Goal: Task Accomplishment & Management: Use online tool/utility

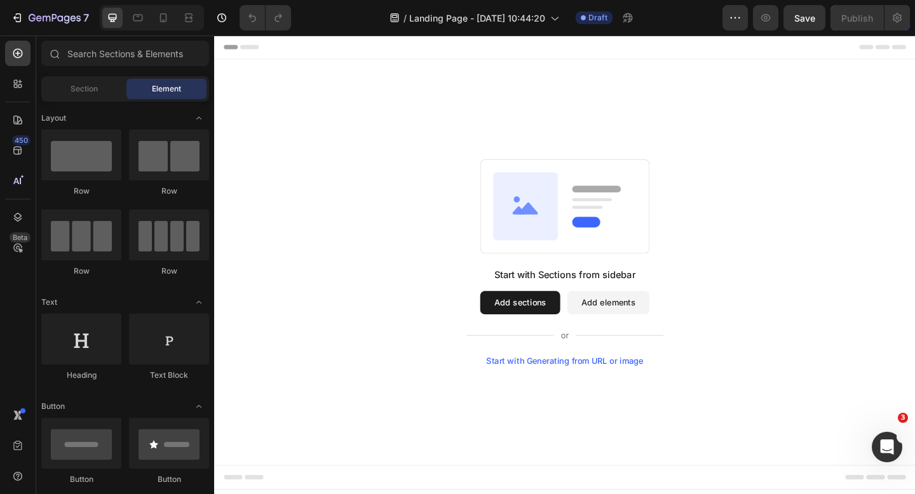
click at [565, 388] on div "Start with Generating from URL or image" at bounding box center [595, 390] width 171 height 10
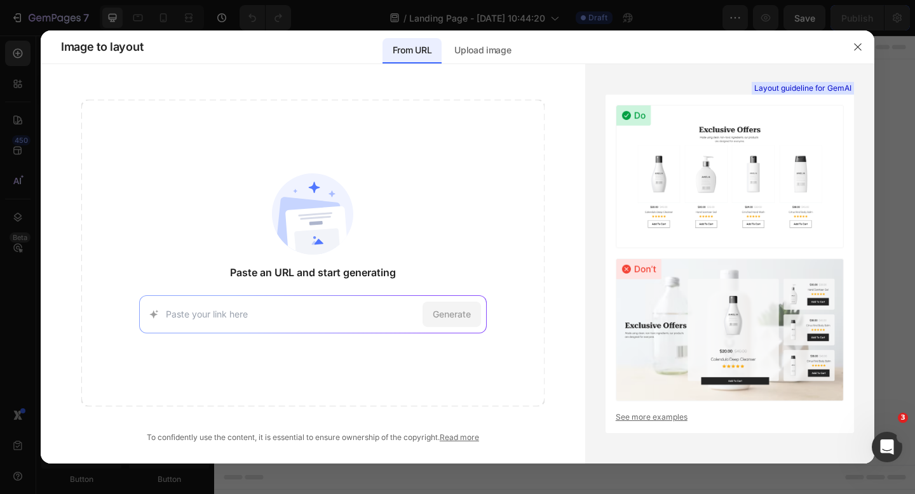
click at [347, 316] on input at bounding box center [292, 314] width 252 height 13
click at [296, 296] on div "Generate" at bounding box center [313, 314] width 348 height 38
click at [292, 313] on input at bounding box center [292, 314] width 252 height 13
paste input "https://try.javvycoffee.com/a/a10/"
type input "https://try.javvycoffee.com/a/a10/"
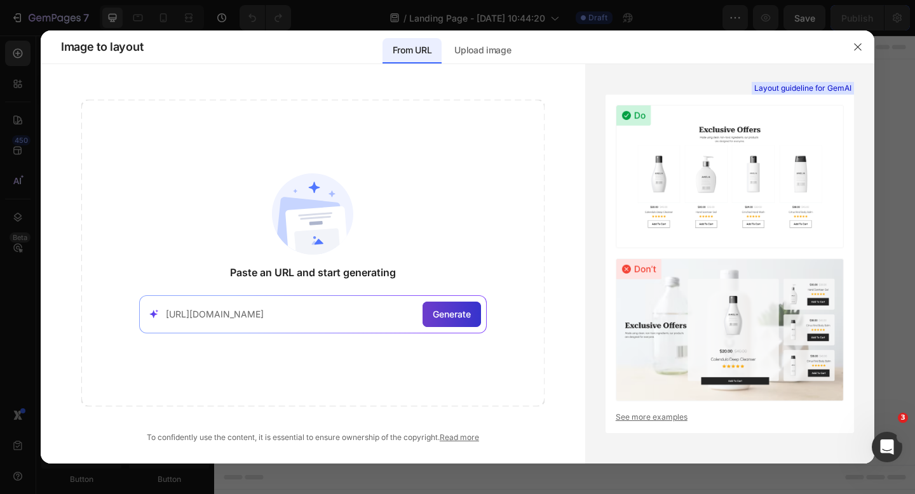
click at [468, 316] on span "Generate" at bounding box center [452, 314] width 38 height 13
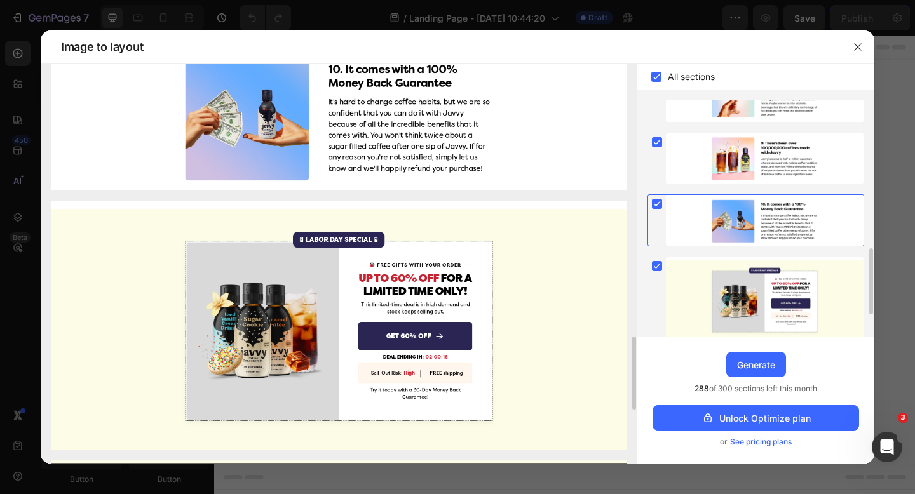
scroll to position [256, 0]
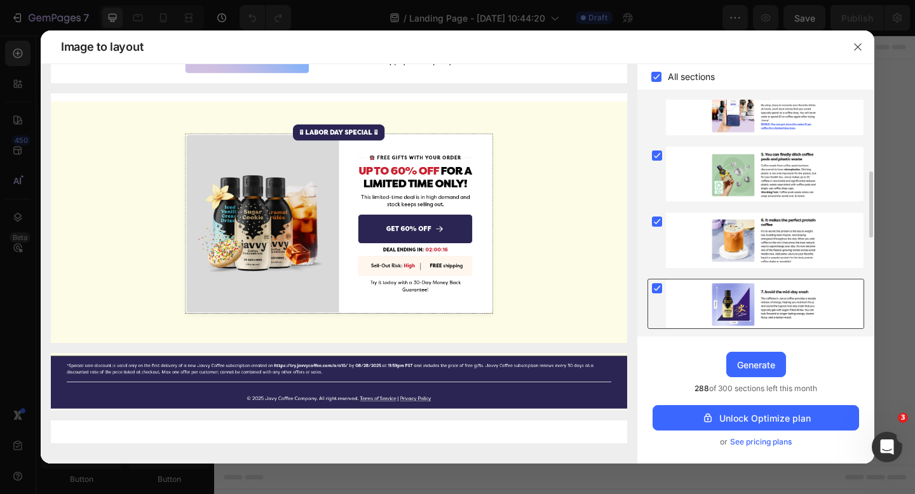
drag, startPoint x: 754, startPoint y: 370, endPoint x: 763, endPoint y: 308, distance: 62.4
click at [763, 308] on div "All sections Upgrade to Optimize plan and get unlimited generating sections and…" at bounding box center [755, 264] width 237 height 400
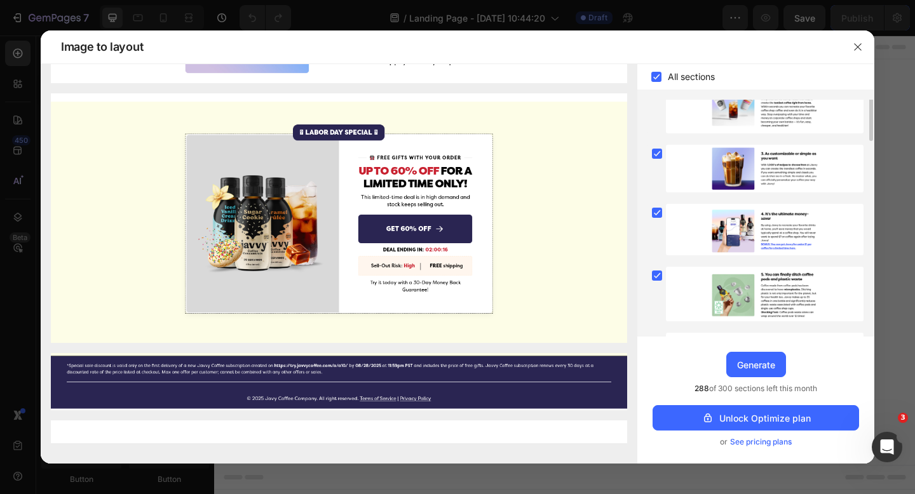
scroll to position [0, 0]
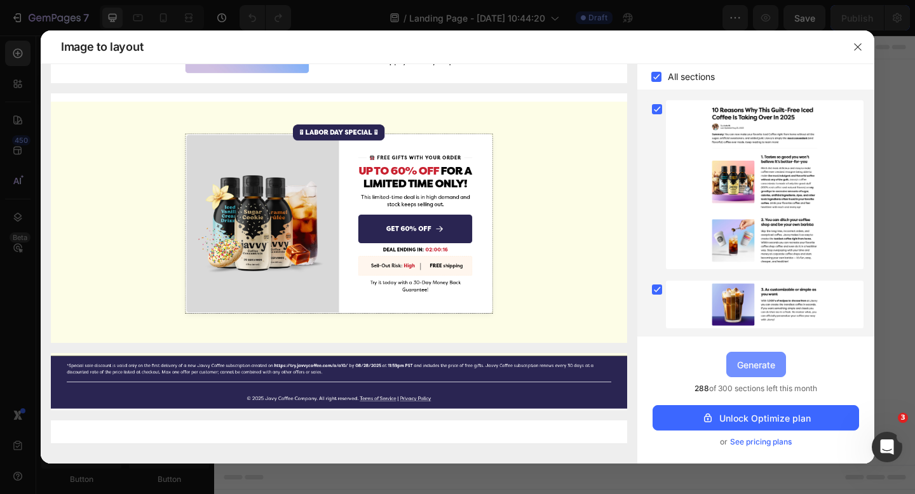
click at [750, 362] on div "Generate" at bounding box center [756, 364] width 38 height 13
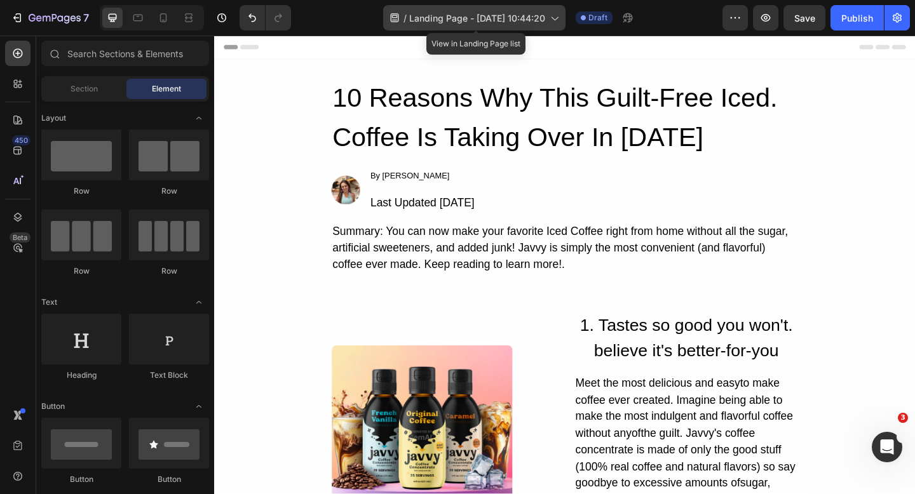
click at [463, 21] on span "Landing Page - [DATE] 10:44:20" at bounding box center [477, 17] width 136 height 13
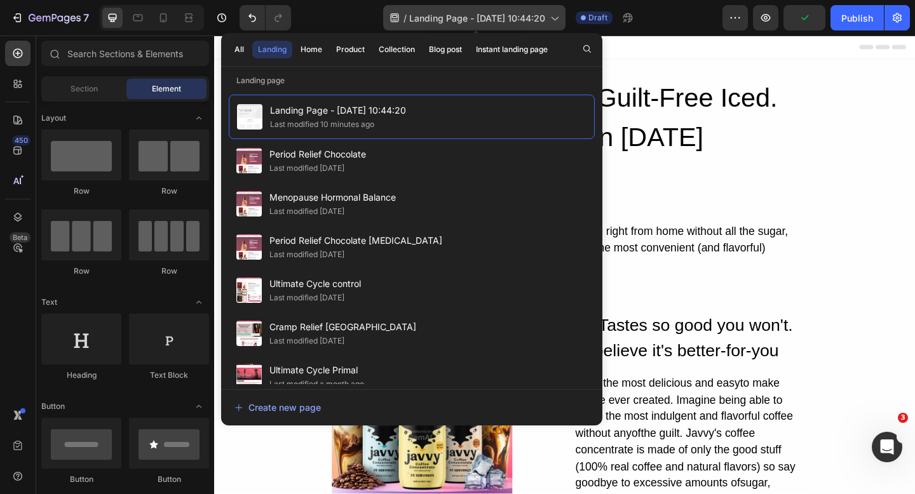
click at [486, 16] on span "Landing Page - [DATE] 10:44:20" at bounding box center [477, 17] width 136 height 13
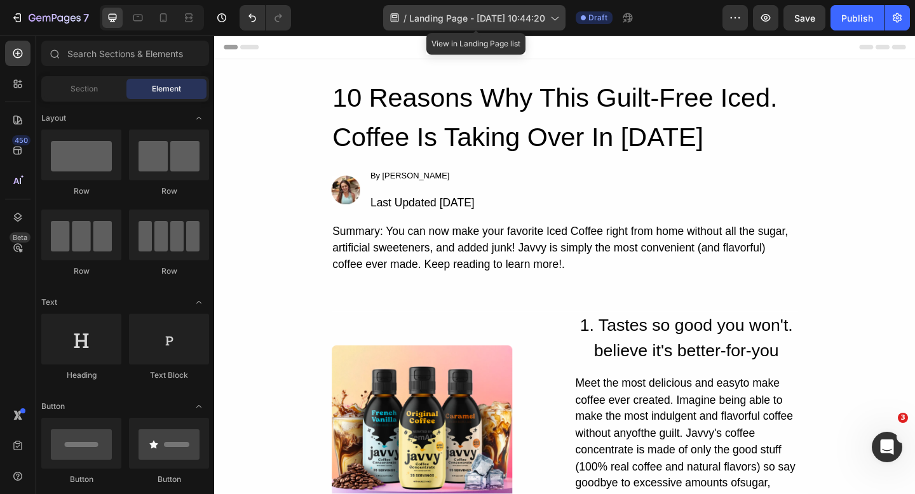
click at [559, 20] on icon at bounding box center [554, 17] width 13 height 13
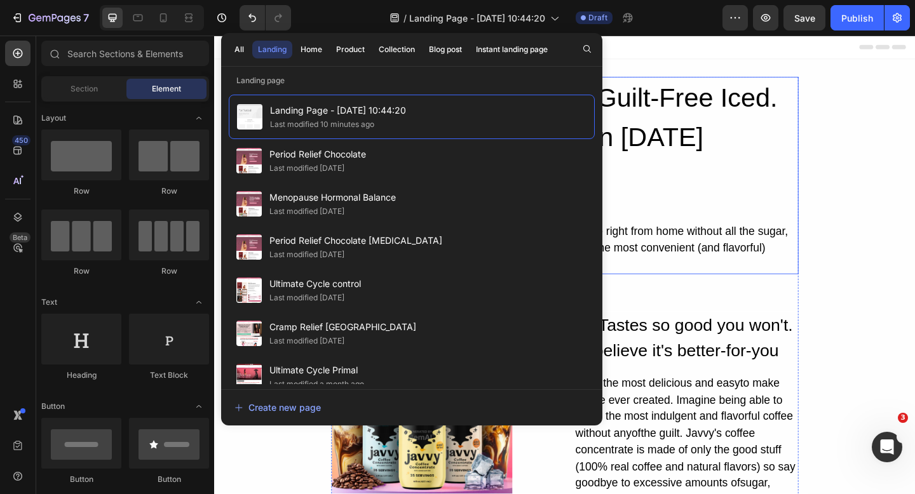
click at [810, 173] on div "10 Reasons Why This Guilt-Free Iced. Coffee Is Taking Over In 2025 Heading Imag…" at bounding box center [595, 188] width 508 height 215
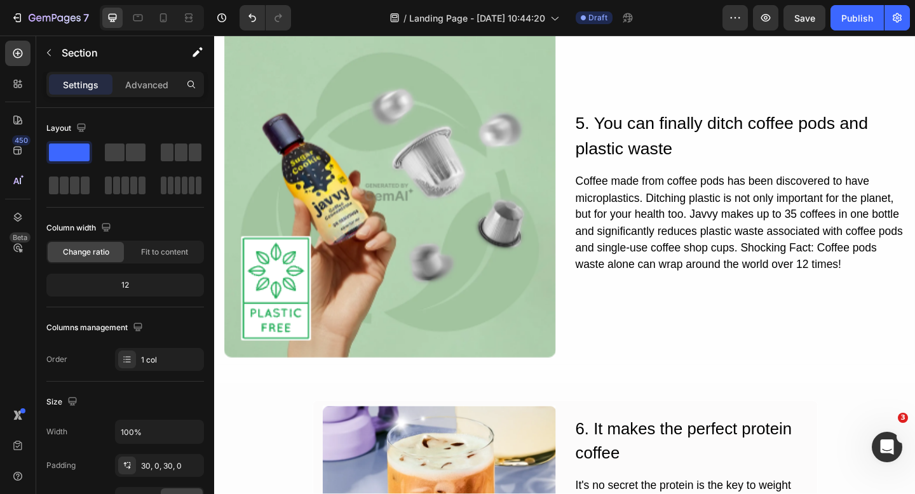
scroll to position [1508, 0]
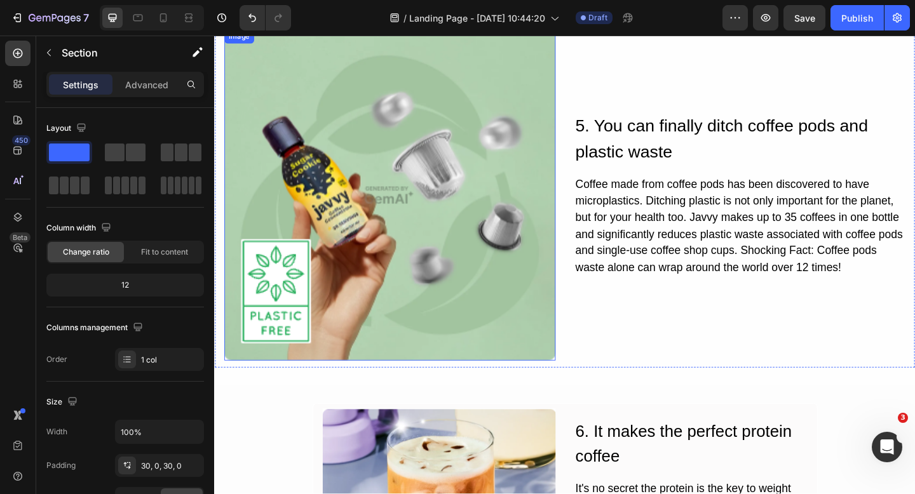
click at [468, 275] on img at bounding box center [405, 209] width 360 height 360
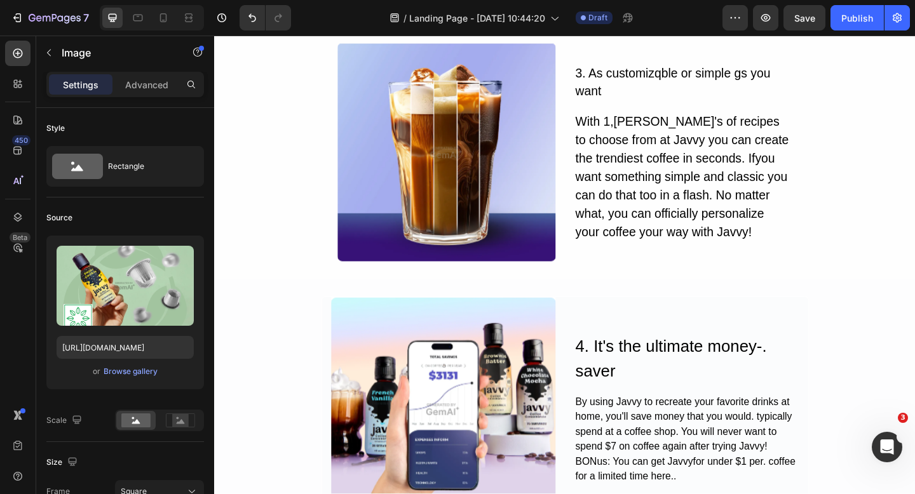
scroll to position [1013, 0]
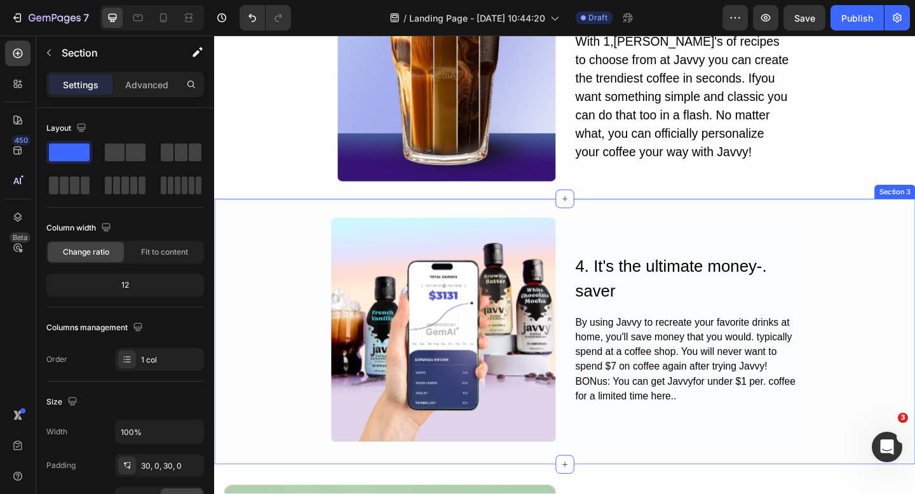
click at [707, 226] on div "Image 4. It's the ultimate money-. saver Heading By using Javvy to recreate you…" at bounding box center [595, 357] width 762 height 289
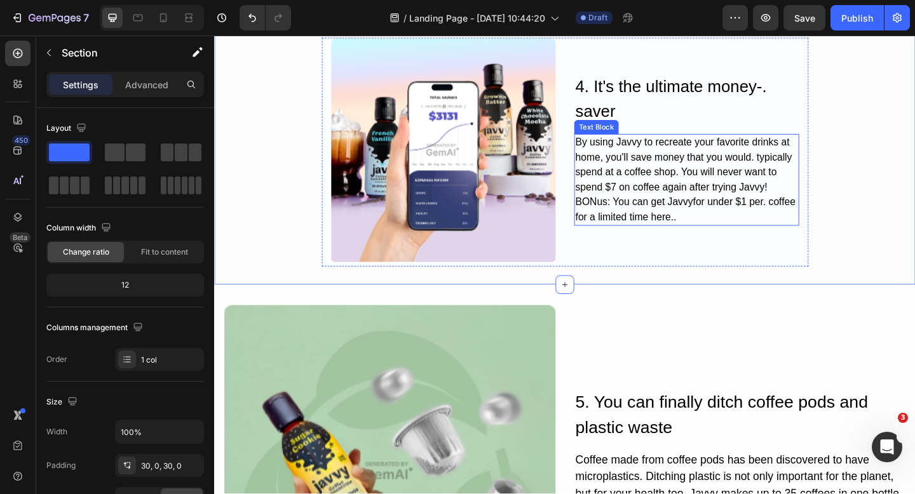
scroll to position [1526, 0]
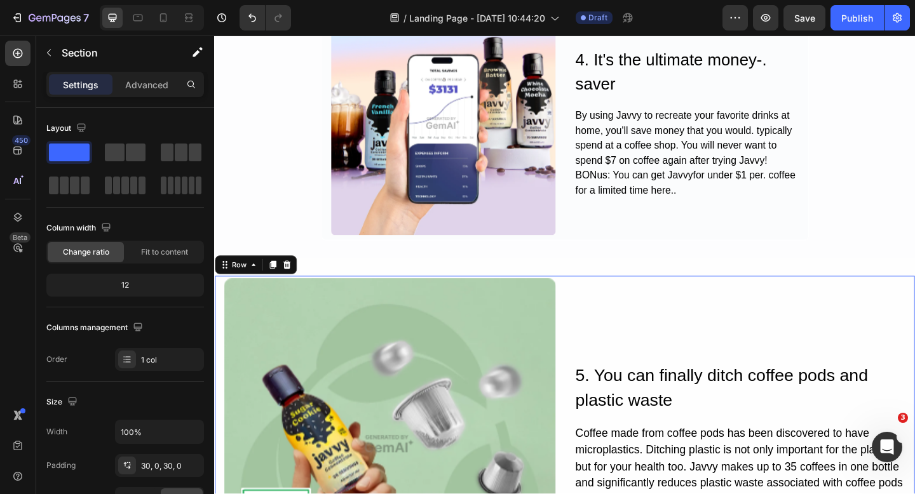
click at [848, 321] on div "5. You can finally ditch coffee pods and plastic waste Heading Coffee made from…" at bounding box center [786, 480] width 360 height 360
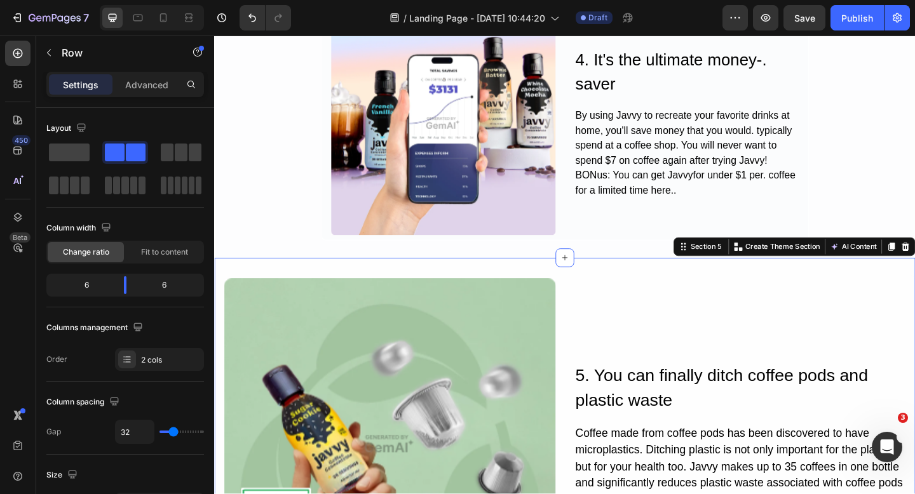
click at [530, 283] on div "Image 5. You can finally ditch coffee pods and plastic waste Heading Coffee mad…" at bounding box center [595, 483] width 762 height 410
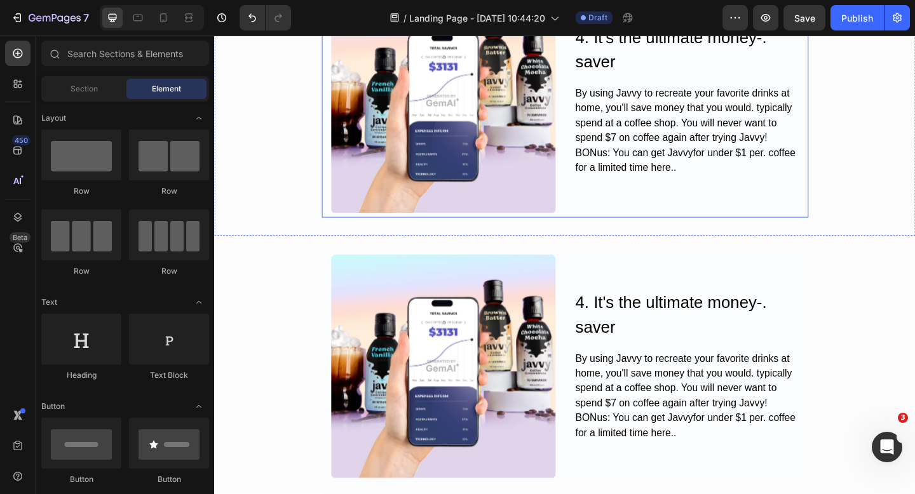
scroll to position [1284, 0]
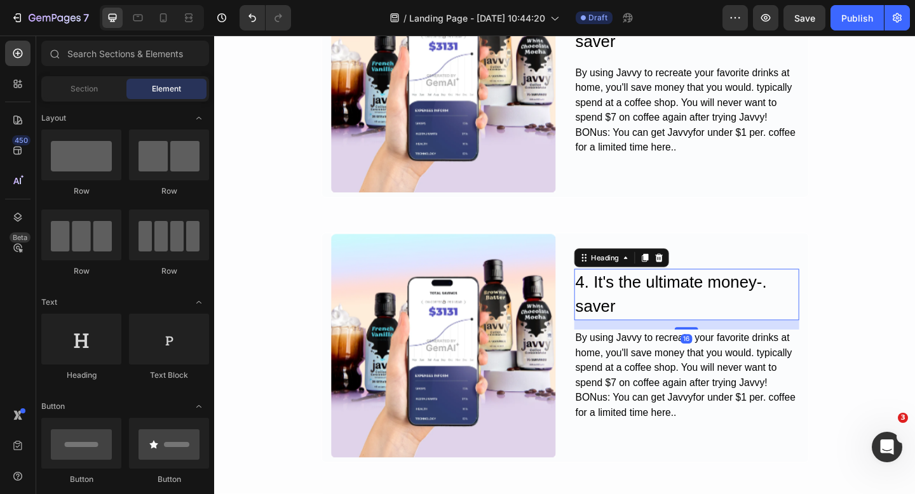
click at [611, 303] on h2 "4. It's the ultimate money-. saver" at bounding box center [728, 318] width 245 height 56
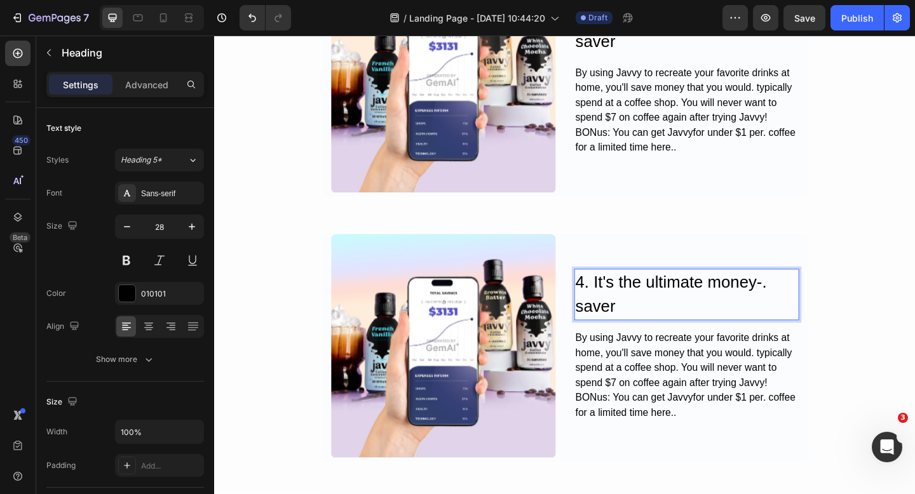
click at [611, 303] on h2 "4. It's the ultimate money-. saver" at bounding box center [728, 318] width 245 height 56
click at [707, 331] on p "5. It's the ultimate money-. saver" at bounding box center [728, 317] width 242 height 53
click at [710, 446] on div "By using Javvy to recreate your favorite drinks at home, you'll save money that…" at bounding box center [728, 406] width 245 height 100
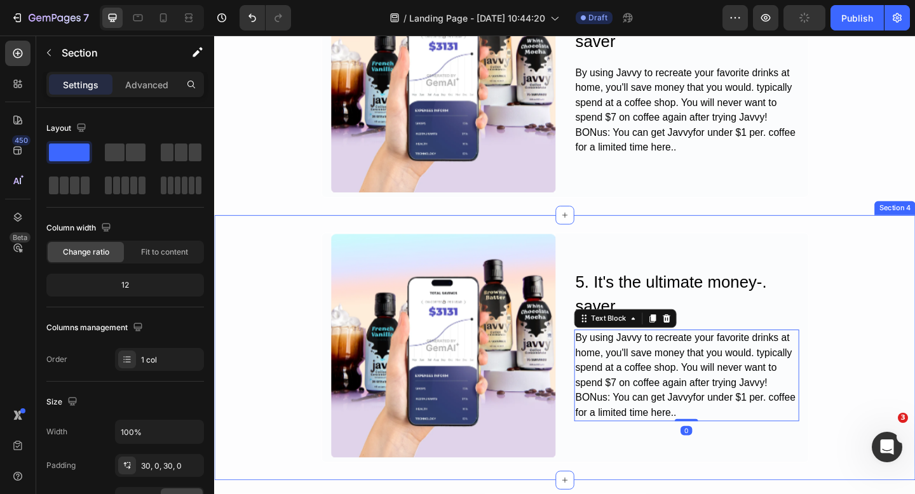
click at [895, 290] on div "Image 5. It's the ultimate money-. saver Heading By using Javvy to recreate you…" at bounding box center [595, 375] width 762 height 251
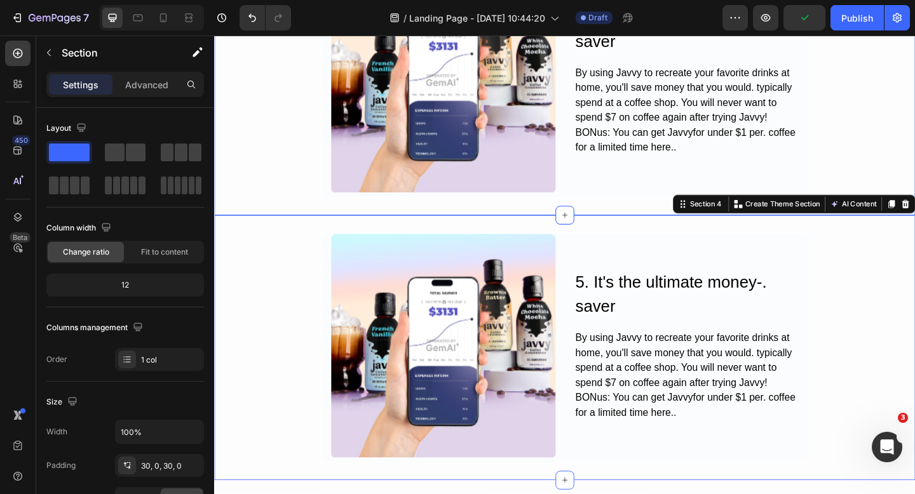
click at [914, 184] on div "Image 4. It's the ultimate money-. saver Heading By using Javvy to recreate you…" at bounding box center [595, 86] width 762 height 251
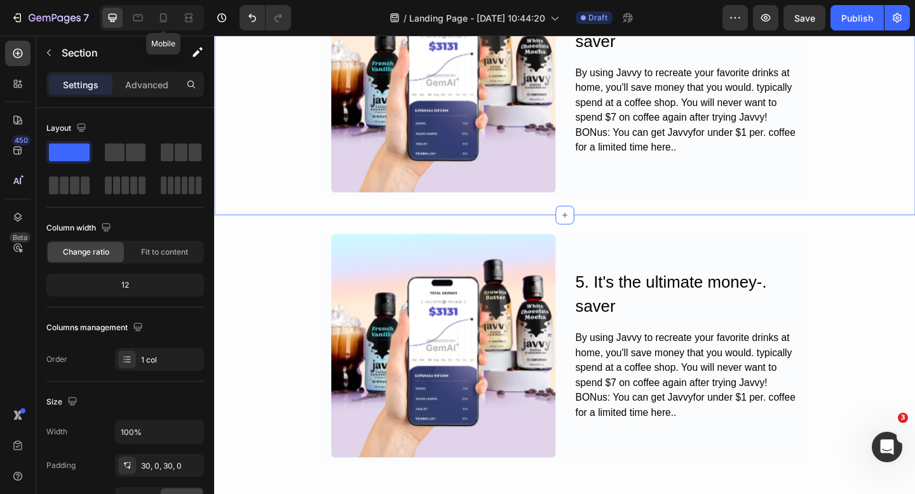
click at [150, 20] on div "Mobile" at bounding box center [152, 17] width 104 height 25
click at [153, 20] on div at bounding box center [163, 18] width 20 height 20
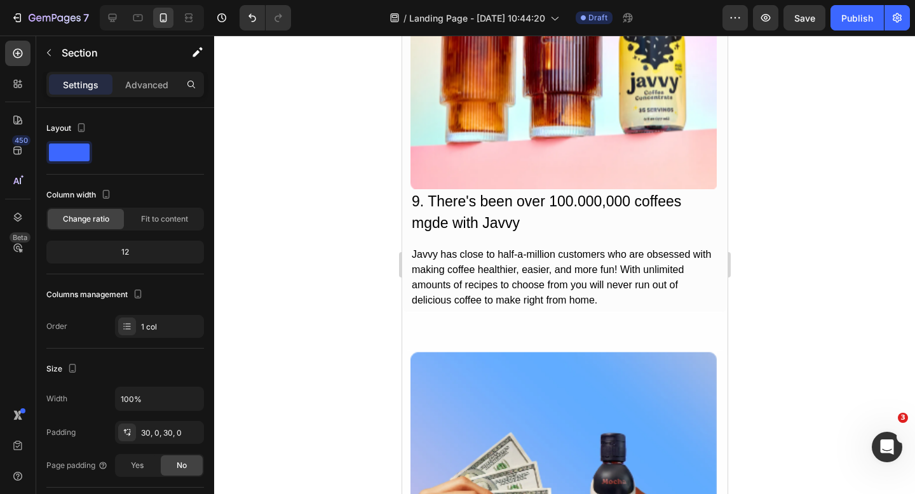
scroll to position [4167, 0]
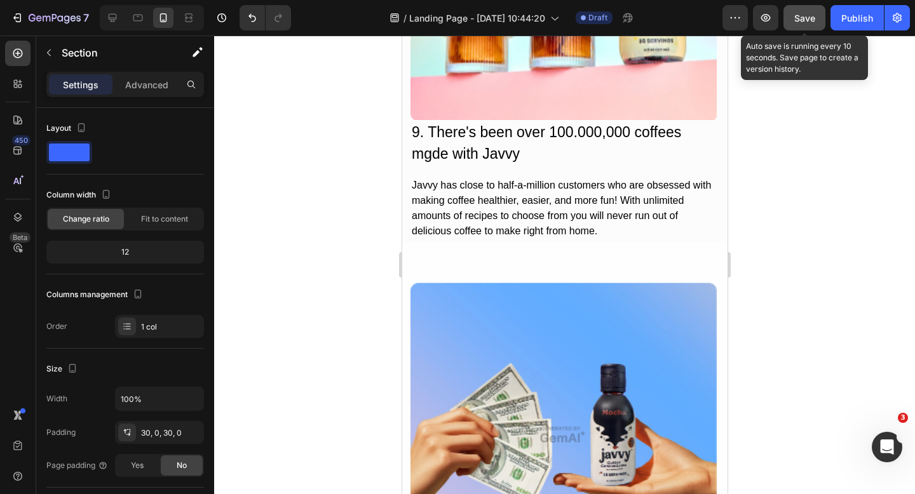
click at [801, 22] on span "Save" at bounding box center [804, 18] width 21 height 11
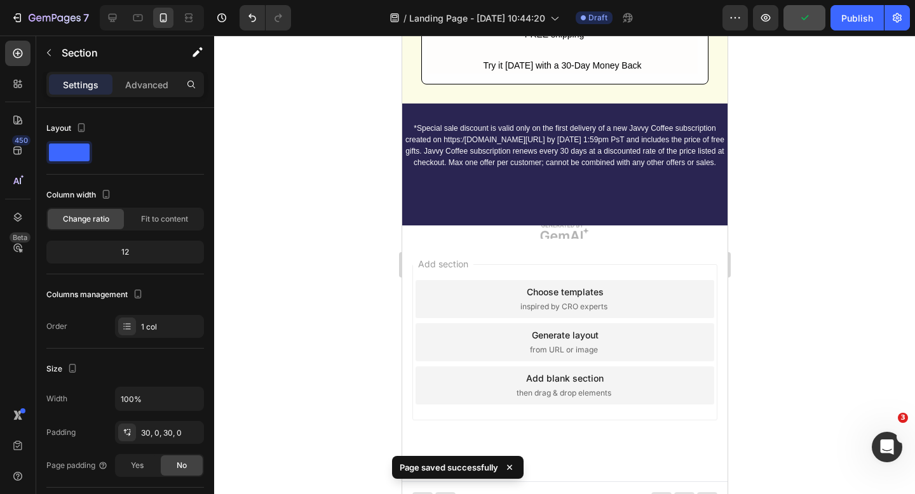
scroll to position [5381, 0]
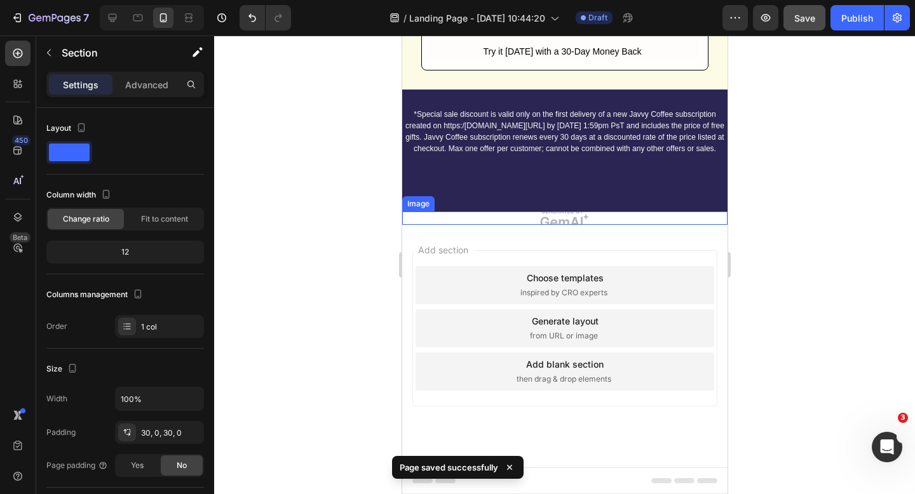
click at [562, 219] on img at bounding box center [564, 218] width 325 height 13
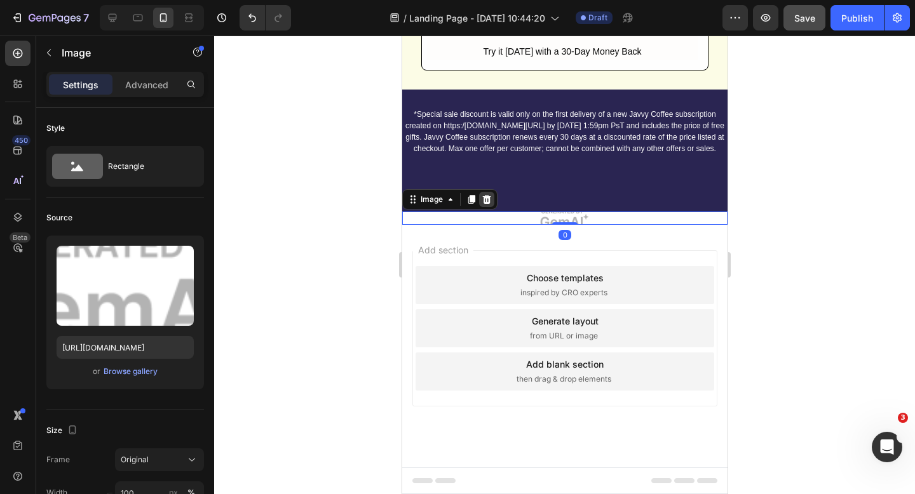
click at [490, 199] on icon at bounding box center [486, 199] width 10 height 10
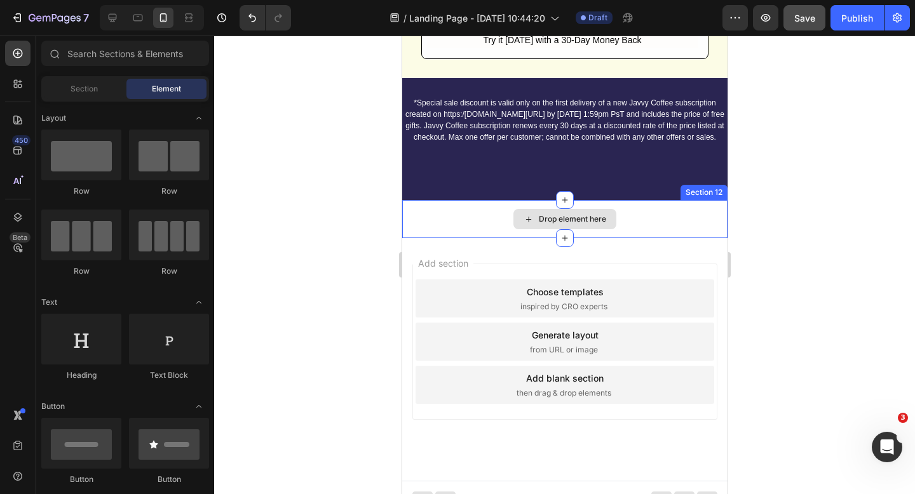
click at [676, 220] on div "Drop element here" at bounding box center [564, 219] width 325 height 38
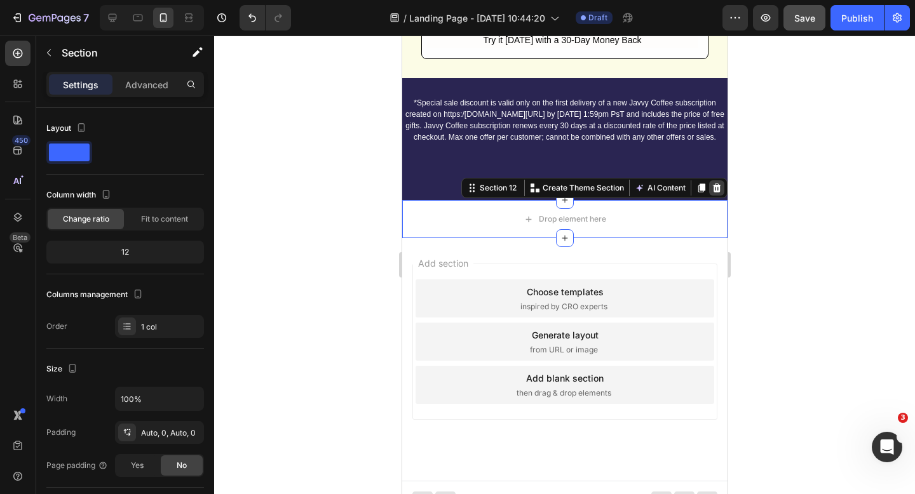
click at [714, 193] on icon at bounding box center [716, 188] width 8 height 9
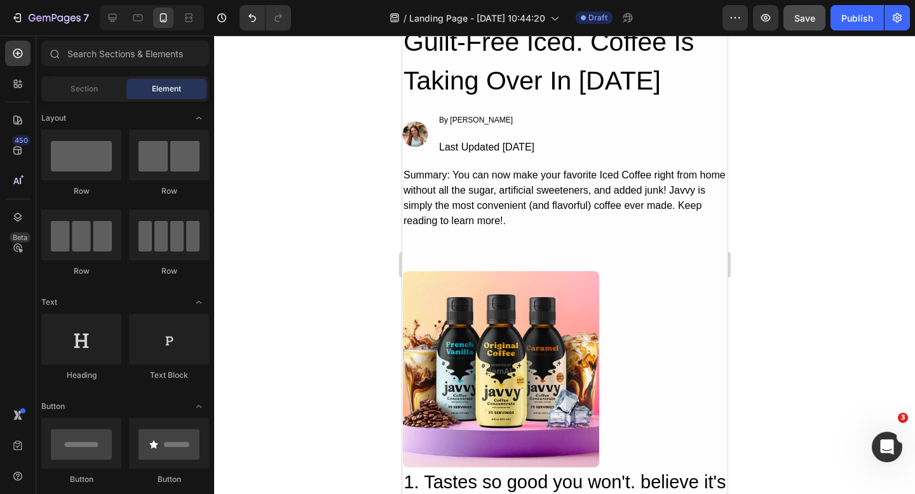
scroll to position [0, 0]
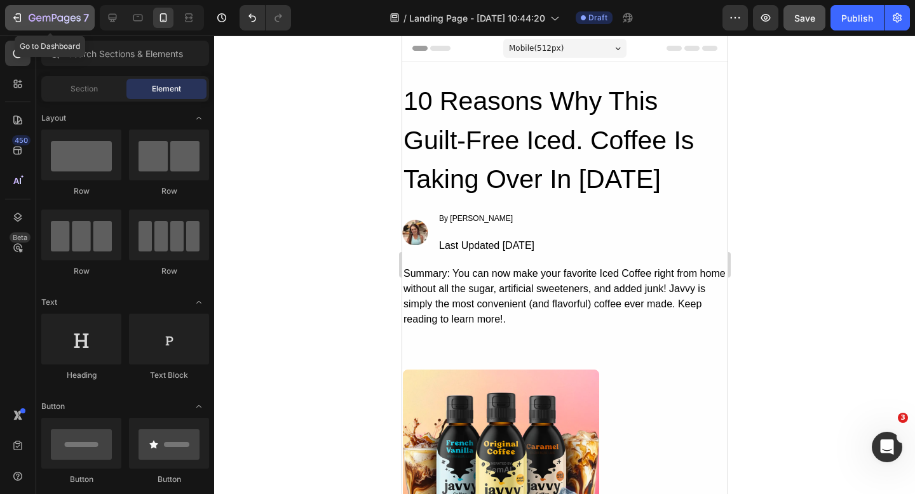
click at [33, 27] on button "7" at bounding box center [50, 17] width 90 height 25
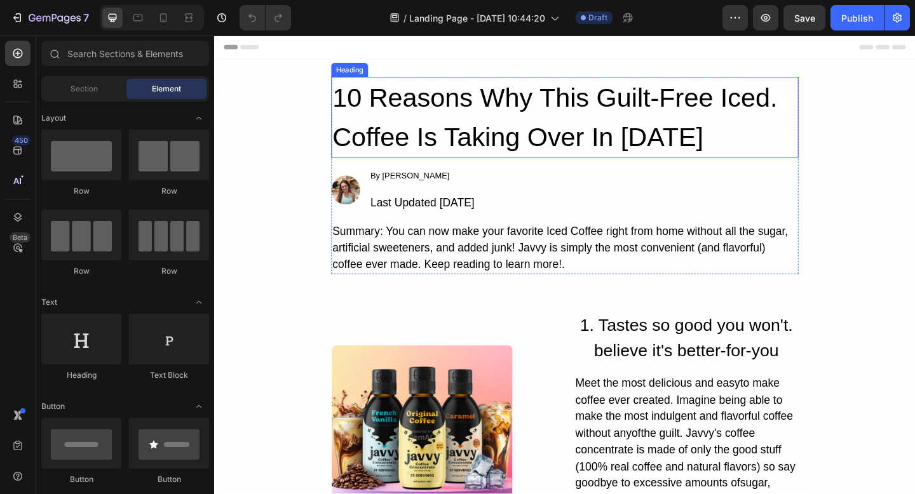
click at [471, 114] on h2 "10 Reasons Why This Guilt-Free Iced. Coffee Is Taking Over In 2025" at bounding box center [595, 125] width 508 height 88
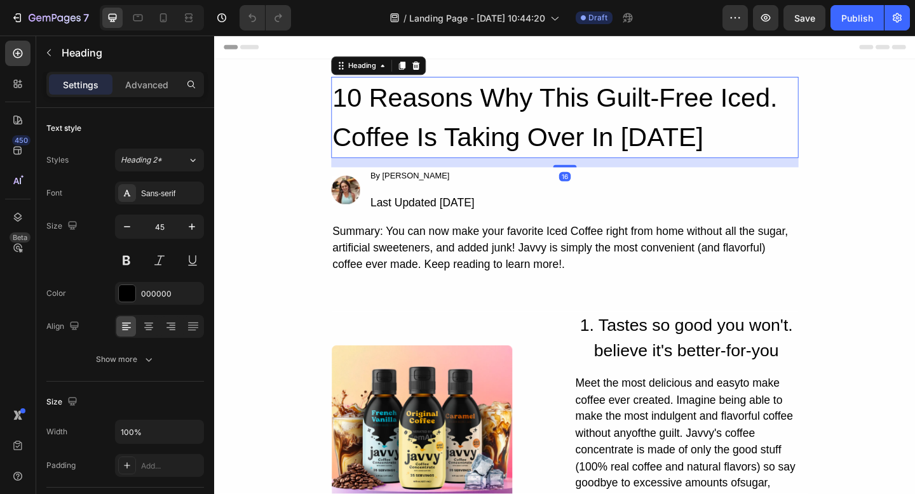
click at [471, 114] on h2 "10 Reasons Why This Guilt-Free Iced. Coffee Is Taking Over In 2025" at bounding box center [595, 125] width 508 height 88
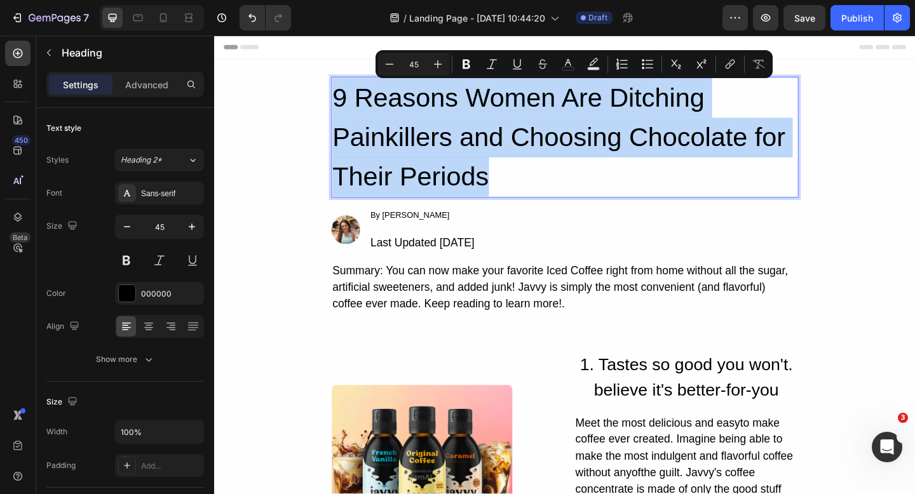
drag, startPoint x: 542, startPoint y: 196, endPoint x: 348, endPoint y: 111, distance: 212.2
click at [347, 111] on p "9 Reasons Women Are Ditching Painkillers and Choosing Chocolate for Their Perio…" at bounding box center [595, 146] width 506 height 129
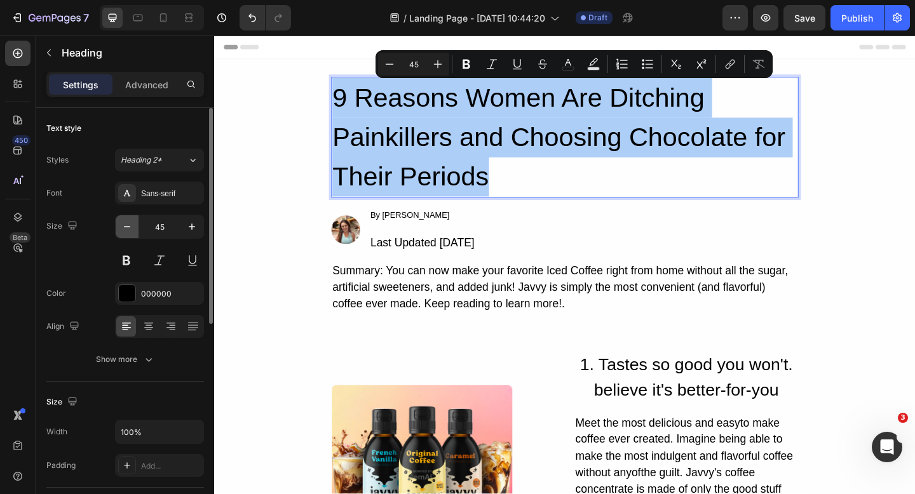
click at [128, 224] on icon "button" at bounding box center [127, 226] width 13 height 13
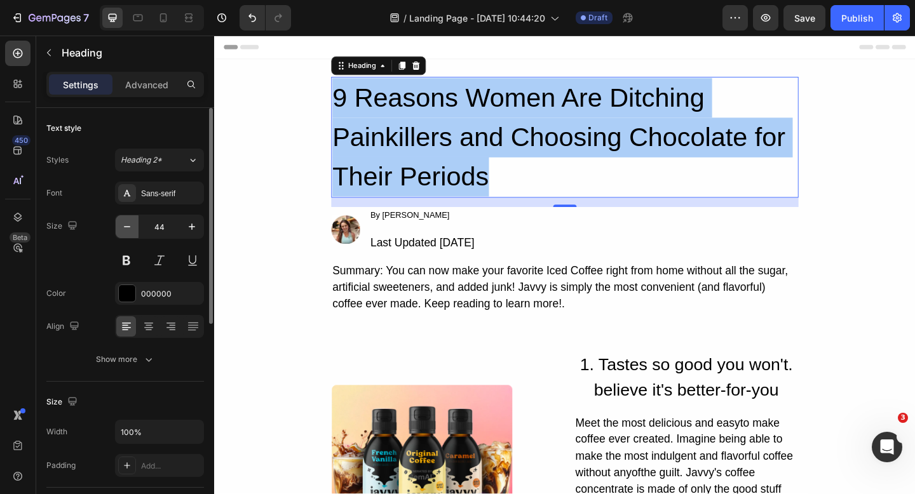
click at [128, 224] on icon "button" at bounding box center [127, 226] width 13 height 13
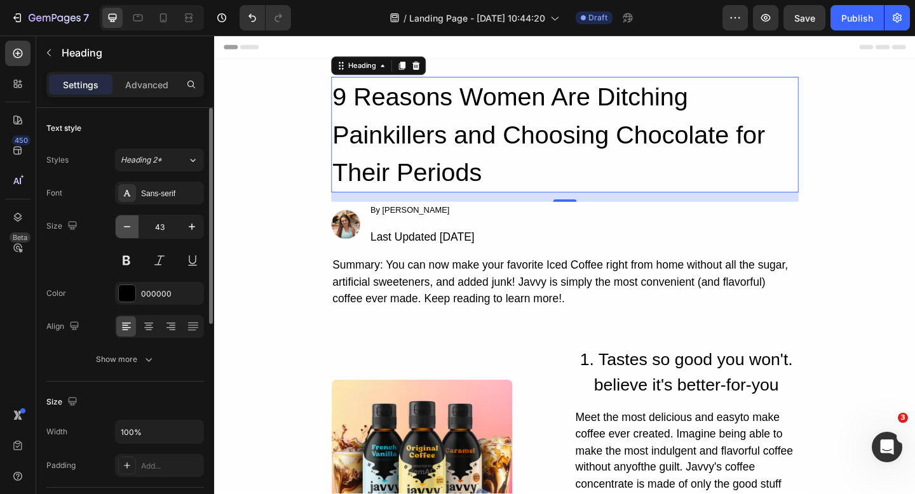
click at [128, 224] on icon "button" at bounding box center [127, 226] width 13 height 13
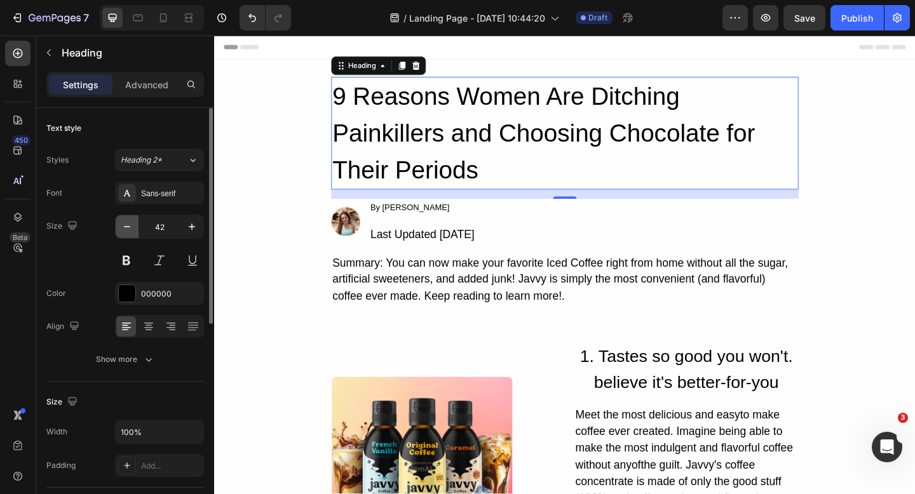
click at [128, 224] on icon "button" at bounding box center [127, 226] width 13 height 13
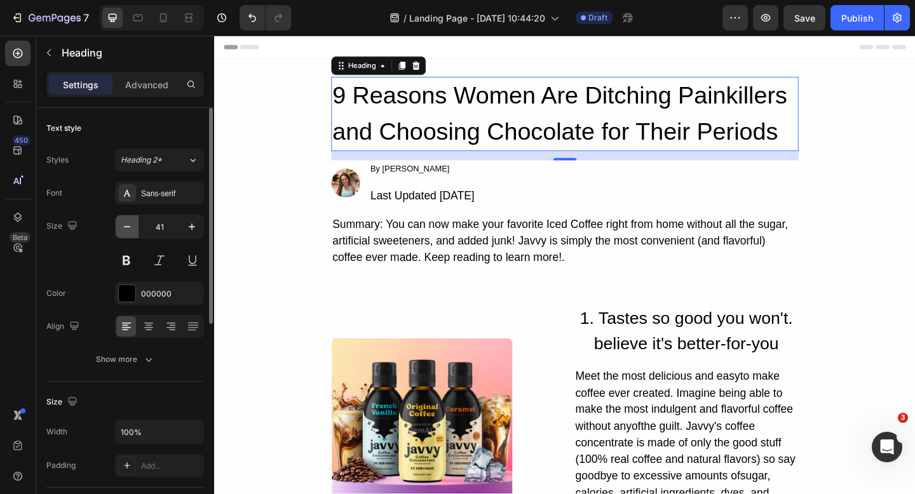
click at [128, 224] on icon "button" at bounding box center [127, 226] width 13 height 13
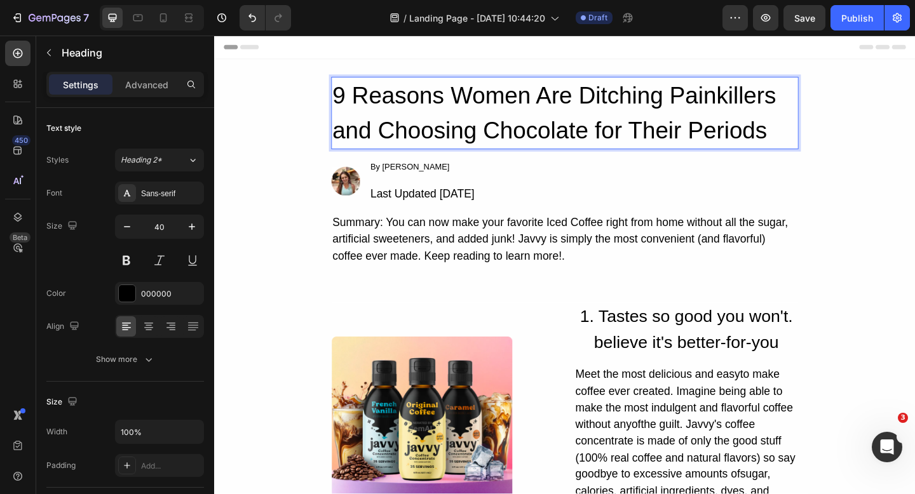
click at [527, 95] on p "9 Reasons Women Are Ditching Painkillers and Choosing Chocolate for Their Perio…" at bounding box center [595, 120] width 506 height 76
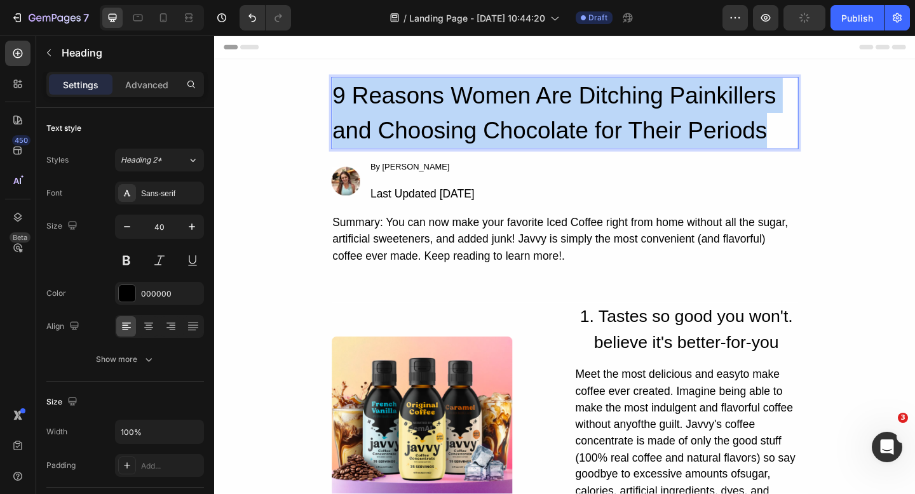
click at [527, 95] on p "9 Reasons Women Are Ditching Painkillers and Choosing Chocolate for Their Perio…" at bounding box center [595, 120] width 506 height 76
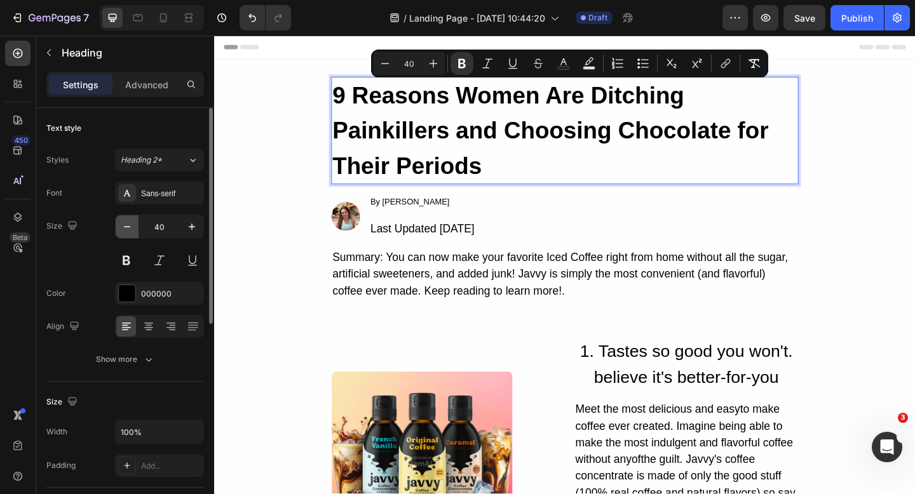
click at [125, 222] on icon "button" at bounding box center [127, 226] width 13 height 13
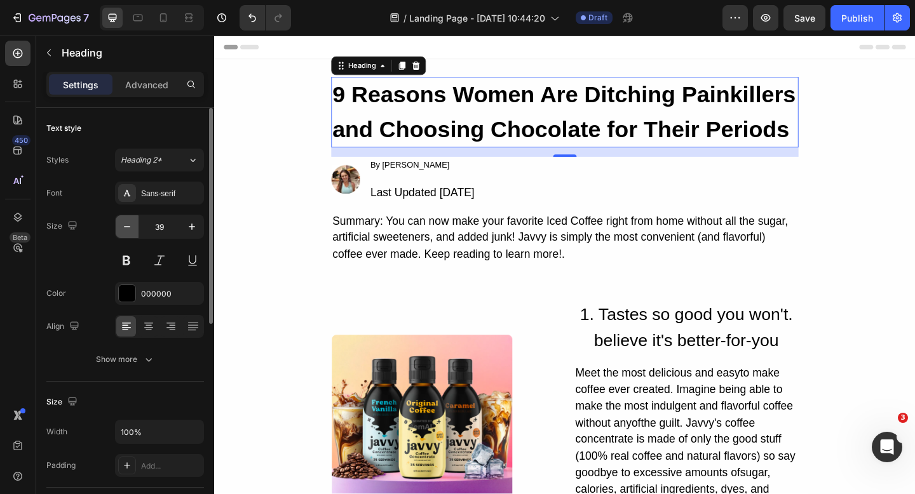
click at [125, 222] on icon "button" at bounding box center [127, 226] width 13 height 13
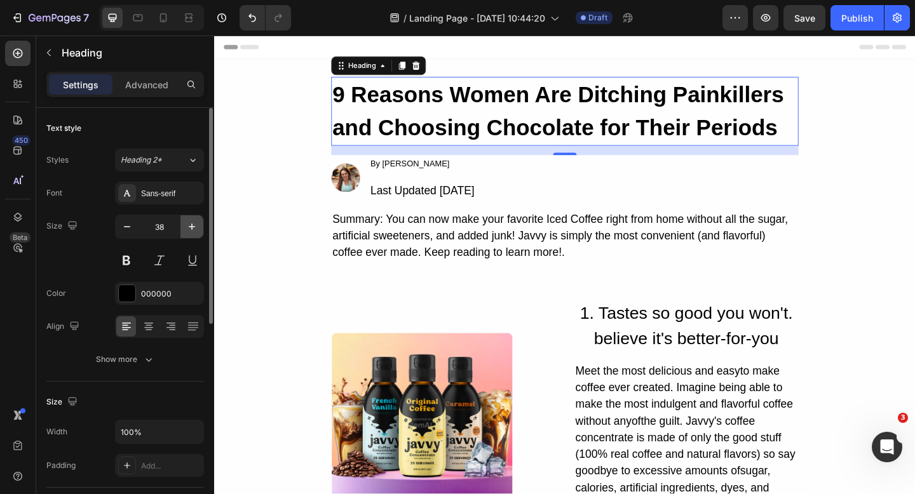
click at [203, 226] on button "button" at bounding box center [191, 226] width 23 height 23
type input "39"
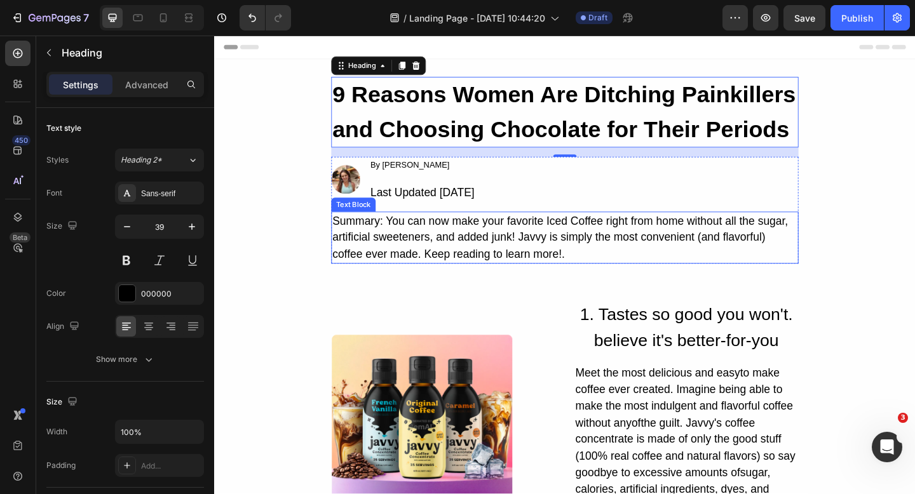
click at [463, 262] on div "Summary: You can now make your favorite Iced Coffee right from home without all…" at bounding box center [595, 255] width 508 height 57
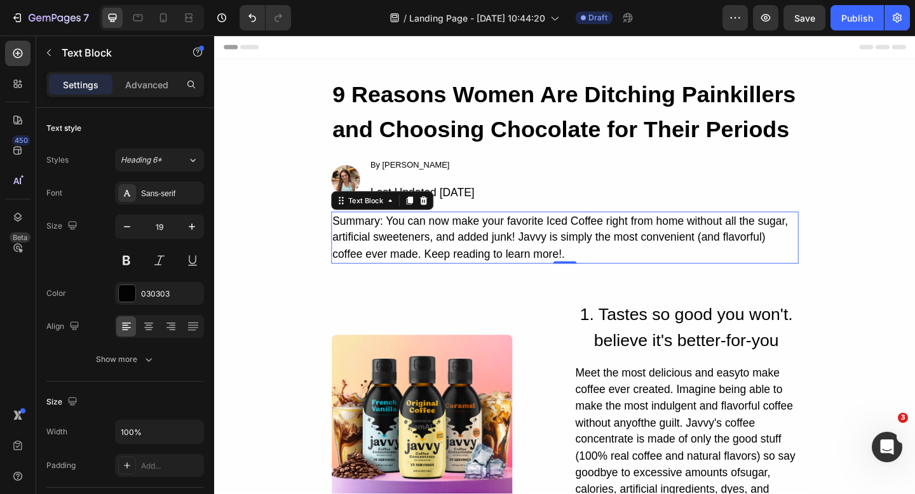
click at [434, 250] on div "Summary: You can now make your favorite Iced Coffee right from home without all…" at bounding box center [595, 255] width 508 height 57
click at [461, 254] on p "Summary: You can now make your favorite Iced Coffee right from home without all…" at bounding box center [595, 256] width 506 height 55
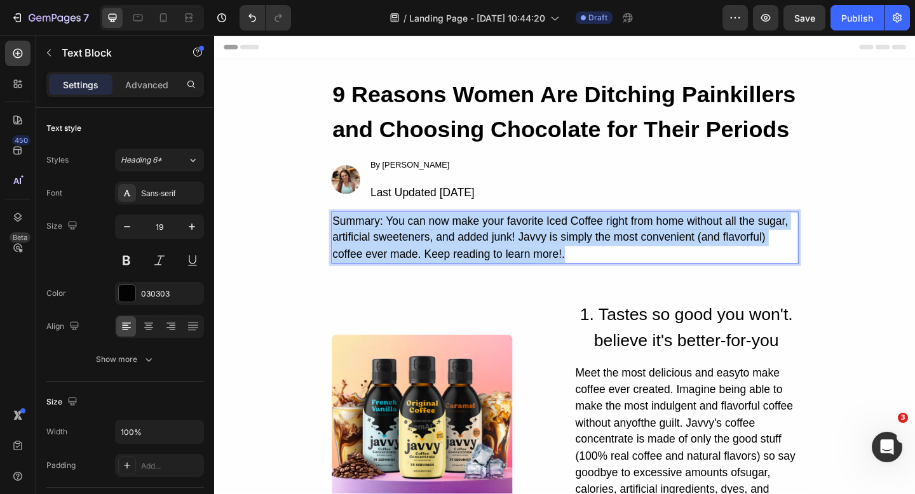
click at [461, 254] on p "Summary: You can now make your favorite Iced Coffee right from home without all…" at bounding box center [595, 256] width 506 height 55
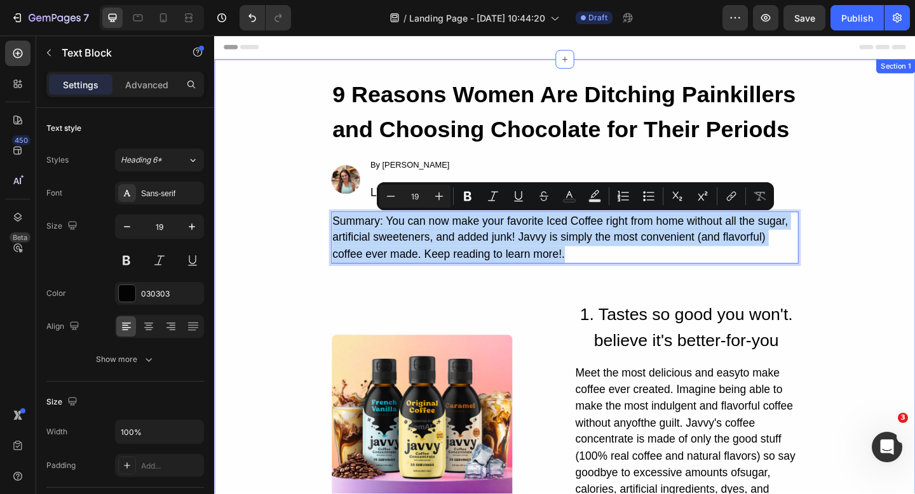
click at [276, 241] on div "⁠⁠⁠⁠⁠⁠⁠ 9 Reasons Women Are Ditching Painkillers and Choosing Chocolate for The…" at bounding box center [595, 501] width 762 height 840
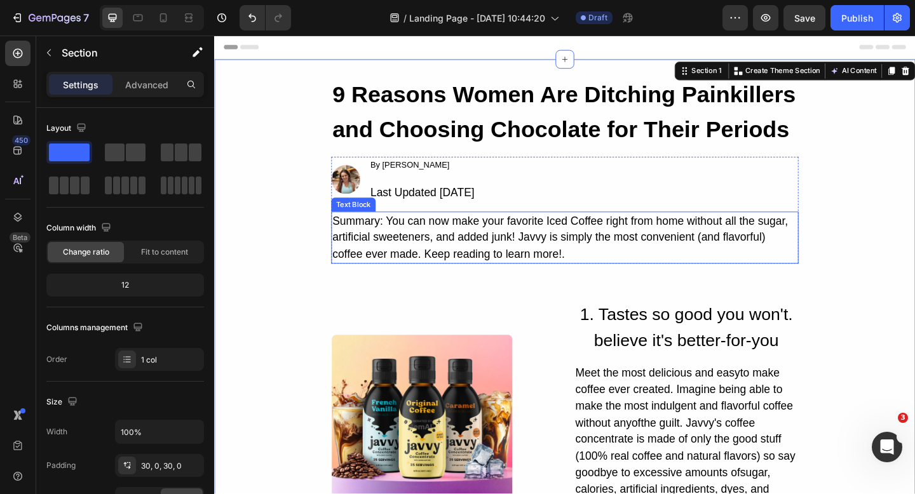
click at [445, 241] on p "Summary: You can now make your favorite Iced Coffee right from home without all…" at bounding box center [595, 256] width 506 height 55
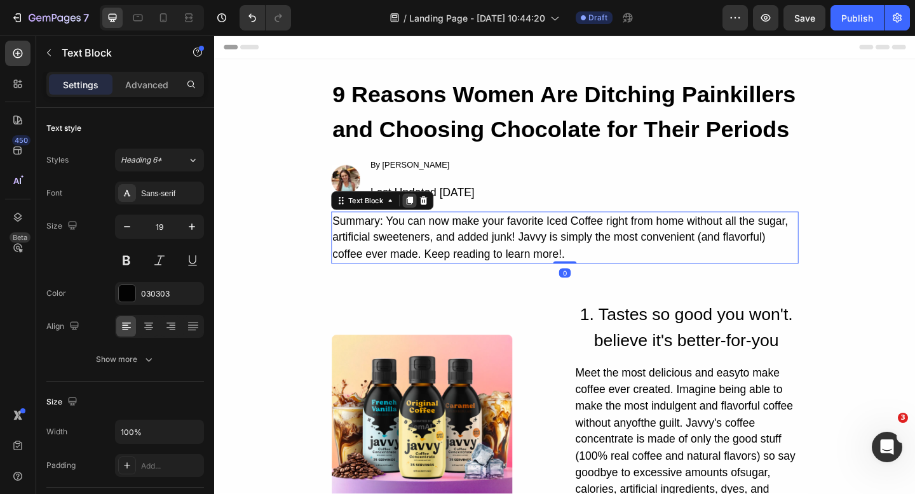
click at [423, 215] on icon at bounding box center [426, 215] width 10 height 10
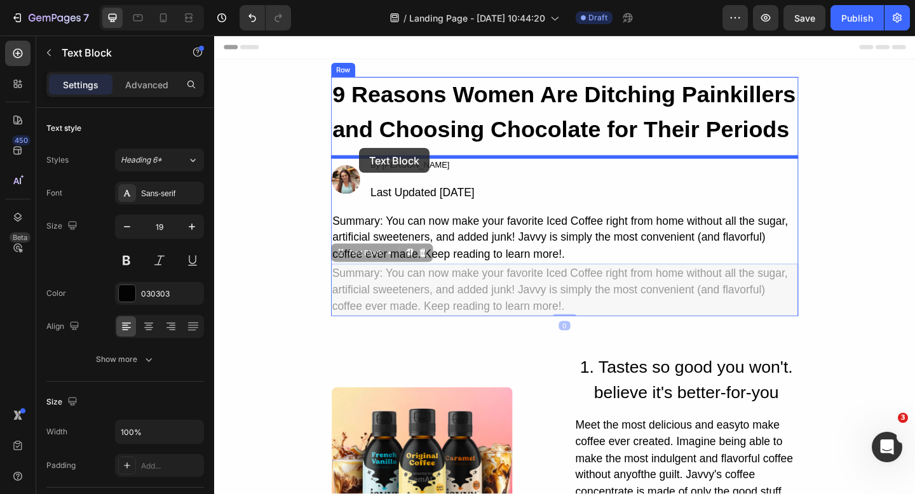
drag, startPoint x: 356, startPoint y: 274, endPoint x: 372, endPoint y: 159, distance: 116.6
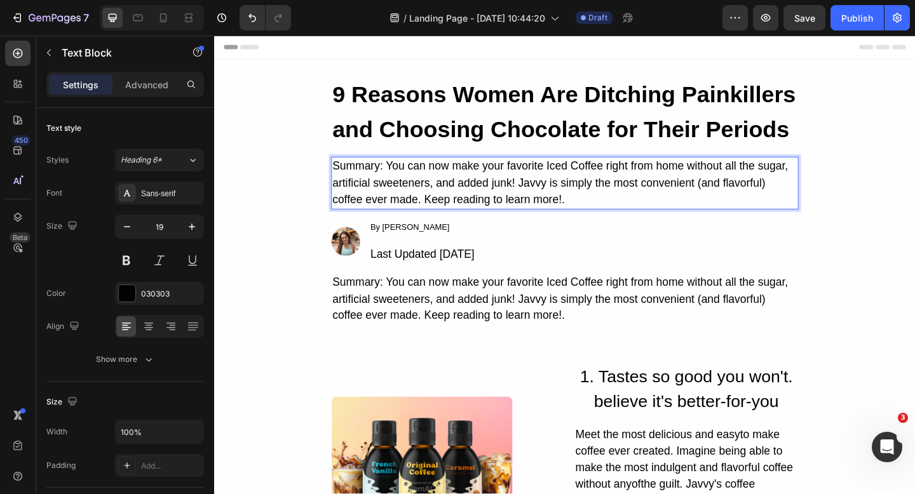
click at [414, 197] on div "Summary: You can now make your favorite Iced Coffee right from home without all…" at bounding box center [595, 196] width 508 height 57
click at [414, 197] on p "Summary: You can now make your favorite Iced Coffee right from home without all…" at bounding box center [595, 196] width 506 height 55
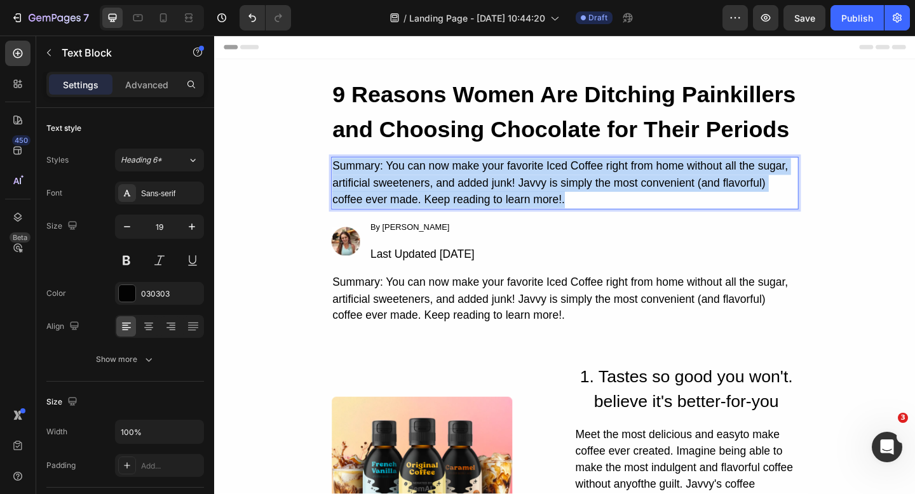
click at [414, 197] on p "Summary: You can now make your favorite Iced Coffee right from home without all…" at bounding box center [595, 196] width 506 height 55
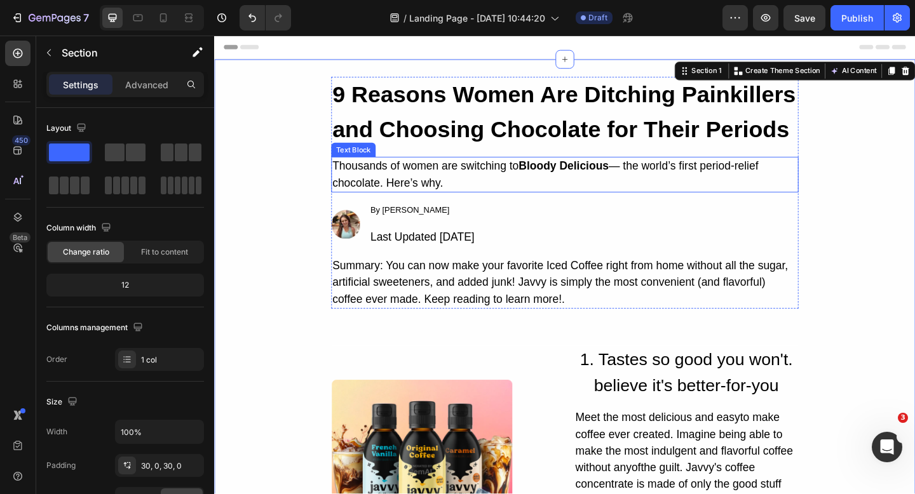
click at [614, 186] on p "Thousands of women are switching to Bloody Delicious — the world’s first period…" at bounding box center [595, 187] width 506 height 36
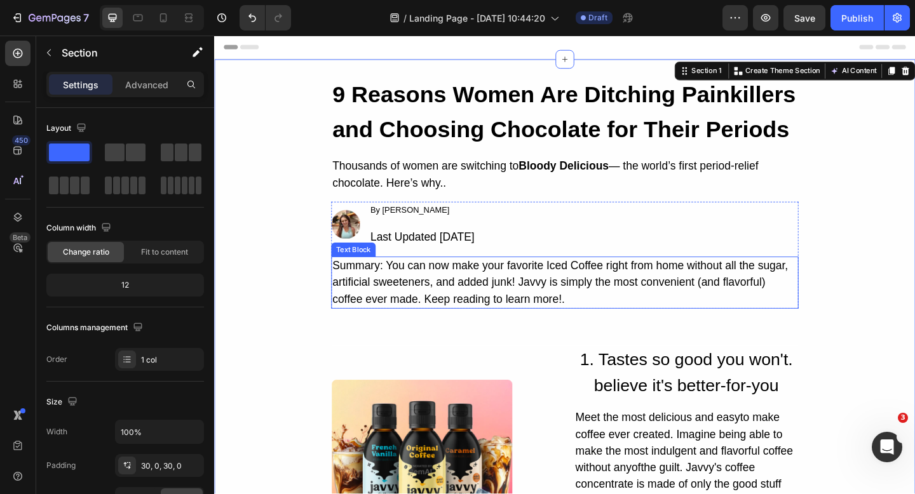
click at [603, 290] on p "Summary: You can now make your favorite Iced Coffee right from home without all…" at bounding box center [595, 305] width 506 height 55
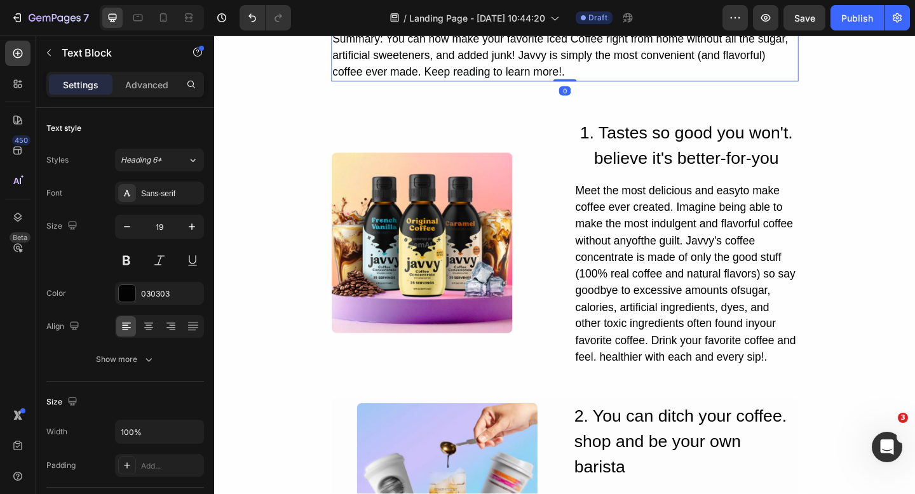
scroll to position [250, 0]
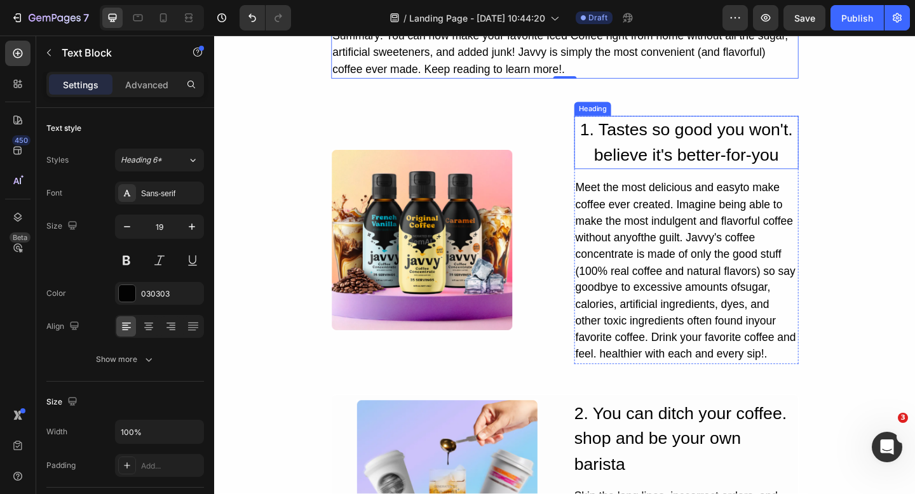
click at [733, 162] on h2 "1. Tastes so good you won't. believe it's better-for-you" at bounding box center [728, 152] width 244 height 58
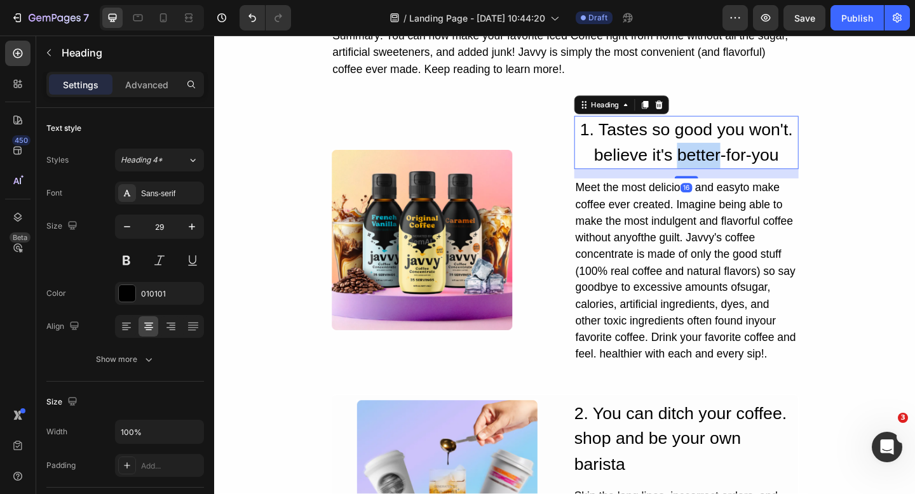
click at [733, 162] on h2 "1. Tastes so good you won't. believe it's better-for-you" at bounding box center [728, 152] width 244 height 58
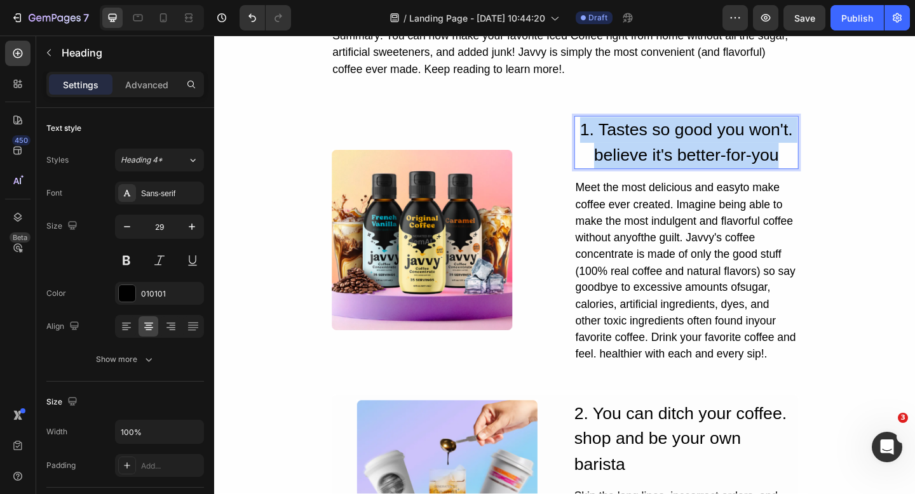
click at [733, 162] on p "1. Tastes so good you won't. believe it's better-for-you" at bounding box center [727, 152] width 241 height 55
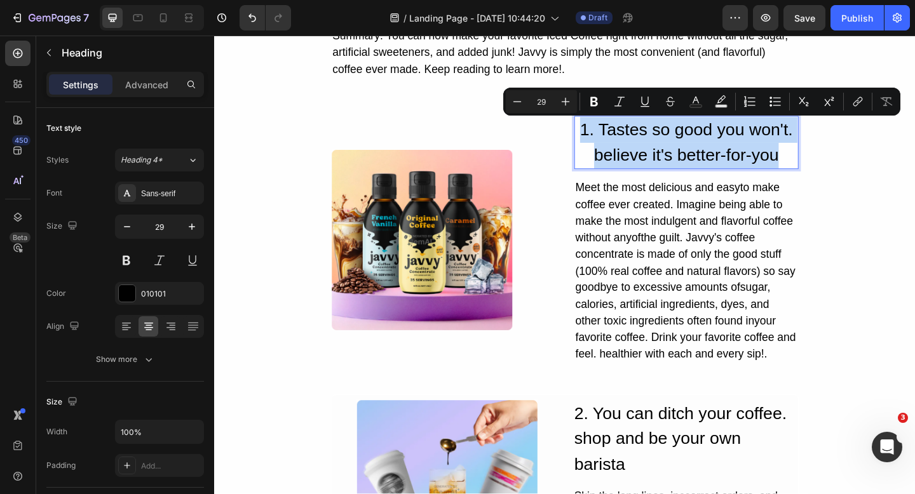
click at [725, 173] on p "1. Tastes so good you won't. believe it's better-for-you" at bounding box center [727, 152] width 241 height 55
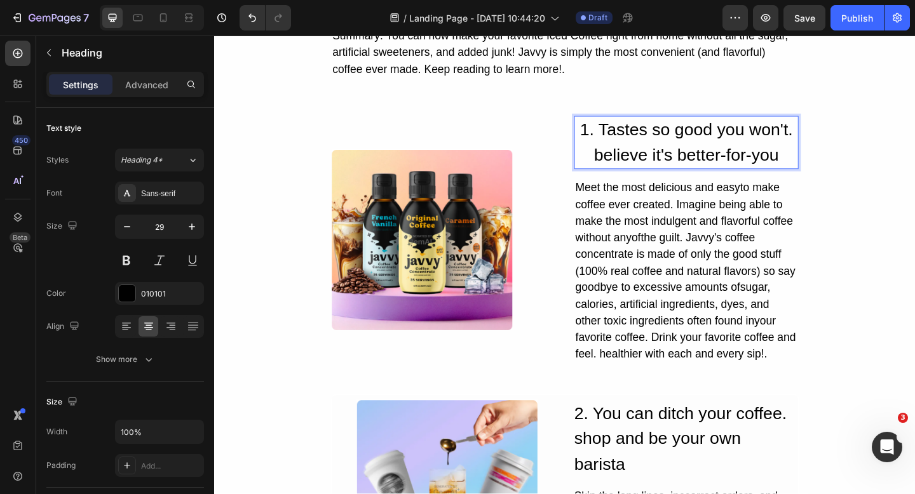
click at [725, 173] on p "1. Tastes so good you won't. believe it's better-for-you" at bounding box center [727, 152] width 241 height 55
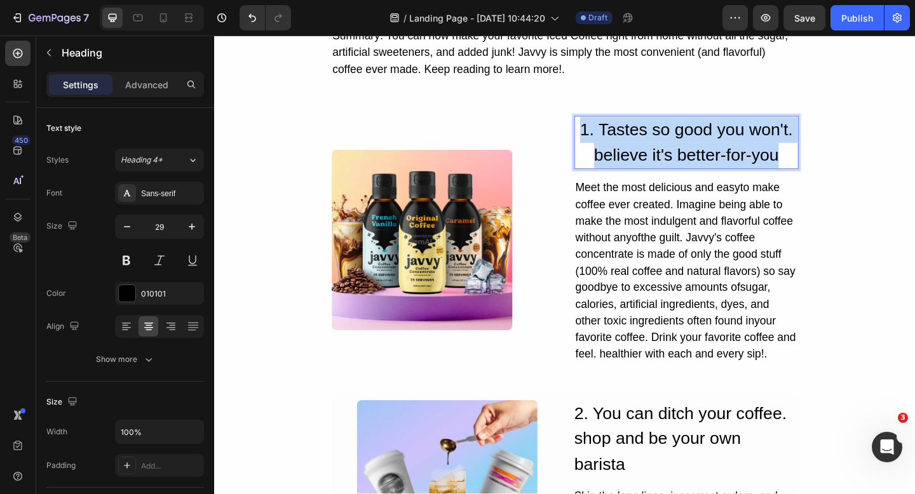
click at [725, 173] on p "1. Tastes so good you won't. believe it's better-for-you" at bounding box center [727, 152] width 241 height 55
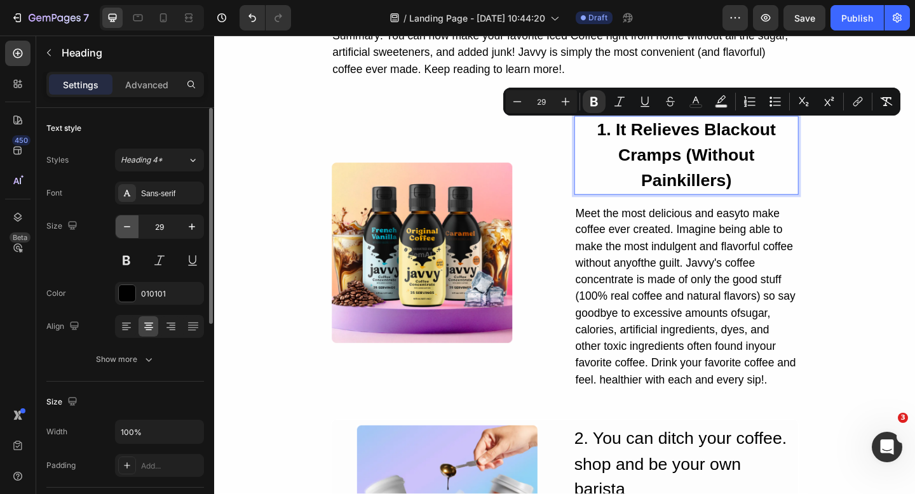
click at [123, 229] on icon "button" at bounding box center [127, 226] width 13 height 13
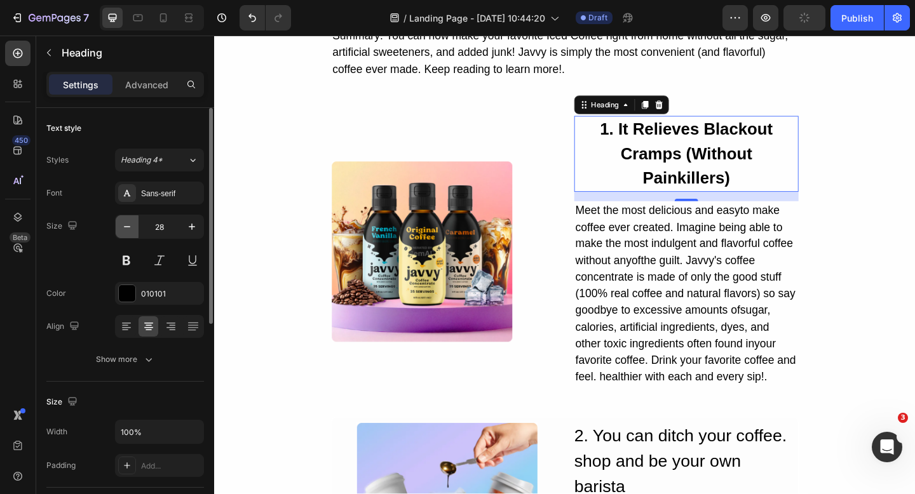
click at [123, 229] on icon "button" at bounding box center [127, 226] width 13 height 13
type input "27"
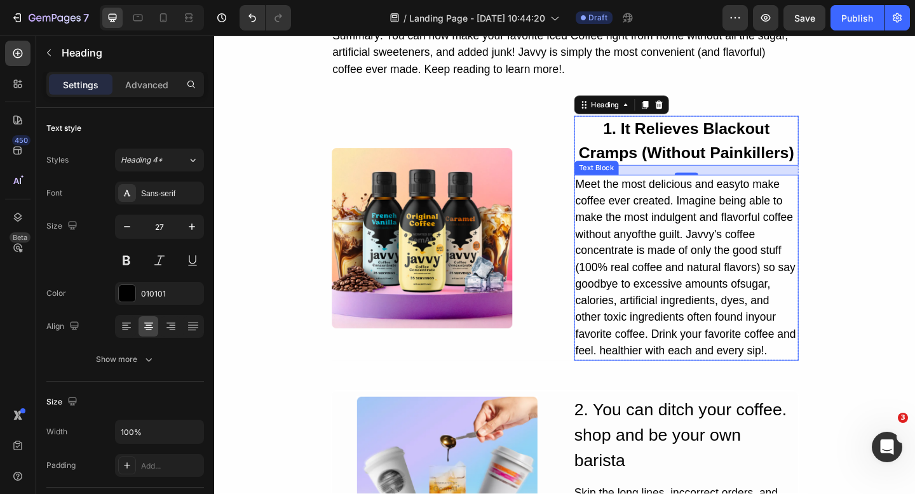
click at [677, 276] on div "Meet the most delicious and easyto make coffee ever created. Imagine being able…" at bounding box center [728, 288] width 244 height 202
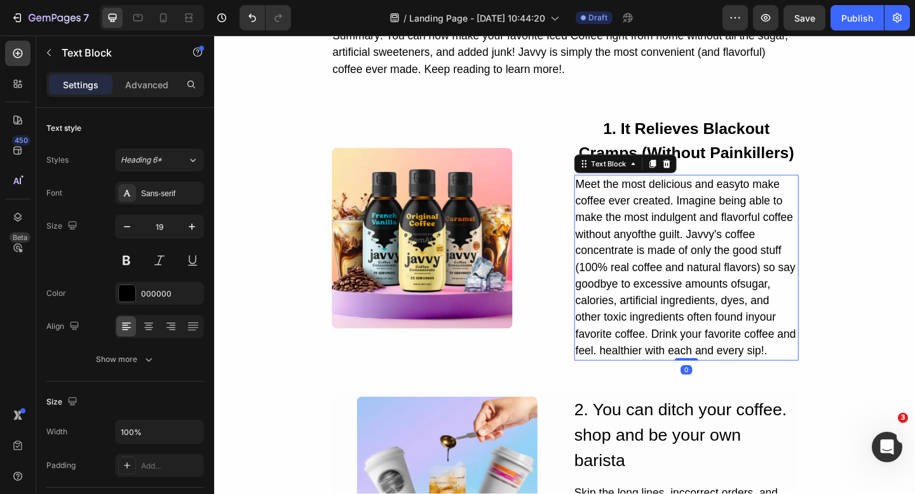
click at [677, 276] on div "Meet the most delicious and easyto make coffee ever created. Imagine being able…" at bounding box center [728, 288] width 244 height 202
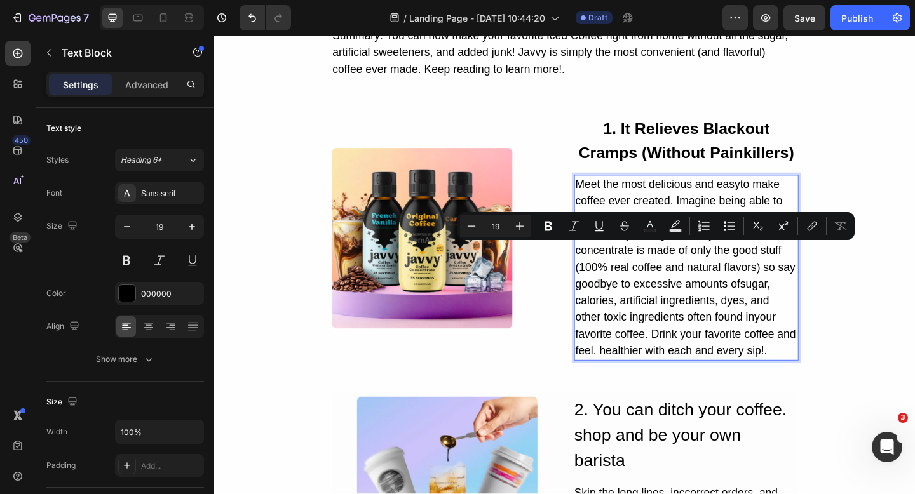
click at [708, 318] on p "Meet the most delicious and easyto make coffee ever created. Imagine being able…" at bounding box center [727, 289] width 241 height 200
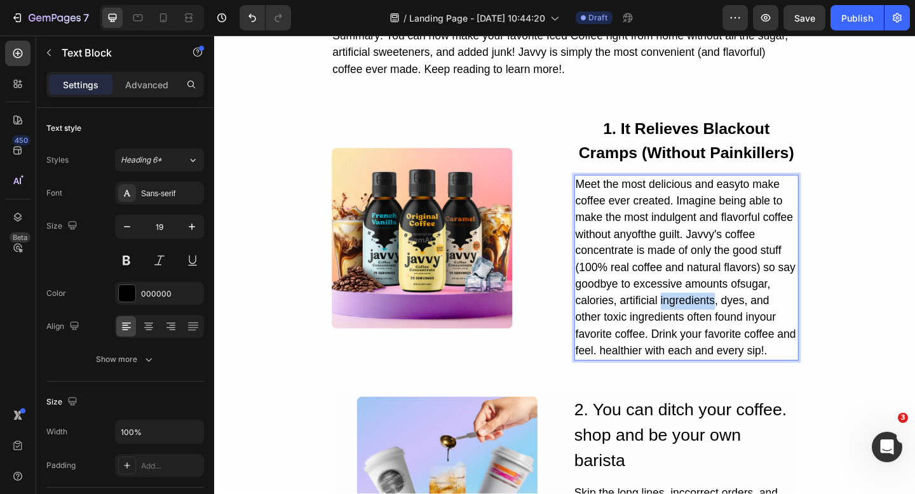
click at [708, 318] on p "Meet the most delicious and easyto make coffee ever created. Imagine being able…" at bounding box center [727, 289] width 241 height 200
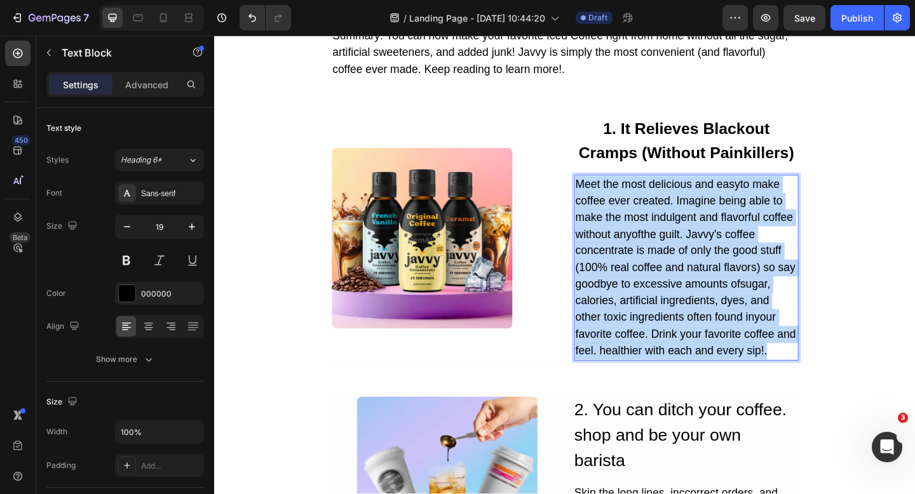
click at [708, 318] on p "Meet the most delicious and easyto make coffee ever created. Imagine being able…" at bounding box center [727, 289] width 241 height 200
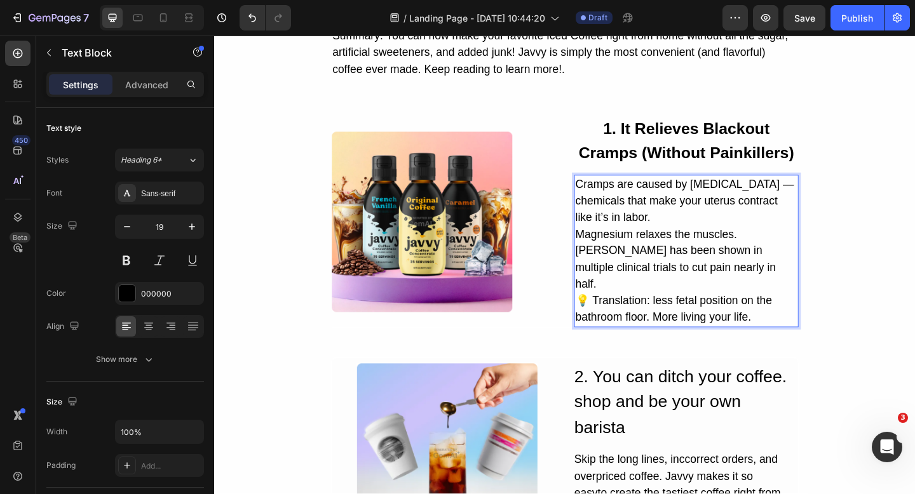
click at [607, 304] on p "Cramps are caused by prostaglandins — chemicals that make your uterus contract …" at bounding box center [727, 270] width 241 height 163
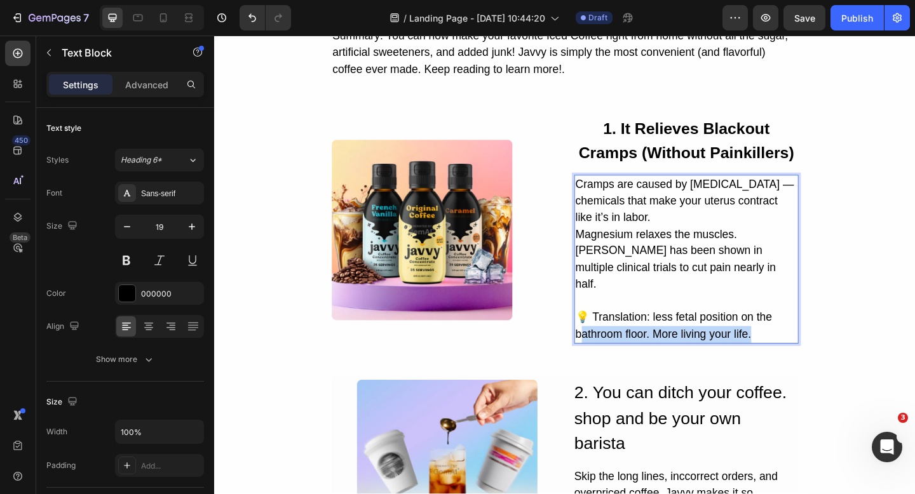
drag, startPoint x: 809, startPoint y: 347, endPoint x: 614, endPoint y: 335, distance: 195.4
click at [614, 335] on p "💡 Translation: less fetal position on the bathroom floor. More living your life." at bounding box center [727, 352] width 241 height 36
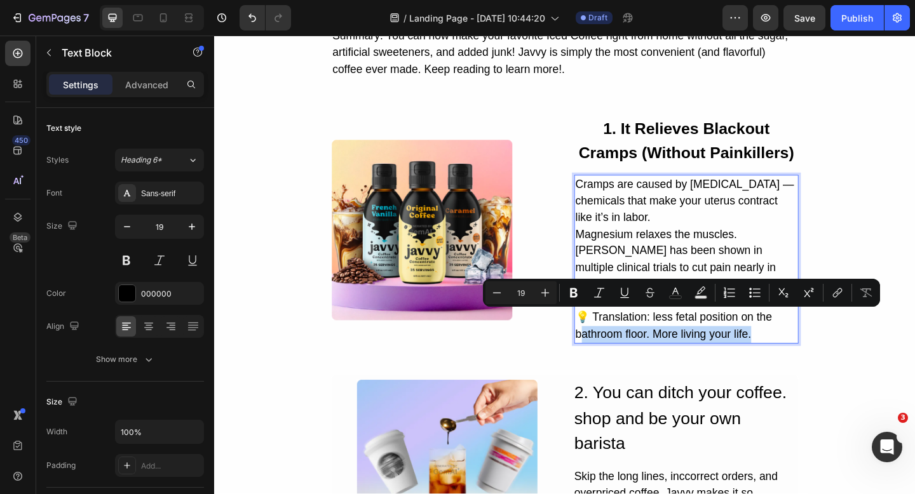
click at [686, 348] on p "💡 Translation: less fetal position on the bathroom floor. More living your life." at bounding box center [727, 352] width 241 height 36
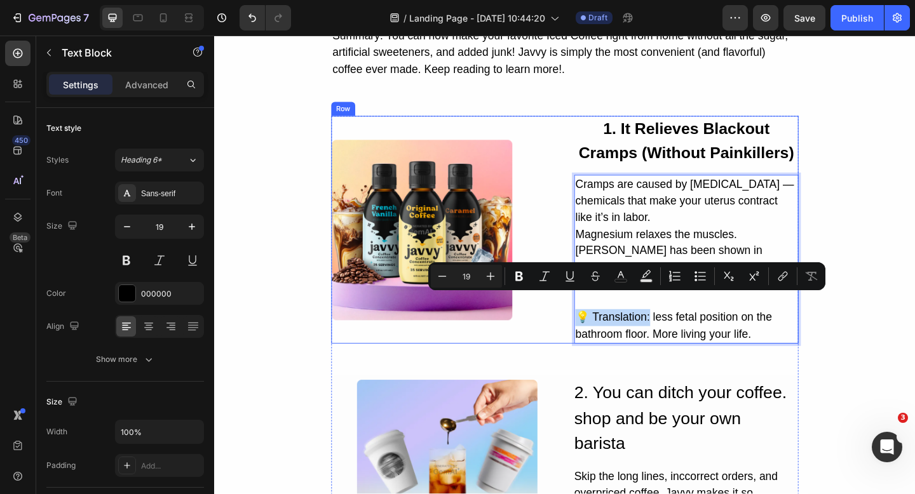
drag, startPoint x: 683, startPoint y: 326, endPoint x: 597, endPoint y: 325, distance: 86.4
click at [597, 325] on div "Image ⁠⁠⁠⁠⁠⁠⁠ 1. It Relieves Blackout Cramps (Without Painkillers) Heading Cram…" at bounding box center [595, 247] width 508 height 248
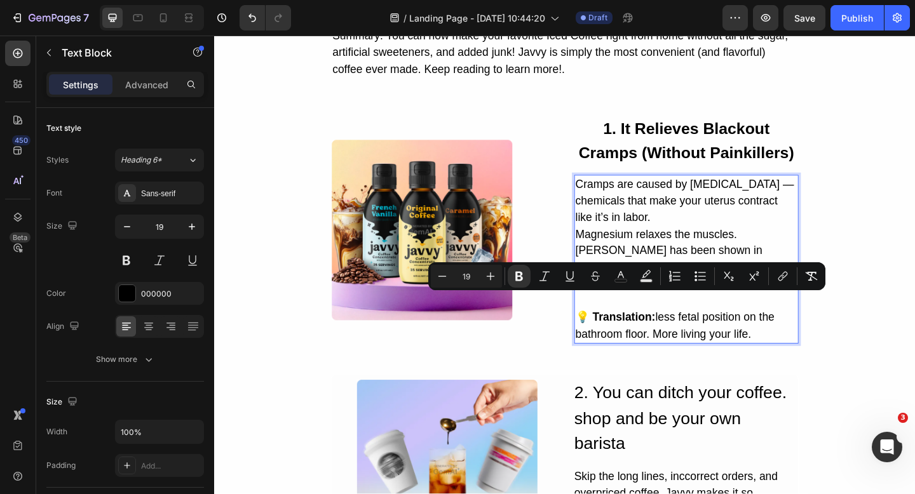
click at [703, 334] on p "💡 Translation: less fetal position on the bathroom floor. More living your life." at bounding box center [727, 352] width 241 height 36
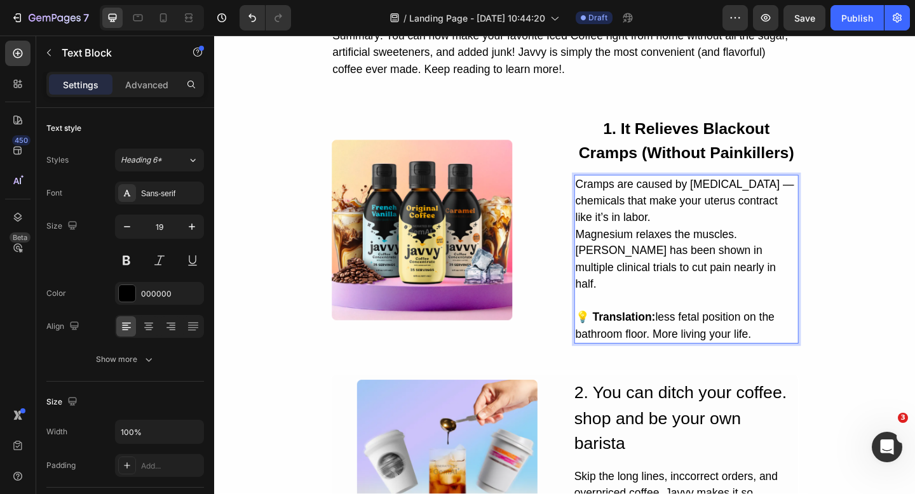
click at [702, 237] on p "Cramps are caused by prostaglandins — chemicals that make your uterus contract …" at bounding box center [727, 261] width 241 height 145
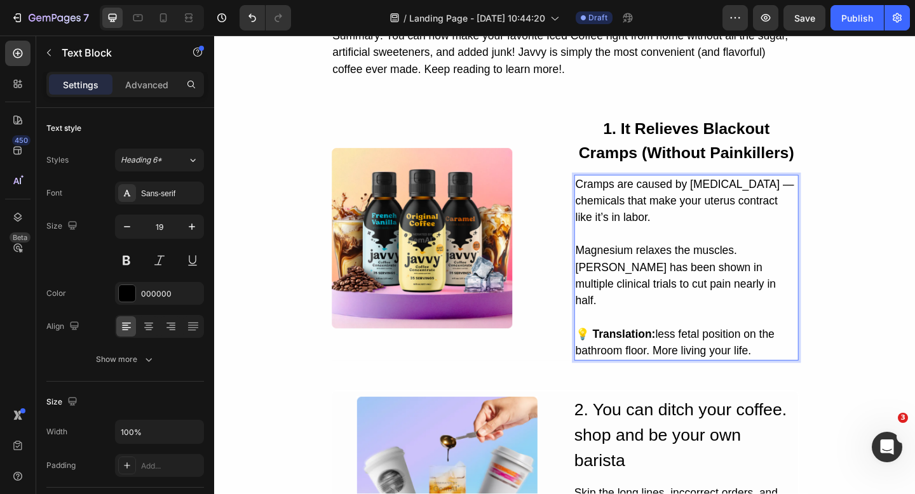
click at [823, 199] on p "Cramps are caused by prostaglandins — chemicals that make your uterus contract …" at bounding box center [727, 216] width 241 height 55
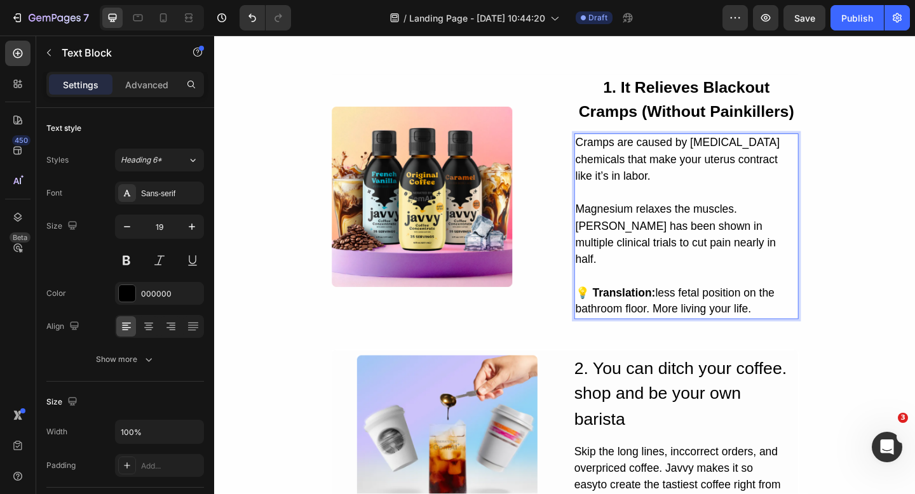
scroll to position [302, 0]
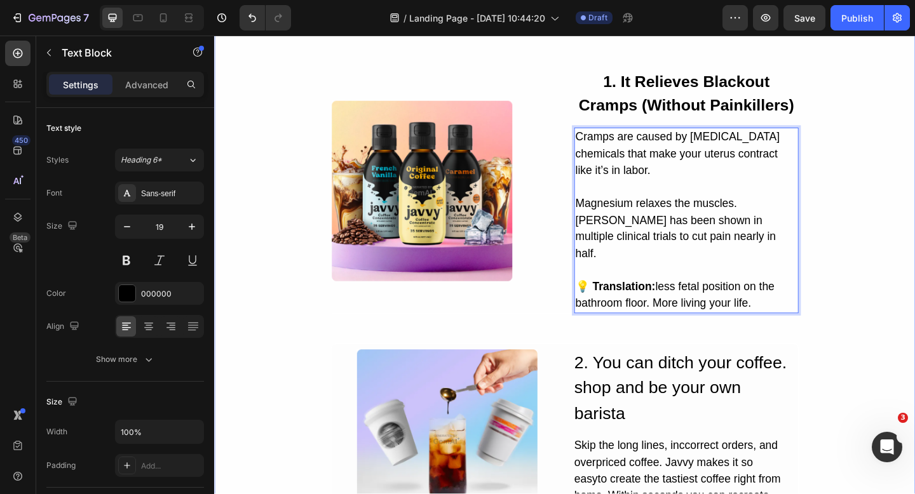
click at [879, 262] on div "⁠⁠⁠⁠⁠⁠⁠ 9 Reasons Women Are Ditching Painkillers and Choosing Chocolate for The…" at bounding box center [595, 221] width 762 height 885
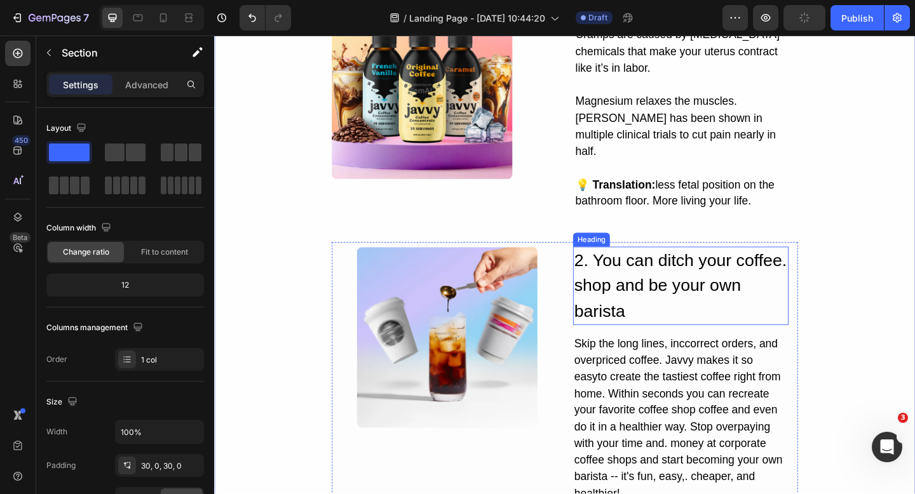
scroll to position [446, 0]
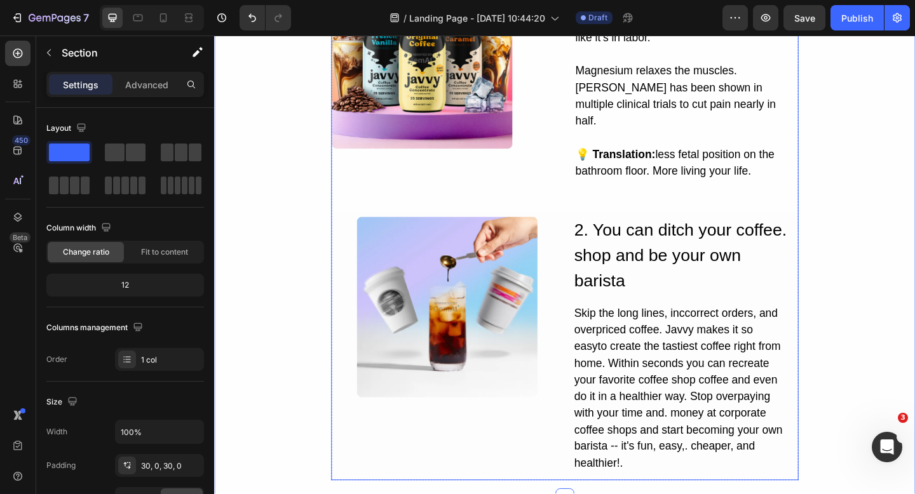
click at [662, 246] on h2 "2. You can ditch your coffee. shop and be your own barista" at bounding box center [721, 276] width 234 height 86
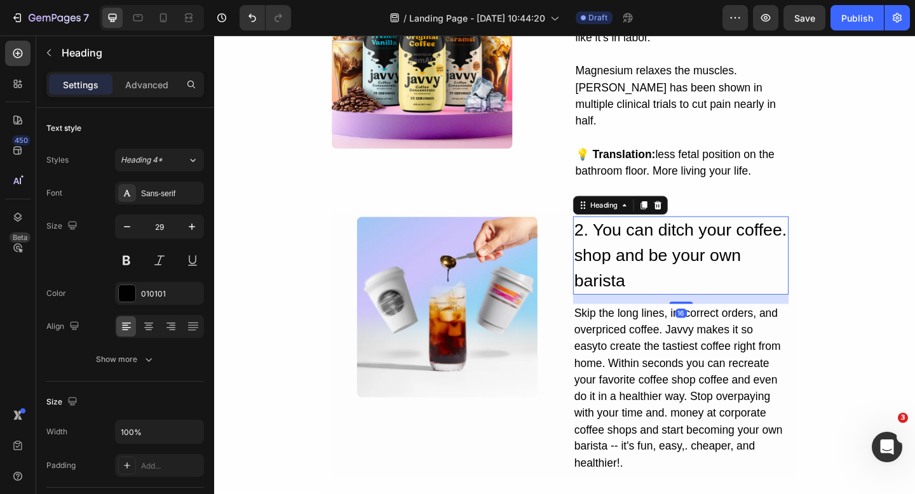
click at [662, 246] on h2 "2. You can ditch your coffee. shop and be your own barista" at bounding box center [721, 276] width 234 height 86
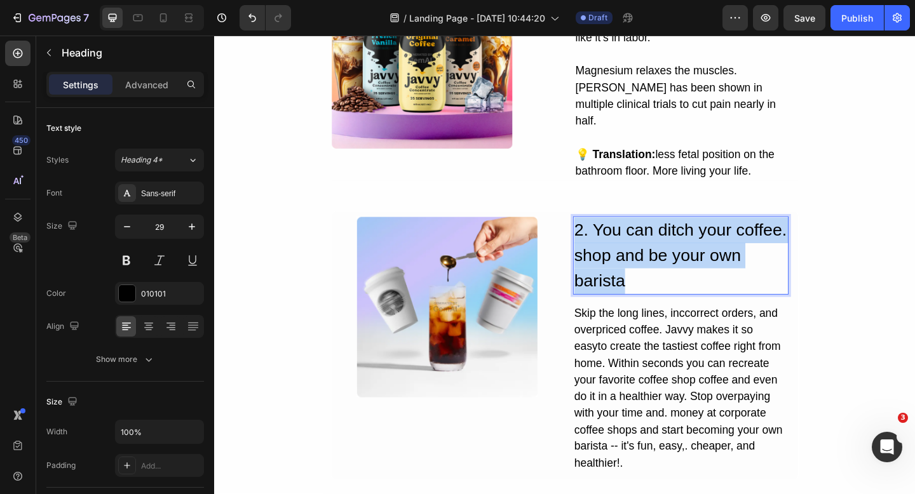
click at [662, 246] on p "2. You can ditch your coffee. shop and be your own barista" at bounding box center [722, 275] width 232 height 83
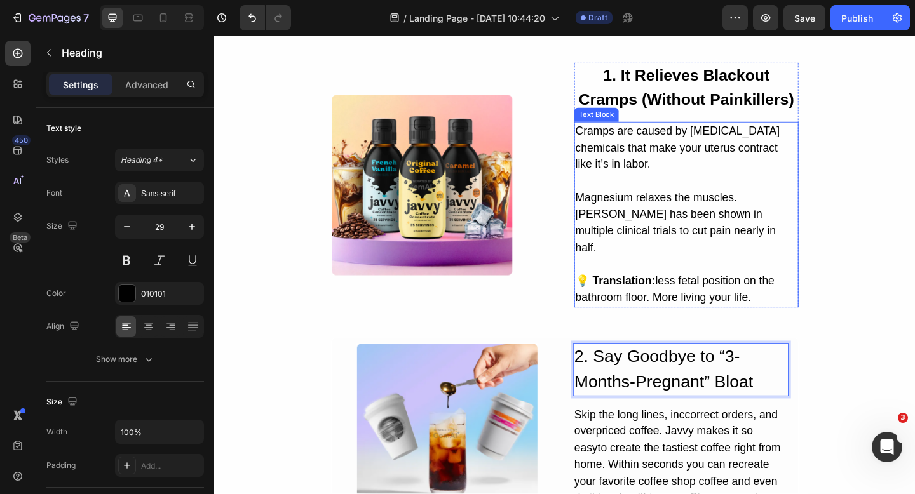
scroll to position [285, 0]
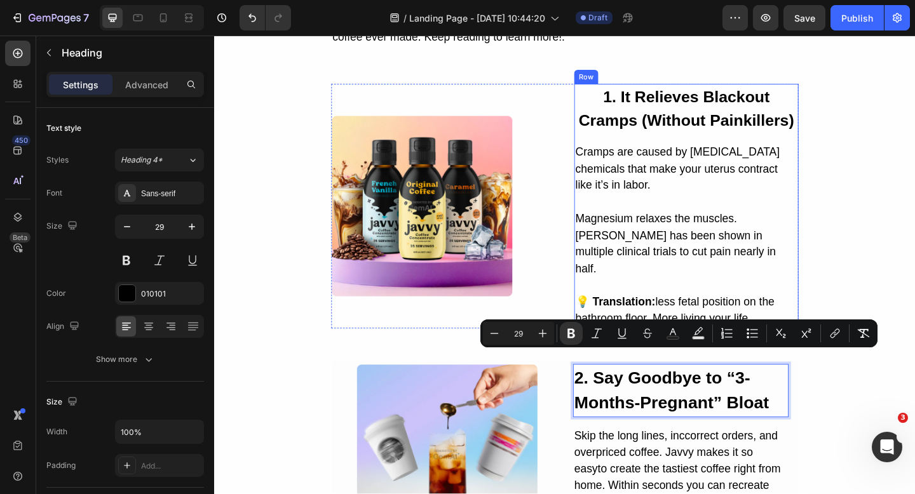
click at [707, 146] on div "⁠⁠⁠⁠⁠⁠⁠ 1. It Relieves Blackout Cramps (Without Painkillers) Heading Cramps are…" at bounding box center [728, 221] width 244 height 266
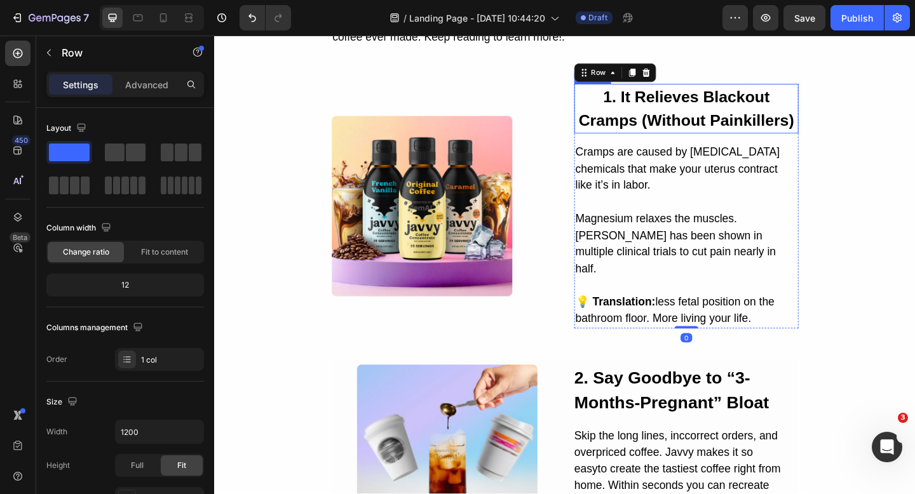
click at [719, 128] on strong "1. It Relieves Blackout Cramps (Without Painkillers)" at bounding box center [728, 115] width 234 height 45
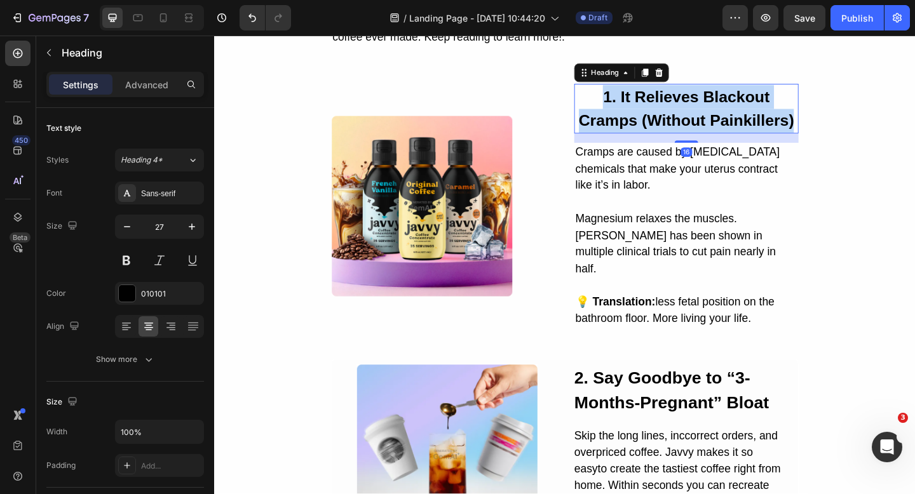
click at [719, 128] on strong "1. It Relieves Blackout Cramps (Without Painkillers)" at bounding box center [728, 115] width 234 height 45
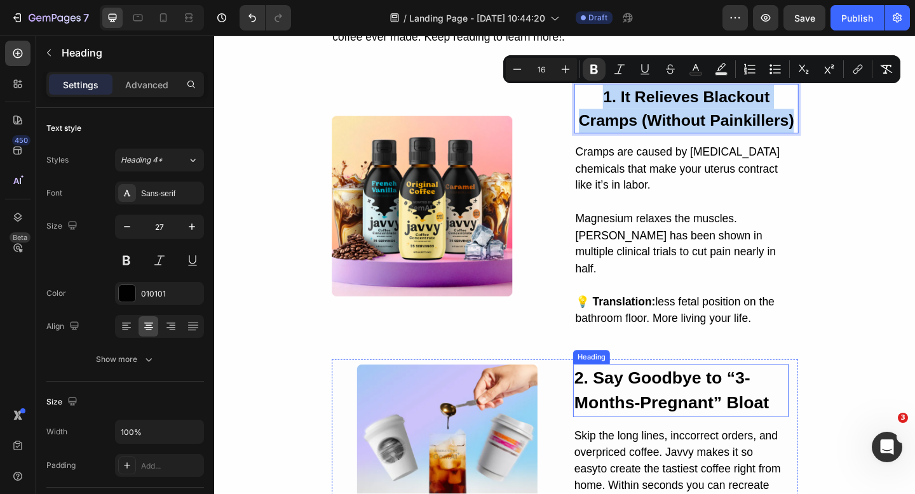
click at [698, 403] on p "⁠⁠⁠⁠⁠⁠⁠ 2. Say Goodbye to “3-Months-Pregnant” Bloat" at bounding box center [722, 422] width 232 height 55
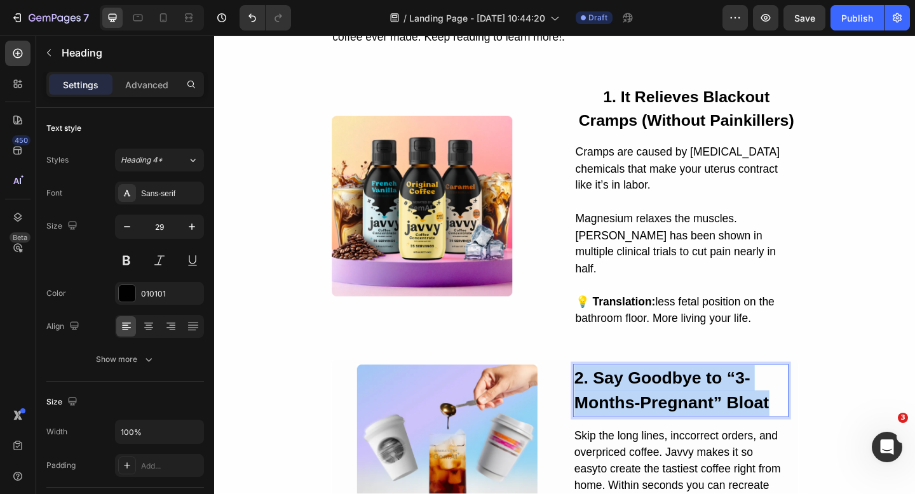
click at [698, 403] on p "2. Say Goodbye to “3-Months-Pregnant” Bloat" at bounding box center [722, 422] width 232 height 55
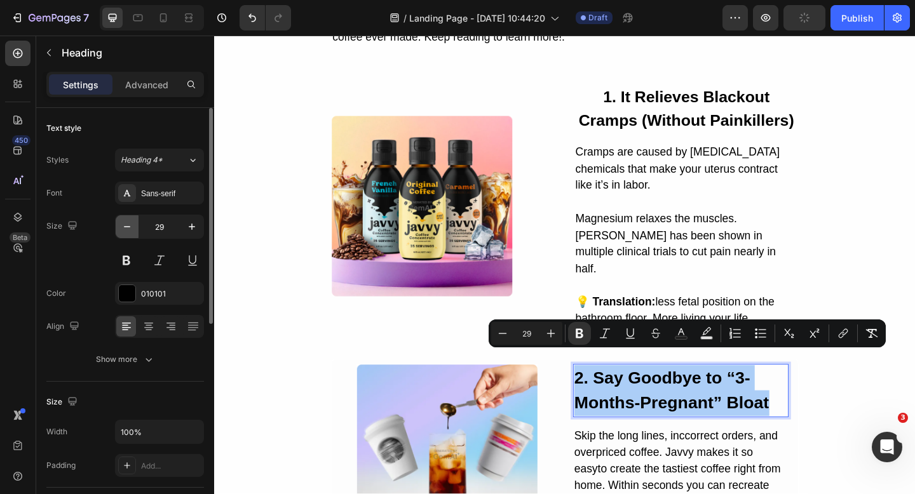
click at [130, 233] on button "button" at bounding box center [127, 226] width 23 height 23
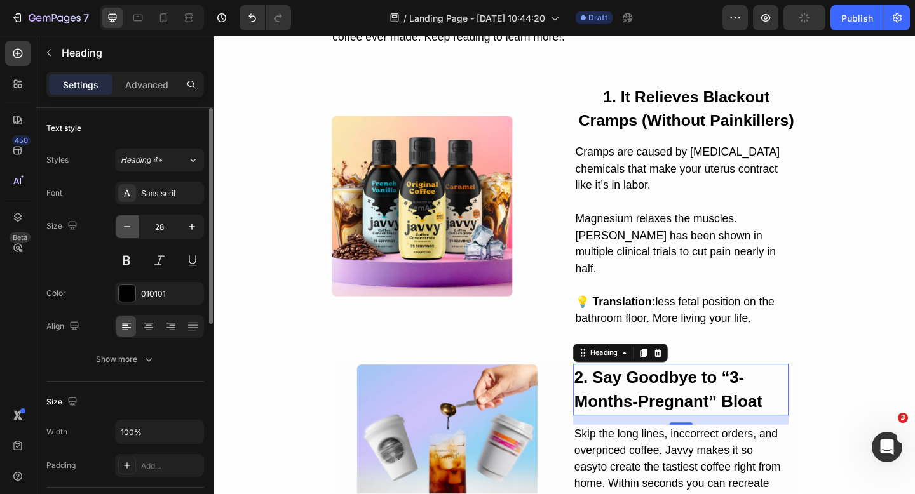
click at [130, 233] on button "button" at bounding box center [127, 226] width 23 height 23
type input "27"
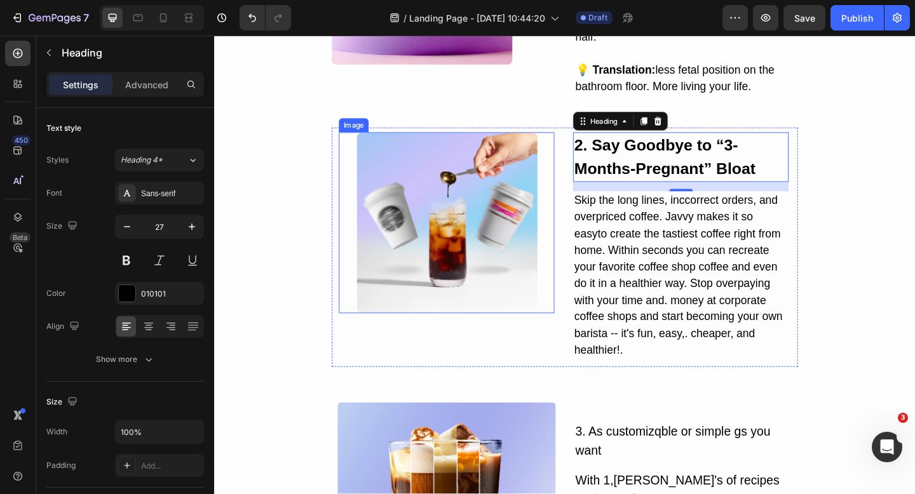
scroll to position [614, 0]
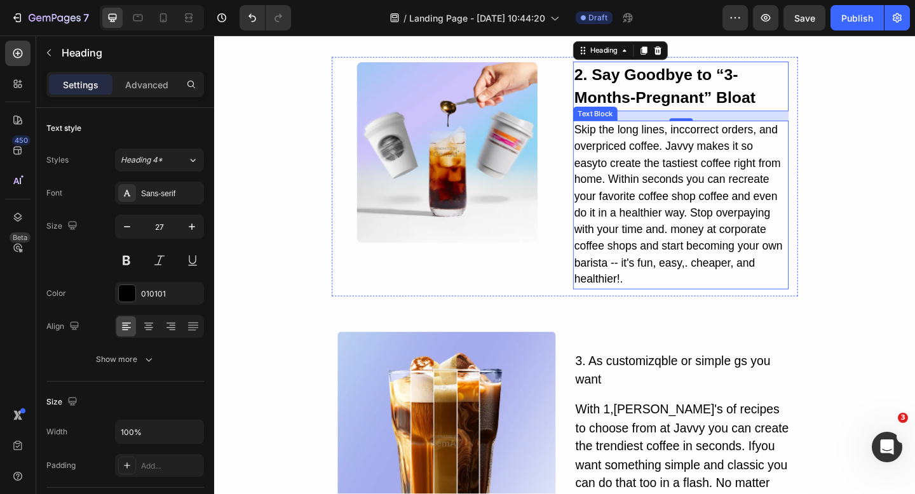
click at [714, 185] on div "Skip the long lines, inccorrect orders, and overpriced coffee. Javvy makes it s…" at bounding box center [721, 220] width 234 height 184
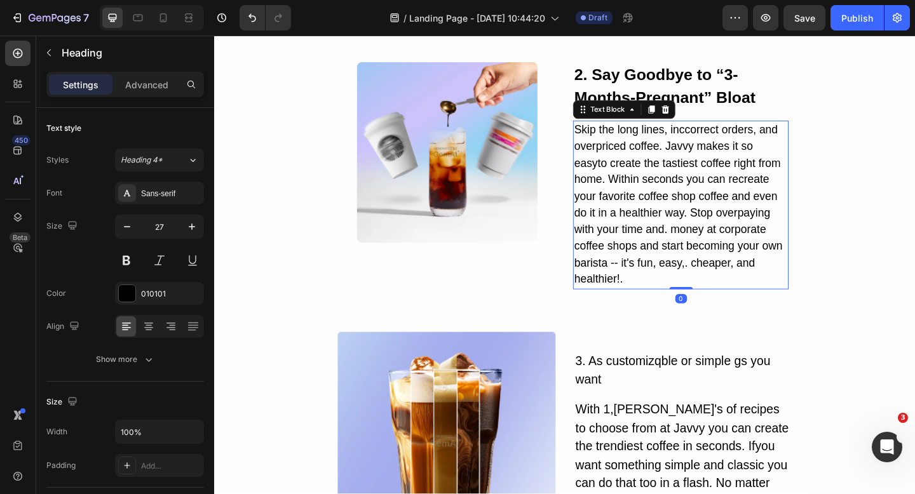
click at [714, 185] on div "Skip the long lines, inccorrect orders, and overpriced coffee. Javvy makes it s…" at bounding box center [721, 220] width 234 height 184
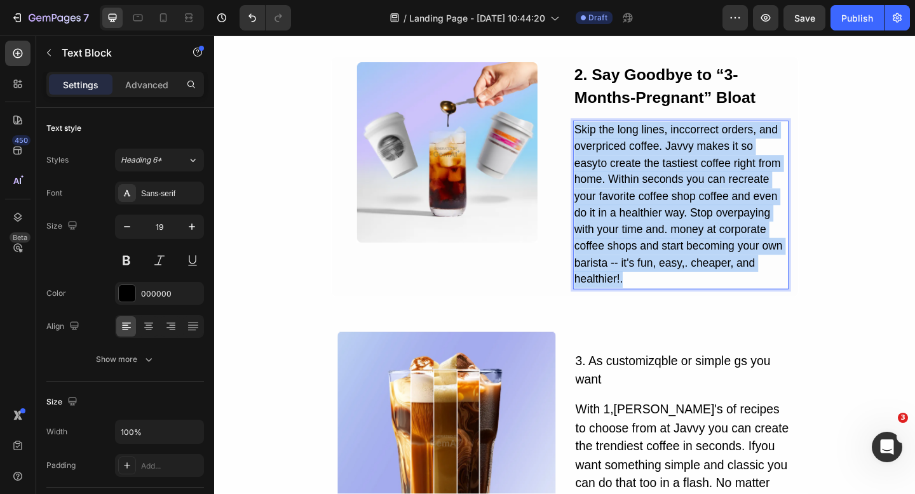
click at [714, 185] on p "Skip the long lines, inccorrect orders, and overpriced coffee. Javvy makes it s…" at bounding box center [722, 220] width 232 height 181
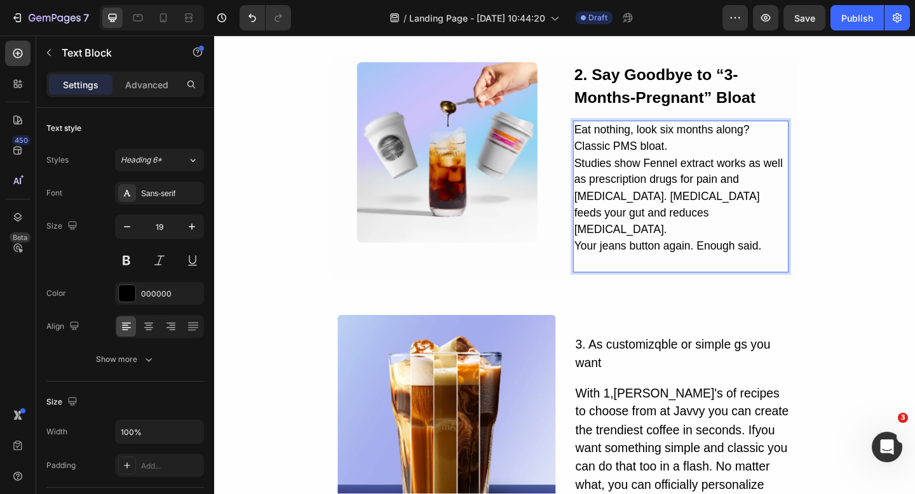
click at [723, 142] on p "Eat nothing, look six months along? Classic PMS bloat. Studies show Fennel extr…" at bounding box center [722, 211] width 232 height 163
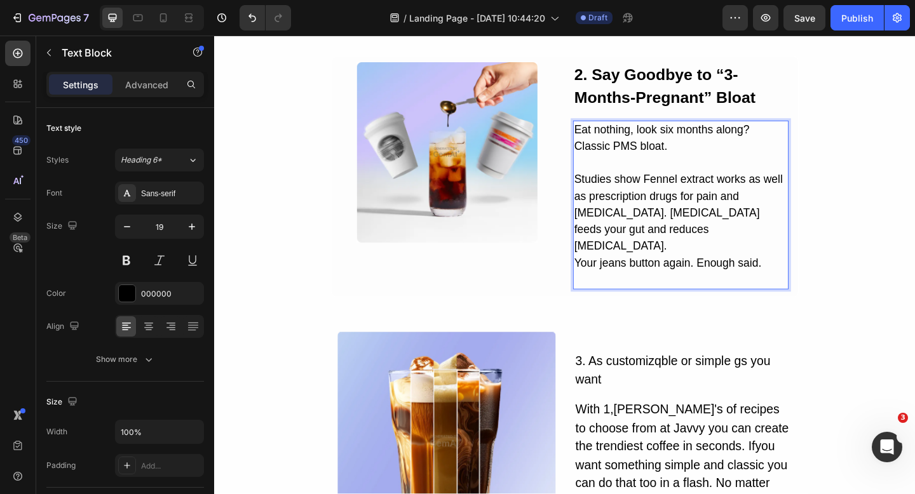
click at [695, 229] on p "⁠⁠⁠⁠⁠⁠⁠ Studies show Fennel extract works as well as prescription drugs for pai…" at bounding box center [722, 238] width 232 height 145
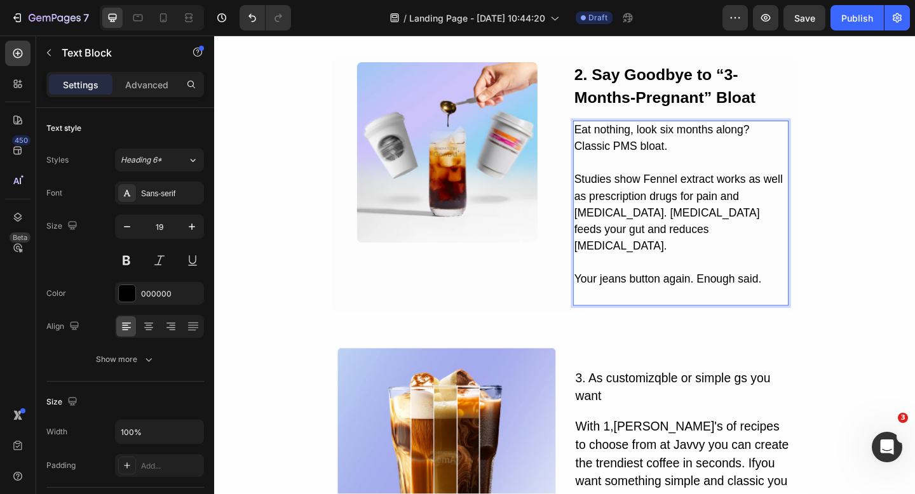
click at [748, 280] on p "⁠⁠⁠⁠⁠⁠⁠ Your jeans button again. Enough said." at bounding box center [722, 301] width 232 height 55
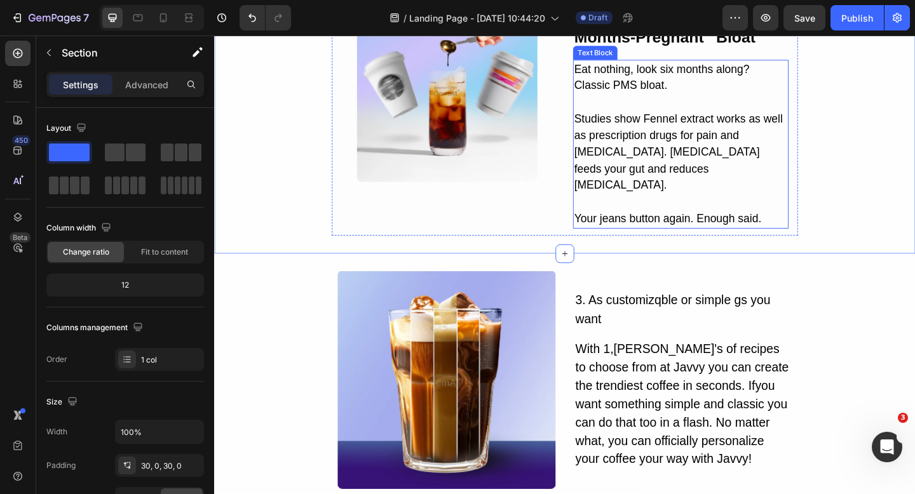
scroll to position [716, 0]
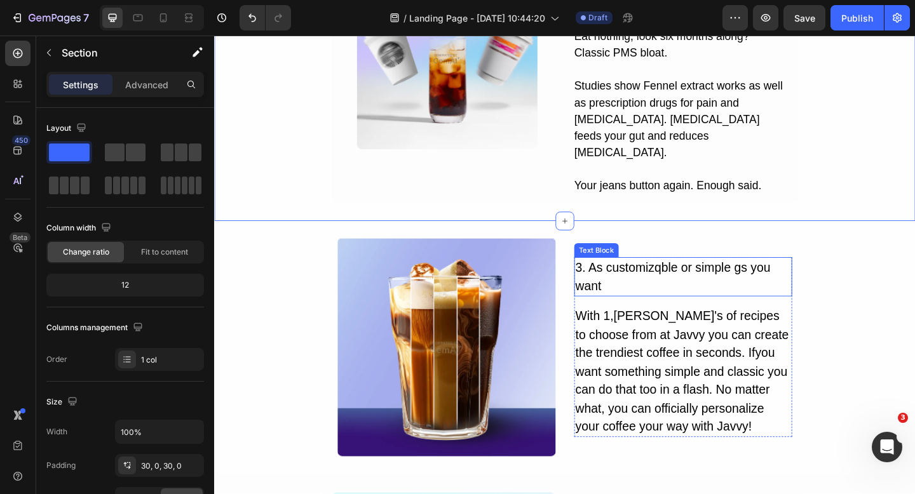
click at [667, 277] on div "3. As customizqble or simple gs you want" at bounding box center [724, 298] width 237 height 43
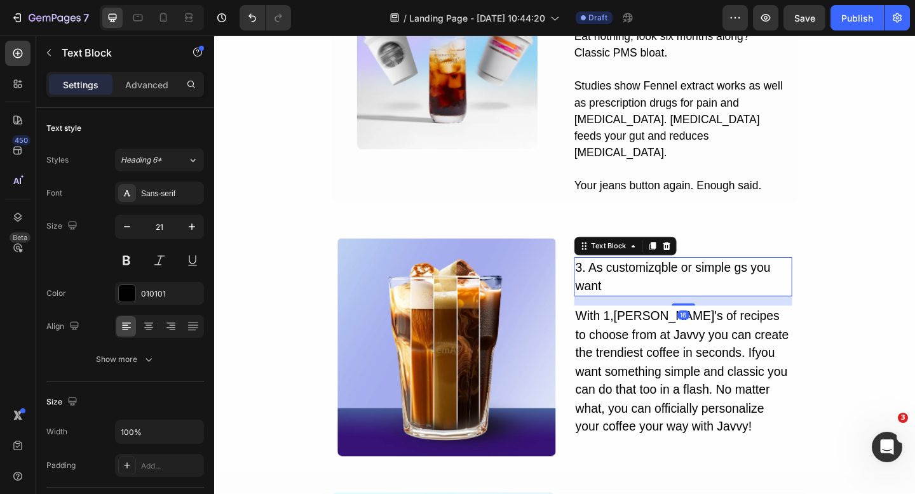
click at [667, 277] on div "3. As customizqble or simple gs you want" at bounding box center [724, 298] width 237 height 43
click at [667, 278] on p "3. As customizqble or simple gs you want" at bounding box center [724, 298] width 234 height 40
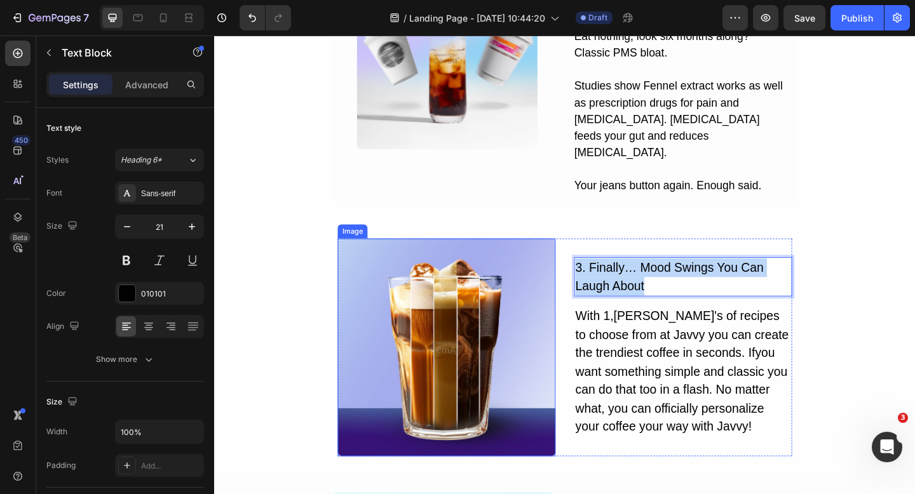
drag, startPoint x: 703, startPoint y: 278, endPoint x: 572, endPoint y: 243, distance: 134.7
click at [572, 257] on div "Image 3. Finally… Mood Swings You Can Laugh About Text Block 16 With 1,ooo's of…" at bounding box center [595, 375] width 494 height 237
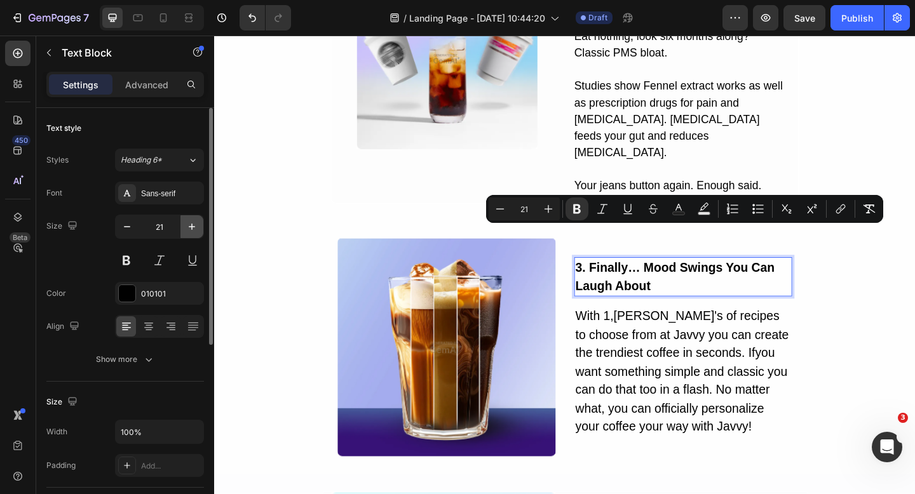
click at [189, 227] on icon "button" at bounding box center [192, 226] width 13 height 13
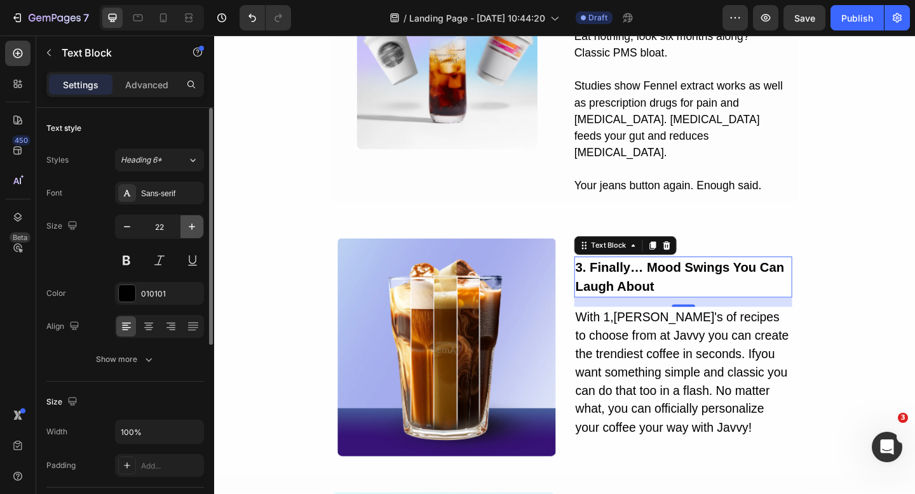
click at [189, 227] on icon "button" at bounding box center [192, 226] width 13 height 13
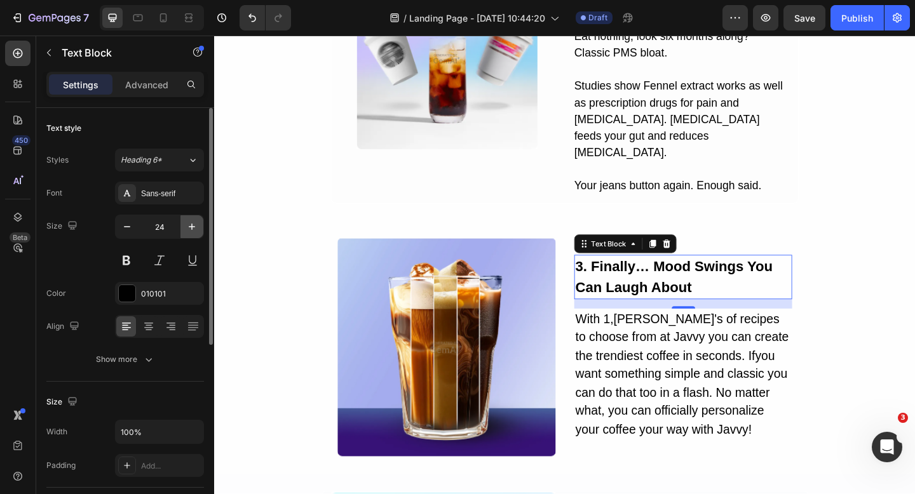
click at [189, 227] on icon "button" at bounding box center [192, 226] width 13 height 13
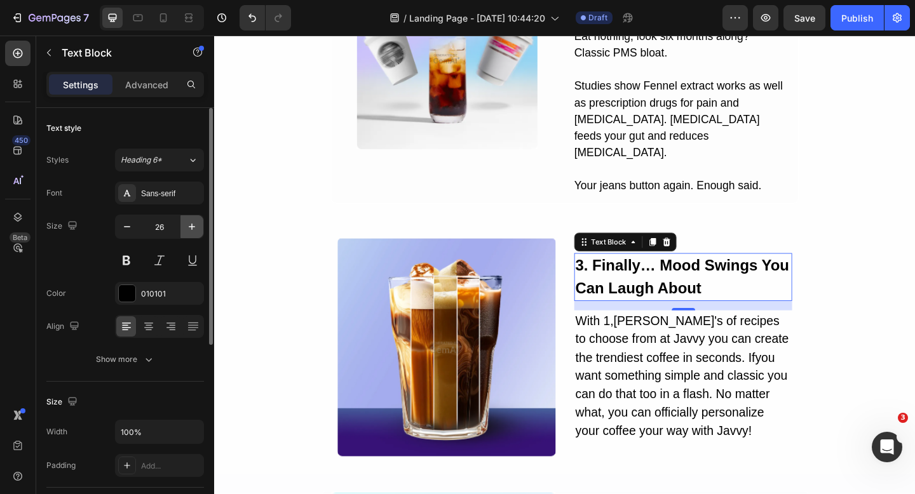
click at [189, 227] on icon "button" at bounding box center [192, 226] width 13 height 13
type input "27"
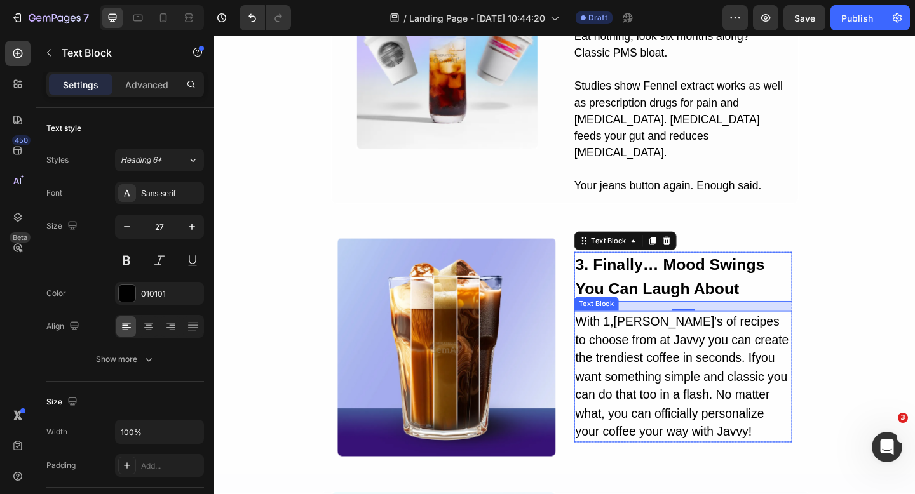
click at [687, 354] on div "With 1,ooo's of recipes to choose from at Javvy you can create the trendiest co…" at bounding box center [724, 406] width 237 height 143
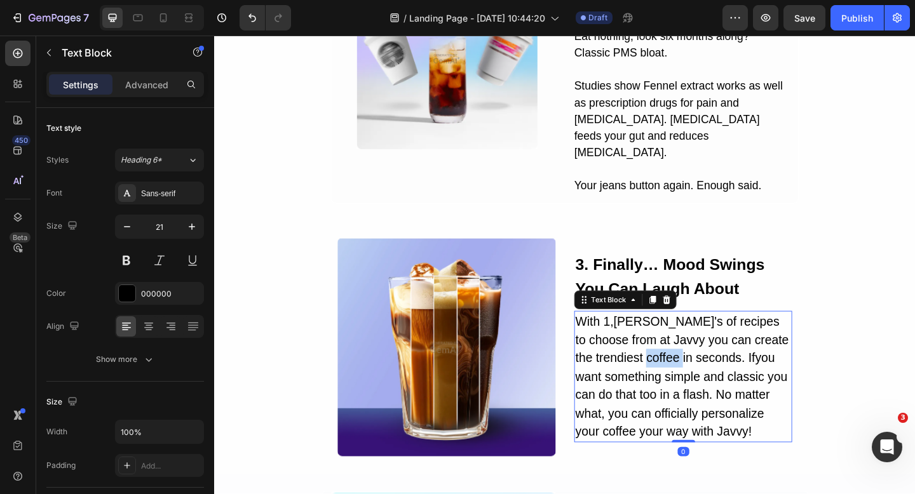
click at [687, 354] on div "With 1,ooo's of recipes to choose from at Javvy you can create the trendiest co…" at bounding box center [724, 406] width 237 height 143
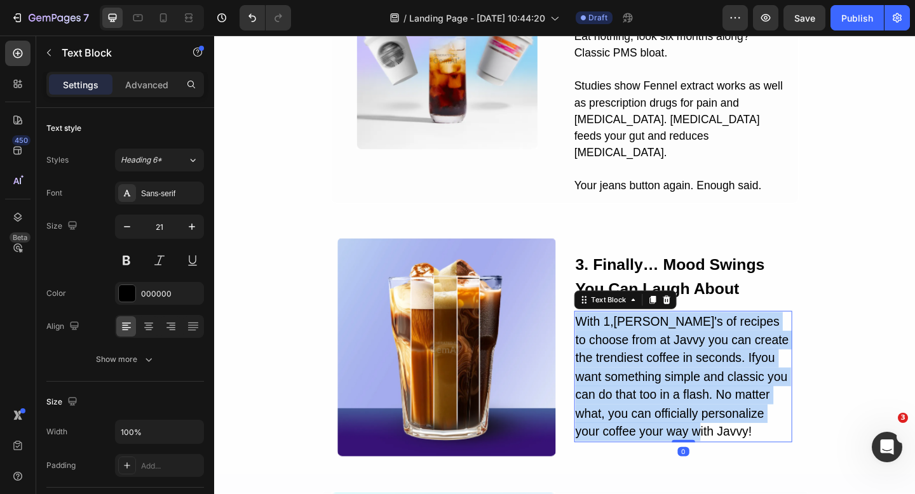
click at [687, 354] on p "With 1,ooo's of recipes to choose from at Javvy you can create the trendiest co…" at bounding box center [724, 407] width 234 height 140
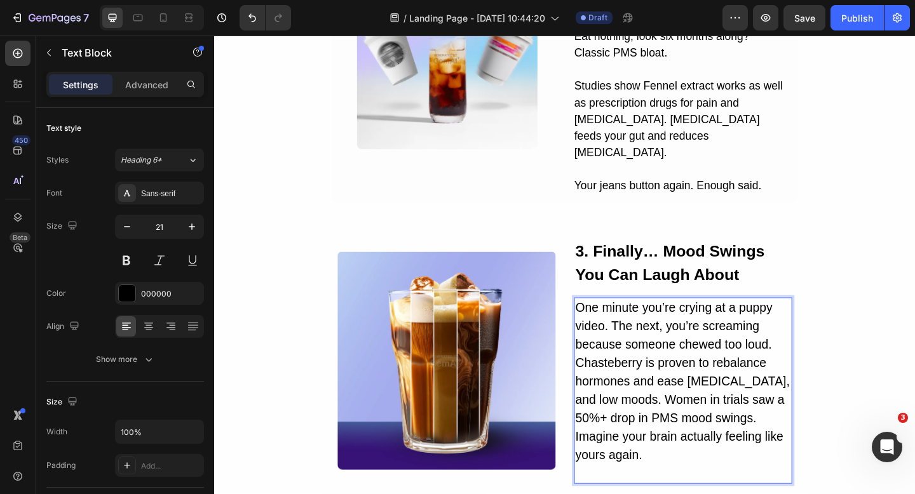
scroll to position [701, 0]
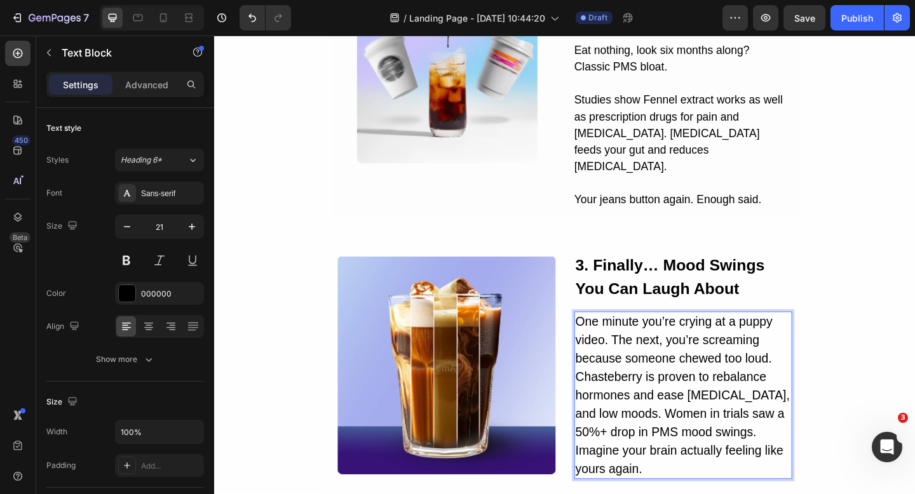
click at [822, 355] on p "One minute you’re crying at a puppy video. The next, you’re screaming because s…" at bounding box center [724, 427] width 234 height 180
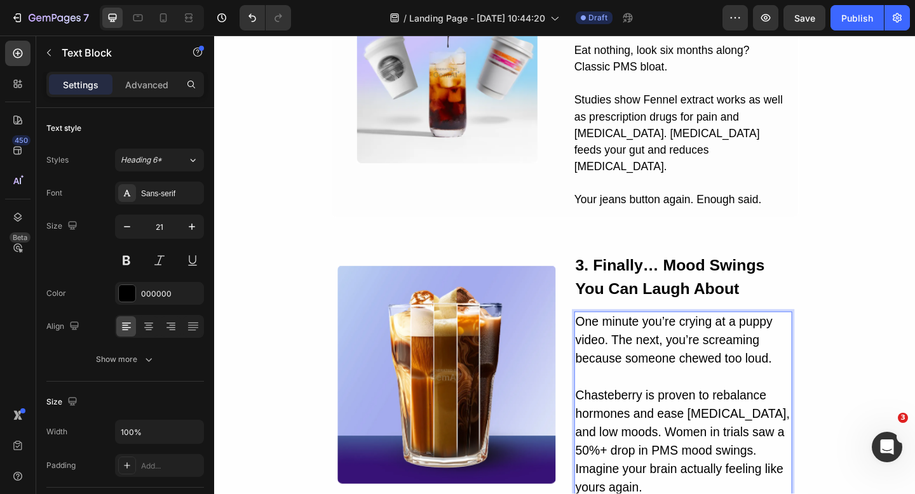
click at [811, 452] on p "⁠⁠⁠⁠⁠⁠⁠ Chasteberry is proven to rebalance hormones and ease irritability, ange…" at bounding box center [724, 467] width 234 height 140
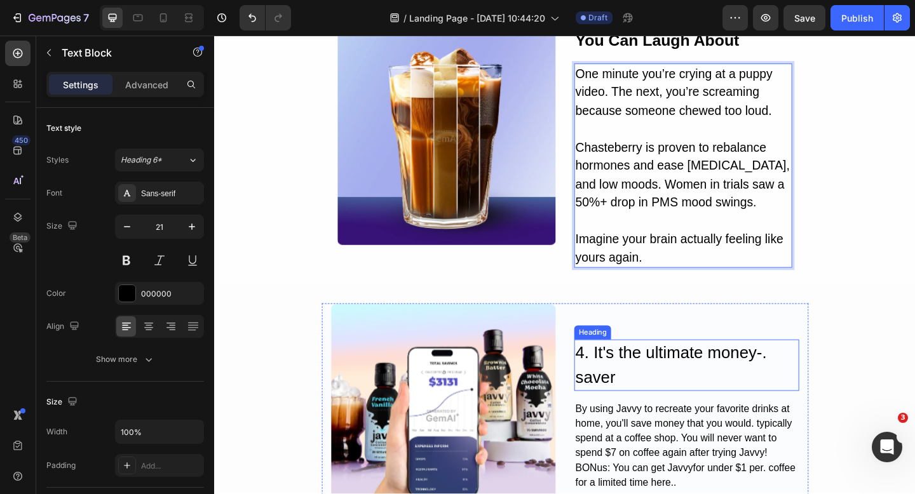
scroll to position [935, 0]
click at [883, 246] on div "Image 3. Finally… Mood Swings You Can Laugh About Text Block One minute you’re …" at bounding box center [595, 144] width 762 height 287
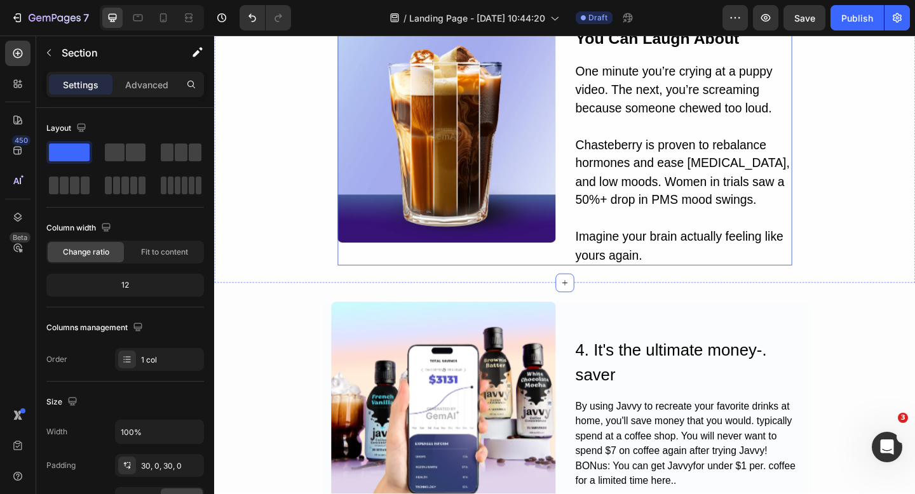
scroll to position [1071, 0]
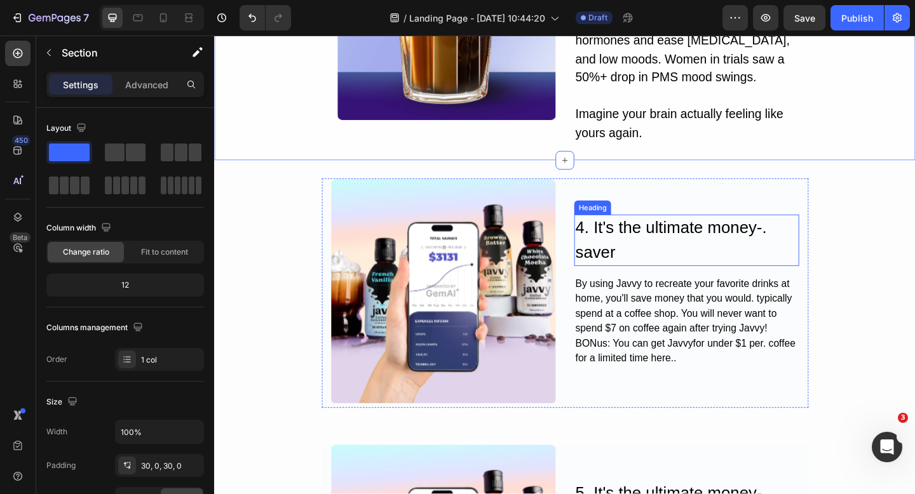
click at [667, 252] on h2 "4. It's the ultimate money-. saver" at bounding box center [728, 259] width 245 height 56
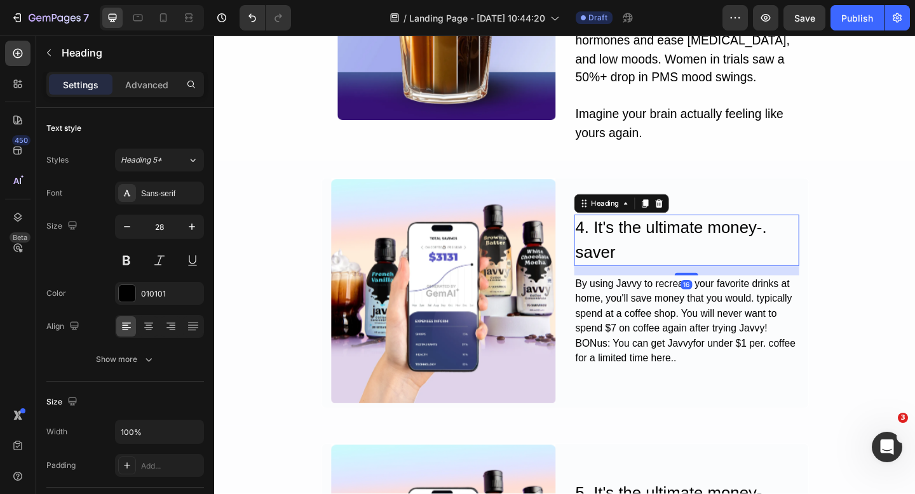
click at [667, 252] on h2 "4. It's the ultimate money-. saver" at bounding box center [728, 259] width 245 height 56
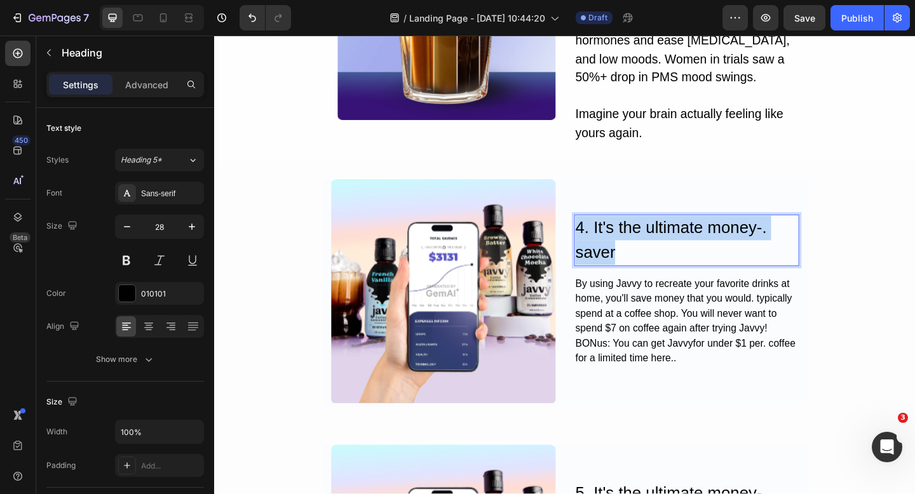
click at [667, 252] on p "4. It's the ultimate money-. saver" at bounding box center [728, 258] width 242 height 53
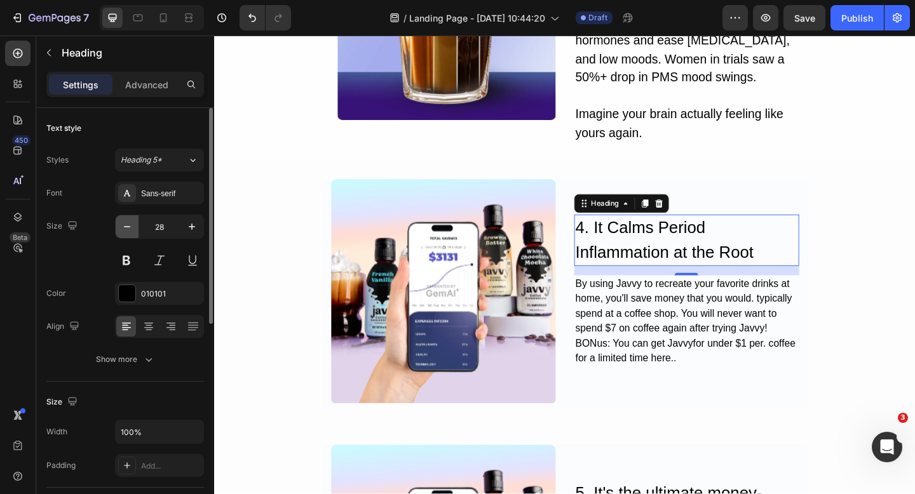
click at [126, 229] on icon "button" at bounding box center [127, 226] width 13 height 13
type input "27"
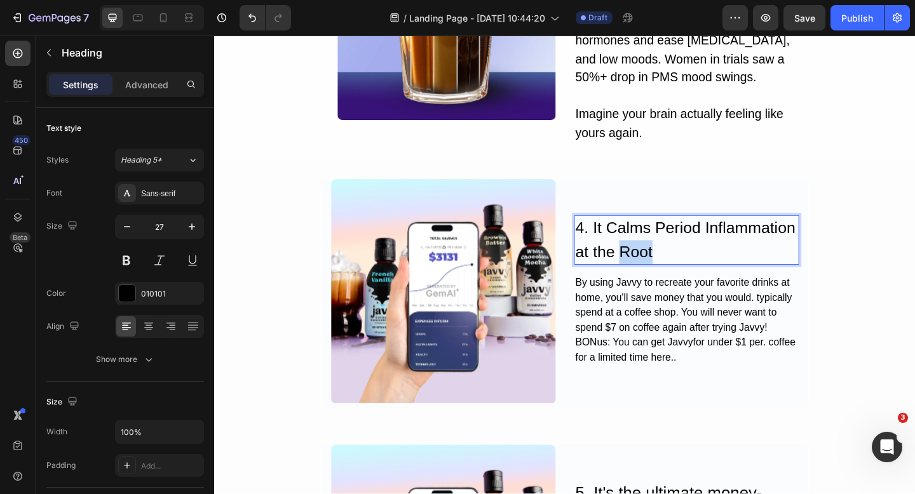
click at [674, 259] on p "4. It Calms Period Inflammation at the Root" at bounding box center [728, 258] width 242 height 51
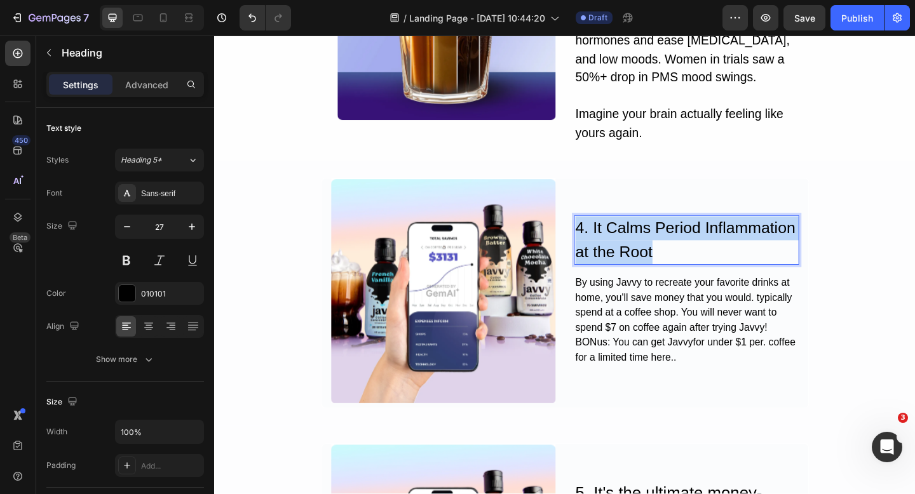
click at [674, 259] on p "4. It Calms Period Inflammation at the Root" at bounding box center [728, 258] width 242 height 51
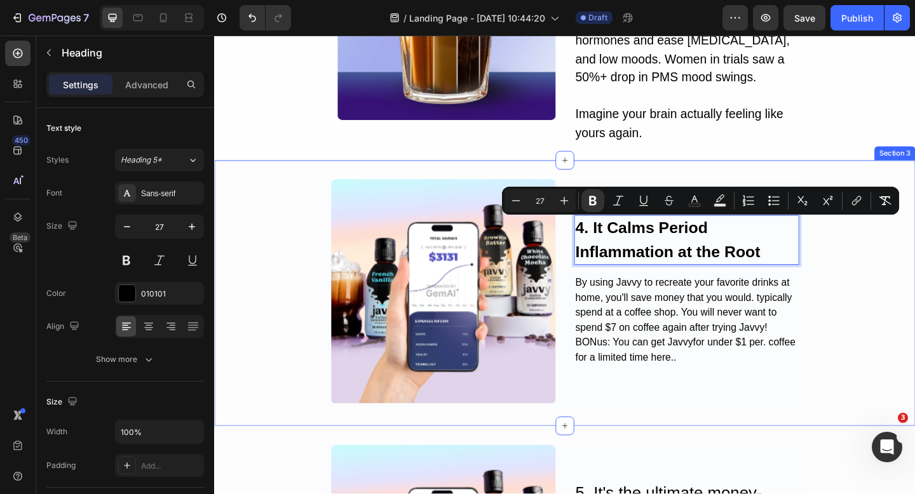
click at [914, 295] on div "Image 4. It Calms Period Inflammation at the Root Heading 16 By using Javvy to …" at bounding box center [595, 316] width 762 height 251
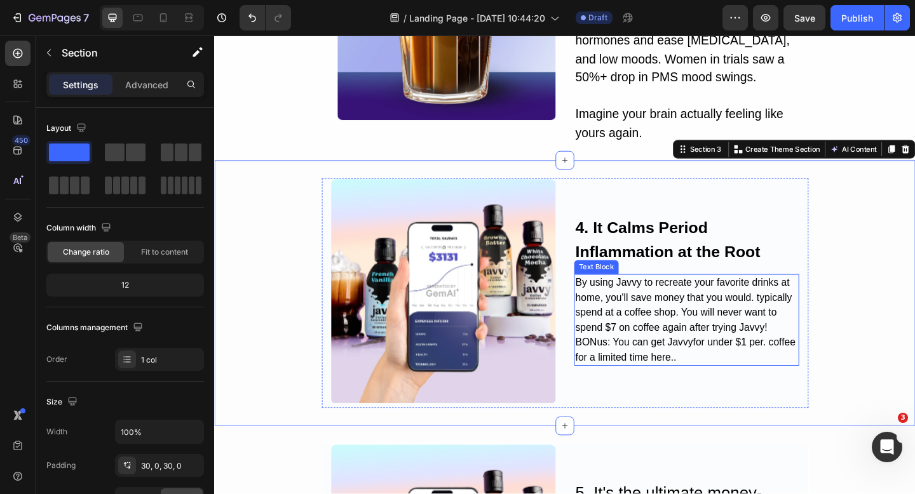
click at [691, 351] on div "By using Javvy to recreate your favorite drinks at home, you'll save money that…" at bounding box center [728, 345] width 245 height 100
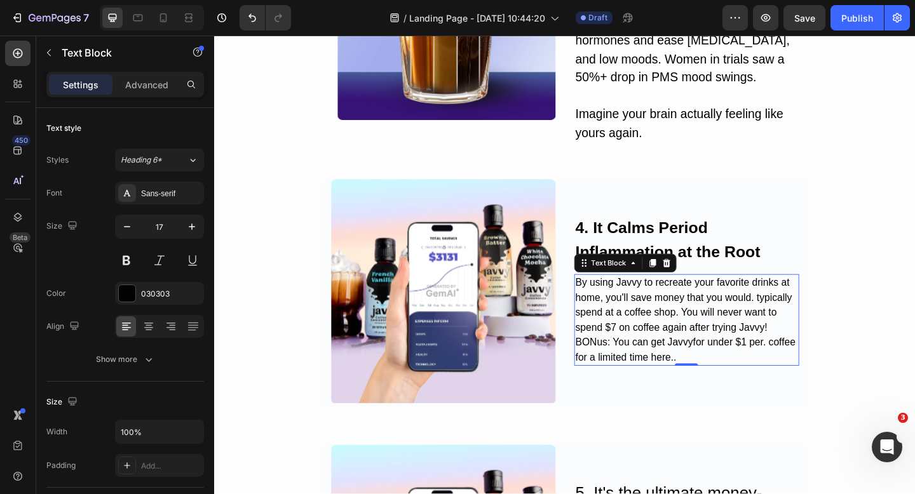
click at [727, 339] on div "By using Javvy to recreate your favorite drinks at home, you'll save money that…" at bounding box center [728, 345] width 245 height 100
click at [727, 339] on p "By using Javvy to recreate your favorite drinks at home, you'll save money that…" at bounding box center [728, 345] width 242 height 97
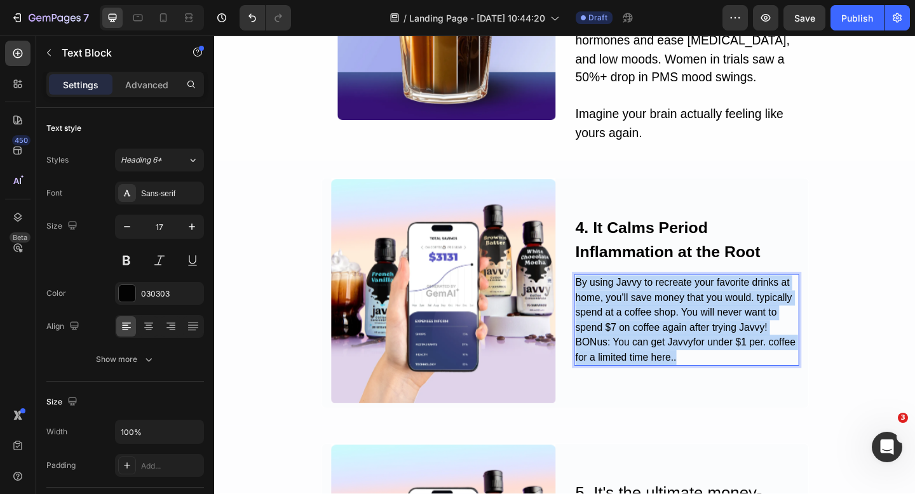
click at [727, 339] on p "By using Javvy to recreate your favorite drinks at home, you'll save money that…" at bounding box center [728, 345] width 242 height 97
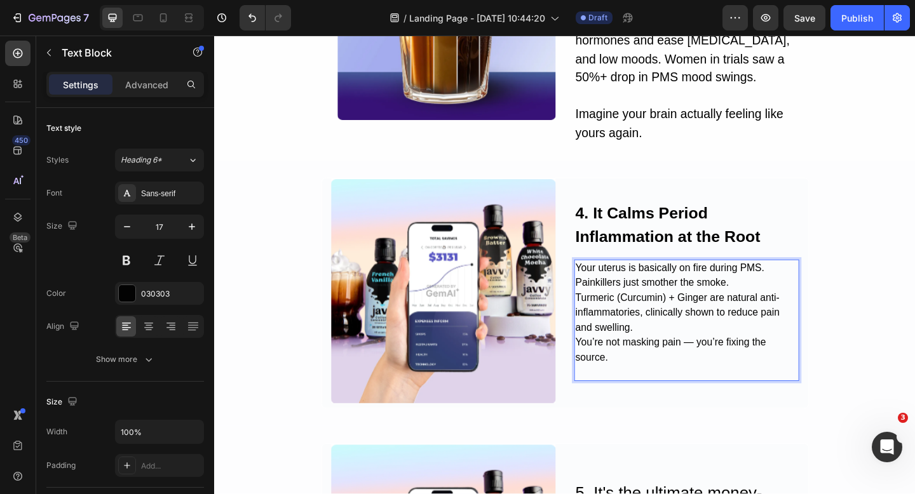
scroll to position [1054, 0]
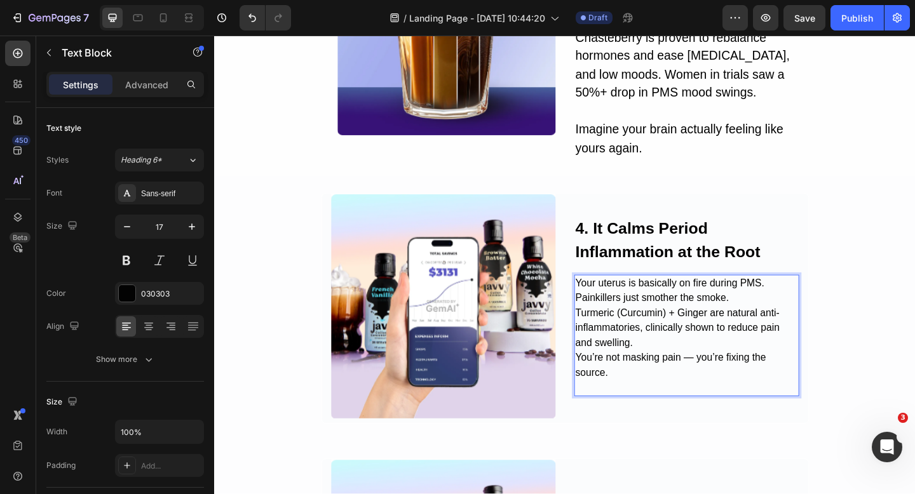
click at [689, 369] on p "Your uterus is basically on fire during PMS. Painkillers just smother the smoke…" at bounding box center [728, 362] width 242 height 130
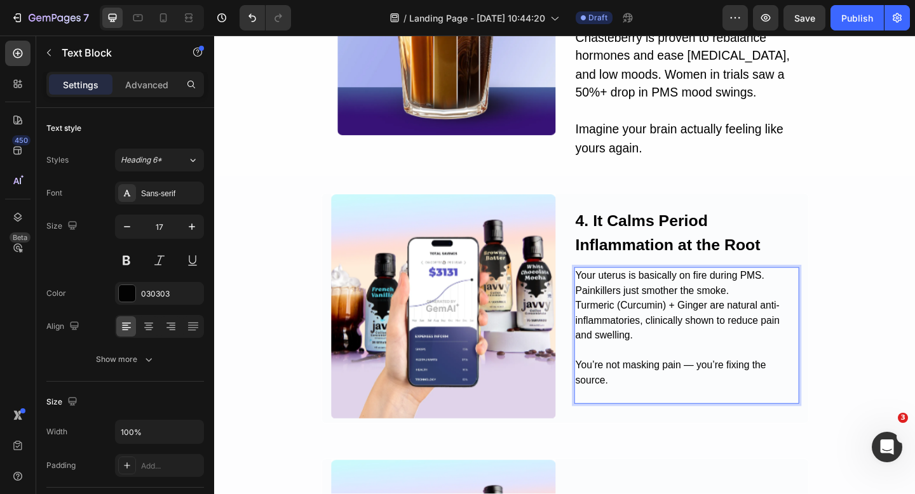
scroll to position [1046, 0]
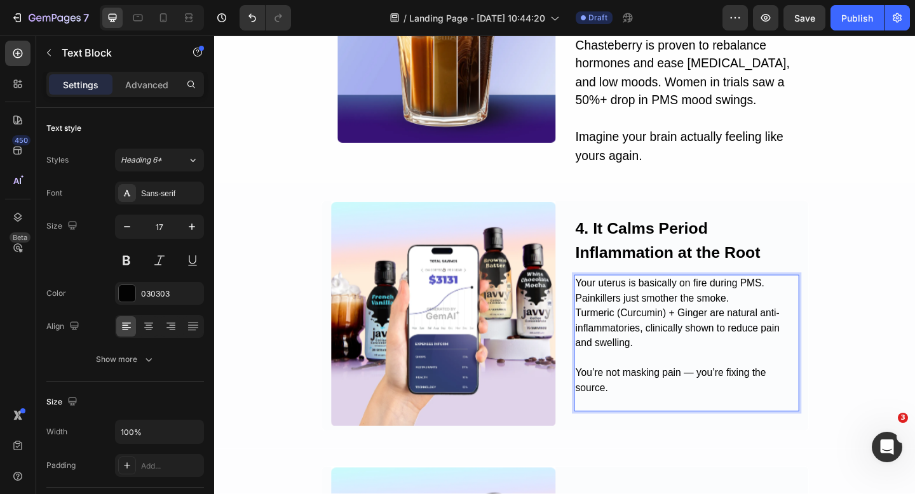
click at [799, 320] on p "Your uterus is basically on fire during PMS. Painkillers just smother the smoke…" at bounding box center [728, 337] width 242 height 81
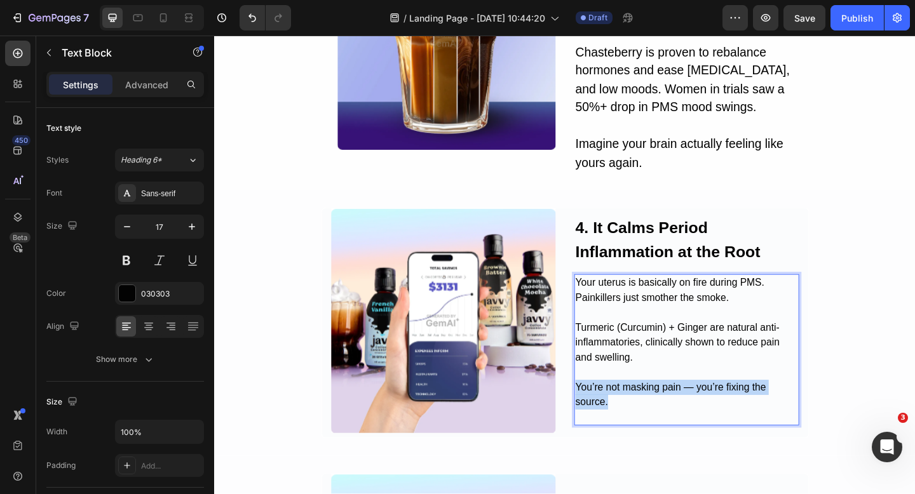
drag, startPoint x: 678, startPoint y: 440, endPoint x: 606, endPoint y: 421, distance: 74.9
click at [606, 421] on div "Your uterus is basically on fire during PMS. Painkillers just smother the smoke…" at bounding box center [728, 377] width 245 height 165
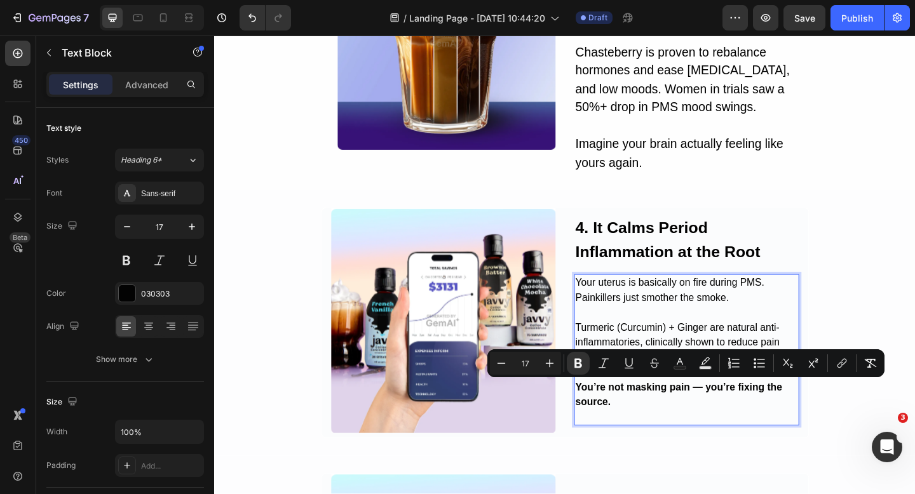
click at [644, 447] on p "You’re not masking pain — you’re fixing the source." at bounding box center [728, 426] width 242 height 65
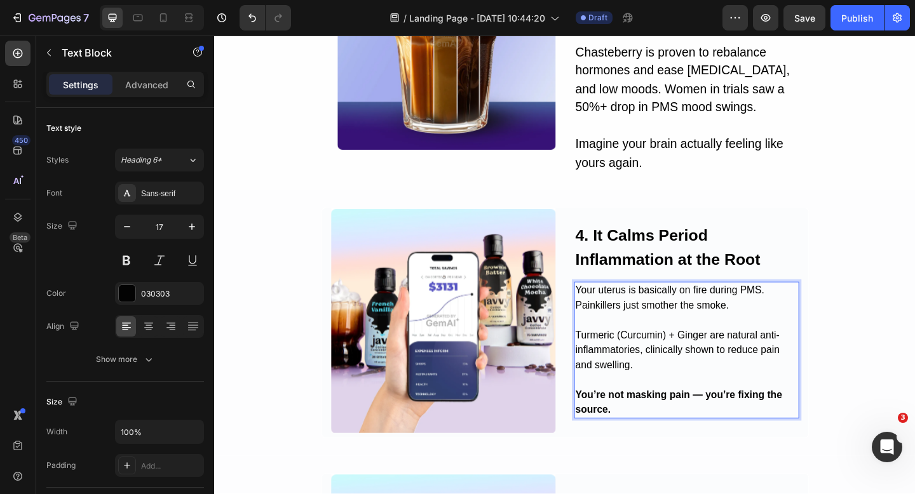
scroll to position [1046, 0]
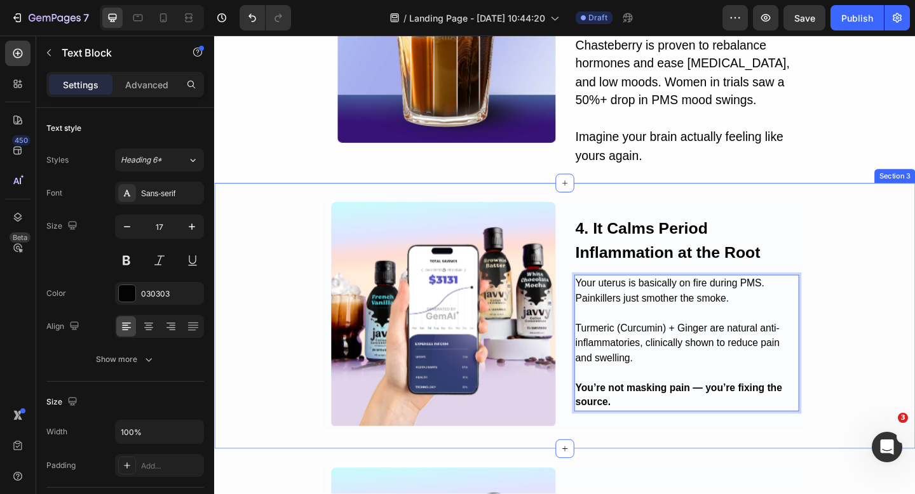
click at [653, 477] on div "Image ⁠⁠⁠⁠⁠⁠⁠ 4. It Calms Period Inflammation at the Root Heading Your uterus i…" at bounding box center [595, 340] width 762 height 289
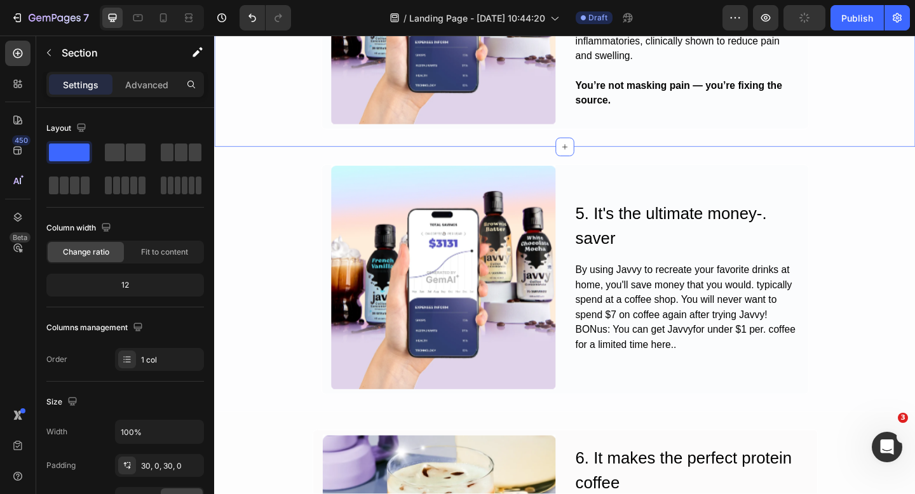
scroll to position [1382, 0]
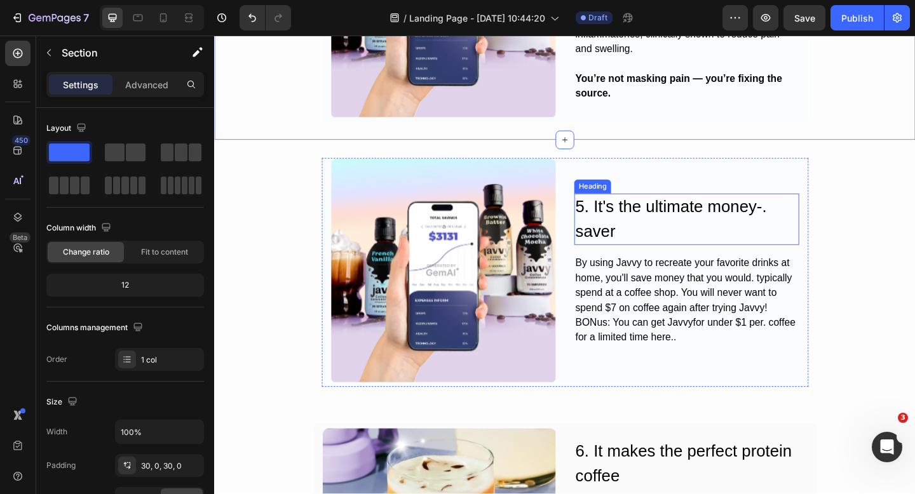
click at [633, 231] on h2 "5. It's the ultimate money-. saver" at bounding box center [728, 236] width 245 height 56
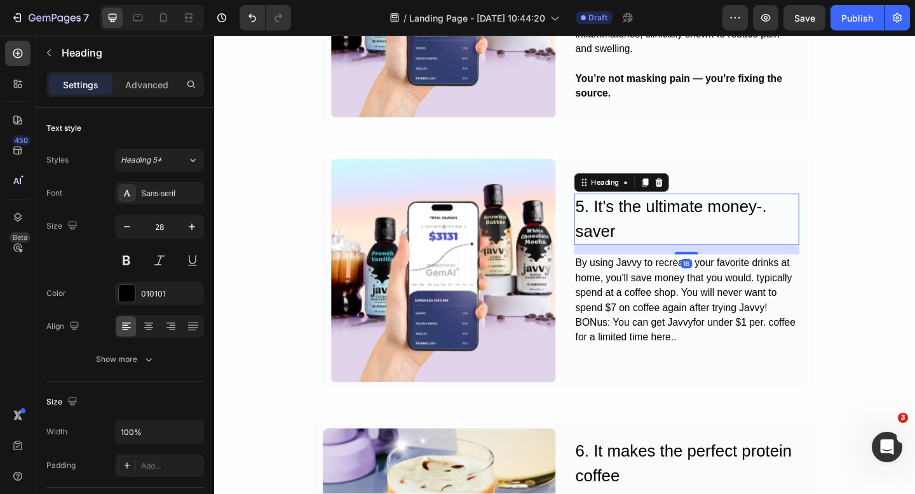
click at [633, 231] on h2 "5. It's the ultimate money-. saver" at bounding box center [728, 236] width 245 height 56
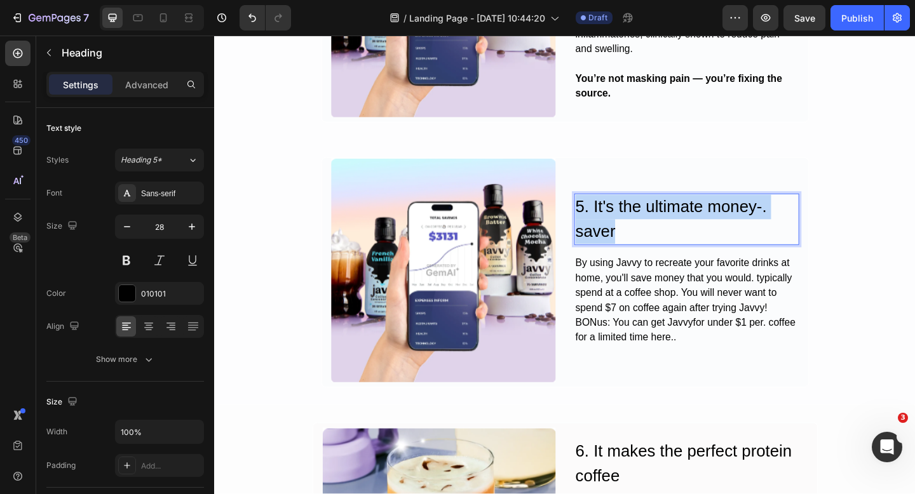
click at [633, 231] on p "5. It's the ultimate money-. saver" at bounding box center [728, 235] width 242 height 53
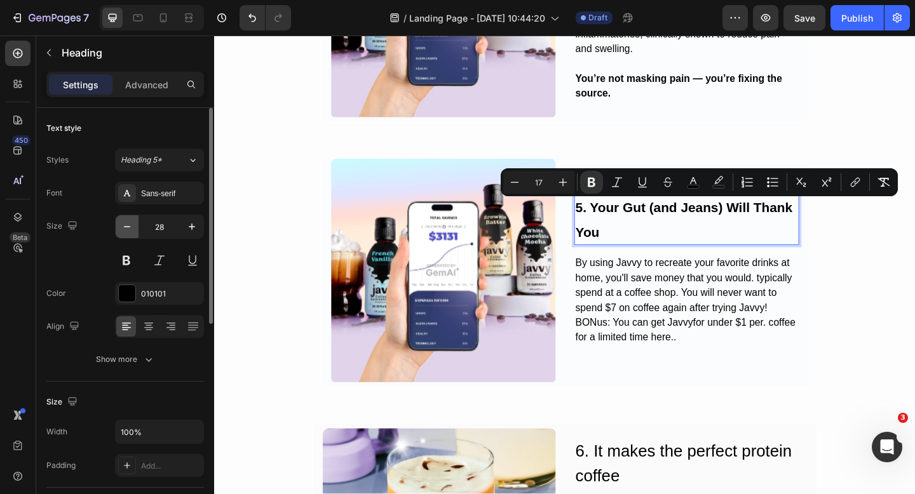
click at [127, 227] on icon "button" at bounding box center [127, 226] width 13 height 13
type input "27"
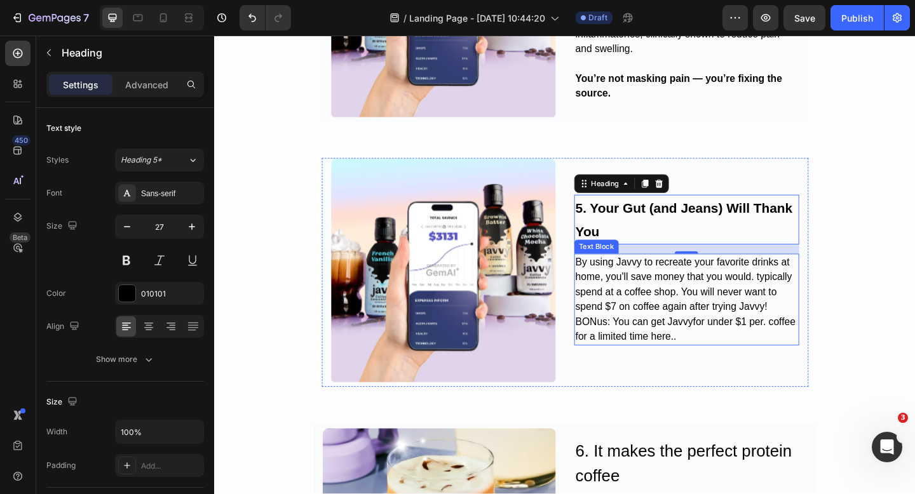
click at [696, 320] on div "By using Javvy to recreate your favorite drinks at home, you'll save money that…" at bounding box center [728, 323] width 245 height 100
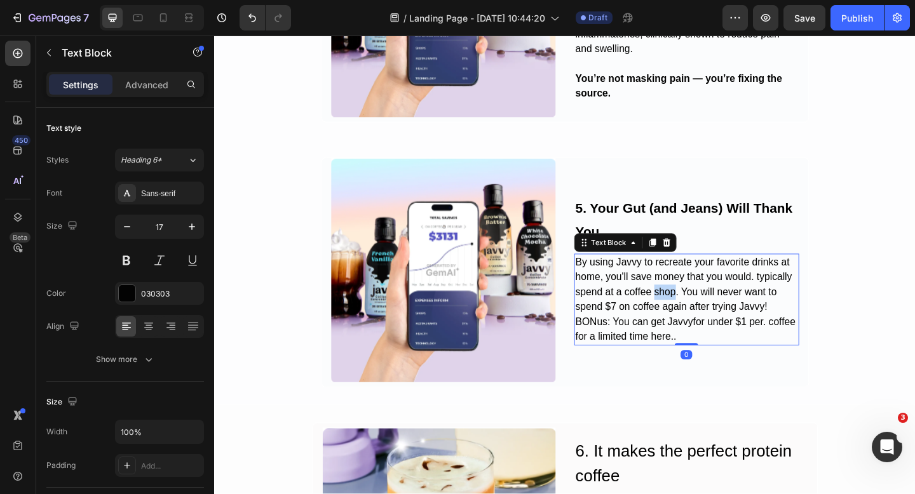
click at [696, 320] on div "By using Javvy to recreate your favorite drinks at home, you'll save money that…" at bounding box center [728, 323] width 245 height 100
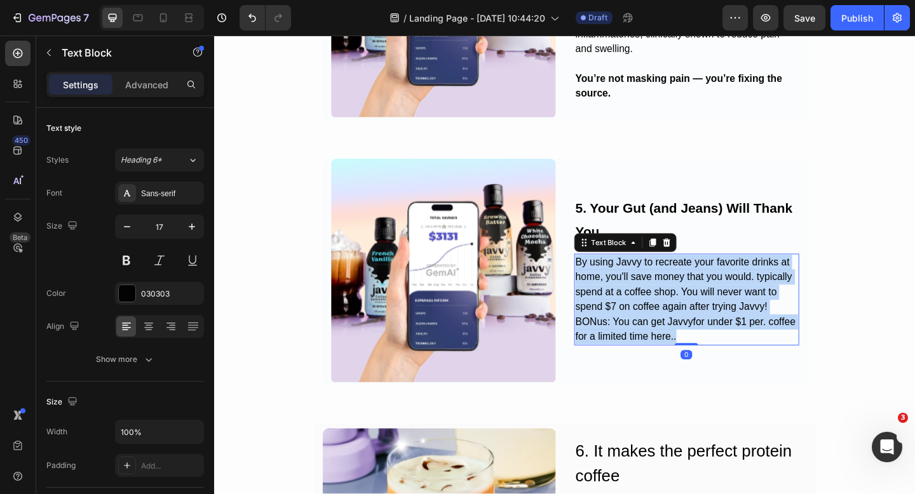
click at [696, 320] on p "By using Javvy to recreate your favorite drinks at home, you'll save money that…" at bounding box center [728, 322] width 242 height 97
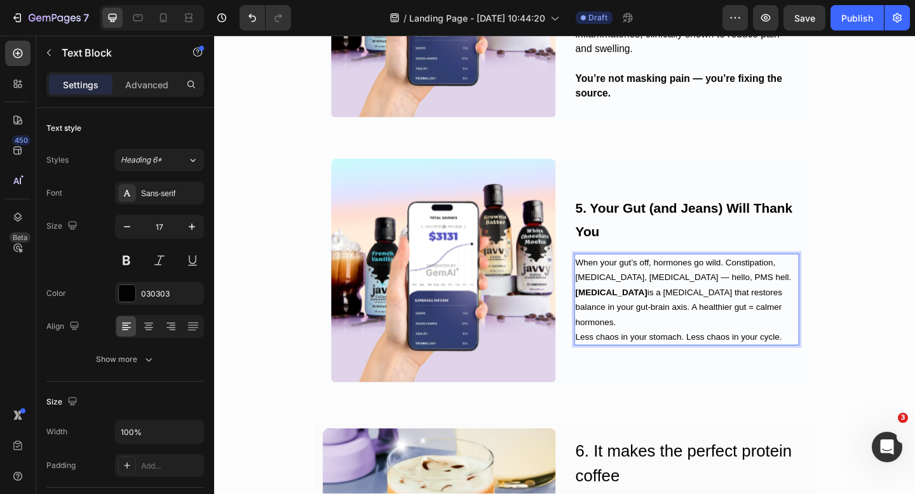
click at [794, 307] on p "When your gut’s off, hormones go wild. Constipation, [MEDICAL_DATA], [MEDICAL_D…" at bounding box center [728, 290] width 242 height 32
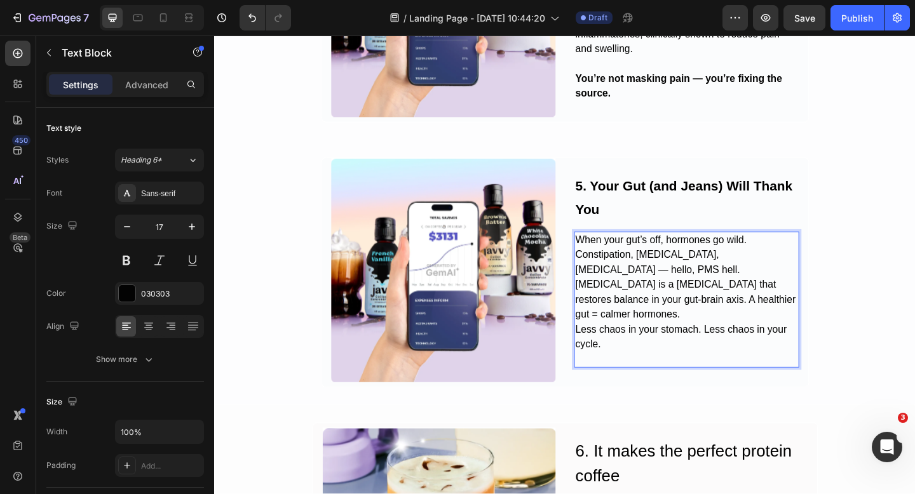
click at [607, 307] on p "When your gut’s off, hormones go wild. Constipation, diarrhea, bloating — hello…" at bounding box center [728, 323] width 242 height 146
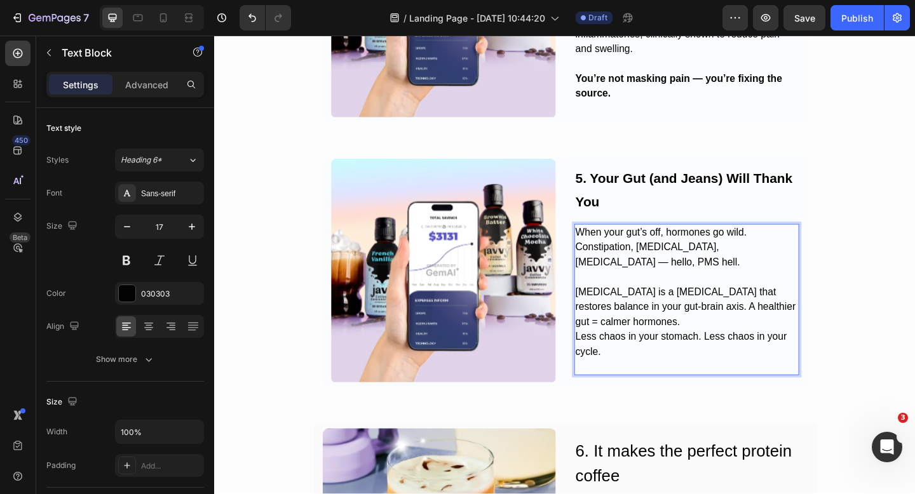
click at [676, 332] on p "Inulin is a prebiotic that restores balance in your gut-brain axis. A healthier…" at bounding box center [728, 355] width 242 height 97
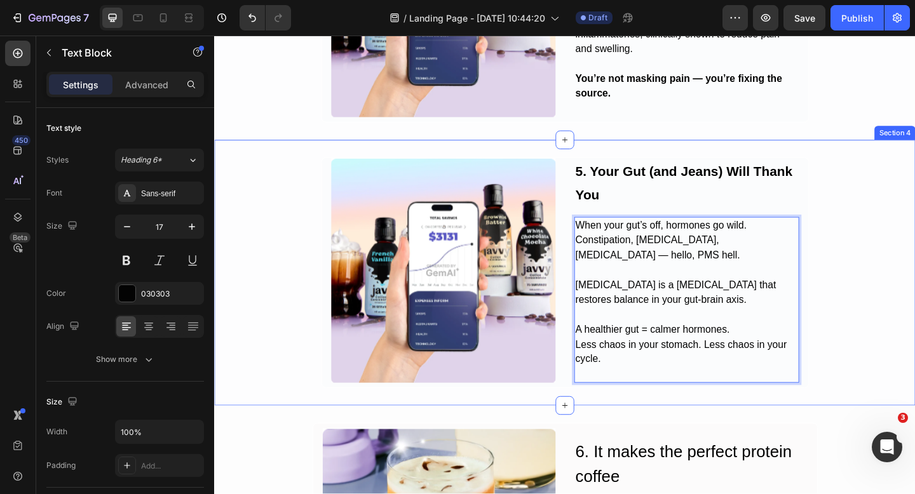
click at [885, 252] on div "Image ⁠⁠⁠⁠⁠⁠⁠ 5. Your Gut (and Jeans) Will Thank You Heading When your gut’s of…" at bounding box center [595, 294] width 762 height 252
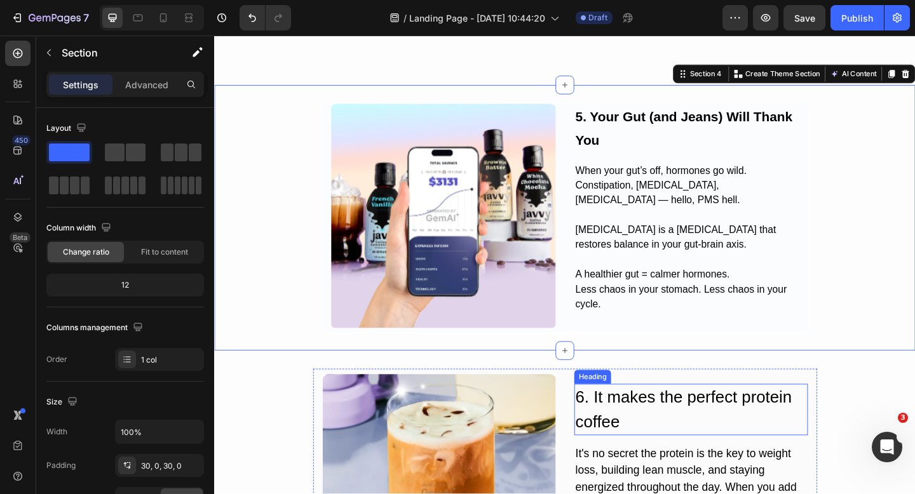
scroll to position [1630, 0]
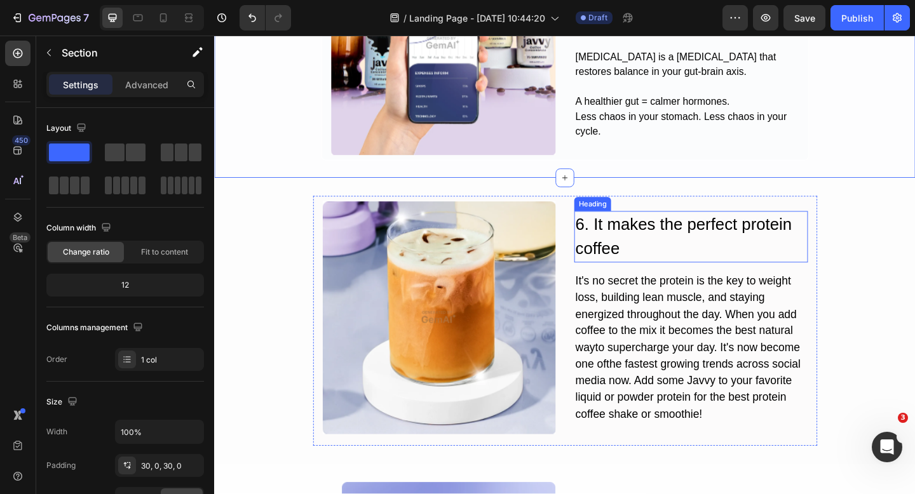
click at [674, 241] on h2 "6. It makes the perfect protein coffee" at bounding box center [733, 255] width 254 height 56
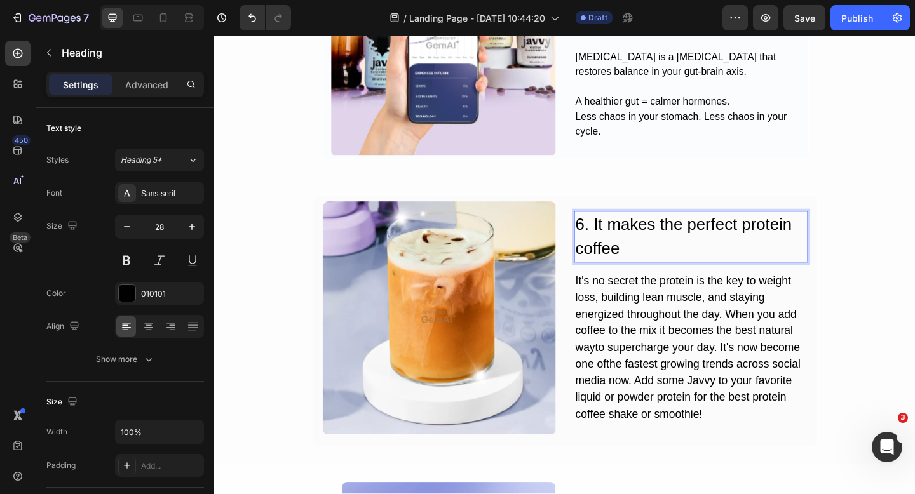
click at [674, 241] on h2 "6. It makes the perfect protein coffee" at bounding box center [733, 255] width 254 height 56
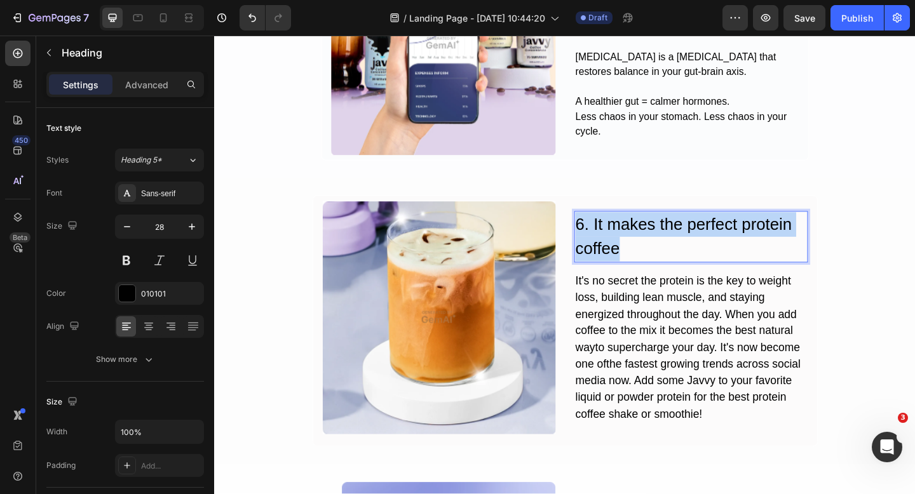
click at [674, 241] on p "6. It makes the perfect protein coffee" at bounding box center [733, 254] width 252 height 53
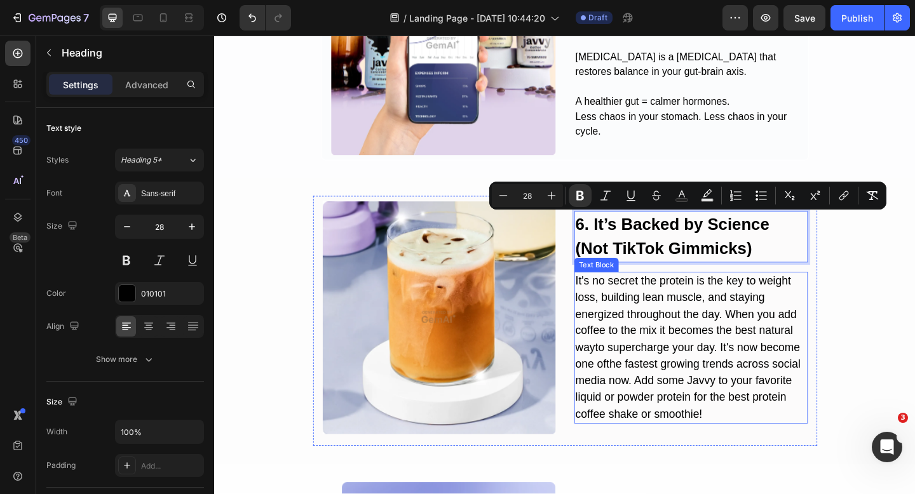
click at [703, 379] on div "It's no secret the protein is the key to weight loss, building lean muscle, and…" at bounding box center [733, 376] width 254 height 166
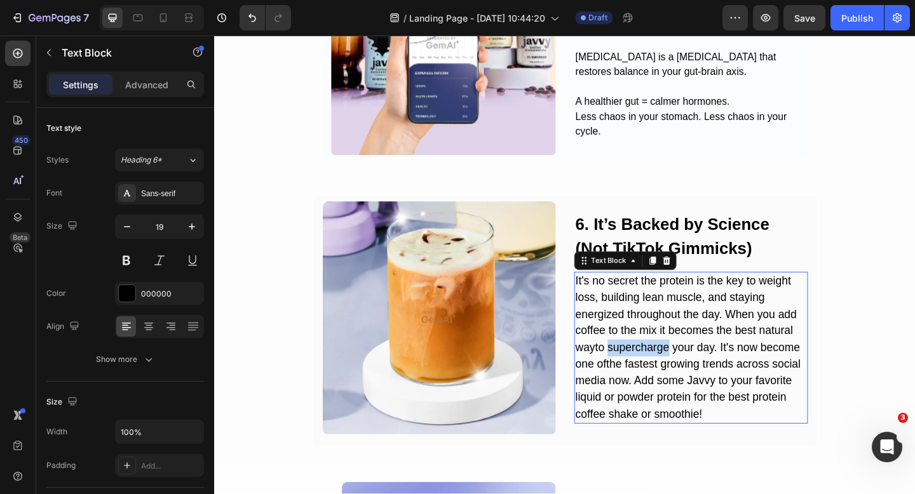
click at [703, 379] on div "It's no secret the protein is the key to weight loss, building lean muscle, and…" at bounding box center [733, 376] width 254 height 166
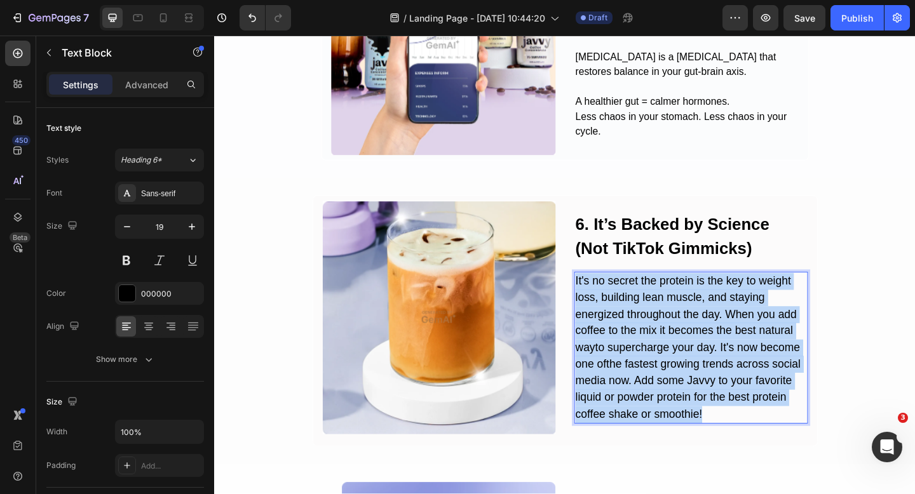
click at [703, 379] on p "It's no secret the protein is the key to weight loss, building lean muscle, and…" at bounding box center [733, 375] width 252 height 163
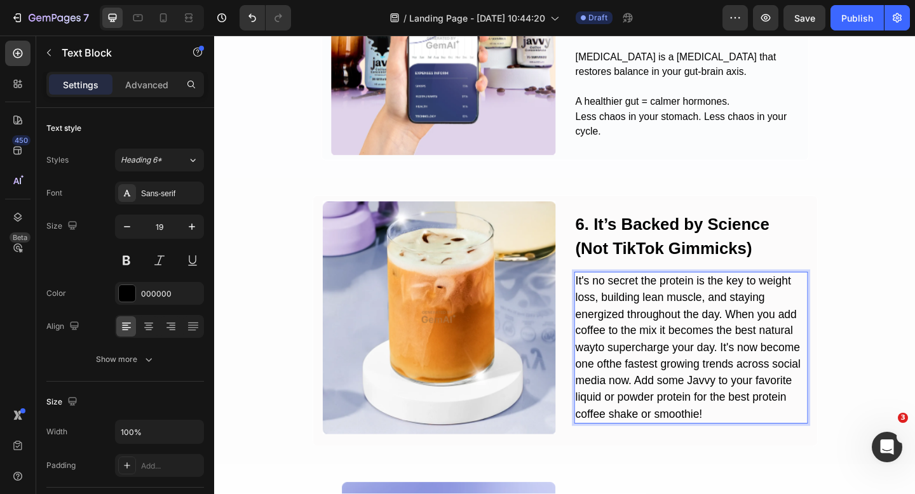
scroll to position [1657, 0]
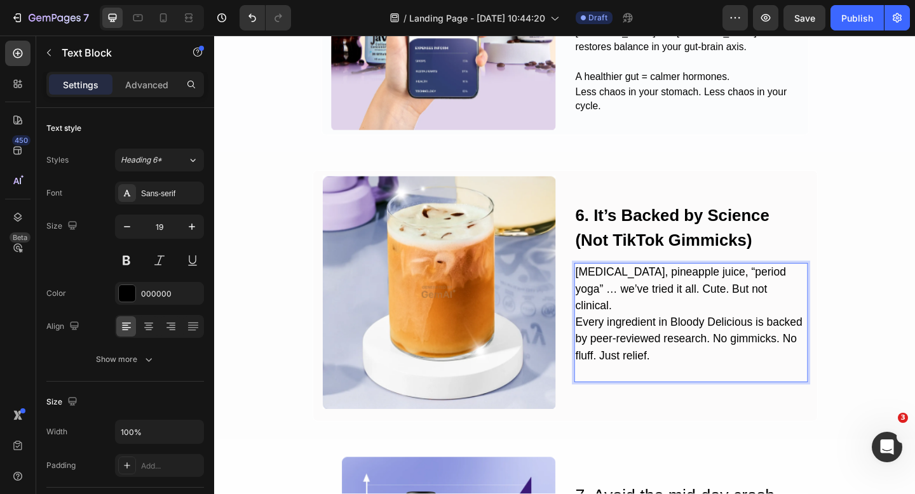
click at [827, 318] on p "Heating pads, pineapple juice, “period yoga” … we’ve tried it all. Cute. But no…" at bounding box center [733, 348] width 252 height 127
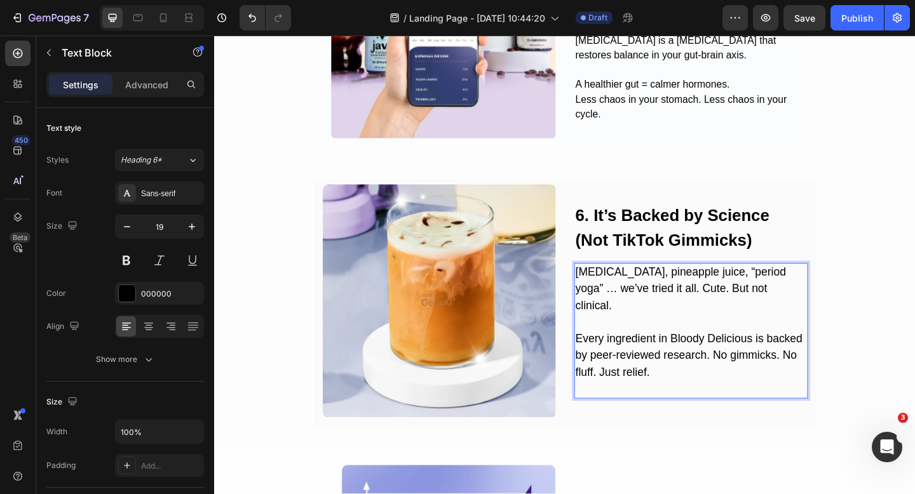
click at [750, 411] on p "⁠⁠⁠⁠⁠⁠⁠ Every ingredient in Bloody Delicious is backed by peer-reviewed researc…" at bounding box center [733, 384] width 252 height 91
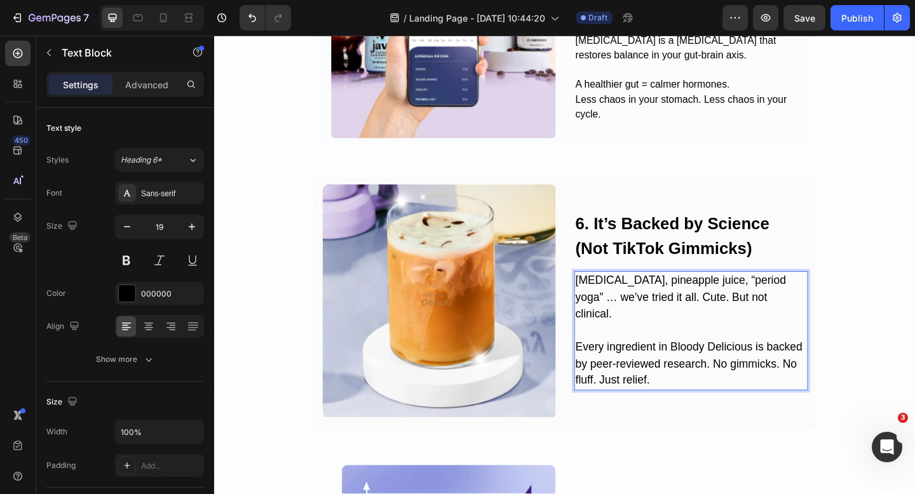
scroll to position [1657, 0]
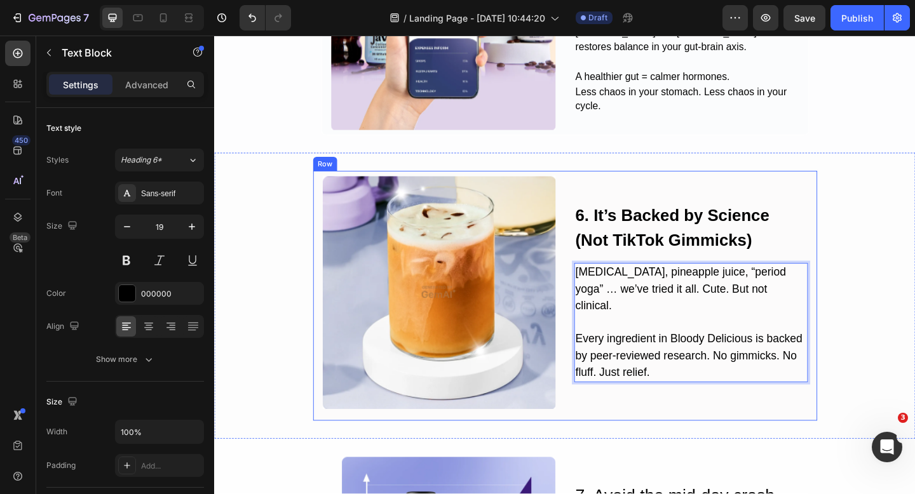
click at [749, 440] on div "⁠⁠⁠⁠⁠⁠⁠ 6. It’s Backed by Science (Not TikTok Gimmicks) Heading Heating pads, p…" at bounding box center [733, 315] width 254 height 254
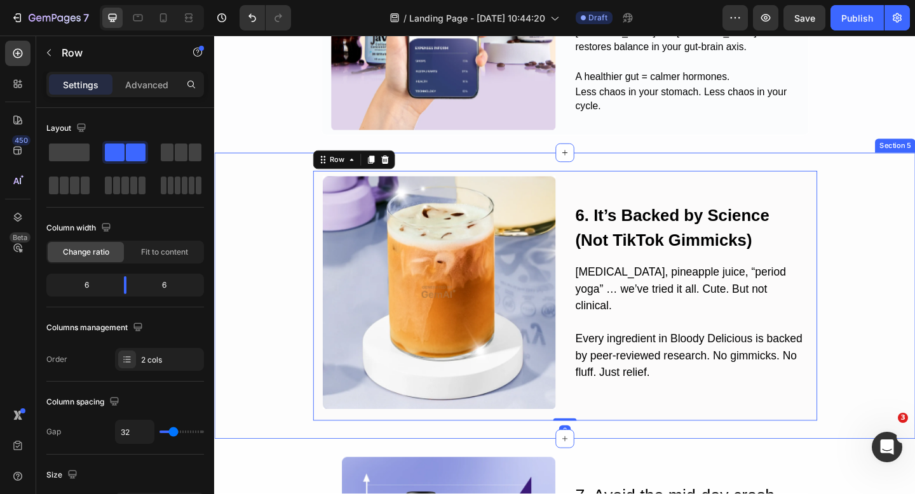
click at [912, 408] on div "Image ⁠⁠⁠⁠⁠⁠⁠ 6. It’s Backed by Science (Not TikTok Gimmicks) Heading Heating p…" at bounding box center [595, 318] width 762 height 273
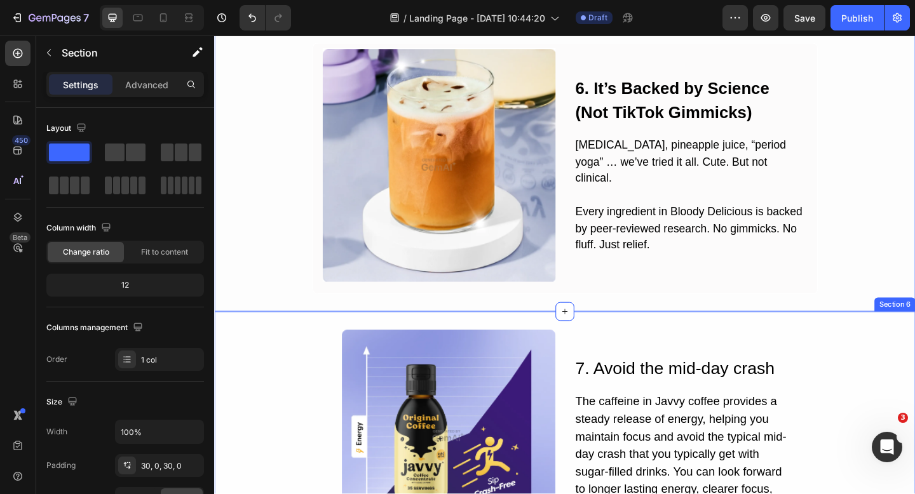
scroll to position [1910, 0]
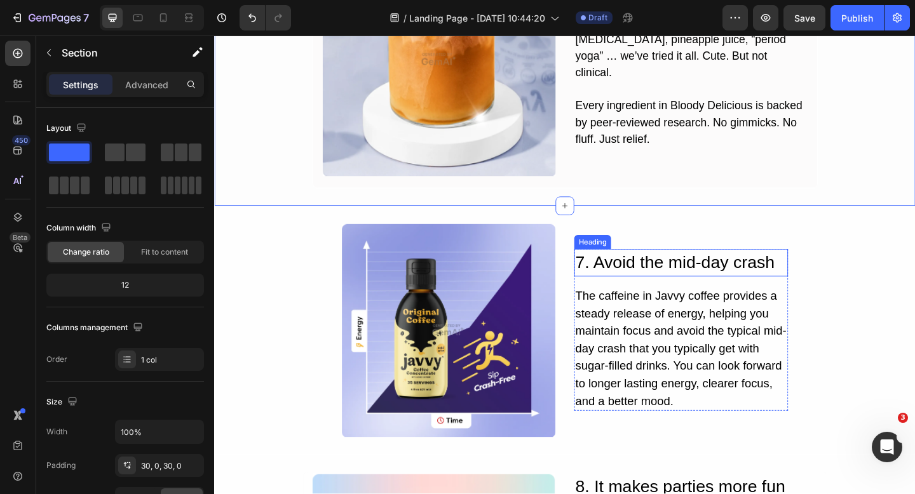
click at [670, 292] on h2 "7. Avoid the mid-day crash" at bounding box center [722, 283] width 233 height 30
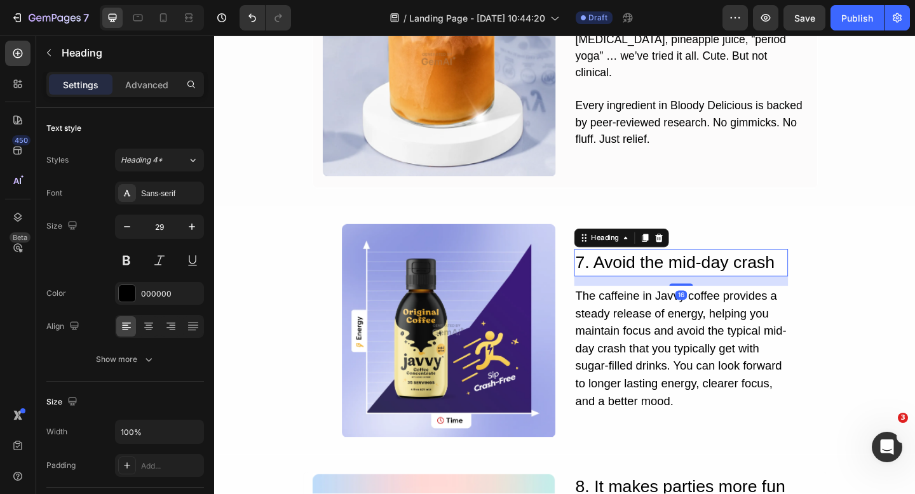
click at [670, 292] on h2 "7. Avoid the mid-day crash" at bounding box center [722, 283] width 233 height 30
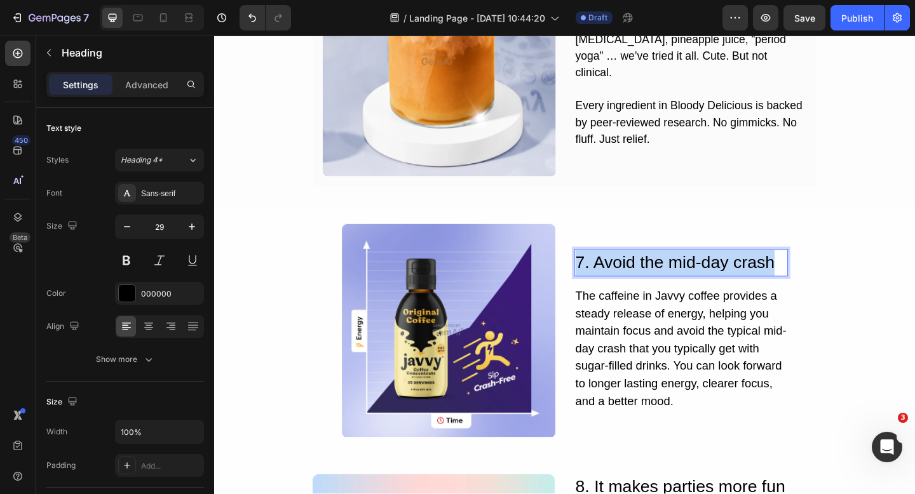
click at [670, 292] on p "7. Avoid the mid-day crash" at bounding box center [722, 283] width 230 height 28
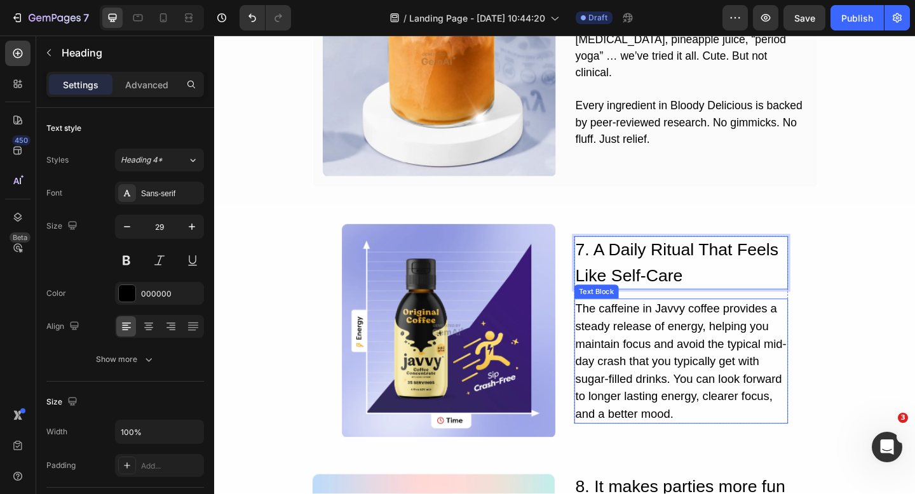
scroll to position [1896, 0]
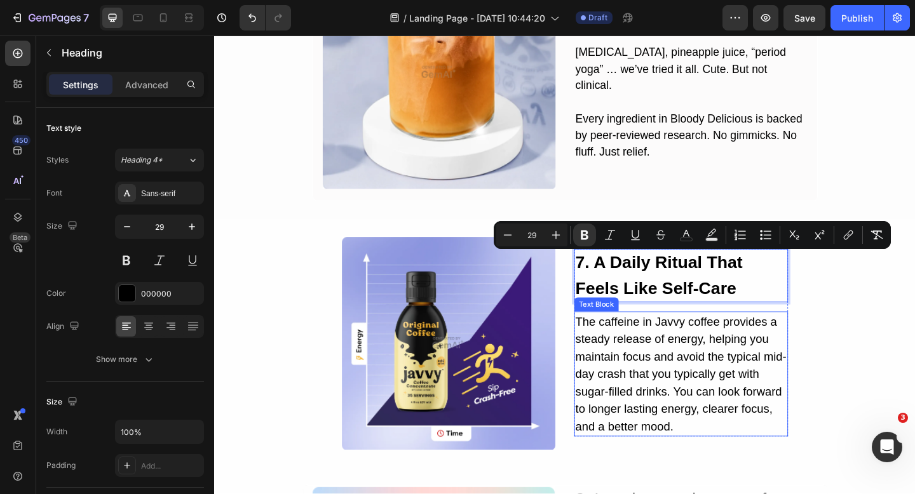
click at [741, 480] on div "7. A Daily Ritual That Feels Like Self-Care Heading 16 The caffeine in Javvy co…" at bounding box center [722, 370] width 233 height 233
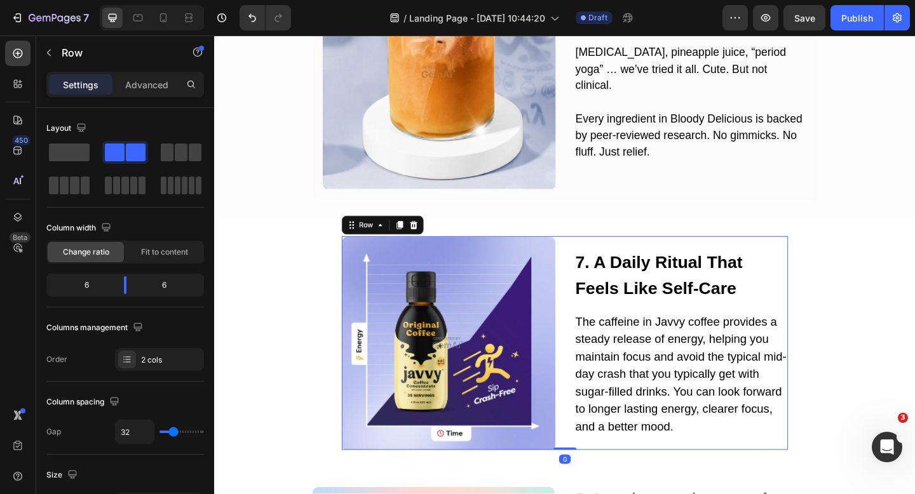
click at [726, 433] on div "The caffeine in Javvy coffee provides a steady release of energy, helping you m…" at bounding box center [722, 404] width 233 height 136
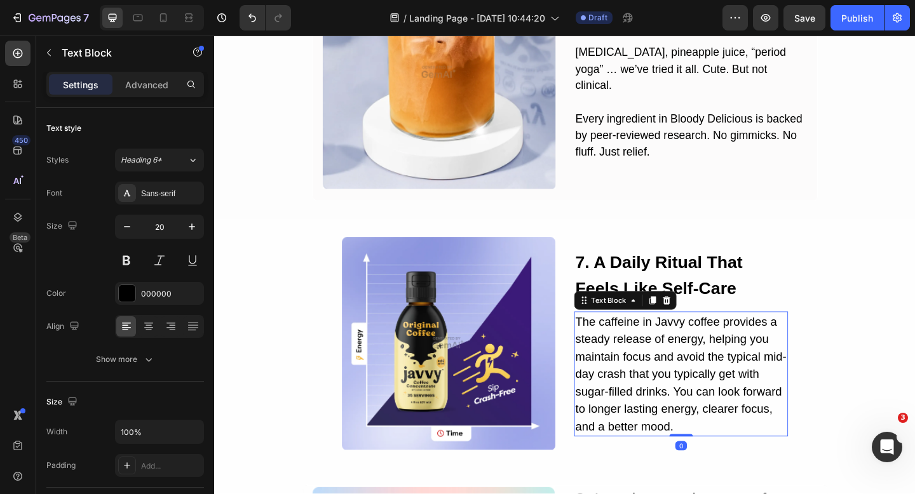
click at [726, 433] on div "The caffeine in Javvy coffee provides a steady release of energy, helping you m…" at bounding box center [722, 404] width 233 height 136
click at [726, 433] on p "The caffeine in Javvy coffee provides a steady release of energy, helping you m…" at bounding box center [722, 403] width 230 height 133
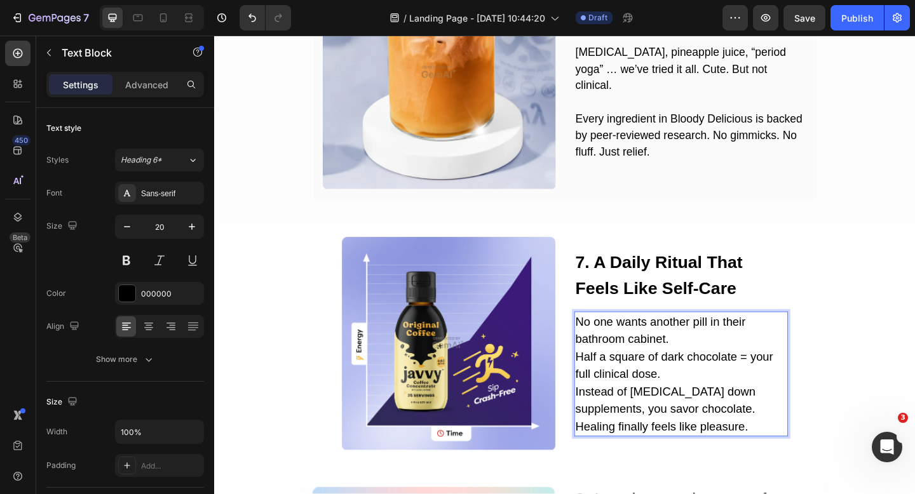
click at [718, 404] on p "No one wants another pill in their bathroom cabinet. Half a square of dark choc…" at bounding box center [722, 403] width 230 height 133
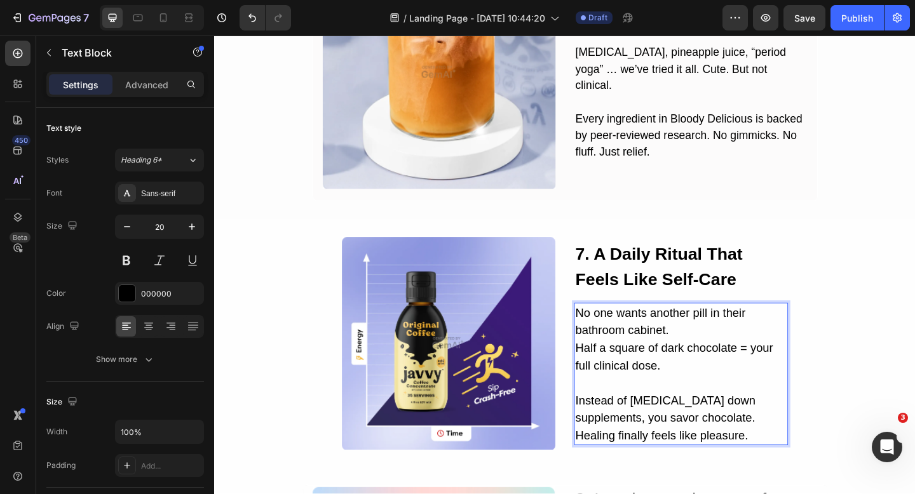
scroll to position [1886, 0]
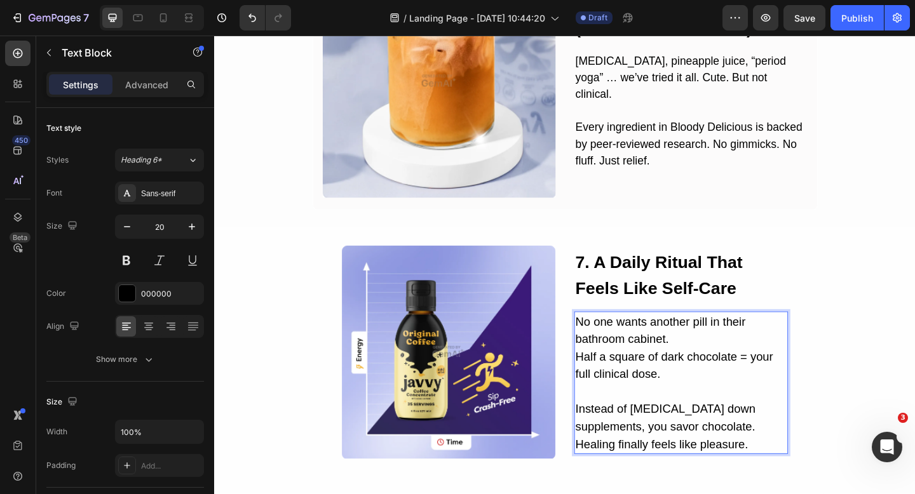
click at [728, 363] on p "No one wants another pill in their bathroom cabinet. Half a square of dark choc…" at bounding box center [722, 375] width 230 height 76
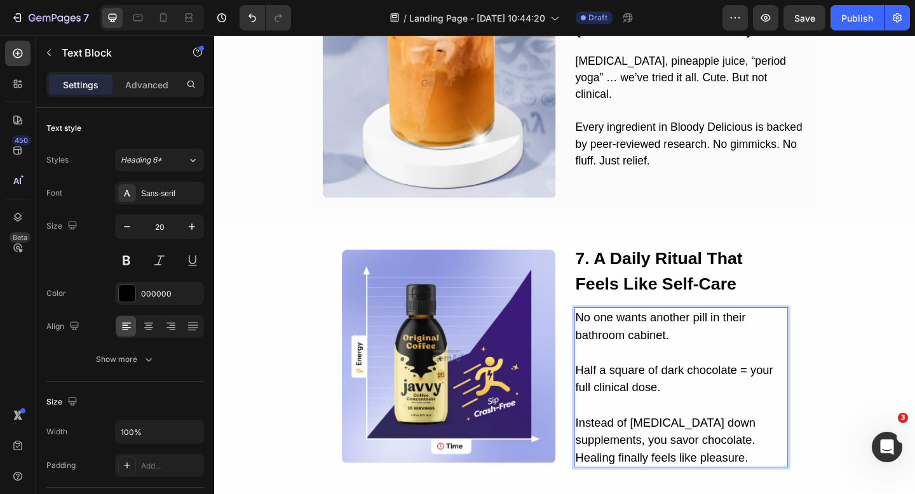
scroll to position [1882, 0]
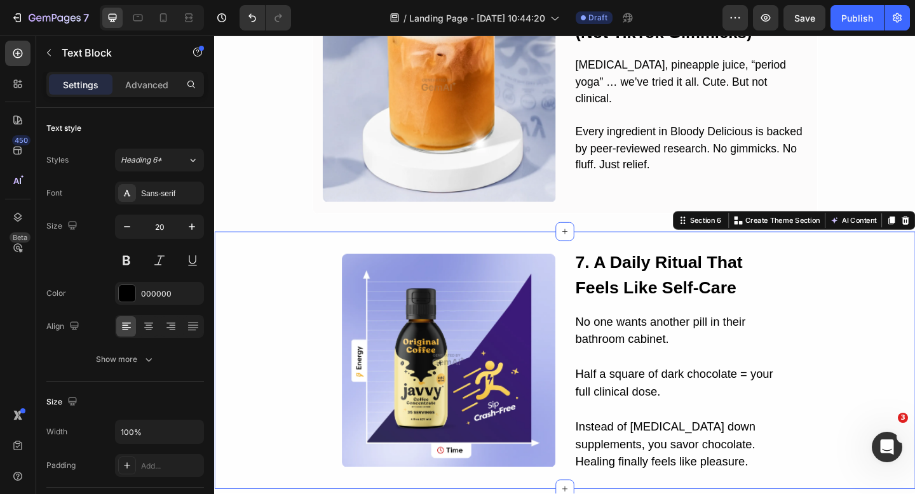
click at [909, 330] on div "Image ⁠⁠⁠⁠⁠⁠⁠ 7. A Daily Ritual That Feels Like Self-Care Heading No one wants …" at bounding box center [595, 389] width 762 height 242
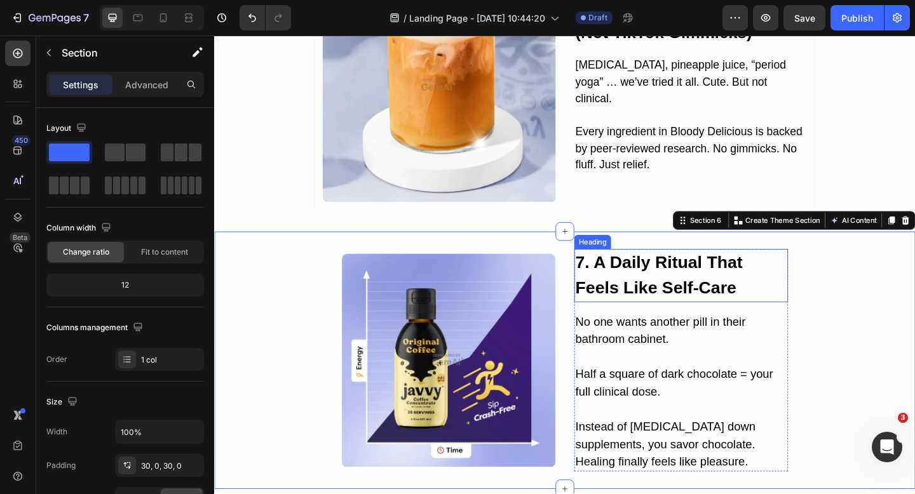
click at [693, 290] on strong "7. A Daily Ritual That Feels Like Self-Care" at bounding box center [698, 297] width 182 height 48
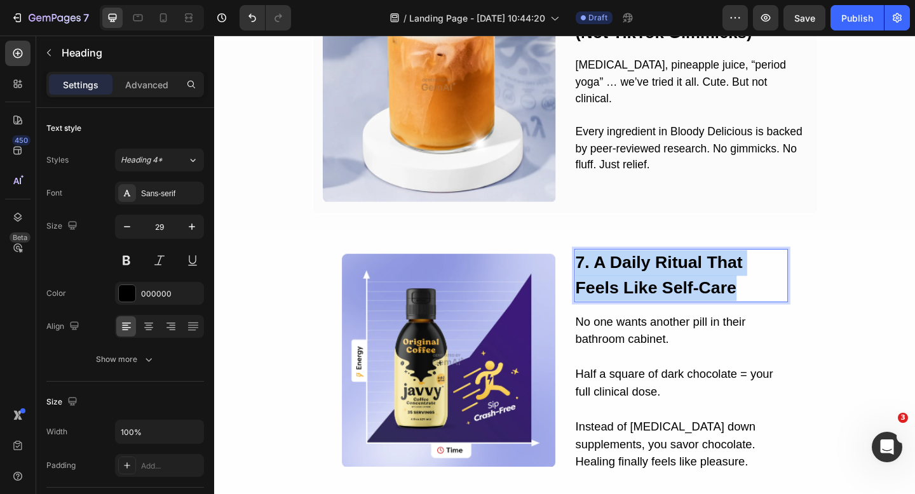
click at [693, 290] on strong "7. A Daily Ritual That Feels Like Self-Care" at bounding box center [698, 297] width 182 height 48
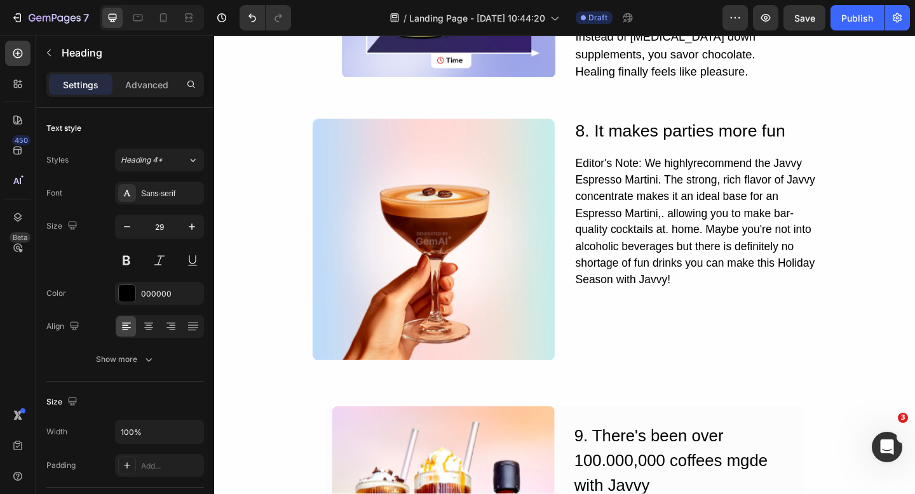
scroll to position [2313, 0]
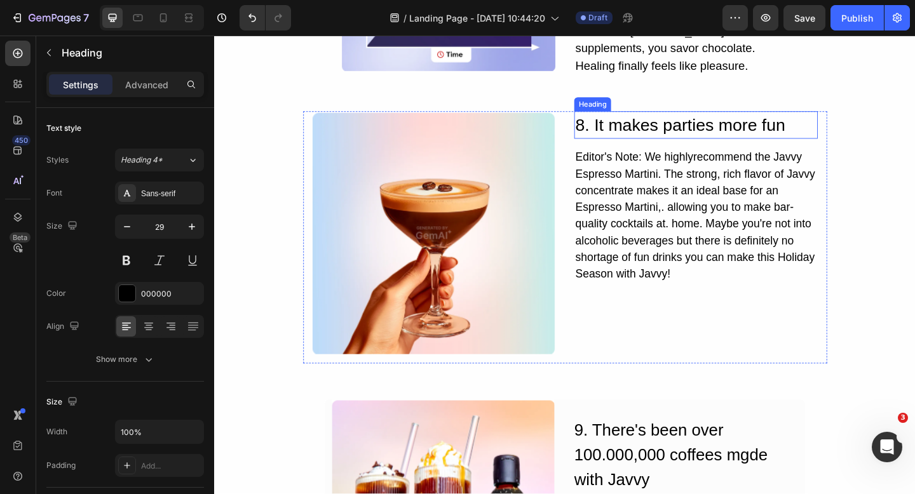
click at [669, 130] on h2 "8. It makes parties more fun" at bounding box center [738, 133] width 265 height 30
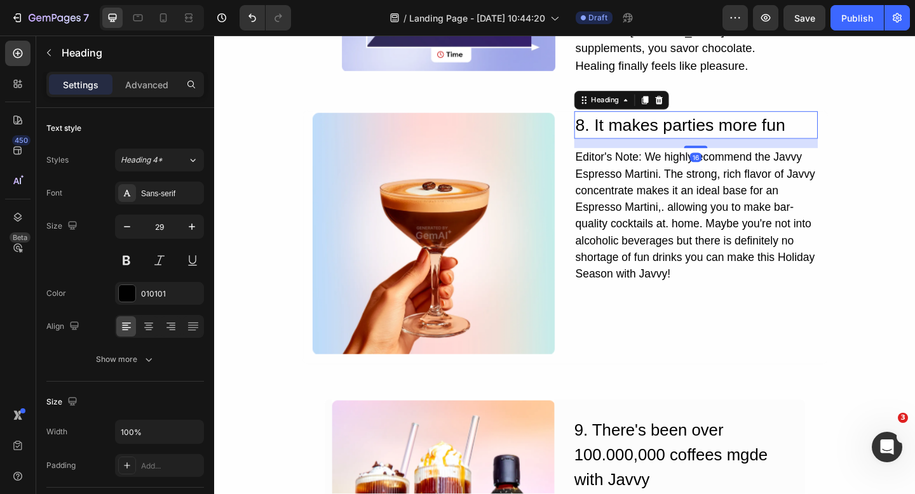
click at [669, 130] on h2 "8. It makes parties more fun" at bounding box center [738, 133] width 265 height 30
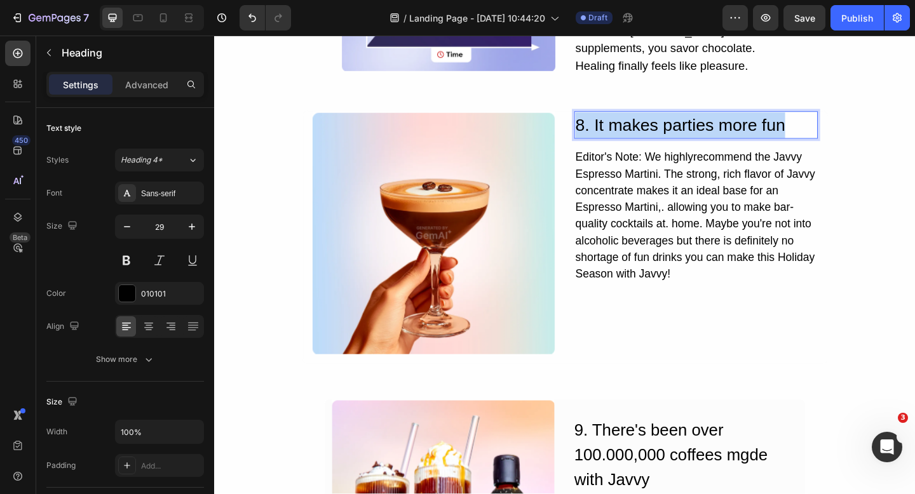
click at [669, 130] on p "8. It makes parties more fun" at bounding box center [738, 133] width 262 height 28
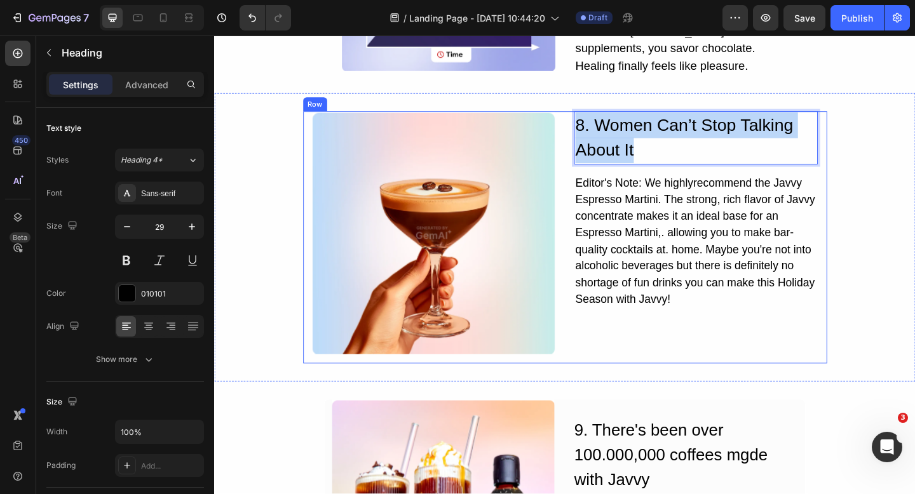
drag, startPoint x: 679, startPoint y: 161, endPoint x: 602, endPoint y: 132, distance: 82.2
click at [602, 132] on div "Image 8. Women Can’t Stop Talking About It Heading 16 Editor's Note: We highlyr…" at bounding box center [595, 256] width 571 height 276
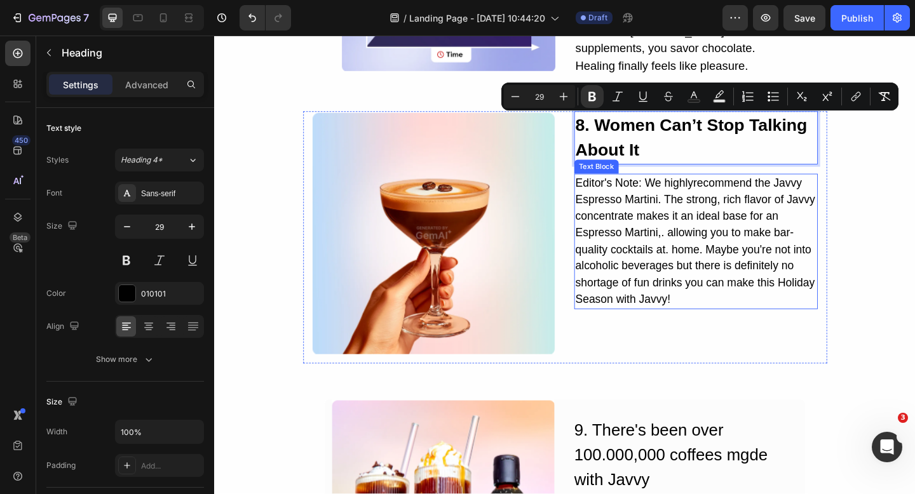
click at [674, 283] on div "Editor's Note: We highlyrecommend the Javvy Espresso Martini. The strong, rich …" at bounding box center [738, 259] width 265 height 147
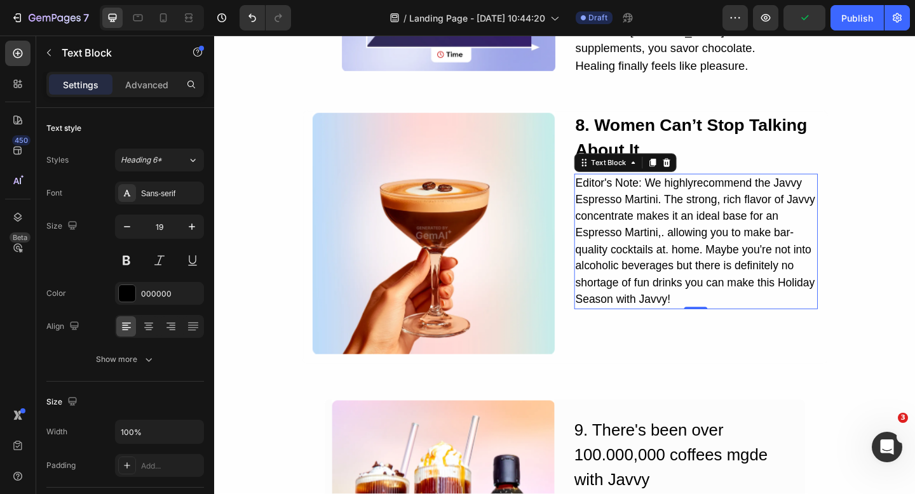
click at [675, 295] on div "Editor's Note: We highlyrecommend the Javvy Espresso Martini. The strong, rich …" at bounding box center [738, 259] width 265 height 147
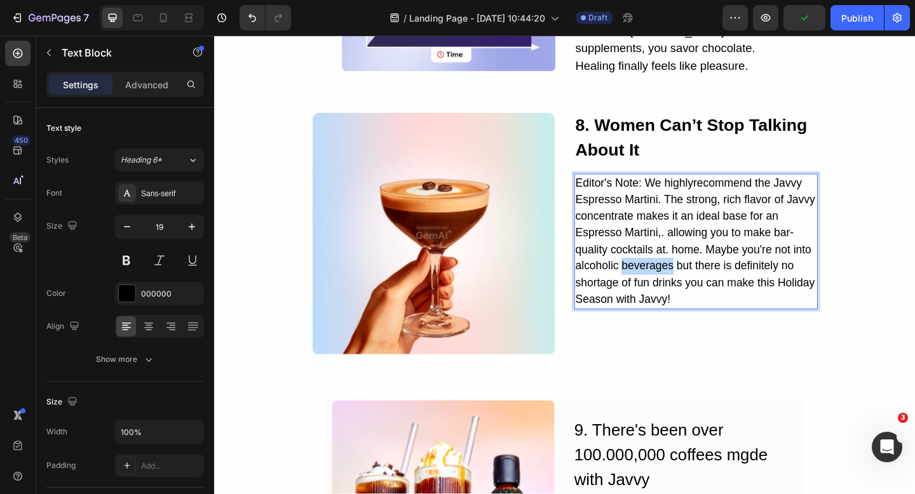
click at [675, 295] on p "Editor's Note: We highlyrecommend the Javvy Espresso Martini. The strong, rich …" at bounding box center [738, 259] width 262 height 145
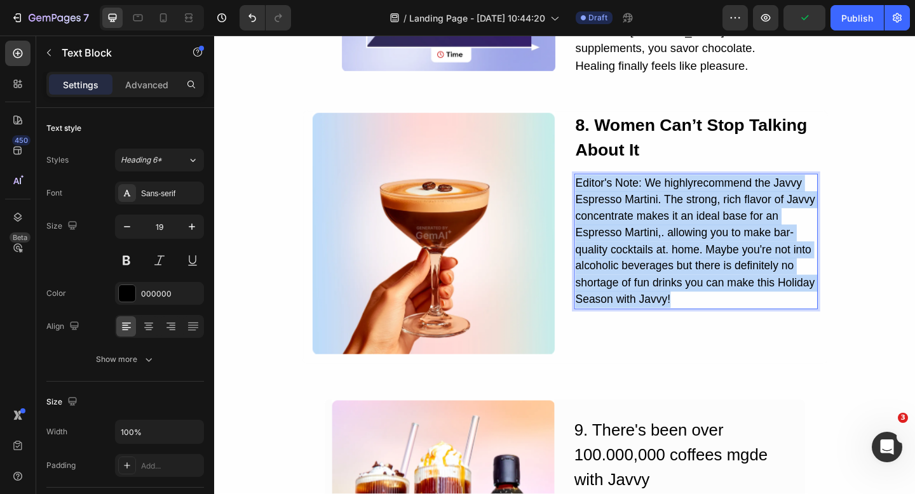
click at [675, 295] on p "Editor's Note: We highlyrecommend the Javvy Espresso Martini. The strong, rich …" at bounding box center [738, 259] width 262 height 145
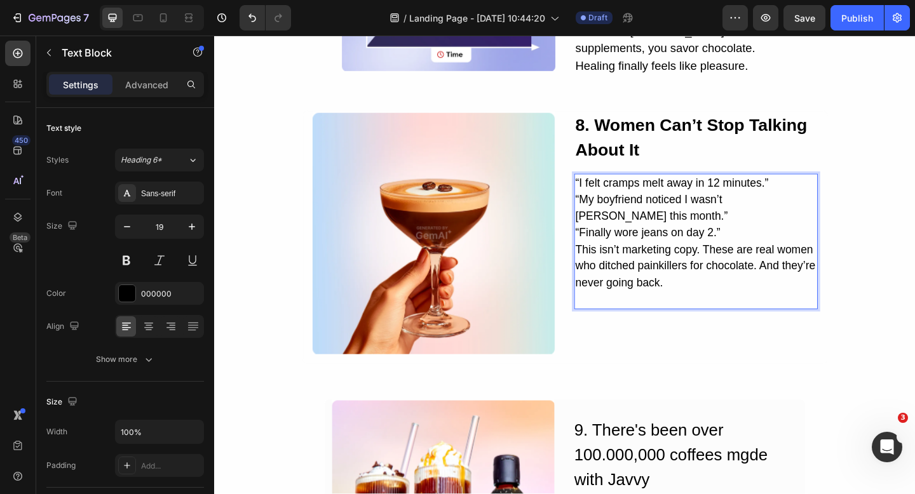
click at [842, 198] on p "“I felt cramps melt away in 12 minutes.” “My boyfriend noticed I wasn’t moody t…" at bounding box center [738, 259] width 262 height 145
drag, startPoint x: 842, startPoint y: 198, endPoint x: 606, endPoint y: 197, distance: 236.4
click at [606, 197] on div "“I felt cramps melt away in 12 minutes.” “My boyfriend noticed I wasn’t moody t…" at bounding box center [738, 259] width 265 height 147
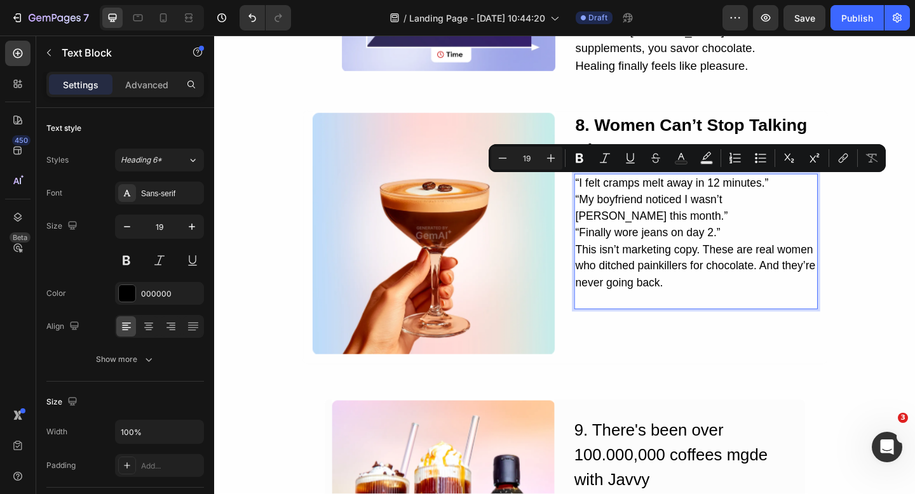
click at [839, 196] on p "“I felt cramps melt away in 12 minutes.” “My boyfriend noticed I wasn’t moody t…" at bounding box center [738, 259] width 262 height 145
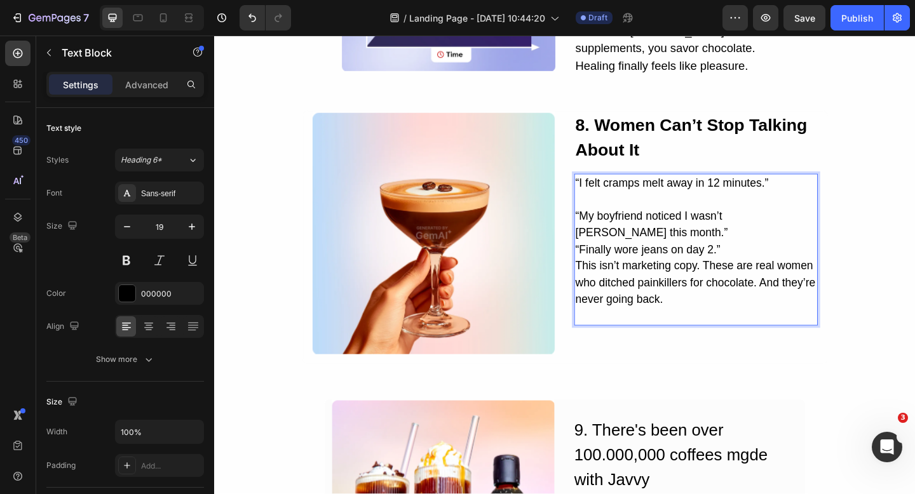
click at [689, 262] on p "⁠⁠⁠⁠⁠⁠⁠ “My boyfriend noticed I wasn’t moody this month.” “Finally wore jeans o…" at bounding box center [738, 277] width 262 height 145
click at [686, 251] on p "“My boyfriend noticed I wasn’t moody this month.” “Finally wore jeans on day 2.…" at bounding box center [738, 277] width 262 height 145
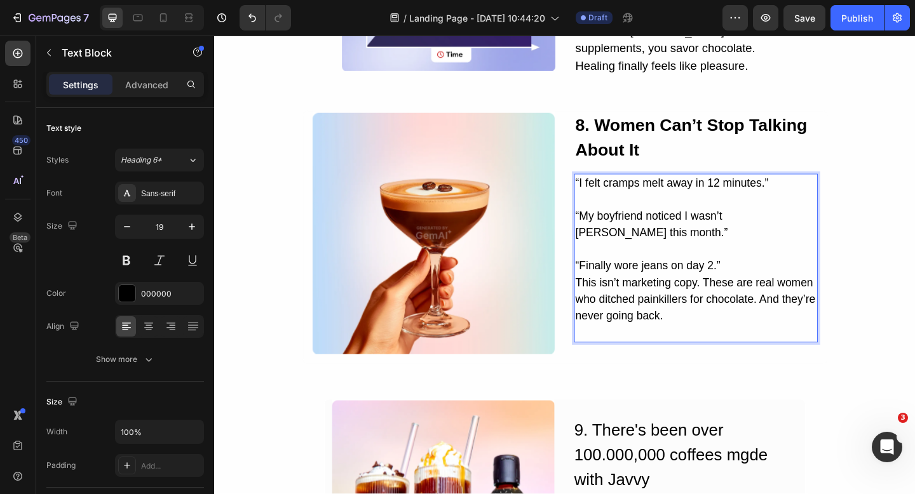
click at [775, 291] on p "⁠⁠⁠⁠⁠⁠⁠ “Finally wore jeans on day 2.” This isn’t marketing copy. These are rea…" at bounding box center [738, 314] width 262 height 109
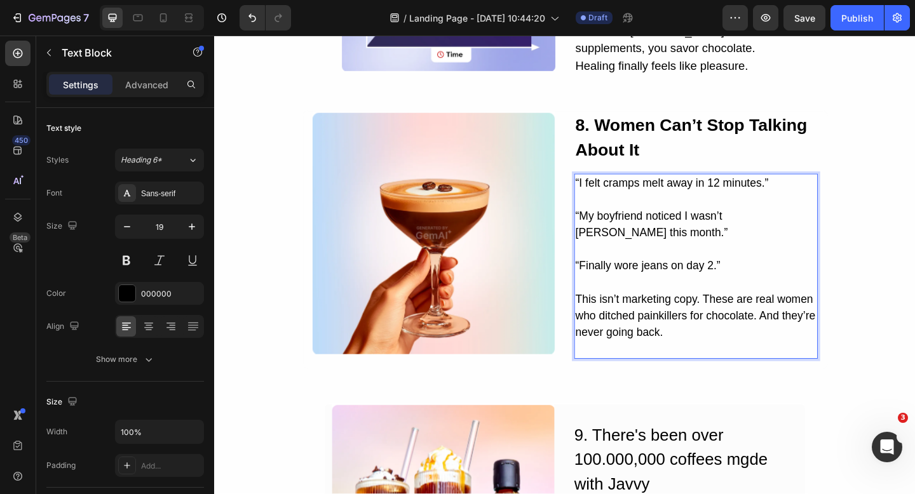
click at [789, 367] on p "⁠⁠⁠⁠⁠⁠⁠ This isn’t marketing copy. These are real women who ditched painkillers…" at bounding box center [738, 341] width 262 height 91
click at [763, 382] on p "This isn’t marketing copy. These are real women who ditched painkillers for cho…" at bounding box center [738, 341] width 262 height 91
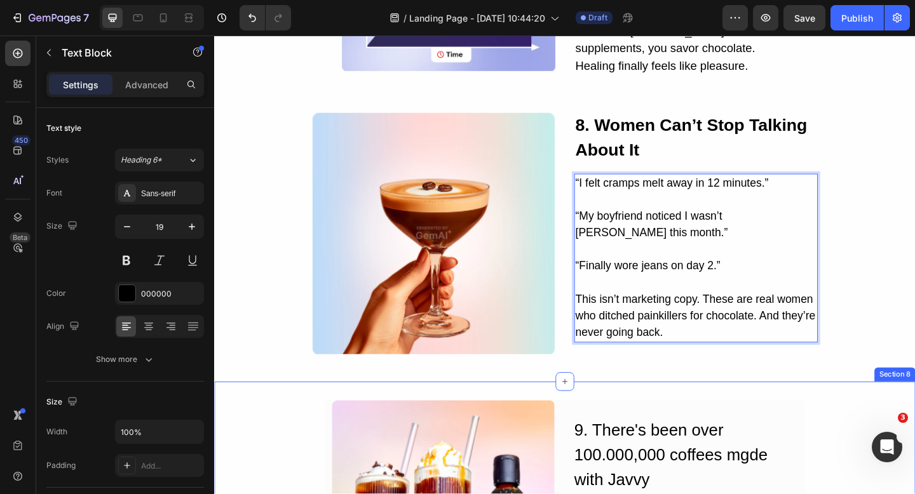
click at [714, 400] on div "Image ⁠⁠⁠⁠⁠⁠⁠ 8. Women Can’t Stop Talking About It Heading “I felt cramps melt …" at bounding box center [595, 255] width 762 height 315
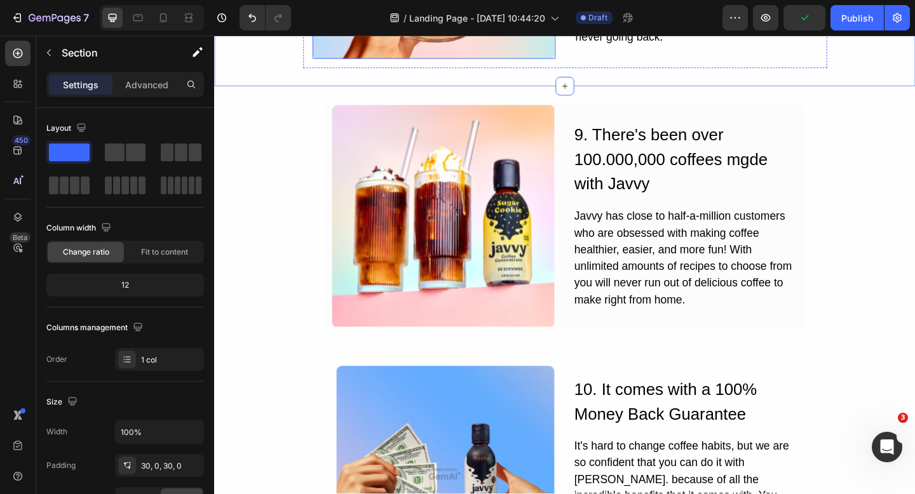
scroll to position [2618, 0]
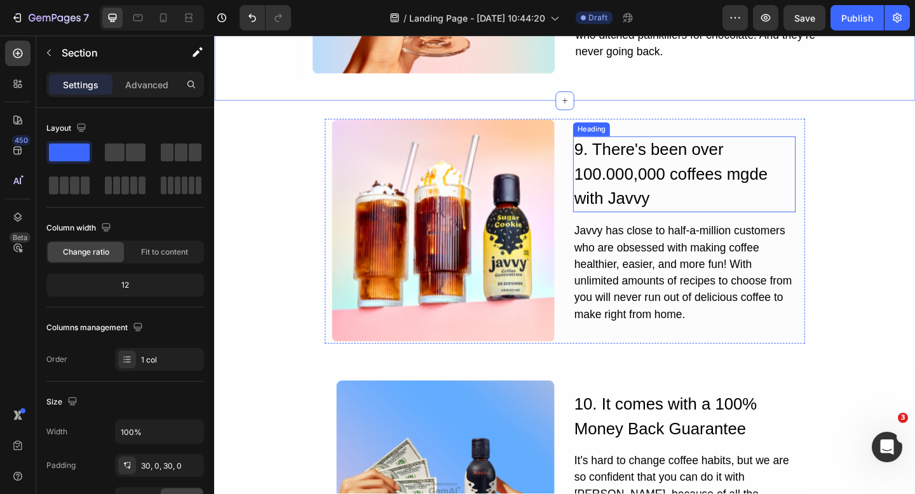
click at [656, 179] on h2 "9. There's been over 100.000,000 coffees mgde with Javvy" at bounding box center [725, 187] width 242 height 83
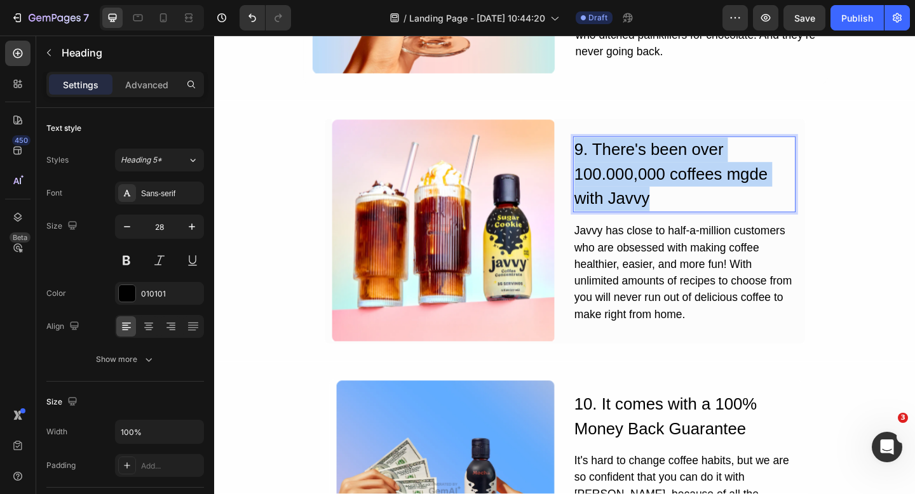
click at [656, 179] on p "9. There's been over 100.000,000 coffees mgde with Javvy" at bounding box center [726, 187] width 240 height 80
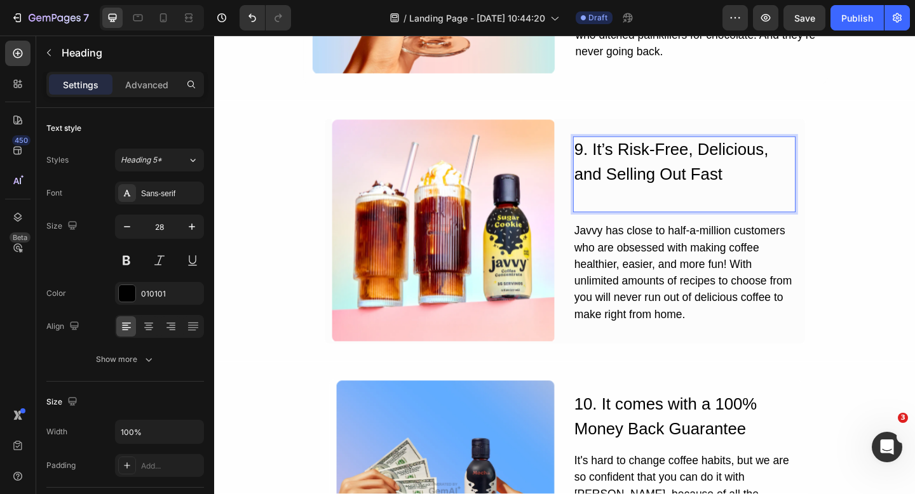
scroll to position [2632, 0]
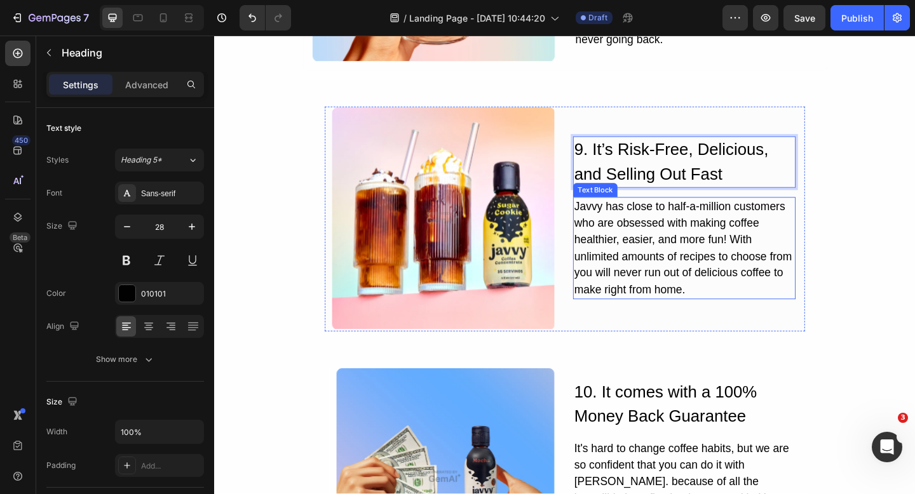
click at [651, 271] on div "Javvy has close to half-a-million customers who are obsessed with making coffee…" at bounding box center [725, 267] width 242 height 111
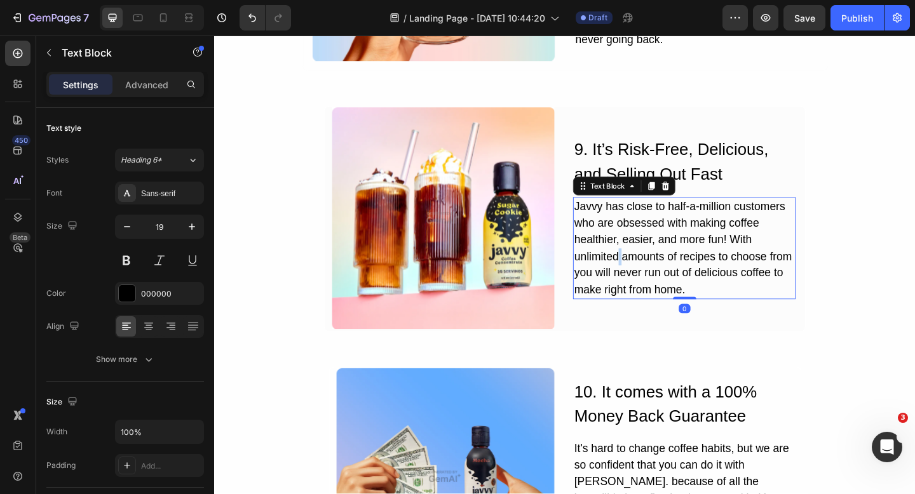
click at [651, 271] on div "Javvy has close to half-a-million customers who are obsessed with making coffee…" at bounding box center [725, 267] width 242 height 111
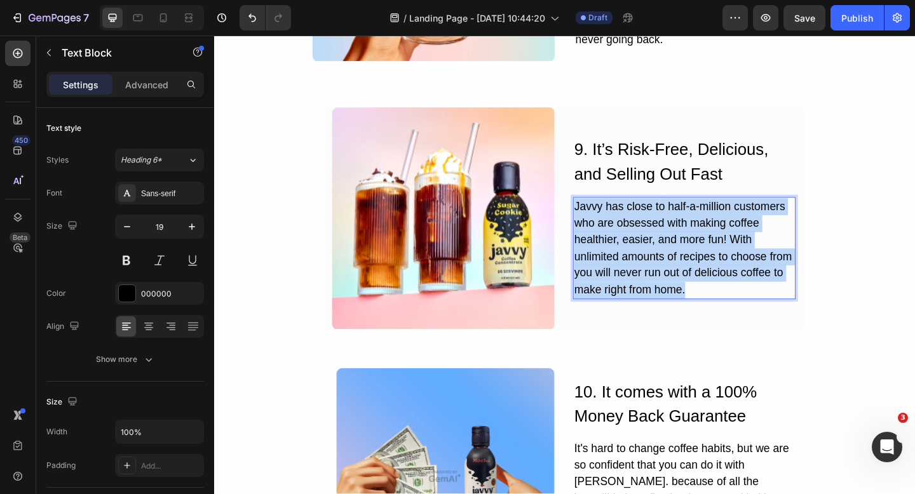
click at [651, 271] on p "Javvy has close to half-a-million customers who are obsessed with making coffee…" at bounding box center [726, 267] width 240 height 109
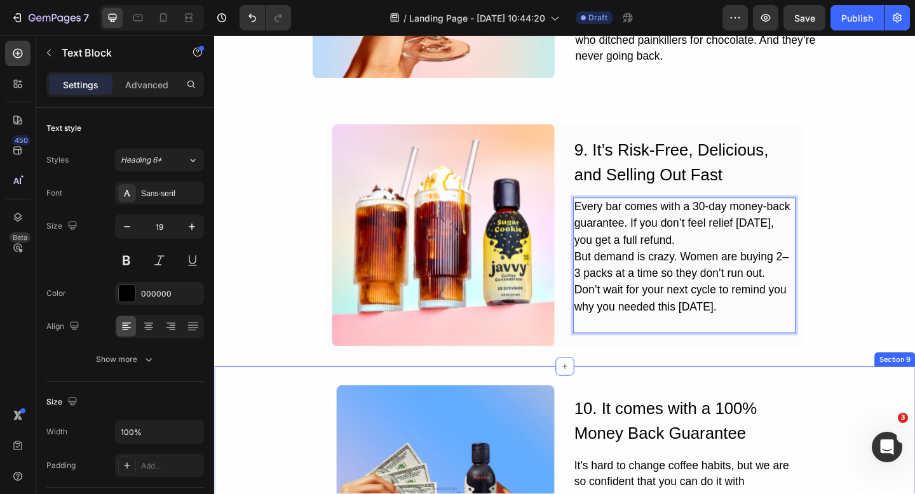
scroll to position [2623, 0]
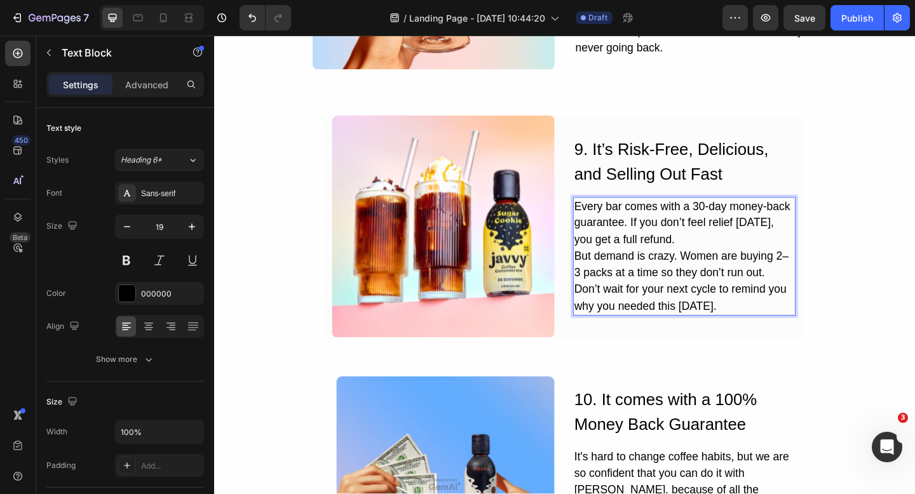
click at [779, 255] on p "Every bar comes with a 30-day money-back guarantee. If you don’t feel relief in…" at bounding box center [726, 276] width 240 height 127
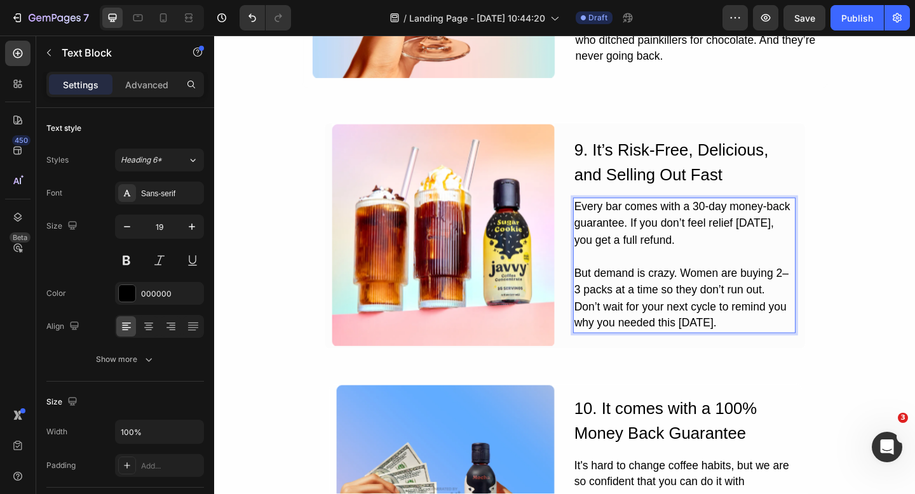
click at [818, 313] on p "⁠⁠⁠⁠⁠⁠⁠ But demand is crazy. Women are buying 2–3 packs at a time so they don’t…" at bounding box center [726, 312] width 240 height 91
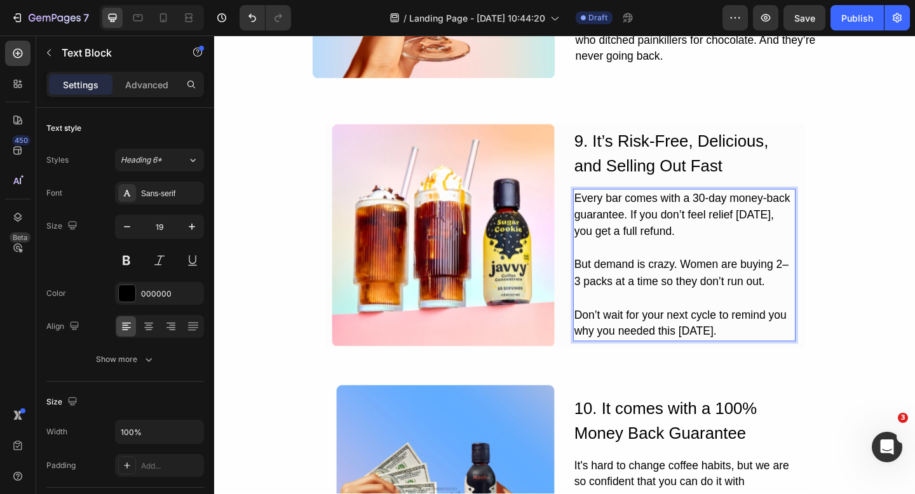
scroll to position [2604, 0]
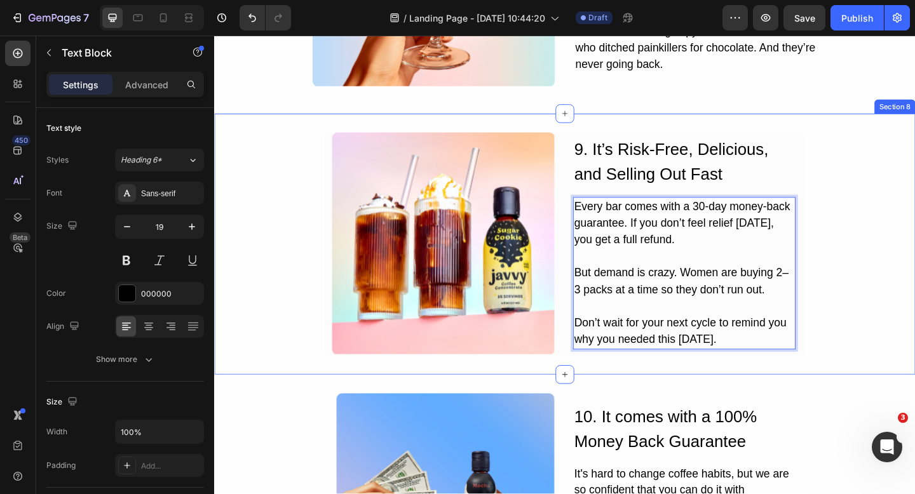
click at [789, 400] on div "Image 9. It’s Risk-Free, Delicious, and Selling Out Fast Heading Every bar come…" at bounding box center [595, 263] width 762 height 284
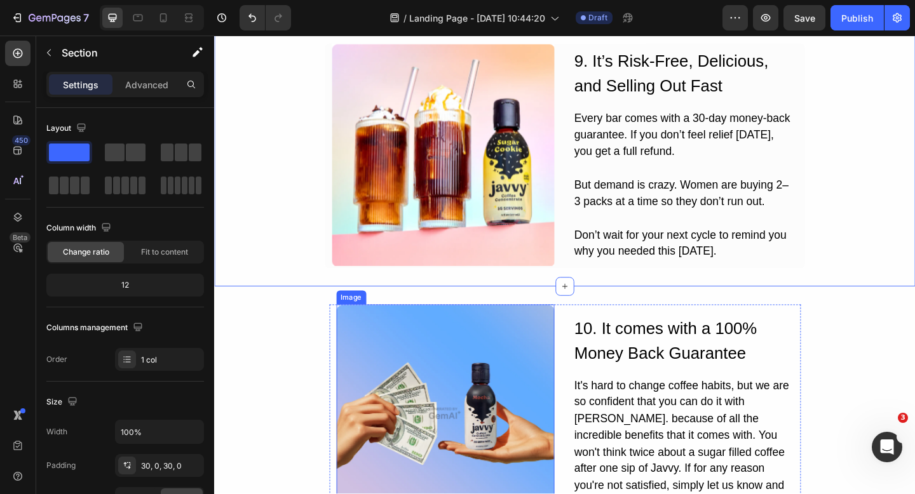
click at [466, 423] on img at bounding box center [466, 447] width 238 height 238
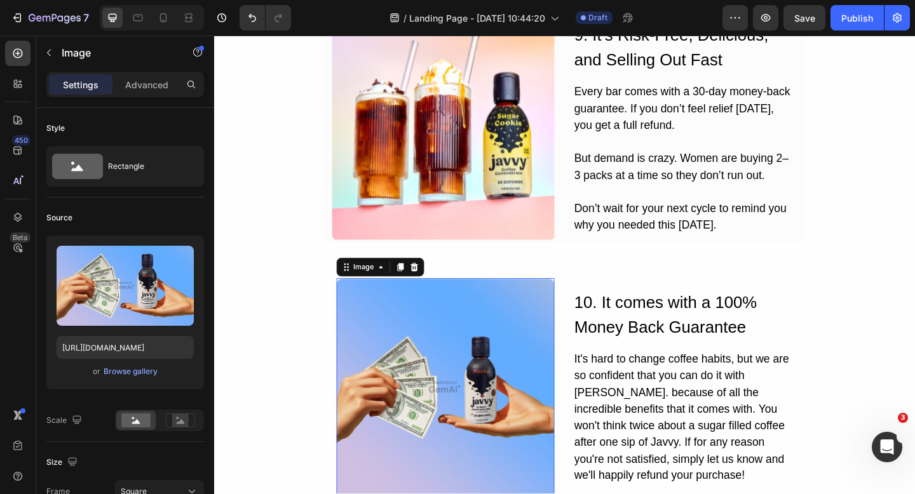
scroll to position [2656, 0]
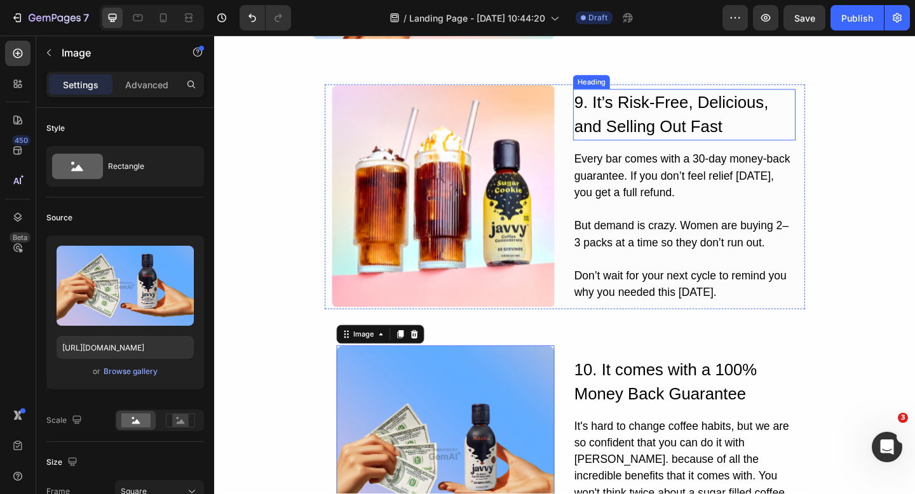
click at [654, 122] on p "9. It’s Risk-Free, Delicious, and Selling Out Fast" at bounding box center [726, 121] width 240 height 53
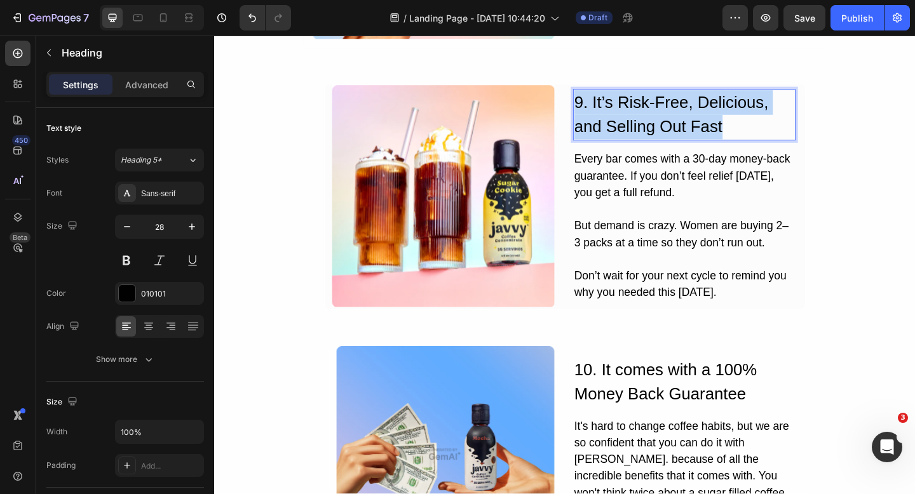
click at [654, 122] on p "9. It’s Risk-Free, Delicious, and Selling Out Fast" at bounding box center [726, 121] width 240 height 53
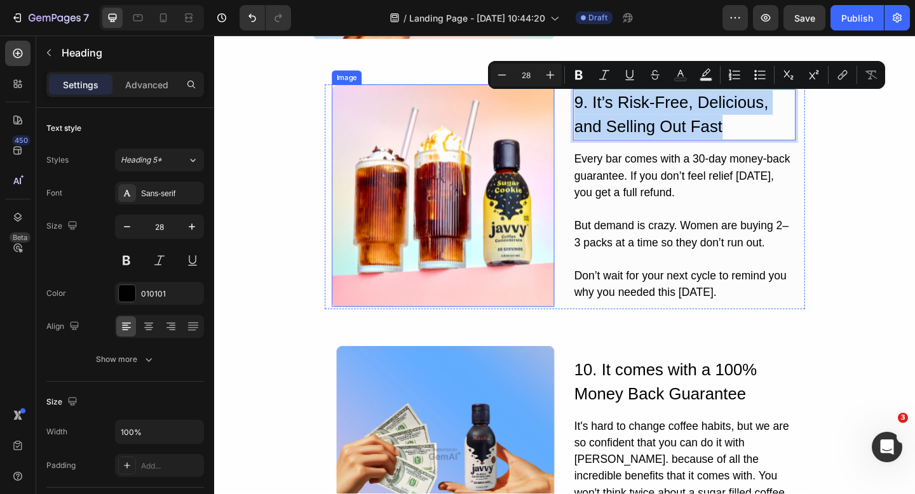
click at [491, 271] on img at bounding box center [463, 210] width 242 height 242
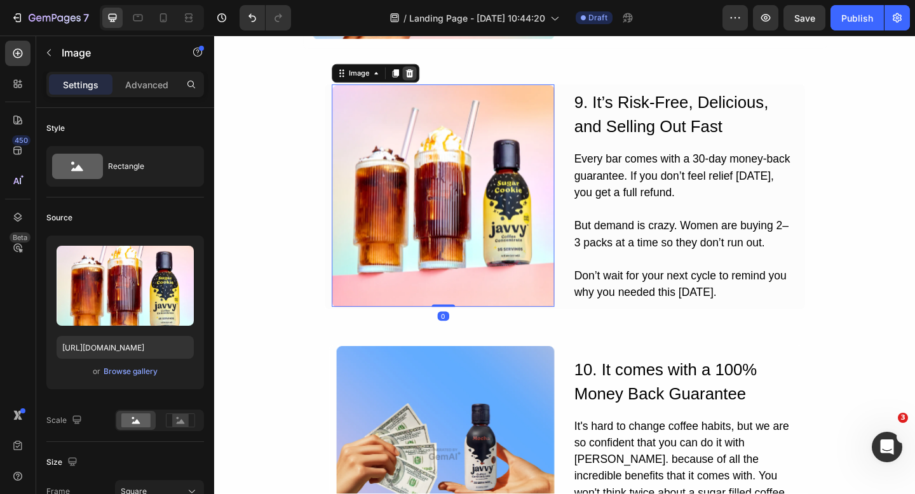
click at [422, 79] on icon at bounding box center [426, 77] width 10 height 10
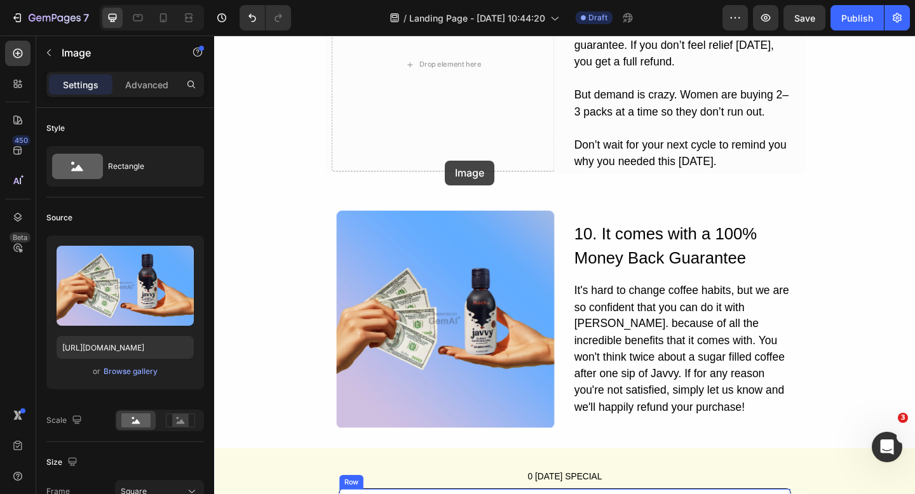
scroll to position [2651, 0]
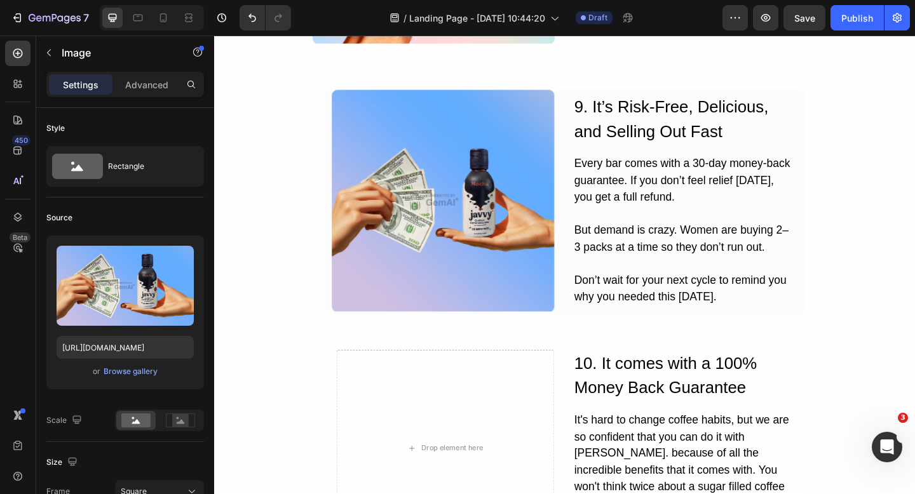
click at [464, 174] on img at bounding box center [463, 215] width 242 height 242
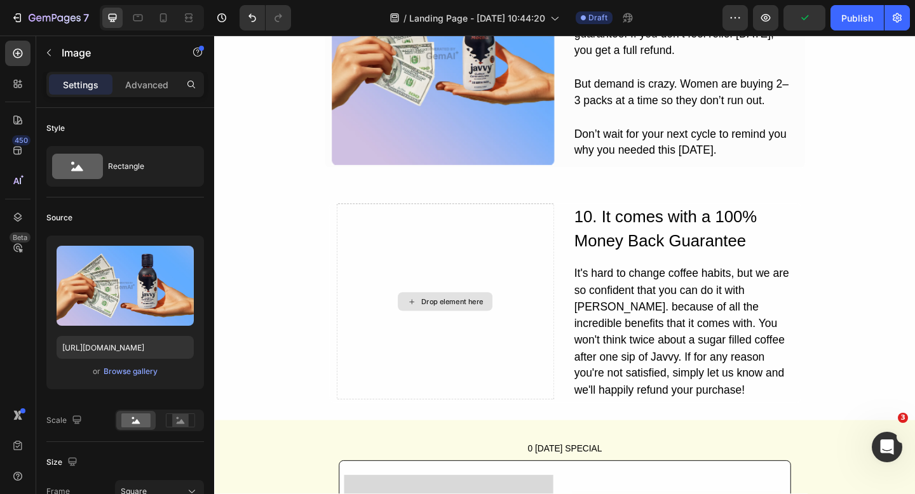
scroll to position [2823, 0]
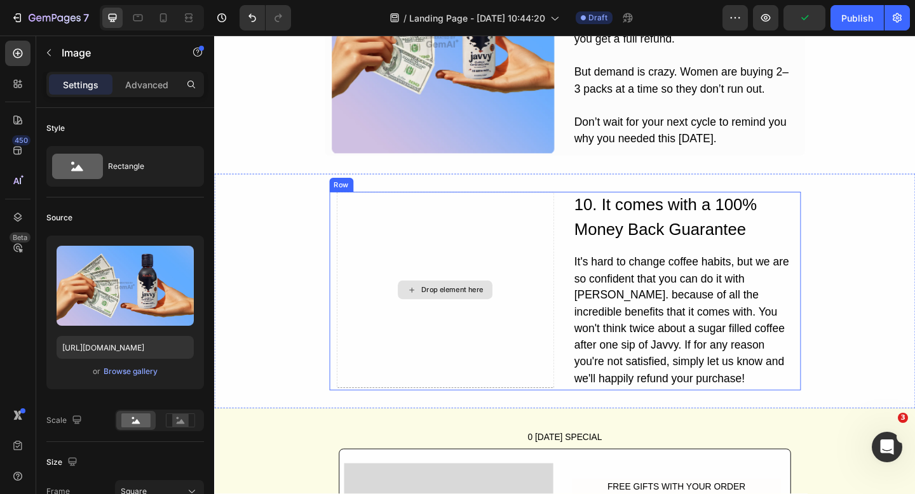
click at [465, 256] on div "Drop element here" at bounding box center [466, 312] width 238 height 213
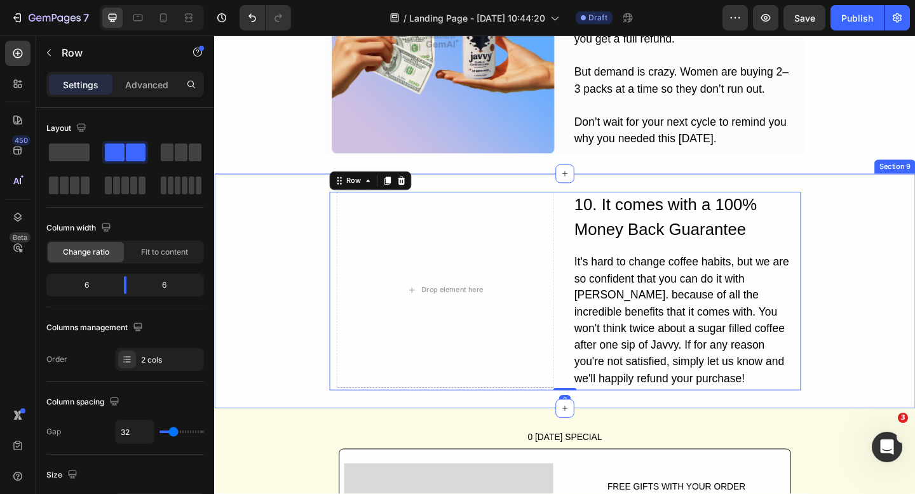
click at [898, 205] on div "Drop element here 10. It comes with a 100% Money Back Guarantee Heading It's ha…" at bounding box center [595, 313] width 762 height 217
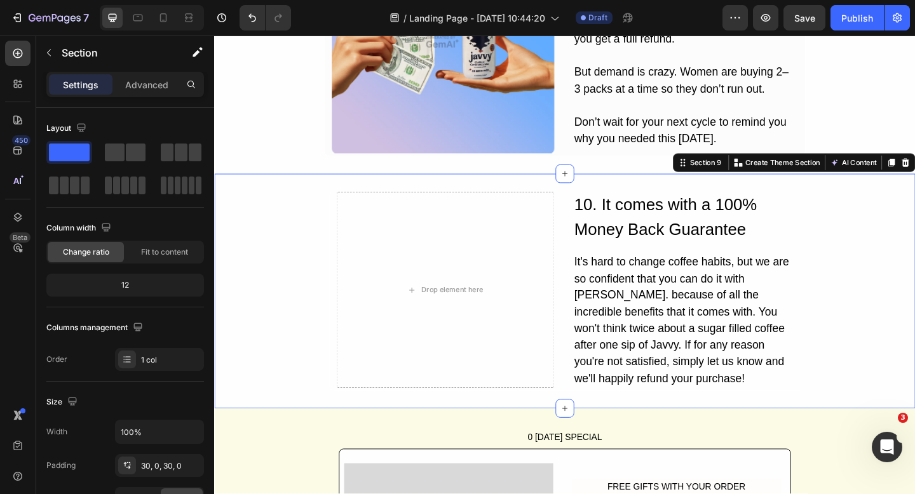
click at [904, 238] on div "Drop element here 10. It comes with a 100% Money Back Guarantee Heading It's ha…" at bounding box center [595, 313] width 762 height 217
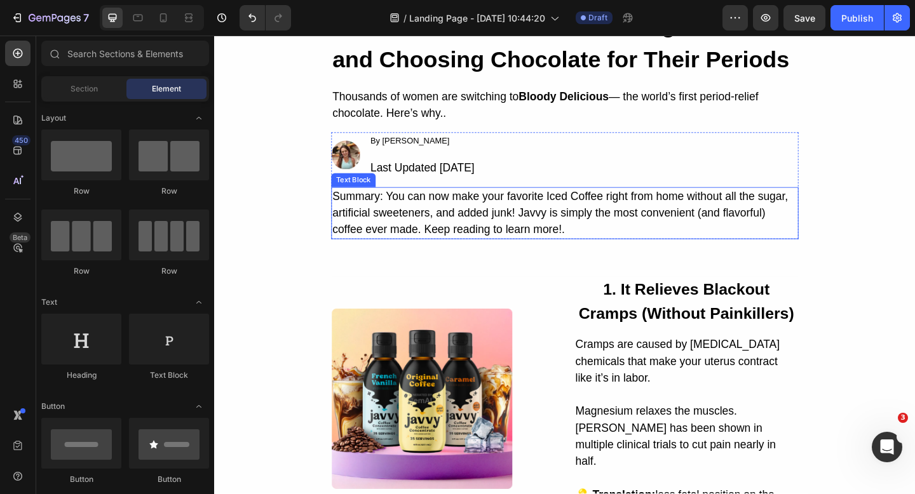
scroll to position [107, 0]
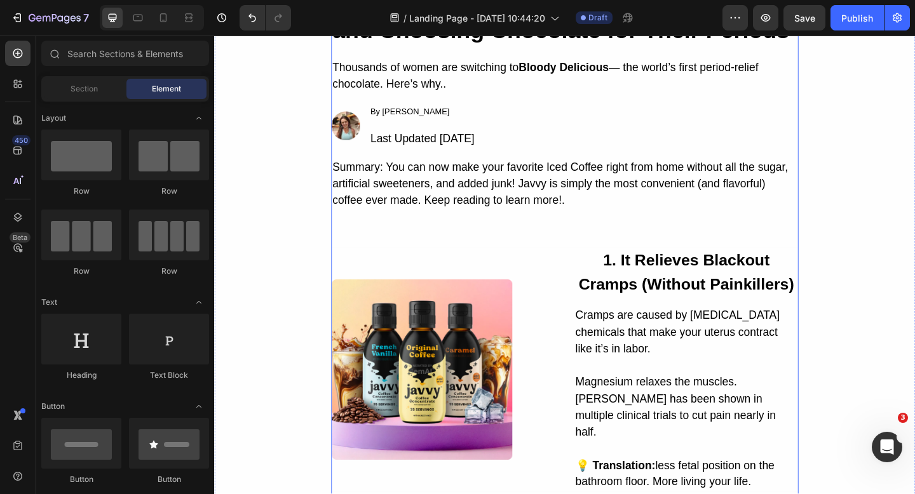
click at [663, 277] on strong "1. It Relieves Blackout Cramps (Without Painkillers)" at bounding box center [728, 293] width 234 height 45
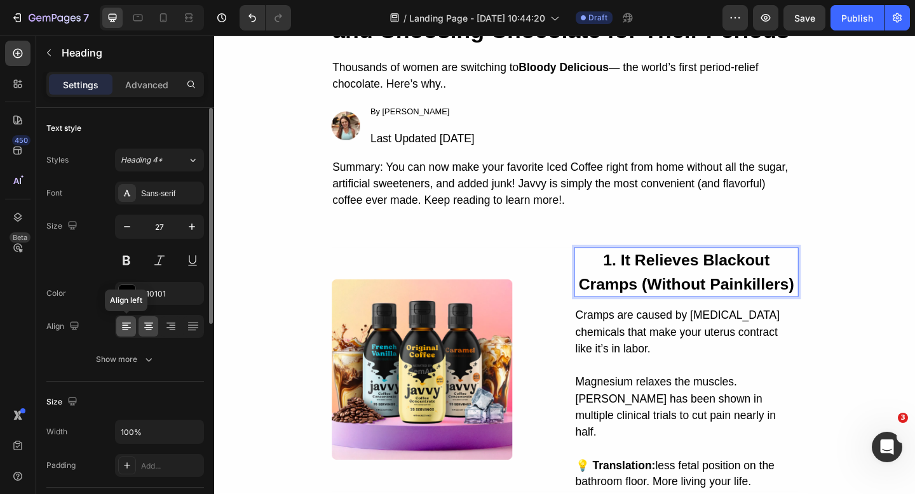
click at [131, 331] on icon at bounding box center [126, 326] width 13 height 13
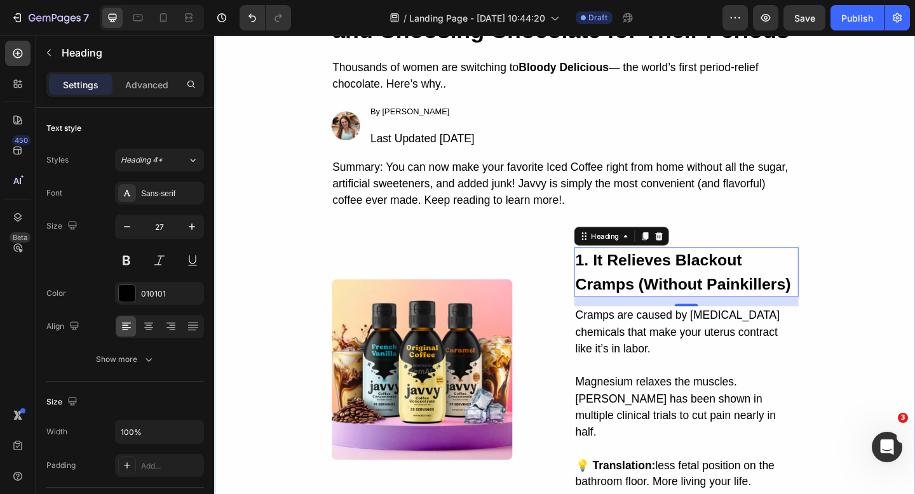
click at [867, 344] on div "9 Reasons Women Are Ditching Painkillers and Choosing Chocolate for Their Perio…" at bounding box center [595, 400] width 762 height 854
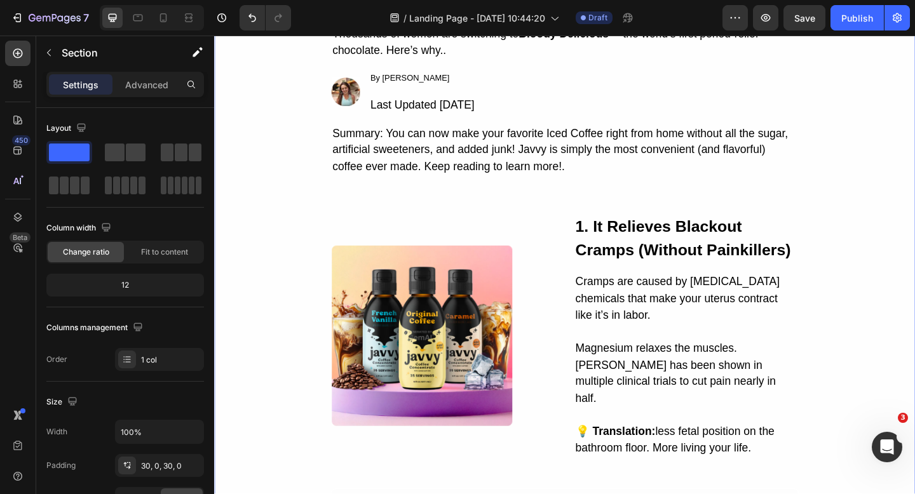
scroll to position [107, 0]
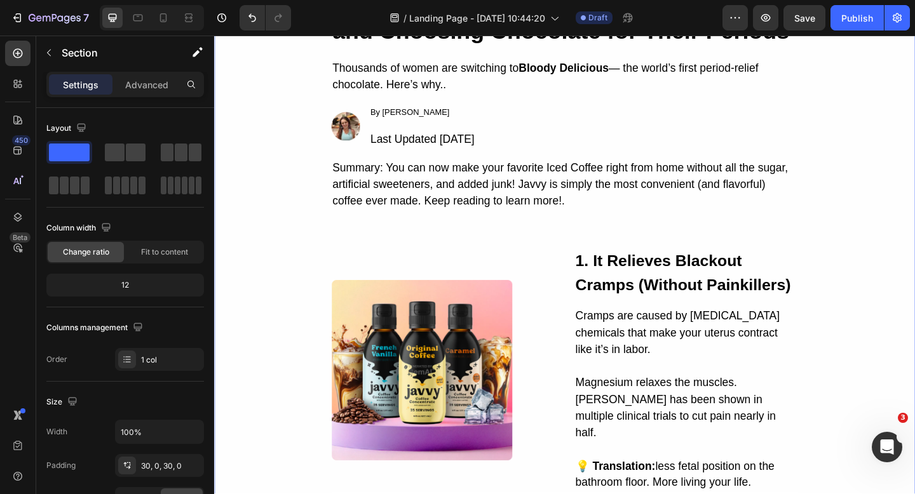
click at [337, 253] on div "9 Reasons Women Are Ditching Painkillers and Choosing Chocolate for Their Perio…" at bounding box center [595, 401] width 762 height 854
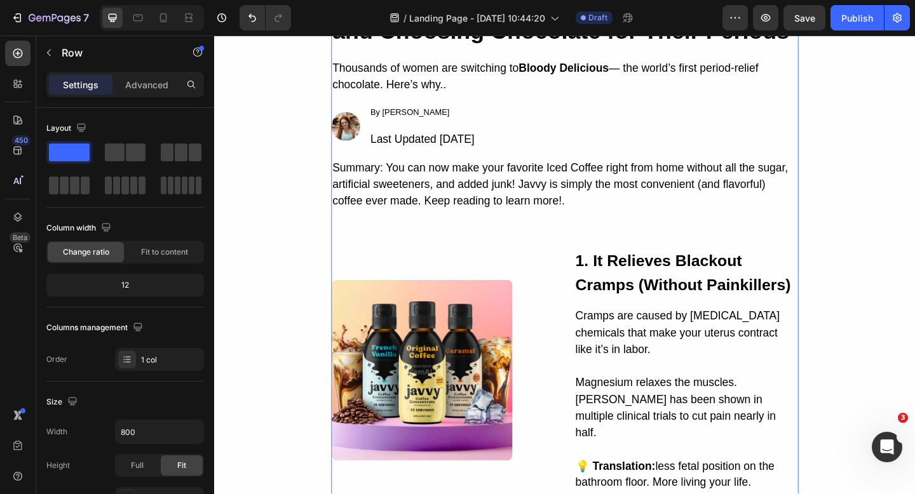
click at [430, 260] on div "9 Reasons Women Are Ditching Painkillers and Choosing Chocolate for Their Perio…" at bounding box center [595, 401] width 508 height 854
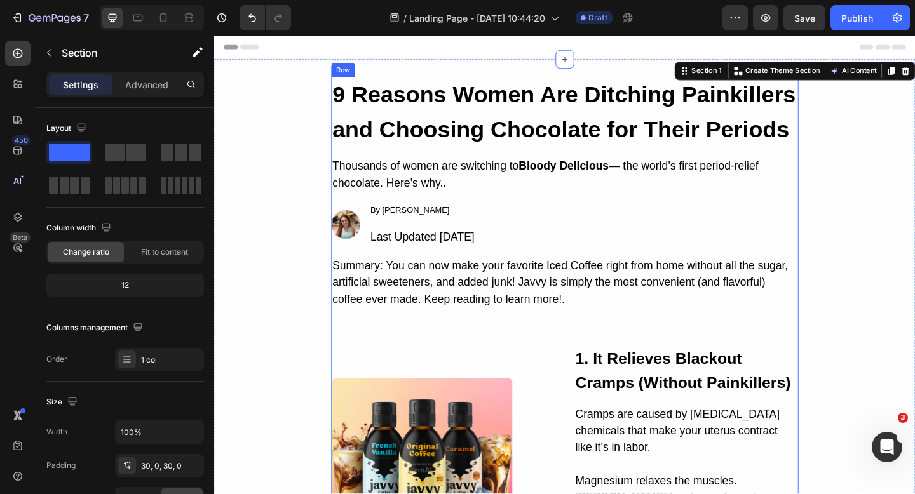
click at [831, 318] on div "Summary: You can now make your favorite Iced Coffee right from home without all…" at bounding box center [595, 304] width 508 height 57
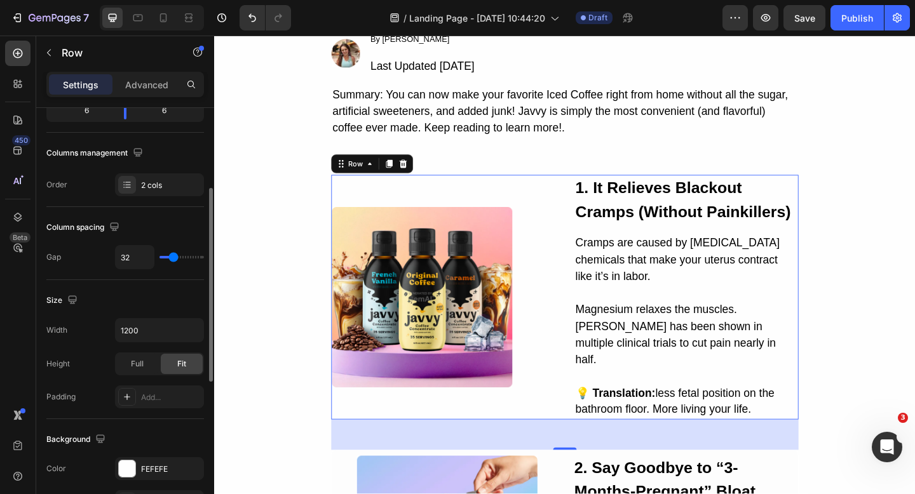
scroll to position [295, 0]
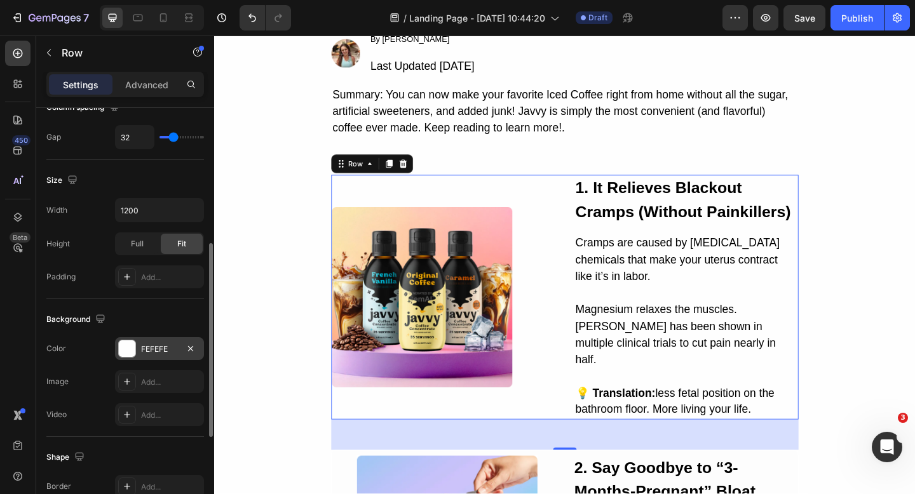
click at [124, 349] on div at bounding box center [127, 349] width 17 height 17
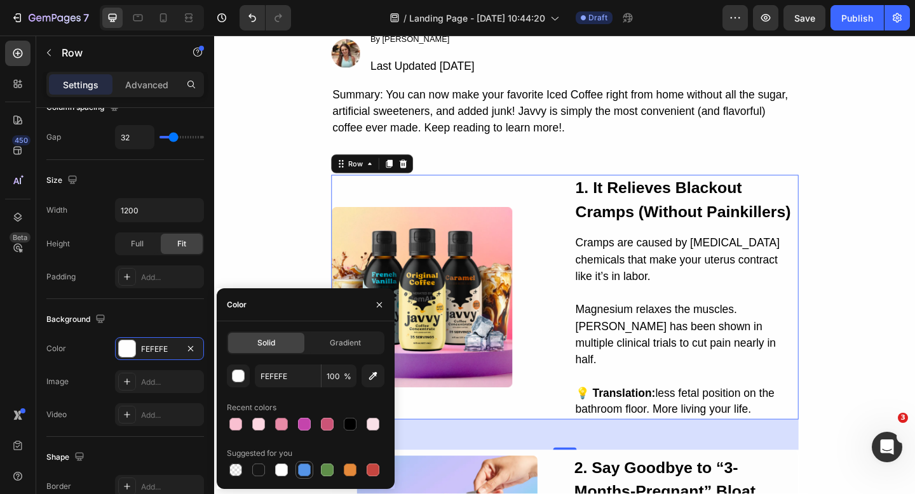
click at [304, 471] on div at bounding box center [304, 470] width 13 height 13
type input "5594E7"
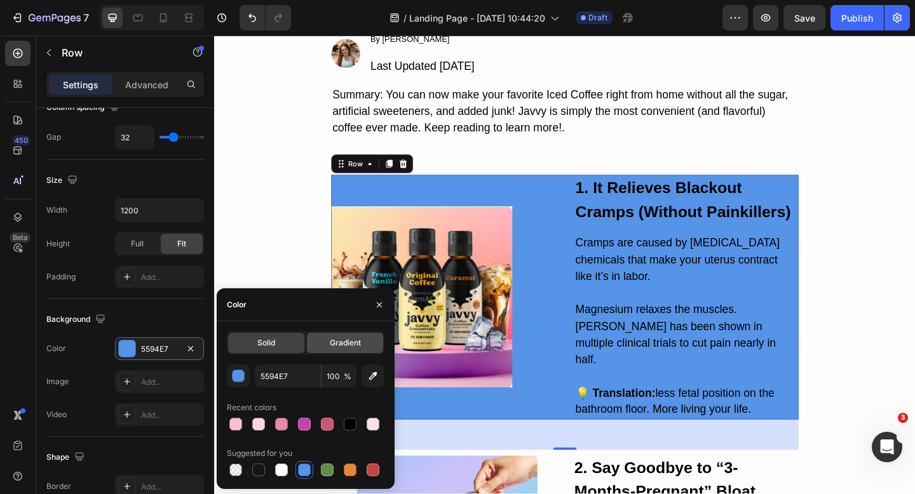
click at [339, 340] on span "Gradient" at bounding box center [345, 342] width 31 height 11
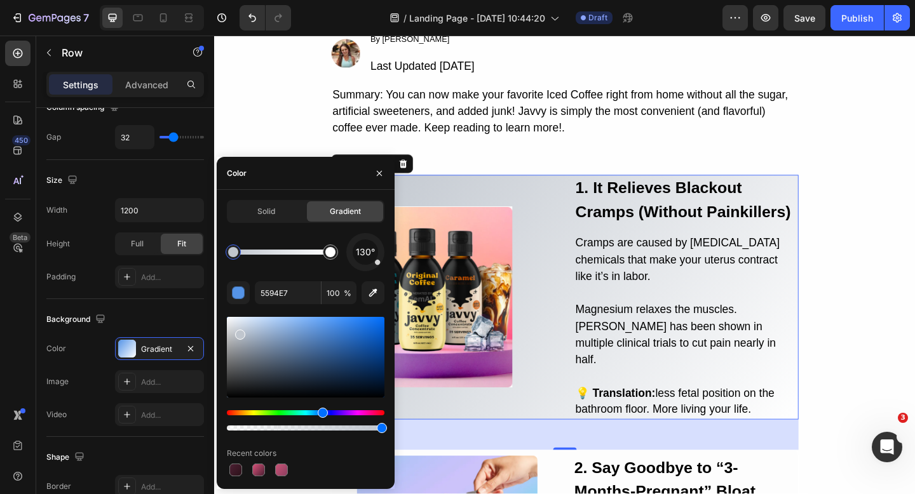
drag, startPoint x: 265, startPoint y: 339, endPoint x: 239, endPoint y: 332, distance: 27.1
click at [239, 332] on div at bounding box center [306, 357] width 158 height 81
type input "C0C6CE"
click at [271, 205] on div "Solid" at bounding box center [266, 211] width 76 height 20
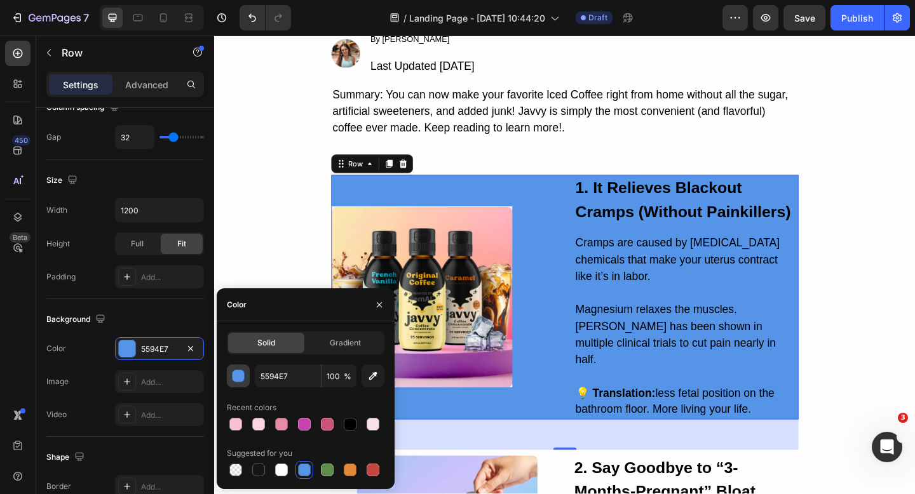
click at [245, 376] on button "button" at bounding box center [238, 376] width 23 height 23
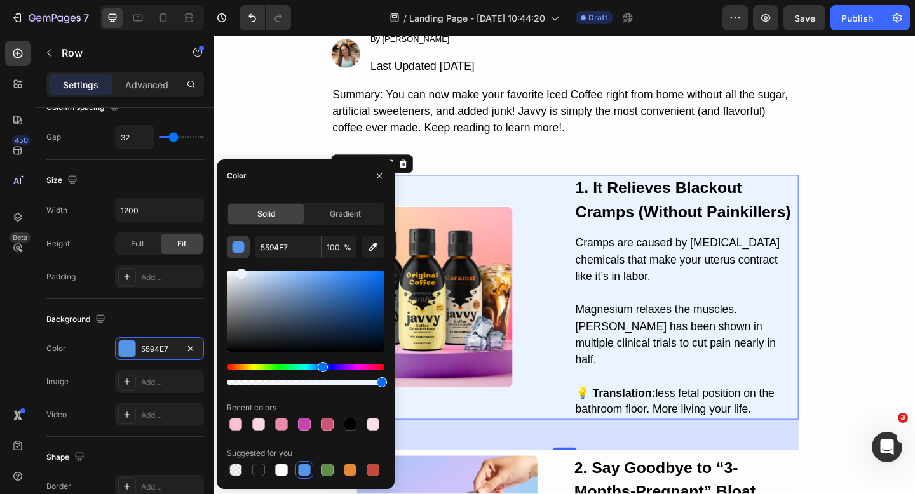
drag, startPoint x: 270, startPoint y: 281, endPoint x: 240, endPoint y: 250, distance: 43.1
click at [240, 250] on div "5594E7 100 % Recent colors Suggested for you" at bounding box center [306, 357] width 158 height 243
type input "EAF3FF"
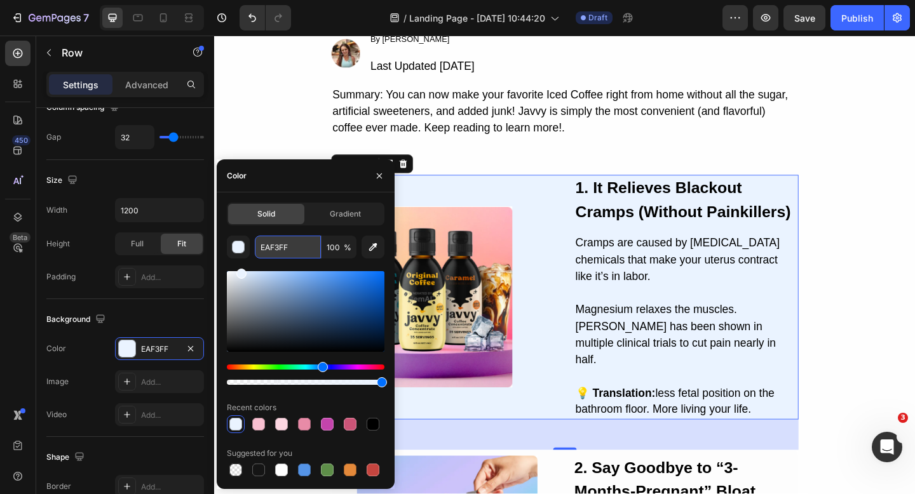
click at [285, 251] on input "EAF3FF" at bounding box center [288, 247] width 66 height 23
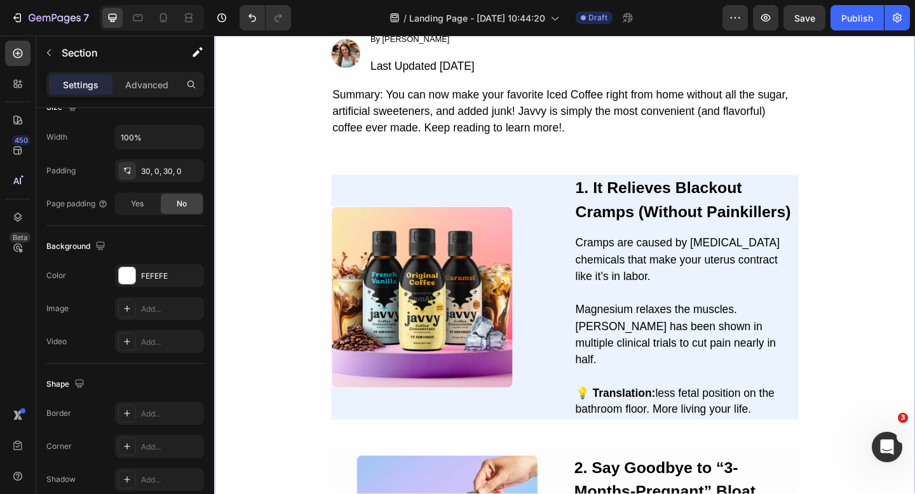
click at [914, 277] on div "9 Reasons Women Are Ditching Painkillers and Choosing Chocolate for Their Perio…" at bounding box center [595, 322] width 762 height 854
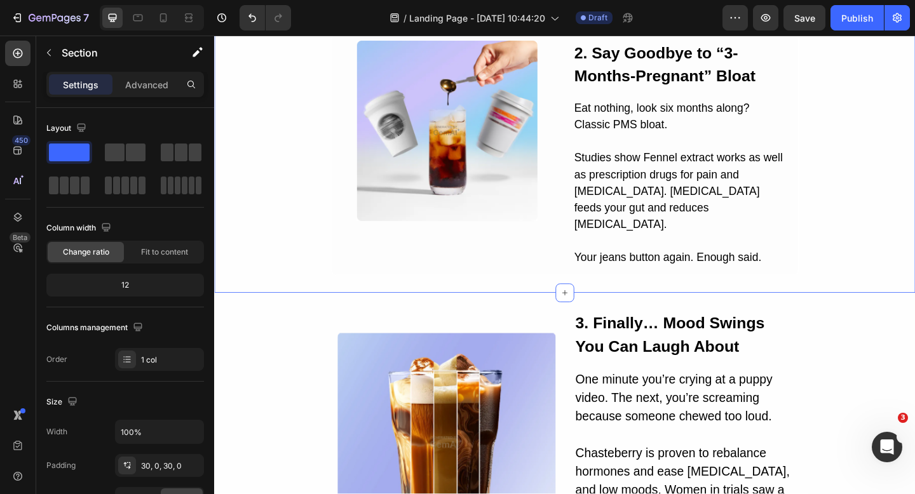
scroll to position [668, 0]
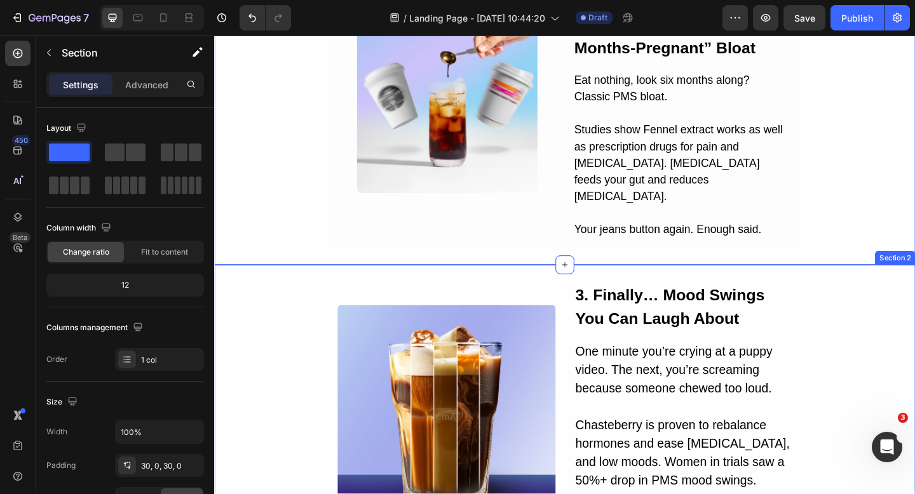
click at [874, 304] on div "Image 3. Finally… Mood Swings You Can Laugh About Text Block One minute you’re …" at bounding box center [595, 447] width 762 height 287
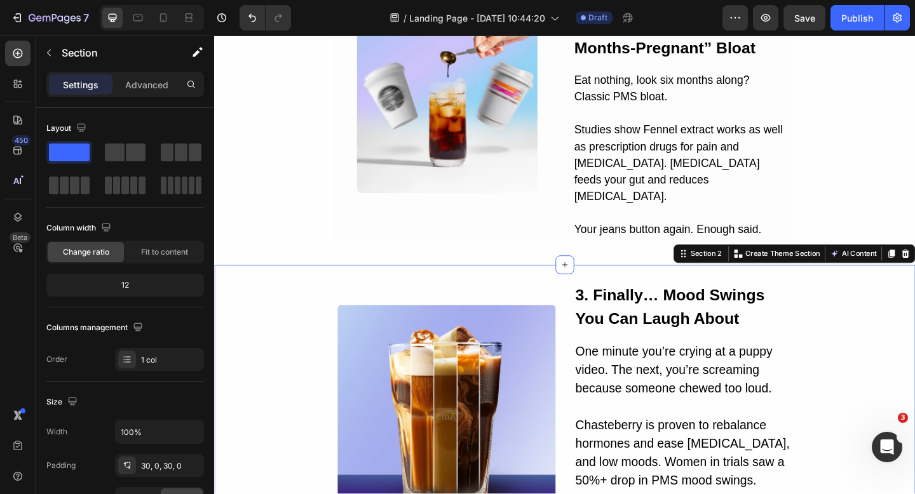
click at [903, 304] on div "Image 3. Finally… Mood Swings You Can Laugh About Text Block One minute you’re …" at bounding box center [595, 447] width 762 height 287
click at [425, 304] on div "Image" at bounding box center [466, 447] width 237 height 287
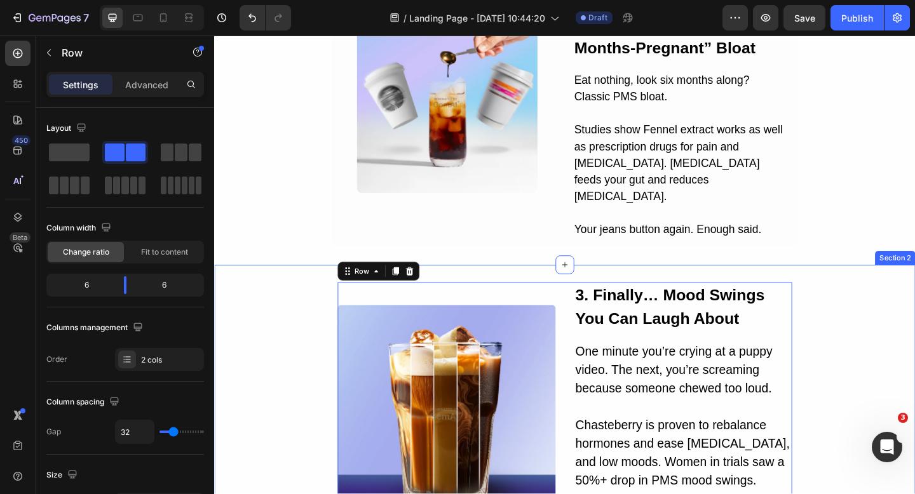
click at [306, 285] on div "Image 3. Finally… Mood Swings You Can Laugh About Text Block One minute you’re …" at bounding box center [595, 447] width 762 height 325
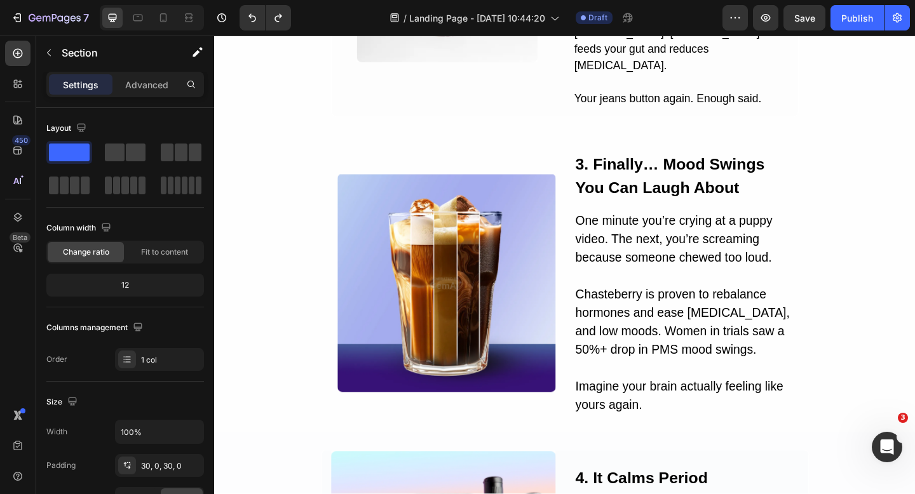
scroll to position [829, 0]
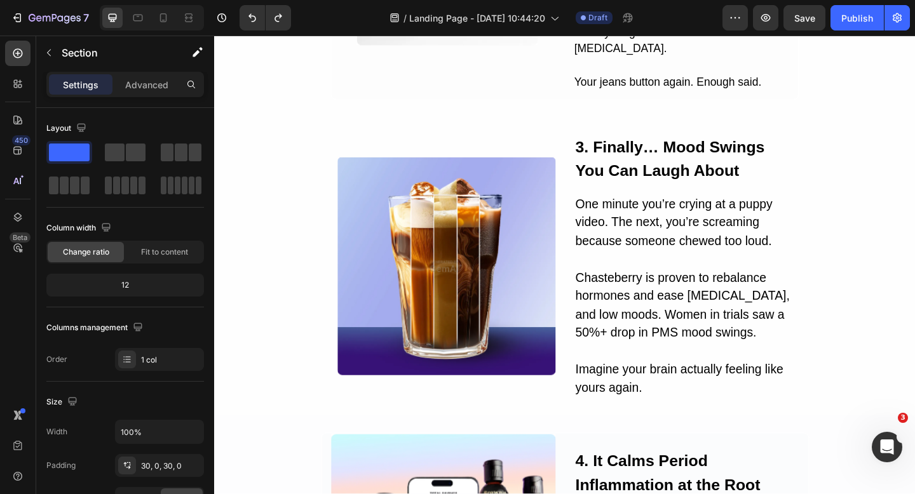
click at [875, 144] on div "Image 3. Finally… Mood Swings You Can Laugh About Text Block One minute you’re …" at bounding box center [595, 287] width 762 height 287
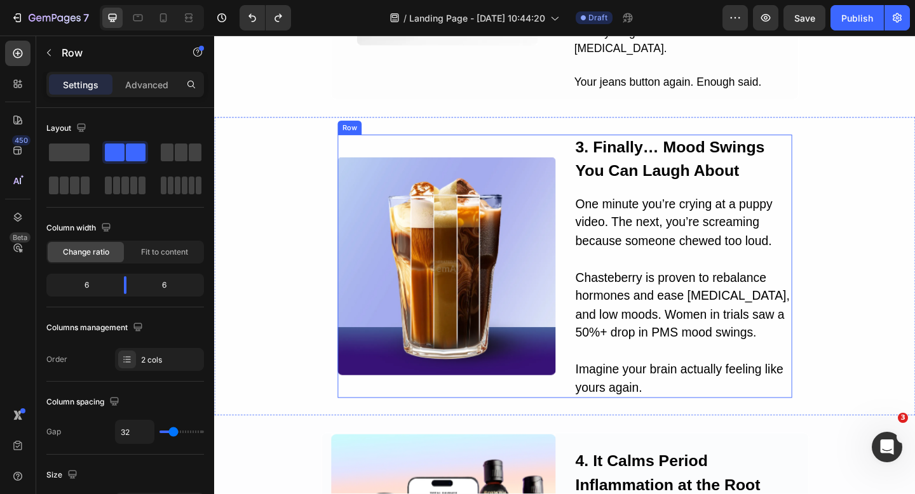
click at [416, 144] on div "Image" at bounding box center [466, 287] width 237 height 287
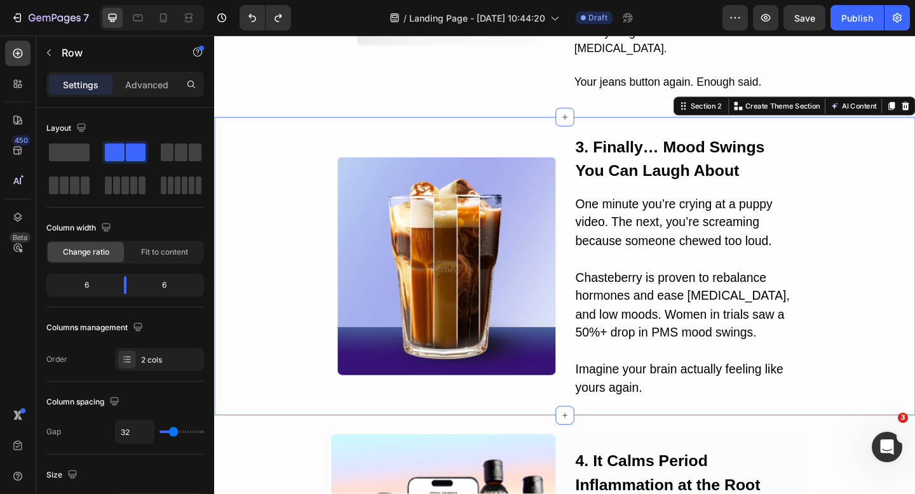
click at [478, 125] on div "Image 3. Finally… Mood Swings You Can Laugh About Text Block One minute you’re …" at bounding box center [595, 287] width 762 height 325
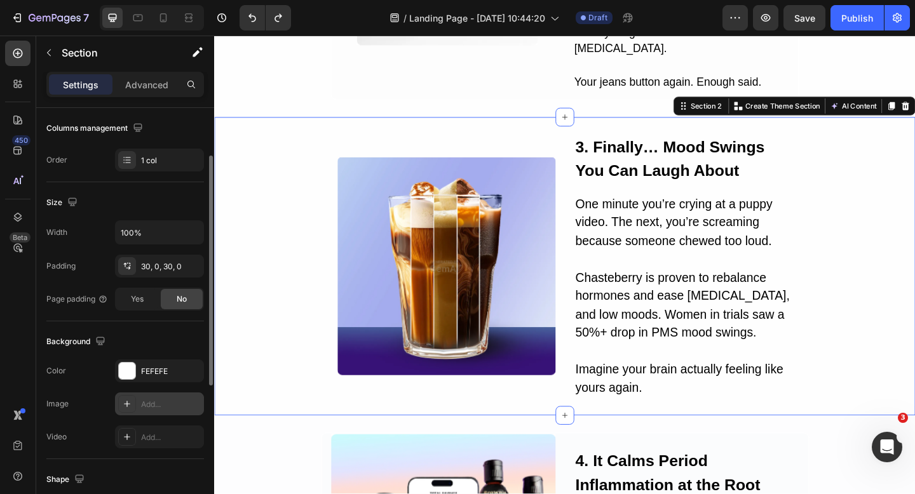
scroll to position [203, 0]
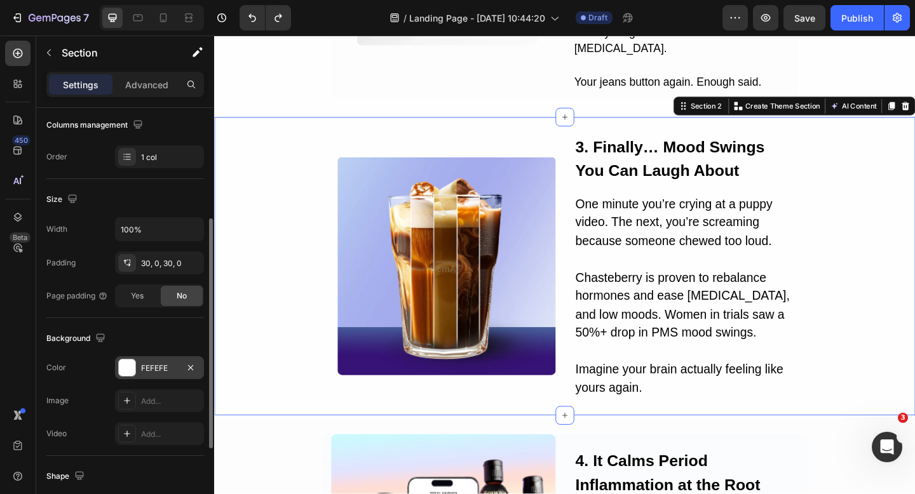
click at [128, 376] on div at bounding box center [127, 368] width 17 height 17
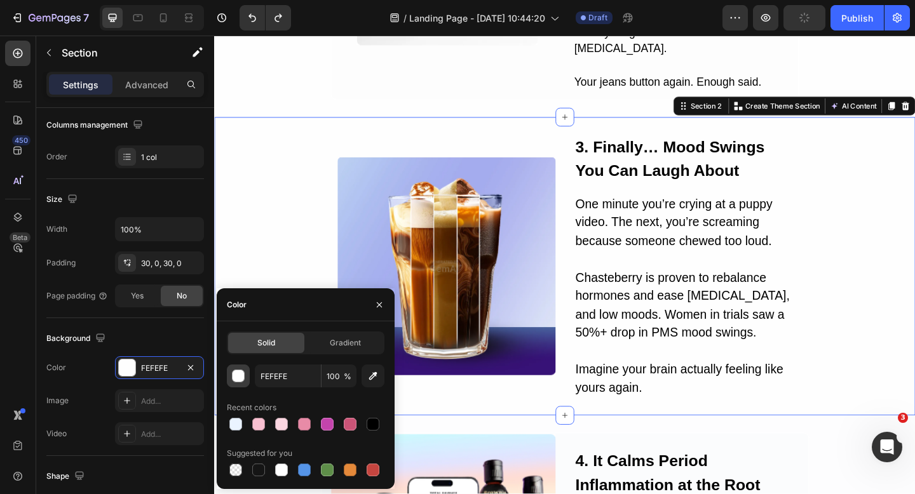
click at [240, 379] on div "button" at bounding box center [239, 376] width 13 height 13
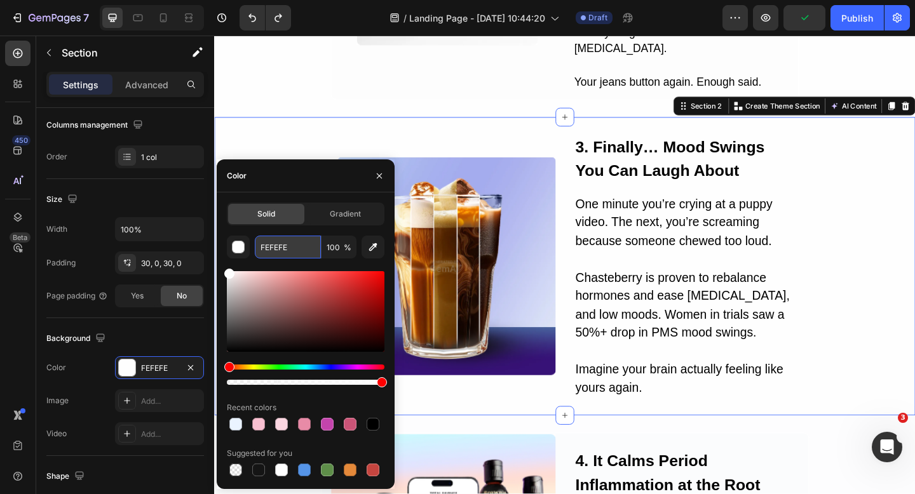
click at [267, 245] on input "FEFEFE" at bounding box center [288, 247] width 66 height 23
paste input "EAF3FF"
type input "EAF3FF"
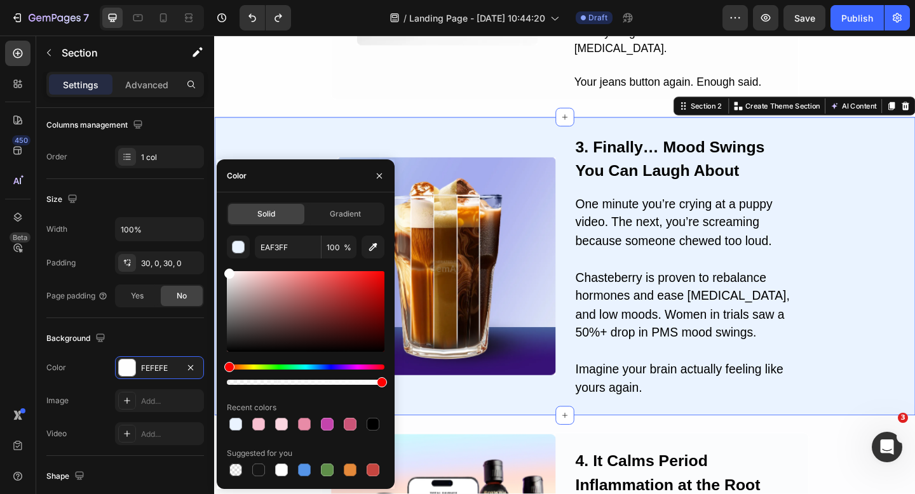
click at [899, 229] on div "Image 3. Finally… Mood Swings You Can Laugh About Text Block One minute you’re …" at bounding box center [595, 287] width 762 height 287
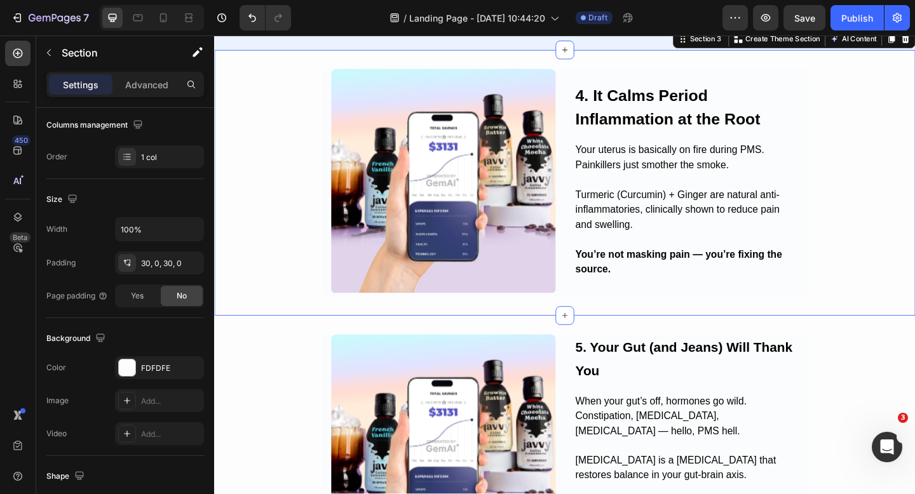
scroll to position [1313, 0]
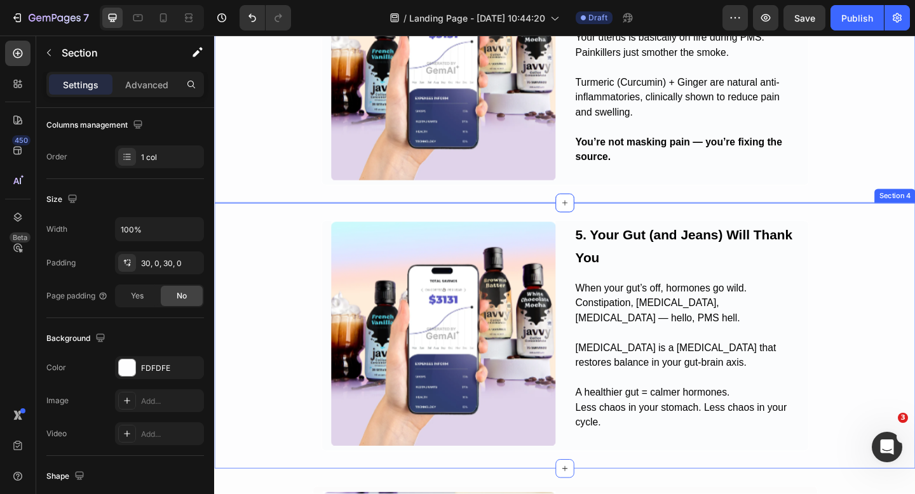
click at [902, 306] on div "Image 5. Your Gut (and Jeans) Will Thank You Heading When your gut’s off, hormo…" at bounding box center [595, 363] width 762 height 252
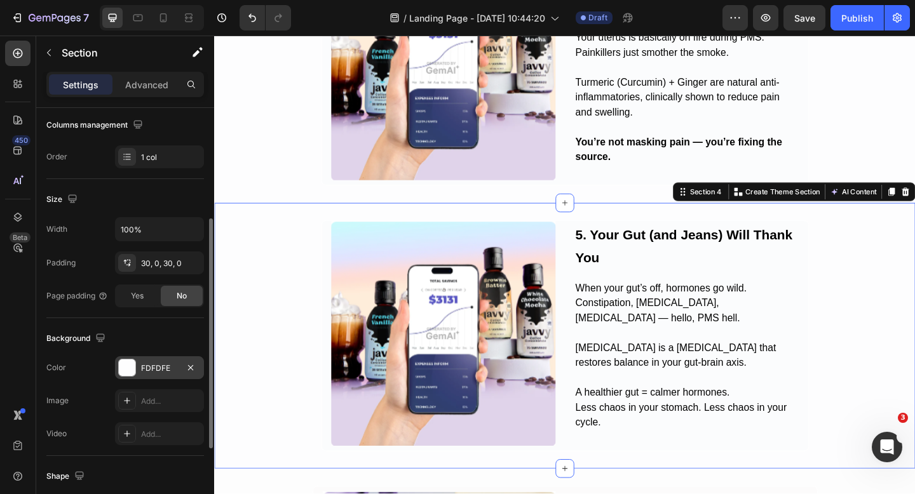
click at [129, 364] on div at bounding box center [127, 368] width 17 height 17
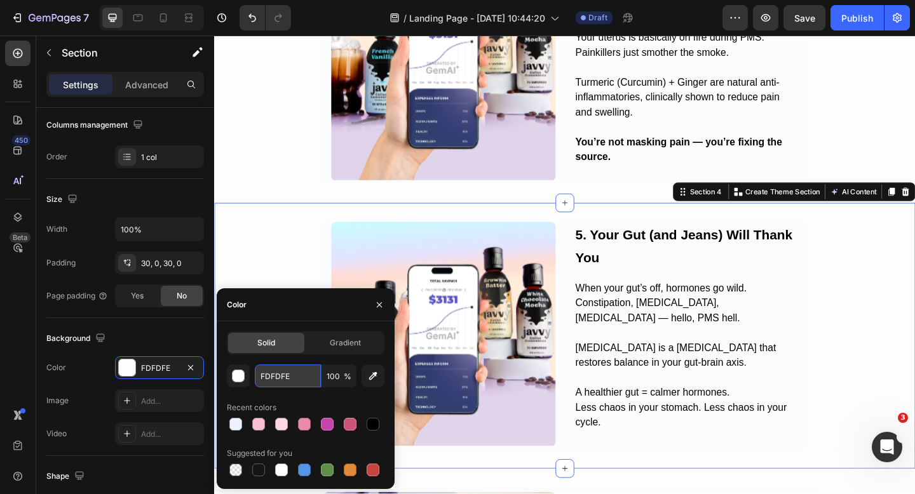
click at [267, 377] on input "FDFDFE" at bounding box center [288, 376] width 66 height 23
paste input "EAF3FF"
type input "EAF3FF"
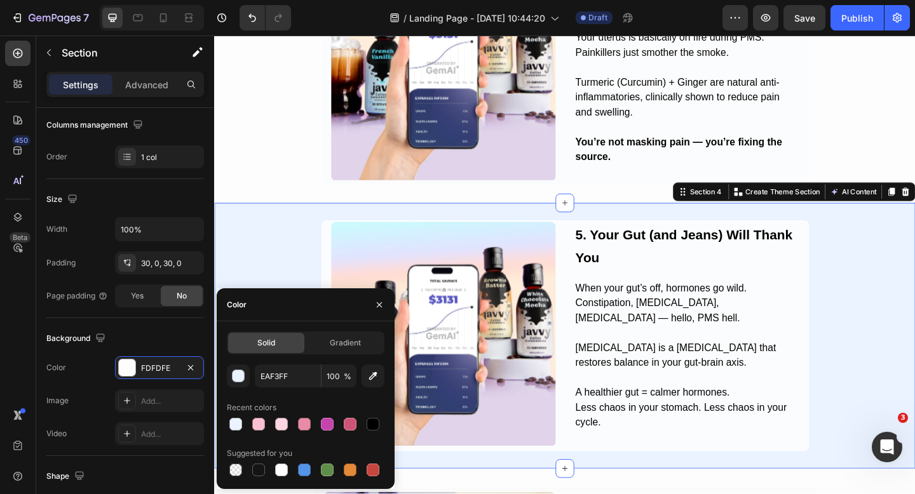
click at [260, 278] on div "Image 5. Your Gut (and Jeans) Will Thank You Heading When your gut’s off, hormo…" at bounding box center [595, 363] width 762 height 252
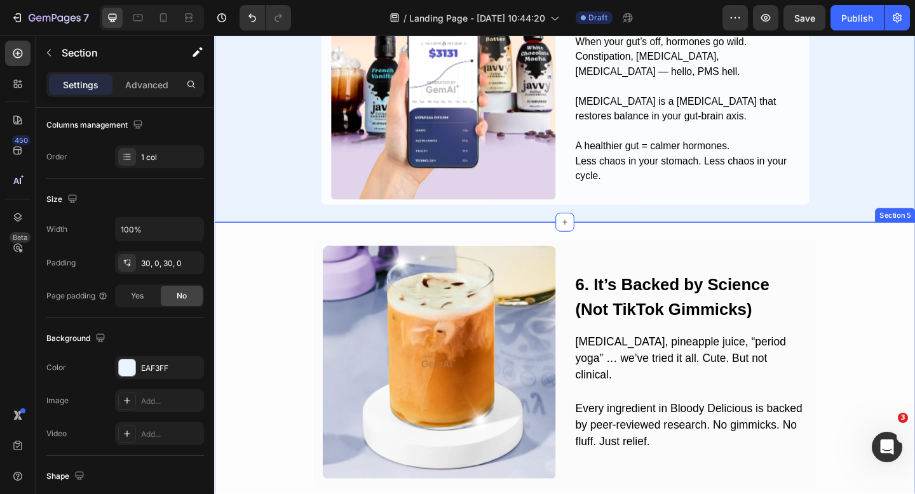
scroll to position [1613, 0]
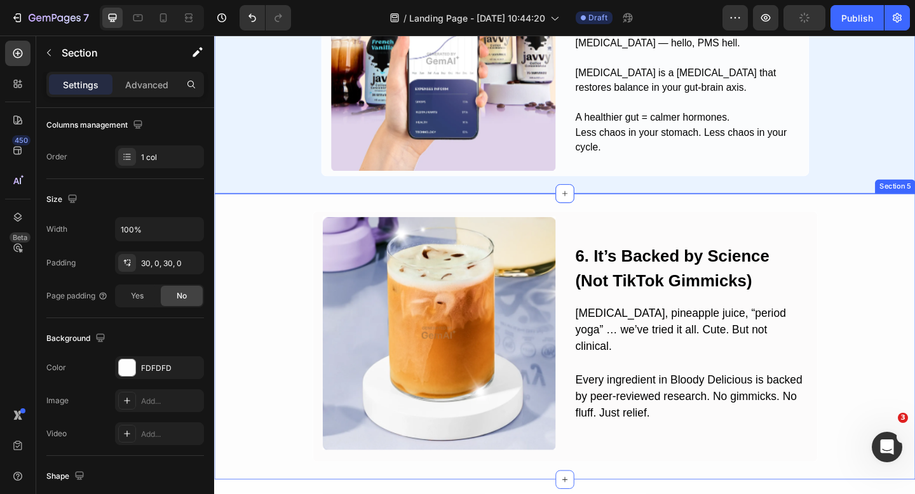
click at [247, 255] on div "Image 6. It’s Backed by Science (Not TikTok Gimmicks) Heading Heating pads, pin…" at bounding box center [595, 363] width 762 height 273
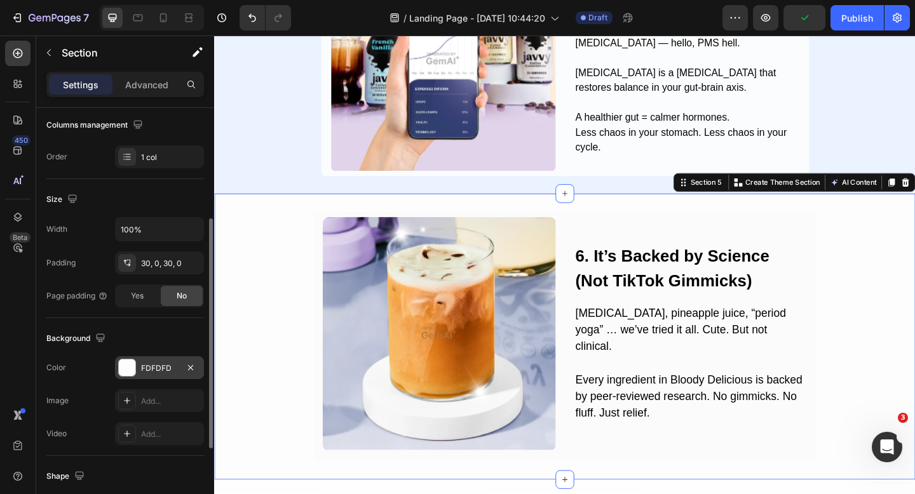
click at [126, 368] on div at bounding box center [127, 368] width 17 height 17
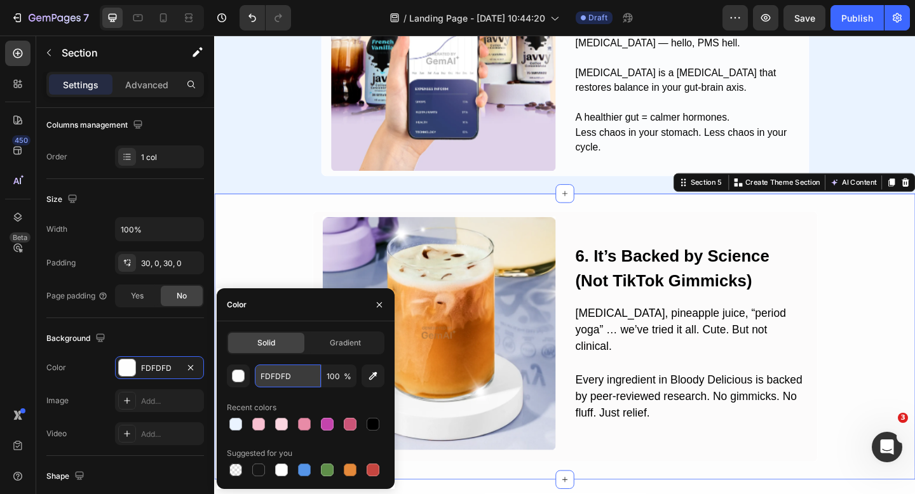
click at [273, 375] on input "FDFDFD" at bounding box center [288, 376] width 66 height 23
click at [270, 274] on div "Image 6. It’s Backed by Science (Not TikTok Gimmicks) Heading Heating pads, pin…" at bounding box center [595, 363] width 762 height 273
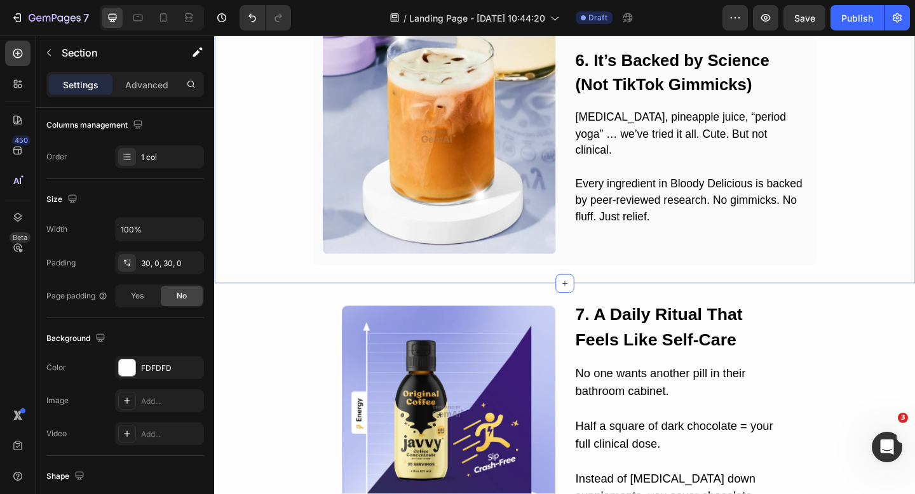
scroll to position [1927, 0]
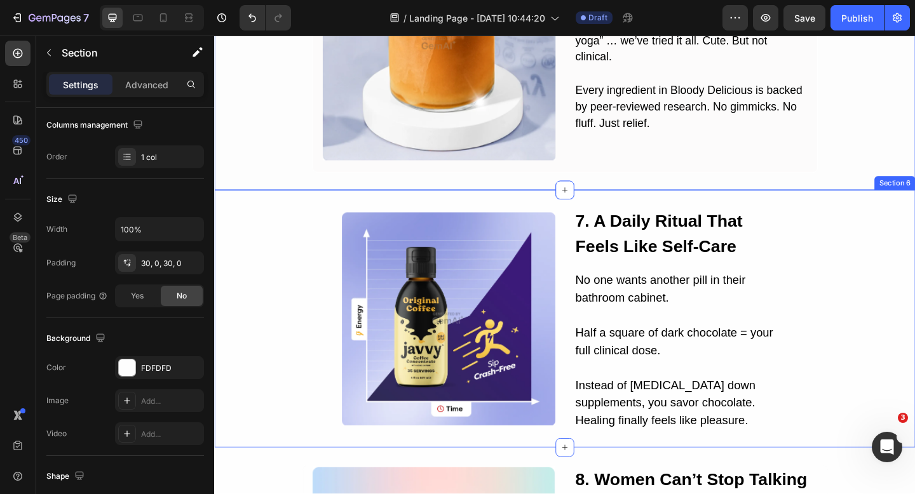
click at [263, 284] on div "Image 7. A Daily Ritual That Feels Like Self-Care Heading No one wants another …" at bounding box center [595, 344] width 762 height 242
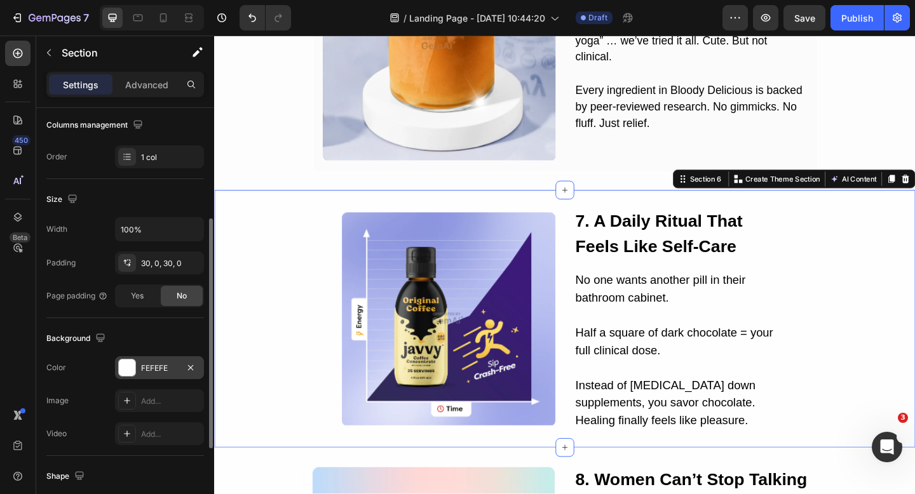
click at [135, 358] on div "FEFEFE" at bounding box center [159, 367] width 89 height 23
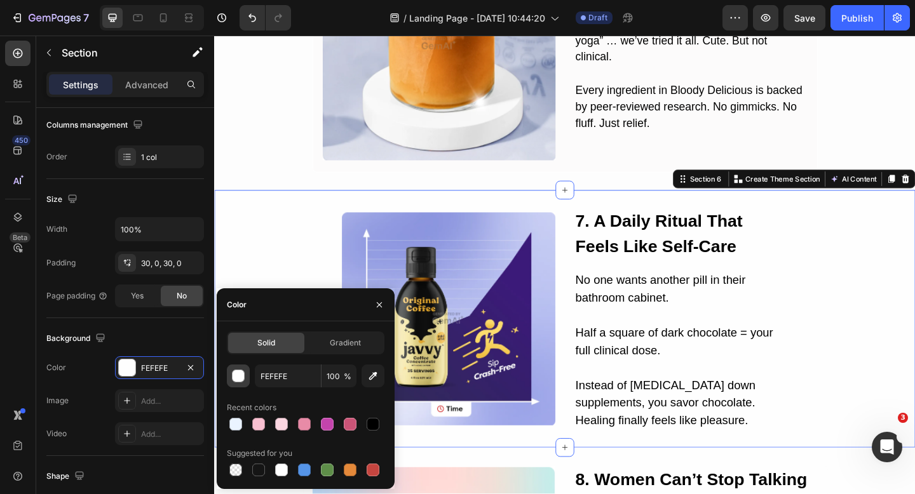
click at [238, 379] on div "button" at bounding box center [239, 376] width 13 height 13
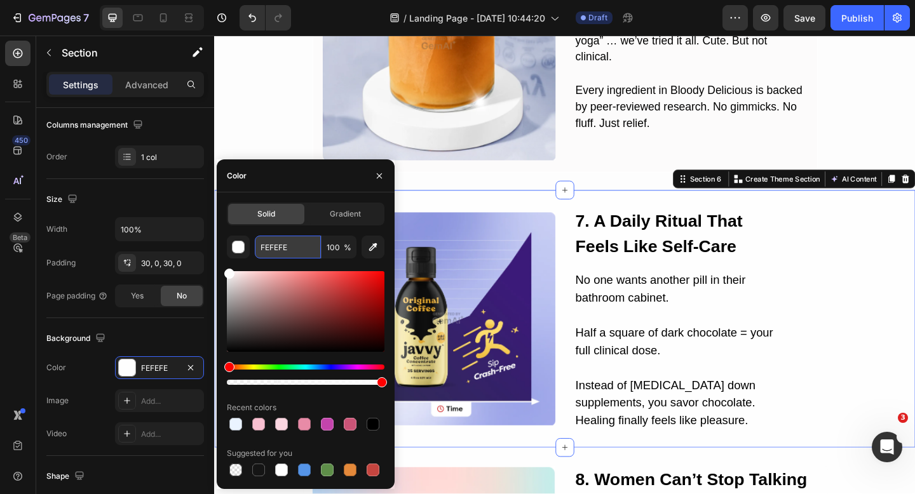
click at [275, 240] on input "FEFEFE" at bounding box center [288, 247] width 66 height 23
paste input "EAF3FF"
type input "EAF3FF"
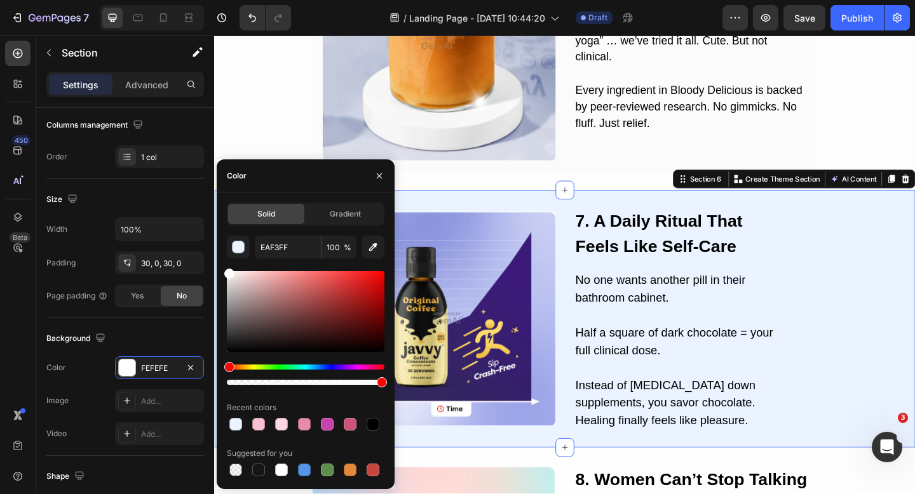
click at [914, 294] on div "Image 7. A Daily Ritual That Feels Like Self-Care Heading No one wants another …" at bounding box center [595, 344] width 762 height 242
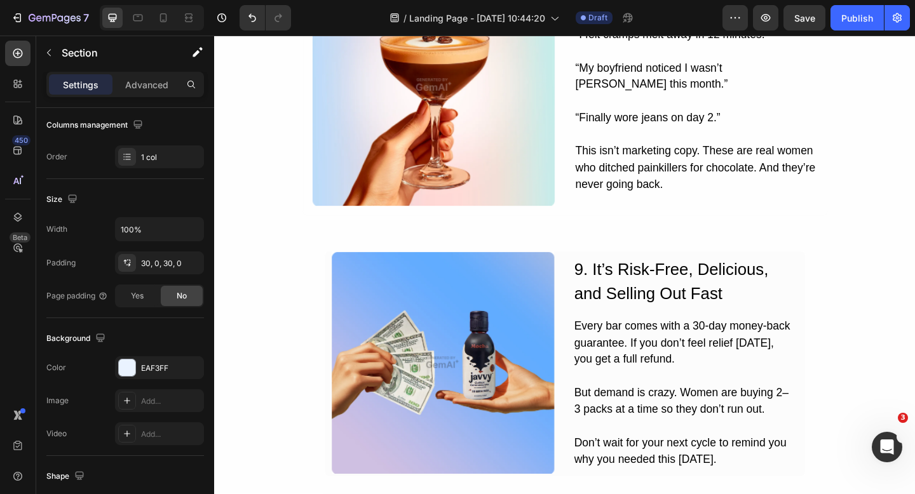
scroll to position [2506, 0]
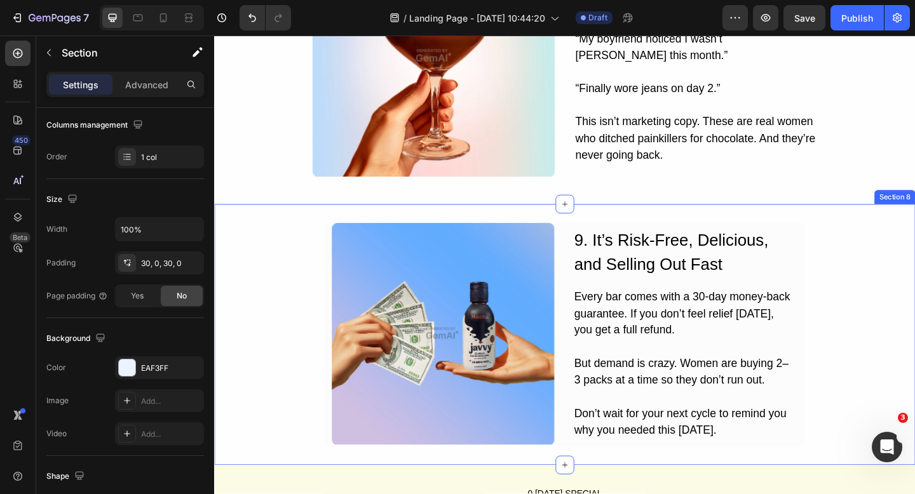
click at [914, 297] on div "Image 9. It’s Risk-Free, Delicious, and Selling Out Fast Heading Every bar come…" at bounding box center [595, 361] width 762 height 246
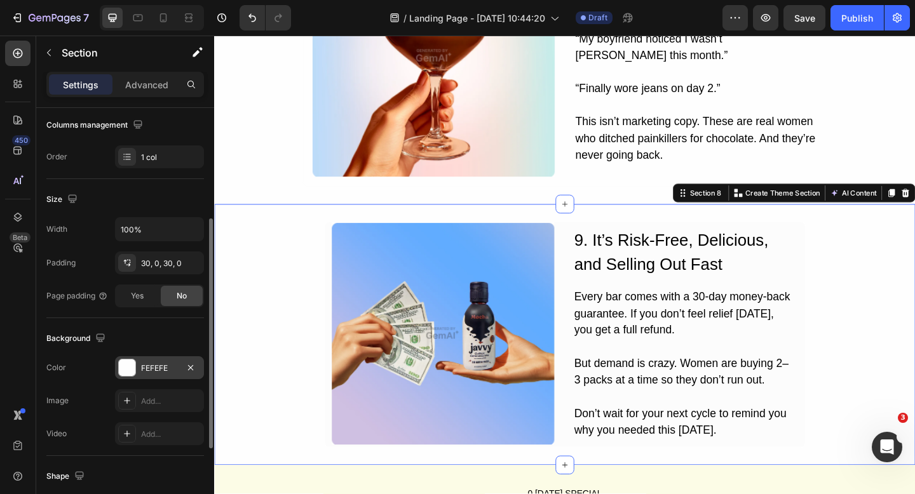
click at [132, 363] on div at bounding box center [127, 368] width 17 height 17
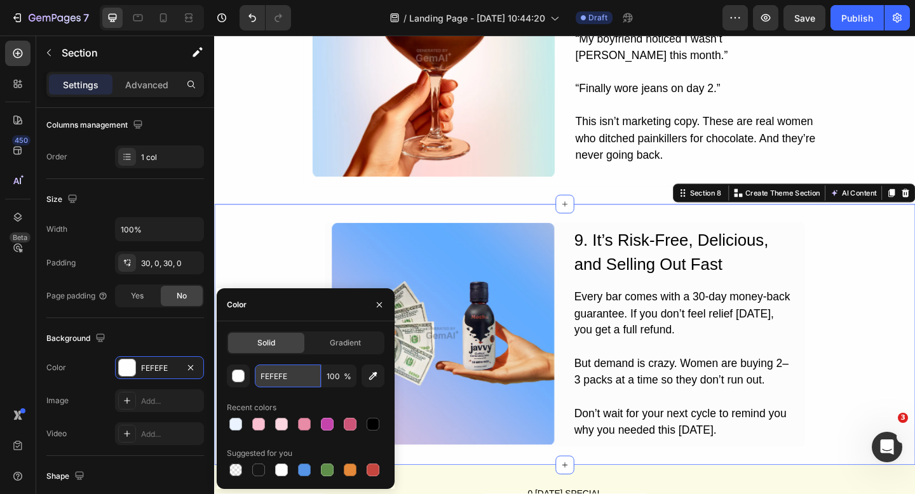
click at [261, 377] on input "FEFEFE" at bounding box center [288, 376] width 66 height 23
click at [287, 373] on input "FEFEFE" at bounding box center [288, 376] width 66 height 23
paste input "EAF3FF"
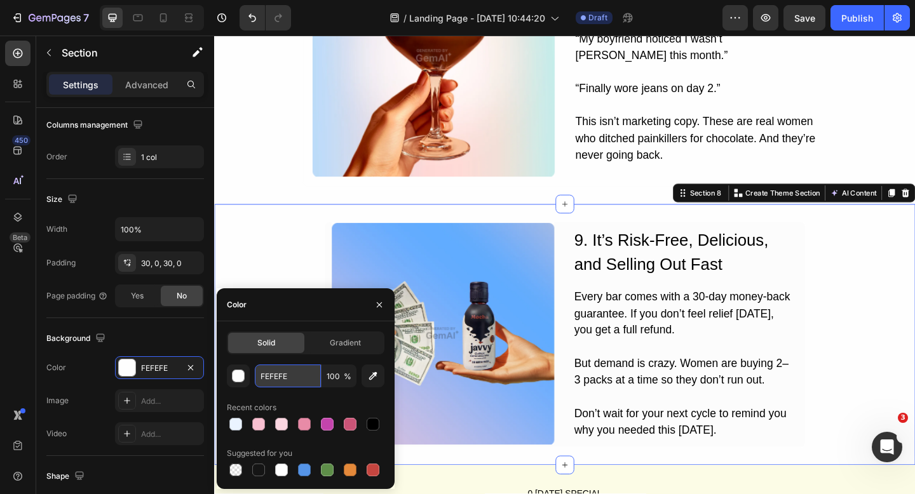
type input "EAF3FF"
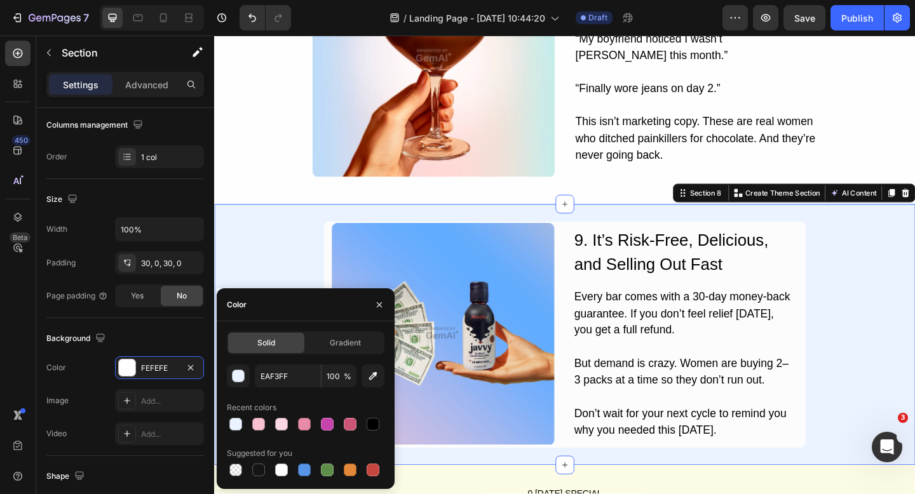
click at [274, 277] on div "Image 9. It’s Risk-Free, Delicious, and Selling Out Fast Heading Every bar come…" at bounding box center [595, 361] width 762 height 246
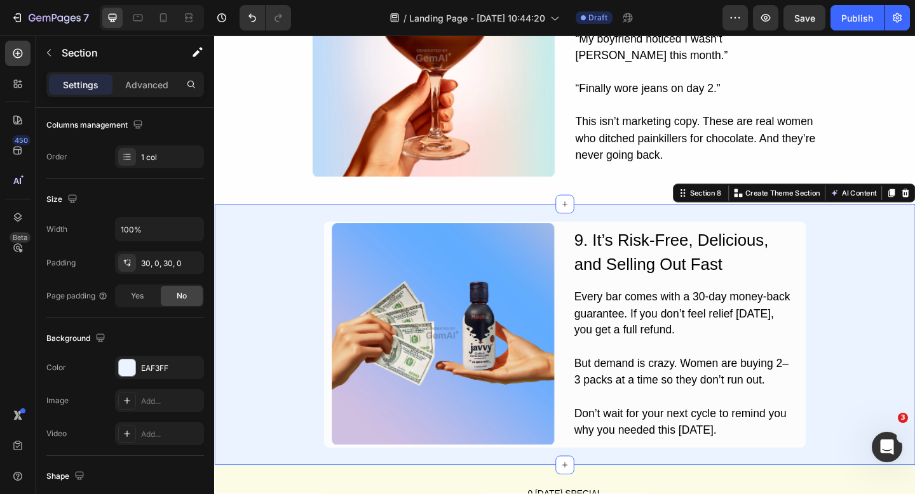
click at [275, 277] on div "Image 9. It’s Risk-Free, Delicious, and Selling Out Fast Heading Every bar come…" at bounding box center [595, 361] width 762 height 246
click at [256, 182] on div "Image 8. Women Can’t Stop Talking About It Heading “I felt cramps melt away in …" at bounding box center [595, 62] width 762 height 276
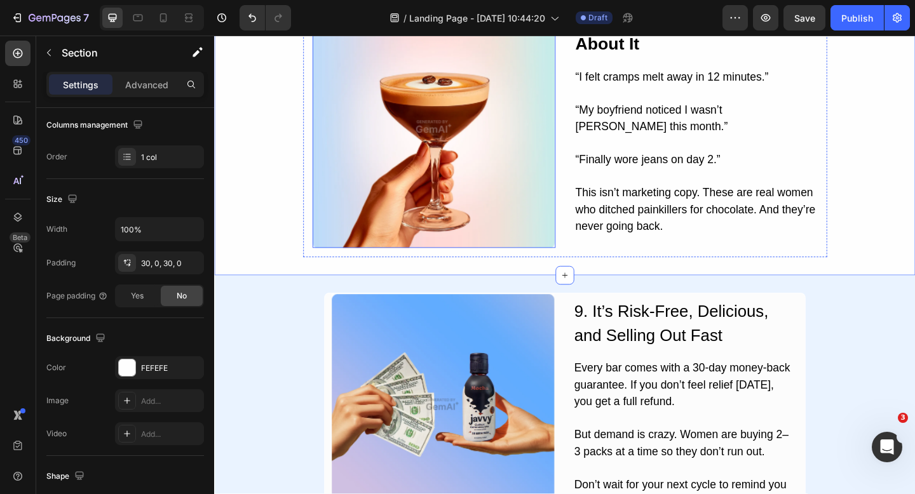
scroll to position [2578, 0]
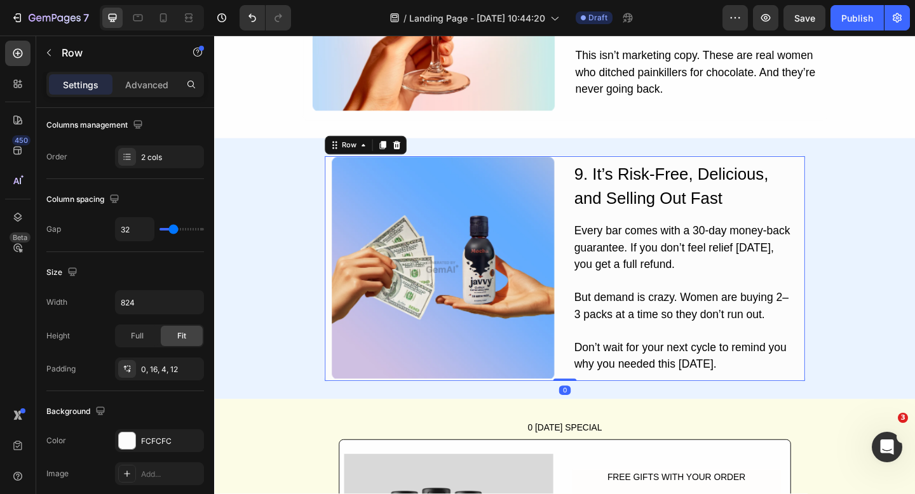
click at [852, 212] on div "Image 9. It’s Risk-Free, Delicious, and Selling Out Fast Heading Every bar come…" at bounding box center [596, 289] width 524 height 246
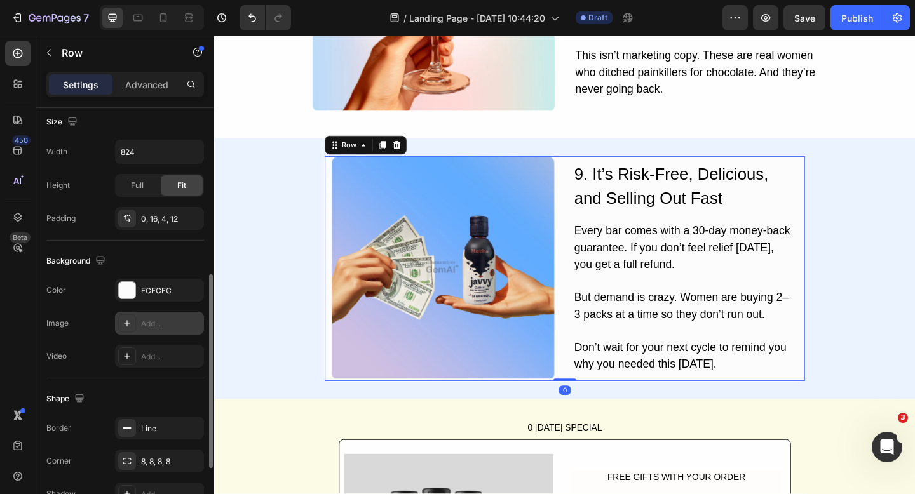
scroll to position [356, 0]
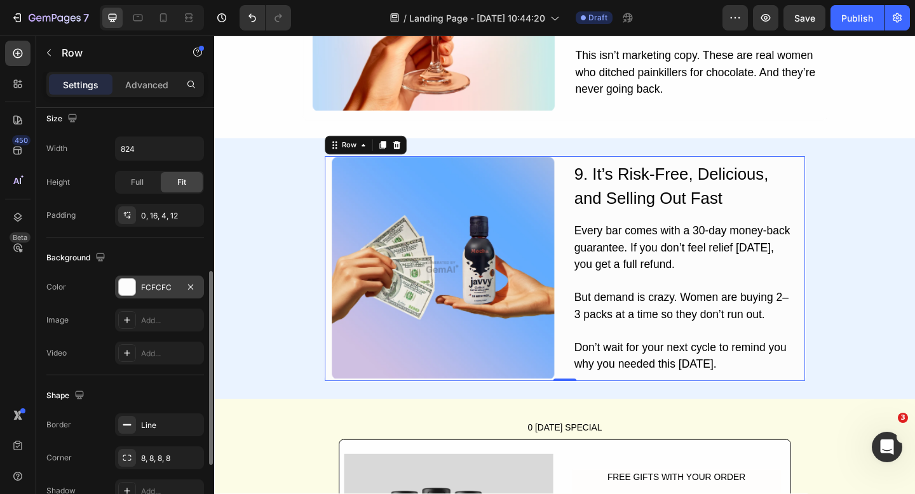
click at [124, 288] on div at bounding box center [127, 287] width 17 height 17
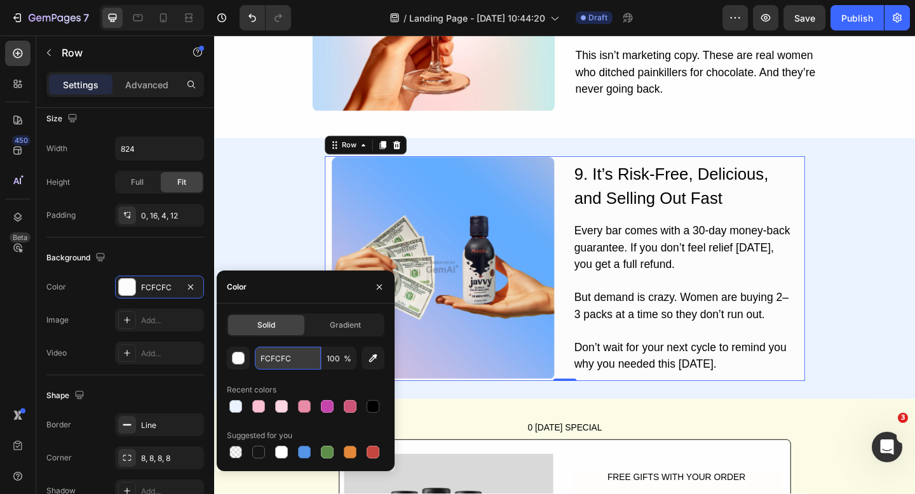
click at [276, 358] on input "FCFCFC" at bounding box center [288, 358] width 66 height 23
paste input "EAF3FF"
type input "EAF3FF"
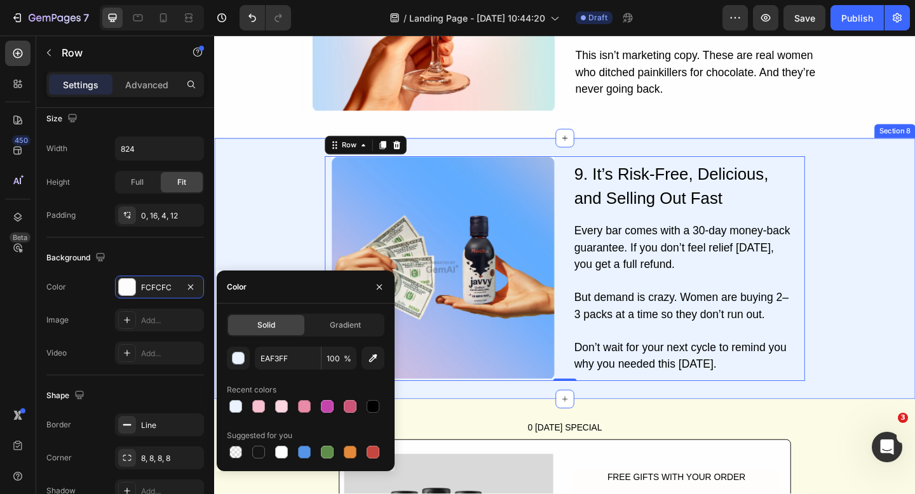
click at [897, 300] on div "Image 9. It’s Risk-Free, Delicious, and Selling Out Fast Heading Every bar come…" at bounding box center [595, 289] width 762 height 246
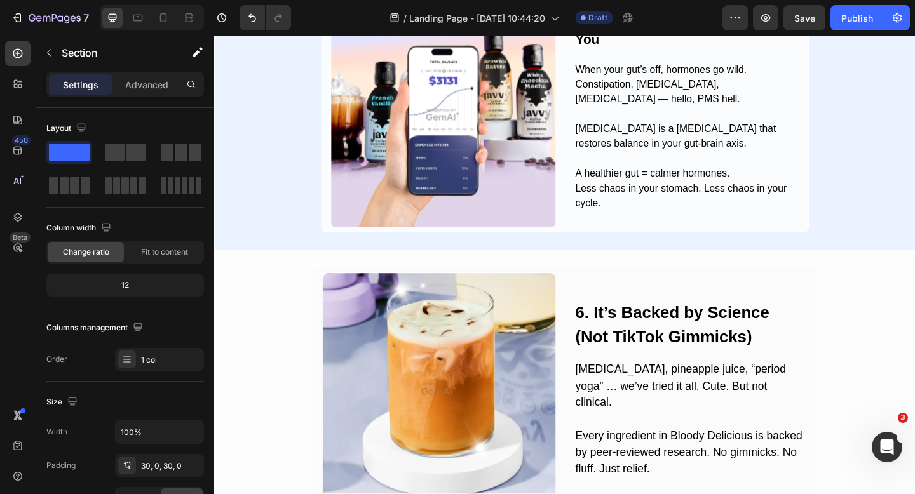
scroll to position [1503, 0]
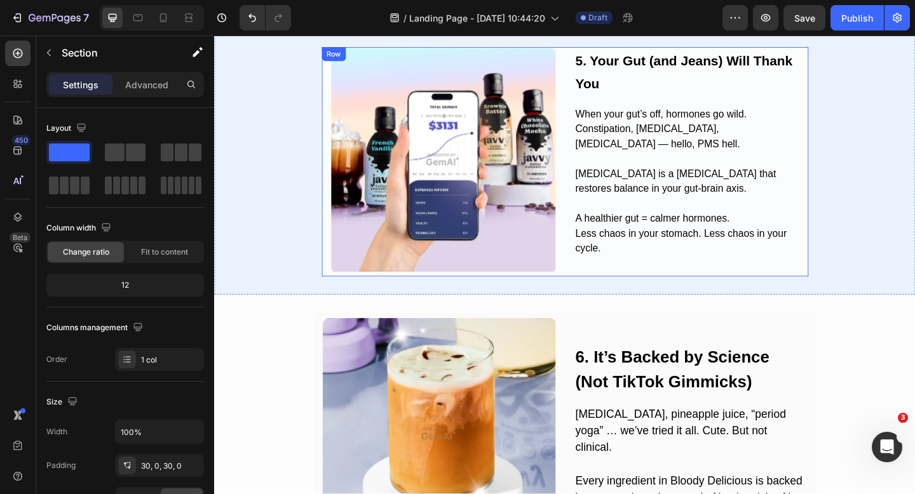
click at [850, 238] on div "Image 5. Your Gut (and Jeans) Will Thank You Heading When your gut’s off, hormo…" at bounding box center [595, 174] width 531 height 252
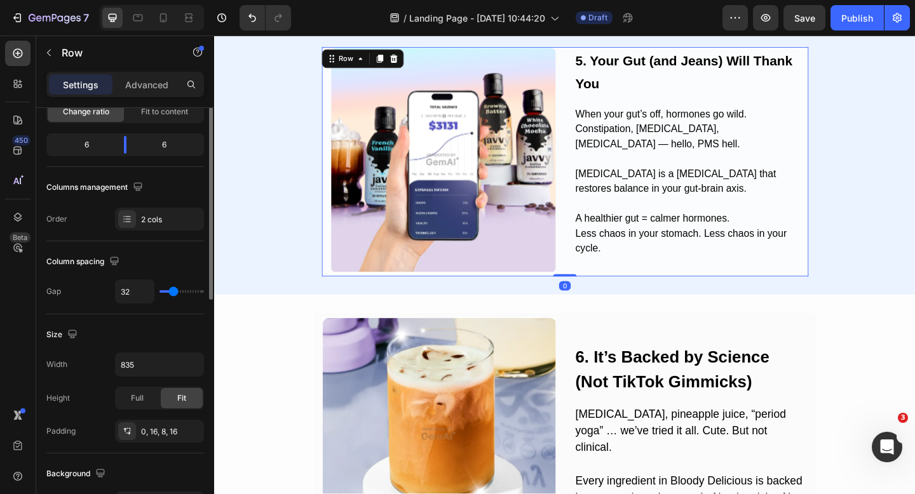
scroll to position [224, 0]
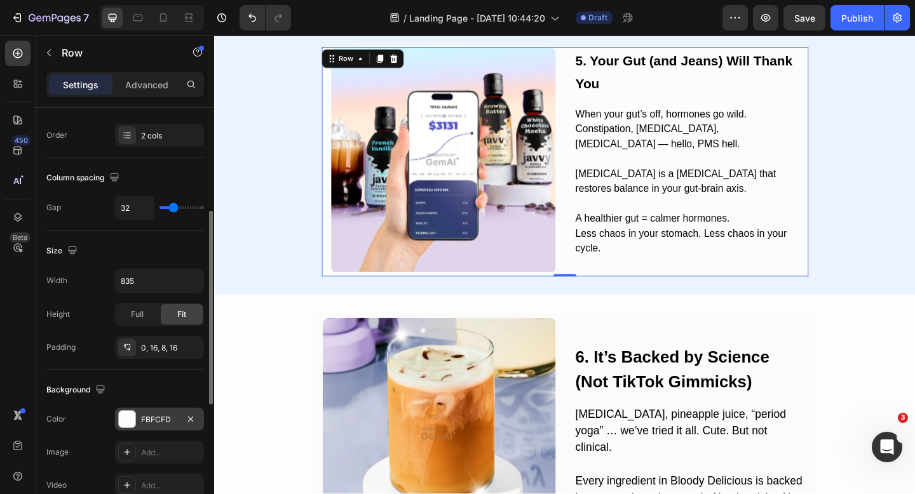
click at [118, 418] on div at bounding box center [127, 419] width 18 height 18
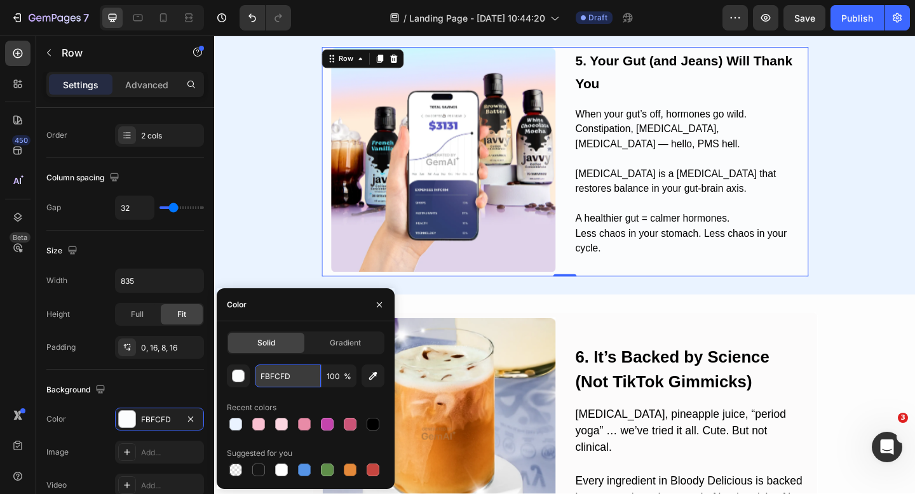
click at [279, 371] on input "FBFCFD" at bounding box center [288, 376] width 66 height 23
paste input "EAF3FF"
type input "EAF3FF"
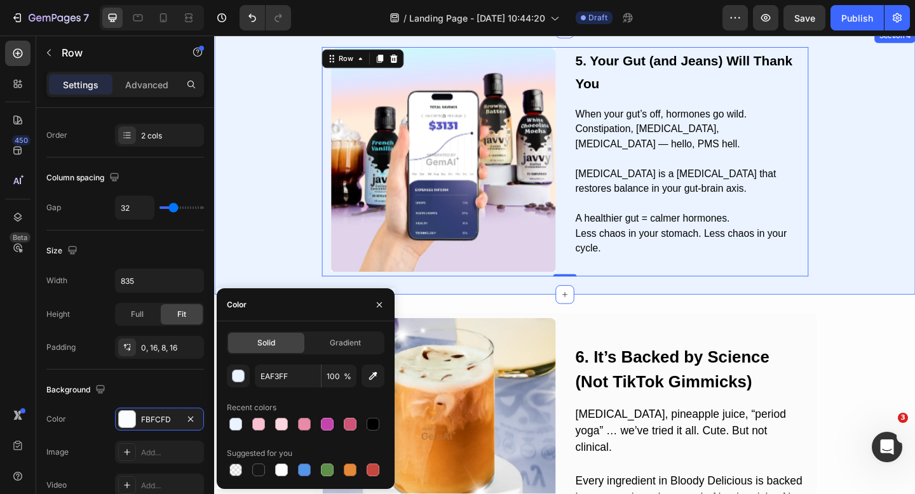
click at [283, 257] on div "Image 5. Your Gut (and Jeans) Will Thank You Heading When your gut’s off, hormo…" at bounding box center [595, 174] width 762 height 252
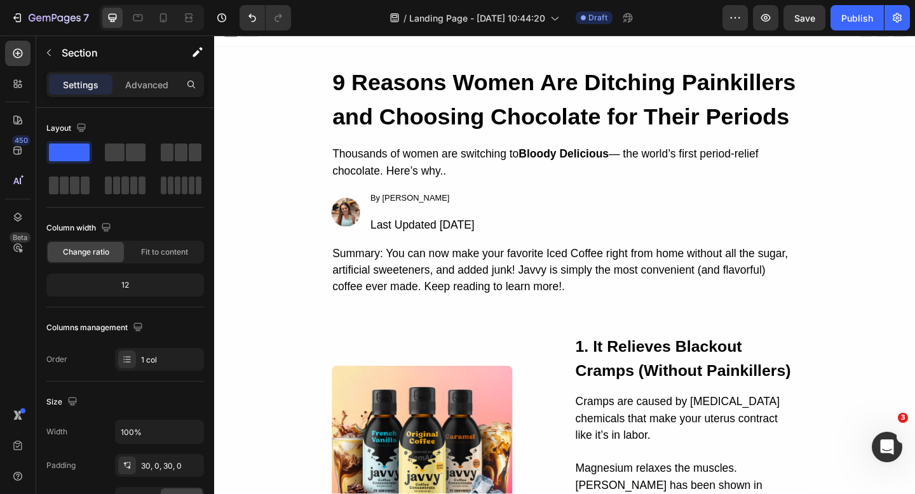
scroll to position [0, 0]
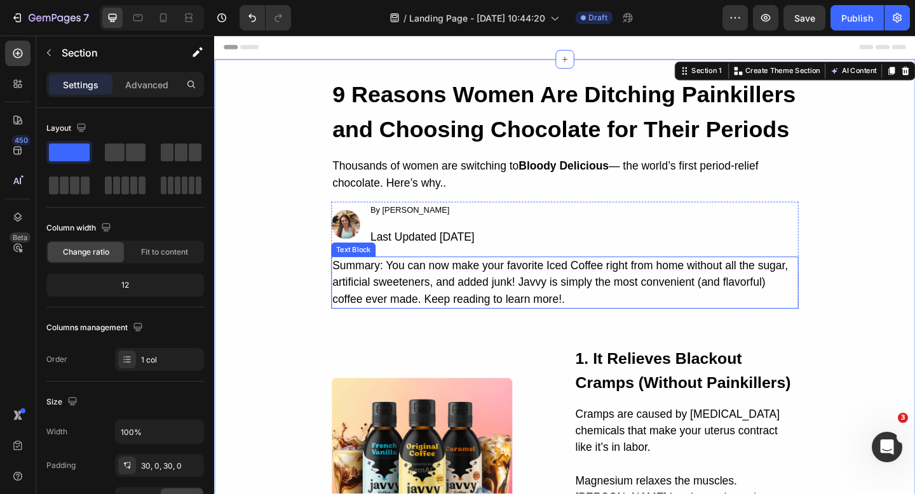
click at [473, 291] on div "Summary: You can now make your favorite Iced Coffee right from home without all…" at bounding box center [595, 304] width 508 height 57
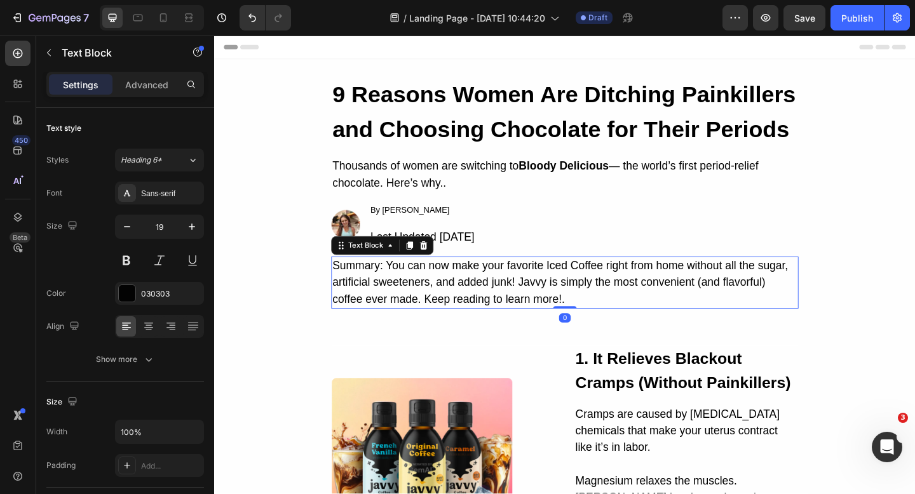
click at [473, 291] on div "Summary: You can now make your favorite Iced Coffee right from home without all…" at bounding box center [595, 304] width 508 height 57
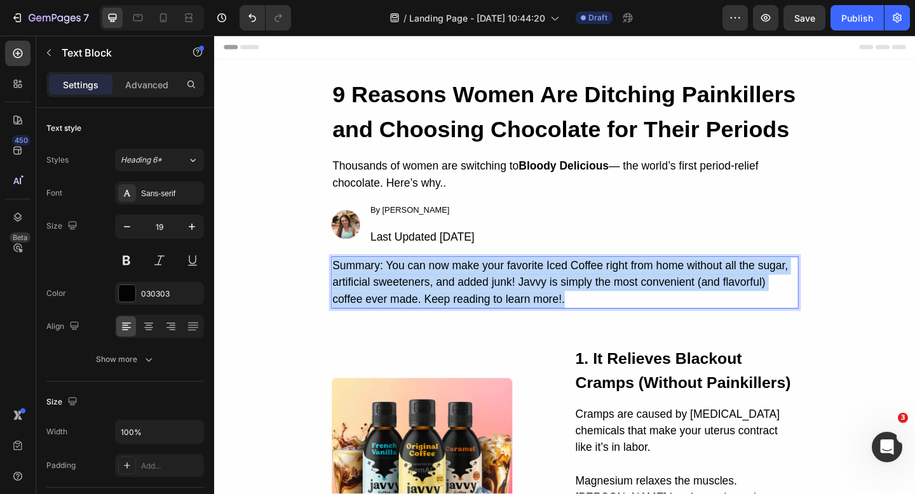
click at [473, 291] on p "Summary: You can now make your favorite Iced Coffee right from home without all…" at bounding box center [595, 305] width 506 height 55
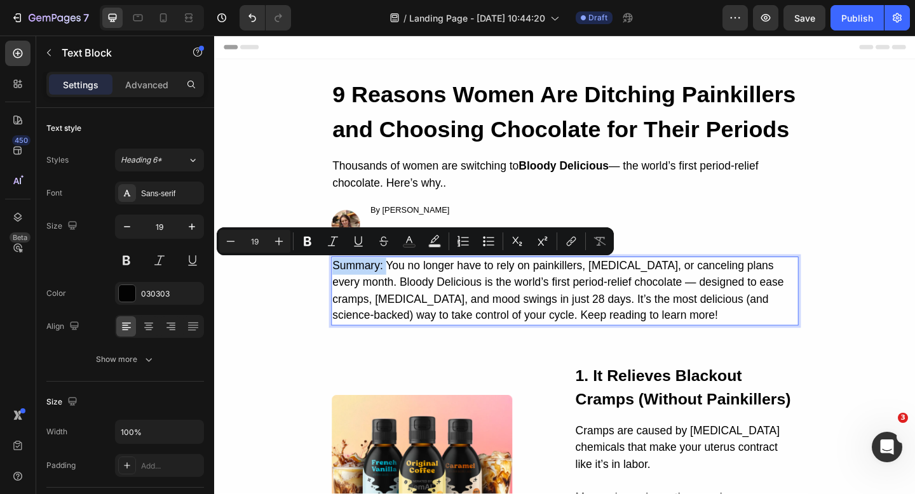
drag, startPoint x: 400, startPoint y: 286, endPoint x: 345, endPoint y: 283, distance: 54.7
click at [345, 283] on p "Summary: You no longer have to rely on painkillers, heating pads, or canceling …" at bounding box center [595, 314] width 506 height 72
click at [421, 316] on p "Summary: You no longer have to rely on painkillers, heating pads, or canceling …" at bounding box center [595, 314] width 506 height 72
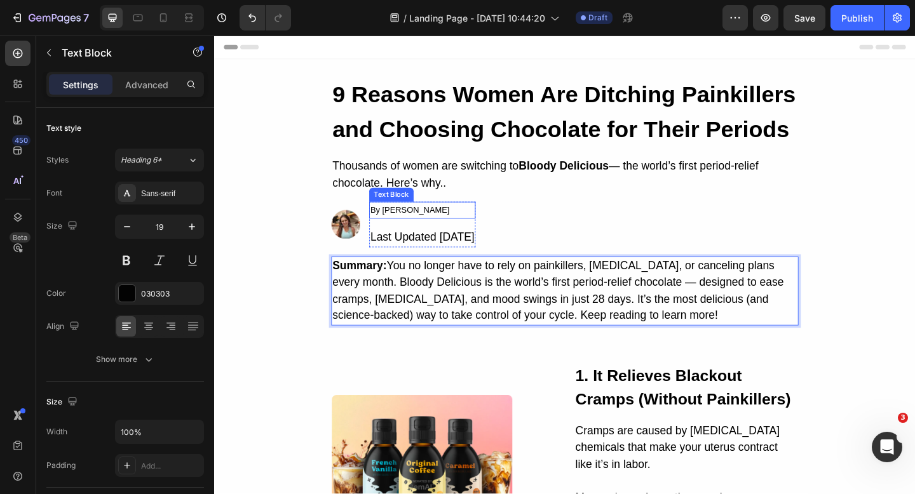
click at [449, 226] on div "By Jade M." at bounding box center [440, 226] width 116 height 18
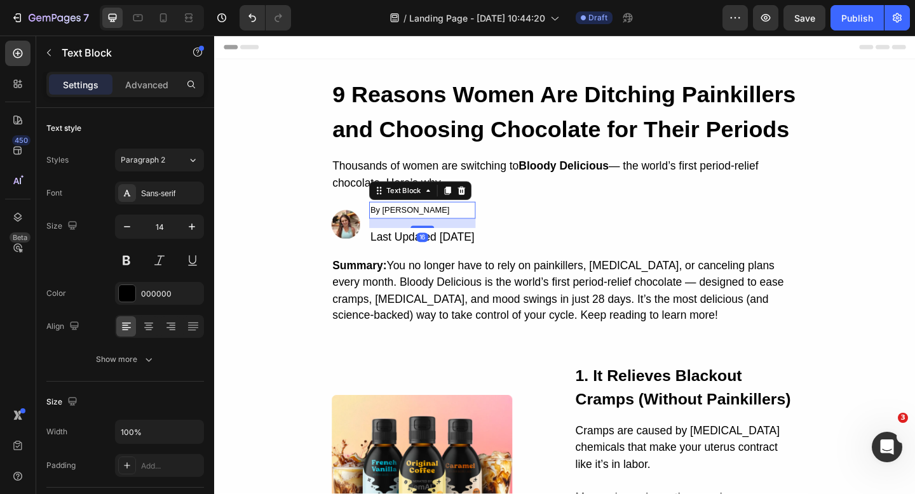
click at [449, 226] on div "By Jade M." at bounding box center [440, 226] width 116 height 18
click at [449, 226] on p "By Jade M." at bounding box center [440, 226] width 113 height 16
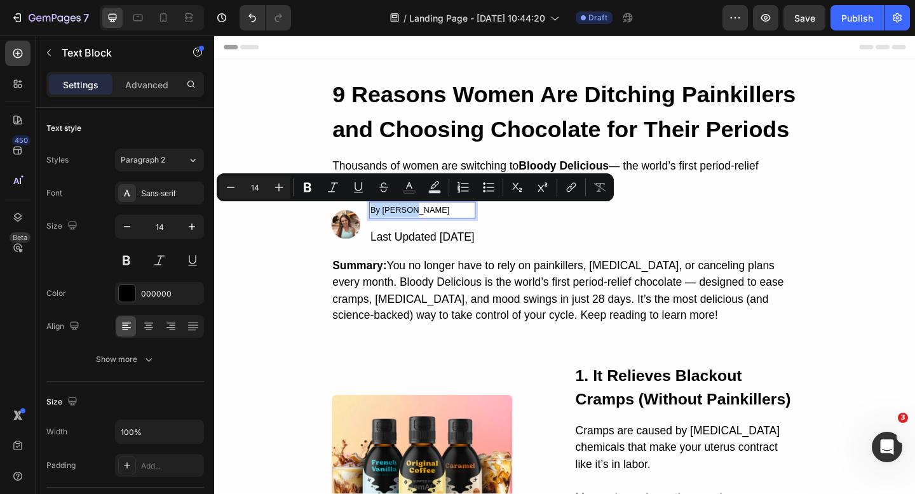
click at [407, 226] on p "By Jade M." at bounding box center [440, 226] width 113 height 16
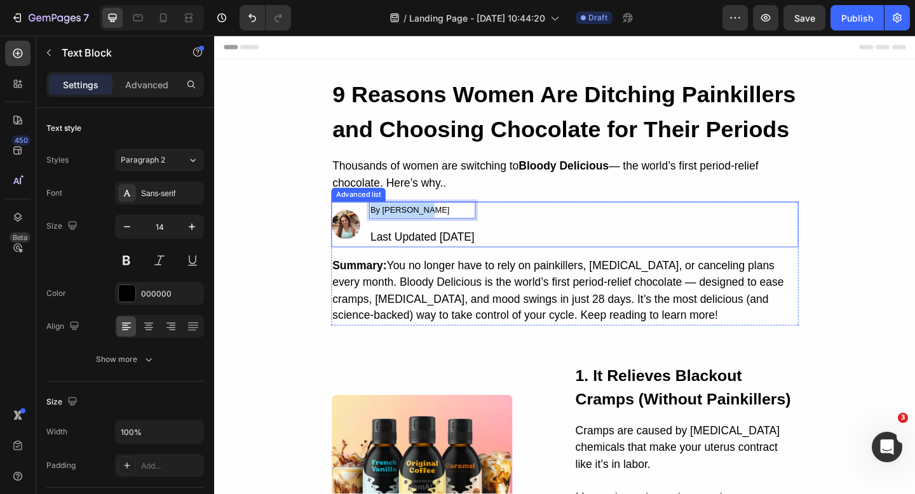
drag, startPoint x: 450, startPoint y: 226, endPoint x: 379, endPoint y: 225, distance: 71.8
click at [379, 225] on li "Image By Jessica M. Text Block 16 Last Updated Aug 25, 2025 Text Block Row" at bounding box center [419, 242] width 157 height 50
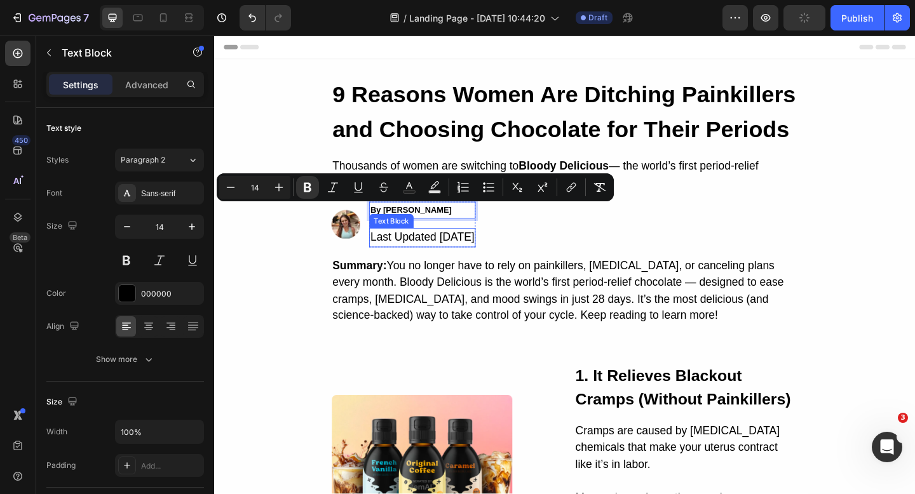
click at [475, 252] on div "Last Updated Aug 25, 2025" at bounding box center [440, 255] width 116 height 21
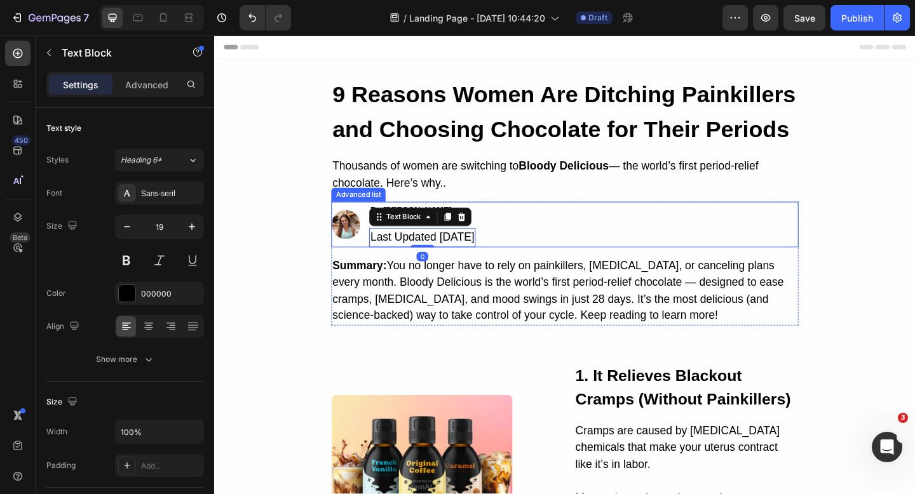
click at [628, 243] on div "Image By Jessica M. Text Block Last Updated Aug 25, 2025 Text Block 0 Row" at bounding box center [595, 242] width 508 height 50
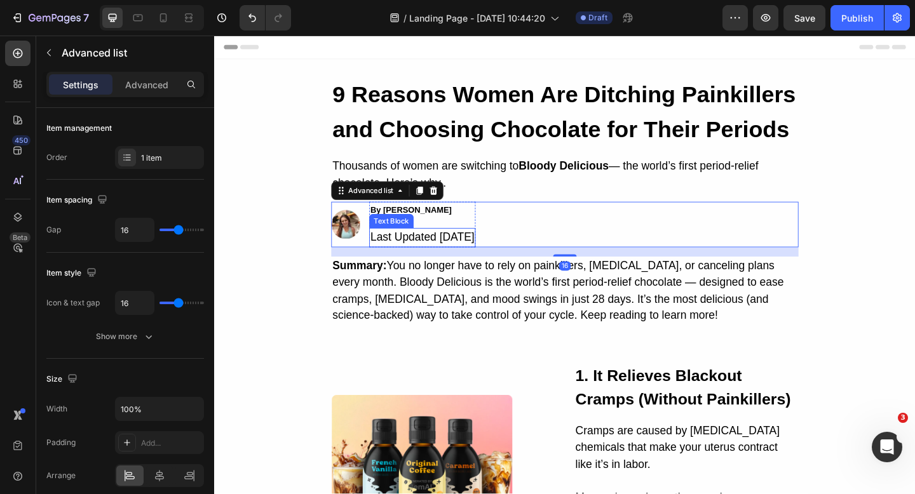
click at [487, 259] on div "Last Updated Aug 25, 2025" at bounding box center [440, 255] width 116 height 21
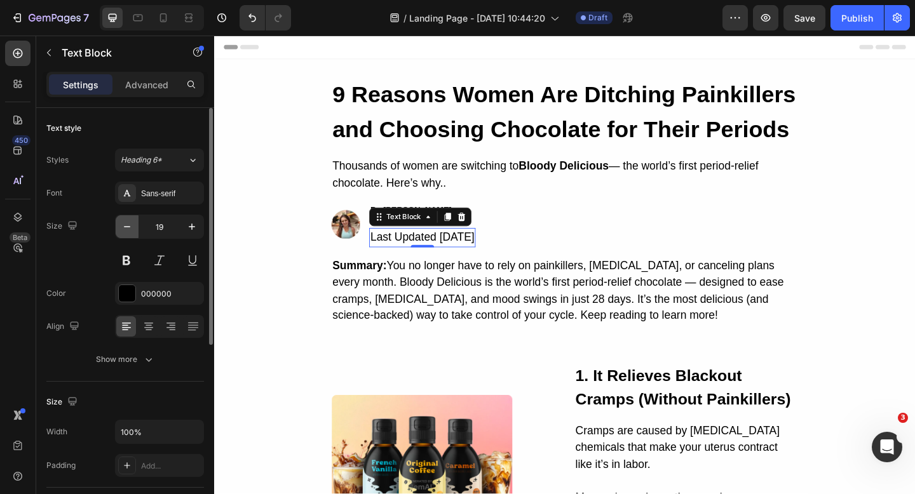
click at [125, 227] on icon "button" at bounding box center [127, 226] width 13 height 13
type input "17"
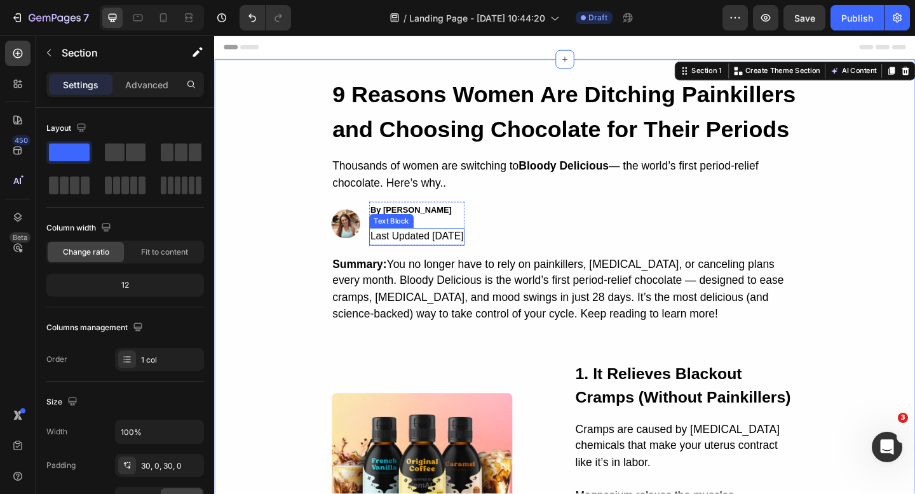
click at [437, 256] on div "Last Updated Aug 25, 2025" at bounding box center [434, 254] width 104 height 19
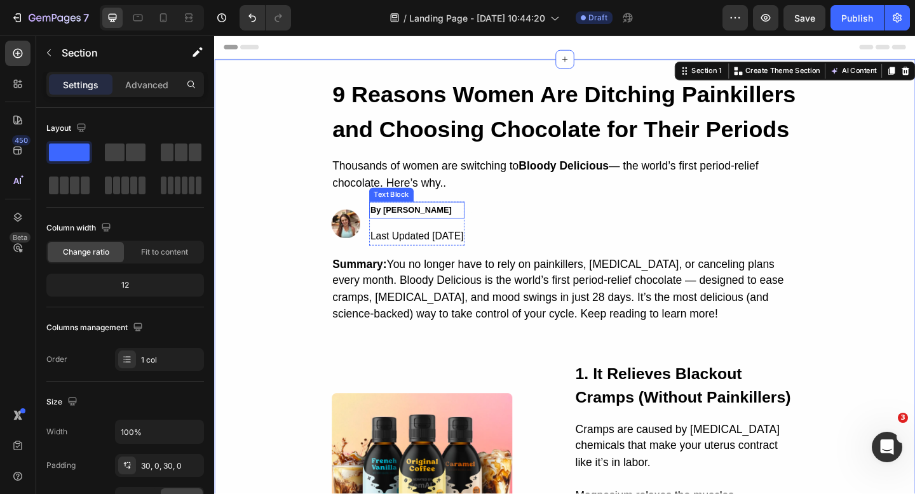
click at [412, 224] on strong "By Jessica M." at bounding box center [428, 225] width 88 height 10
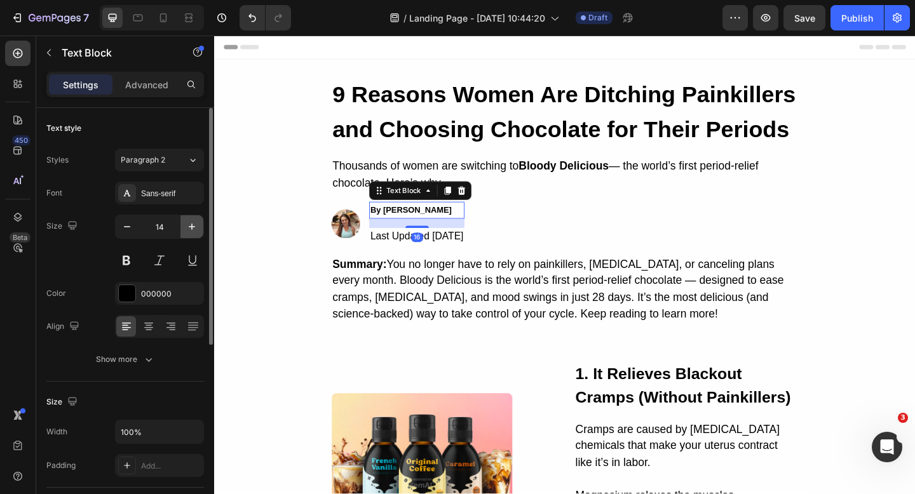
click at [190, 231] on icon "button" at bounding box center [192, 226] width 13 height 13
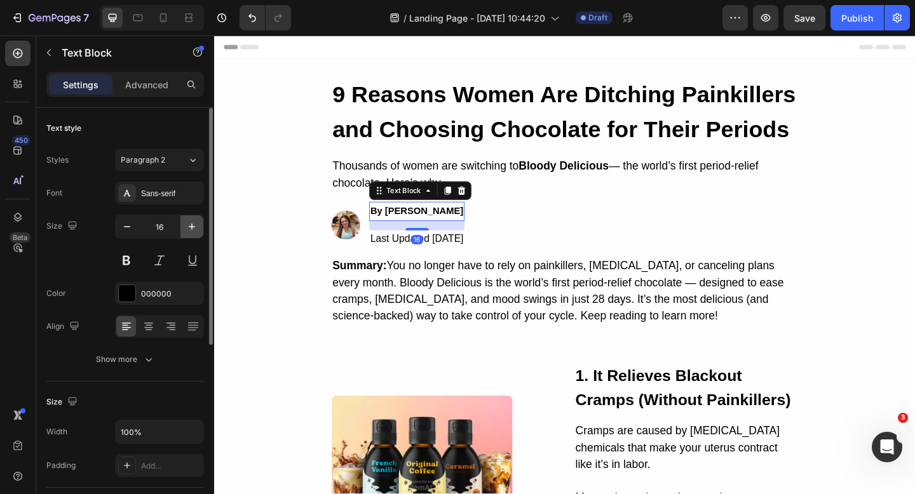
click at [190, 231] on icon "button" at bounding box center [192, 226] width 13 height 13
click at [137, 231] on button "button" at bounding box center [127, 226] width 23 height 23
click at [131, 231] on icon "button" at bounding box center [127, 226] width 13 height 13
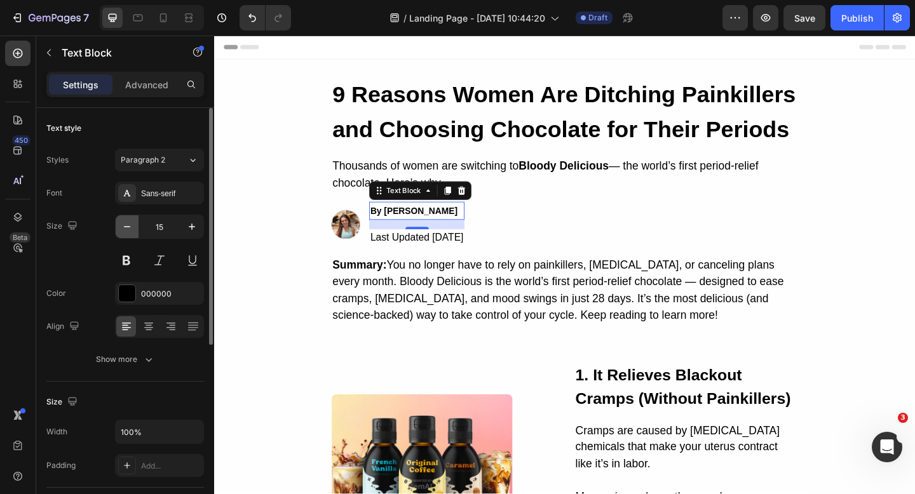
click at [131, 231] on icon "button" at bounding box center [127, 226] width 13 height 13
type input "14"
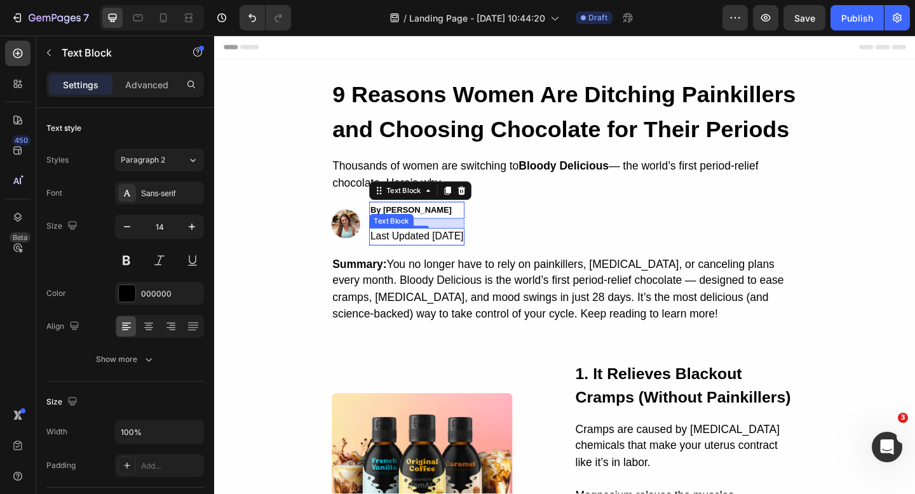
click at [413, 253] on div "Last Updated Aug 25, 2025" at bounding box center [434, 254] width 104 height 19
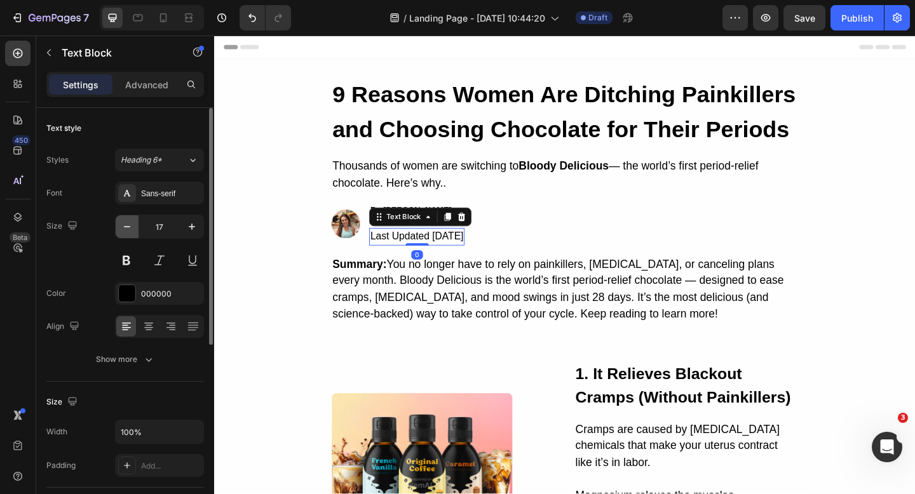
click at [118, 223] on button "button" at bounding box center [127, 226] width 23 height 23
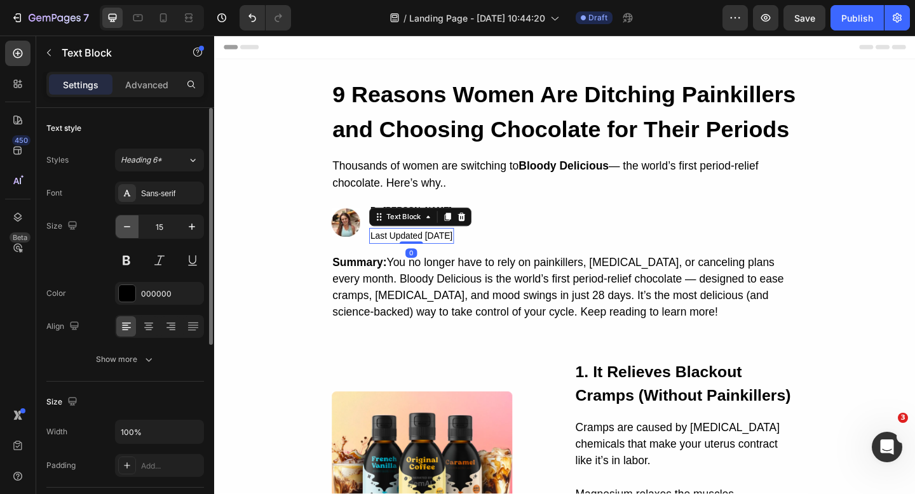
click at [118, 223] on button "button" at bounding box center [127, 226] width 23 height 23
type input "14"
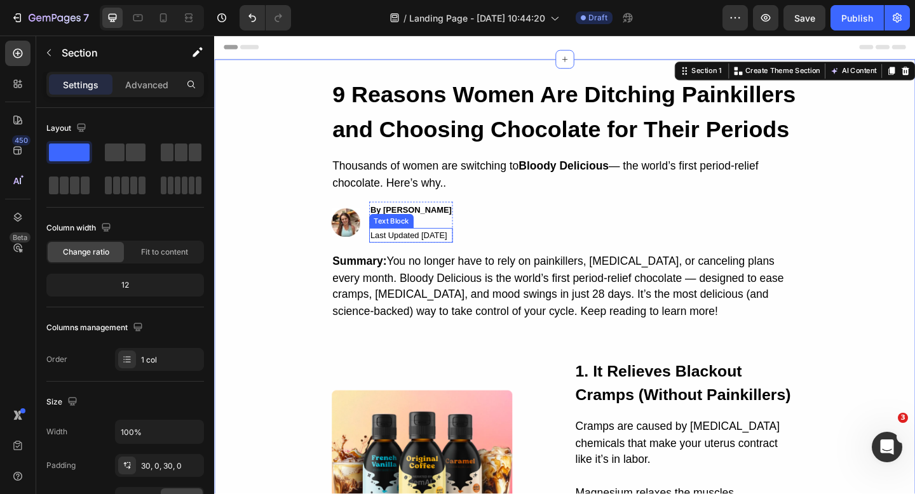
click at [458, 255] on div "Last Updated [DATE]" at bounding box center [427, 253] width 91 height 16
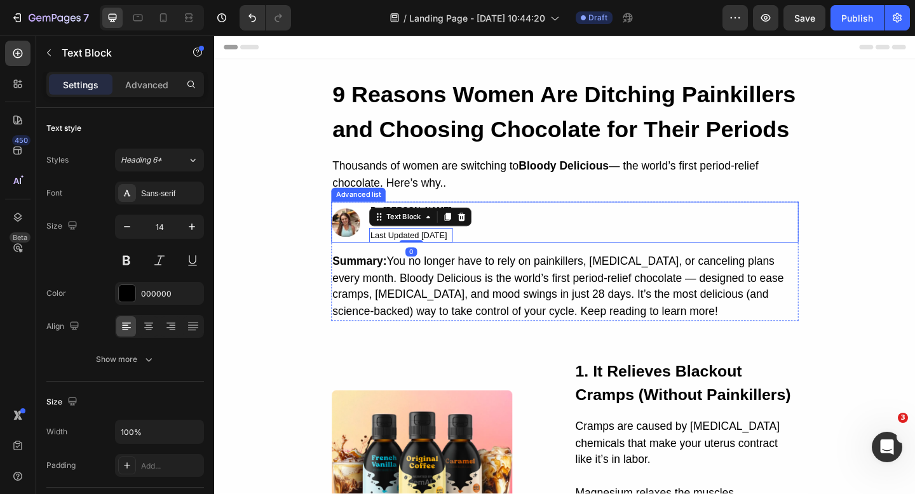
click at [598, 248] on div "Image By Jessica M. Text Block Last Updated Aug 25, 2025 Text Block 0 Row" at bounding box center [595, 239] width 508 height 44
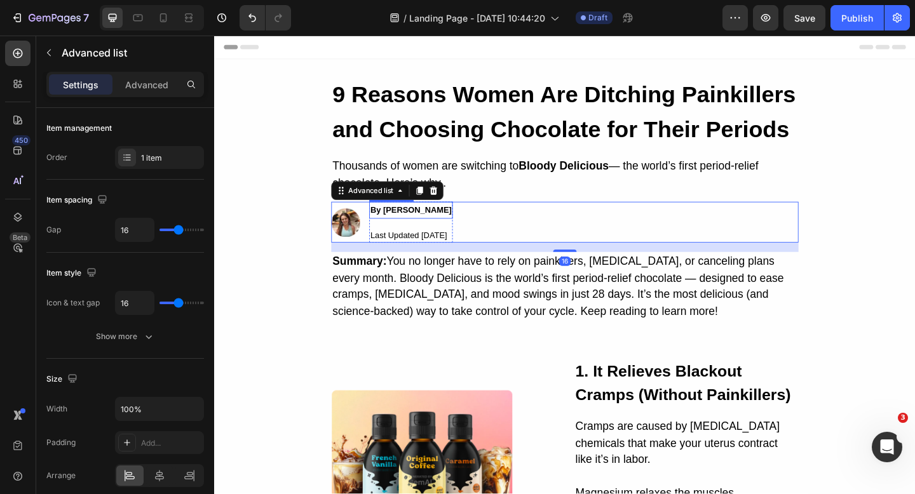
click at [459, 229] on p "By [PERSON_NAME]" at bounding box center [428, 226] width 88 height 16
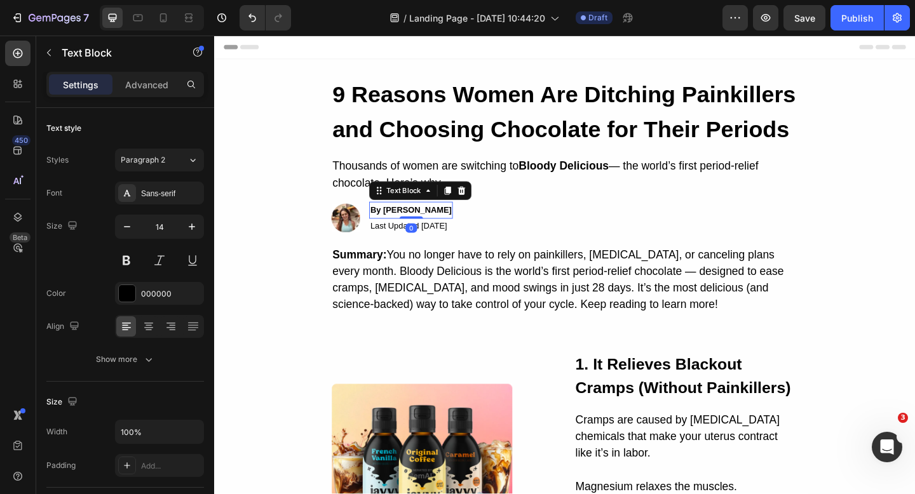
drag, startPoint x: 443, startPoint y: 243, endPoint x: 442, endPoint y: 229, distance: 14.0
click at [442, 229] on div "By Jessica M. Text Block 0" at bounding box center [427, 226] width 91 height 18
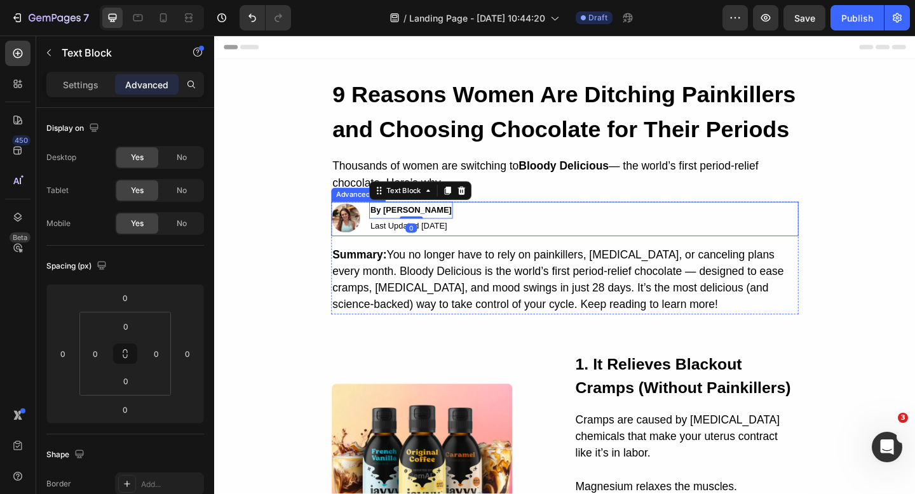
click at [567, 243] on div "Image By Jessica M. Text Block 0 Last Updated Aug 25, 2025 Text Block Row" at bounding box center [595, 235] width 508 height 37
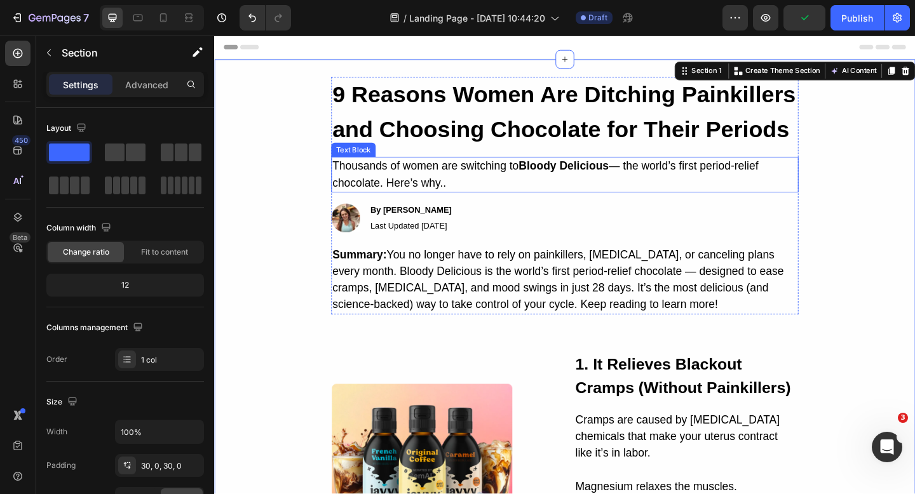
click at [443, 194] on p "Thousands of women are switching to Bloody Delicious — the world’s first period…" at bounding box center [595, 187] width 506 height 36
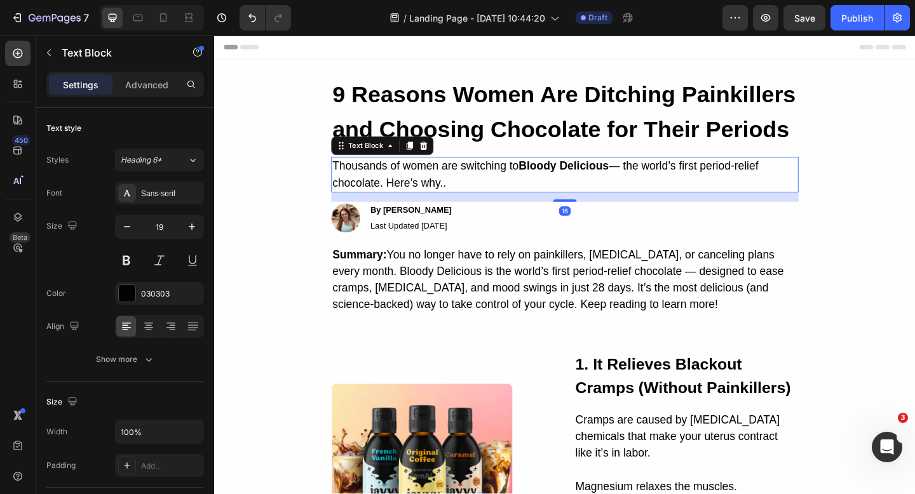
click at [597, 212] on div "16" at bounding box center [595, 211] width 508 height 10
click at [597, 220] on div "Image By Jessica M. Text Block Last Updated Aug 25, 2025 Text Block Row" at bounding box center [595, 235] width 508 height 37
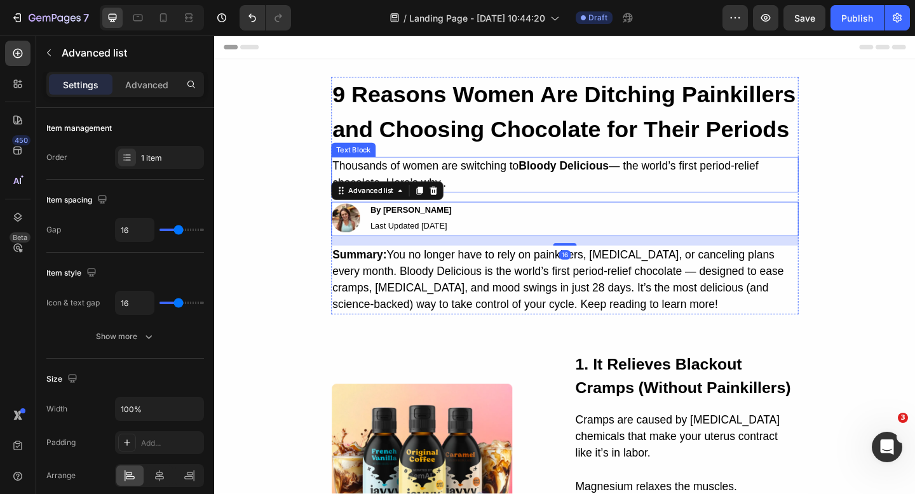
click at [599, 201] on p "Thousands of women are switching to Bloody Delicious — the world’s first period…" at bounding box center [595, 187] width 506 height 36
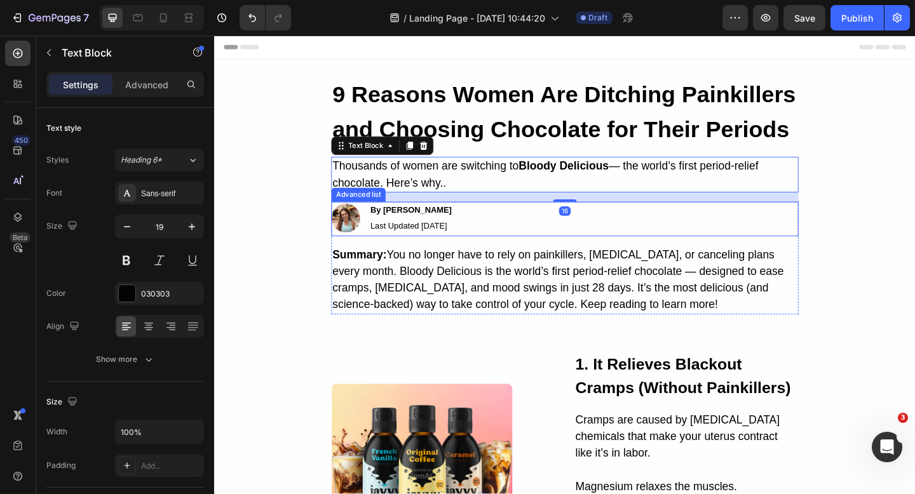
click at [596, 217] on div "Image By Jessica M. Text Block Last Updated Aug 25, 2025 Text Block Row" at bounding box center [595, 235] width 508 height 37
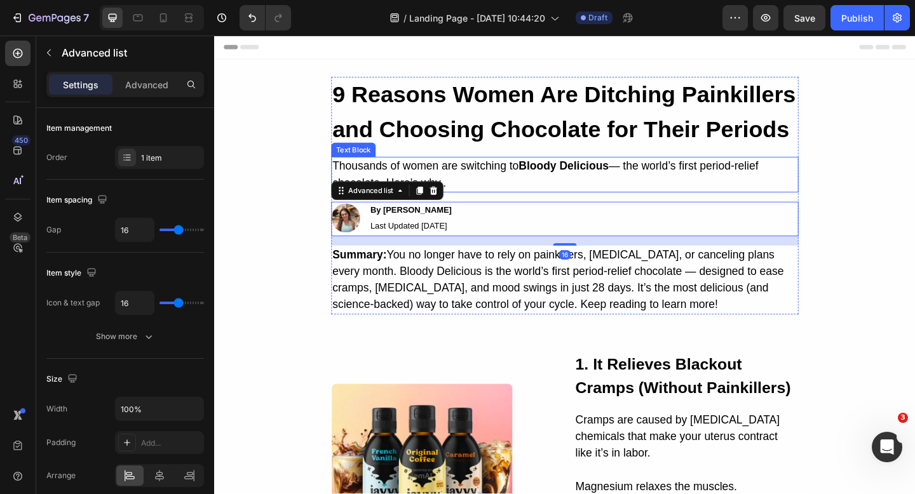
click at [596, 203] on p "Thousands of women are switching to Bloody Delicious — the world’s first period…" at bounding box center [595, 187] width 506 height 36
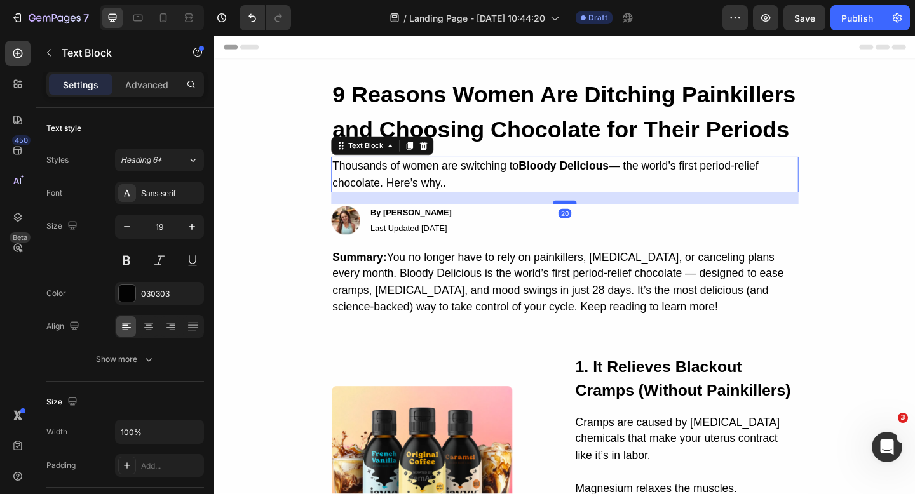
click at [596, 217] on div at bounding box center [595, 217] width 25 height 4
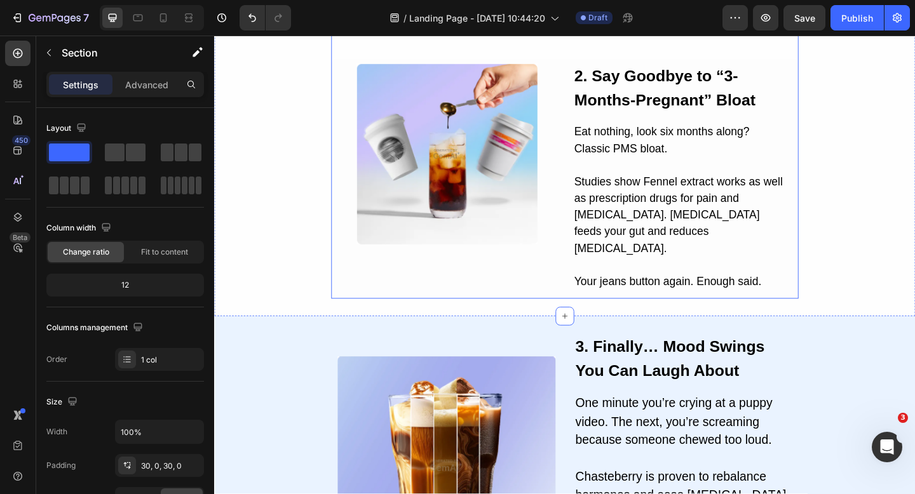
scroll to position [630, 0]
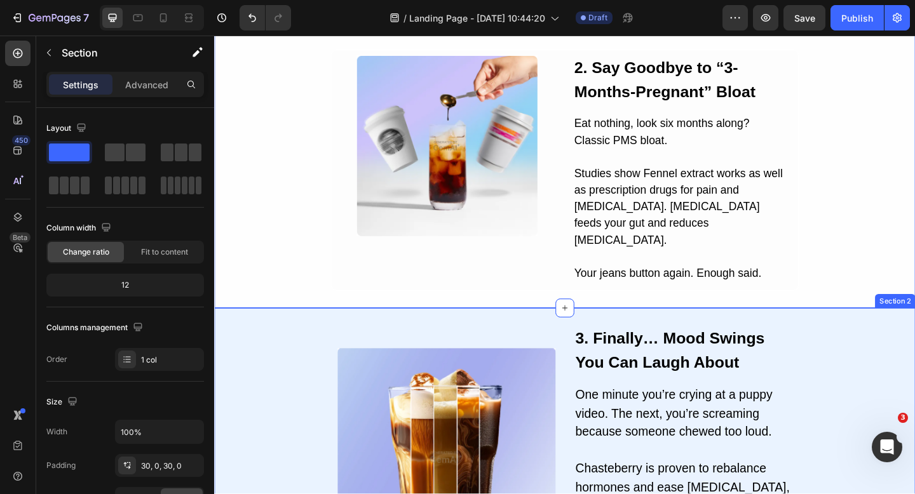
click at [914, 351] on div "Image 3. Finally… Mood Swings You Can Laugh About Text Block One minute you’re …" at bounding box center [595, 494] width 762 height 287
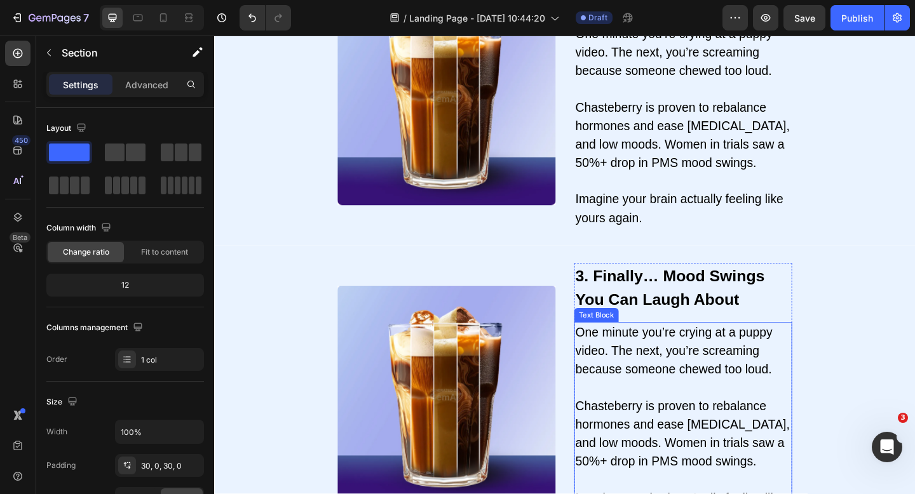
scroll to position [926, 0]
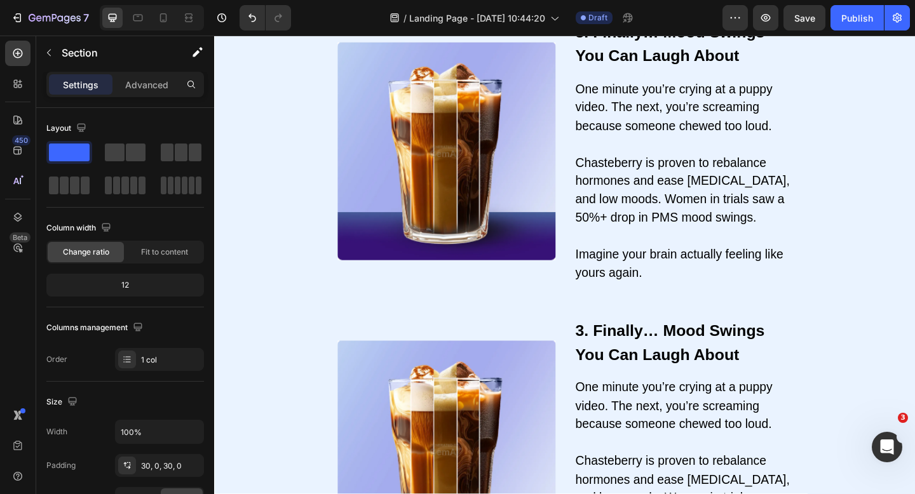
click at [889, 334] on div "Image 3. Finally… Mood Swings You Can Laugh About Text Block One minute you’re …" at bounding box center [595, 486] width 762 height 325
click at [720, 326] on div "Image 3. Finally… Mood Swings You Can Laugh About Text Block One minute you’re …" at bounding box center [595, 486] width 762 height 325
click at [757, 336] on div "Image 3. Finally… Mood Swings You Can Laugh About Text Block One minute you’re …" at bounding box center [595, 486] width 762 height 325
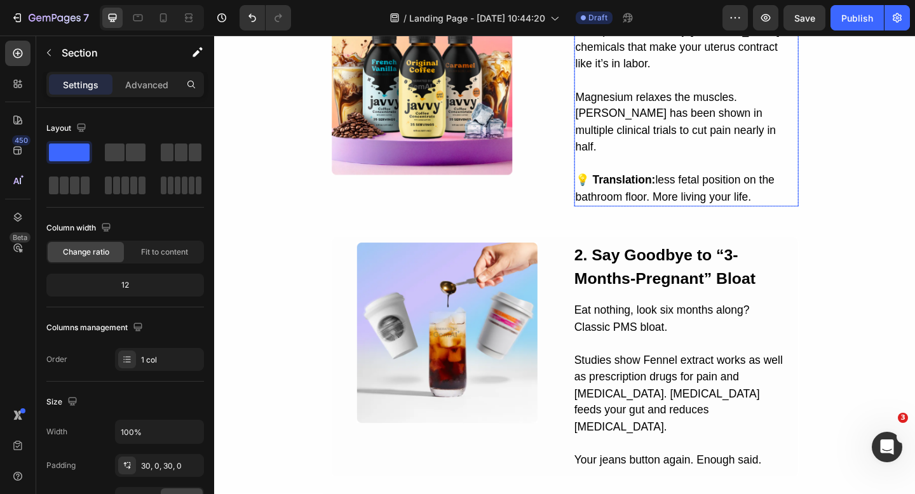
scroll to position [581, 0]
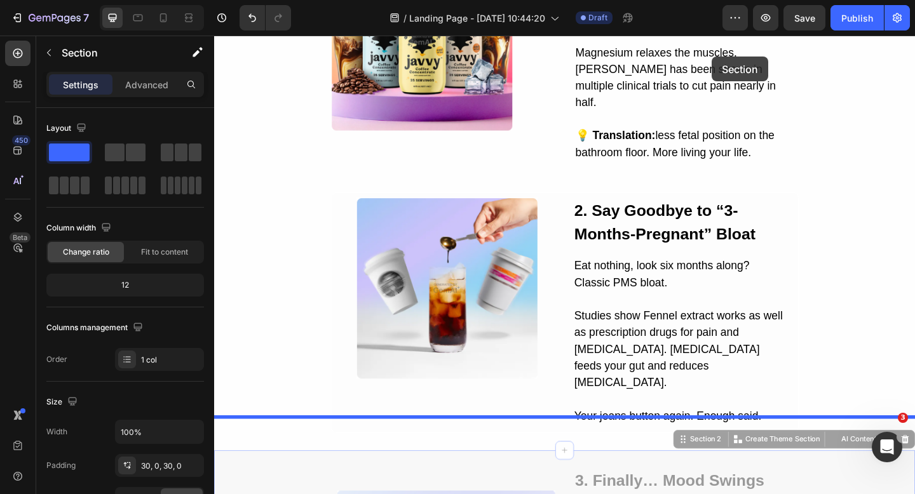
drag, startPoint x: 724, startPoint y: 330, endPoint x: 755, endPoint y: 59, distance: 273.2
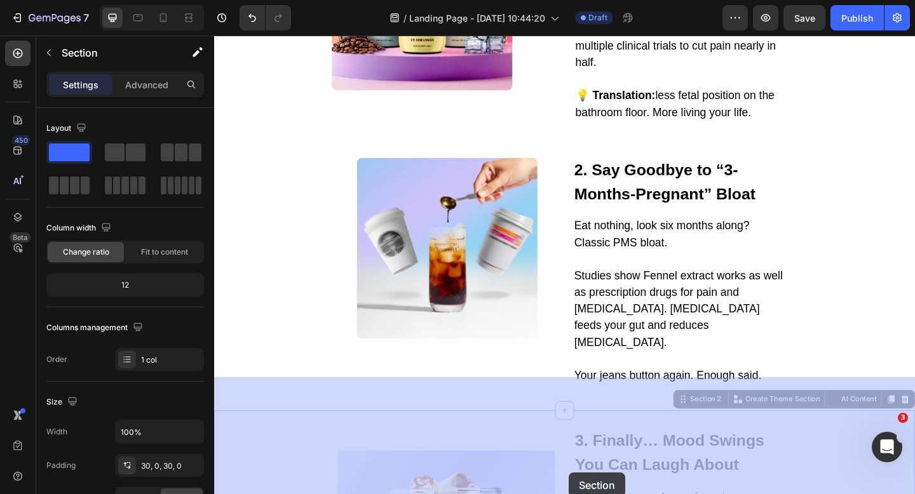
scroll to position [535, 0]
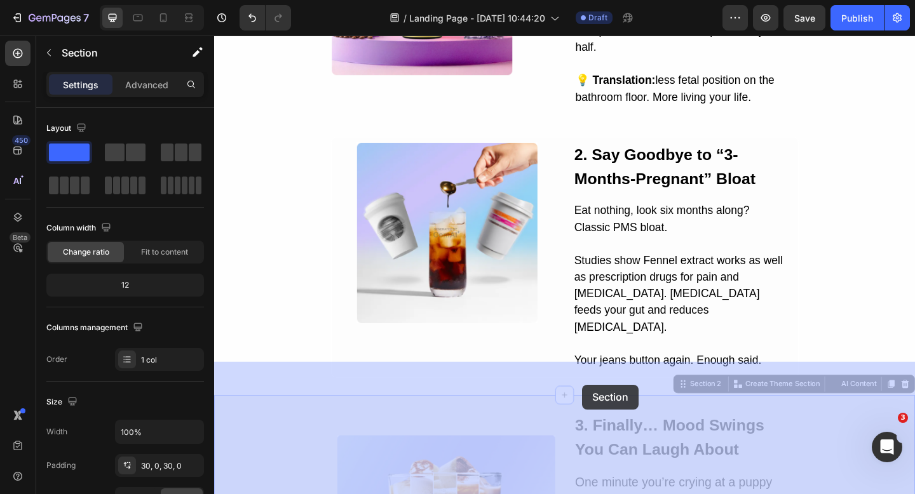
drag, startPoint x: 721, startPoint y: 260, endPoint x: 614, endPoint y: 416, distance: 188.7
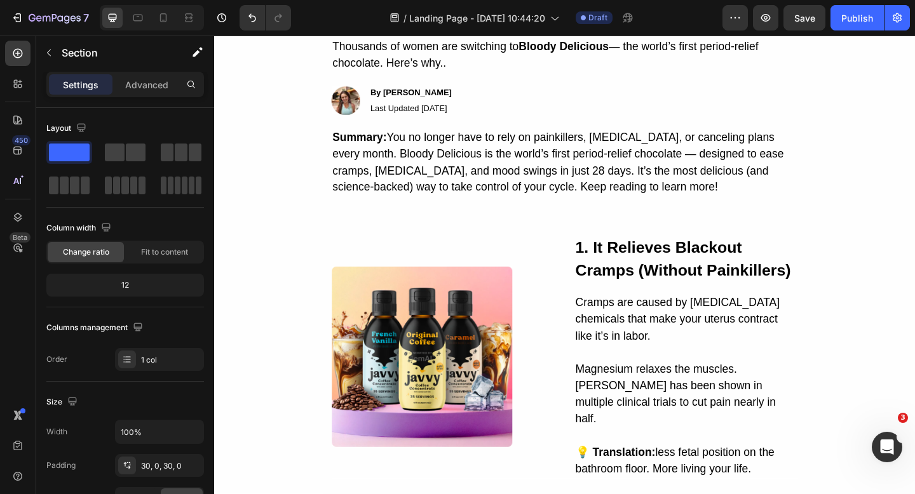
scroll to position [1, 0]
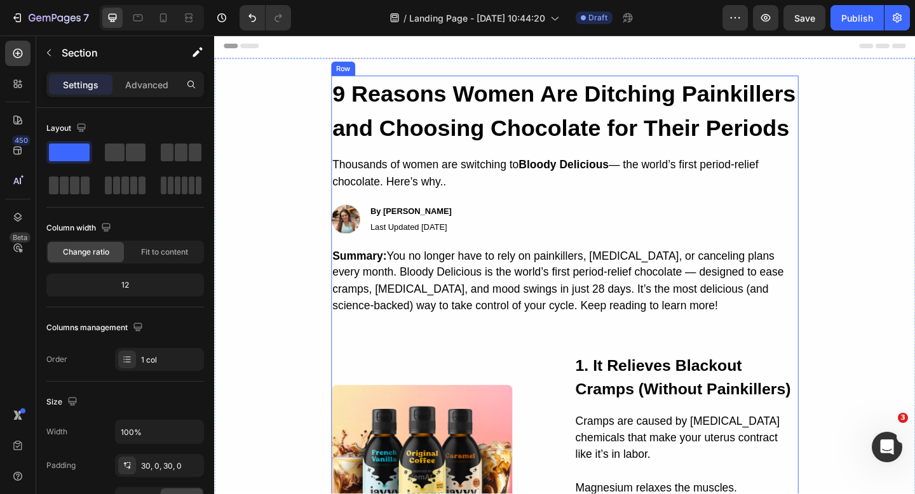
drag, startPoint x: 276, startPoint y: 188, endPoint x: 519, endPoint y: 359, distance: 297.4
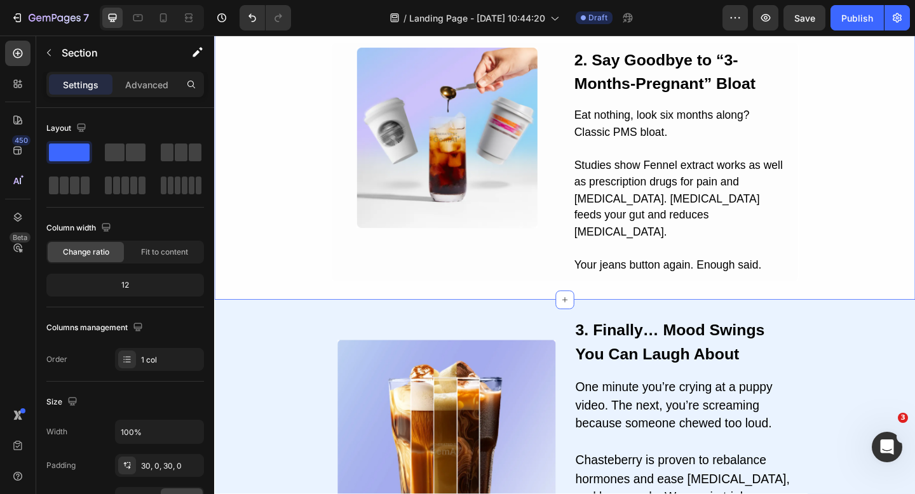
scroll to position [687, 0]
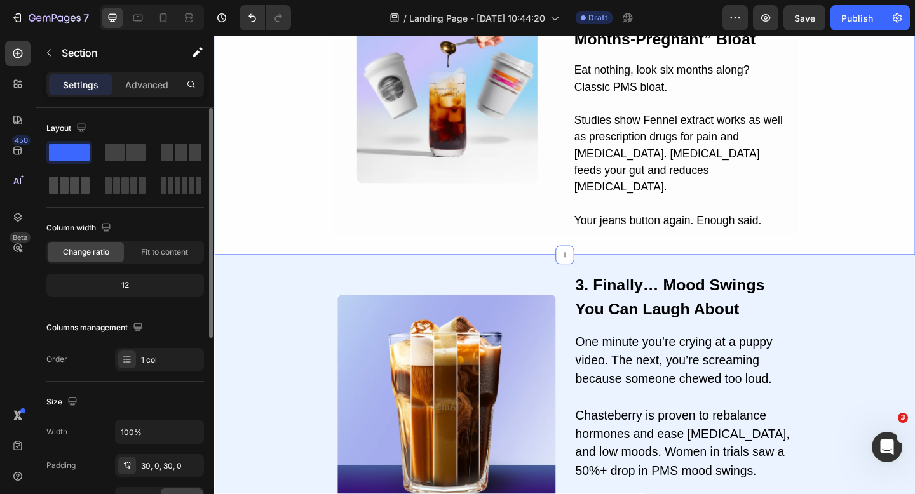
drag, startPoint x: 72, startPoint y: 146, endPoint x: 69, endPoint y: 177, distance: 31.2
click at [69, 177] on div at bounding box center [125, 169] width 158 height 56
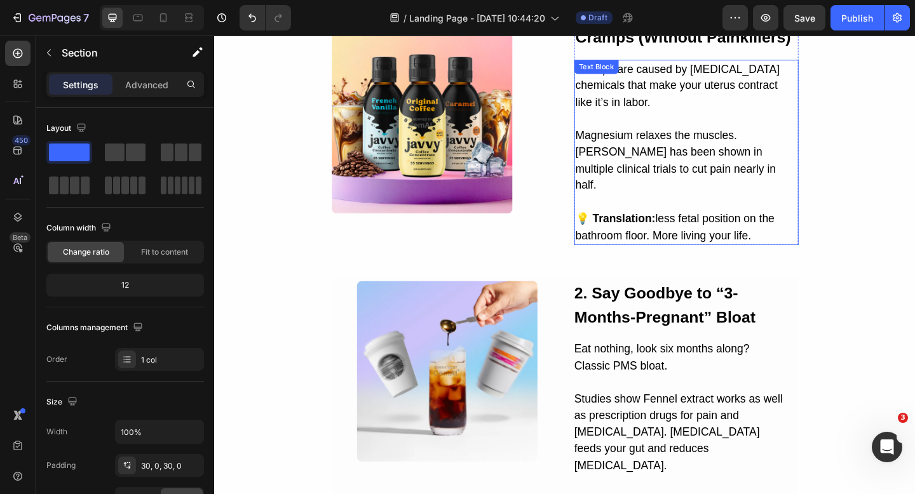
scroll to position [267, 0]
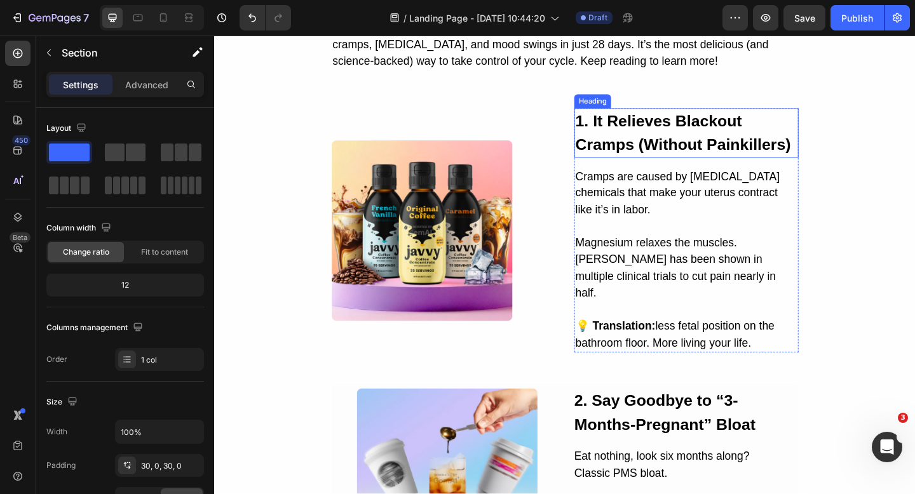
click at [687, 126] on strong "1. It Relieves Blackout Cramps (Without Painkillers)" at bounding box center [724, 141] width 234 height 45
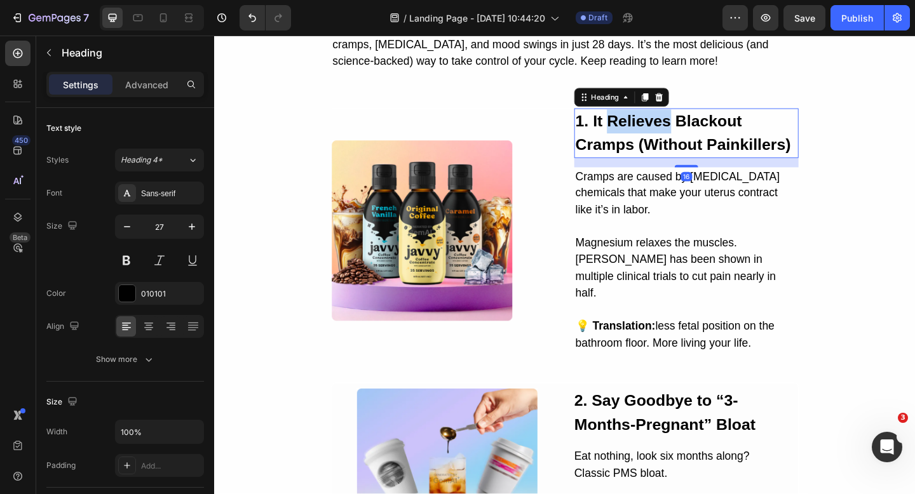
click at [687, 128] on strong "1. It Relieves Blackout Cramps (Without Painkillers)" at bounding box center [724, 141] width 234 height 45
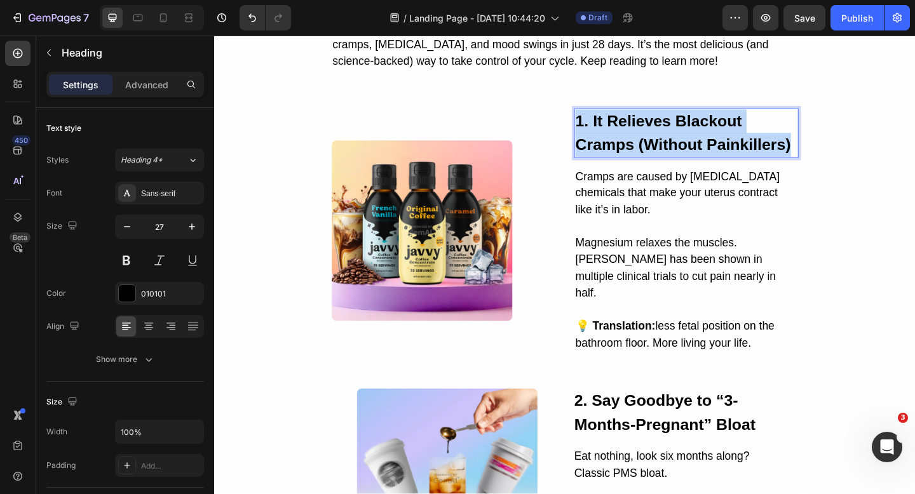
click at [687, 128] on strong "1. It Relieves Blackout Cramps (Without Painkillers)" at bounding box center [724, 141] width 234 height 45
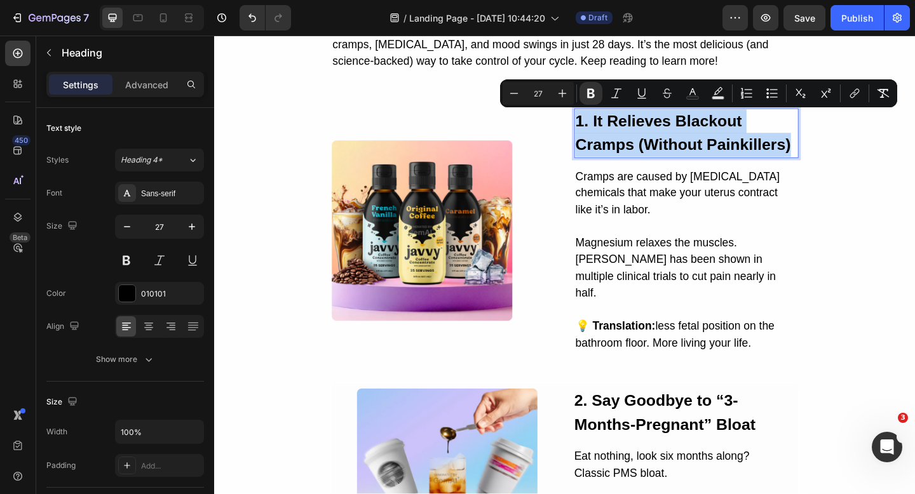
copy strong "1. It Relieves Blackout Cramps (Without Painkillers)"
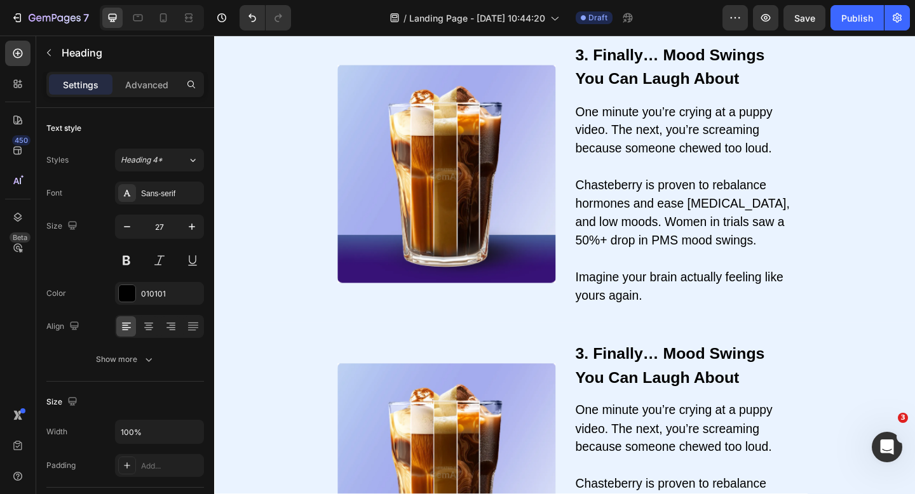
type input "16"
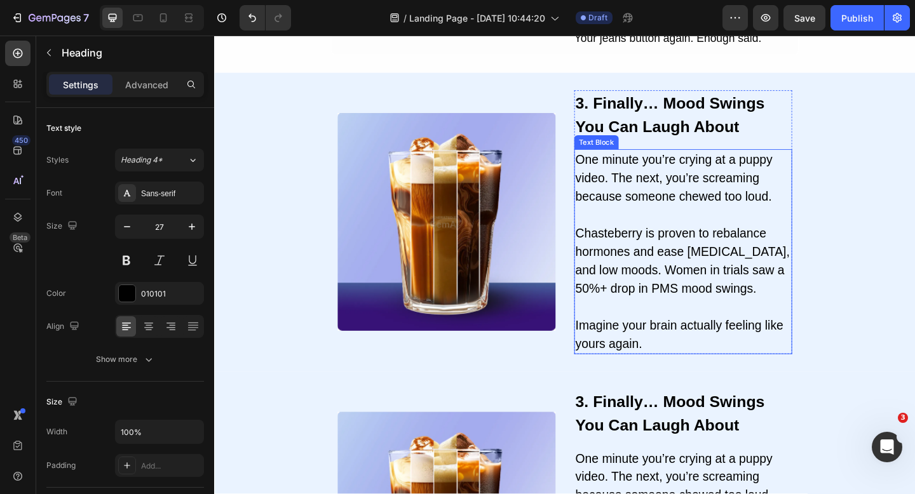
scroll to position [780, 0]
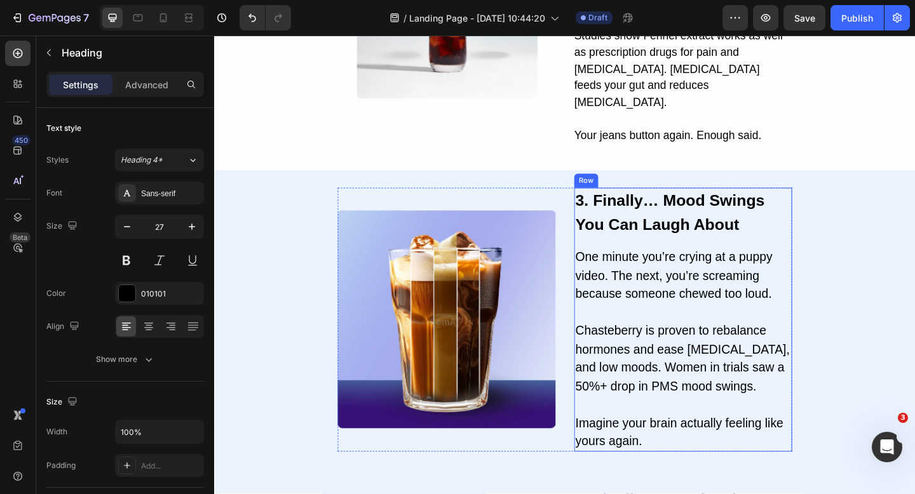
click at [681, 209] on strong "3. Finally… Mood Swings You Can Laugh About" at bounding box center [710, 228] width 206 height 45
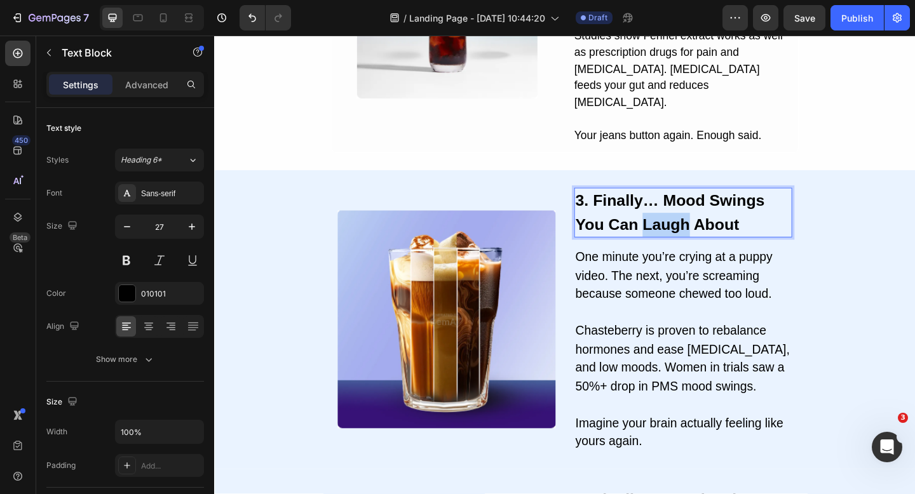
click at [681, 209] on strong "3. Finally… Mood Swings You Can Laugh About" at bounding box center [710, 228] width 206 height 45
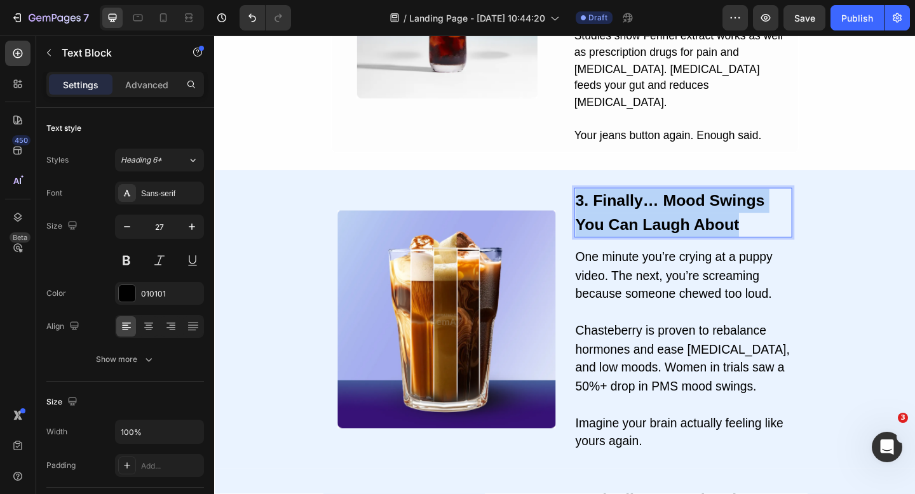
click at [681, 209] on strong "3. Finally… Mood Swings You Can Laugh About" at bounding box center [710, 228] width 206 height 45
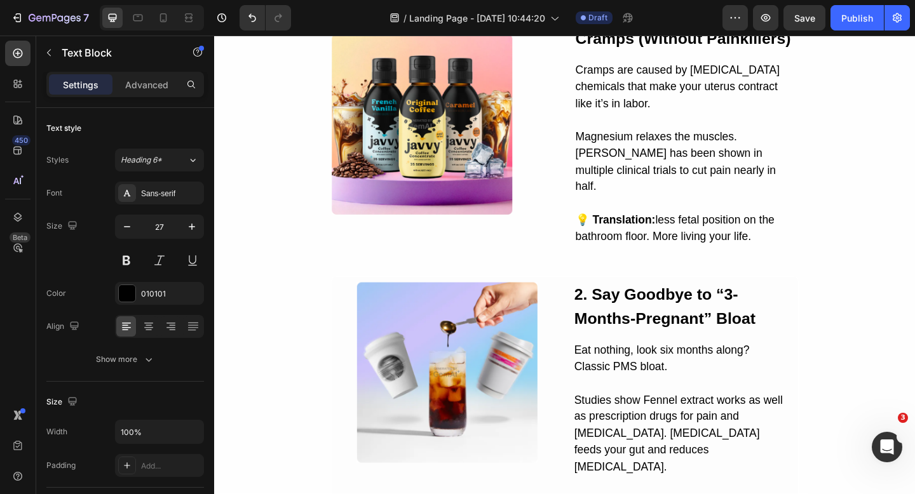
scroll to position [255, 0]
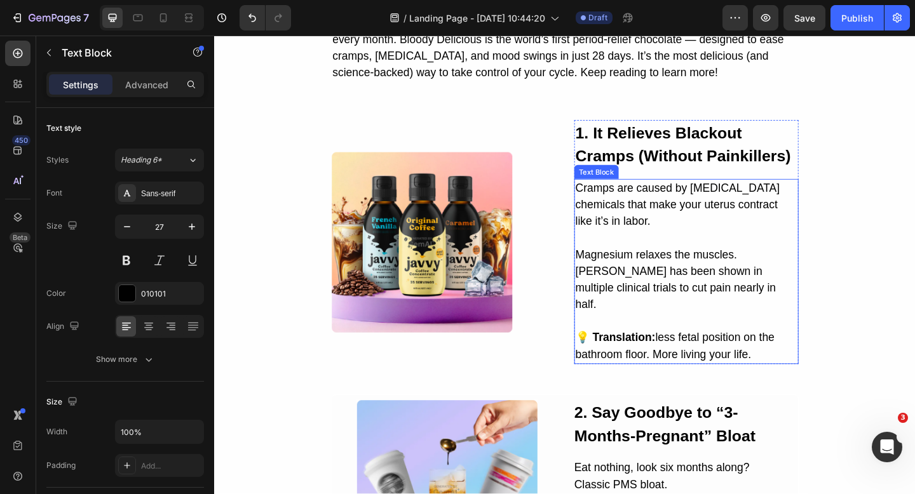
click at [682, 259] on p "Magnesium relaxes the muscles. [PERSON_NAME] has been shown in multiple clinica…" at bounding box center [727, 301] width 241 height 109
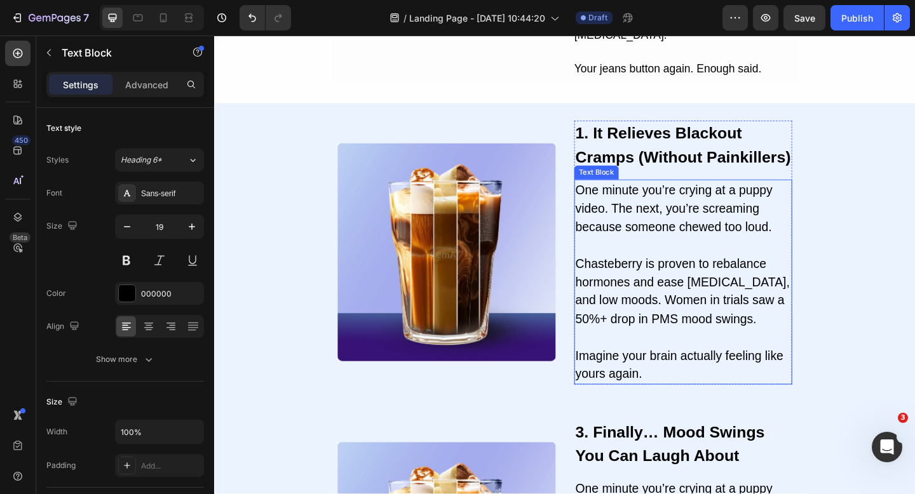
scroll to position [863, 0]
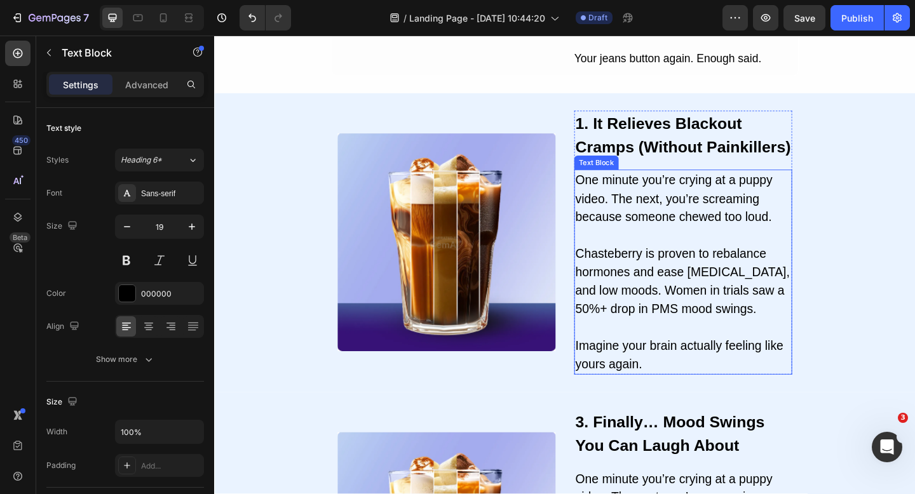
click at [682, 270] on p "Chasteberry is proven to rebalance hormones and ease [MEDICAL_DATA], and low mo…" at bounding box center [724, 293] width 234 height 100
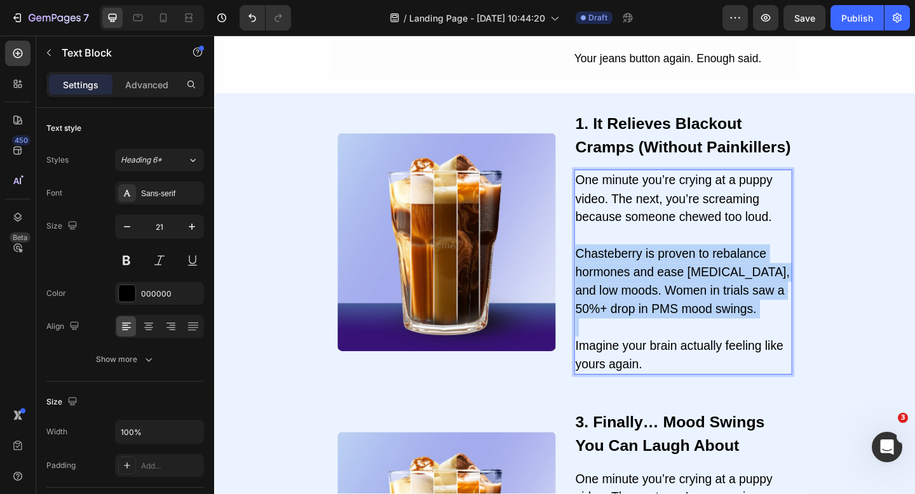
click at [682, 270] on p "Chasteberry is proven to rebalance hormones and ease [MEDICAL_DATA], and low mo…" at bounding box center [724, 293] width 234 height 100
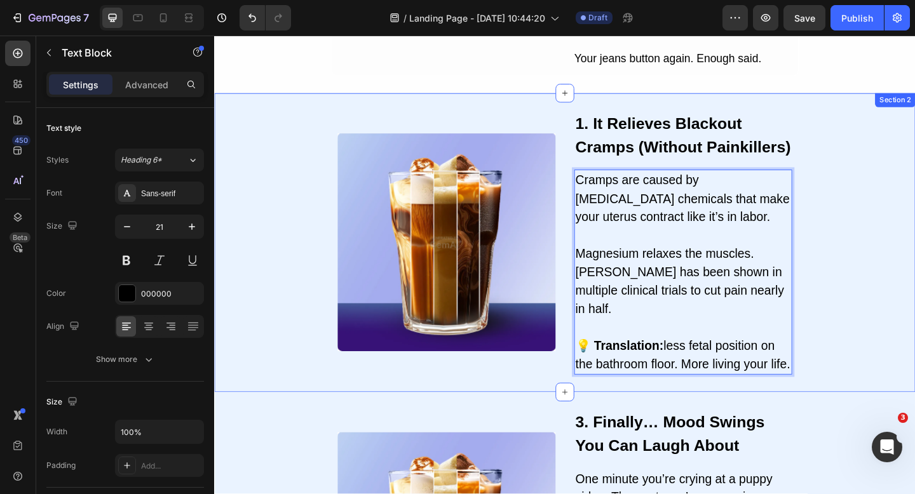
click at [888, 238] on div "Image 1. It Relieves Blackout Cramps (Without Painkillers) Text Block Cramps ar…" at bounding box center [595, 261] width 762 height 287
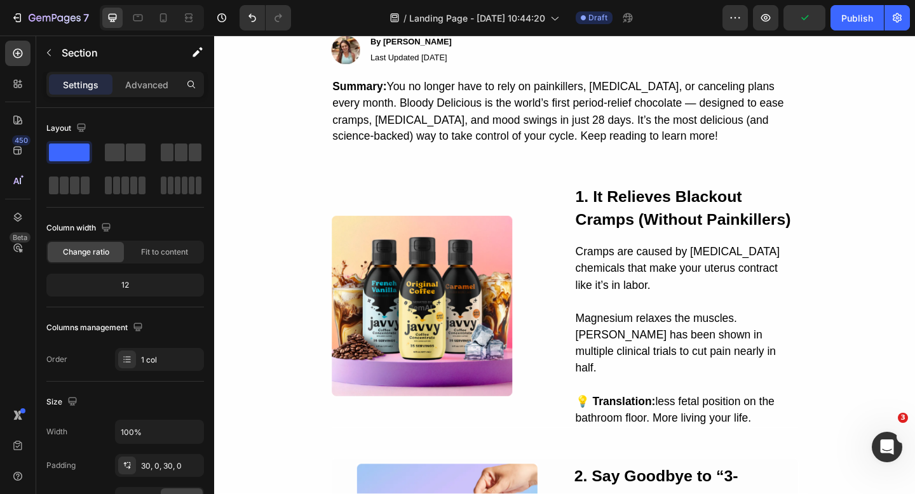
scroll to position [232, 0]
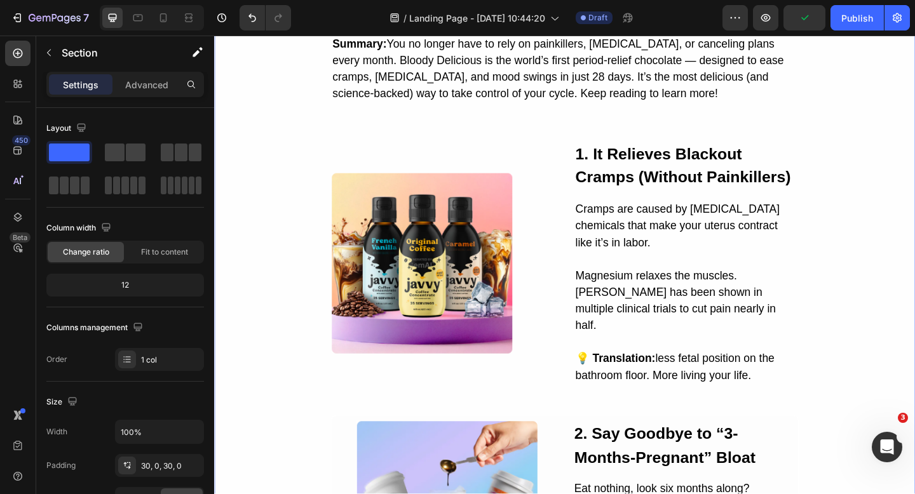
click at [914, 184] on div "9 Reasons Women Are Ditching Painkillers and Choosing Chocolate for Their Perio…" at bounding box center [595, 280] width 762 height 862
click at [849, 173] on h2 "1. It Relieves Blackout Cramps (Without Painkillers)" at bounding box center [728, 178] width 244 height 54
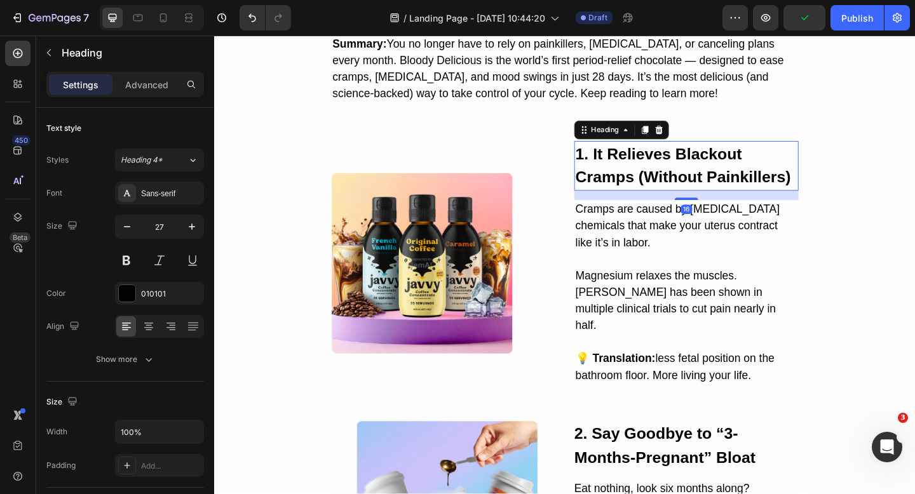
click at [837, 170] on h2 "1. It Relieves Blackout Cramps (Without Painkillers)" at bounding box center [728, 178] width 244 height 54
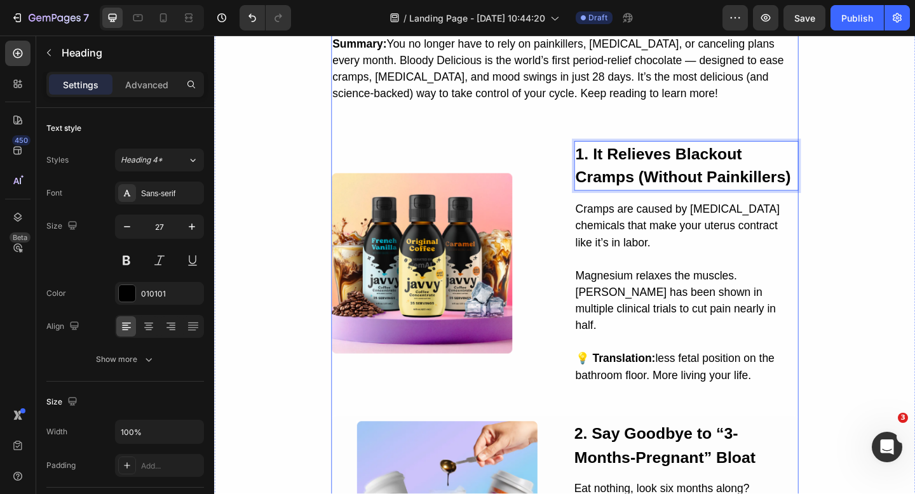
click at [841, 138] on div "9 Reasons Women Are Ditching Painkillers and Choosing Chocolate for Their Perio…" at bounding box center [595, 280] width 508 height 862
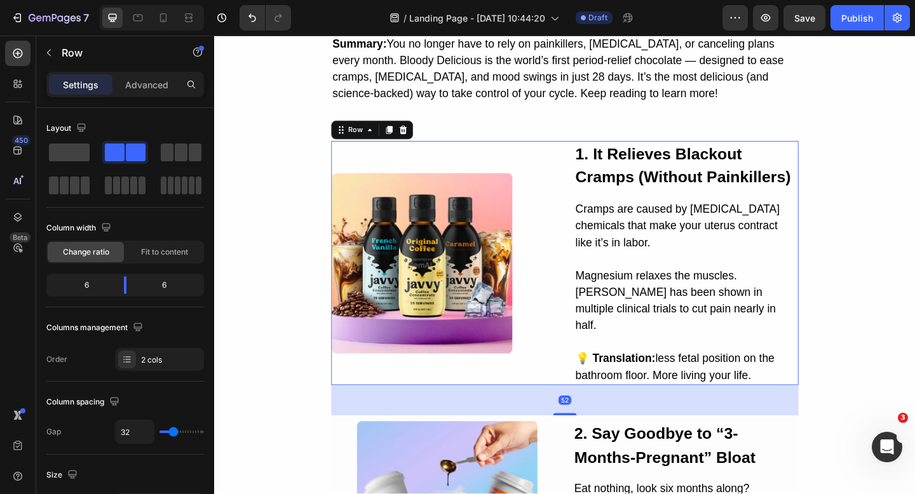
click at [501, 165] on div "Image" at bounding box center [463, 284] width 244 height 266
click at [416, 141] on icon at bounding box center [419, 138] width 10 height 10
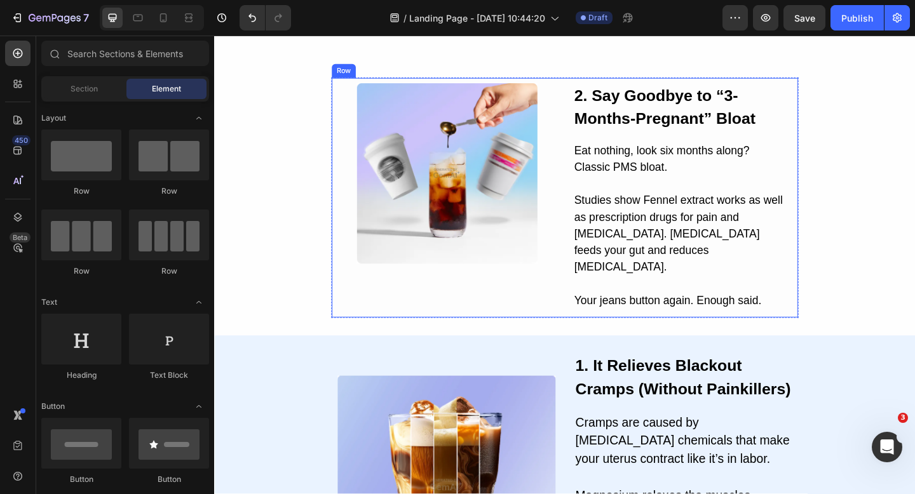
scroll to position [300, 0]
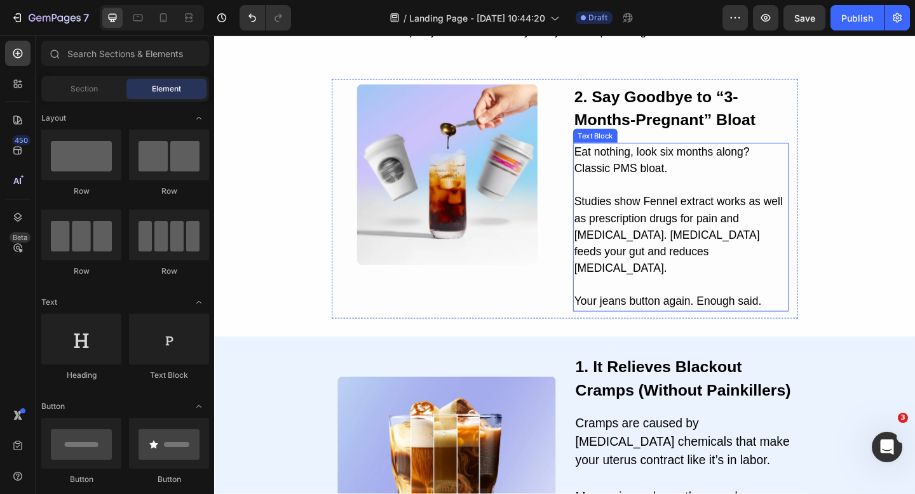
click at [715, 273] on p "Studies show Fennel extract works as well as prescription drugs for pain and [M…" at bounding box center [722, 244] width 232 height 109
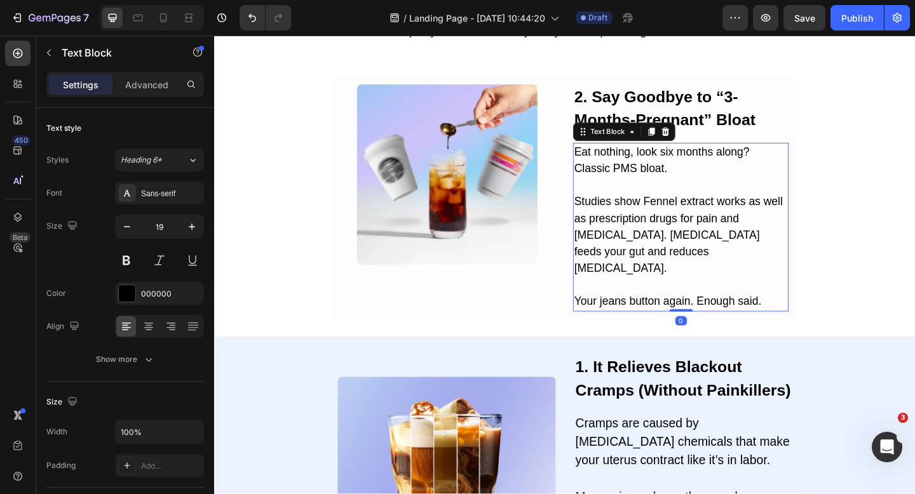
click at [715, 273] on p "Studies show Fennel extract works as well as prescription drugs for pain and [M…" at bounding box center [722, 244] width 232 height 109
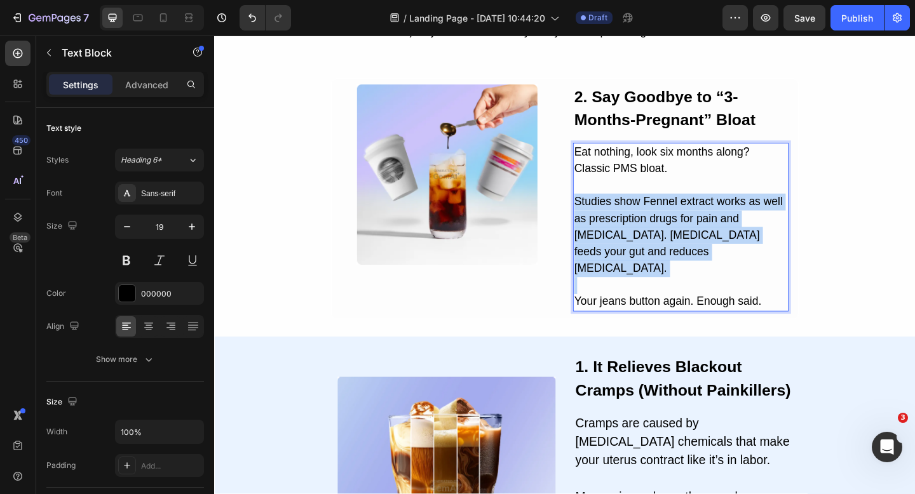
click at [715, 273] on p "Studies show Fennel extract works as well as prescription drugs for pain and [M…" at bounding box center [722, 244] width 232 height 109
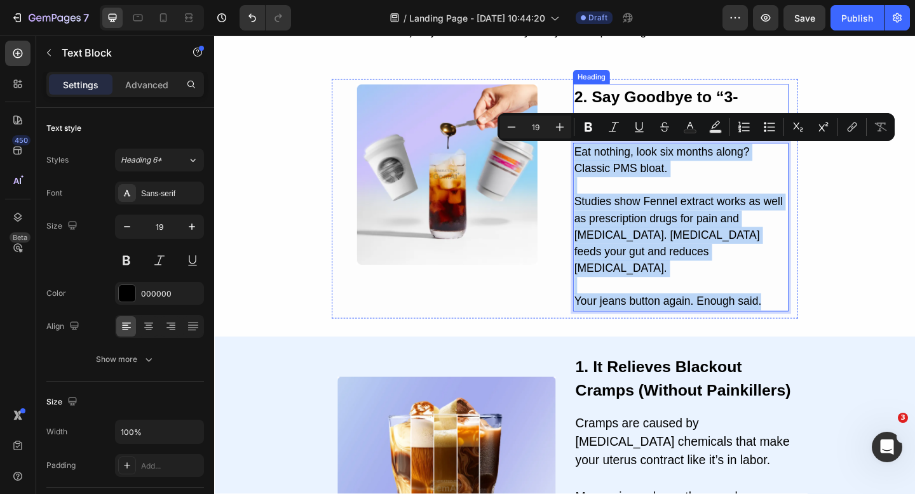
click at [671, 98] on strong "2. Say Goodbye to “3-Months-Pregnant” Bloat" at bounding box center [705, 115] width 198 height 45
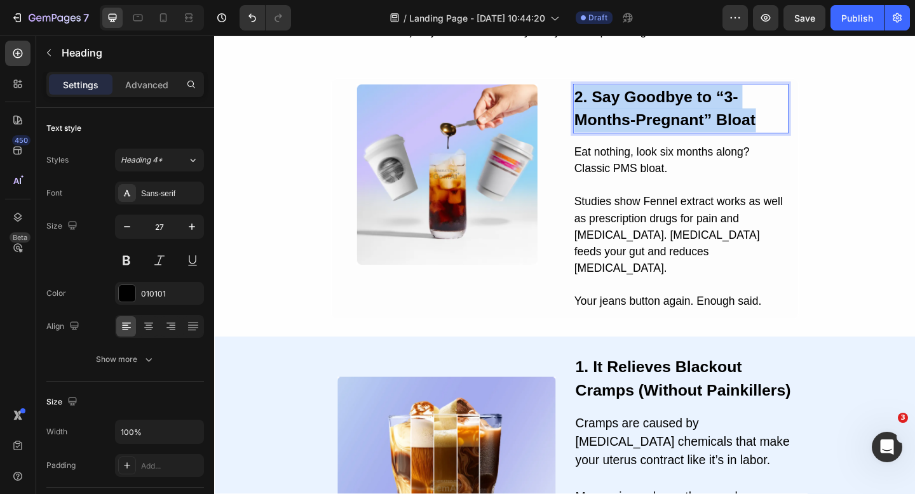
click at [671, 98] on strong "2. Say Goodbye to “3-Months-Pregnant” Bloat" at bounding box center [705, 115] width 198 height 45
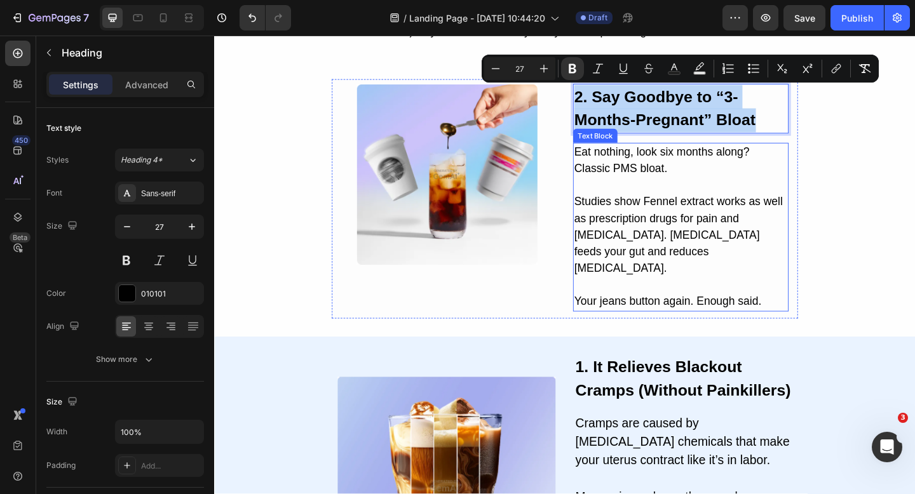
click at [693, 265] on p "Studies show Fennel extract works as well as prescription drugs for pain and [M…" at bounding box center [722, 244] width 232 height 109
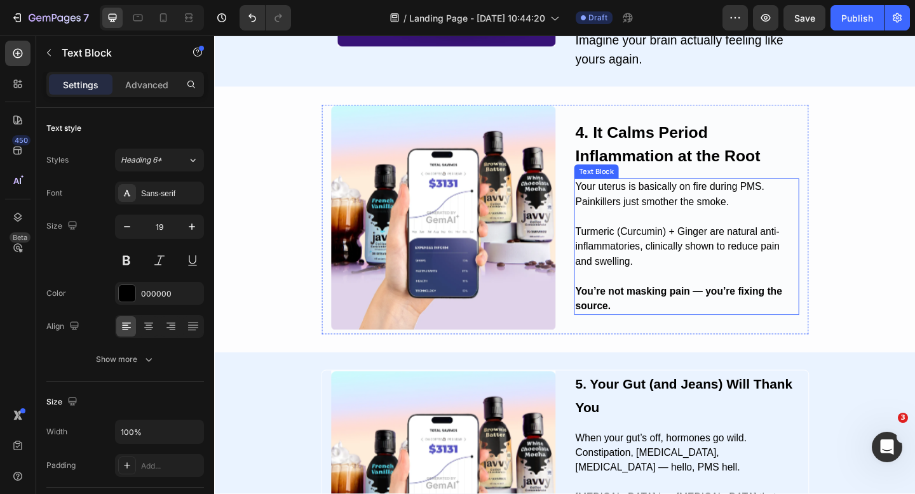
scroll to position [1173, 0]
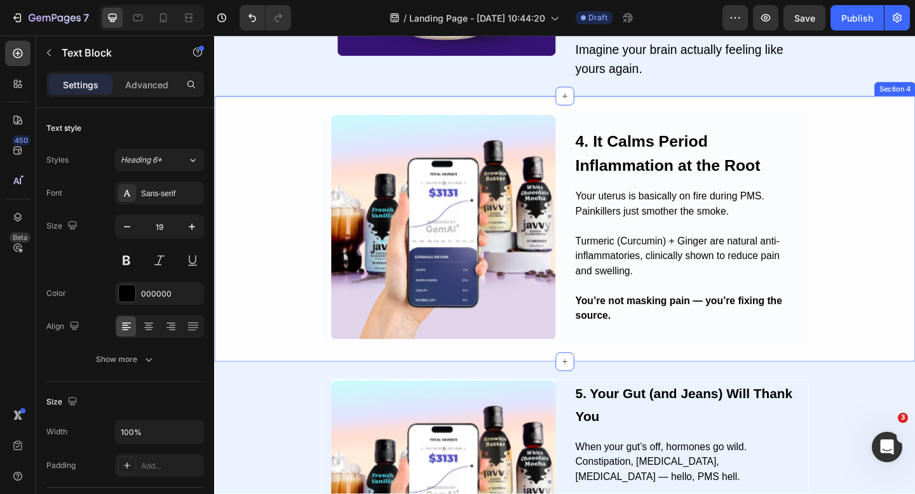
click at [914, 176] on div "Image 4. It Calms Period Inflammation at the Root Heading Your uterus is basica…" at bounding box center [595, 246] width 762 height 251
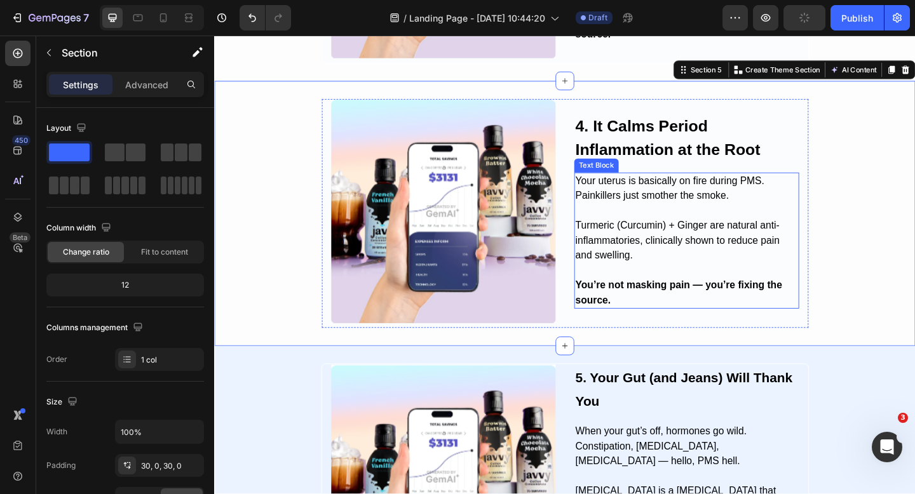
scroll to position [1483, 0]
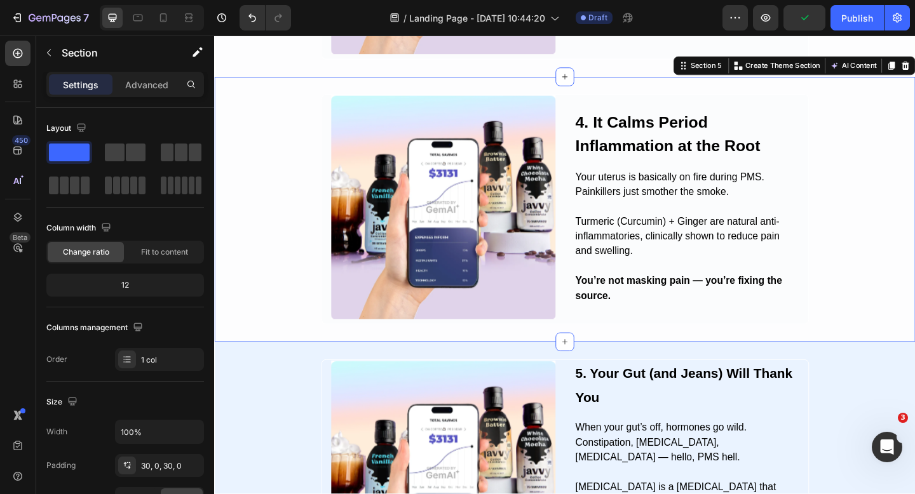
click at [240, 121] on div "Image 4. It Calms Period Inflammation at the Root Heading Your uterus is basica…" at bounding box center [595, 225] width 762 height 251
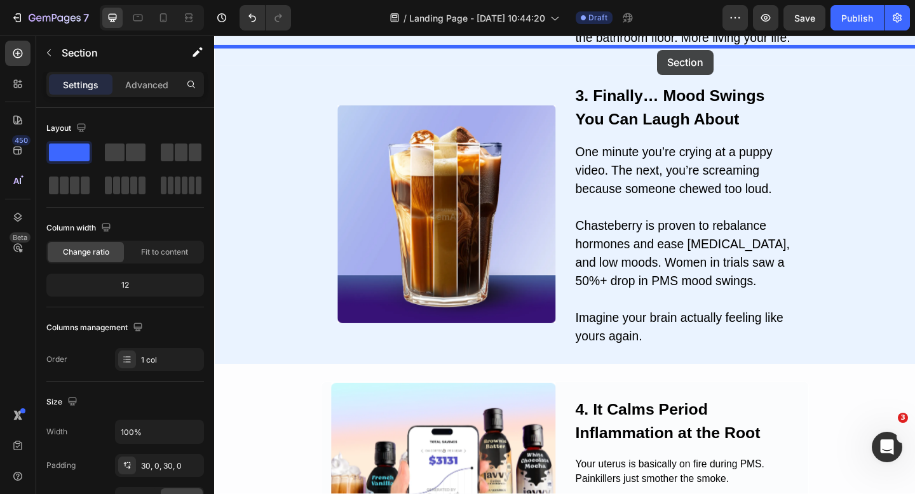
scroll to position [766, 0]
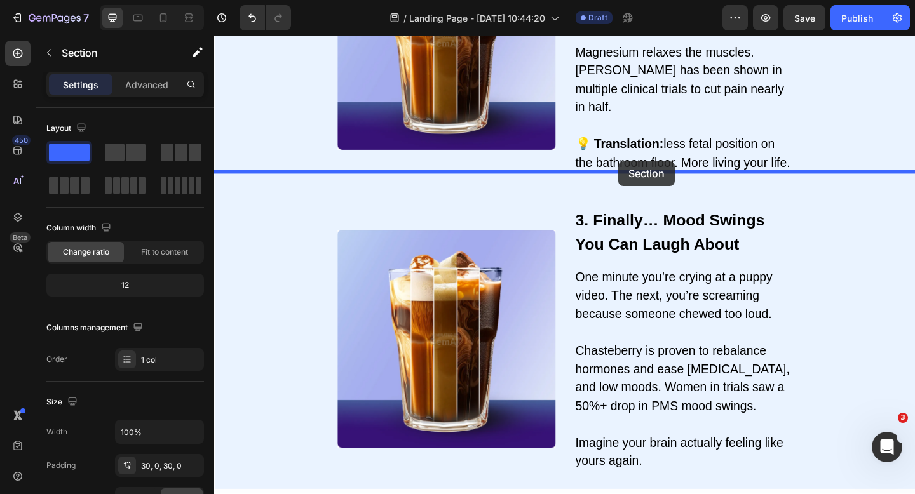
drag, startPoint x: 723, startPoint y: 72, endPoint x: 654, endPoint y: 172, distance: 121.4
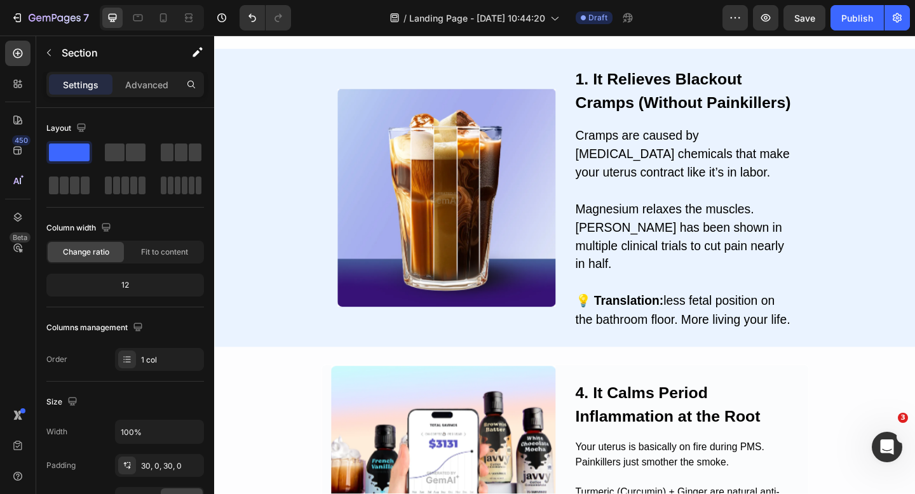
scroll to position [680, 0]
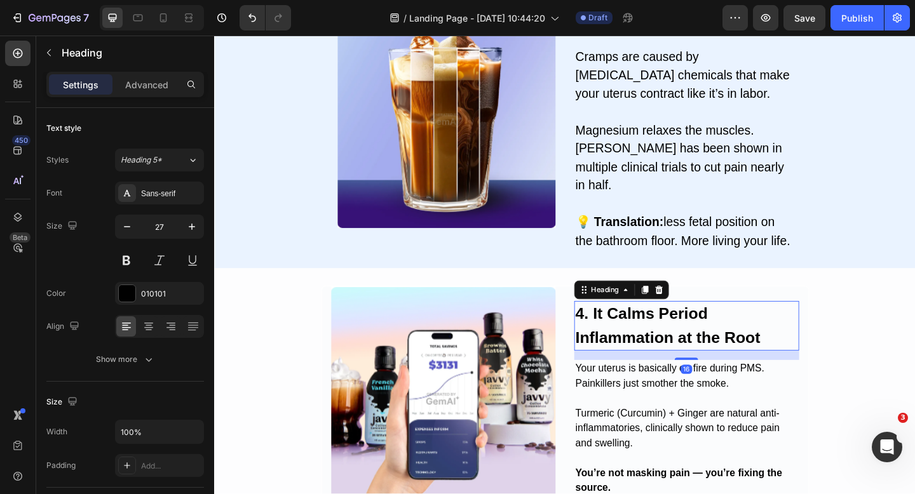
click at [685, 329] on h2 "4. It Calms Period Inflammation at the Root" at bounding box center [728, 352] width 245 height 54
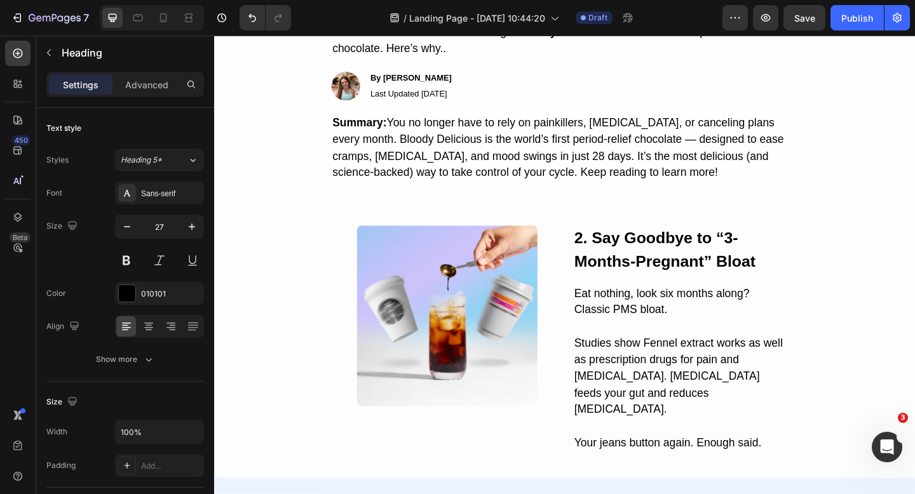
scroll to position [95, 0]
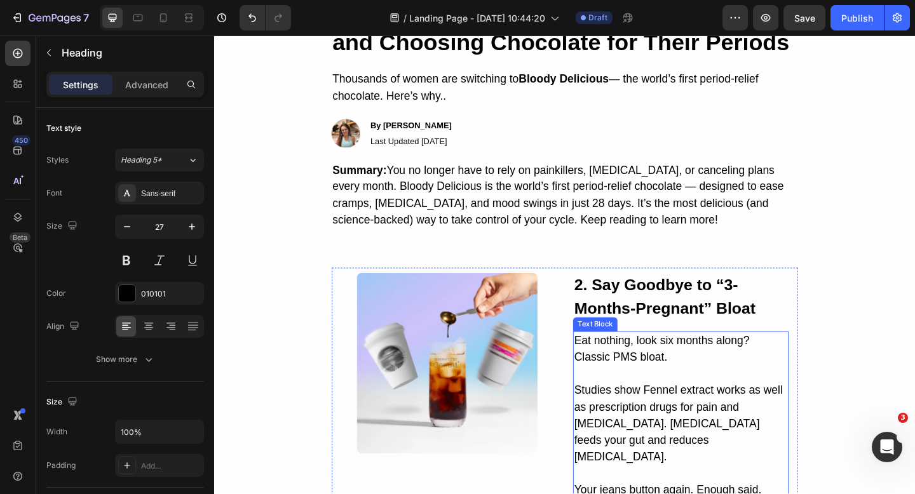
click at [678, 384] on p "Eat nothing, look six months along? Classic PMS bloat." at bounding box center [722, 377] width 232 height 36
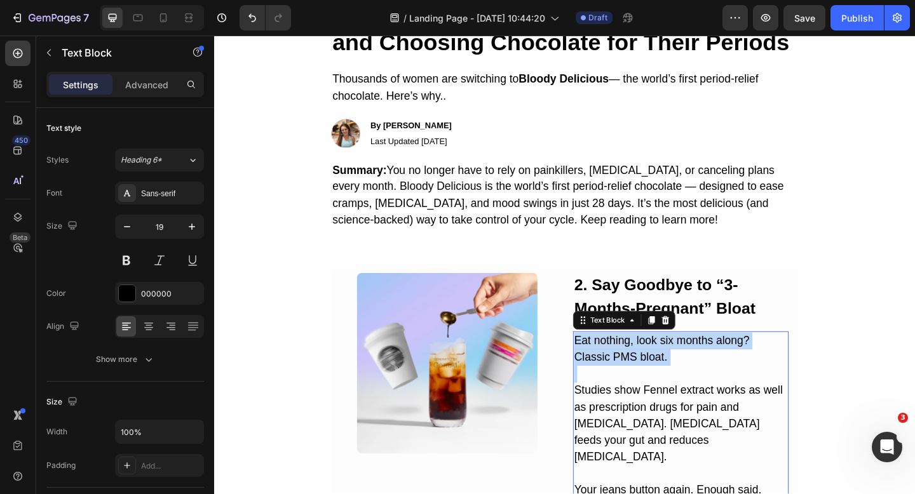
click at [678, 384] on p "Eat nothing, look six months along? Classic PMS bloat." at bounding box center [722, 377] width 232 height 36
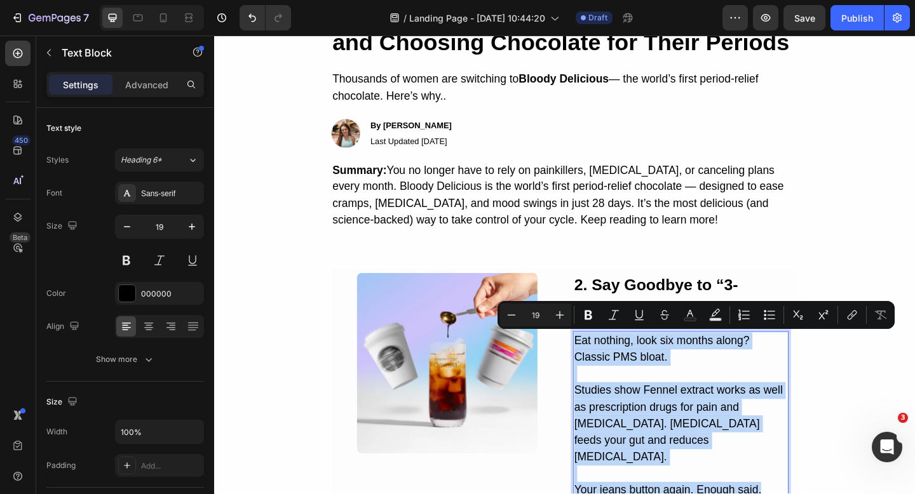
copy div "Eat nothing, look six months along? Classic PMS bloat. Studies show Fennel extr…"
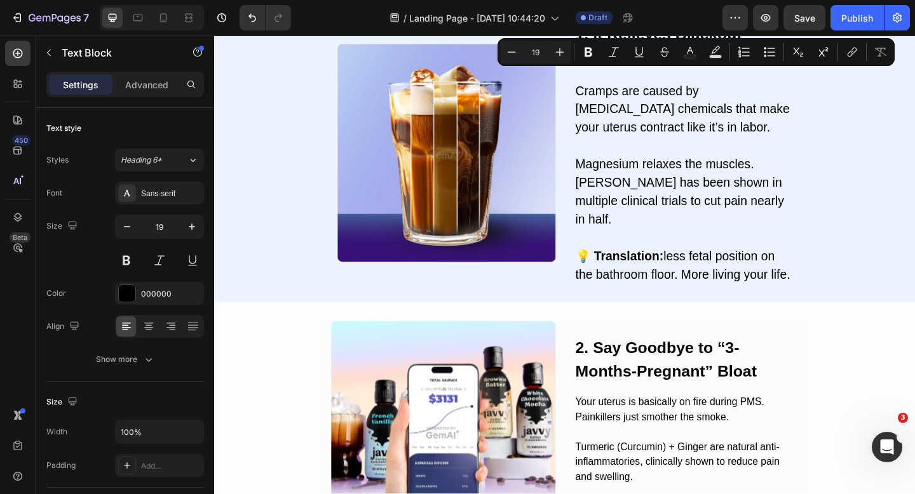
type input "16"
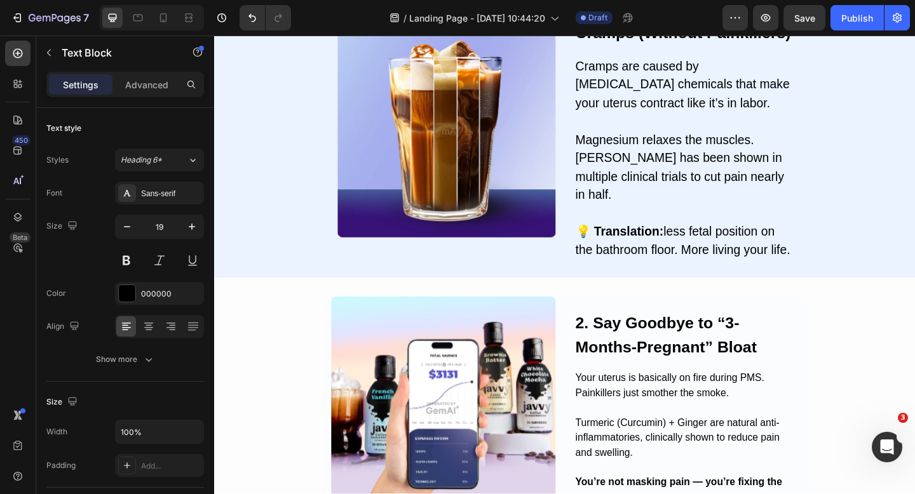
scroll to position [914, 0]
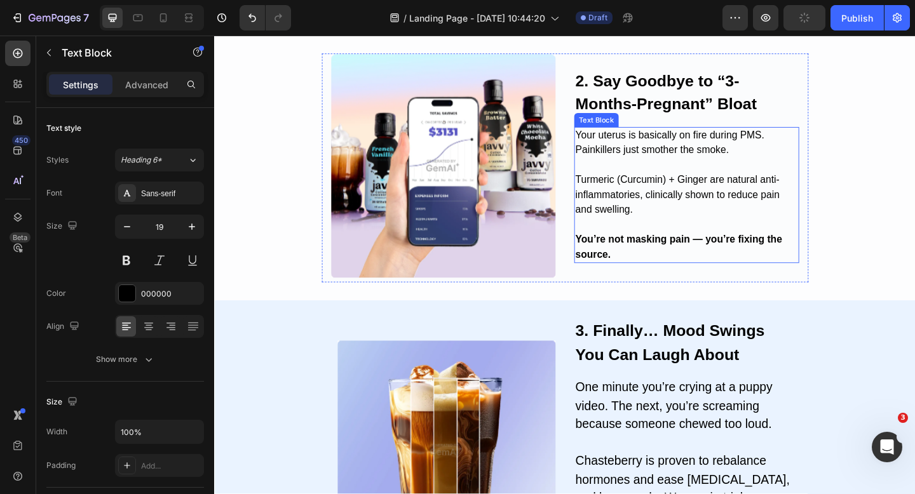
click at [684, 186] on p "Turmeric (Curcumin) + Ginger are natural anti-inflammatories, clinically shown …" at bounding box center [728, 201] width 242 height 65
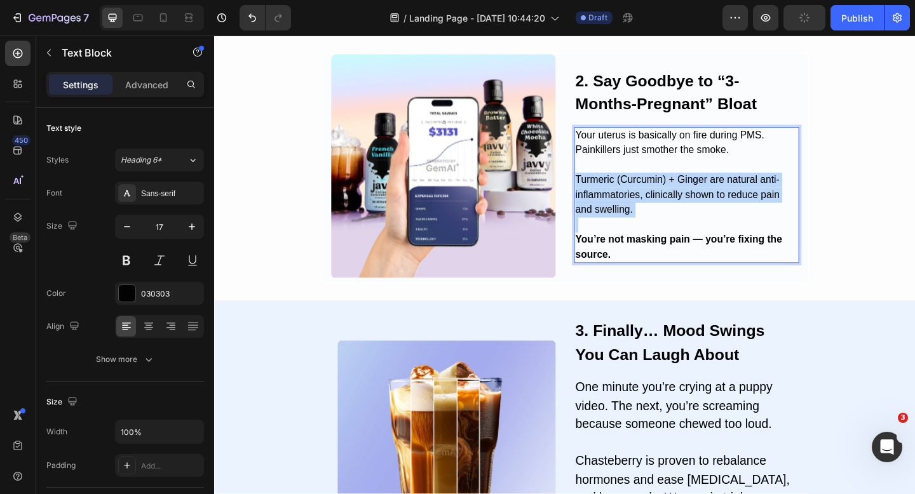
click at [684, 186] on p "Turmeric (Curcumin) + Ginger are natural anti-inflammatories, clinically shown …" at bounding box center [728, 201] width 242 height 65
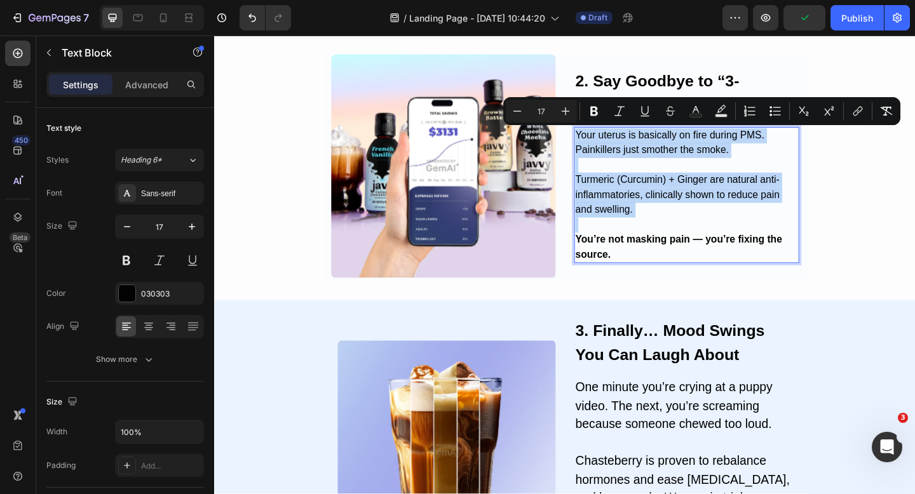
copy div "Your uterus is basically on fire during PMS. Painkillers just smother the smoke…"
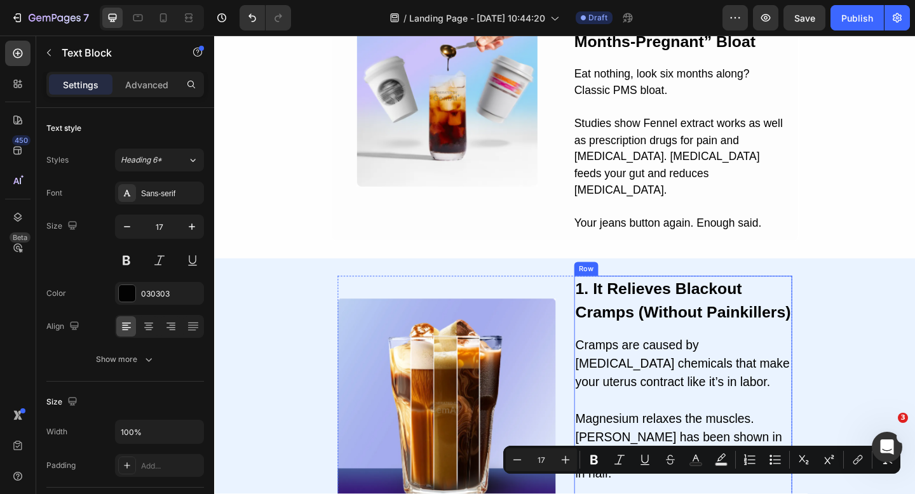
type input "16"
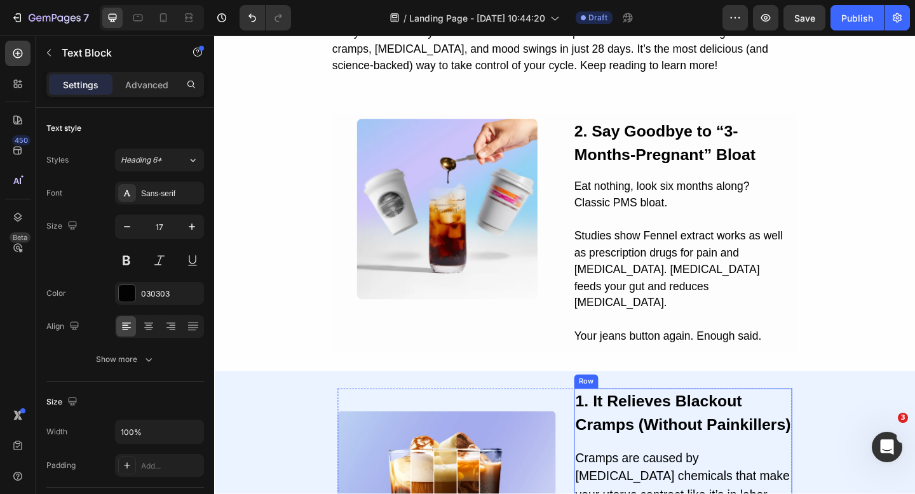
scroll to position [244, 0]
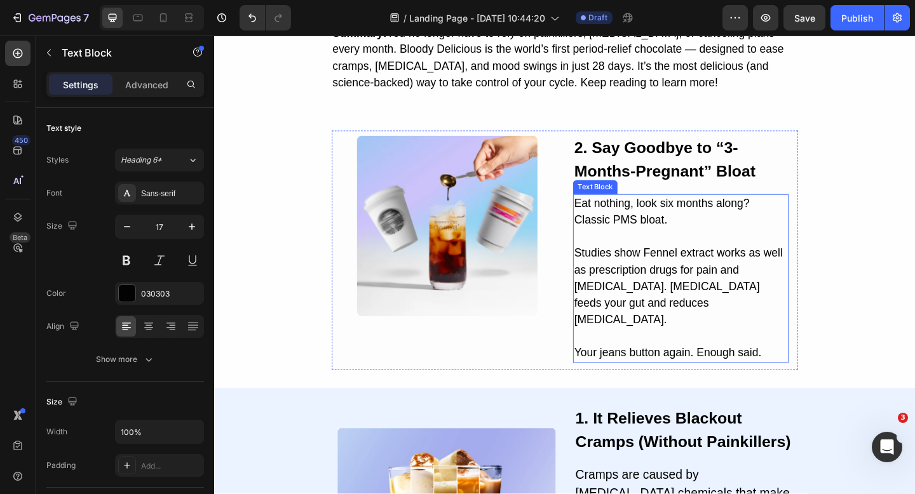
click at [667, 240] on p "Eat nothing, look six months along? Classic PMS bloat." at bounding box center [722, 228] width 232 height 36
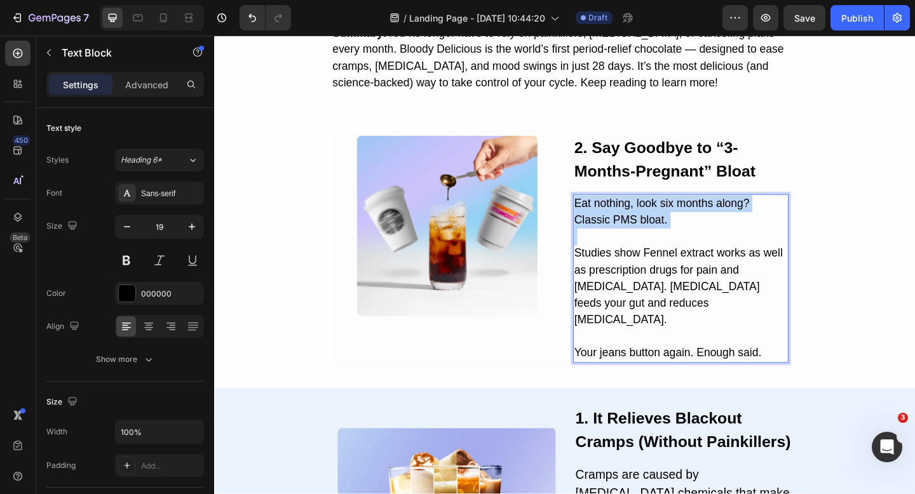
click at [667, 240] on p "Eat nothing, look six months along? Classic PMS bloat." at bounding box center [722, 228] width 232 height 36
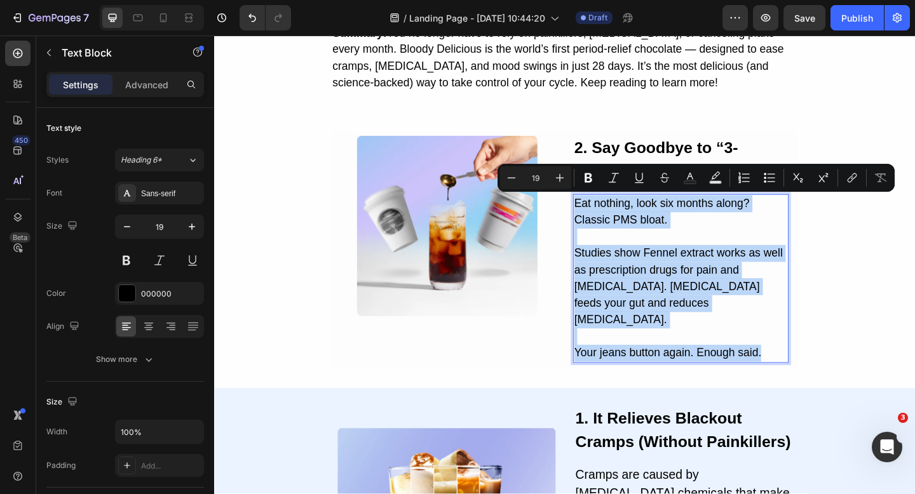
copy div "Eat nothing, look six months along? Classic PMS bloat. Studies show Fennel extr…"
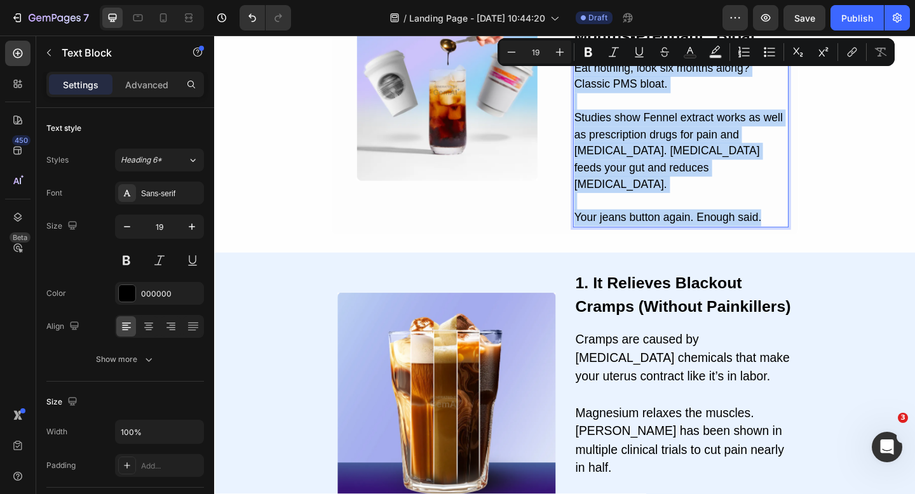
type input "16"
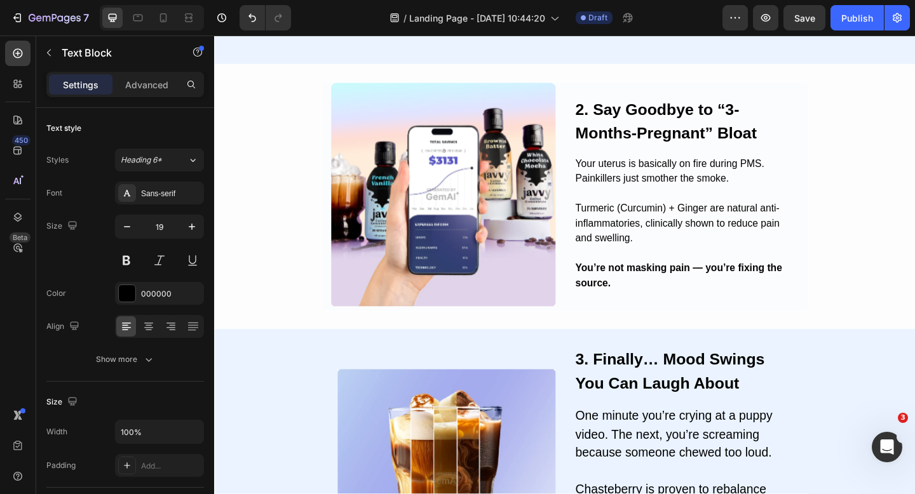
scroll to position [954, 0]
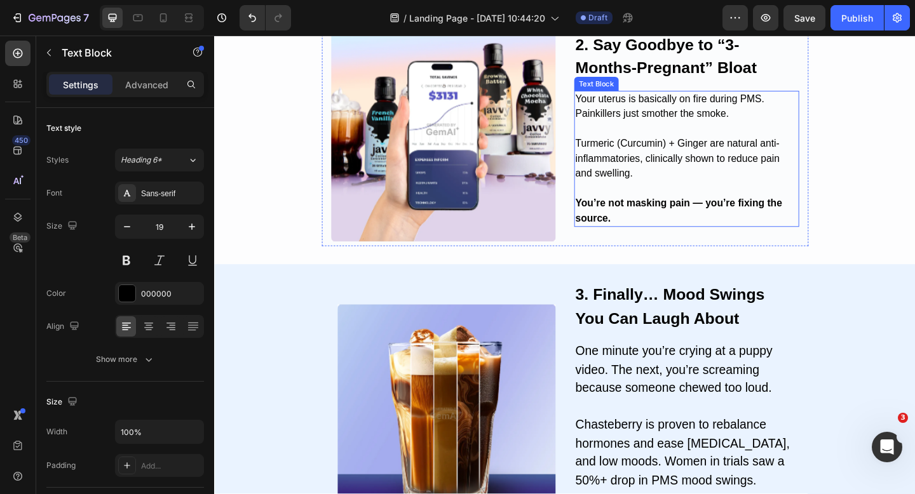
click at [672, 165] on p "Turmeric (Curcumin) + Ginger are natural anti-inflammatories, clinically shown …" at bounding box center [728, 162] width 242 height 65
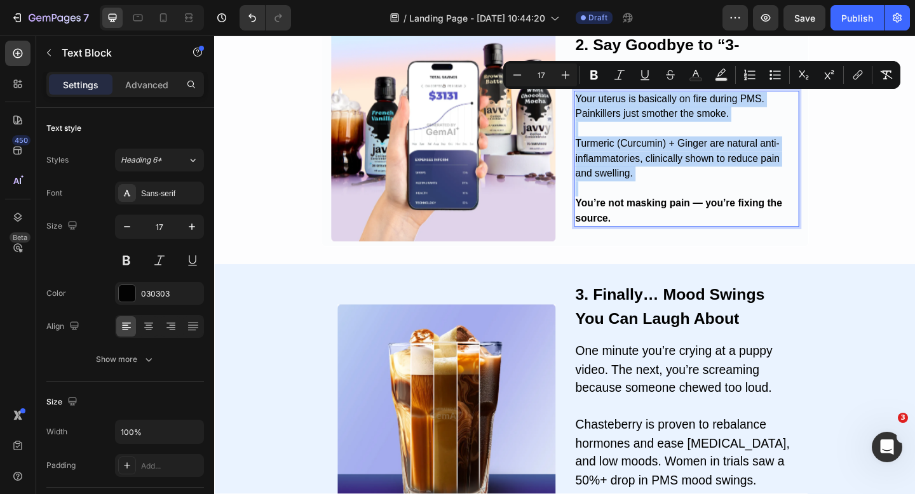
scroll to position [962, 0]
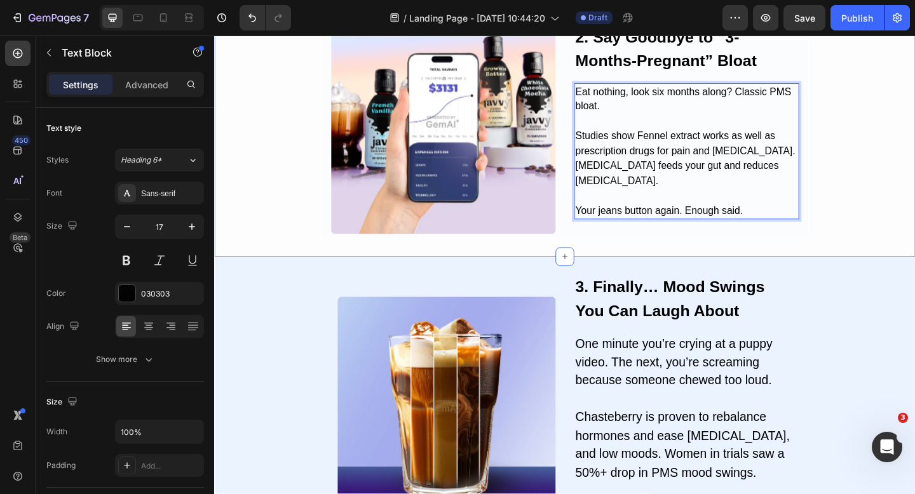
click at [883, 227] on div "Image 2. Say Goodbye to “3-Months-Pregnant” Bloat Heading Eat nothing, look six…" at bounding box center [595, 132] width 762 height 251
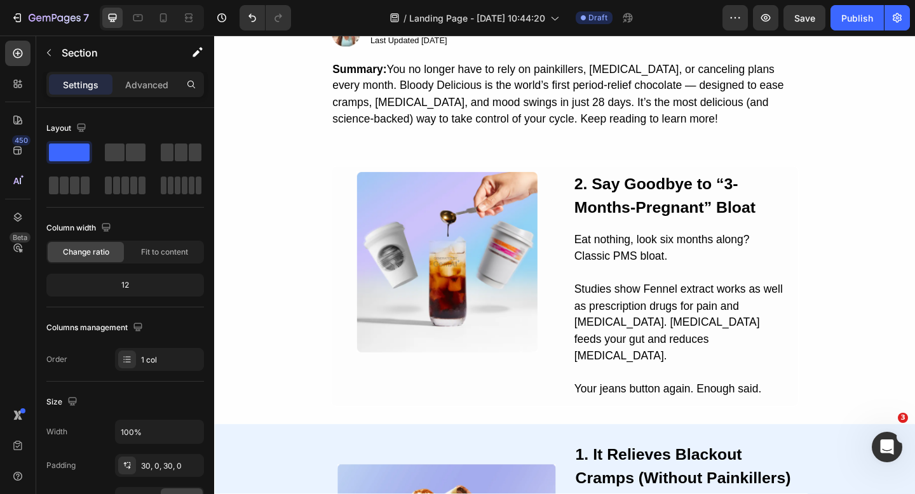
scroll to position [141, 0]
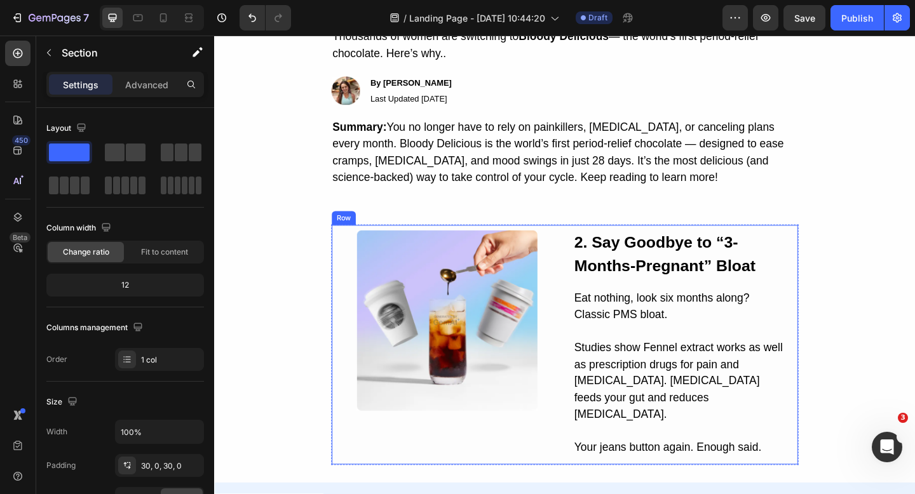
click at [848, 285] on div "Image 2. Say Goodbye to “3-Months-Pregnant” Bloat Heading Eat nothing, look six…" at bounding box center [595, 372] width 508 height 262
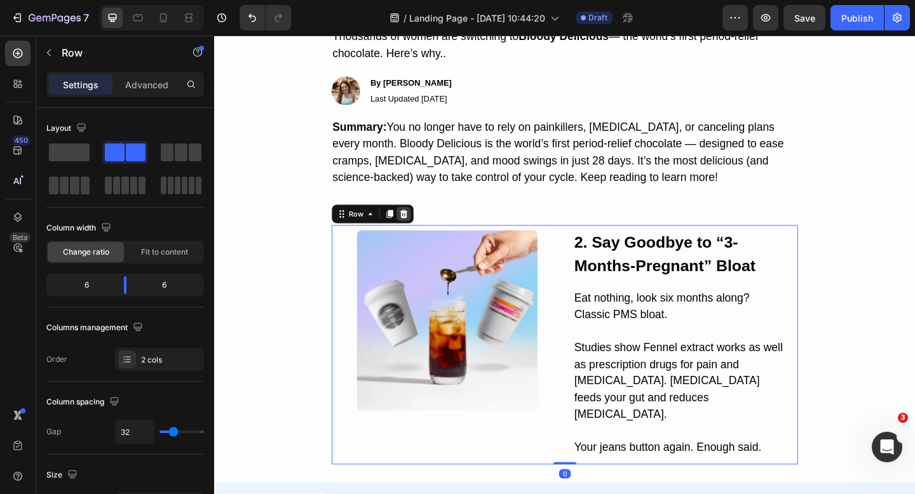
click at [423, 225] on icon at bounding box center [420, 230] width 10 height 10
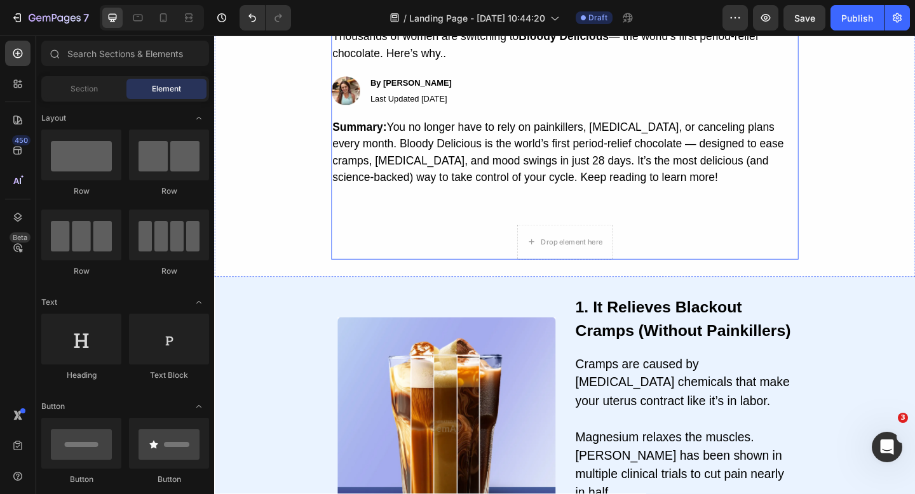
click at [687, 240] on div "9 Reasons Women Are Ditching Painkillers and Choosing Chocolate for Their Perio…" at bounding box center [595, 110] width 508 height 340
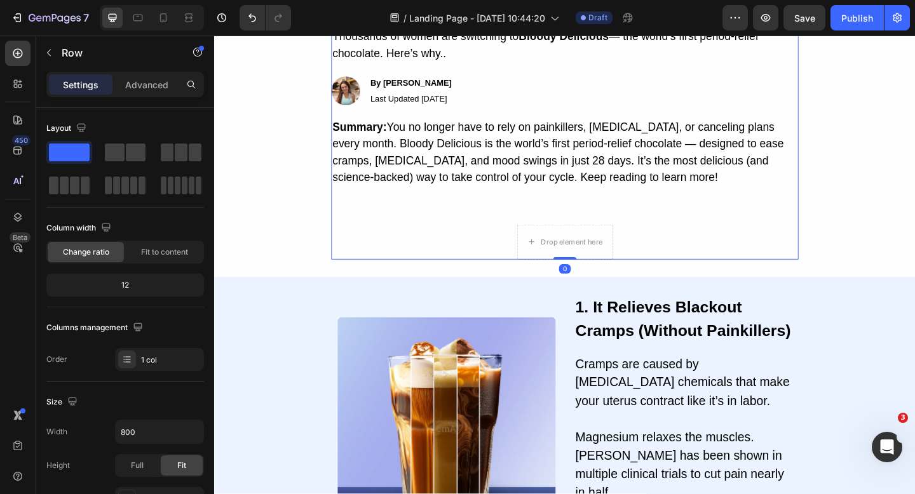
click at [659, 256] on div "9 Reasons Women Are Ditching Painkillers and Choosing Chocolate for Their Perio…" at bounding box center [595, 110] width 508 height 340
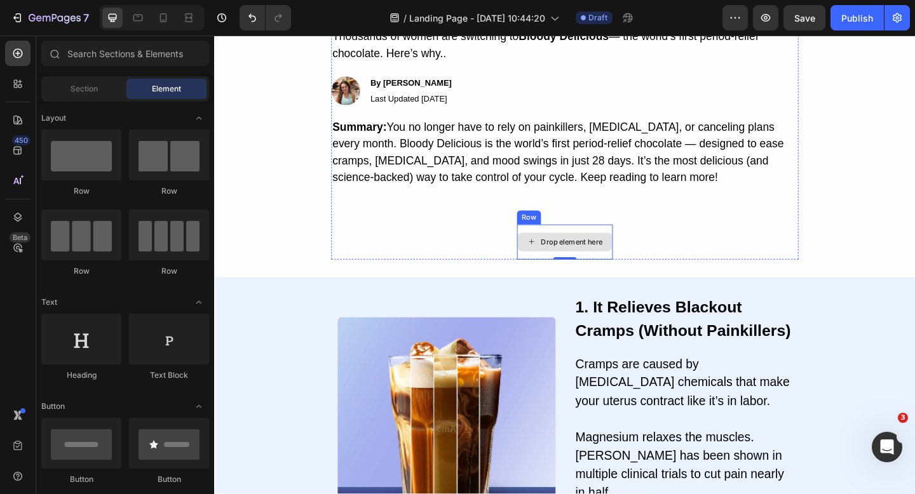
click at [614, 252] on div "Drop element here" at bounding box center [595, 260] width 103 height 20
click at [720, 253] on div "9 Reasons Women Are Ditching Painkillers and Choosing Chocolate for Their Perio…" at bounding box center [595, 110] width 508 height 340
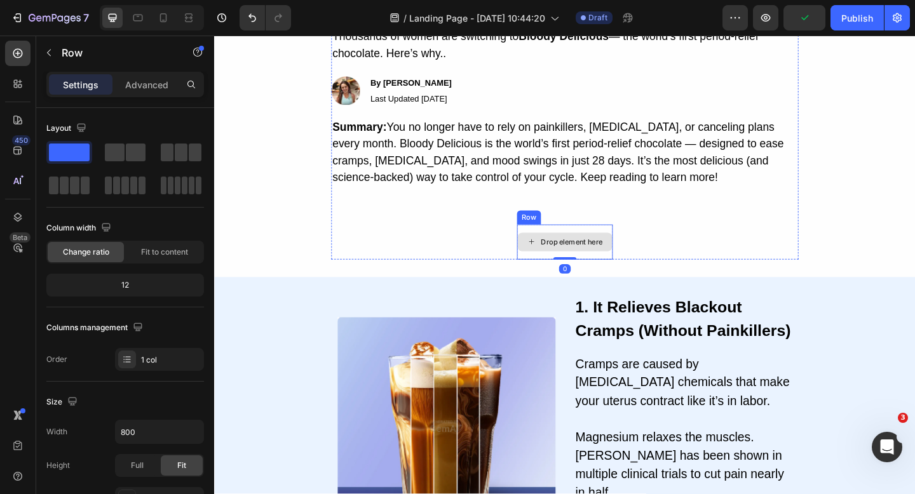
click at [630, 245] on div "Drop element here" at bounding box center [595, 260] width 104 height 38
click at [619, 227] on icon at bounding box center [622, 228] width 8 height 9
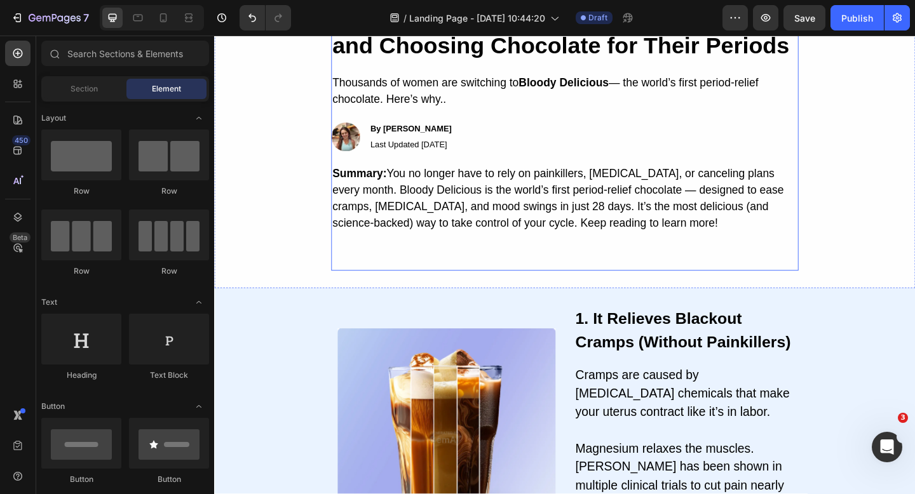
scroll to position [0, 0]
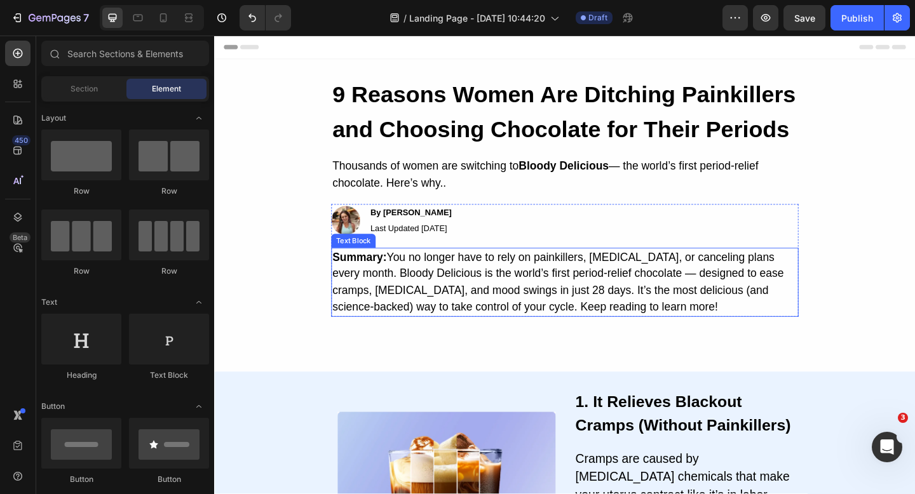
click at [633, 363] on div "9 Reasons Women Are Ditching Painkillers and Choosing Chocolate for Their Perio…" at bounding box center [595, 232] width 508 height 302
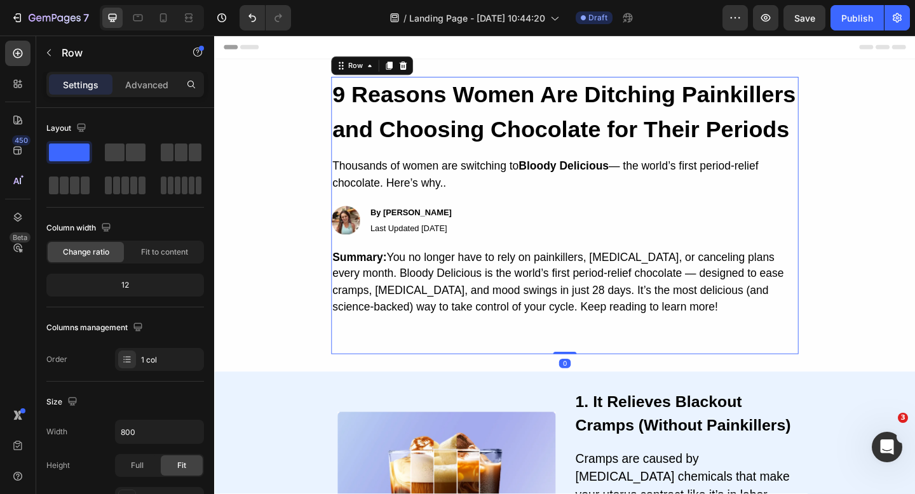
drag, startPoint x: 595, startPoint y: 381, endPoint x: 593, endPoint y: 351, distance: 29.3
click at [602, 313] on div "9 Reasons Women Are Ditching Painkillers and Choosing Chocolate for Their Perio…" at bounding box center [595, 232] width 508 height 302
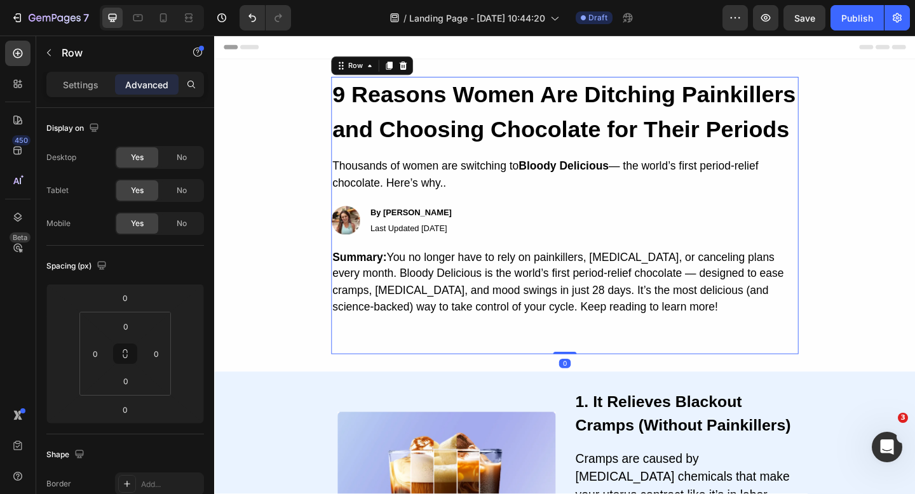
drag, startPoint x: 588, startPoint y: 380, endPoint x: 587, endPoint y: 354, distance: 26.1
click at [587, 354] on div "9 Reasons Women Are Ditching Painkillers and Choosing Chocolate for Their Perio…" at bounding box center [595, 232] width 508 height 302
click at [592, 254] on div "Image By Jessica M. Text Block Last Updated Aug 25, 2025 Text Block Row" at bounding box center [595, 237] width 508 height 37
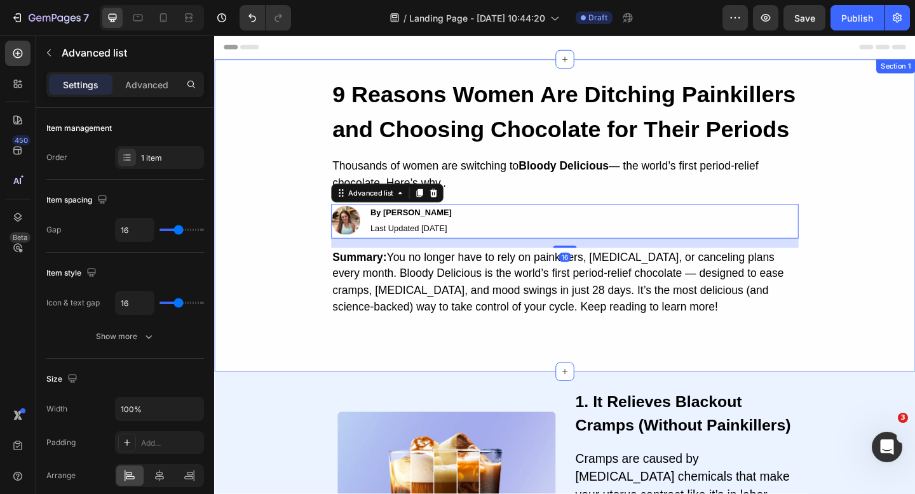
click at [909, 331] on div "9 Reasons Women Are Ditching Painkillers and Choosing Chocolate for Their Perio…" at bounding box center [595, 232] width 762 height 302
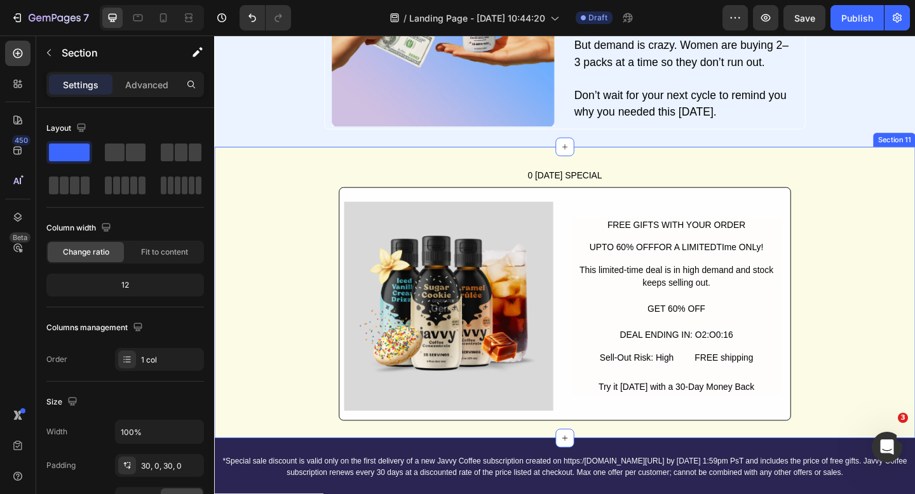
scroll to position [2986, 0]
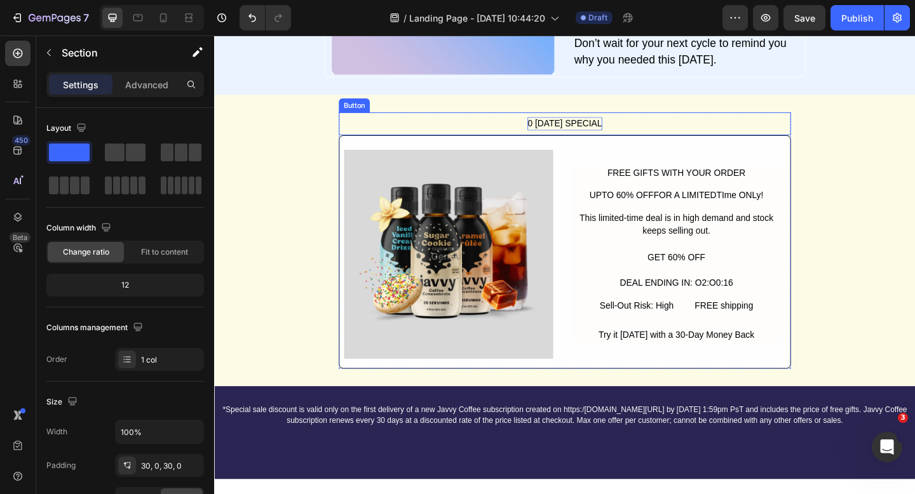
click at [609, 137] on div "0 LABOR DAY SPECIAL" at bounding box center [595, 132] width 81 height 15
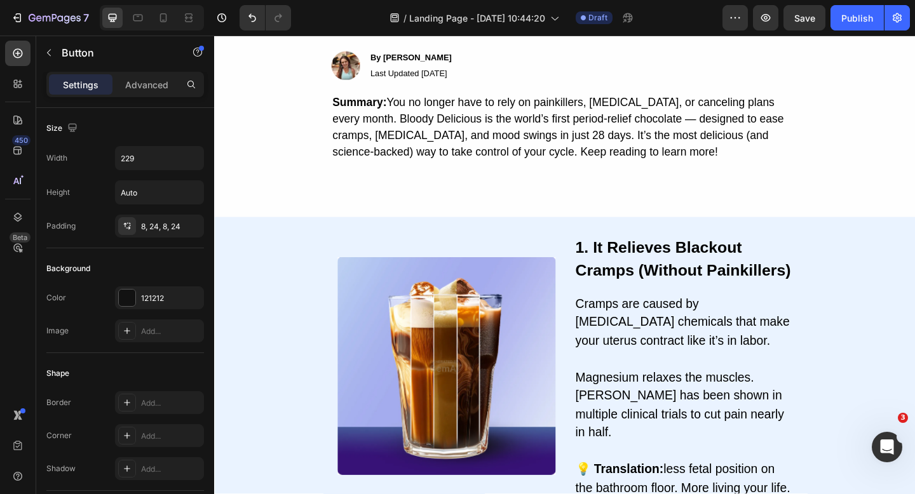
scroll to position [0, 0]
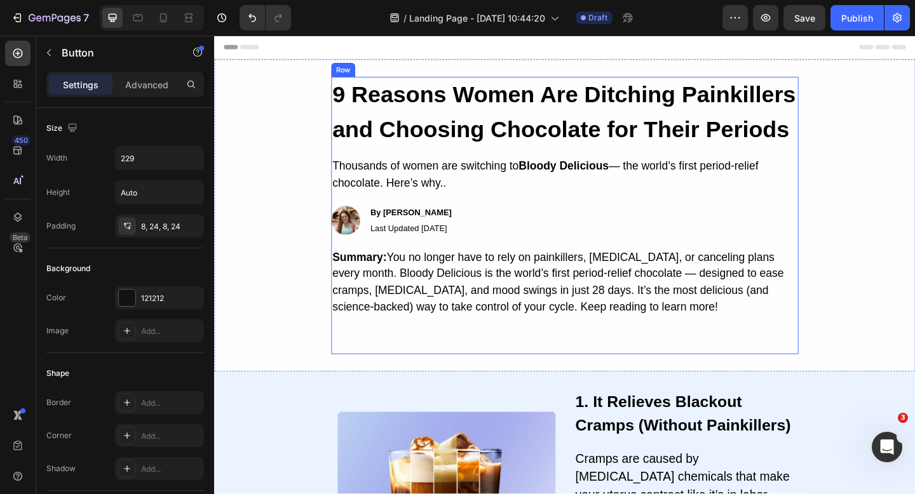
click at [602, 362] on div "9 Reasons Women Are Ditching Painkillers and Choosing Chocolate for Their Perio…" at bounding box center [595, 232] width 508 height 302
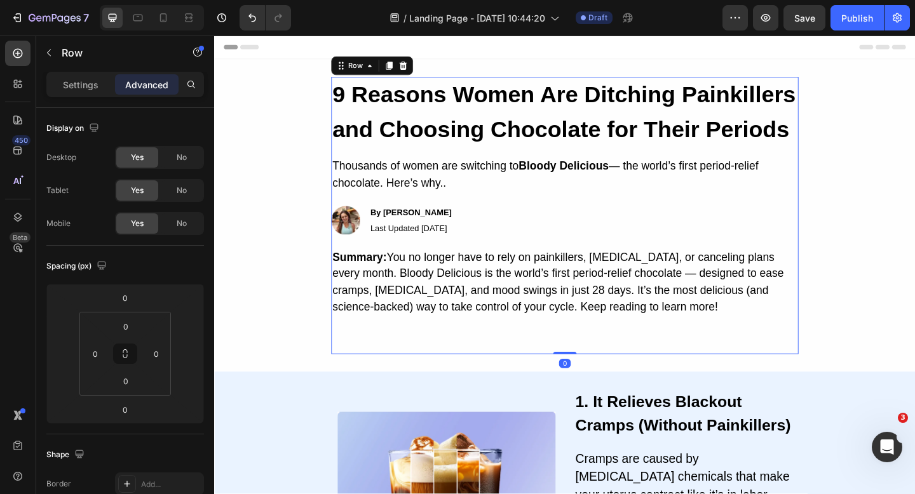
click at [588, 374] on div "9 Reasons Women Are Ditching Painkillers and Choosing Chocolate for Their Perio…" at bounding box center [595, 232] width 508 height 302
click at [640, 330] on p "Summary: You no longer have to rely on painkillers, [MEDICAL_DATA], or cancelin…" at bounding box center [595, 304] width 506 height 72
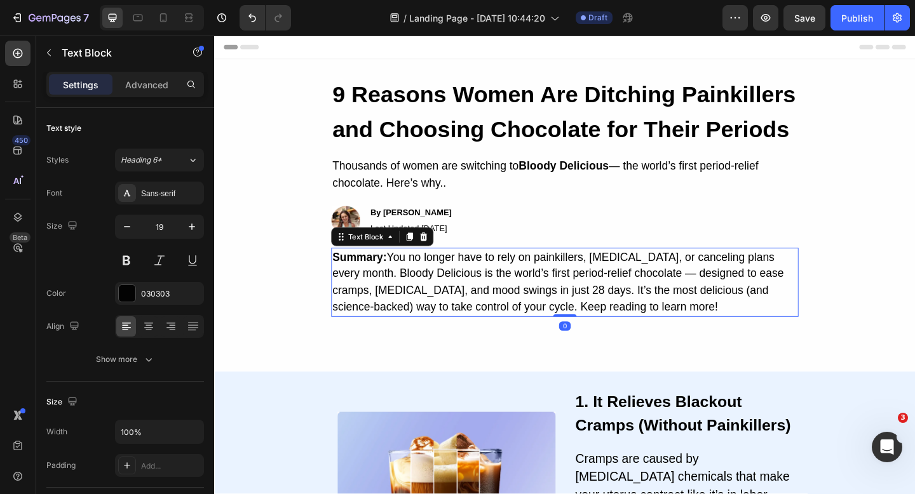
click at [640, 330] on p "Summary: You no longer have to rely on painkillers, [MEDICAL_DATA], or cancelin…" at bounding box center [595, 304] width 506 height 72
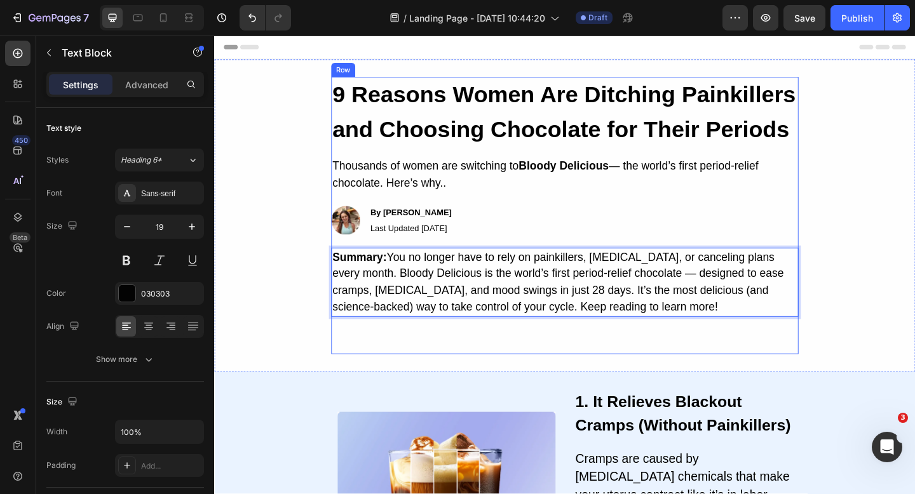
click at [623, 366] on div "9 Reasons Women Are Ditching Painkillers and Choosing Chocolate for Their Perio…" at bounding box center [595, 232] width 508 height 302
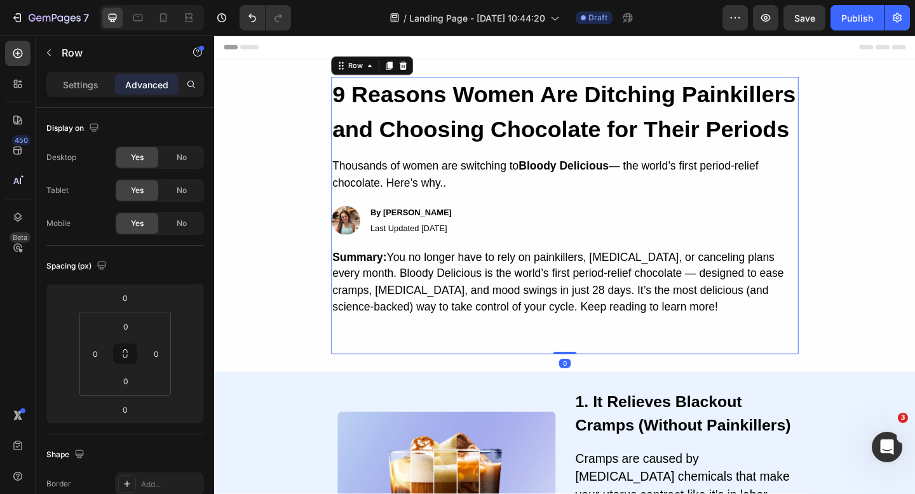
drag, startPoint x: 593, startPoint y: 380, endPoint x: 593, endPoint y: 356, distance: 24.1
click at [593, 356] on div "9 Reasons Women Are Ditching Painkillers and Choosing Chocolate for Their Perio…" at bounding box center [595, 232] width 508 height 302
click at [593, 376] on div "9 Reasons Women Are Ditching Painkillers and Choosing Chocolate for Their Perio…" at bounding box center [595, 232] width 508 height 302
click at [648, 315] on p "Summary: You no longer have to rely on painkillers, [MEDICAL_DATA], or cancelin…" at bounding box center [595, 304] width 506 height 72
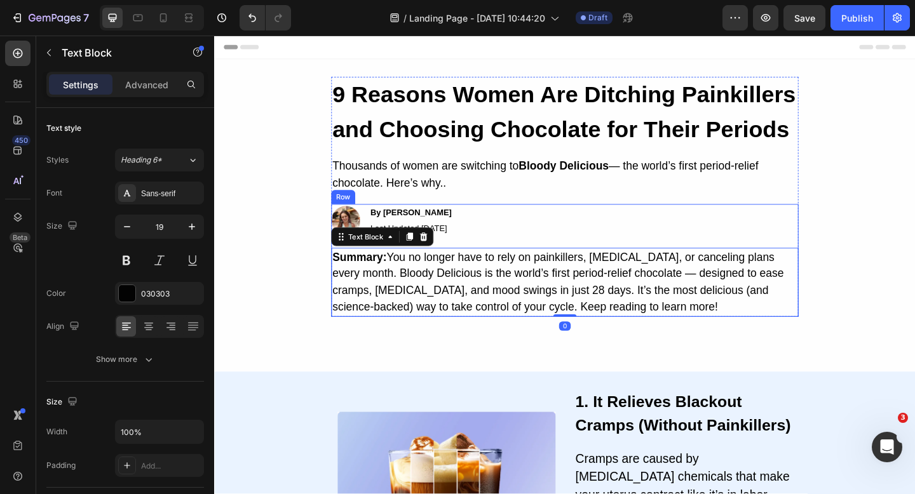
click at [586, 246] on div "Image By Jessica M. Text Block Last Updated Aug 25, 2025 Text Block Row" at bounding box center [595, 237] width 508 height 37
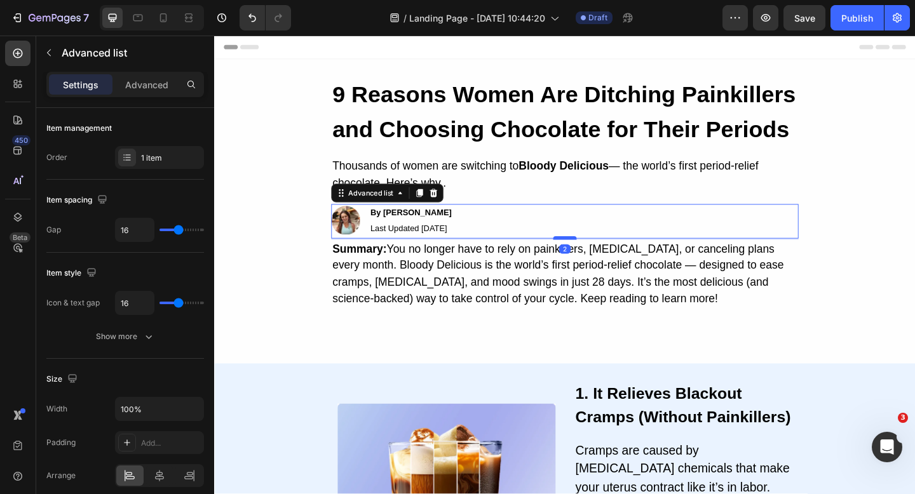
drag, startPoint x: 599, startPoint y: 263, endPoint x: 599, endPoint y: 254, distance: 8.9
click at [599, 254] on div at bounding box center [595, 256] width 25 height 4
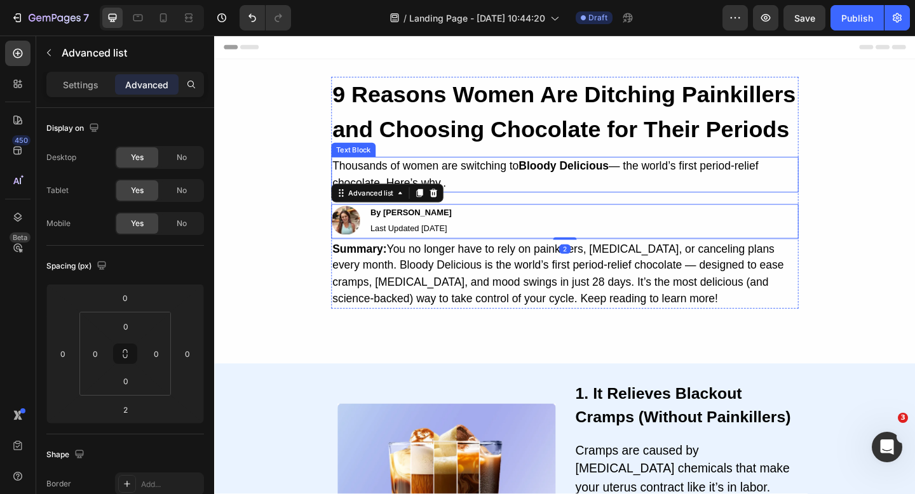
click at [660, 203] on p "Thousands of women are switching to Bloody Delicious — the world’s first period…" at bounding box center [595, 187] width 506 height 36
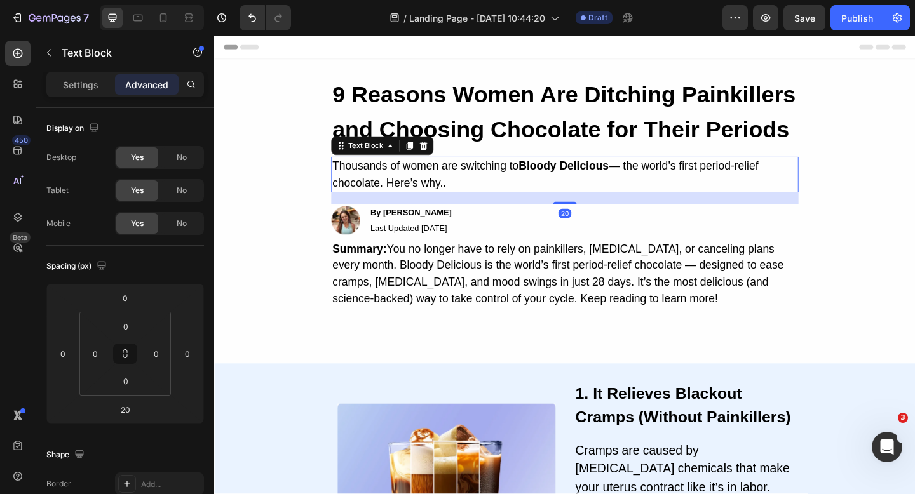
drag, startPoint x: 598, startPoint y: 215, endPoint x: 598, endPoint y: 205, distance: 10.2
click at [598, 205] on div "Thousands of women are switching to Bloody Delicious — the world’s first period…" at bounding box center [595, 187] width 508 height 39
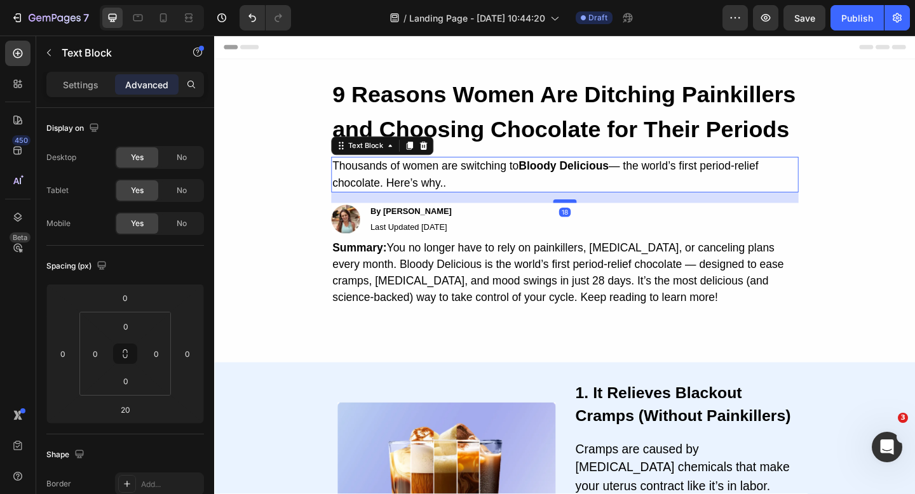
click at [594, 217] on div at bounding box center [595, 216] width 25 height 4
type input "18"
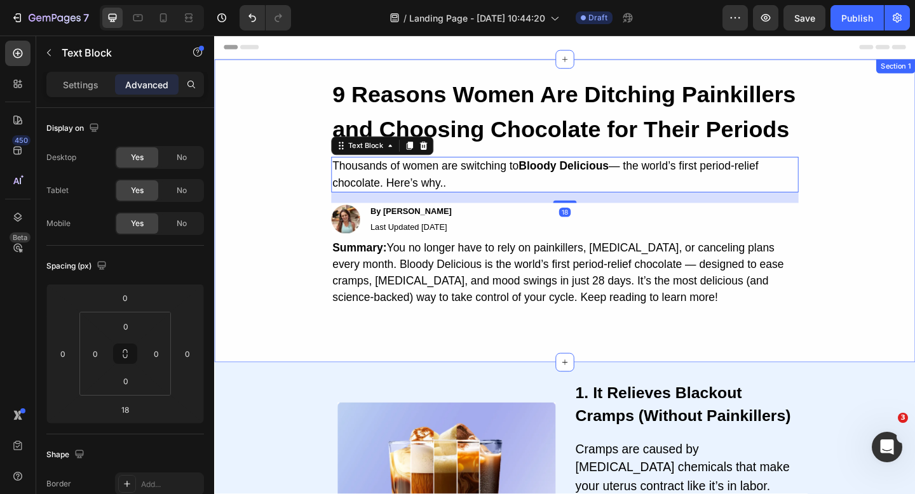
click at [862, 228] on div "9 Reasons Women Are Ditching Painkillers and Choosing Chocolate for Their Perio…" at bounding box center [595, 227] width 762 height 292
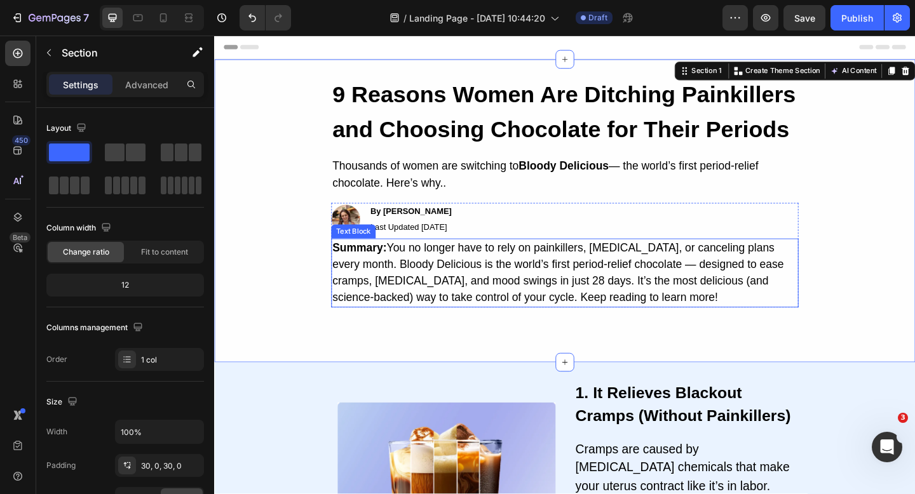
click at [513, 268] on p "Summary: You no longer have to rely on painkillers, [MEDICAL_DATA], or cancelin…" at bounding box center [595, 294] width 506 height 72
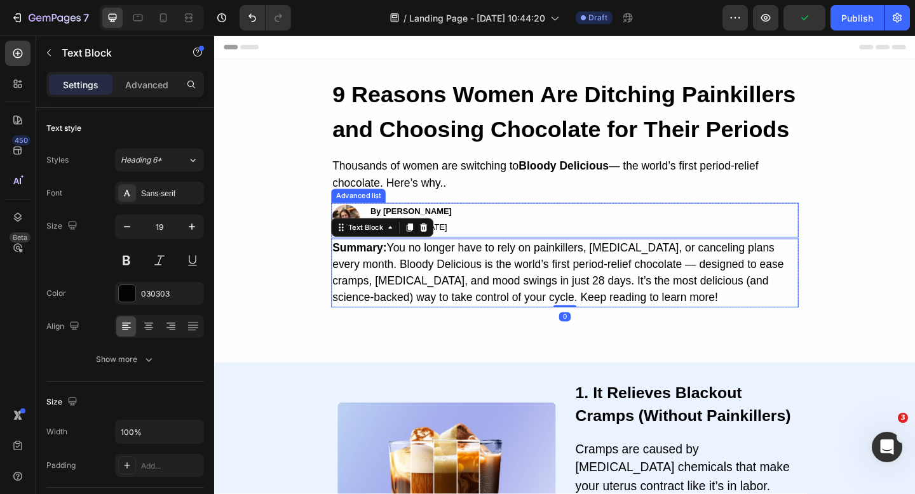
click at [571, 237] on div "Image By Jessica M. Text Block Last Updated Aug 25, 2025 Text Block Row" at bounding box center [595, 236] width 508 height 37
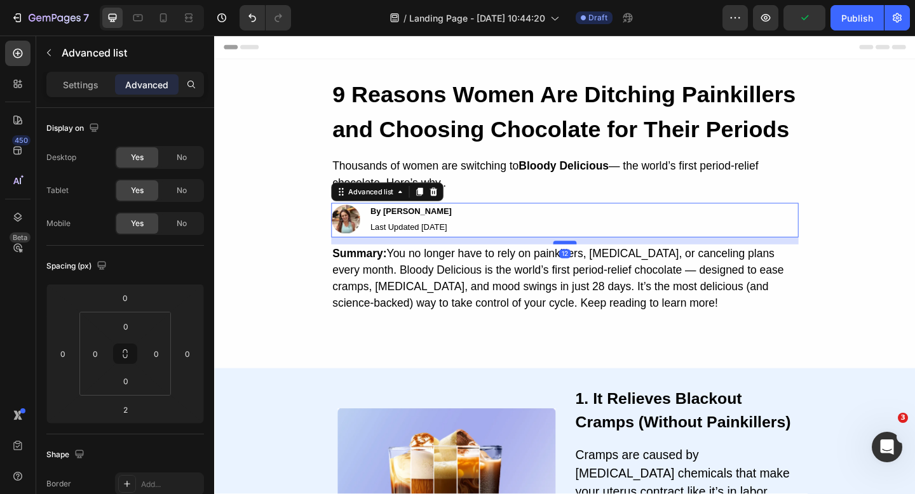
click at [586, 259] on div at bounding box center [595, 261] width 25 height 4
type input "11"
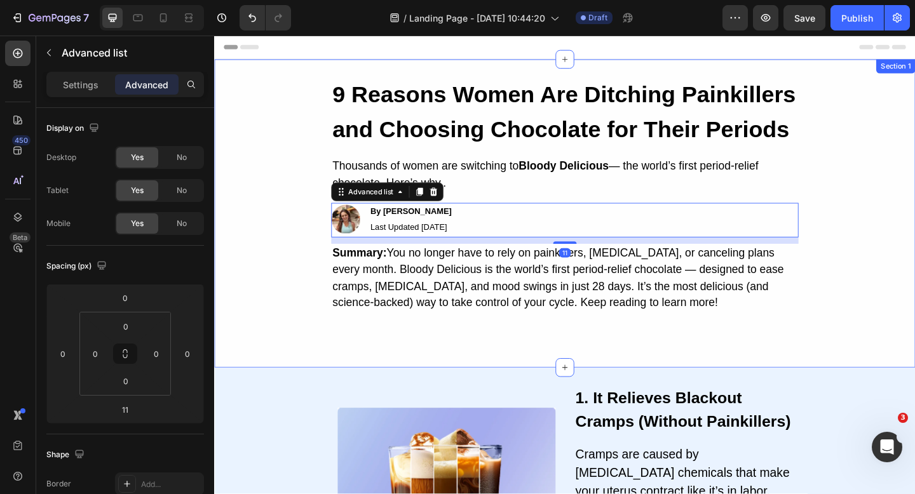
click at [273, 320] on div "9 Reasons Women Are Ditching Painkillers and Choosing Chocolate for Their Perio…" at bounding box center [595, 229] width 762 height 297
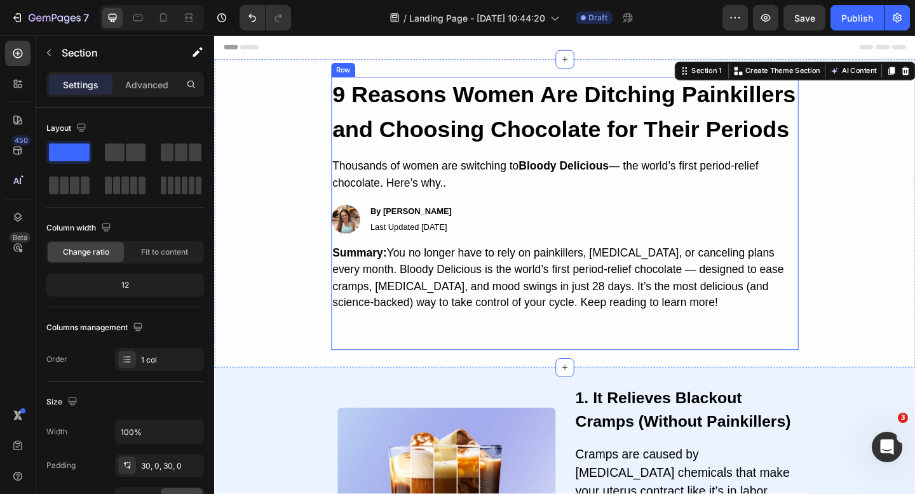
click at [481, 294] on p "Summary: You no longer have to rely on painkillers, [MEDICAL_DATA], or cancelin…" at bounding box center [595, 300] width 506 height 72
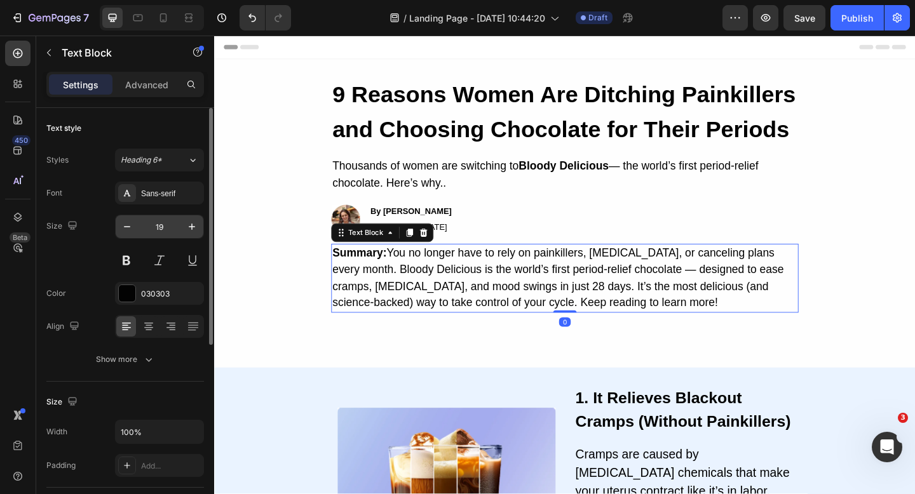
click at [115, 231] on div "19" at bounding box center [159, 227] width 89 height 24
click at [119, 231] on button "button" at bounding box center [127, 226] width 23 height 23
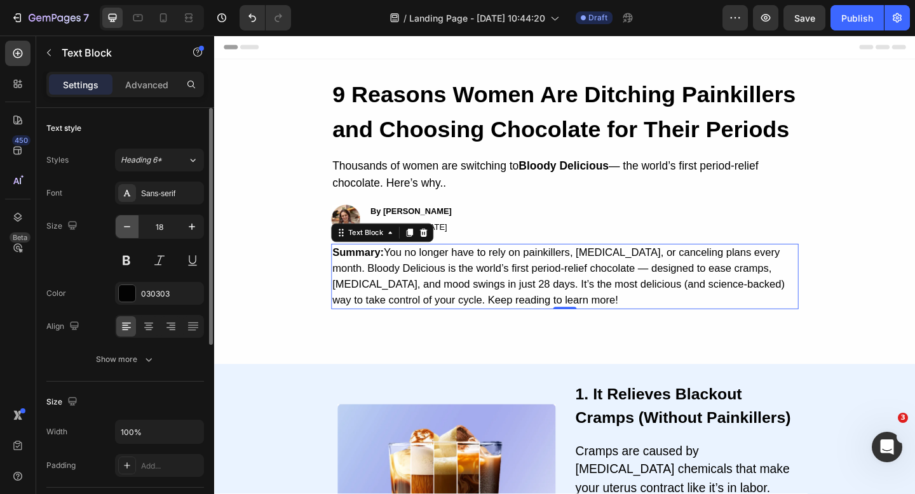
click at [119, 231] on button "button" at bounding box center [127, 226] width 23 height 23
type input "17"
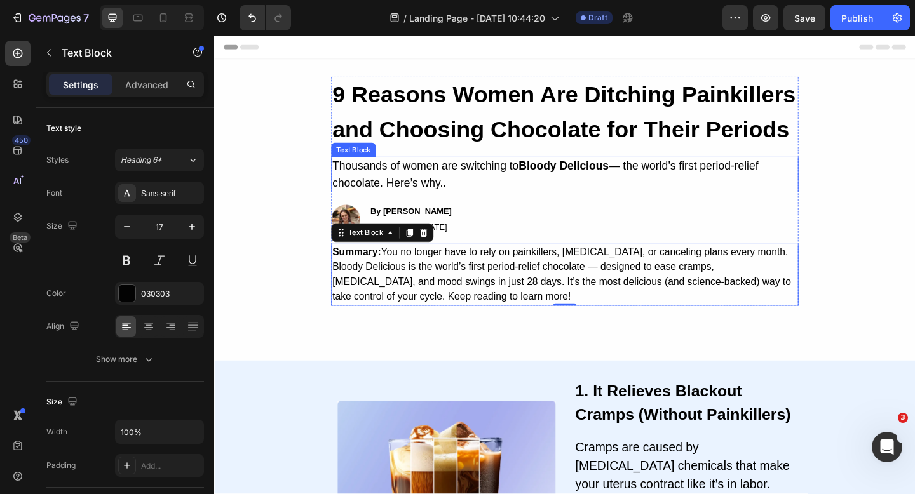
click at [378, 183] on p "Thousands of women are switching to Bloody Delicious — the world’s first period…" at bounding box center [595, 187] width 506 height 36
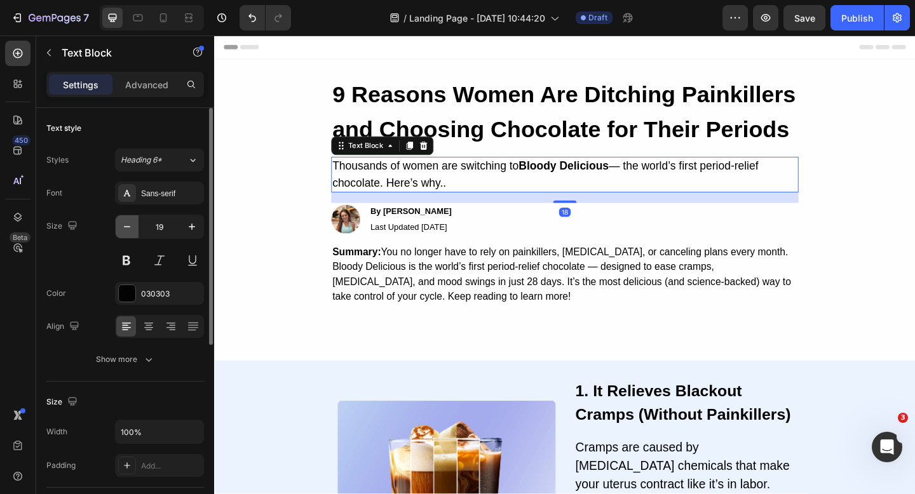
click at [127, 228] on icon "button" at bounding box center [127, 226] width 13 height 13
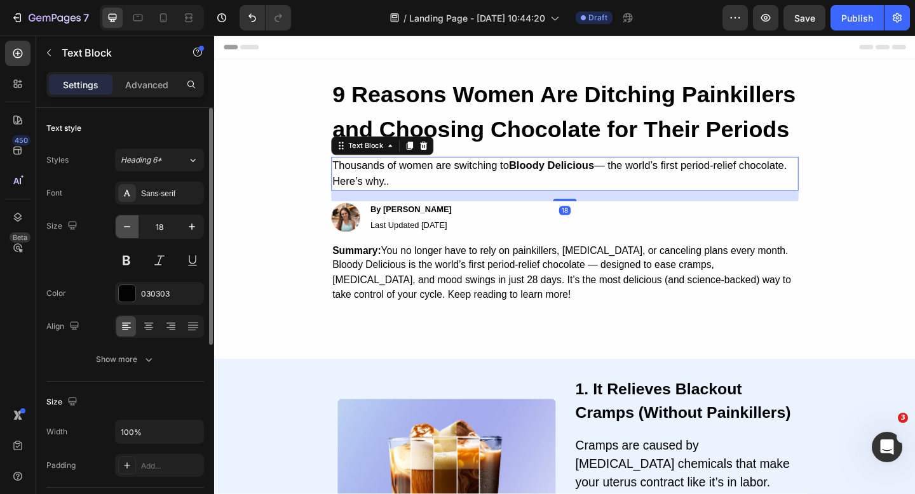
click at [127, 228] on icon "button" at bounding box center [127, 226] width 13 height 13
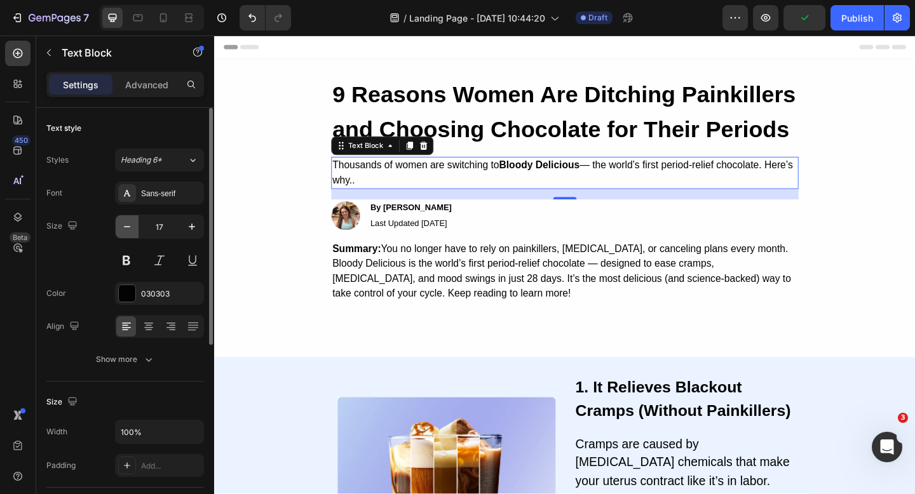
click at [127, 227] on icon "button" at bounding box center [127, 226] width 13 height 13
type input "16"
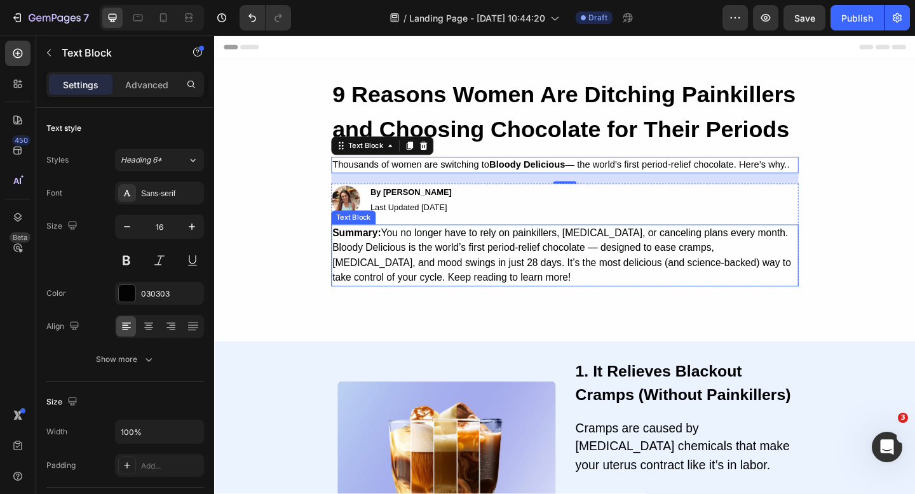
click at [449, 286] on p "Summary: You no longer have to rely on painkillers, [MEDICAL_DATA], or cancelin…" at bounding box center [595, 275] width 506 height 65
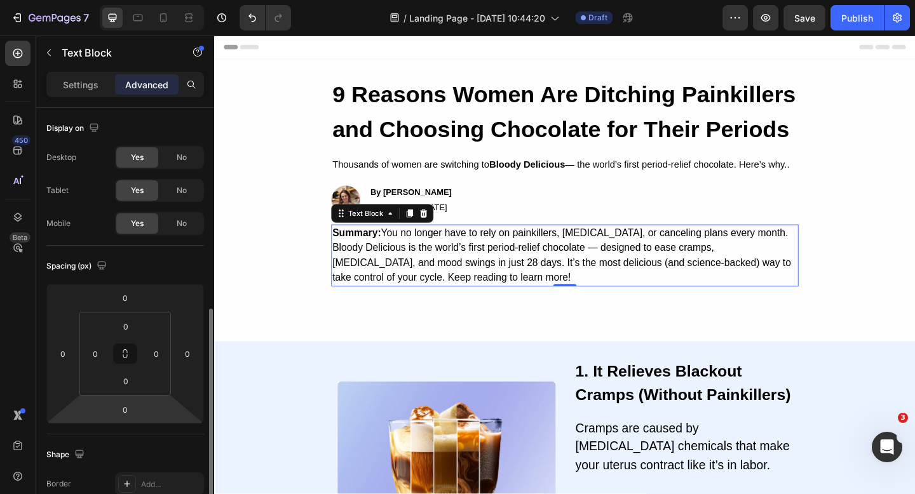
scroll to position [215, 0]
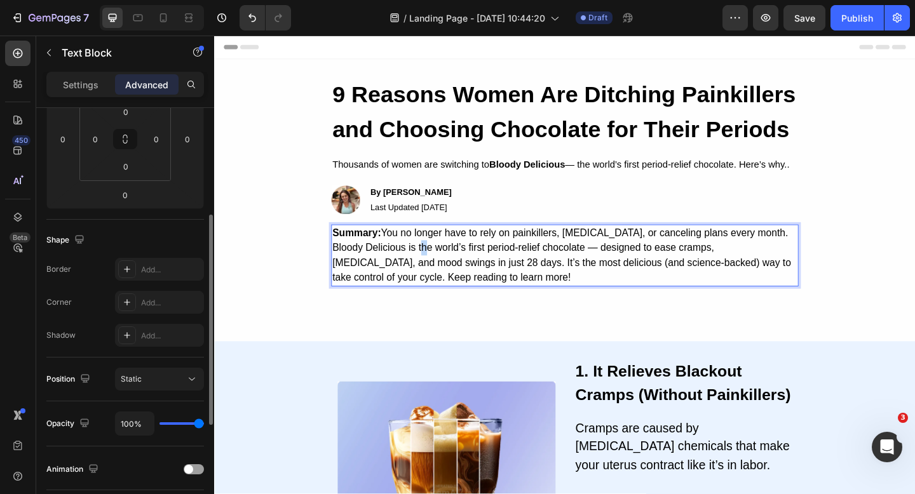
click at [450, 258] on p "Summary: You no longer have to rely on painkillers, [MEDICAL_DATA], or cancelin…" at bounding box center [595, 275] width 506 height 65
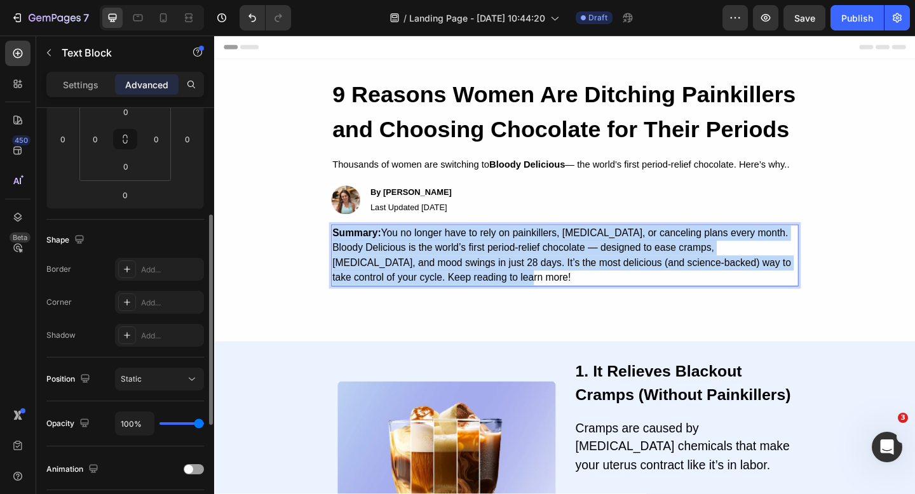
click at [450, 258] on p "Summary: You no longer have to rely on painkillers, [MEDICAL_DATA], or cancelin…" at bounding box center [595, 275] width 506 height 65
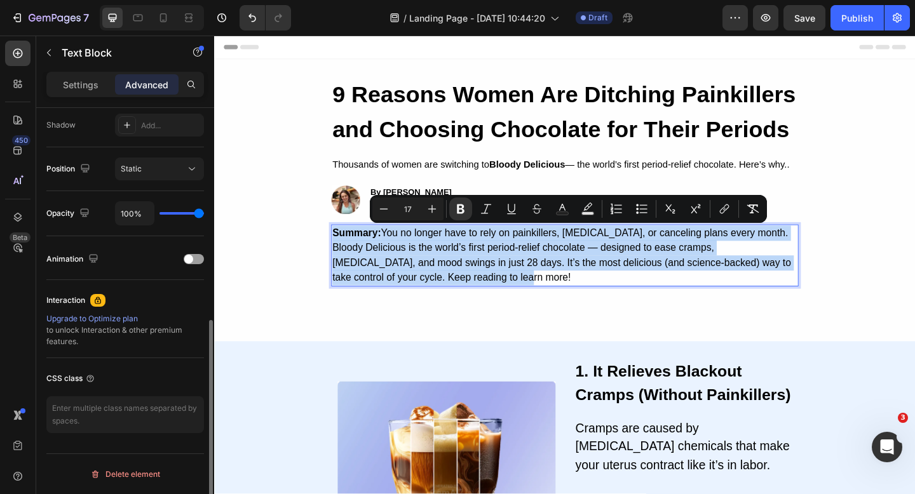
scroll to position [0, 0]
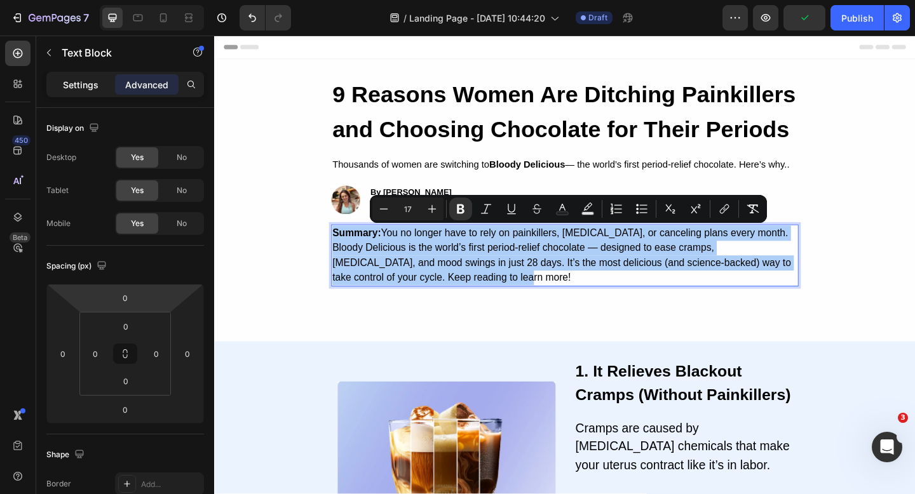
click at [72, 91] on div "Settings" at bounding box center [81, 84] width 64 height 20
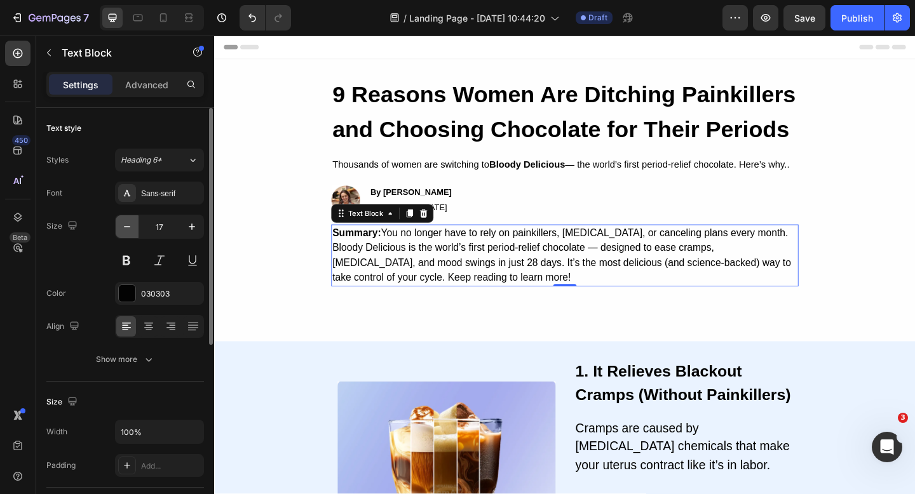
click at [128, 227] on icon "button" at bounding box center [127, 226] width 6 height 1
type input "16"
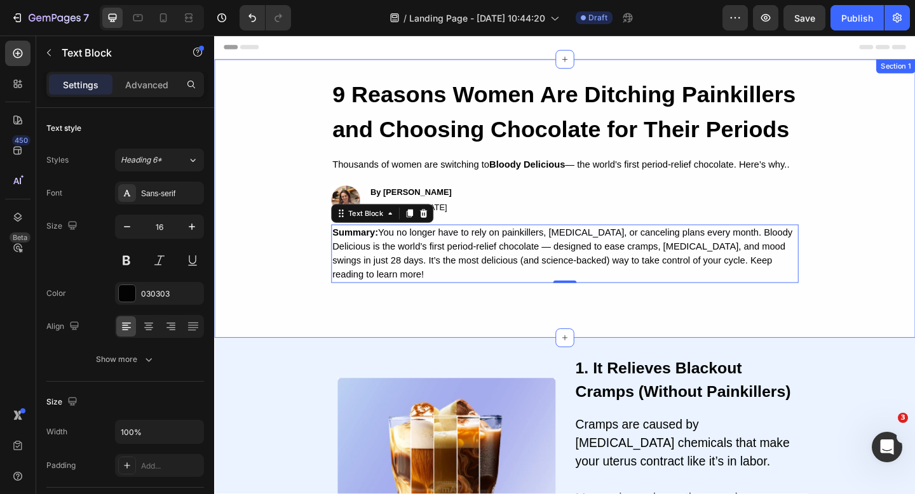
click at [313, 335] on div "9 Reasons Women Are Ditching Painkillers and Choosing Chocolate for Their Perio…" at bounding box center [595, 213] width 762 height 265
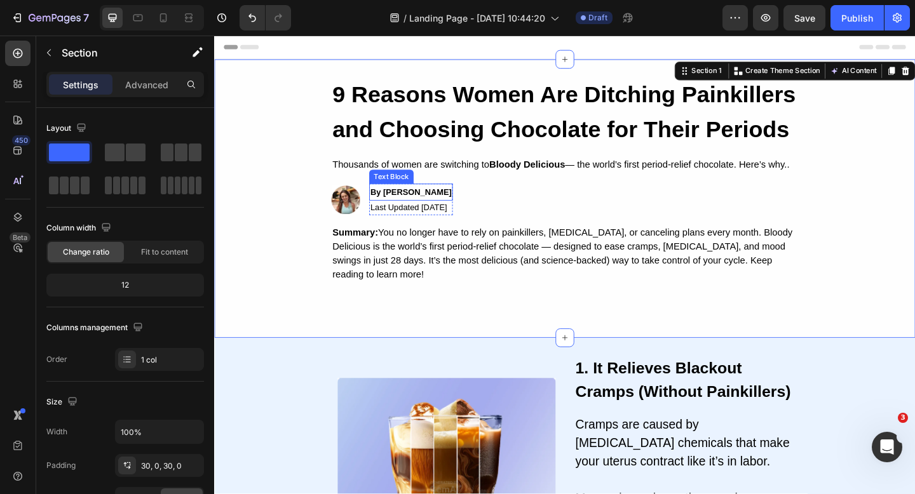
click at [427, 206] on strong "By Jessica M." at bounding box center [428, 206] width 88 height 10
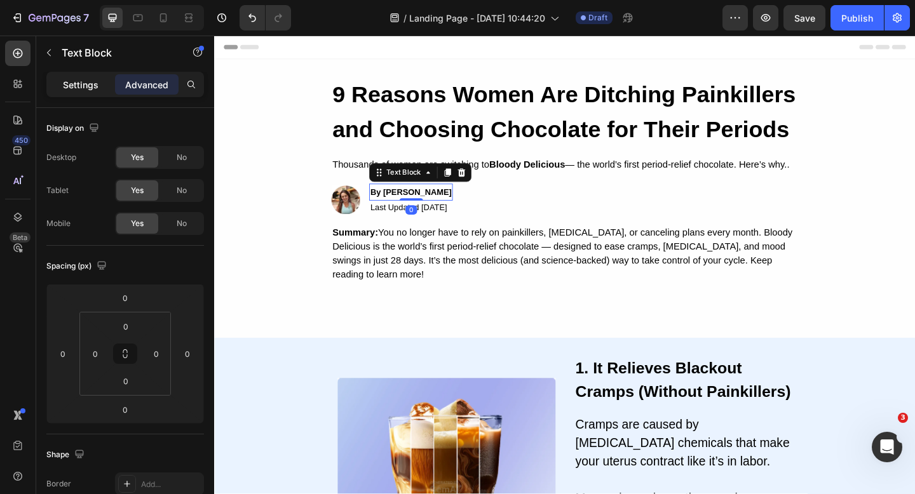
click at [68, 82] on p "Settings" at bounding box center [81, 84] width 36 height 13
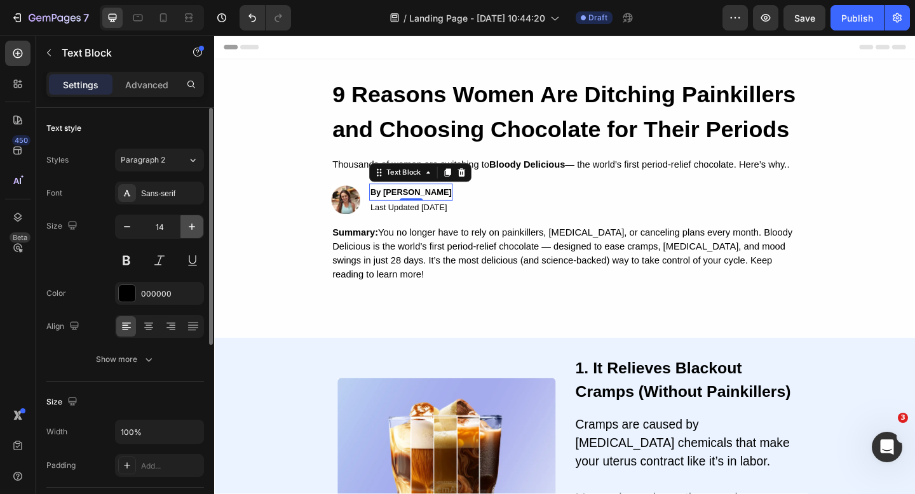
click at [199, 231] on button "button" at bounding box center [191, 226] width 23 height 23
type input "16"
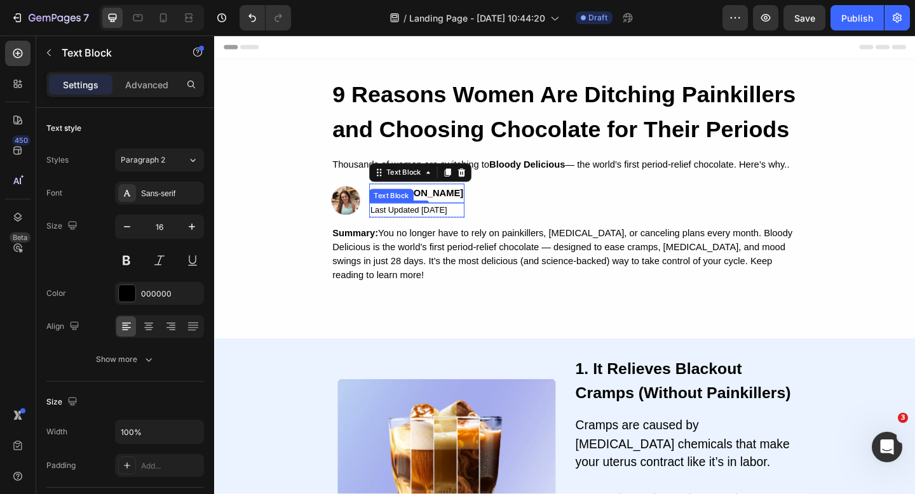
click at [444, 226] on div "Last Updated [DATE]" at bounding box center [434, 226] width 104 height 16
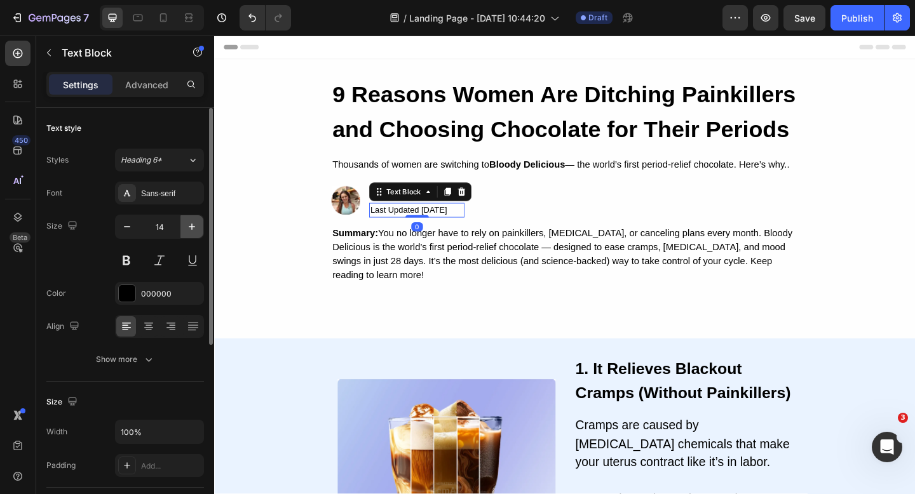
click at [194, 224] on icon "button" at bounding box center [192, 226] width 13 height 13
type input "16"
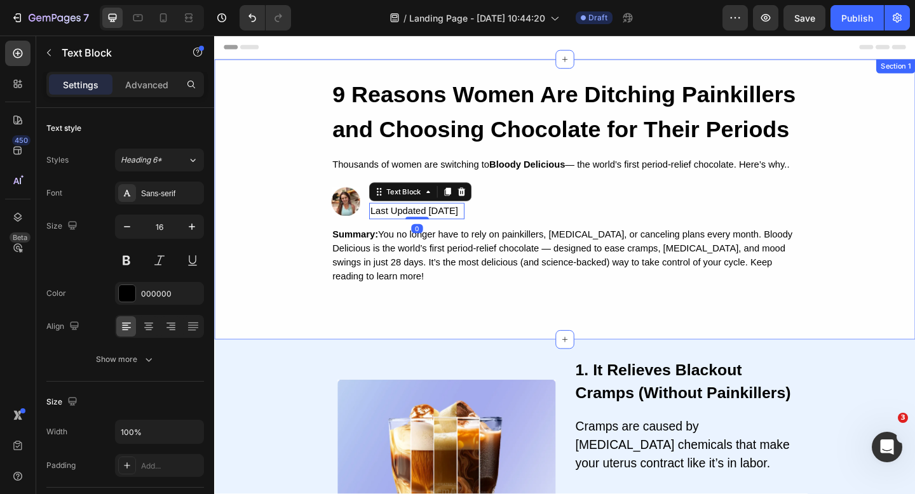
click at [311, 268] on div "9 Reasons Women Are Ditching Painkillers and Choosing Chocolate for Their Perio…" at bounding box center [595, 214] width 762 height 267
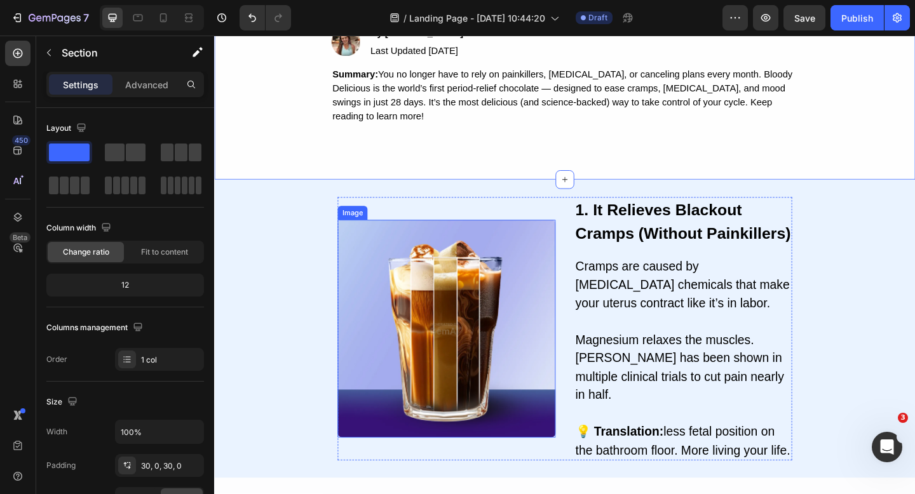
scroll to position [191, 0]
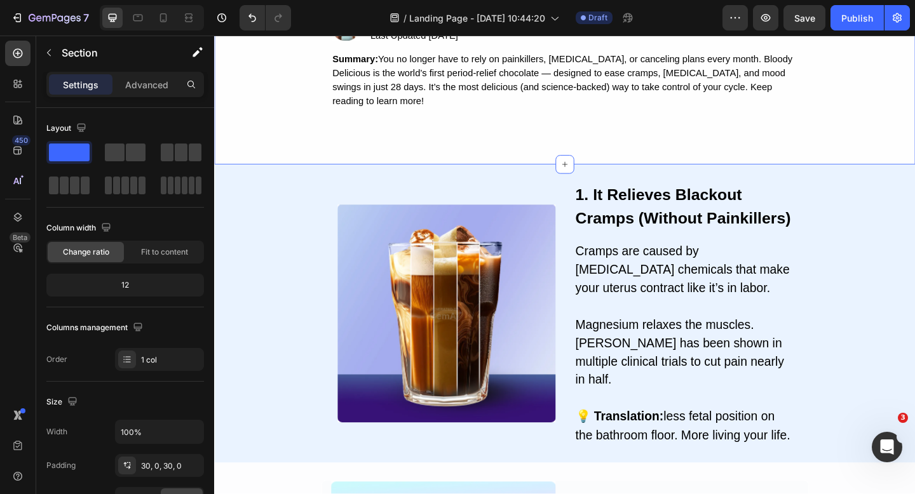
click at [588, 157] on div "9 Reasons Women Are Ditching Painkillers and Choosing Chocolate for Their Perio…" at bounding box center [595, 23] width 762 height 305
click at [554, 130] on div "9 Reasons Women Are Ditching Painkillers and Choosing Chocolate for Their Perio…" at bounding box center [595, 23] width 508 height 267
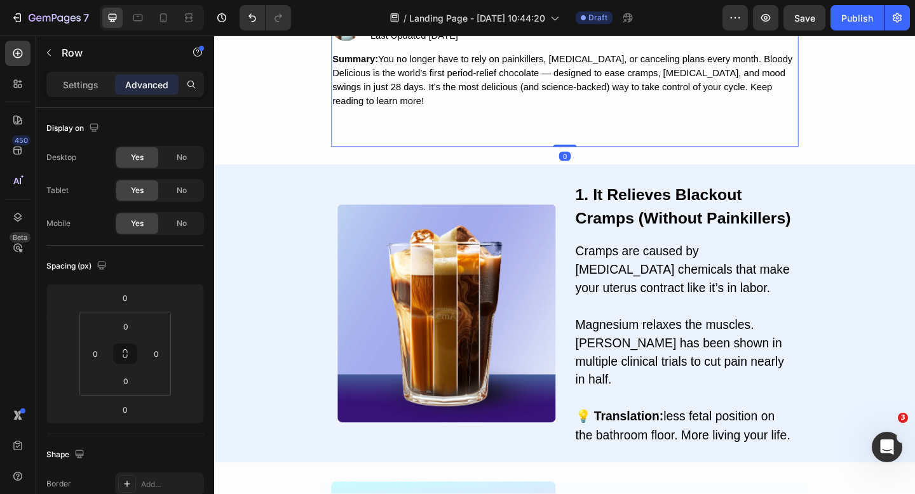
drag, startPoint x: 590, startPoint y: 154, endPoint x: 586, endPoint y: 123, distance: 30.7
click at [586, 123] on div "9 Reasons Women Are Ditching Painkillers and Choosing Chocolate for Their Perio…" at bounding box center [595, 23] width 508 height 267
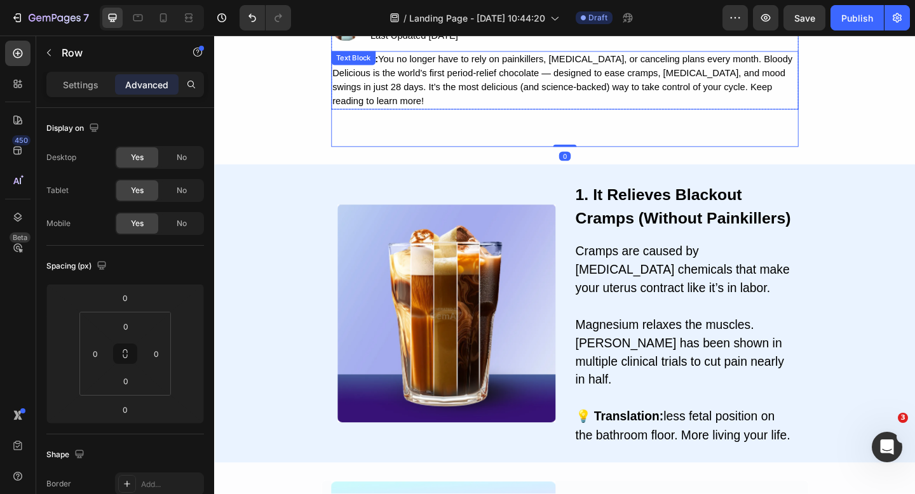
click at [564, 86] on p "Summary: You no longer have to rely on painkillers, [MEDICAL_DATA], or cancelin…" at bounding box center [595, 84] width 506 height 61
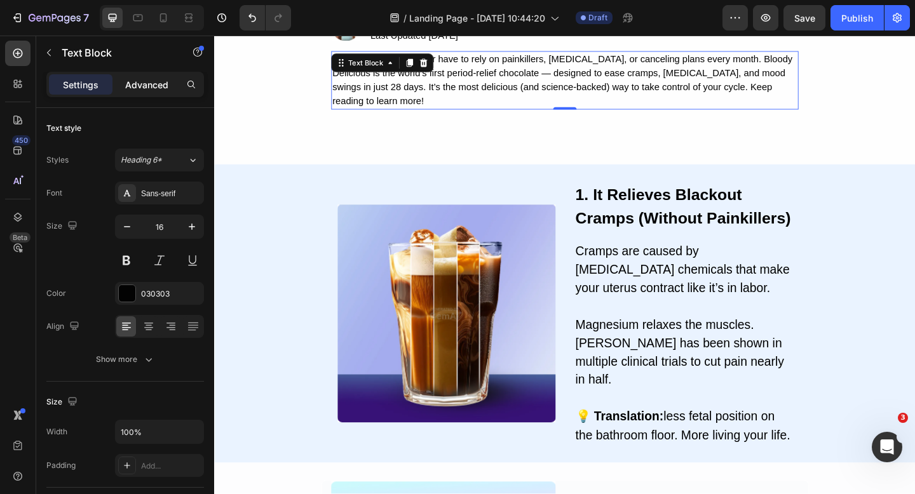
click at [149, 88] on p "Advanced" at bounding box center [146, 84] width 43 height 13
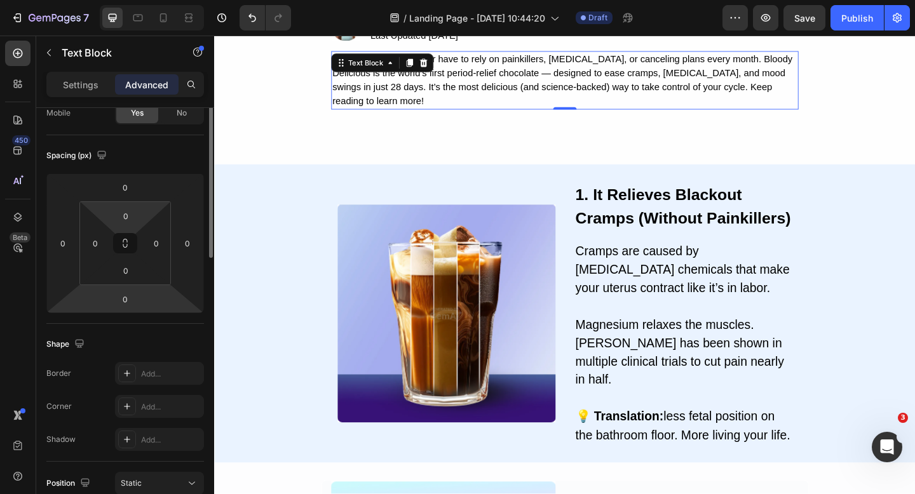
scroll to position [126, 0]
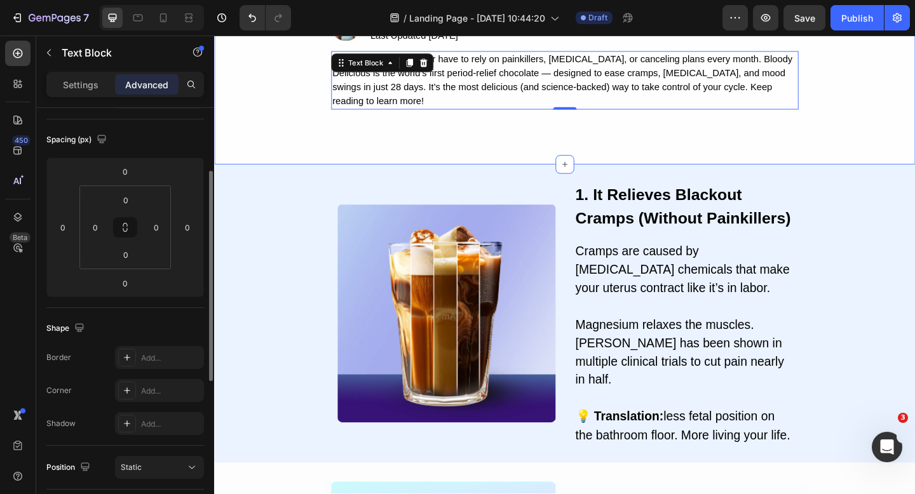
click at [555, 160] on div "9 Reasons Women Are Ditching Painkillers and Choosing Chocolate for Their Perio…" at bounding box center [595, 23] width 762 height 305
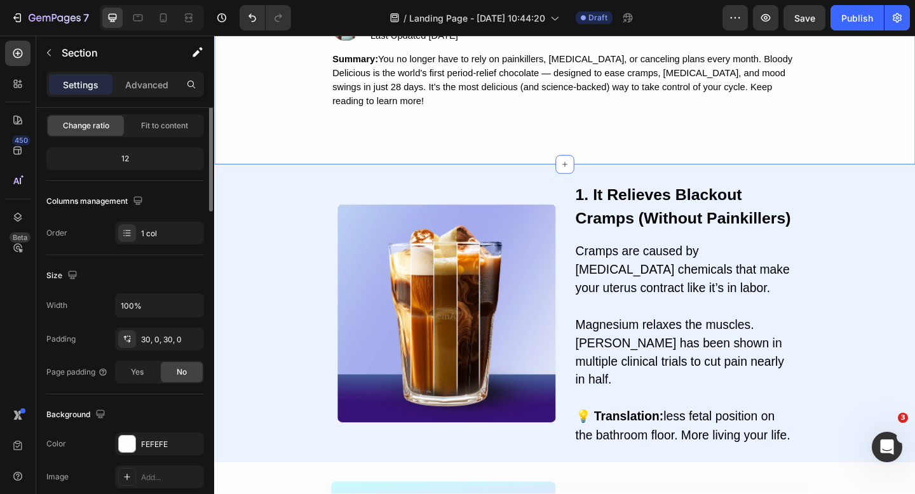
scroll to position [0, 0]
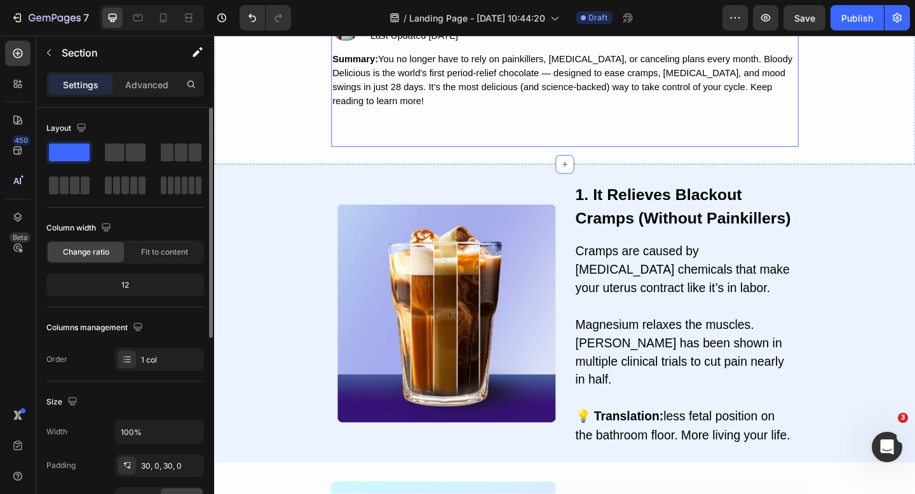
click at [548, 141] on div "9 Reasons Women Are Ditching Painkillers and Choosing Chocolate for Their Perio…" at bounding box center [595, 23] width 508 height 267
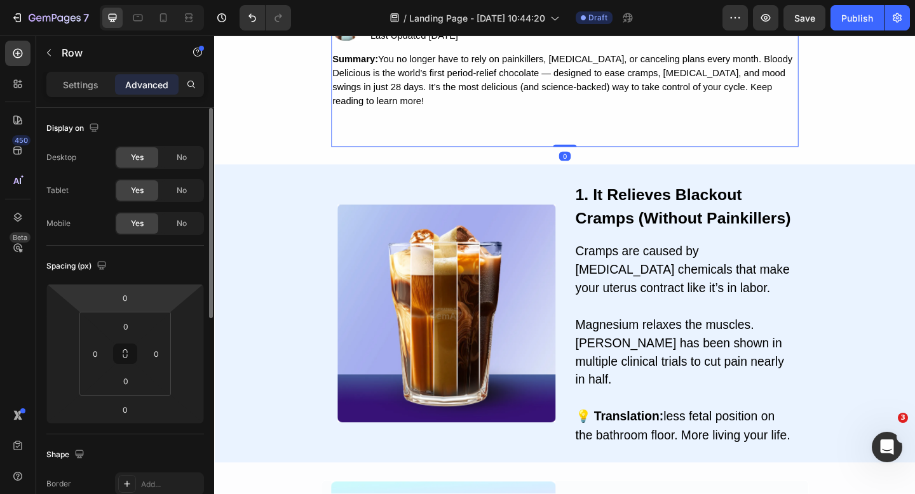
click at [132, 0] on html "7 Version history / Landing Page - [DATE] 10:44:20 Draft Preview Save Publish 4…" at bounding box center [457, 0] width 915 height 0
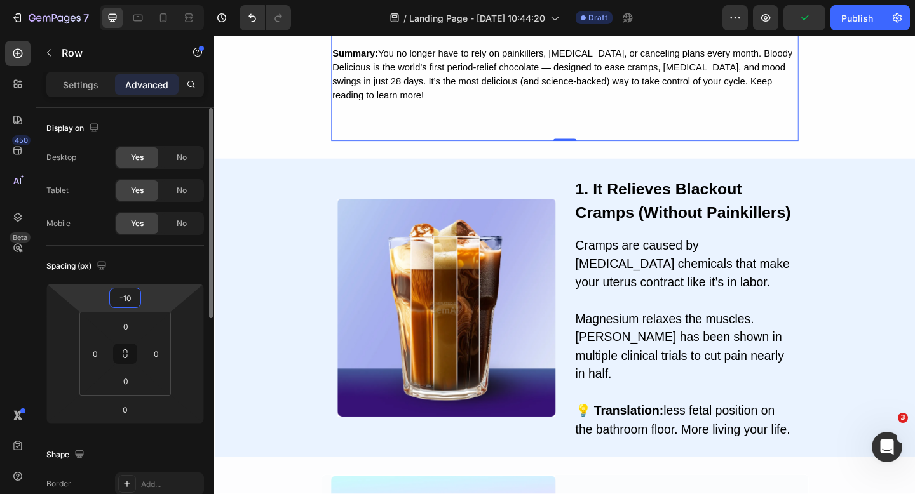
type input "-1"
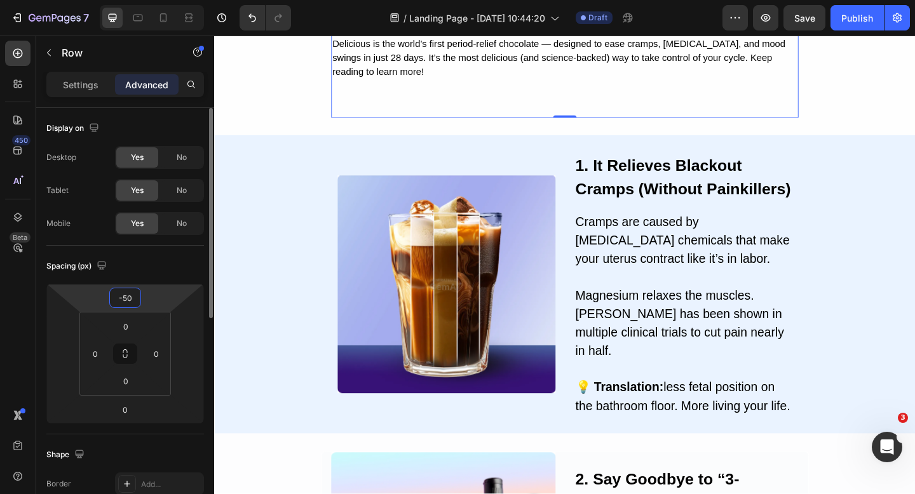
type input "-5"
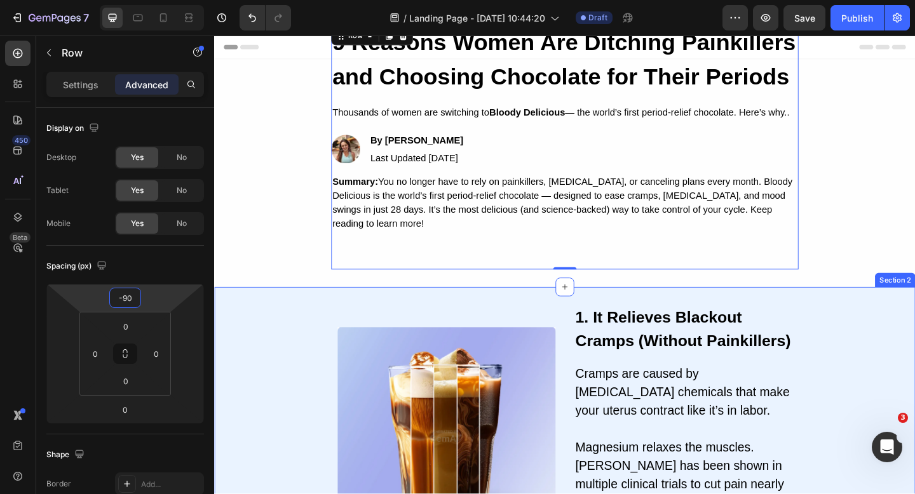
type input "-9"
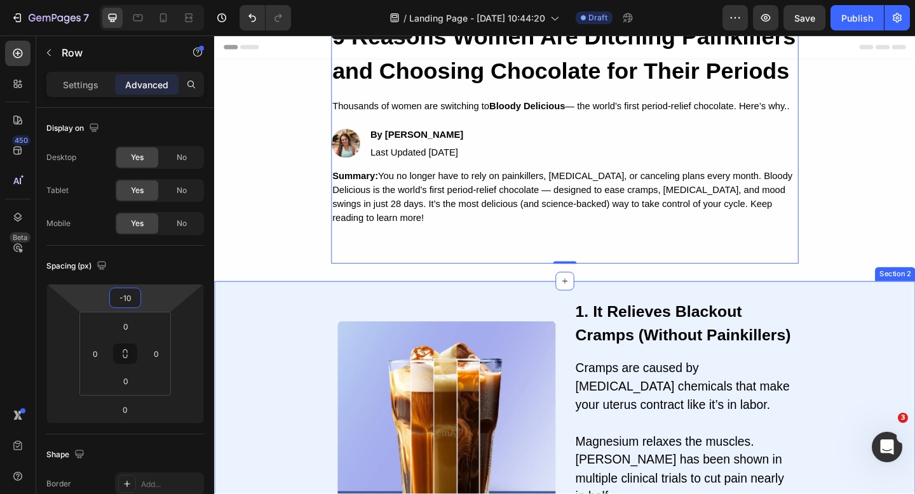
type input "-1"
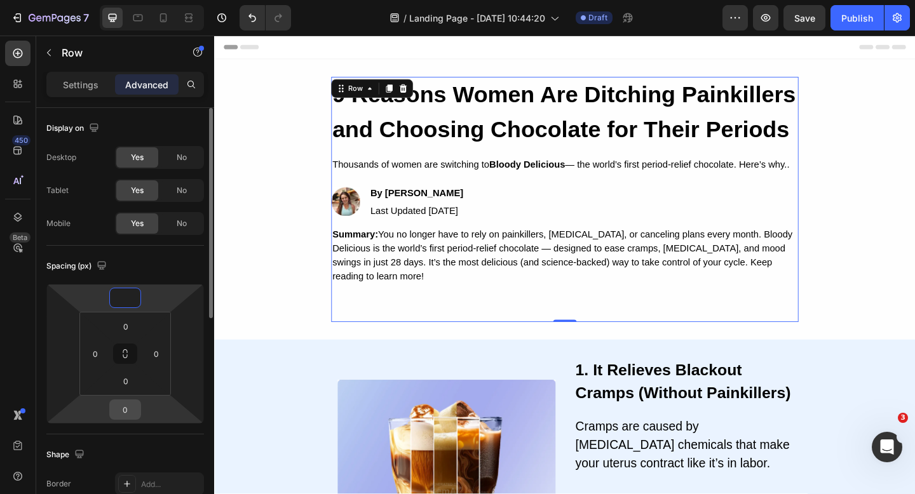
click at [126, 414] on input "0" at bounding box center [124, 409] width 25 height 19
type input "0"
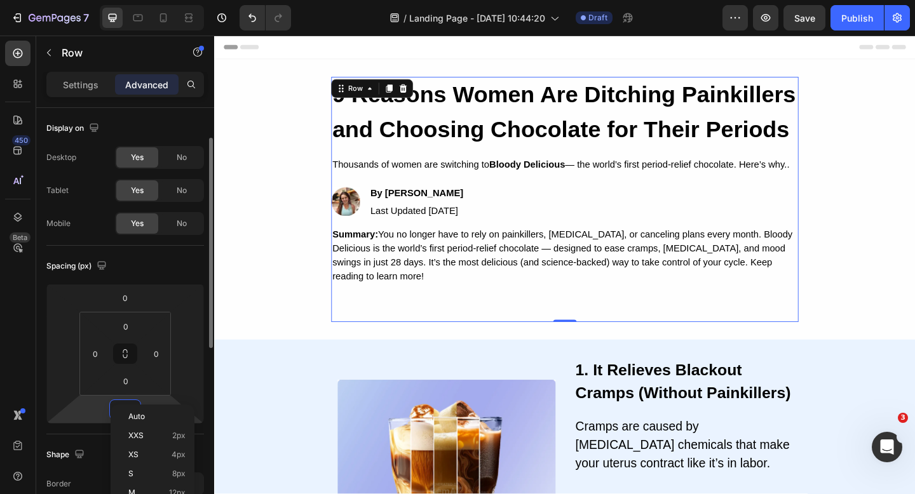
scroll to position [20, 0]
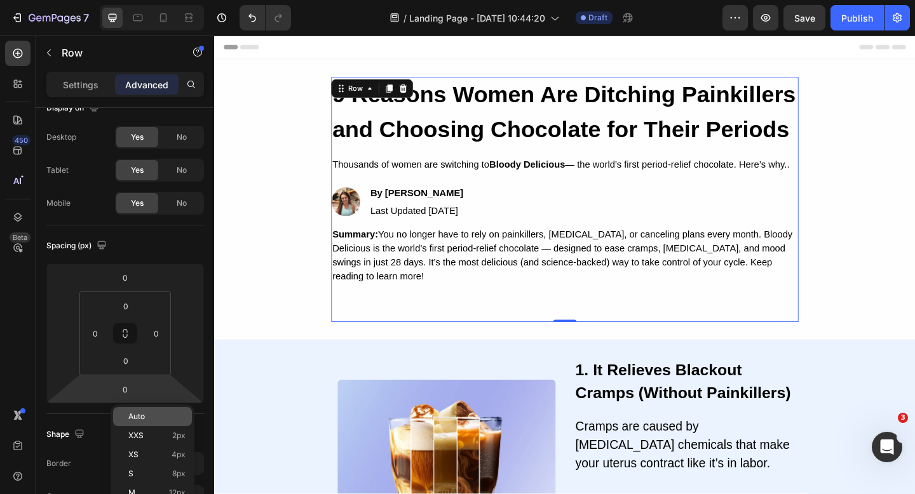
click at [154, 417] on p "Auto" at bounding box center [156, 416] width 57 height 9
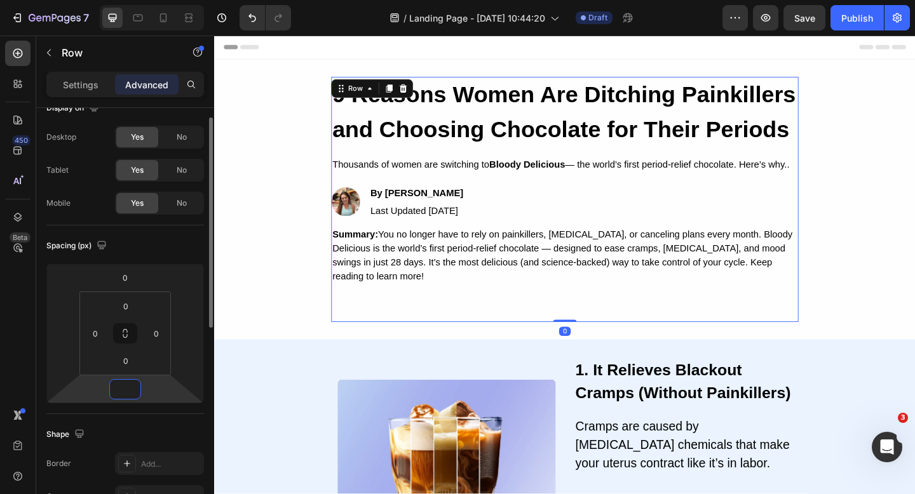
click at [121, 389] on input "number" at bounding box center [124, 389] width 25 height 19
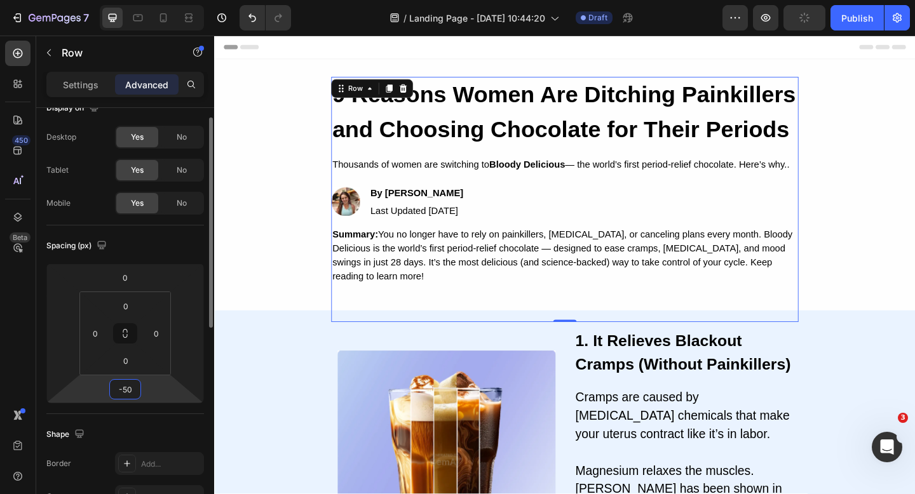
type input "-5"
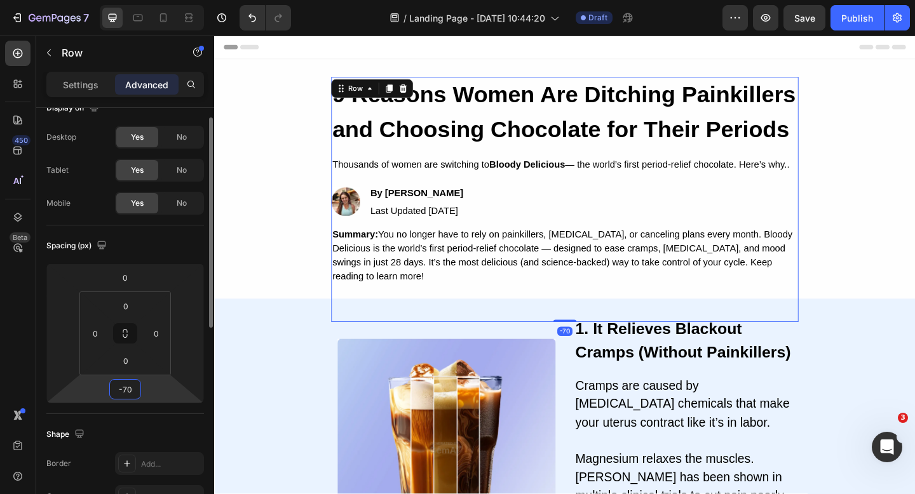
type input "-70"
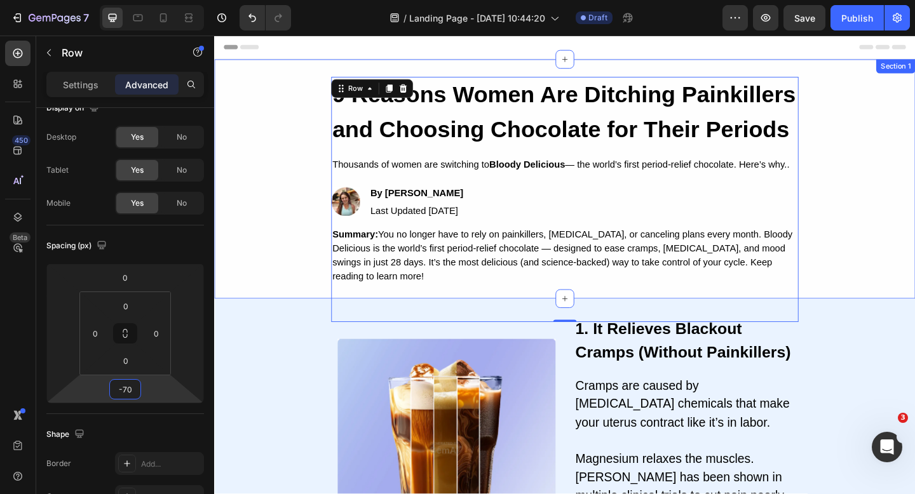
click at [263, 295] on div "9 Reasons Women Are Ditching Painkillers and Choosing Chocolate for Their Perio…" at bounding box center [595, 192] width 762 height 222
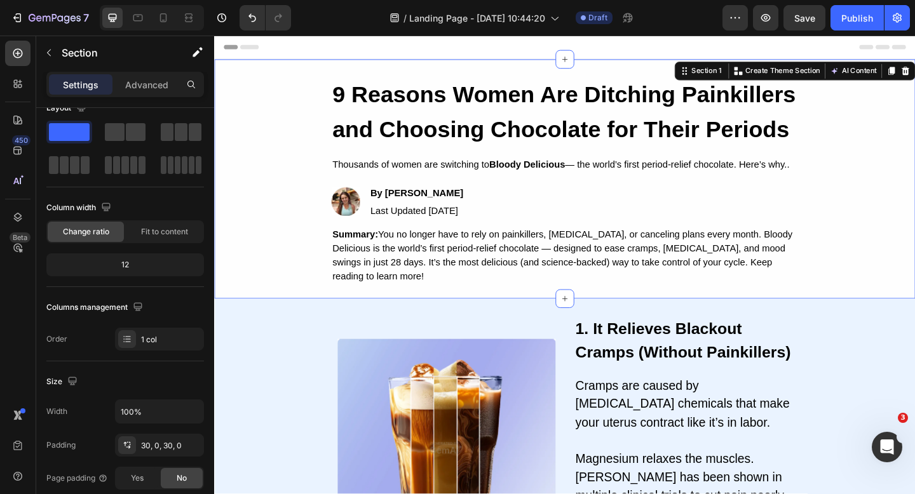
scroll to position [0, 0]
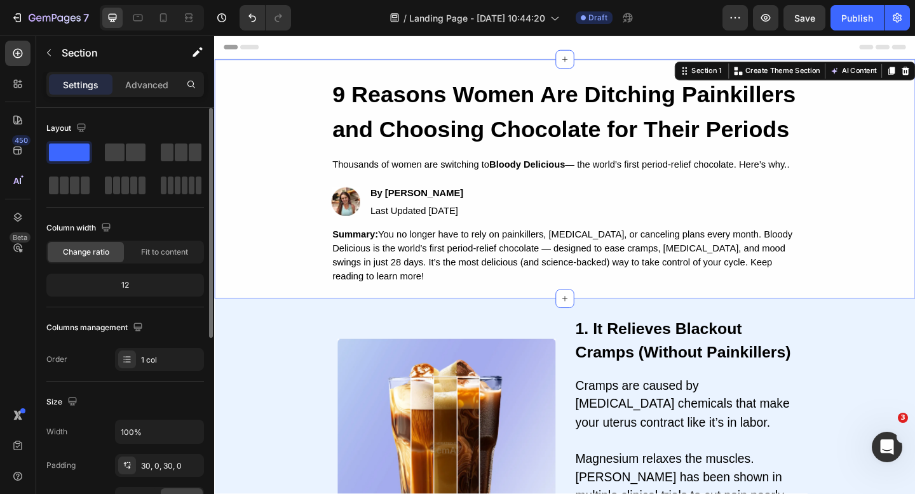
click at [914, 209] on div "9 Reasons Women Are Ditching Painkillers and Choosing Chocolate for Their Perio…" at bounding box center [595, 192] width 762 height 222
click at [891, 240] on div "9 Reasons Women Are Ditching Painkillers and Choosing Chocolate for Their Perio…" at bounding box center [595, 192] width 762 height 222
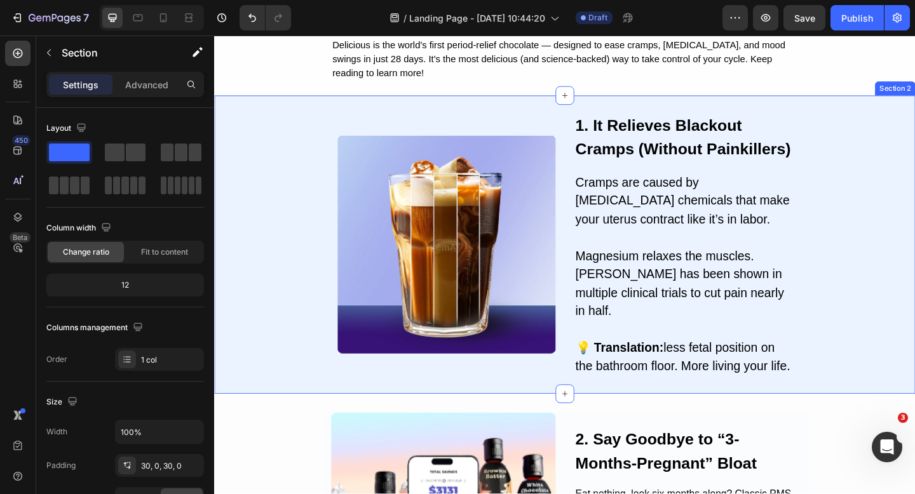
scroll to position [252, 0]
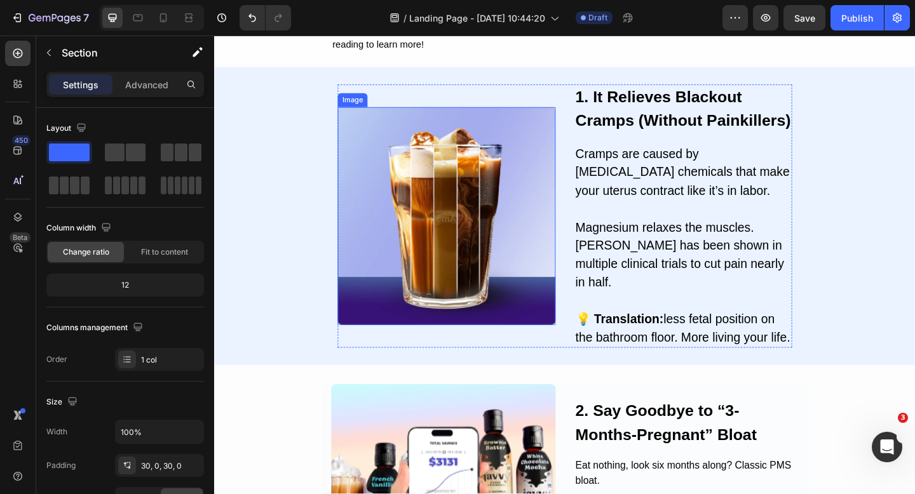
click at [501, 232] on img at bounding box center [466, 232] width 237 height 237
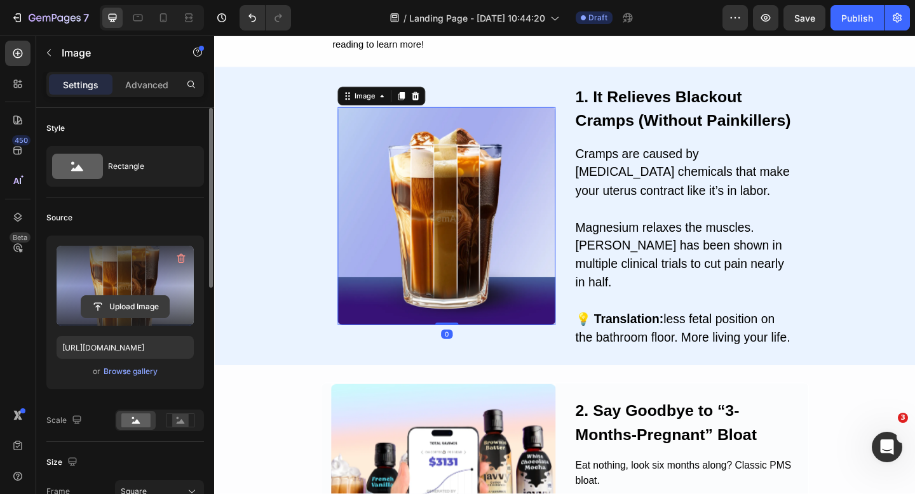
click at [106, 304] on input "file" at bounding box center [125, 307] width 88 height 22
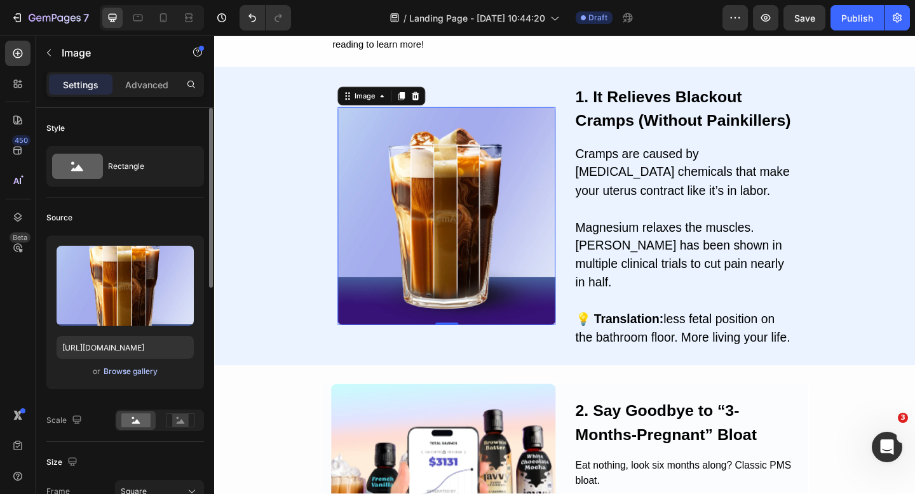
click at [128, 377] on button "Browse gallery" at bounding box center [130, 371] width 55 height 13
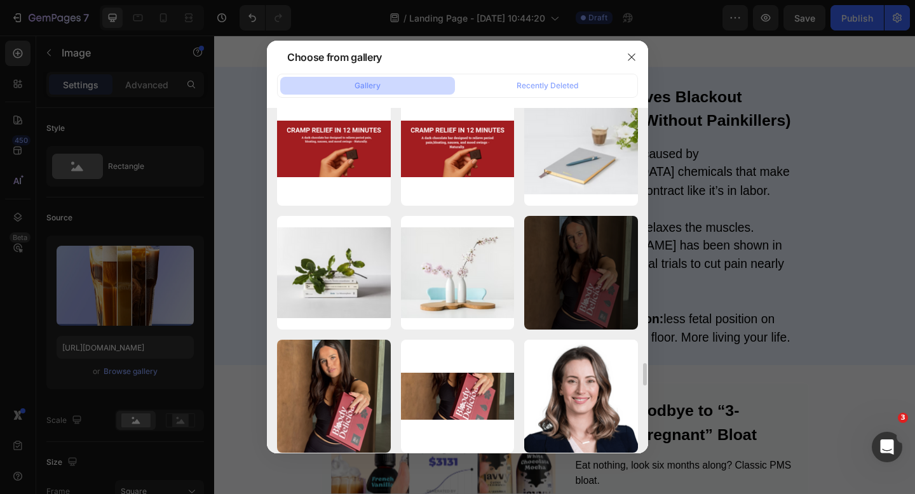
scroll to position [3981, 0]
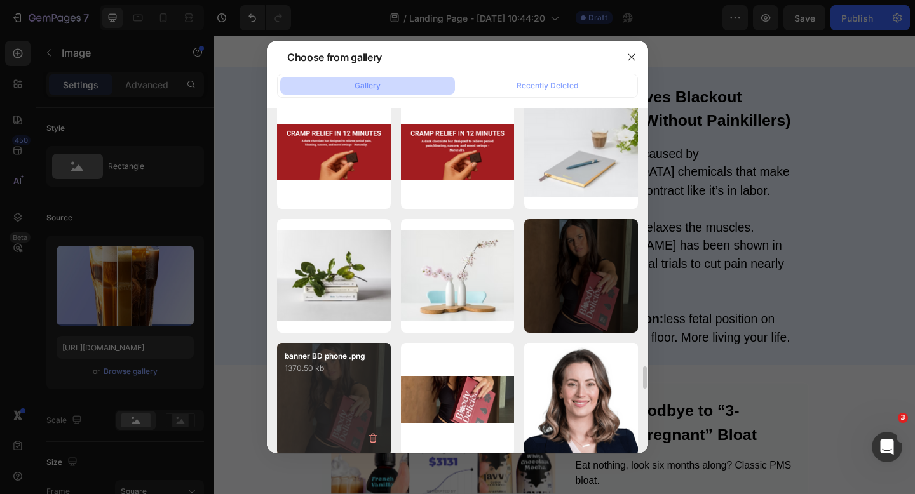
click at [324, 416] on div "banner BD phone .png 1370.50 kb" at bounding box center [334, 400] width 114 height 114
type input "https://cdn.shopify.com/s/files/1/0760/9611/0804/files/gempages_567841548364940…"
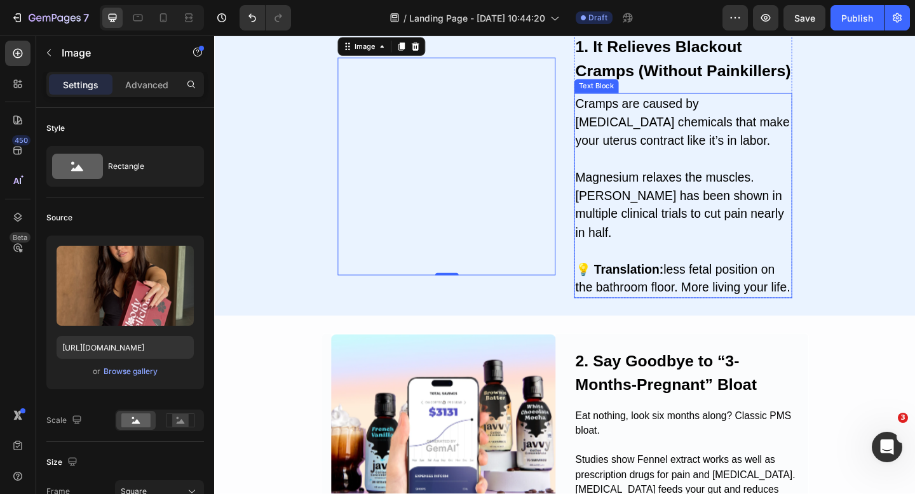
scroll to position [489, 0]
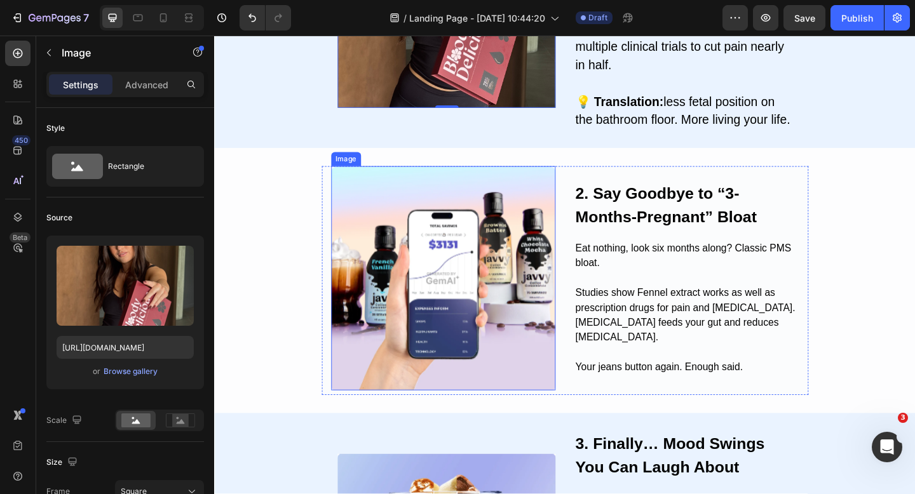
click at [463, 285] on img at bounding box center [463, 300] width 245 height 245
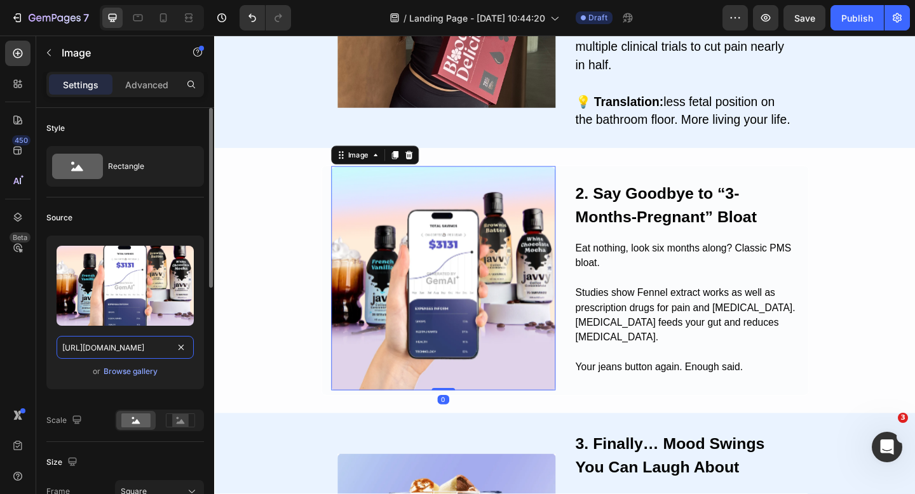
click at [102, 355] on input "https://image2layout-detection-trainimagebucket-02g83vbxbb2s.s3.amazonaws.com/i…" at bounding box center [125, 347] width 137 height 23
click at [114, 366] on div "Browse gallery" at bounding box center [131, 371] width 54 height 11
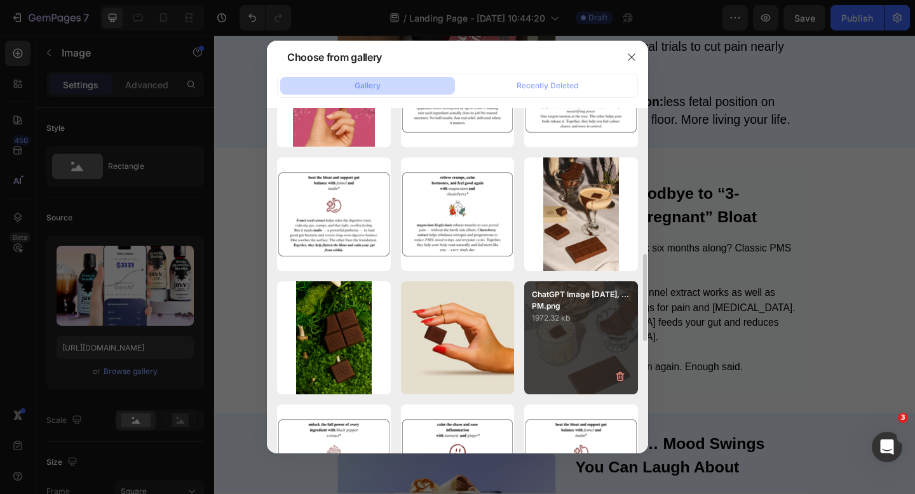
scroll to position [567, 0]
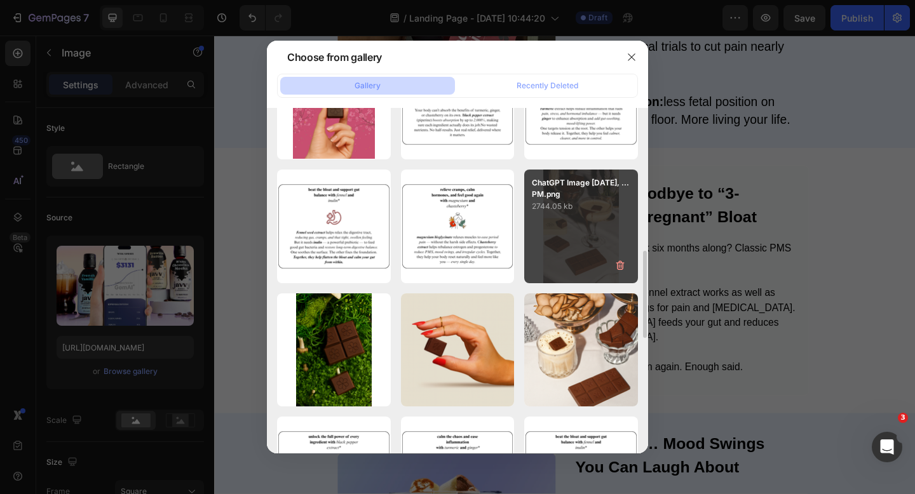
click at [604, 233] on div "ChatGPT Image Aug 4, ...PM.png 2744.05 kb" at bounding box center [581, 227] width 114 height 114
type input "https://cdn.shopify.com/s/files/1/0760/9611/0804/files/gempages_567841548364940…"
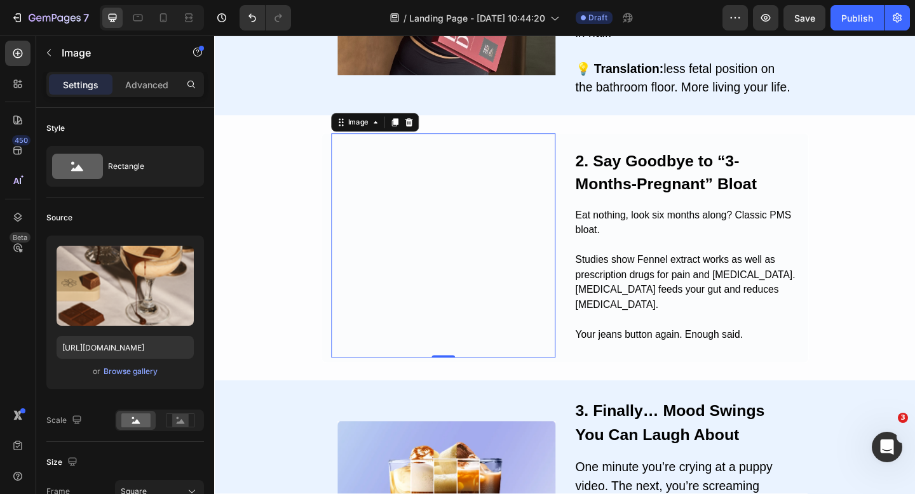
scroll to position [649, 0]
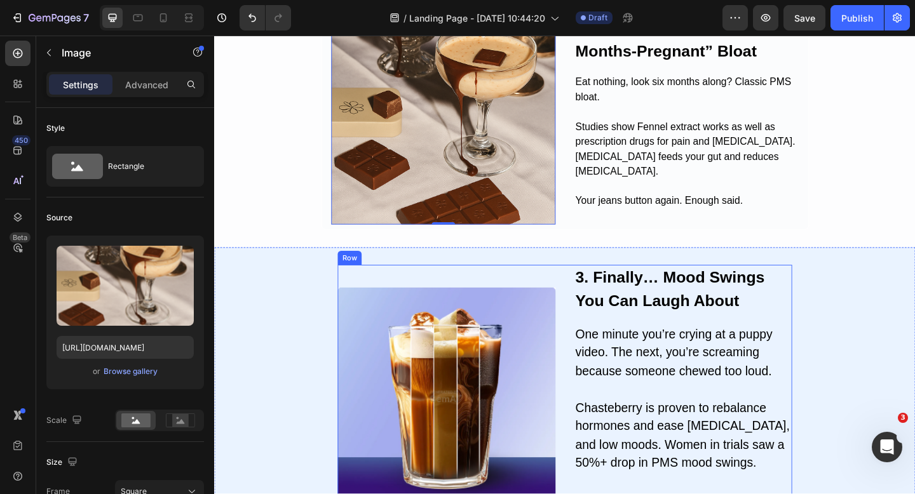
click at [473, 359] on img at bounding box center [466, 428] width 237 height 237
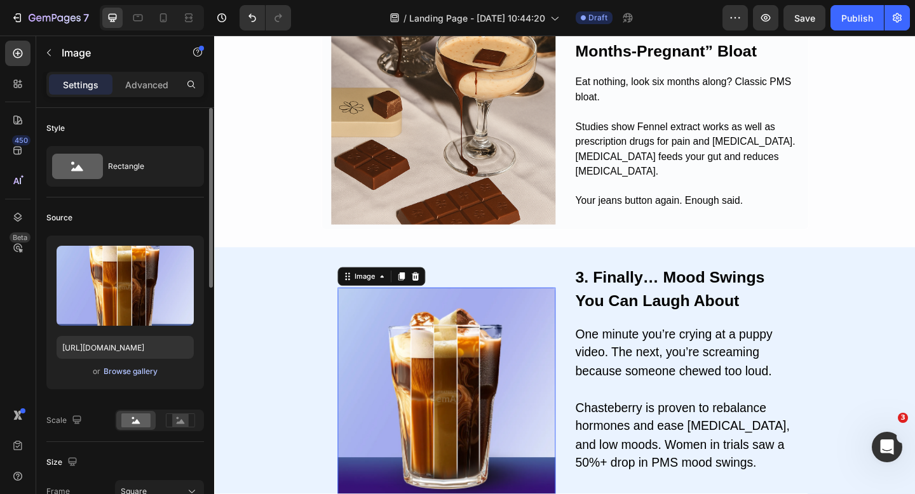
click at [132, 374] on div "Browse gallery" at bounding box center [131, 371] width 54 height 11
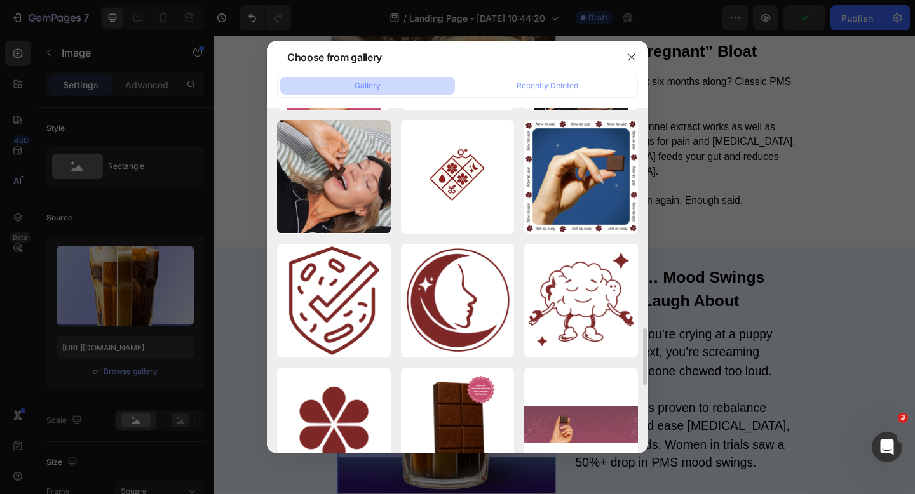
scroll to position [1253, 0]
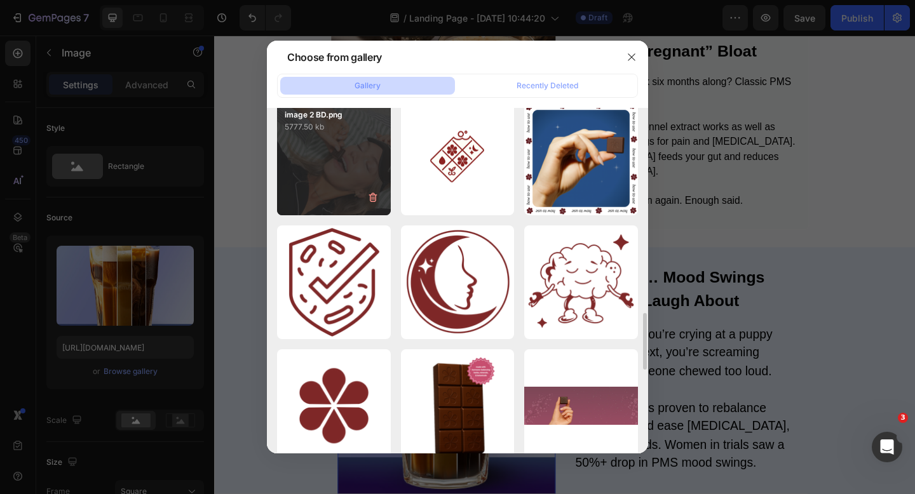
click at [328, 173] on div "image 2 BD.png 5777.50 kb" at bounding box center [334, 159] width 114 height 114
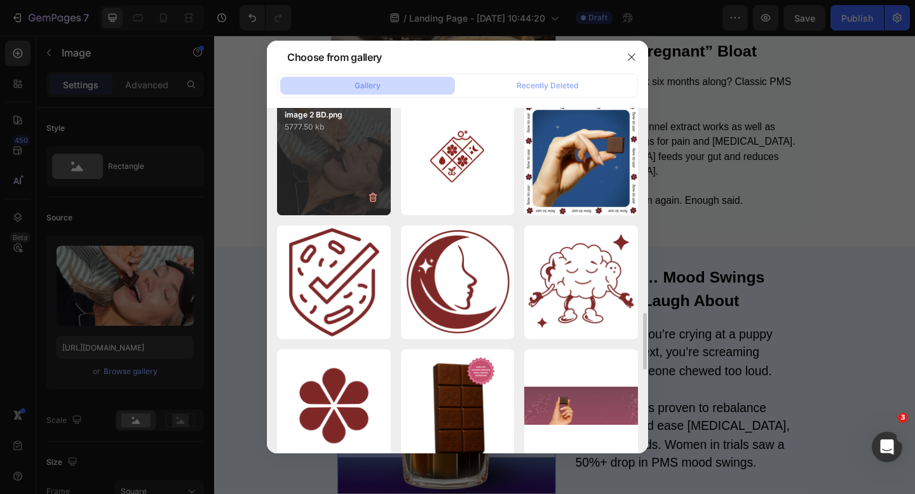
type input "https://cdn.shopify.com/s/files/1/0760/9611/0804/files/gempages_567841548364940…"
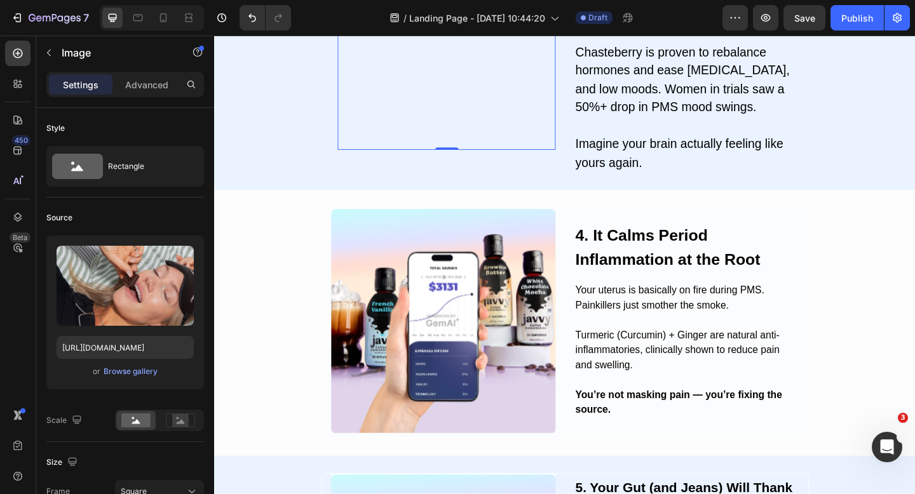
scroll to position [1044, 0]
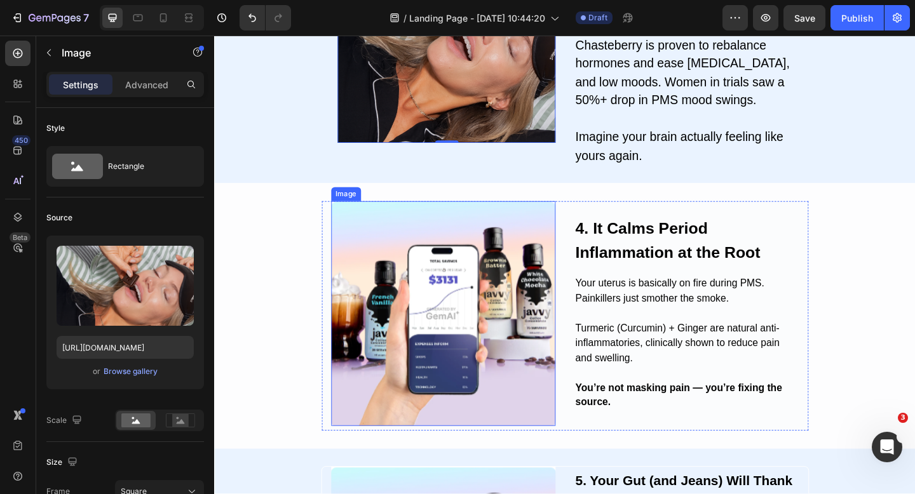
click at [470, 330] on img at bounding box center [463, 338] width 245 height 245
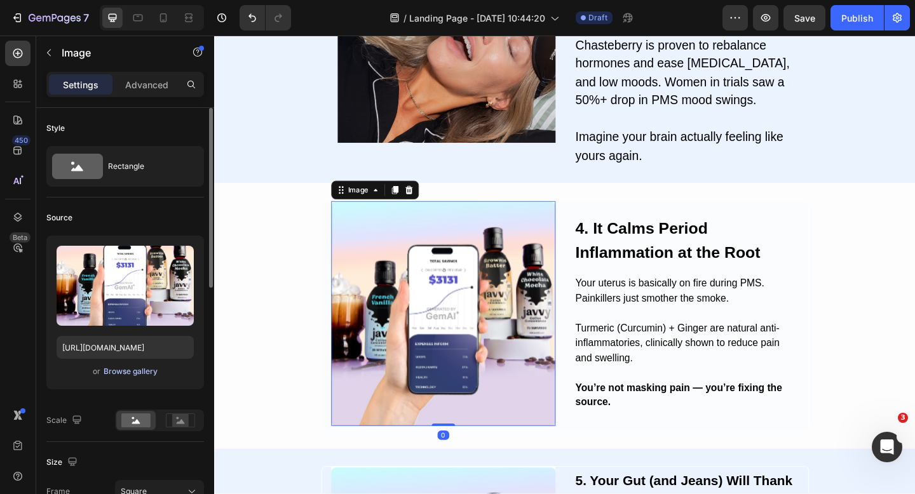
click at [125, 369] on div "Browse gallery" at bounding box center [131, 371] width 54 height 11
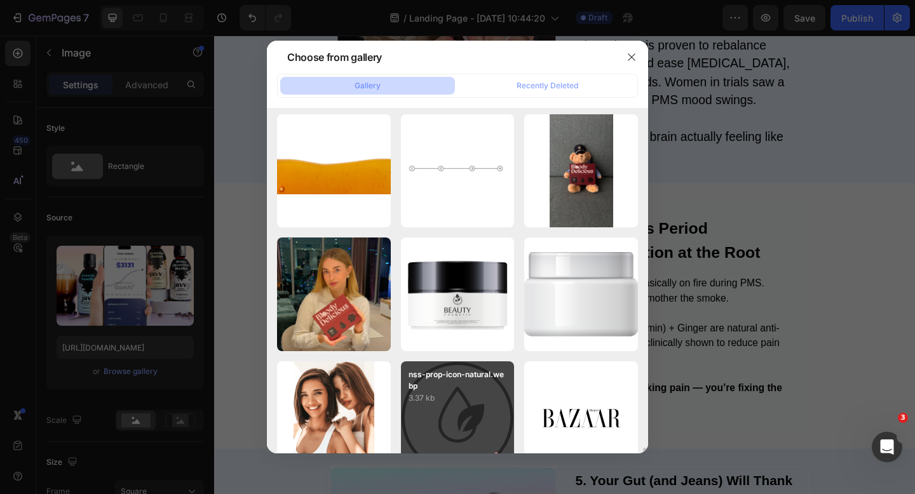
scroll to position [6049, 0]
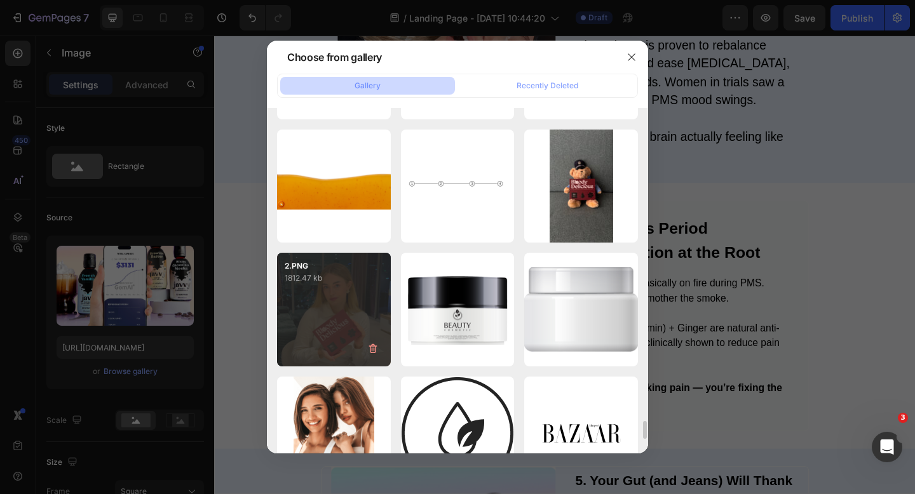
click at [339, 324] on div "2.PNG 1812.47 kb" at bounding box center [334, 310] width 114 height 114
type input "https://cdn.shopify.com/s/files/1/0760/9611/0804/files/gempages_567841548364940…"
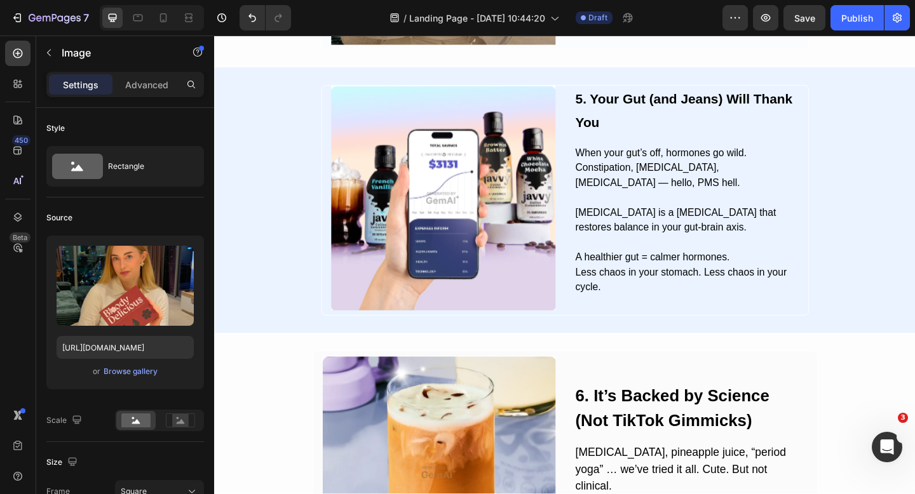
scroll to position [1476, 0]
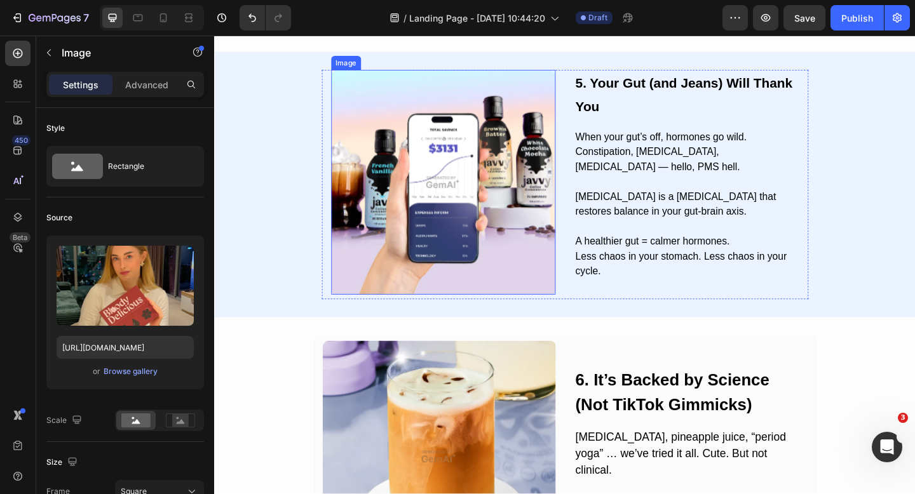
click at [501, 212] on img at bounding box center [463, 195] width 245 height 245
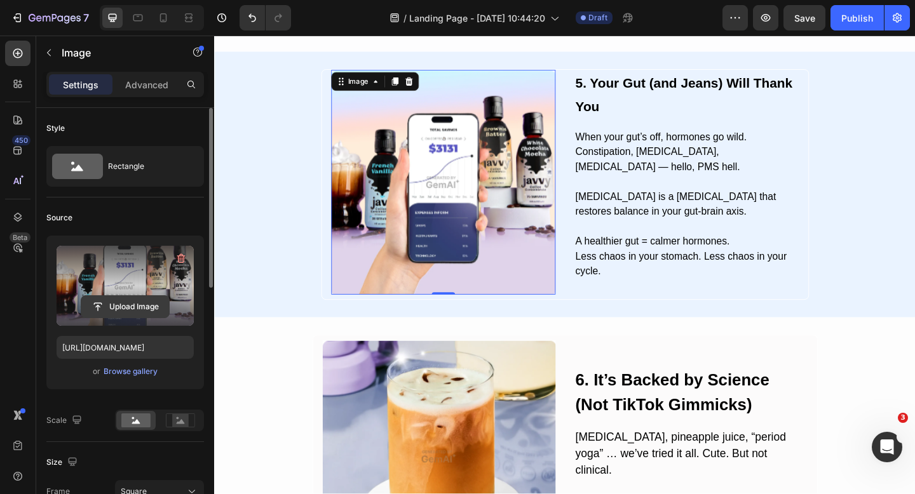
click at [128, 301] on input "file" at bounding box center [125, 307] width 88 height 22
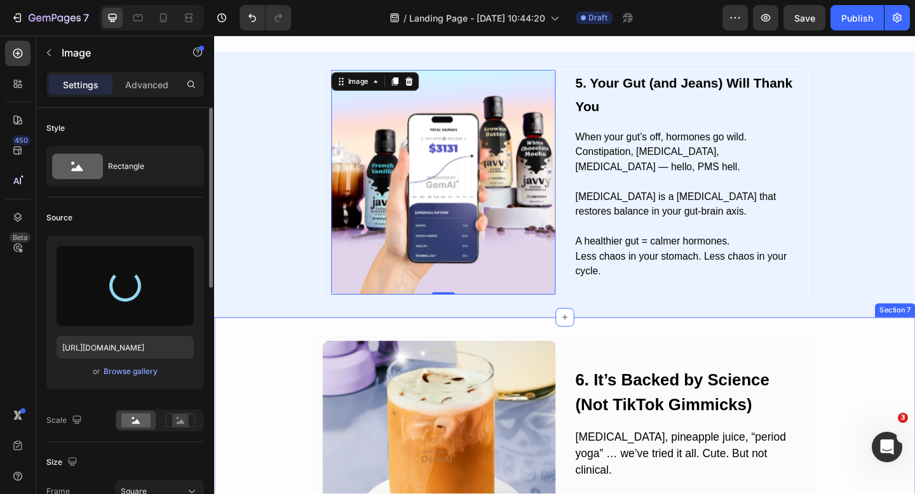
type input "https://cdn.shopify.com/s/files/1/0760/9611/0804/files/gempages_567841548364940…"
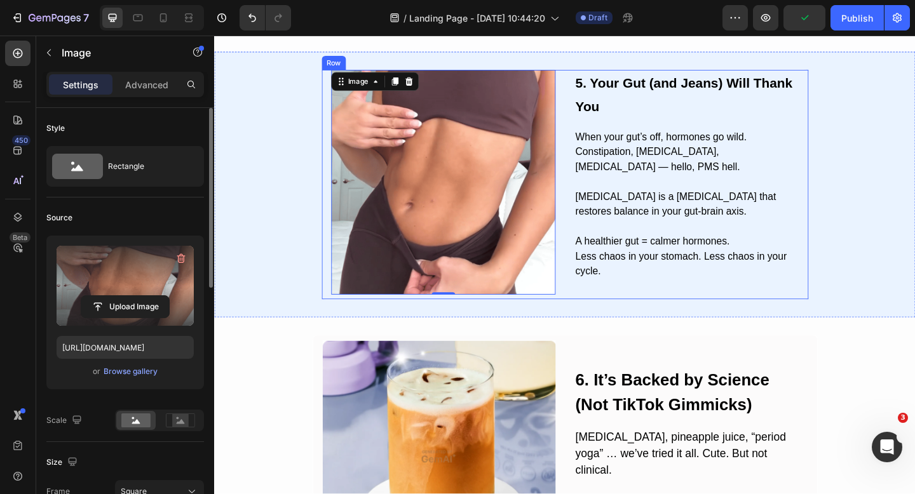
click at [728, 76] on div "5. Your Gut (and Jeans) Will Thank You Heading When your gut’s off, hormones go…" at bounding box center [728, 195] width 245 height 245
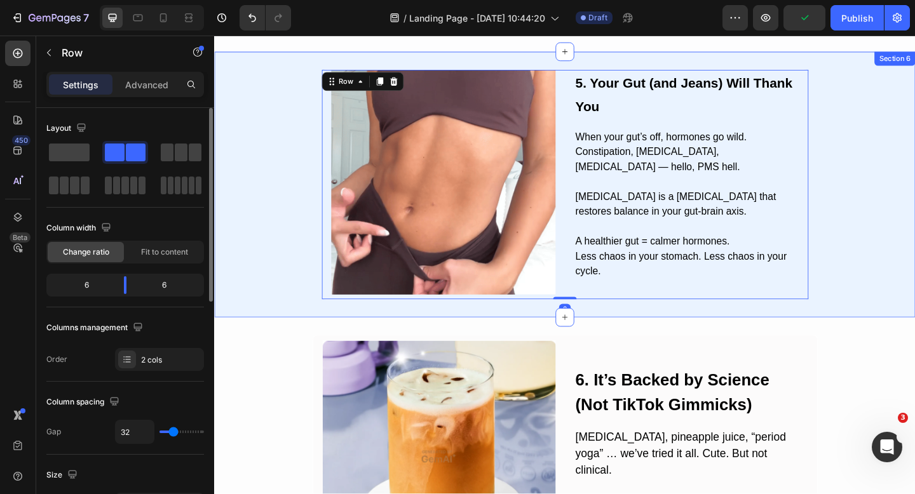
click at [876, 140] on div "Image 5. Your Gut (and Jeans) Will Thank You Heading When your gut’s off, hormo…" at bounding box center [595, 198] width 762 height 252
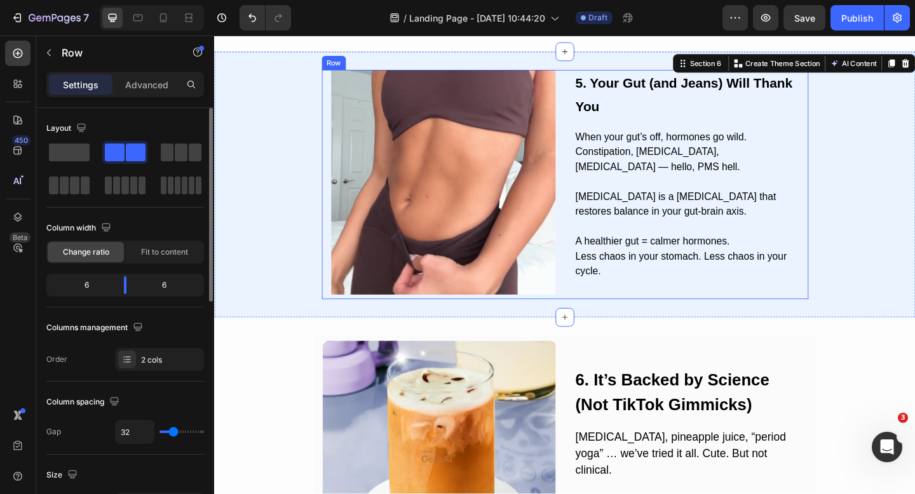
click at [860, 166] on div "Image 5. Your Gut (and Jeans) Will Thank You Heading When your gut’s off, hormo…" at bounding box center [595, 198] width 531 height 252
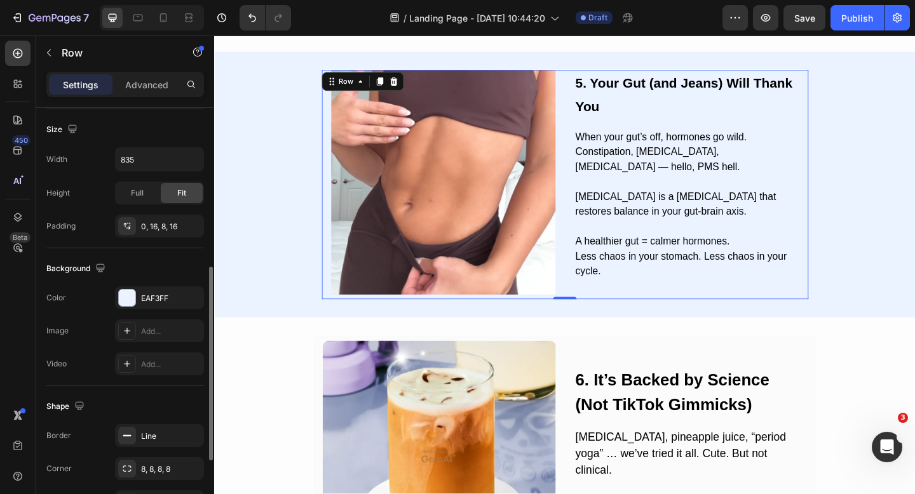
scroll to position [403, 0]
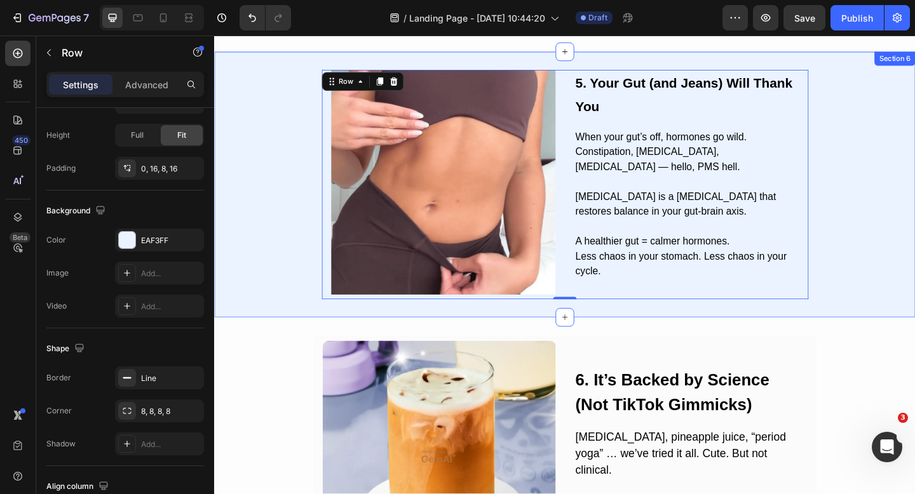
click at [266, 308] on div "Image 5. Your Gut (and Jeans) Will Thank You Heading When your gut’s off, hormo…" at bounding box center [595, 198] width 762 height 252
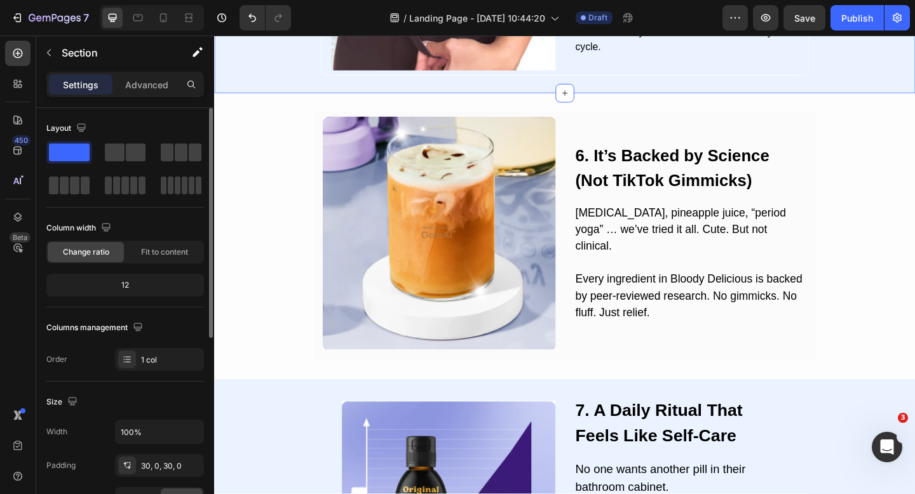
scroll to position [1740, 0]
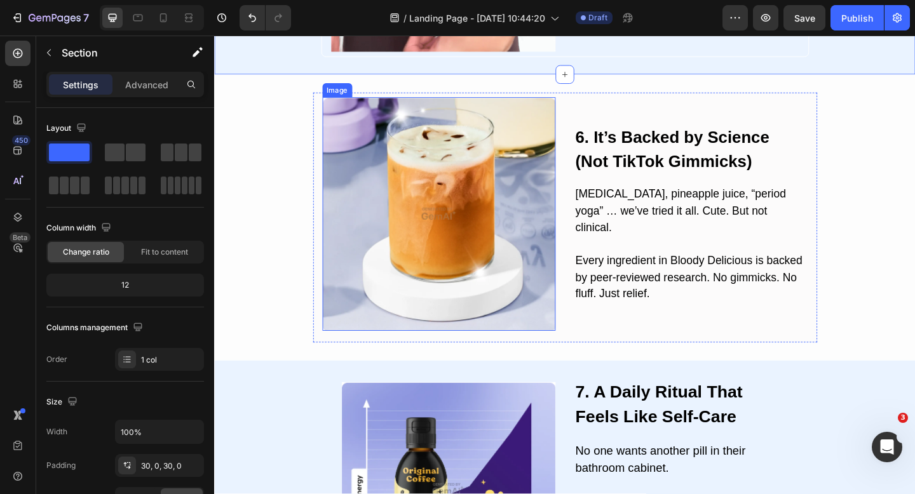
click at [423, 231] on img at bounding box center [459, 230] width 254 height 254
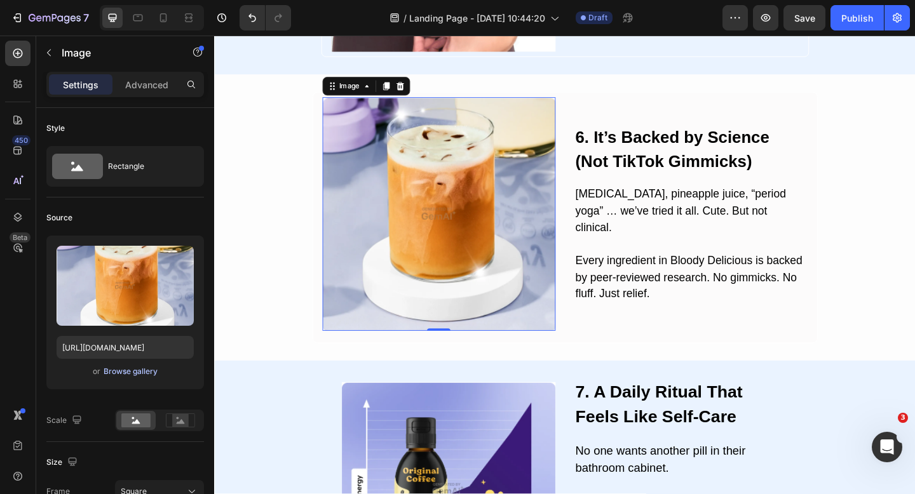
click at [130, 370] on div "Browse gallery" at bounding box center [131, 371] width 54 height 11
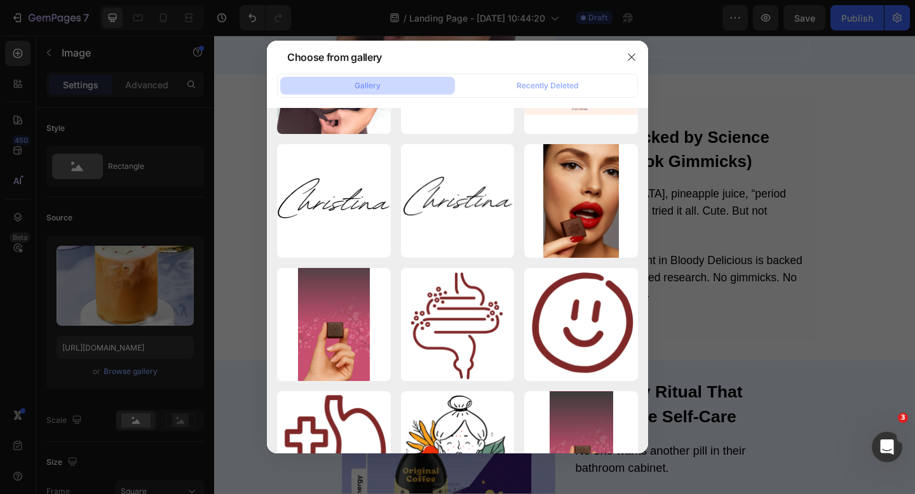
scroll to position [0, 0]
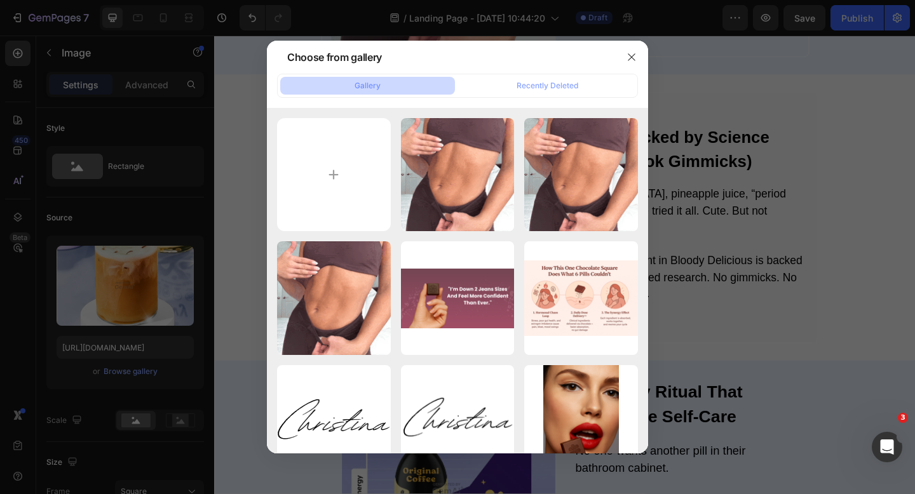
click at [767, 147] on div at bounding box center [457, 247] width 915 height 494
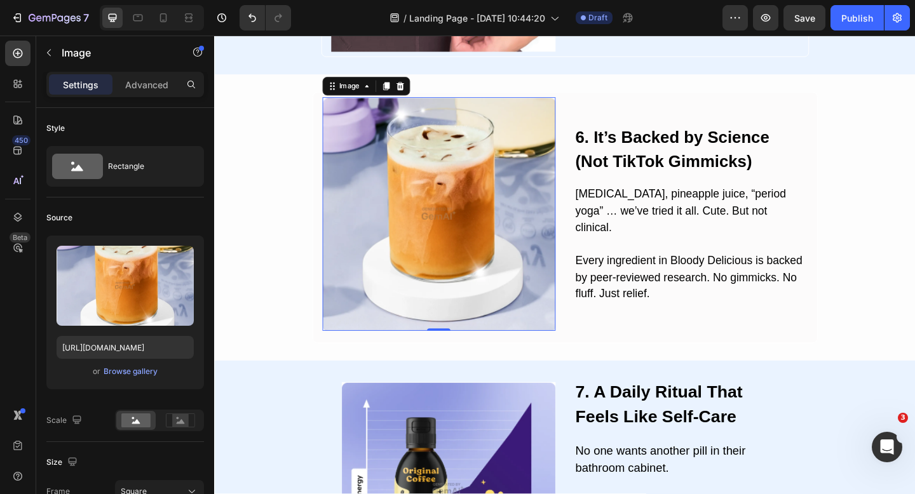
click at [504, 244] on img at bounding box center [459, 230] width 254 height 254
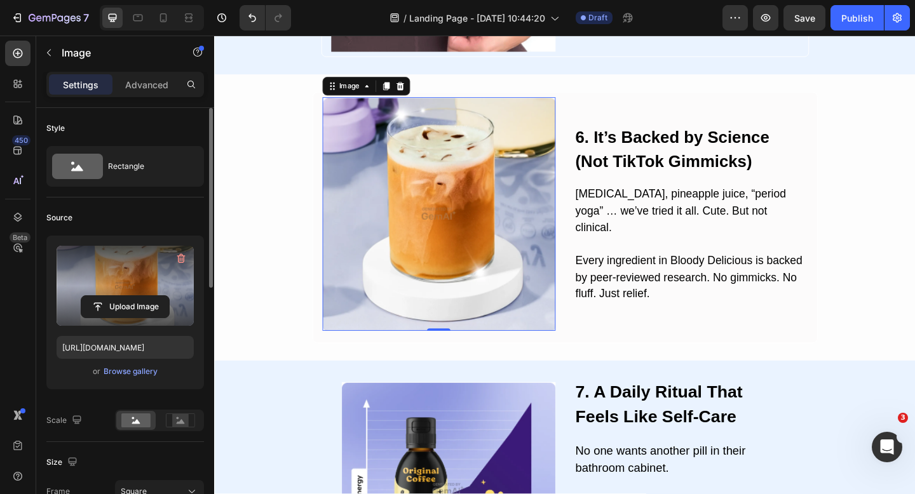
click at [165, 290] on label at bounding box center [125, 286] width 137 height 80
click at [165, 296] on input "file" at bounding box center [125, 307] width 88 height 22
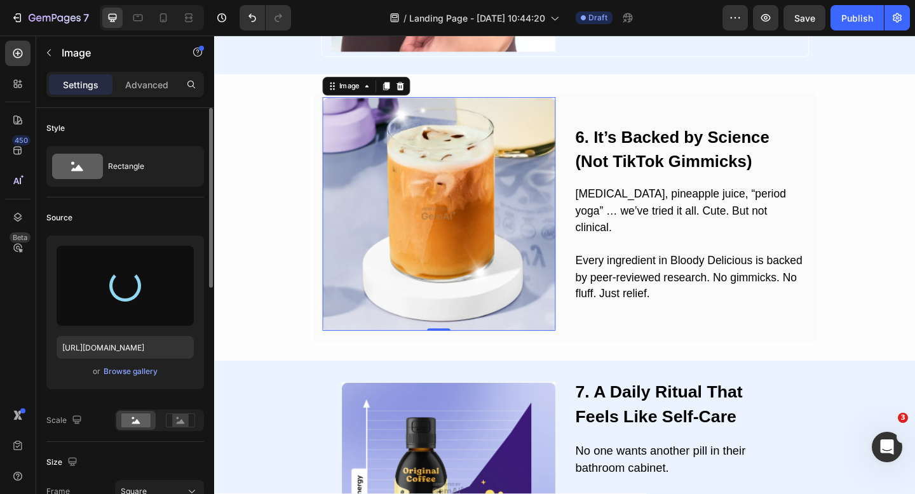
type input "[URL][DOMAIN_NAME]"
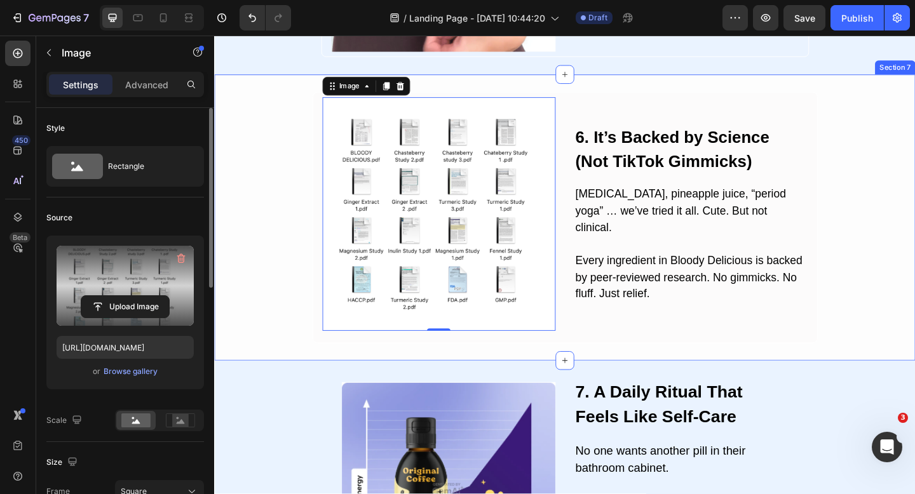
click at [293, 313] on div "Image 0 6. It’s Backed by Science (Not TikTok Gimmicks) Heading Heating pads, p…" at bounding box center [595, 233] width 762 height 273
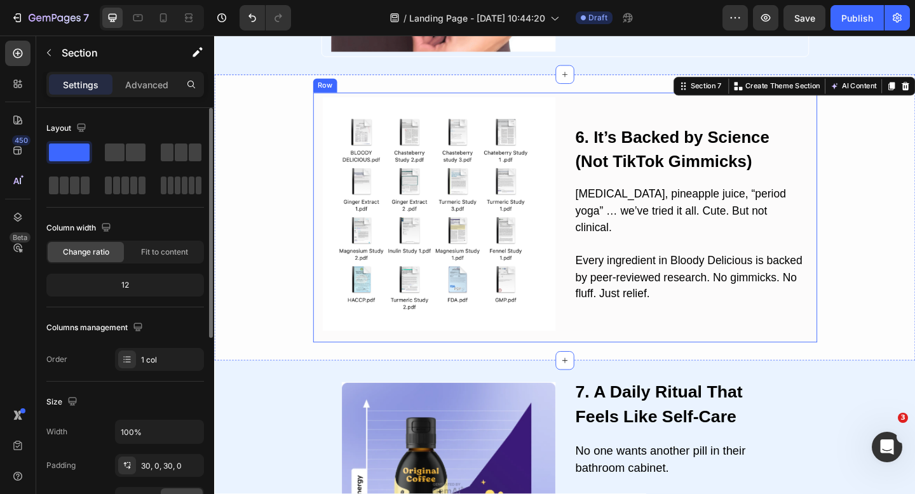
scroll to position [1749, 0]
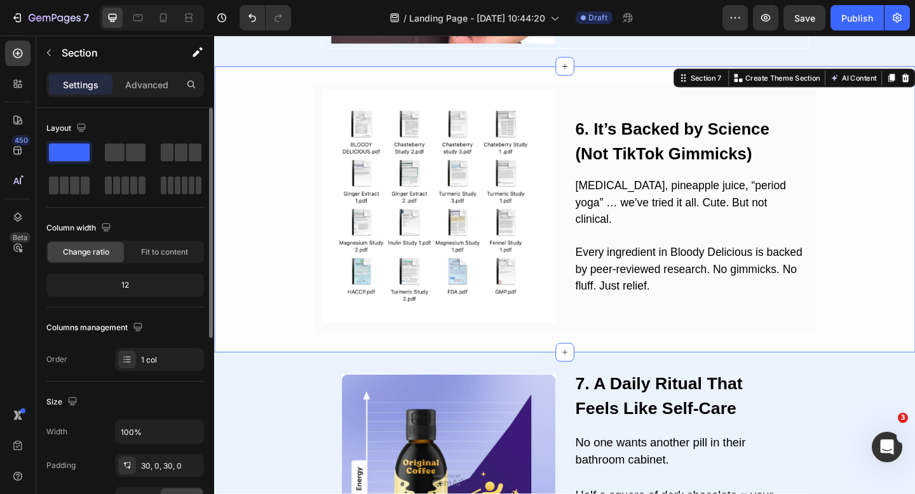
click at [887, 152] on div "Image 6. It’s Backed by Science (Not TikTok Gimmicks) Heading Heating pads, pin…" at bounding box center [595, 224] width 762 height 273
click at [914, 325] on div "Image 6. It’s Backed by Science (Not TikTok Gimmicks) Heading Heating pads, pin…" at bounding box center [595, 224] width 762 height 273
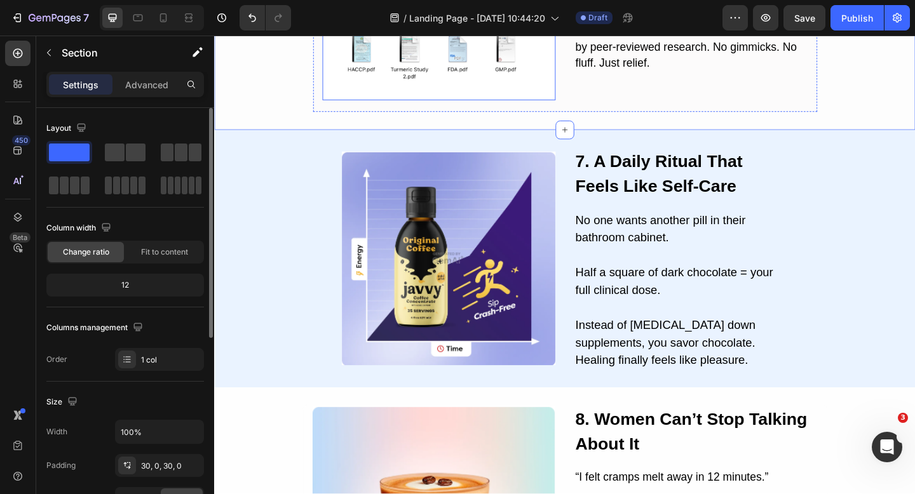
scroll to position [2016, 0]
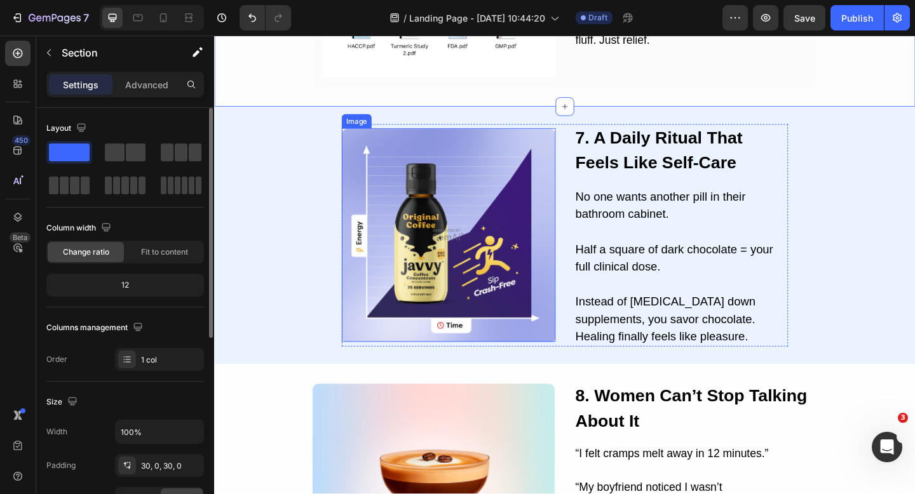
click at [426, 218] on img at bounding box center [469, 253] width 233 height 233
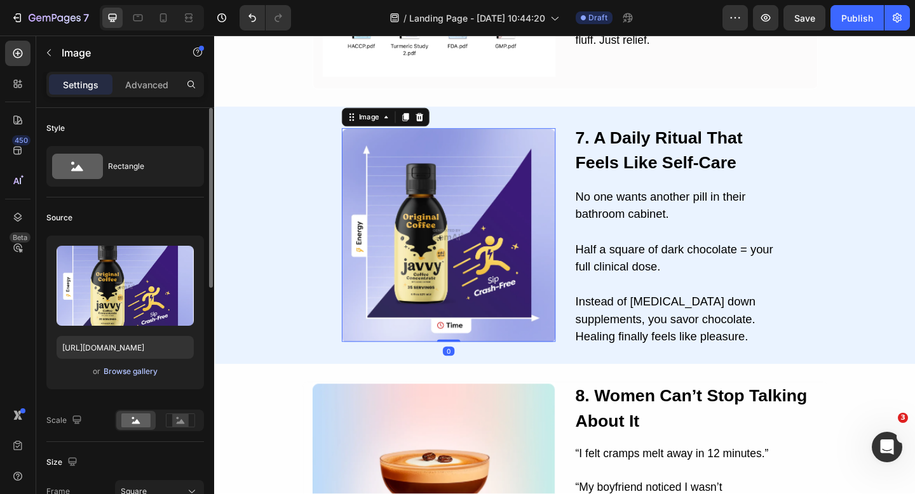
click at [126, 369] on div "Browse gallery" at bounding box center [131, 371] width 54 height 11
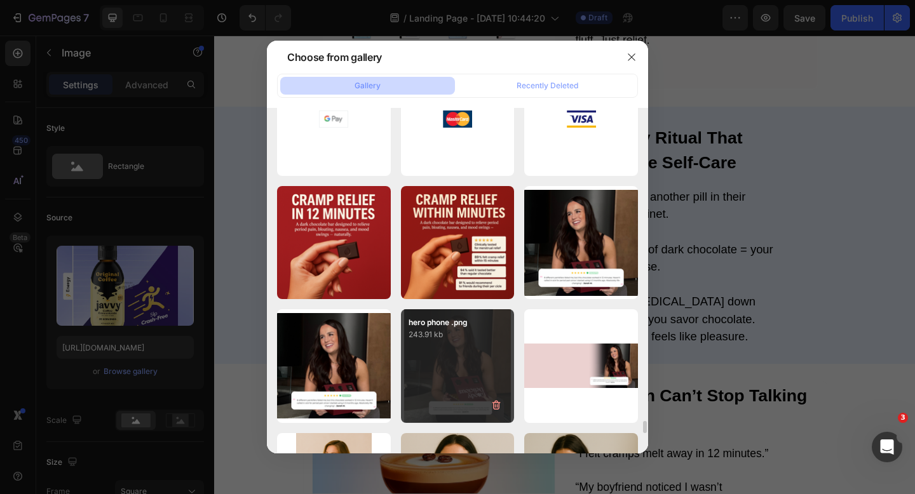
scroll to position [8951, 0]
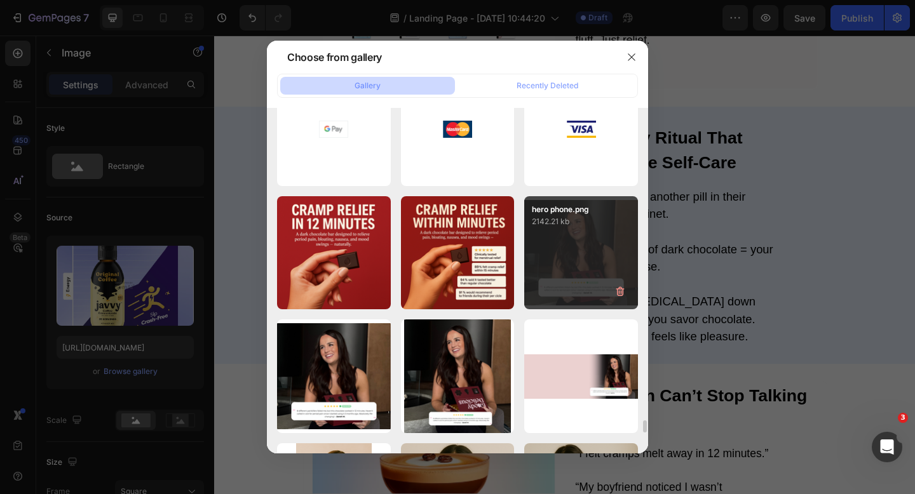
click at [580, 240] on div "hero phone.png 2142.21 kb" at bounding box center [581, 253] width 114 height 114
type input "[URL][DOMAIN_NAME]"
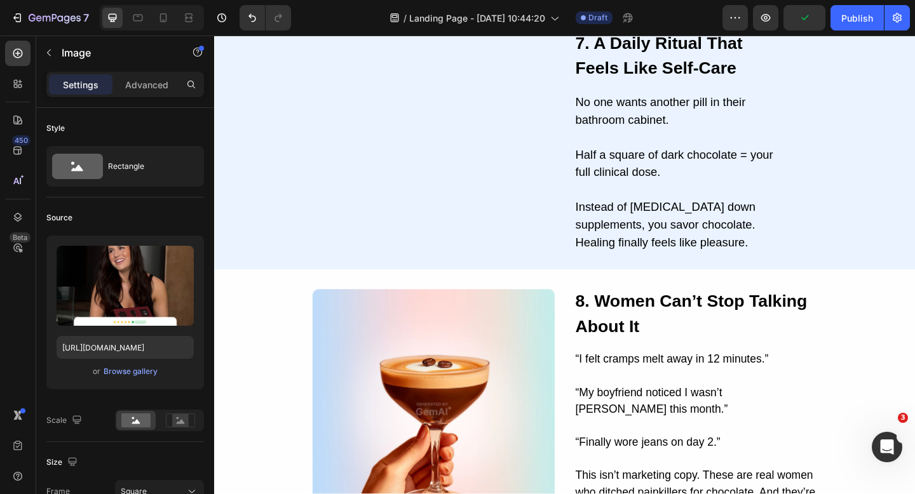
scroll to position [2174, 0]
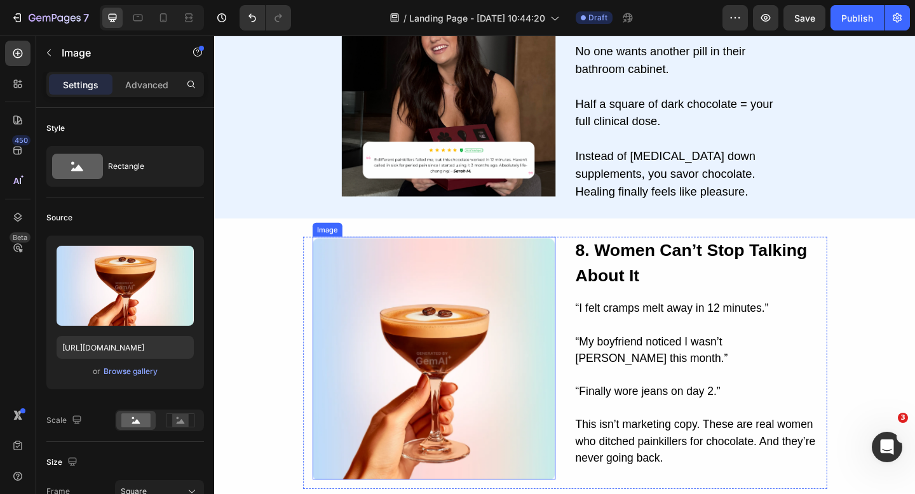
click at [474, 351] on img at bounding box center [453, 387] width 265 height 265
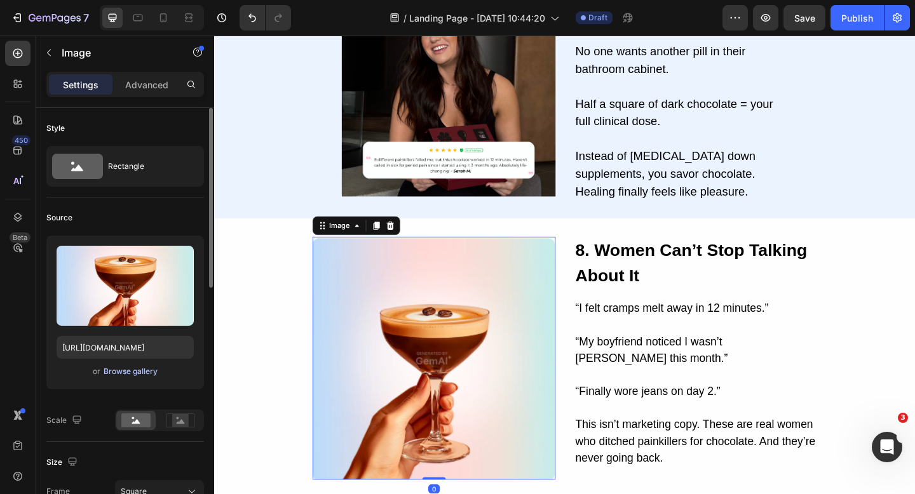
click at [138, 370] on div "Browse gallery" at bounding box center [131, 371] width 54 height 11
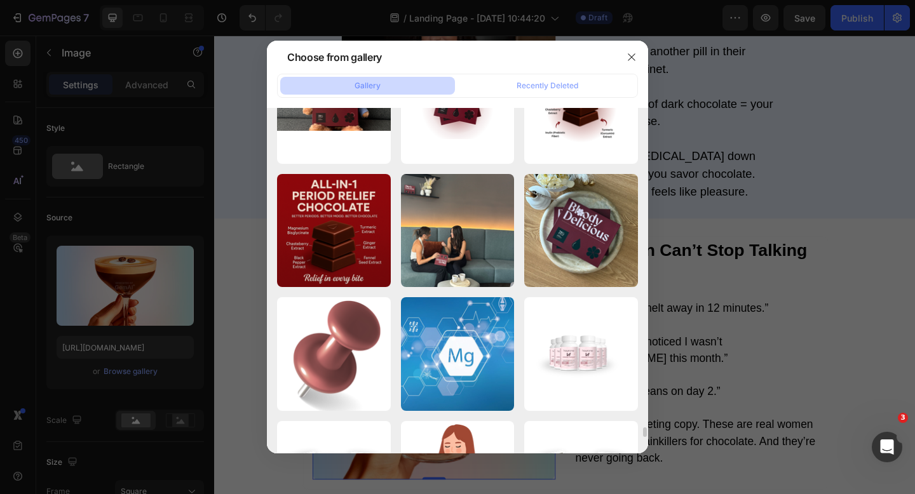
scroll to position [10909, 0]
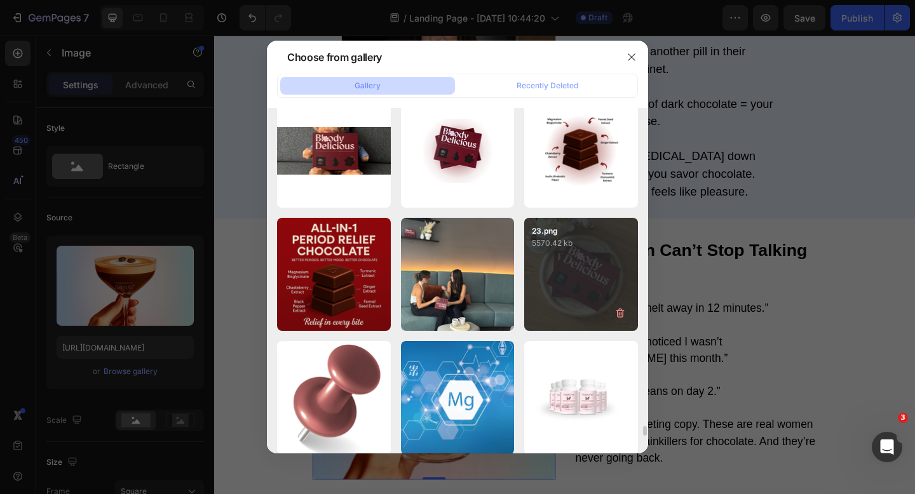
click at [600, 250] on div "23.png 5570.42 kb" at bounding box center [581, 275] width 114 height 114
type input "[URL][DOMAIN_NAME]"
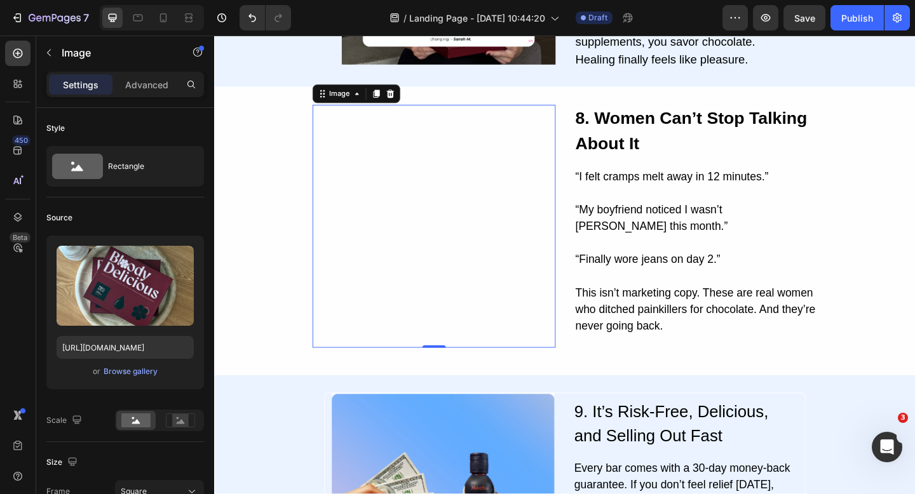
scroll to position [2484, 0]
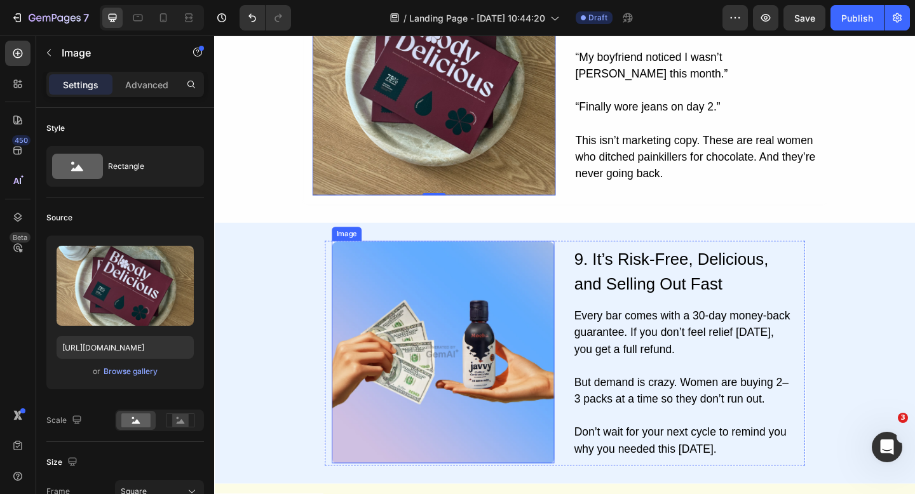
click at [475, 351] on img at bounding box center [463, 380] width 242 height 242
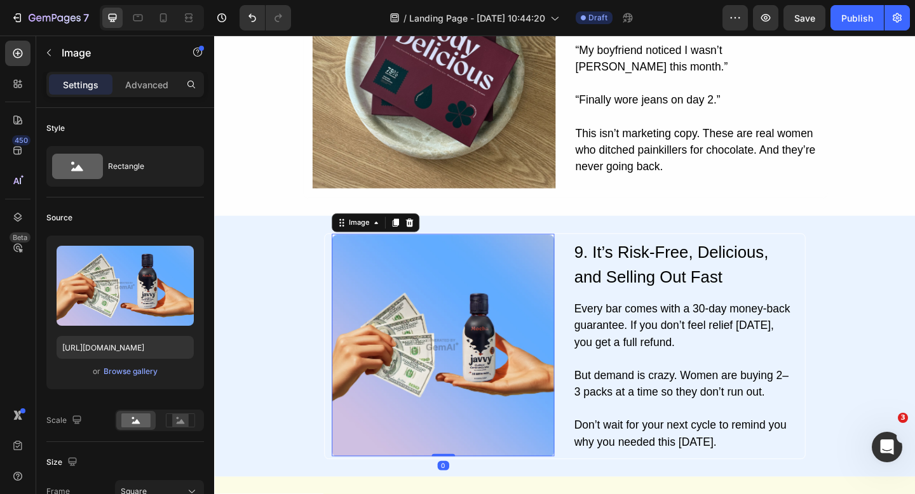
scroll to position [2492, 0]
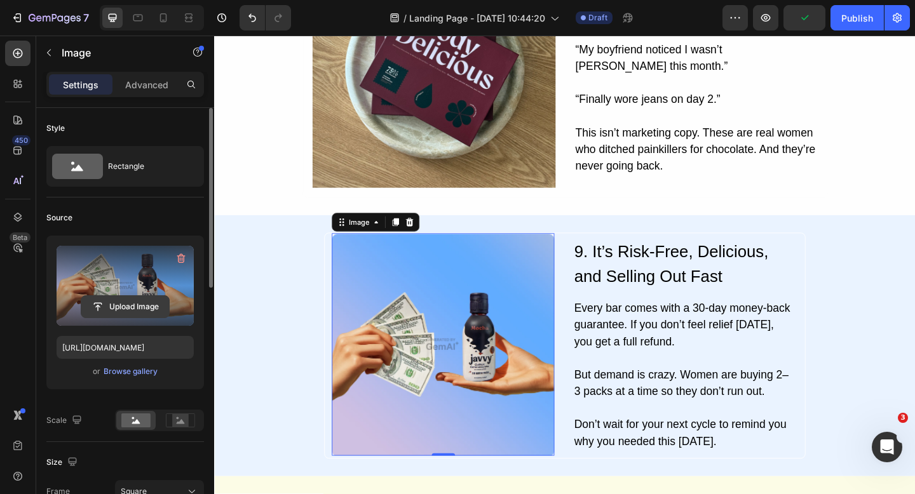
click at [147, 305] on input "file" at bounding box center [125, 307] width 88 height 22
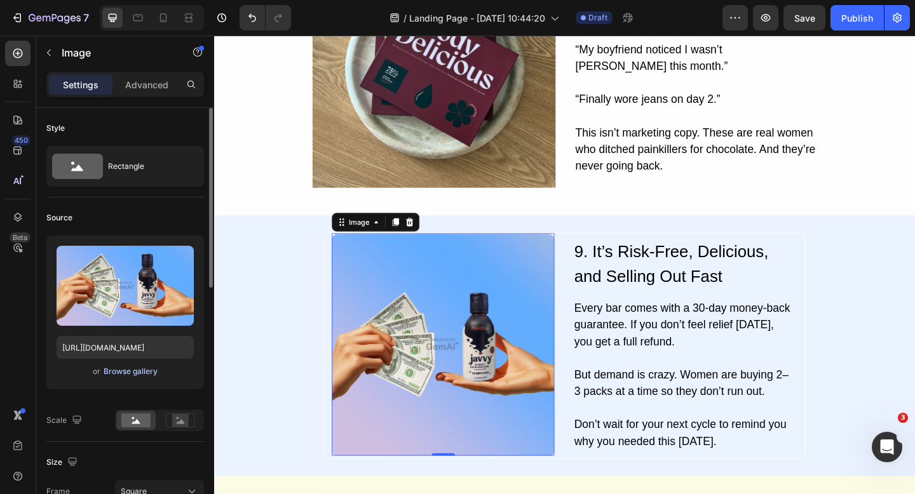
click at [128, 373] on div "Browse gallery" at bounding box center [131, 371] width 54 height 11
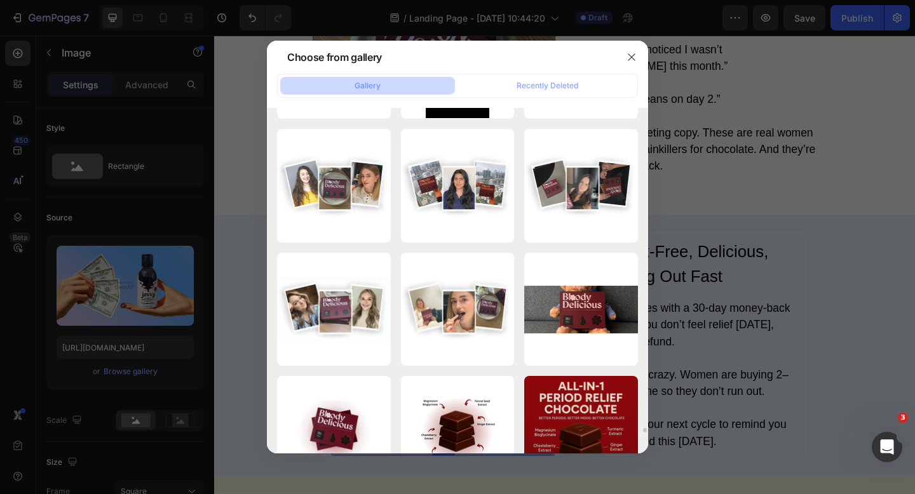
scroll to position [22473, 0]
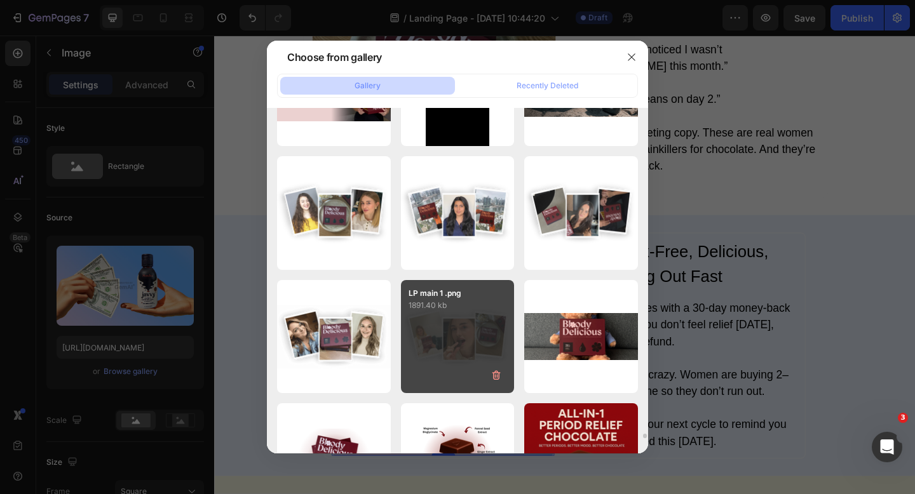
click at [466, 328] on div "LP main 1 .png 1891.40 kb" at bounding box center [458, 337] width 114 height 114
type input "[URL][DOMAIN_NAME]"
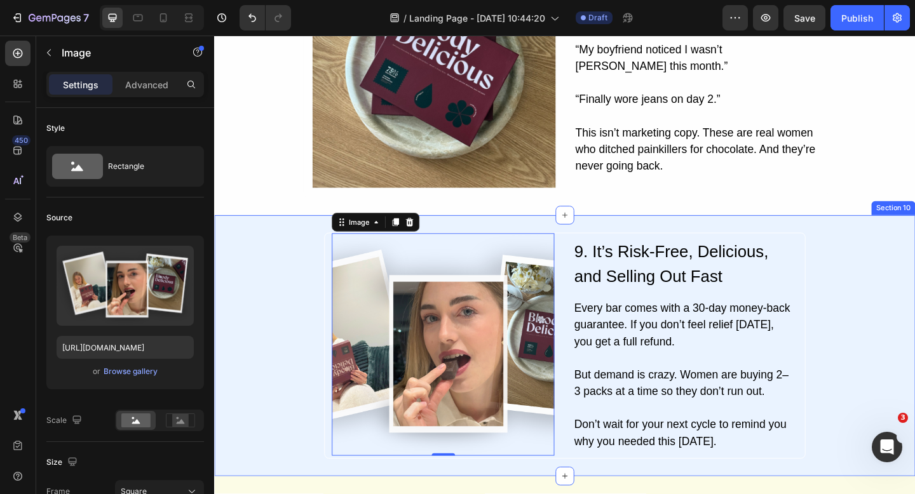
click at [886, 273] on div "Image 0 9. It’s Risk-Free, Delicious, and Selling Out Fast Heading Every bar co…" at bounding box center [595, 373] width 762 height 246
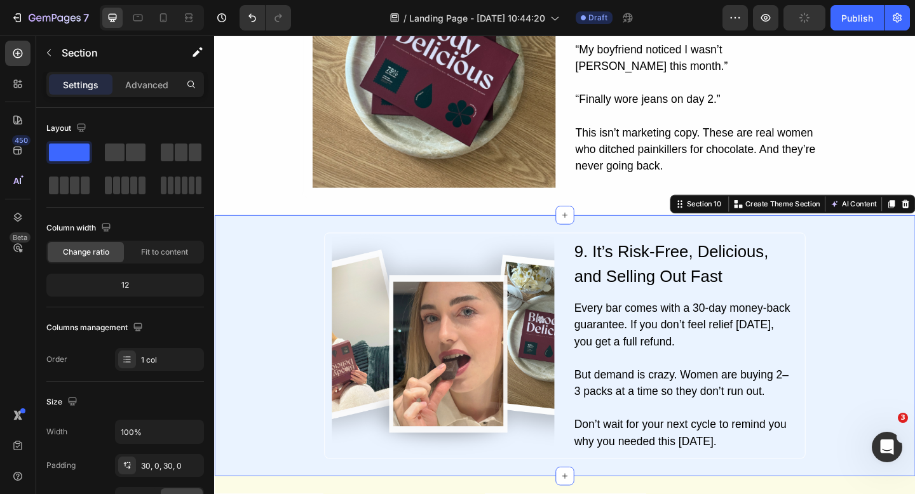
click at [881, 324] on div "Image 9. It’s Risk-Free, Delicious, and Selling Out Fast Heading Every bar come…" at bounding box center [595, 373] width 762 height 246
click at [881, 329] on div "Image 9. It’s Risk-Free, Delicious, and Selling Out Fast Heading Every bar come…" at bounding box center [595, 373] width 762 height 246
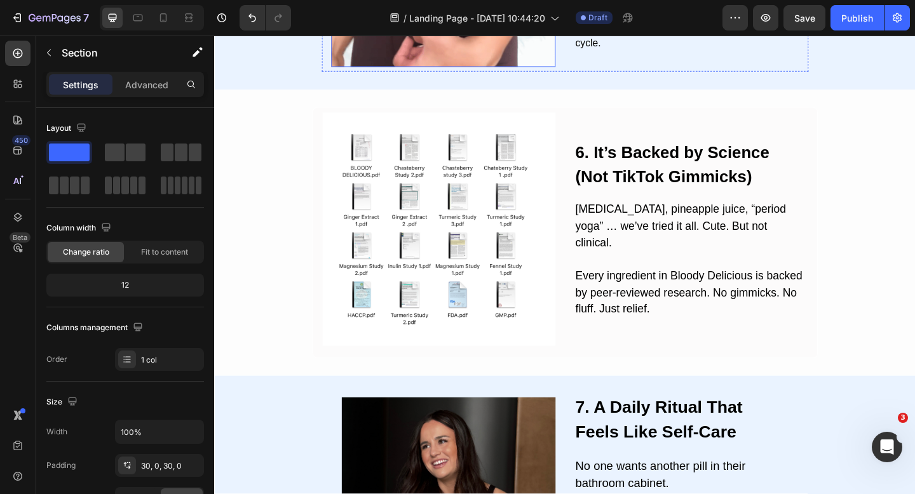
scroll to position [1728, 0]
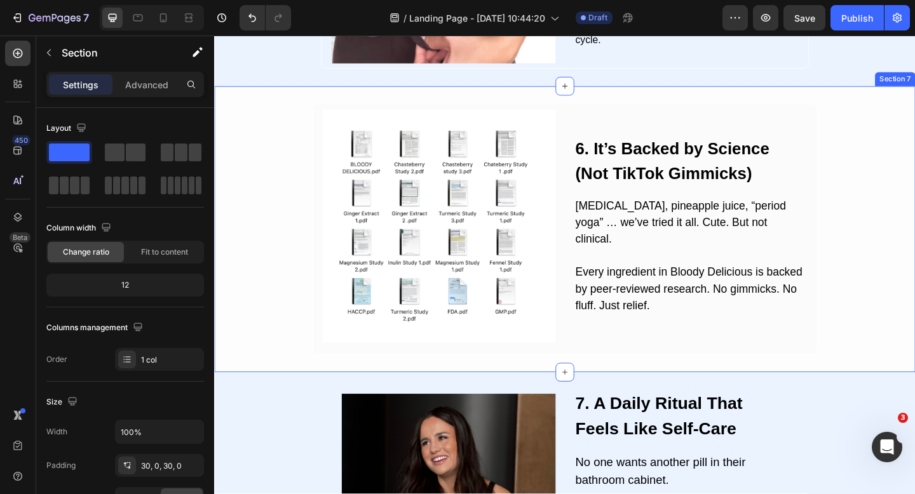
click at [895, 323] on div "Image 6. It’s Backed by Science (Not TikTok Gimmicks) Heading Heating pads, pin…" at bounding box center [595, 246] width 762 height 273
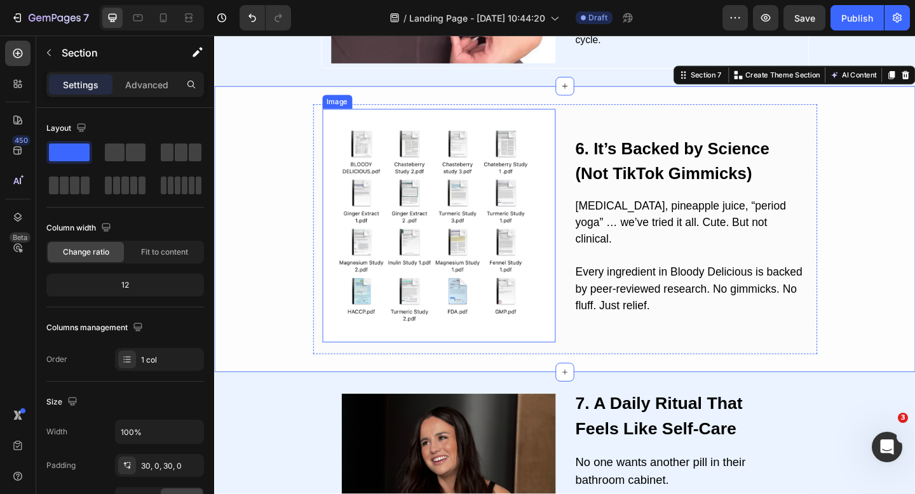
scroll to position [1734, 0]
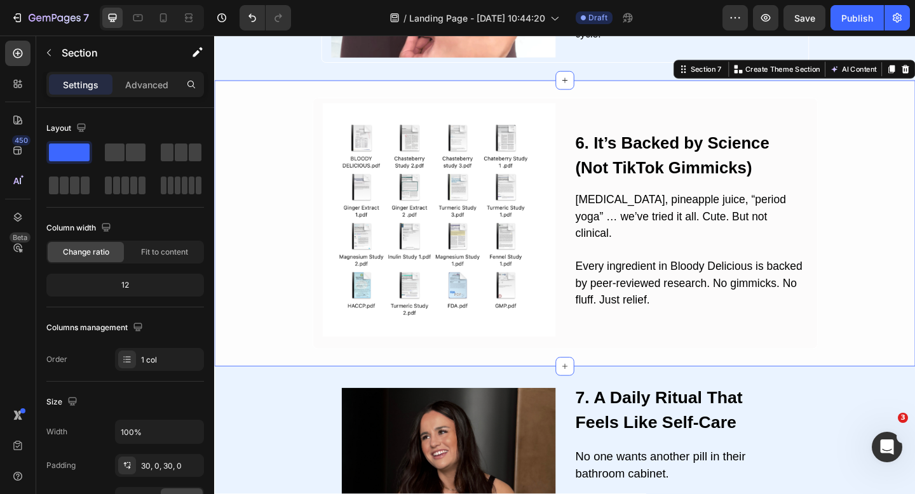
click at [896, 257] on div "Image 6. It’s Backed by Science (Not TikTok Gimmicks) Heading Heating pads, pin…" at bounding box center [595, 240] width 762 height 273
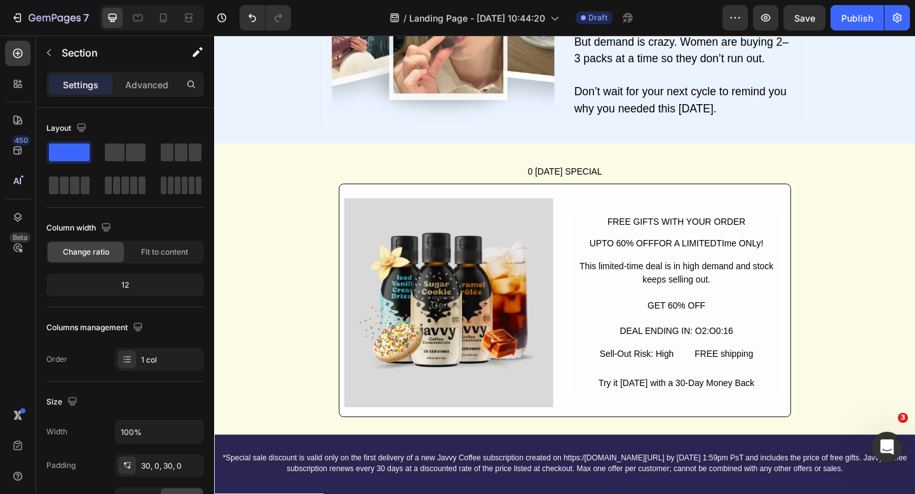
scroll to position [2914, 0]
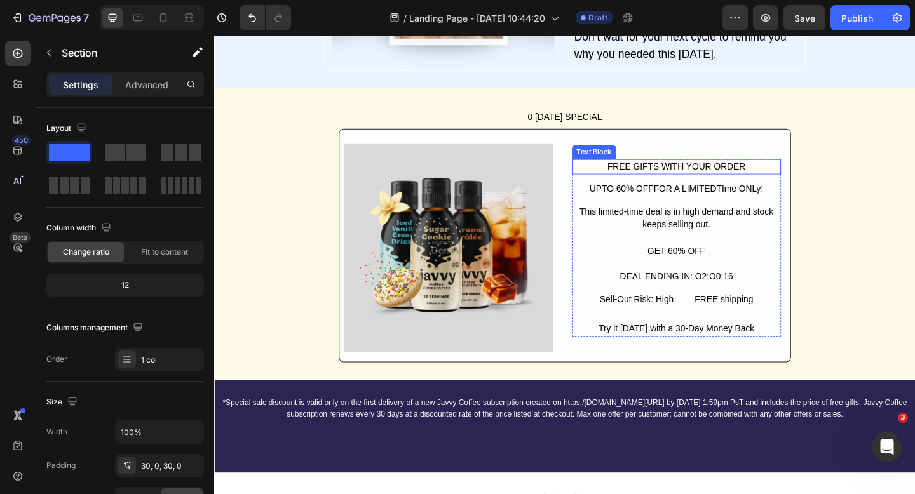
click at [683, 173] on div "FREE GIFTS WITH YOUR ORDER" at bounding box center [716, 178] width 227 height 17
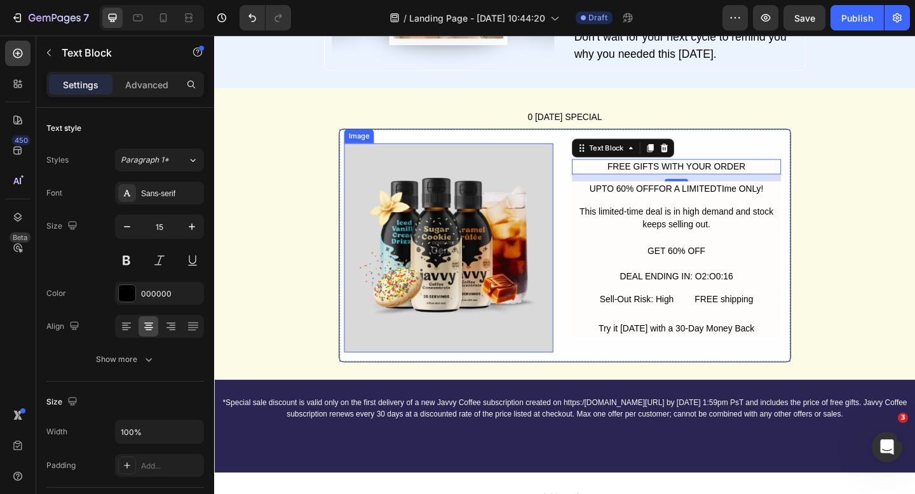
click at [433, 247] on img at bounding box center [468, 266] width 227 height 227
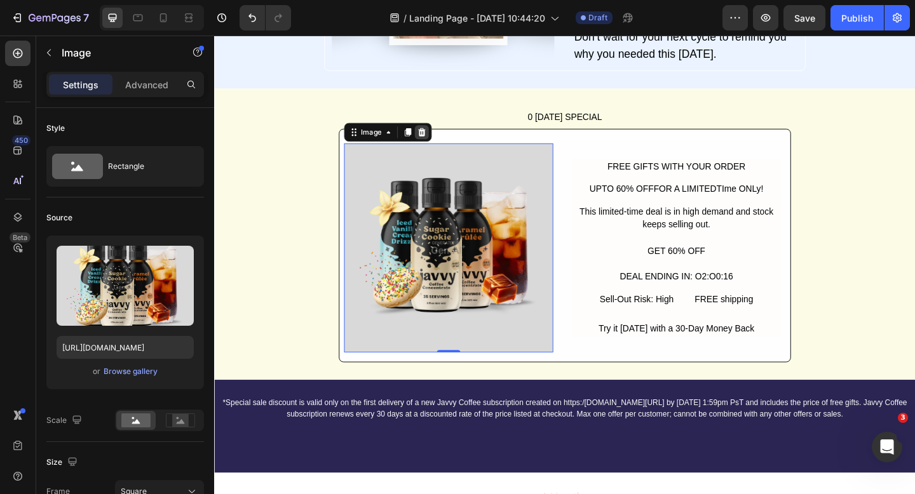
click at [435, 144] on icon at bounding box center [440, 141] width 10 height 10
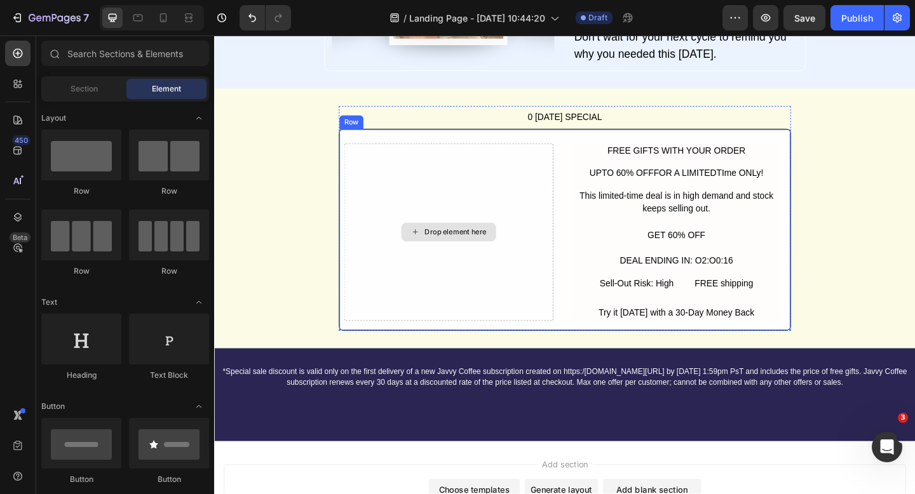
click at [447, 210] on div "Drop element here" at bounding box center [468, 249] width 227 height 193
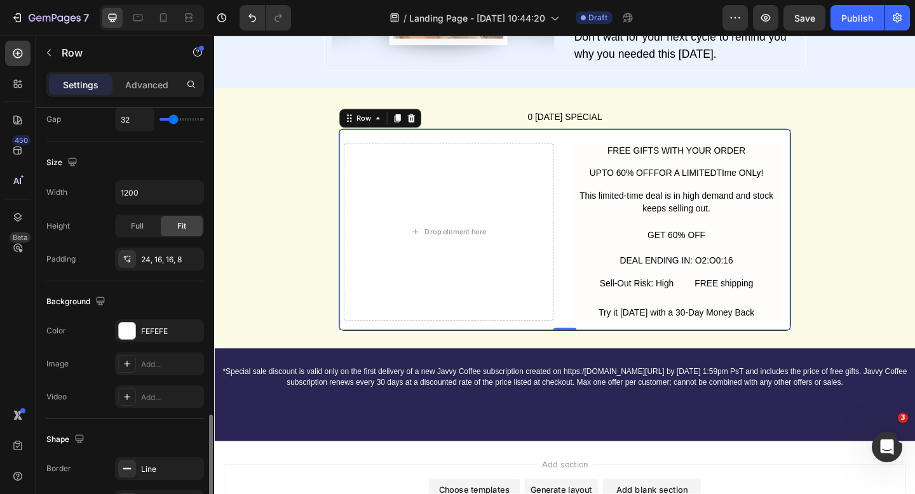
scroll to position [497, 0]
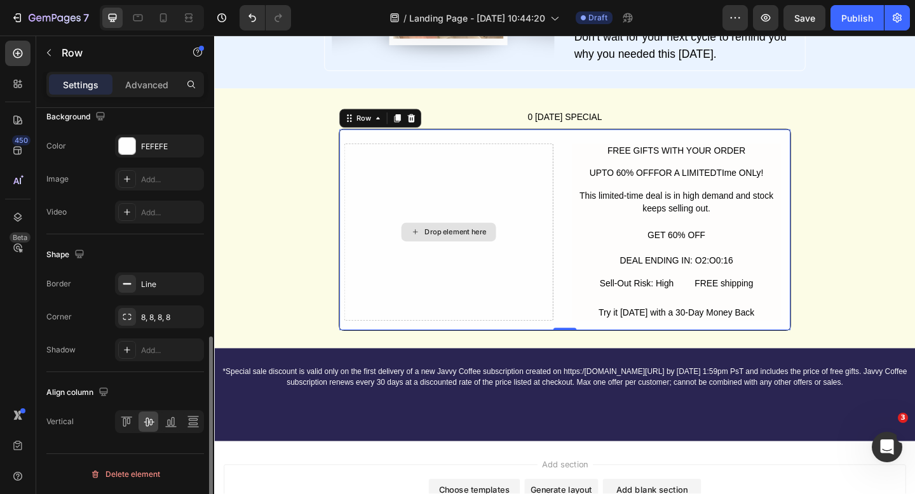
click at [465, 218] on div "Drop element here" at bounding box center [468, 249] width 227 height 193
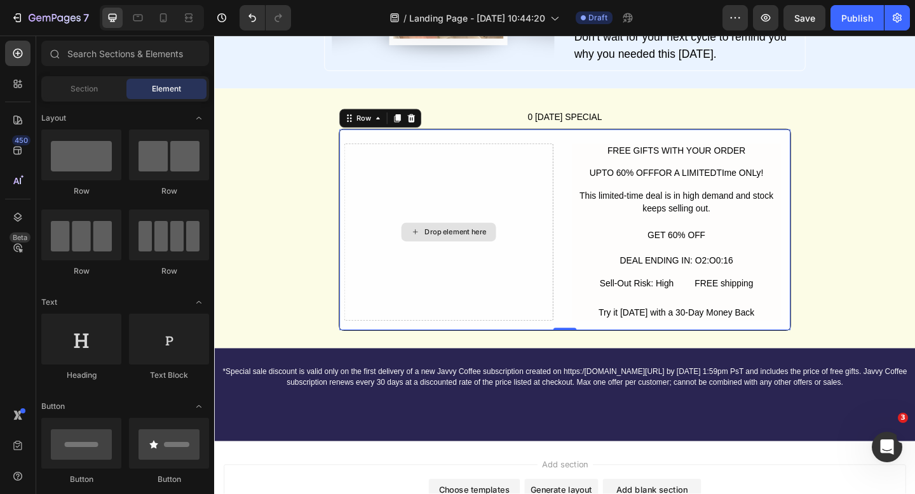
click at [470, 251] on div "Drop element here" at bounding box center [476, 250] width 67 height 10
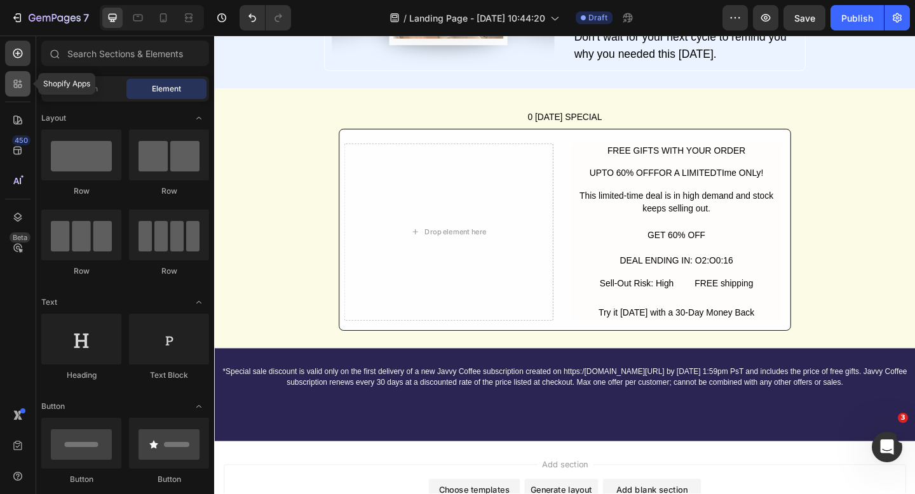
click at [12, 80] on icon at bounding box center [17, 84] width 13 height 13
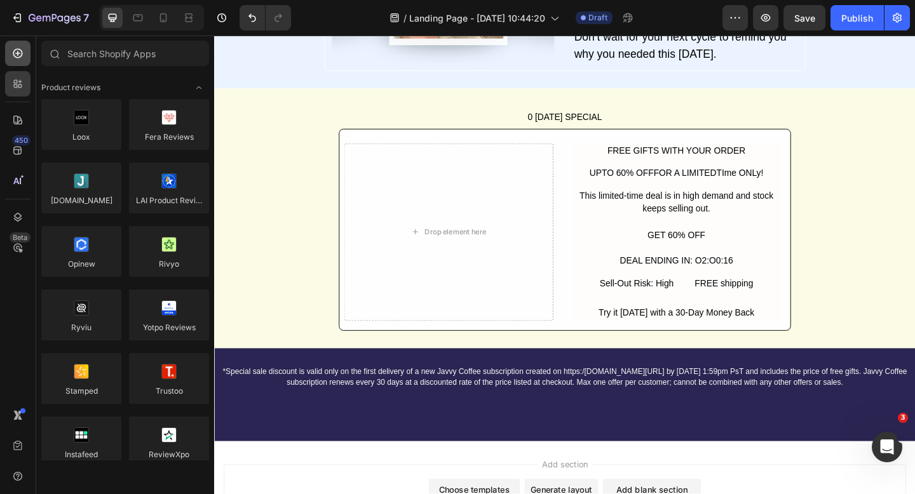
click at [14, 57] on icon at bounding box center [17, 53] width 13 height 13
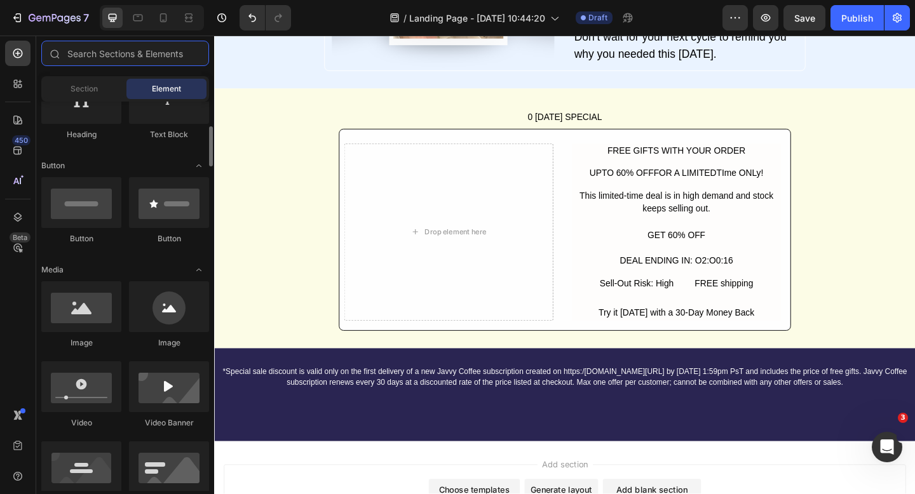
scroll to position [248, 0]
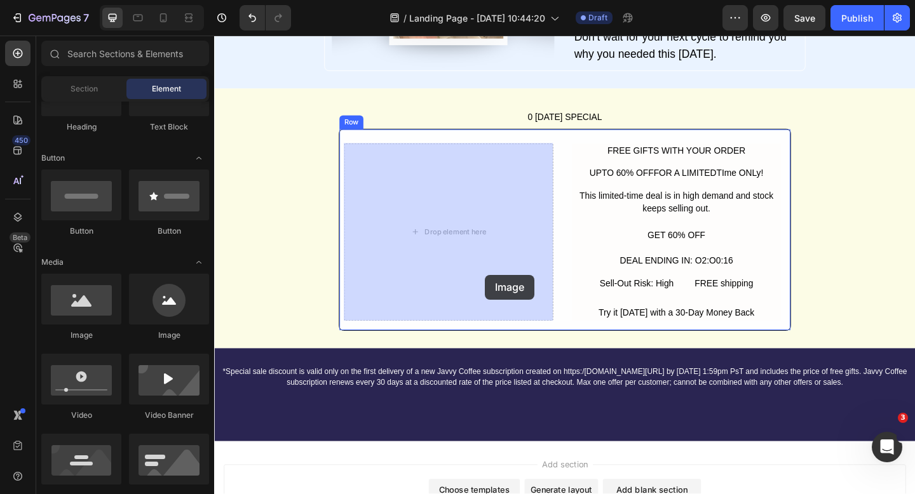
drag, startPoint x: 293, startPoint y: 339, endPoint x: 499, endPoint y: 266, distance: 219.0
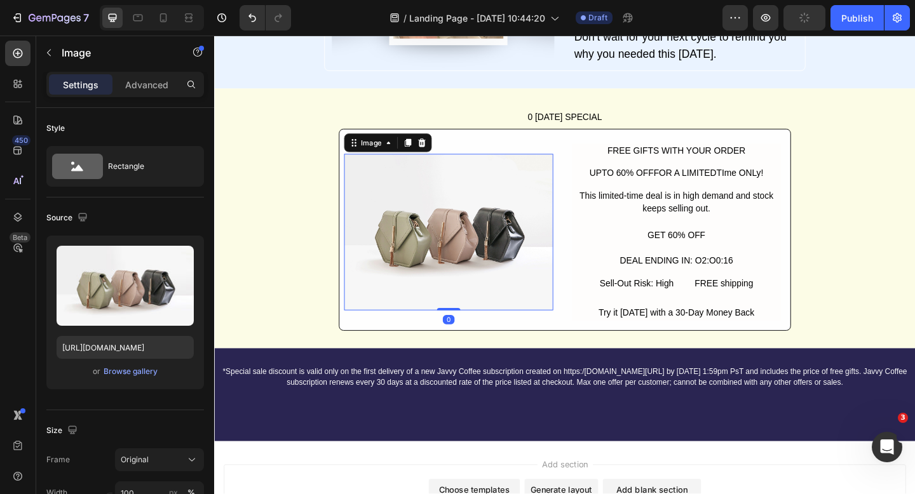
click at [484, 244] on img at bounding box center [468, 250] width 227 height 171
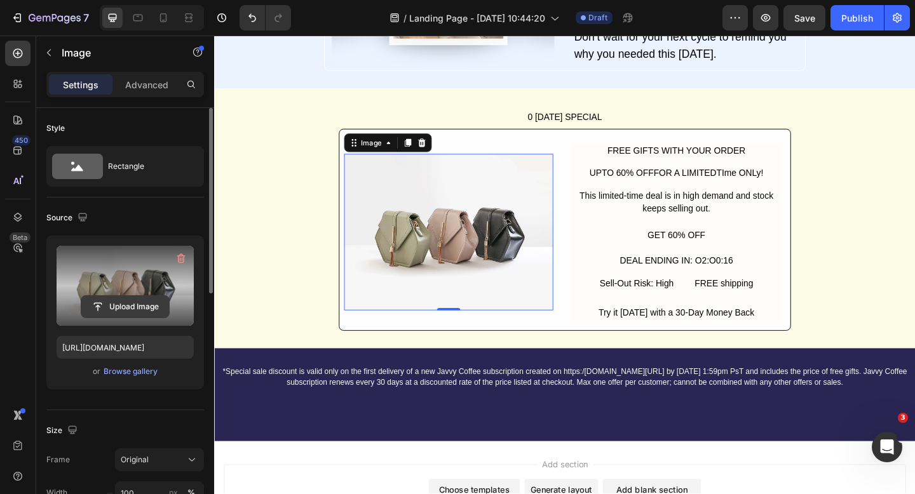
click at [126, 301] on input "file" at bounding box center [125, 307] width 88 height 22
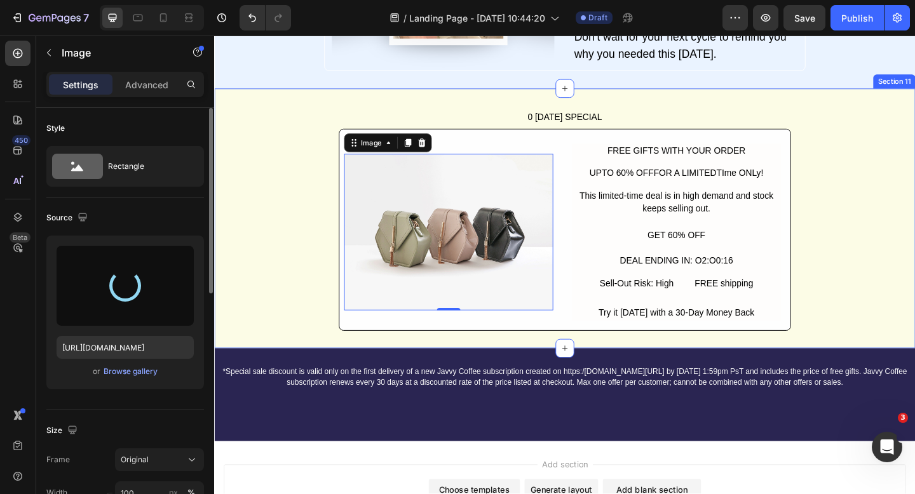
type input "[URL][DOMAIN_NAME]"
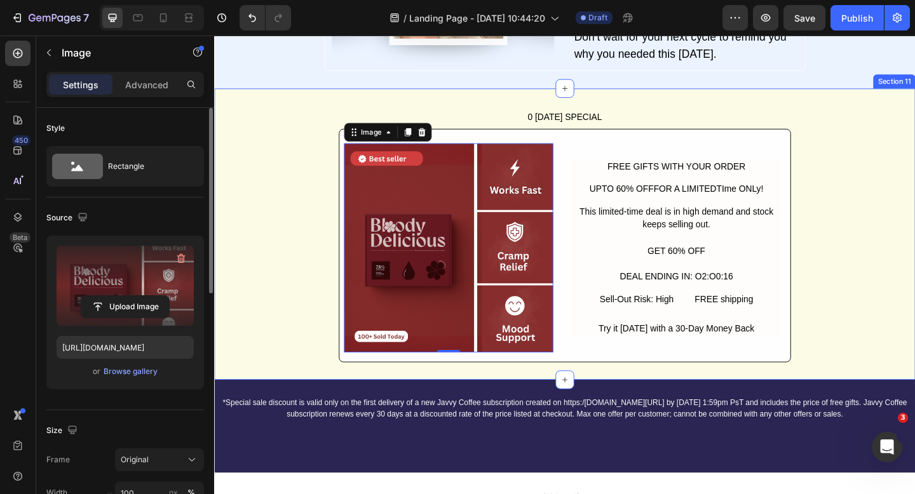
click at [889, 234] on div "0 LABOR DAY SPECIAL Button Image 0 FREE GIFTS WITH YOUR ORDER Text Block UPTO 6…" at bounding box center [595, 251] width 762 height 279
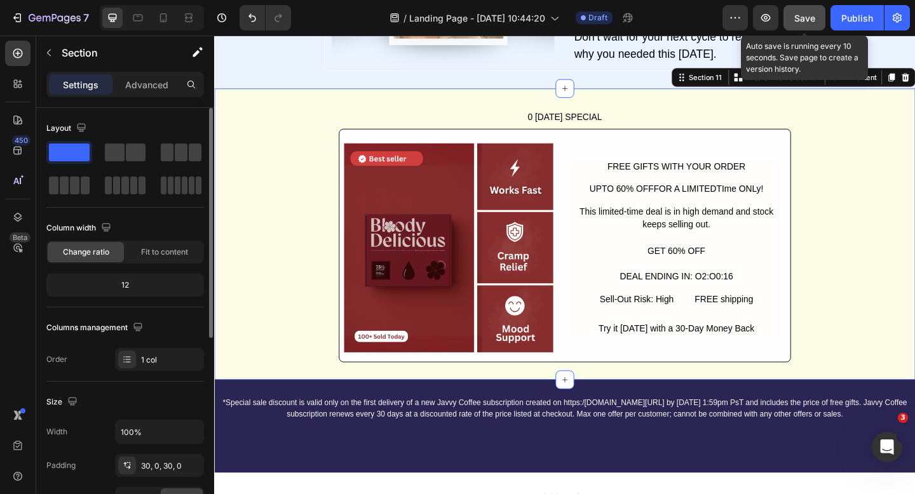
click at [822, 20] on button "Save" at bounding box center [804, 17] width 42 height 25
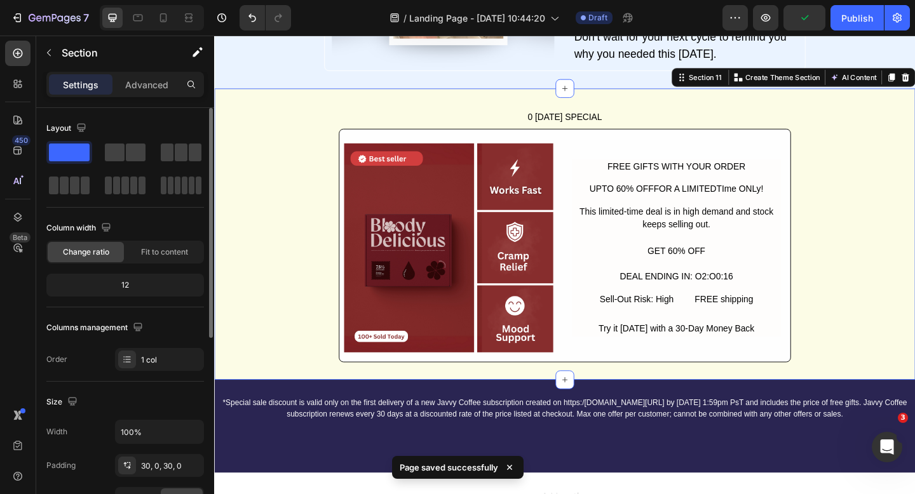
click at [892, 131] on div "0 LABOR DAY SPECIAL Button Image FREE GIFTS WITH YOUR ORDER Text Block UPTO 60%…" at bounding box center [595, 251] width 762 height 279
click at [897, 122] on div "0 LABOR DAY SPECIAL Button Image FREE GIFTS WITH YOUR ORDER Text Block UPTO 60%…" at bounding box center [595, 251] width 762 height 279
click at [261, 162] on div "0 LABOR DAY SPECIAL Button Image FREE GIFTS WITH YOUR ORDER Text Block UPTO 60%…" at bounding box center [595, 251] width 762 height 279
click at [283, 164] on div "0 LABOR DAY SPECIAL Button Image FREE GIFTS WITH YOUR ORDER Text Block UPTO 60%…" at bounding box center [595, 251] width 762 height 279
click at [120, 86] on div "Advanced" at bounding box center [147, 84] width 64 height 20
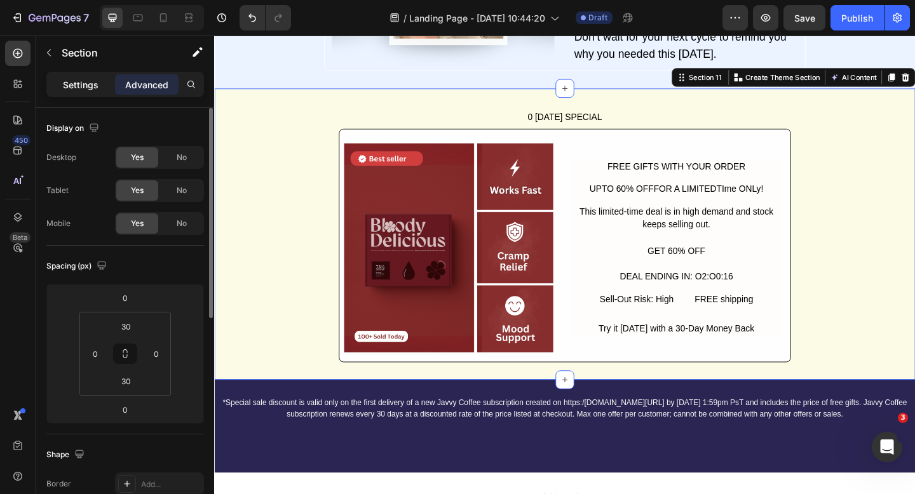
click at [90, 88] on p "Settings" at bounding box center [81, 84] width 36 height 13
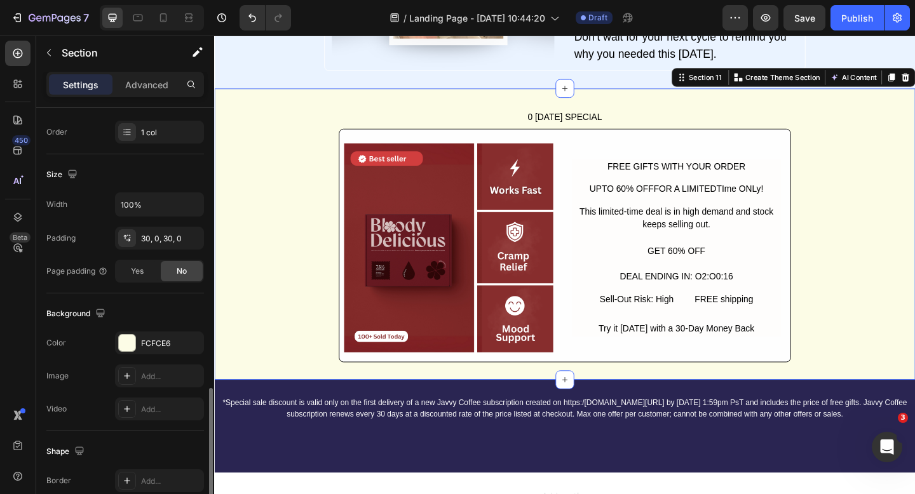
scroll to position [353, 0]
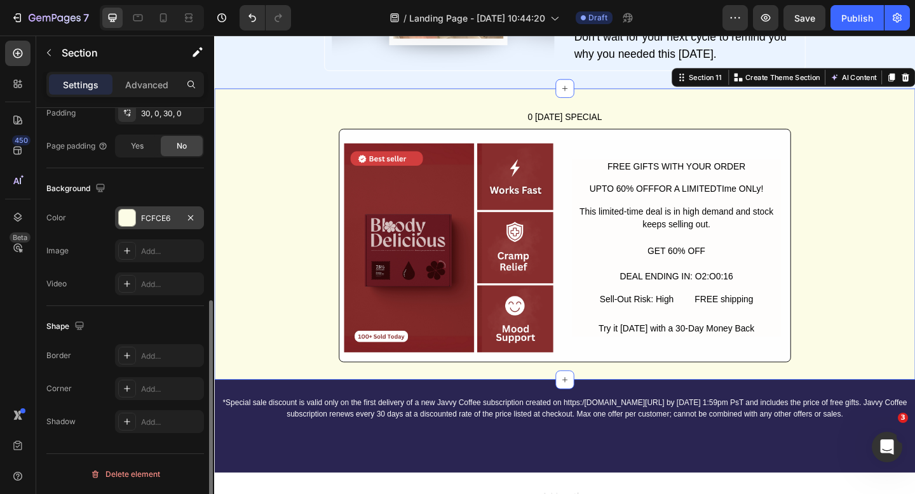
click at [125, 214] on div at bounding box center [127, 218] width 17 height 17
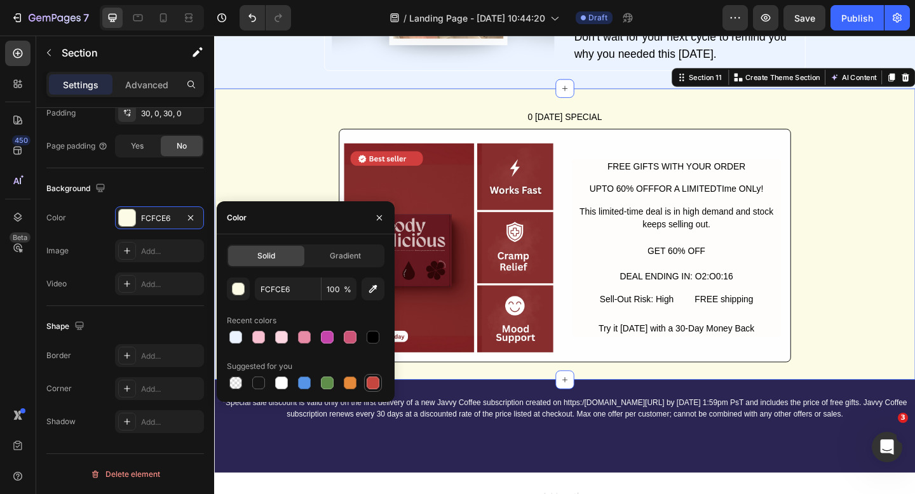
click at [373, 384] on div at bounding box center [373, 383] width 13 height 13
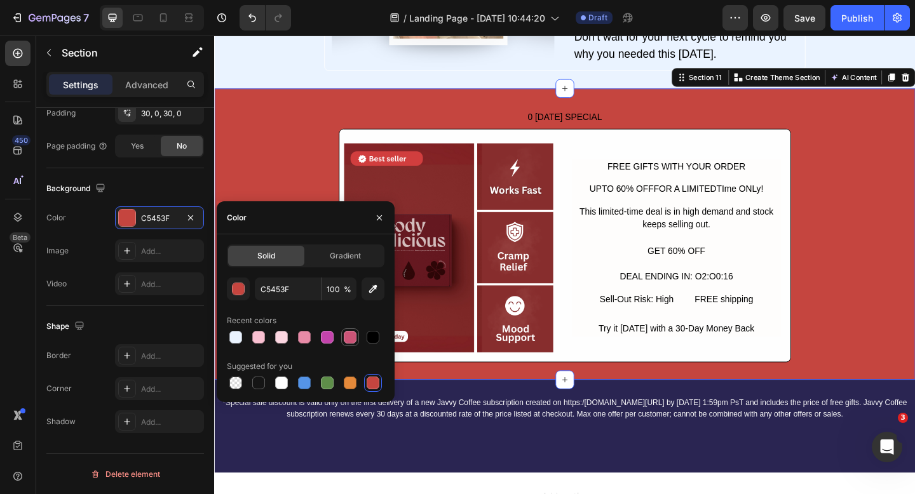
click at [341, 337] on div at bounding box center [350, 337] width 18 height 18
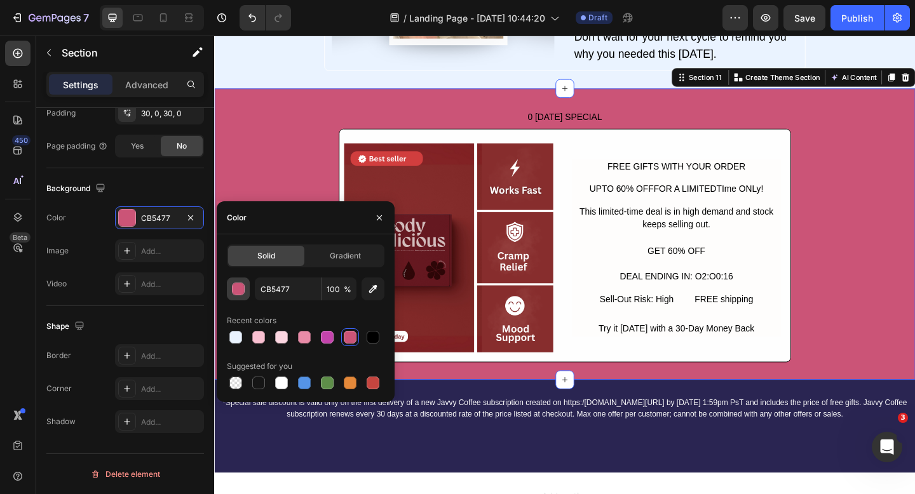
click at [241, 291] on div "button" at bounding box center [239, 289] width 13 height 13
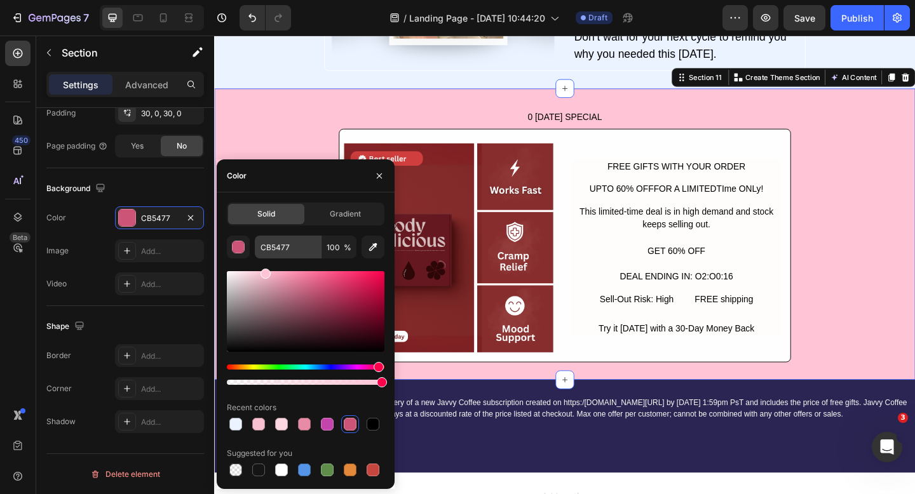
drag, startPoint x: 324, startPoint y: 306, endPoint x: 263, endPoint y: 252, distance: 81.9
click at [263, 252] on div "CB5477 100 % Recent colors Suggested for you" at bounding box center [306, 357] width 158 height 243
click at [373, 473] on div at bounding box center [373, 470] width 13 height 13
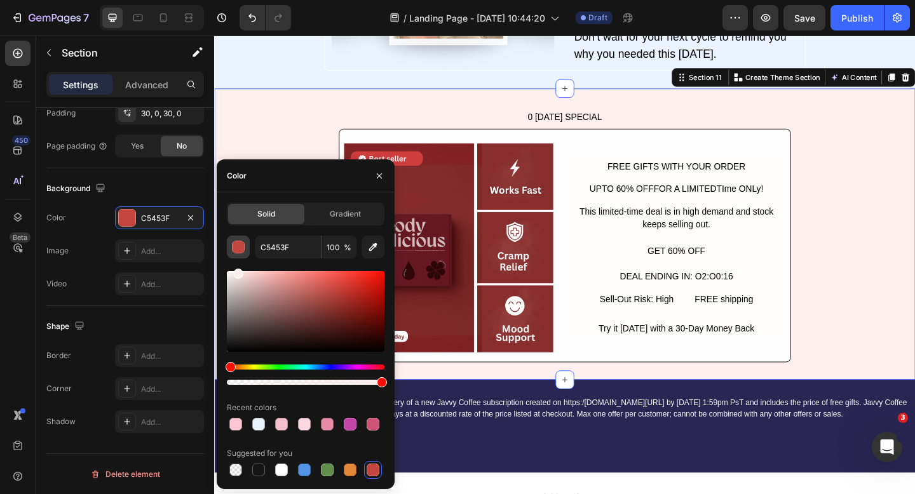
drag, startPoint x: 283, startPoint y: 303, endPoint x: 238, endPoint y: 257, distance: 64.7
click at [238, 257] on div "C5453F 100 % Recent colors Suggested for you" at bounding box center [306, 357] width 158 height 243
type input "FFF0EF"
click at [296, 147] on div "0 LABOR DAY SPECIAL Button Image FREE GIFTS WITH YOUR ORDER Text Block UPTO 60%…" at bounding box center [595, 251] width 762 height 279
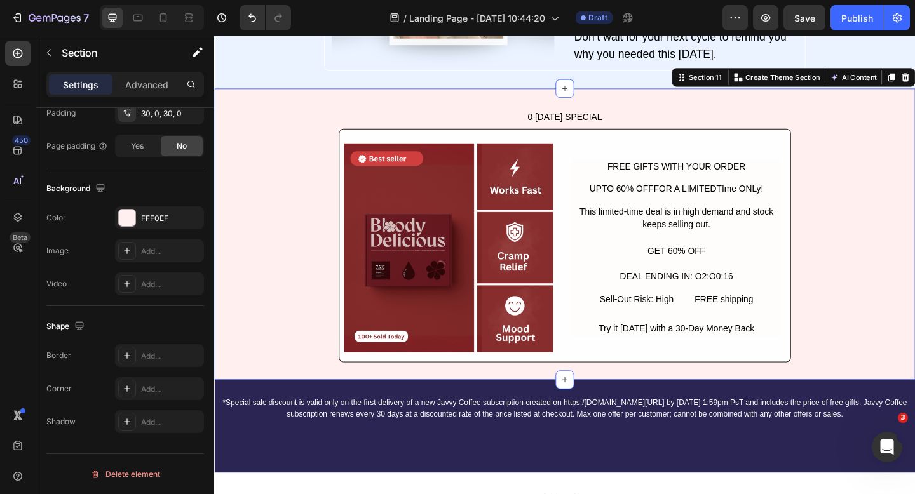
click at [288, 162] on div "0 LABOR DAY SPECIAL Button Image FREE GIFTS WITH YOUR ORDER Text Block UPTO 60%…" at bounding box center [595, 251] width 762 height 279
click at [914, 245] on div "0 LABOR DAY SPECIAL Button Image FREE GIFTS WITH YOUR ORDER Text Block UPTO 60%…" at bounding box center [595, 251] width 762 height 279
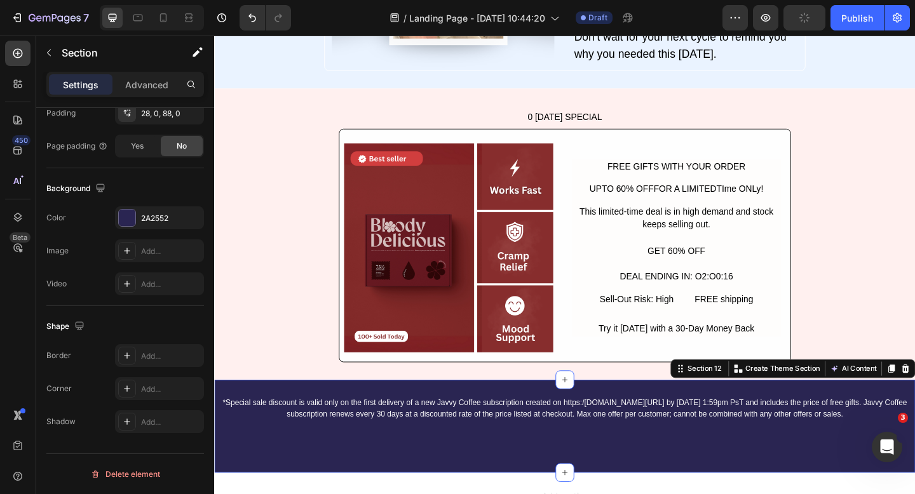
click at [783, 421] on div "*Special sale discount is valid only on the first delivery of a new Javvy Coffe…" at bounding box center [595, 460] width 762 height 101
click at [126, 213] on div at bounding box center [127, 218] width 17 height 17
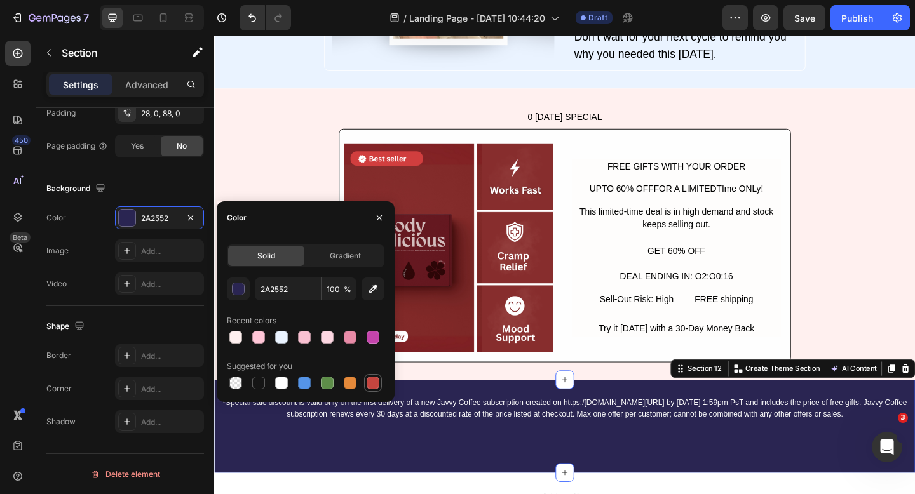
click at [370, 382] on div at bounding box center [373, 383] width 13 height 13
type input "C5453F"
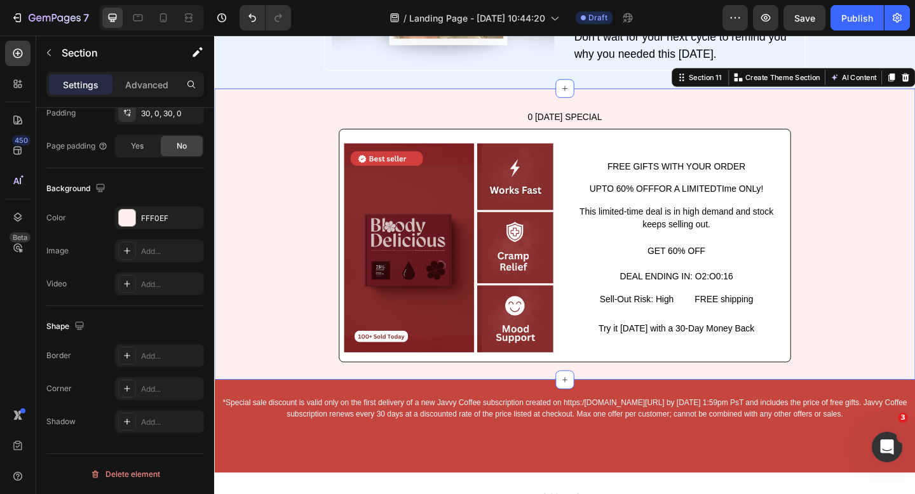
click at [888, 292] on div "0 LABOR DAY SPECIAL Button Image FREE GIFTS WITH YOUR ORDER Text Block UPTO 60%…" at bounding box center [595, 251] width 762 height 279
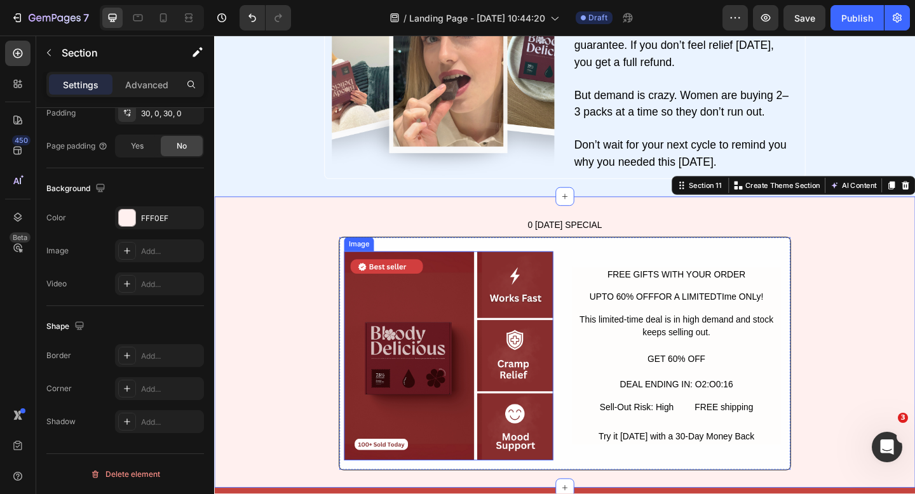
scroll to position [2829, 0]
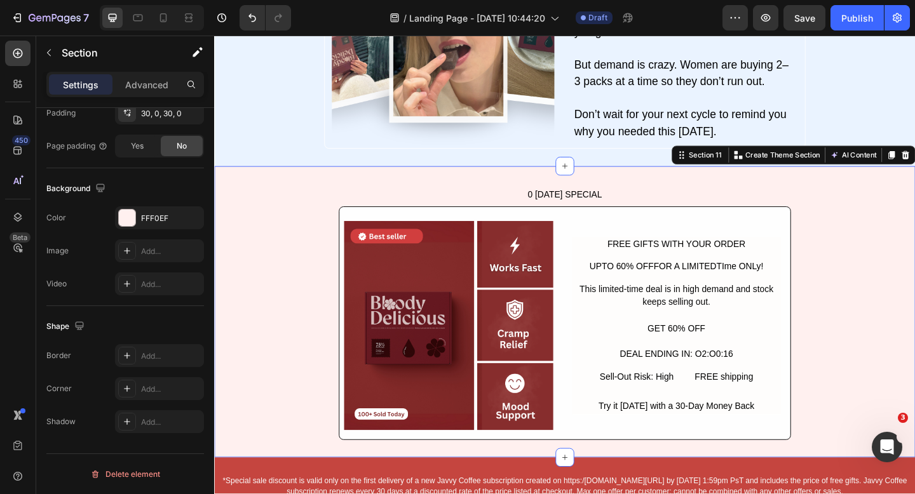
click at [290, 276] on div "0 LABOR DAY SPECIAL Button Image FREE GIFTS WITH YOUR ORDER Text Block UPTO 60%…" at bounding box center [595, 336] width 762 height 279
click at [121, 219] on div at bounding box center [127, 218] width 17 height 17
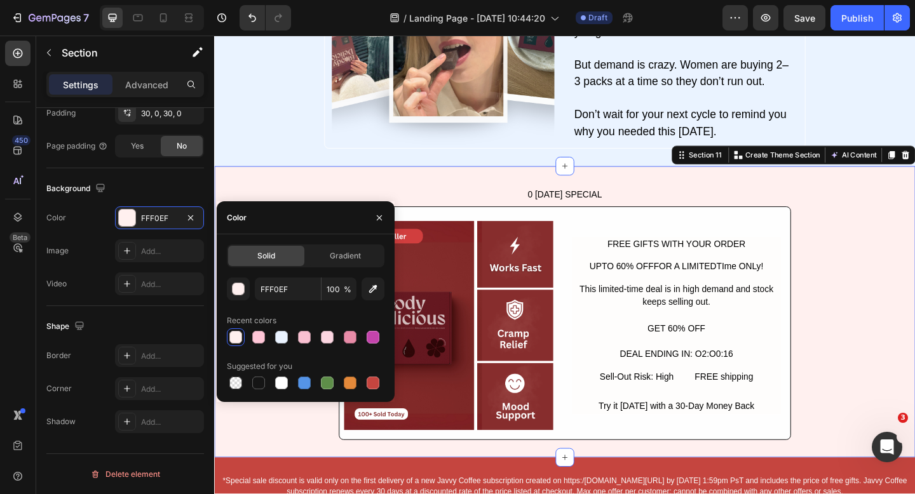
click at [238, 341] on div at bounding box center [235, 337] width 13 height 13
click at [281, 382] on div at bounding box center [281, 383] width 13 height 13
type input "FFFFFF"
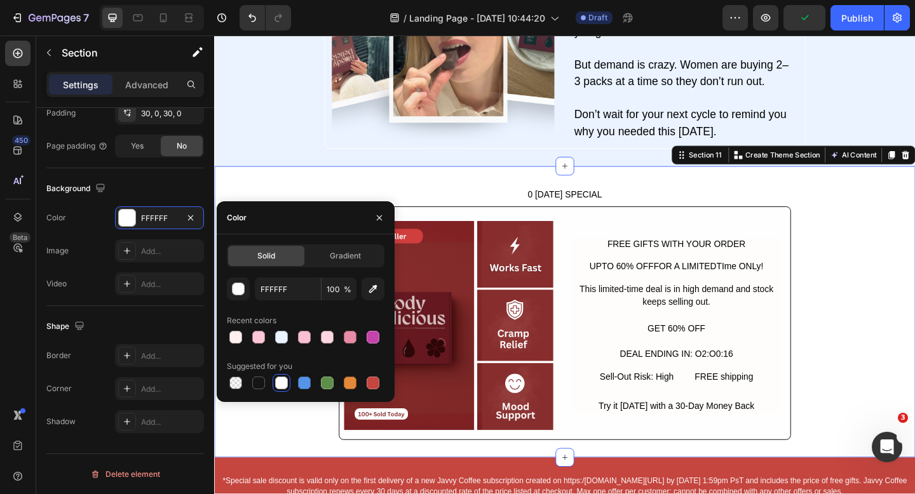
click at [883, 265] on div "0 LABOR DAY SPECIAL Button Image FREE GIFTS WITH YOUR ORDER Text Block UPTO 60%…" at bounding box center [595, 336] width 762 height 279
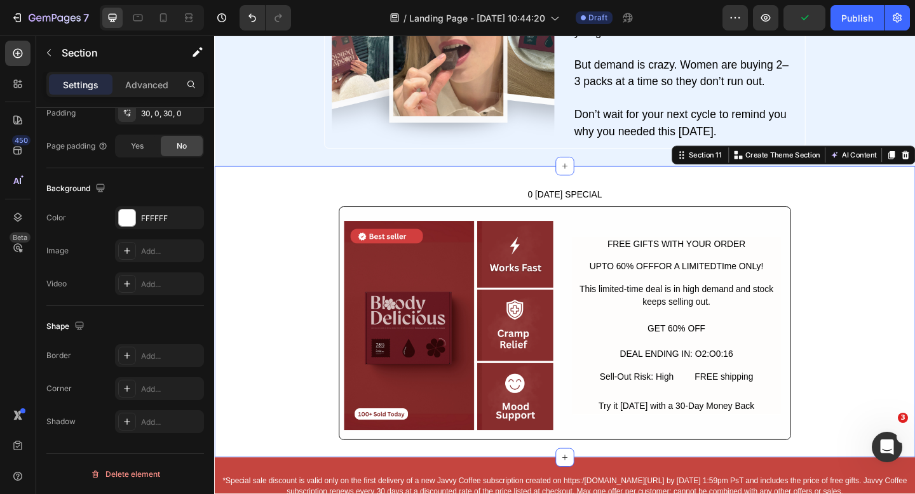
click at [882, 258] on div "0 LABOR DAY SPECIAL Button Image FREE GIFTS WITH YOUR ORDER Text Block UPTO 60%…" at bounding box center [595, 336] width 762 height 279
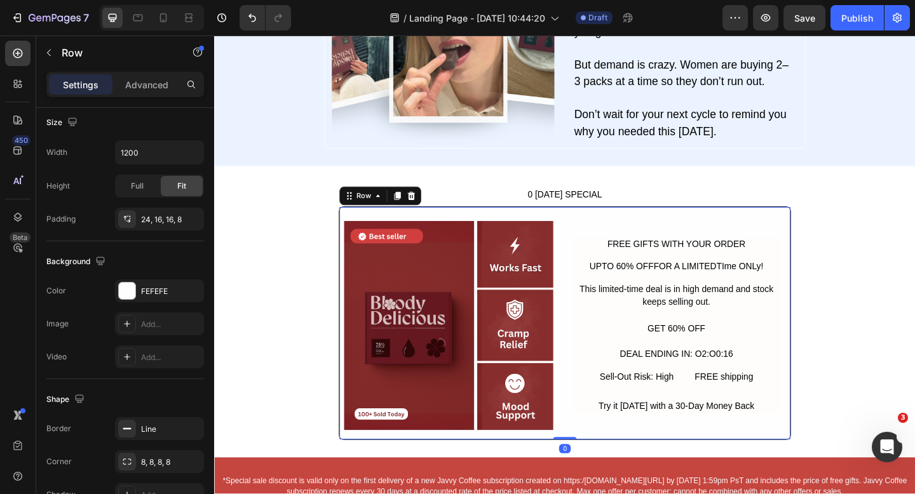
click at [808, 235] on div "Image FREE GIFTS WITH YOUR ORDER Text Block UPTO 60% OFFFOR A LIMITEDTIme ONLy!…" at bounding box center [595, 349] width 492 height 254
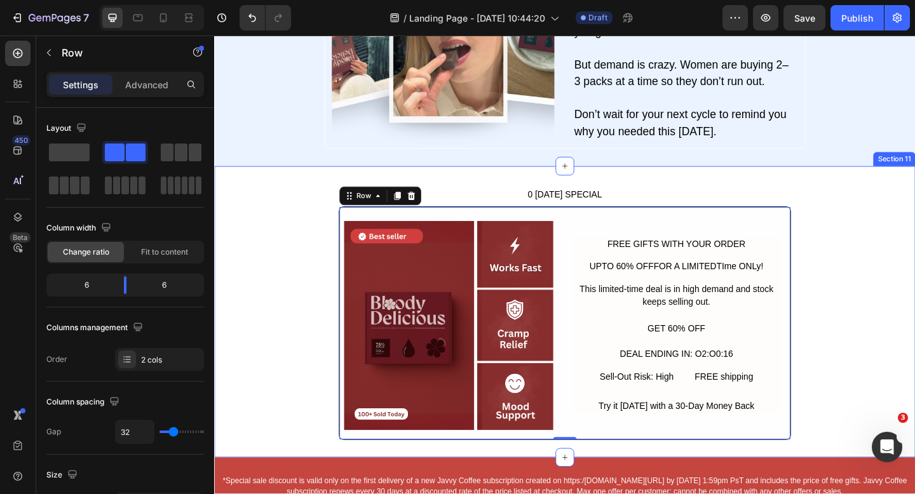
click at [898, 273] on div "0 LABOR DAY SPECIAL Button Image FREE GIFTS WITH YOUR ORDER Text Block UPTO 60%…" at bounding box center [595, 336] width 762 height 279
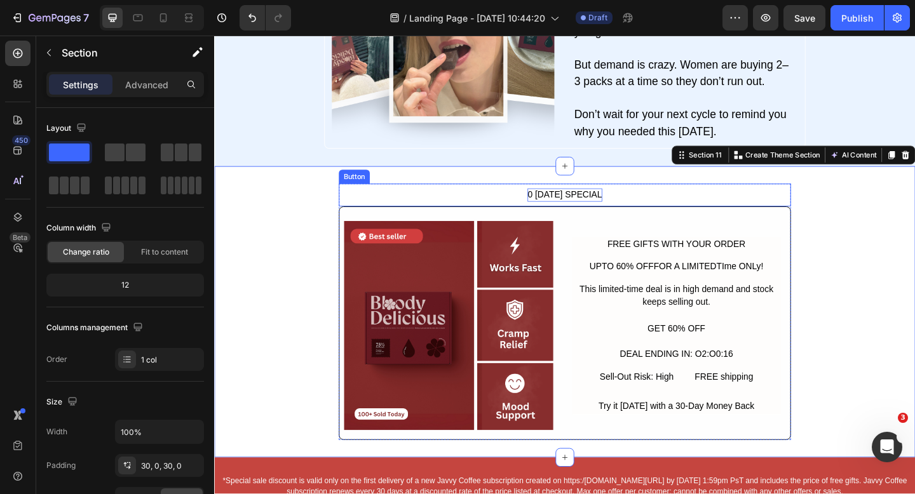
click at [609, 208] on div "0 LABOR DAY SPECIAL" at bounding box center [595, 209] width 81 height 15
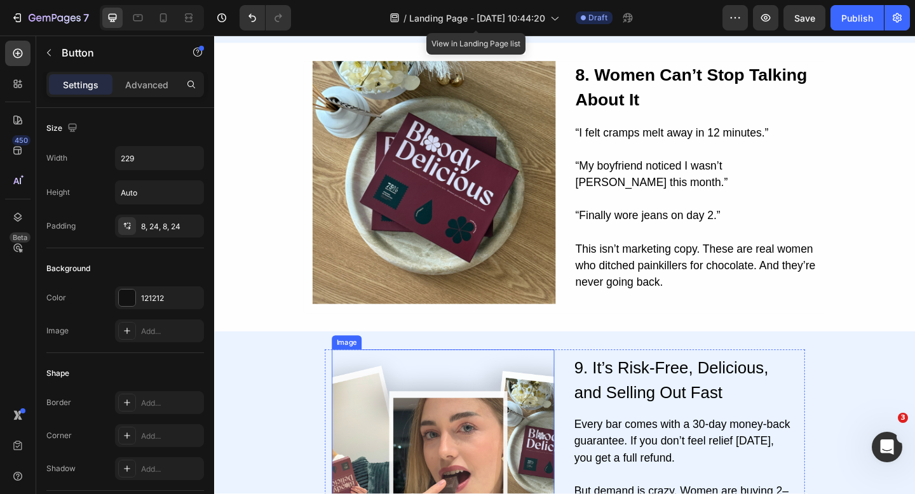
scroll to position [2292, 0]
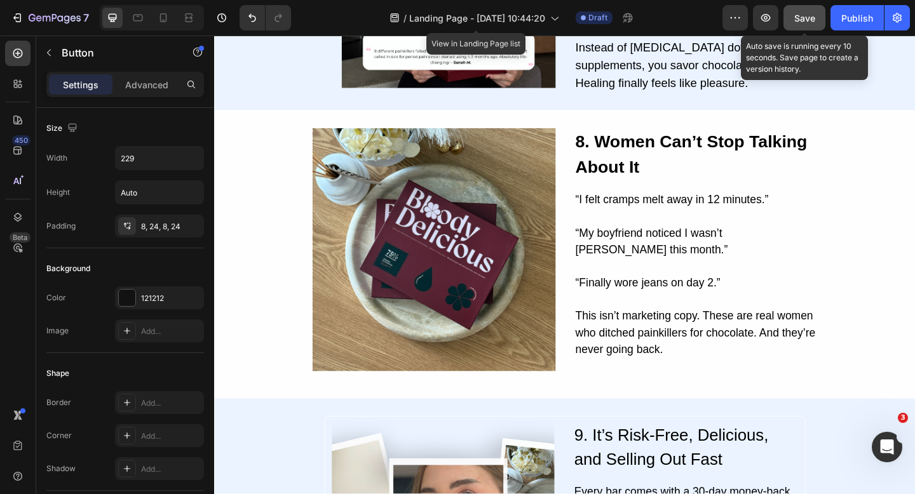
click at [808, 20] on span "Save" at bounding box center [804, 18] width 21 height 11
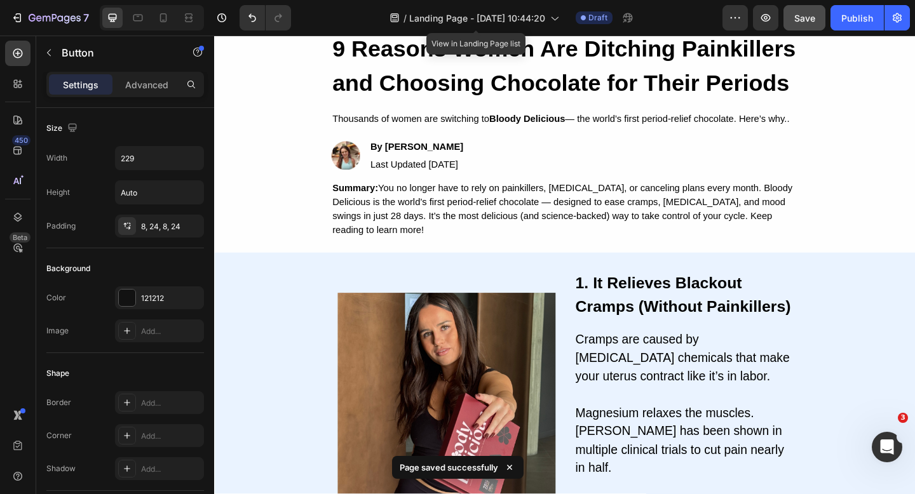
scroll to position [0, 0]
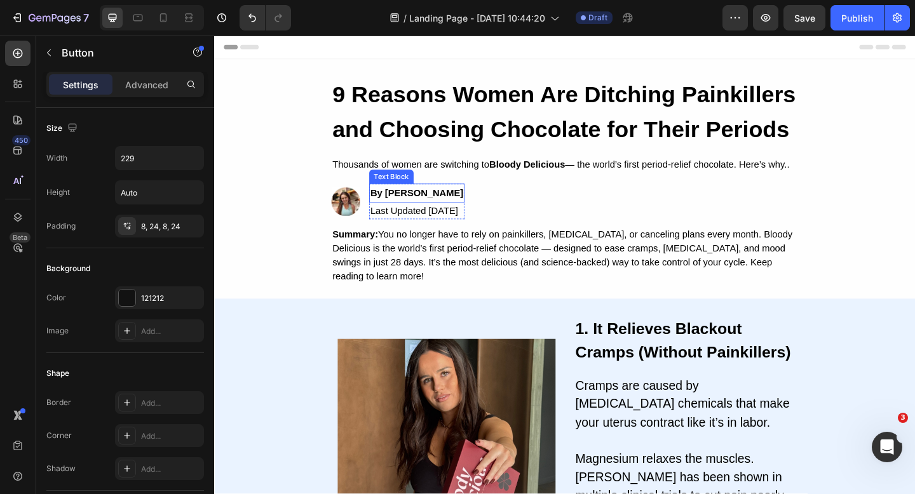
click at [468, 214] on p "By [PERSON_NAME]" at bounding box center [434, 207] width 101 height 18
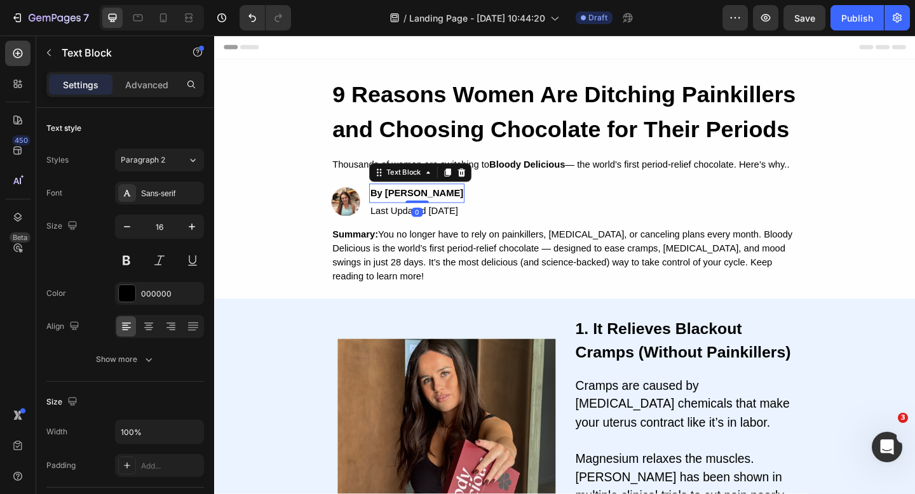
click at [402, 211] on strong "By [PERSON_NAME]" at bounding box center [434, 206] width 101 height 11
click at [392, 211] on strong "By [PERSON_NAME]" at bounding box center [434, 206] width 101 height 11
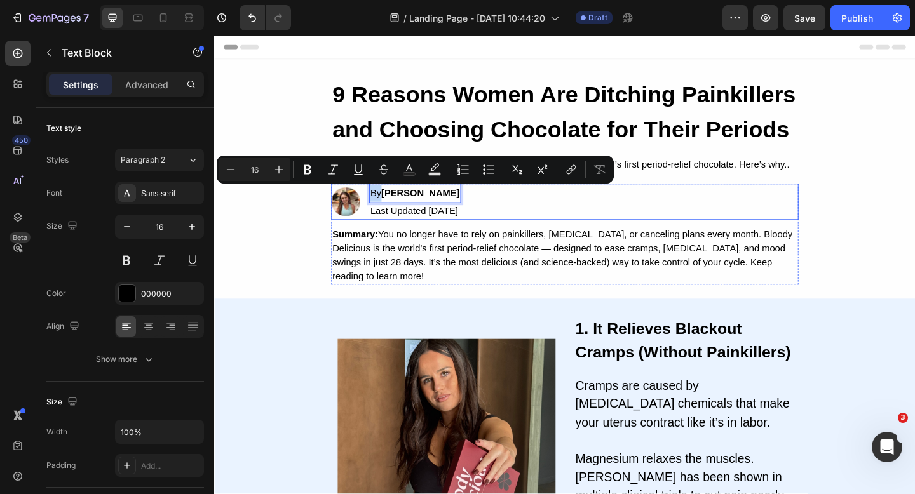
click at [550, 213] on div "Image By [PERSON_NAME] Text Block 0 Last Updated [DATE] Text Block Row" at bounding box center [595, 216] width 508 height 39
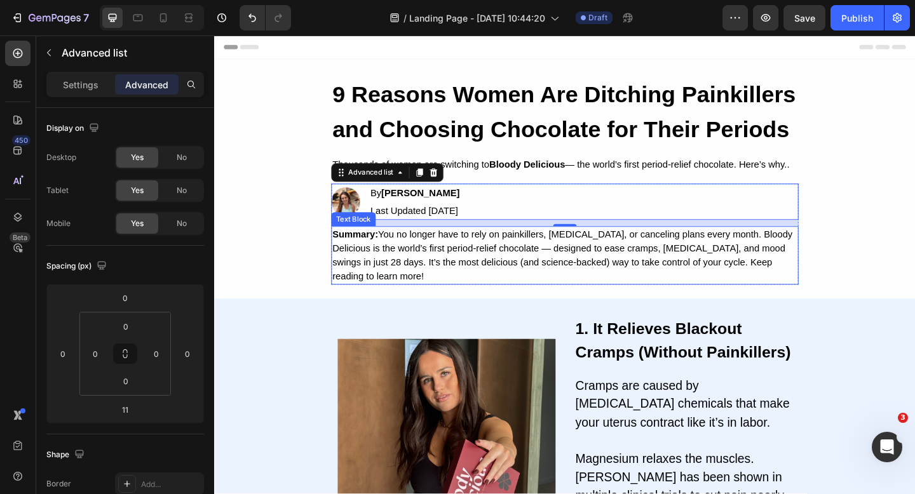
click at [382, 264] on p "Summary: You no longer have to rely on painkillers, [MEDICAL_DATA], or cancelin…" at bounding box center [595, 275] width 506 height 61
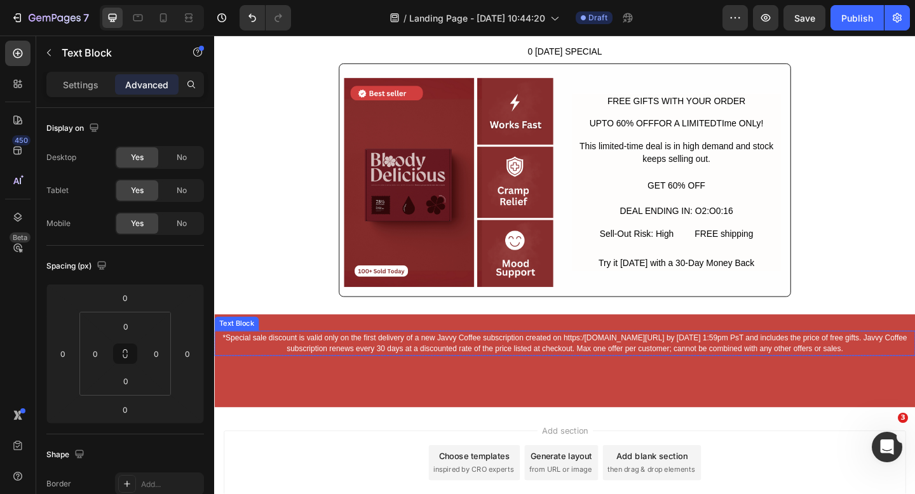
scroll to position [2942, 0]
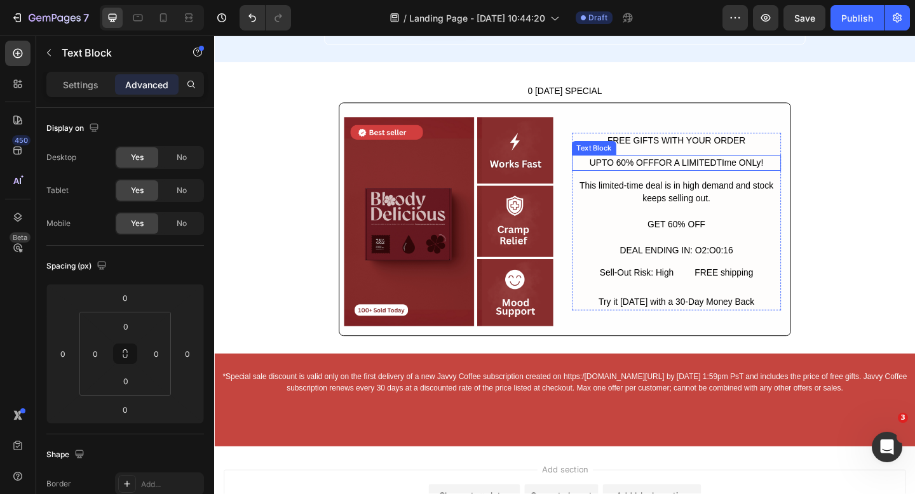
click at [689, 173] on div "UPTO 60% OFFFOR A LIMITEDTIme ONLy!" at bounding box center [716, 174] width 227 height 17
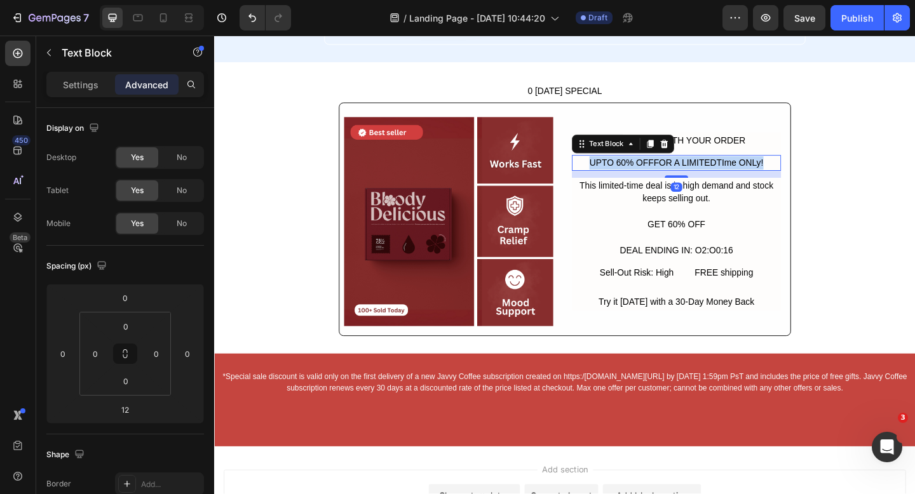
click at [689, 173] on p "UPTO 60% OFFFOR A LIMITEDTIme ONLy!" at bounding box center [716, 174] width 225 height 15
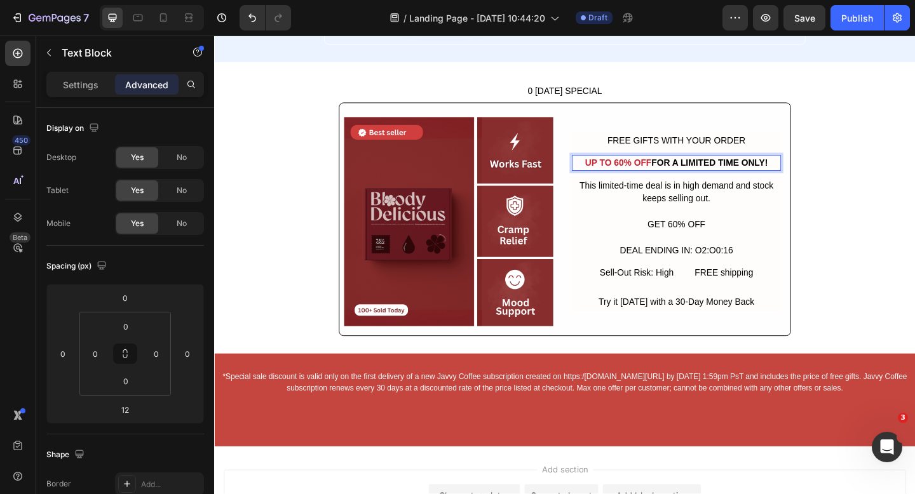
click at [686, 173] on strong "UP TO 60% OFF" at bounding box center [654, 173] width 72 height 11
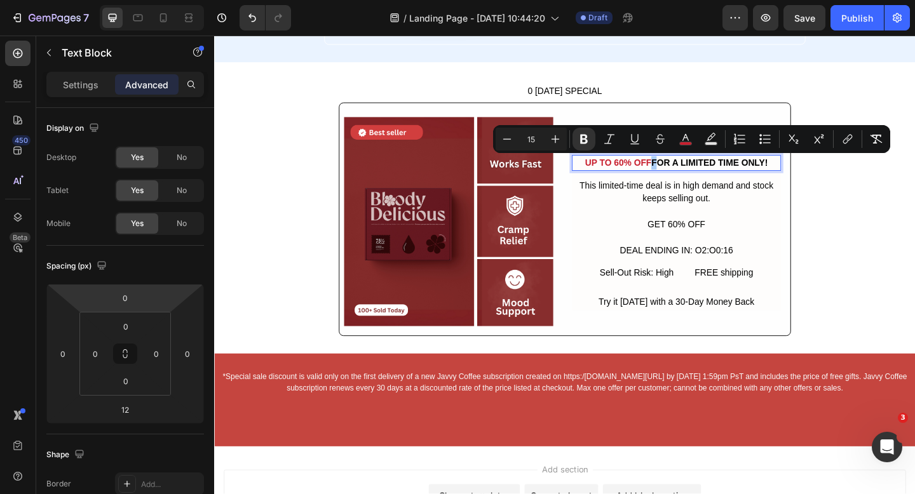
click at [72, 90] on p "Settings" at bounding box center [81, 84] width 36 height 13
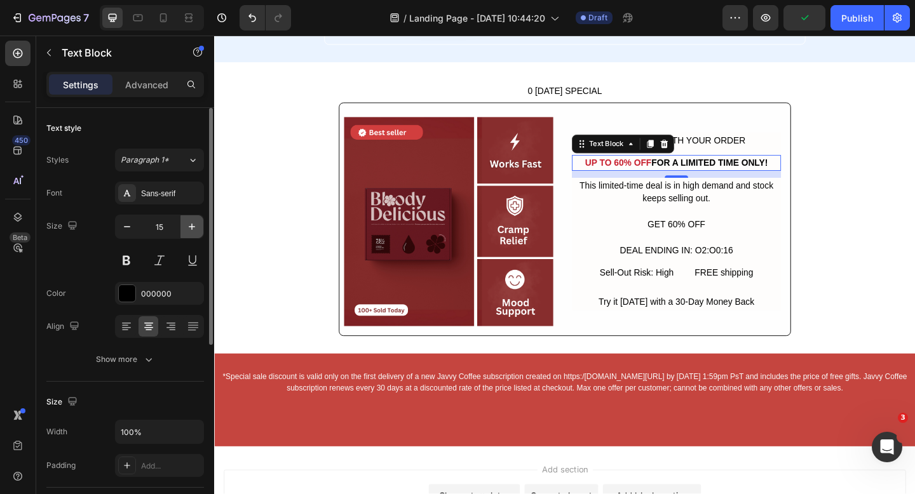
click at [181, 223] on button "button" at bounding box center [191, 226] width 23 height 23
click at [187, 223] on icon "button" at bounding box center [192, 226] width 13 height 13
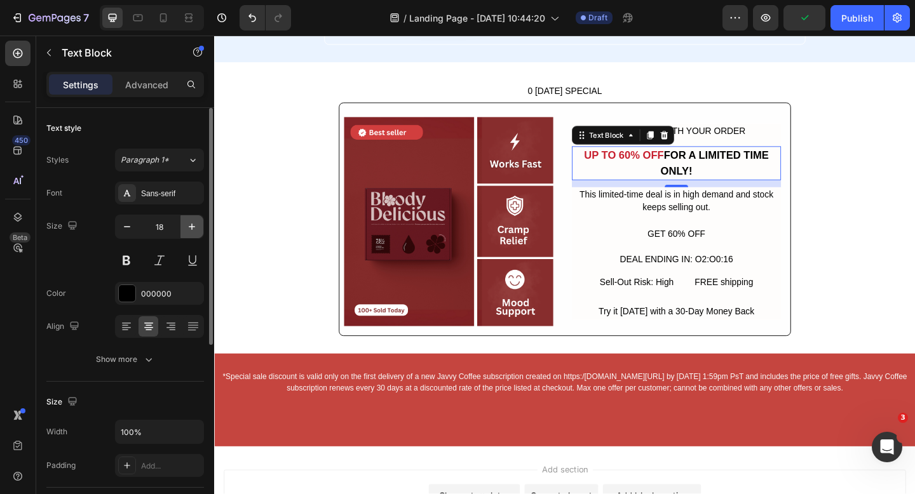
click at [187, 223] on icon "button" at bounding box center [192, 226] width 13 height 13
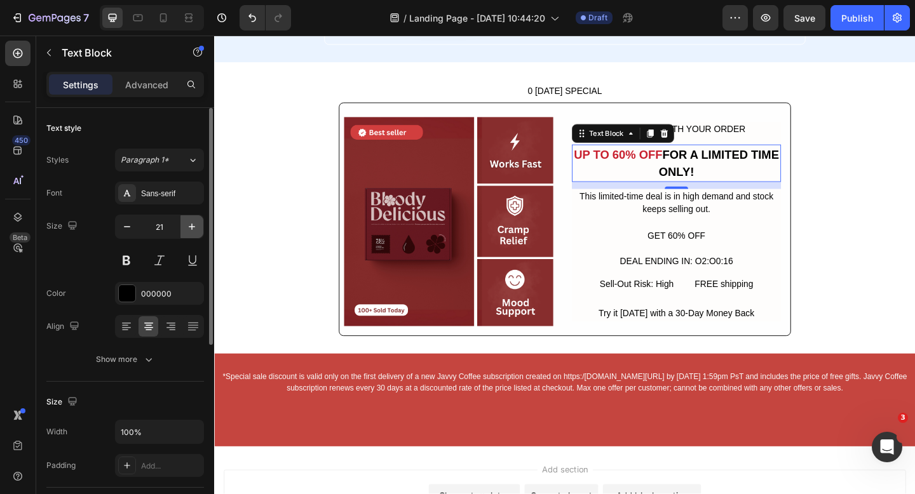
click at [187, 223] on icon "button" at bounding box center [192, 226] width 13 height 13
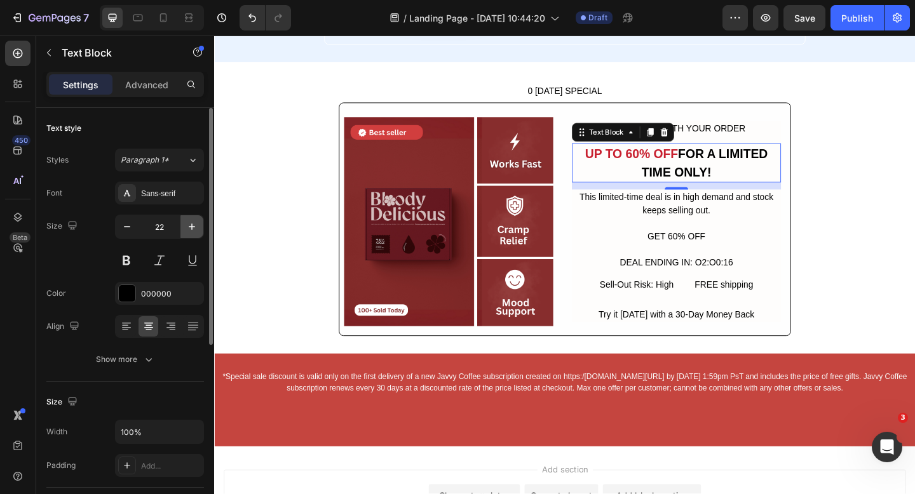
click at [187, 223] on icon "button" at bounding box center [192, 226] width 13 height 13
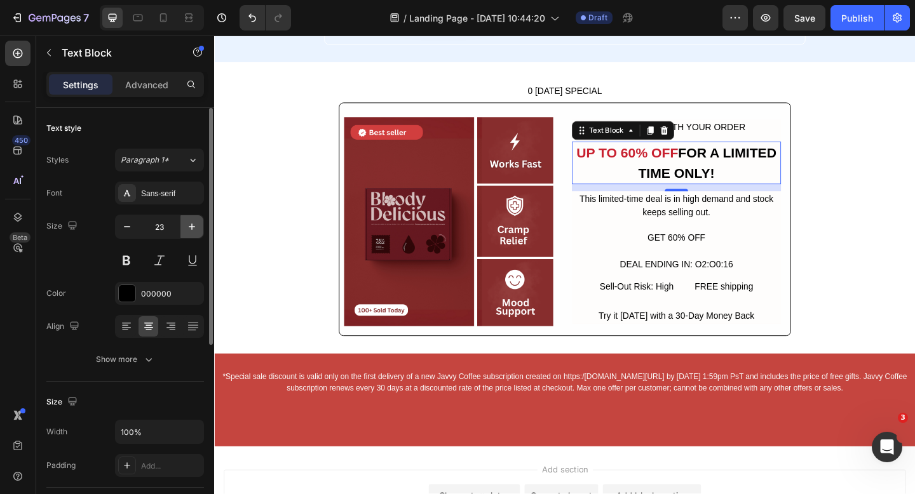
click at [187, 223] on icon "button" at bounding box center [192, 226] width 13 height 13
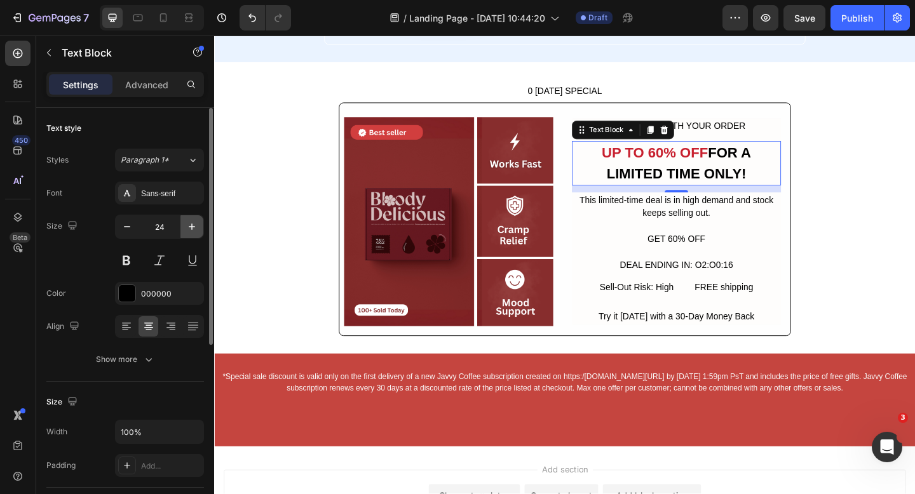
click at [187, 223] on icon "button" at bounding box center [192, 226] width 13 height 13
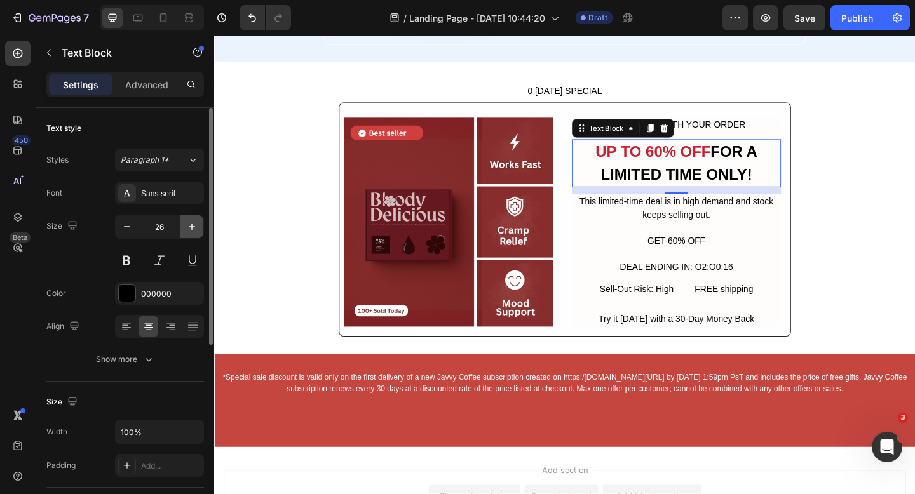
click at [187, 223] on icon "button" at bounding box center [192, 226] width 13 height 13
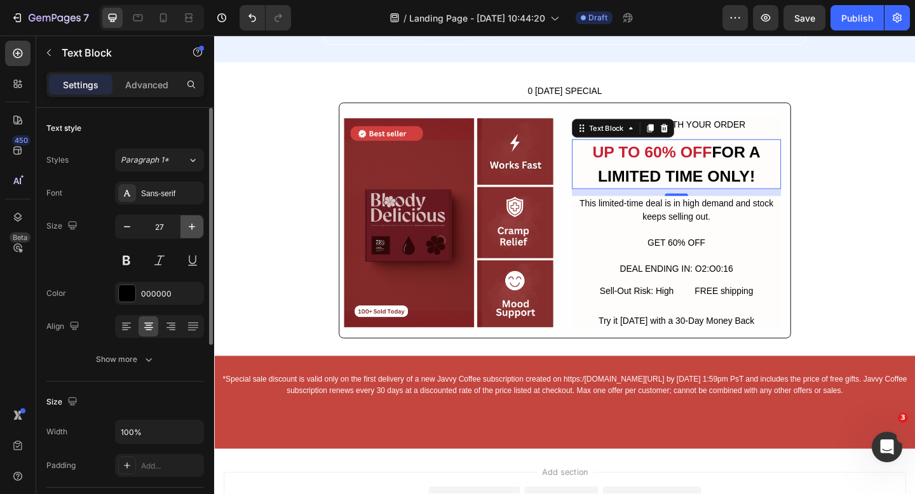
click at [187, 223] on icon "button" at bounding box center [192, 226] width 13 height 13
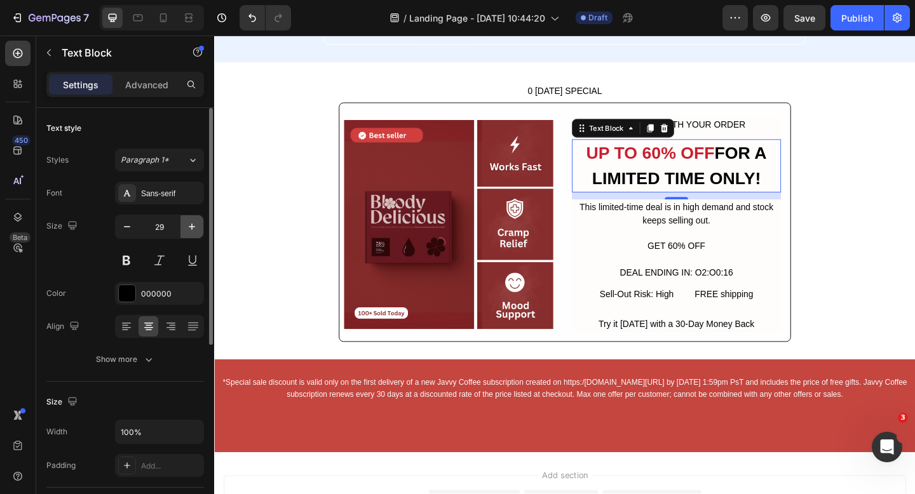
click at [187, 223] on icon "button" at bounding box center [192, 226] width 13 height 13
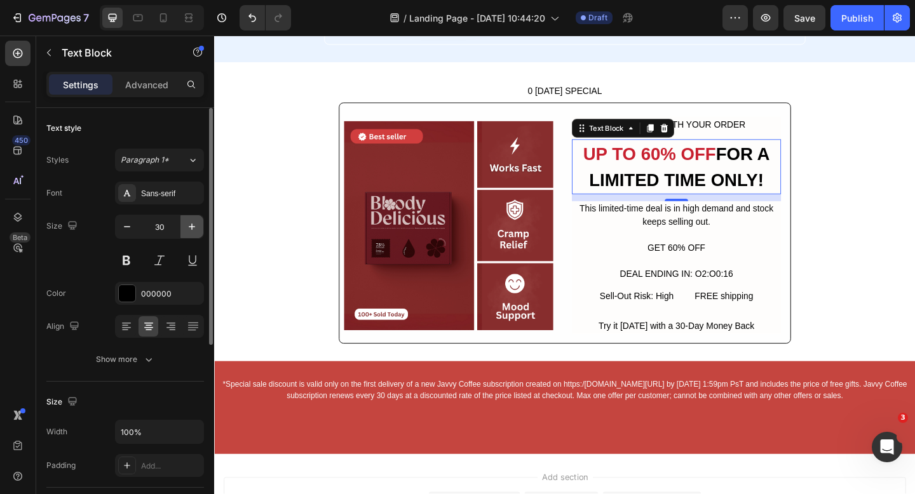
click at [187, 223] on icon "button" at bounding box center [192, 226] width 13 height 13
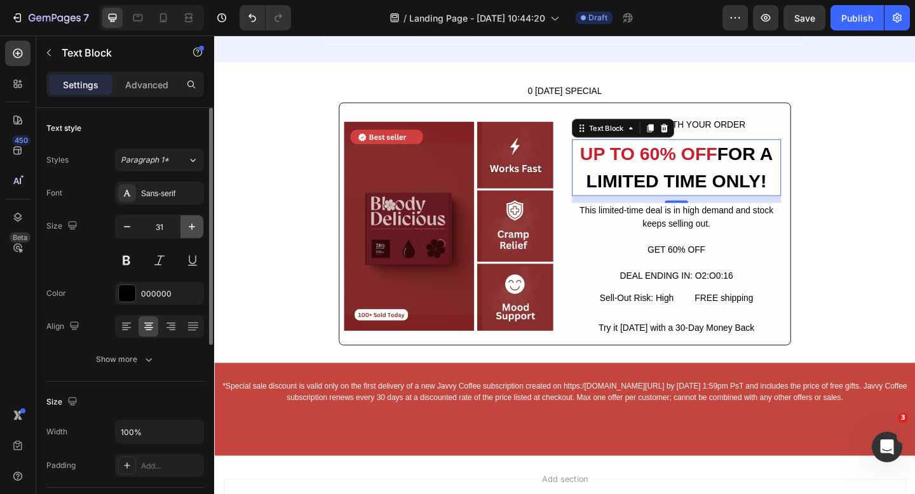
click at [187, 223] on icon "button" at bounding box center [192, 226] width 13 height 13
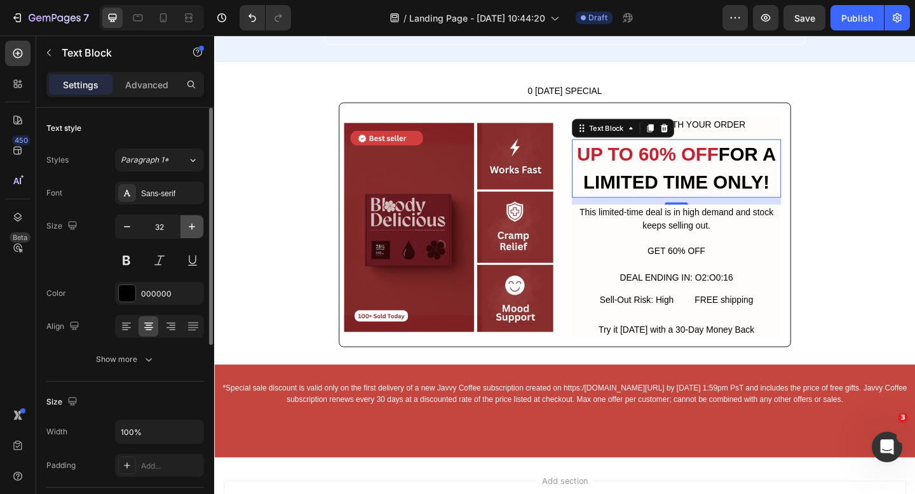
click at [187, 223] on icon "button" at bounding box center [192, 226] width 13 height 13
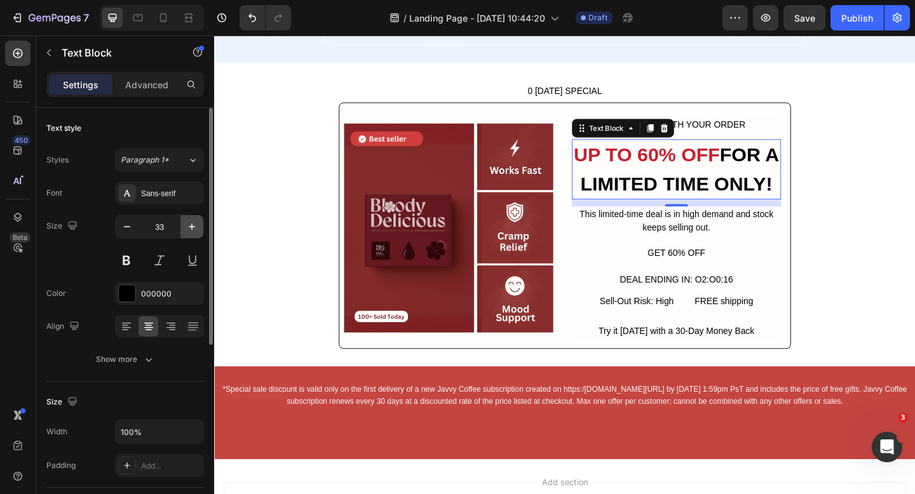
click at [187, 223] on icon "button" at bounding box center [192, 226] width 13 height 13
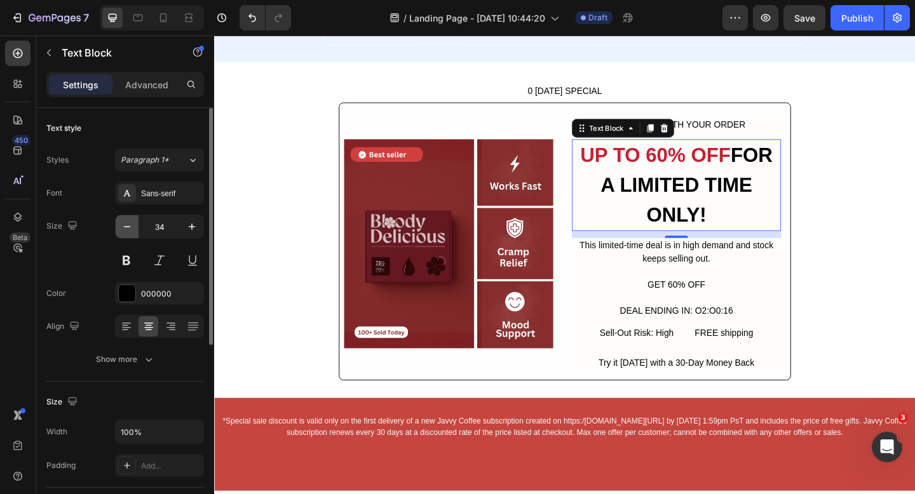
click at [129, 231] on icon "button" at bounding box center [127, 226] width 13 height 13
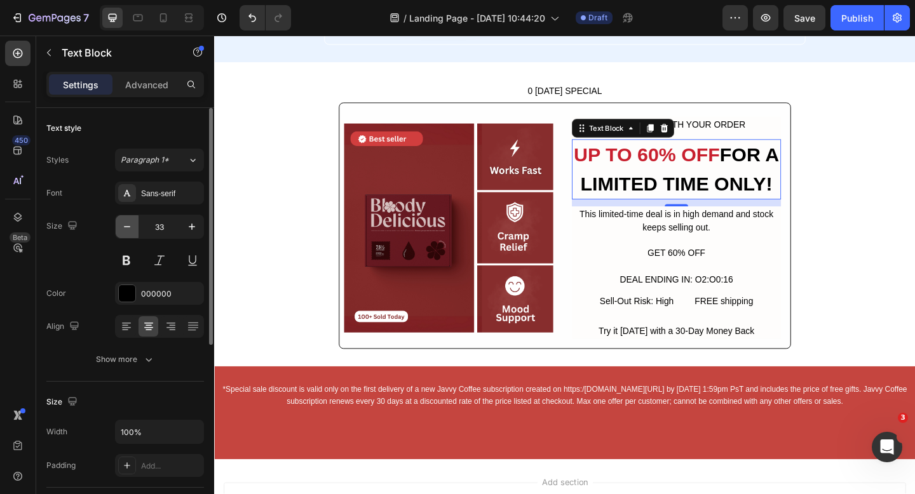
click at [129, 231] on icon "button" at bounding box center [127, 226] width 13 height 13
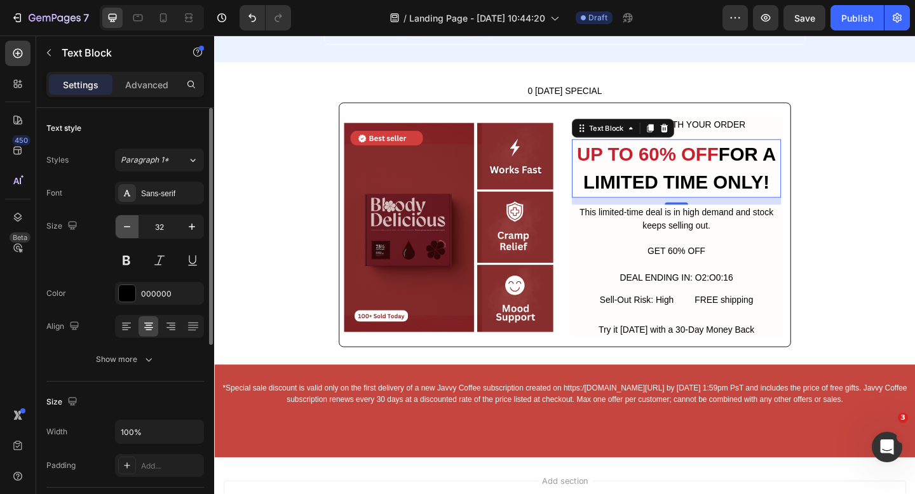
click at [128, 234] on button "button" at bounding box center [127, 226] width 23 height 23
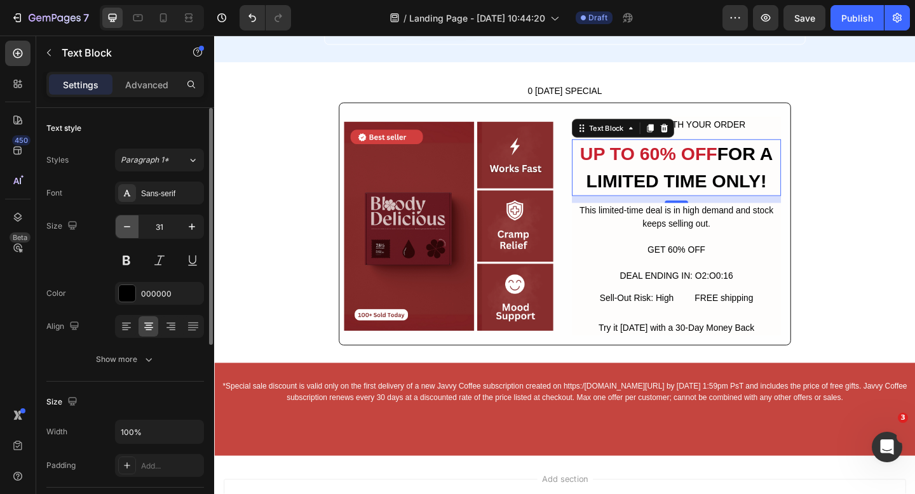
click at [128, 234] on button "button" at bounding box center [127, 226] width 23 height 23
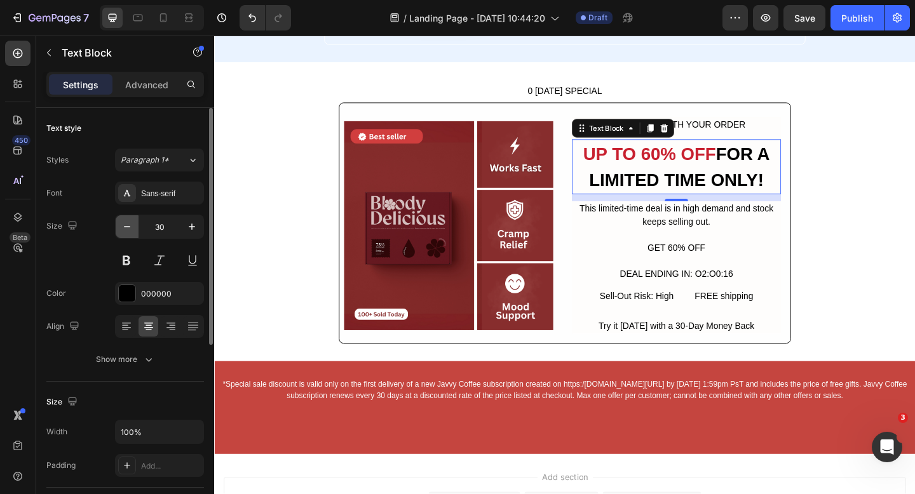
click at [128, 234] on button "button" at bounding box center [127, 226] width 23 height 23
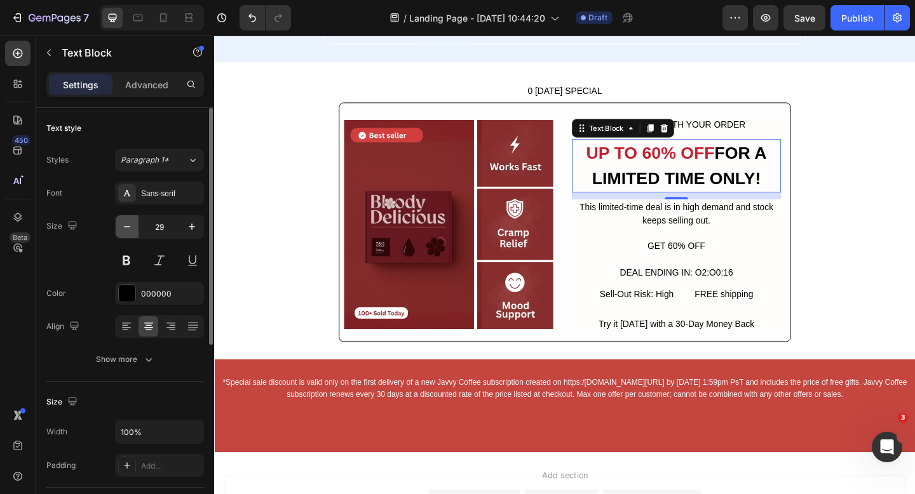
click at [135, 231] on button "button" at bounding box center [127, 226] width 23 height 23
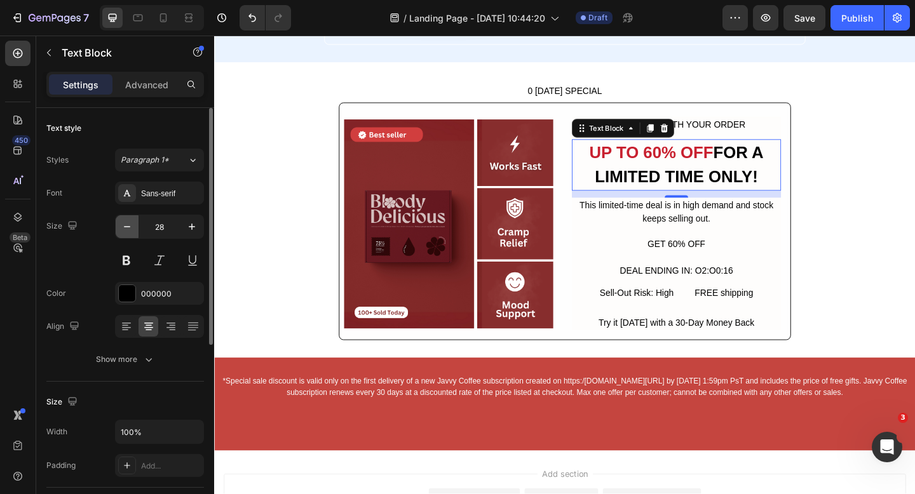
click at [125, 227] on icon "button" at bounding box center [127, 226] width 13 height 13
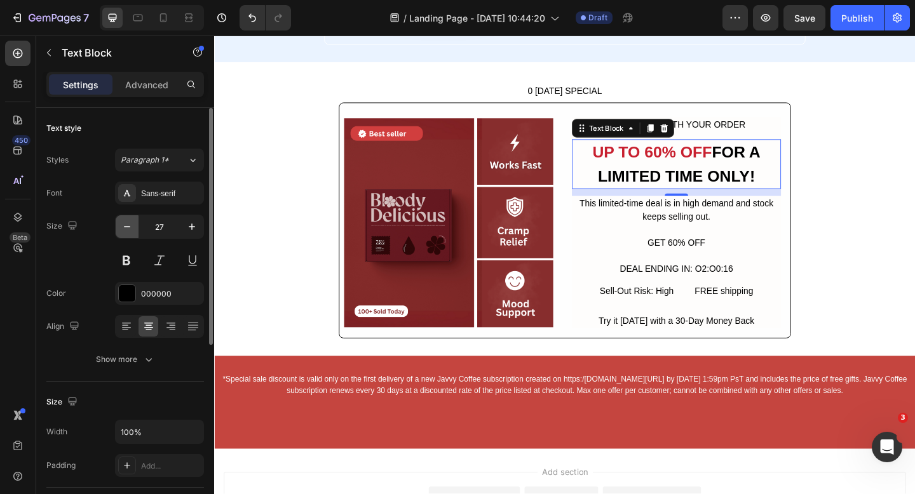
click at [131, 226] on icon "button" at bounding box center [127, 226] width 13 height 13
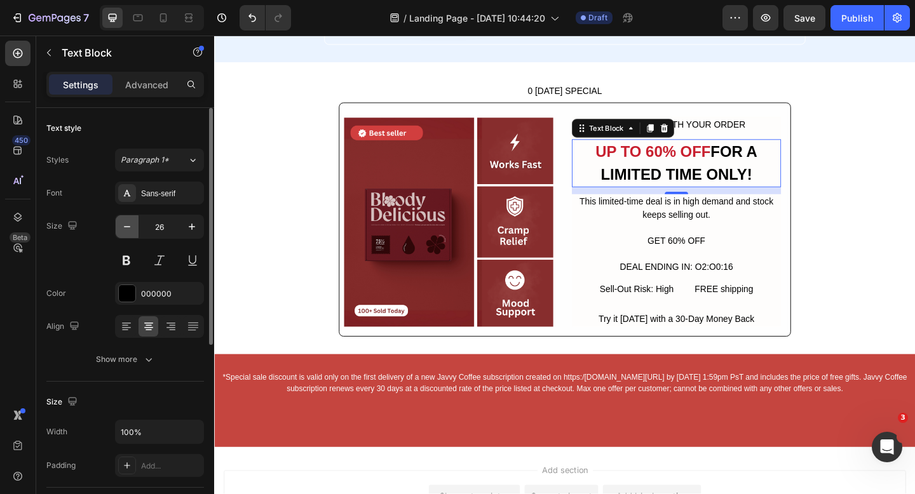
click at [131, 226] on icon "button" at bounding box center [127, 226] width 13 height 13
type input "25"
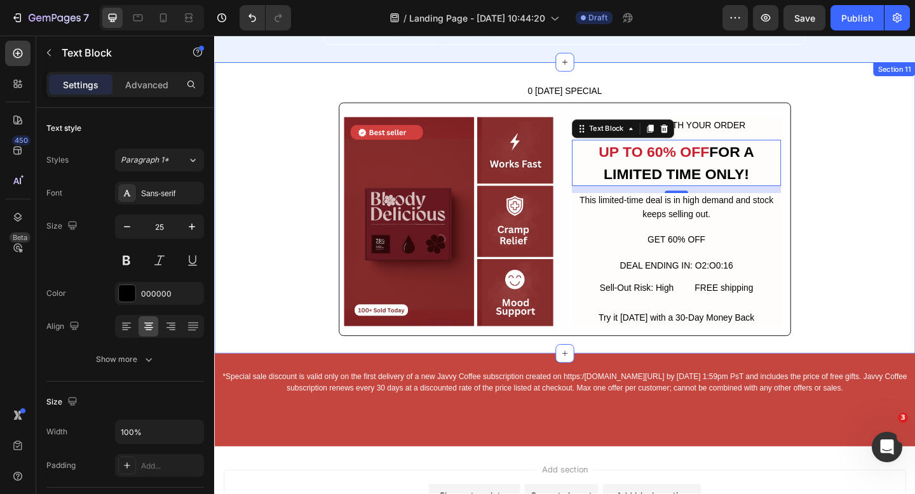
click at [858, 161] on div "0 [DATE] SPECIAL Button Image FREE GIFTS WITH YOUR ORDER Text Block UP TO 60% O…" at bounding box center [595, 223] width 762 height 279
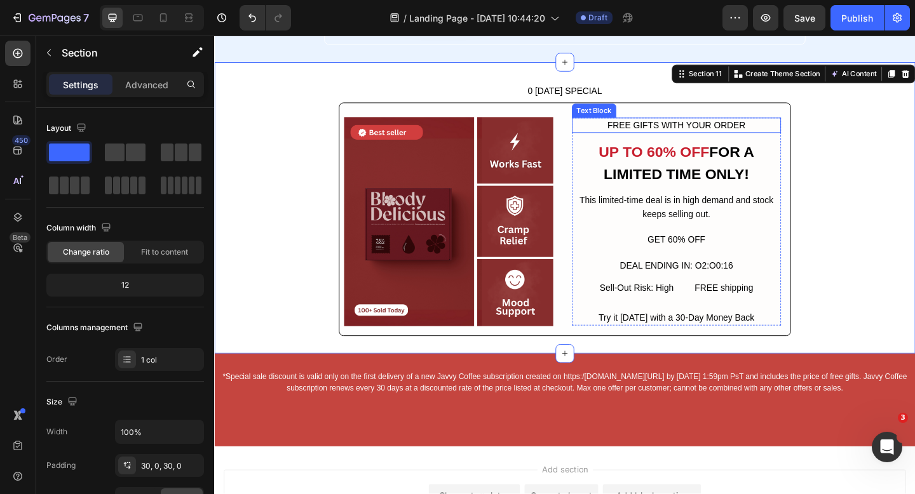
click at [677, 130] on div "FREE GIFTS WITH YOUR ORDER" at bounding box center [716, 133] width 227 height 17
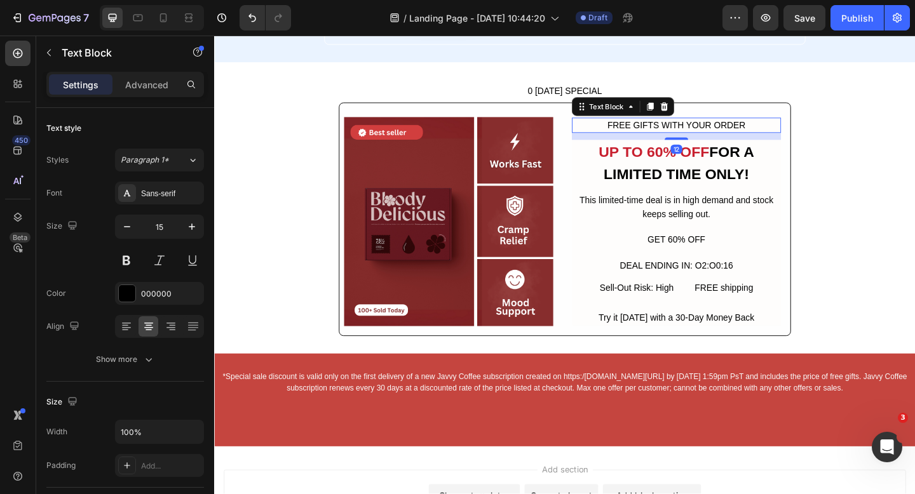
click at [677, 130] on div "FREE GIFTS WITH YOUR ORDER" at bounding box center [716, 133] width 227 height 17
click at [677, 130] on p "FREE GIFTS WITH YOUR ORDER" at bounding box center [716, 133] width 225 height 15
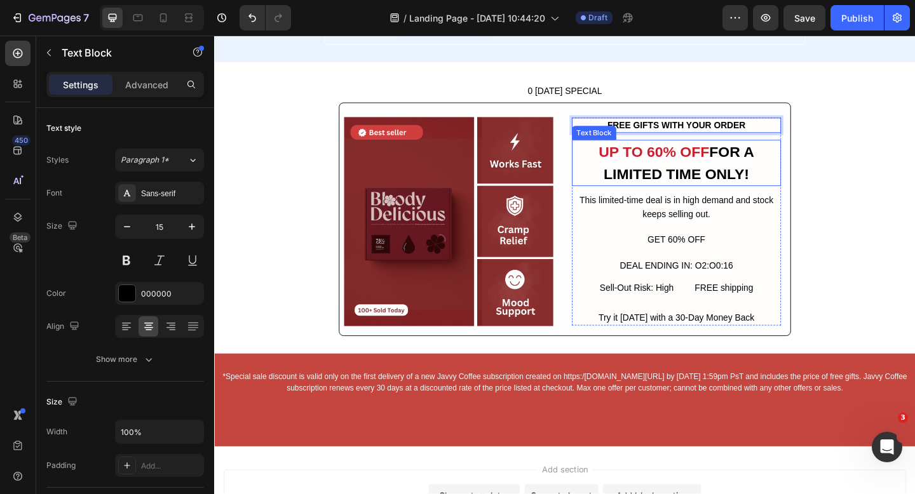
click at [889, 170] on div "0 [DATE] SPECIAL Button Image FREE GIFTS WITH YOUR ORDER Text Block 12 UP TO 60…" at bounding box center [595, 223] width 762 height 279
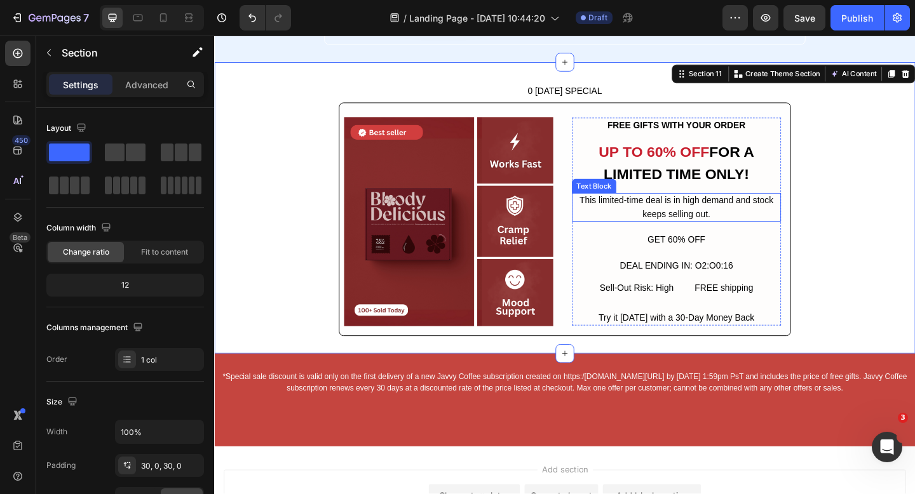
click at [743, 224] on div "This limited-time deal is in high demand and stock keeps selling out." at bounding box center [716, 222] width 227 height 31
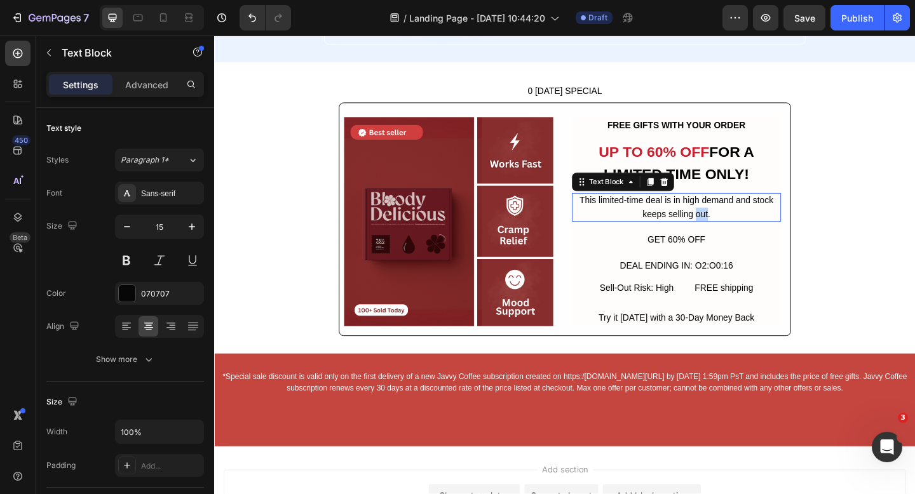
click at [743, 224] on p "This limited-time deal is in high demand and stock keeps selling out." at bounding box center [716, 222] width 225 height 29
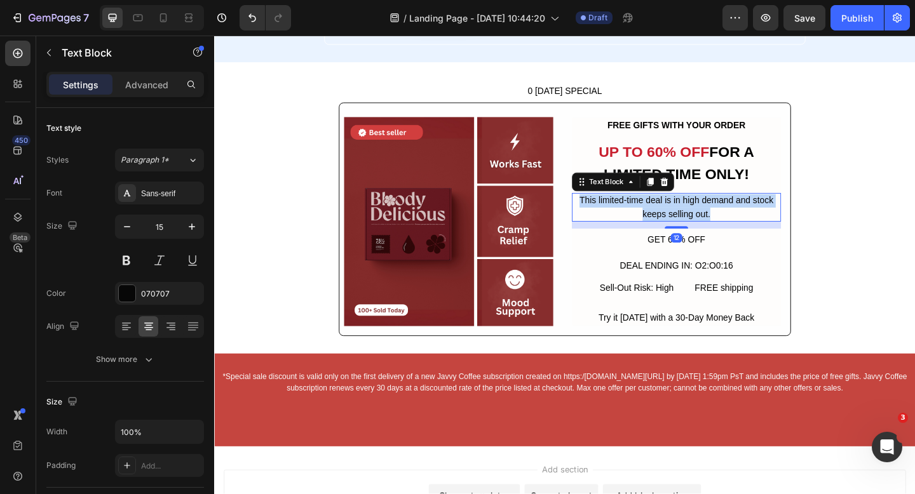
click at [743, 224] on p "This limited-time deal is in high demand and stock keeps selling out." at bounding box center [716, 222] width 225 height 29
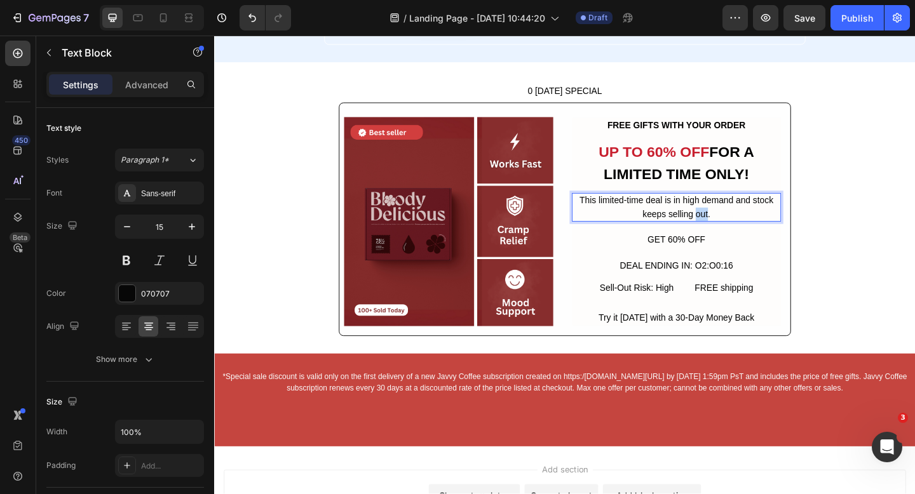
click at [743, 224] on p "This limited-time deal is in high demand and stock keeps selling out." at bounding box center [716, 222] width 225 height 29
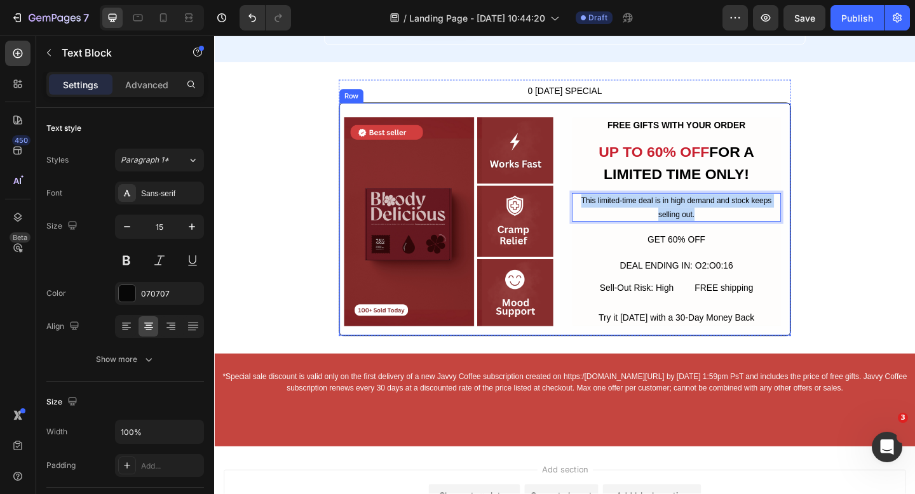
drag, startPoint x: 749, startPoint y: 230, endPoint x: 585, endPoint y: 206, distance: 166.2
click at [585, 206] on div "Image FREE GIFTS WITH YOUR ORDER Text Block UP TO 60% OFF FOR A LIMITED TIME ON…" at bounding box center [595, 236] width 492 height 254
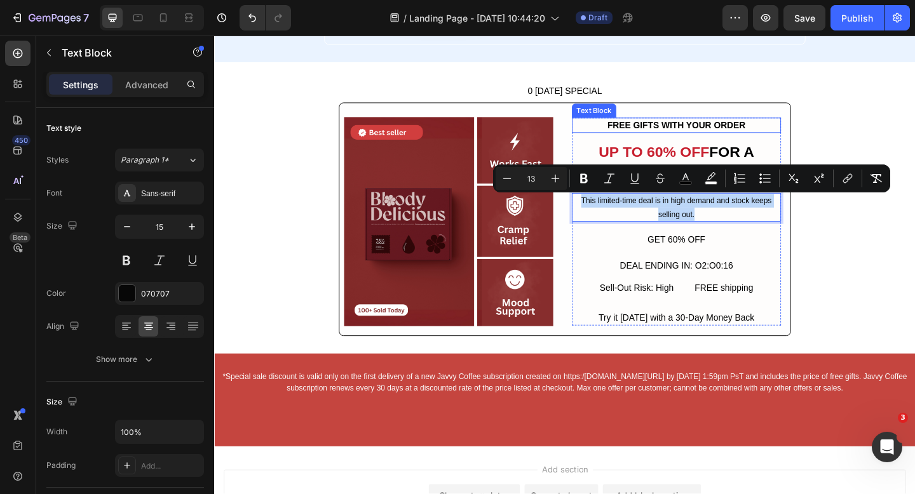
click at [694, 130] on strong "FREE GIFTS WITH YOUR ORDER" at bounding box center [717, 133] width 150 height 11
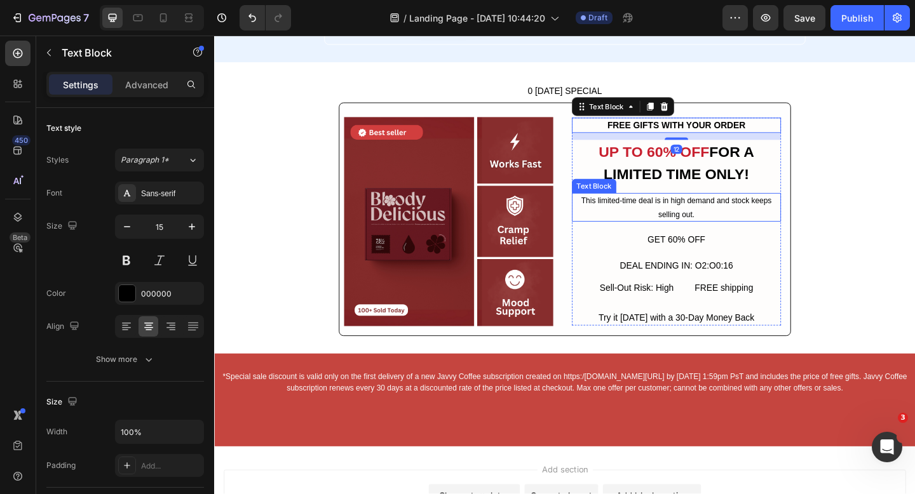
click at [734, 225] on span "This limited-time deal is in high demand and stock keeps selling out." at bounding box center [716, 223] width 207 height 24
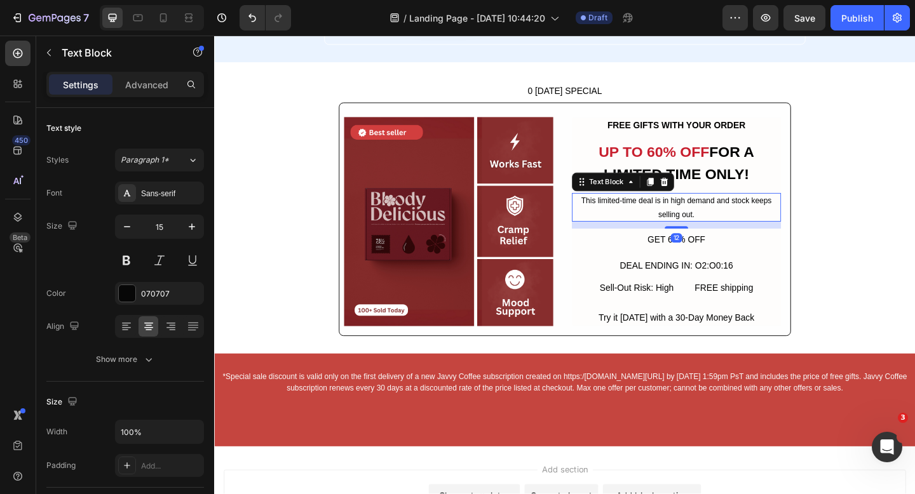
click at [734, 225] on span "This limited-time deal is in high demand and stock keeps selling out." at bounding box center [716, 223] width 207 height 24
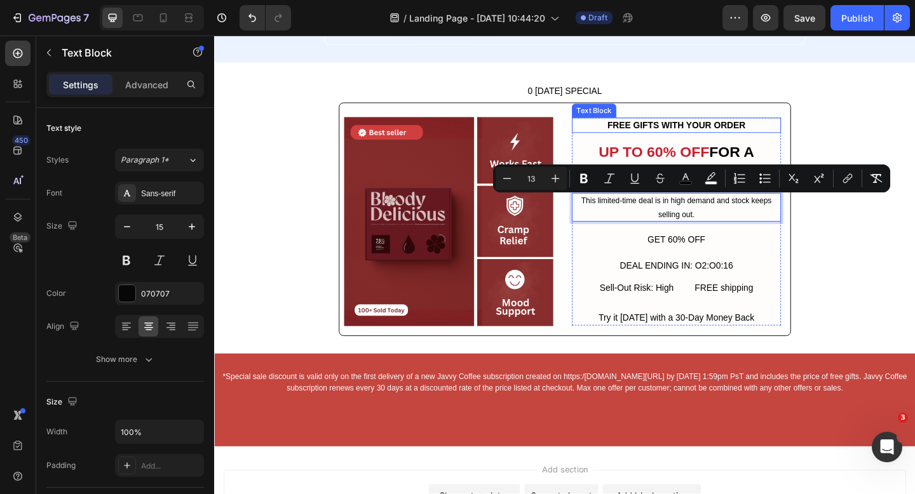
click at [660, 135] on strong "FREE GIFTS WITH YOUR ORDER" at bounding box center [717, 133] width 150 height 11
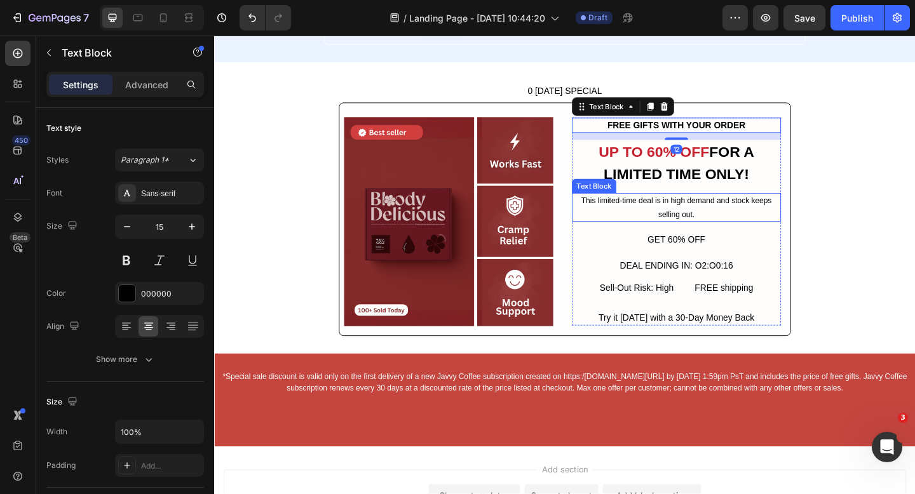
click at [676, 216] on span "This limited-time deal is in high demand and stock keeps selling out." at bounding box center [716, 223] width 207 height 24
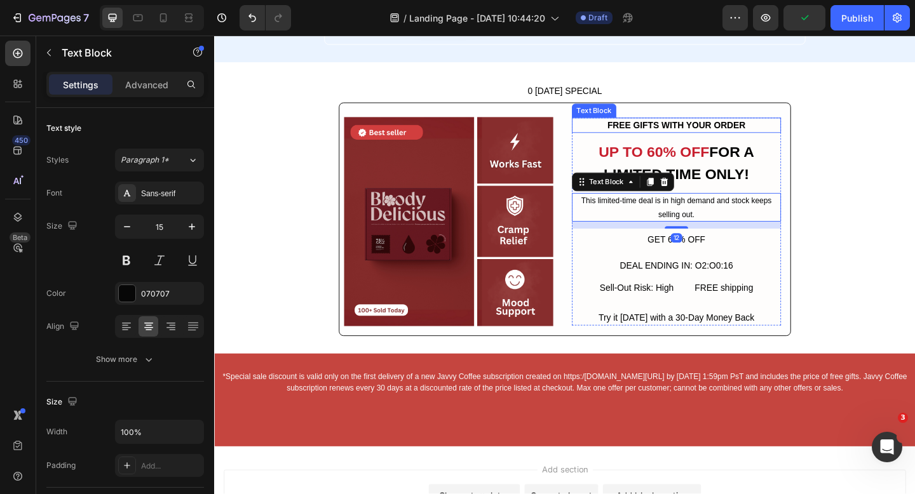
click at [671, 133] on strong "FREE GIFTS WITH YOUR ORDER" at bounding box center [717, 133] width 150 height 11
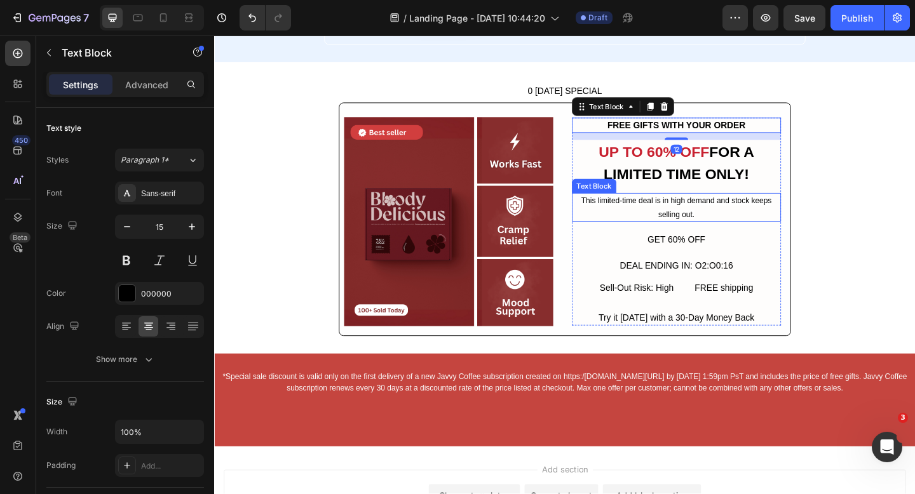
click at [687, 219] on span "This limited-time deal is in high demand and stock keeps selling out." at bounding box center [716, 223] width 207 height 24
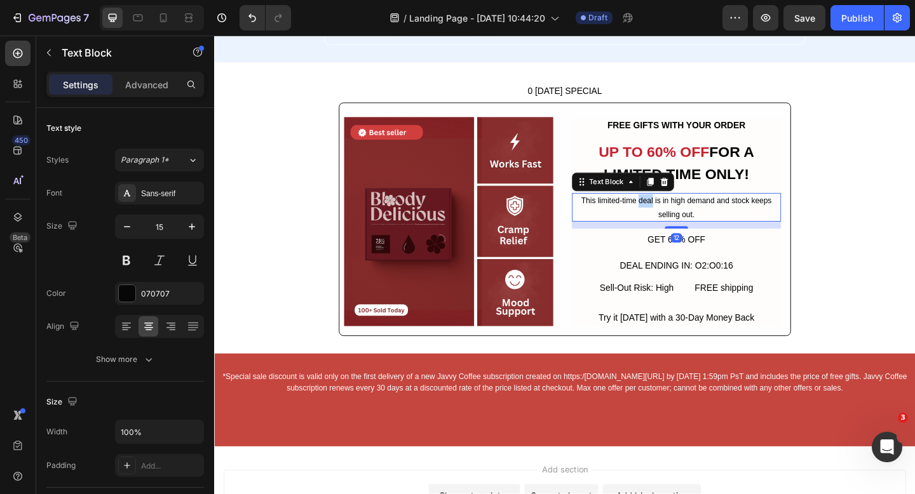
click at [687, 219] on span "This limited-time deal is in high demand and stock keeps selling out." at bounding box center [716, 223] width 207 height 24
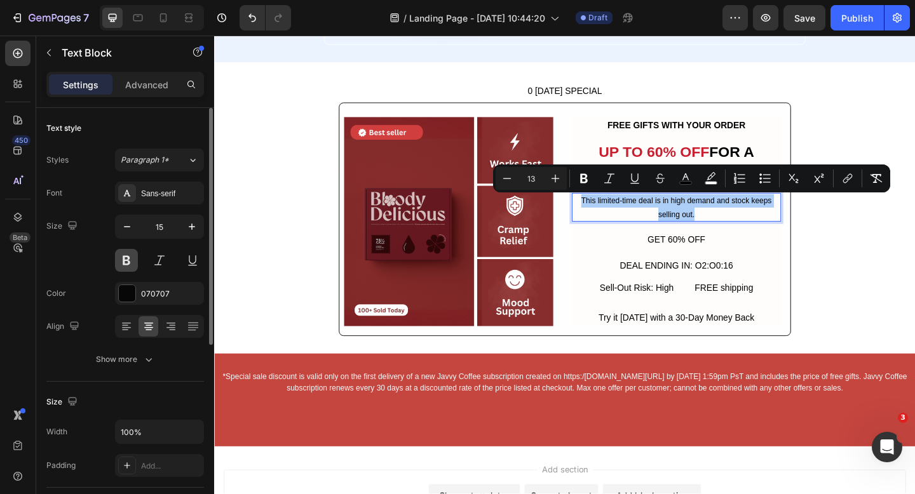
click at [132, 262] on button at bounding box center [126, 260] width 23 height 23
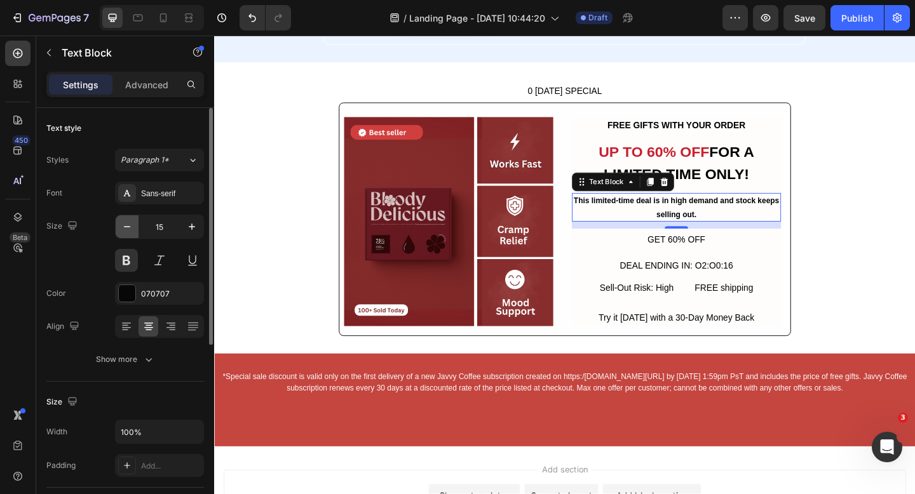
click at [131, 234] on button "button" at bounding box center [127, 226] width 23 height 23
click at [189, 229] on icon "button" at bounding box center [192, 226] width 13 height 13
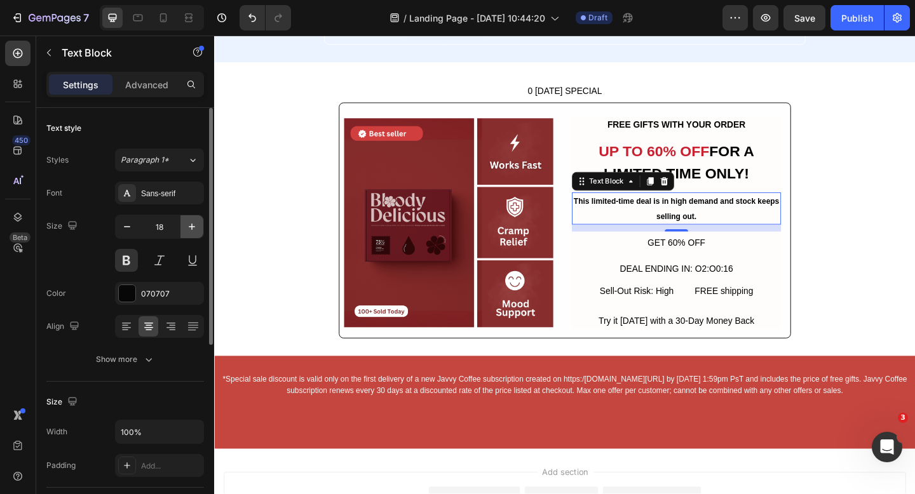
click at [189, 229] on icon "button" at bounding box center [192, 226] width 13 height 13
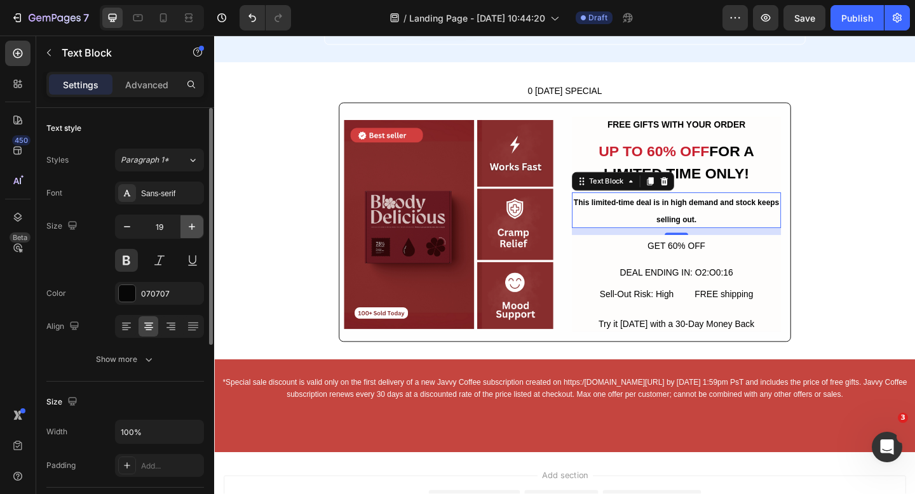
click at [189, 229] on icon "button" at bounding box center [192, 226] width 13 height 13
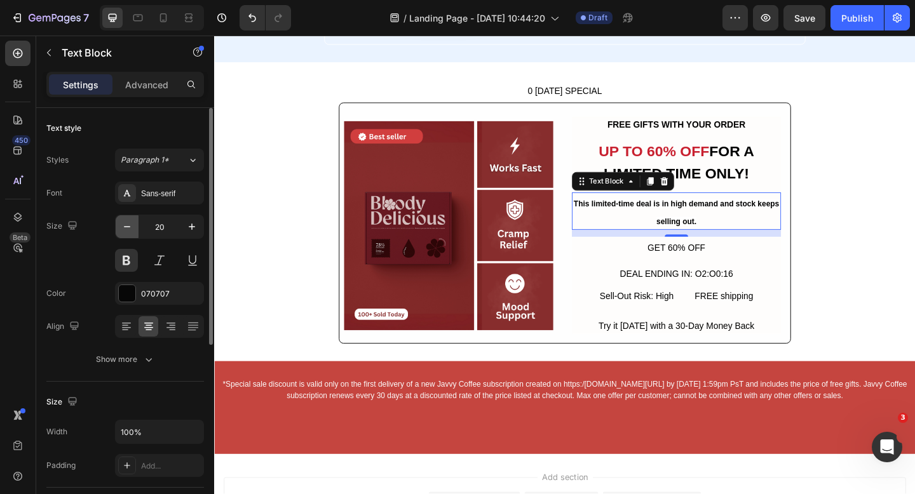
click at [137, 226] on button "button" at bounding box center [127, 226] width 23 height 23
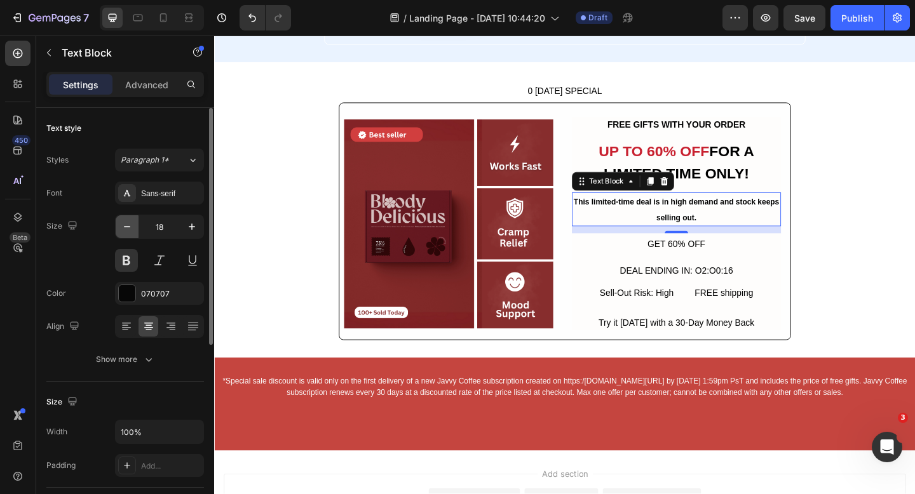
click at [137, 226] on button "button" at bounding box center [127, 226] width 23 height 23
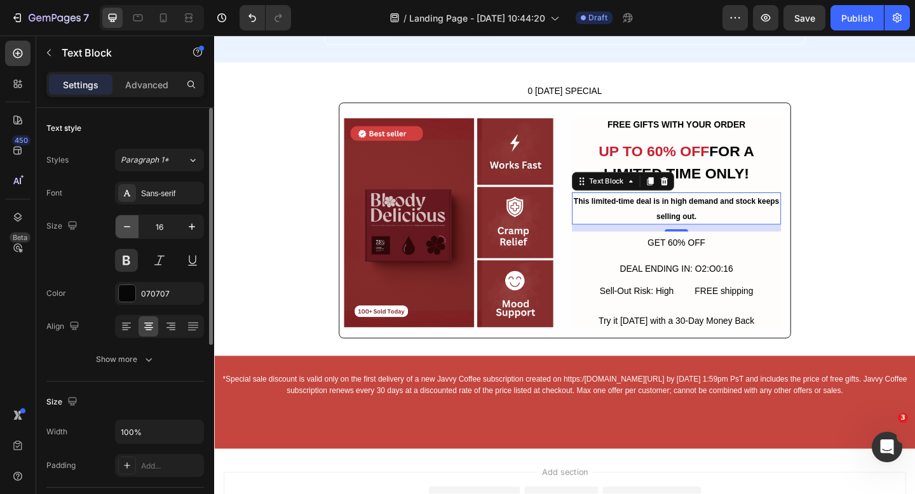
click at [137, 226] on button "button" at bounding box center [127, 226] width 23 height 23
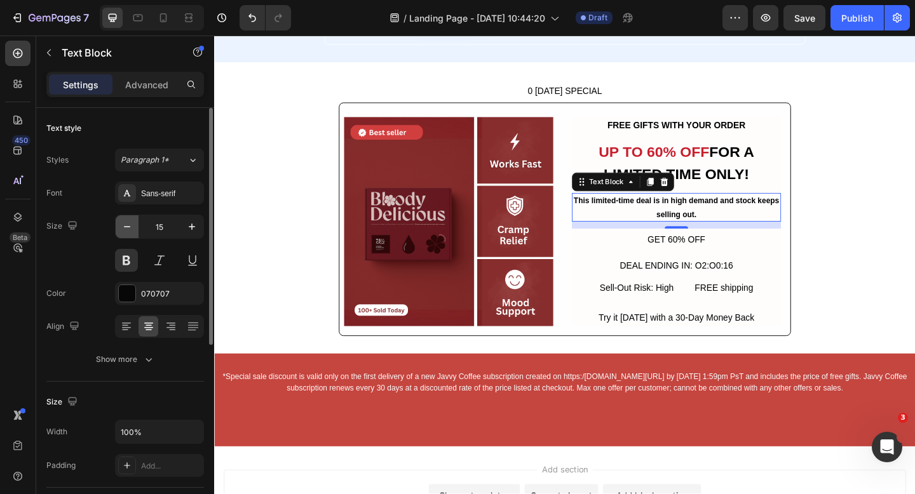
click at [137, 226] on button "button" at bounding box center [127, 226] width 23 height 23
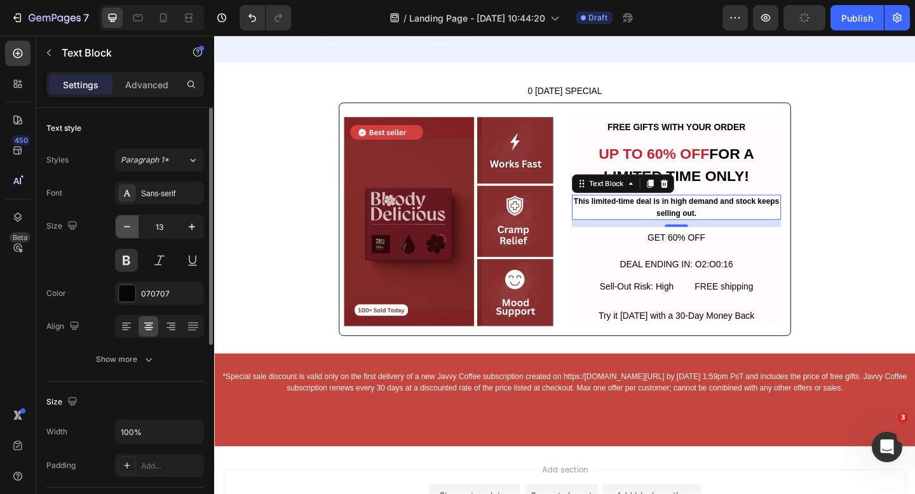
click at [137, 226] on button "button" at bounding box center [127, 226] width 23 height 23
type input "12"
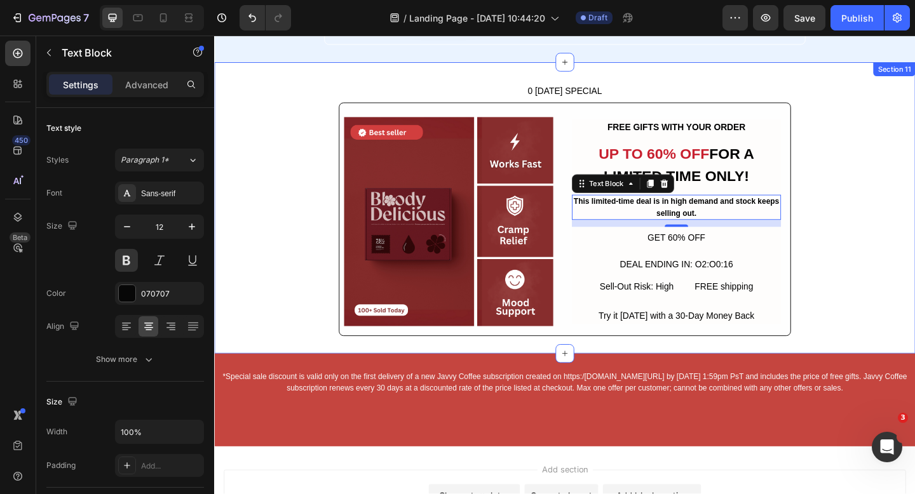
click at [886, 269] on div "0 LABOR DAY SPECIAL Button Image FREE GIFTS WITH YOUR ORDER Text Block UP TO 60…" at bounding box center [595, 223] width 762 height 279
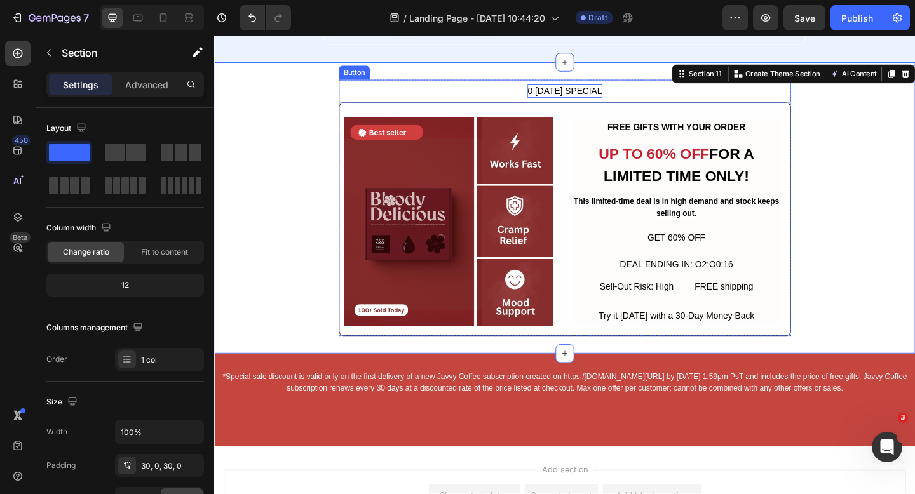
click at [566, 95] on div "0 LABOR DAY SPECIAL" at bounding box center [595, 96] width 81 height 15
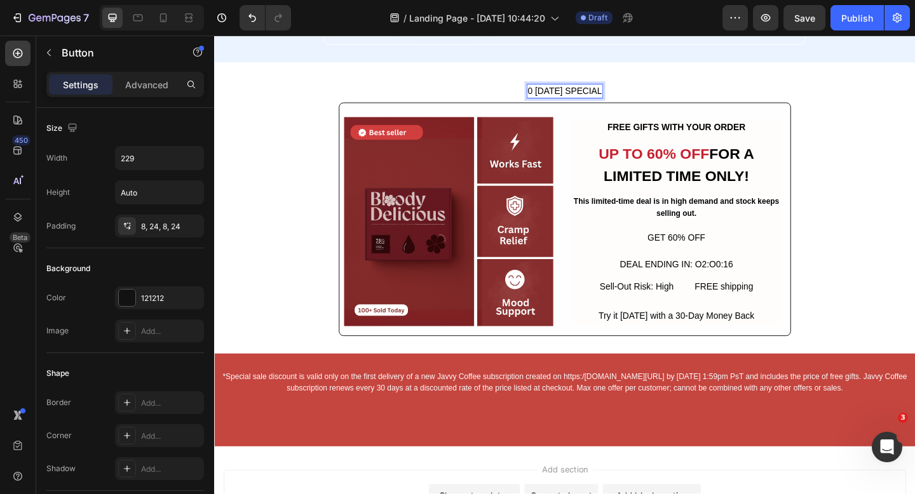
click at [635, 97] on div "0 LABOR DAY SPECIAL" at bounding box center [595, 96] width 81 height 15
click at [655, 93] on button "0 LABOR DAY SPECIAL" at bounding box center [596, 96] width 146 height 25
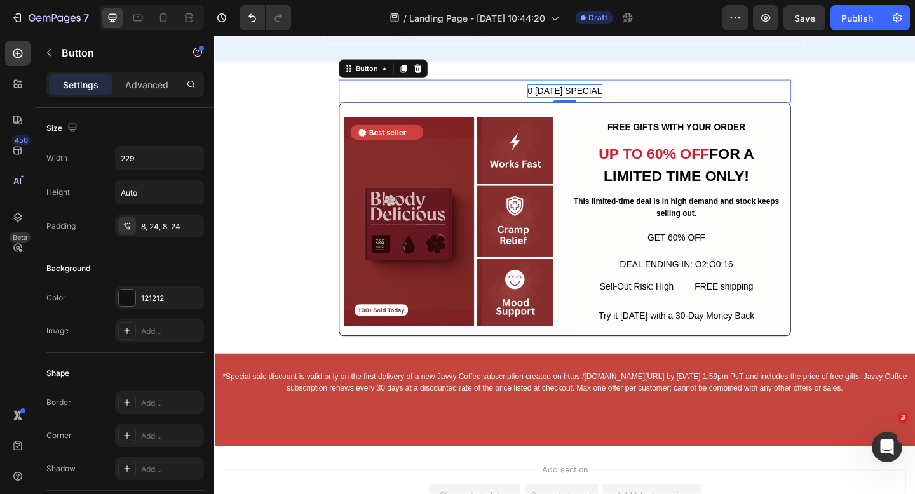
click at [630, 89] on p "0 LABOR DAY SPECIAL" at bounding box center [595, 96] width 81 height 15
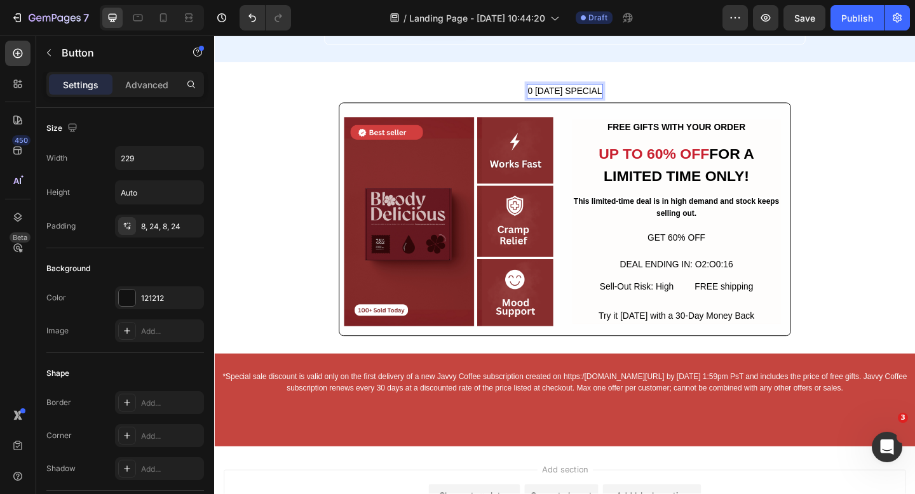
click at [629, 90] on p "0 LABOR DAY SPECIAL" at bounding box center [595, 96] width 81 height 15
click at [644, 86] on button at bounding box center [596, 96] width 146 height 25
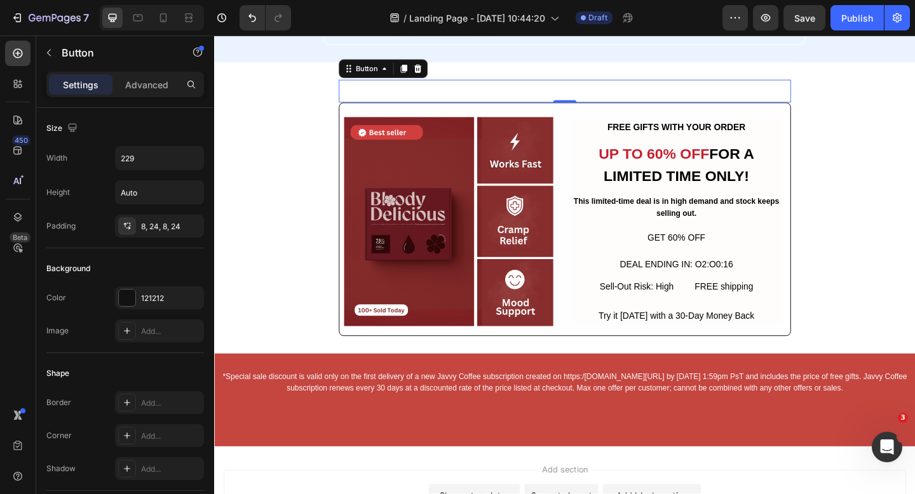
click at [644, 88] on button at bounding box center [596, 96] width 146 height 25
click at [438, 72] on icon at bounding box center [435, 71] width 8 height 9
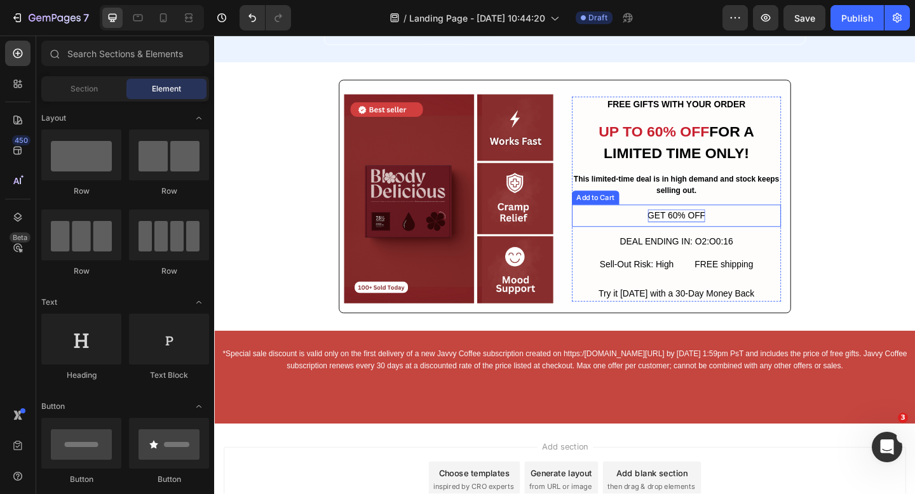
click at [720, 227] on div "GET 60% OFF" at bounding box center [717, 232] width 63 height 15
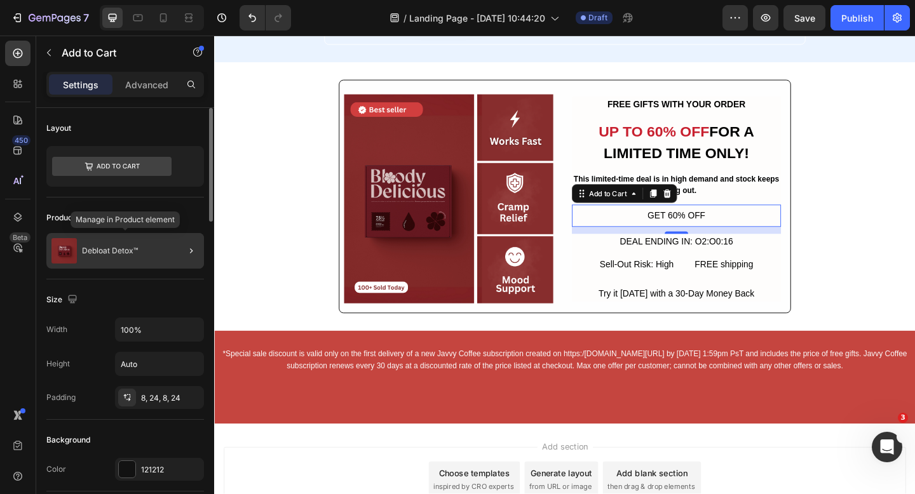
click at [163, 242] on div "Debloat Detox™" at bounding box center [125, 251] width 158 height 36
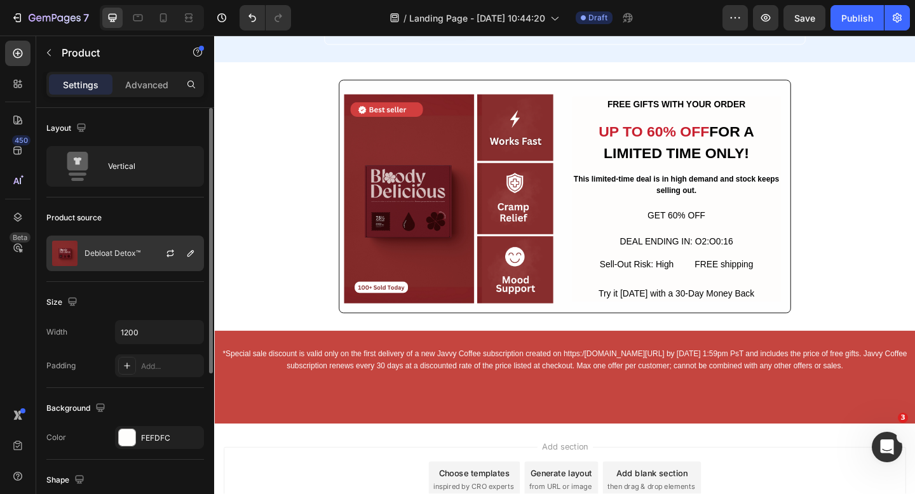
click at [128, 259] on div "Debloat Detox™" at bounding box center [125, 254] width 158 height 36
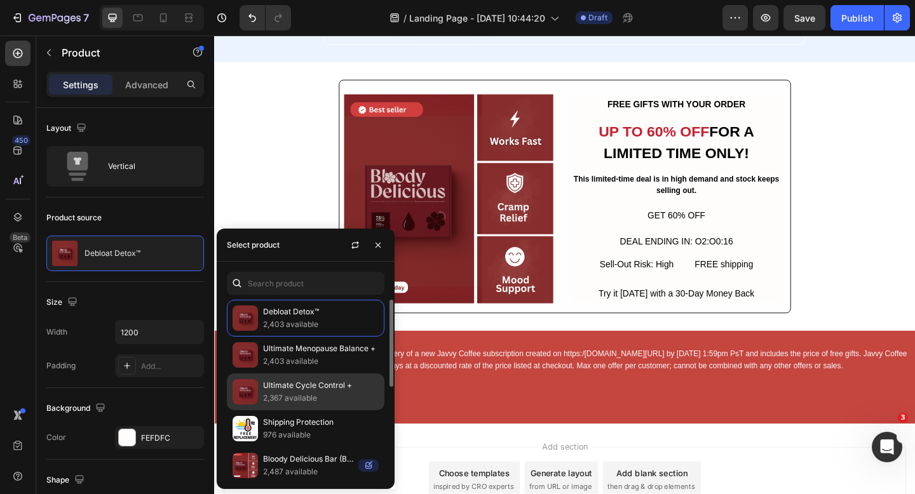
click at [301, 379] on p "Ultimate Cycle Control +" at bounding box center [321, 385] width 116 height 13
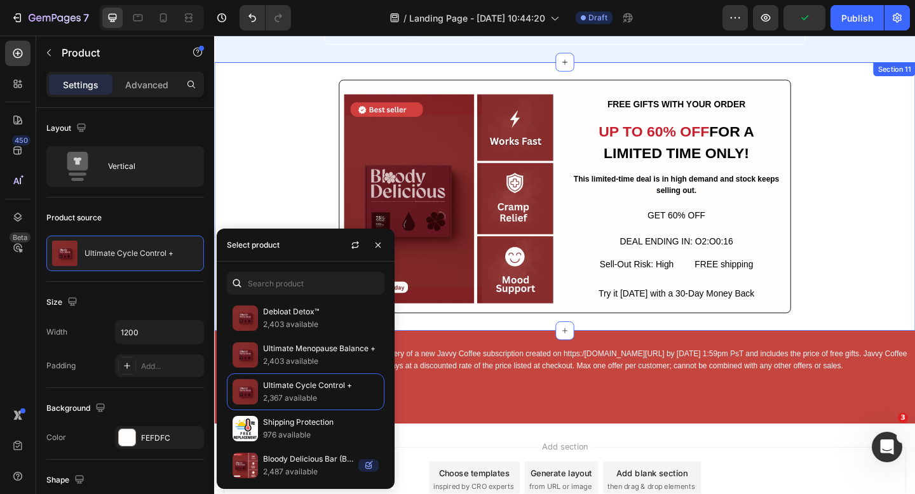
click at [858, 227] on div "Image FREE GIFTS WITH YOUR ORDER Text Block UP TO 60% OFF FOR A LIMITED TIME ON…" at bounding box center [595, 211] width 762 height 254
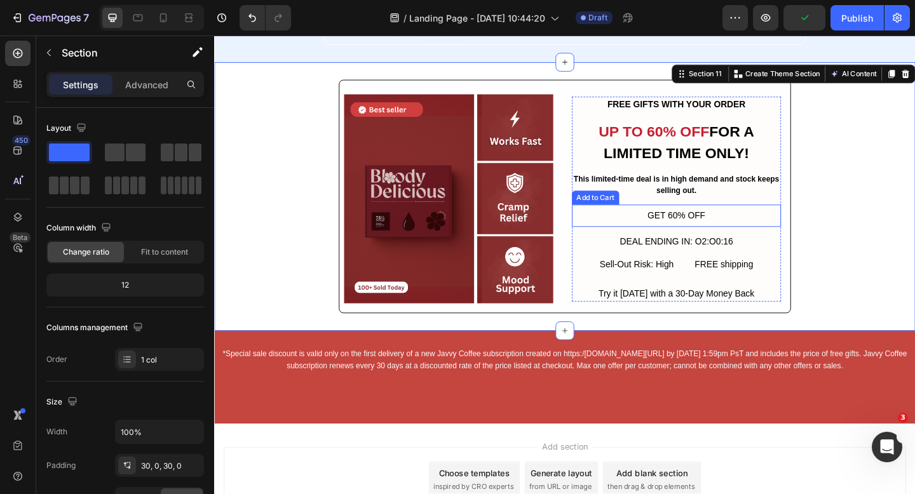
click at [779, 228] on button "GET 60% OFF" at bounding box center [716, 232] width 227 height 25
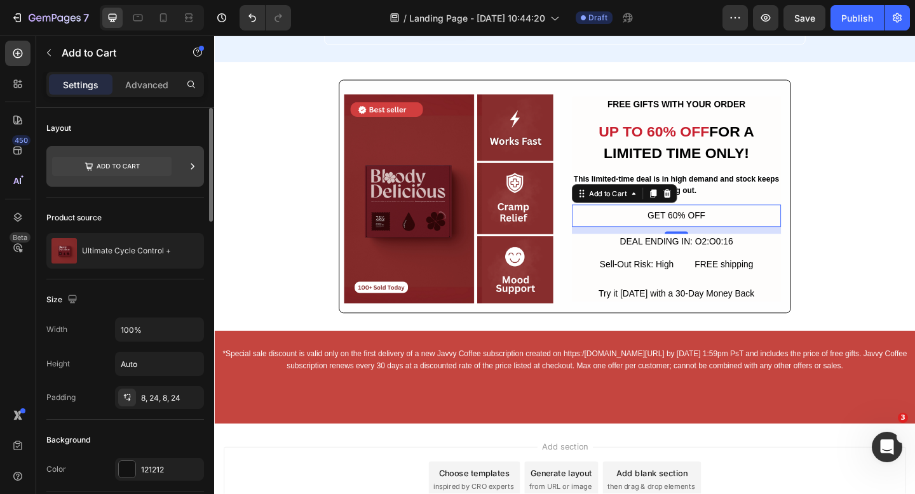
click at [154, 164] on icon at bounding box center [111, 166] width 119 height 19
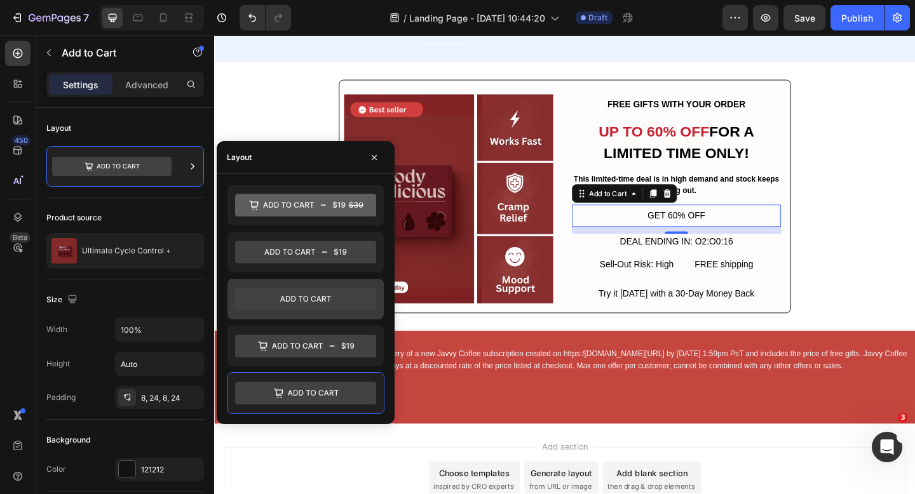
click at [319, 288] on icon at bounding box center [305, 299] width 141 height 23
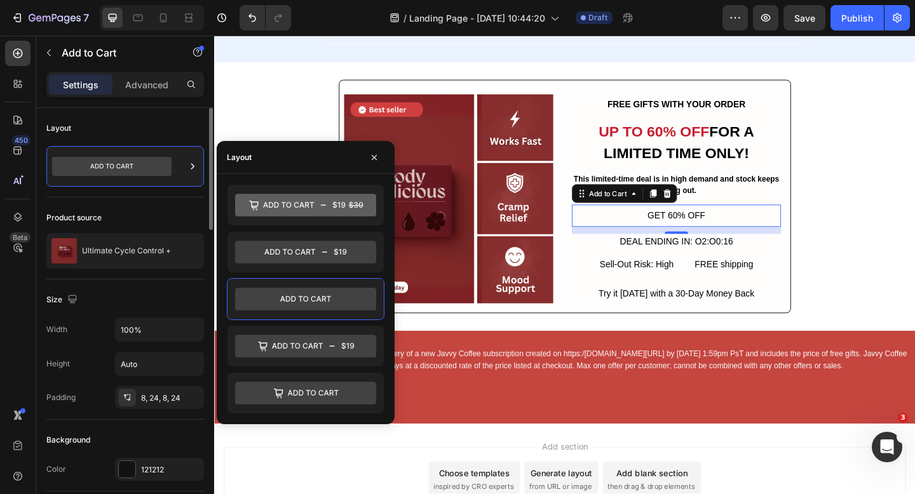
click at [142, 205] on div "Product source Ultimate Cycle Control +" at bounding box center [125, 239] width 158 height 82
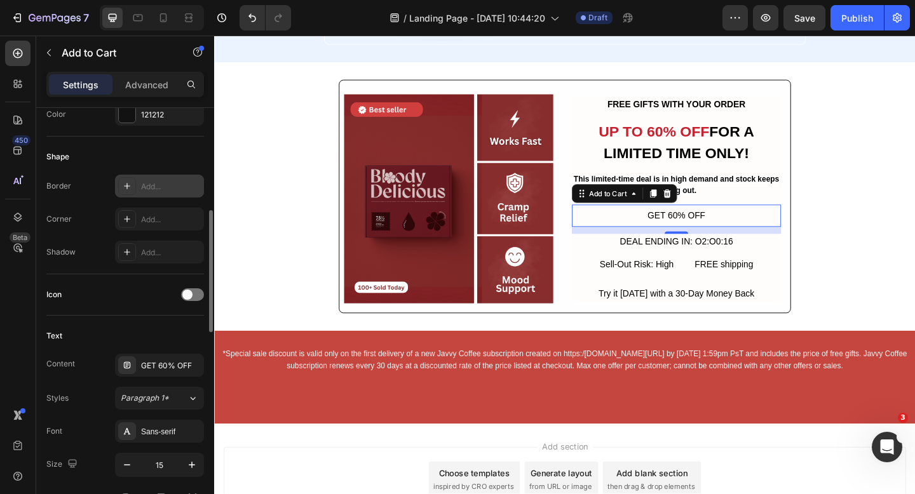
scroll to position [389, 0]
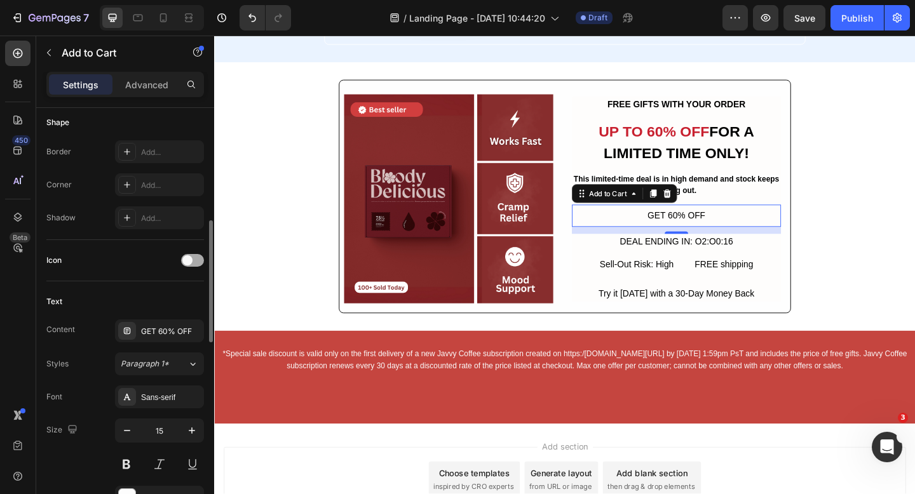
click at [188, 264] on span at bounding box center [187, 260] width 10 height 10
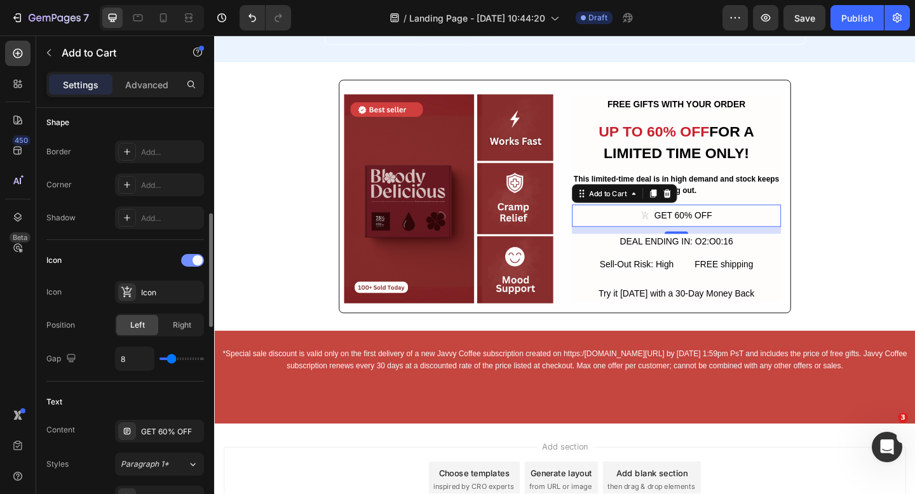
click at [188, 264] on div at bounding box center [192, 260] width 23 height 13
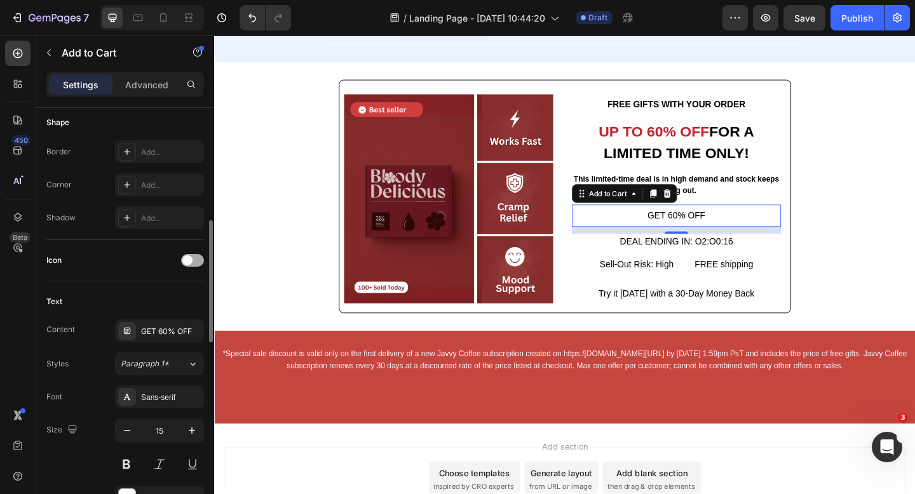
click at [188, 264] on span at bounding box center [187, 260] width 10 height 10
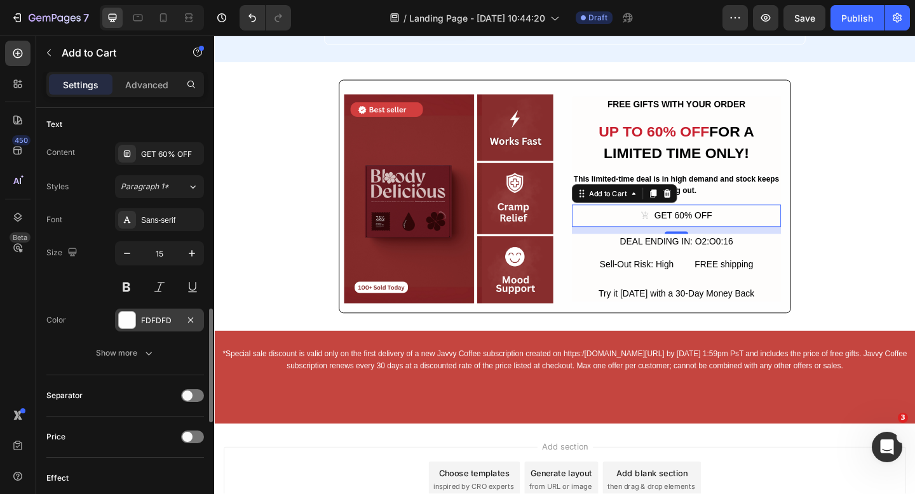
scroll to position [683, 0]
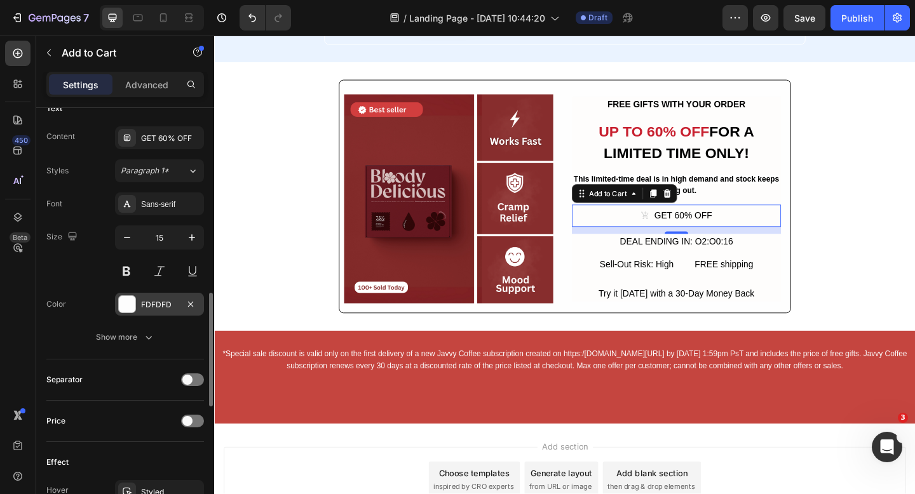
click at [126, 296] on div at bounding box center [127, 304] width 17 height 17
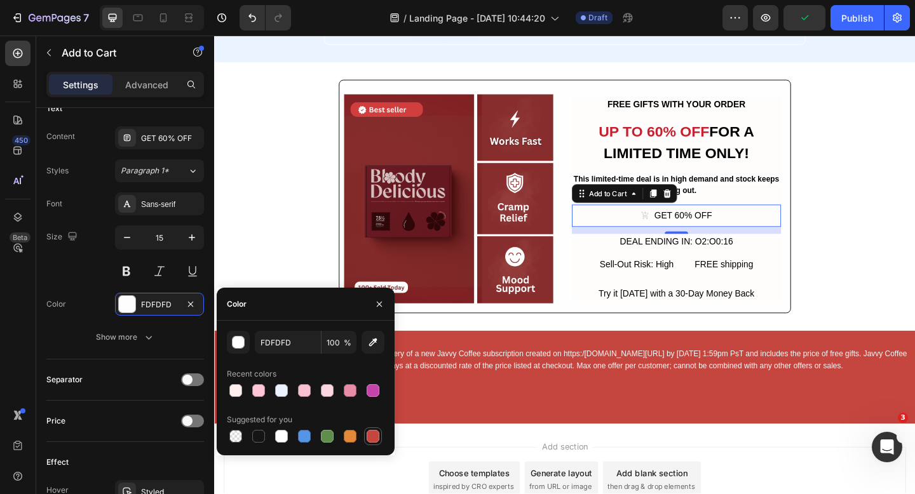
click at [371, 435] on div at bounding box center [373, 436] width 13 height 13
click at [233, 390] on div at bounding box center [235, 390] width 13 height 13
click at [259, 440] on div at bounding box center [258, 436] width 13 height 13
type input "151515"
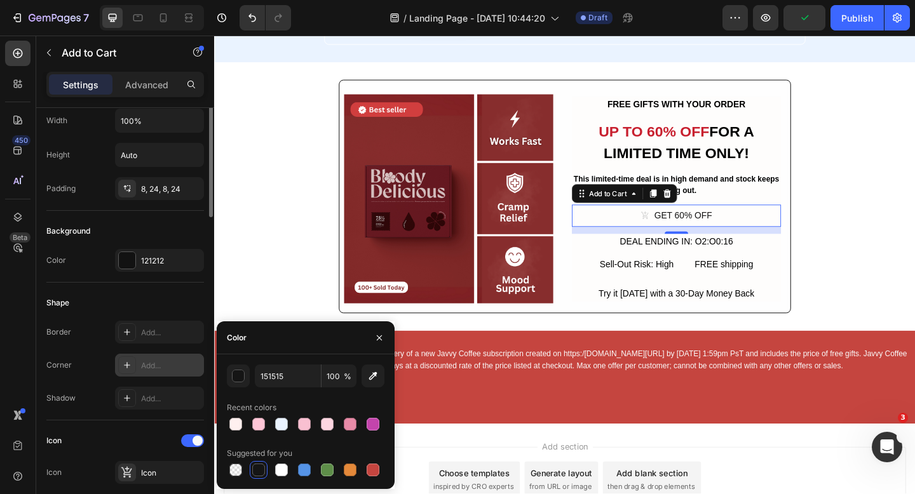
scroll to position [136, 0]
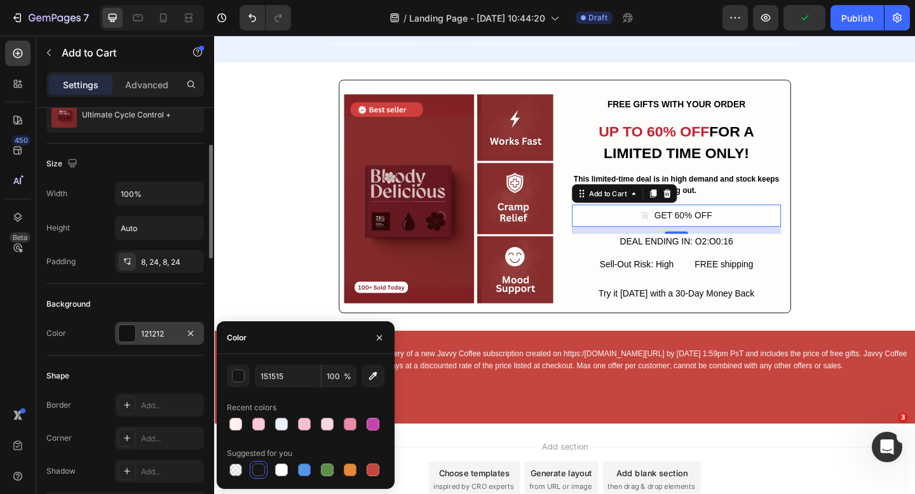
click at [121, 328] on div at bounding box center [127, 333] width 17 height 17
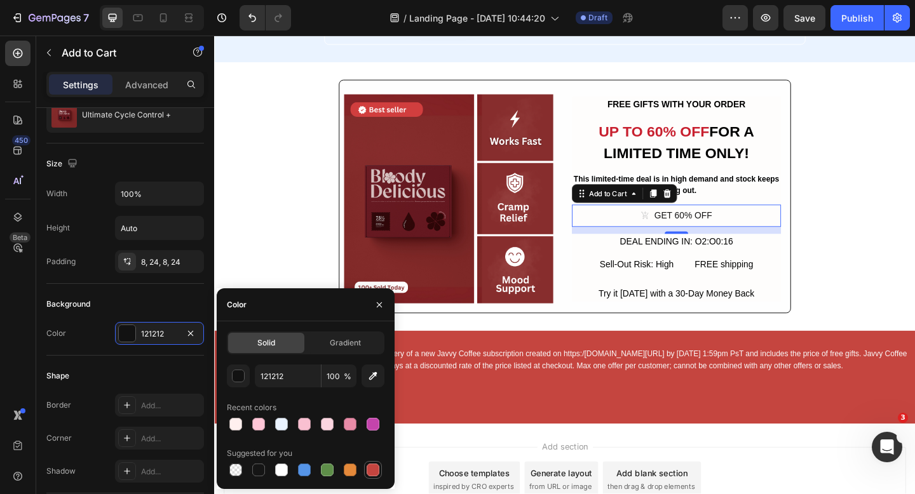
click at [374, 470] on div at bounding box center [373, 470] width 13 height 13
type input "C5453F"
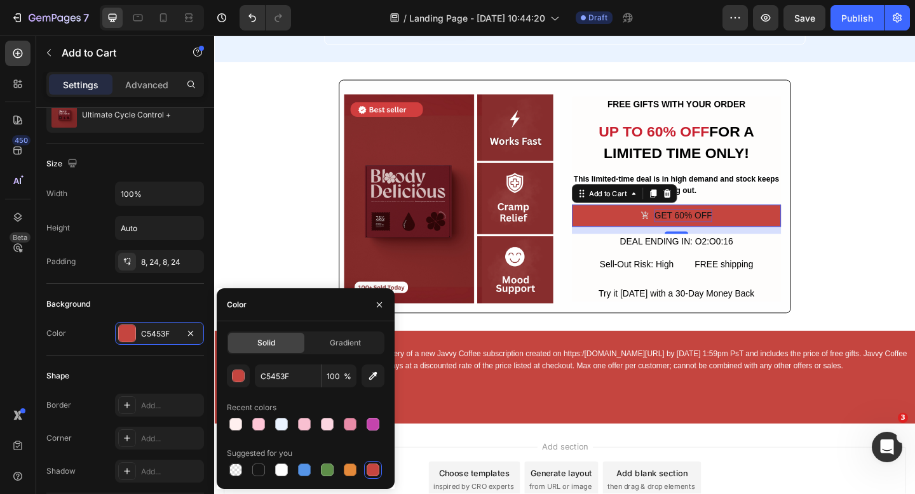
click at [728, 231] on div "GET 60% OFF" at bounding box center [724, 232] width 63 height 15
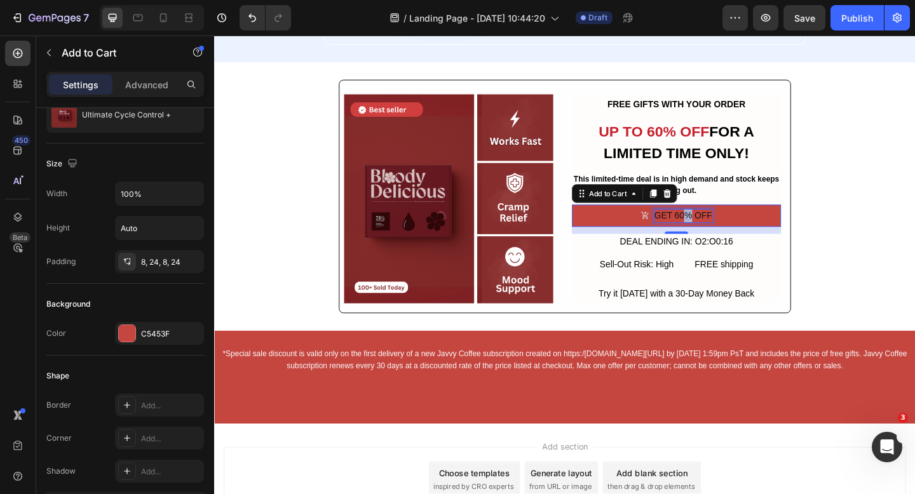
click at [728, 231] on p "GET 60% OFF" at bounding box center [724, 232] width 63 height 15
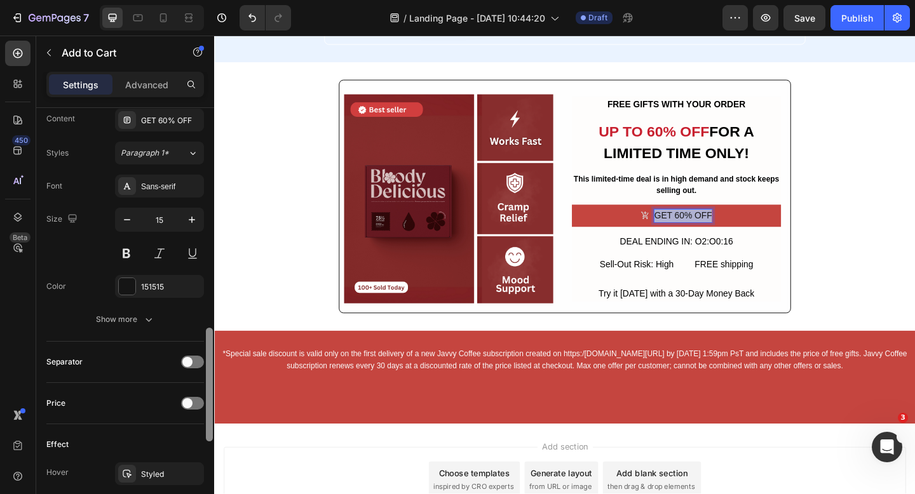
scroll to position [724, 0]
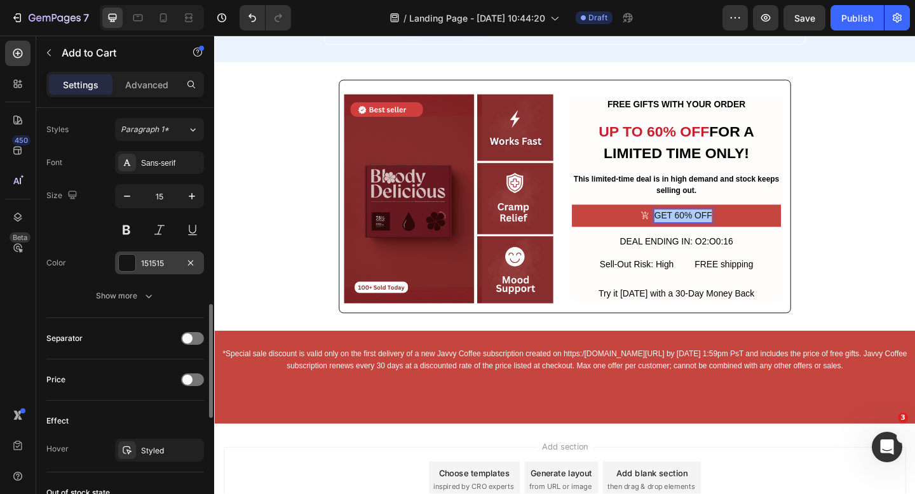
click at [144, 265] on div "151515" at bounding box center [159, 263] width 37 height 11
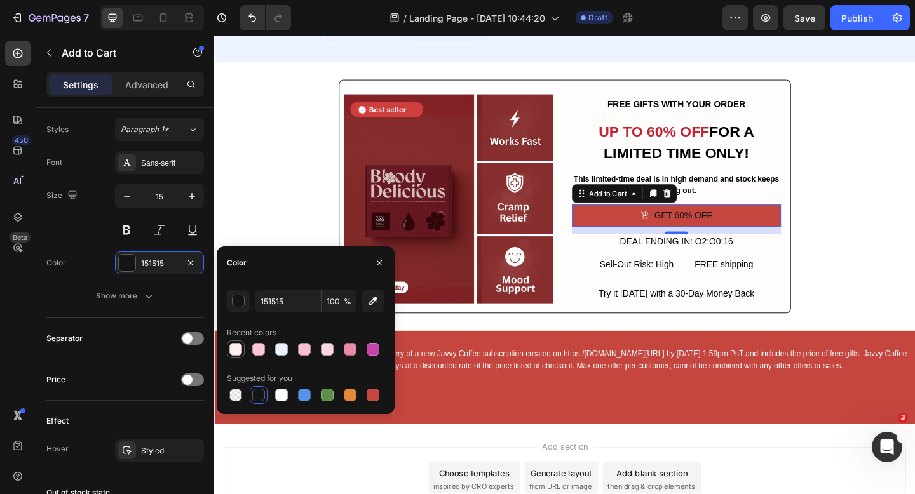
click at [236, 349] on div at bounding box center [235, 349] width 13 height 13
type input "FFF0EF"
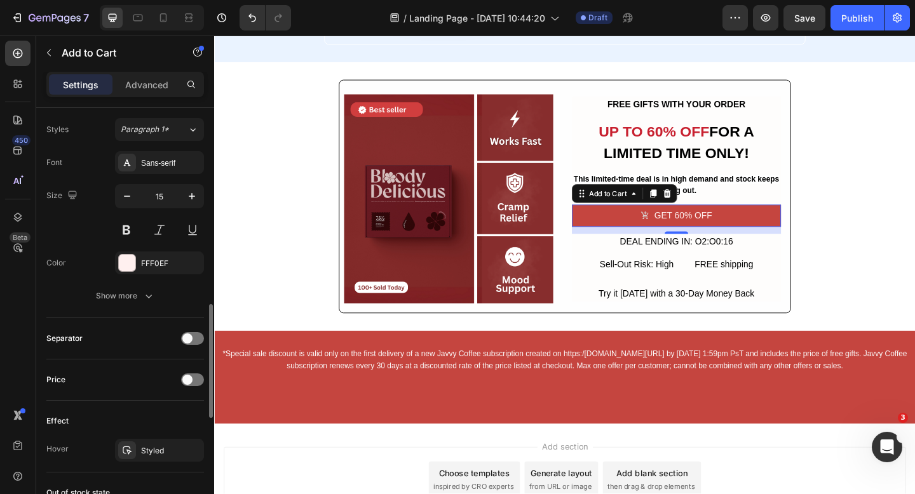
click at [84, 273] on div "Color FFF0EF" at bounding box center [125, 263] width 158 height 23
click at [150, 219] on button at bounding box center [159, 230] width 23 height 23
click at [136, 225] on button at bounding box center [126, 230] width 23 height 23
click at [166, 229] on button at bounding box center [159, 230] width 23 height 23
click at [189, 197] on icon "button" at bounding box center [192, 196] width 13 height 13
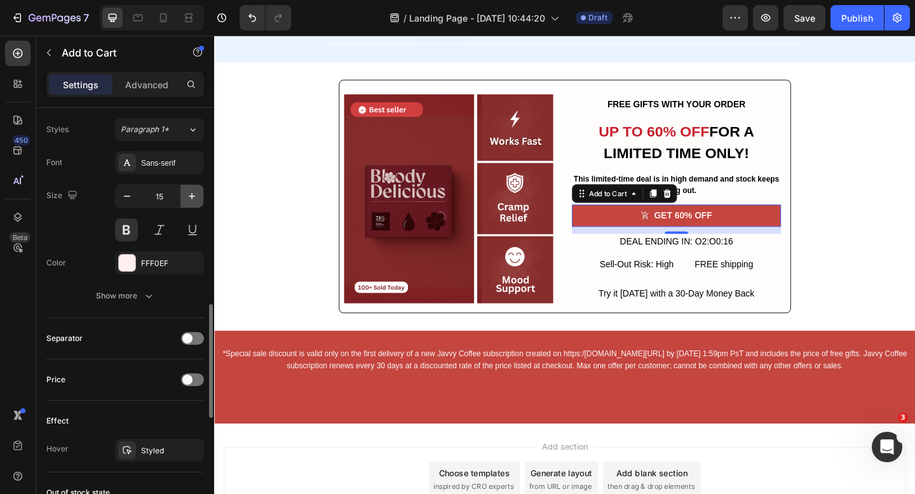
click at [189, 197] on icon "button" at bounding box center [192, 196] width 13 height 13
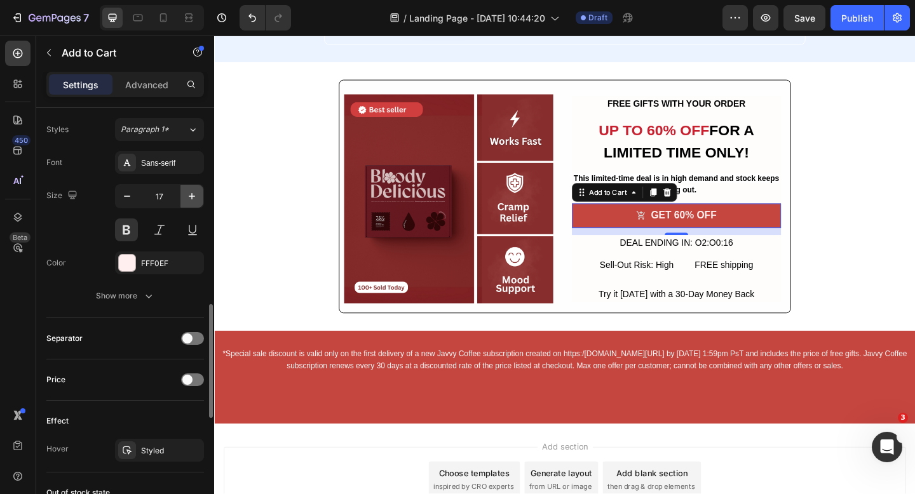
click at [189, 197] on icon "button" at bounding box center [192, 196] width 13 height 13
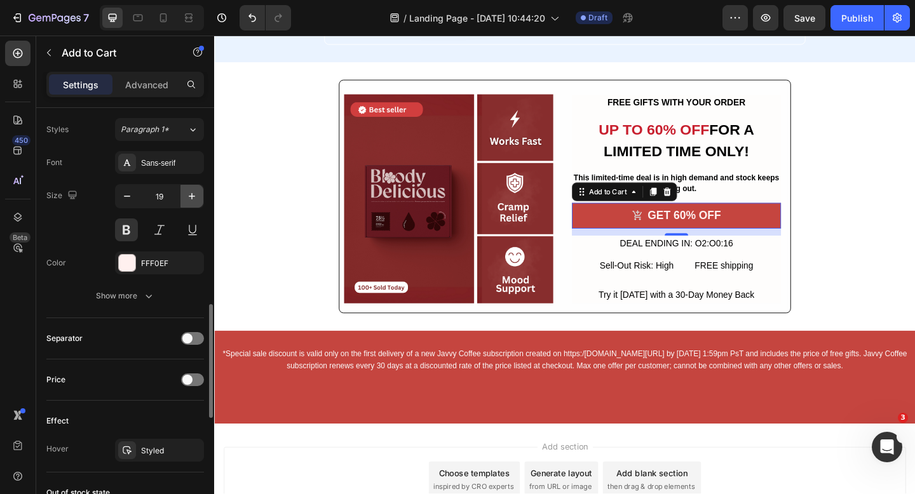
click at [189, 197] on icon "button" at bounding box center [192, 196] width 13 height 13
type input "21"
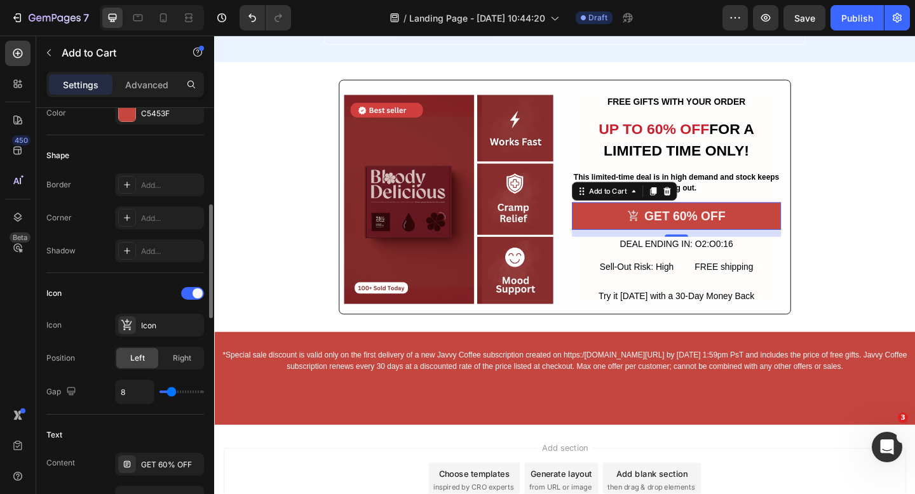
scroll to position [355, 0]
click at [184, 300] on div at bounding box center [192, 294] width 23 height 13
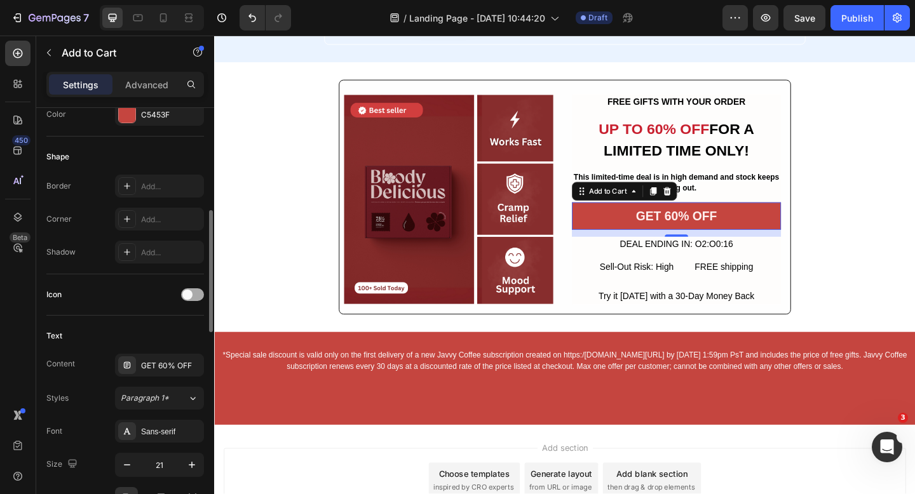
click at [191, 296] on span at bounding box center [187, 295] width 10 height 10
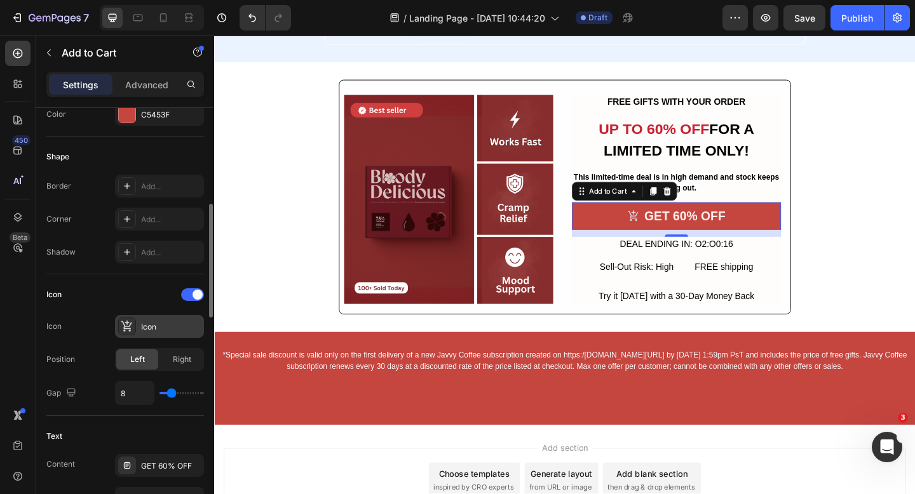
click at [151, 323] on div "Icon" at bounding box center [171, 326] width 60 height 11
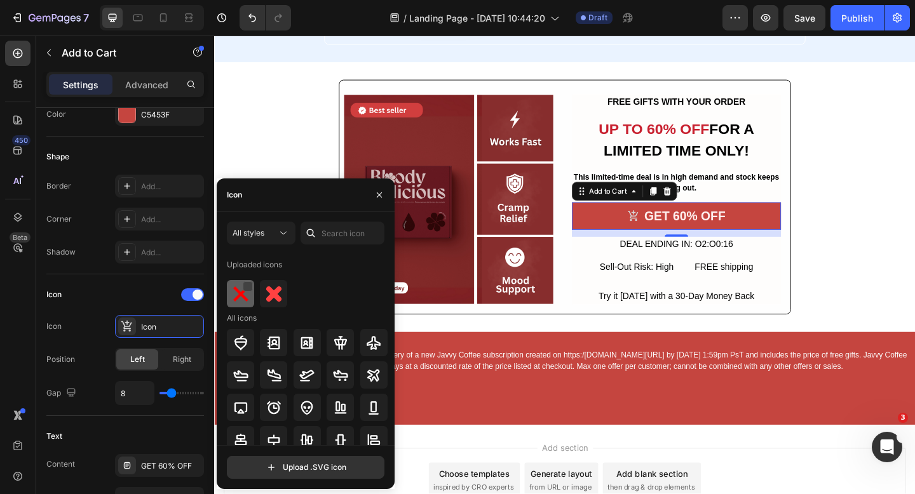
click at [247, 281] on div at bounding box center [248, 286] width 10 height 10
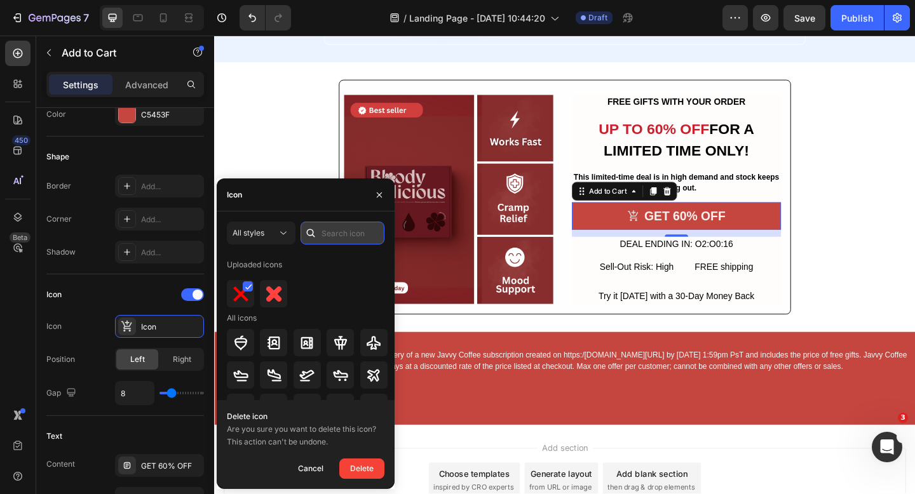
click at [324, 241] on input "text" at bounding box center [343, 233] width 84 height 23
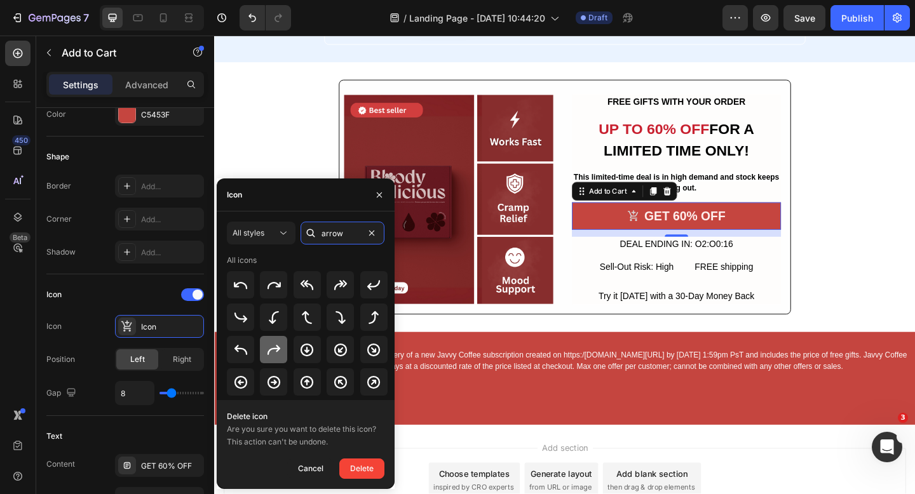
type input "arrow"
click at [273, 348] on icon at bounding box center [273, 350] width 13 height 10
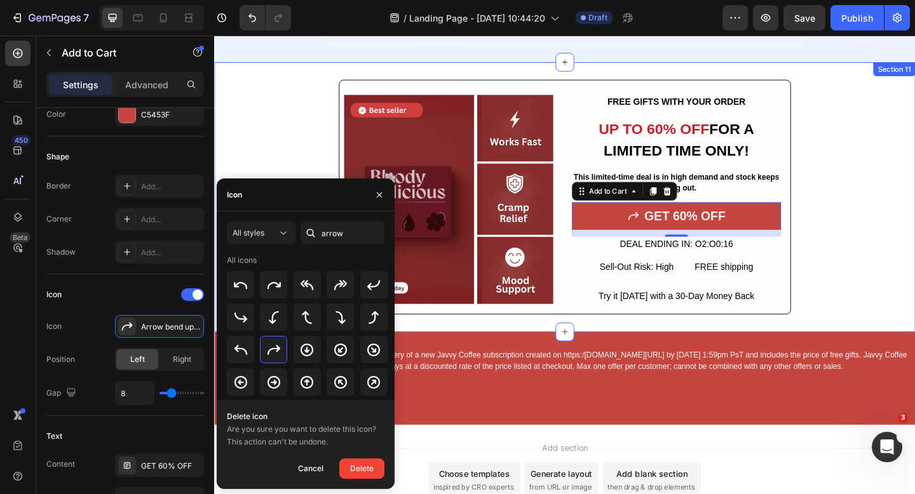
click at [891, 158] on div "Image FREE GIFTS WITH YOUR ORDER Text Block UP TO 60% OFF FOR A LIMITED TIME ON…" at bounding box center [595, 211] width 762 height 255
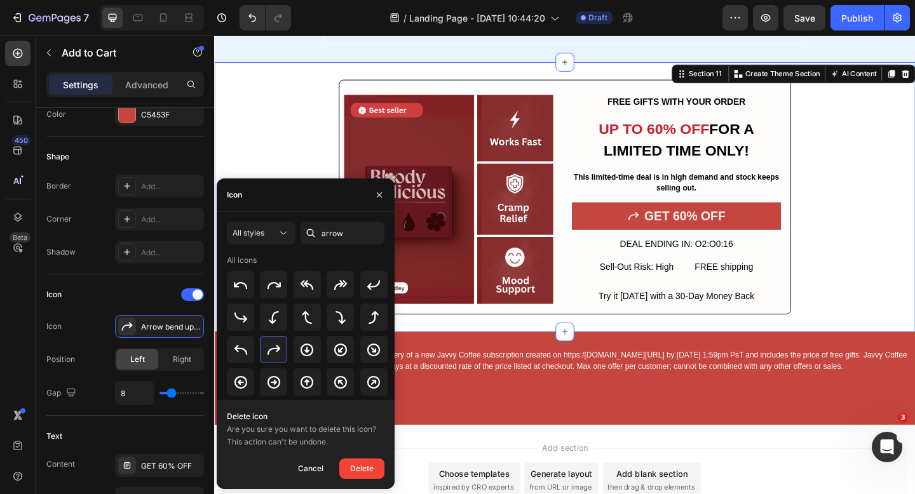
scroll to position [0, 0]
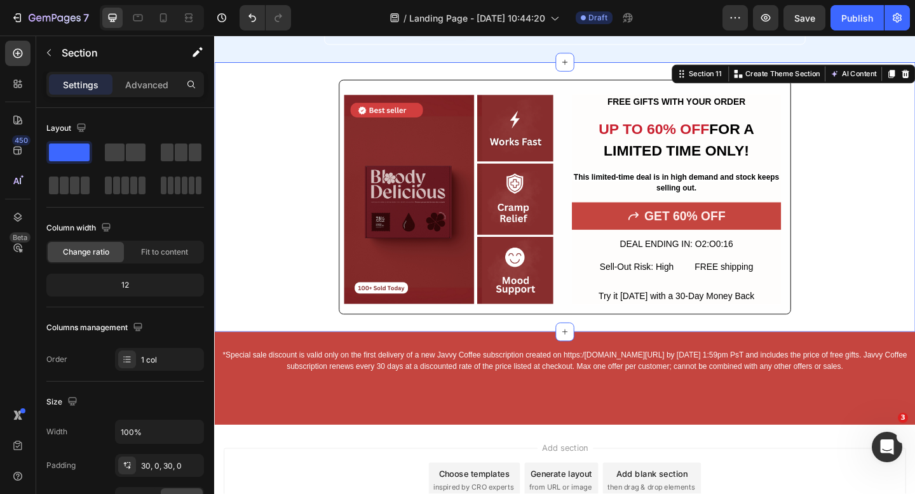
click at [874, 260] on div "Image FREE GIFTS WITH YOUR ORDER Text Block UP TO 60% OFF FOR A LIMITED TIME ON…" at bounding box center [595, 211] width 762 height 255
click at [699, 104] on strong "FREE GIFTS WITH YOUR ORDER" at bounding box center [717, 107] width 150 height 11
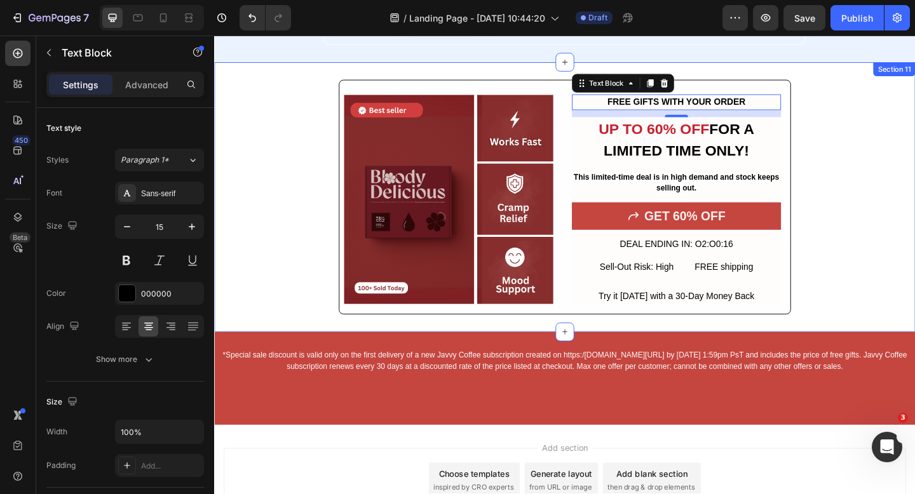
click at [869, 195] on div "Image FREE GIFTS WITH YOUR ORDER Text Block 12 UP TO 60% OFF FOR A LIMITED TIME…" at bounding box center [595, 211] width 762 height 255
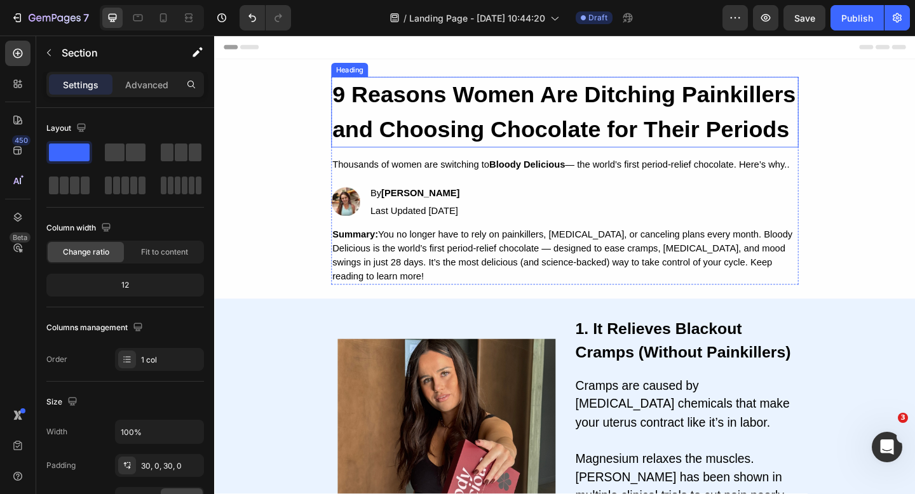
click at [405, 123] on strong "9 Reasons Women Are Ditching Painkillers and Choosing Chocolate for Their Perio…" at bounding box center [594, 118] width 504 height 65
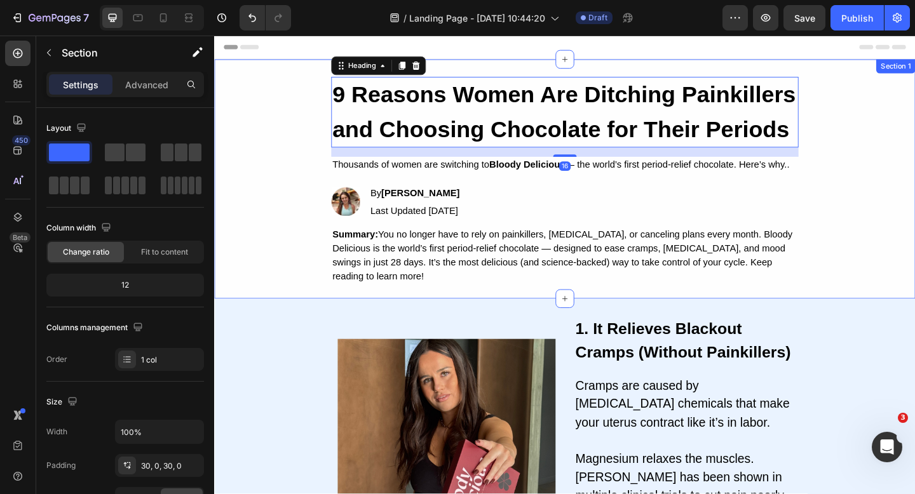
click at [260, 220] on div "9 Reasons Women Are Ditching Painkillers and Choosing Chocolate for Their Perio…" at bounding box center [595, 192] width 762 height 222
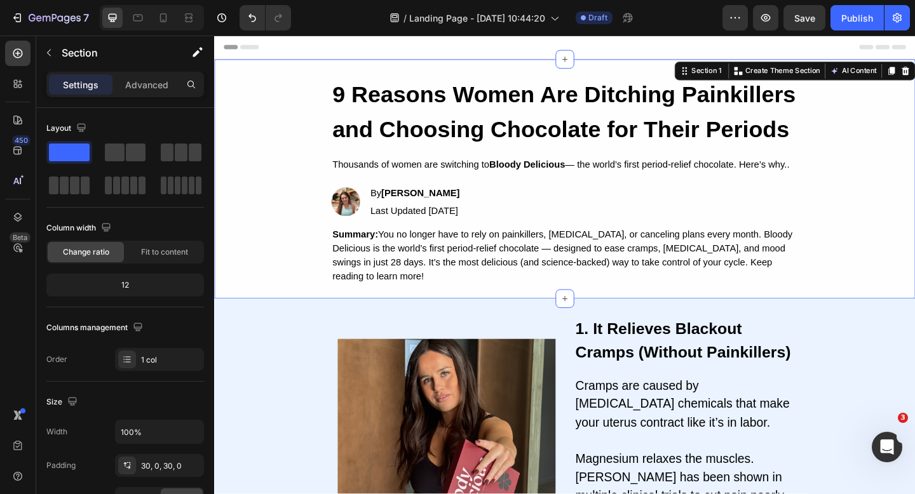
click at [27, 69] on div "450 Beta" at bounding box center [17, 222] width 25 height 362
click at [27, 65] on div at bounding box center [17, 53] width 25 height 25
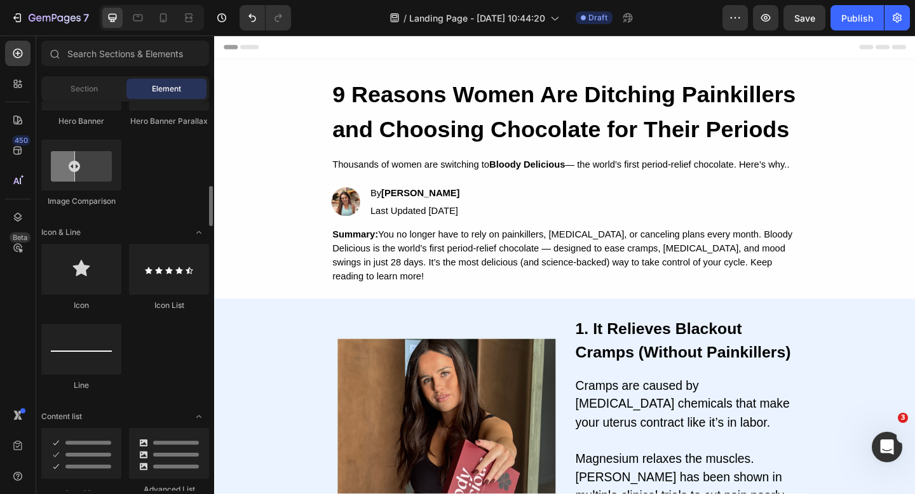
scroll to position [714, 0]
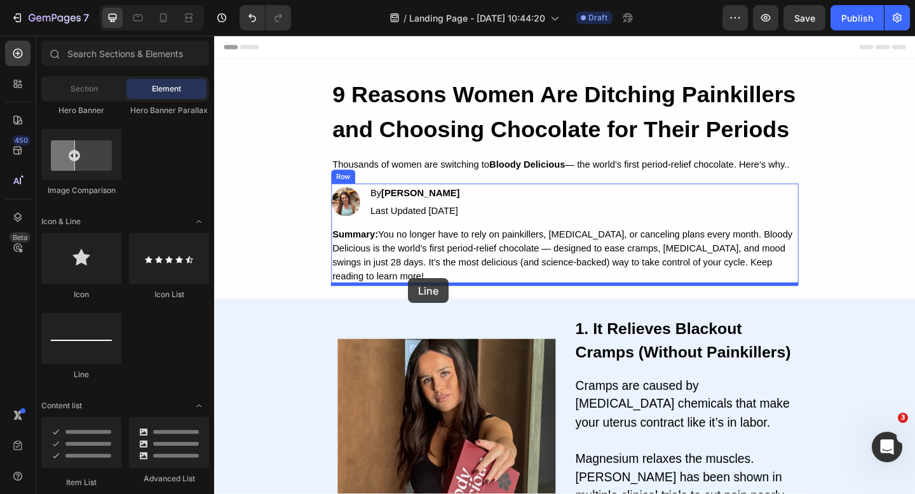
drag, startPoint x: 291, startPoint y: 366, endPoint x: 425, endPoint y: 300, distance: 149.5
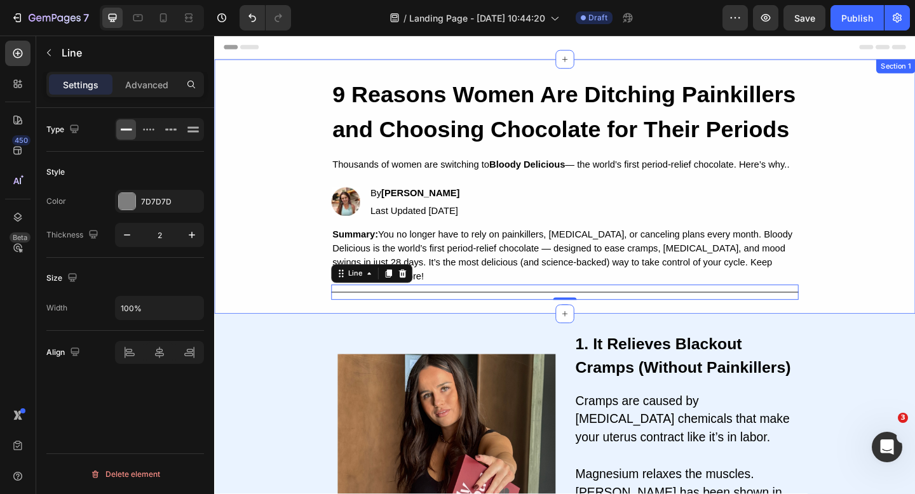
click at [265, 320] on div "9 Reasons Women Are Ditching Painkillers and Choosing Chocolate for Their Perio…" at bounding box center [595, 200] width 762 height 277
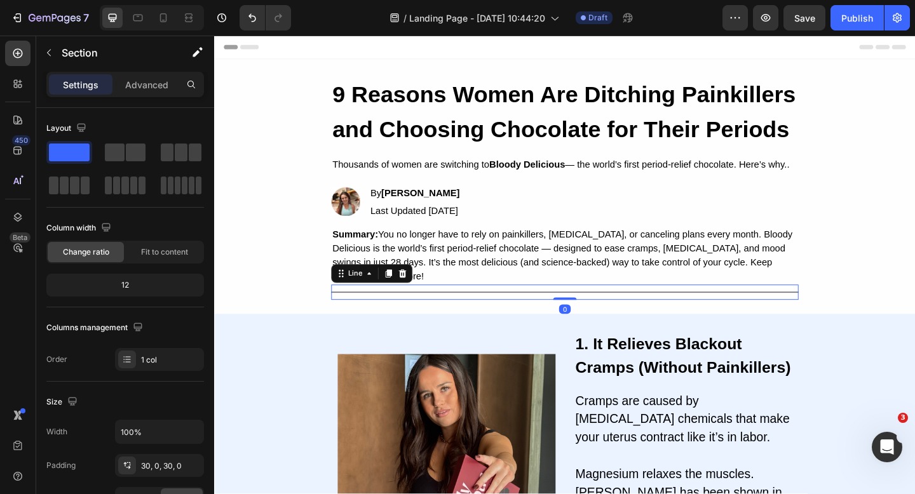
click at [373, 316] on div "Title Line 0" at bounding box center [595, 315] width 508 height 17
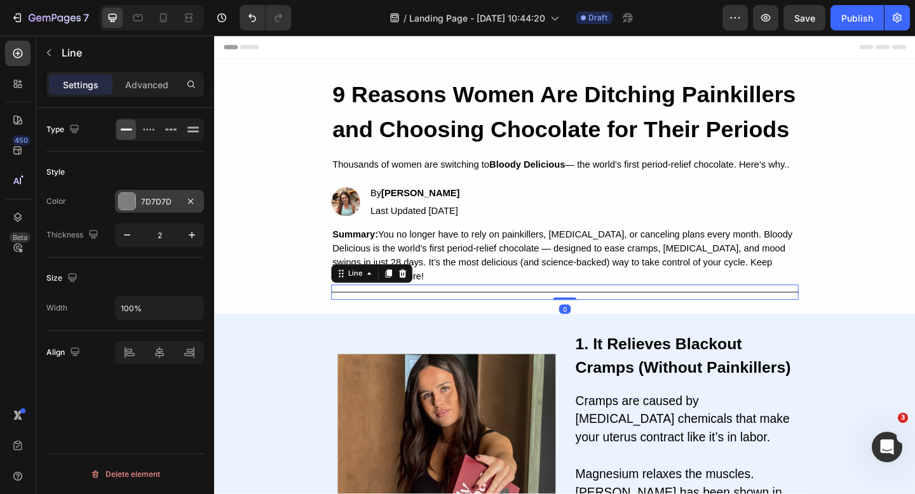
click at [133, 198] on div at bounding box center [127, 201] width 17 height 17
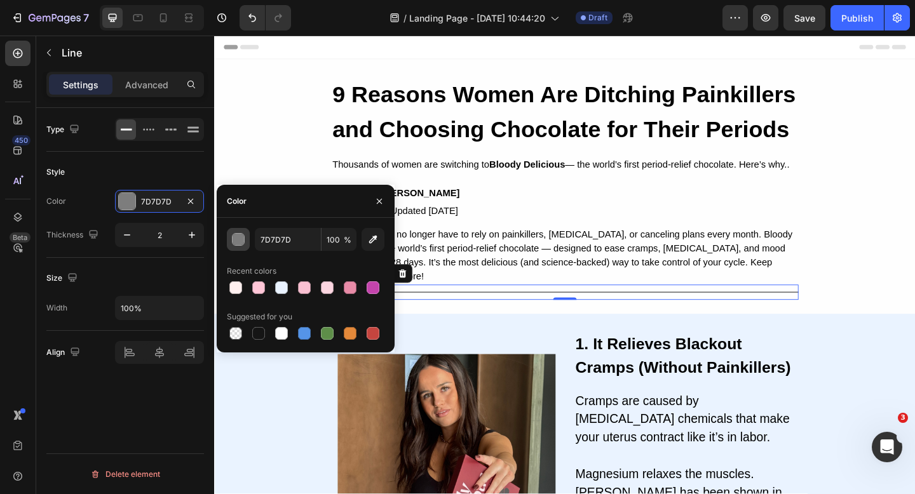
click at [236, 234] on div "button" at bounding box center [239, 240] width 13 height 13
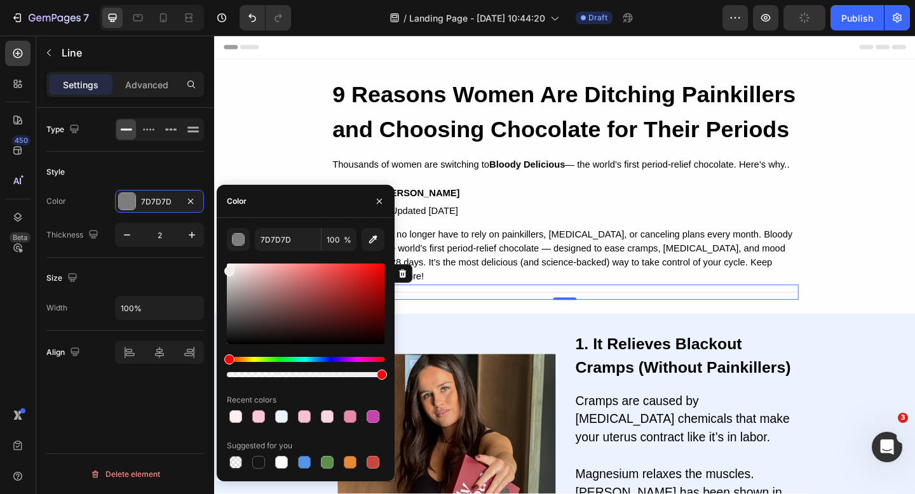
drag, startPoint x: 240, startPoint y: 305, endPoint x: 228, endPoint y: 269, distance: 37.4
click at [228, 269] on div at bounding box center [306, 304] width 158 height 81
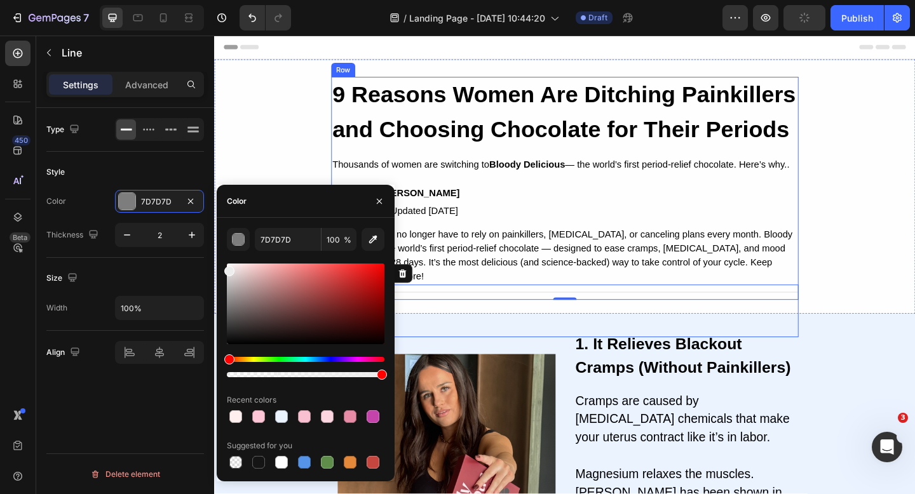
type input "EDEDED"
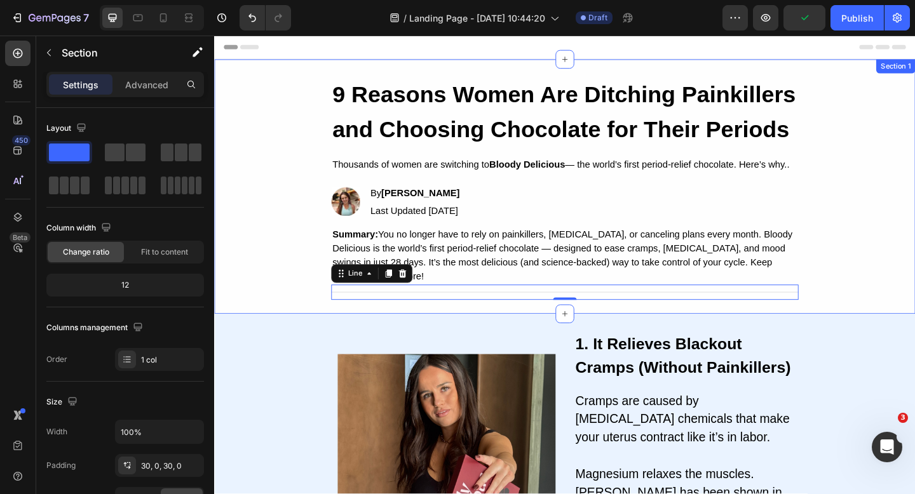
click at [895, 327] on div "9 Reasons Women Are Ditching Painkillers and Choosing Chocolate for Their Perio…" at bounding box center [595, 200] width 762 height 277
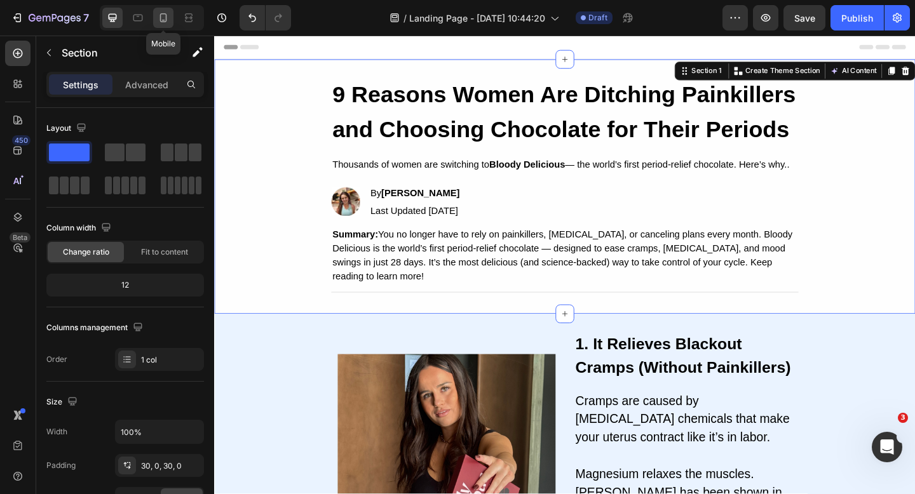
click at [166, 21] on icon at bounding box center [163, 17] width 7 height 9
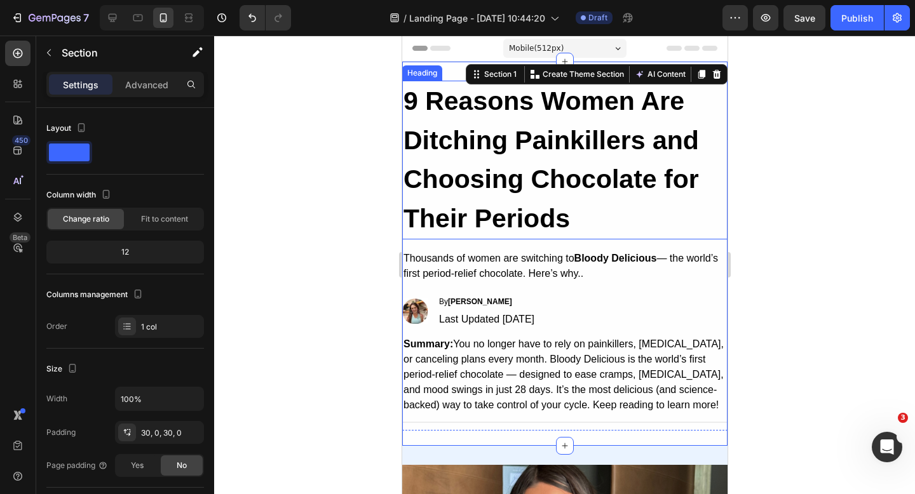
click at [624, 217] on h2 "9 Reasons Women Are Ditching Painkillers and Choosing Chocolate for Their Perio…" at bounding box center [564, 160] width 325 height 159
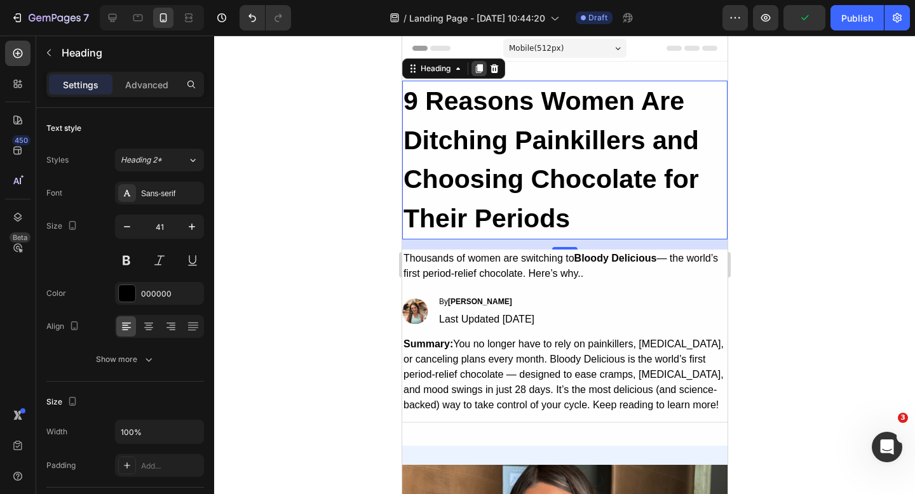
click at [478, 68] on icon at bounding box center [478, 68] width 7 height 9
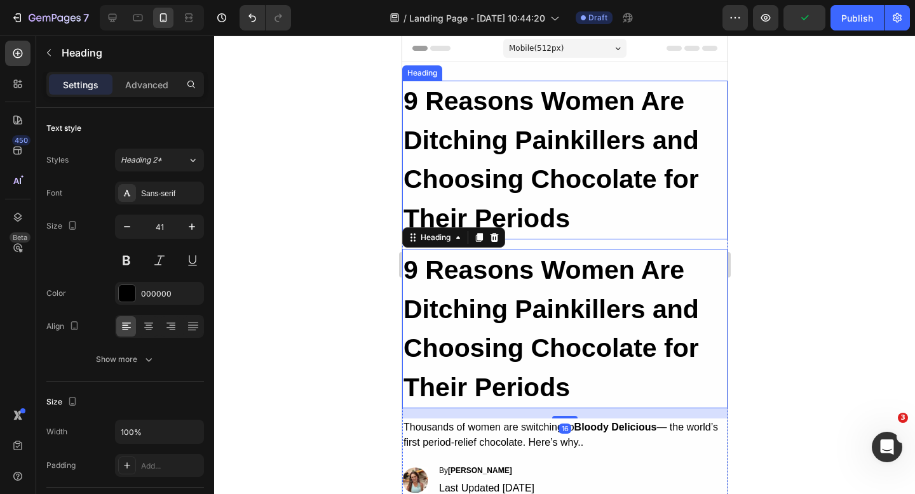
click at [562, 163] on h2 "9 Reasons Women Are Ditching Painkillers and Choosing Chocolate for Their Perio…" at bounding box center [564, 160] width 325 height 159
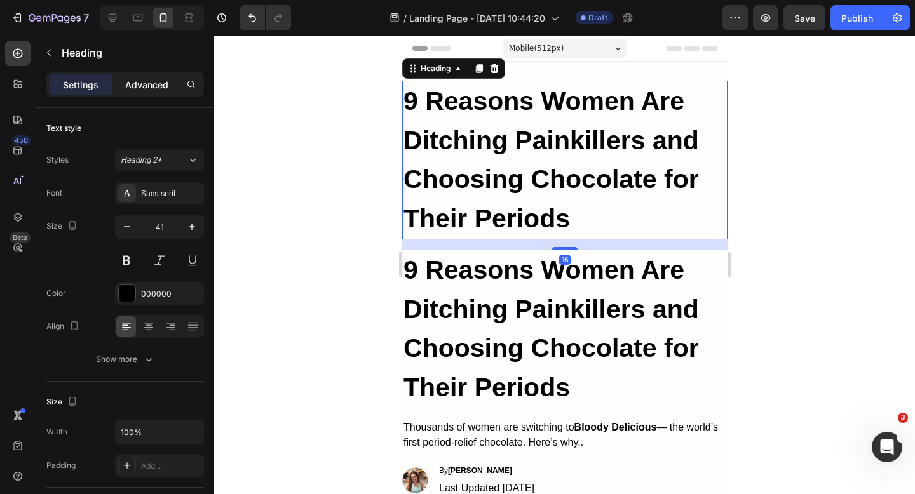
click at [158, 88] on p "Advanced" at bounding box center [146, 84] width 43 height 13
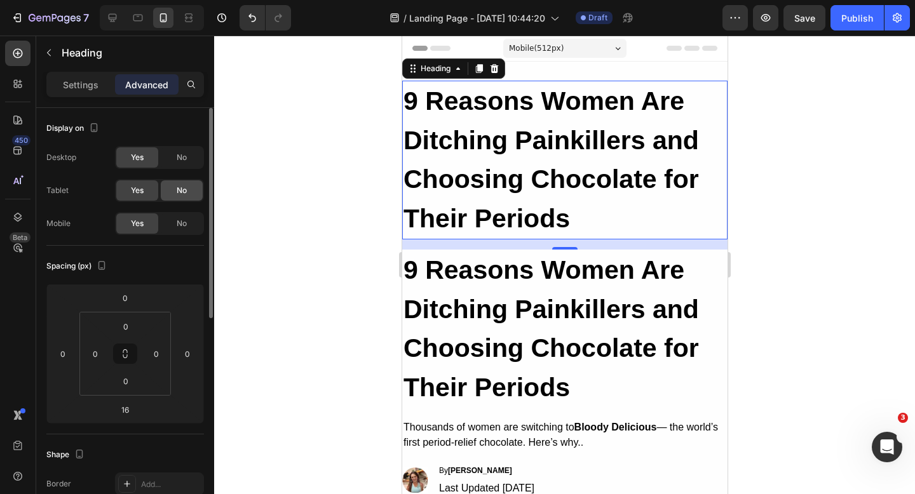
click at [184, 186] on span "No" at bounding box center [182, 190] width 10 height 11
click at [184, 163] on span "No" at bounding box center [182, 157] width 10 height 11
click at [144, 152] on div "Yes" at bounding box center [137, 157] width 42 height 20
click at [124, 194] on div "Yes" at bounding box center [137, 190] width 42 height 20
click at [179, 220] on span "No" at bounding box center [182, 223] width 10 height 11
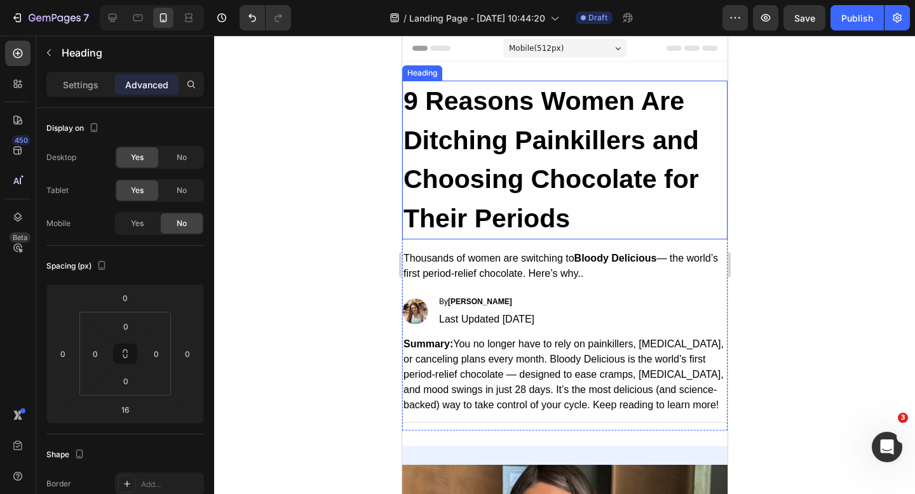
click at [692, 168] on strong "9 Reasons Women Are Ditching Painkillers and Choosing Chocolate for Their Perio…" at bounding box center [550, 159] width 295 height 147
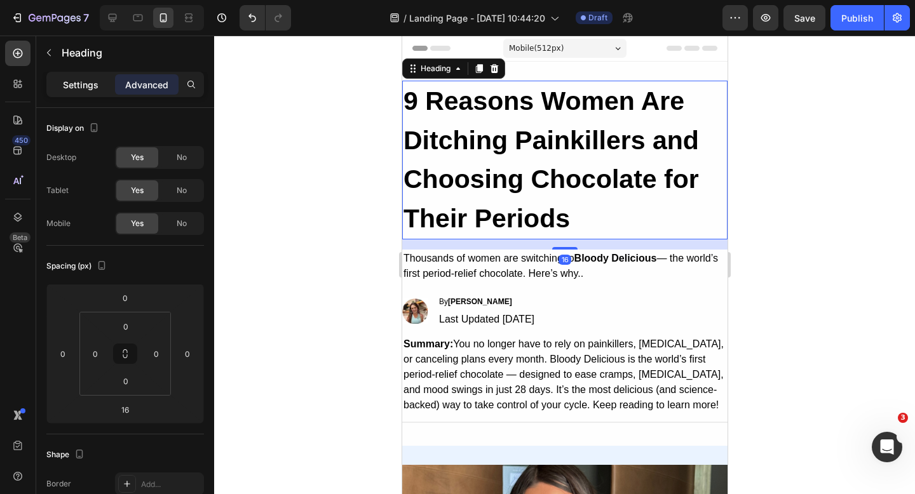
click at [78, 84] on p "Settings" at bounding box center [81, 84] width 36 height 13
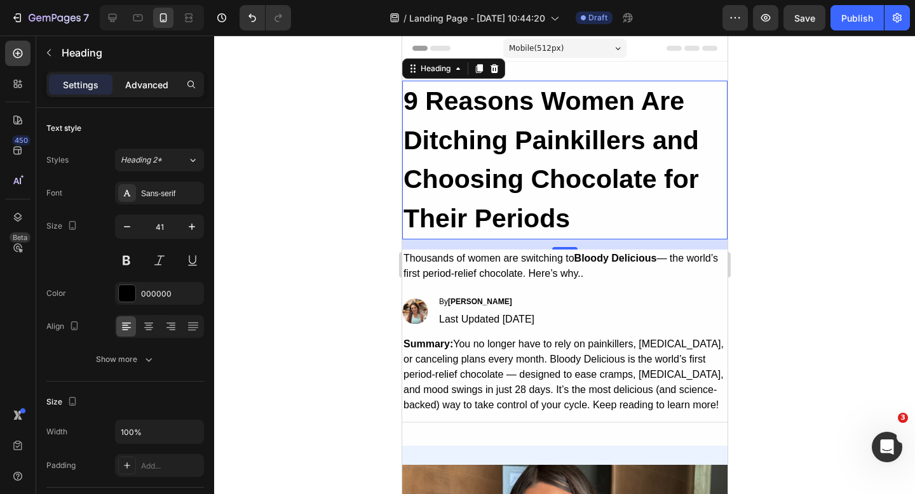
click at [146, 74] on div "Advanced" at bounding box center [147, 84] width 64 height 20
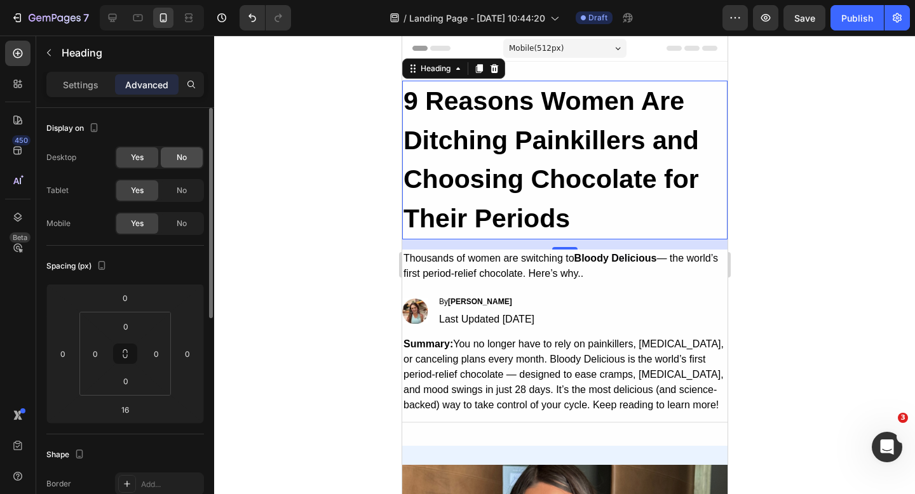
click at [193, 162] on div "No" at bounding box center [182, 157] width 42 height 20
click at [189, 186] on div "No" at bounding box center [182, 190] width 42 height 20
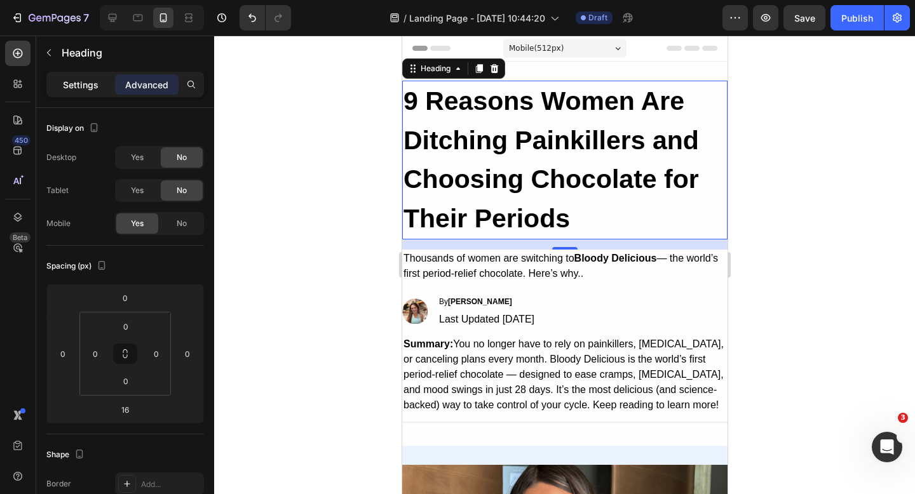
click at [75, 90] on p "Settings" at bounding box center [81, 84] width 36 height 13
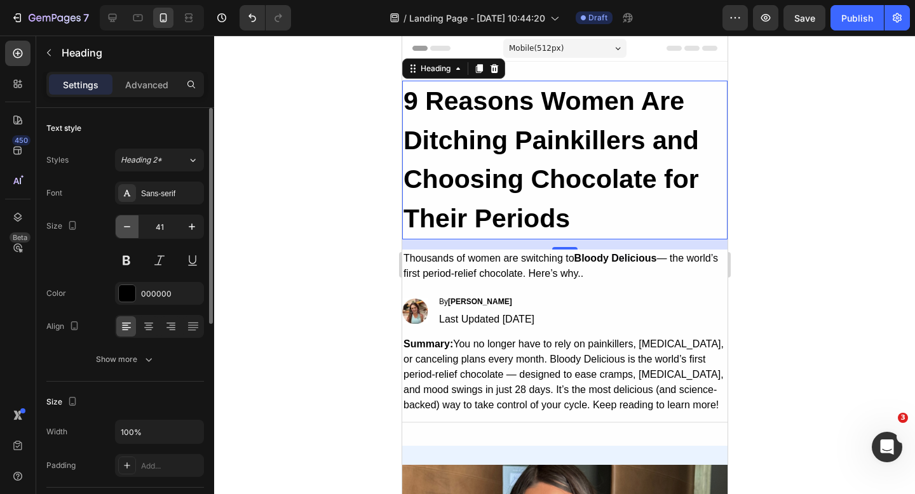
click at [123, 235] on button "button" at bounding box center [127, 226] width 23 height 23
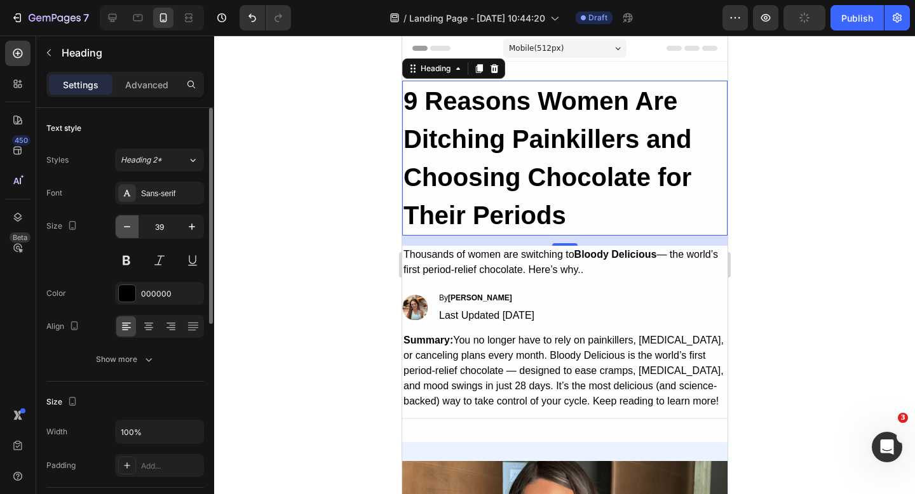
click at [123, 235] on button "button" at bounding box center [127, 226] width 23 height 23
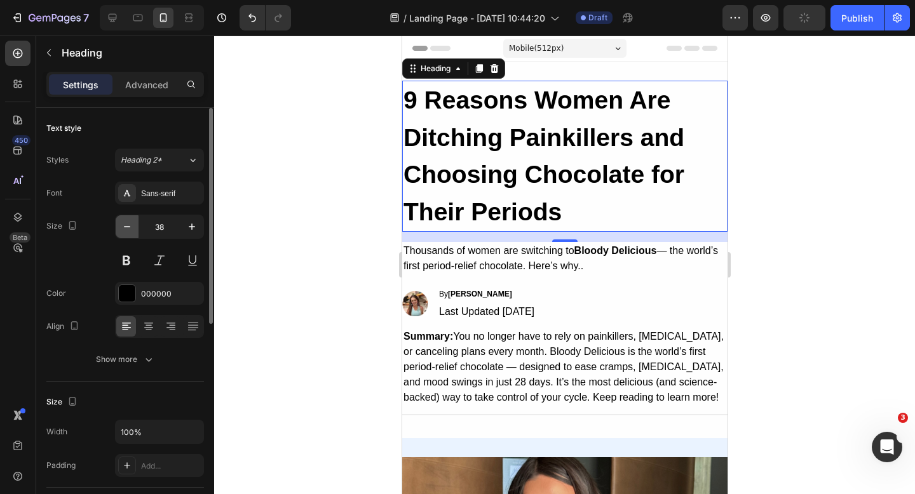
click at [123, 235] on button "button" at bounding box center [127, 226] width 23 height 23
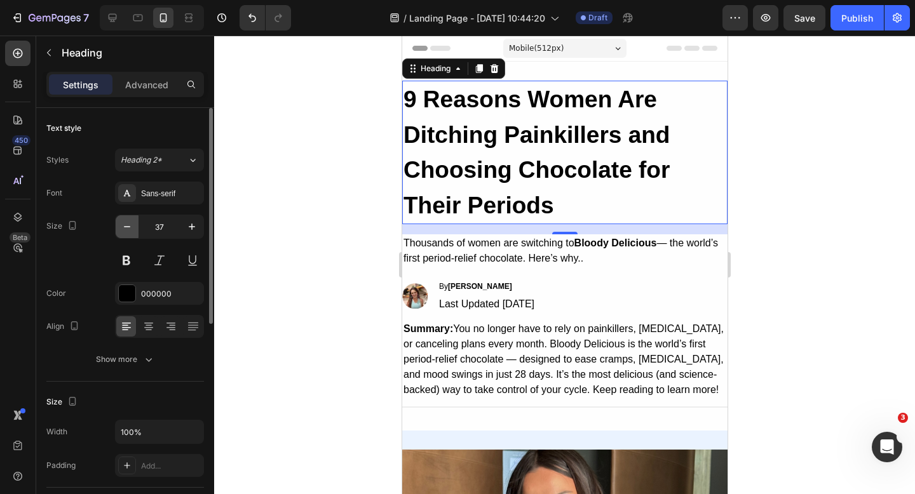
click at [123, 235] on button "button" at bounding box center [127, 226] width 23 height 23
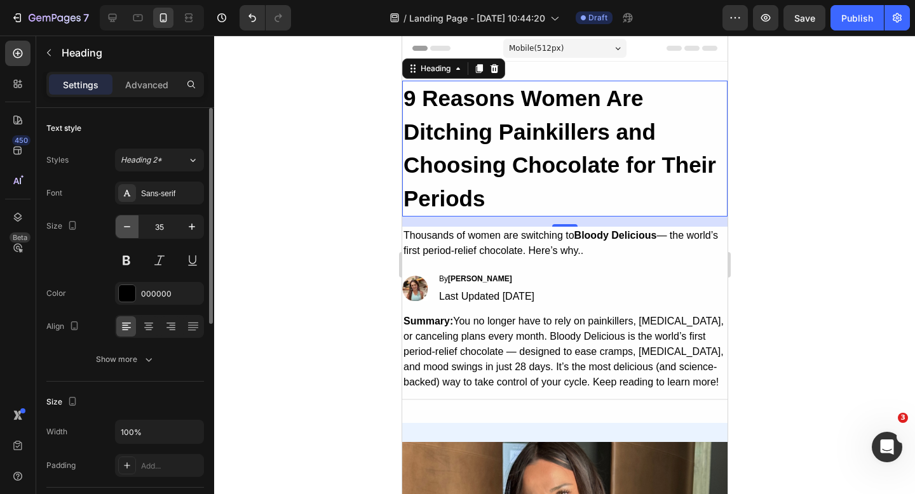
click at [123, 235] on button "button" at bounding box center [127, 226] width 23 height 23
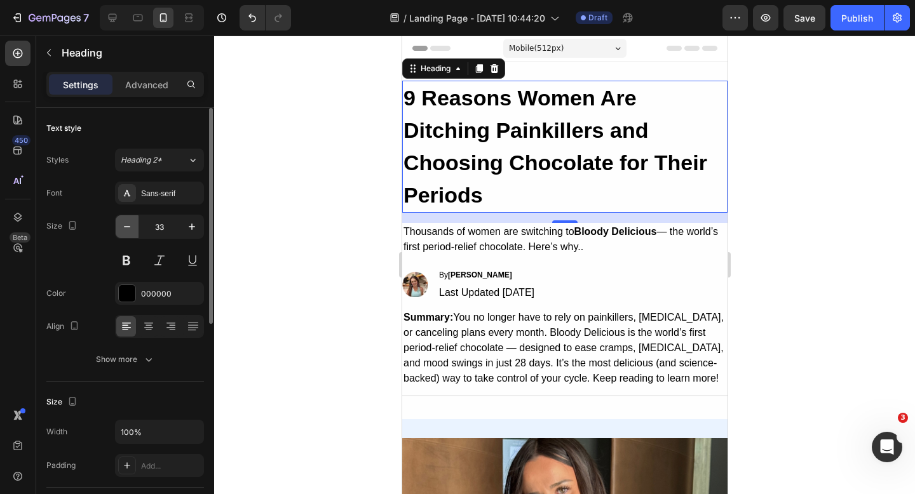
click at [123, 235] on button "button" at bounding box center [127, 226] width 23 height 23
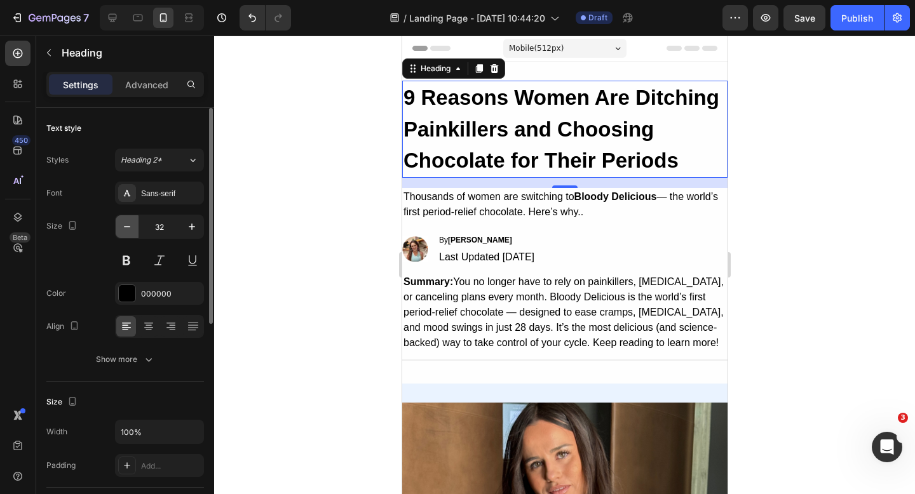
click at [123, 235] on button "button" at bounding box center [127, 226] width 23 height 23
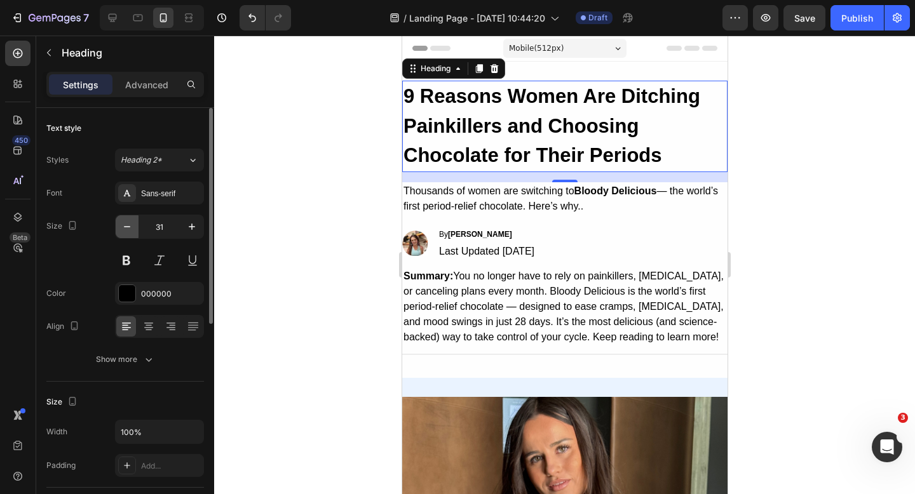
click at [123, 235] on button "button" at bounding box center [127, 226] width 23 height 23
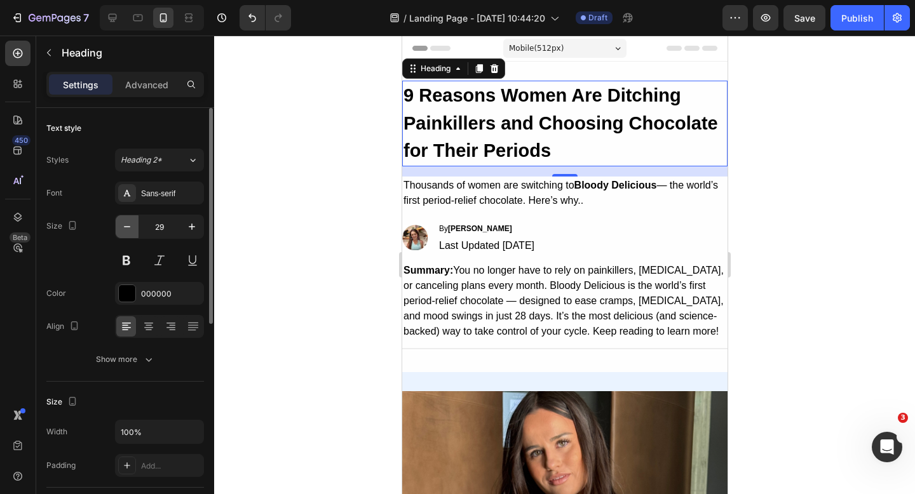
click at [123, 235] on button "button" at bounding box center [127, 226] width 23 height 23
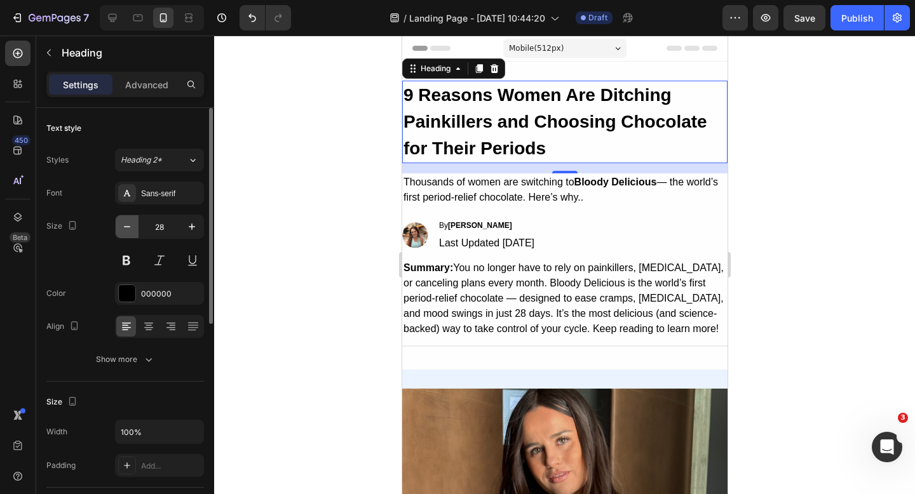
click at [123, 235] on button "button" at bounding box center [127, 226] width 23 height 23
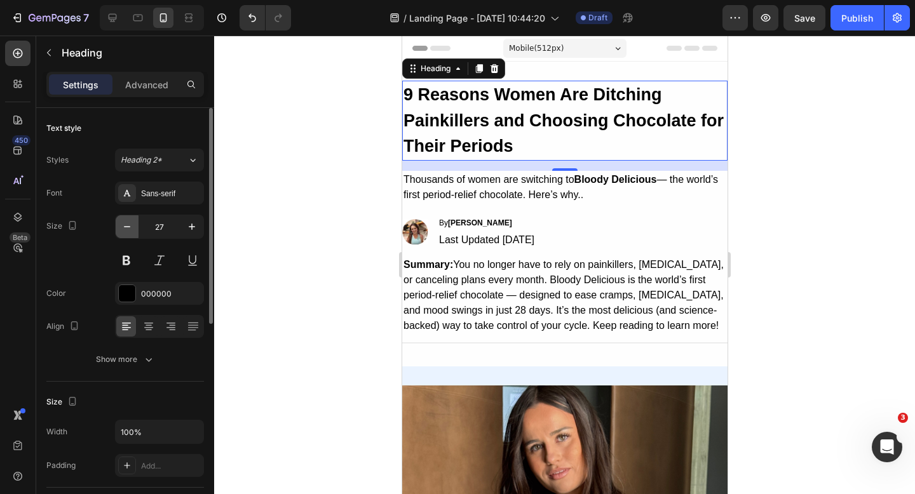
click at [123, 235] on button "button" at bounding box center [127, 226] width 23 height 23
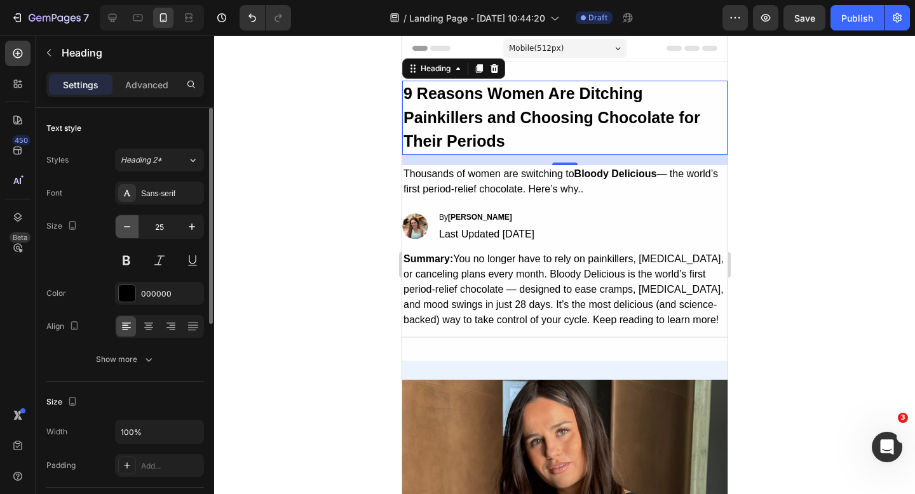
click at [123, 235] on button "button" at bounding box center [127, 226] width 23 height 23
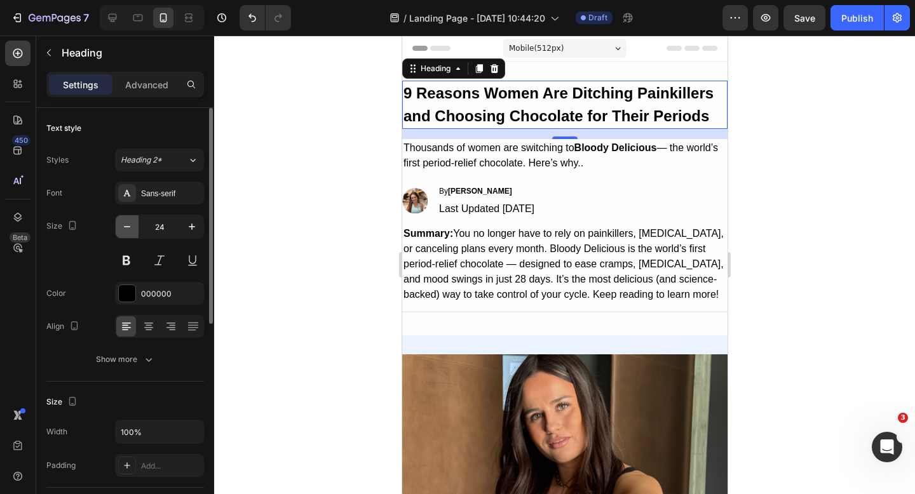
click at [123, 236] on button "button" at bounding box center [127, 226] width 23 height 23
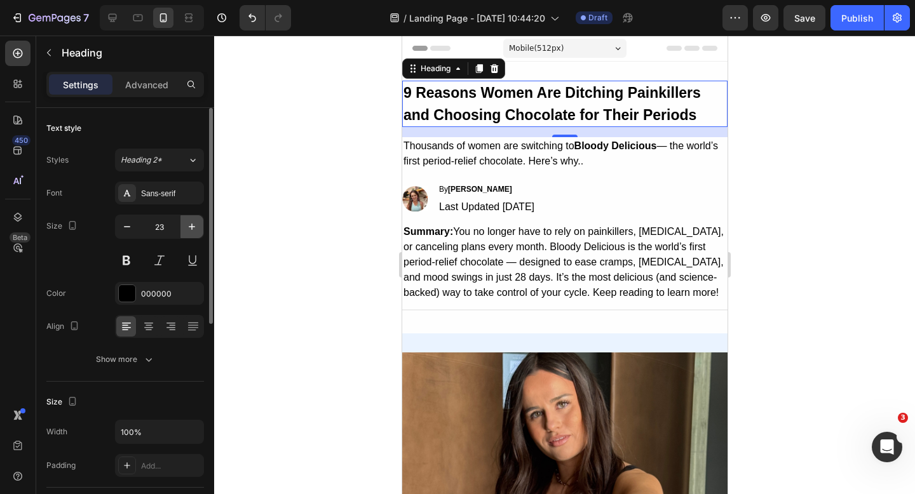
click at [184, 227] on button "button" at bounding box center [191, 226] width 23 height 23
type input "24"
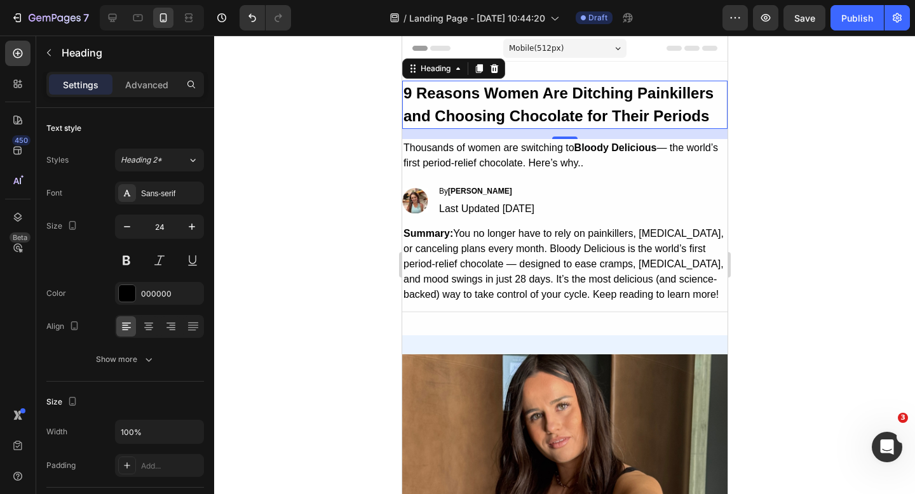
click at [228, 228] on div at bounding box center [564, 265] width 701 height 459
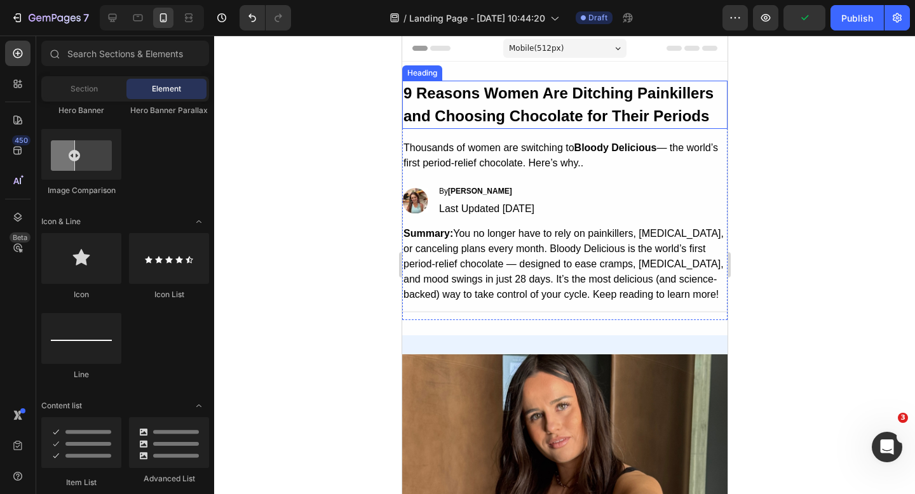
click at [478, 88] on strong "9 Reasons Women Are Ditching Painkillers and Choosing Chocolate for Their Perio…" at bounding box center [558, 105] width 310 height 40
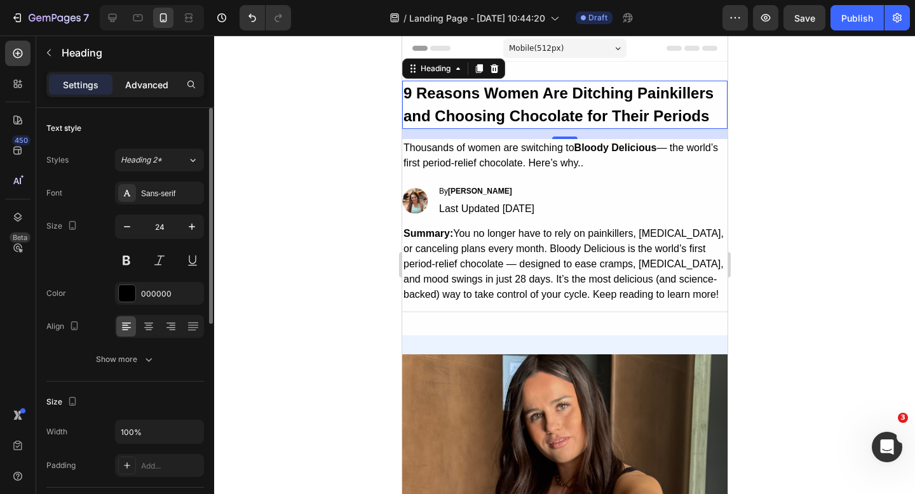
click at [144, 85] on p "Advanced" at bounding box center [146, 84] width 43 height 13
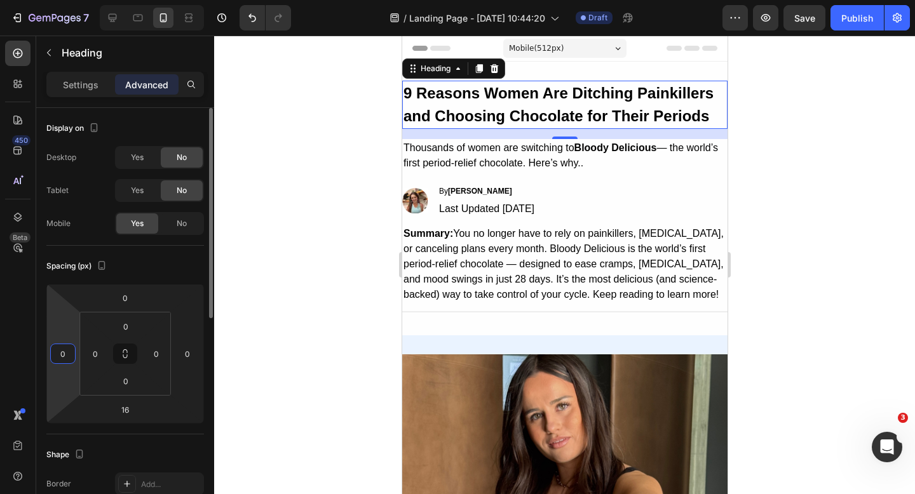
click at [61, 358] on input "0" at bounding box center [62, 353] width 19 height 19
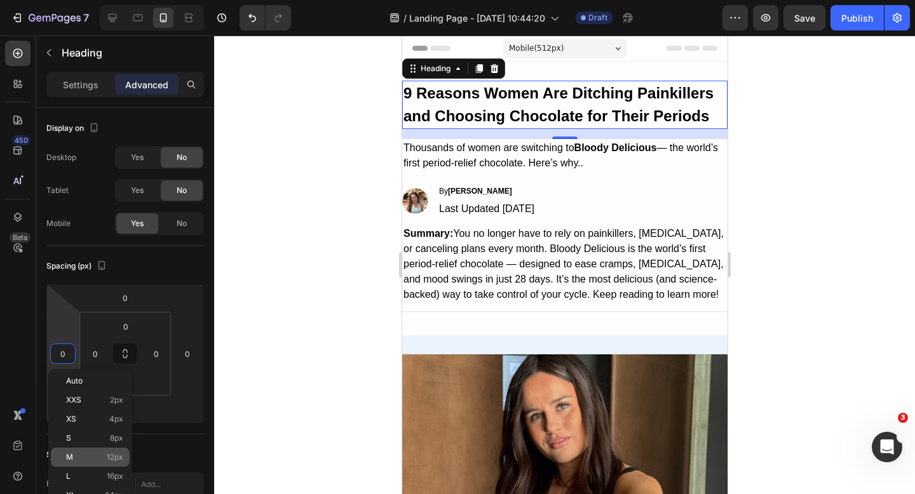
click at [79, 451] on div "M 12px" at bounding box center [90, 457] width 79 height 19
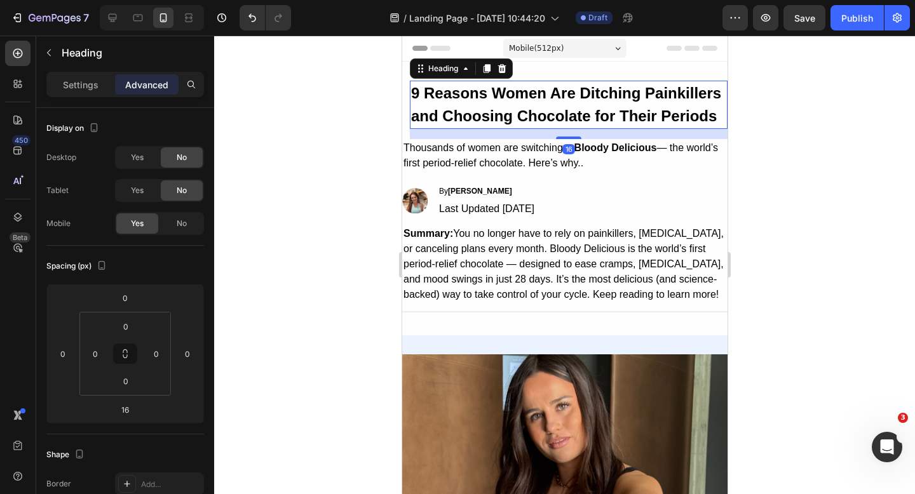
type input "12"
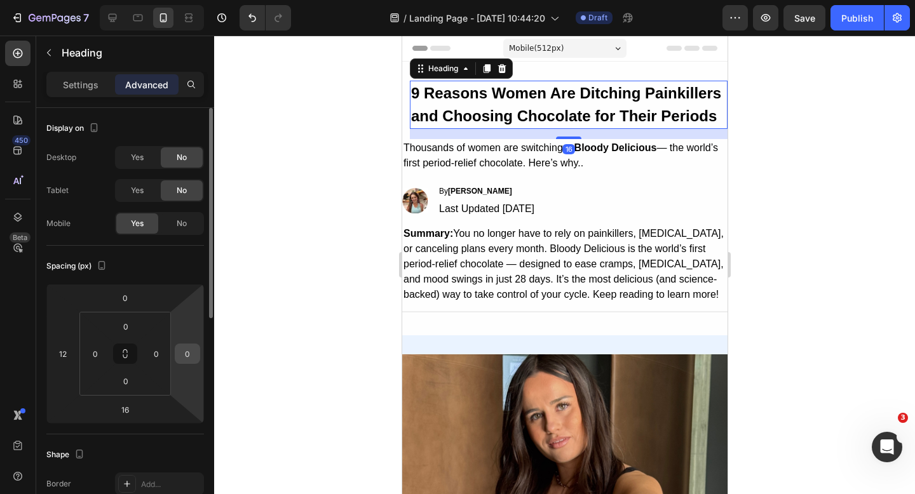
click at [187, 354] on input "0" at bounding box center [187, 353] width 19 height 19
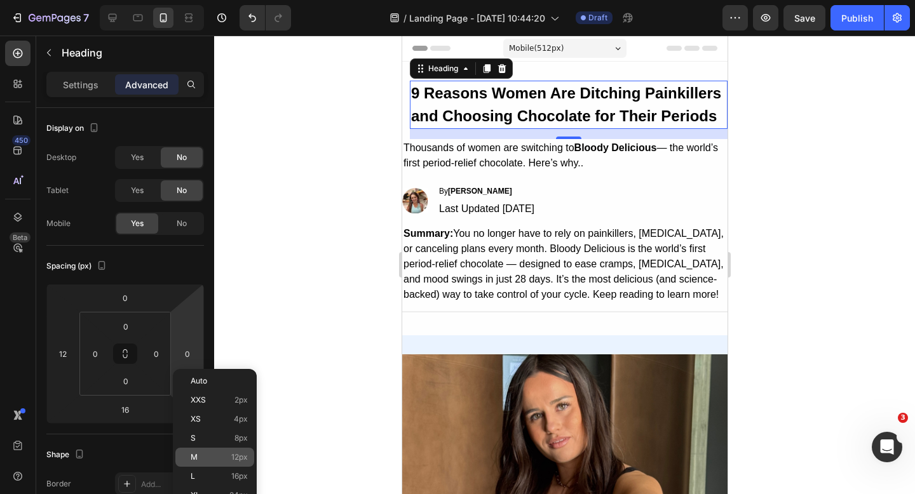
click at [201, 459] on p "M 12px" at bounding box center [219, 457] width 57 height 9
type input "12"
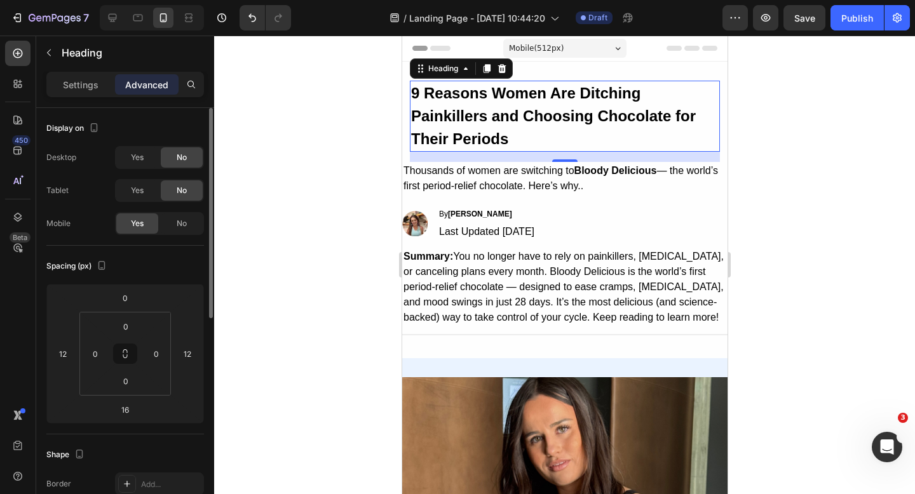
click at [0, 0] on div "Spacing (px) 0 12 16 12 0 0 0 0" at bounding box center [0, 0] width 0 height 0
click at [86, 88] on p "Settings" at bounding box center [81, 84] width 36 height 13
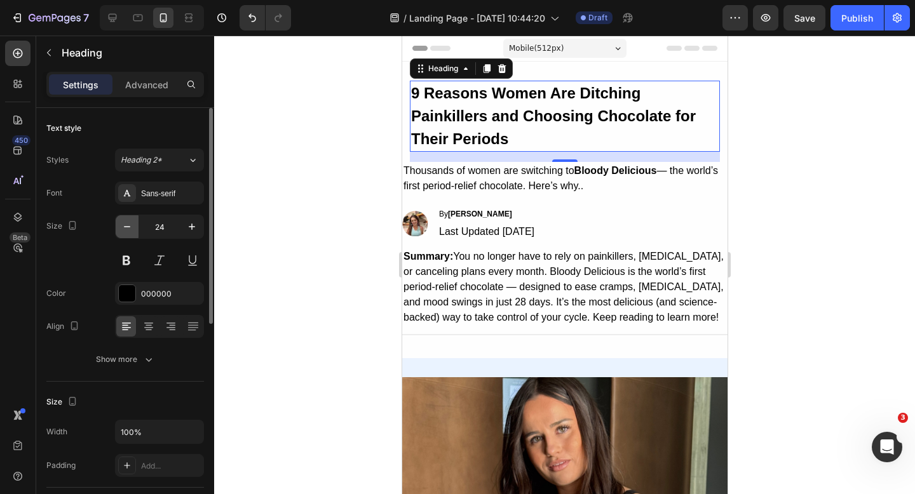
click at [123, 222] on icon "button" at bounding box center [127, 226] width 13 height 13
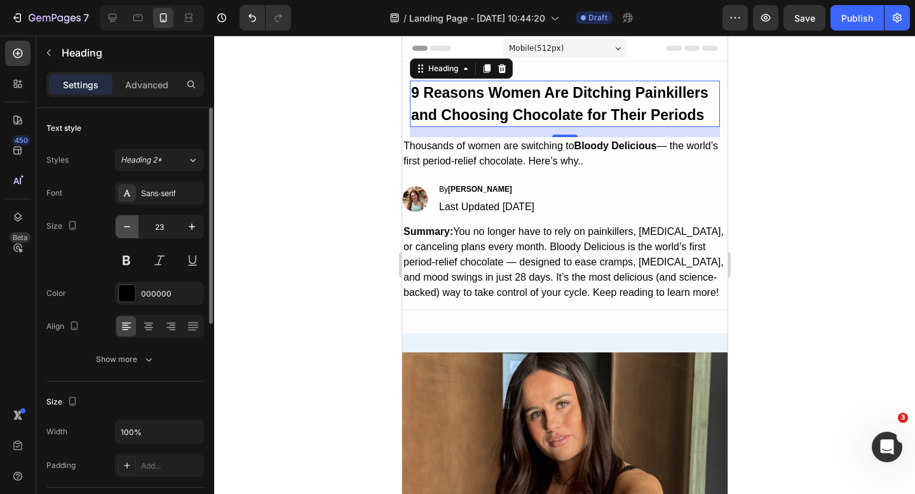
click at [123, 222] on icon "button" at bounding box center [127, 226] width 13 height 13
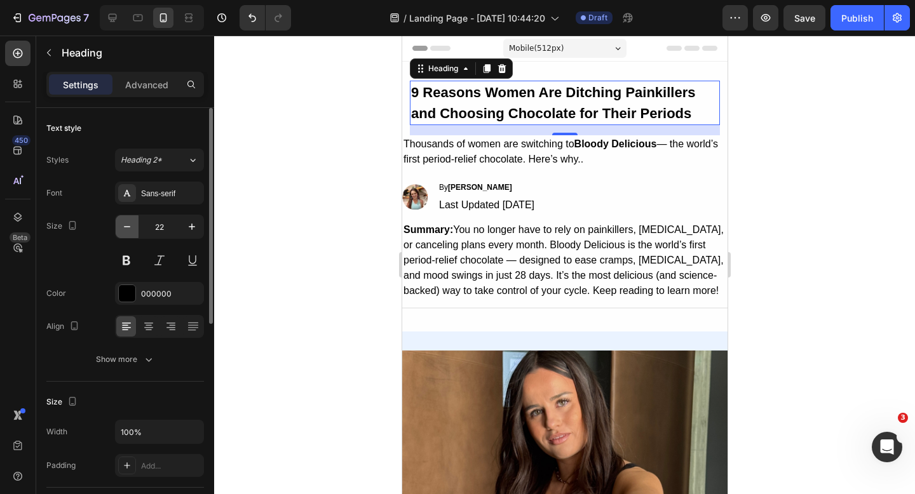
click at [123, 222] on icon "button" at bounding box center [127, 226] width 13 height 13
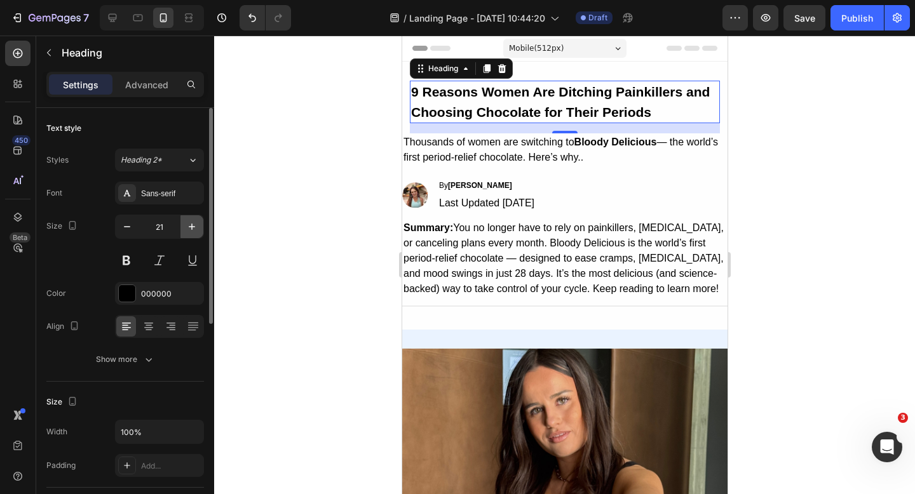
click at [181, 231] on button "button" at bounding box center [191, 226] width 23 height 23
type input "22"
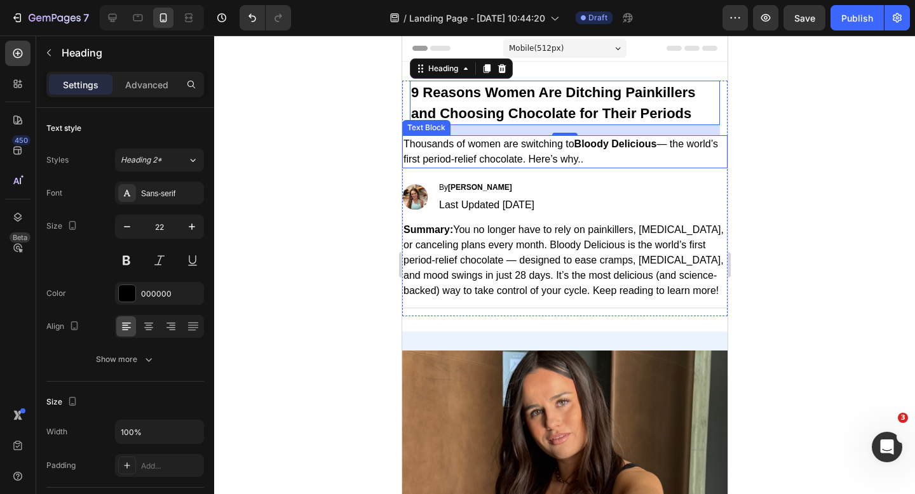
click at [495, 146] on p "Thousands of women are switching to Bloody Delicious — the world’s first period…" at bounding box center [564, 152] width 323 height 30
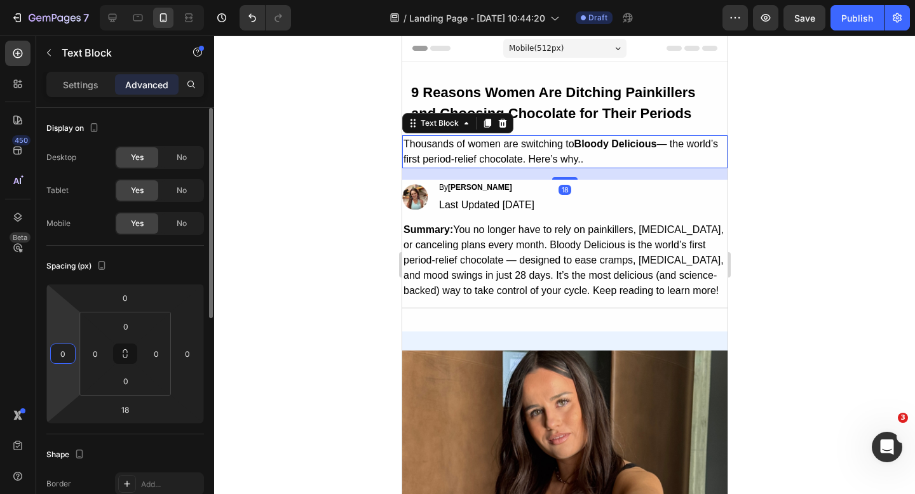
click at [55, 350] on input "0" at bounding box center [62, 353] width 19 height 19
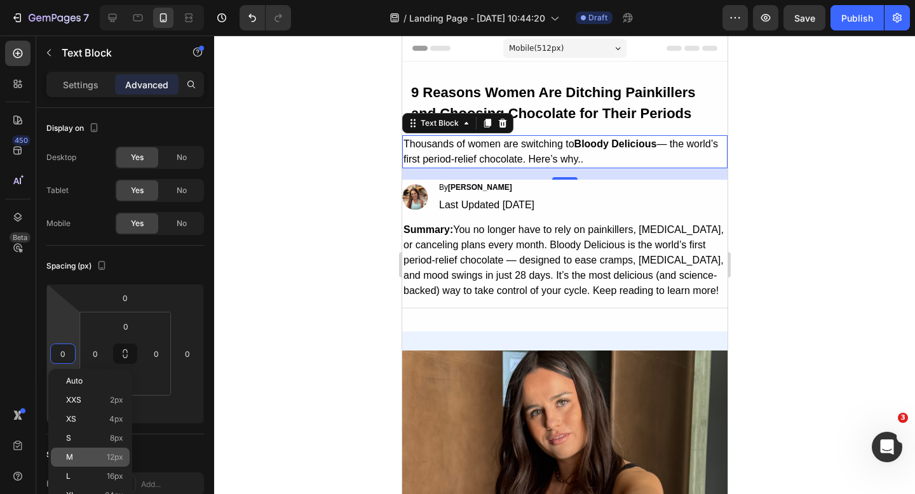
click at [72, 450] on div "M 12px" at bounding box center [90, 457] width 79 height 19
type input "12"
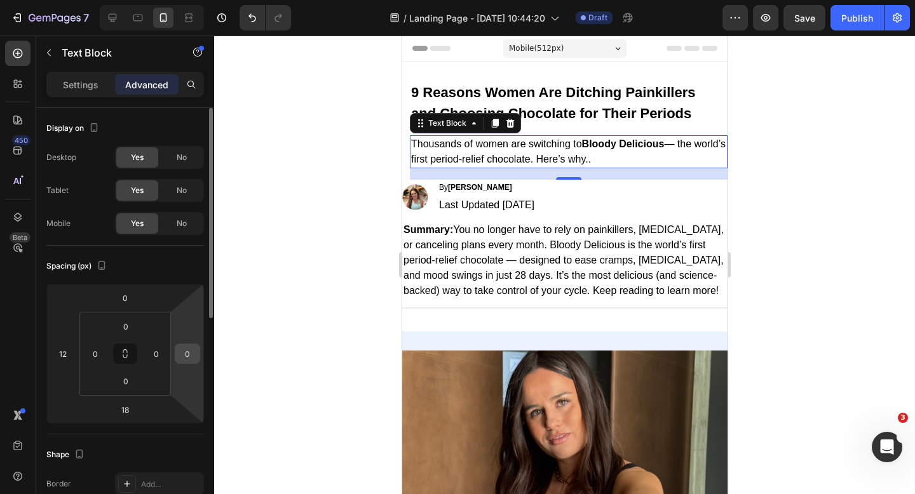
click at [187, 357] on input "0" at bounding box center [187, 353] width 19 height 19
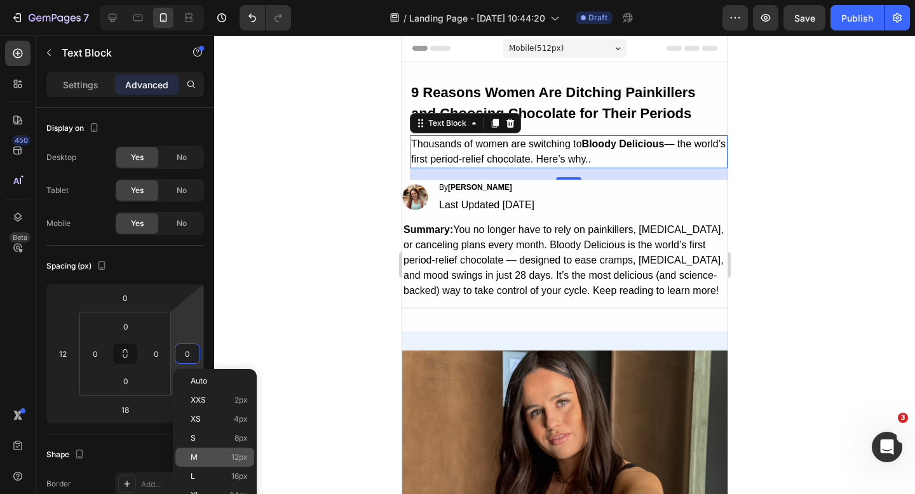
click at [199, 451] on div "M 12px" at bounding box center [214, 457] width 79 height 19
type input "12"
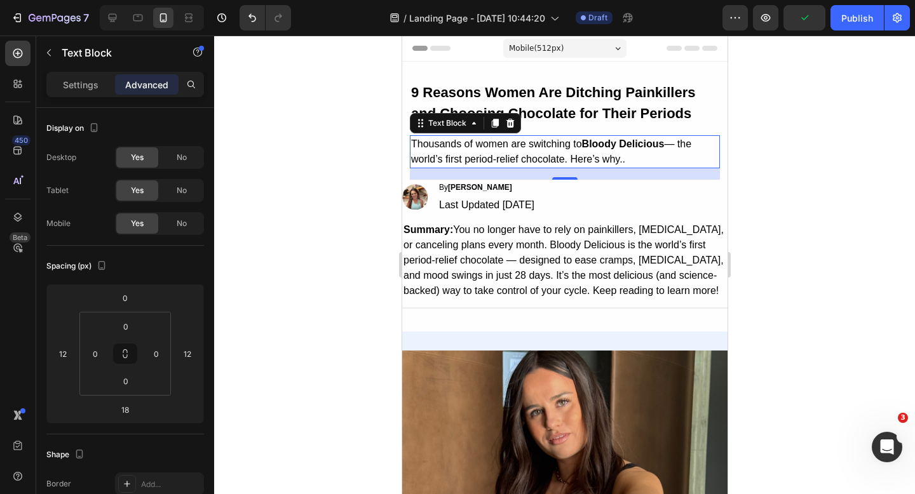
click at [581, 156] on p "Thousands of women are switching to Bloody Delicious — the world’s first period…" at bounding box center [564, 152] width 308 height 30
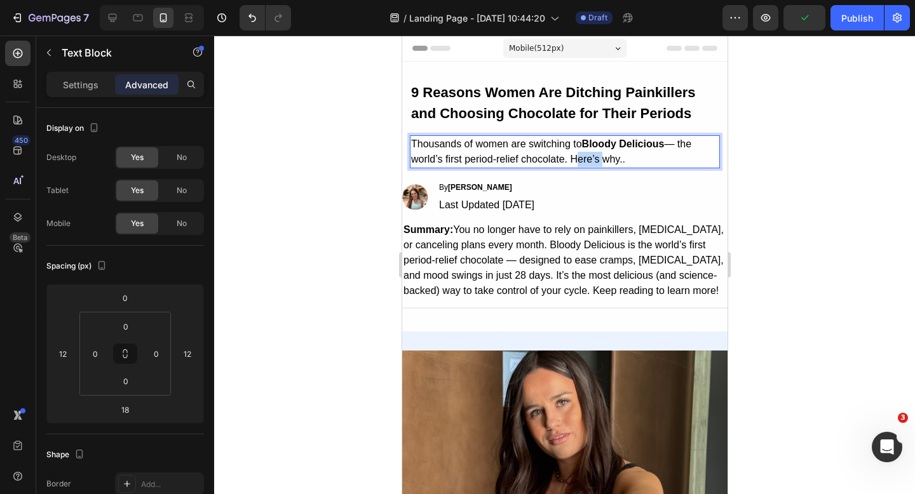
click at [581, 156] on p "Thousands of women are switching to Bloody Delicious — the world’s first period…" at bounding box center [564, 152] width 308 height 30
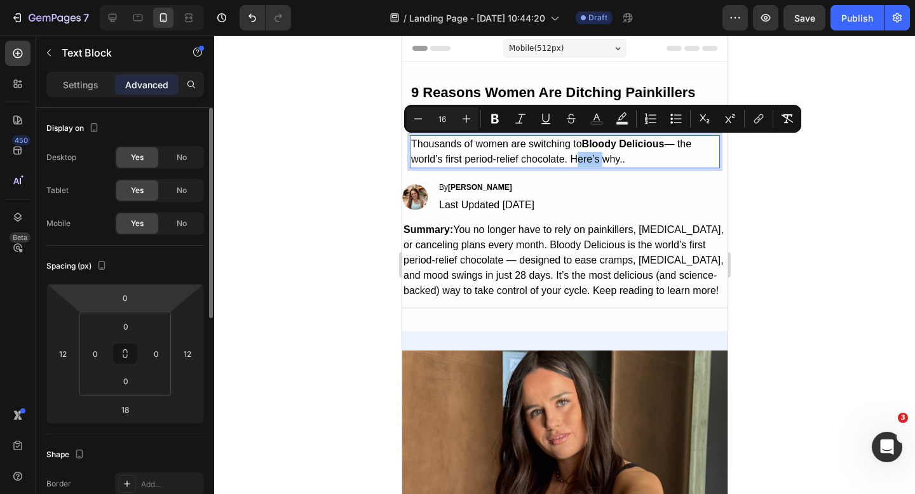
click at [84, 72] on div "Settings Advanced" at bounding box center [125, 84] width 158 height 25
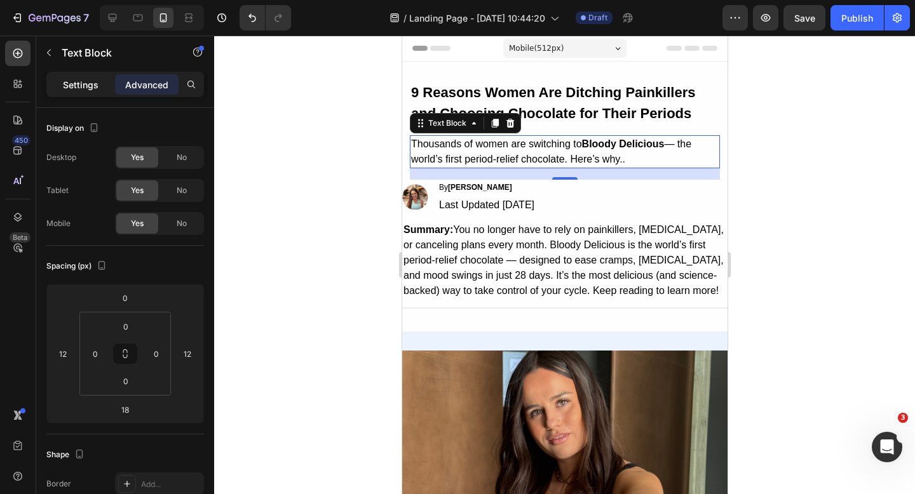
click at [83, 88] on p "Settings" at bounding box center [81, 84] width 36 height 13
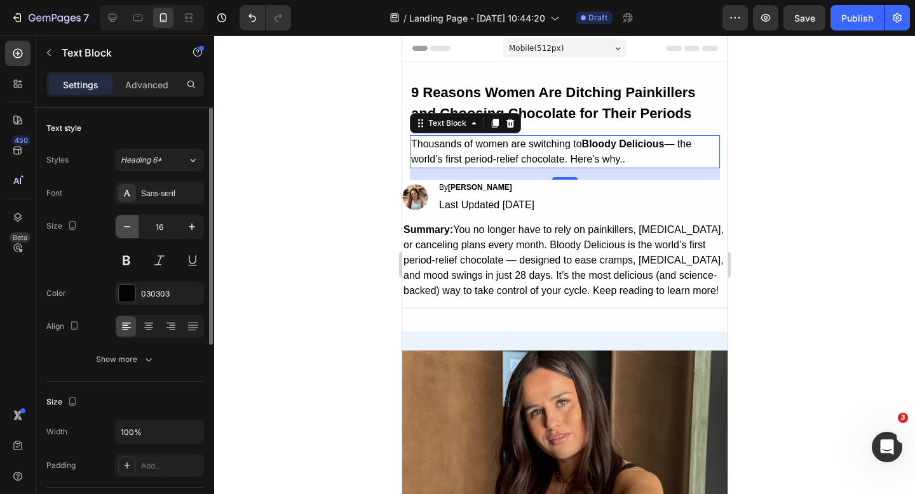
click at [125, 217] on button "button" at bounding box center [127, 226] width 23 height 23
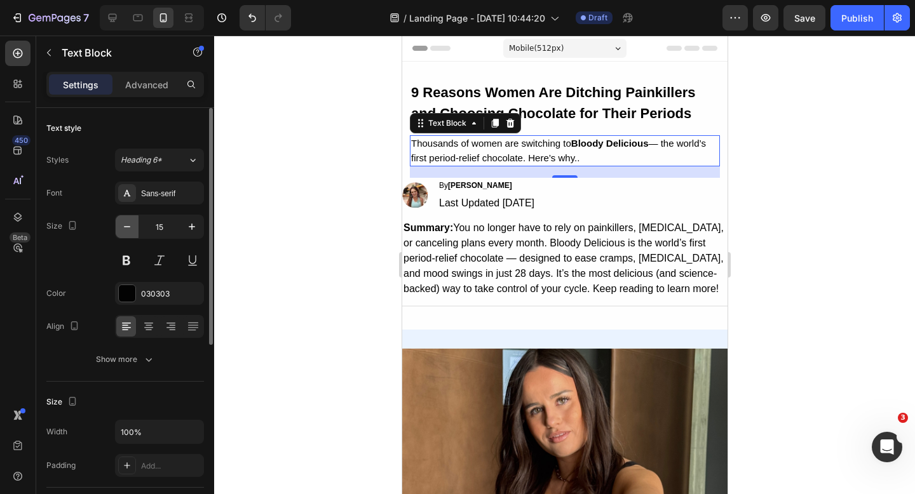
click at [125, 217] on button "button" at bounding box center [127, 226] width 23 height 23
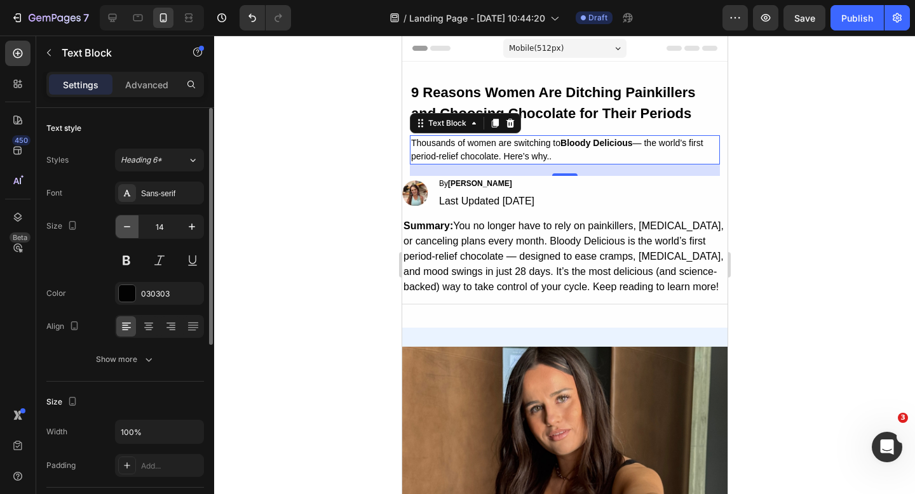
click at [125, 217] on button "button" at bounding box center [127, 226] width 23 height 23
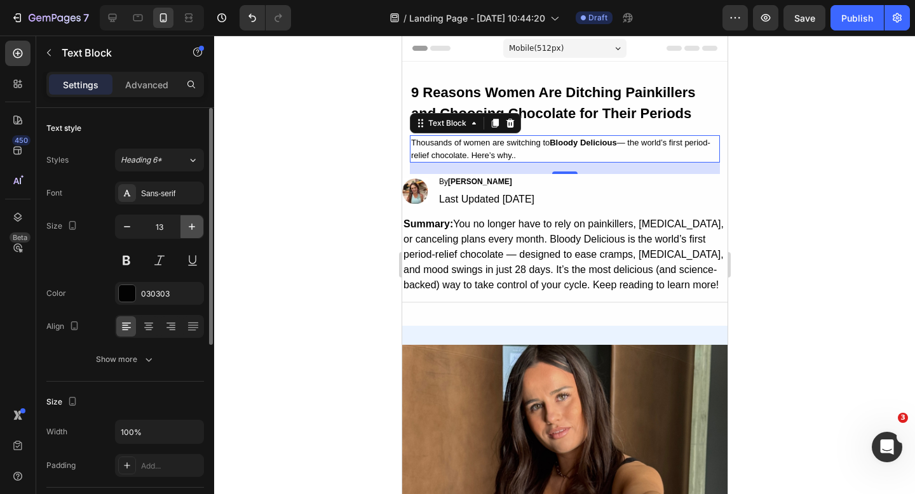
click at [199, 229] on button "button" at bounding box center [191, 226] width 23 height 23
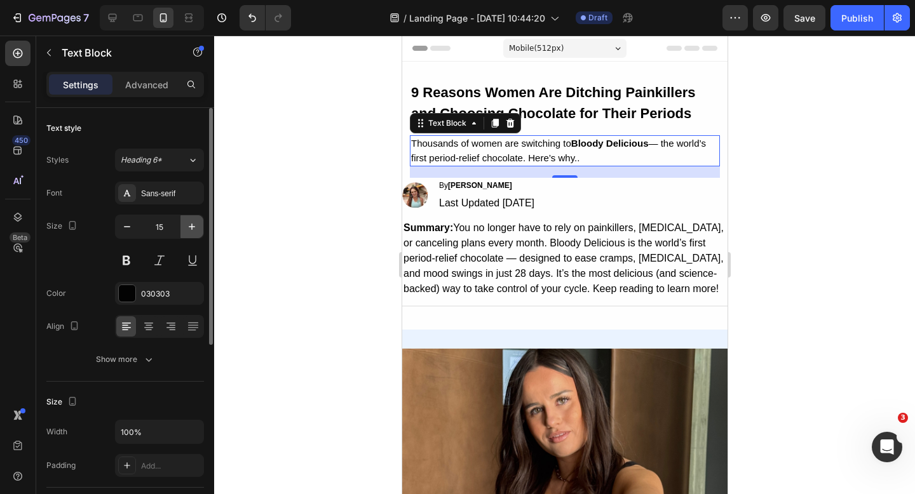
click at [199, 229] on button "button" at bounding box center [191, 226] width 23 height 23
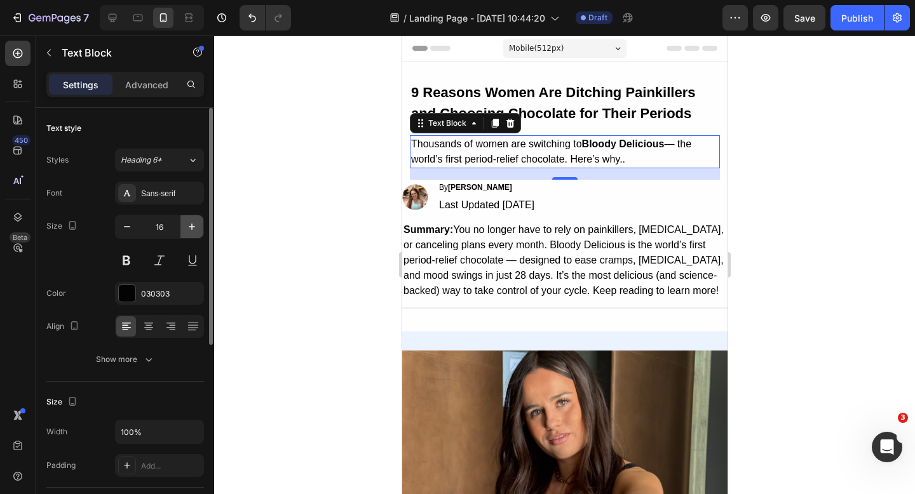
click at [199, 229] on button "button" at bounding box center [191, 226] width 23 height 23
type input "17"
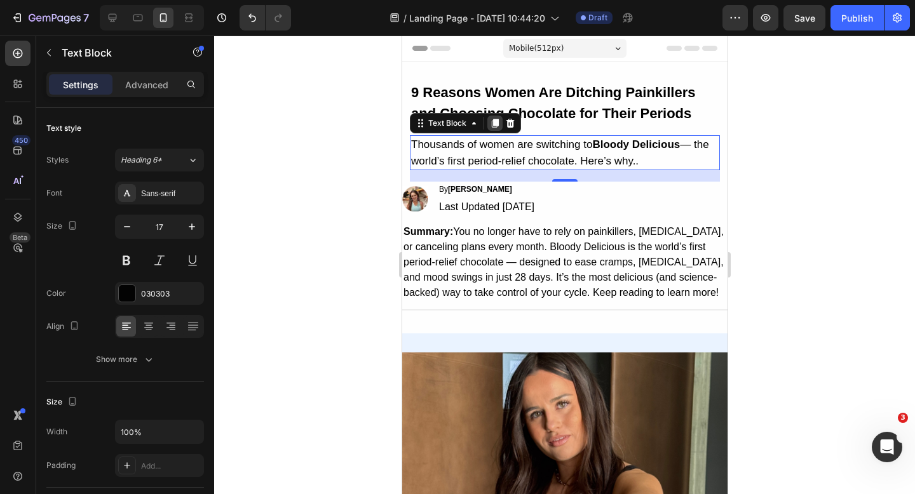
click at [491, 125] on icon at bounding box center [494, 123] width 10 height 10
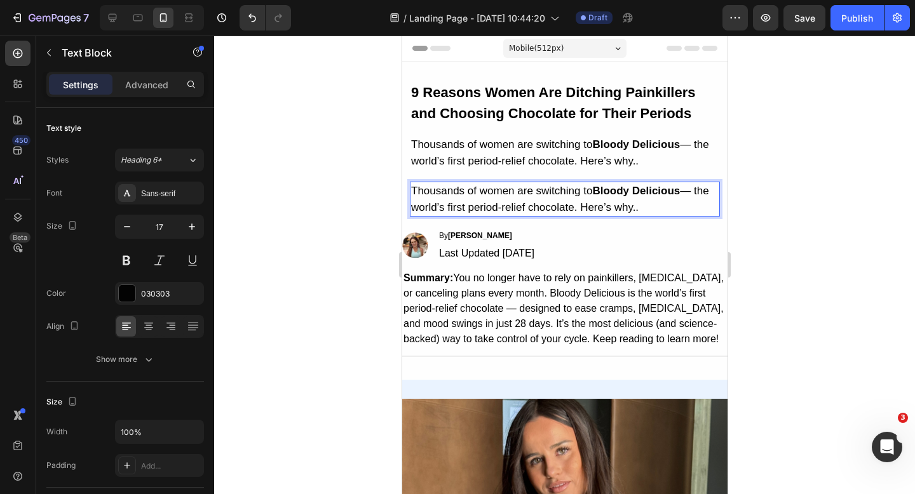
click at [506, 194] on p "Thousands of women are switching to Bloody Delicious — the world’s first period…" at bounding box center [564, 199] width 308 height 32
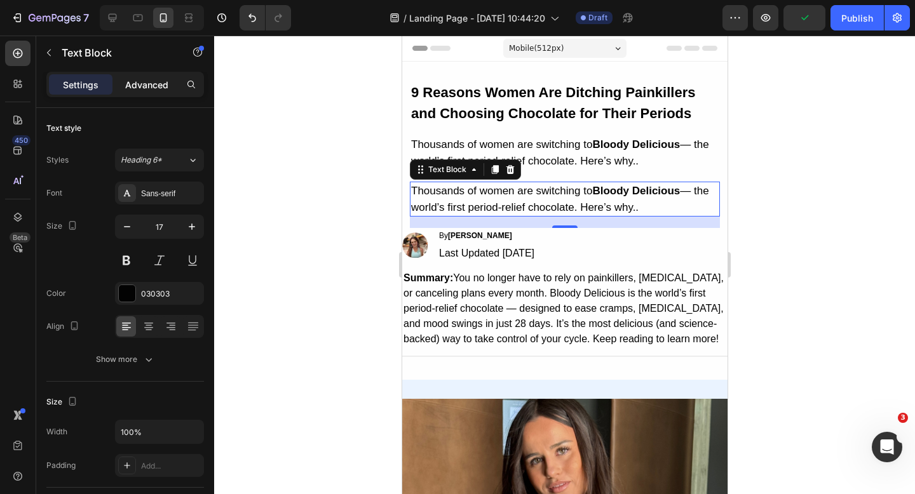
click at [151, 85] on p "Advanced" at bounding box center [146, 84] width 43 height 13
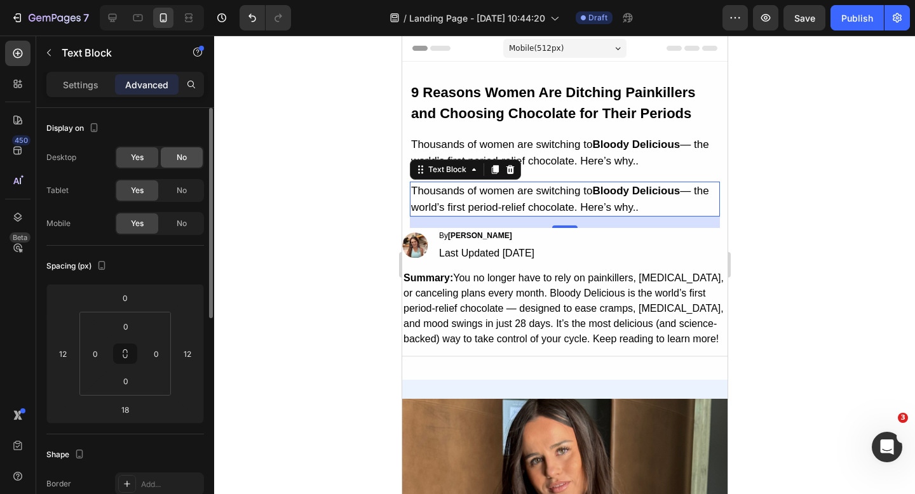
click at [176, 161] on div "No" at bounding box center [182, 157] width 42 height 20
click at [181, 196] on span "No" at bounding box center [182, 190] width 10 height 11
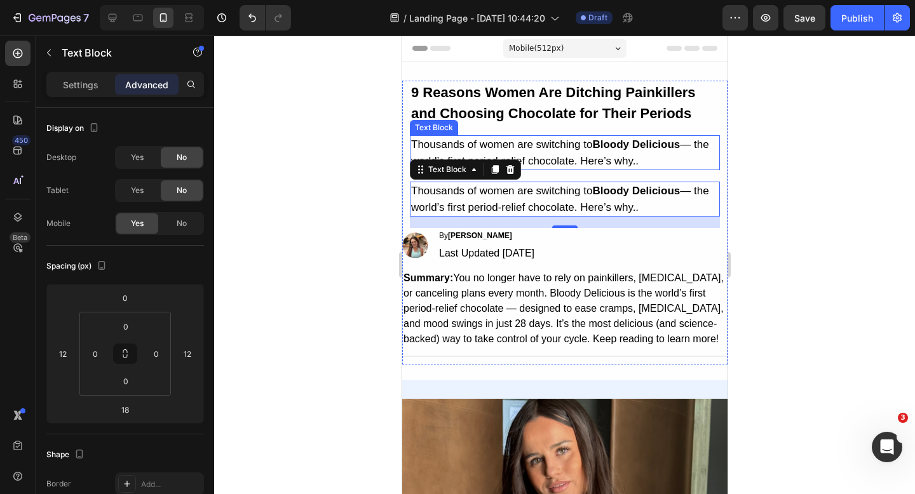
click at [509, 139] on p "Thousands of women are switching to Bloody Delicious — the world’s first period…" at bounding box center [564, 153] width 308 height 32
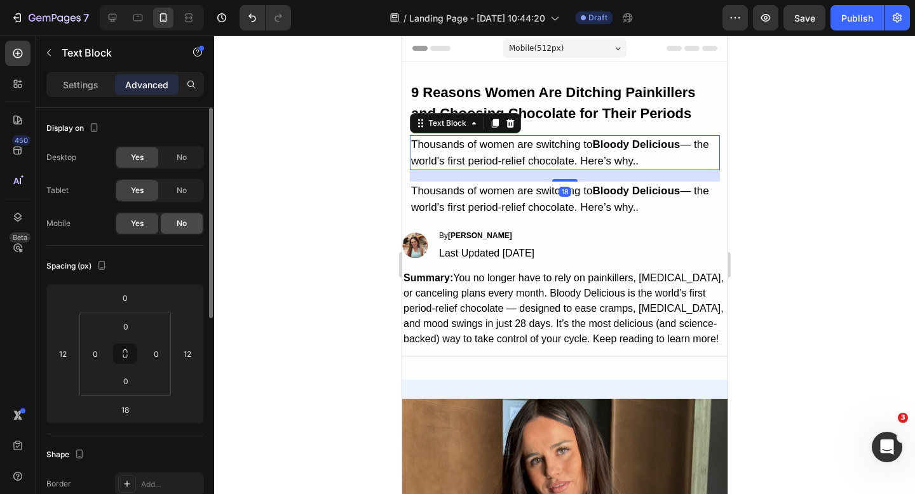
click at [187, 224] on span "No" at bounding box center [182, 223] width 10 height 11
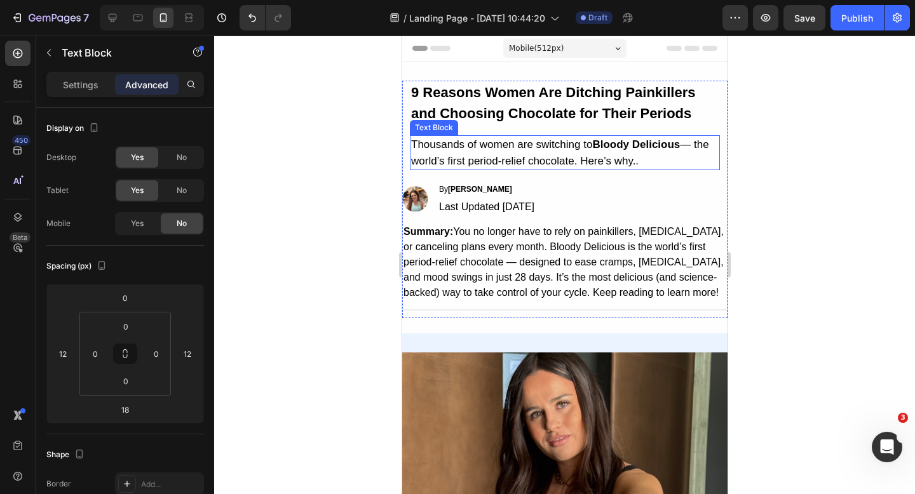
click at [640, 154] on p "Thousands of women are switching to Bloody Delicious — the world’s first period…" at bounding box center [564, 153] width 308 height 32
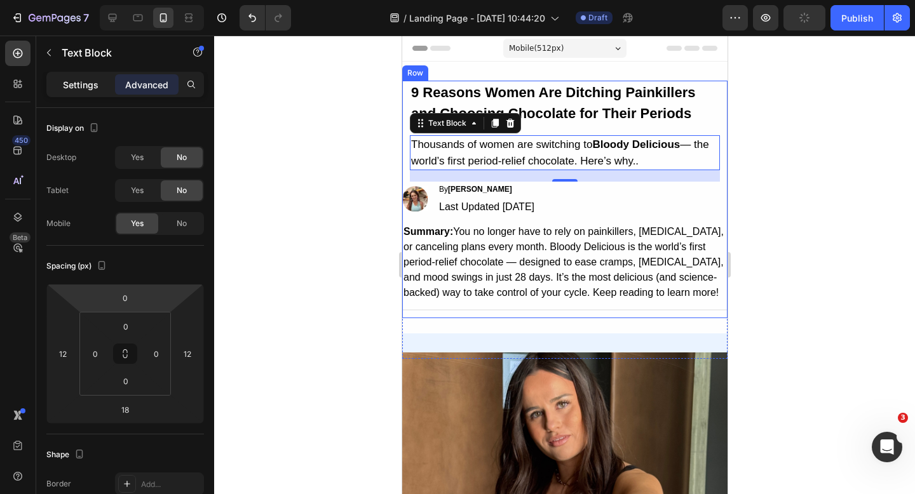
click at [88, 78] on p "Settings" at bounding box center [81, 84] width 36 height 13
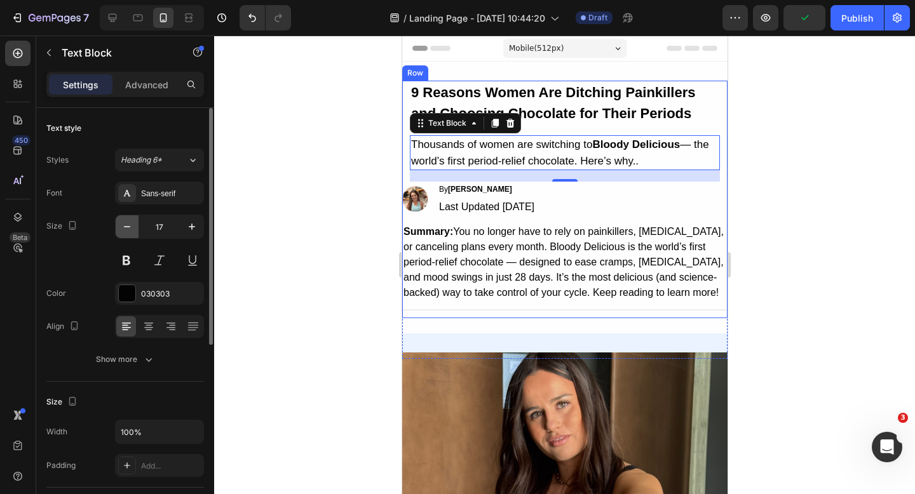
click at [129, 222] on icon "button" at bounding box center [127, 226] width 13 height 13
type input "16"
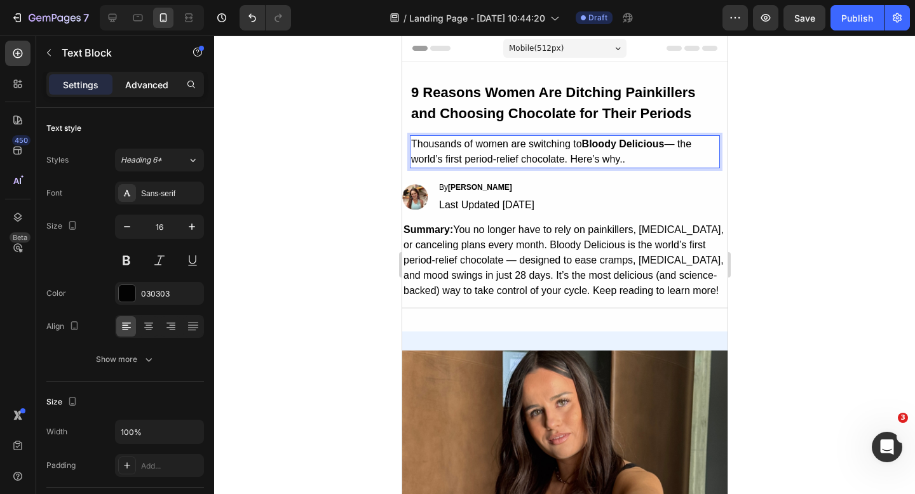
click at [146, 83] on p "Advanced" at bounding box center [146, 84] width 43 height 13
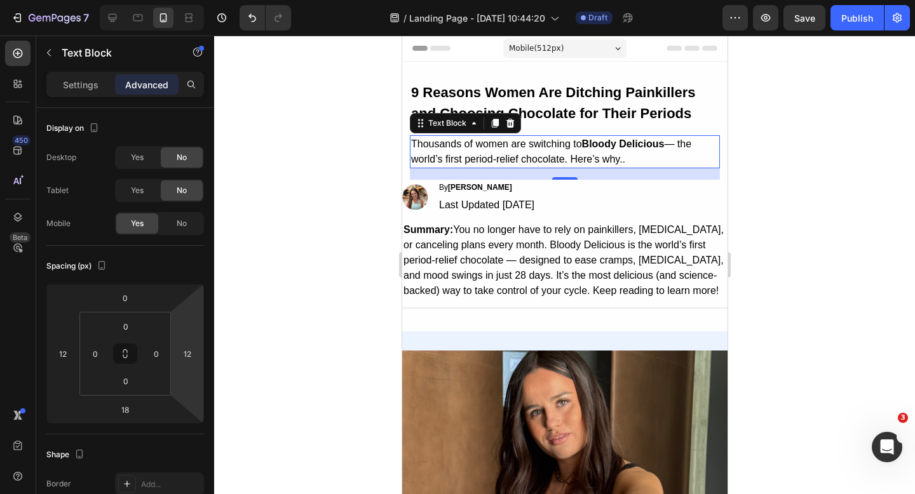
click at [856, 166] on div at bounding box center [564, 265] width 701 height 459
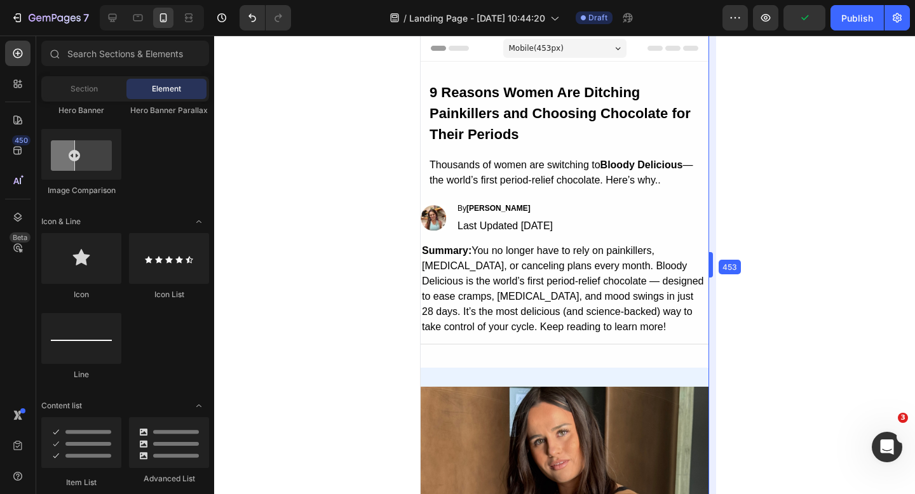
drag, startPoint x: 730, startPoint y: 156, endPoint x: 693, endPoint y: 172, distance: 40.1
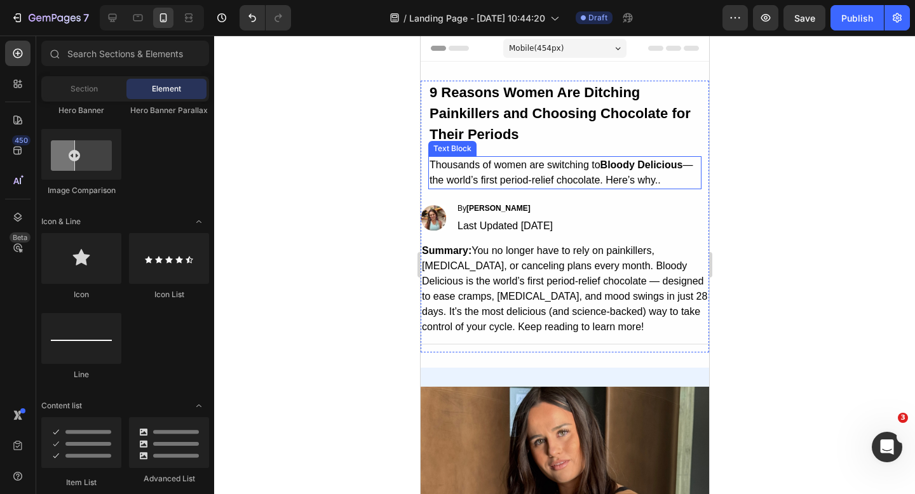
click at [564, 176] on p "Thousands of women are switching to Bloody Delicious — the world’s first period…" at bounding box center [564, 173] width 271 height 30
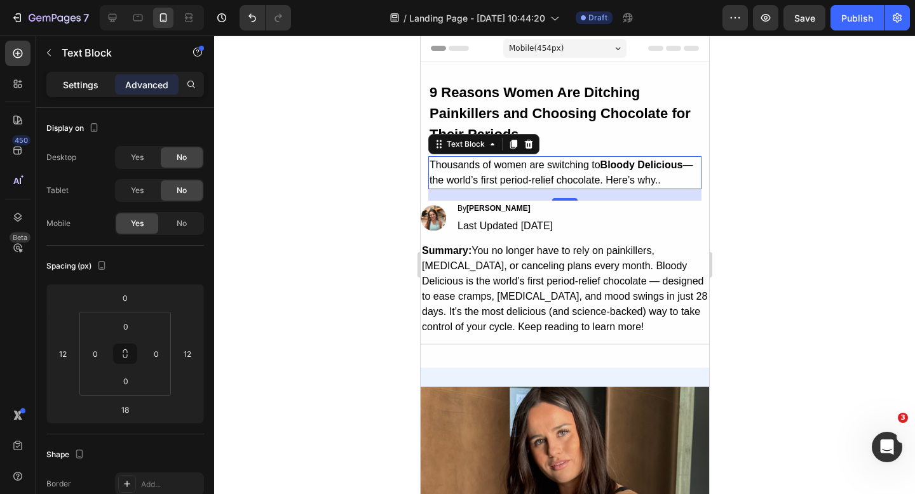
click at [70, 86] on p "Settings" at bounding box center [81, 84] width 36 height 13
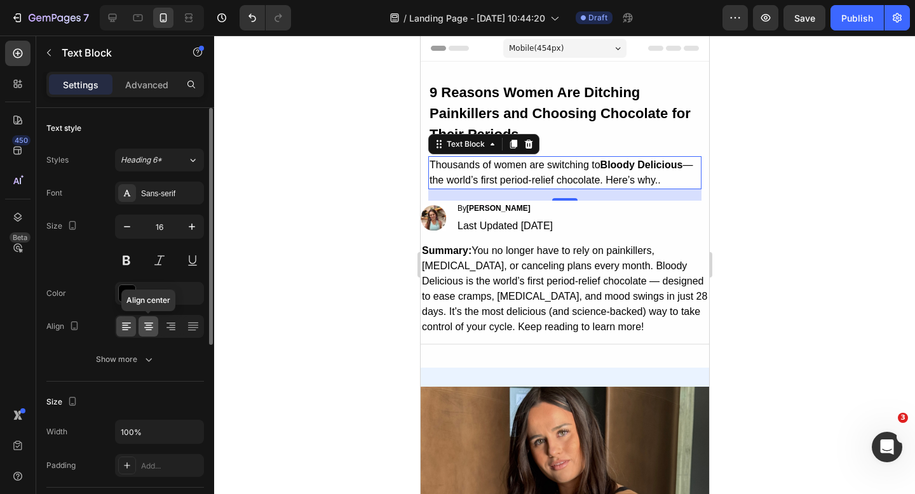
click at [147, 325] on icon at bounding box center [149, 325] width 6 height 1
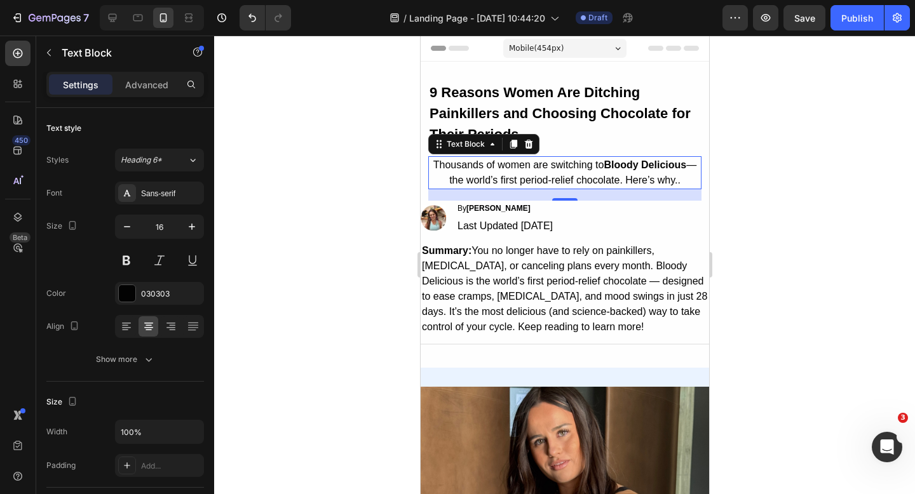
click at [692, 163] on p "Thousands of women are switching to Bloody Delicious — the world’s first period…" at bounding box center [564, 173] width 271 height 30
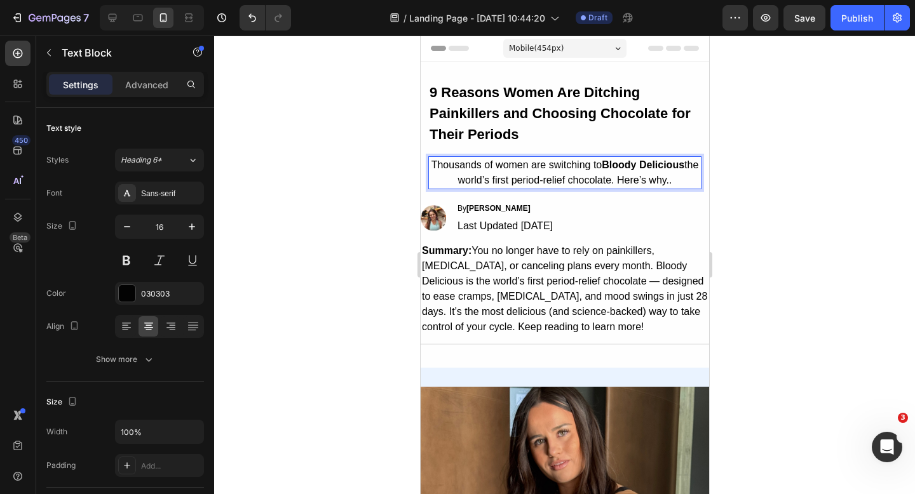
click at [781, 191] on div at bounding box center [564, 265] width 701 height 459
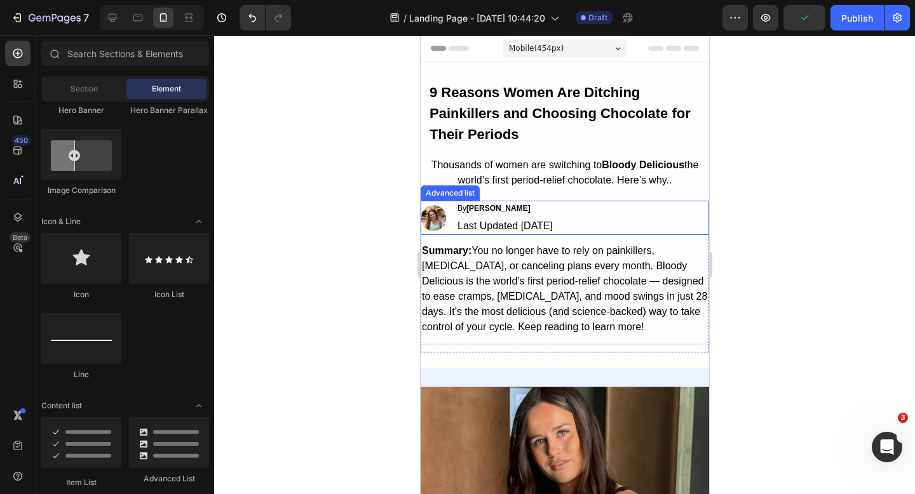
click at [448, 216] on li "Image By Jessica M. Text Block Last Updated Aug 25, 2025 Text Block Row" at bounding box center [486, 218] width 133 height 34
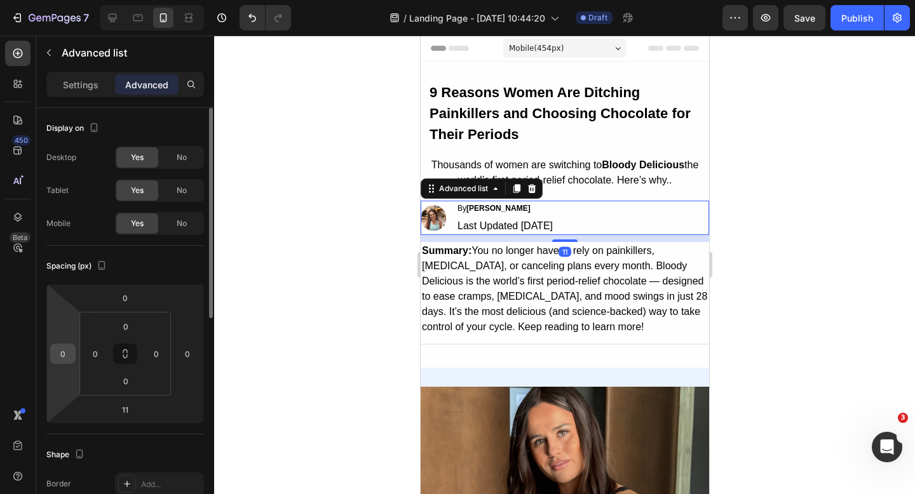
click at [65, 353] on input "0" at bounding box center [62, 353] width 19 height 19
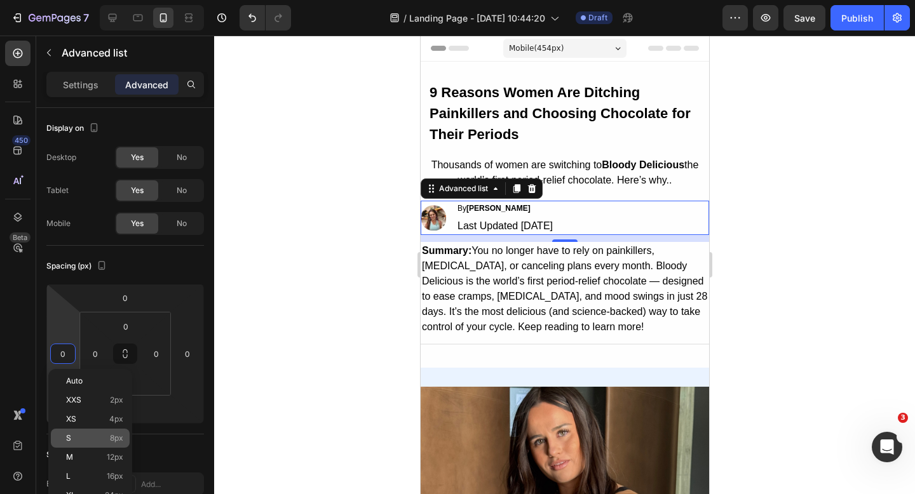
click at [79, 443] on div "S 8px" at bounding box center [90, 438] width 79 height 19
type input "8"
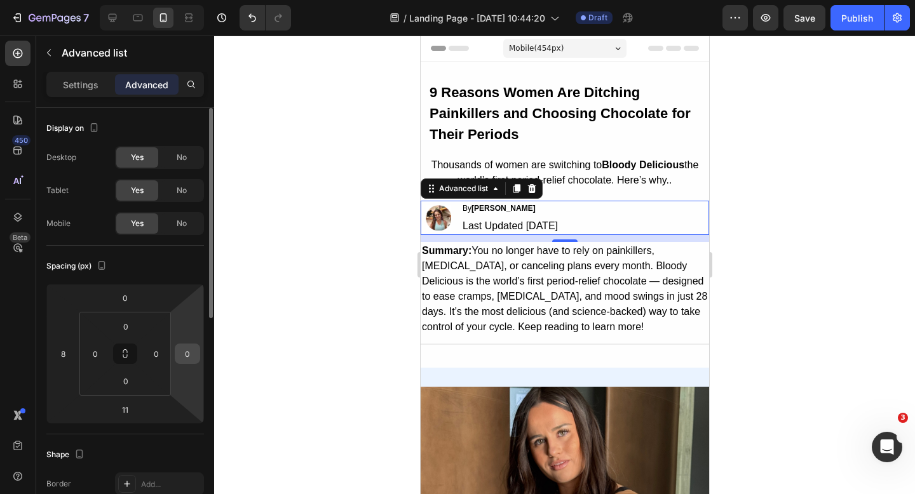
click at [189, 355] on input "0" at bounding box center [187, 353] width 19 height 19
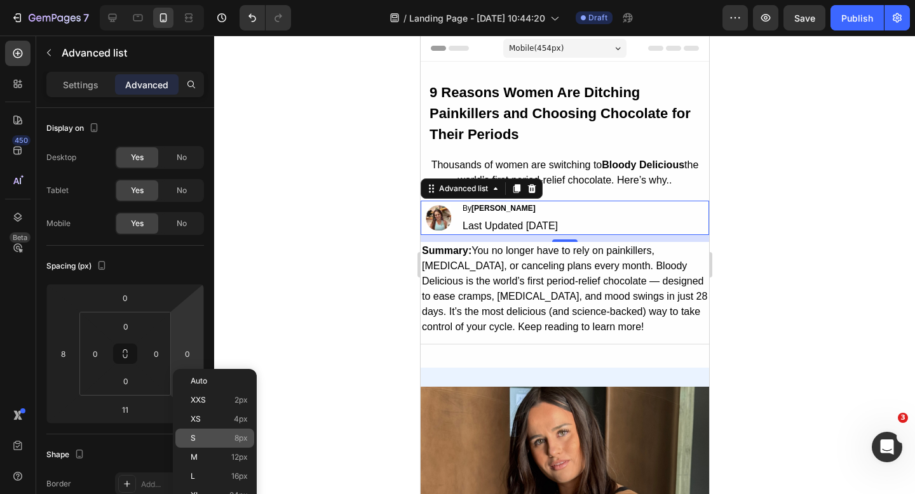
click at [189, 438] on div "S 8px" at bounding box center [214, 438] width 79 height 19
type input "8"
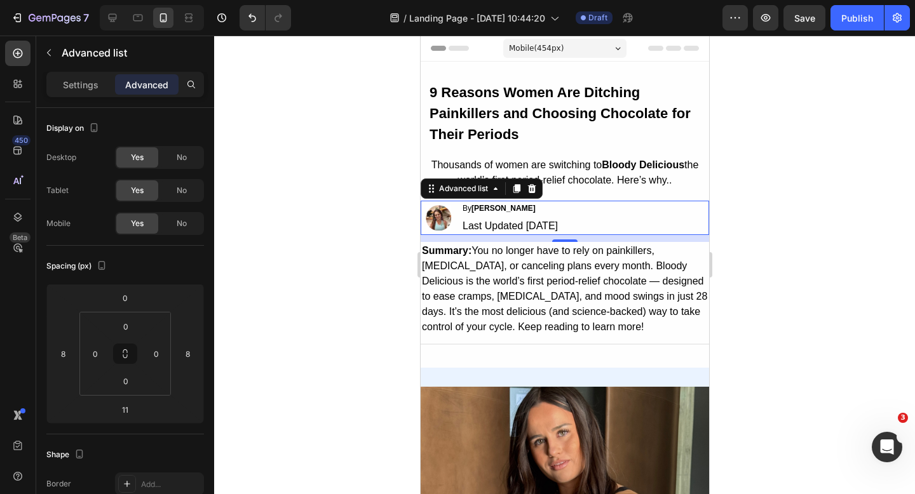
click at [796, 294] on div at bounding box center [564, 265] width 701 height 459
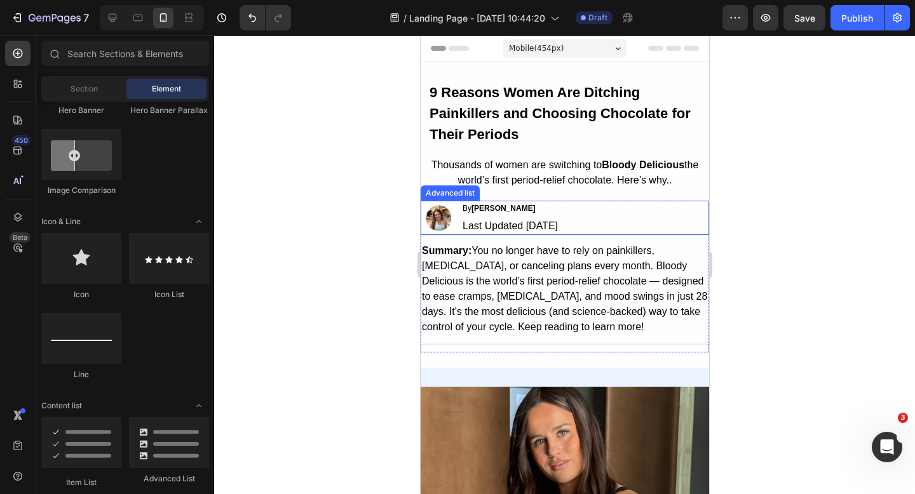
click at [653, 211] on div "Image By Jessica M. Text Block Last Updated Aug 25, 2025 Text Block Row" at bounding box center [564, 218] width 278 height 34
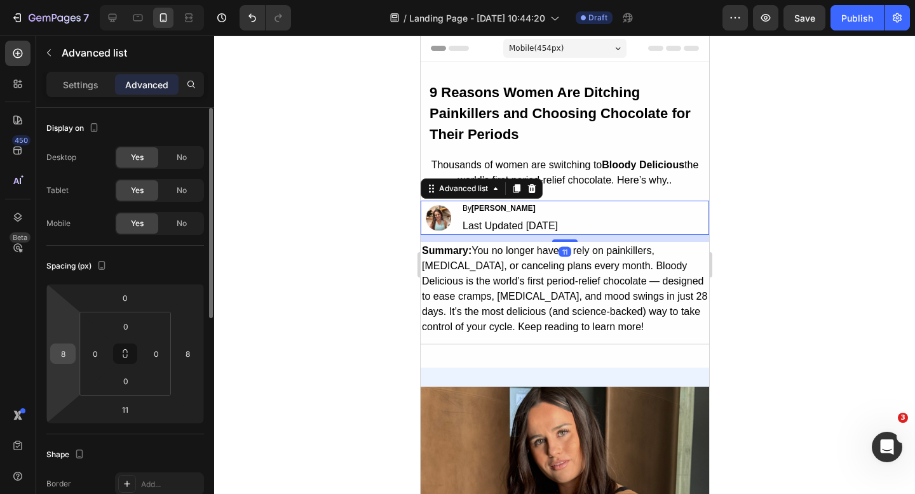
click at [72, 363] on div "8" at bounding box center [62, 354] width 25 height 20
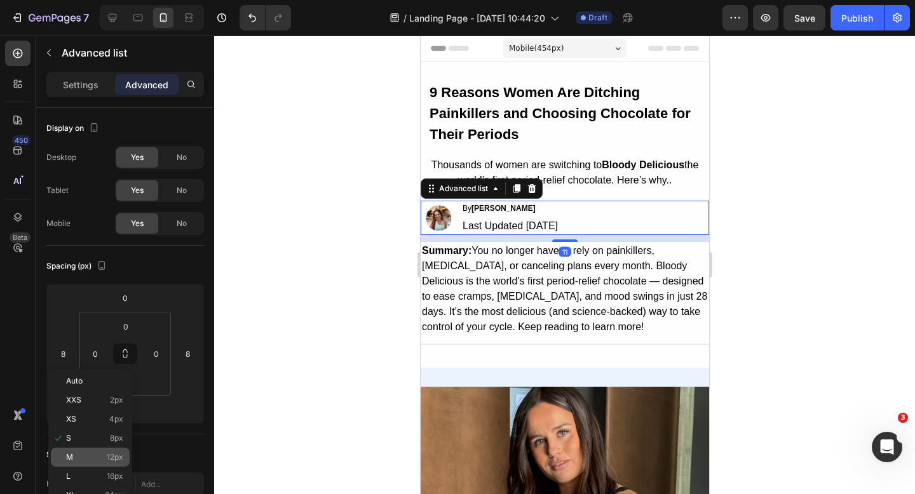
click at [72, 460] on span "M" at bounding box center [69, 457] width 7 height 9
type input "12"
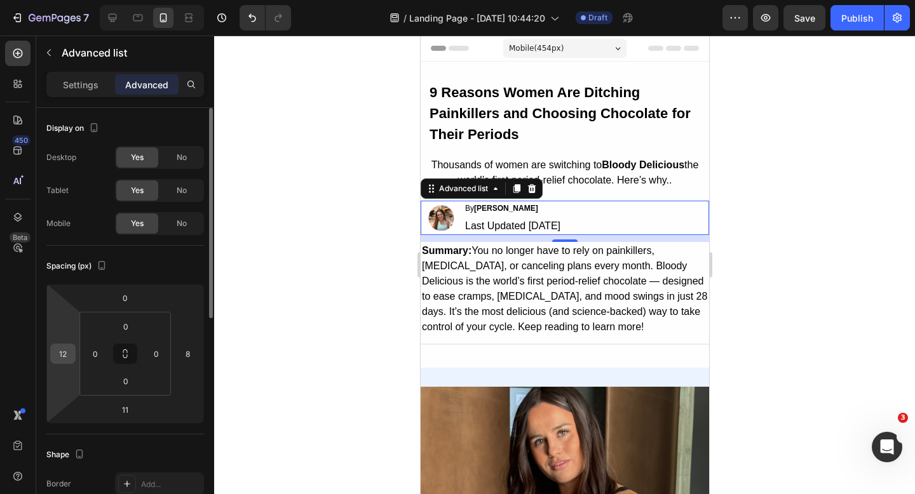
click at [53, 360] on input "12" at bounding box center [62, 353] width 19 height 19
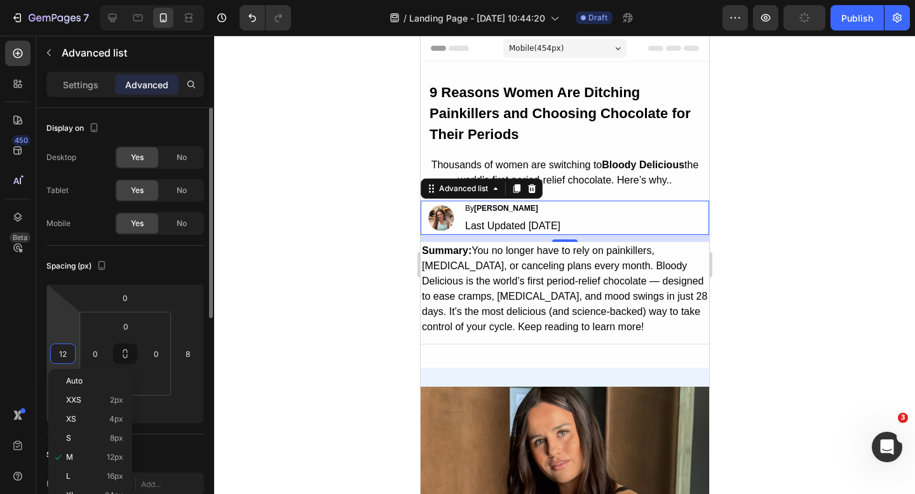
click at [158, 262] on div "Spacing (px)" at bounding box center [125, 266] width 158 height 20
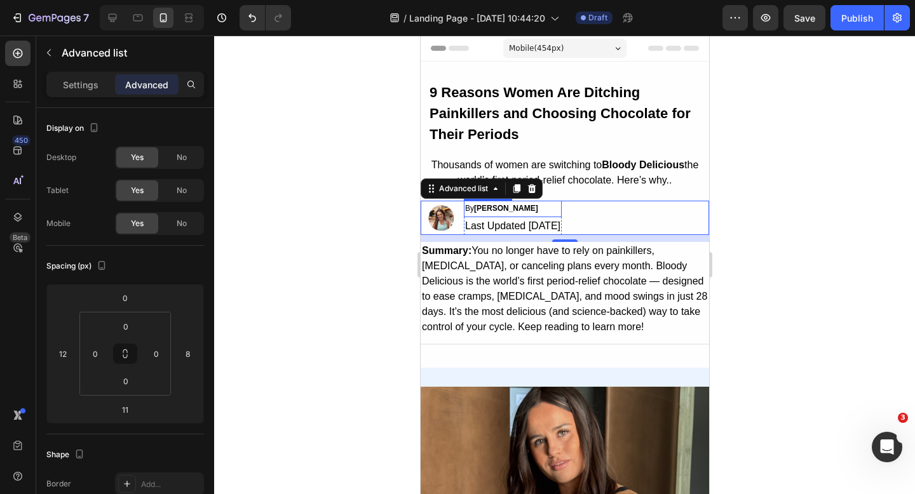
click at [542, 227] on div "Last Updated [DATE]" at bounding box center [512, 226] width 98 height 18
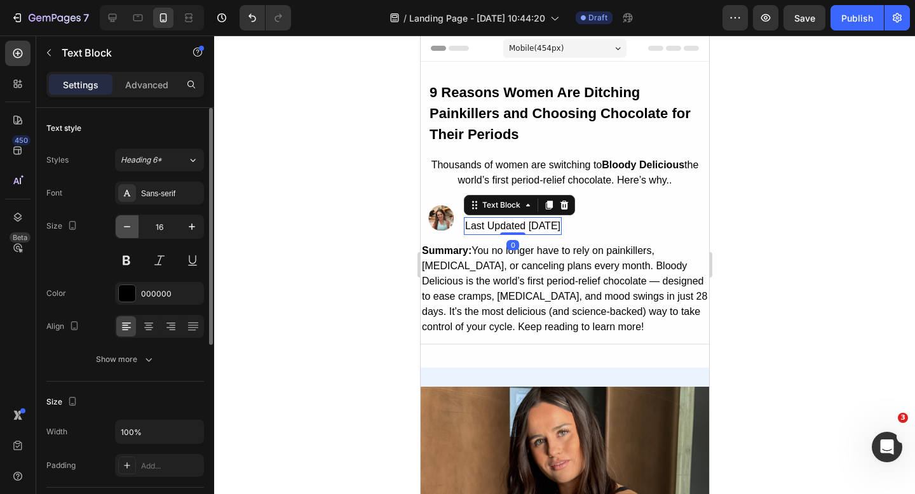
click at [122, 230] on icon "button" at bounding box center [127, 226] width 13 height 13
type input "13"
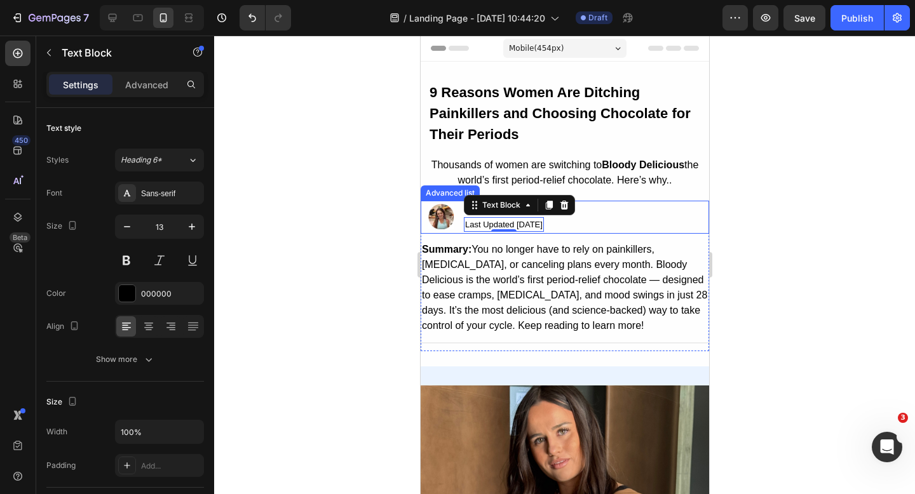
click at [613, 215] on div "Image By Jessica M. Text Block Last Updated Aug 25, 2025 Text Block 0 Row" at bounding box center [566, 217] width 276 height 33
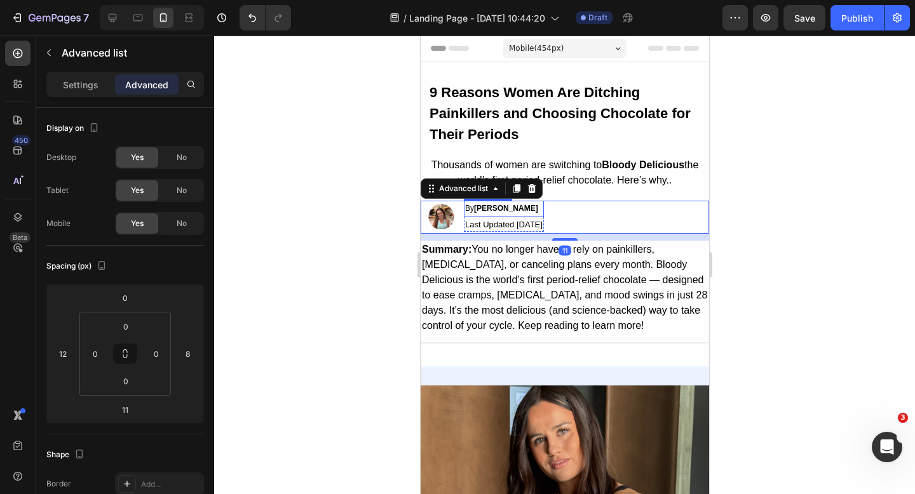
click at [504, 209] on strong "[PERSON_NAME]" at bounding box center [505, 208] width 64 height 9
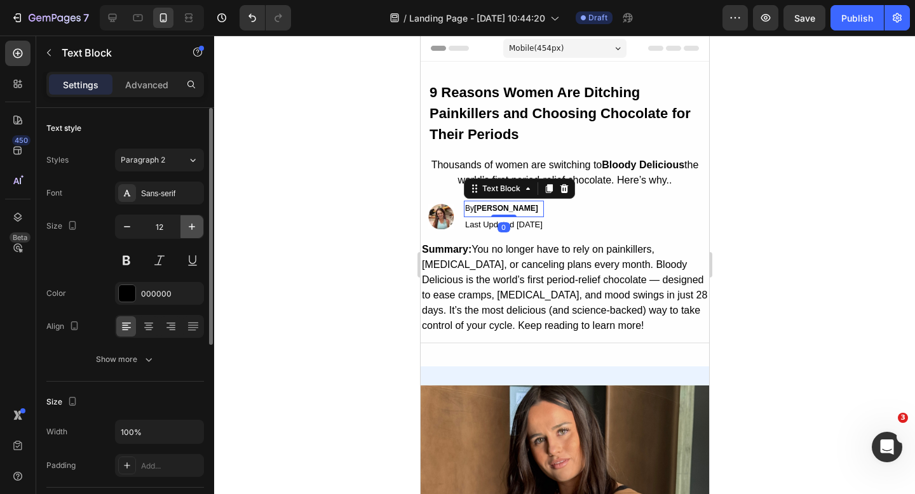
click at [187, 230] on icon "button" at bounding box center [192, 226] width 13 height 13
type input "13"
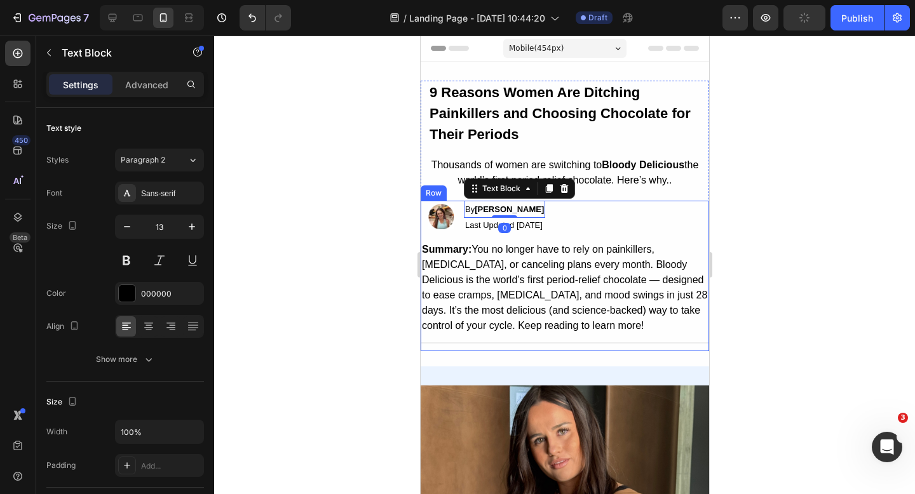
click at [605, 223] on div "Image By Jessica M. Text Block 0 Last Updated Aug 25, 2025 Text Block Row" at bounding box center [566, 217] width 276 height 33
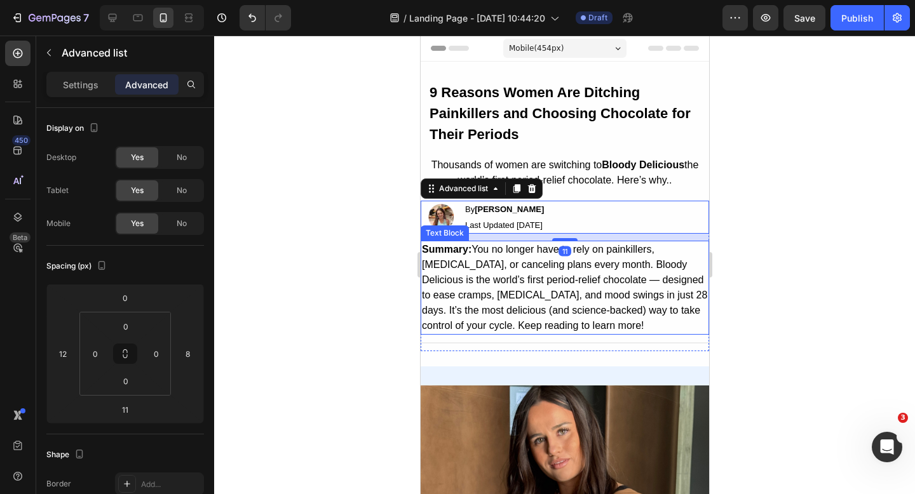
click at [523, 297] on p "Summary: You no longer have to rely on painkillers, [MEDICAL_DATA], or cancelin…" at bounding box center [564, 287] width 286 height 91
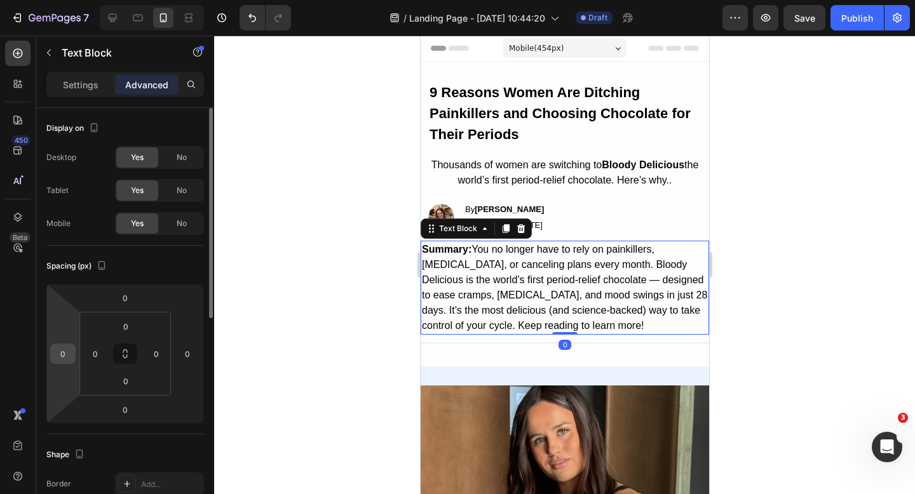
click at [60, 352] on input "0" at bounding box center [62, 353] width 19 height 19
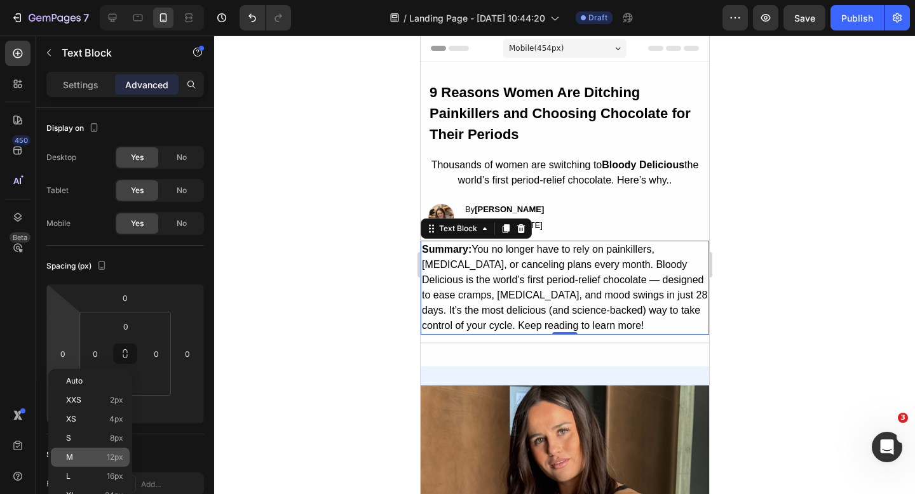
click at [78, 453] on p "M 12px" at bounding box center [94, 457] width 57 height 9
type input "12"
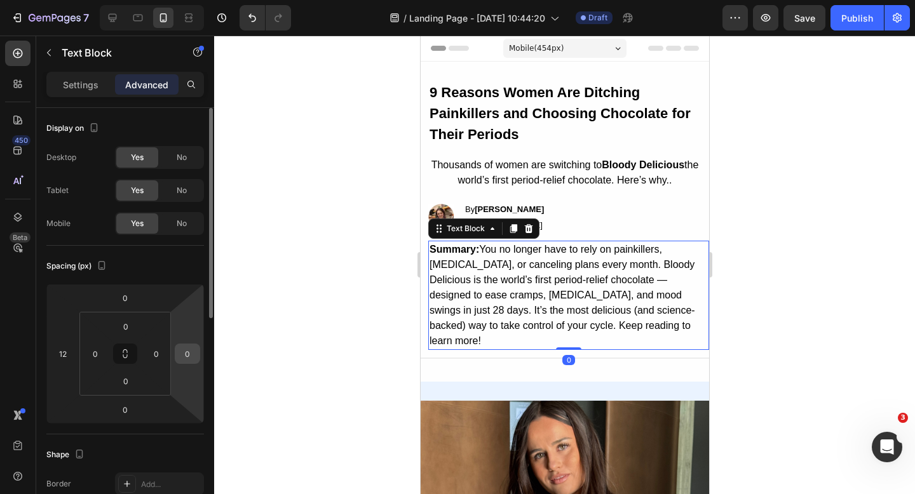
click at [194, 358] on input "0" at bounding box center [187, 353] width 19 height 19
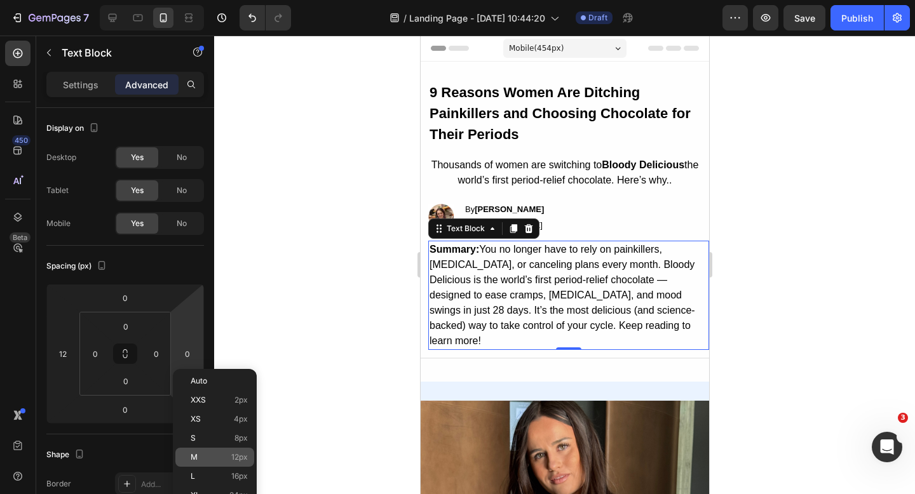
click at [210, 459] on p "M 12px" at bounding box center [219, 457] width 57 height 9
type input "12"
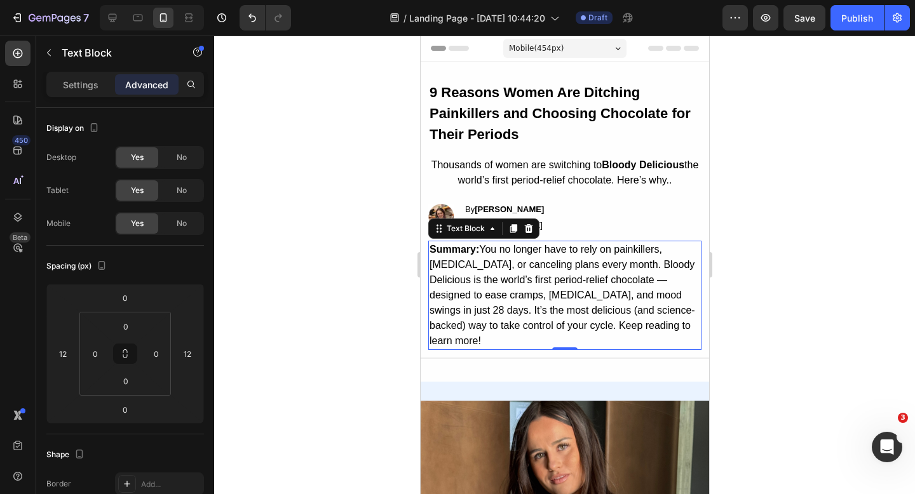
click at [538, 317] on p "Summary: You no longer have to rely on painkillers, [MEDICAL_DATA], or cancelin…" at bounding box center [564, 295] width 271 height 107
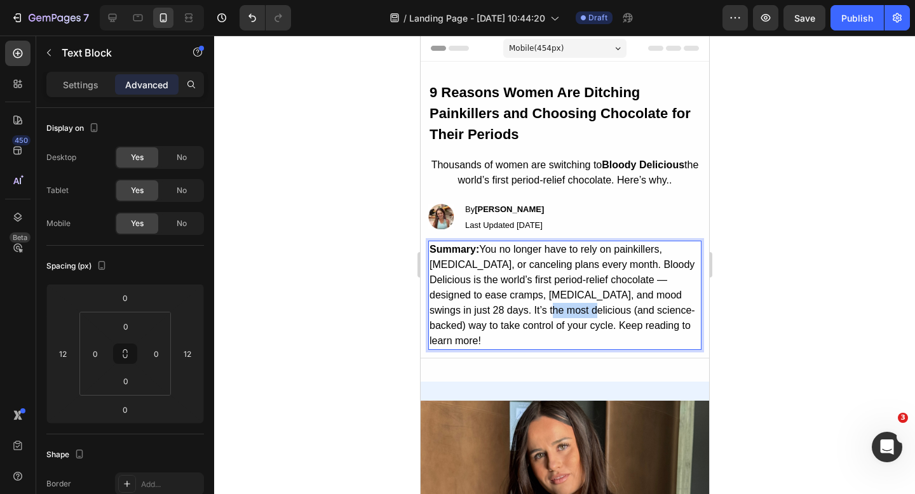
click at [538, 317] on p "Summary: You no longer have to rely on painkillers, [MEDICAL_DATA], or cancelin…" at bounding box center [564, 295] width 271 height 107
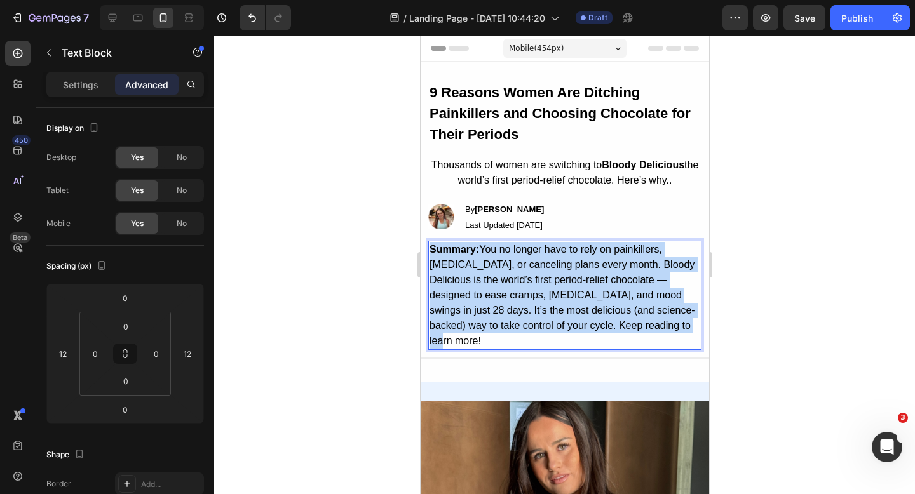
click at [538, 317] on p "Summary: You no longer have to rely on painkillers, [MEDICAL_DATA], or cancelin…" at bounding box center [564, 295] width 271 height 107
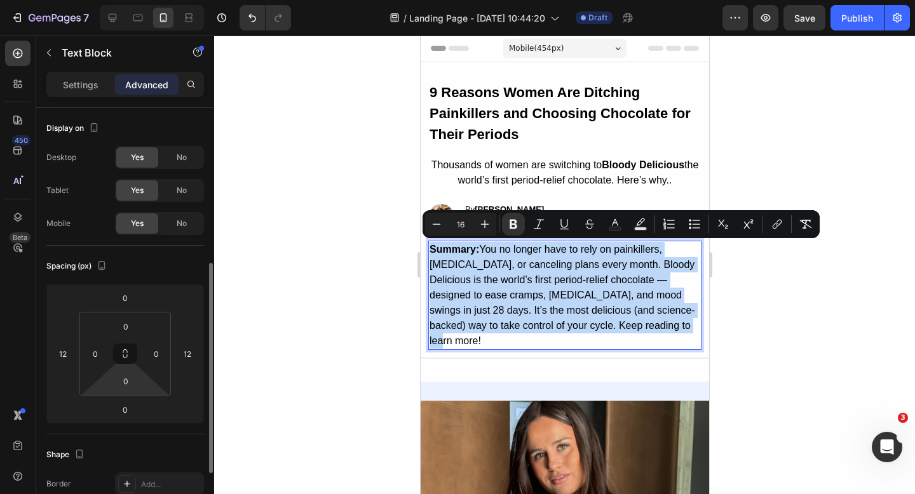
scroll to position [159, 0]
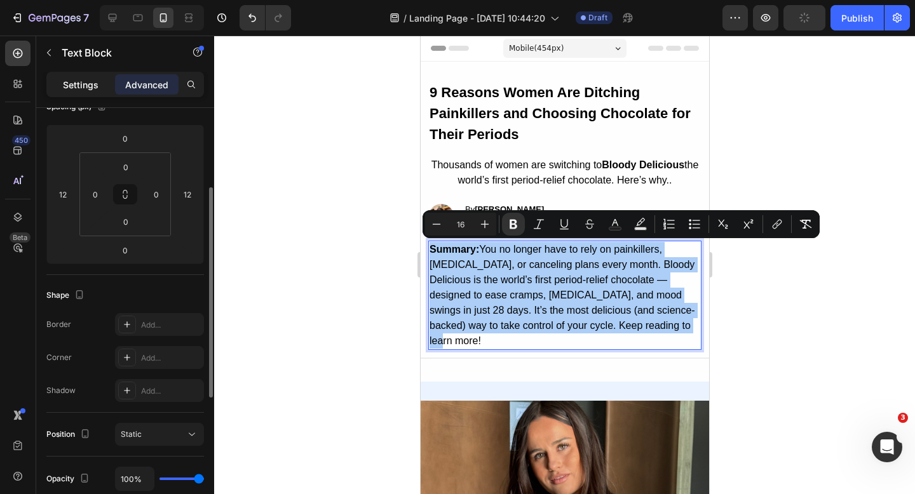
click at [79, 75] on div "Settings" at bounding box center [81, 84] width 64 height 20
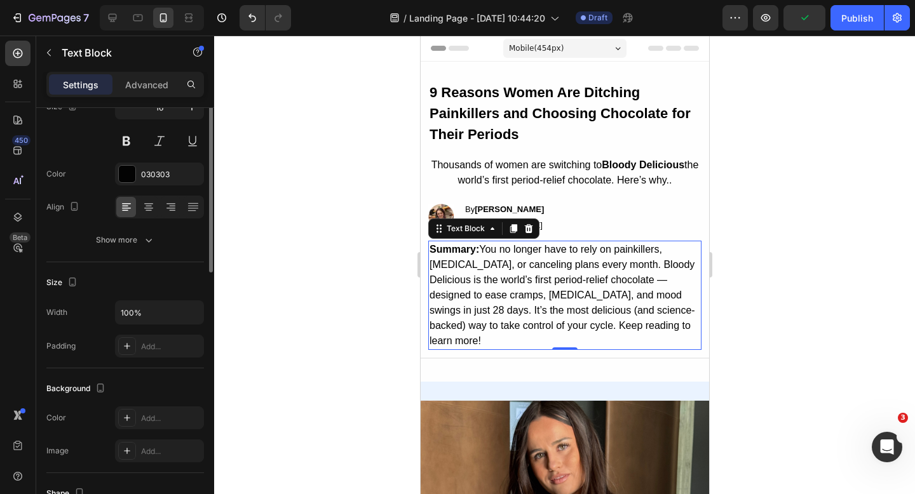
scroll to position [0, 0]
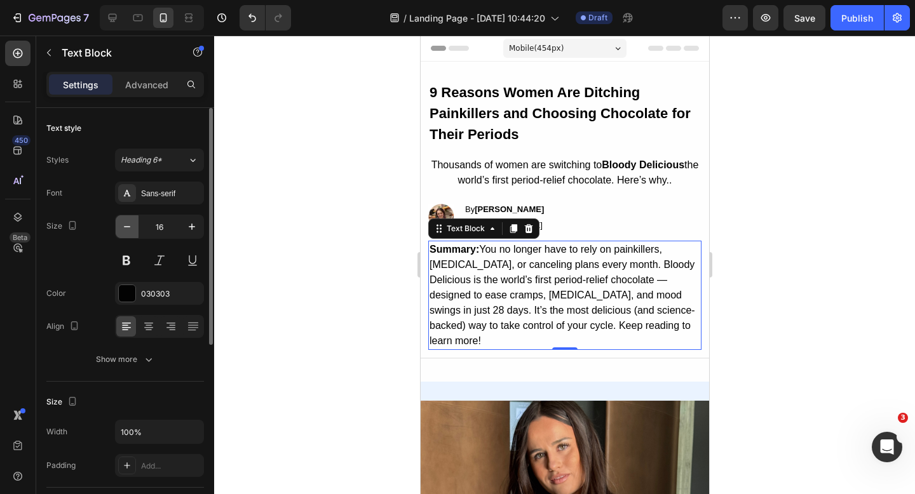
click at [126, 226] on icon "button" at bounding box center [127, 226] width 13 height 13
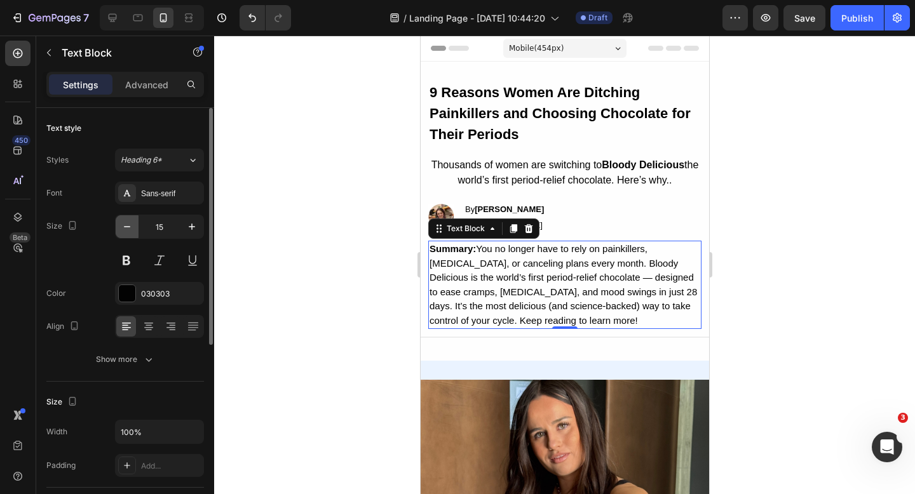
click at [126, 226] on icon "button" at bounding box center [127, 226] width 13 height 13
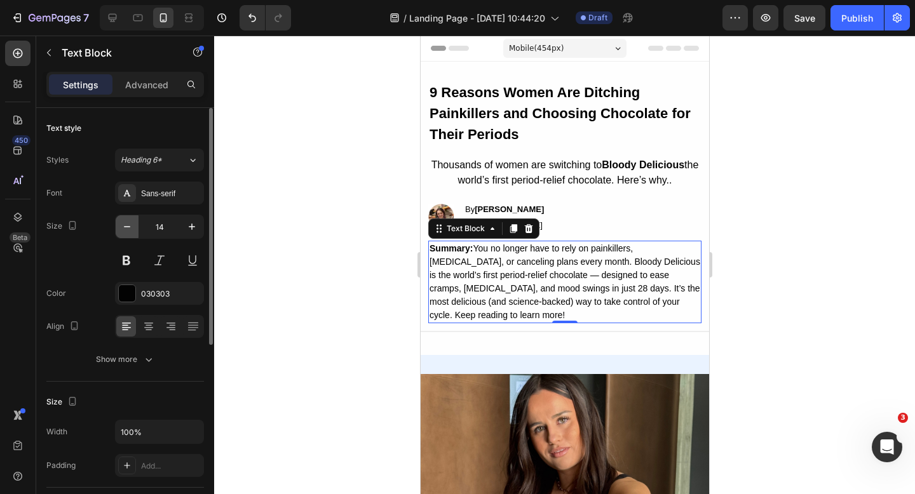
click at [126, 226] on icon "button" at bounding box center [127, 226] width 13 height 13
type input "13"
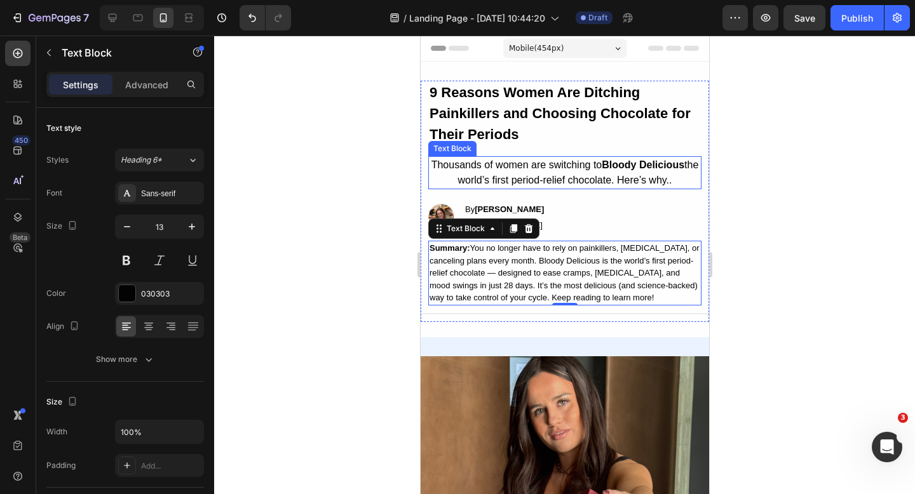
click at [503, 173] on p "Thousands of women are switching to Bloody Delicious the world’s first period-r…" at bounding box center [564, 173] width 271 height 30
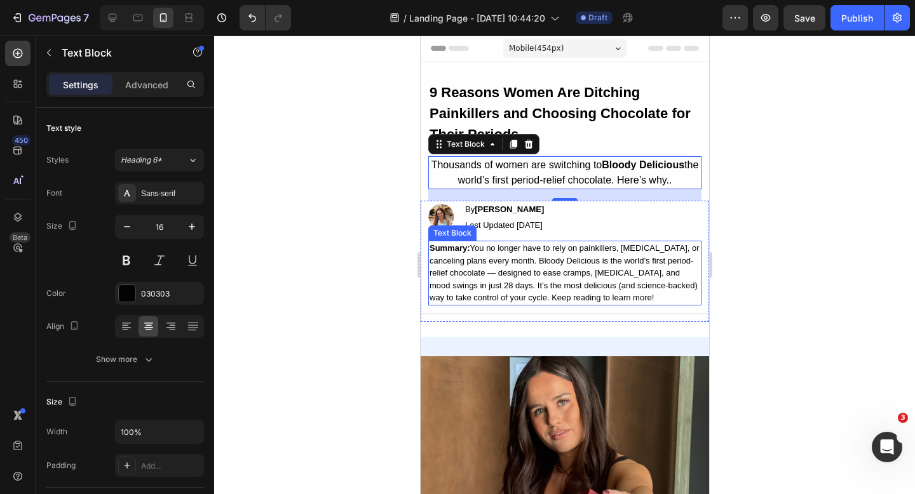
click at [501, 259] on p "Summary: You no longer have to rely on painkillers, [MEDICAL_DATA], or cancelin…" at bounding box center [564, 273] width 271 height 62
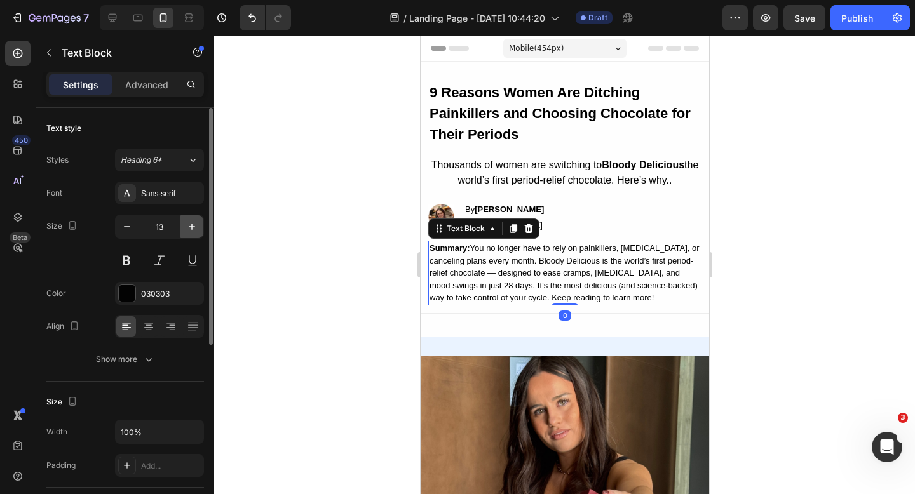
click at [196, 227] on icon "button" at bounding box center [192, 226] width 13 height 13
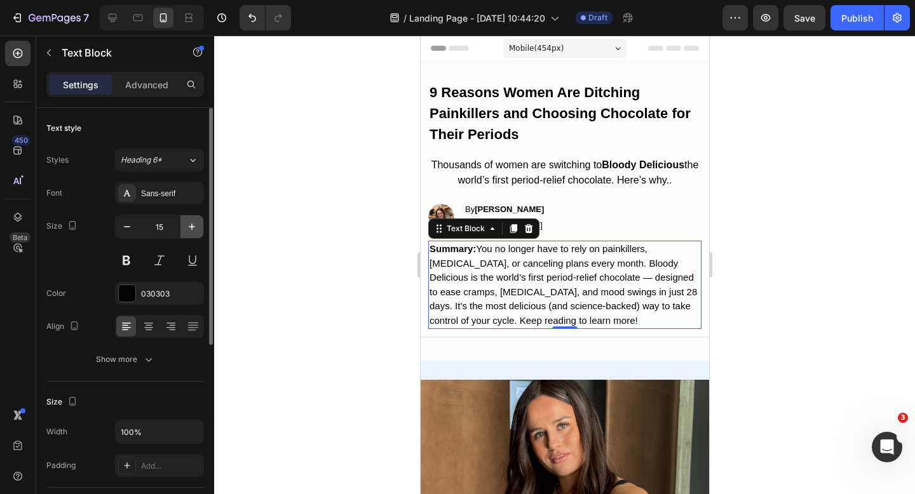
click at [196, 227] on icon "button" at bounding box center [192, 226] width 13 height 13
type input "16"
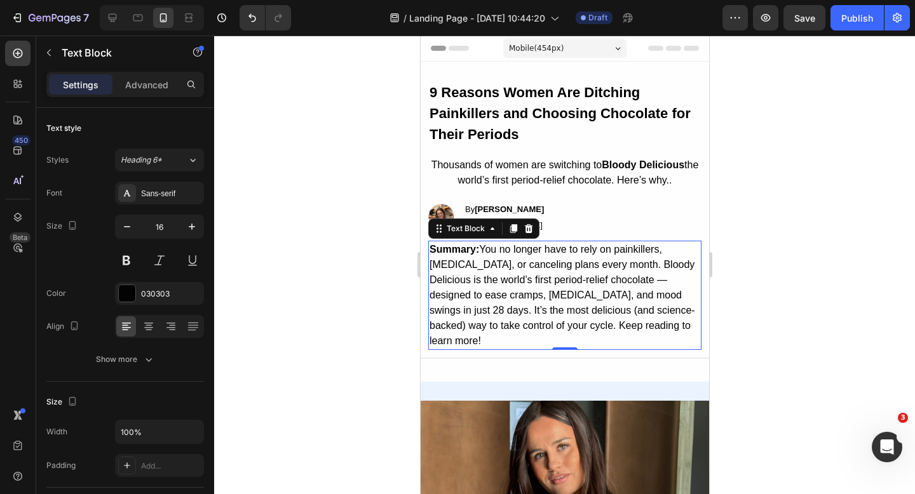
click at [795, 304] on div at bounding box center [564, 265] width 701 height 459
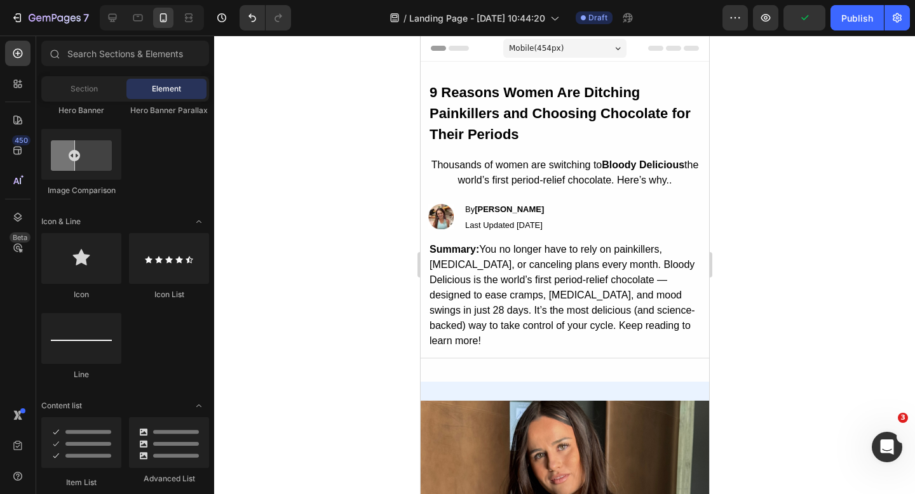
click at [844, 325] on div at bounding box center [564, 265] width 701 height 459
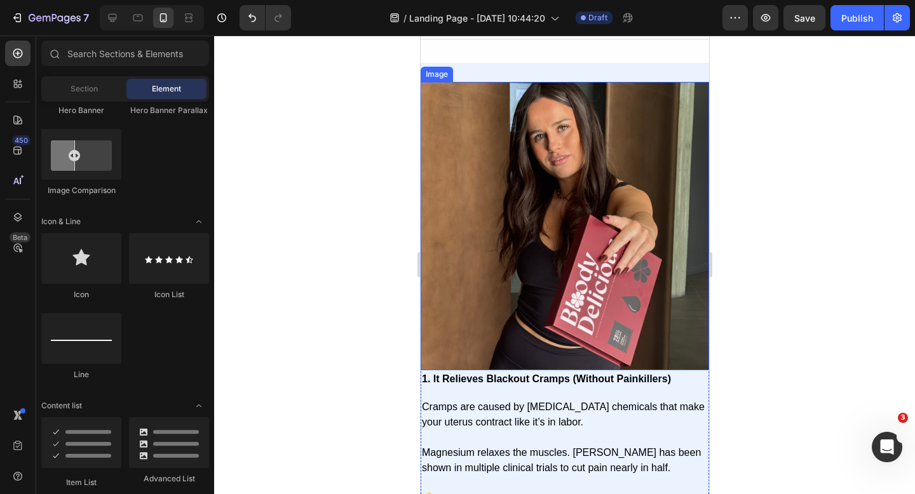
scroll to position [321, 0]
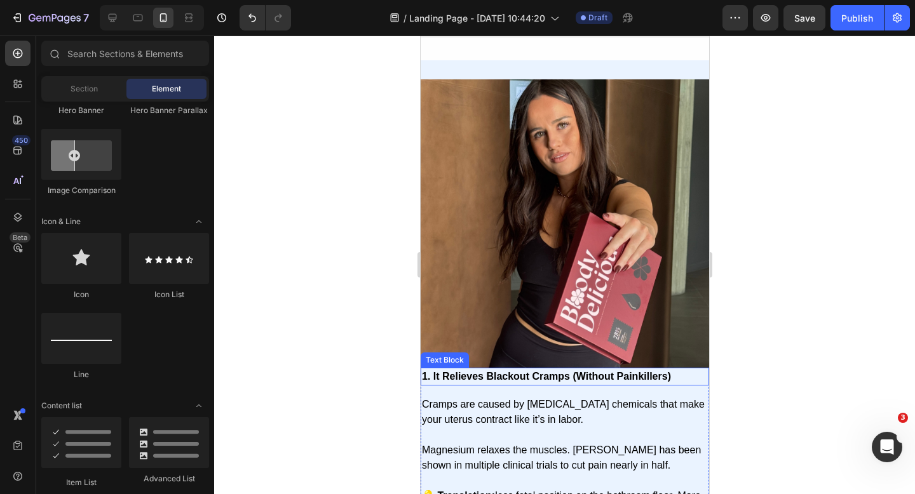
click at [554, 371] on strong "1. It Relieves Blackout Cramps (Without Painkillers)" at bounding box center [545, 376] width 249 height 11
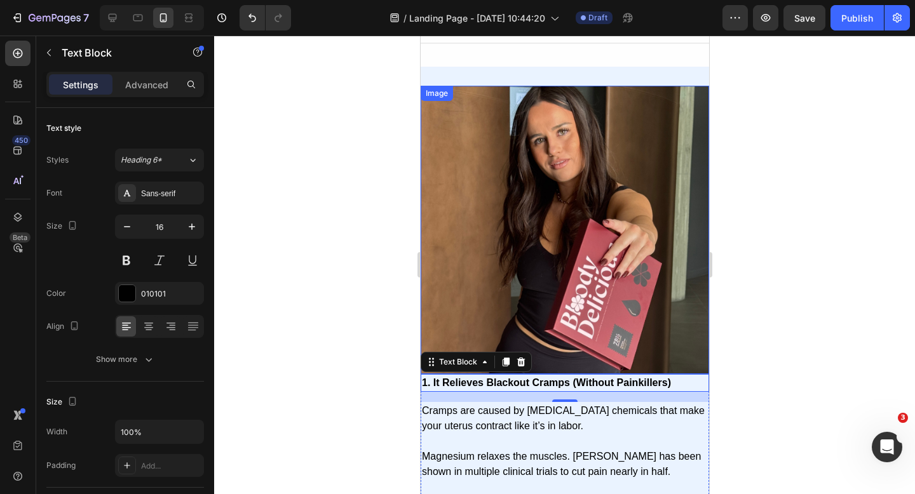
scroll to position [313, 0]
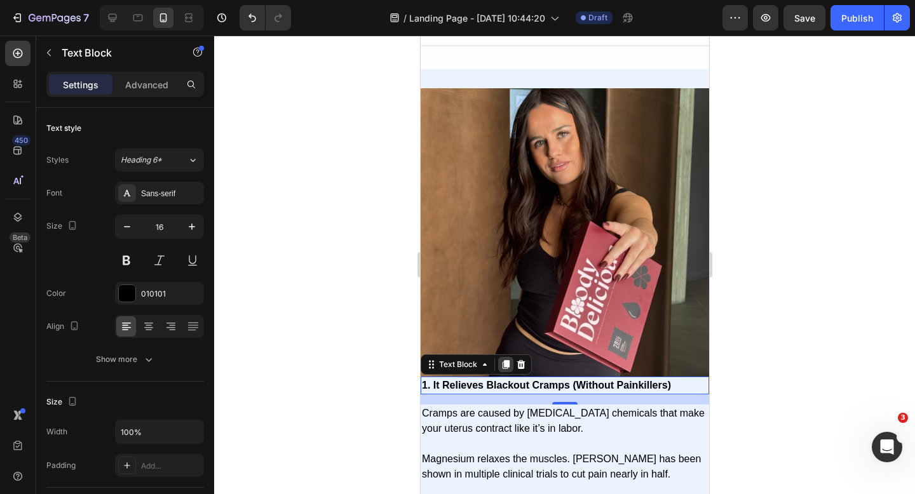
click at [503, 357] on div at bounding box center [504, 364] width 15 height 15
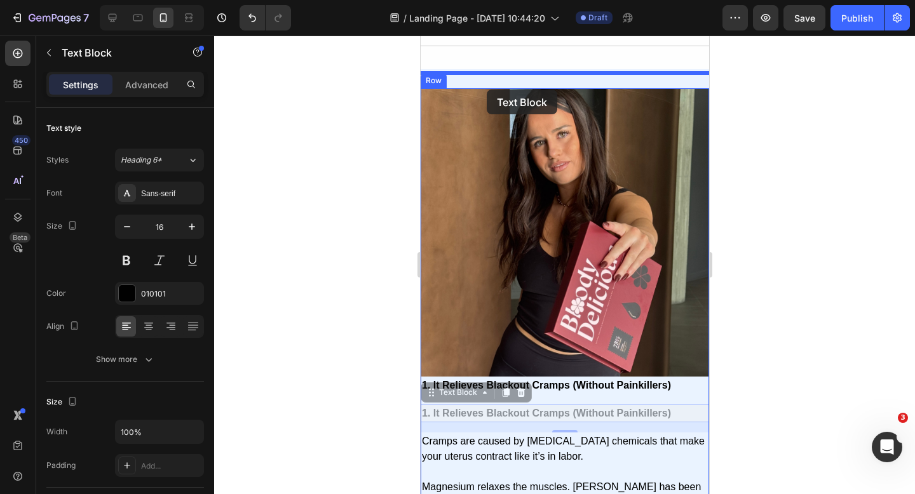
drag, startPoint x: 430, startPoint y: 384, endPoint x: 486, endPoint y: 90, distance: 299.4
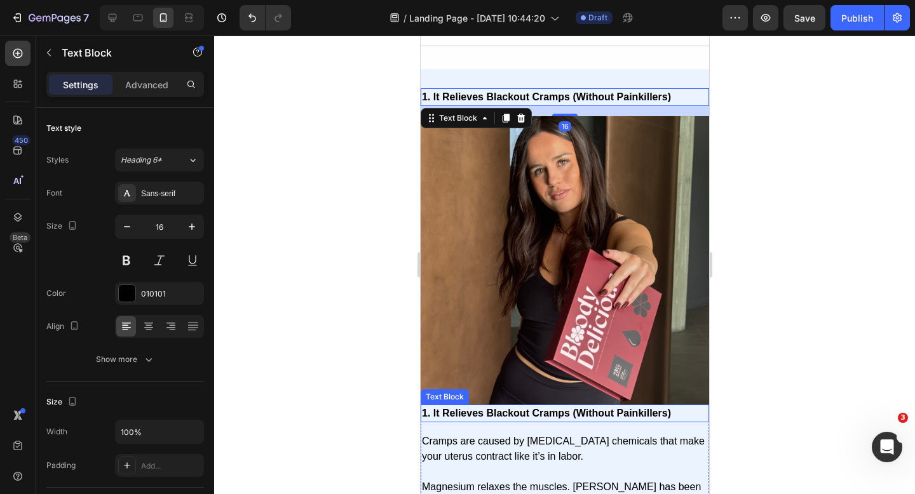
click at [484, 408] on strong "1. It Relieves Blackout Cramps (Without Painkillers)" at bounding box center [545, 413] width 249 height 11
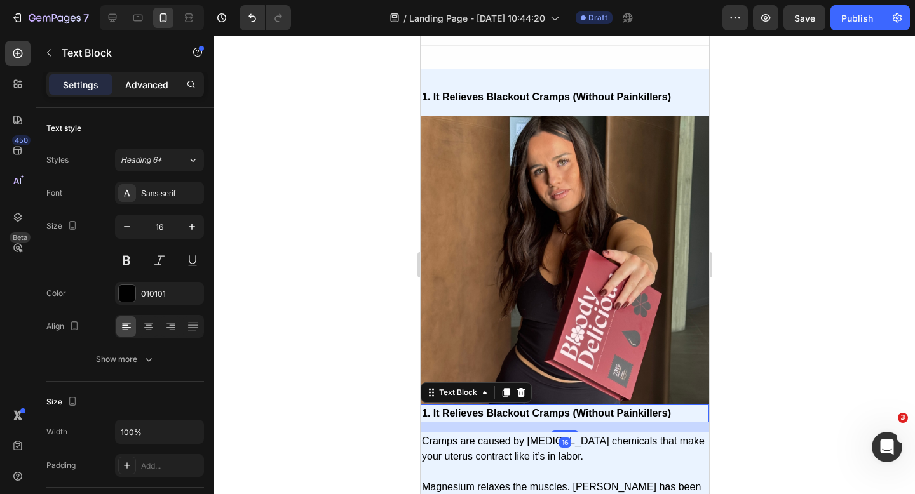
click at [148, 88] on p "Advanced" at bounding box center [146, 84] width 43 height 13
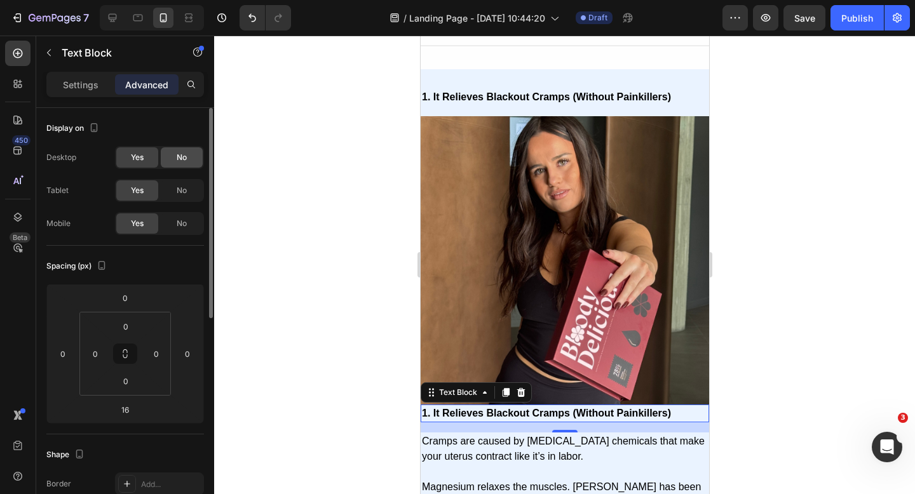
click at [185, 159] on span "No" at bounding box center [182, 157] width 10 height 11
click at [184, 187] on span "No" at bounding box center [182, 190] width 10 height 11
click at [182, 229] on div "No" at bounding box center [182, 223] width 42 height 20
click at [179, 225] on span "No" at bounding box center [182, 223] width 10 height 11
click at [147, 156] on div "Yes" at bounding box center [137, 157] width 42 height 20
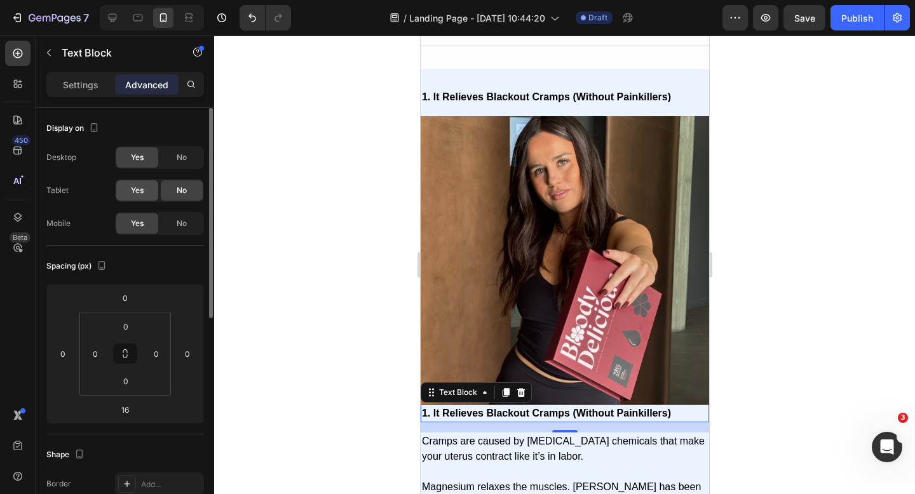
click at [135, 189] on span "Yes" at bounding box center [137, 190] width 13 height 11
click at [178, 226] on span "No" at bounding box center [182, 223] width 10 height 11
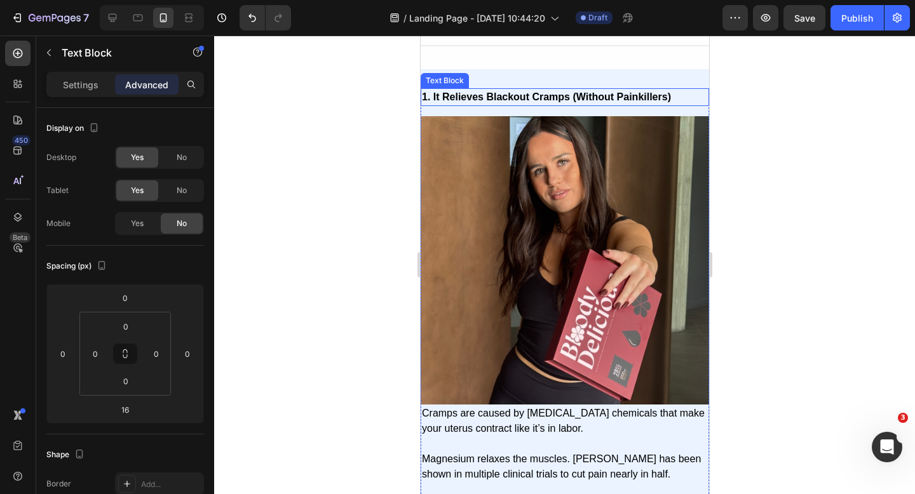
click at [661, 91] on strong "1. It Relieves Blackout Cramps (Without Painkillers)" at bounding box center [545, 96] width 249 height 11
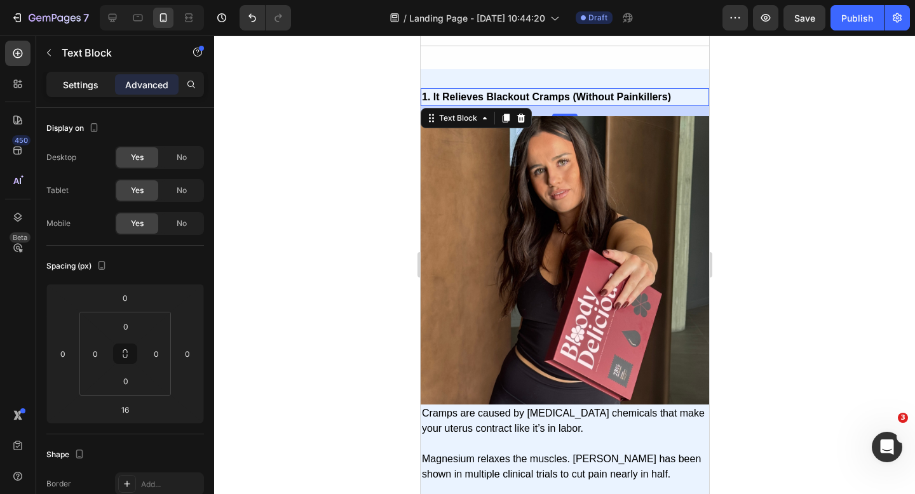
click at [78, 90] on p "Settings" at bounding box center [81, 84] width 36 height 13
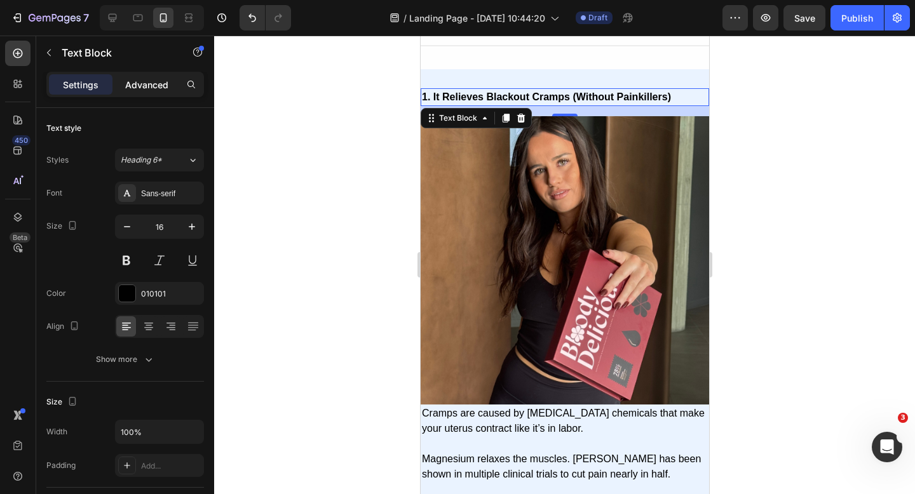
click at [151, 84] on p "Advanced" at bounding box center [146, 84] width 43 height 13
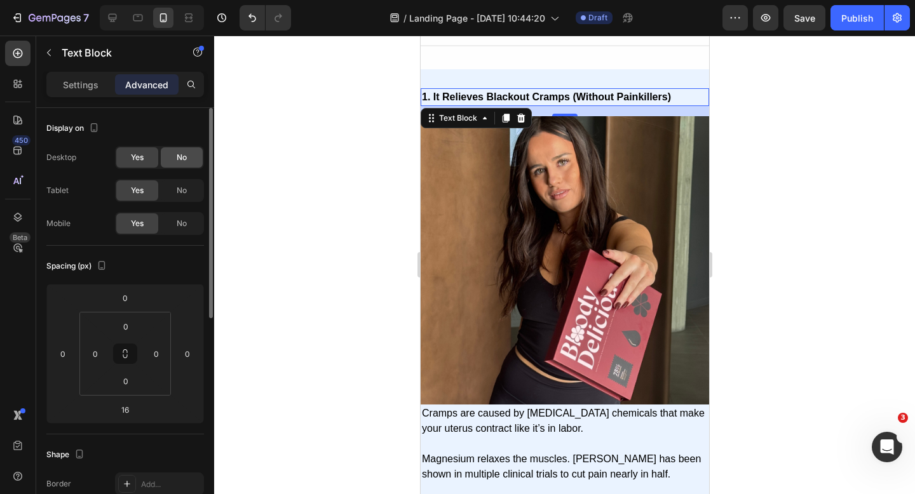
click at [179, 159] on span "No" at bounding box center [182, 157] width 10 height 11
click at [183, 193] on span "No" at bounding box center [182, 190] width 10 height 11
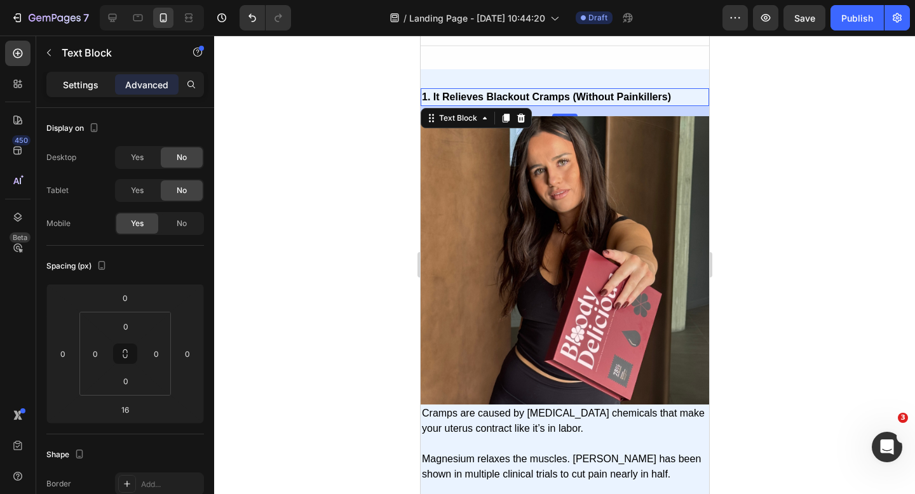
click at [65, 86] on p "Settings" at bounding box center [81, 84] width 36 height 13
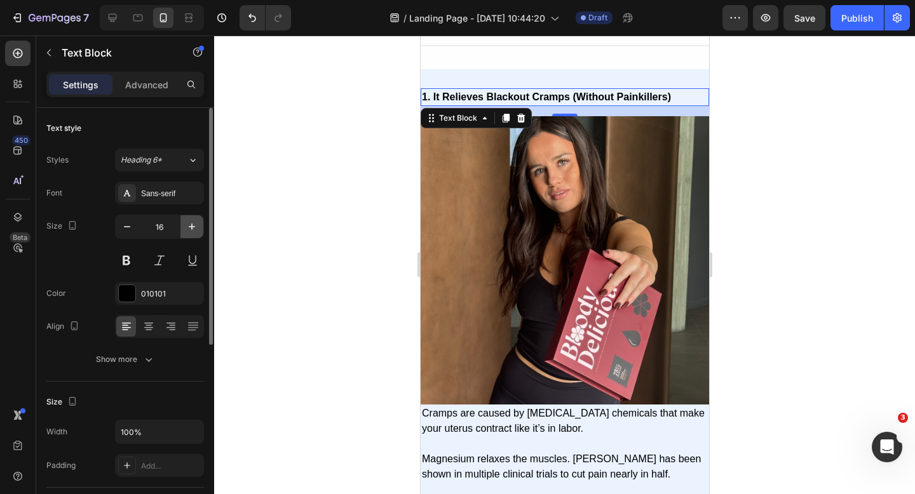
click at [197, 228] on icon "button" at bounding box center [192, 226] width 13 height 13
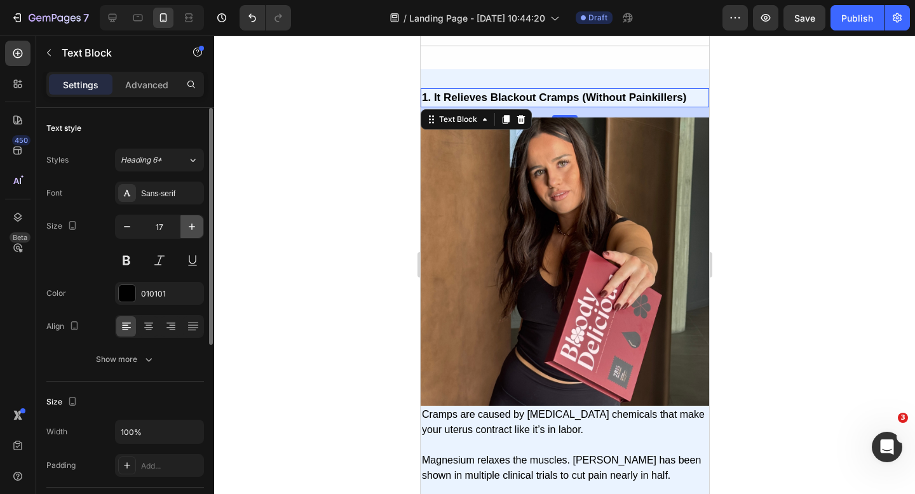
click at [197, 228] on icon "button" at bounding box center [192, 226] width 13 height 13
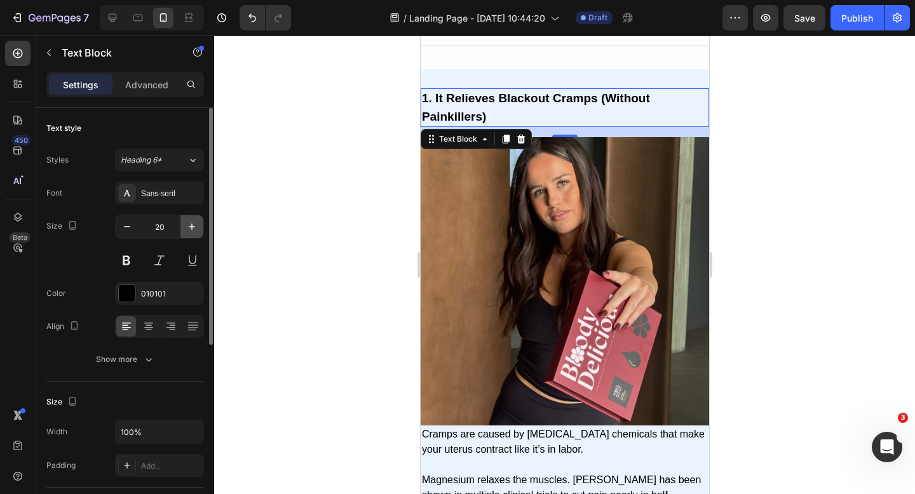
click at [197, 228] on icon "button" at bounding box center [192, 226] width 13 height 13
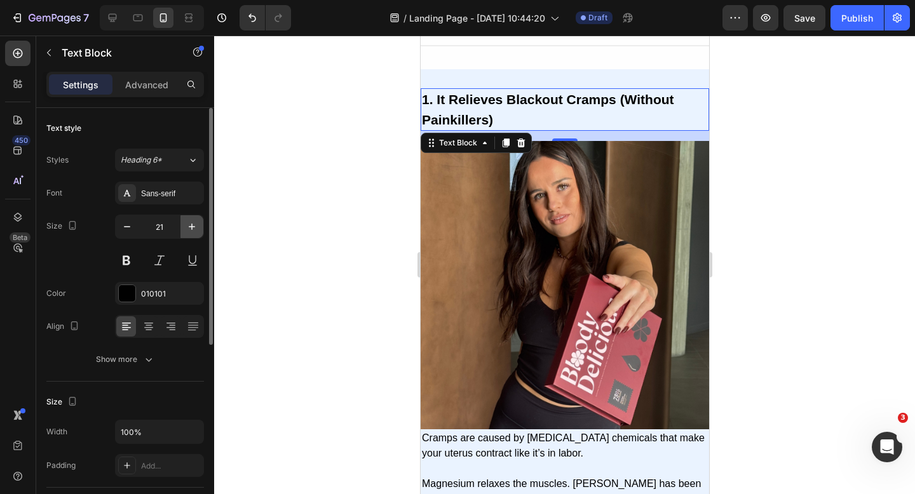
click at [197, 228] on icon "button" at bounding box center [192, 226] width 13 height 13
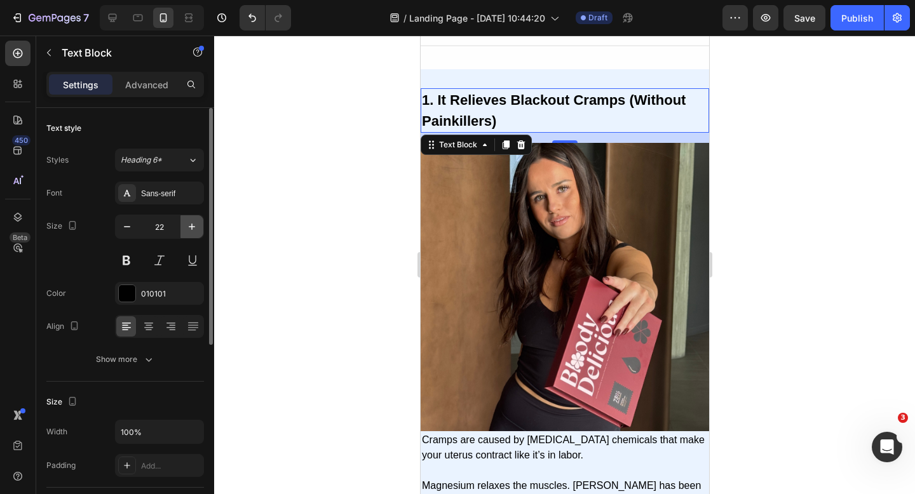
click at [197, 228] on icon "button" at bounding box center [192, 226] width 13 height 13
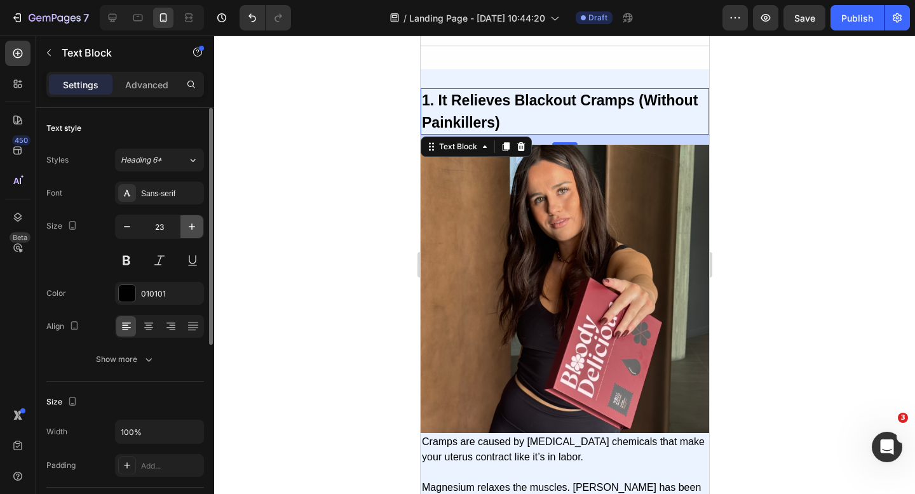
click at [197, 228] on icon "button" at bounding box center [192, 226] width 13 height 13
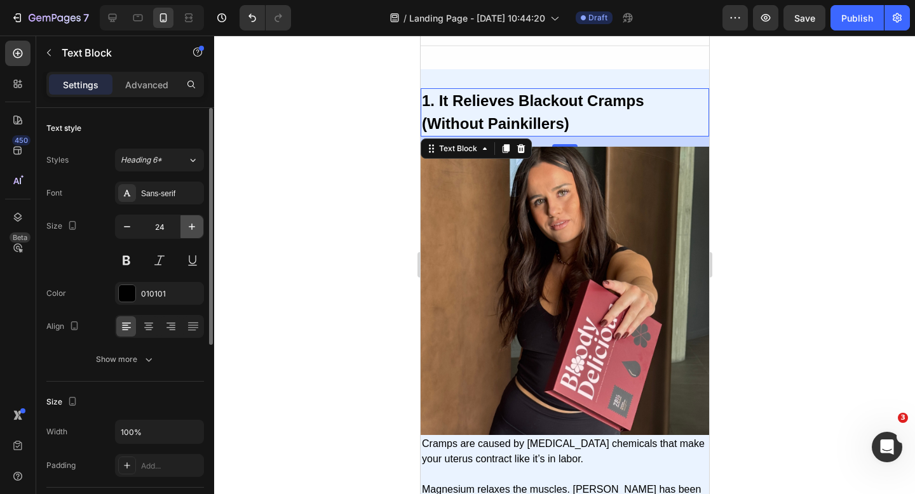
click at [197, 228] on icon "button" at bounding box center [192, 226] width 13 height 13
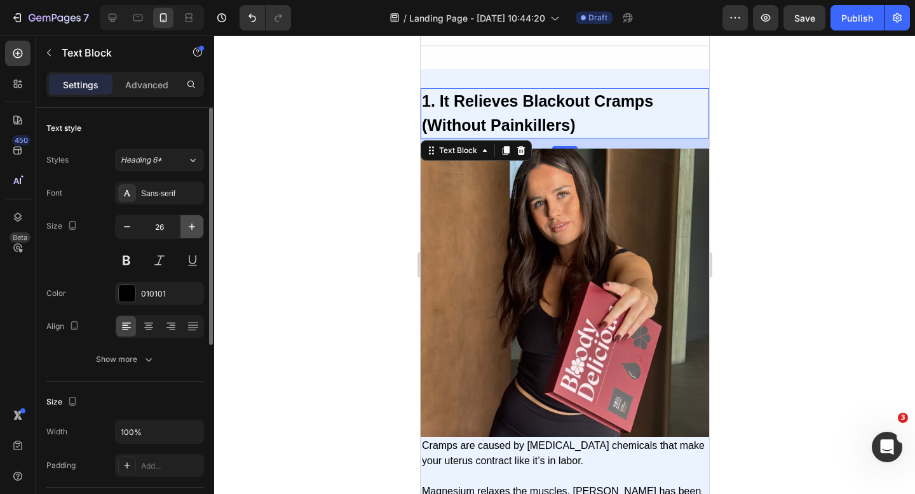
click at [197, 228] on icon "button" at bounding box center [192, 226] width 13 height 13
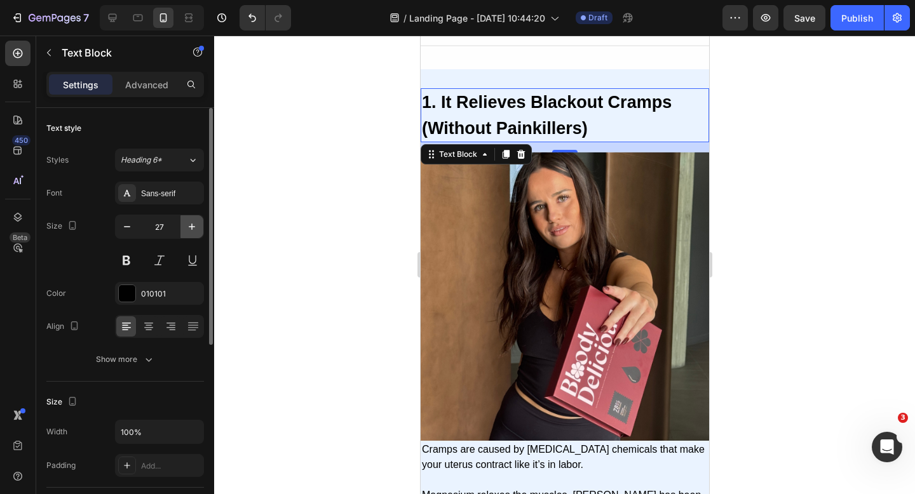
click at [197, 228] on icon "button" at bounding box center [192, 226] width 13 height 13
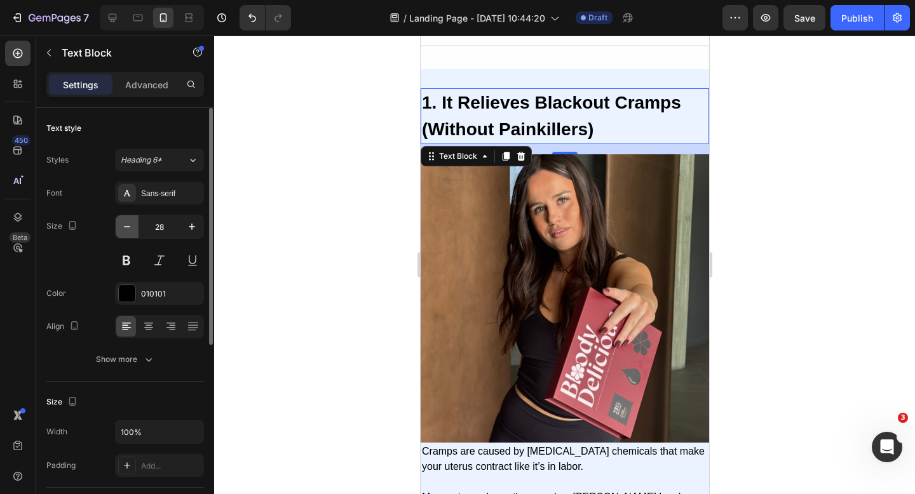
click at [124, 226] on icon "button" at bounding box center [127, 226] width 13 height 13
type input "27"
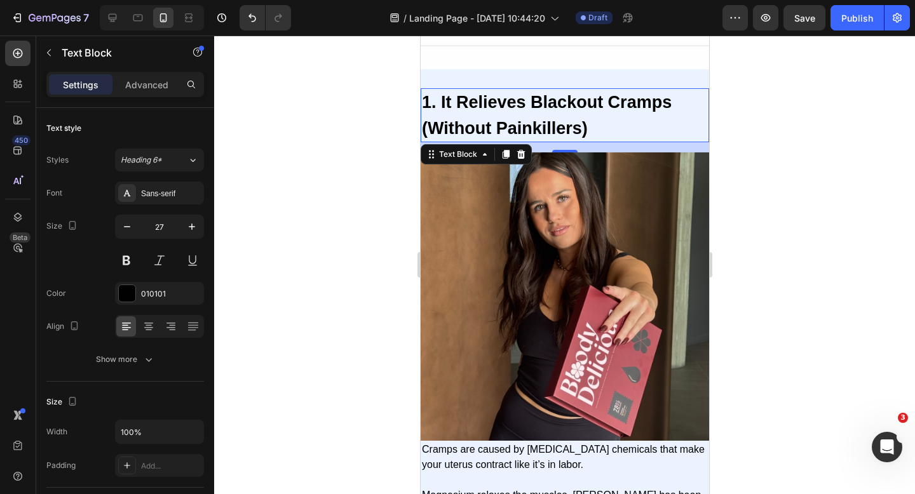
click at [614, 108] on p "1. It Relieves Blackout Cramps (Without Painkillers)" at bounding box center [564, 115] width 286 height 51
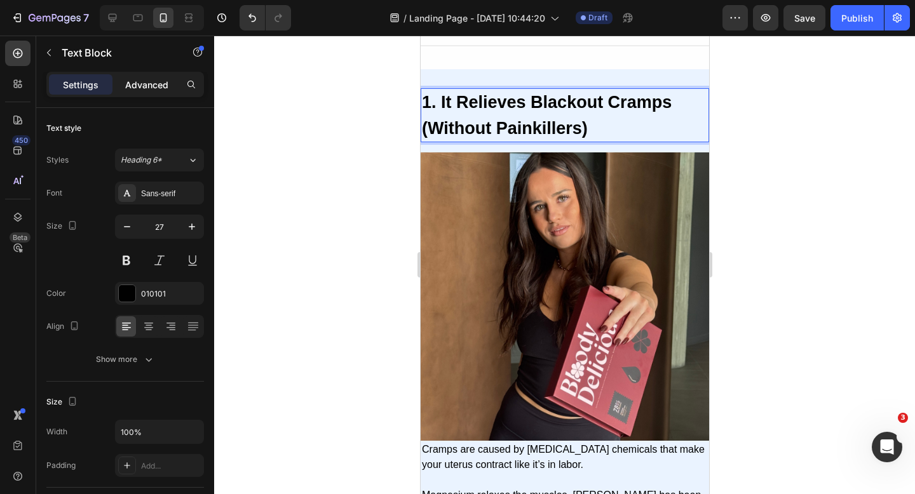
click at [142, 79] on p "Advanced" at bounding box center [146, 84] width 43 height 13
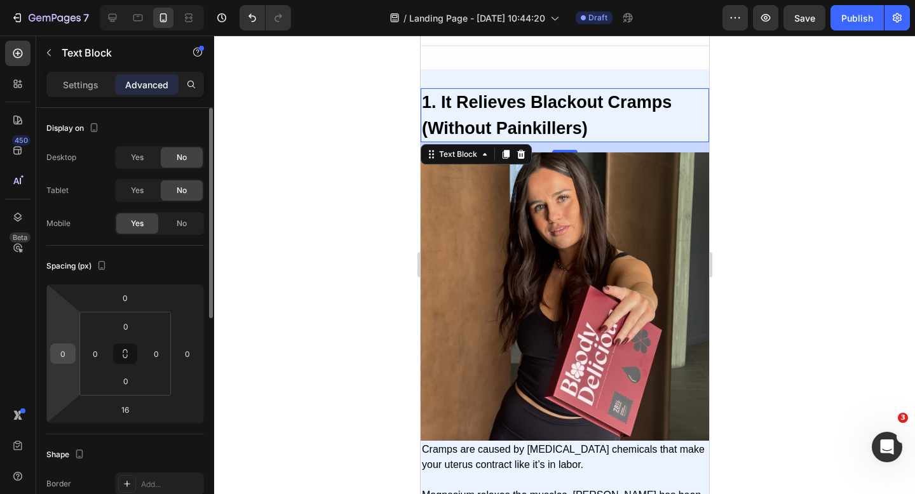
click at [71, 349] on input "0" at bounding box center [62, 353] width 19 height 19
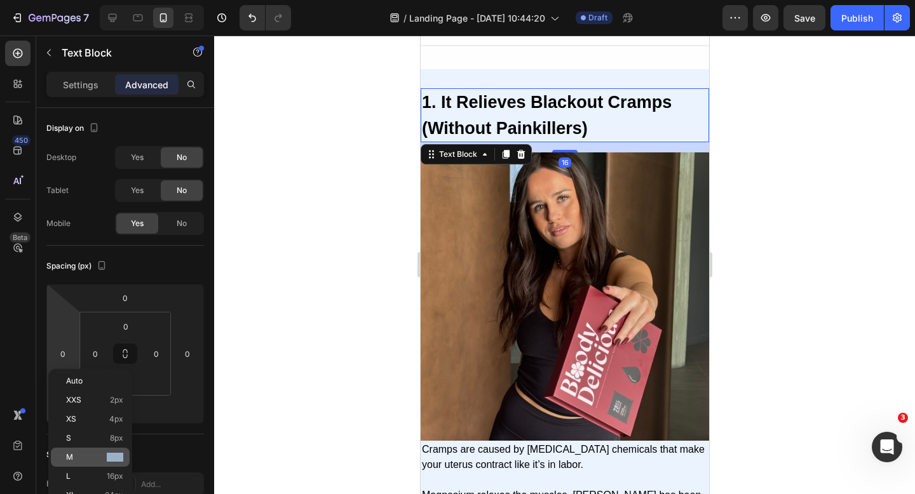
drag, startPoint x: 82, startPoint y: 469, endPoint x: 85, endPoint y: 459, distance: 10.0
click at [85, 459] on div "Auto XXS 2px XS 4px S 8px M 12px L 16px XL 24px 2XL 32px 3XL 48px 4XL 80px 5XL …" at bounding box center [90, 486] width 79 height 229
click at [85, 459] on p "M 12px" at bounding box center [94, 457] width 57 height 9
type input "12"
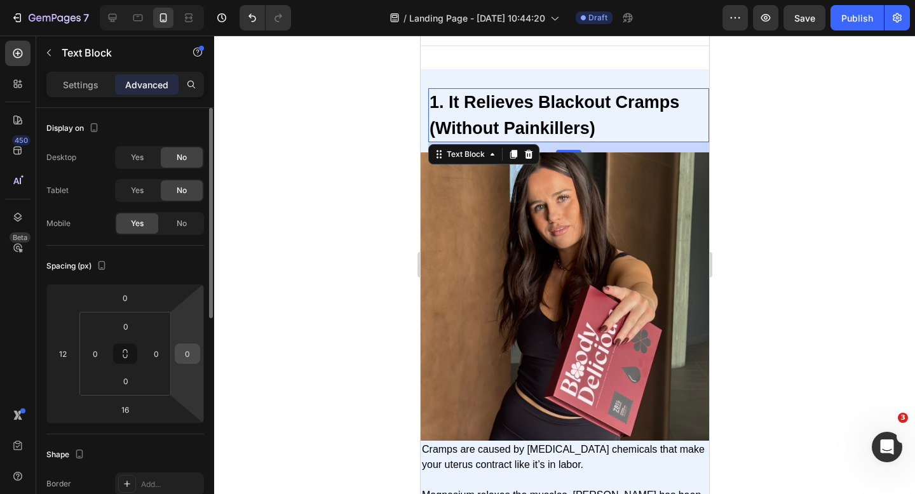
click at [191, 345] on input "0" at bounding box center [187, 353] width 19 height 19
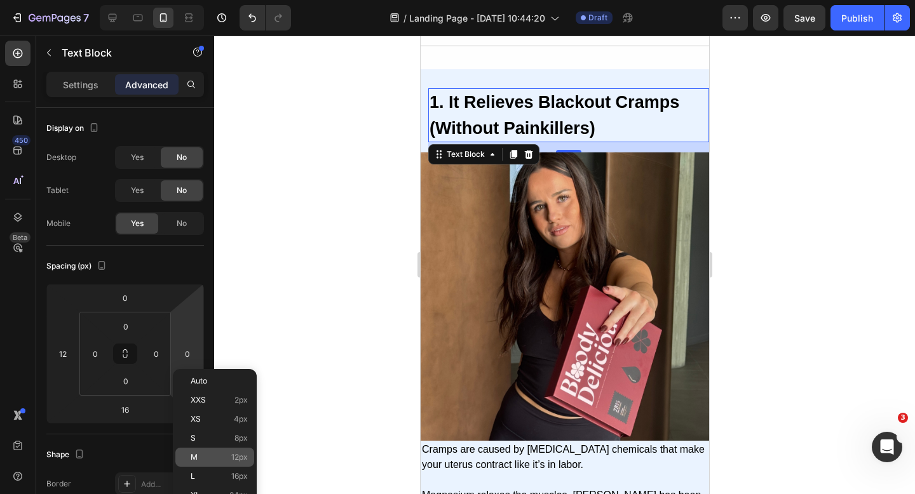
click at [199, 453] on p "M 12px" at bounding box center [219, 457] width 57 height 9
type input "12"
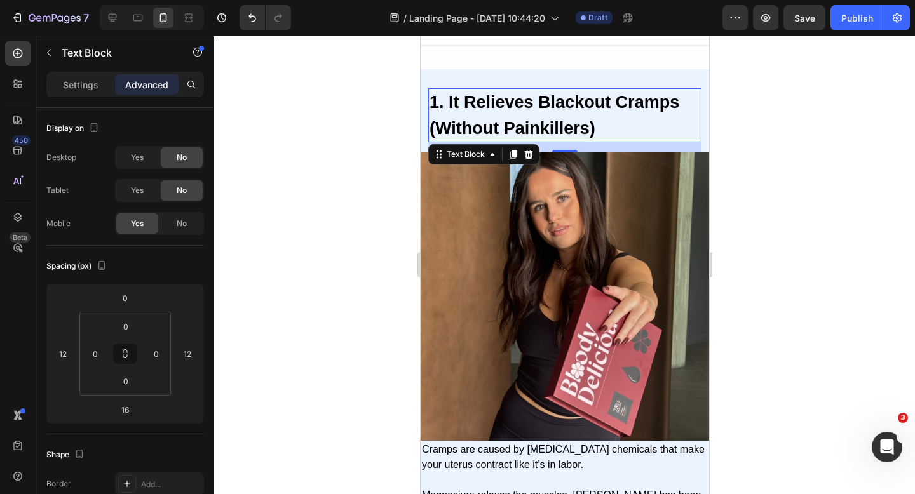
click at [282, 368] on div at bounding box center [564, 265] width 701 height 459
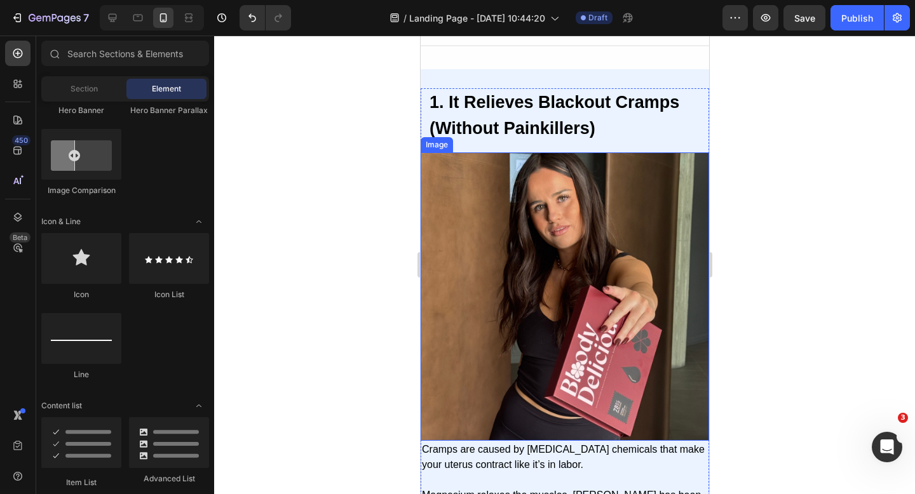
click at [546, 119] on strong "1. It Relieves Blackout Cramps (Without Painkillers)" at bounding box center [554, 115] width 250 height 45
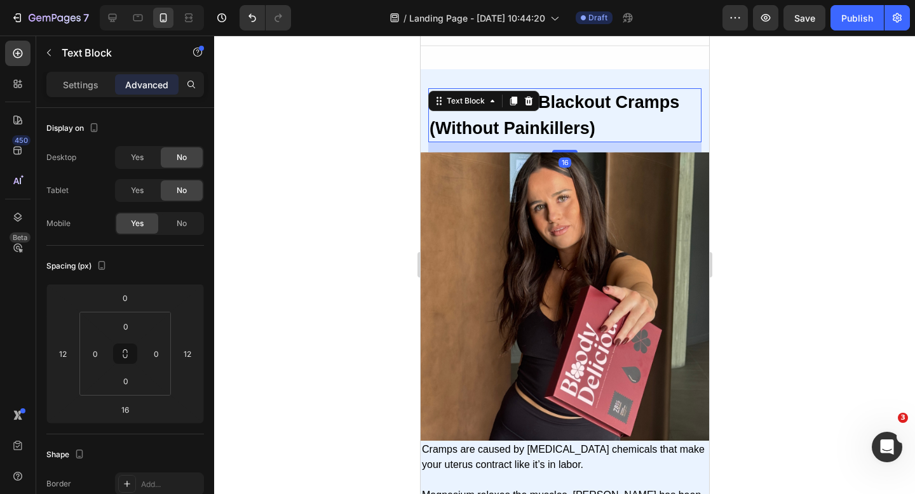
drag, startPoint x: 556, startPoint y: 132, endPoint x: 556, endPoint y: 125, distance: 7.0
click at [556, 125] on div "1. It Relieves Blackout Cramps (Without Painkillers) Text Block 16" at bounding box center [564, 115] width 273 height 54
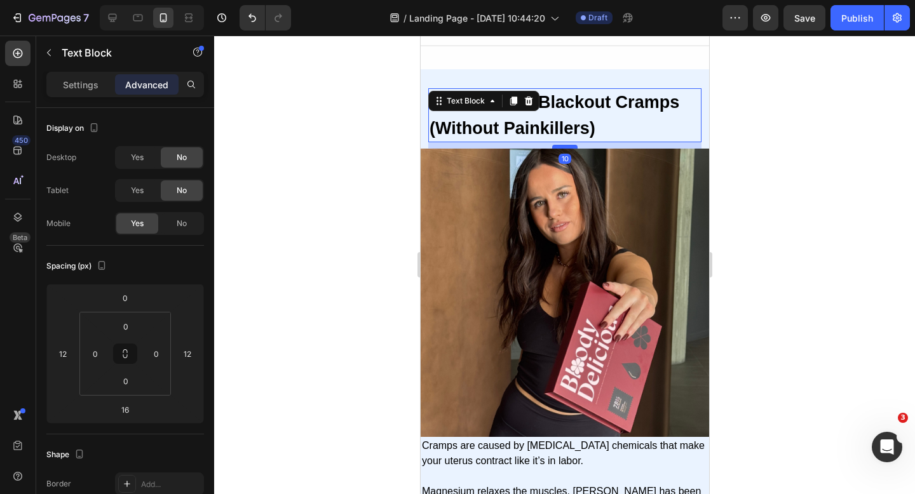
click at [557, 145] on div at bounding box center [564, 147] width 25 height 4
type input "10"
click at [820, 143] on div at bounding box center [564, 265] width 701 height 459
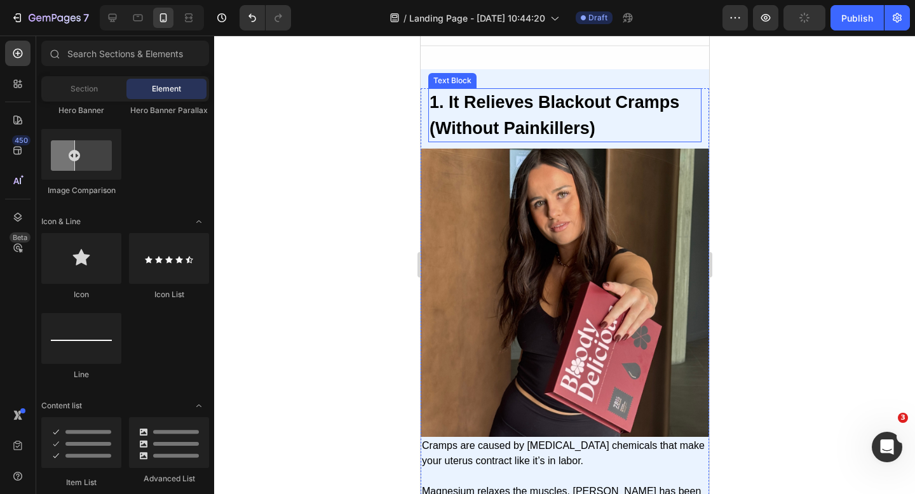
click at [575, 100] on p "1. It Relieves Blackout Cramps (Without Painkillers)" at bounding box center [564, 115] width 271 height 51
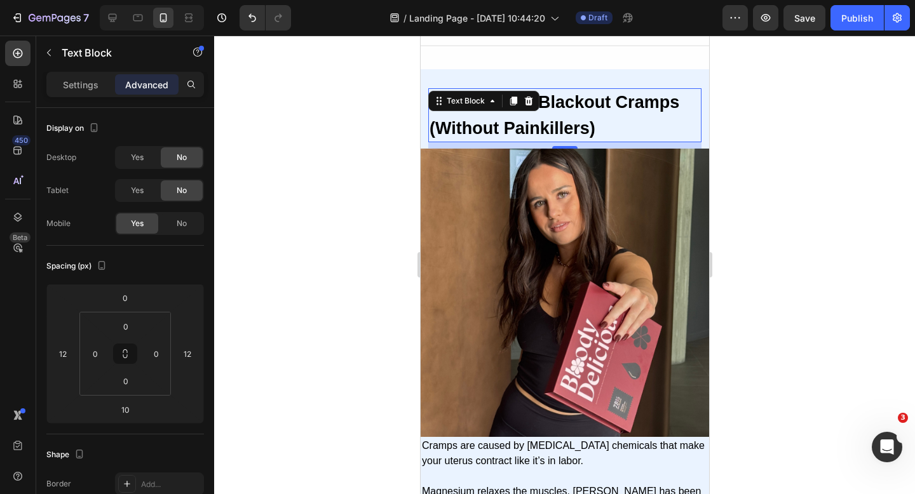
click at [786, 126] on div at bounding box center [564, 265] width 701 height 459
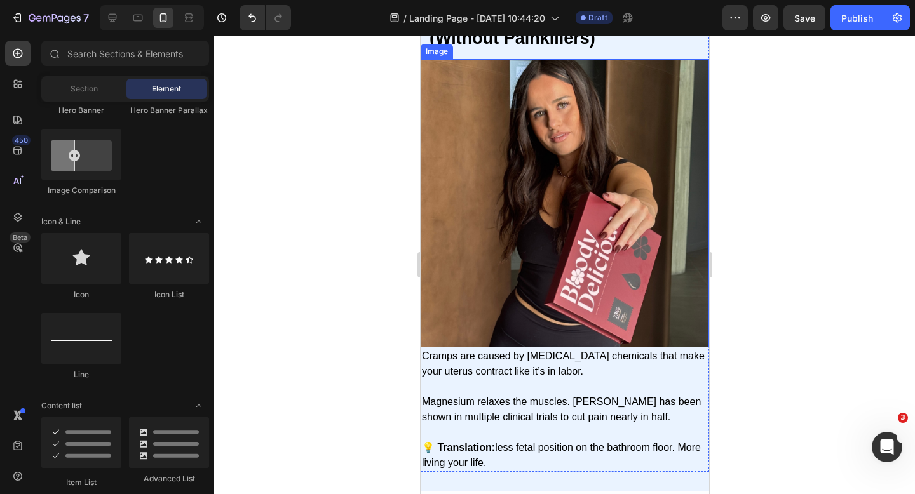
scroll to position [421, 0]
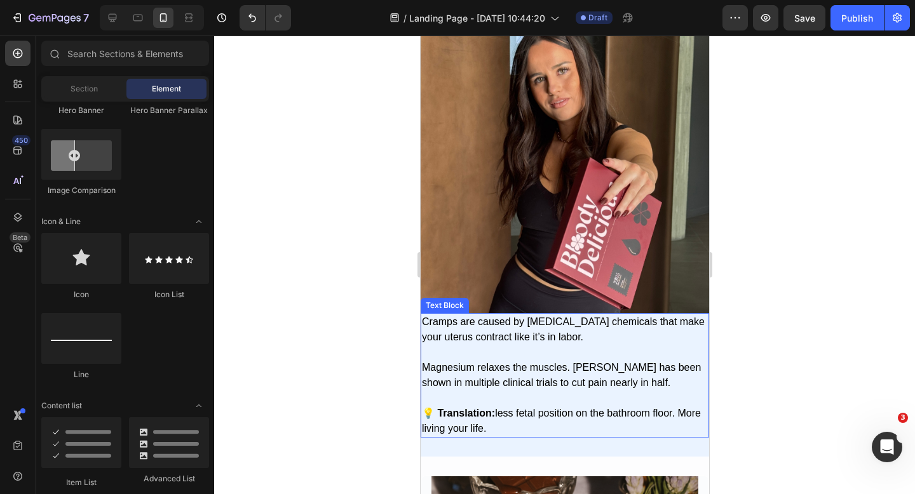
click at [545, 359] on p "Magnesium relaxes the muscles. [PERSON_NAME] has been shown in multiple clinica…" at bounding box center [564, 375] width 286 height 61
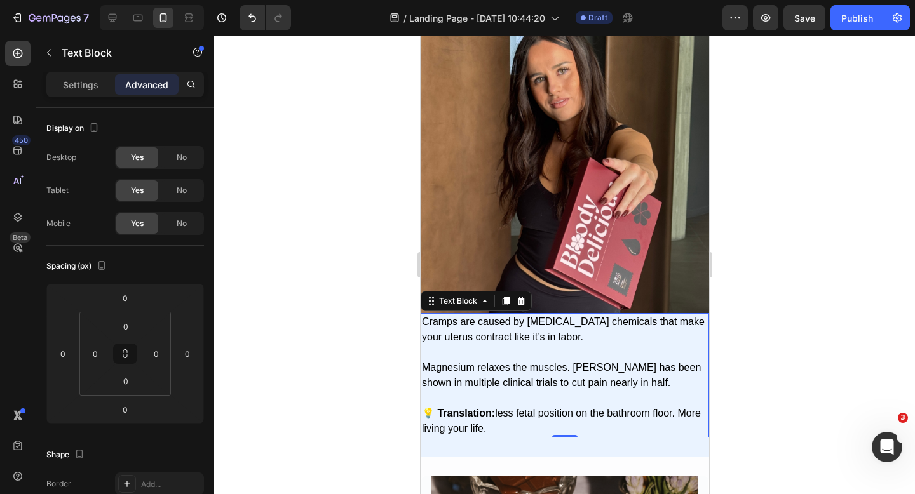
click at [567, 372] on p "Magnesium relaxes the muscles. [PERSON_NAME] has been shown in multiple clinica…" at bounding box center [564, 375] width 286 height 61
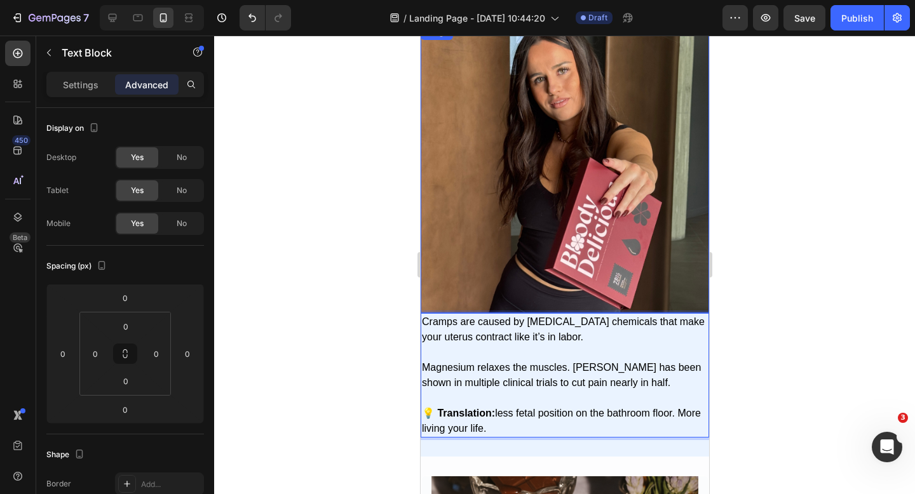
click at [569, 281] on img at bounding box center [564, 169] width 288 height 288
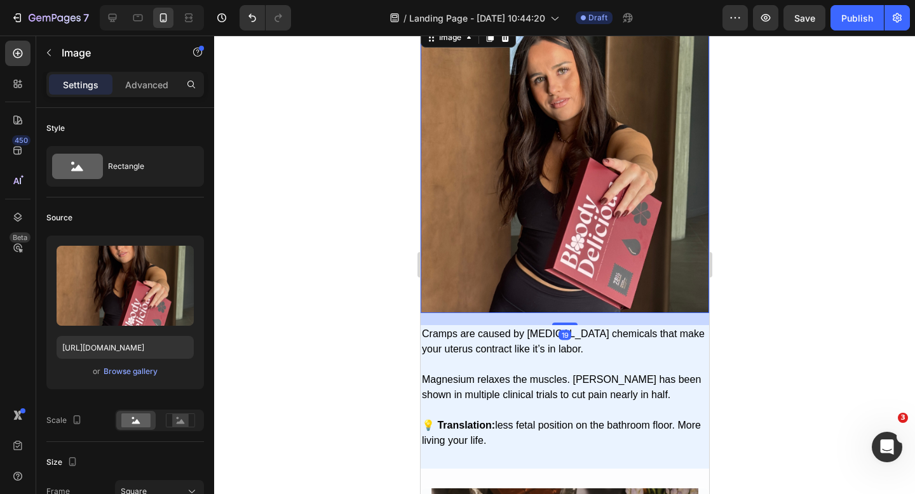
drag, startPoint x: 560, startPoint y: 311, endPoint x: 550, endPoint y: 351, distance: 41.5
click at [560, 323] on div at bounding box center [564, 324] width 25 height 3
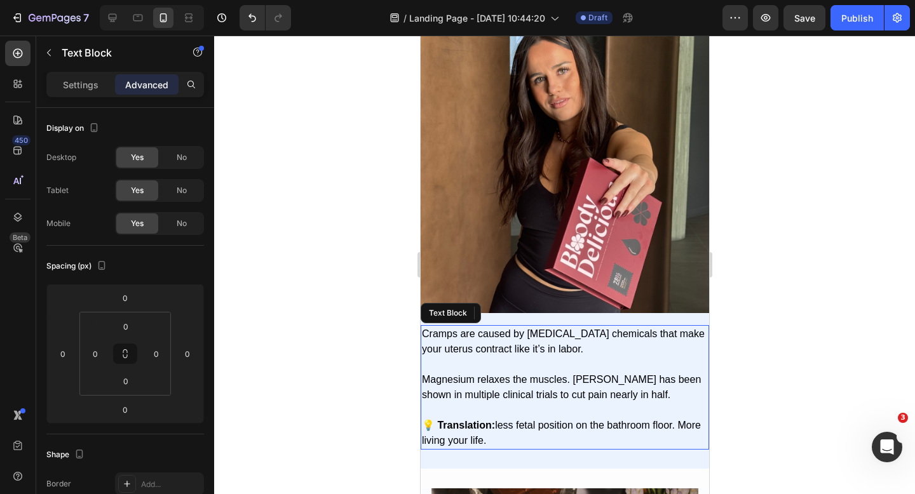
click at [550, 351] on p "Cramps are caused by [MEDICAL_DATA] chemicals that make your uterus contract li…" at bounding box center [564, 342] width 286 height 30
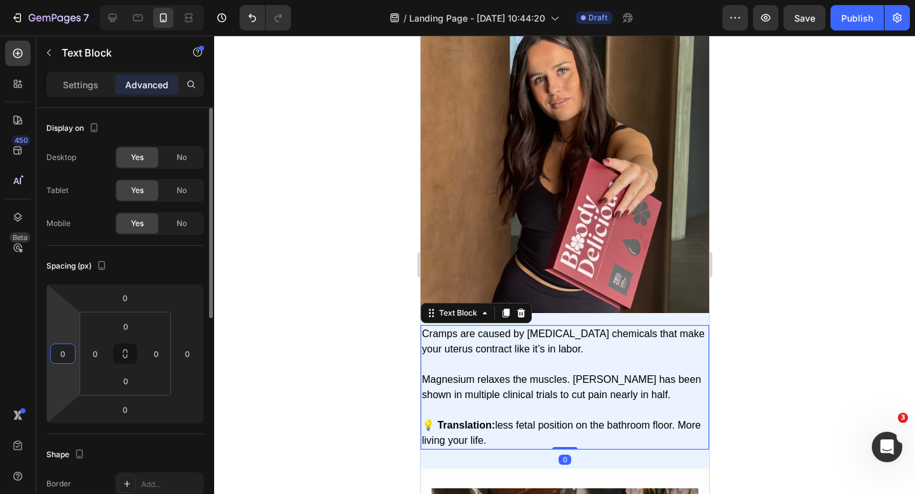
click at [53, 359] on input "0" at bounding box center [62, 353] width 19 height 19
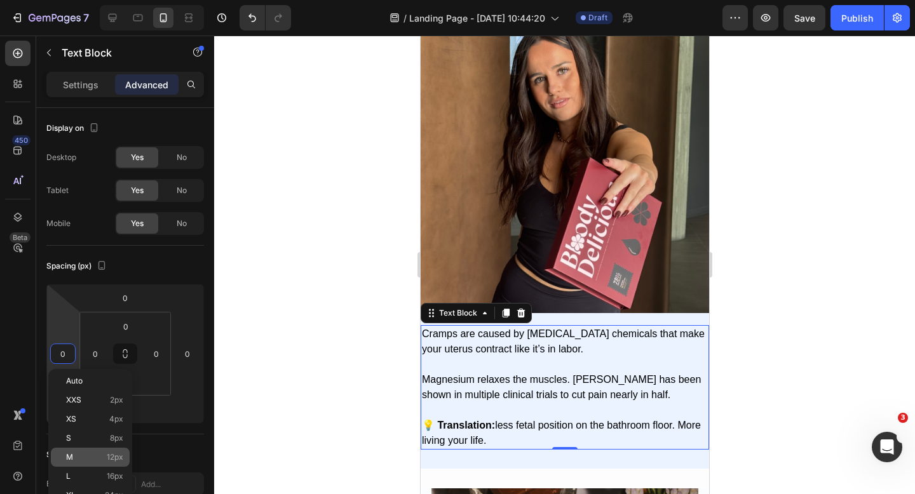
click at [71, 458] on span "M" at bounding box center [69, 457] width 7 height 9
type input "12"
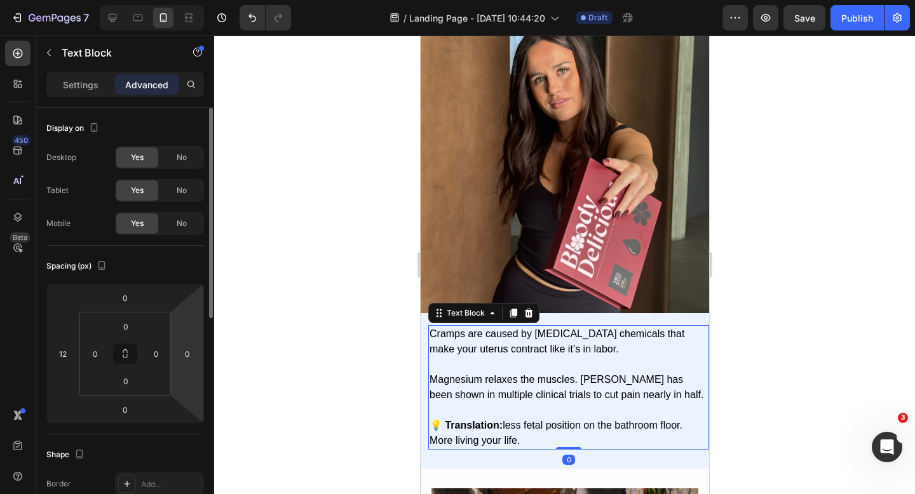
click at [175, 363] on div "0" at bounding box center [187, 354] width 25 height 20
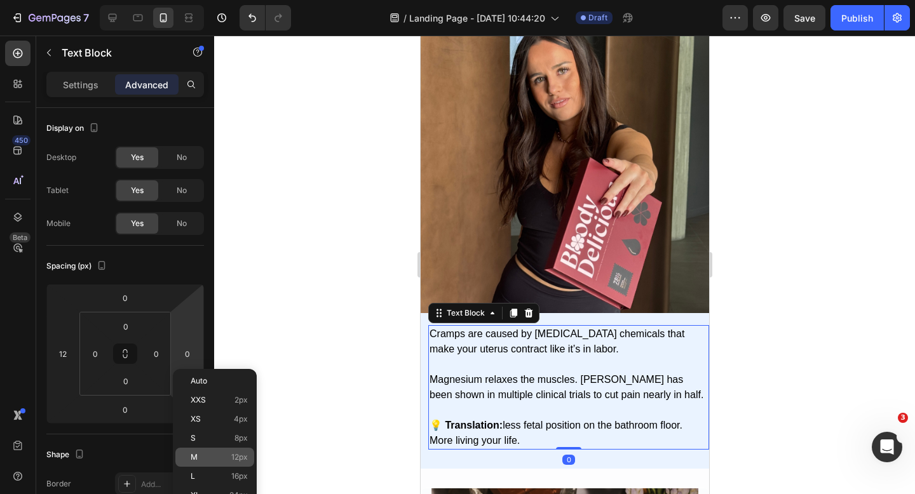
click at [198, 460] on p "M 12px" at bounding box center [219, 457] width 57 height 9
type input "12"
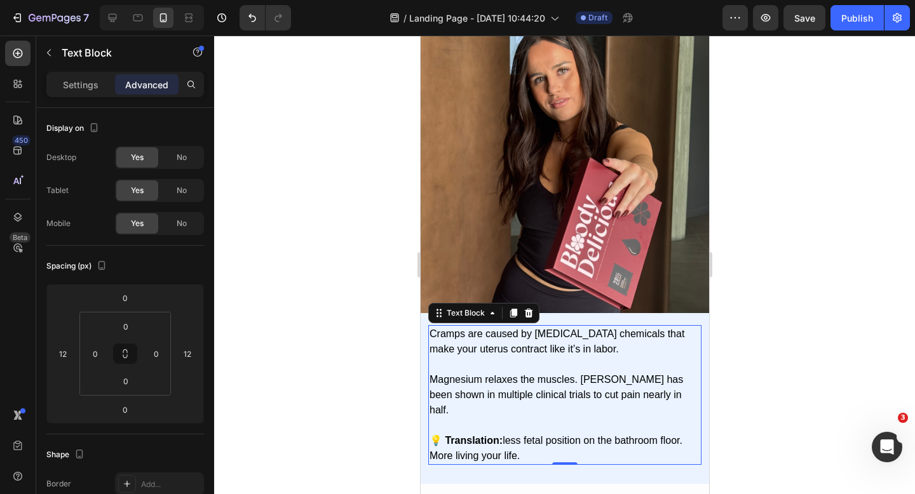
click at [808, 333] on div at bounding box center [564, 265] width 701 height 459
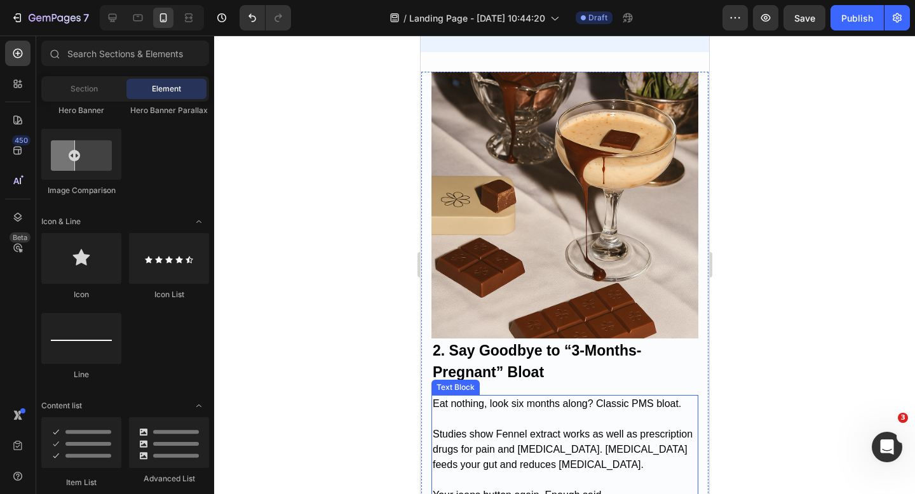
scroll to position [784, 0]
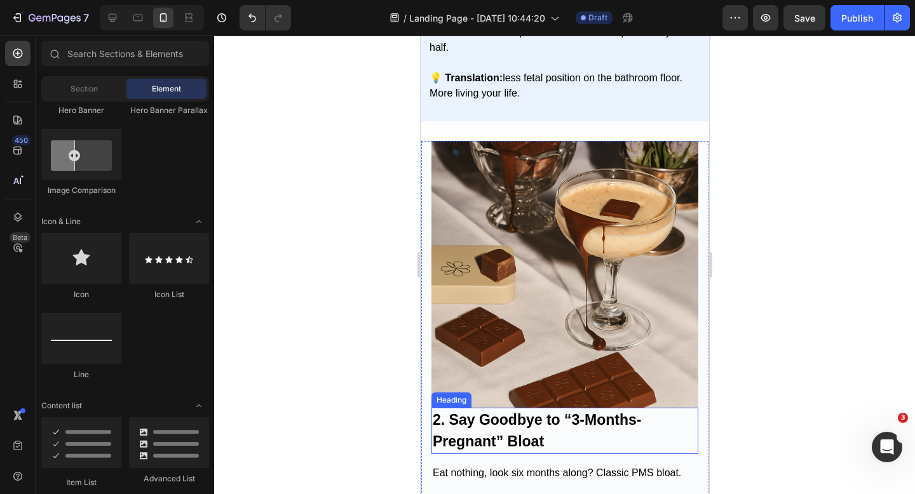
click at [569, 423] on h2 "2. Say Goodbye to “3-Months-Pregnant” Bloat" at bounding box center [564, 431] width 267 height 46
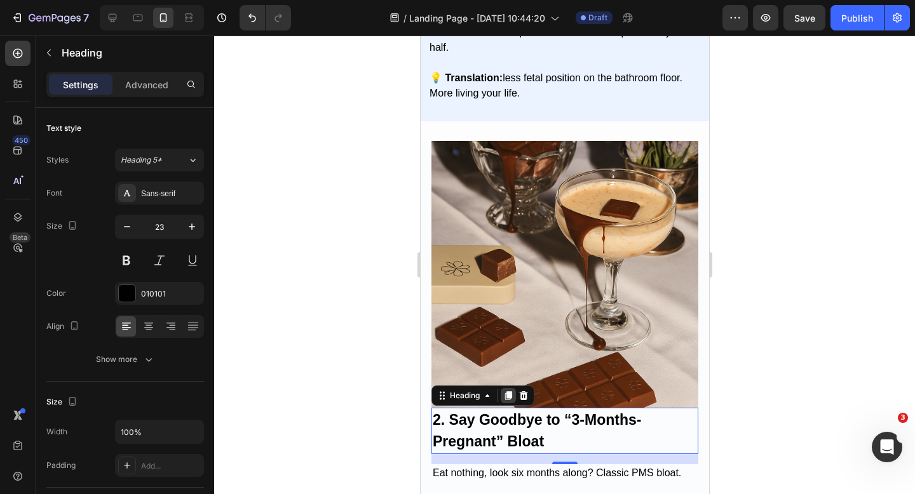
click at [511, 391] on icon at bounding box center [507, 395] width 7 height 9
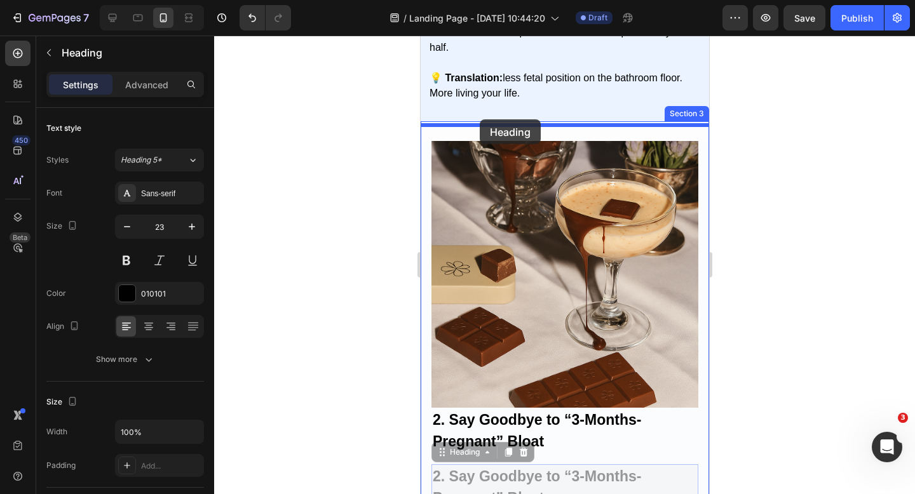
drag, startPoint x: 440, startPoint y: 440, endPoint x: 479, endPoint y: 119, distance: 322.6
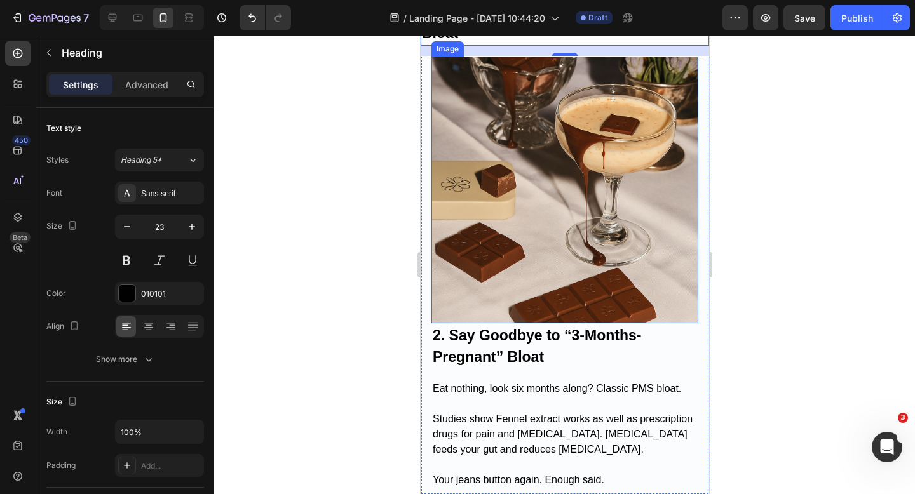
scroll to position [996, 0]
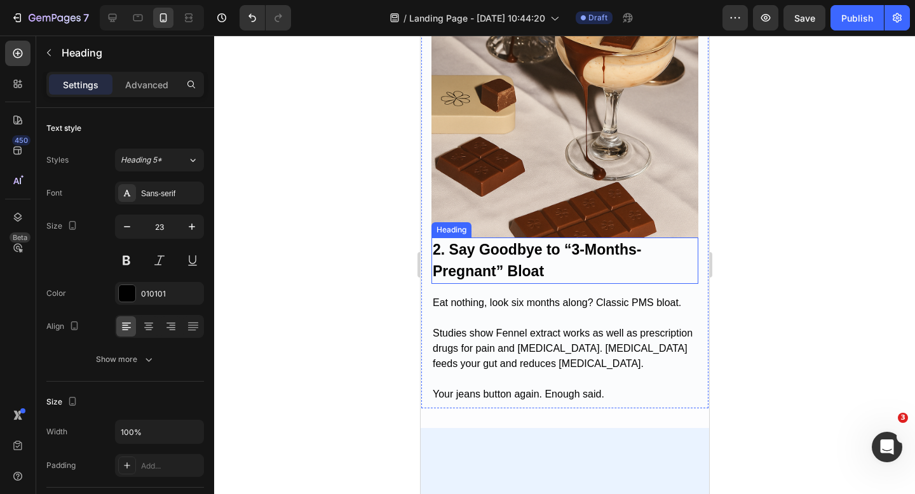
click at [520, 270] on strong "2. Say Goodbye to “3-Months-Pregnant” Bloat" at bounding box center [536, 260] width 208 height 39
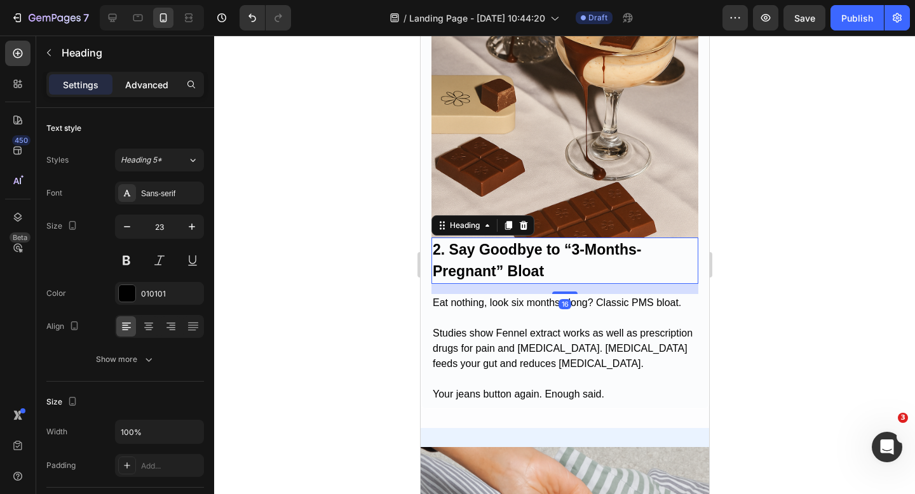
click at [149, 87] on p "Advanced" at bounding box center [146, 84] width 43 height 13
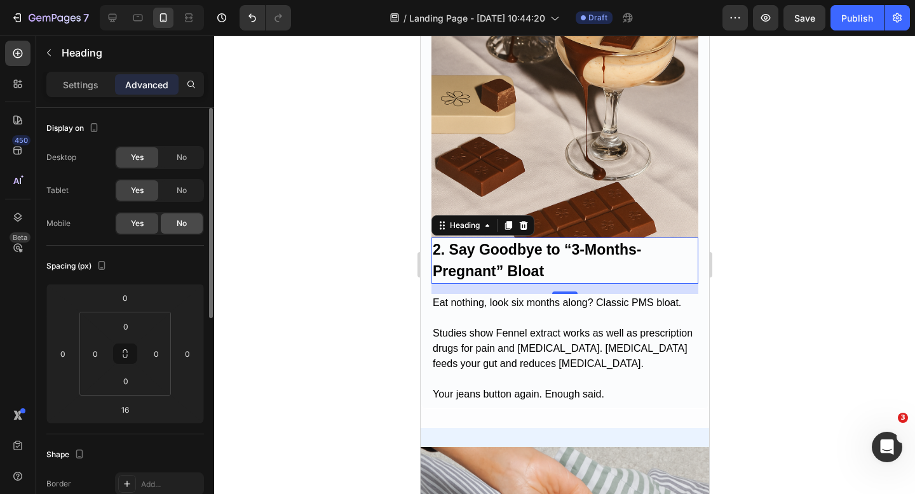
click at [179, 219] on span "No" at bounding box center [182, 223] width 10 height 11
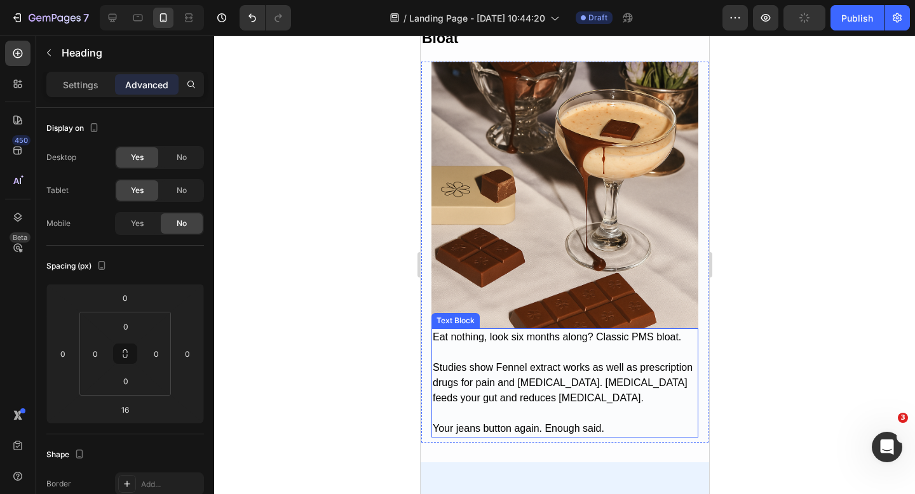
scroll to position [785, 0]
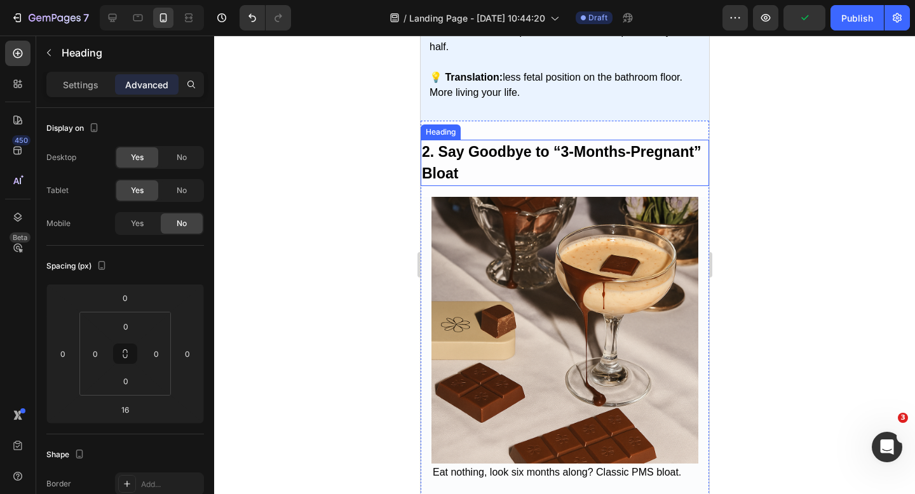
click at [567, 144] on strong "2. Say Goodbye to “3-Months-Pregnant” Bloat" at bounding box center [561, 163] width 280 height 39
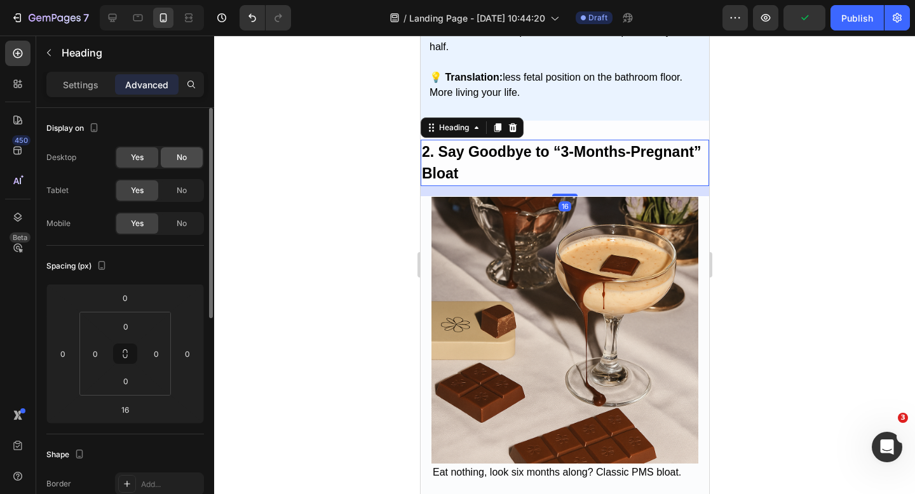
click at [182, 160] on span "No" at bounding box center [182, 157] width 10 height 11
click at [184, 199] on div "No" at bounding box center [182, 190] width 42 height 20
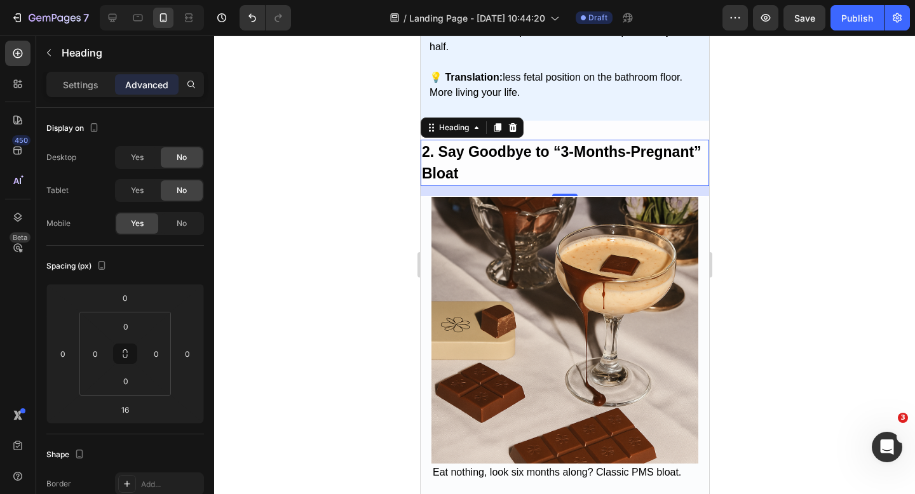
click at [550, 159] on h2 "2. Say Goodbye to “3-Months-Pregnant” Bloat" at bounding box center [564, 163] width 288 height 46
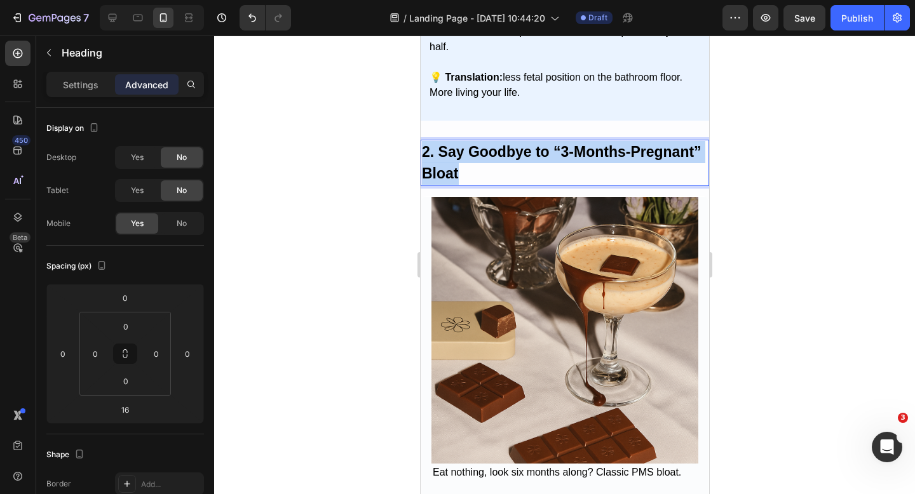
drag, startPoint x: 493, startPoint y: 156, endPoint x: 423, endPoint y: 132, distance: 74.5
click at [423, 141] on p "2. Say Goodbye to “3-Months-Pregnant” Bloat" at bounding box center [564, 163] width 286 height 44
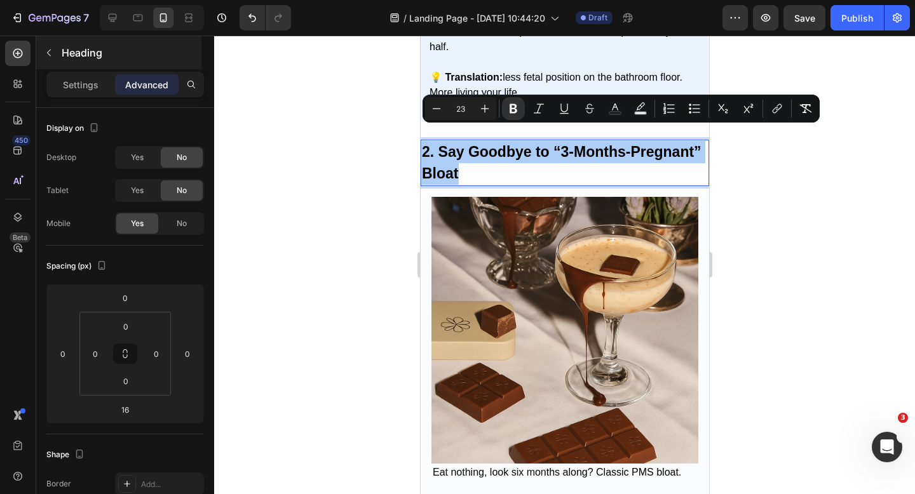
click at [79, 65] on div "Heading" at bounding box center [118, 52] width 165 height 33
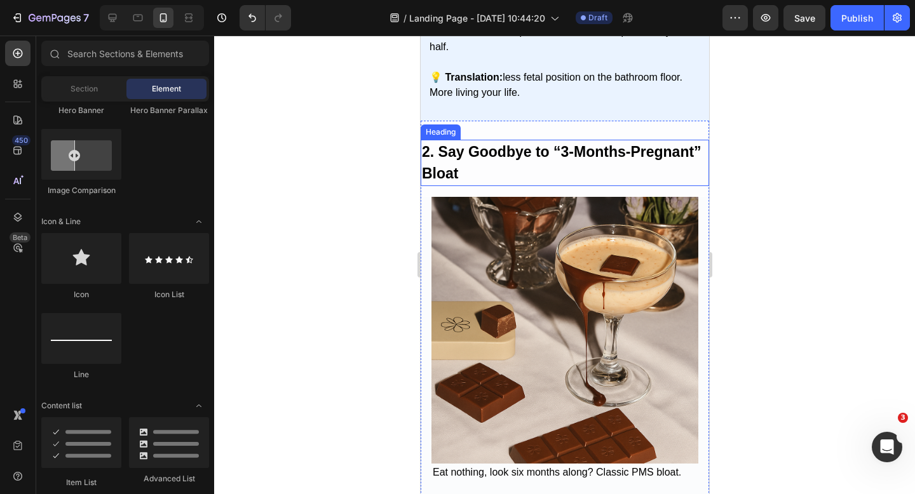
click at [515, 146] on p "⁠⁠⁠⁠⁠⁠⁠ 2. Say Goodbye to “3-Months-Pregnant” Bloat" at bounding box center [564, 163] width 286 height 44
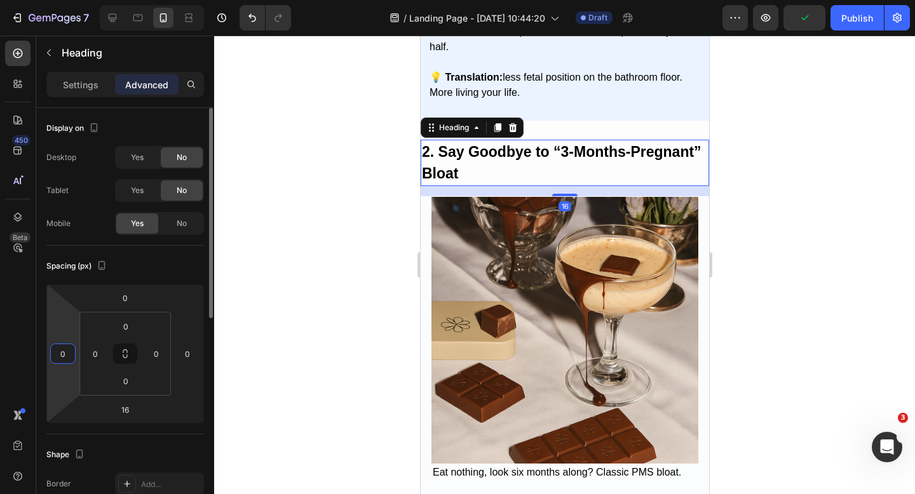
click at [65, 350] on input "0" at bounding box center [62, 353] width 19 height 19
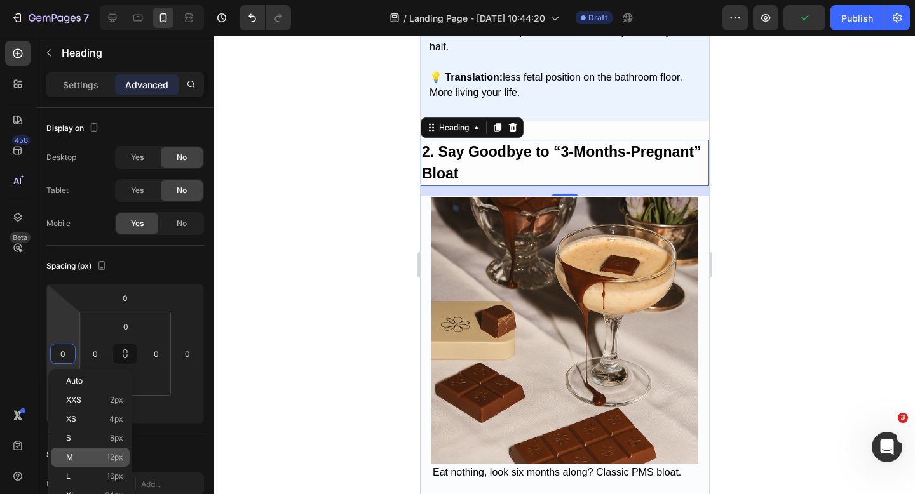
click at [75, 450] on div "M 12px" at bounding box center [90, 457] width 79 height 19
type input "12"
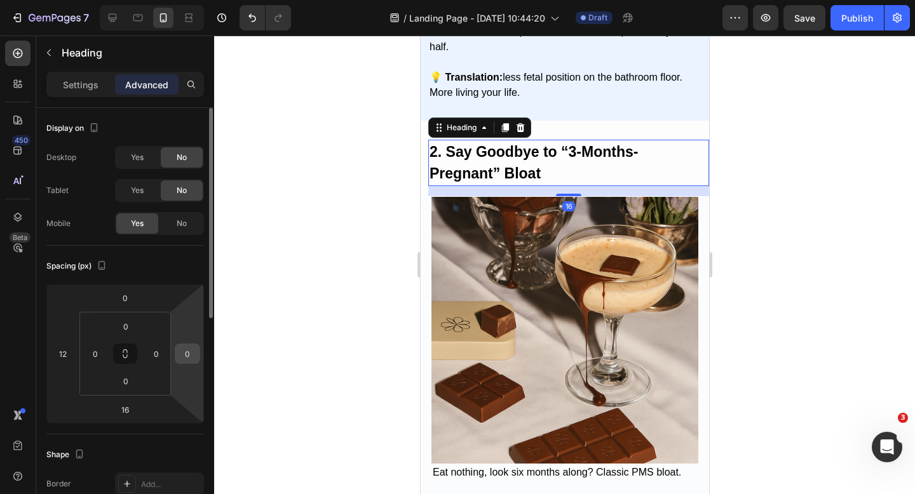
click at [179, 349] on input "0" at bounding box center [187, 353] width 19 height 19
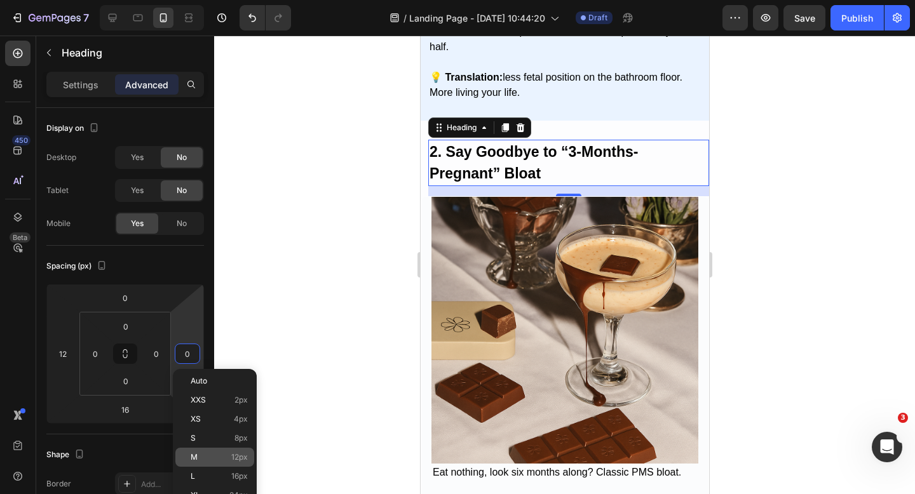
click at [206, 450] on div "M 12px" at bounding box center [214, 457] width 79 height 19
type input "12"
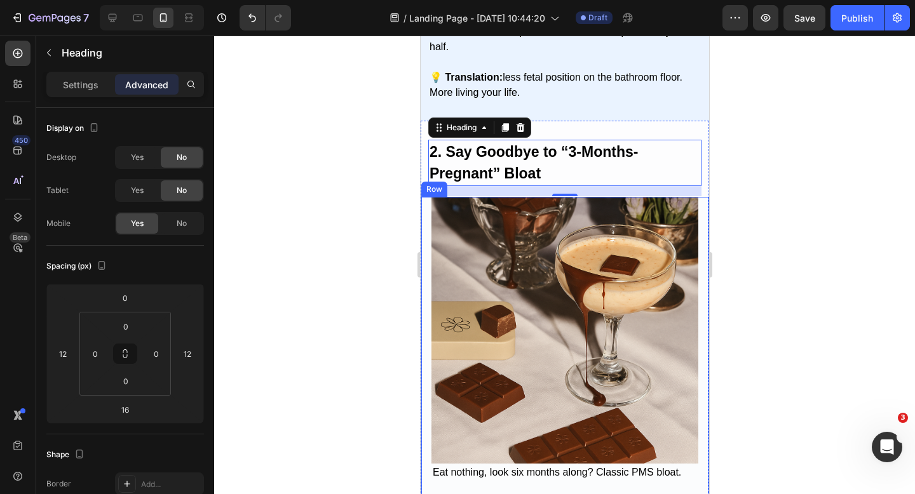
click at [764, 206] on div at bounding box center [564, 265] width 701 height 459
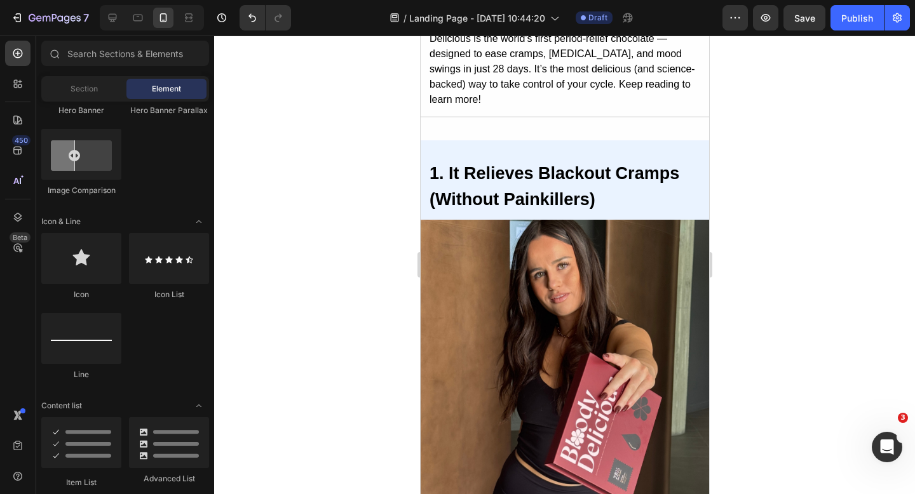
scroll to position [208, 0]
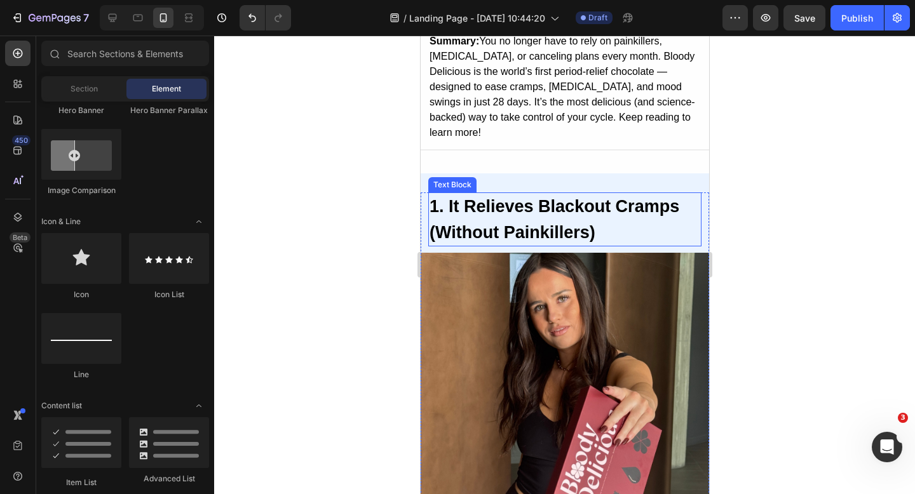
click at [614, 202] on p "1. It Relieves Blackout Cramps (Without Painkillers)" at bounding box center [564, 219] width 271 height 51
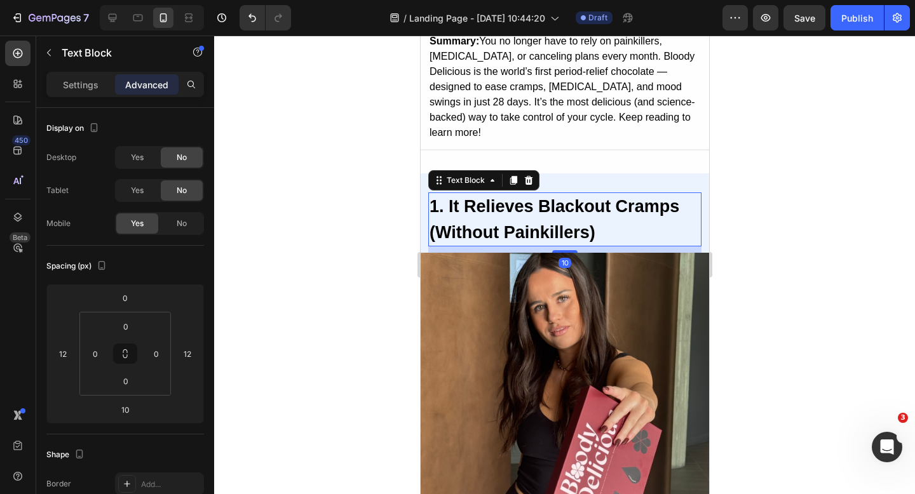
click at [562, 202] on p "1. It Relieves Blackout Cramps (Without Painkillers)" at bounding box center [564, 219] width 271 height 51
click at [69, 76] on div "Settings" at bounding box center [81, 84] width 64 height 20
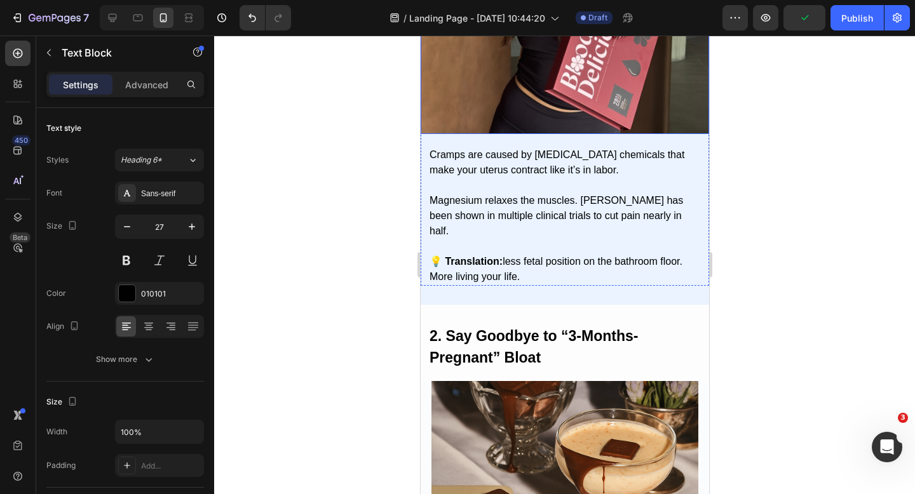
scroll to position [663, 0]
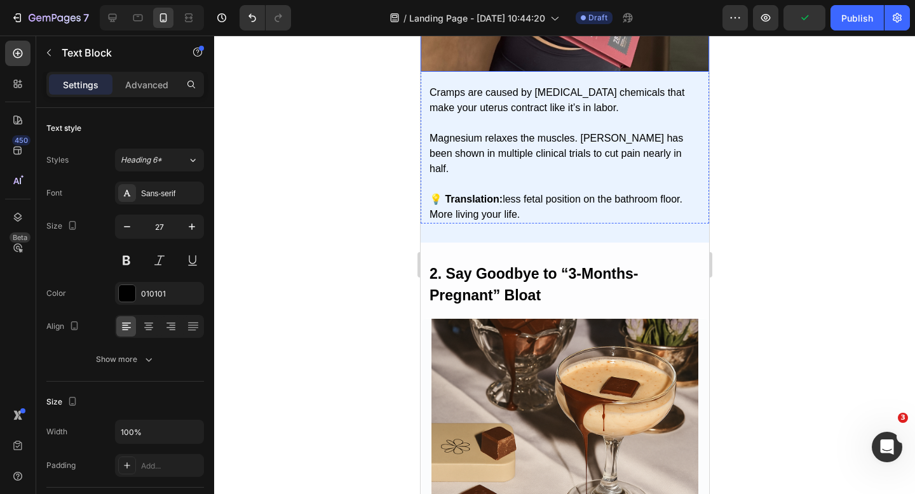
click at [497, 266] on strong "2. Say Goodbye to “3-Months-Pregnant” Bloat" at bounding box center [533, 285] width 208 height 39
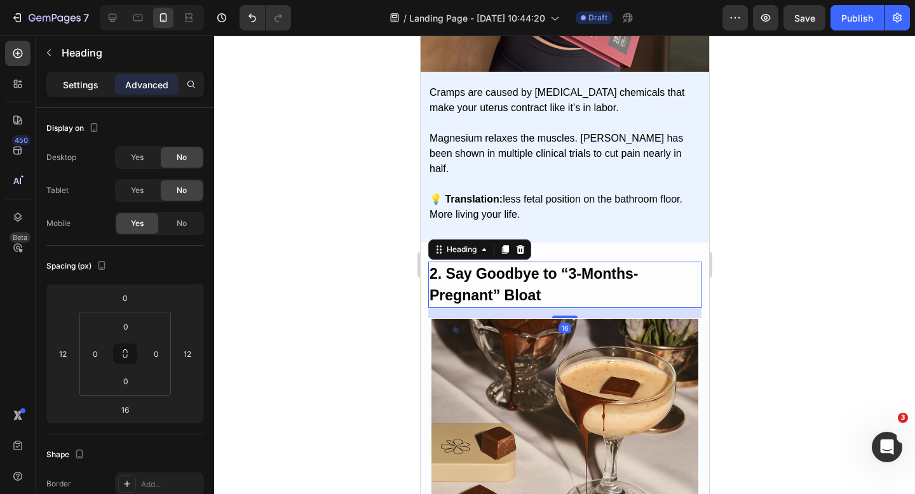
click at [85, 83] on p "Settings" at bounding box center [81, 84] width 36 height 13
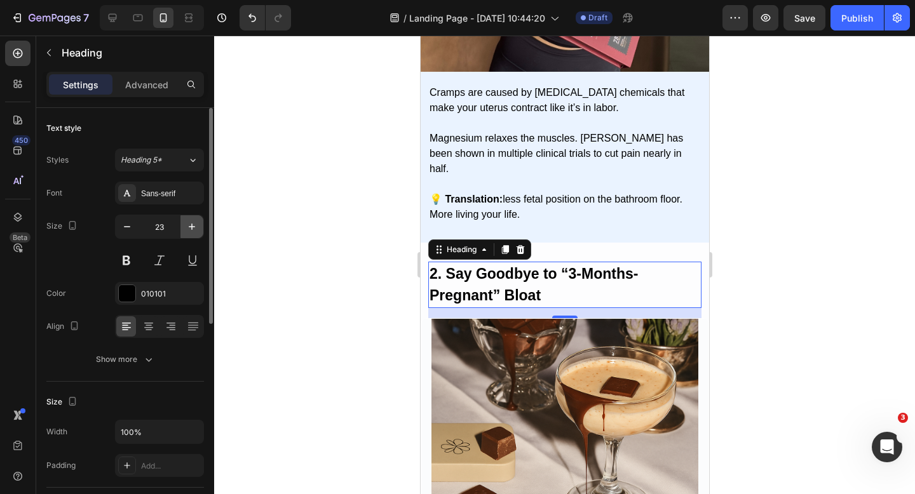
click at [191, 233] on button "button" at bounding box center [191, 226] width 23 height 23
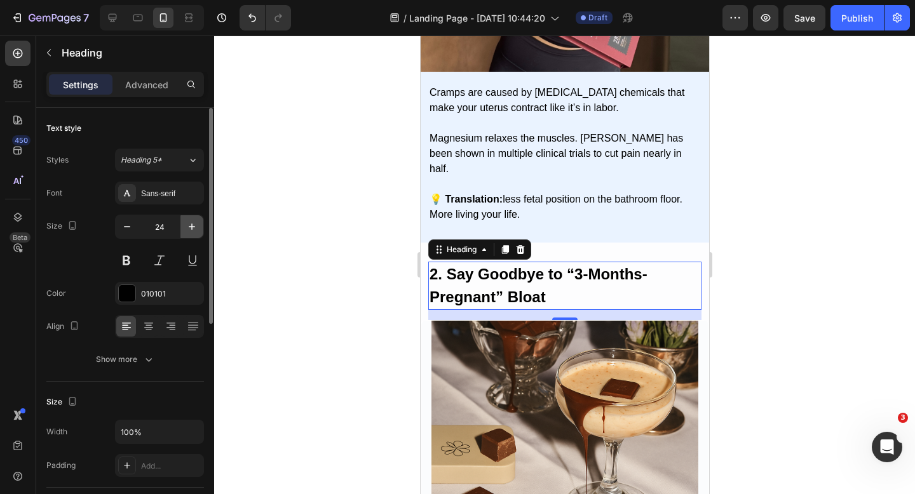
click at [191, 233] on icon "button" at bounding box center [192, 226] width 13 height 13
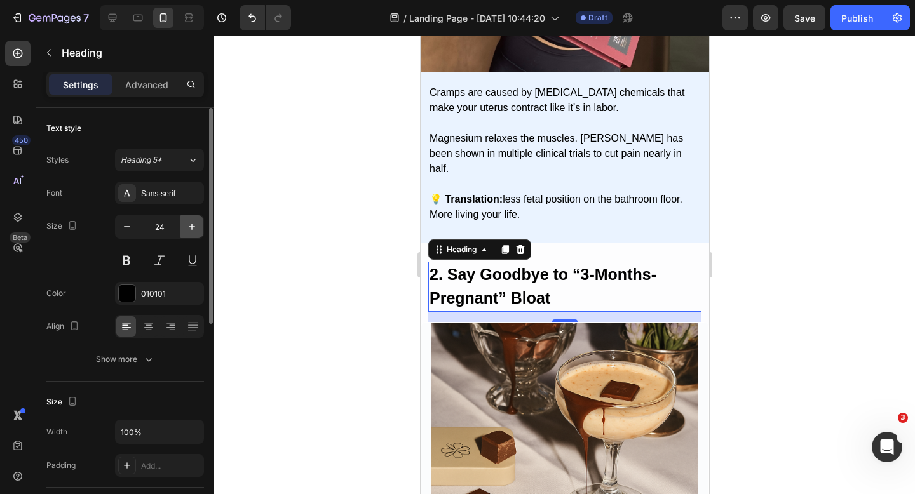
type input "25"
click at [806, 318] on div at bounding box center [564, 265] width 701 height 459
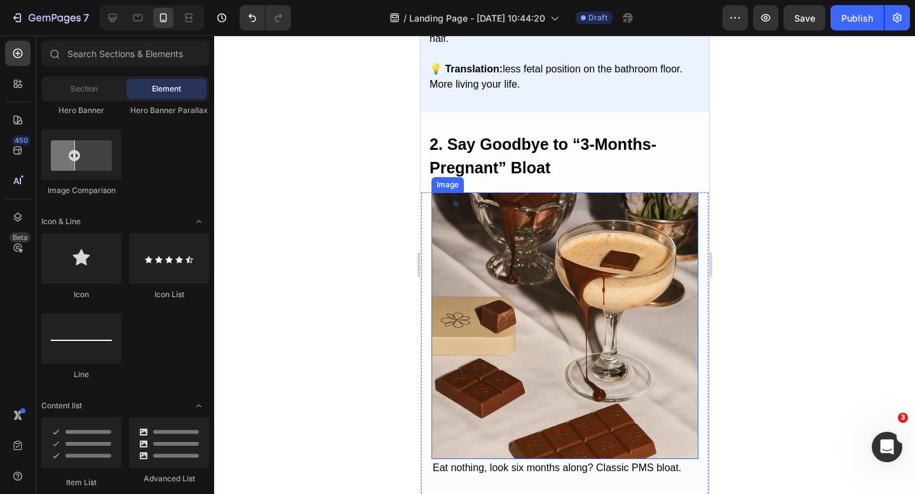
scroll to position [795, 0]
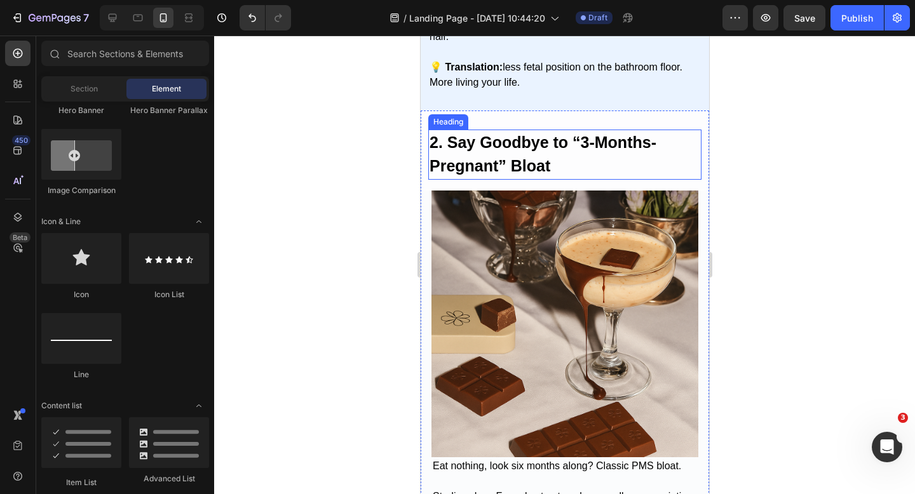
click at [606, 147] on h2 "2. Say Goodbye to “3-Months-Pregnant” Bloat" at bounding box center [564, 155] width 273 height 50
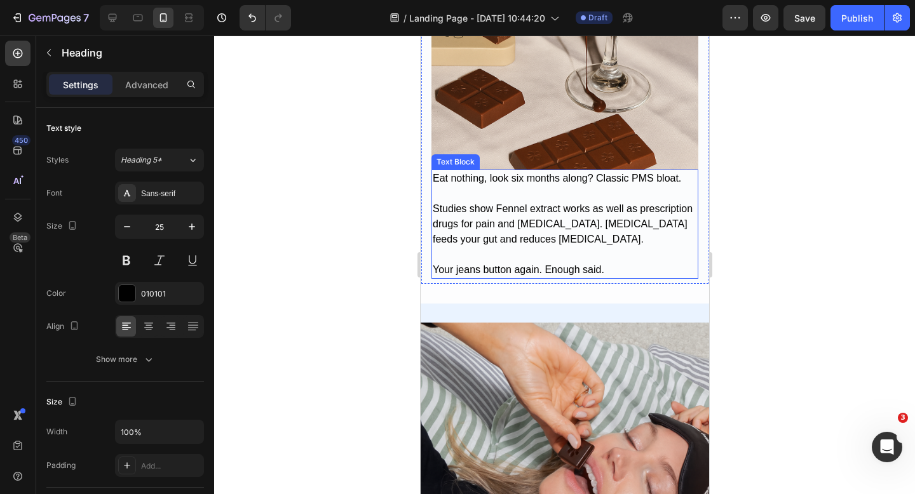
click at [545, 207] on p "Studies show Fennel extract works as well as prescription drugs for pain and bl…" at bounding box center [564, 216] width 264 height 61
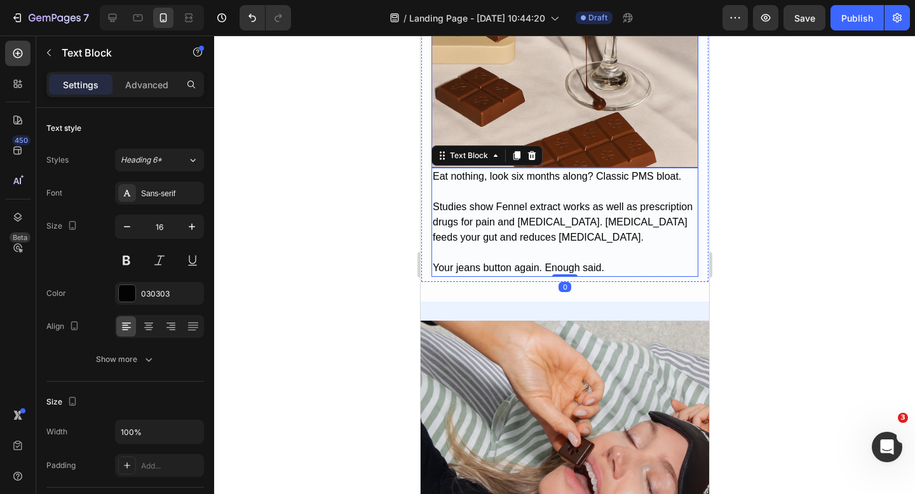
click at [569, 160] on img at bounding box center [564, 34] width 267 height 267
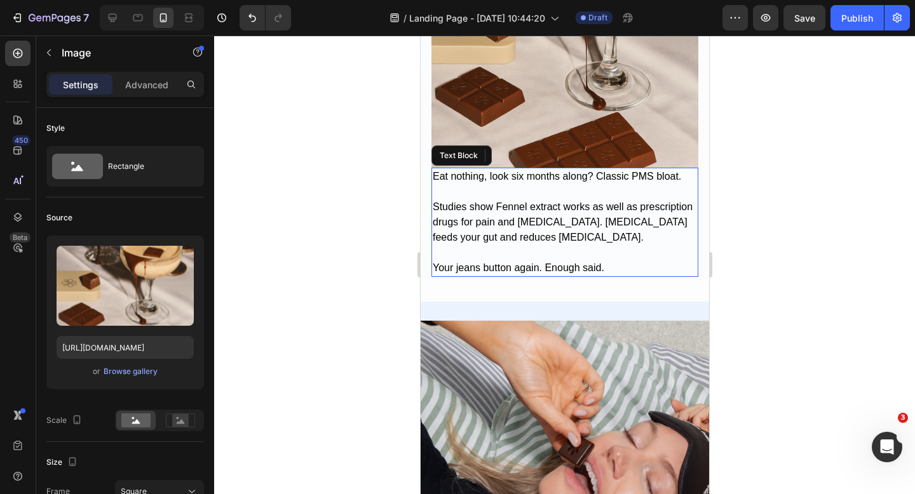
click at [562, 169] on p "Eat nothing, look six months along? Classic PMS bloat." at bounding box center [564, 176] width 264 height 15
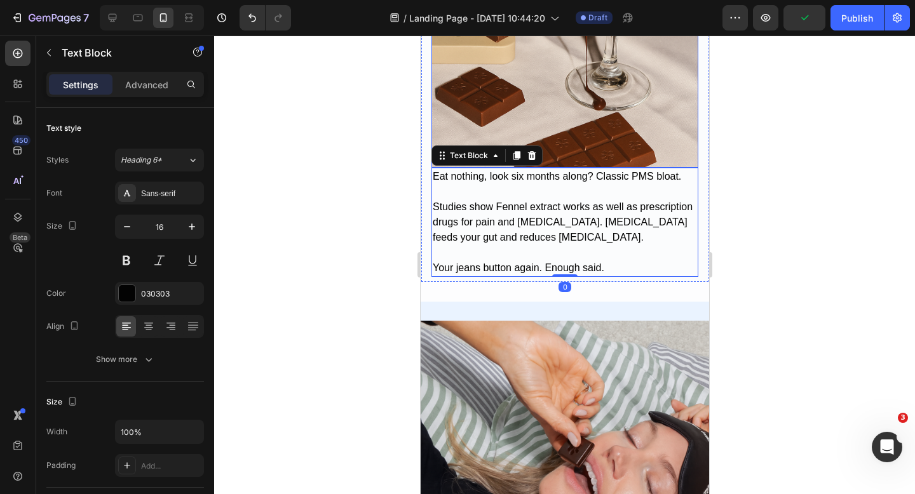
click at [568, 149] on img at bounding box center [564, 34] width 267 height 267
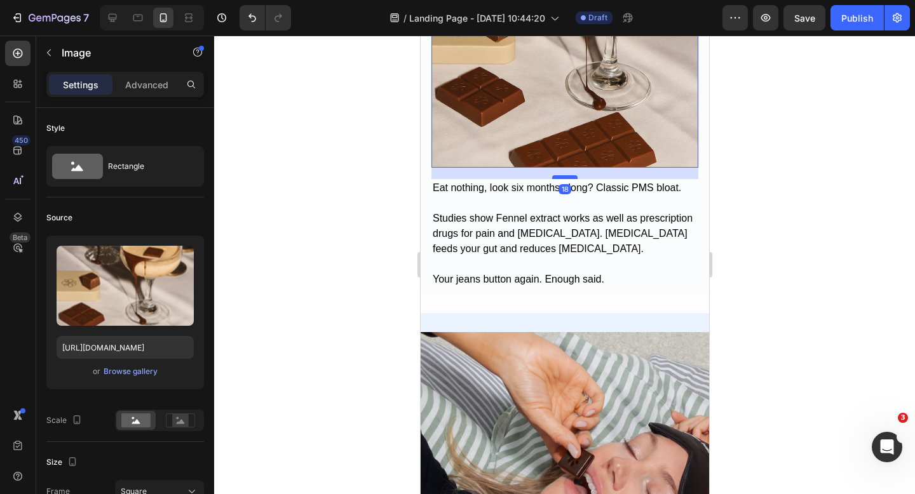
drag, startPoint x: 567, startPoint y: 165, endPoint x: 567, endPoint y: 177, distance: 11.4
click at [567, 177] on div at bounding box center [564, 177] width 25 height 4
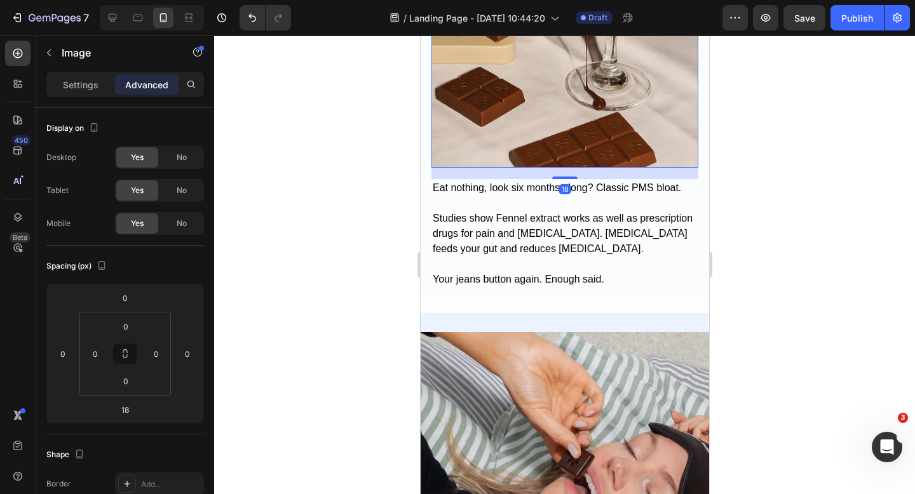
click at [798, 184] on div at bounding box center [564, 265] width 701 height 459
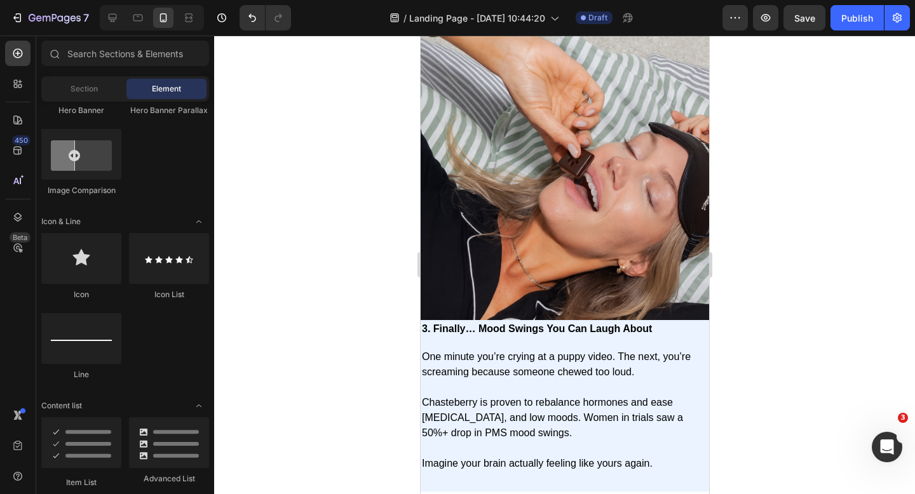
scroll to position [1398, 0]
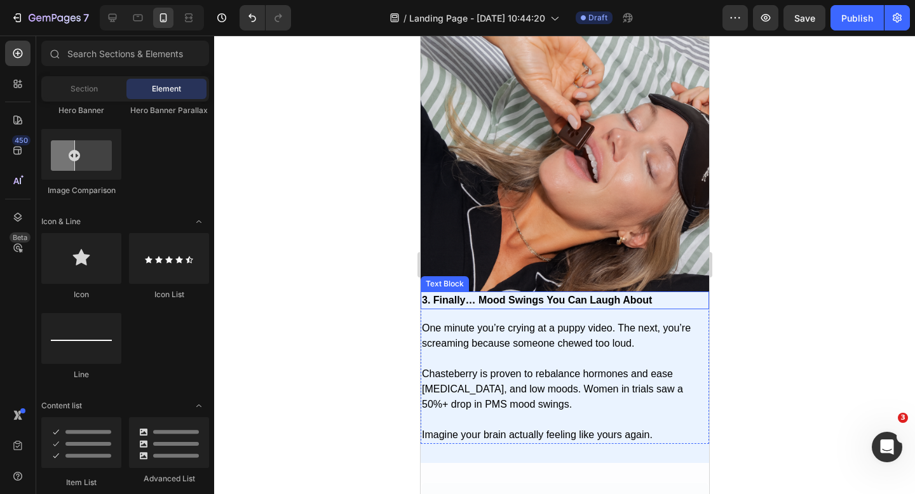
click at [584, 305] on strong "3. Finally… Mood Swings You Can Laugh About" at bounding box center [536, 300] width 230 height 11
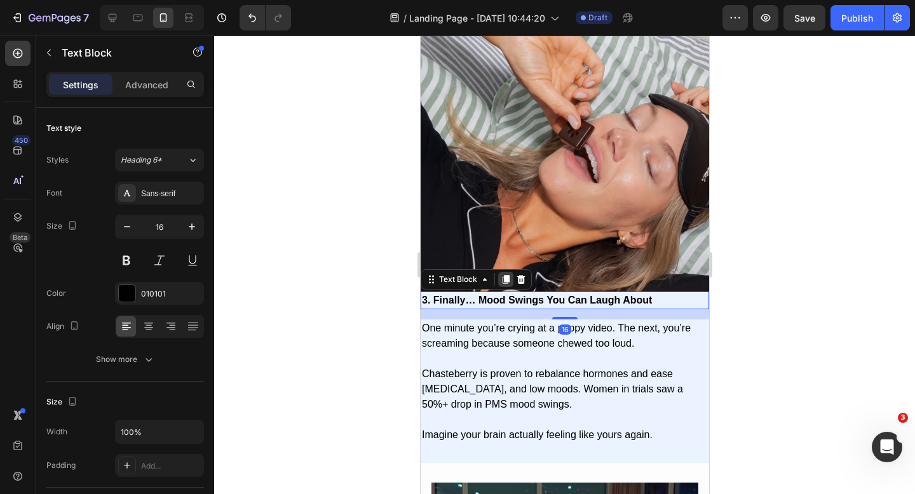
click at [501, 280] on icon at bounding box center [505, 279] width 10 height 10
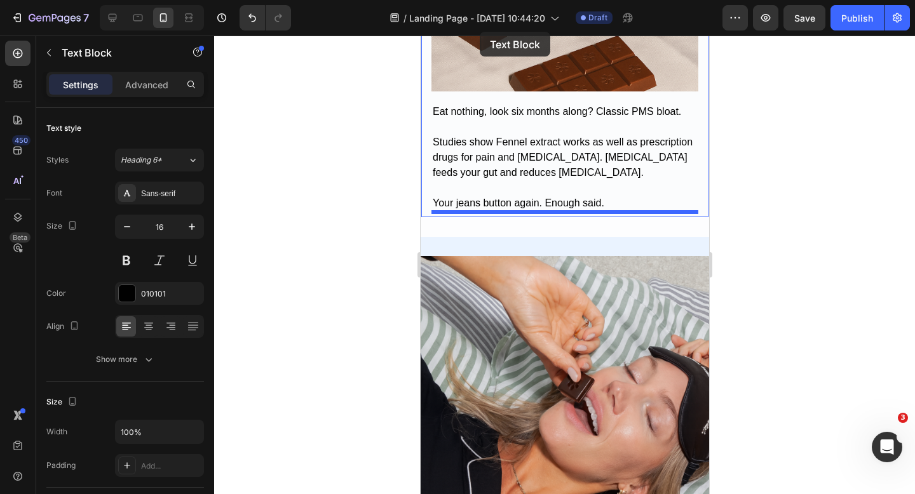
scroll to position [1121, 0]
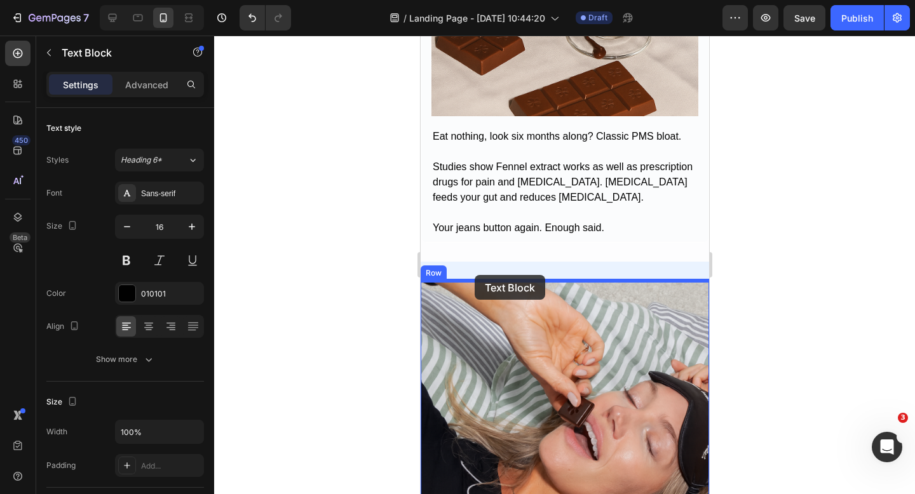
drag, startPoint x: 436, startPoint y: 309, endPoint x: 474, endPoint y: 275, distance: 50.9
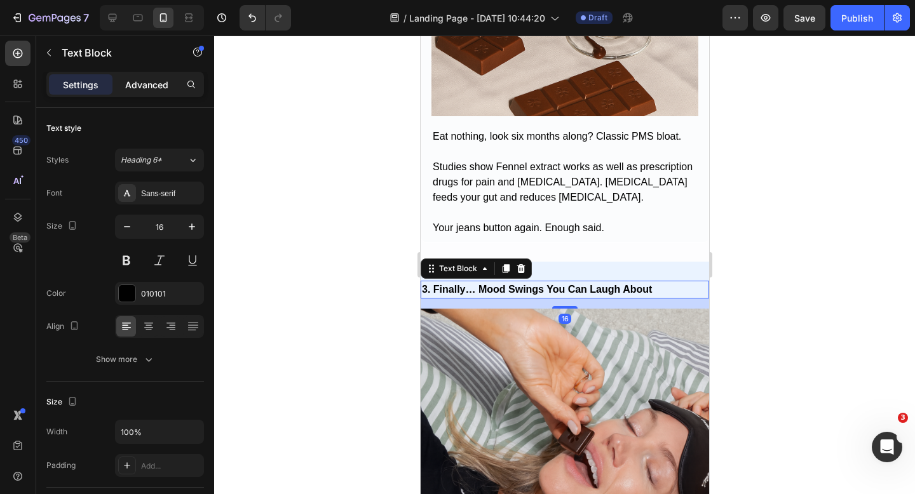
click at [131, 93] on div "Advanced" at bounding box center [147, 84] width 64 height 20
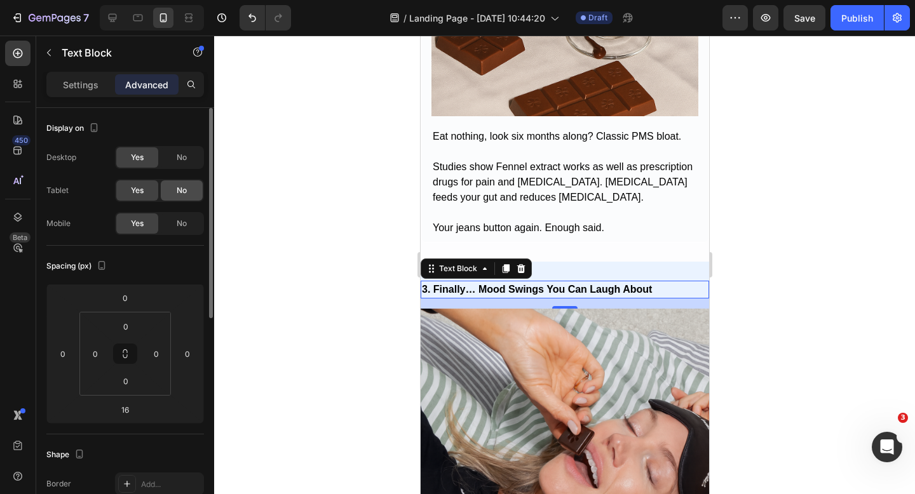
click at [180, 182] on div "No" at bounding box center [182, 190] width 42 height 20
click at [183, 161] on span "No" at bounding box center [182, 157] width 10 height 11
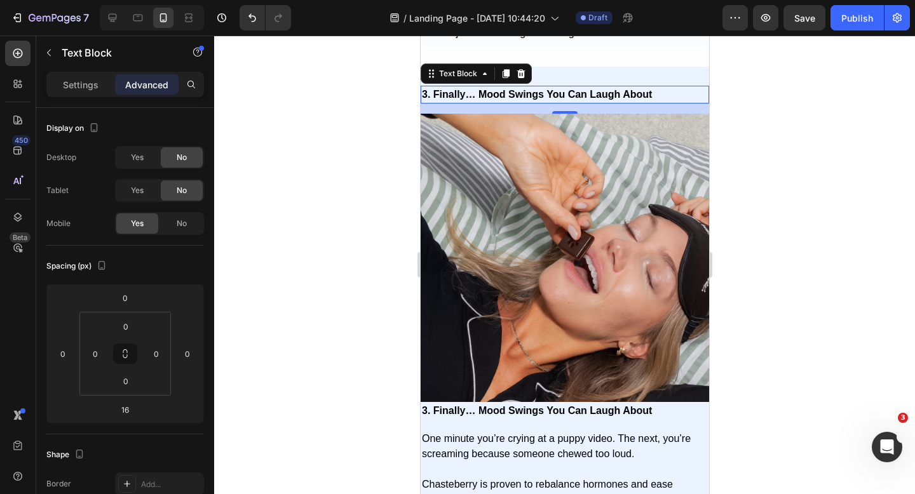
scroll to position [1341, 0]
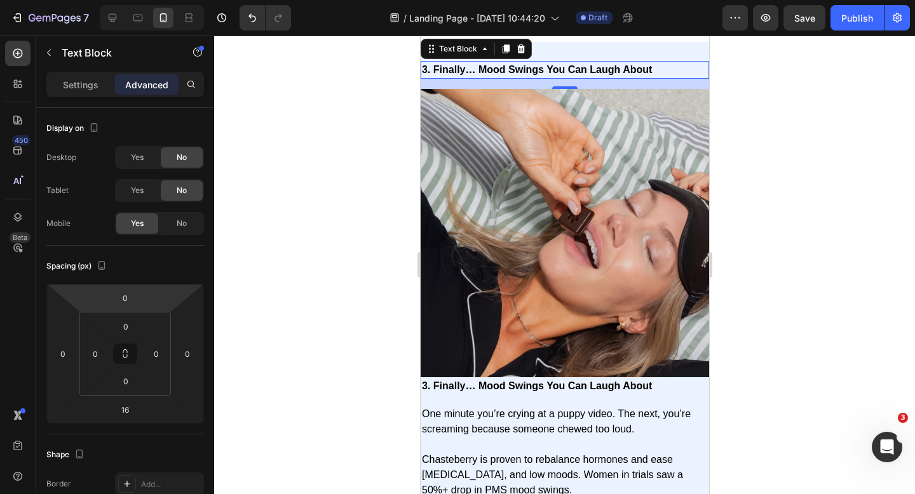
click at [78, 97] on div "Settings Advanced" at bounding box center [125, 84] width 158 height 25
click at [81, 90] on p "Settings" at bounding box center [81, 84] width 36 height 13
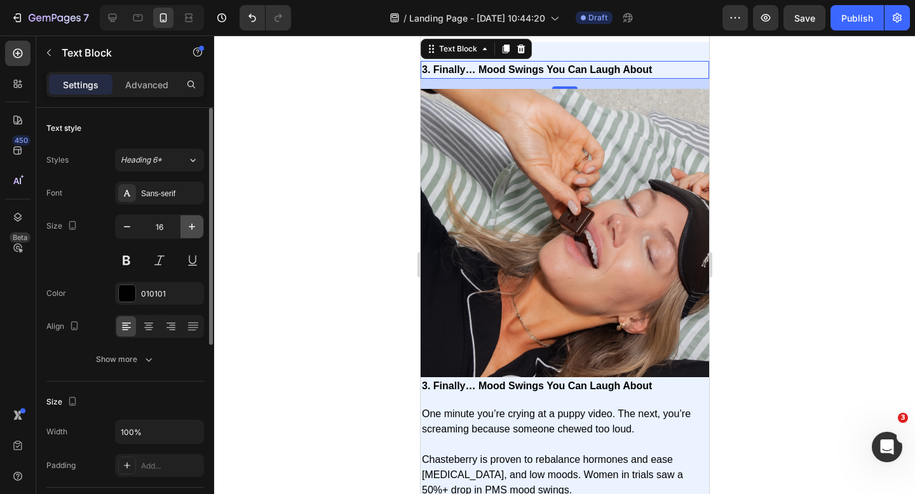
click at [196, 235] on button "button" at bounding box center [191, 226] width 23 height 23
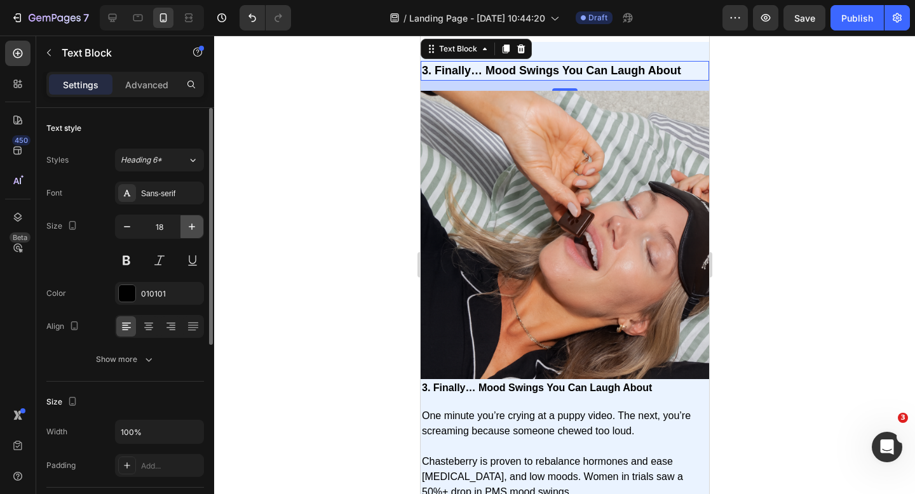
click at [196, 235] on button "button" at bounding box center [191, 226] width 23 height 23
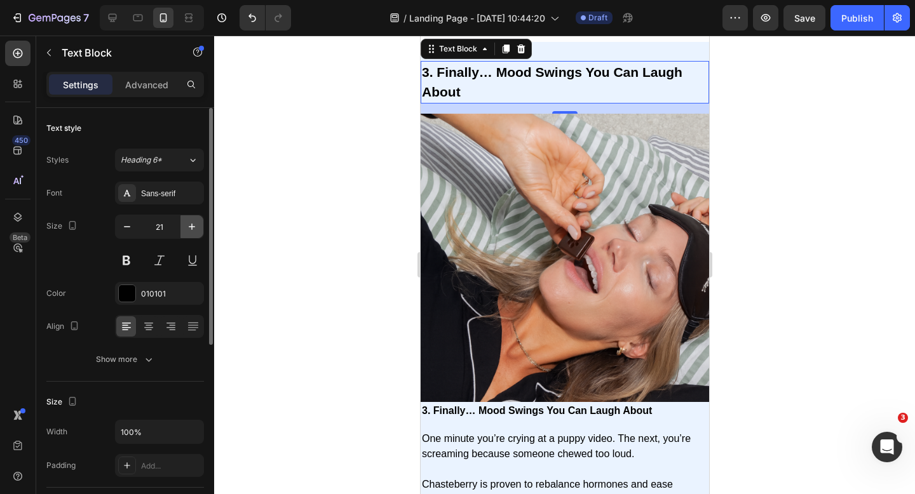
click at [196, 235] on button "button" at bounding box center [191, 226] width 23 height 23
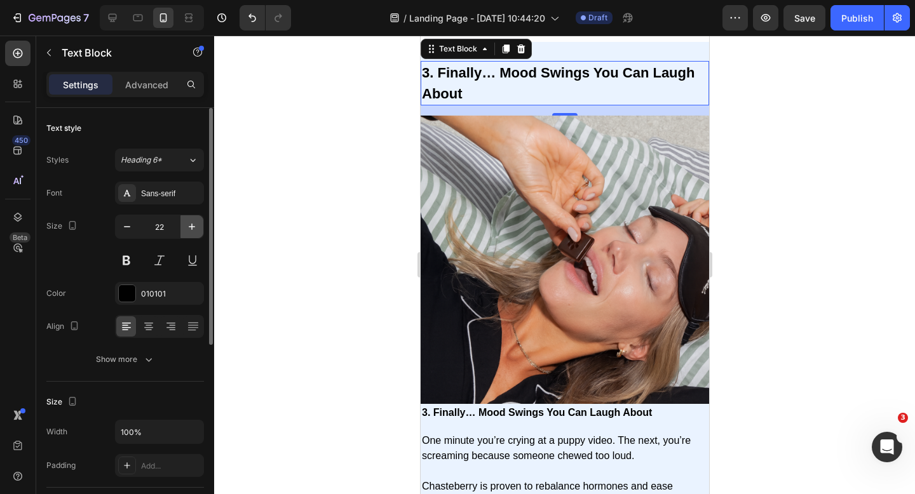
click at [196, 235] on button "button" at bounding box center [191, 226] width 23 height 23
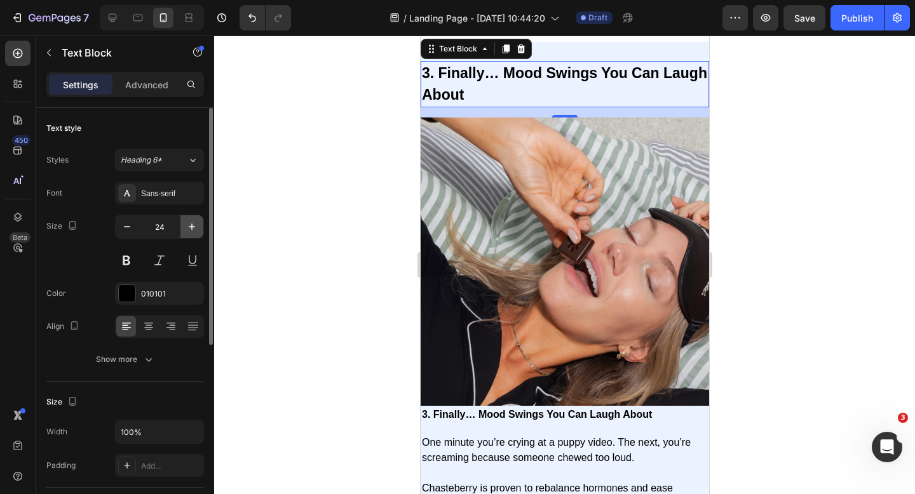
click at [196, 235] on button "button" at bounding box center [191, 226] width 23 height 23
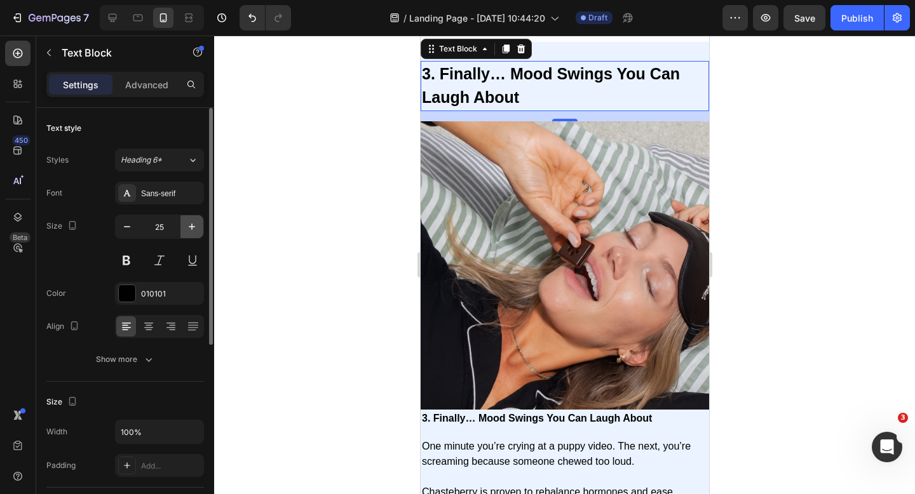
click at [196, 235] on button "button" at bounding box center [191, 226] width 23 height 23
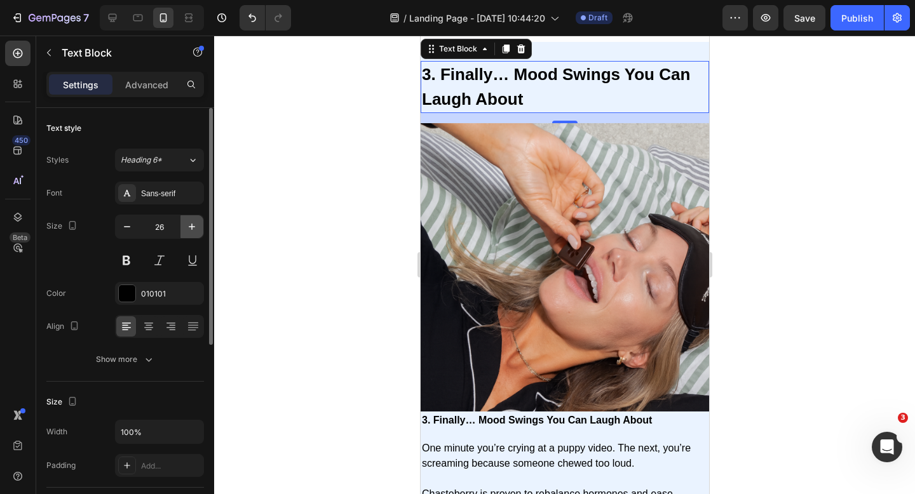
click at [196, 235] on button "button" at bounding box center [191, 226] width 23 height 23
type input "27"
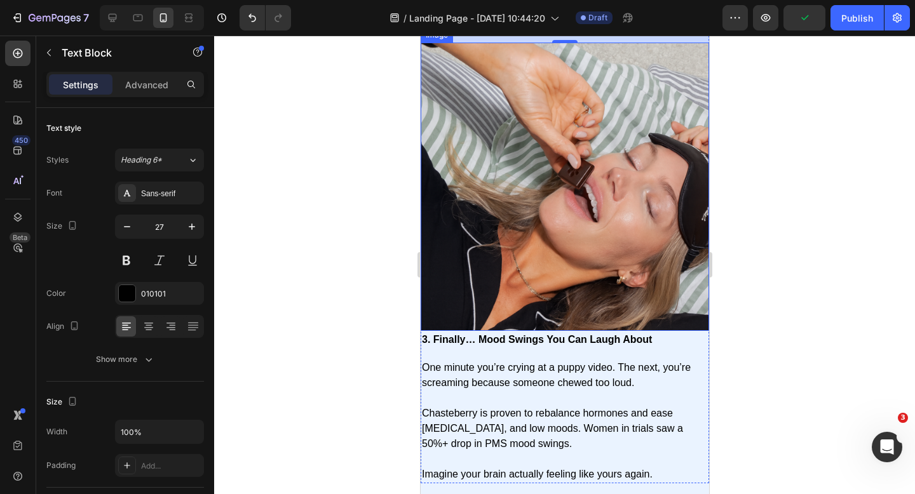
scroll to position [1474, 0]
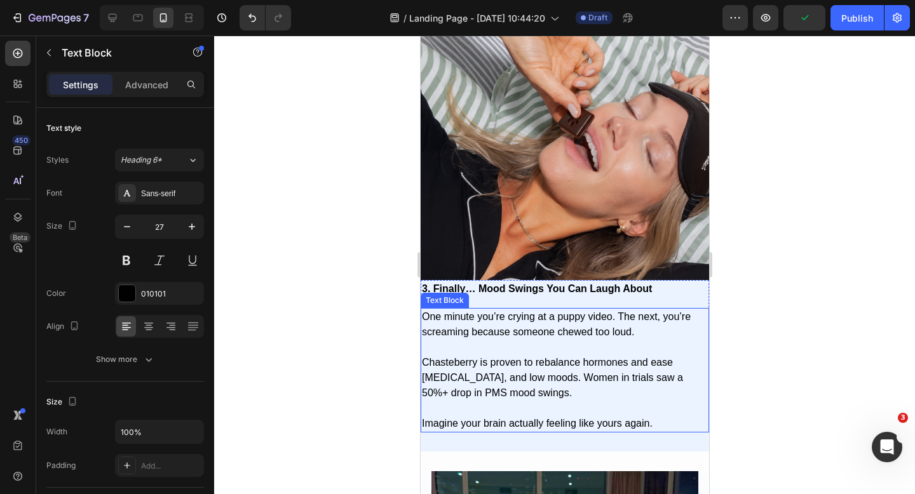
click at [550, 340] on p "Chasteberry is proven to rebalance hormones and ease irritability, anger, and l…" at bounding box center [564, 370] width 286 height 61
click at [571, 297] on div "3. Finally… Mood Swings You Can Laugh About" at bounding box center [564, 289] width 288 height 18
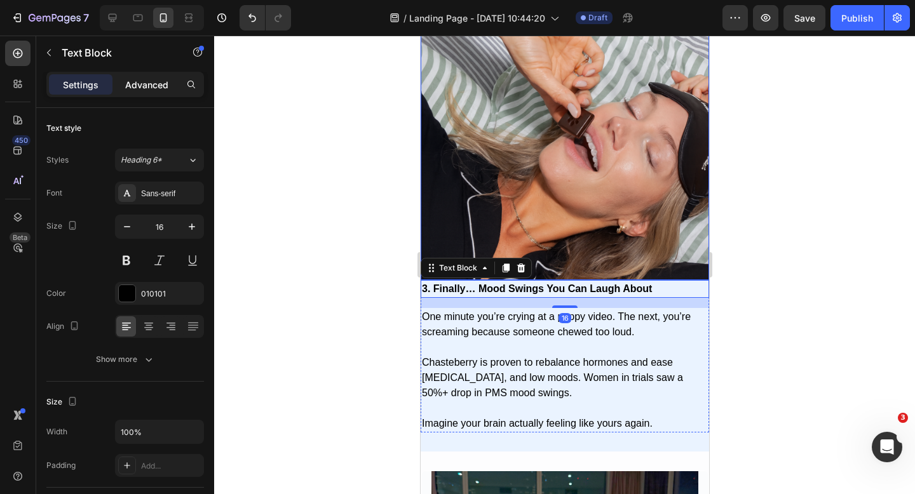
click at [150, 90] on p "Advanced" at bounding box center [146, 84] width 43 height 13
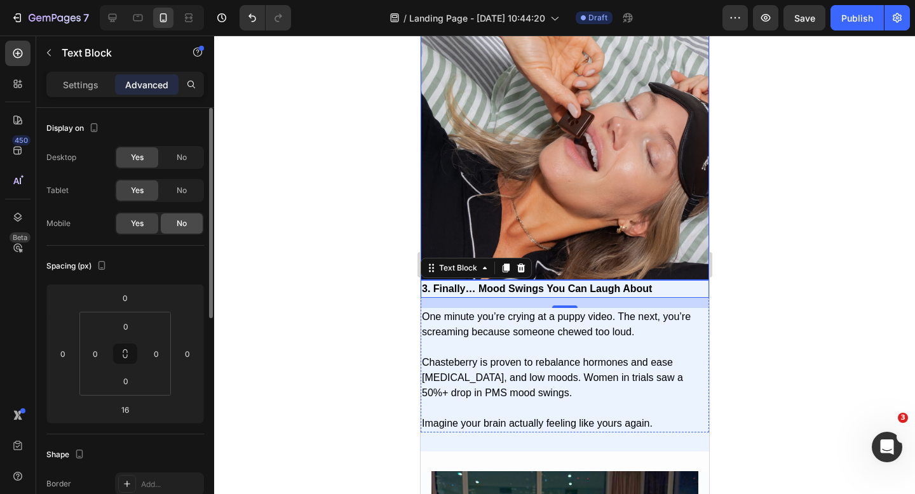
click at [175, 227] on div "No" at bounding box center [182, 223] width 42 height 20
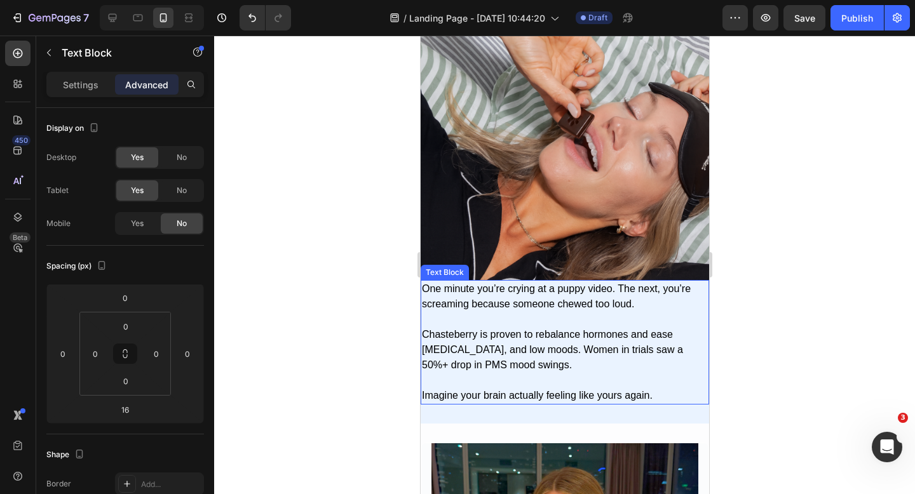
click at [491, 320] on p "Chasteberry is proven to rebalance hormones and ease irritability, anger, and l…" at bounding box center [564, 342] width 286 height 61
click at [545, 227] on img at bounding box center [564, 136] width 288 height 288
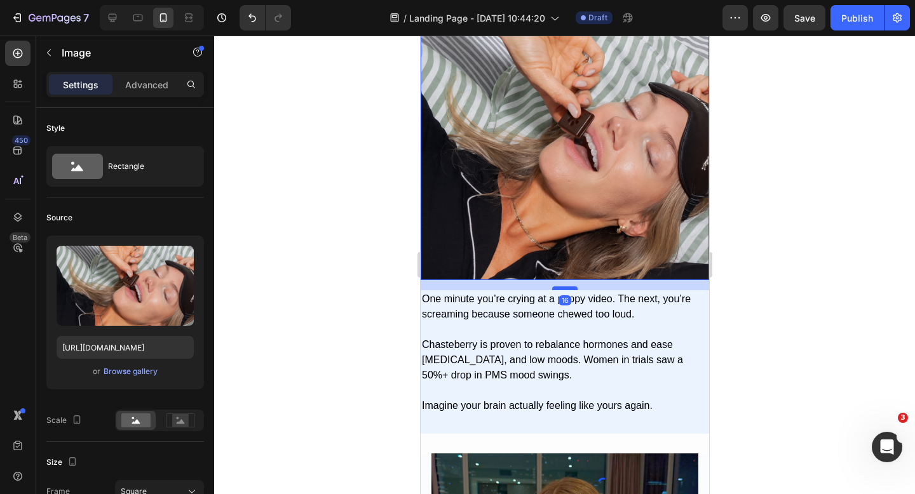
drag, startPoint x: 559, startPoint y: 280, endPoint x: 559, endPoint y: 290, distance: 10.2
click at [559, 290] on div at bounding box center [564, 289] width 25 height 4
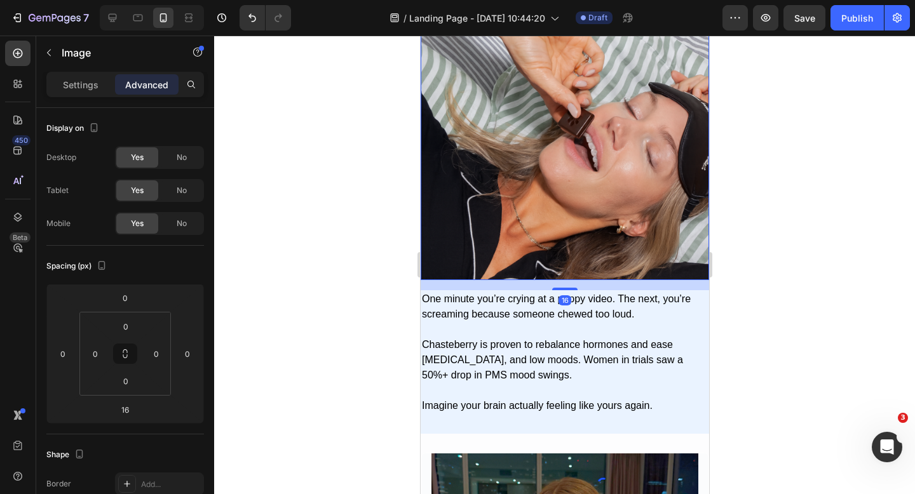
click at [782, 302] on div at bounding box center [564, 265] width 701 height 459
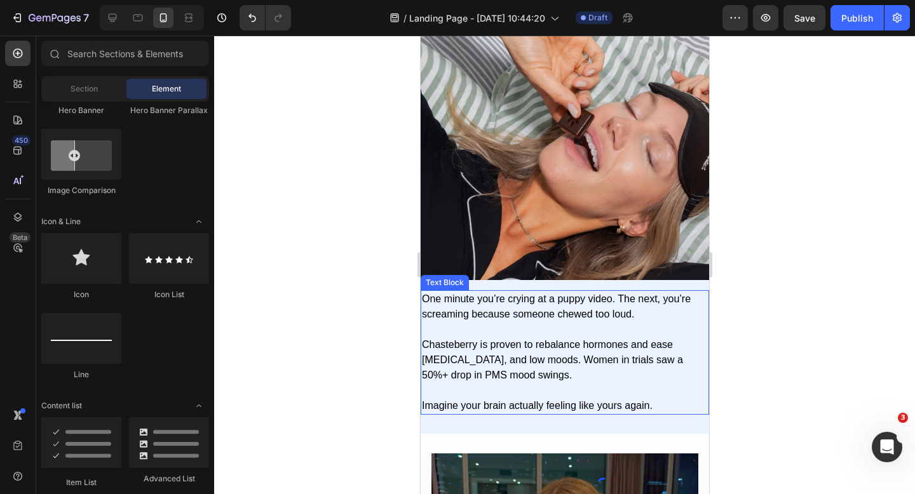
click at [572, 374] on p "Chasteberry is proven to rebalance hormones and ease irritability, anger, and l…" at bounding box center [564, 352] width 286 height 61
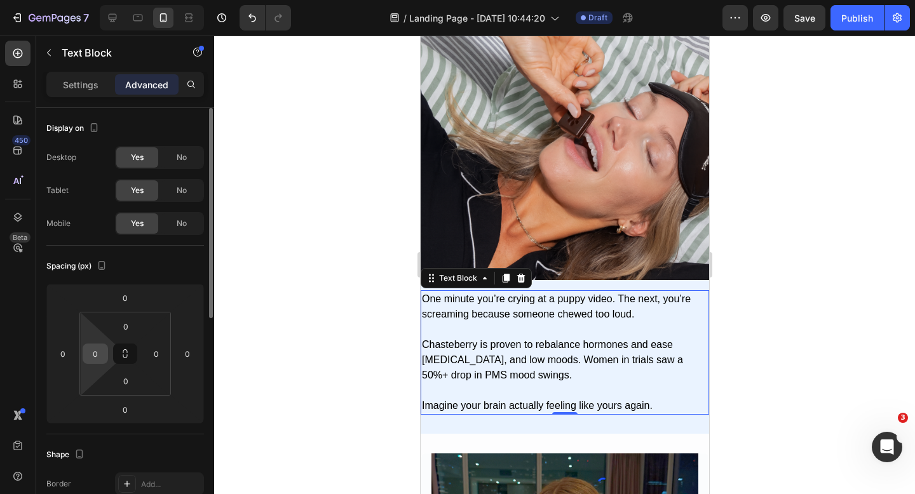
click at [90, 352] on input "0" at bounding box center [95, 353] width 19 height 19
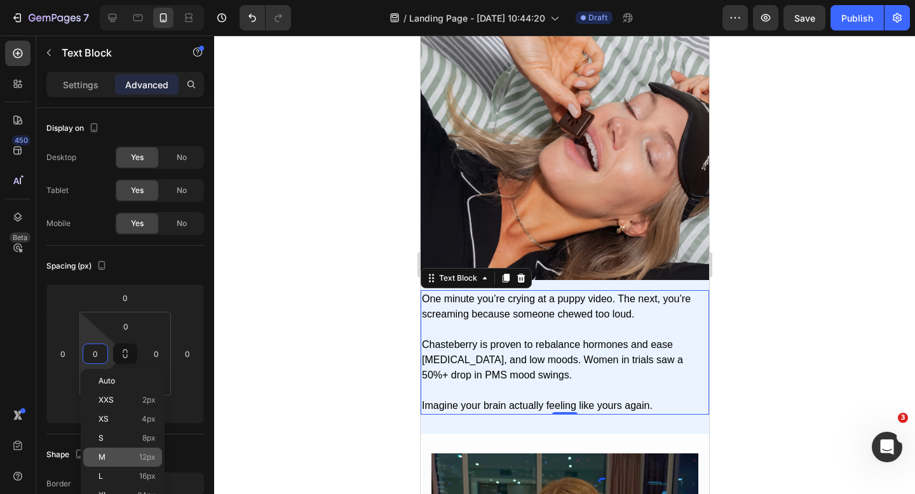
click at [114, 459] on p "M 12px" at bounding box center [126, 457] width 57 height 9
type input "12"
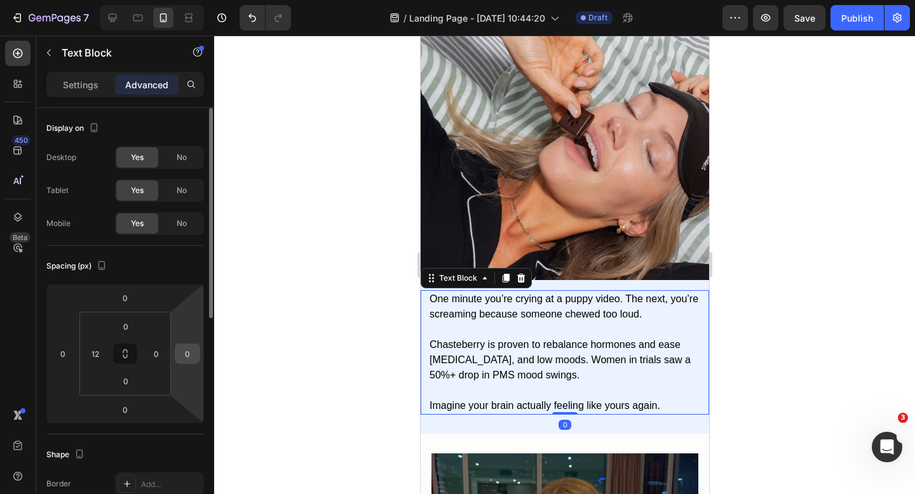
click at [193, 356] on input "0" at bounding box center [187, 353] width 19 height 19
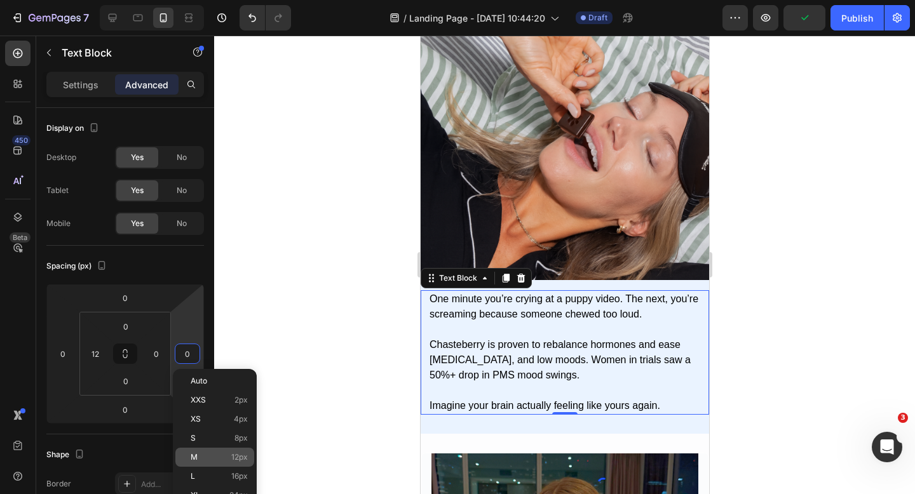
click at [206, 454] on p "M 12px" at bounding box center [219, 457] width 57 height 9
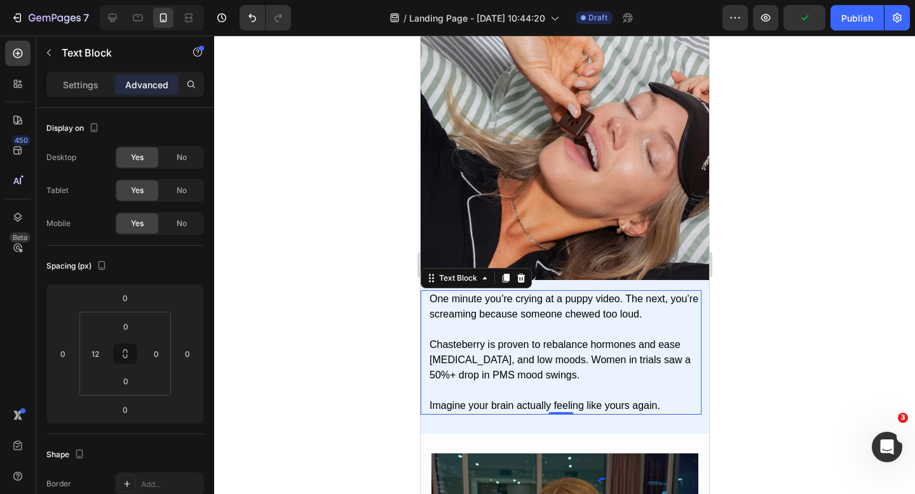
type input "12"
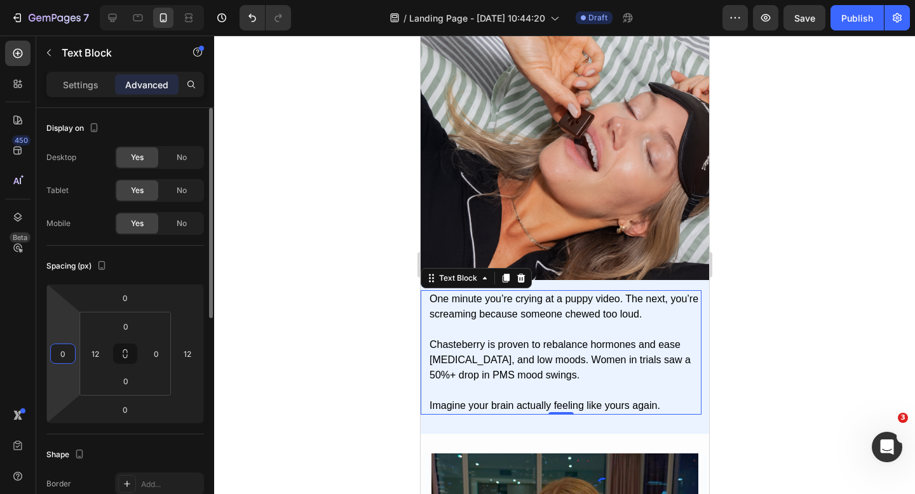
click at [66, 353] on input "0" at bounding box center [62, 353] width 19 height 19
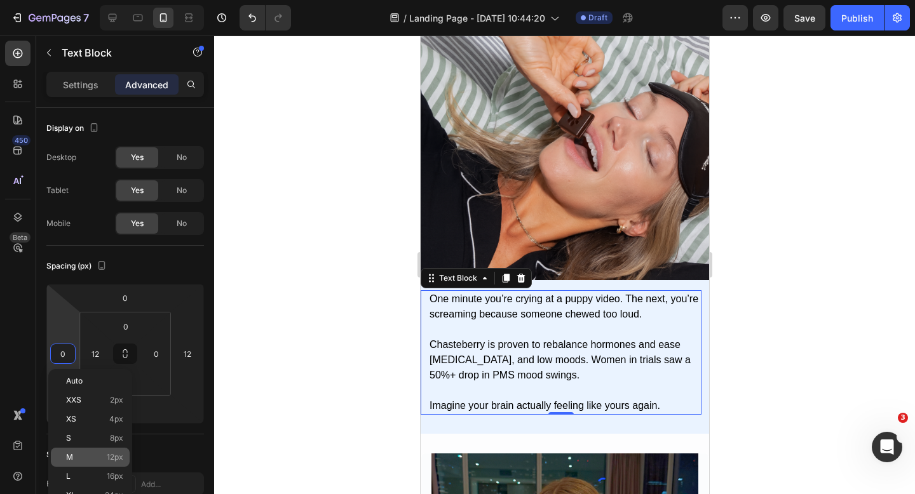
click at [79, 456] on p "M 12px" at bounding box center [94, 457] width 57 height 9
type input "12"
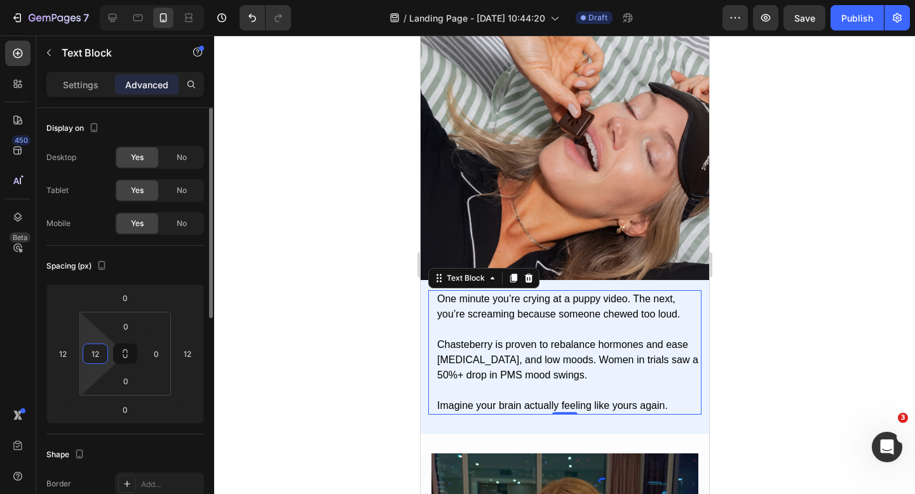
click at [90, 353] on input "12" at bounding box center [95, 353] width 19 height 19
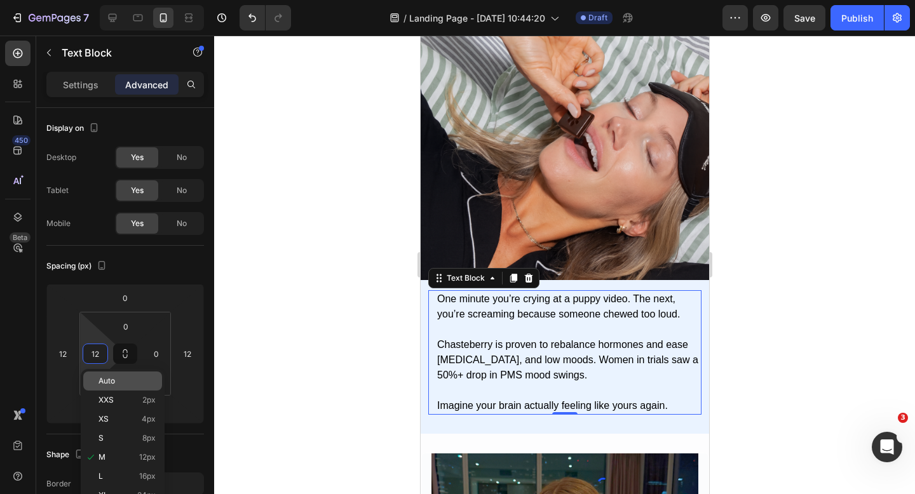
click at [111, 384] on span "Auto" at bounding box center [106, 381] width 17 height 9
type input "Auto"
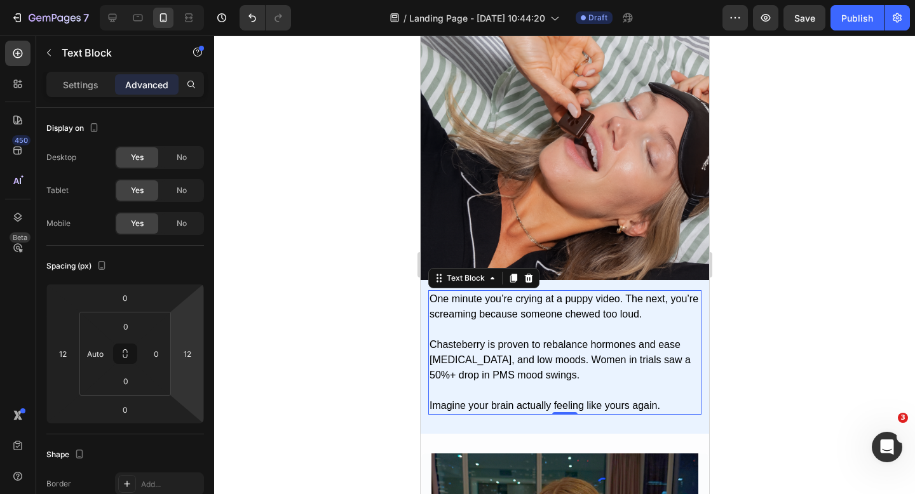
click at [238, 345] on div at bounding box center [564, 265] width 701 height 459
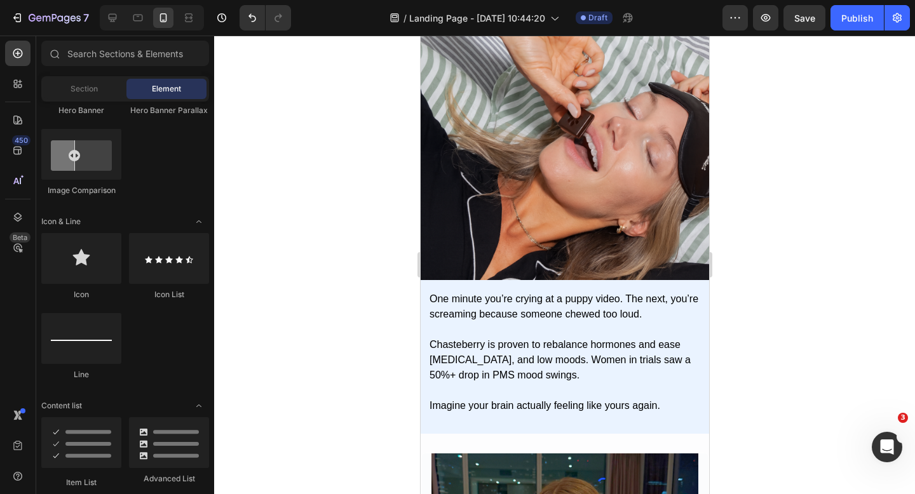
click at [365, 356] on div at bounding box center [564, 265] width 701 height 459
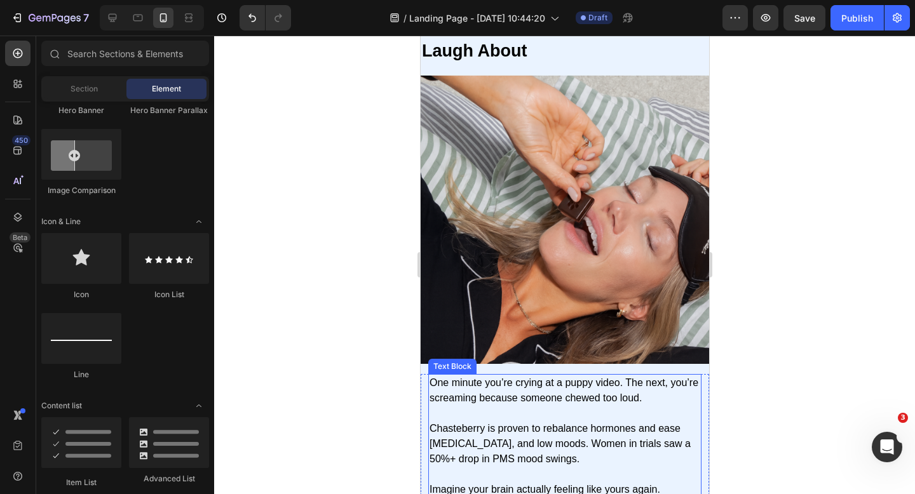
scroll to position [1388, 0]
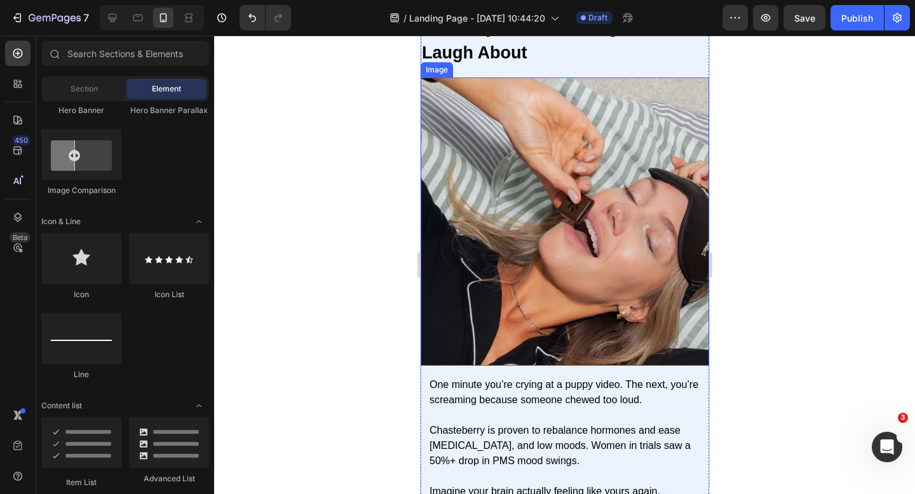
click at [637, 301] on img at bounding box center [564, 222] width 288 height 288
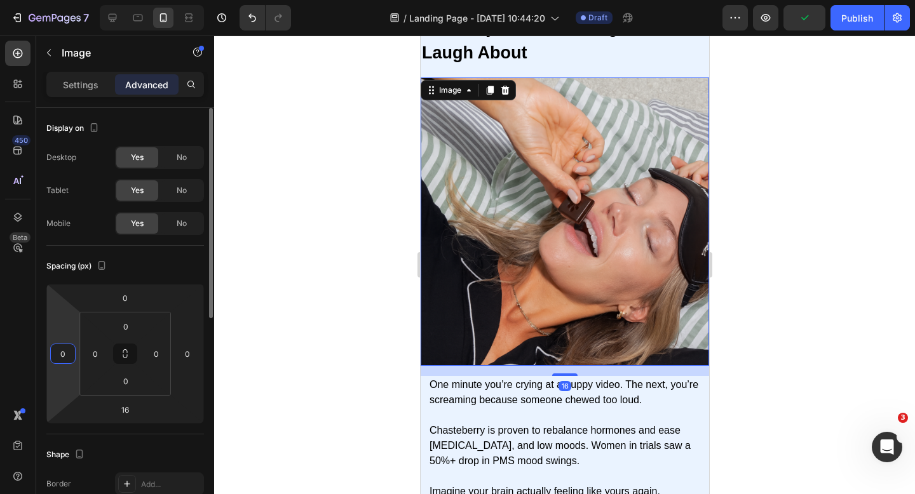
click at [56, 358] on input "0" at bounding box center [62, 353] width 19 height 19
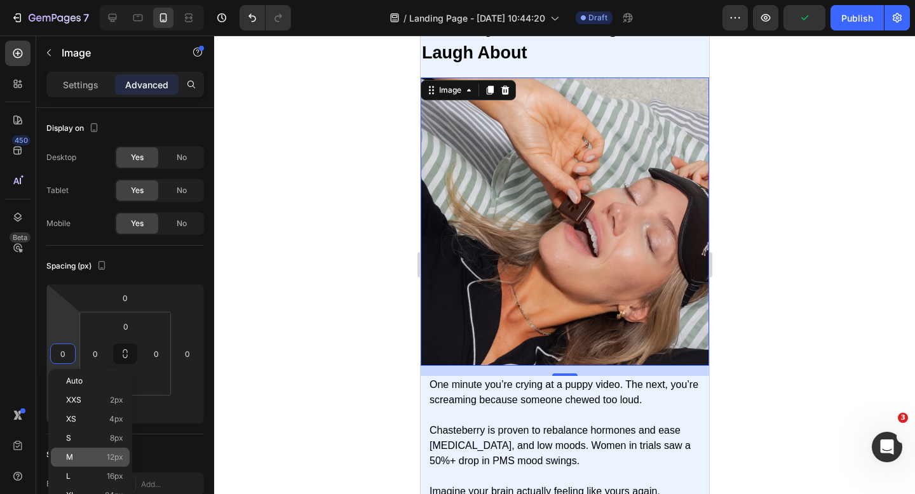
click at [77, 448] on div "M 12px" at bounding box center [90, 457] width 79 height 19
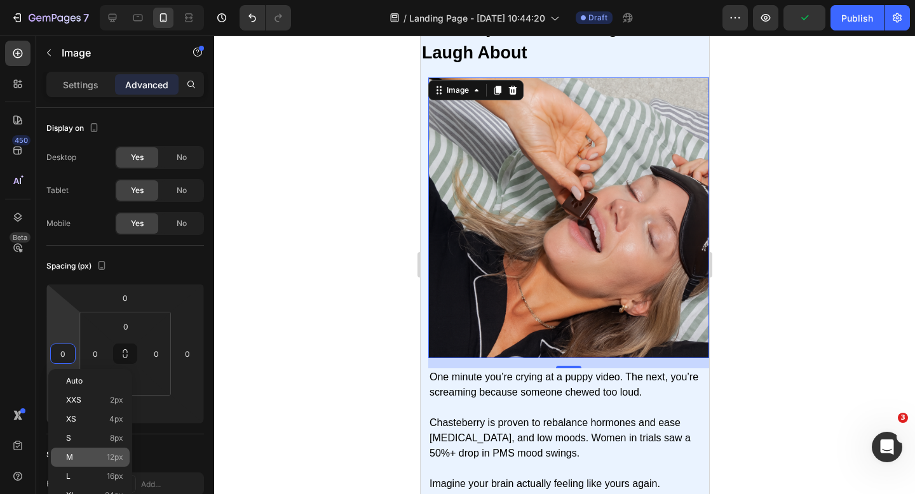
type input "12"
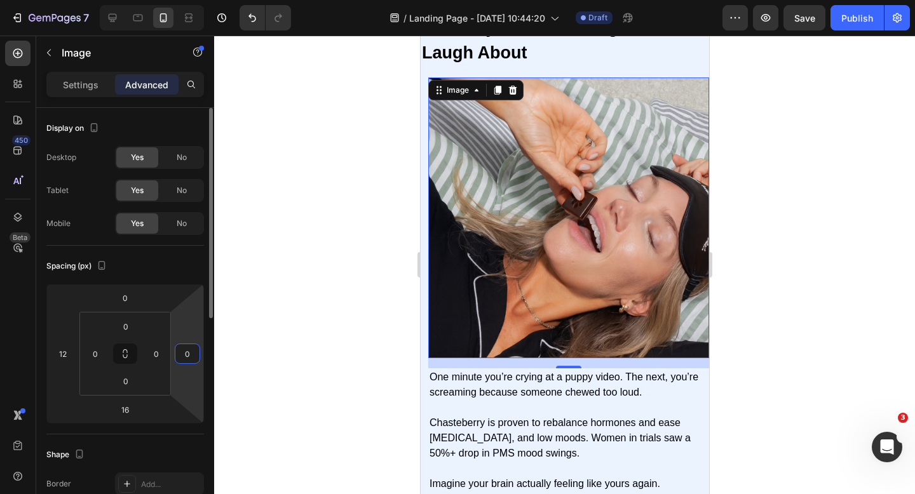
click at [196, 349] on input "0" at bounding box center [187, 353] width 19 height 19
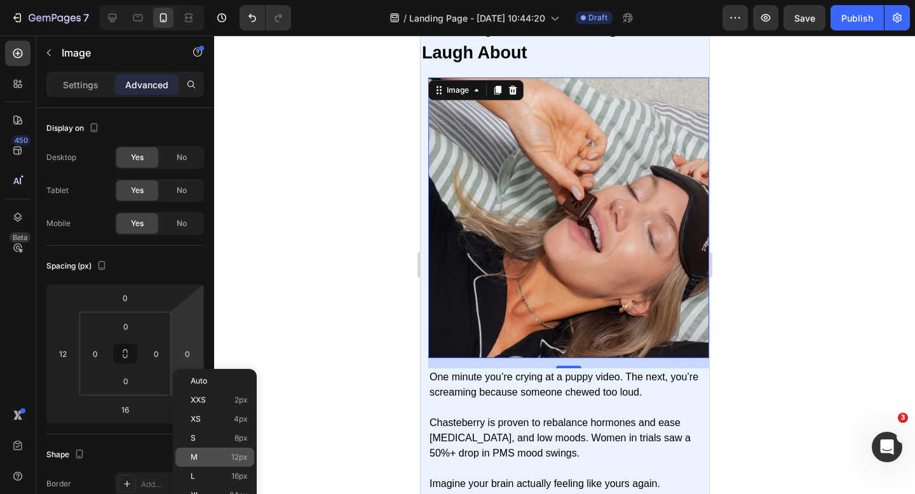
click at [206, 450] on div "M 12px" at bounding box center [214, 457] width 79 height 19
type input "12"
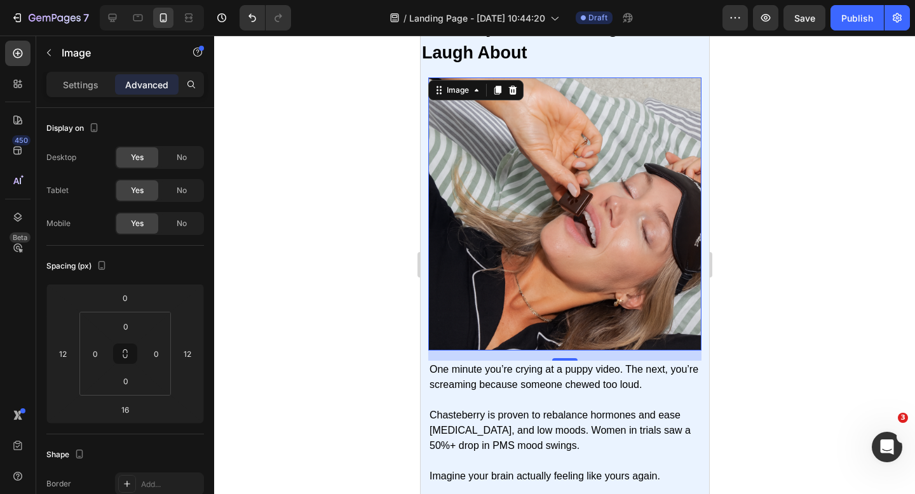
click at [360, 345] on div at bounding box center [564, 265] width 701 height 459
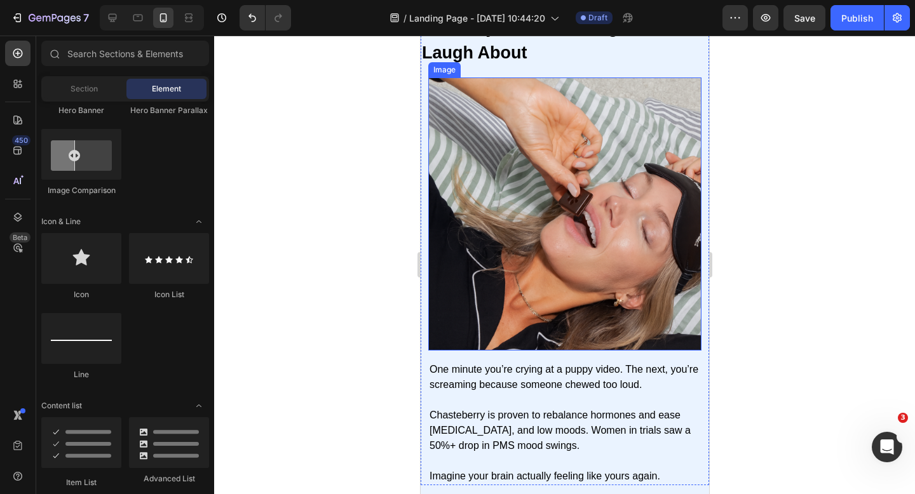
click at [586, 307] on img at bounding box center [564, 214] width 273 height 273
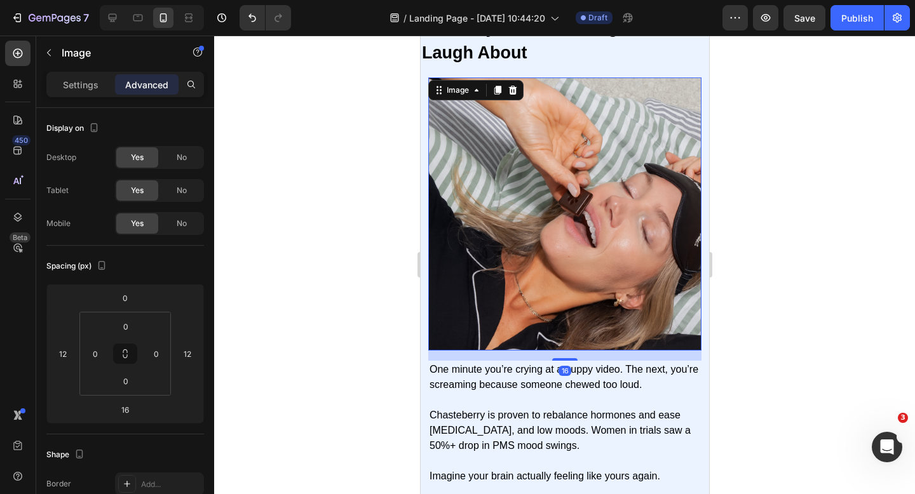
click at [804, 262] on div at bounding box center [564, 265] width 701 height 459
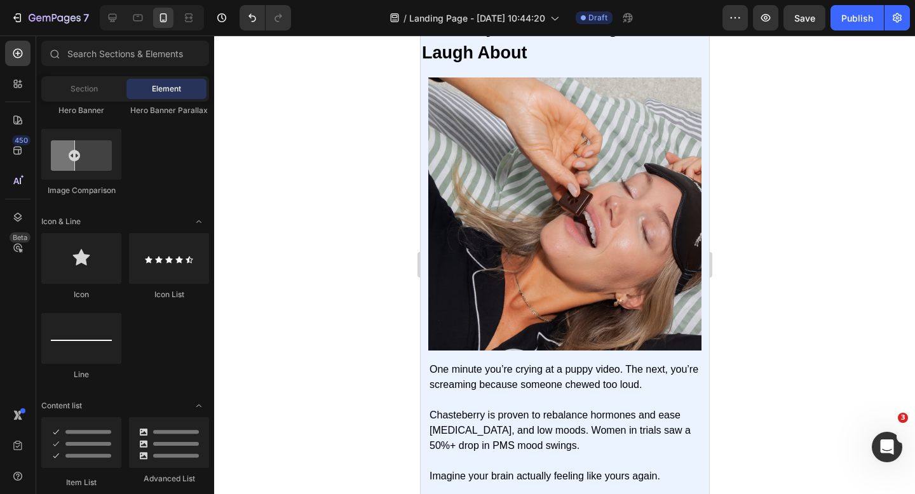
click at [603, 248] on img at bounding box center [564, 214] width 273 height 273
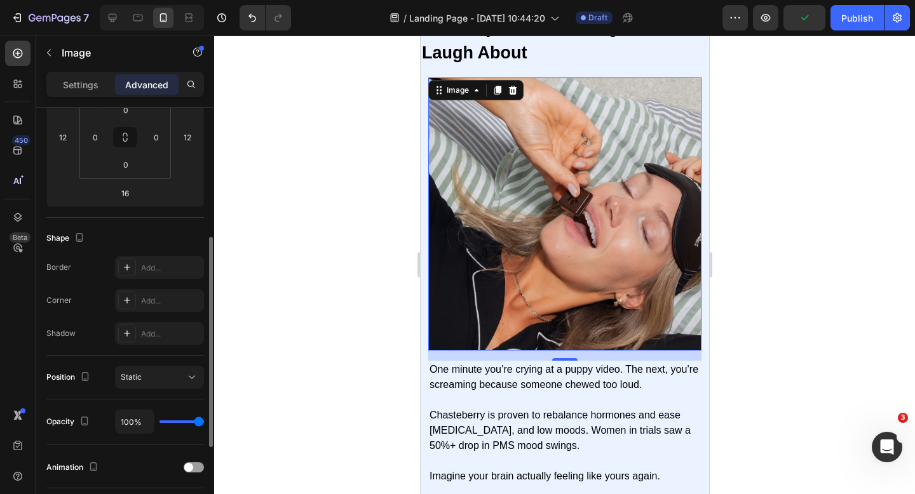
scroll to position [231, 0]
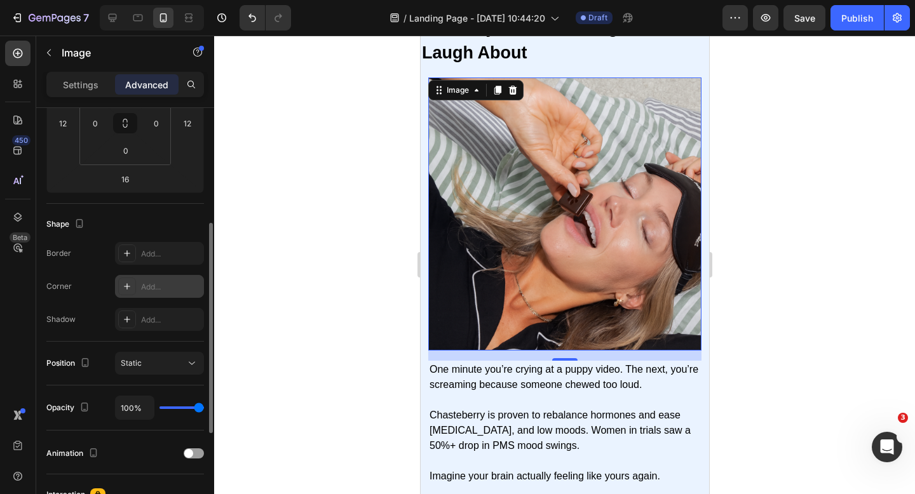
click at [139, 287] on div "Add..." at bounding box center [159, 286] width 89 height 23
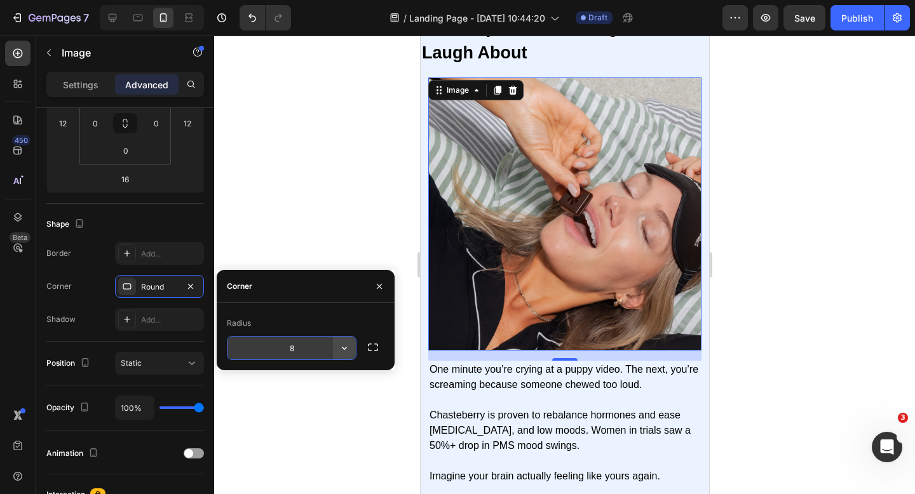
click at [346, 348] on icon "button" at bounding box center [344, 348] width 13 height 13
click at [346, 348] on icon "button" at bounding box center [344, 348] width 5 height 3
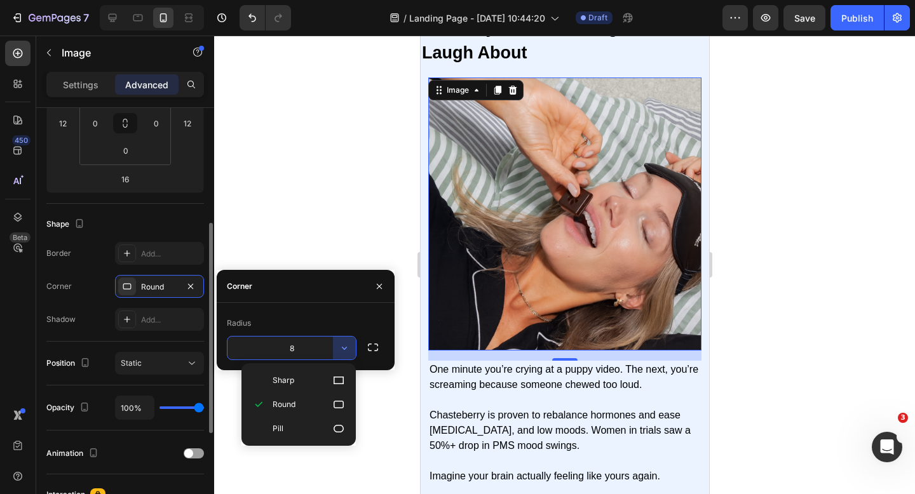
click at [64, 301] on div "Border Add... Corner Round Shadow Add..." at bounding box center [125, 286] width 158 height 89
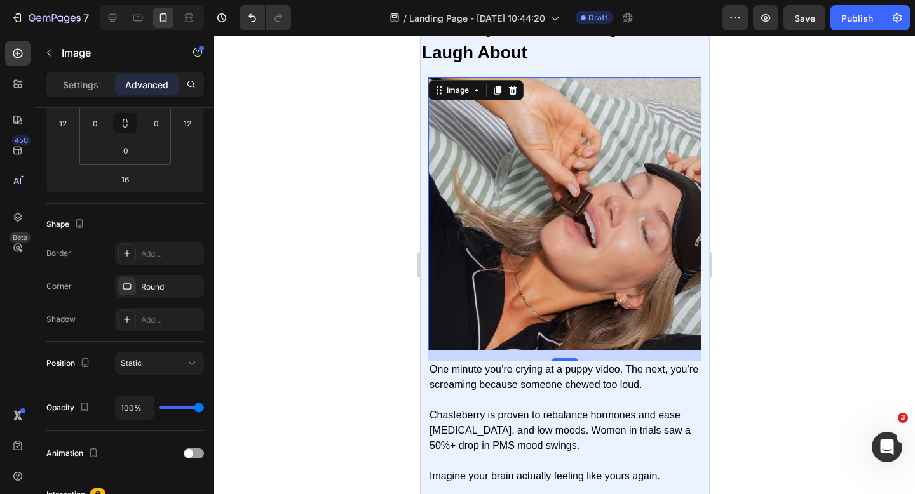
click at [399, 260] on div at bounding box center [564, 265] width 701 height 459
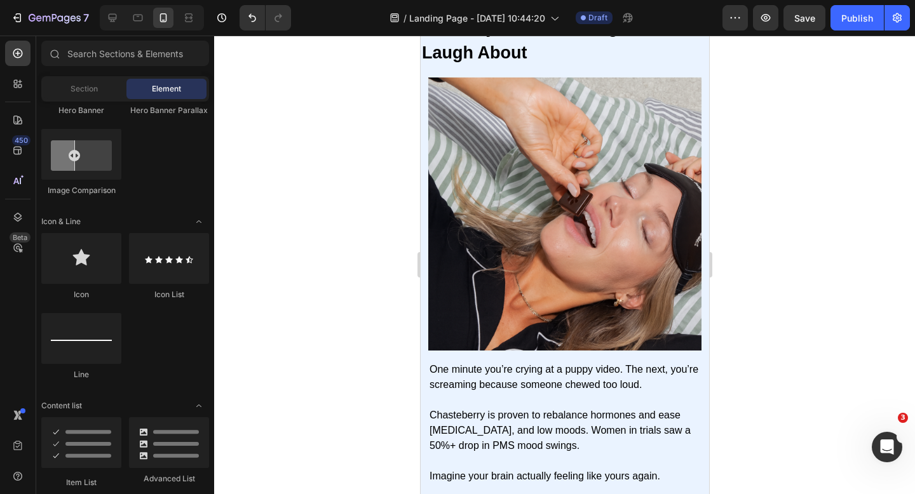
click at [399, 260] on div at bounding box center [564, 265] width 701 height 459
click at [525, 226] on img at bounding box center [564, 214] width 273 height 273
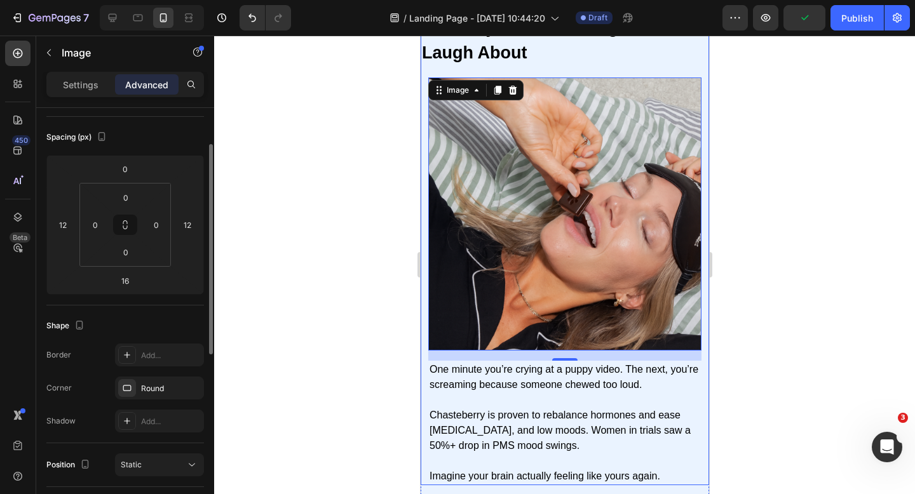
scroll to position [135, 0]
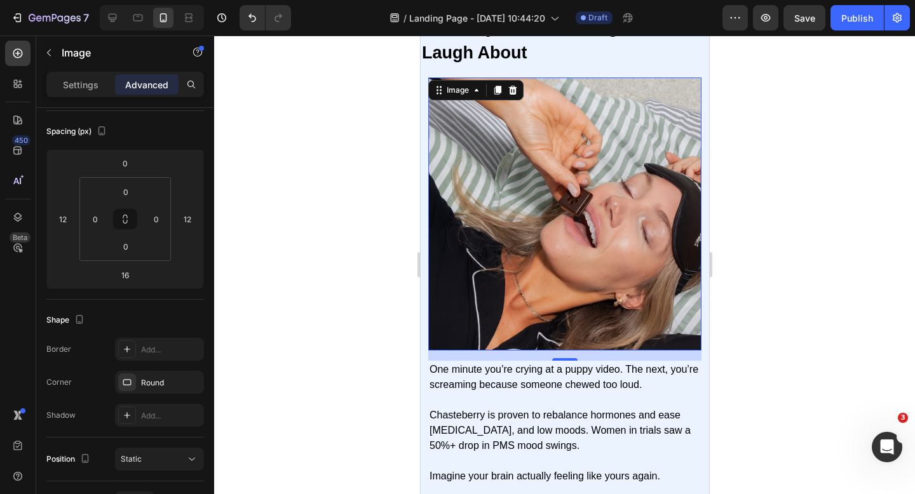
click at [463, 250] on img at bounding box center [564, 214] width 273 height 273
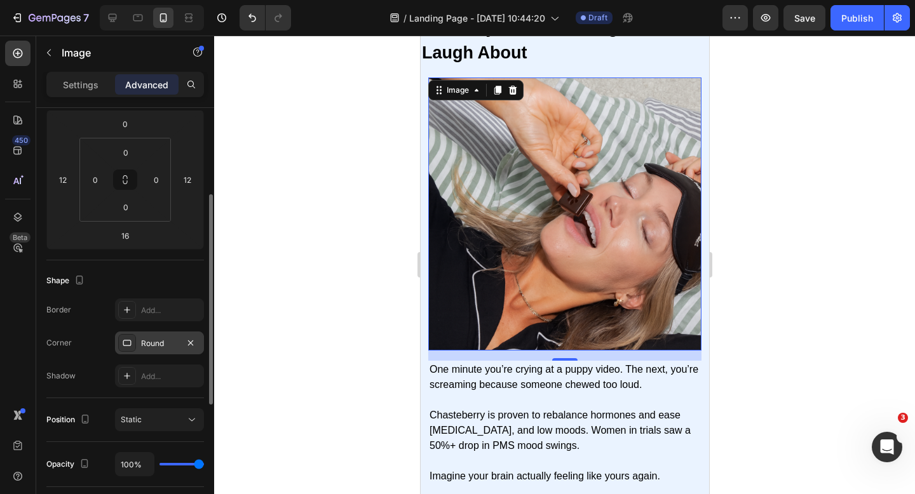
click at [152, 337] on div "Round" at bounding box center [159, 343] width 89 height 23
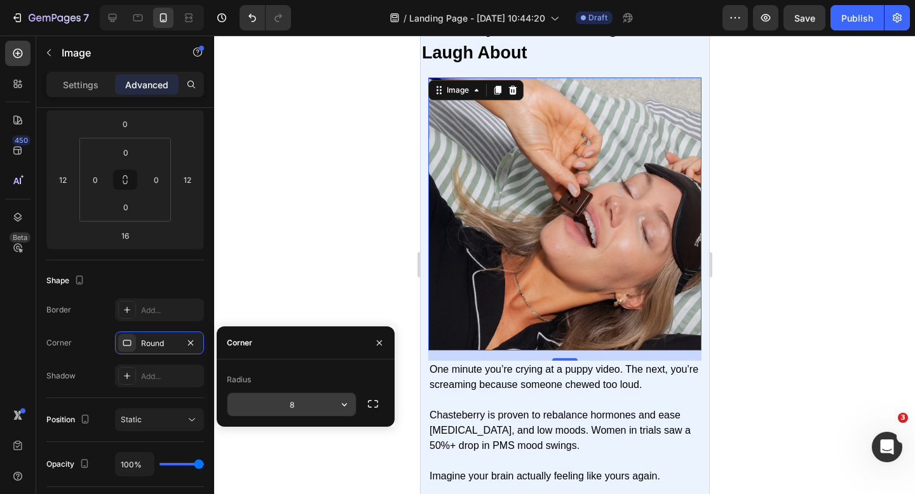
click at [290, 402] on input "8" at bounding box center [291, 404] width 128 height 23
type input "19"
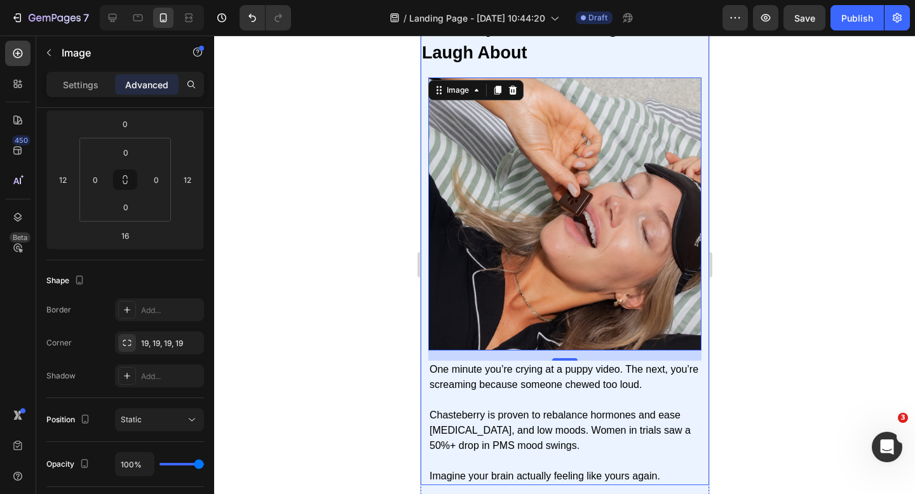
click at [722, 305] on div at bounding box center [564, 265] width 701 height 459
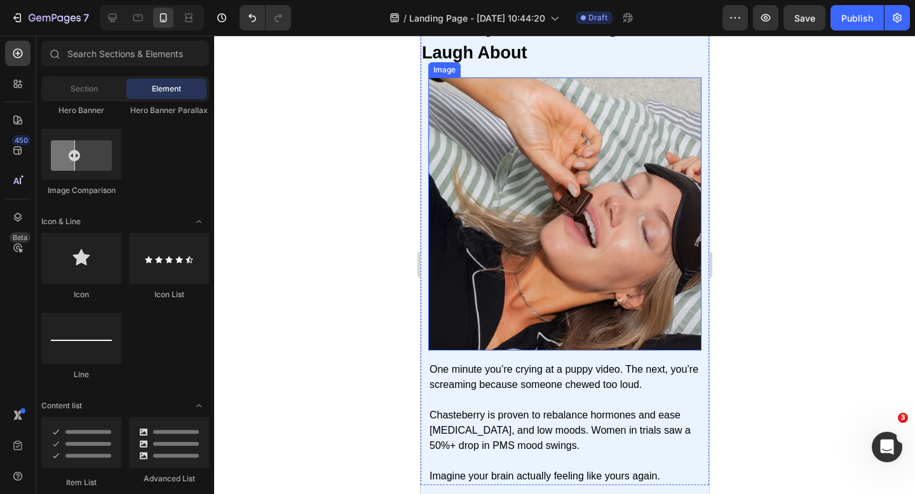
click at [577, 269] on img at bounding box center [564, 214] width 273 height 273
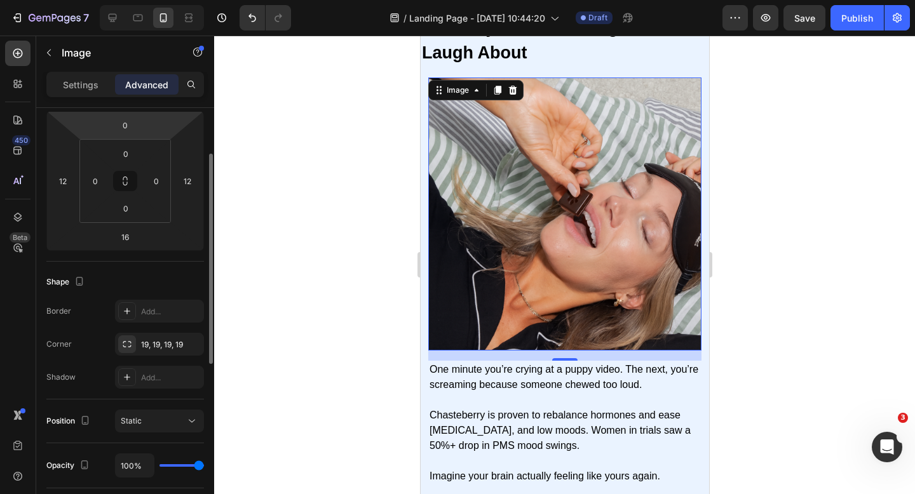
scroll to position [136, 0]
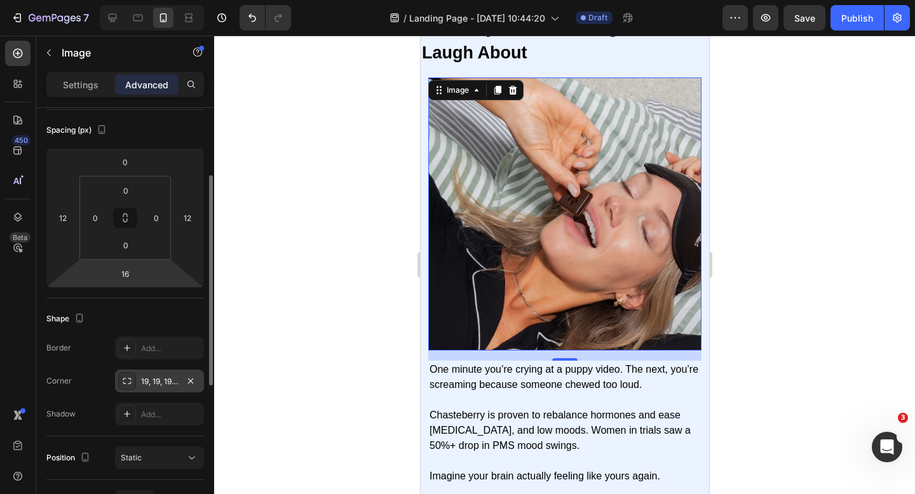
click at [151, 386] on div "19, 19, 19, 19" at bounding box center [159, 381] width 37 height 11
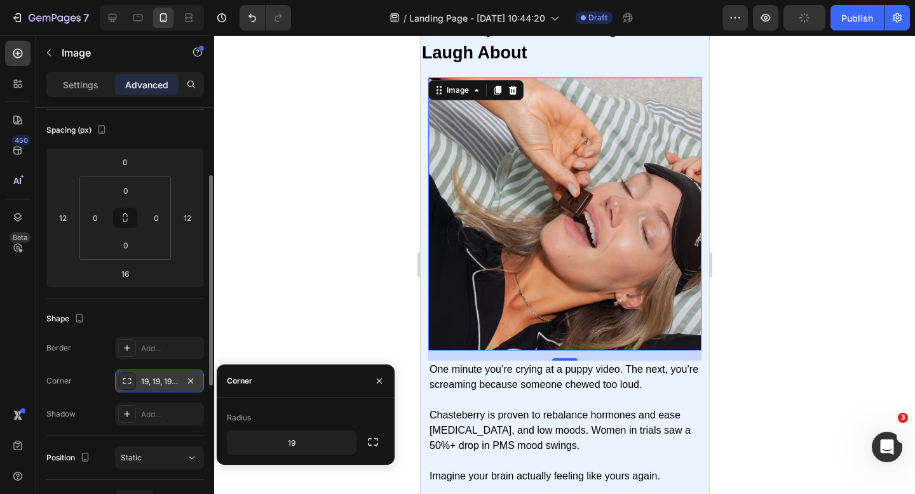
click at [177, 377] on div "19, 19, 19, 19" at bounding box center [159, 381] width 37 height 11
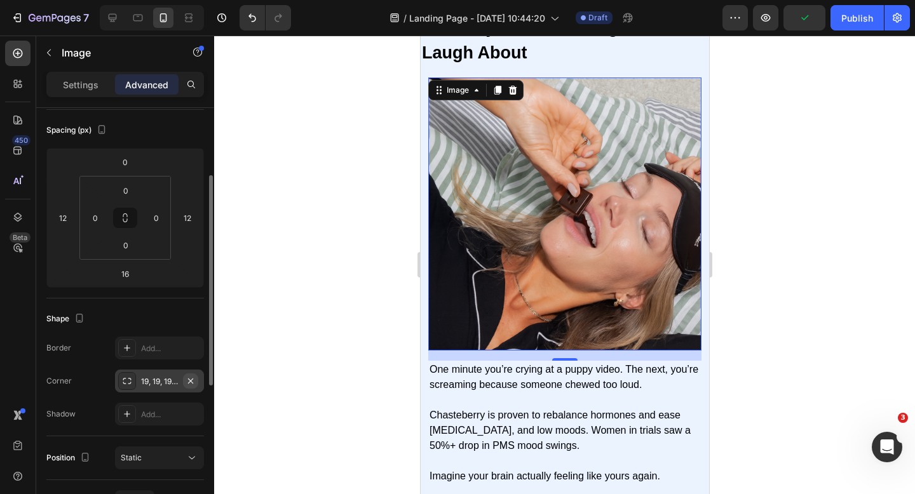
click at [190, 379] on icon "button" at bounding box center [191, 381] width 10 height 10
click at [162, 377] on div "Add..." at bounding box center [171, 381] width 60 height 11
click at [697, 80] on img at bounding box center [564, 214] width 273 height 273
click at [176, 381] on div "Round" at bounding box center [159, 381] width 37 height 11
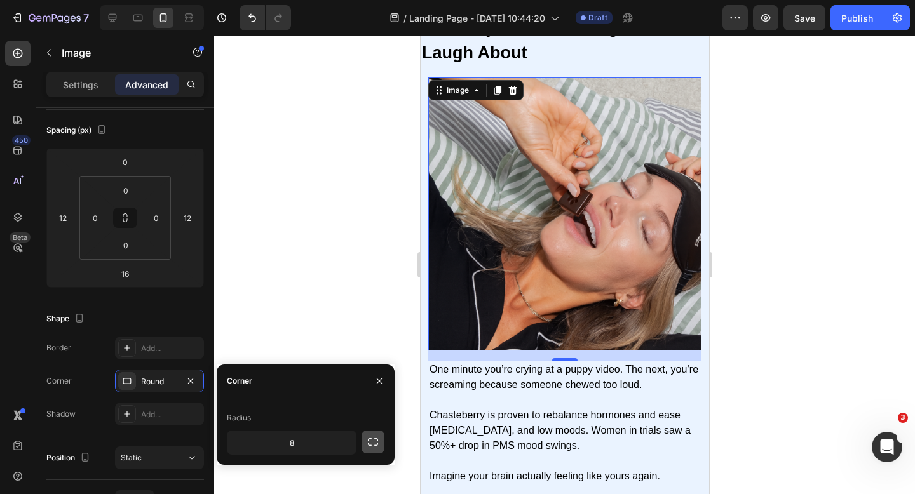
click at [369, 443] on icon "button" at bounding box center [373, 442] width 13 height 13
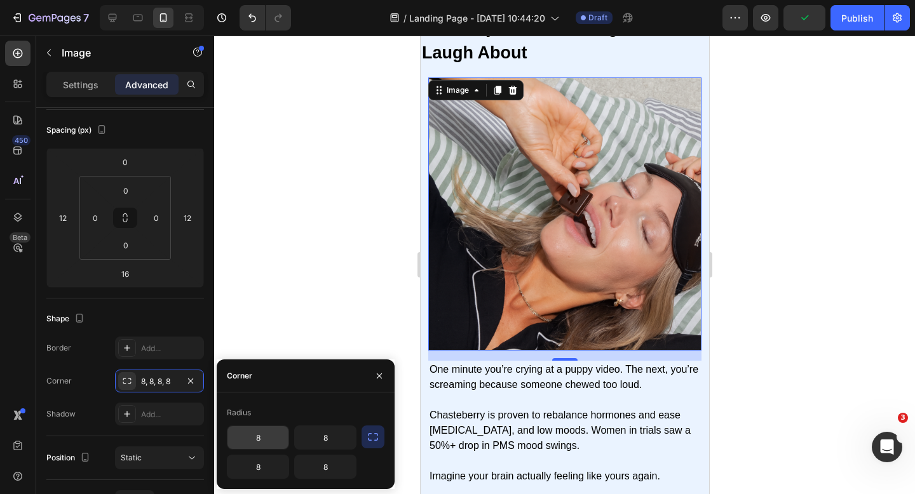
click at [251, 438] on input "8" at bounding box center [257, 437] width 61 height 23
click at [302, 440] on input "8" at bounding box center [325, 437] width 61 height 23
click at [376, 433] on icon "button" at bounding box center [373, 437] width 10 height 8
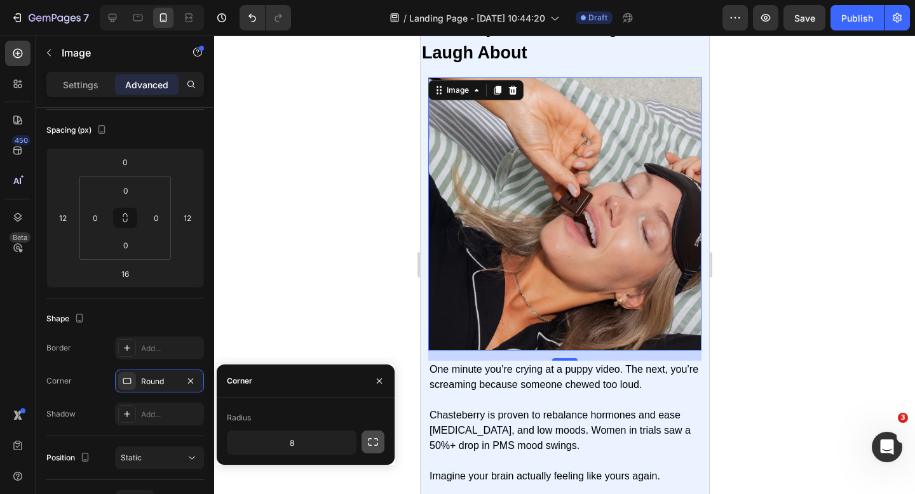
click at [374, 442] on icon "button" at bounding box center [373, 442] width 13 height 13
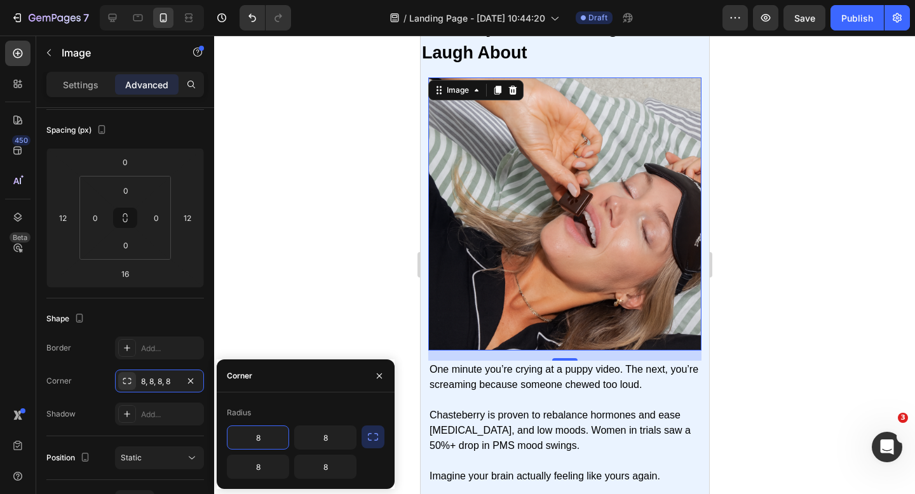
click at [273, 430] on input "8" at bounding box center [257, 437] width 61 height 23
type input "10"
click at [318, 439] on input "8" at bounding box center [325, 437] width 61 height 23
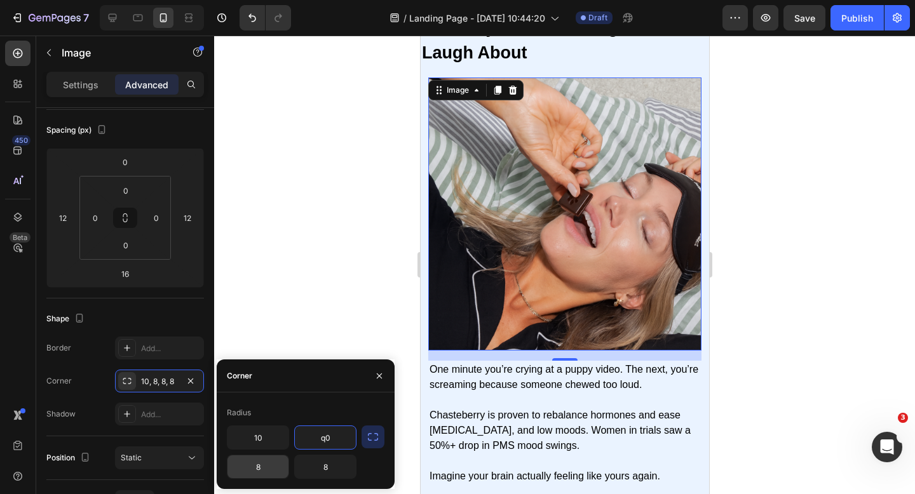
click at [274, 472] on input "8" at bounding box center [257, 467] width 61 height 23
type input "8"
click at [274, 472] on input "8" at bounding box center [257, 467] width 61 height 23
type input "q"
type input "10"
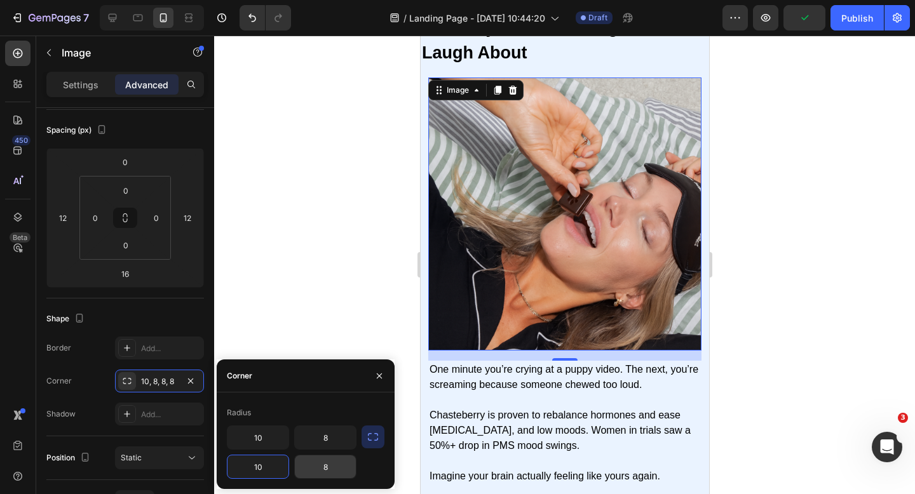
click at [333, 473] on input "8" at bounding box center [325, 467] width 61 height 23
type input "10"
click at [342, 288] on div at bounding box center [564, 265] width 701 height 459
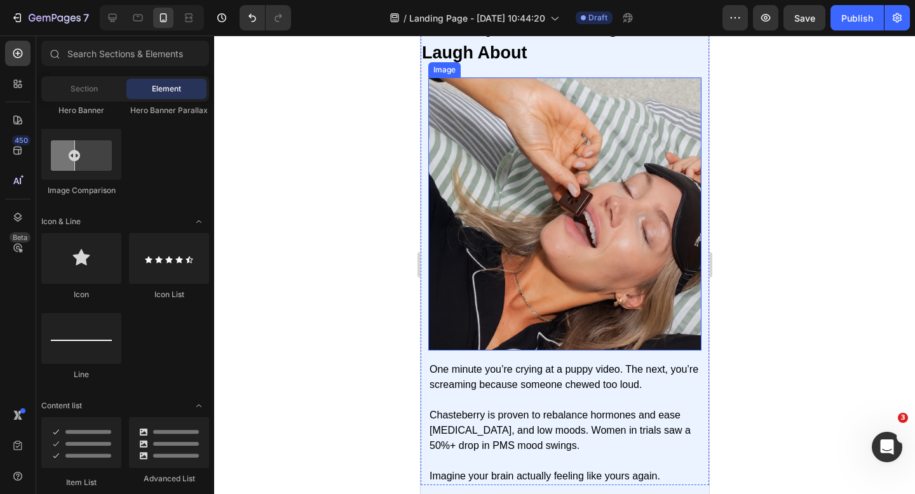
click at [493, 267] on img at bounding box center [564, 214] width 273 height 273
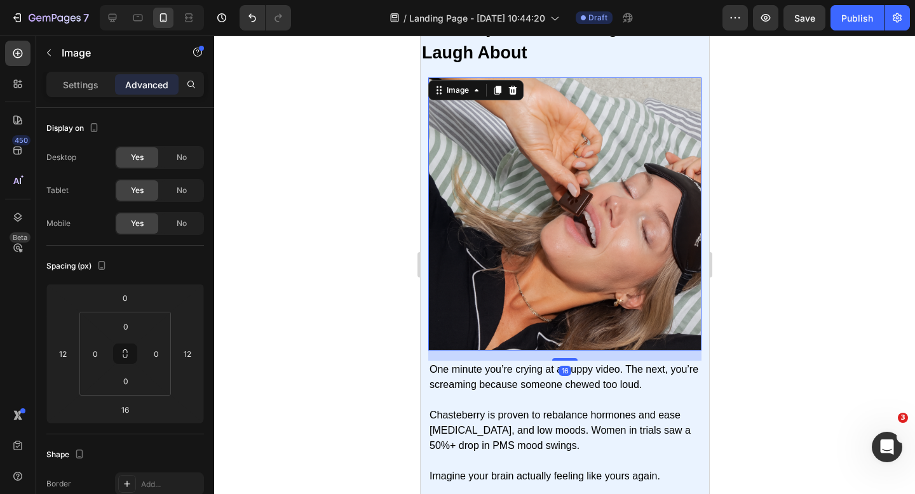
click at [367, 261] on div at bounding box center [564, 265] width 701 height 459
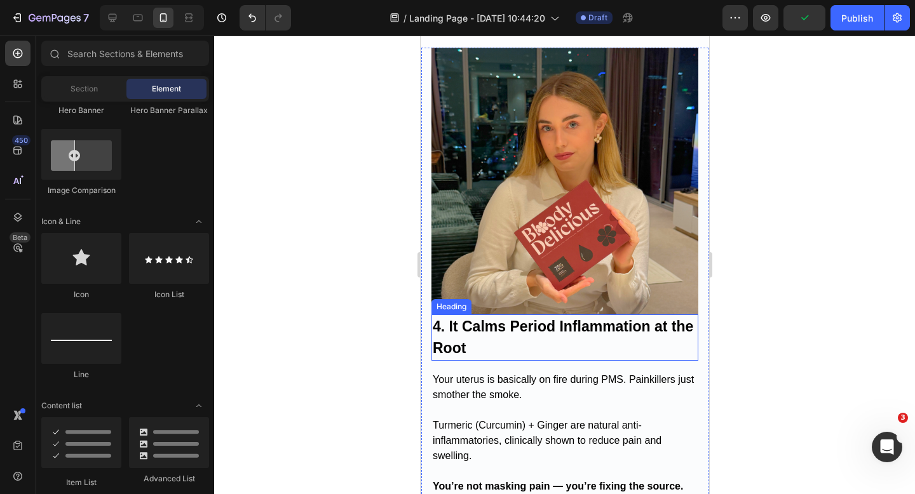
scroll to position [1818, 0]
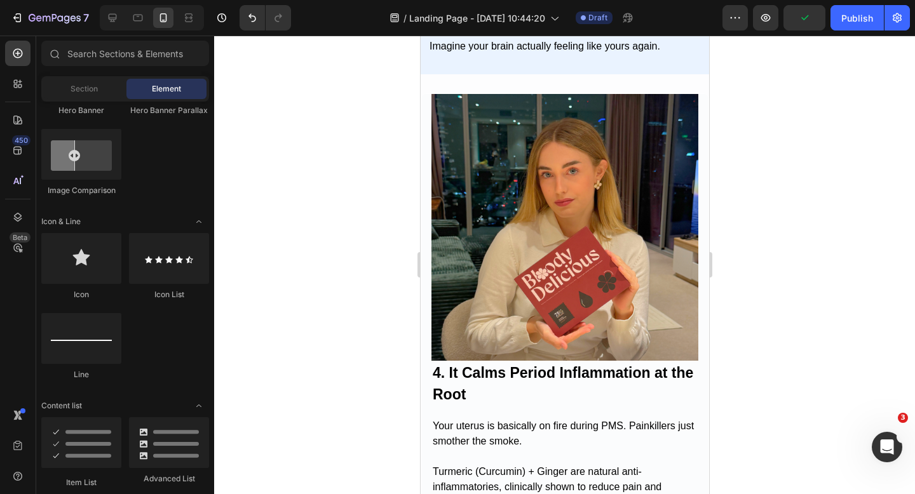
click at [388, 234] on div at bounding box center [564, 265] width 701 height 459
click at [539, 374] on strong "4. It Calms Period Inflammation at the Root" at bounding box center [562, 384] width 261 height 39
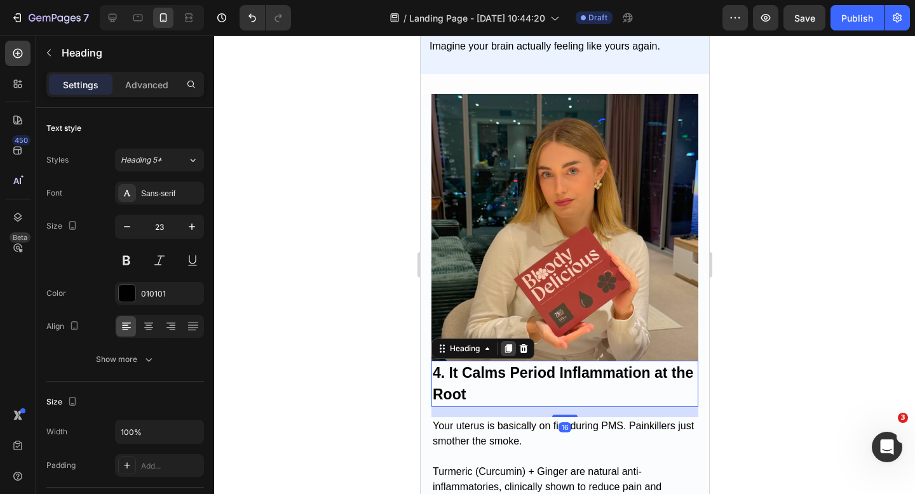
click at [505, 351] on icon at bounding box center [508, 349] width 10 height 10
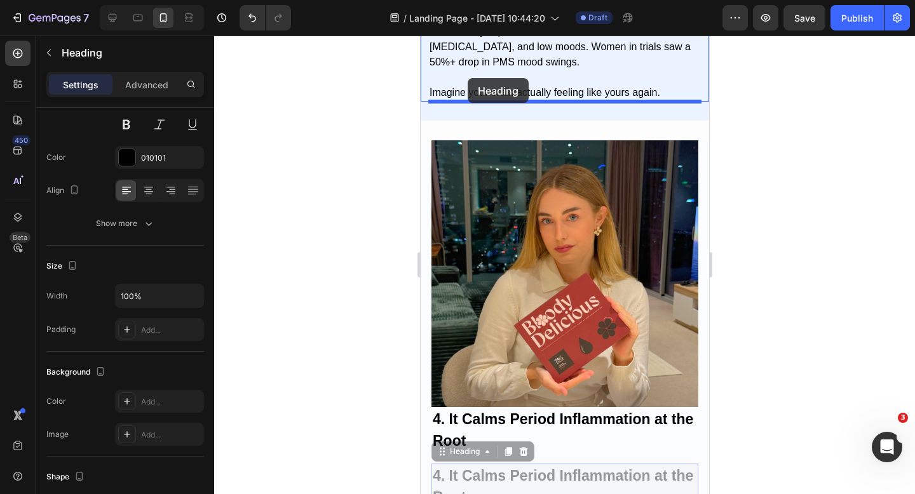
scroll to position [1756, 0]
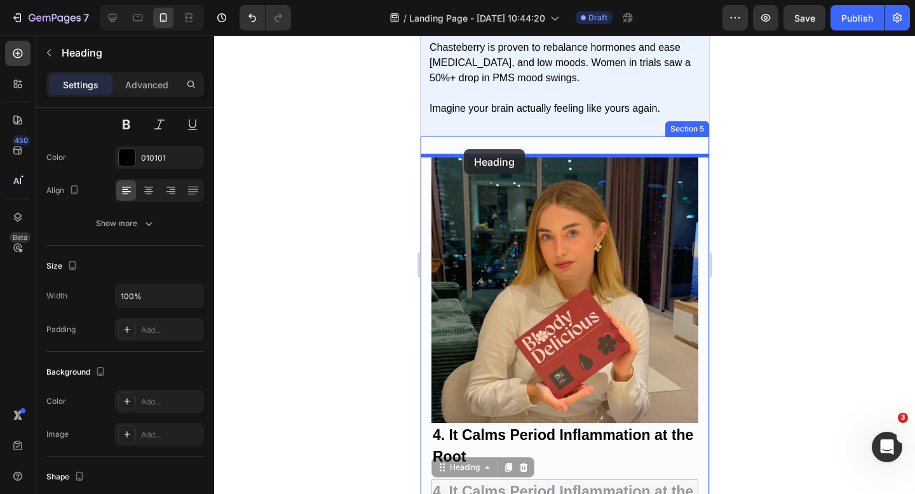
drag, startPoint x: 443, startPoint y: 409, endPoint x: 463, endPoint y: 149, distance: 260.0
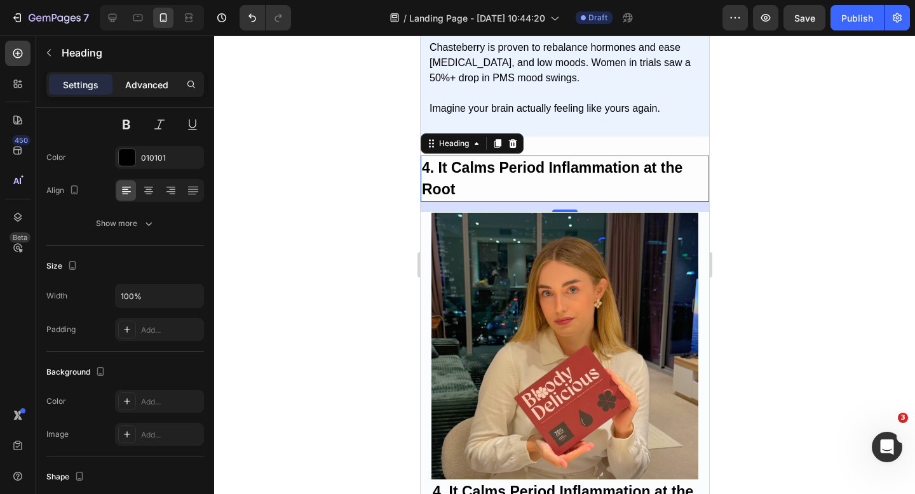
click at [152, 81] on p "Advanced" at bounding box center [146, 84] width 43 height 13
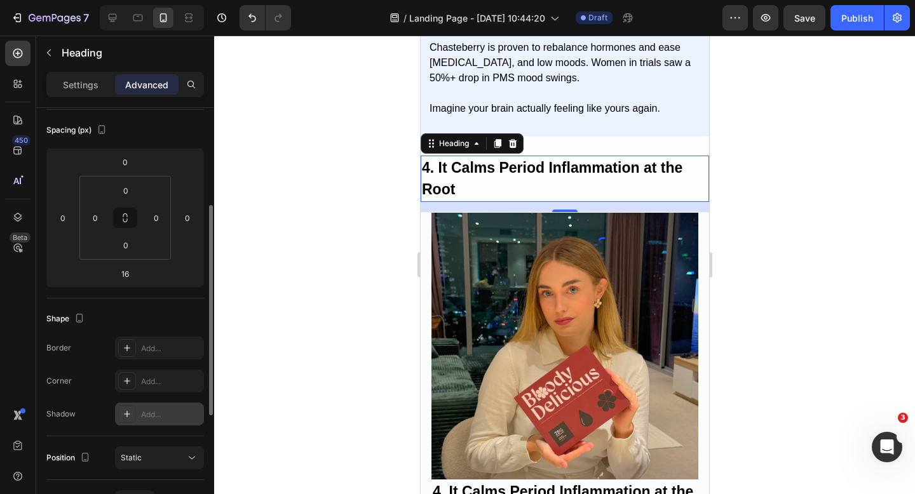
scroll to position [156, 0]
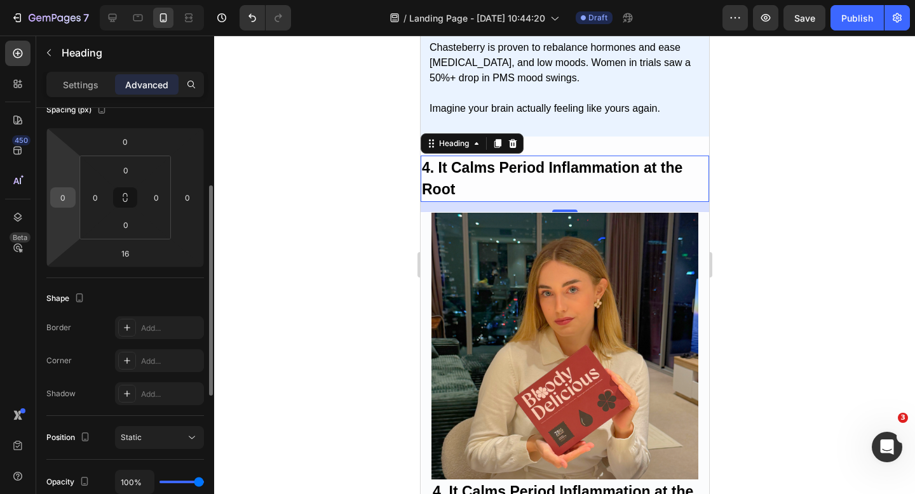
click at [62, 199] on input "0" at bounding box center [62, 197] width 19 height 19
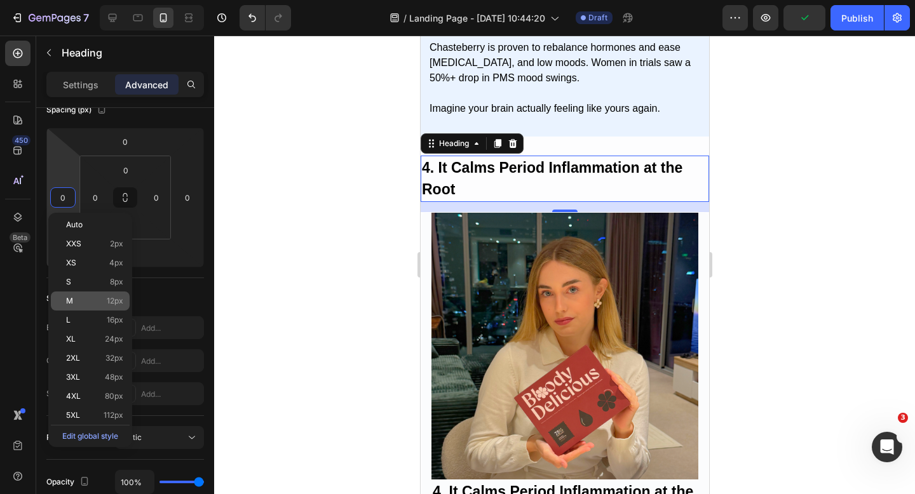
click at [90, 297] on p "M 12px" at bounding box center [94, 301] width 57 height 9
type input "12"
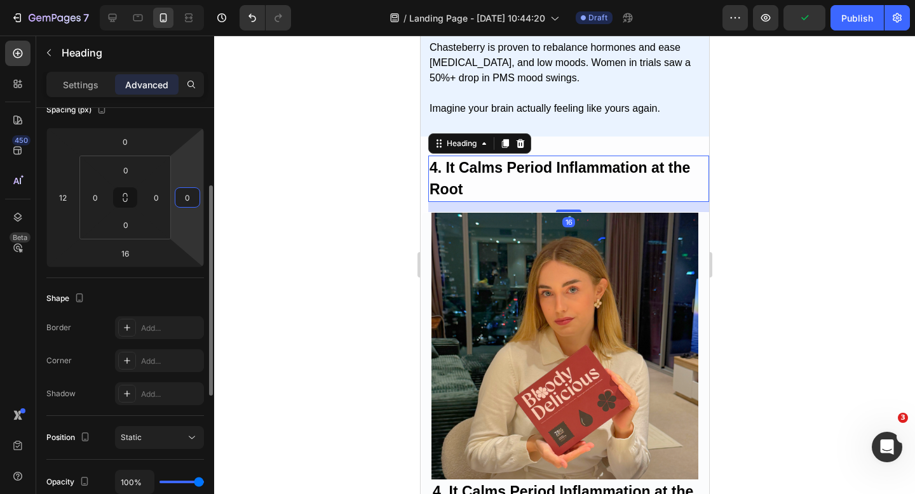
click at [179, 203] on input "0" at bounding box center [187, 197] width 19 height 19
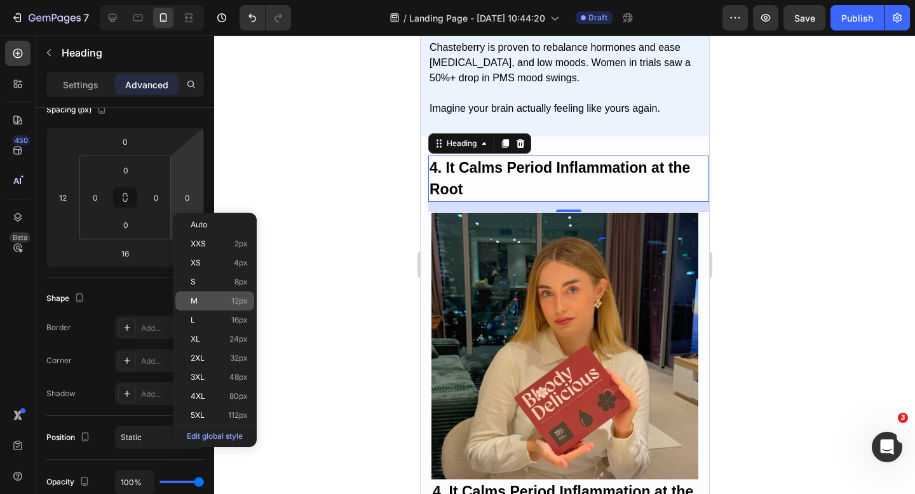
click at [204, 296] on div "M 12px" at bounding box center [214, 301] width 79 height 19
type input "12"
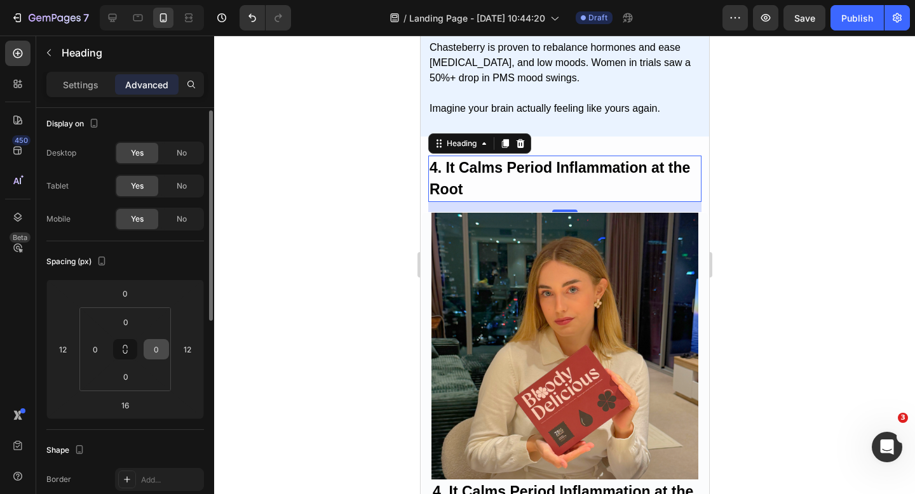
scroll to position [0, 0]
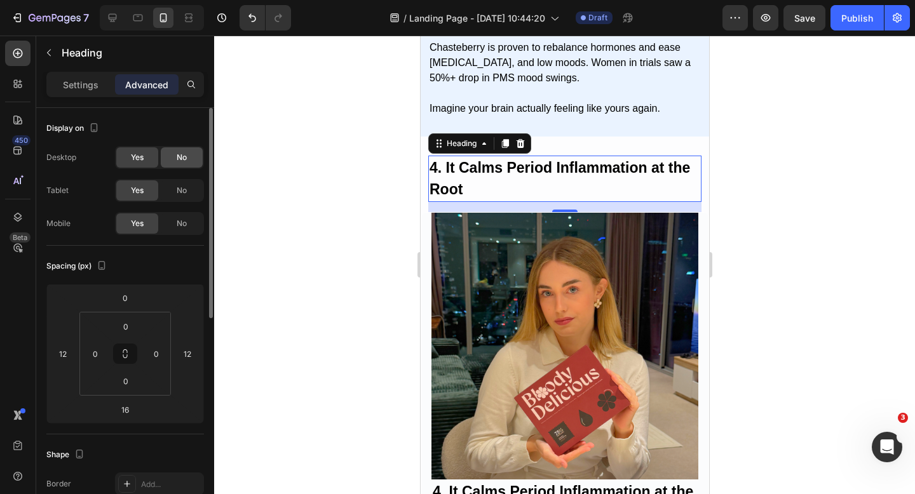
click at [177, 156] on span "No" at bounding box center [182, 157] width 10 height 11
click at [177, 191] on span "No" at bounding box center [182, 190] width 10 height 11
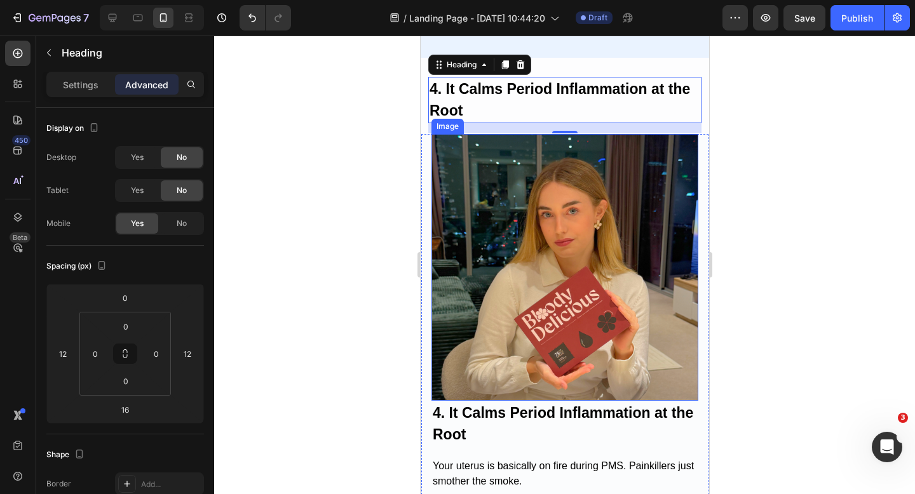
scroll to position [2022, 0]
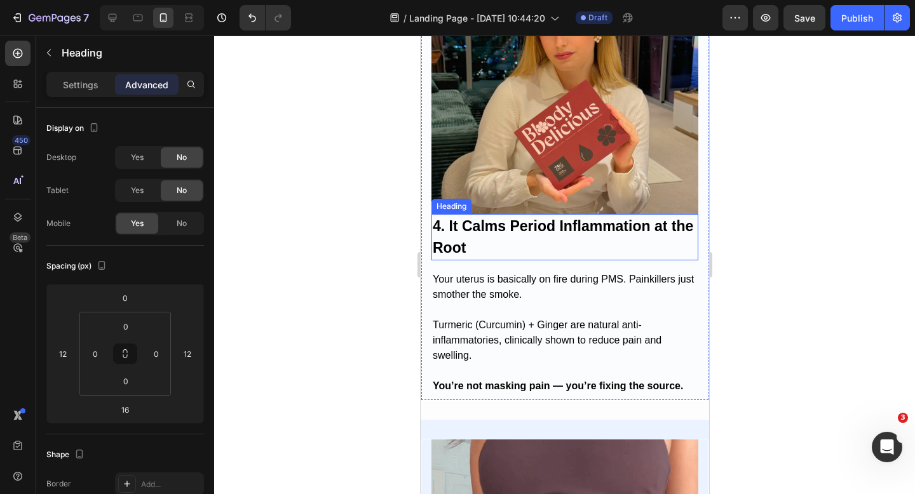
click at [536, 227] on strong "4. It Calms Period Inflammation at the Root" at bounding box center [562, 237] width 261 height 39
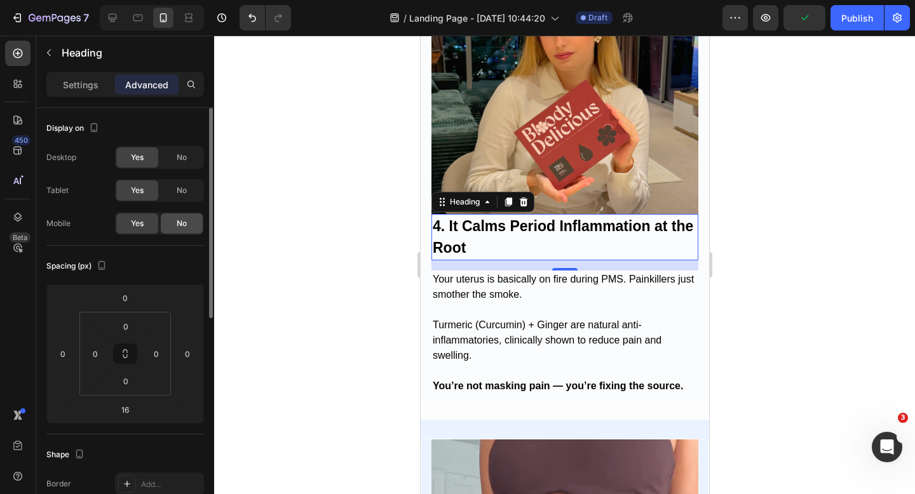
click at [179, 225] on span "No" at bounding box center [182, 223] width 10 height 11
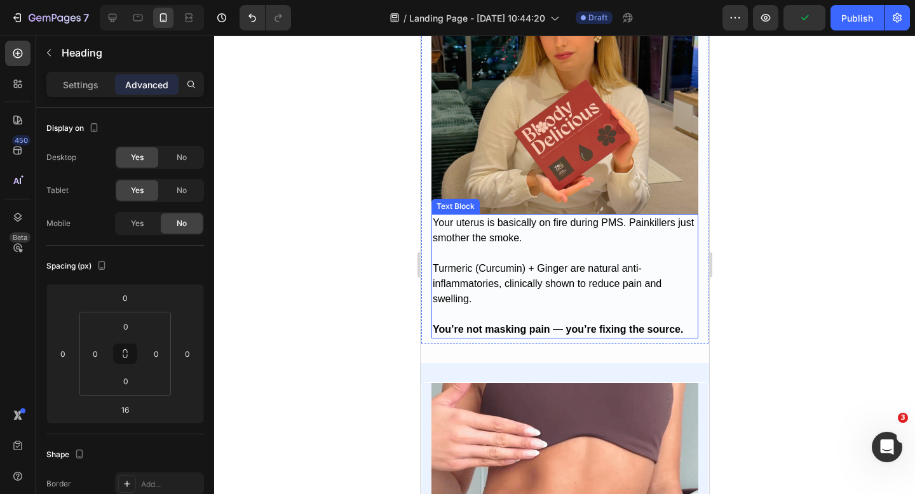
click at [539, 233] on p "Your uterus is basically on fire during PMS. Painkillers just smother the smoke." at bounding box center [564, 230] width 264 height 30
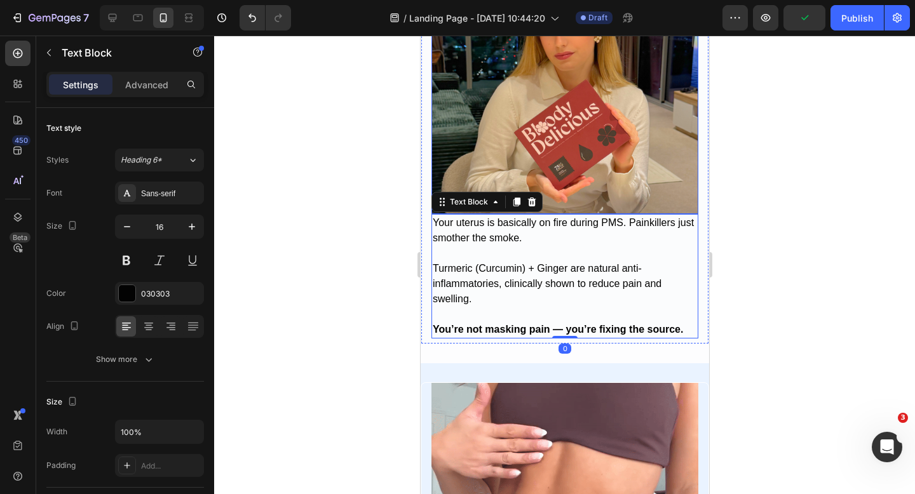
click at [566, 179] on img at bounding box center [564, 80] width 267 height 267
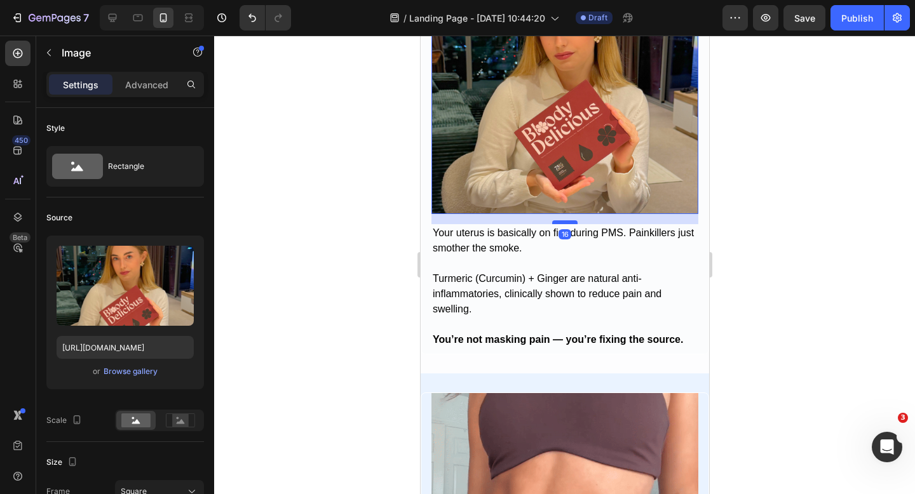
drag, startPoint x: 564, startPoint y: 212, endPoint x: 1146, endPoint y: 250, distance: 582.6
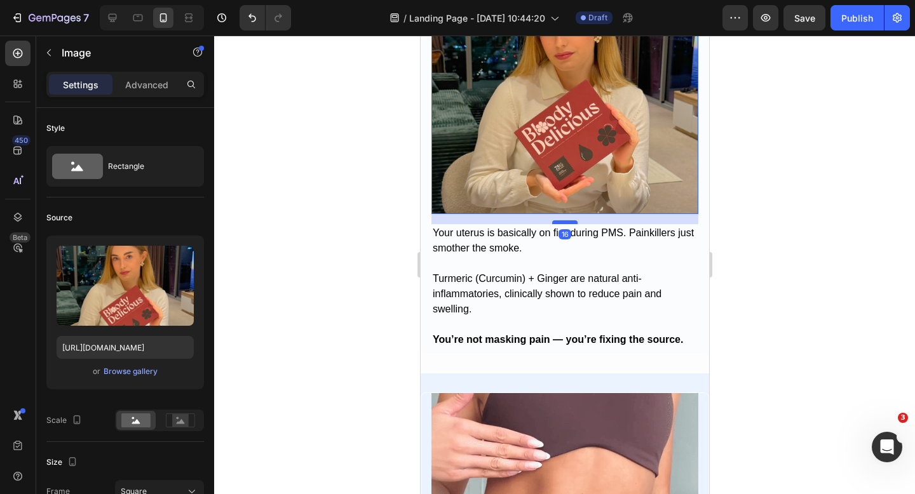
click at [564, 222] on div at bounding box center [564, 222] width 25 height 4
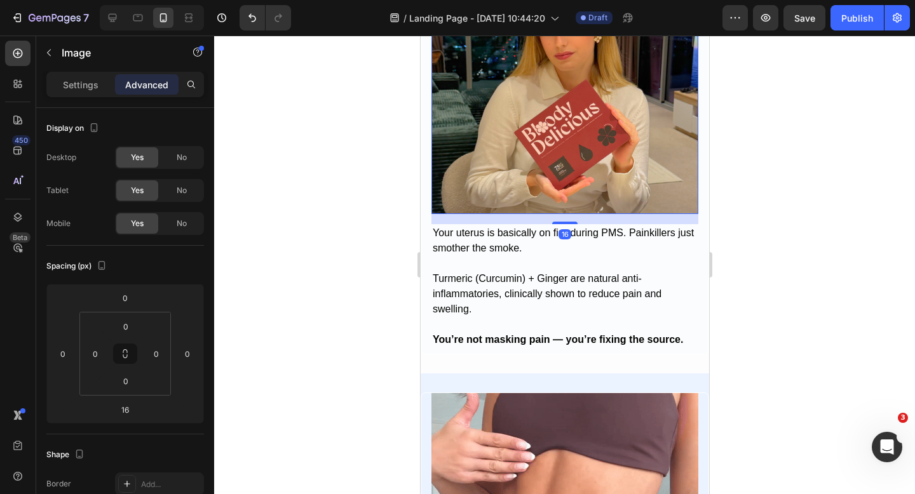
click at [818, 213] on div at bounding box center [564, 265] width 701 height 459
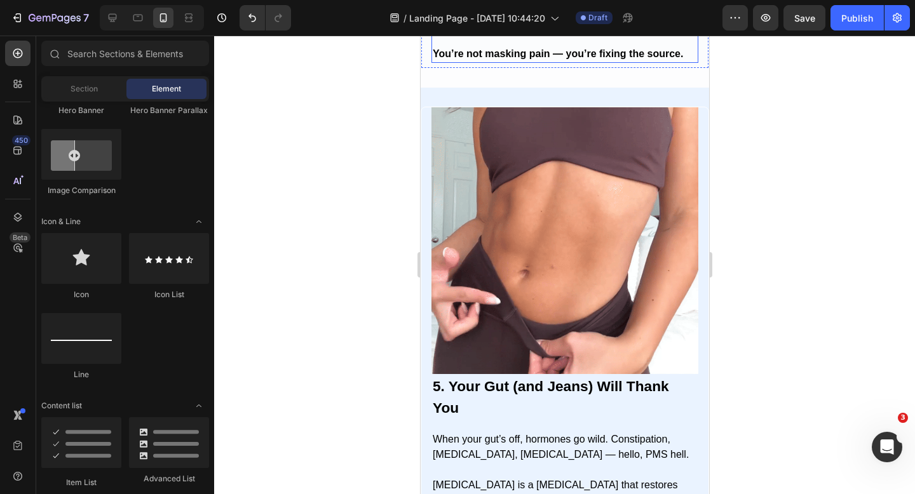
scroll to position [2334, 0]
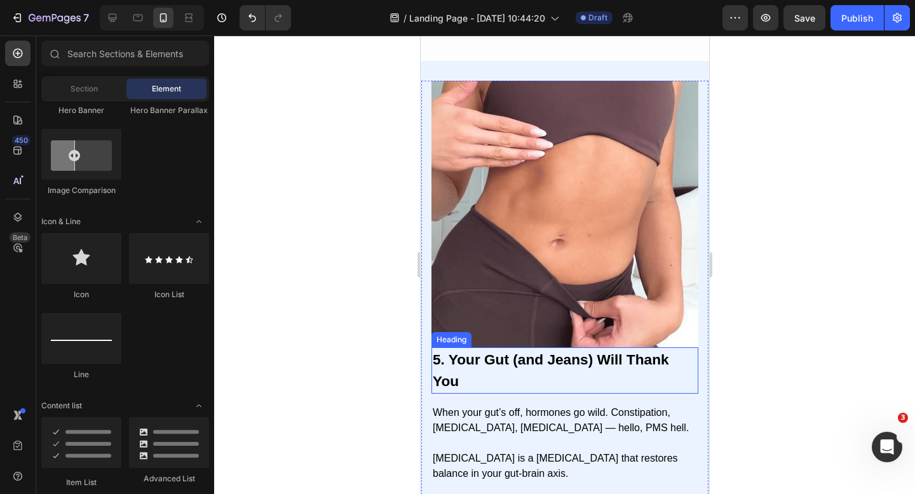
click at [557, 375] on h2 "5. Your Gut (and Jeans) Will Thank You" at bounding box center [564, 371] width 267 height 46
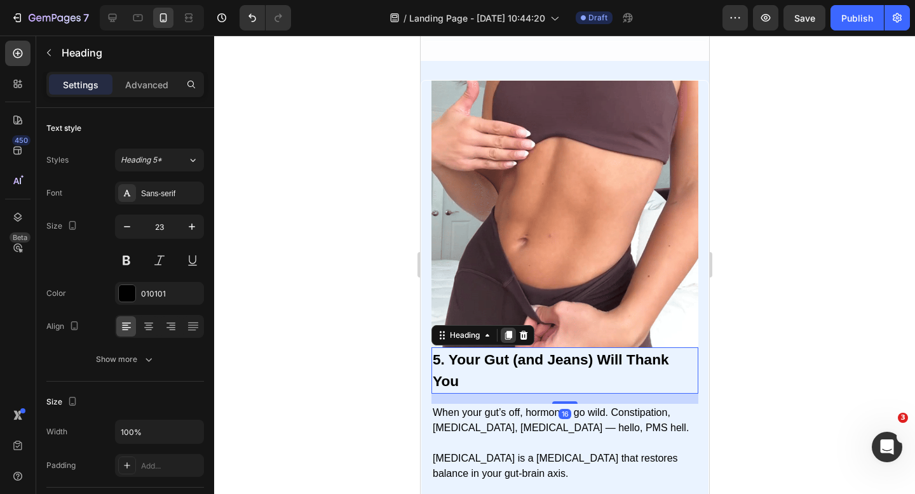
click at [506, 337] on icon at bounding box center [508, 335] width 10 height 10
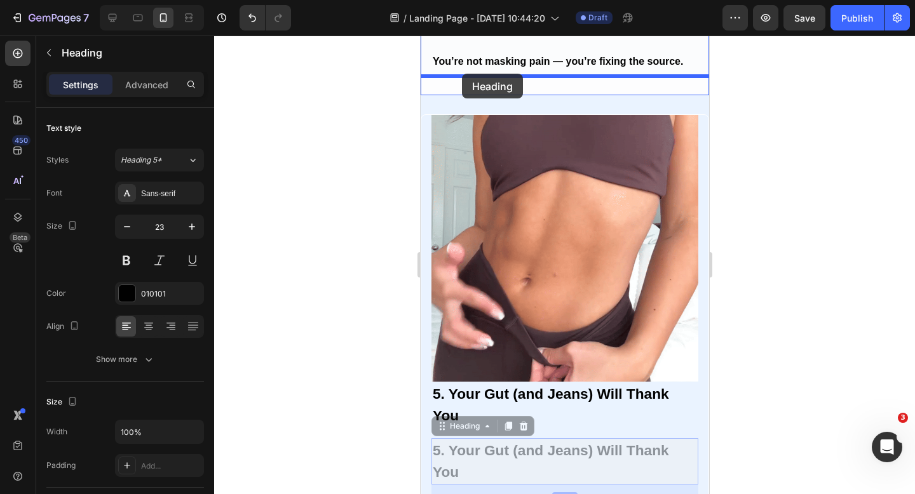
drag, startPoint x: 436, startPoint y: 394, endPoint x: 461, endPoint y: 74, distance: 321.2
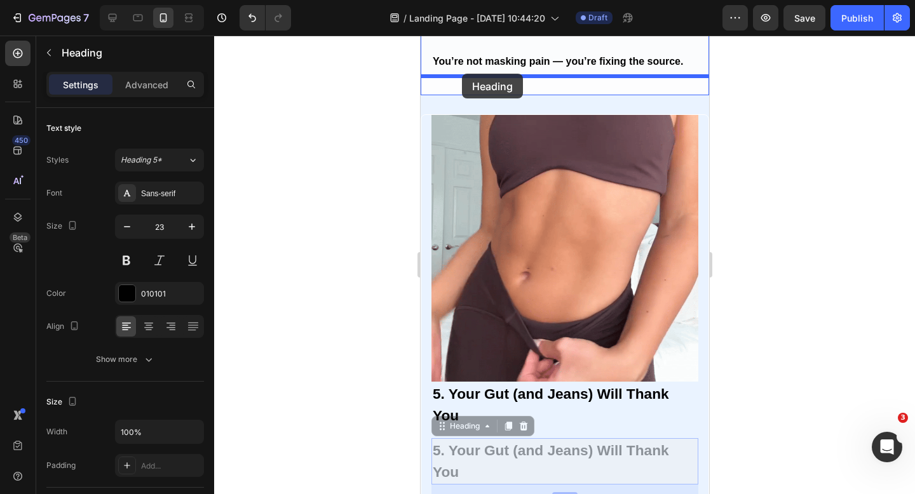
scroll to position [2281, 0]
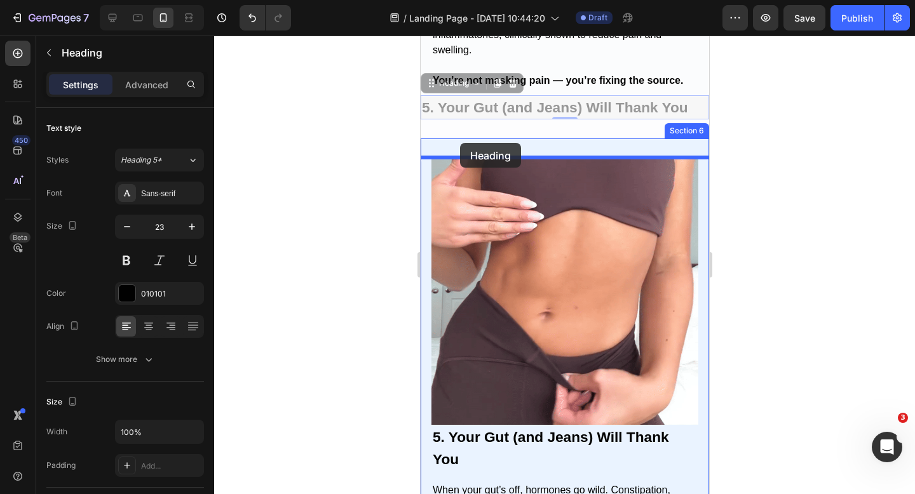
drag, startPoint x: 431, startPoint y: 86, endPoint x: 459, endPoint y: 143, distance: 63.4
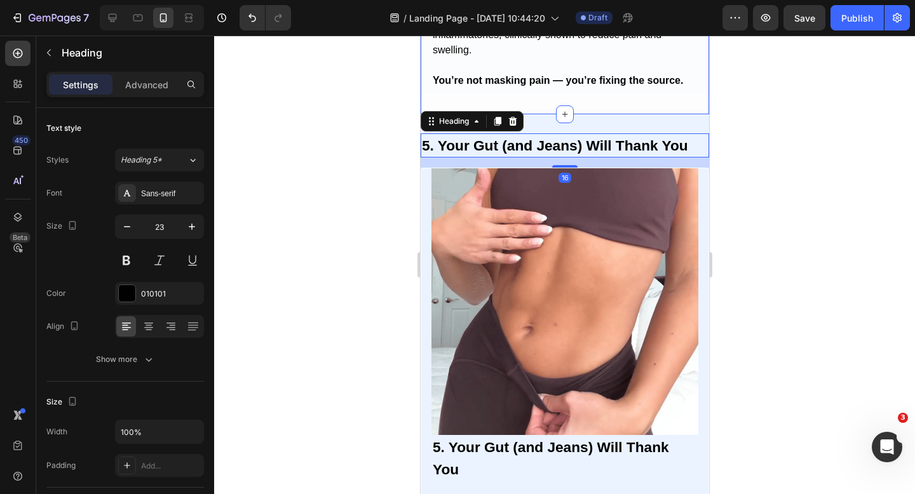
click at [625, 124] on div "5. Your Gut (and Jeans) Will Thank You Heading 16 Image 5. Your Gut (and Jeans)…" at bounding box center [564, 385] width 288 height 543
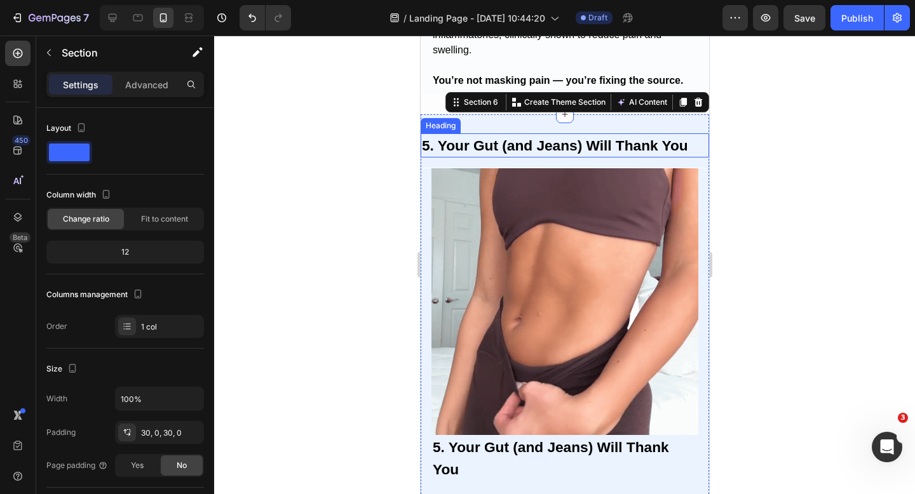
click at [578, 148] on strong "5. Your Gut (and Jeans) Will Thank You" at bounding box center [554, 145] width 266 height 17
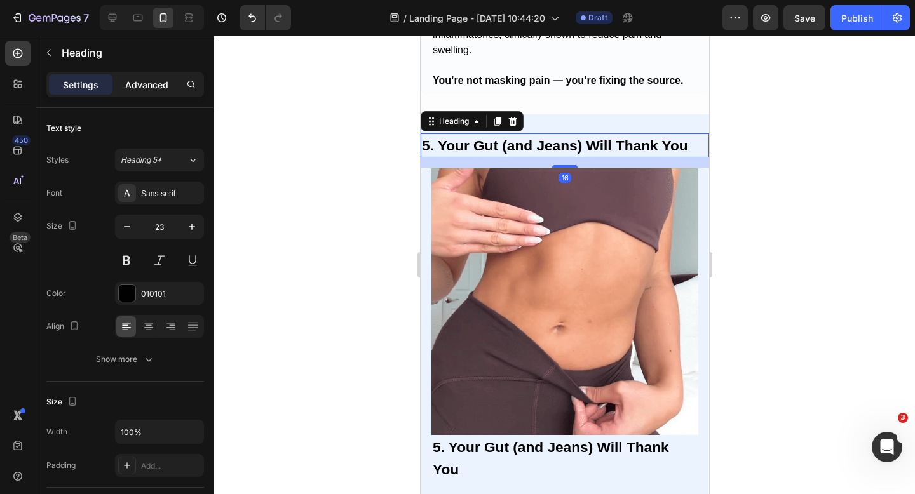
click at [157, 84] on p "Advanced" at bounding box center [146, 84] width 43 height 13
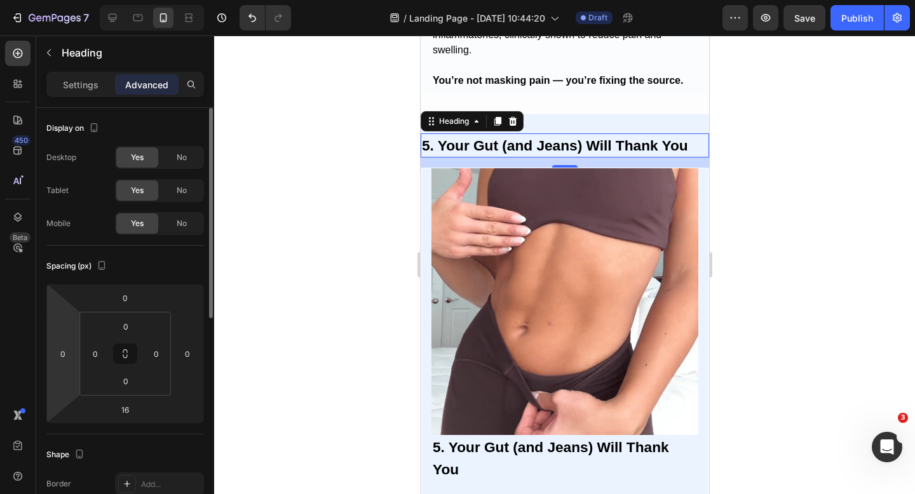
click at [53, 344] on div "0" at bounding box center [62, 354] width 25 height 20
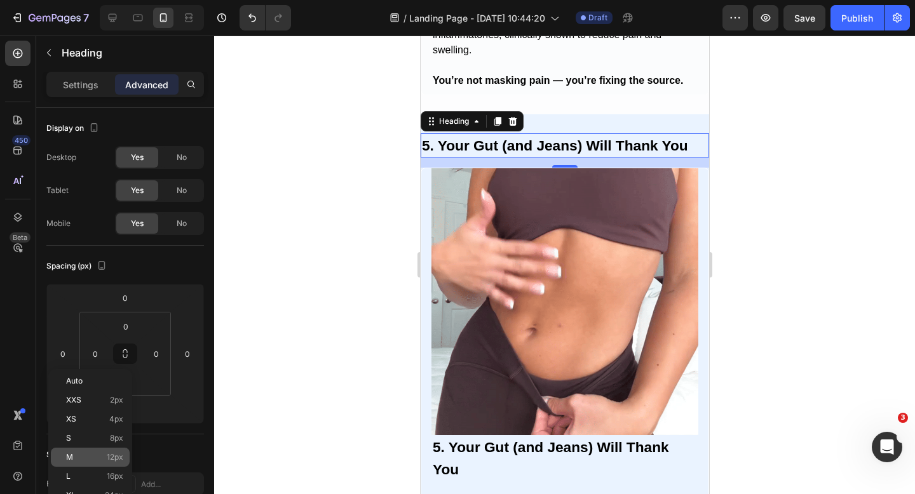
click at [72, 455] on span "M" at bounding box center [69, 457] width 7 height 9
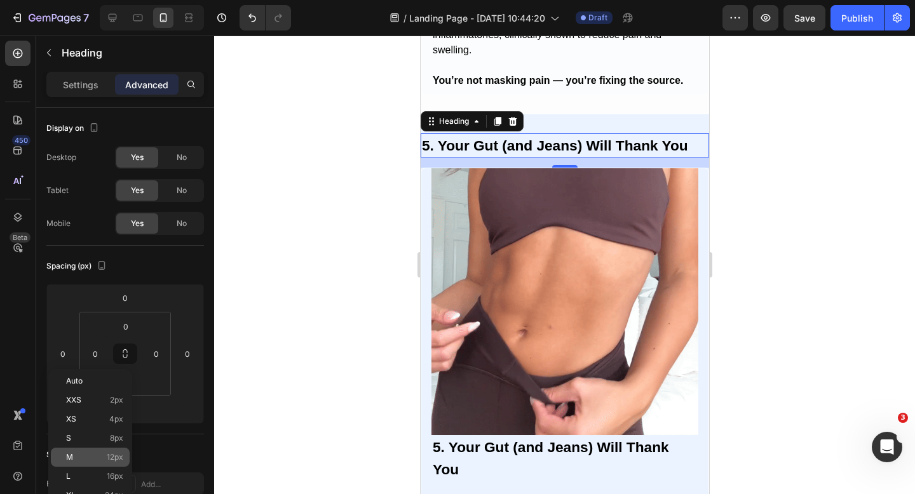
type input "12"
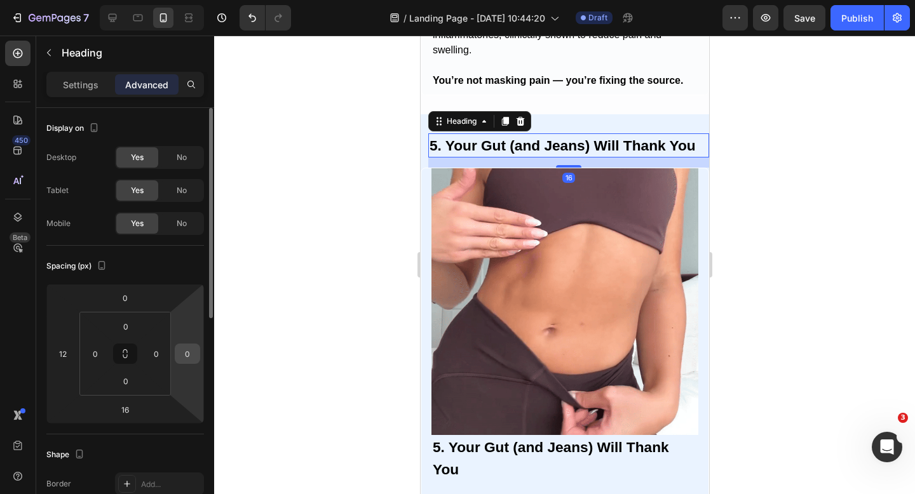
click at [180, 363] on div "0" at bounding box center [187, 354] width 25 height 20
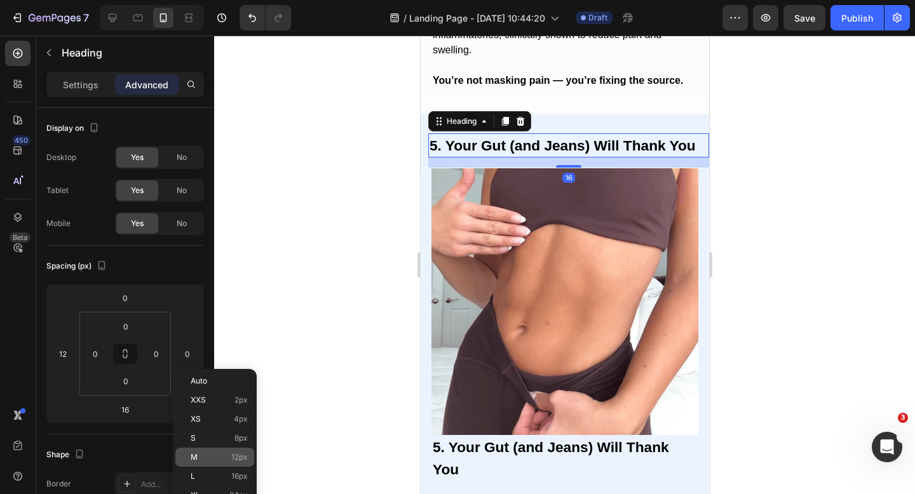
click at [209, 462] on div "M 12px" at bounding box center [214, 457] width 79 height 19
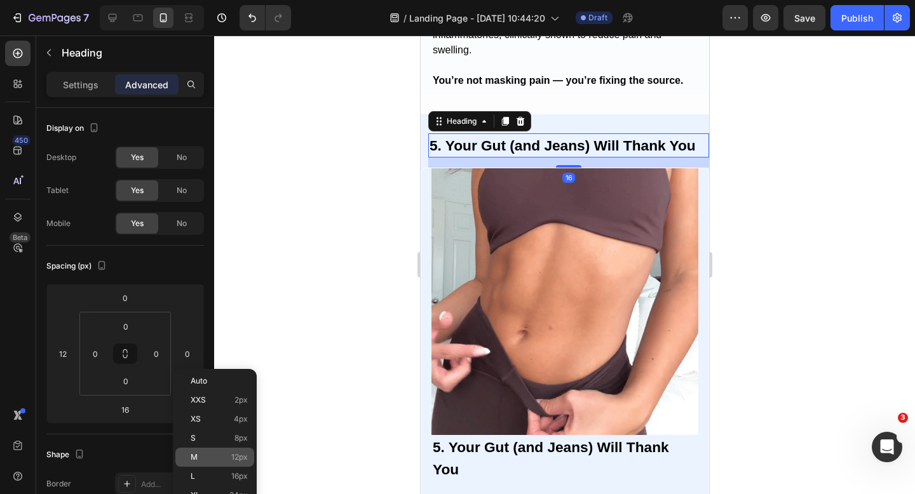
type input "12"
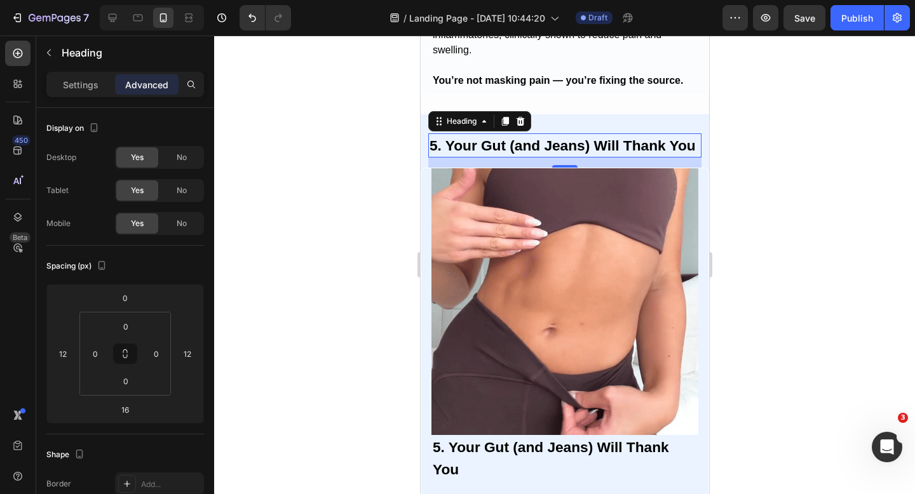
click at [339, 313] on div at bounding box center [564, 265] width 701 height 459
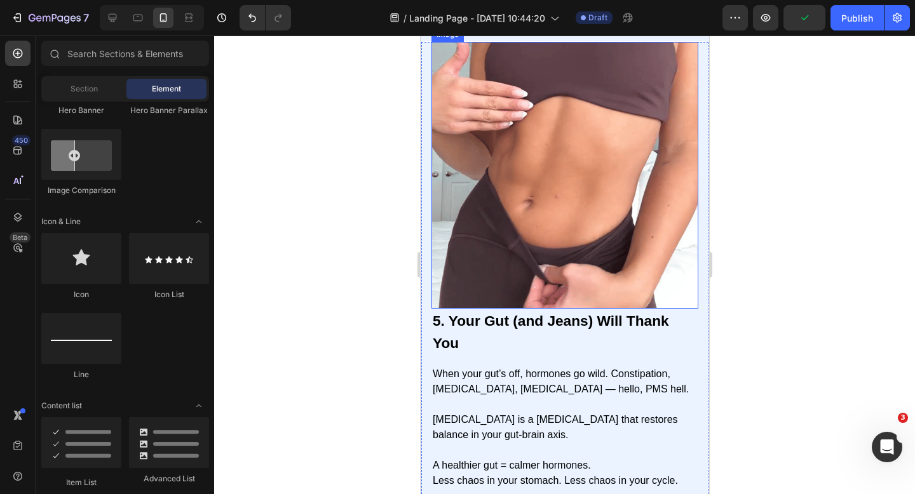
scroll to position [2457, 0]
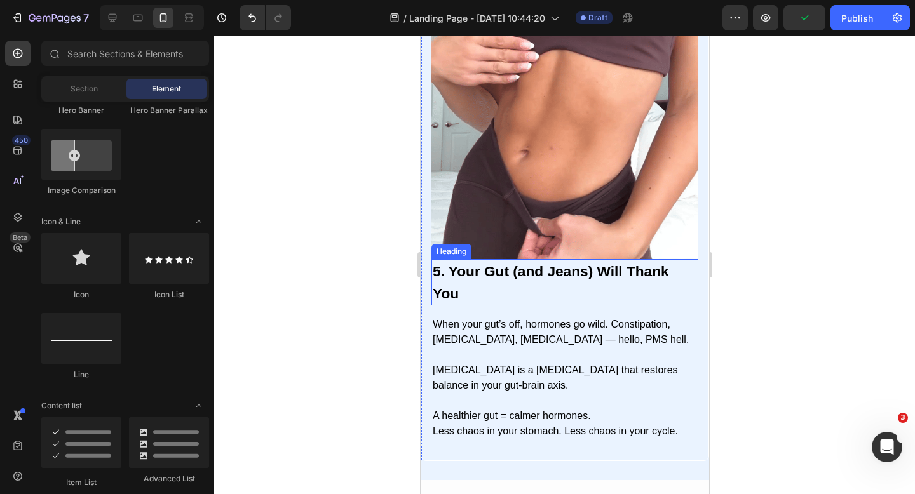
click at [571, 273] on strong "5. Your Gut (and Jeans) Will Thank You" at bounding box center [550, 282] width 236 height 39
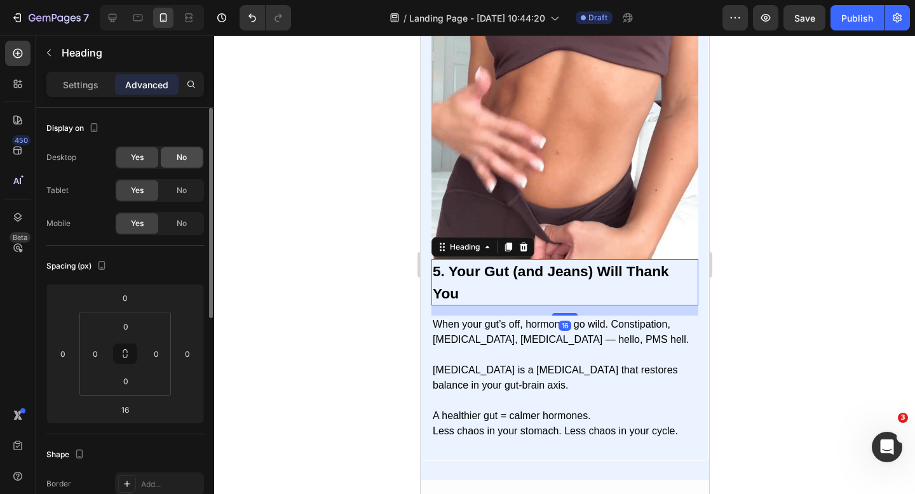
click at [174, 154] on div "No" at bounding box center [182, 157] width 42 height 20
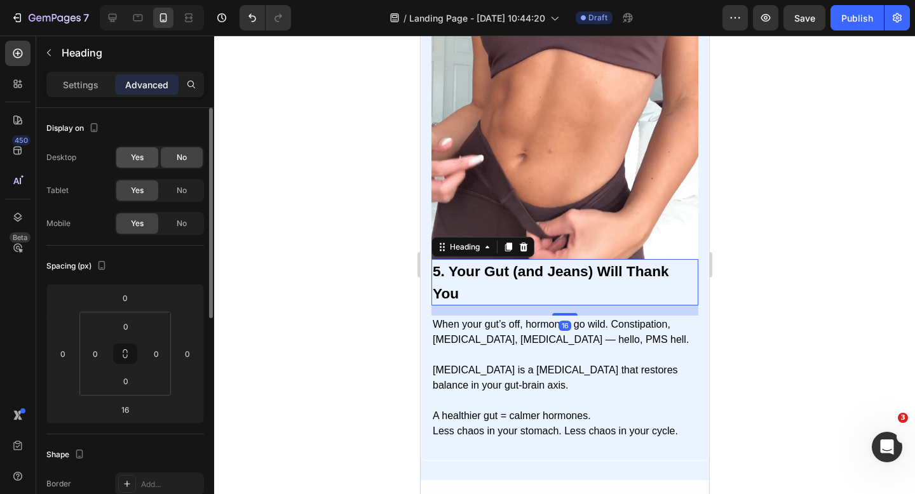
click at [139, 158] on span "Yes" at bounding box center [137, 157] width 13 height 11
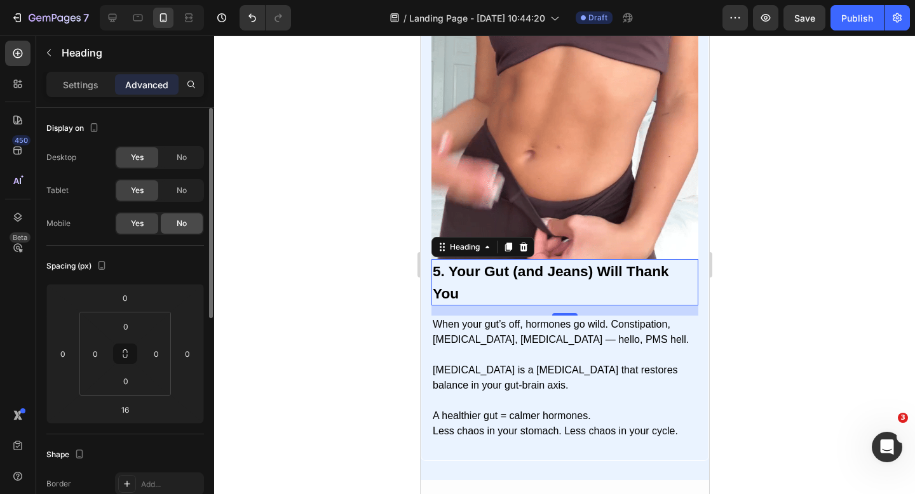
click at [168, 225] on div "No" at bounding box center [182, 223] width 42 height 20
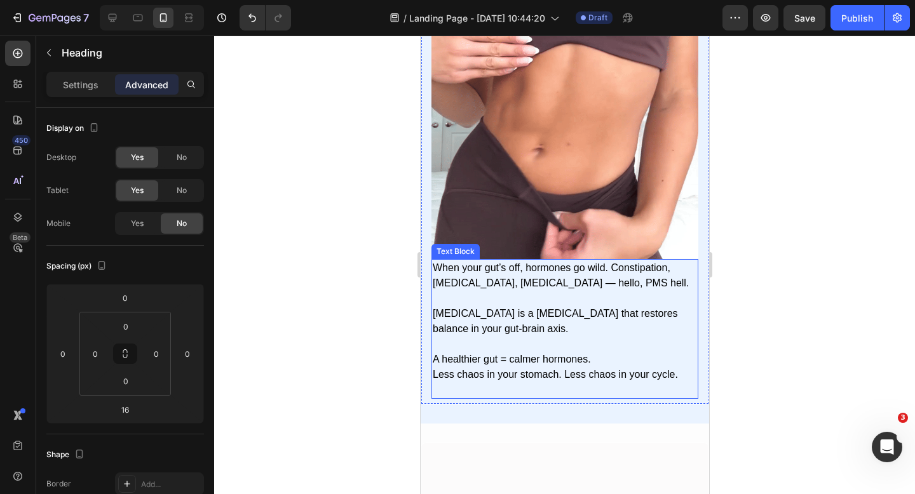
click at [553, 227] on img at bounding box center [564, 125] width 267 height 267
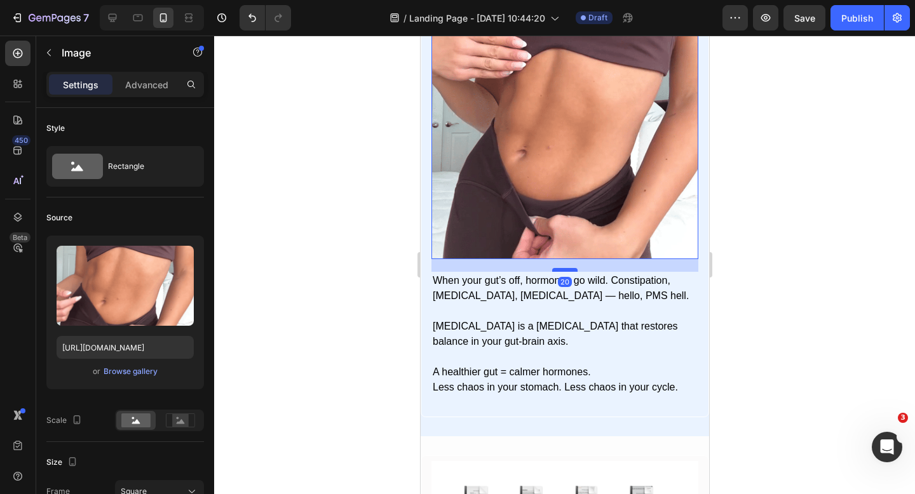
drag, startPoint x: 558, startPoint y: 257, endPoint x: 558, endPoint y: 270, distance: 12.7
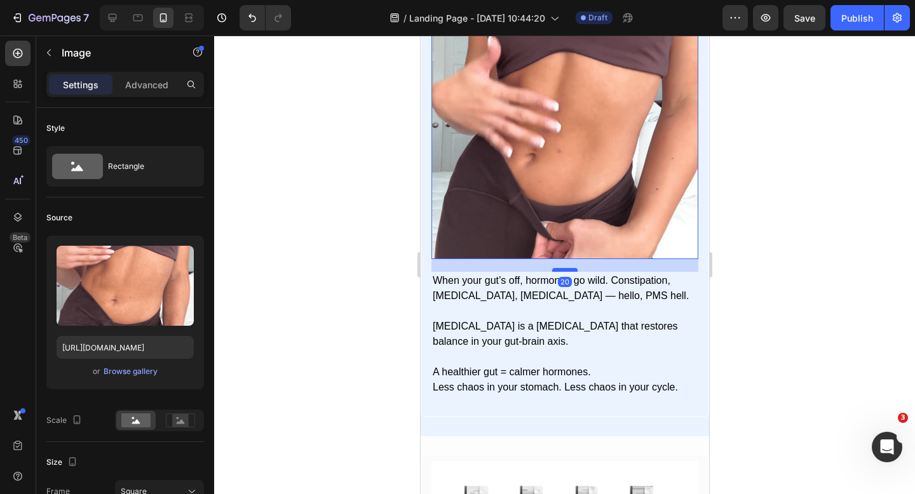
click at [558, 270] on div at bounding box center [564, 270] width 25 height 4
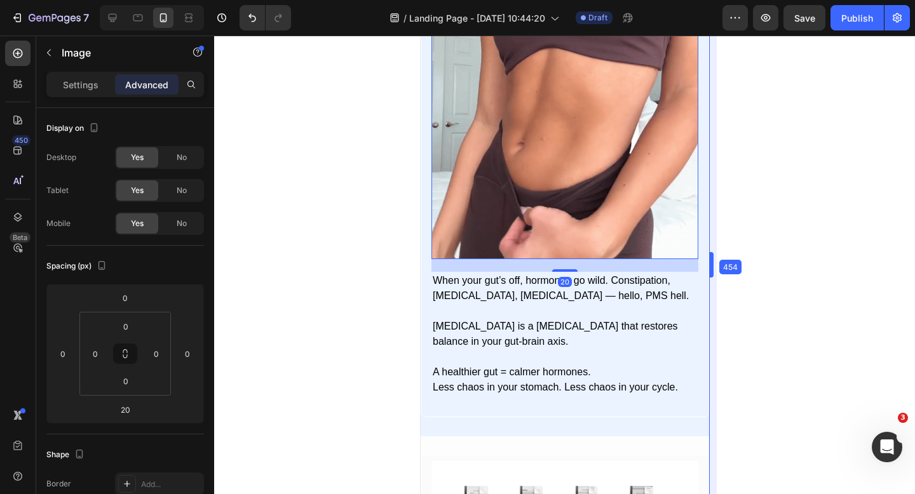
drag, startPoint x: 708, startPoint y: 233, endPoint x: 288, endPoint y: 198, distance: 422.1
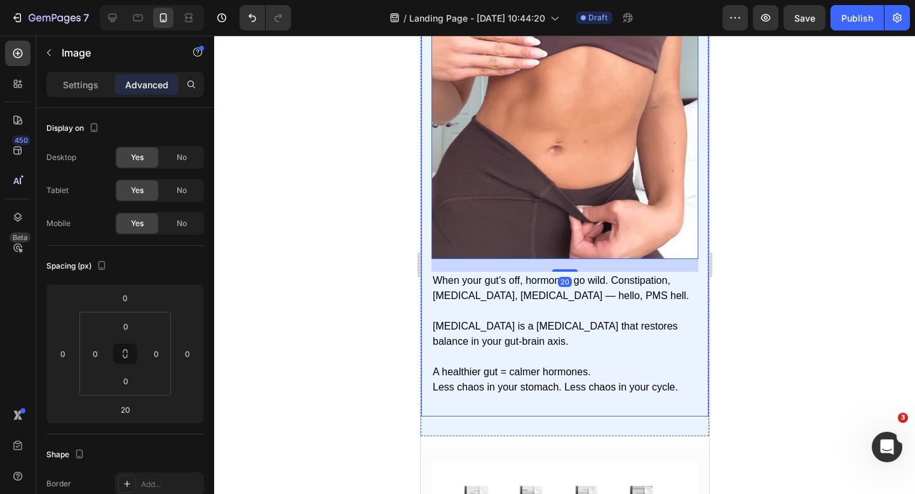
click at [705, 225] on div "Image 20 5. Your Gut (and Jeans) Will Thank You Heading When your gut’s off, ho…" at bounding box center [564, 205] width 288 height 426
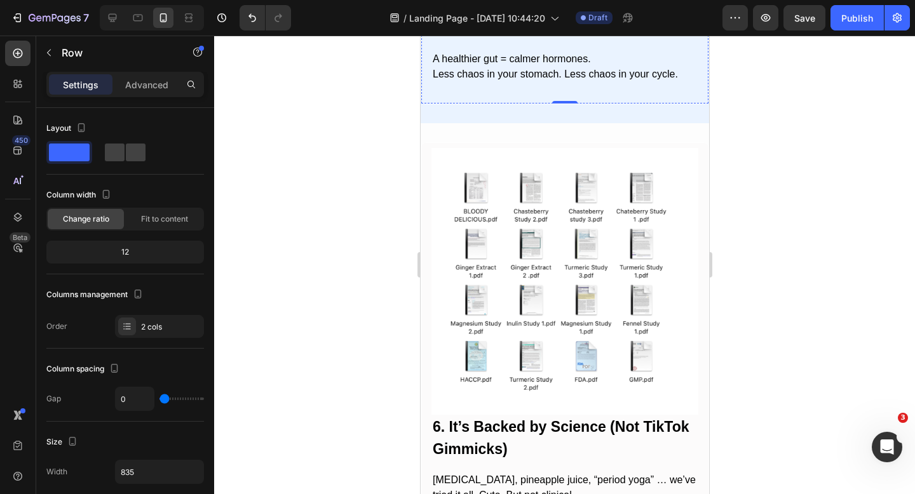
scroll to position [2836, 0]
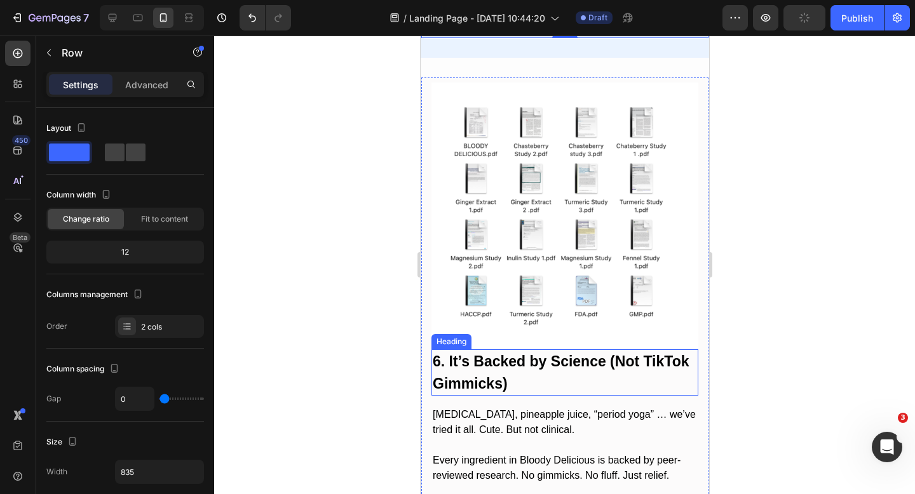
click at [532, 377] on h2 "6. It’s Backed by Science (Not TikTok Gimmicks)" at bounding box center [564, 372] width 267 height 46
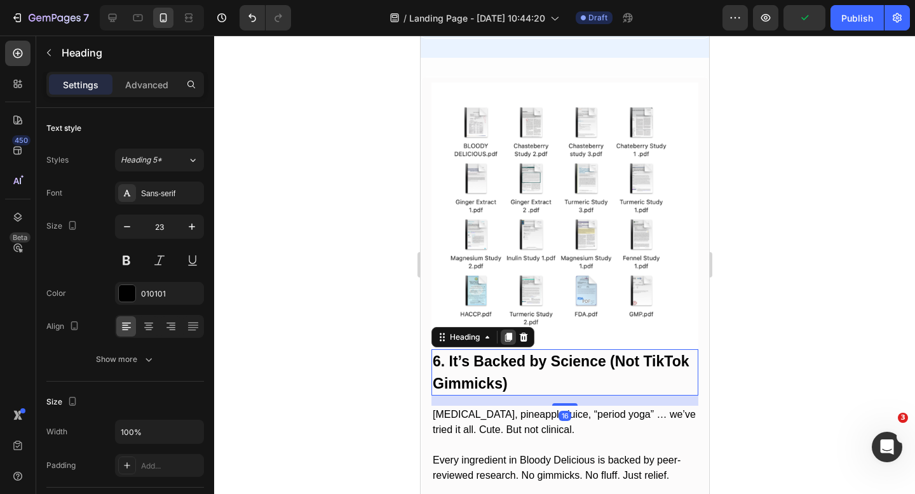
click at [505, 343] on div at bounding box center [507, 337] width 15 height 15
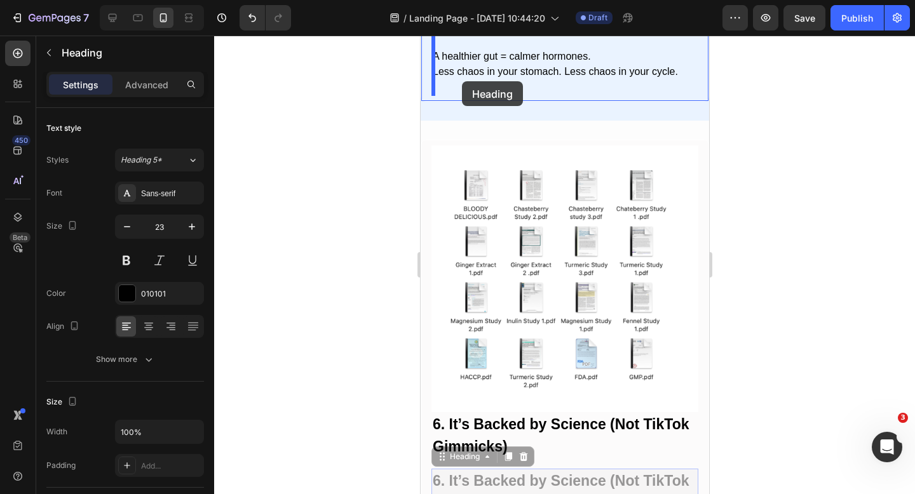
scroll to position [2764, 0]
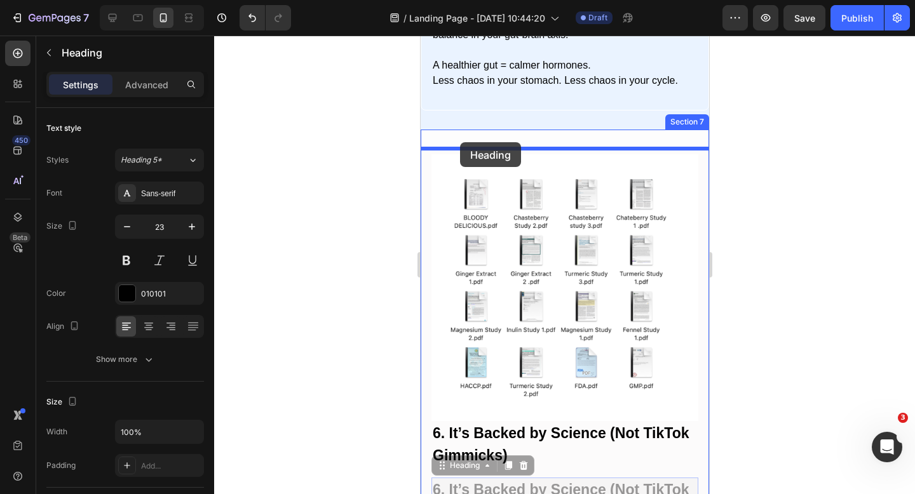
drag, startPoint x: 437, startPoint y: 395, endPoint x: 459, endPoint y: 142, distance: 253.3
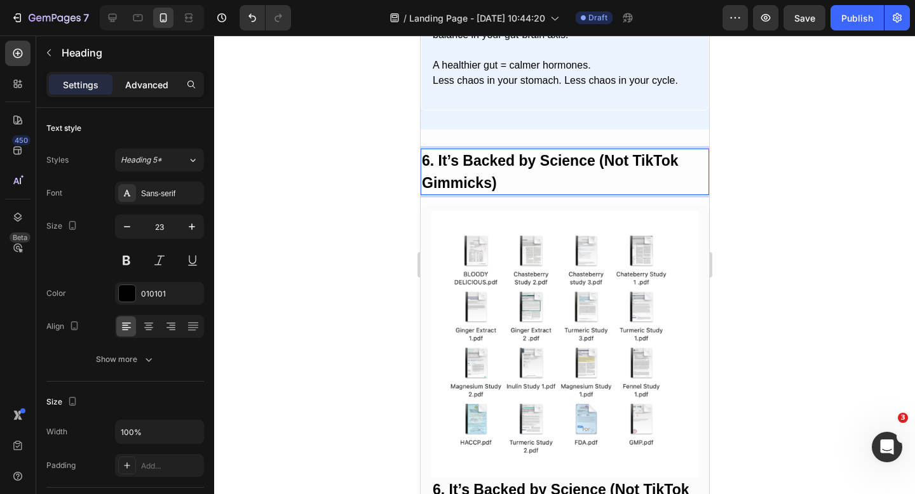
click at [146, 90] on p "Advanced" at bounding box center [146, 84] width 43 height 13
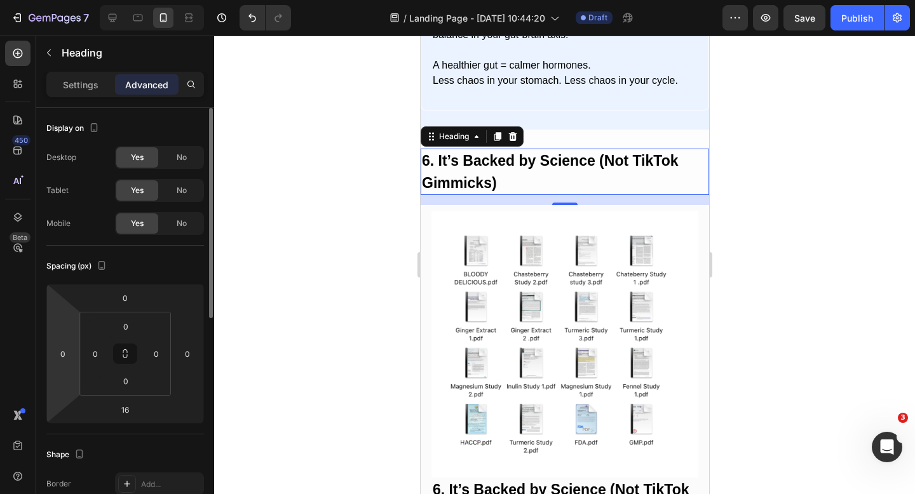
click at [71, 0] on html "7 Version history / Landing Page - Aug 28, 10:44:20 Draft Preview Save Publish …" at bounding box center [457, 0] width 915 height 0
click at [63, 355] on input "0" at bounding box center [62, 353] width 19 height 19
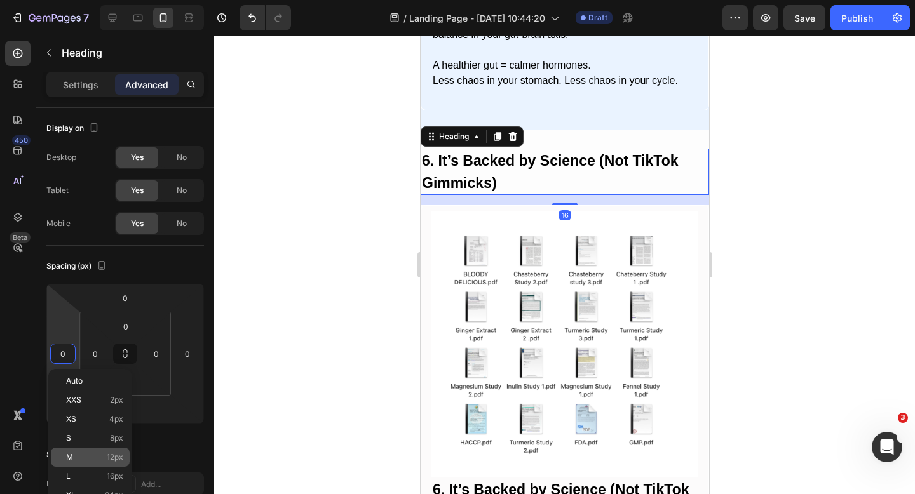
click at [88, 463] on div "M 12px" at bounding box center [90, 457] width 79 height 19
type input "12"
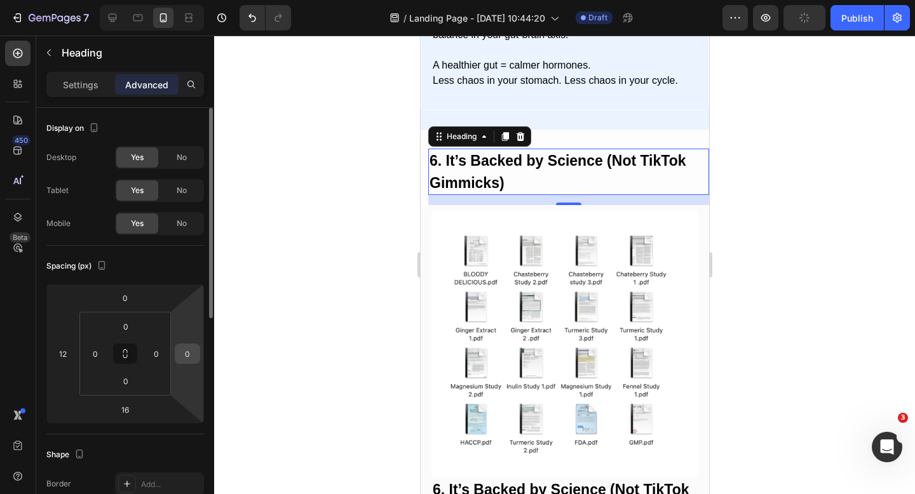
click at [182, 354] on input "0" at bounding box center [187, 353] width 19 height 19
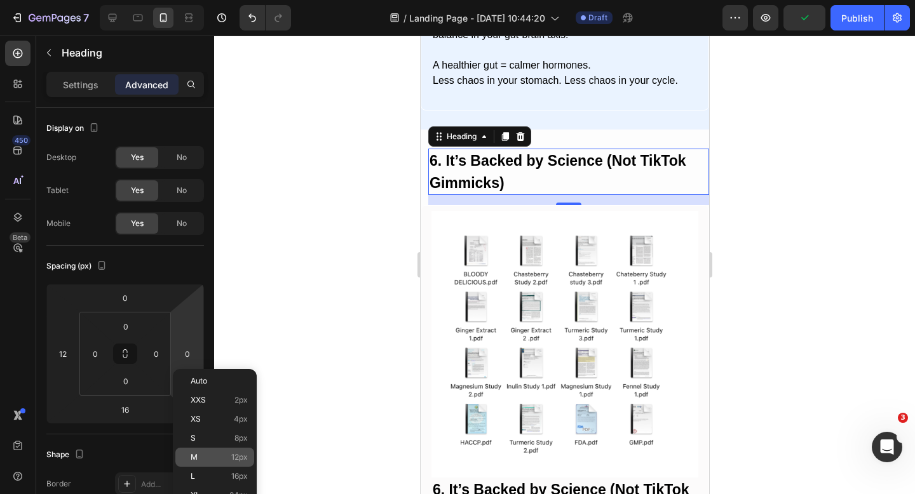
click at [196, 450] on div "M 12px" at bounding box center [214, 457] width 79 height 19
type input "12"
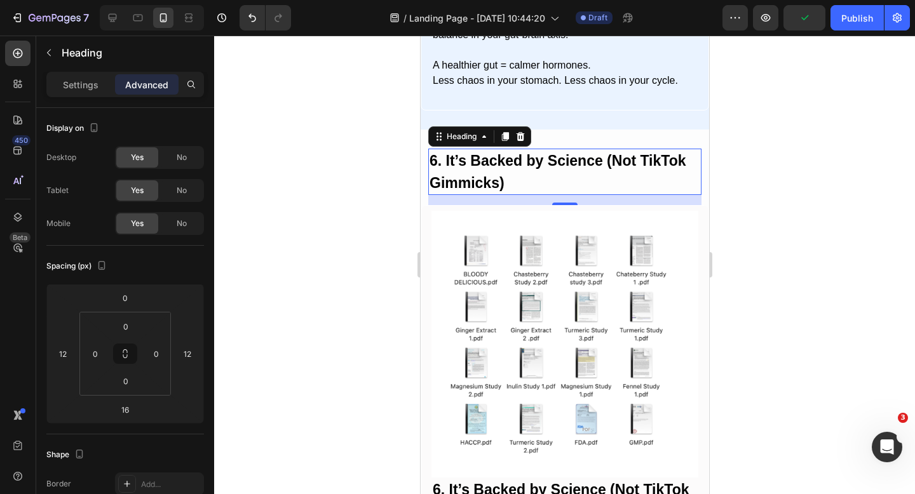
click at [283, 325] on div at bounding box center [564, 265] width 701 height 459
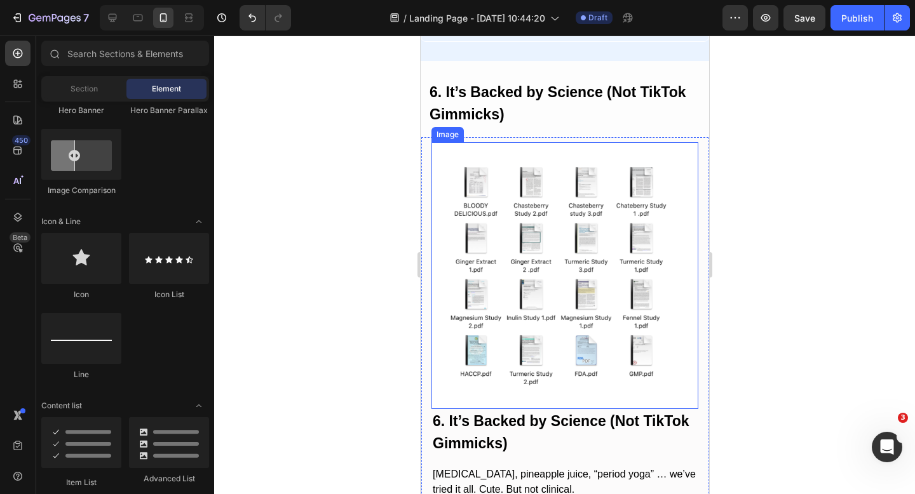
scroll to position [2855, 0]
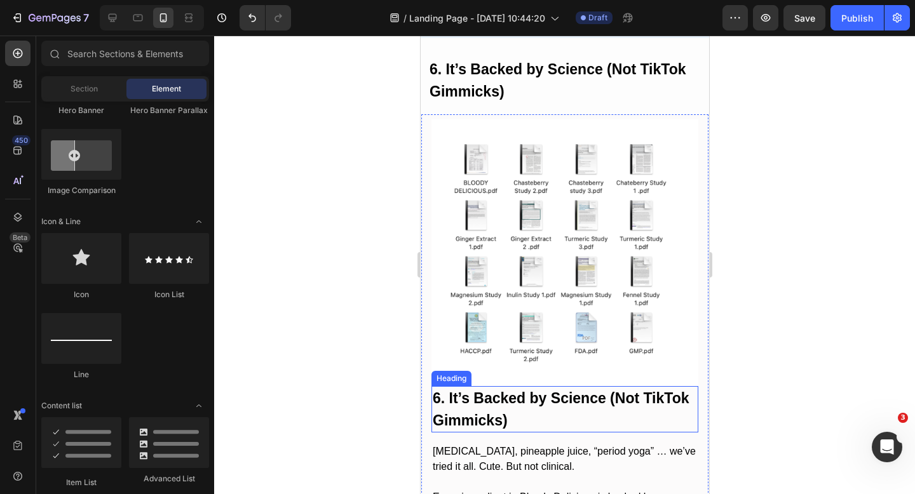
click at [510, 400] on strong "6. It’s Backed by Science (Not TikTok Gimmicks)" at bounding box center [560, 409] width 257 height 39
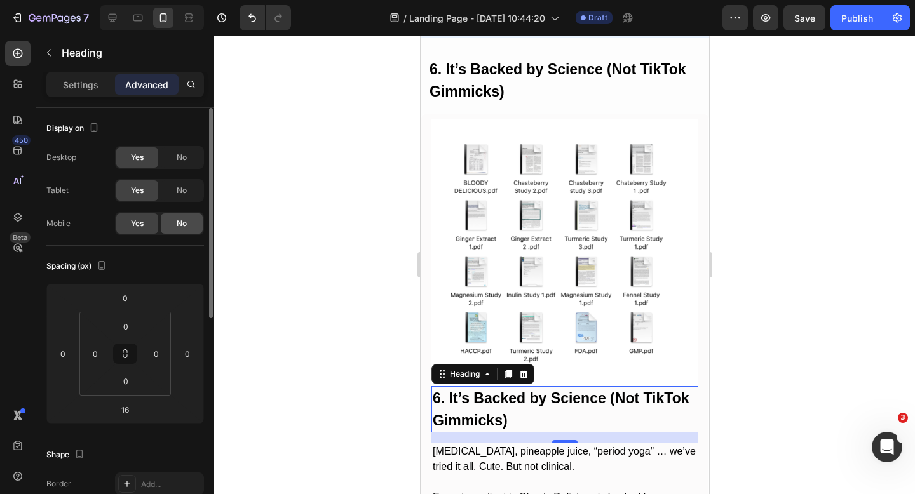
click at [182, 220] on span "No" at bounding box center [182, 223] width 10 height 11
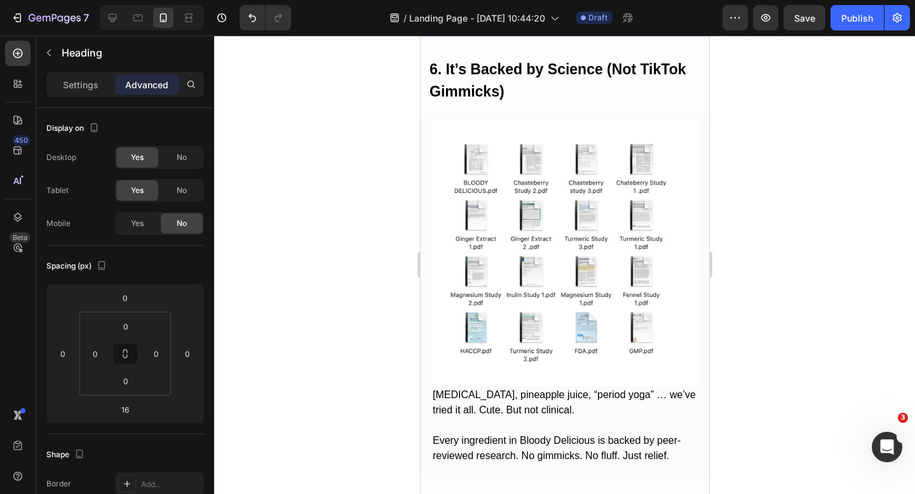
click at [466, 95] on strong "6. It’s Backed by Science (Not TikTok Gimmicks)" at bounding box center [557, 80] width 257 height 39
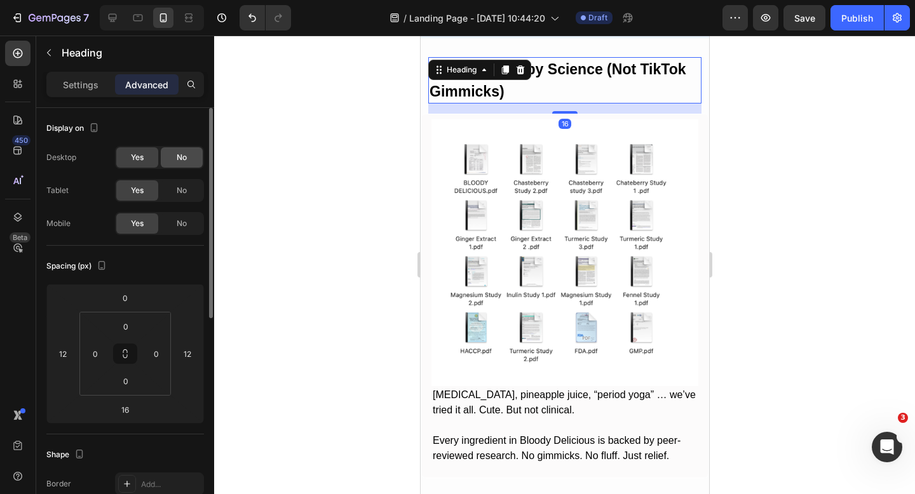
click at [184, 159] on span "No" at bounding box center [182, 157] width 10 height 11
click at [184, 187] on span "No" at bounding box center [182, 190] width 10 height 11
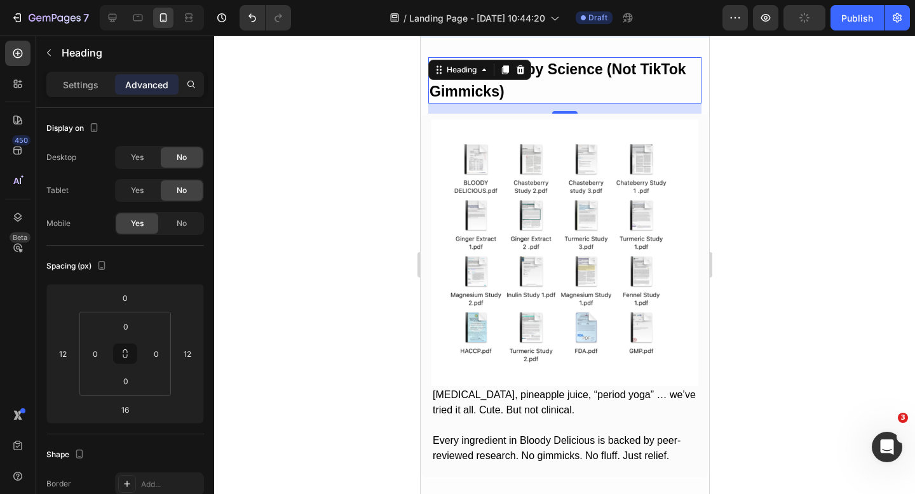
click at [294, 199] on div at bounding box center [564, 265] width 701 height 459
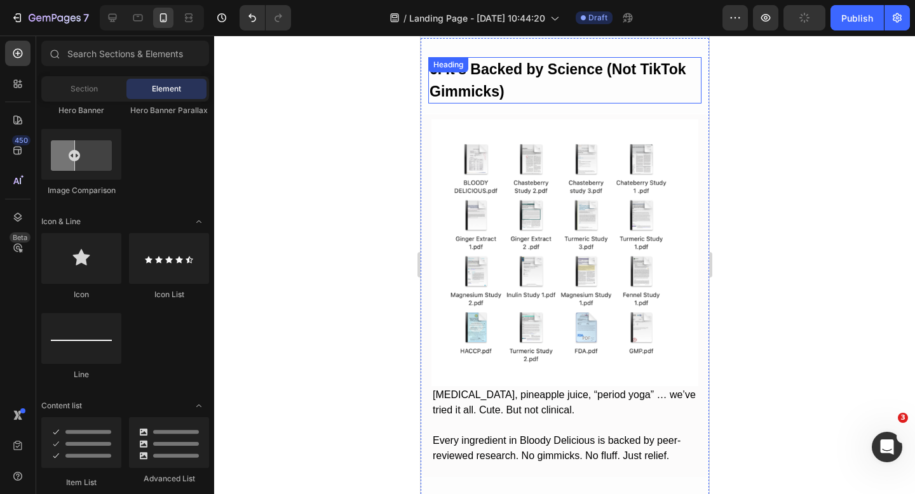
click at [565, 99] on p "⁠⁠⁠⁠⁠⁠⁠ 6. It’s Backed by Science (Not TikTok Gimmicks)" at bounding box center [564, 80] width 271 height 44
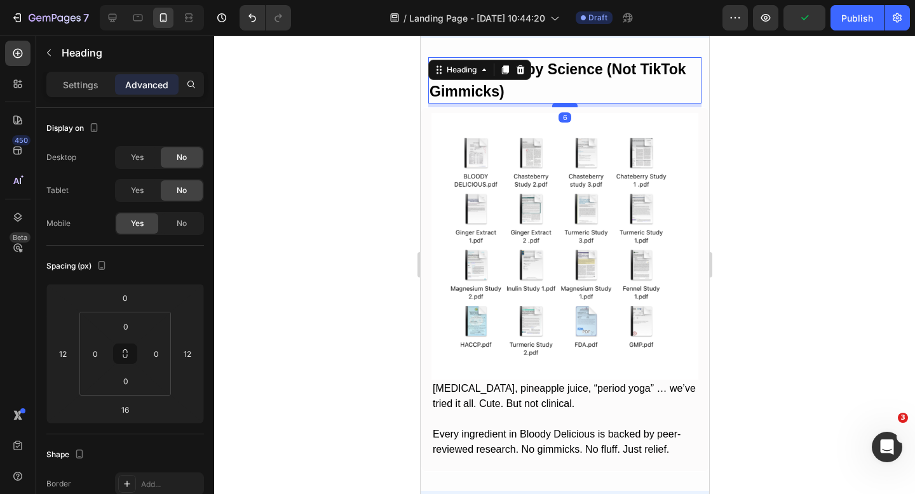
drag, startPoint x: 564, startPoint y: 111, endPoint x: 564, endPoint y: 104, distance: 7.0
click at [564, 104] on div at bounding box center [564, 106] width 25 height 4
type input "5"
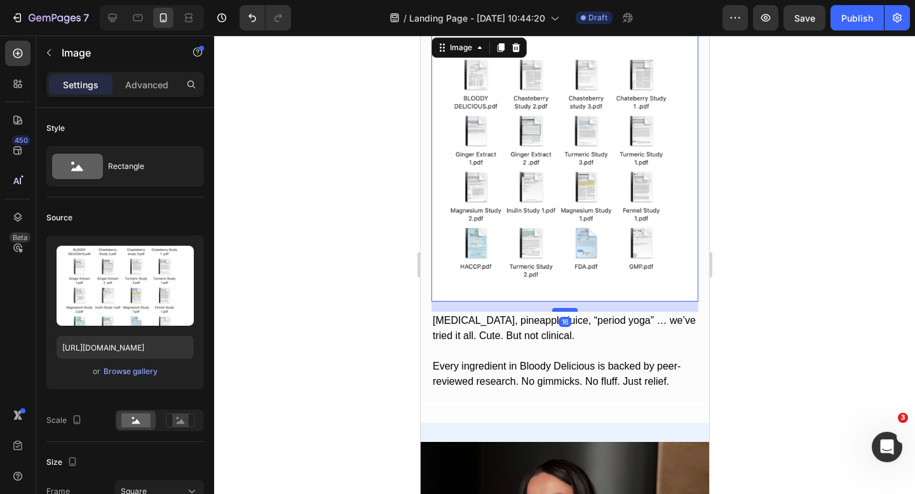
click at [563, 309] on div at bounding box center [564, 310] width 25 height 4
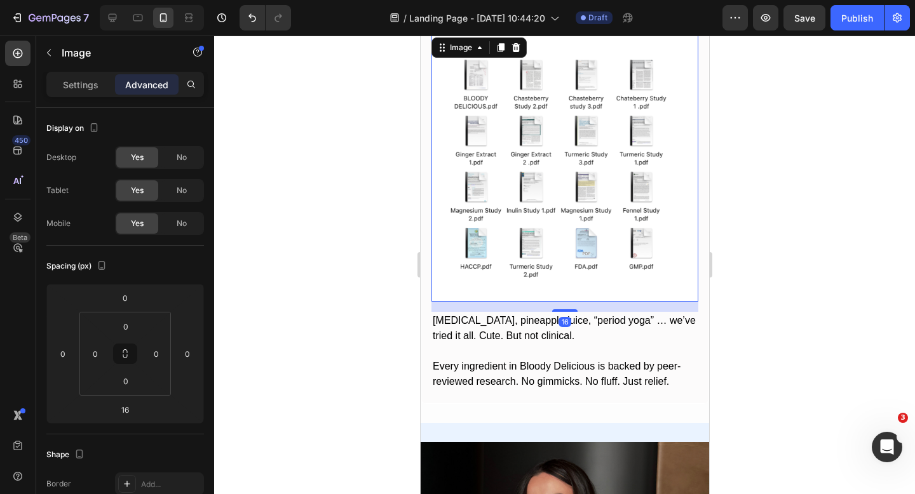
click at [822, 274] on div at bounding box center [564, 265] width 701 height 459
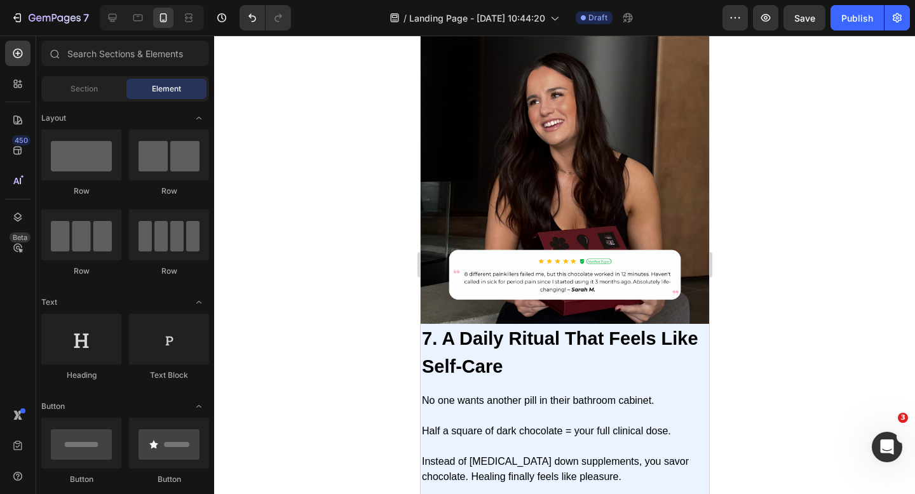
scroll to position [3350, 0]
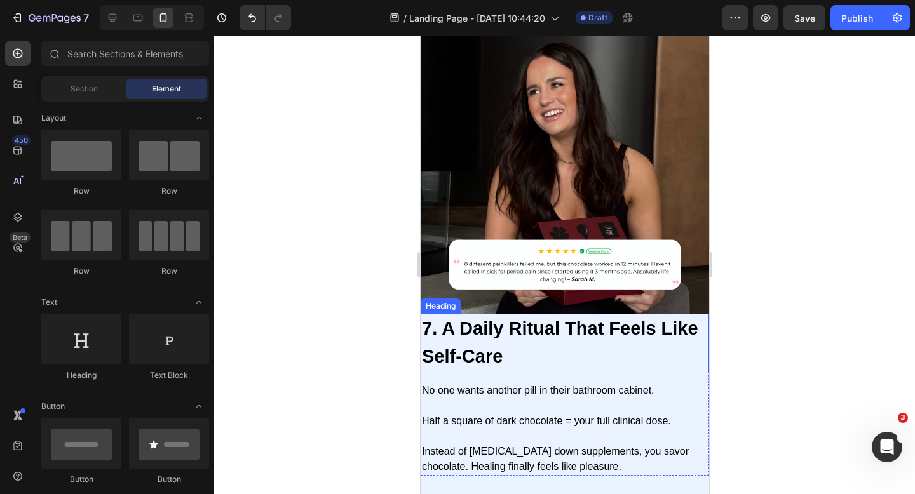
click at [582, 342] on h2 "7. A Daily Ritual That Feels Like Self-Care" at bounding box center [564, 343] width 288 height 58
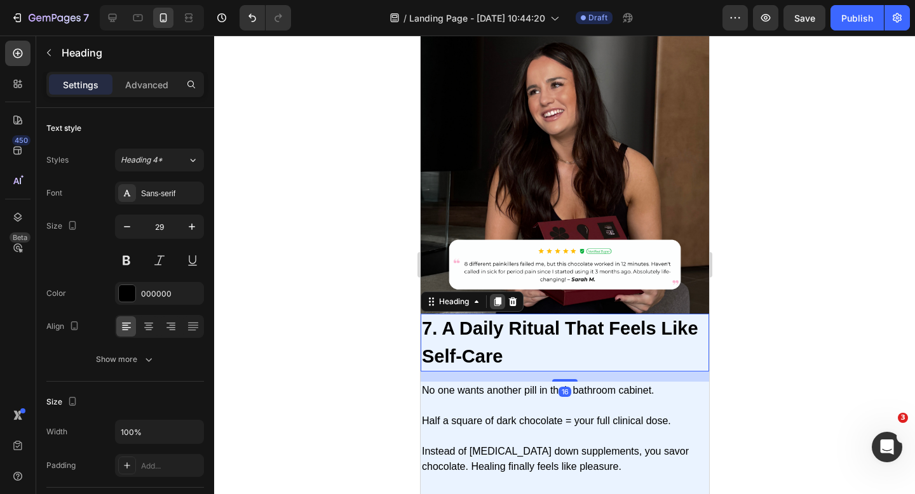
click at [497, 305] on icon at bounding box center [497, 302] width 10 height 10
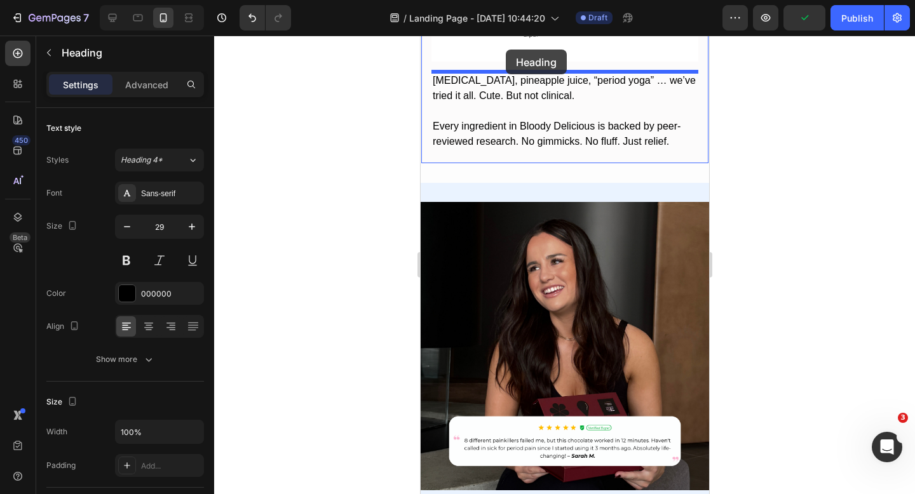
scroll to position [3167, 0]
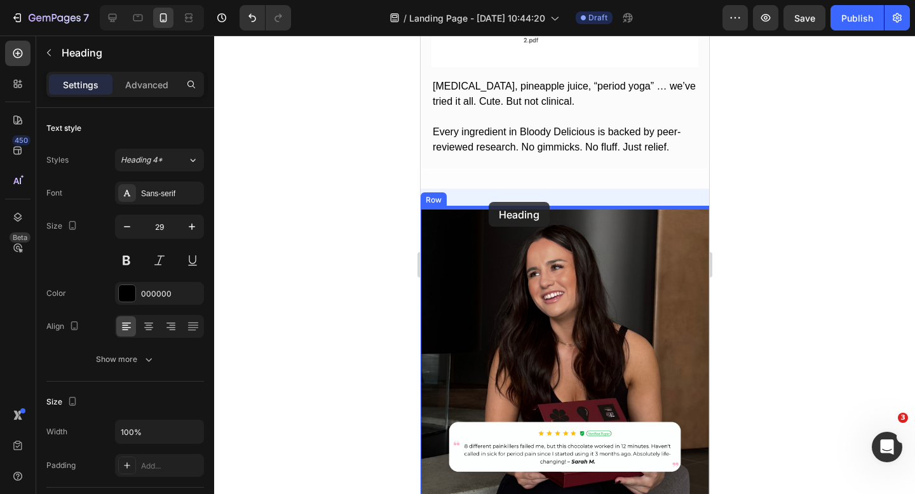
drag, startPoint x: 430, startPoint y: 373, endPoint x: 488, endPoint y: 203, distance: 179.8
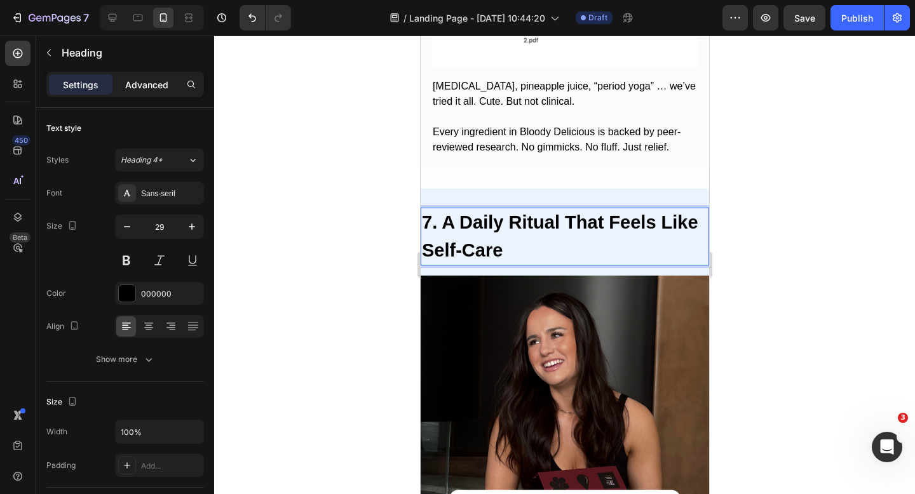
click at [152, 92] on div "Advanced" at bounding box center [147, 84] width 64 height 20
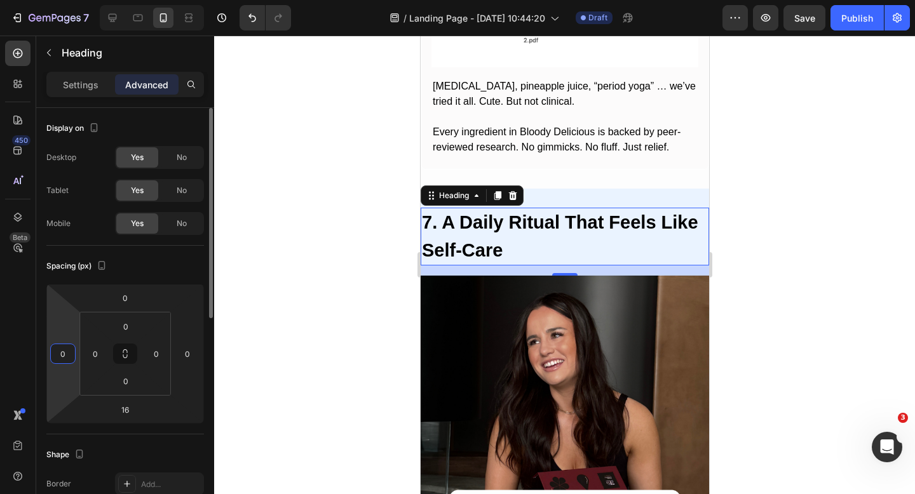
click at [65, 353] on input "0" at bounding box center [62, 353] width 19 height 19
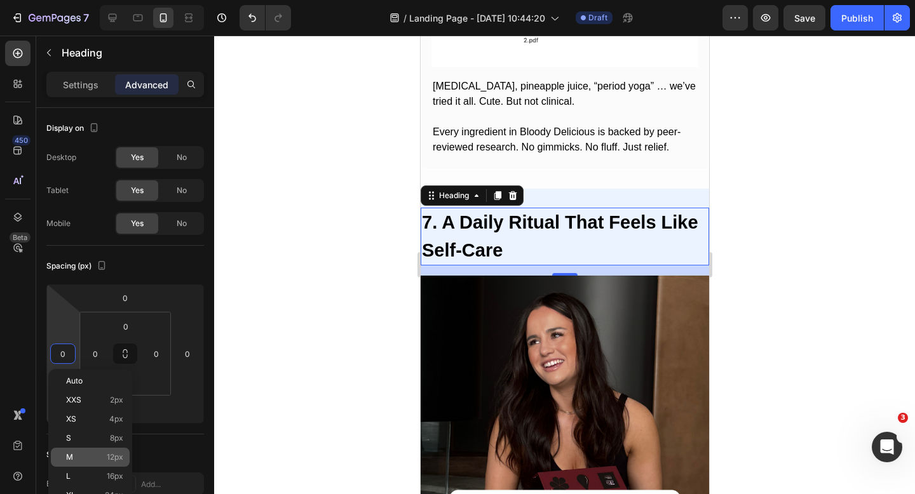
click at [94, 453] on p "M 12px" at bounding box center [94, 457] width 57 height 9
type input "12"
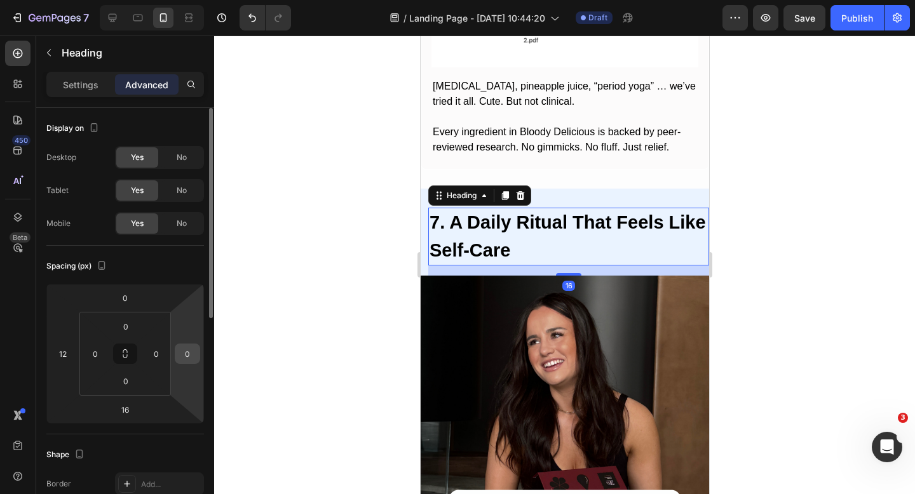
click at [191, 357] on input "0" at bounding box center [187, 353] width 19 height 19
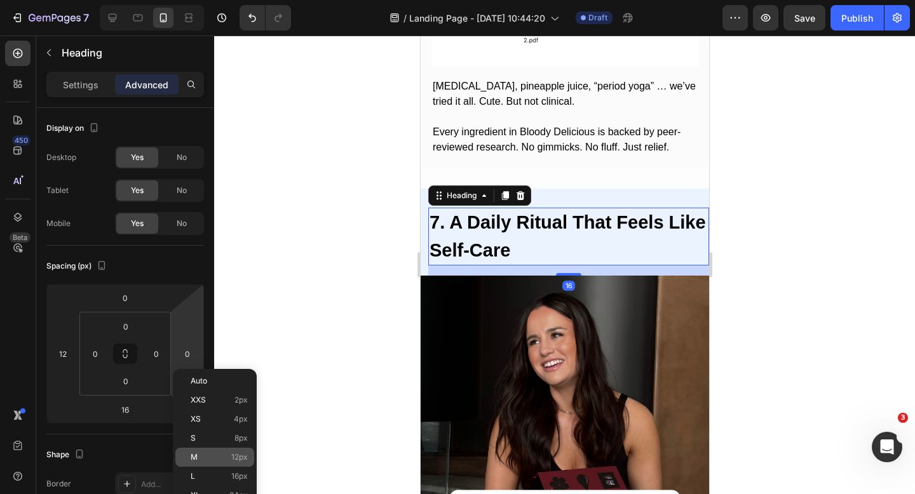
click at [220, 456] on p "M 12px" at bounding box center [219, 457] width 57 height 9
type input "12"
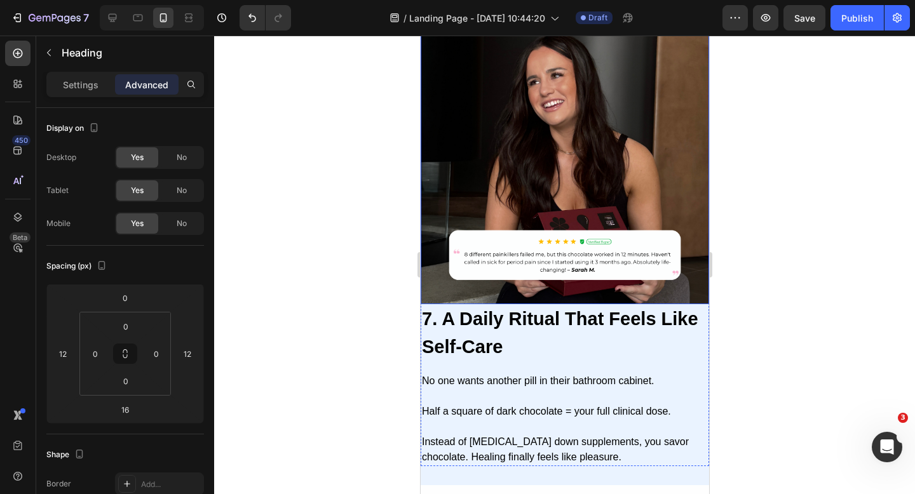
scroll to position [3476, 0]
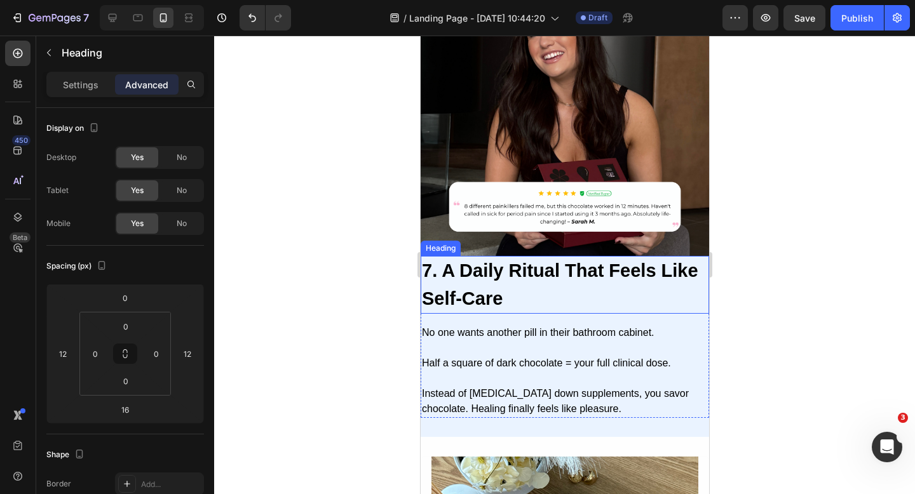
click at [572, 285] on h2 "7. A Daily Ritual That Feels Like Self-Care" at bounding box center [564, 285] width 288 height 58
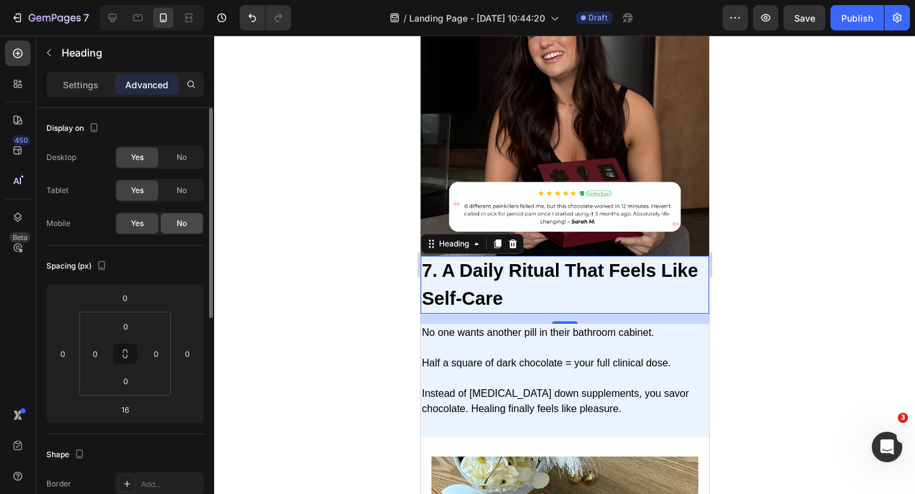
click at [179, 221] on span "No" at bounding box center [182, 223] width 10 height 11
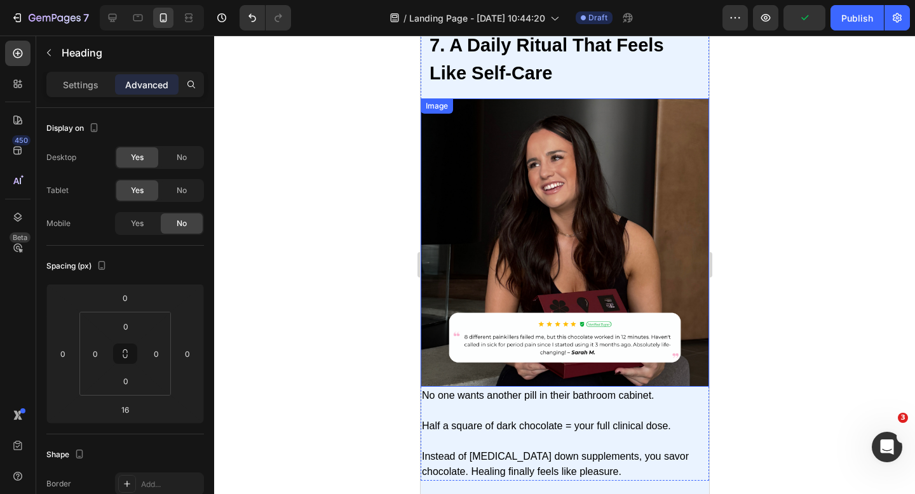
scroll to position [3296, 0]
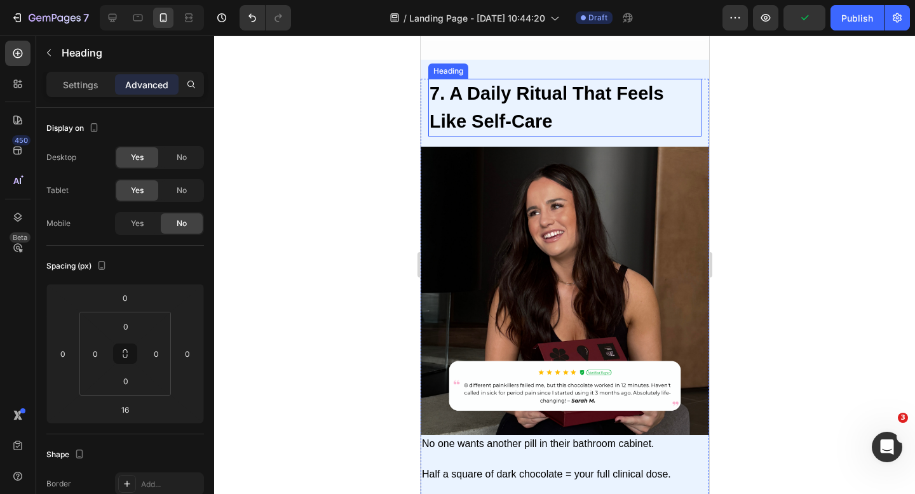
click at [548, 113] on strong "7. A Daily Ritual That Feels Like Self-Care" at bounding box center [546, 107] width 234 height 48
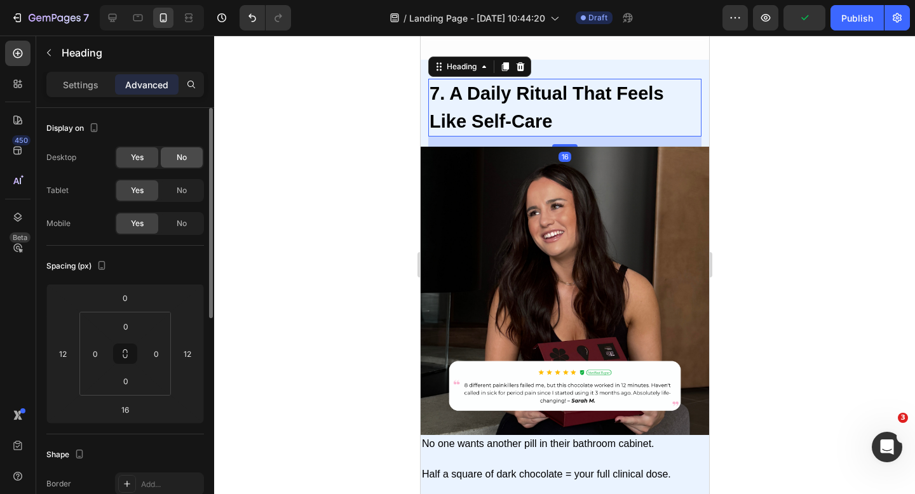
click at [180, 156] on span "No" at bounding box center [182, 157] width 10 height 11
click at [181, 191] on span "No" at bounding box center [182, 190] width 10 height 11
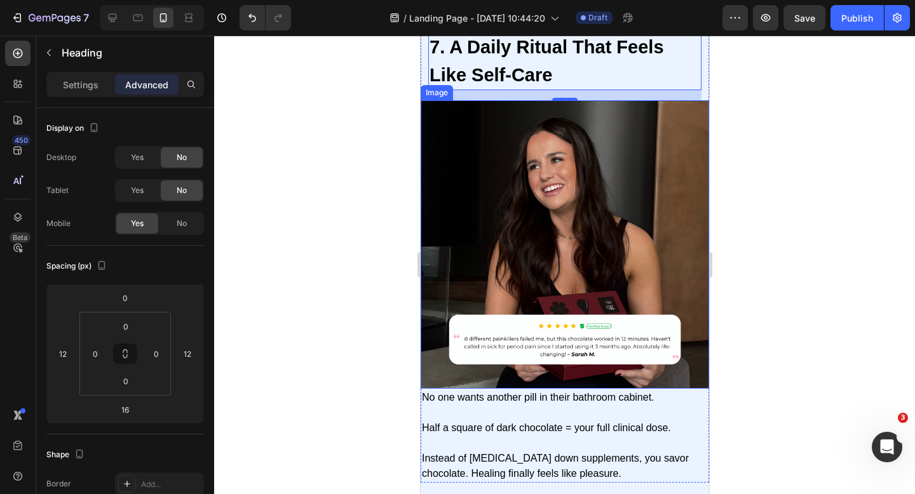
scroll to position [3411, 0]
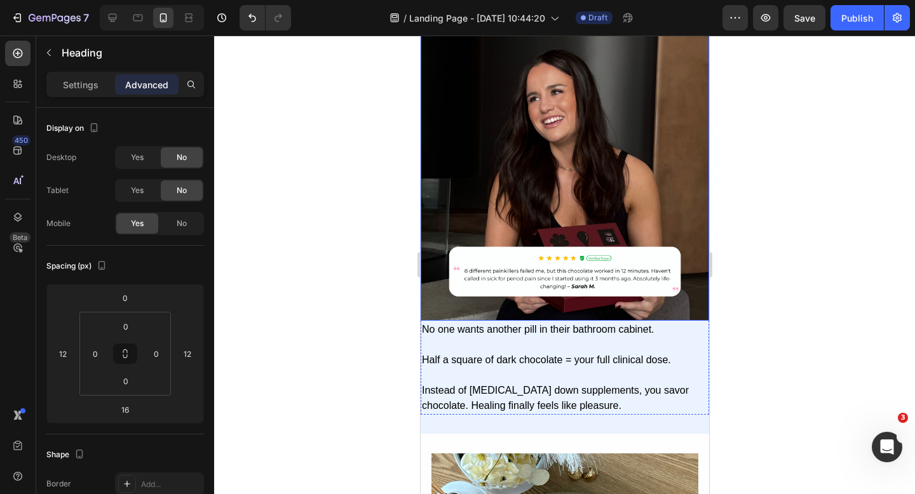
click at [532, 346] on p "Half a square of dark chocolate = your full clinical dose." at bounding box center [564, 352] width 286 height 30
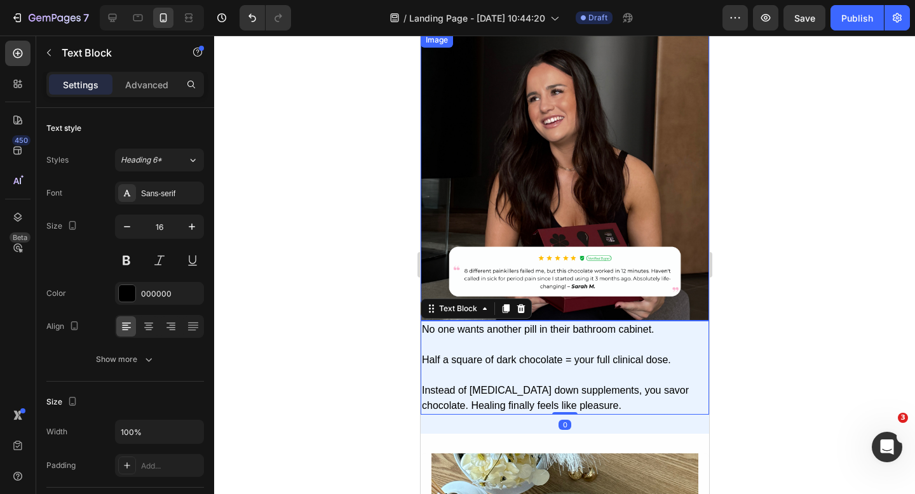
click at [536, 309] on img at bounding box center [564, 176] width 288 height 288
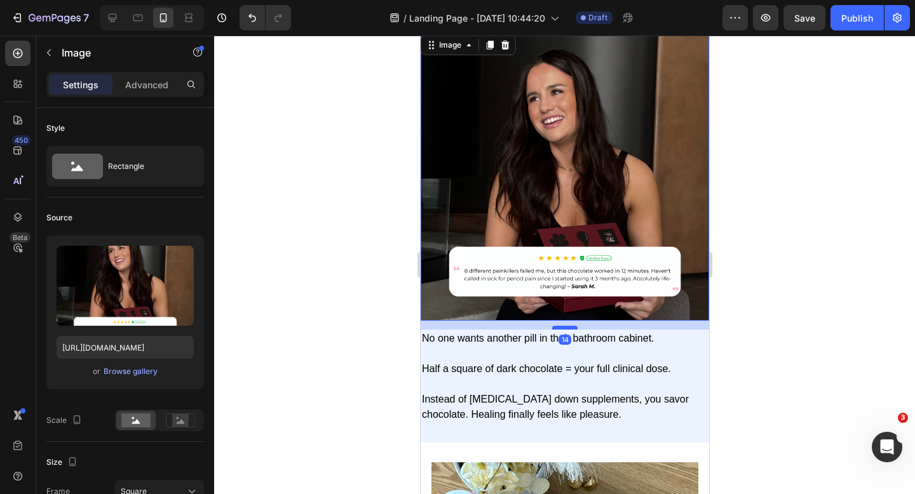
drag, startPoint x: 553, startPoint y: 320, endPoint x: 553, endPoint y: 329, distance: 8.9
click at [553, 329] on div at bounding box center [564, 328] width 25 height 4
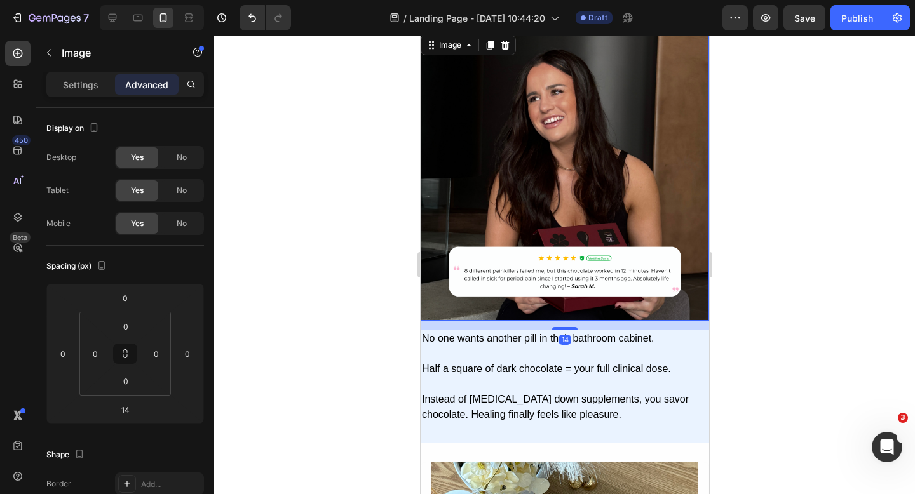
click at [736, 339] on div at bounding box center [564, 265] width 701 height 459
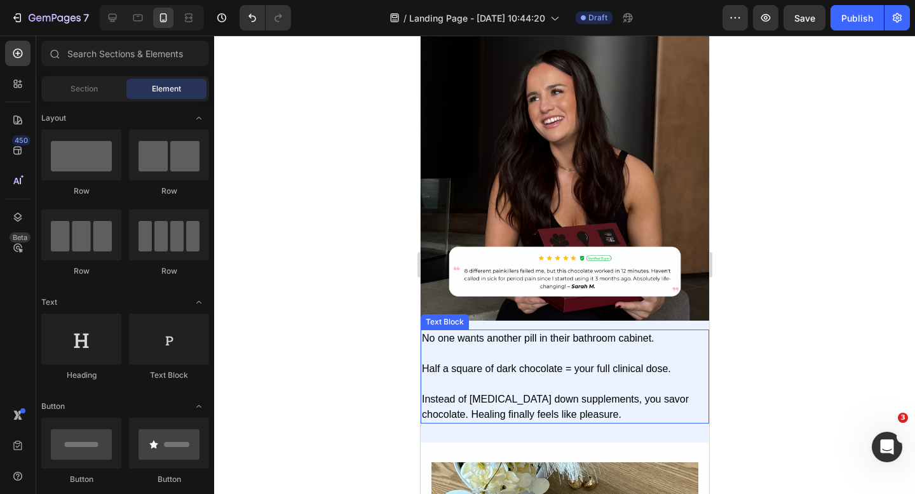
click at [581, 379] on p "Instead of [MEDICAL_DATA] down supplements, you savor chocolate. Healing finall…" at bounding box center [564, 400] width 286 height 46
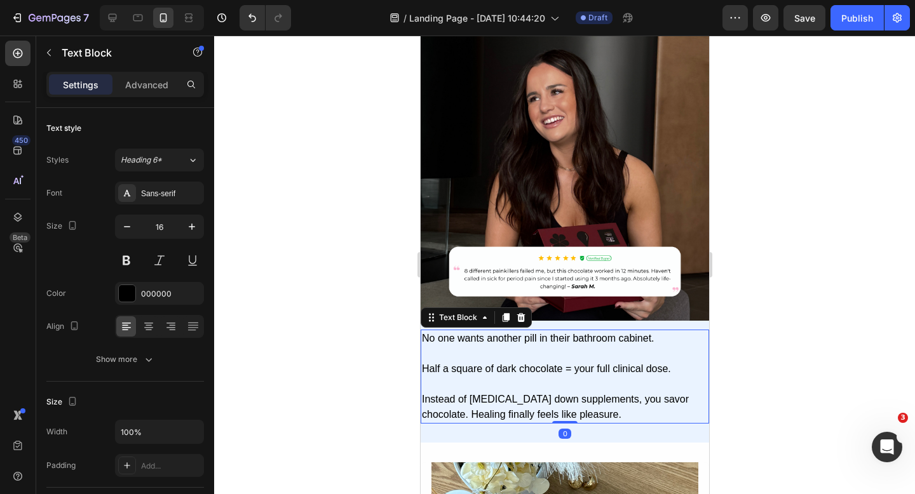
click at [155, 96] on div "Settings Advanced" at bounding box center [125, 84] width 158 height 25
click at [155, 89] on p "Advanced" at bounding box center [146, 84] width 43 height 13
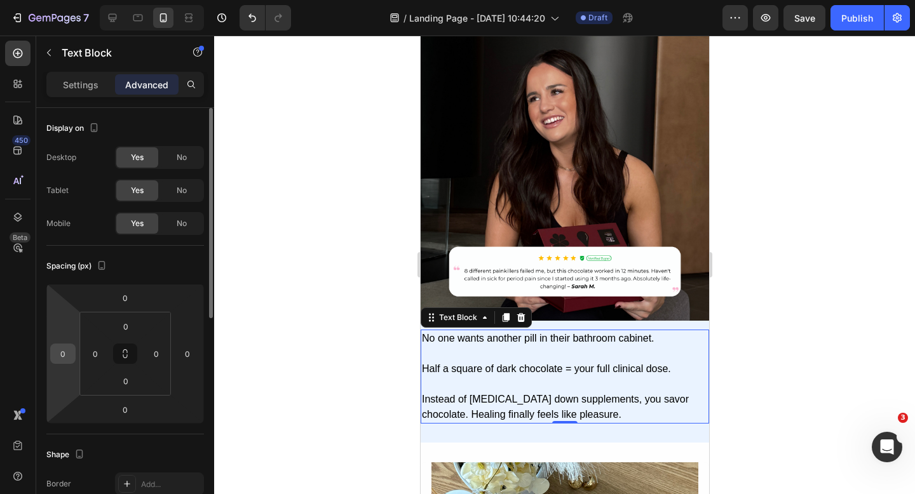
click at [65, 353] on input "0" at bounding box center [62, 353] width 19 height 19
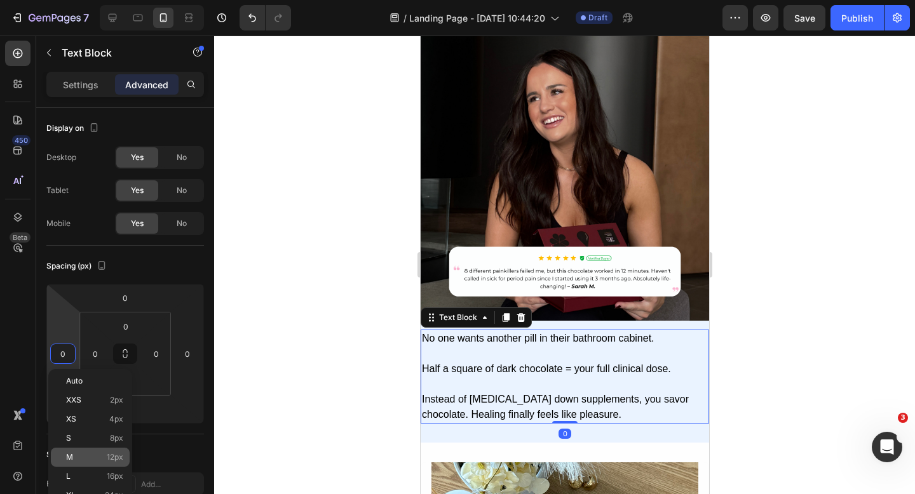
click at [78, 464] on div "M 12px" at bounding box center [90, 457] width 79 height 19
type input "12"
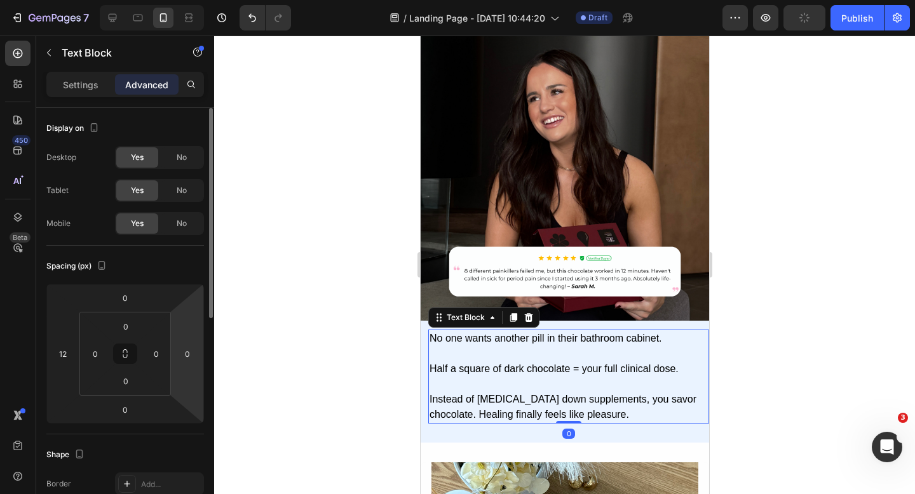
click at [195, 0] on html "7 Version history / Landing Page - [DATE] 10:44:20 Draft Preview Publish 450 Be…" at bounding box center [457, 0] width 915 height 0
click at [194, 352] on input "0" at bounding box center [187, 353] width 19 height 19
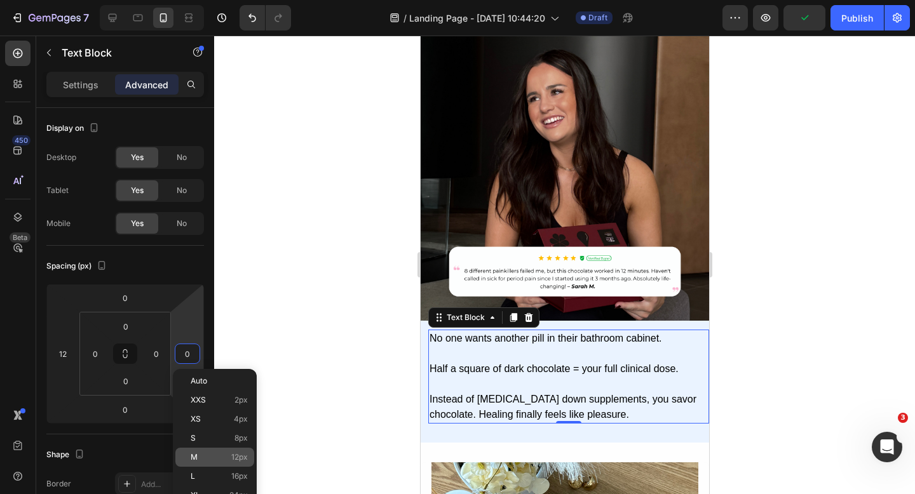
click at [196, 465] on div "M 12px" at bounding box center [214, 457] width 79 height 19
type input "12"
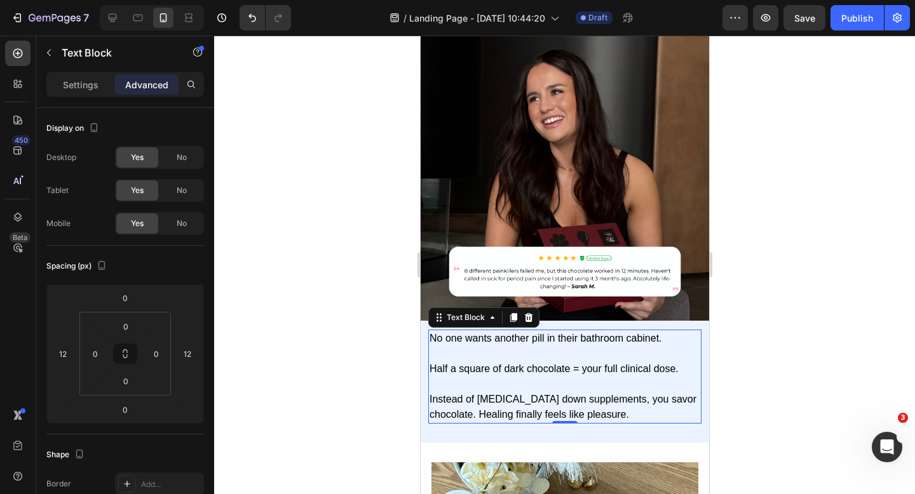
click at [318, 426] on div at bounding box center [564, 265] width 701 height 459
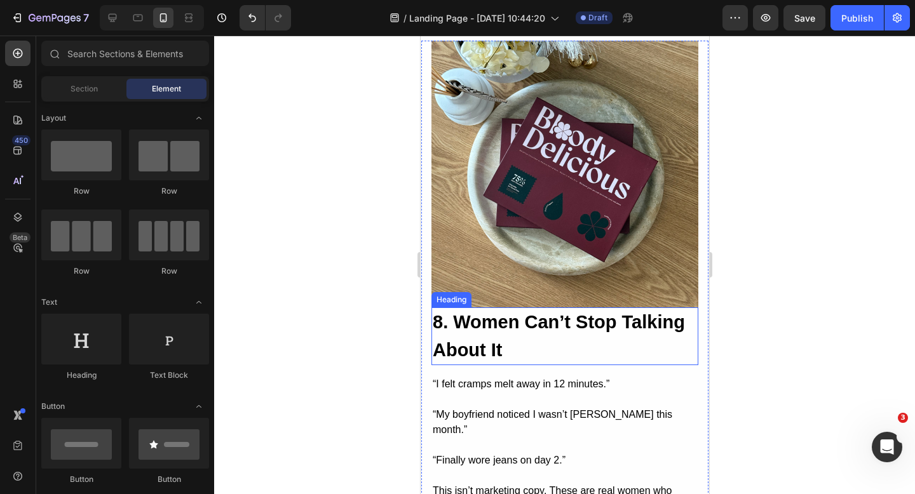
scroll to position [3836, 0]
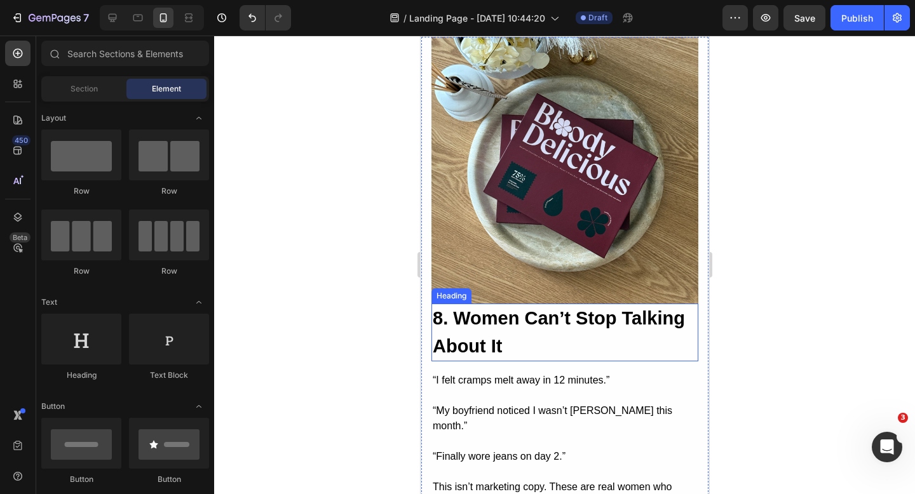
click at [544, 335] on h2 "8. Women Can’t Stop Talking About It" at bounding box center [564, 333] width 267 height 58
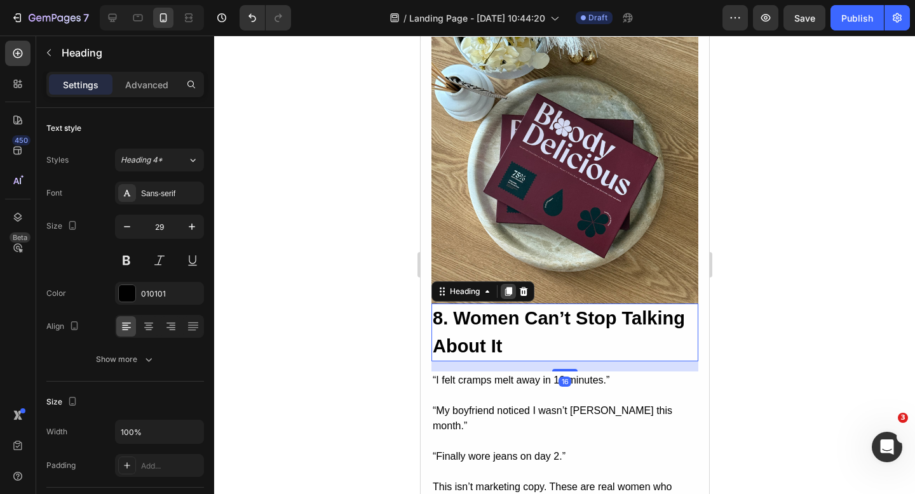
click at [503, 292] on icon at bounding box center [508, 292] width 10 height 10
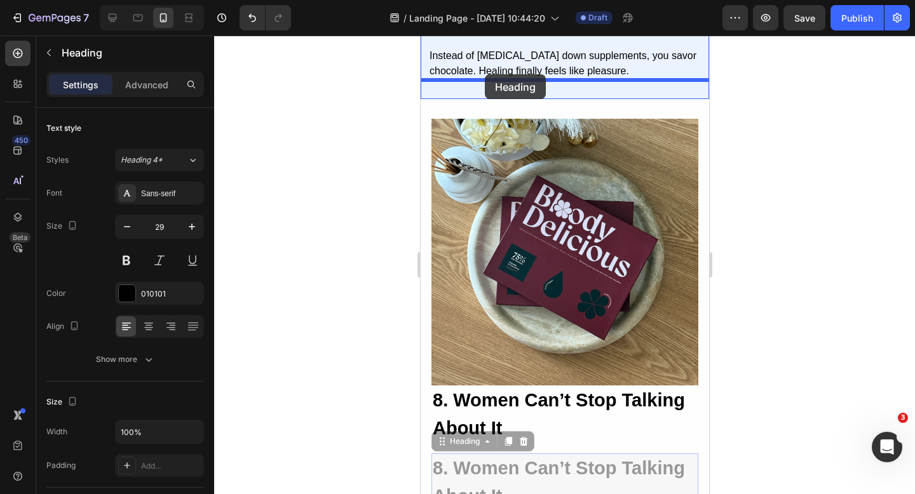
scroll to position [3731, 0]
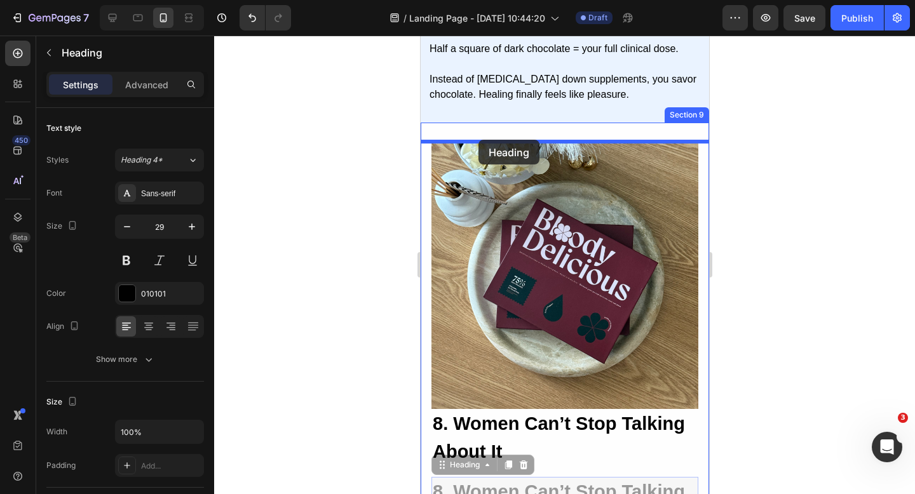
drag, startPoint x: 442, startPoint y: 364, endPoint x: 478, endPoint y: 140, distance: 227.2
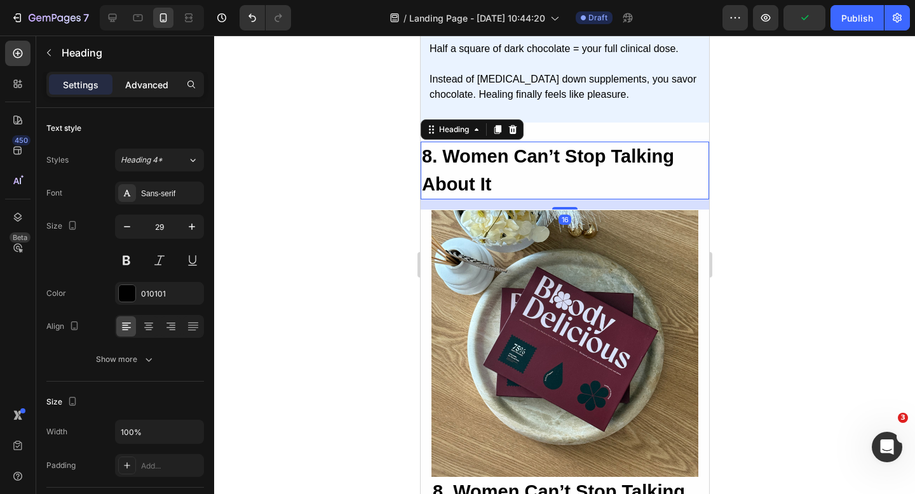
click at [152, 86] on p "Advanced" at bounding box center [146, 84] width 43 height 13
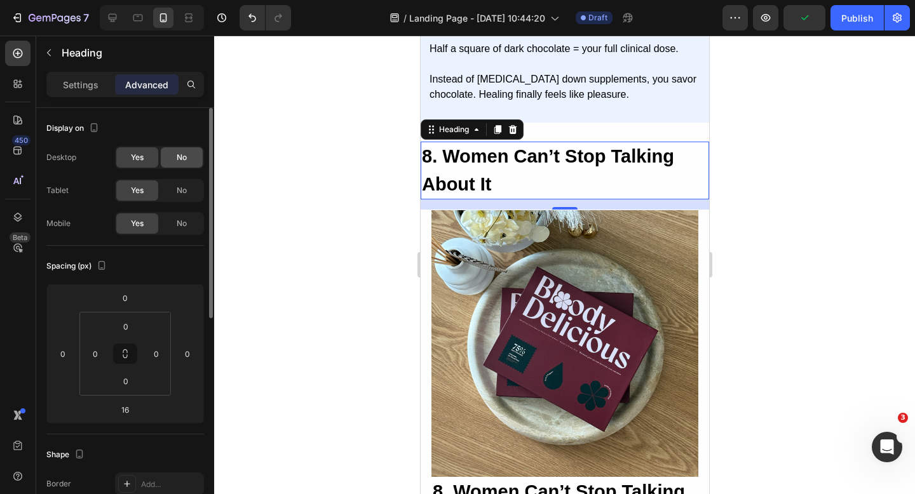
click at [175, 158] on div "No" at bounding box center [182, 157] width 42 height 20
click at [180, 191] on span "No" at bounding box center [182, 190] width 10 height 11
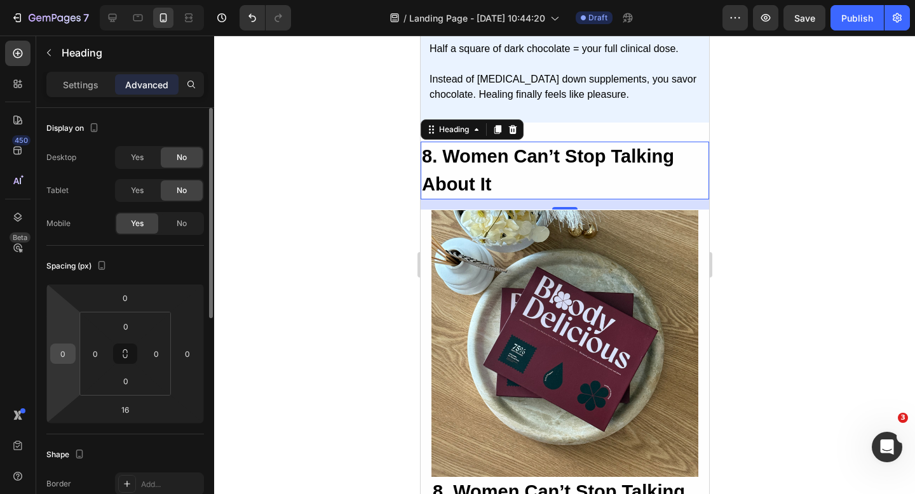
click at [61, 360] on input "0" at bounding box center [62, 353] width 19 height 19
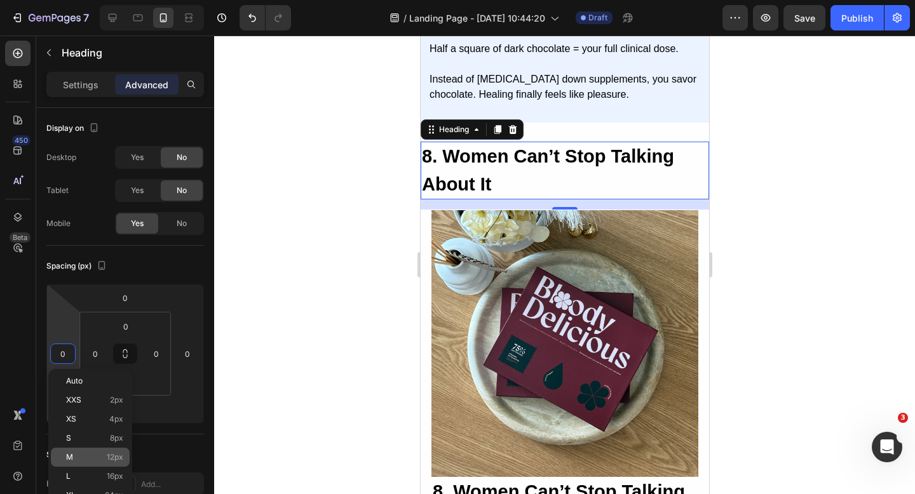
click at [97, 459] on p "M 12px" at bounding box center [94, 457] width 57 height 9
type input "12"
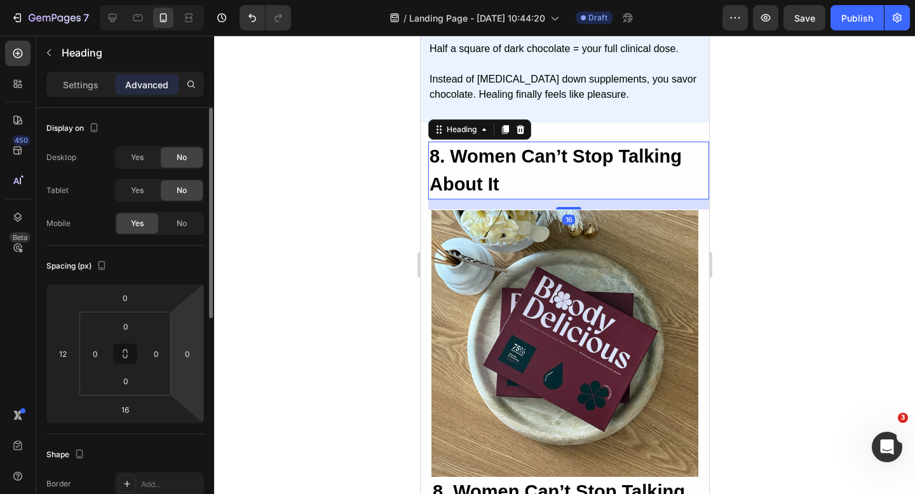
click at [185, 0] on html "7 Version history / Landing Page - [DATE] 10:44:20 Draft Preview Save Publish 4…" at bounding box center [457, 0] width 915 height 0
click at [194, 356] on input "0" at bounding box center [187, 353] width 19 height 19
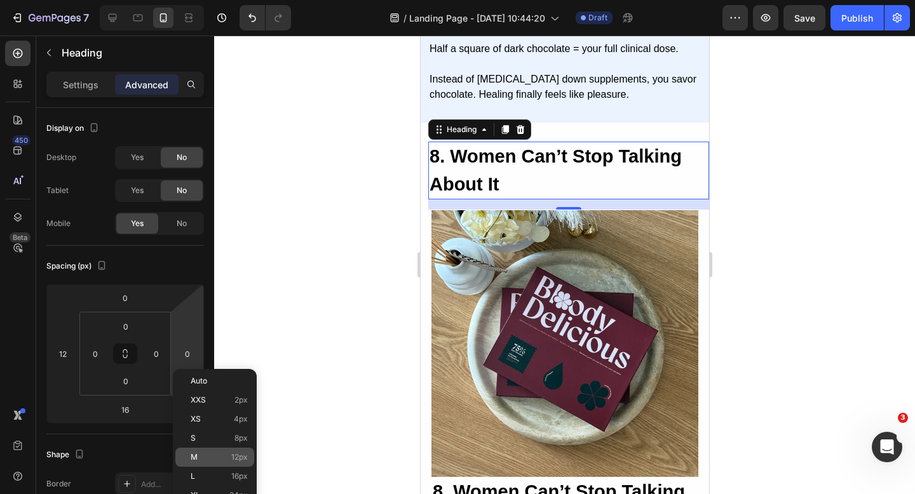
click at [193, 460] on span "M" at bounding box center [194, 457] width 7 height 9
type input "12"
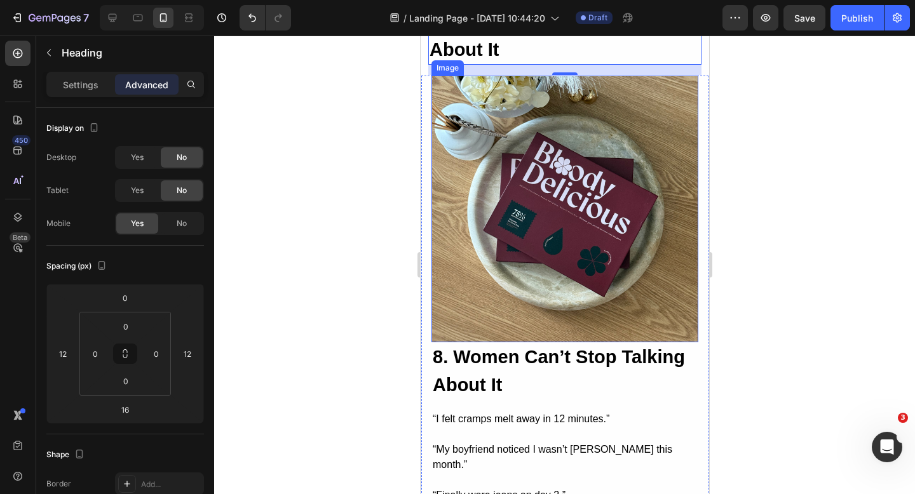
scroll to position [3927, 0]
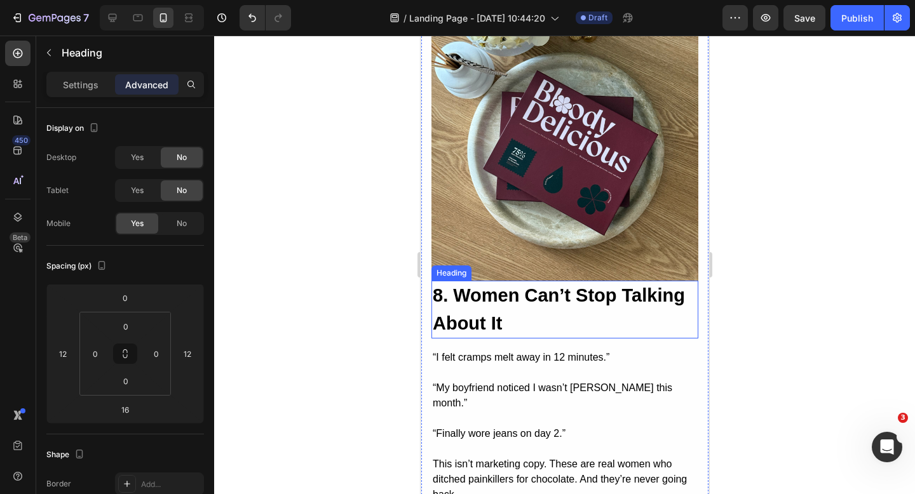
click at [584, 313] on h2 "8. Women Can’t Stop Talking About It" at bounding box center [564, 310] width 267 height 58
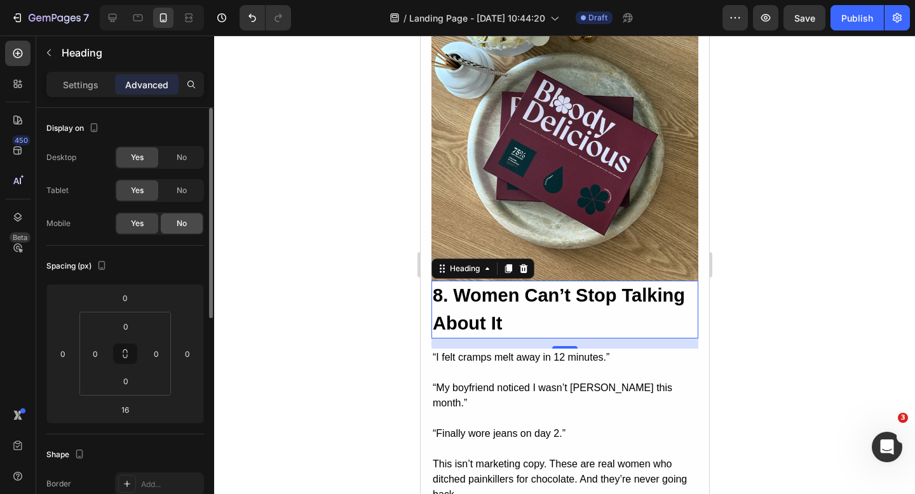
click at [182, 227] on span "No" at bounding box center [182, 223] width 10 height 11
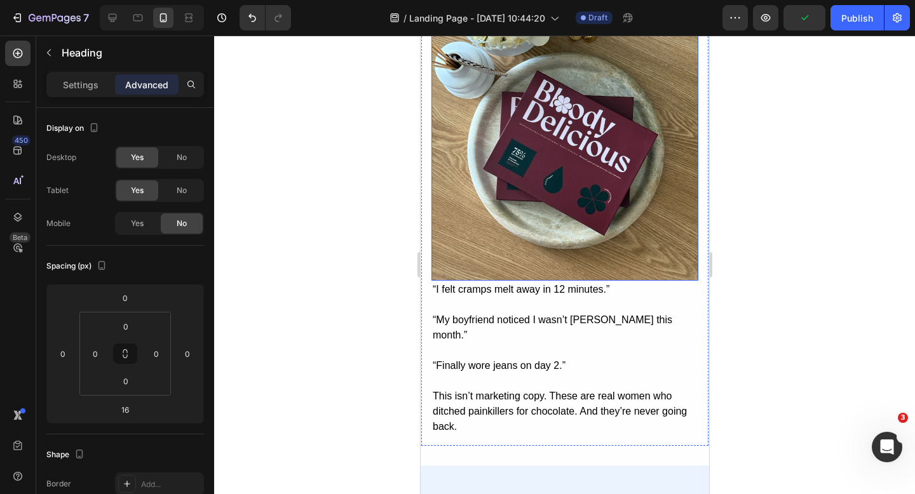
click at [487, 271] on img at bounding box center [564, 147] width 267 height 267
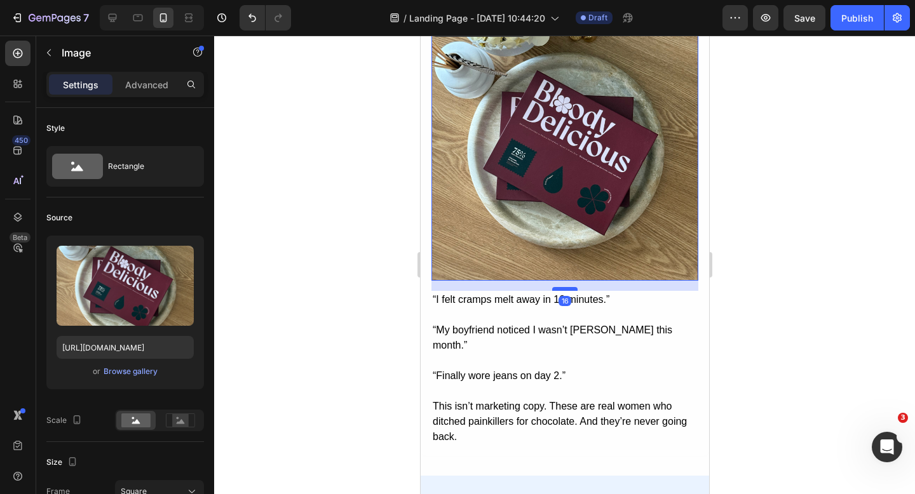
drag, startPoint x: 563, startPoint y: 280, endPoint x: 563, endPoint y: 290, distance: 10.2
click at [563, 290] on div at bounding box center [564, 289] width 25 height 4
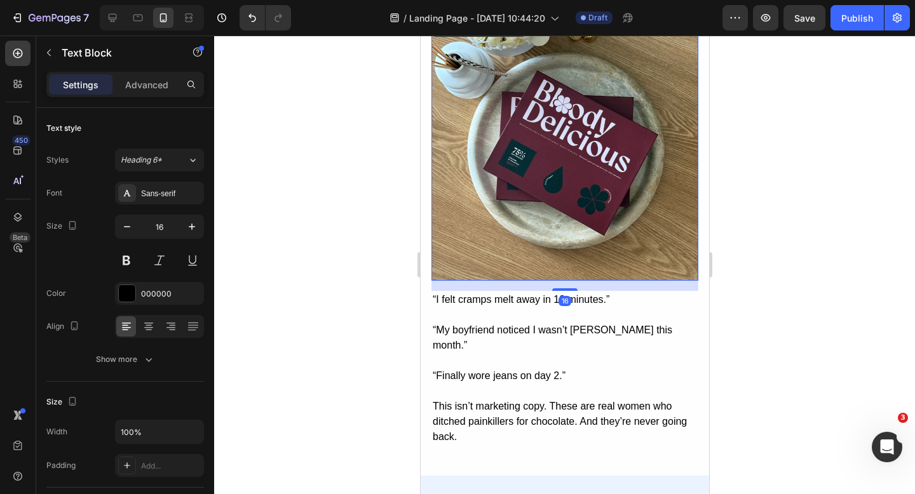
click at [675, 333] on p "“My boyfriend noticed I wasn’t [PERSON_NAME] this month.”" at bounding box center [564, 331] width 264 height 46
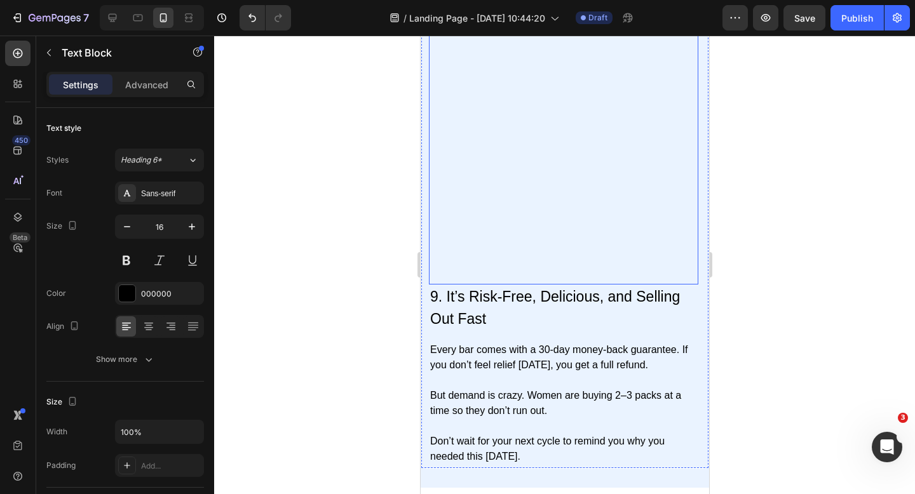
scroll to position [4461, 0]
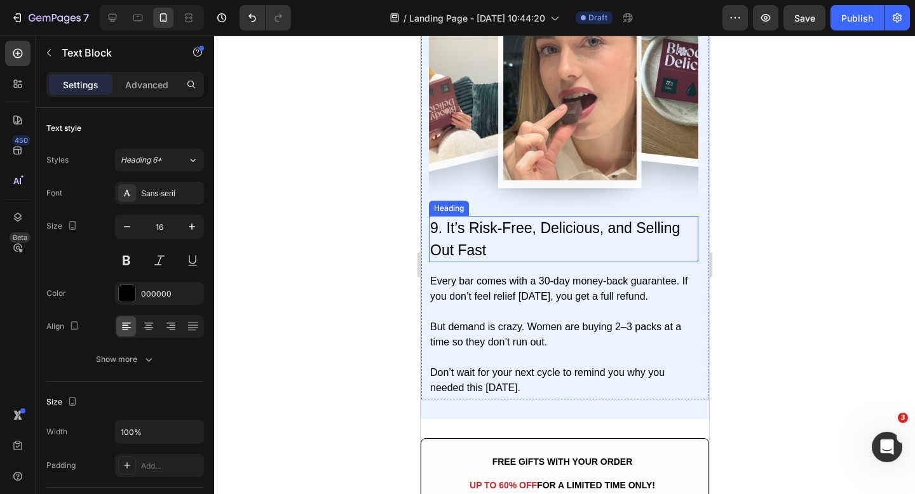
click at [567, 240] on h2 "9. It’s Risk-Free, Delicious, and Selling Out Fast" at bounding box center [562, 239] width 269 height 46
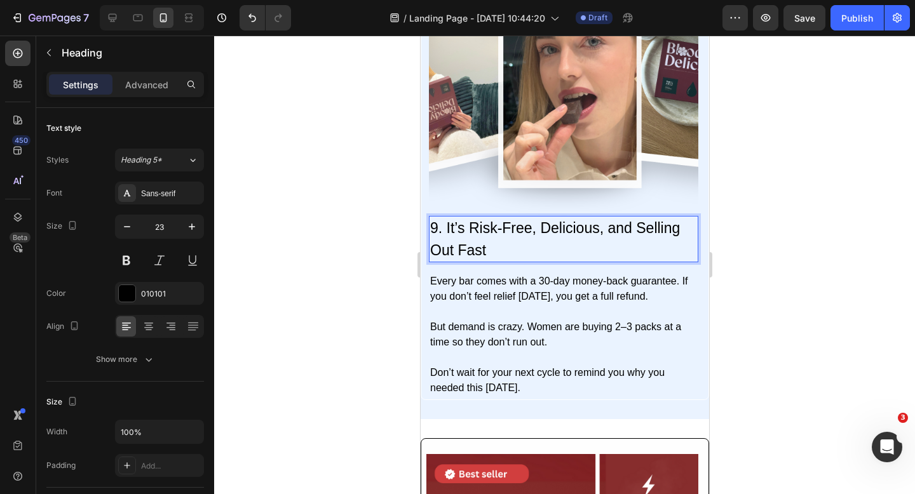
click at [564, 236] on h2 "9. It’s Risk-Free, Delicious, and Selling Out Fast" at bounding box center [562, 239] width 269 height 46
click at [564, 236] on p "9. It’s Risk-Free, Delicious, and Selling Out Fast" at bounding box center [563, 239] width 267 height 44
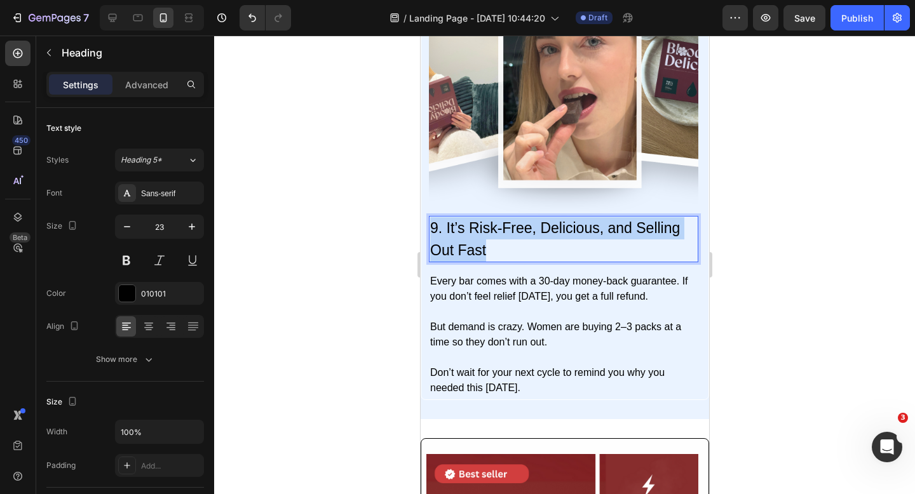
click at [564, 236] on p "9. It’s Risk-Free, Delicious, and Selling Out Fast" at bounding box center [563, 239] width 267 height 44
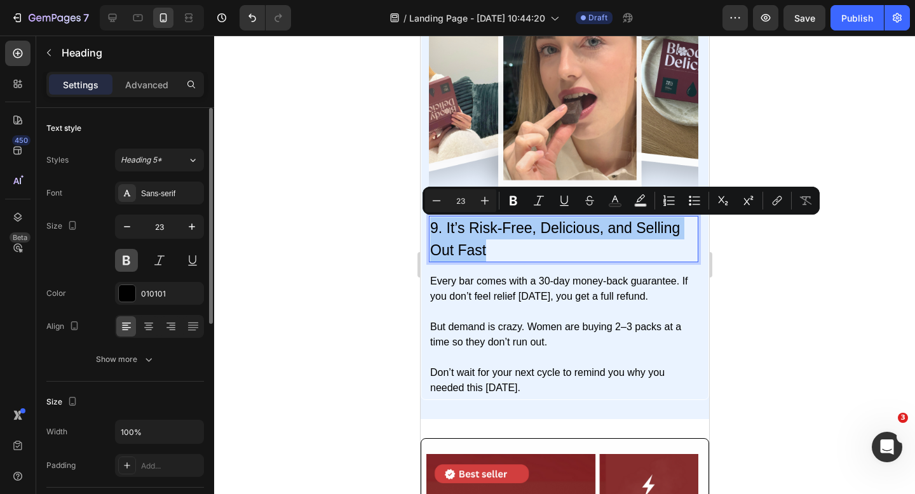
click at [132, 257] on button at bounding box center [126, 260] width 23 height 23
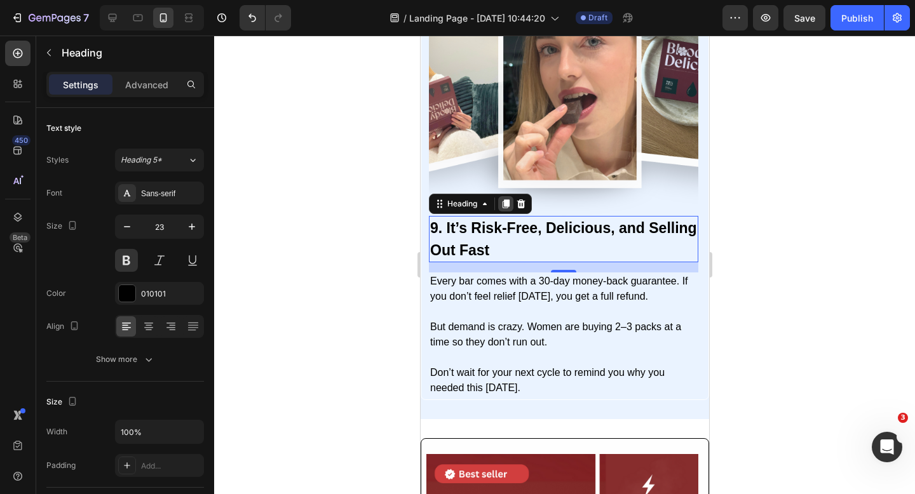
click at [511, 205] on div at bounding box center [504, 203] width 15 height 15
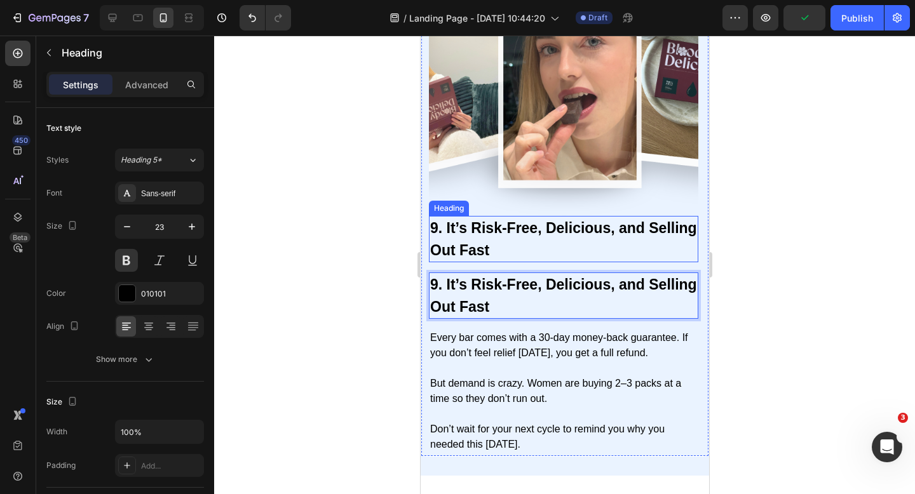
click at [502, 254] on p "9. It’s Risk-Free, Delicious, and Selling Out Fast" at bounding box center [563, 239] width 267 height 44
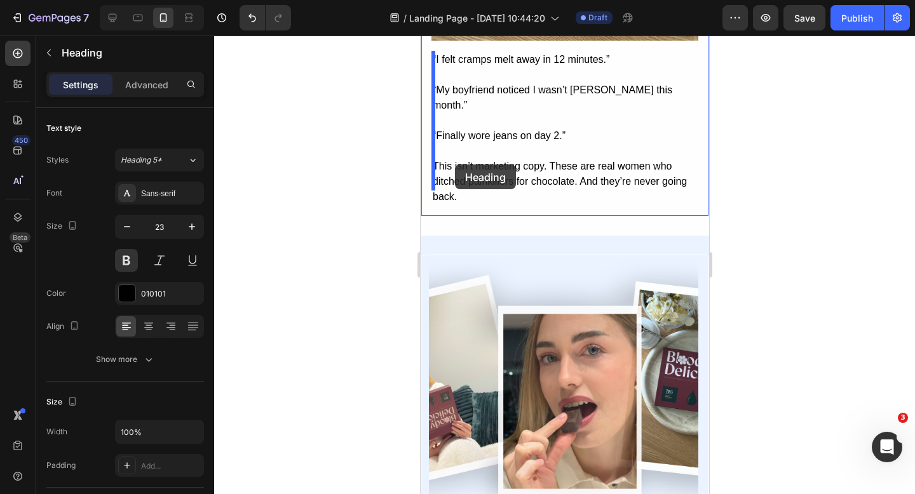
scroll to position [4162, 0]
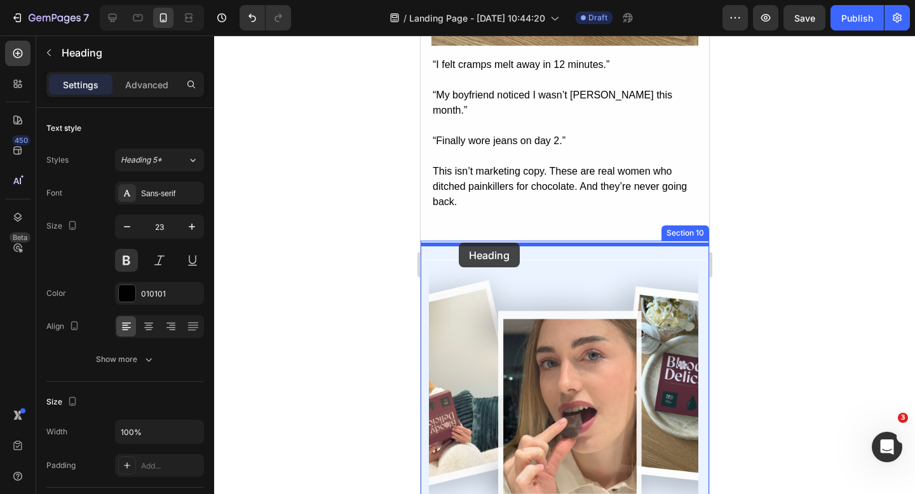
drag, startPoint x: 436, startPoint y: 205, endPoint x: 458, endPoint y: 242, distance: 43.0
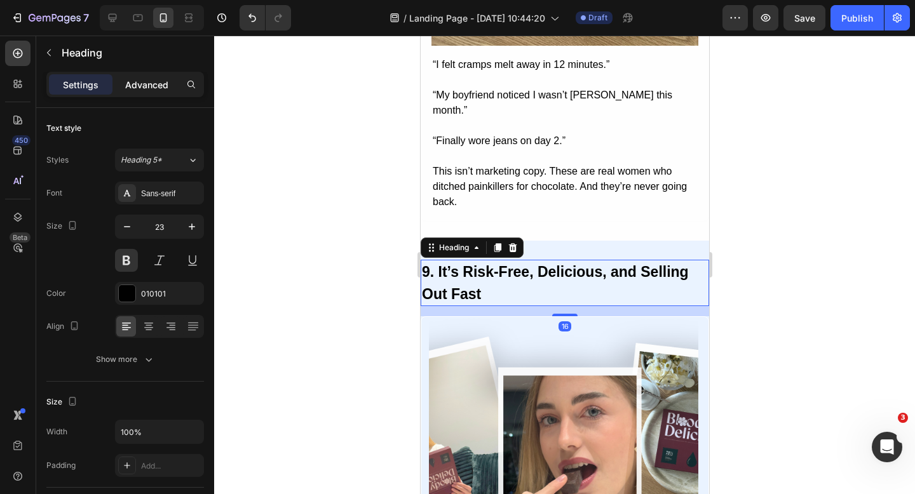
click at [139, 85] on p "Advanced" at bounding box center [146, 84] width 43 height 13
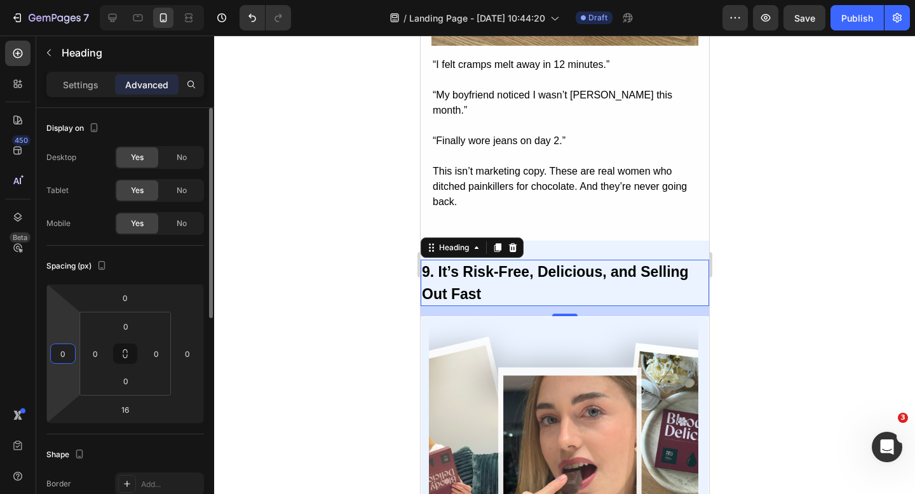
click at [64, 358] on input "0" at bounding box center [62, 353] width 19 height 19
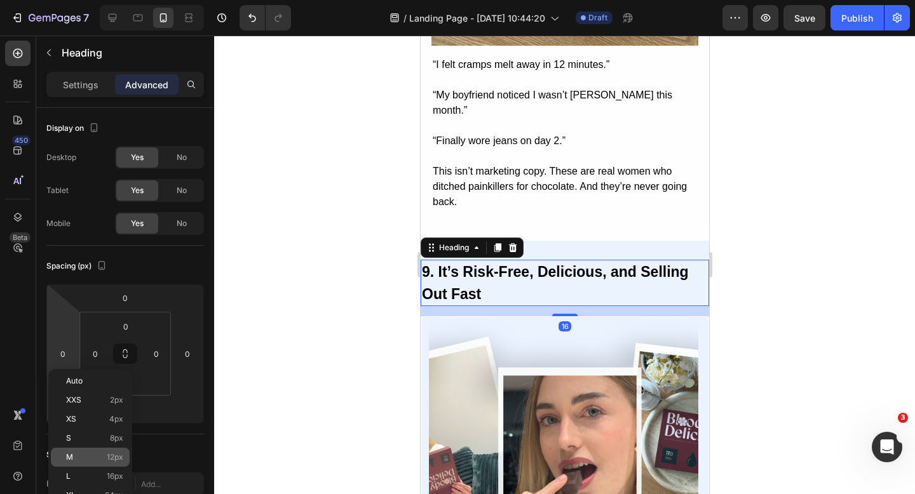
click at [90, 464] on div "M 12px" at bounding box center [90, 457] width 79 height 19
type input "12"
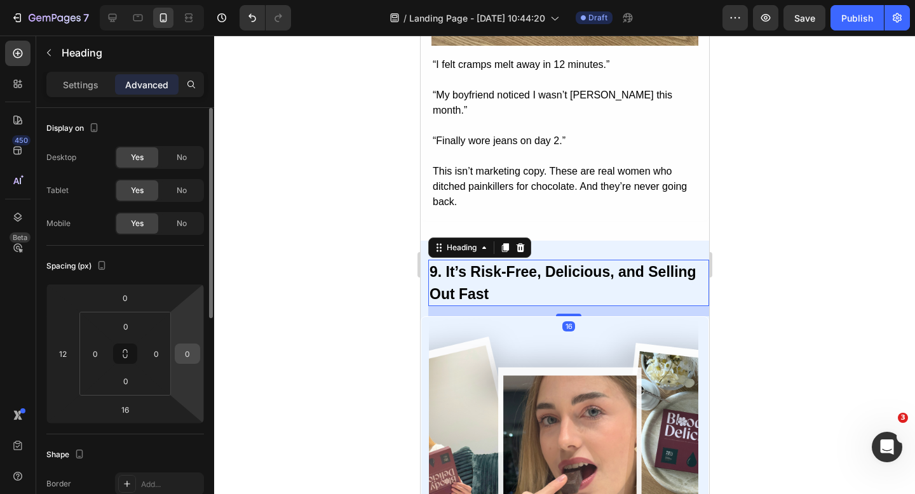
click at [190, 359] on input "0" at bounding box center [187, 353] width 19 height 19
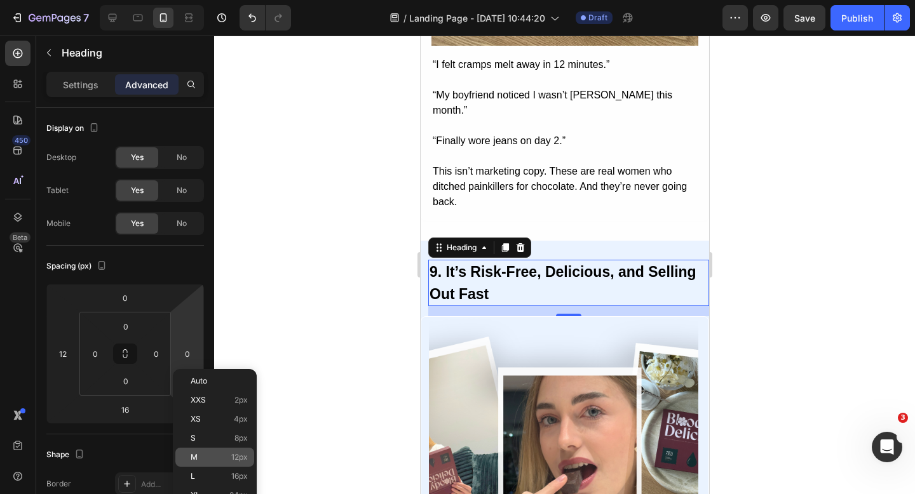
click at [206, 454] on p "M 12px" at bounding box center [219, 457] width 57 height 9
type input "12"
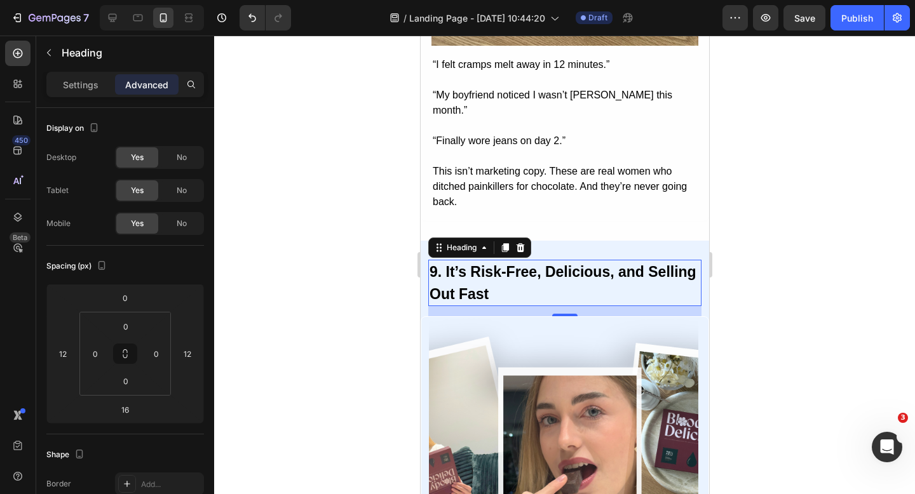
click at [362, 345] on div at bounding box center [564, 265] width 701 height 459
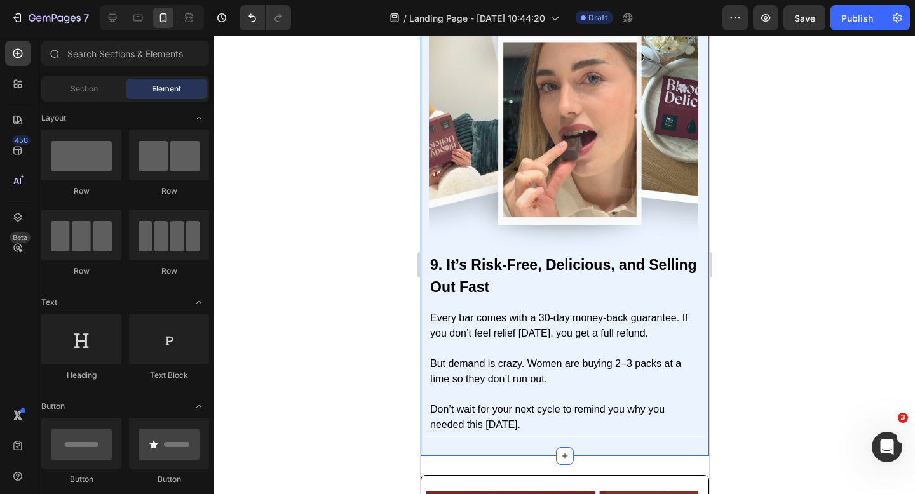
scroll to position [4491, 0]
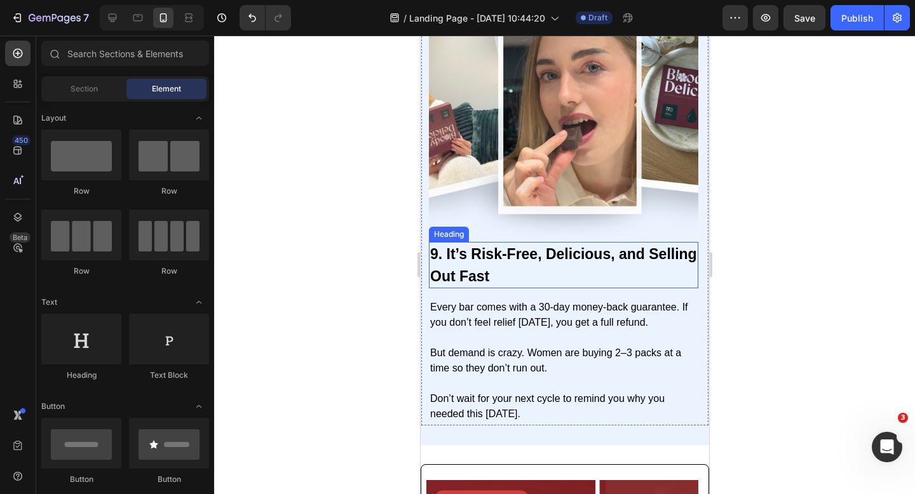
click at [517, 267] on p "9. It’s Risk-Free, Delicious, and Selling Out Fast" at bounding box center [563, 265] width 267 height 44
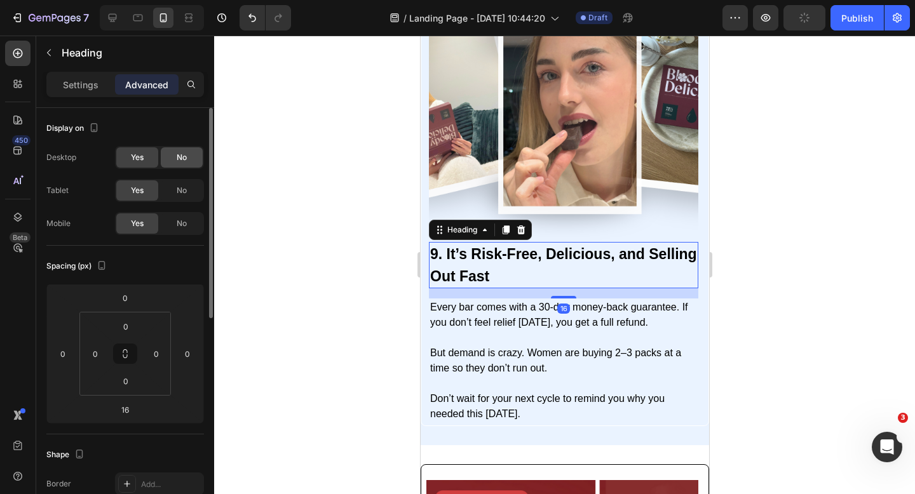
click at [183, 154] on span "No" at bounding box center [182, 157] width 10 height 11
click at [132, 152] on span "Yes" at bounding box center [137, 157] width 13 height 11
click at [187, 227] on div "No" at bounding box center [182, 223] width 42 height 20
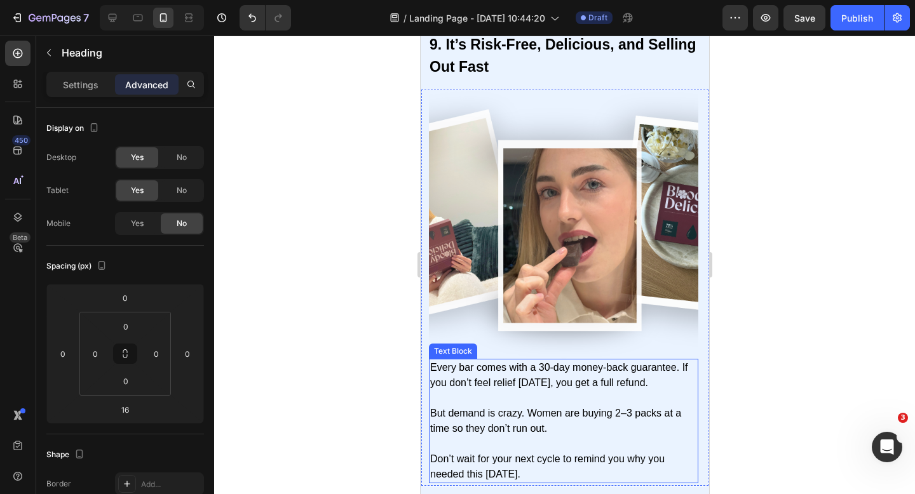
scroll to position [4305, 0]
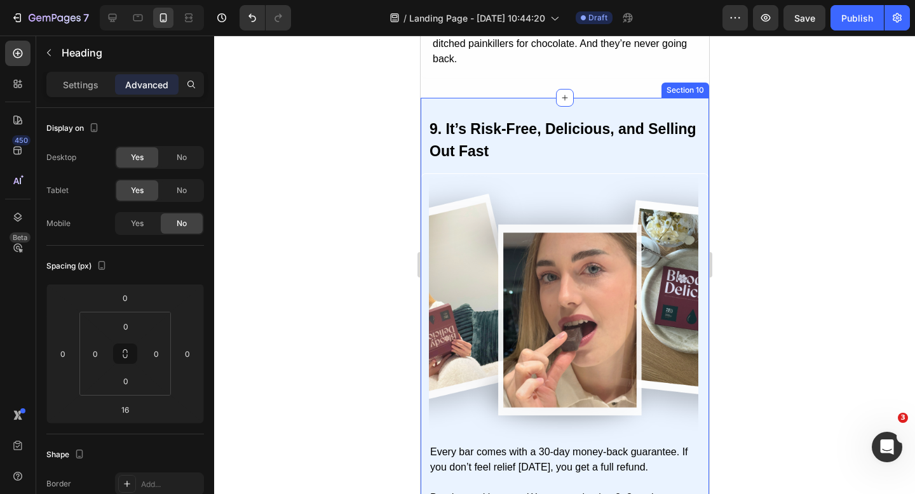
click at [535, 123] on h2 "9. It’s Risk-Free, Delicious, and Selling Out Fast" at bounding box center [564, 140] width 273 height 46
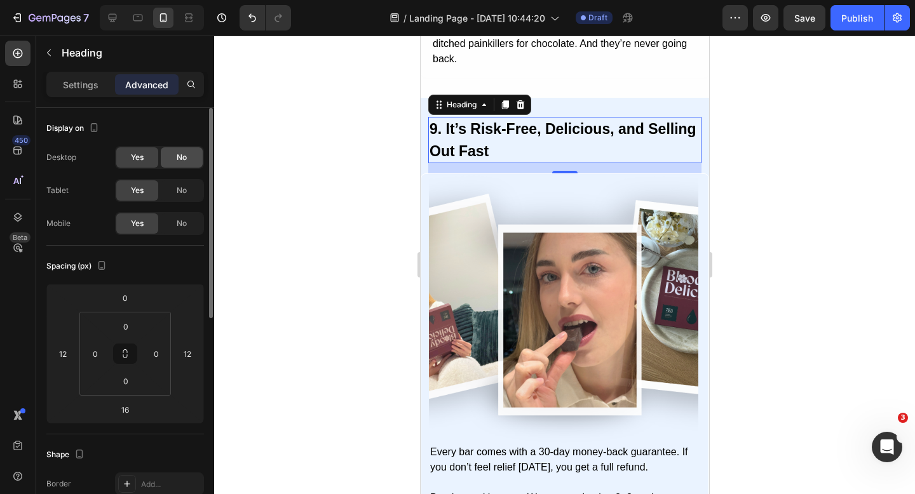
click at [179, 157] on span "No" at bounding box center [182, 157] width 10 height 11
click at [179, 187] on span "No" at bounding box center [182, 190] width 10 height 11
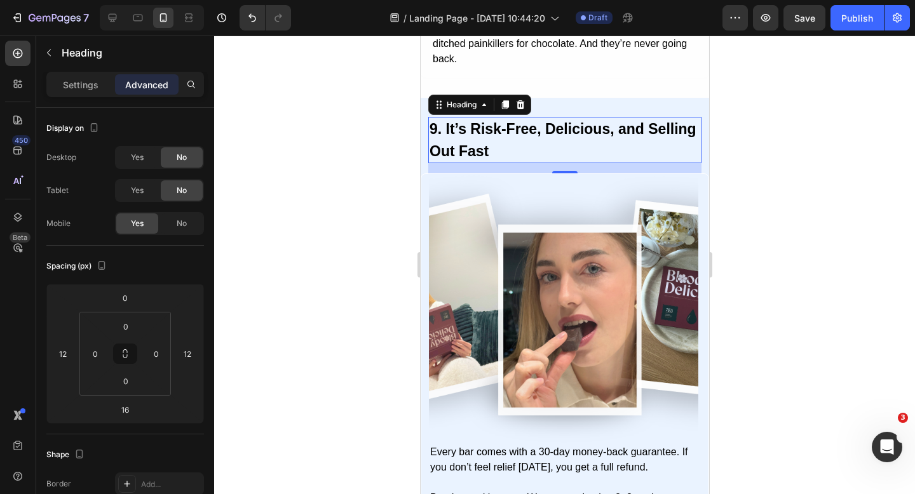
click at [358, 170] on div at bounding box center [564, 265] width 701 height 459
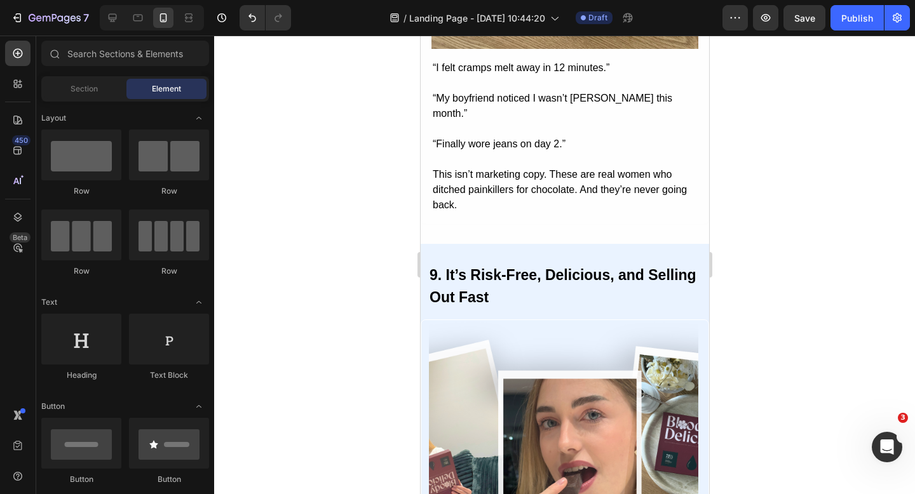
scroll to position [4143, 0]
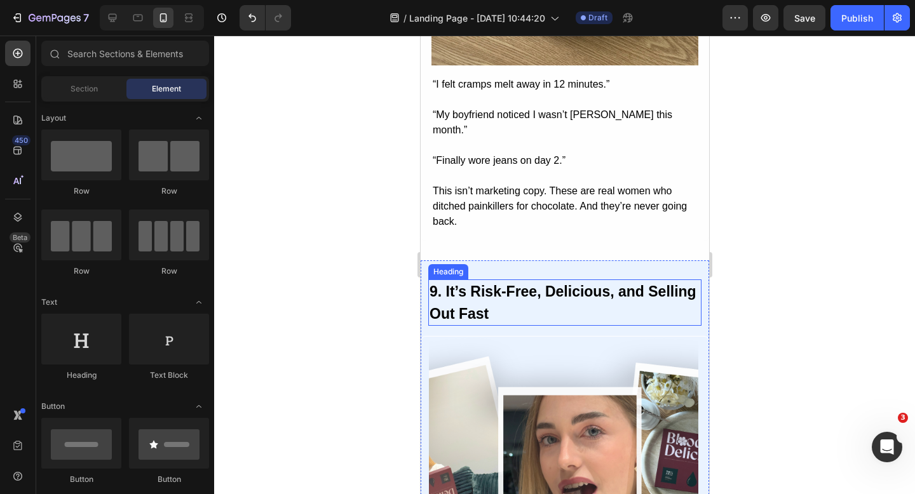
click at [572, 303] on h2 "9. It’s Risk-Free, Delicious, and Selling Out Fast" at bounding box center [564, 303] width 273 height 46
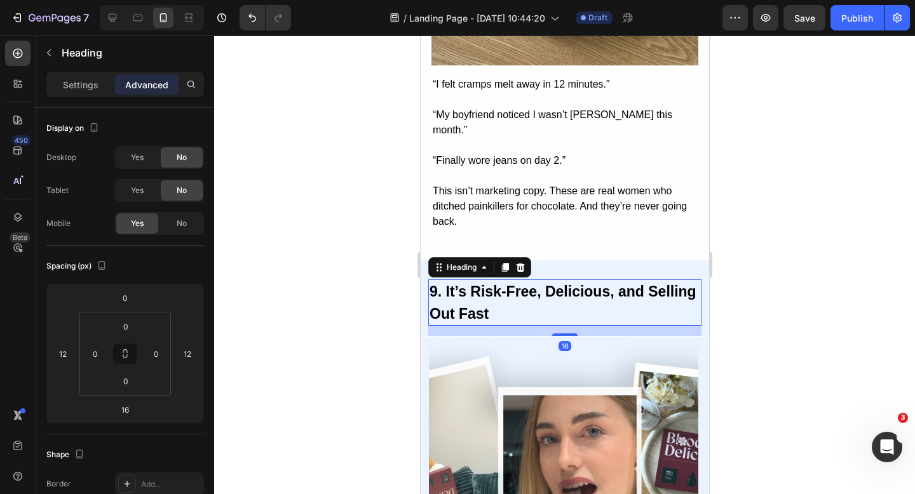
click at [83, 72] on div "Settings Advanced" at bounding box center [125, 84] width 158 height 25
click at [83, 81] on p "Settings" at bounding box center [81, 84] width 36 height 13
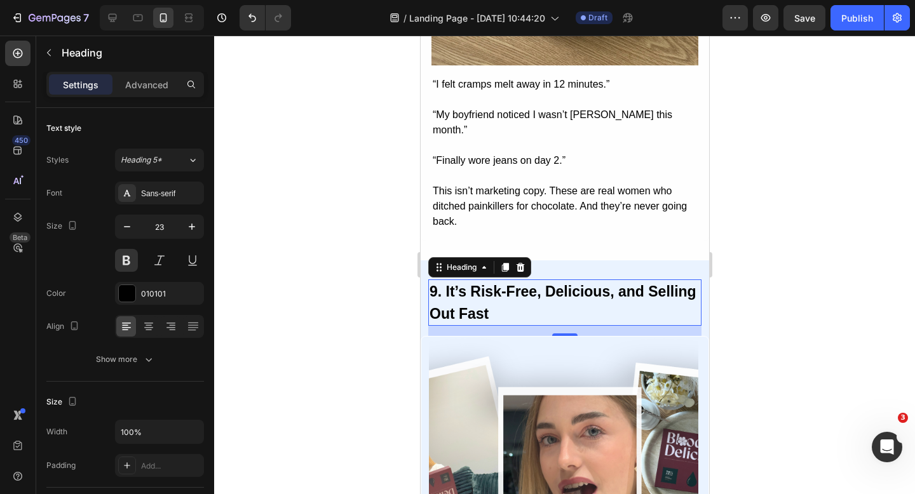
click at [801, 30] on div "7 Version history / Landing Page - [DATE] 10:44:20 Draft Preview Save Publish" at bounding box center [457, 18] width 915 height 36
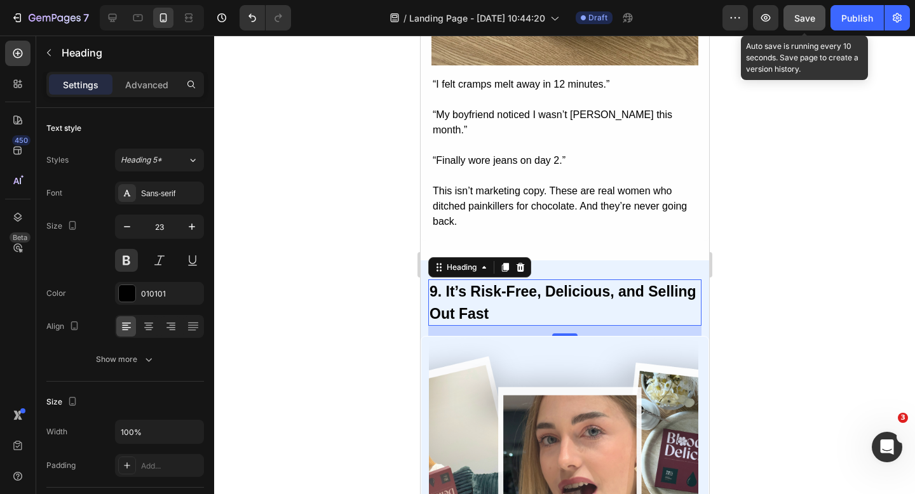
click at [801, 20] on span "Save" at bounding box center [804, 18] width 21 height 11
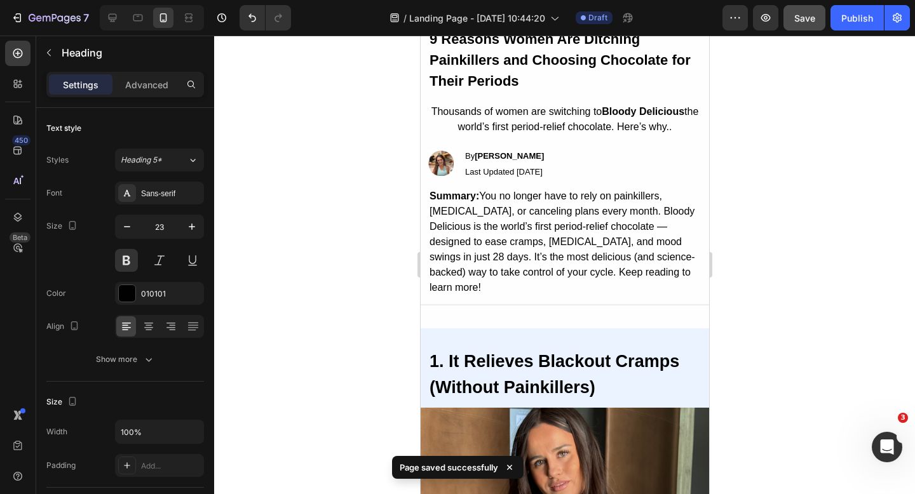
scroll to position [0, 0]
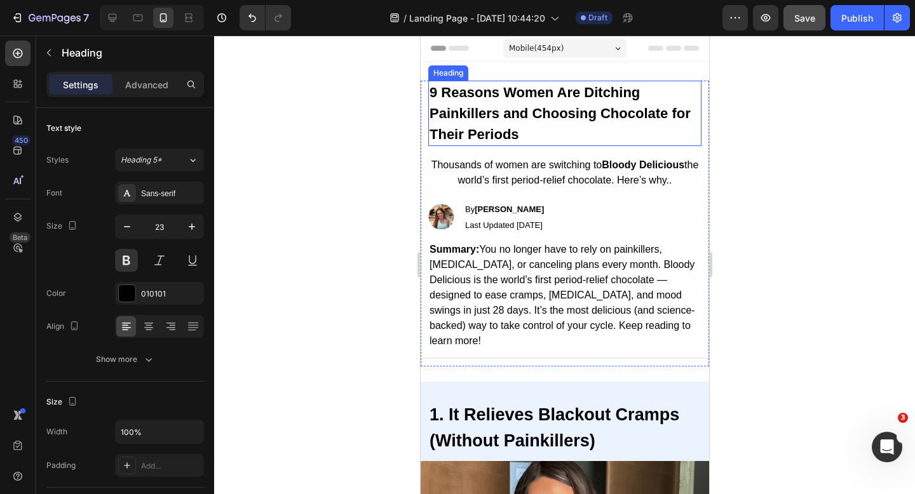
click at [614, 113] on strong "9 Reasons Women Are Ditching Painkillers and Choosing Chocolate for Their Perio…" at bounding box center [559, 114] width 261 height 58
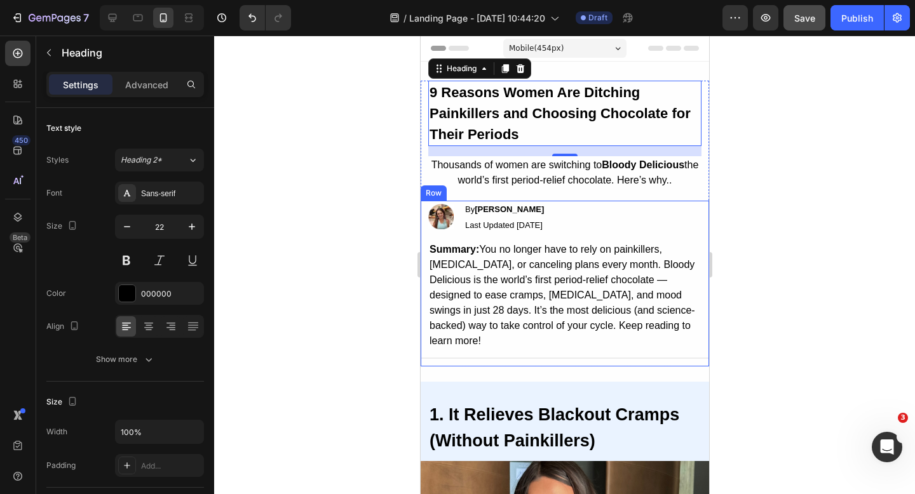
click at [565, 261] on p "Summary: You no longer have to rely on painkillers, [MEDICAL_DATA], or cancelin…" at bounding box center [564, 295] width 271 height 107
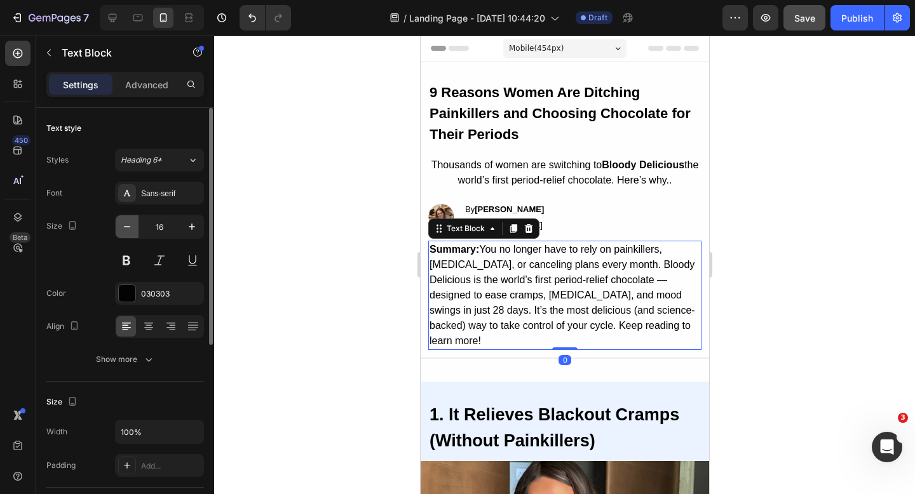
click at [130, 229] on icon "button" at bounding box center [127, 226] width 13 height 13
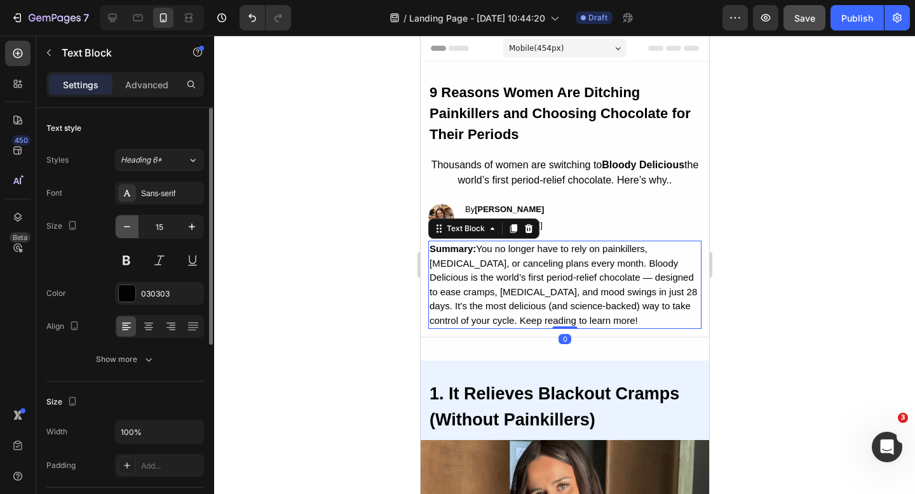
click at [130, 229] on icon "button" at bounding box center [127, 226] width 13 height 13
type input "14"
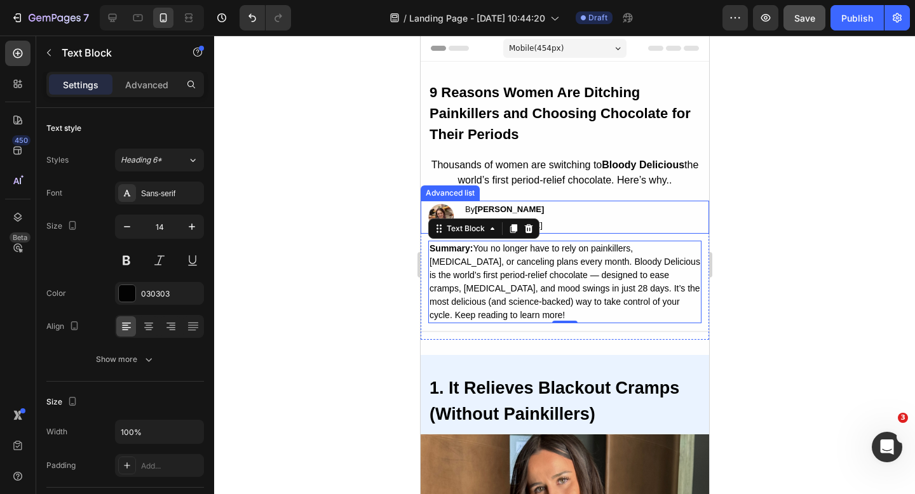
click at [545, 215] on div "By [PERSON_NAME]" at bounding box center [503, 209] width 81 height 17
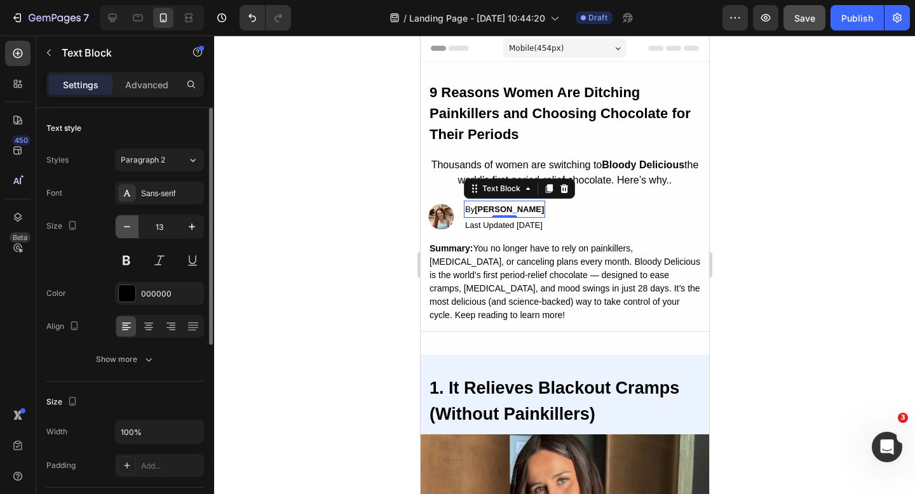
click at [121, 228] on icon "button" at bounding box center [127, 226] width 13 height 13
click at [121, 227] on icon "button" at bounding box center [127, 226] width 13 height 13
type input "11"
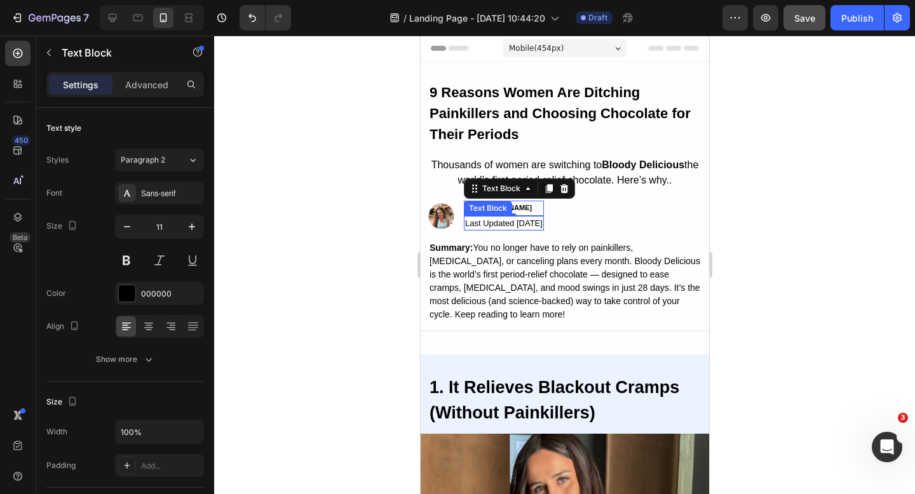
click at [484, 224] on div "Last Updated [DATE]" at bounding box center [503, 223] width 80 height 15
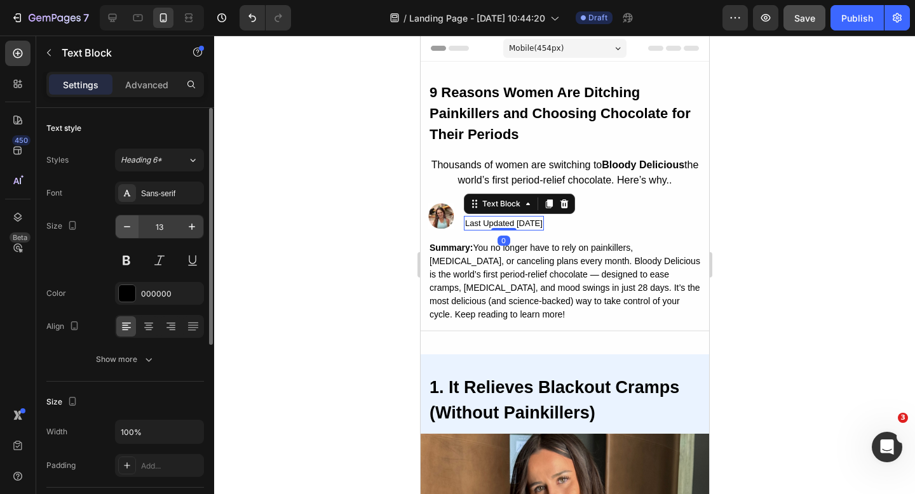
click at [137, 229] on button "button" at bounding box center [127, 226] width 23 height 23
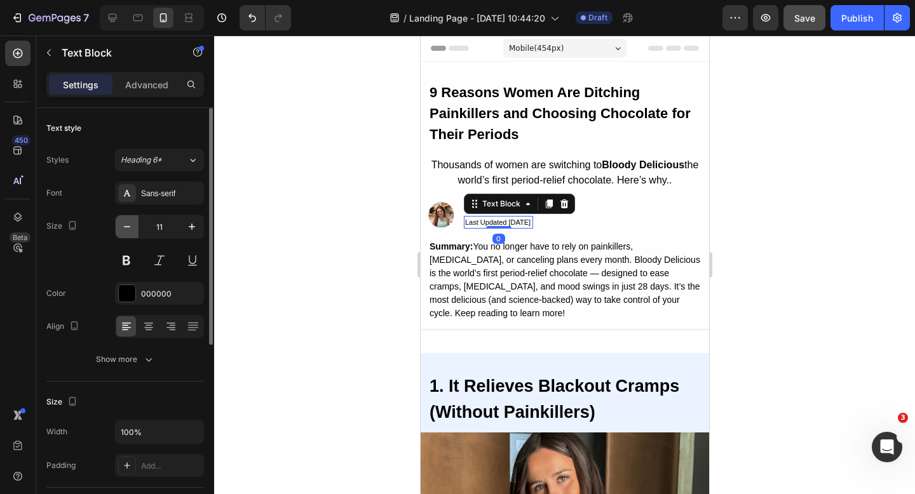
click at [130, 229] on icon "button" at bounding box center [127, 226] width 13 height 13
click at [196, 228] on icon "button" at bounding box center [192, 226] width 13 height 13
type input "11"
click at [298, 225] on div at bounding box center [564, 265] width 701 height 459
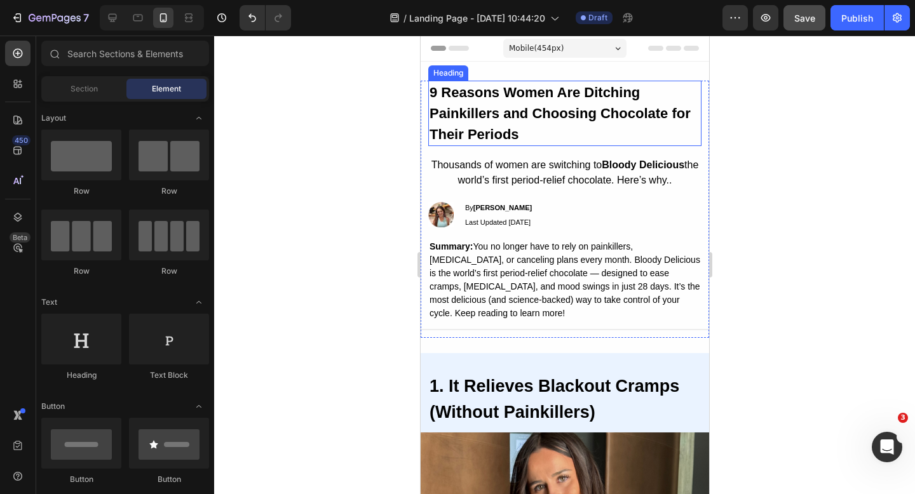
click at [574, 142] on h2 "9 Reasons Women Are Ditching Painkillers and Choosing Chocolate for Their Perio…" at bounding box center [564, 113] width 273 height 65
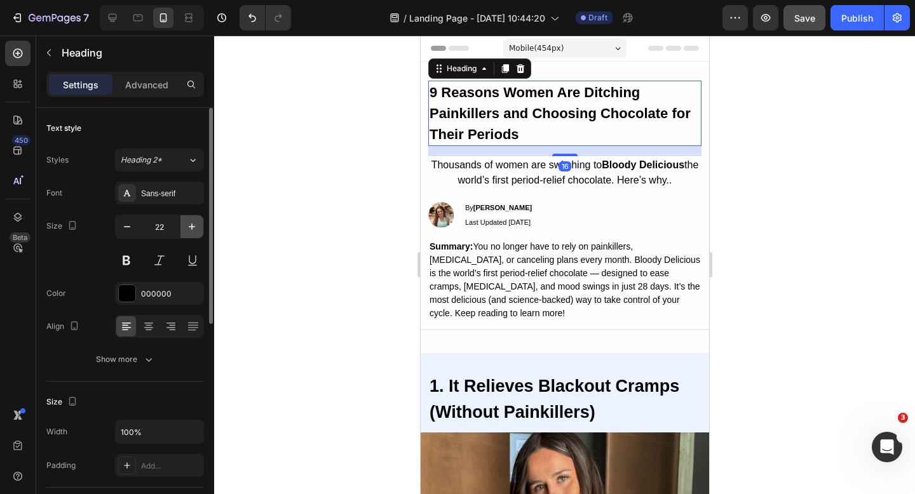
click at [193, 224] on icon "button" at bounding box center [192, 226] width 13 height 13
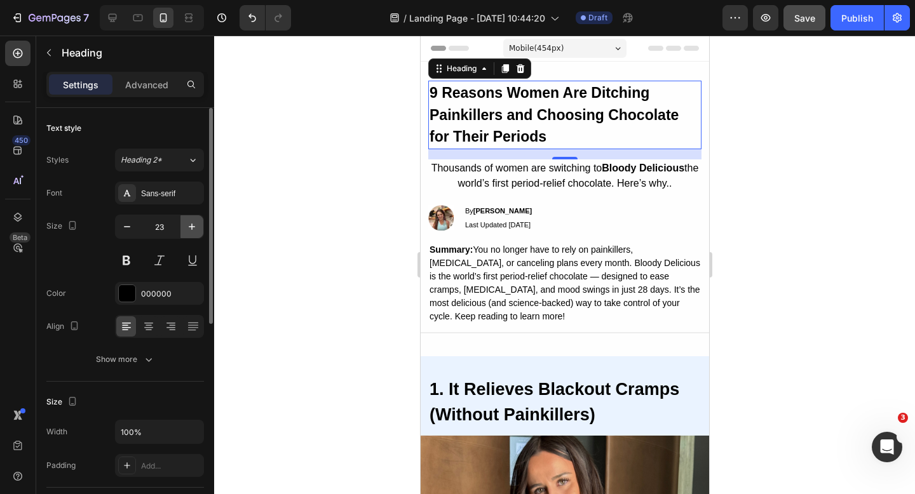
click at [193, 224] on icon "button" at bounding box center [192, 226] width 13 height 13
type input "24"
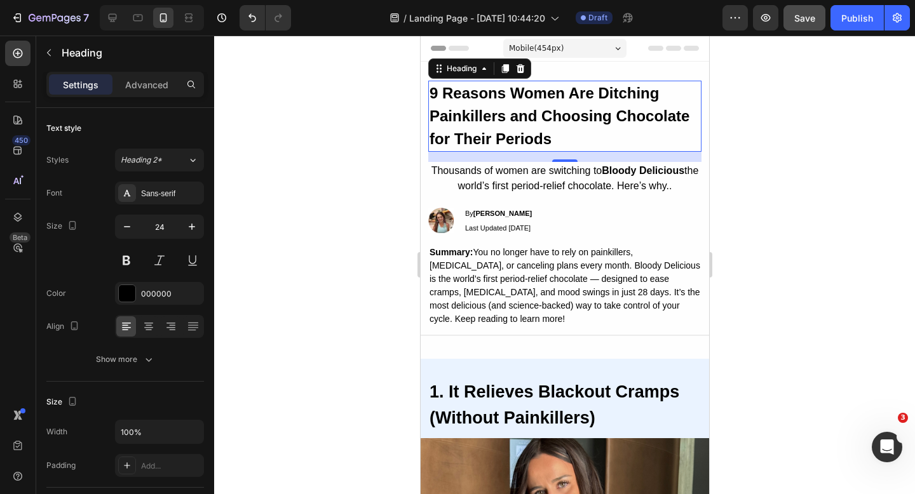
click at [768, 249] on div at bounding box center [564, 265] width 701 height 459
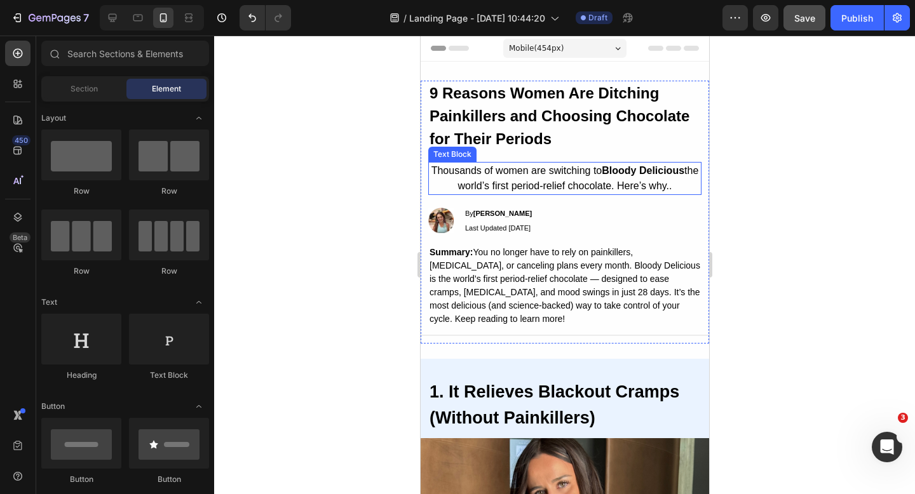
click at [581, 145] on h2 "9 Reasons Women Are Ditching Painkillers and Choosing Chocolate for Their Perio…" at bounding box center [564, 116] width 273 height 71
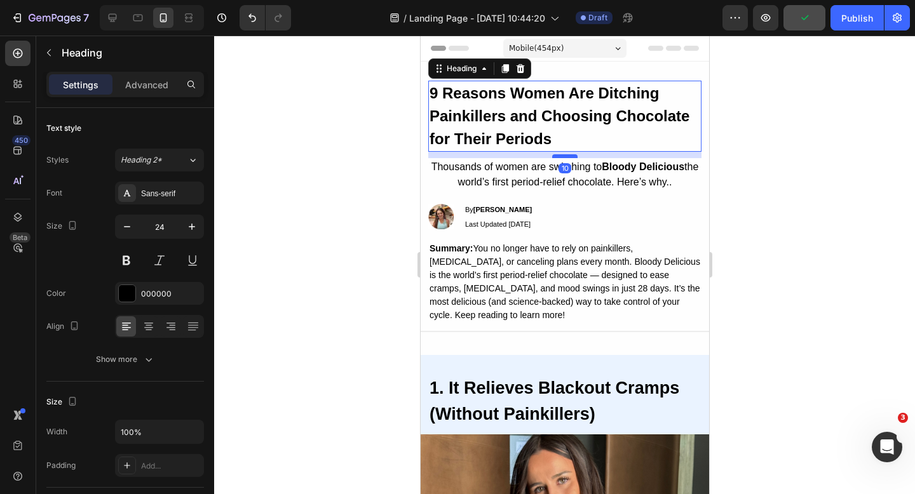
drag, startPoint x: 565, startPoint y: 159, endPoint x: 1140, endPoint y: 217, distance: 577.9
click at [565, 156] on div at bounding box center [564, 156] width 25 height 4
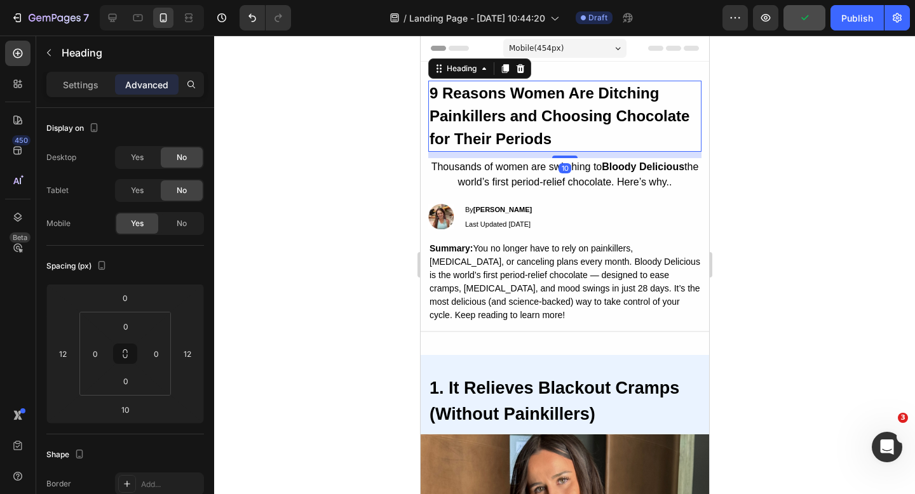
click at [823, 224] on div at bounding box center [564, 265] width 701 height 459
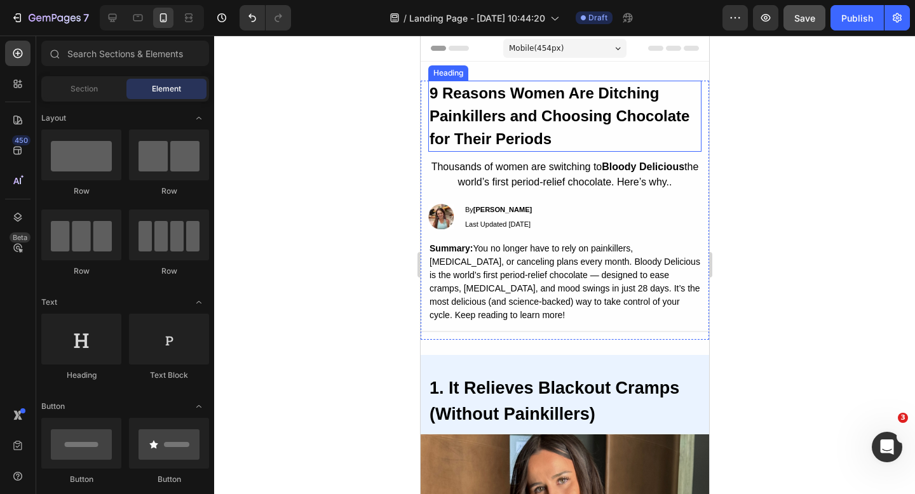
click at [548, 142] on strong "9 Reasons Women Are Ditching Painkillers and Choosing Chocolate for Their Perio…" at bounding box center [559, 116] width 260 height 63
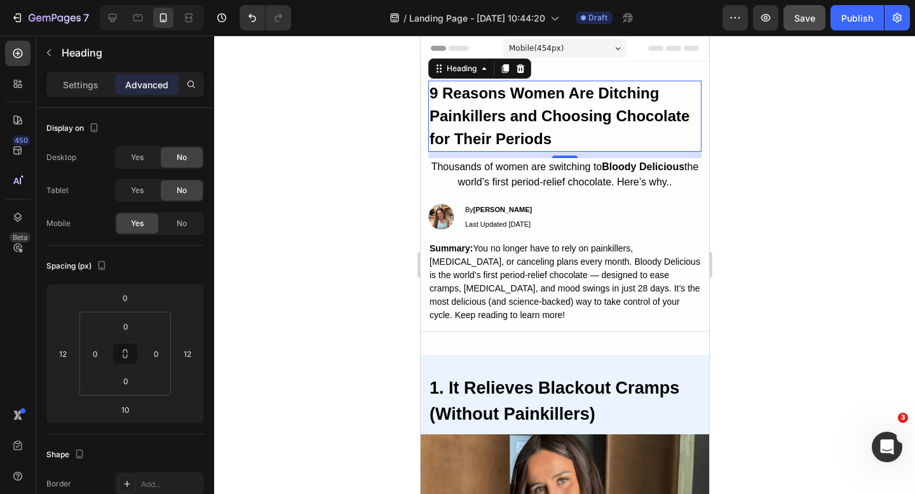
click at [548, 142] on strong "9 Reasons Women Are Ditching Painkillers and Choosing Chocolate for Their Perio…" at bounding box center [559, 116] width 260 height 63
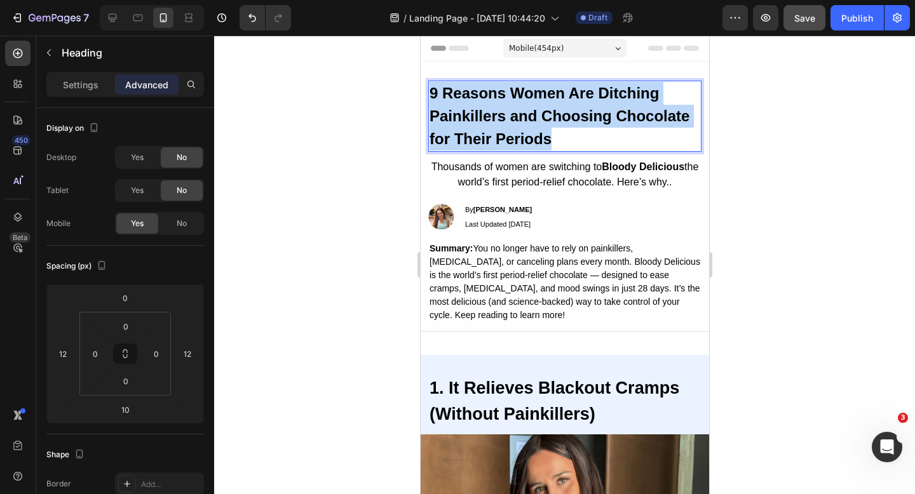
click at [548, 142] on strong "9 Reasons Women Are Ditching Painkillers and Choosing Chocolate for Their Perio…" at bounding box center [559, 116] width 260 height 63
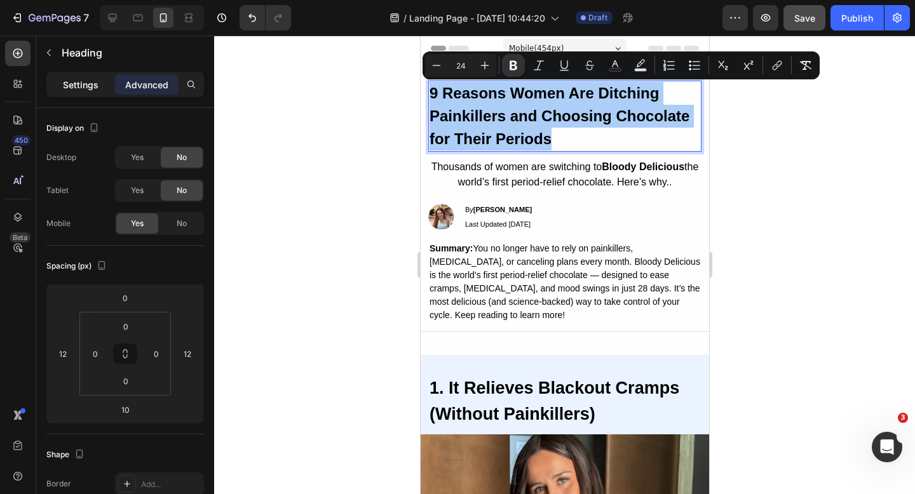
click at [93, 81] on p "Settings" at bounding box center [81, 84] width 36 height 13
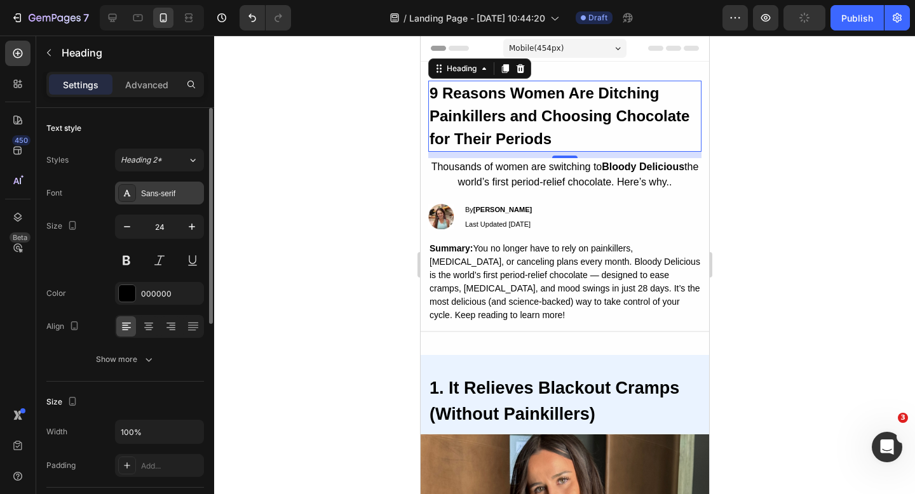
click at [181, 194] on div "Sans-serif" at bounding box center [171, 193] width 60 height 11
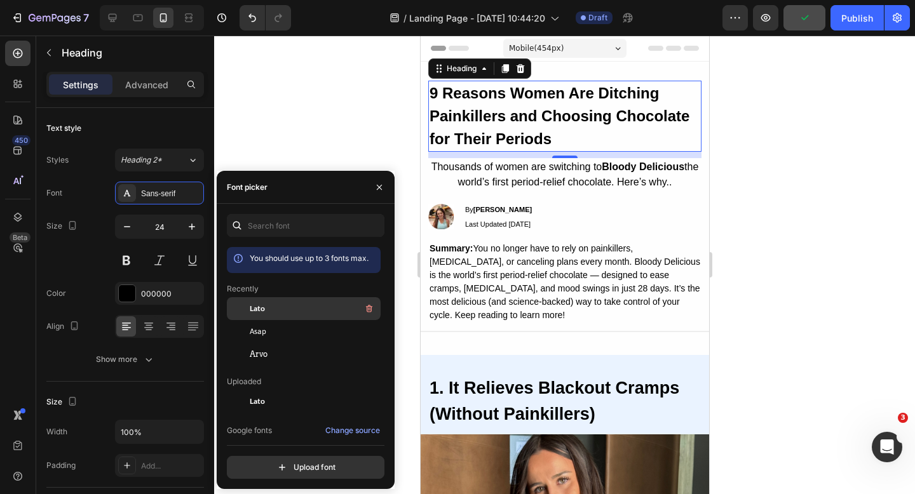
click at [287, 308] on div "Lato" at bounding box center [314, 308] width 128 height 15
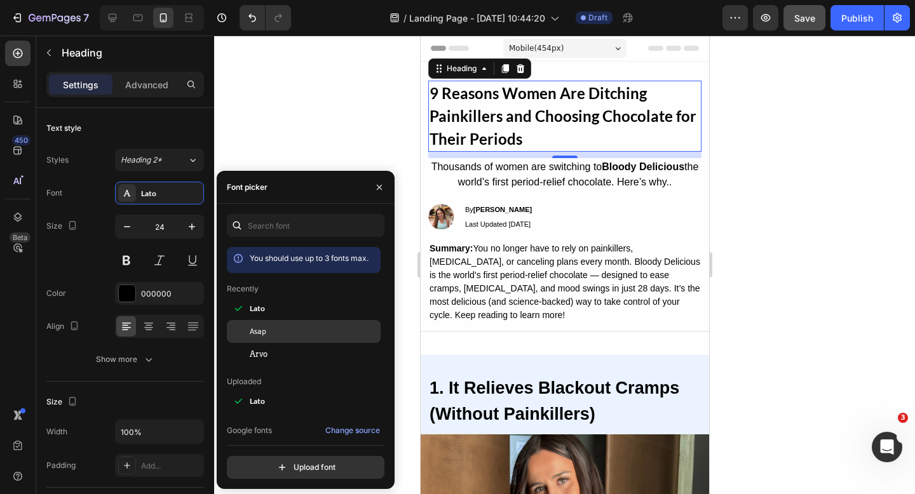
click at [283, 331] on div "Asap" at bounding box center [314, 331] width 128 height 11
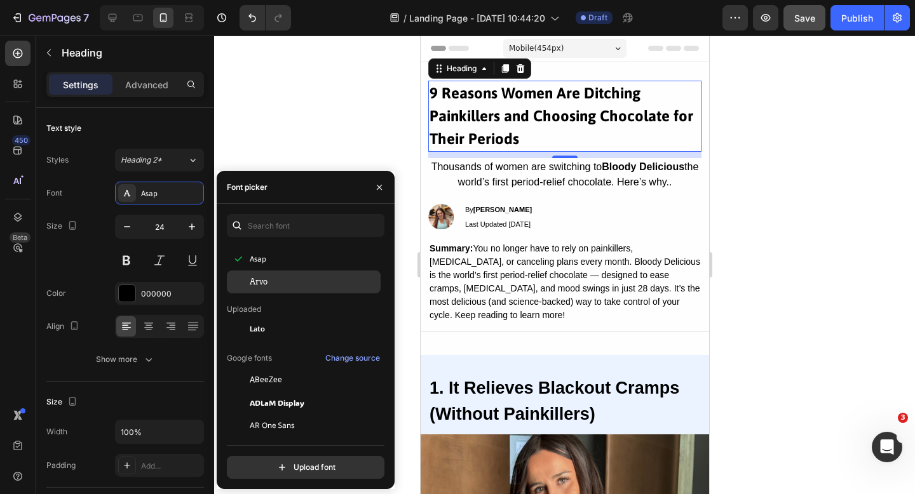
scroll to position [90, 0]
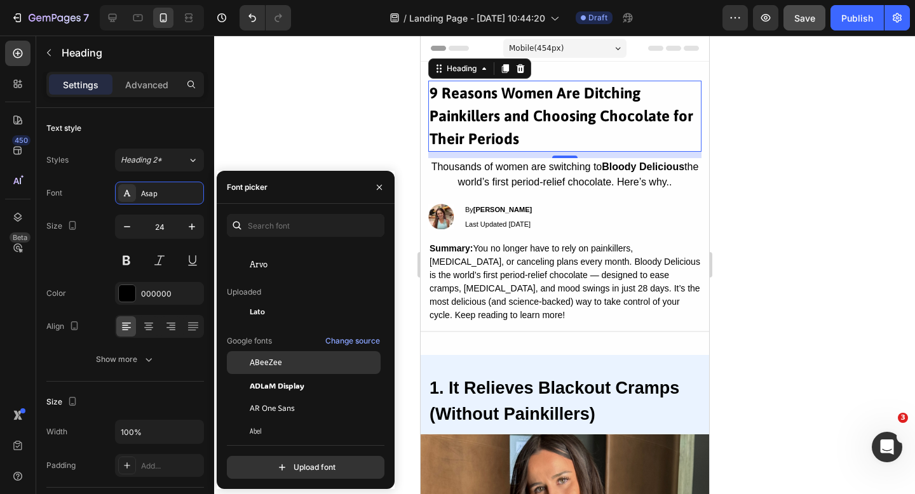
click at [265, 367] on span "ABeeZee" at bounding box center [266, 362] width 32 height 11
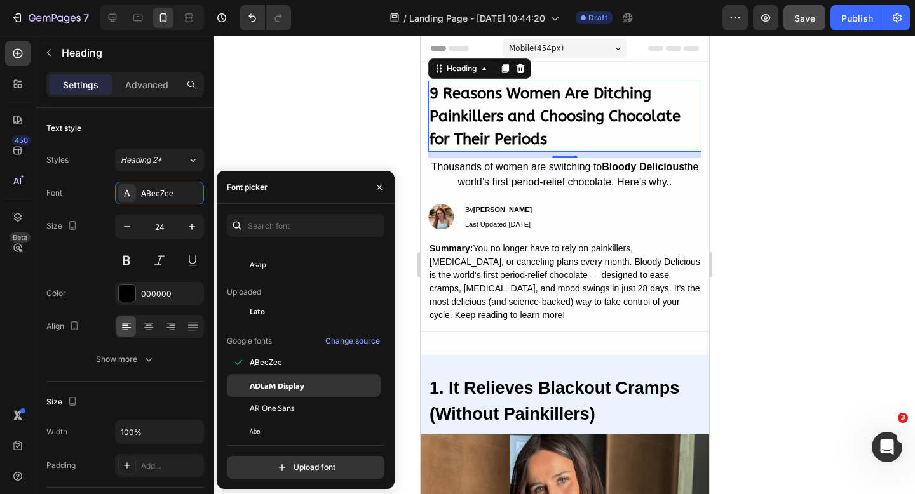
click at [287, 387] on span "ADLaM Display" at bounding box center [277, 385] width 55 height 11
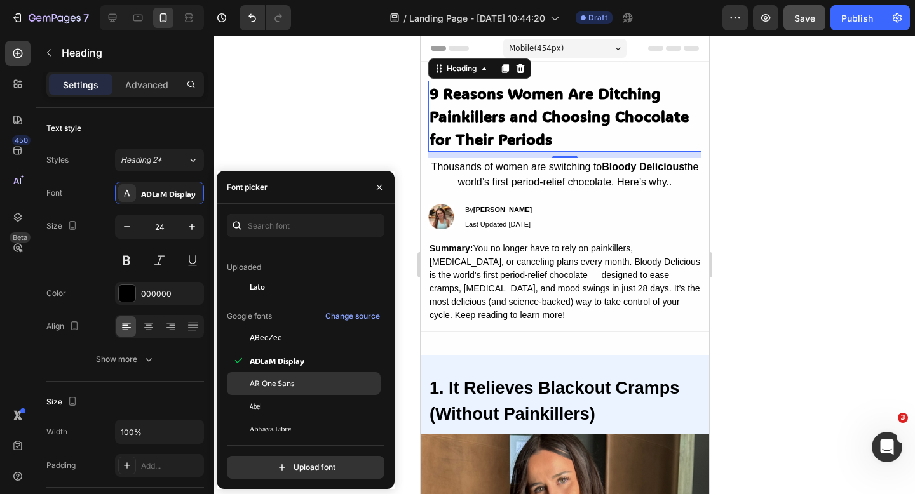
scroll to position [174, 0]
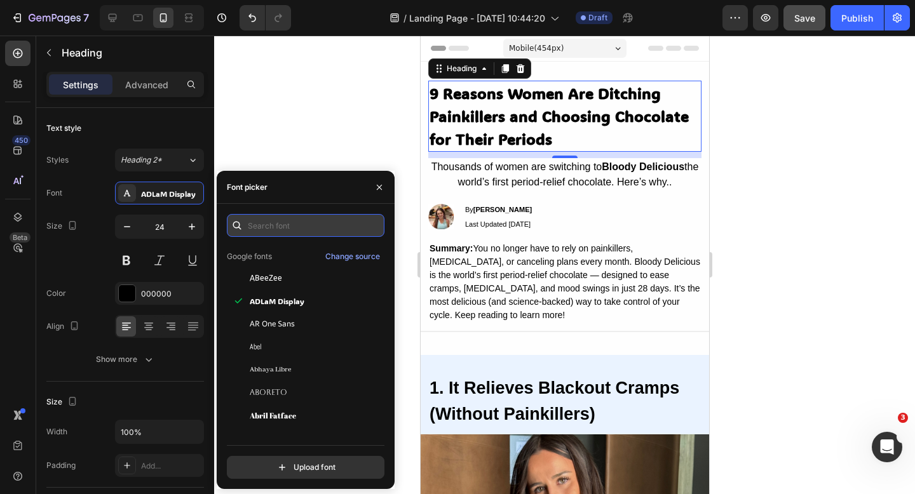
click at [274, 219] on input "text" at bounding box center [306, 225] width 158 height 23
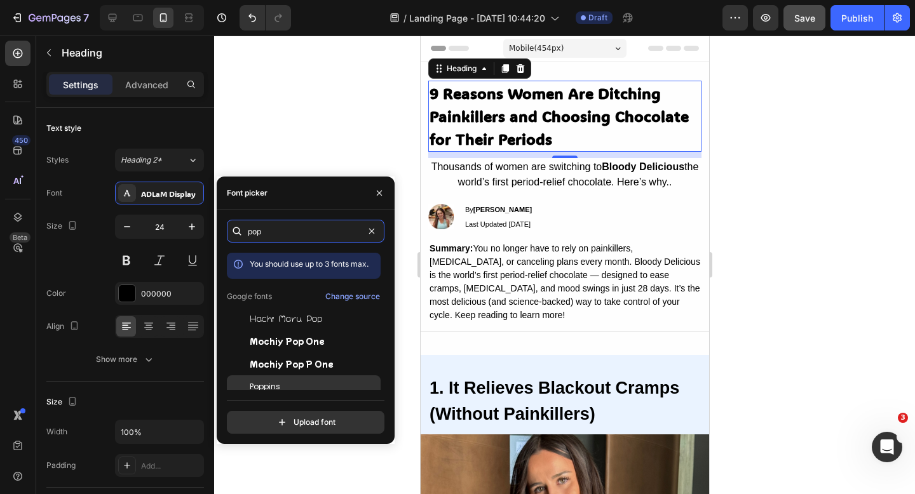
scroll to position [31, 0]
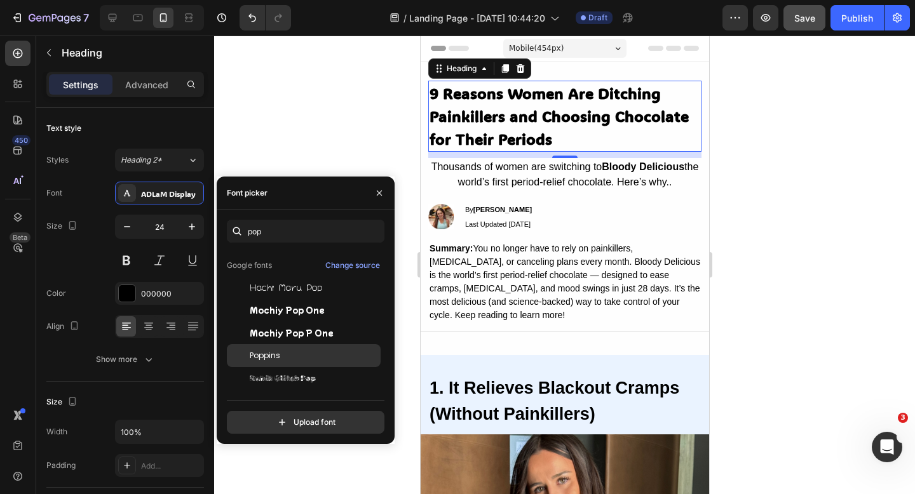
click at [293, 357] on div "Poppins" at bounding box center [314, 355] width 128 height 11
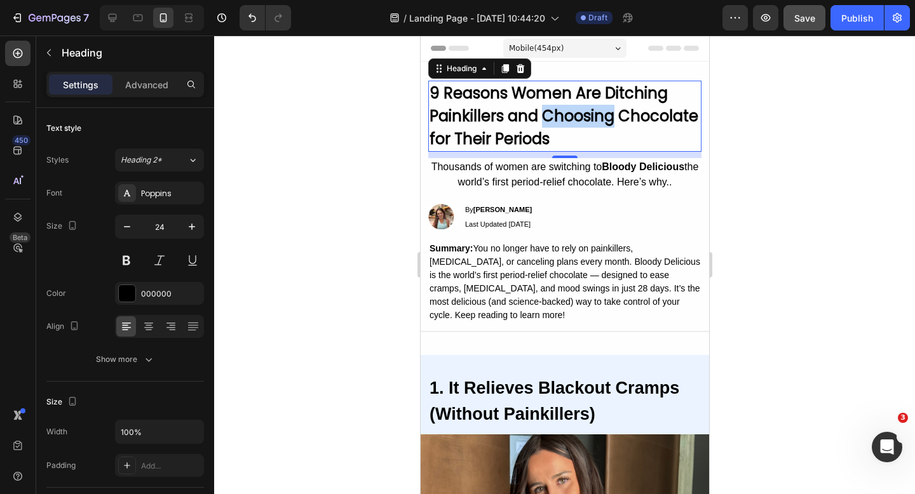
click at [591, 115] on strong "9 Reasons Women Are Ditching Painkillers and Choosing Chocolate for Their Perio…" at bounding box center [563, 116] width 269 height 67
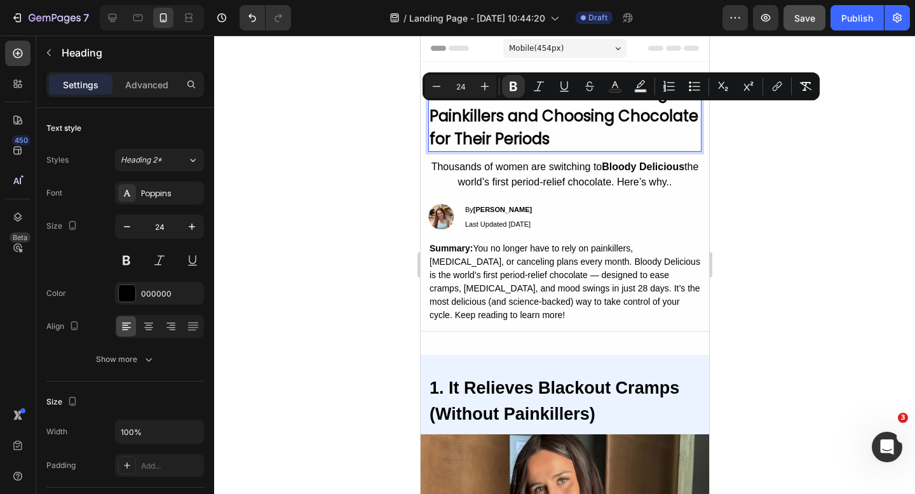
click at [567, 135] on p "9 Reasons Women Are Ditching Painkillers and Choosing Chocolate for Their Perio…" at bounding box center [564, 116] width 271 height 69
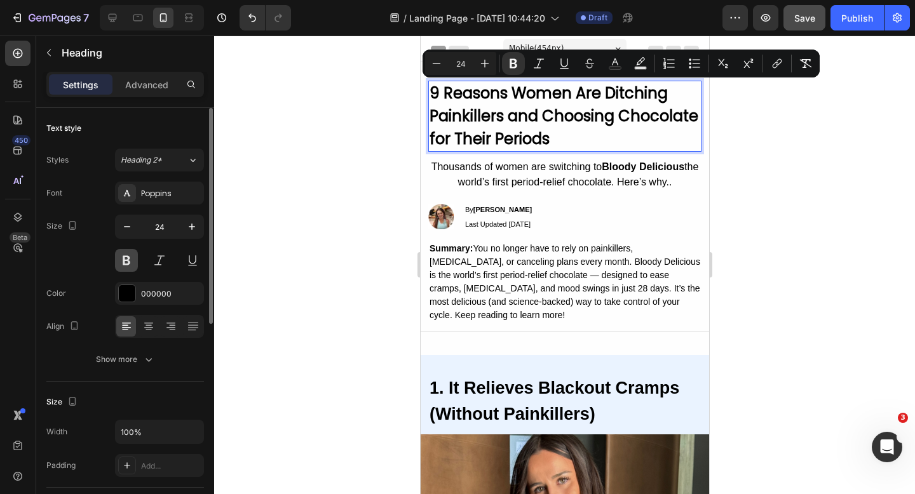
click at [128, 257] on button at bounding box center [126, 260] width 23 height 23
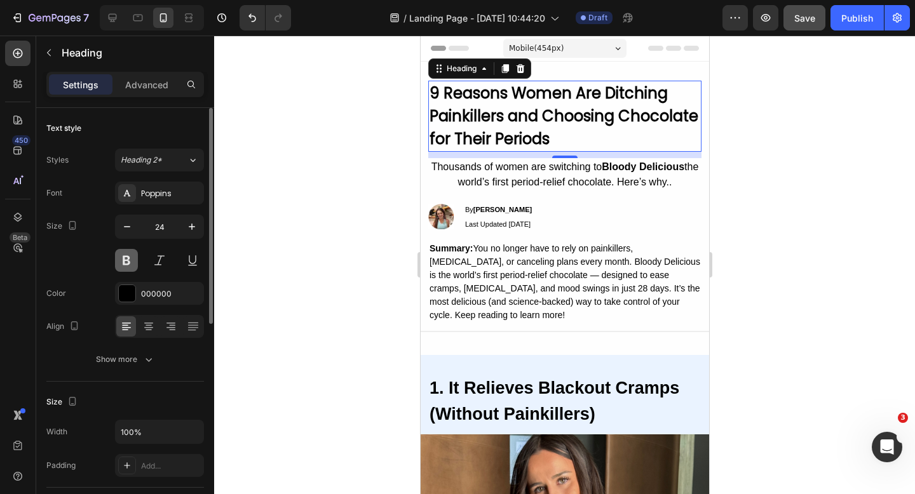
click at [130, 257] on button at bounding box center [126, 260] width 23 height 23
click at [126, 260] on button at bounding box center [126, 260] width 23 height 23
click at [550, 137] on p "9 Reasons Women Are Ditching Painkillers and Choosing Chocolate for Their Perio…" at bounding box center [564, 116] width 271 height 69
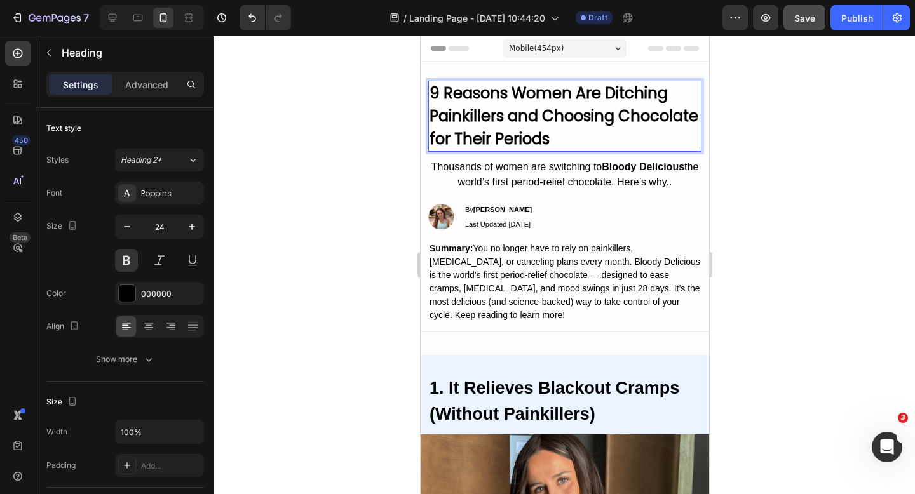
click at [550, 137] on p "9 Reasons Women Are Ditching Painkillers and Choosing Chocolate for Their Perio…" at bounding box center [564, 116] width 271 height 69
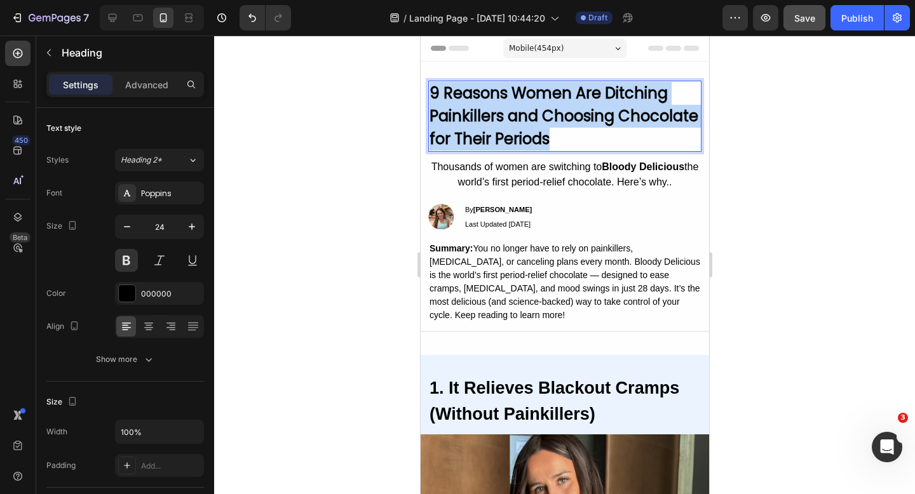
click at [550, 137] on p "9 Reasons Women Are Ditching Painkillers and Choosing Chocolate for Their Perio…" at bounding box center [564, 116] width 271 height 69
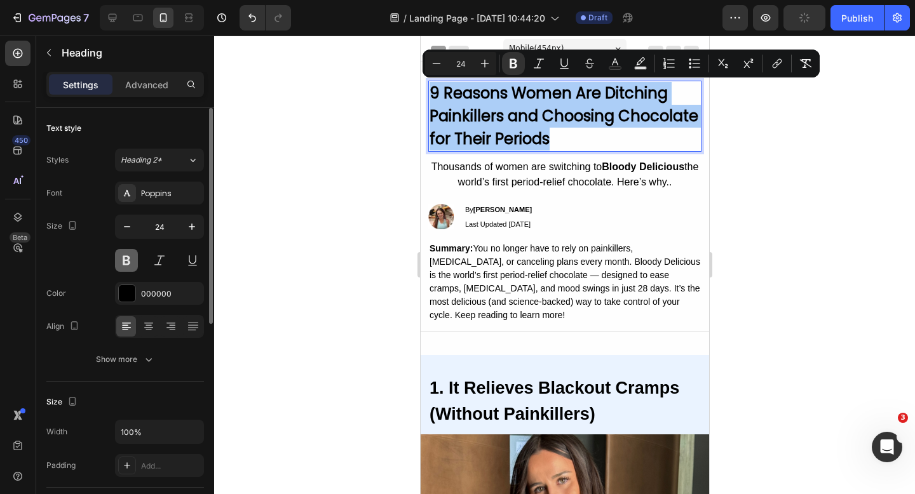
click at [132, 259] on button at bounding box center [126, 260] width 23 height 23
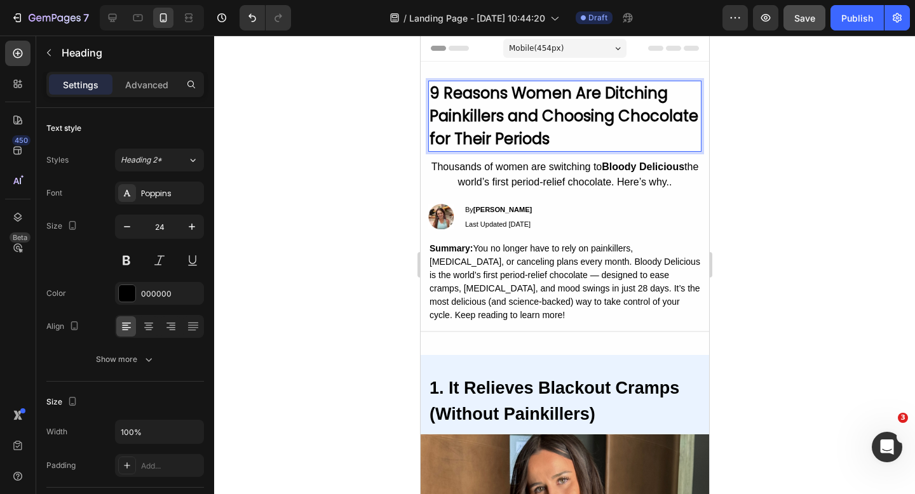
click at [553, 122] on strong "9 Reasons Women Are Ditching Painkillers and Choosing Chocolate for Their Perio…" at bounding box center [563, 116] width 269 height 67
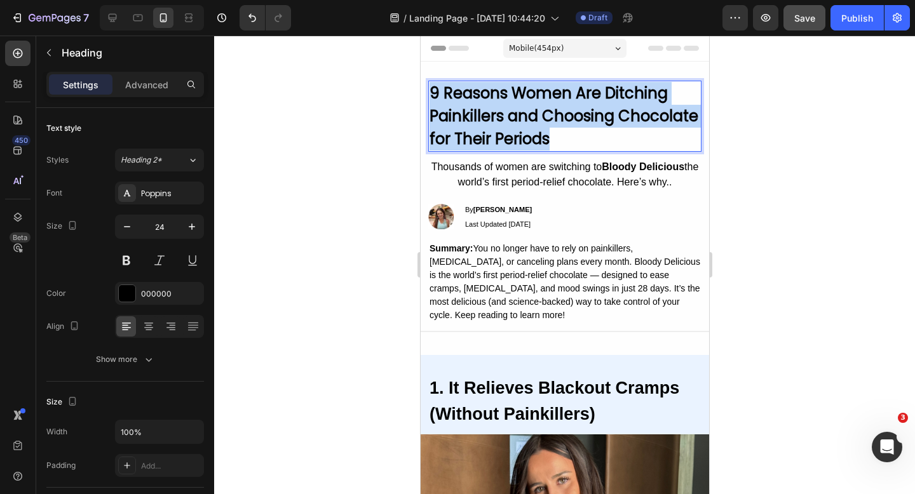
click at [553, 122] on strong "9 Reasons Women Are Ditching Painkillers and Choosing Chocolate for Their Perio…" at bounding box center [563, 116] width 269 height 67
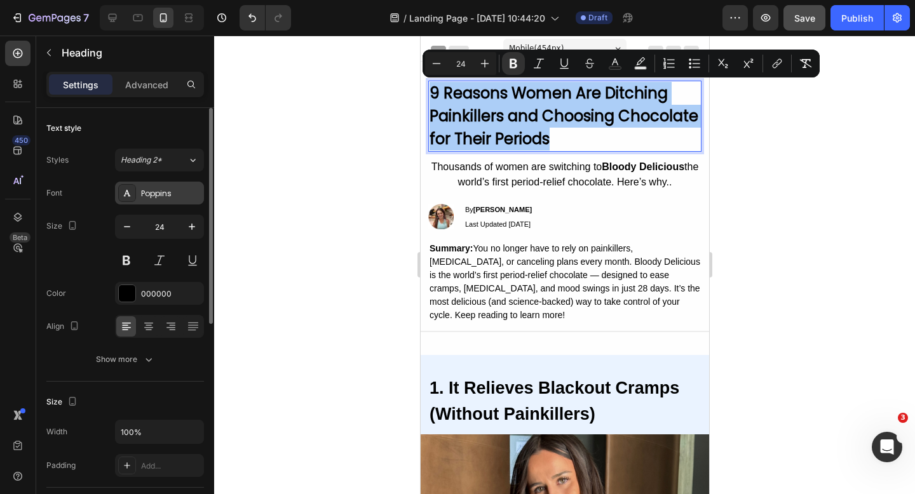
click at [149, 199] on div "Poppins" at bounding box center [159, 193] width 89 height 23
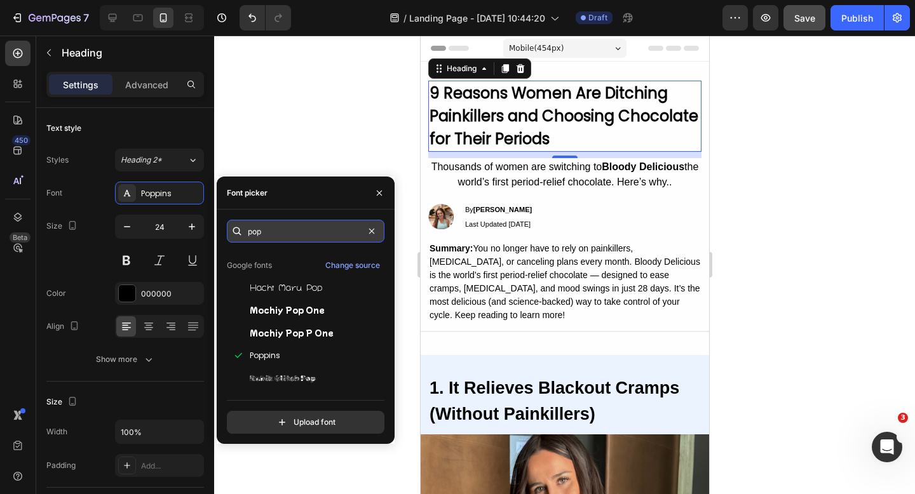
click at [266, 234] on input "pop" at bounding box center [306, 231] width 158 height 23
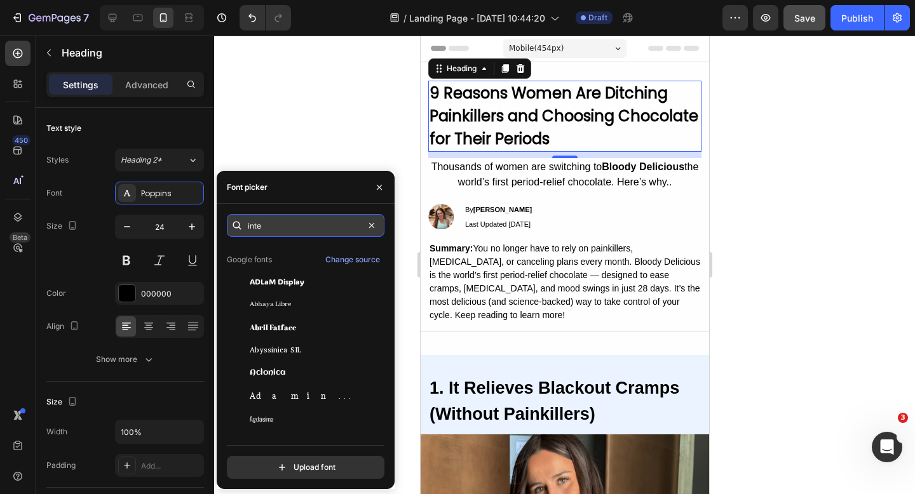
scroll to position [0, 0]
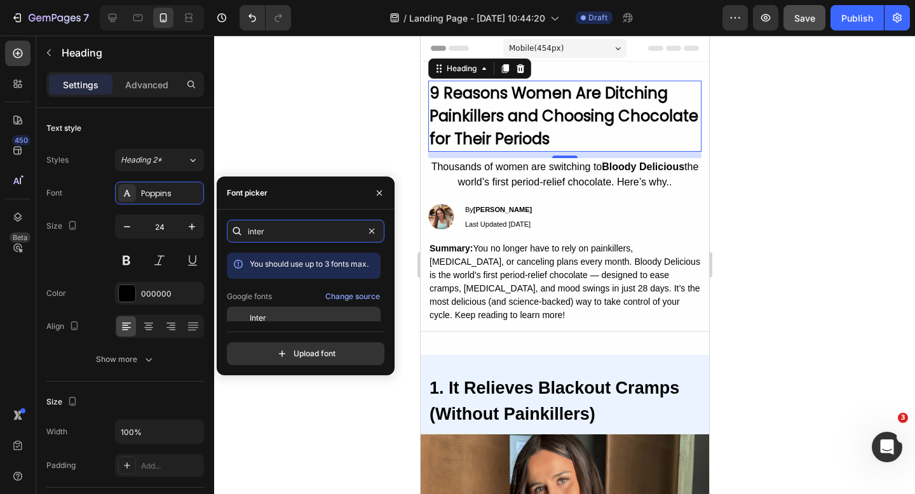
type input "inter"
click at [261, 320] on span "Inter" at bounding box center [258, 318] width 17 height 11
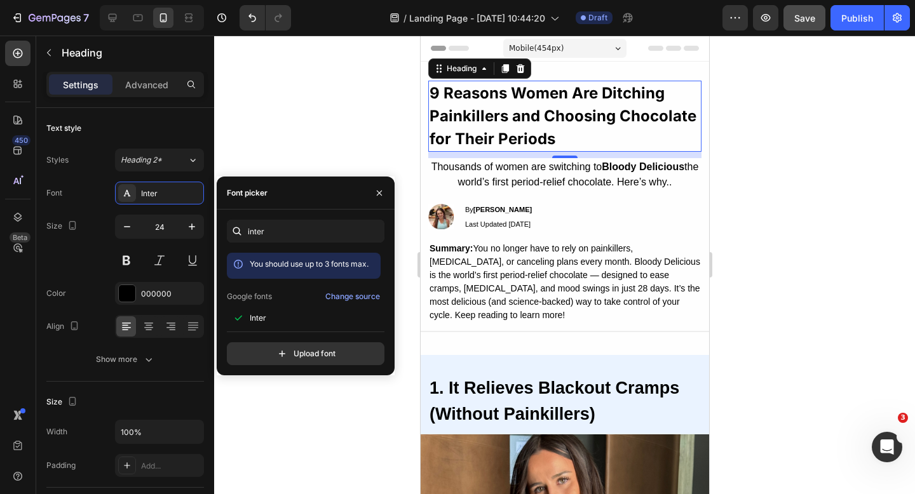
click at [306, 125] on div at bounding box center [564, 265] width 701 height 459
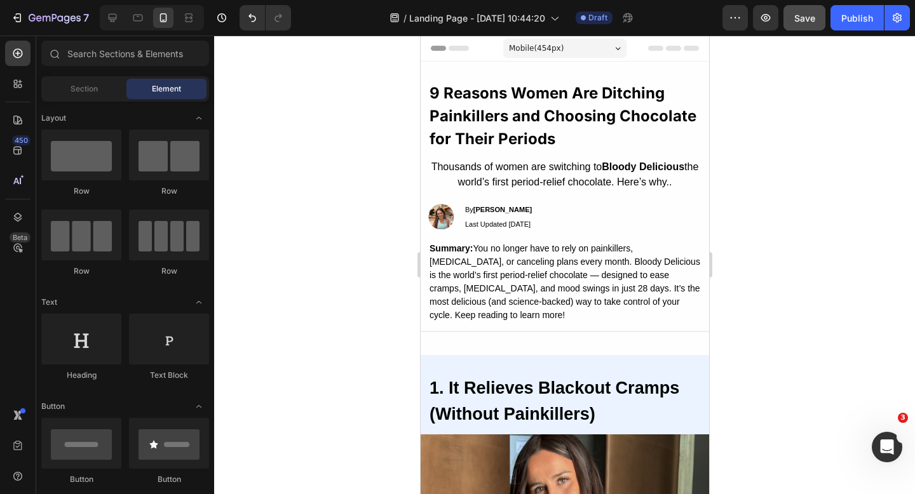
click at [306, 125] on div at bounding box center [564, 265] width 701 height 459
click at [471, 123] on strong "9 Reasons Women Are Ditching Painkillers and Choosing Chocolate for Their Perio…" at bounding box center [562, 116] width 267 height 64
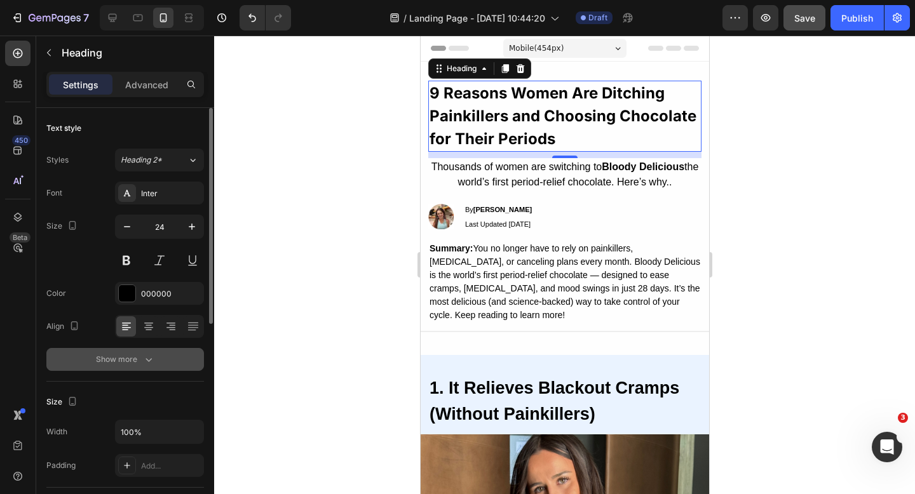
click at [137, 365] on div "Show more" at bounding box center [125, 359] width 59 height 13
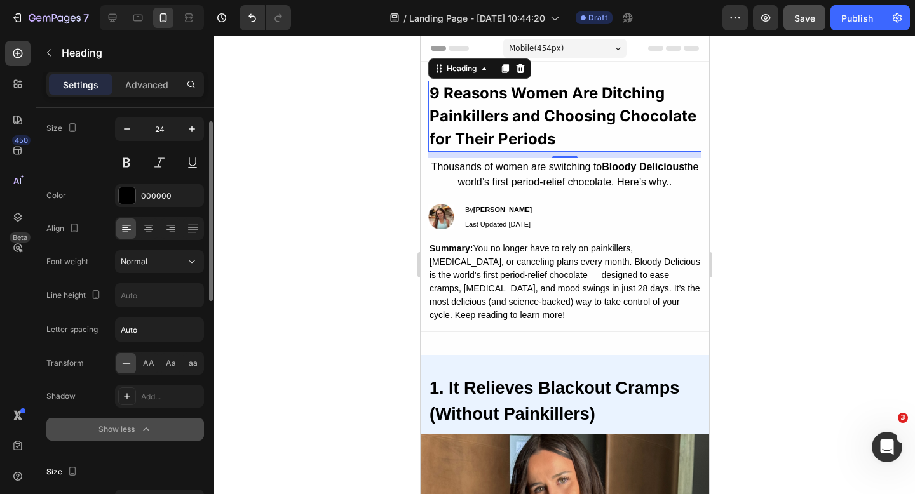
scroll to position [146, 0]
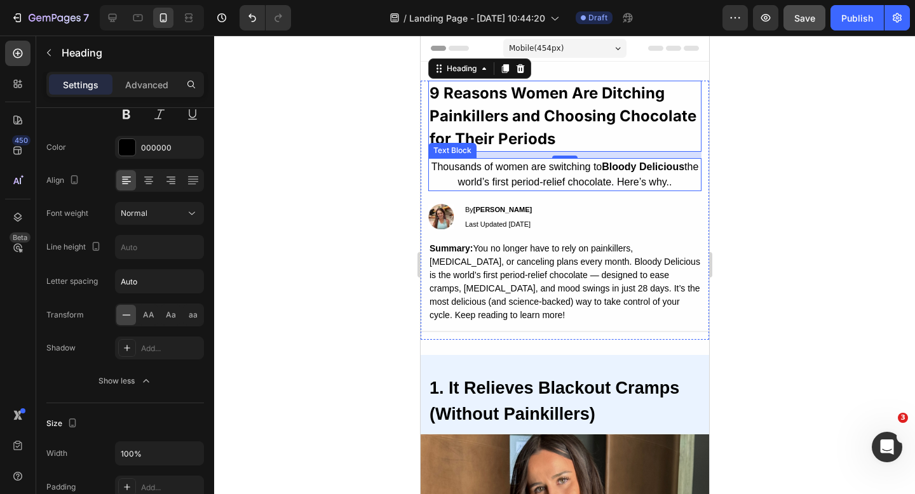
click at [637, 181] on p "Thousands of women are switching to Bloody Delicious the world’s first period-r…" at bounding box center [564, 174] width 271 height 30
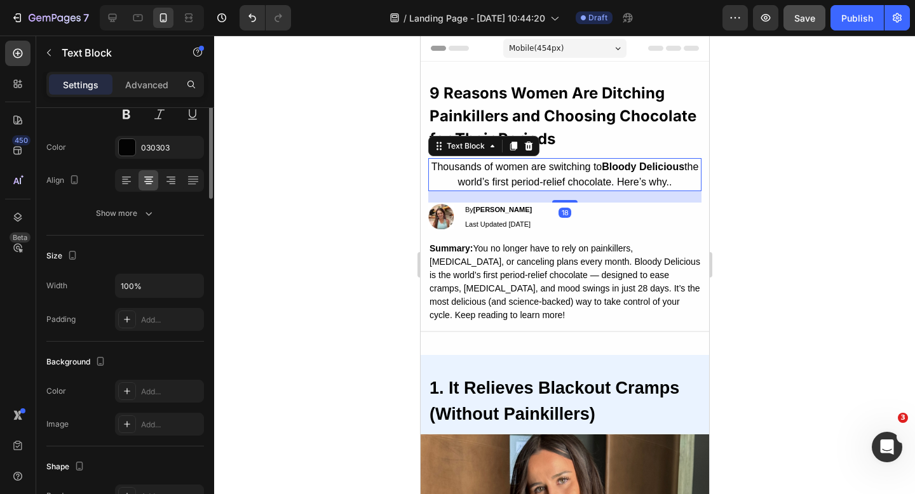
scroll to position [0, 0]
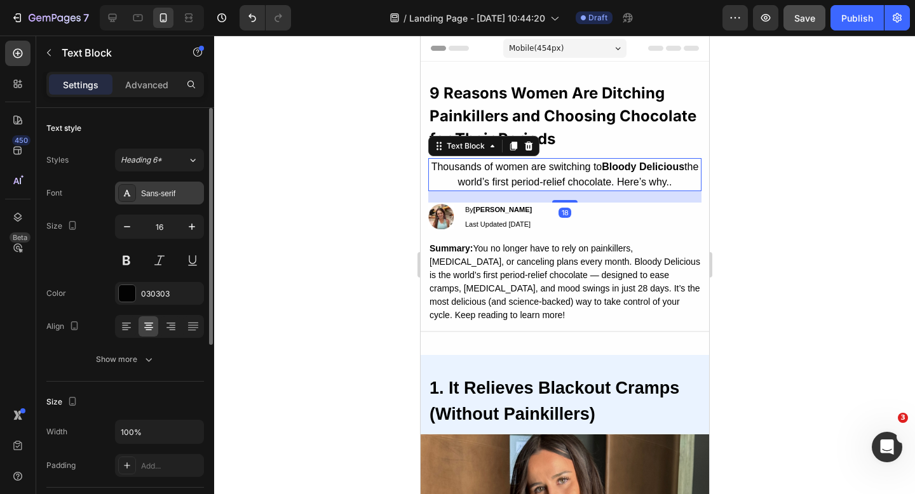
click at [164, 195] on div "Sans-serif" at bounding box center [171, 193] width 60 height 11
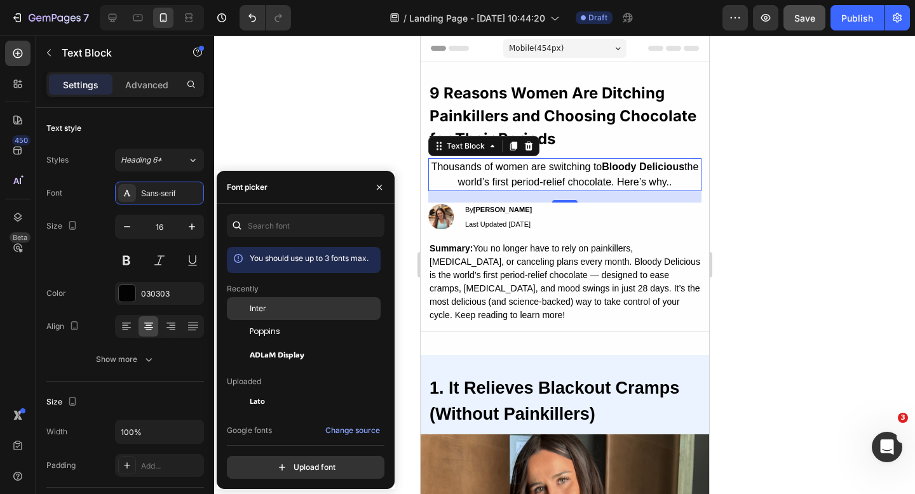
click at [270, 312] on div "Inter" at bounding box center [314, 308] width 128 height 11
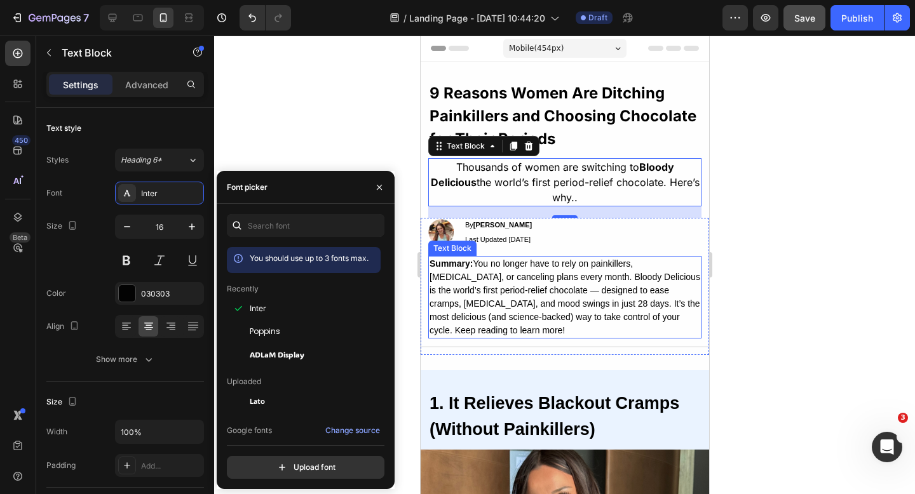
click at [583, 267] on p "Summary: You no longer have to rely on painkillers, [MEDICAL_DATA], or cancelin…" at bounding box center [564, 297] width 271 height 80
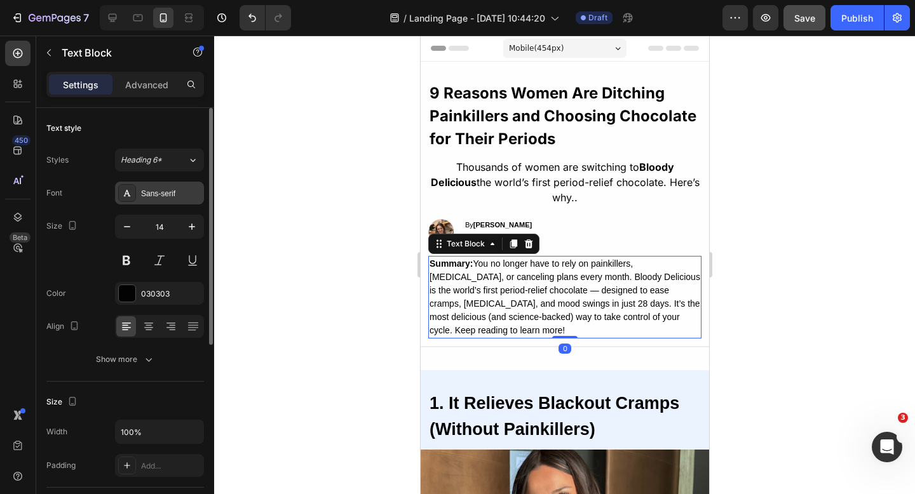
click at [165, 191] on div "Sans-serif" at bounding box center [171, 193] width 60 height 11
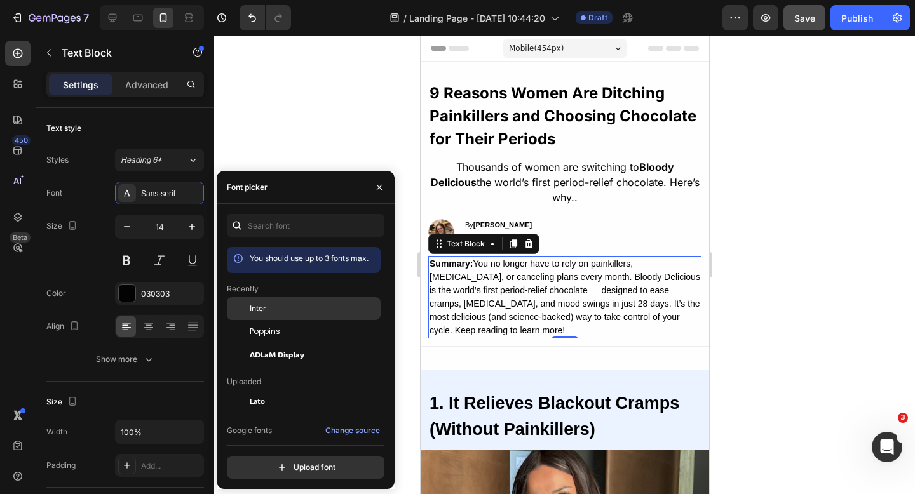
click at [271, 390] on div "Inter" at bounding box center [304, 401] width 154 height 23
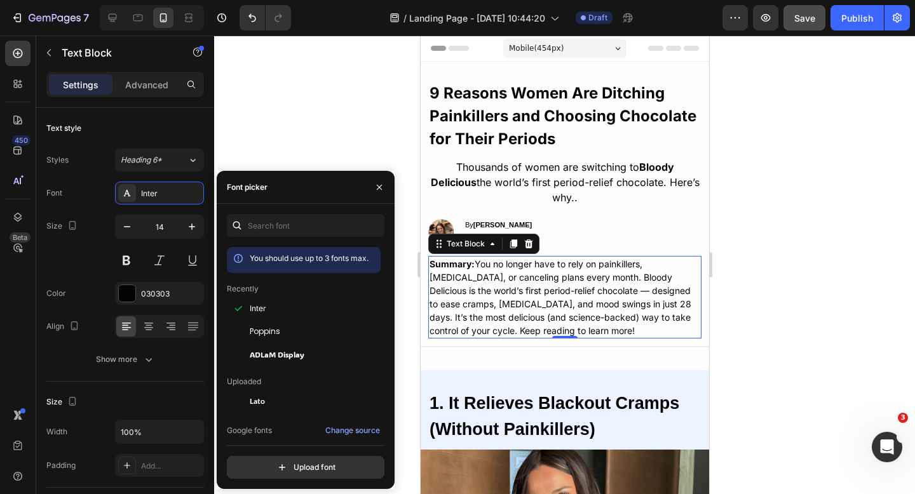
click at [773, 207] on div at bounding box center [564, 265] width 701 height 459
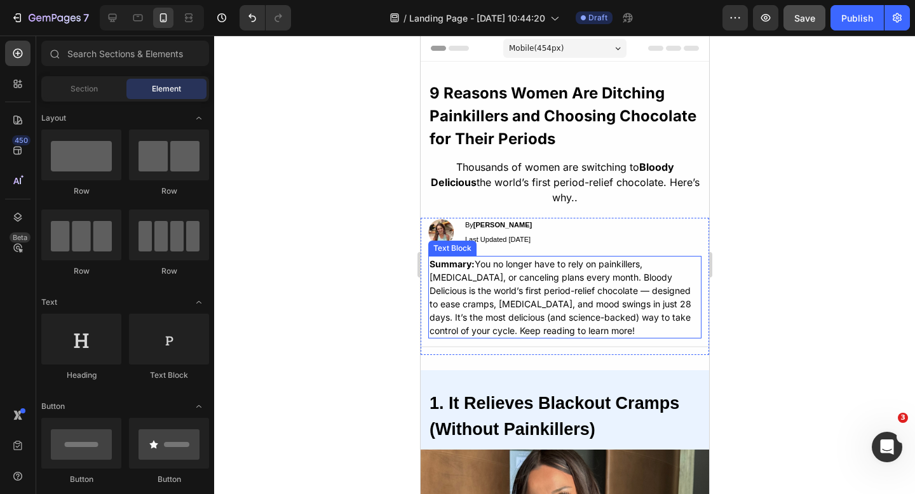
click at [581, 275] on p "Summary: You no longer have to rely on painkillers, [MEDICAL_DATA], or cancelin…" at bounding box center [564, 297] width 271 height 80
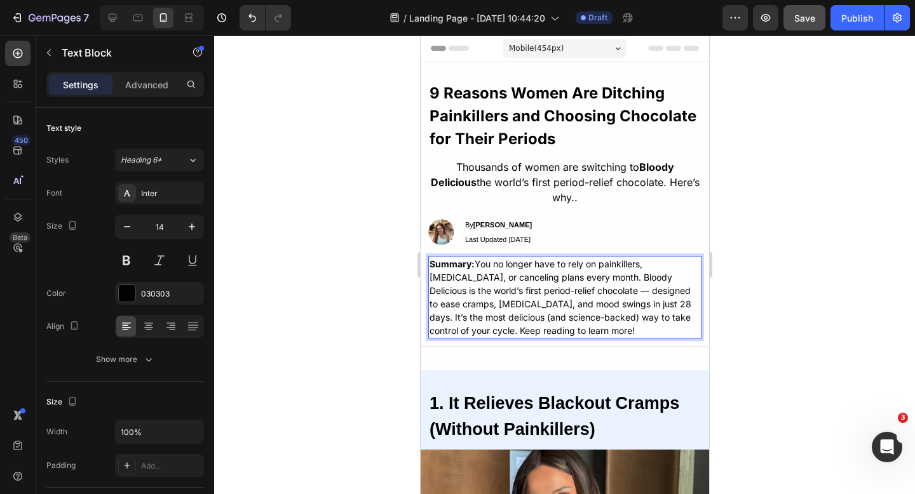
click at [584, 276] on p "Summary: You no longer have to rely on painkillers, [MEDICAL_DATA], or cancelin…" at bounding box center [564, 297] width 271 height 80
click at [720, 248] on div at bounding box center [564, 265] width 701 height 459
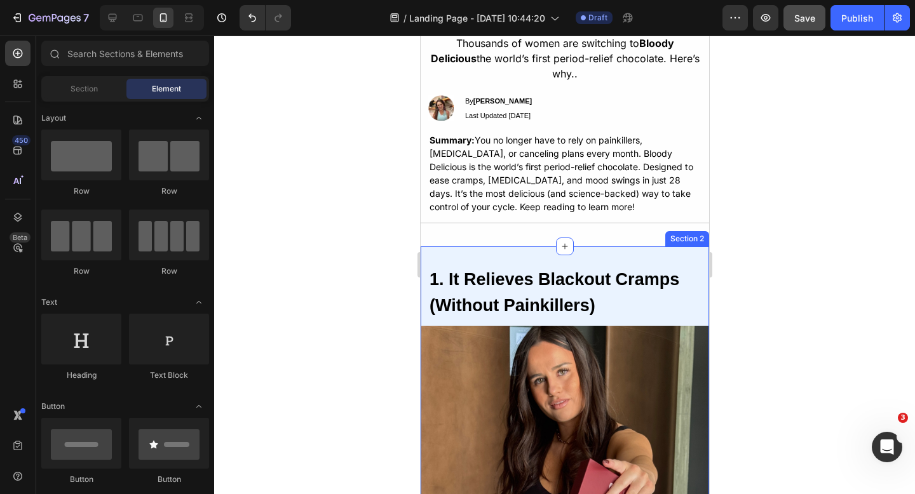
scroll to position [159, 0]
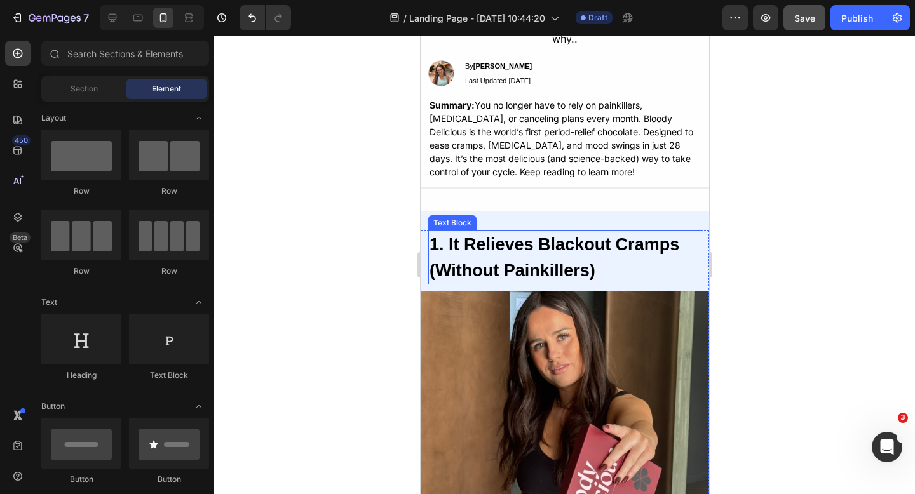
click at [548, 245] on strong "1. It Relieves Blackout Cramps (Without Painkillers)" at bounding box center [554, 257] width 250 height 45
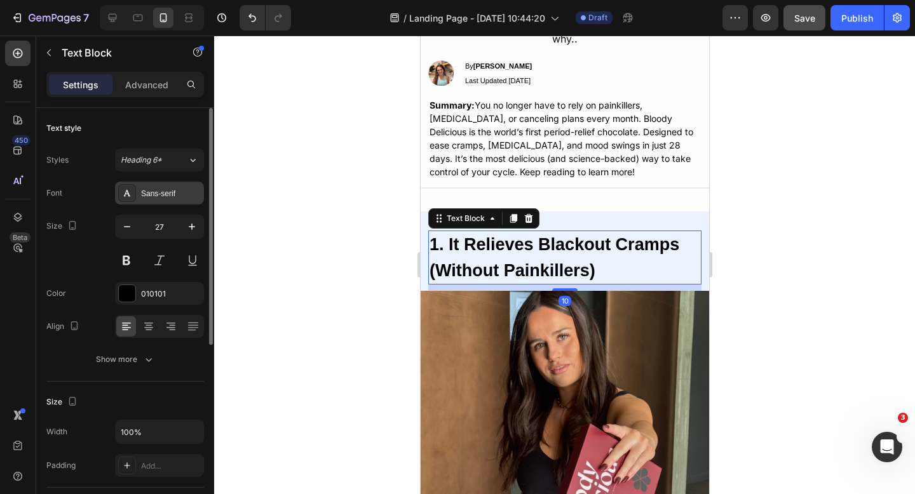
click at [158, 193] on div "Sans-serif" at bounding box center [171, 193] width 60 height 11
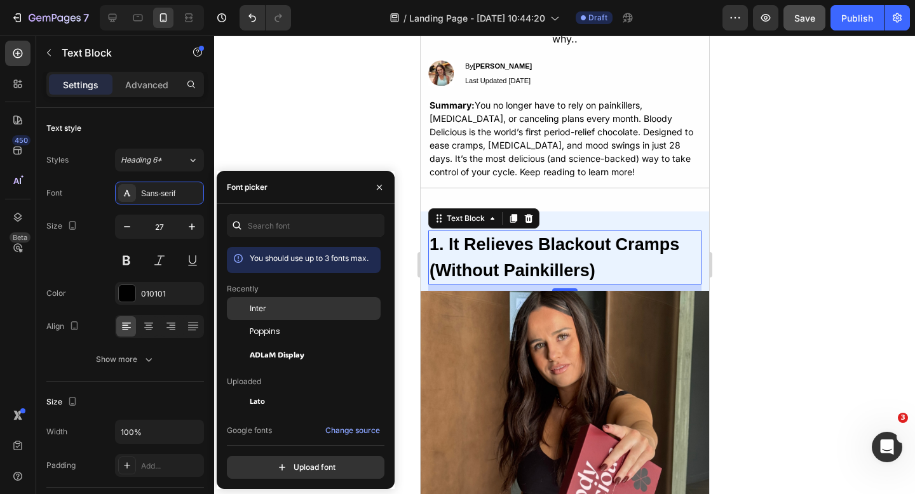
click at [287, 312] on div "Inter" at bounding box center [314, 308] width 128 height 11
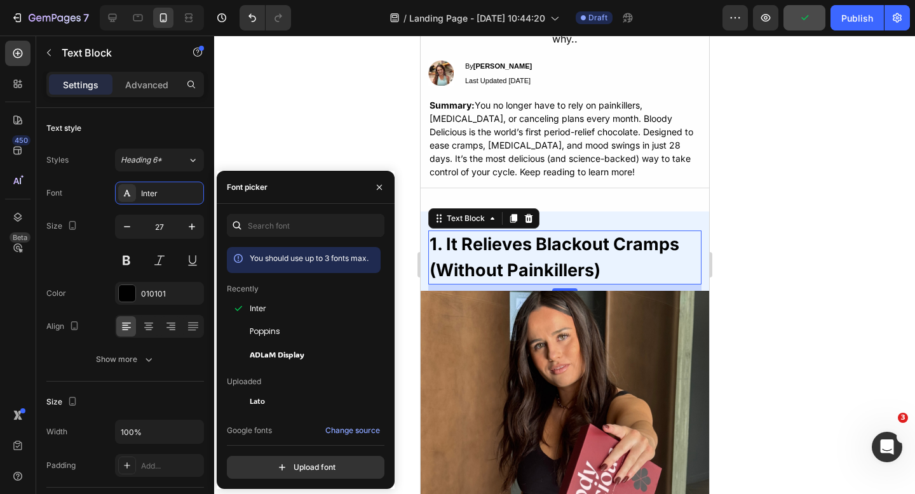
click at [625, 234] on strong "1. It Relieves Blackout Cramps (Without Painkillers)" at bounding box center [554, 257] width 250 height 47
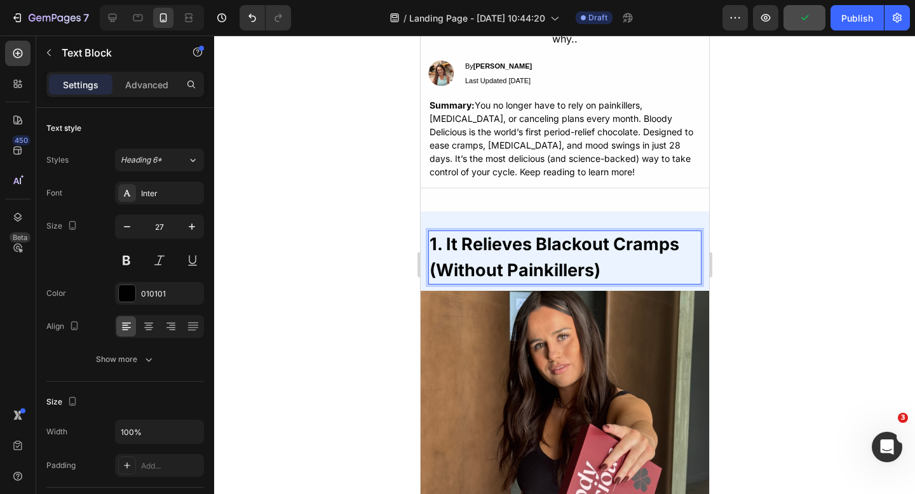
click at [601, 252] on p "1. It Relieves Blackout Cramps (Without Painkillers)" at bounding box center [564, 257] width 271 height 51
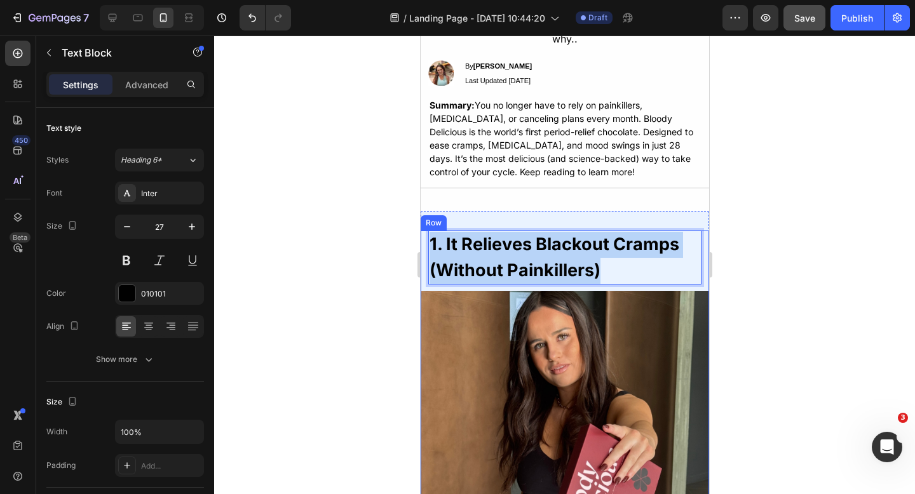
drag, startPoint x: 600, startPoint y: 252, endPoint x: 424, endPoint y: 236, distance: 177.4
click at [424, 236] on div "1. It Relieves Blackout Cramps (Without Painkillers) Text Block 10 Image" at bounding box center [564, 411] width 288 height 361
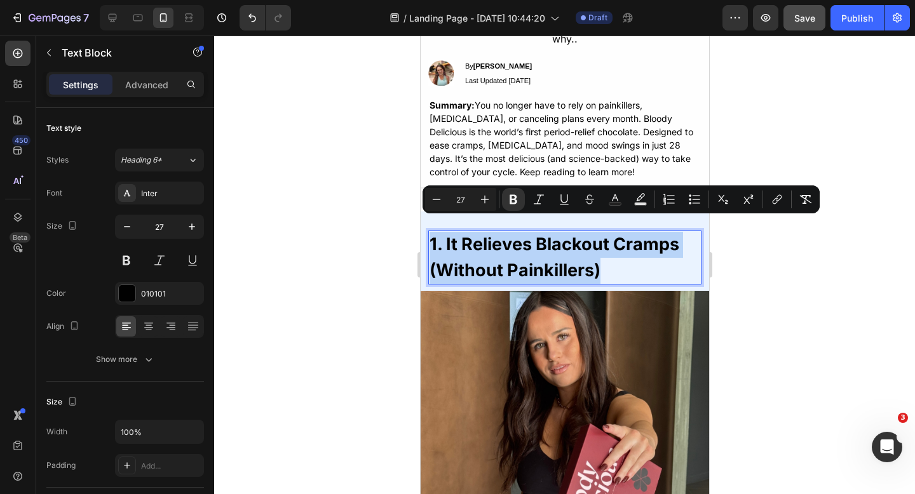
click at [623, 258] on p "1. It Relieves Blackout Cramps (Without Painkillers)" at bounding box center [564, 257] width 271 height 51
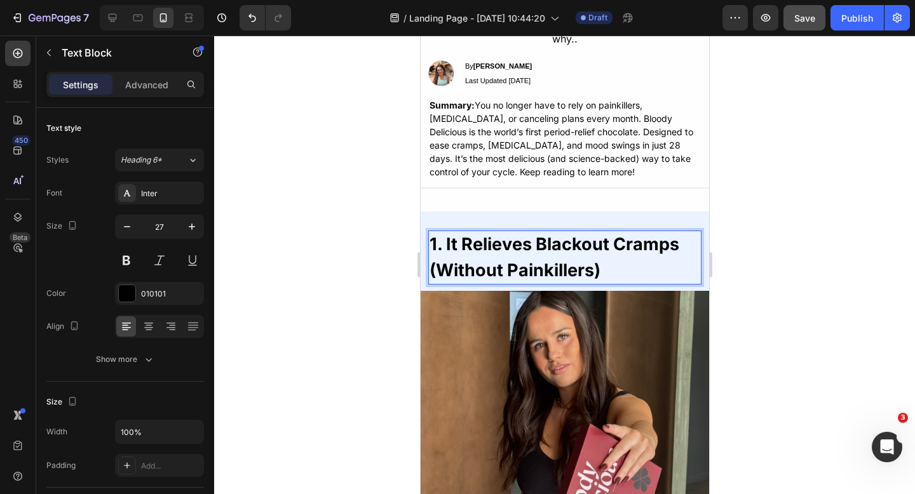
click at [755, 189] on div at bounding box center [564, 265] width 701 height 459
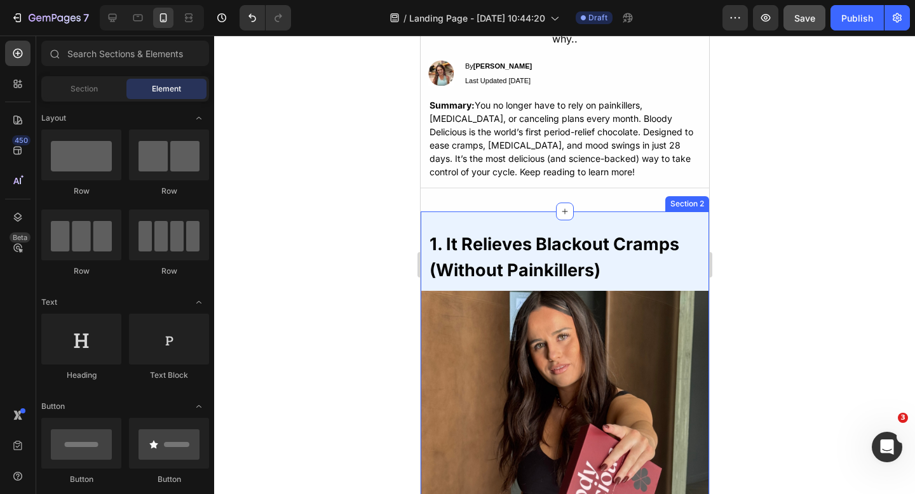
click at [647, 212] on div "1. It Relieves Blackout Cramps (Without Painkillers) Text Block Image 1. It Rel…" at bounding box center [564, 481] width 288 height 539
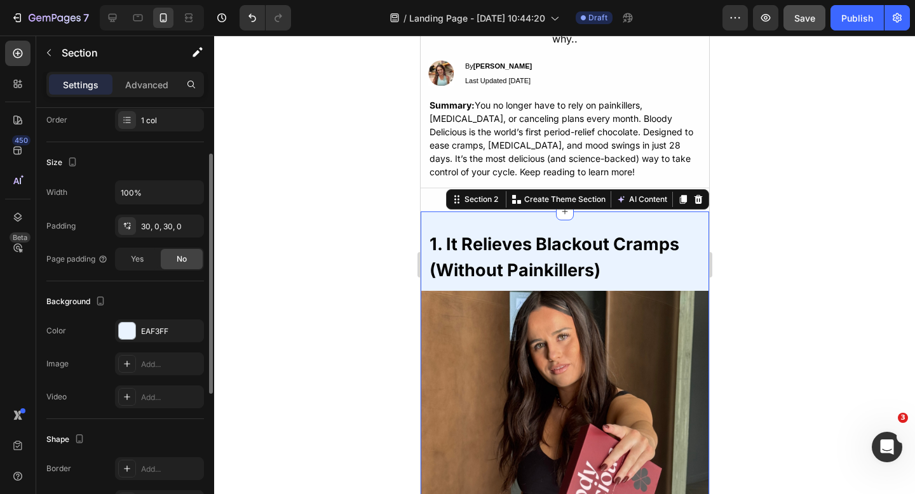
scroll to position [266, 0]
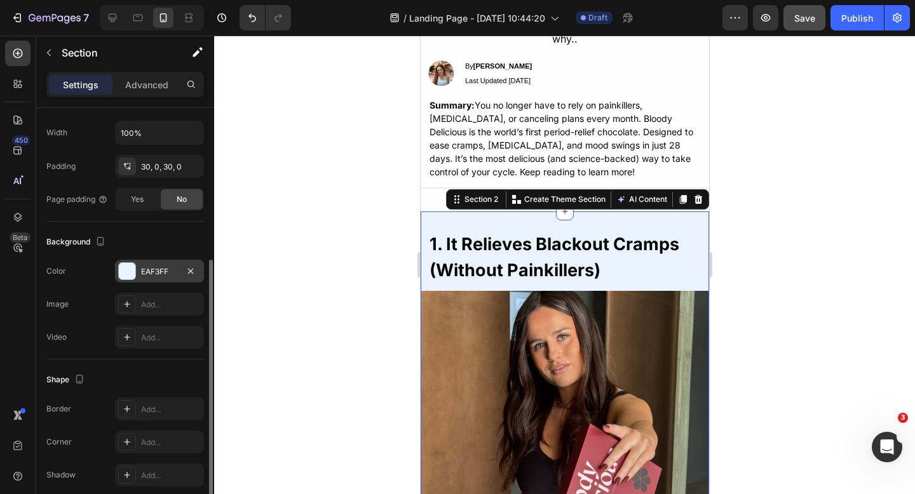
click at [128, 278] on div at bounding box center [127, 271] width 17 height 17
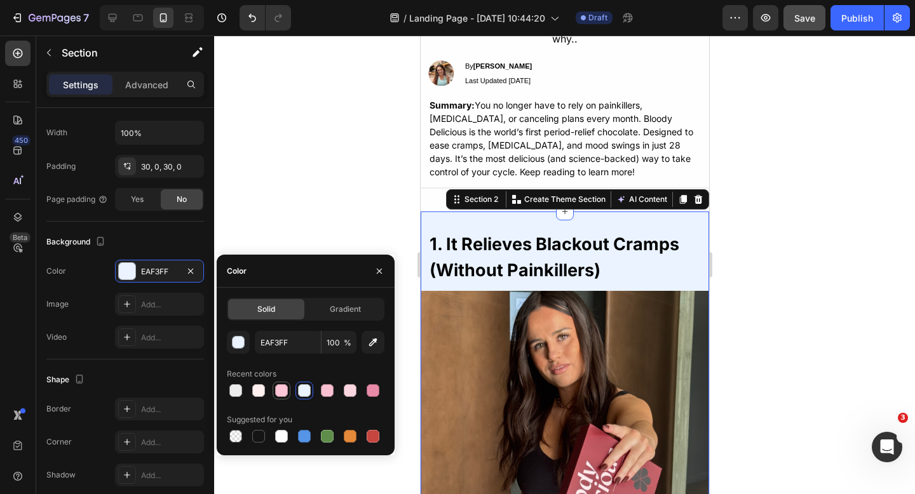
click at [286, 394] on div at bounding box center [281, 390] width 13 height 13
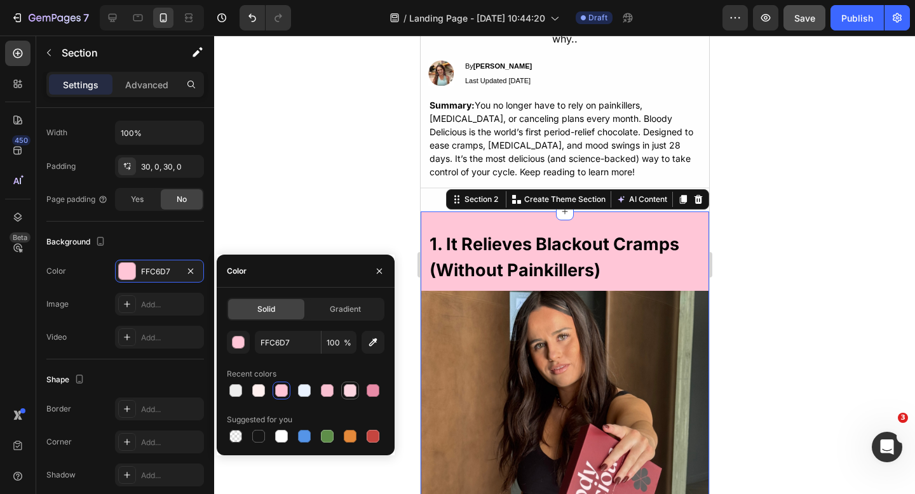
click at [356, 395] on div at bounding box center [349, 390] width 15 height 15
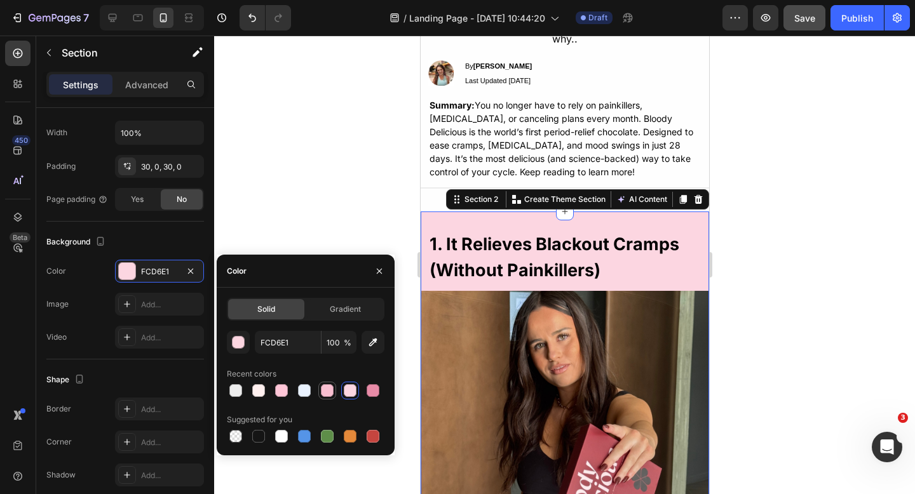
click at [321, 391] on div at bounding box center [327, 390] width 13 height 13
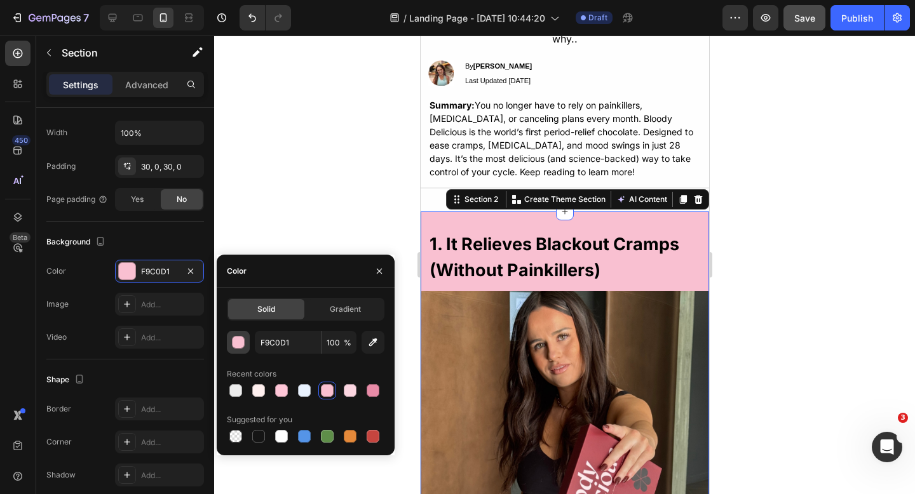
click at [242, 340] on div "button" at bounding box center [239, 343] width 13 height 13
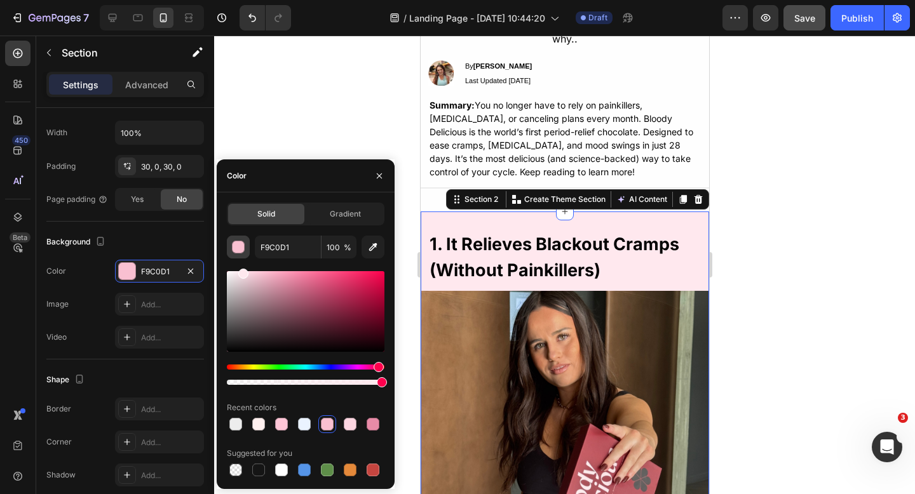
drag, startPoint x: 242, startPoint y: 288, endPoint x: 242, endPoint y: 255, distance: 32.4
click at [242, 255] on div "F9C0D1 100 % Recent colors Suggested for you" at bounding box center [306, 357] width 158 height 243
type input "FFE8EE"
click at [876, 162] on div at bounding box center [564, 265] width 701 height 459
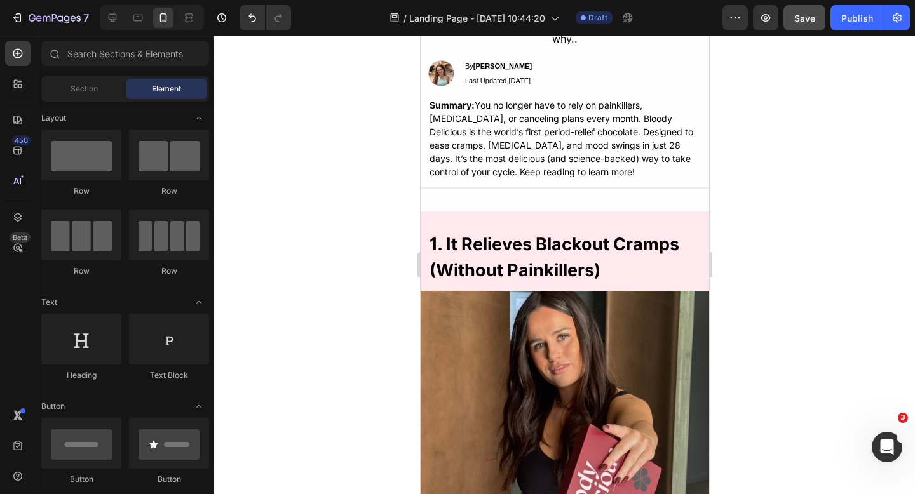
click at [845, 172] on div at bounding box center [564, 265] width 701 height 459
click at [635, 187] on div at bounding box center [564, 187] width 288 height 1
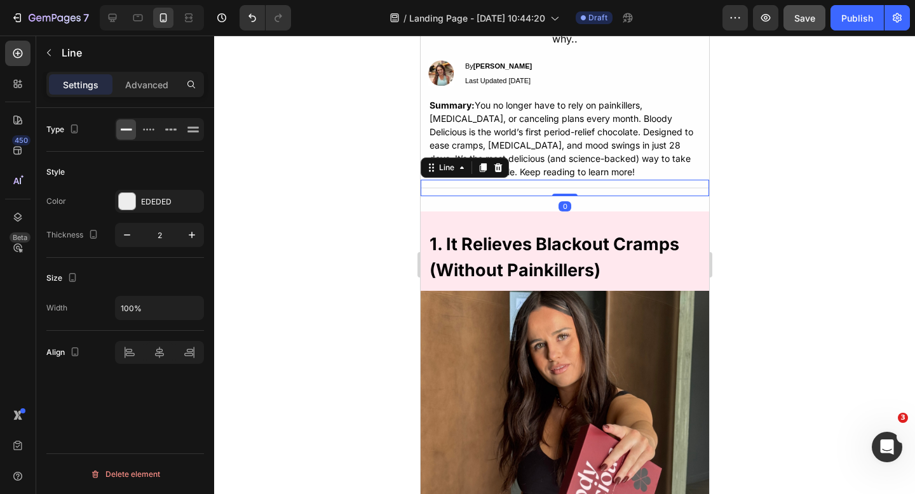
drag, startPoint x: 567, startPoint y: 179, endPoint x: 567, endPoint y: 171, distance: 8.3
click at [567, 180] on div "Title Line 0" at bounding box center [564, 188] width 288 height 17
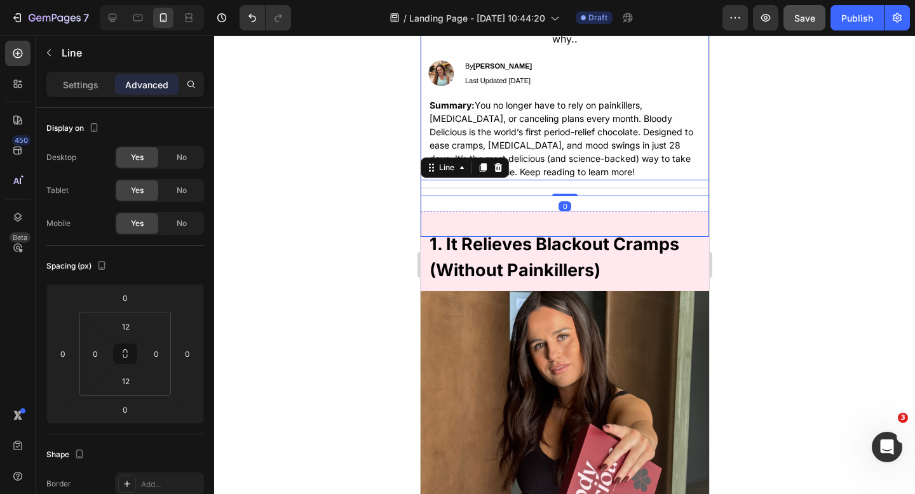
click at [596, 187] on div "9 Reasons Women Are Ditching Painkillers and Choosing Chocolate for Their Perio…" at bounding box center [564, 79] width 288 height 315
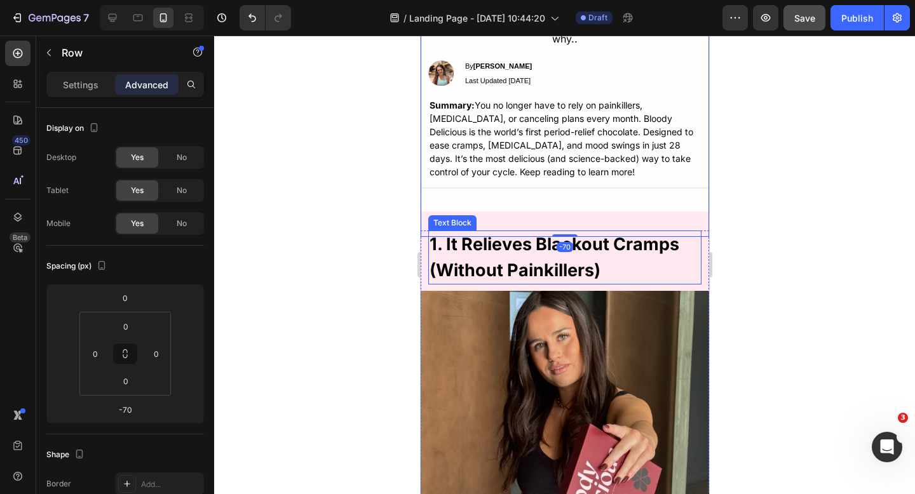
click at [558, 232] on p "1. It Relieves Blackout Cramps (Without Painkillers)" at bounding box center [564, 257] width 271 height 51
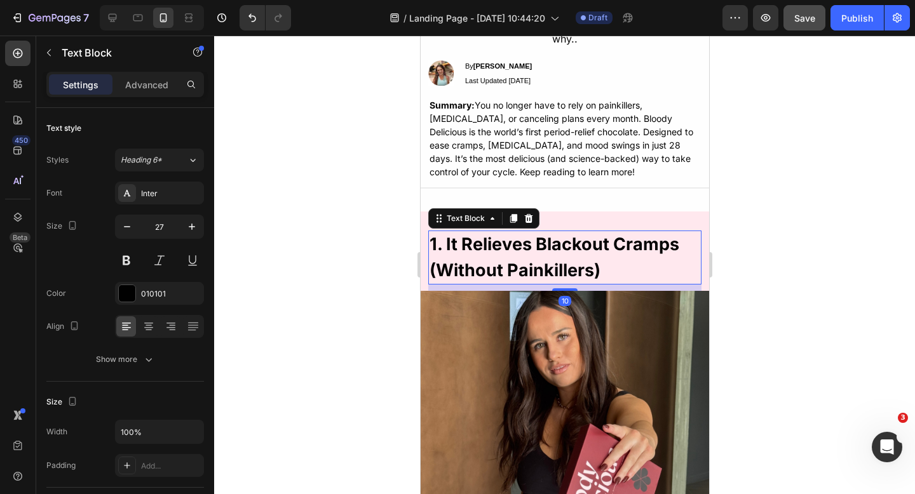
click at [590, 191] on div "9 Reasons Women Are Ditching Painkillers and Choosing Chocolate for Their Perio…" at bounding box center [564, 79] width 288 height 315
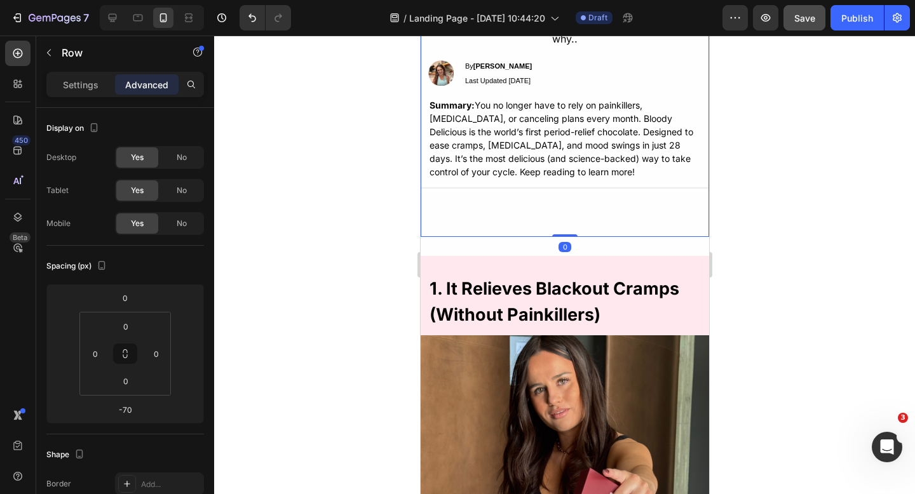
drag, startPoint x: 568, startPoint y: 219, endPoint x: 568, endPoint y: 199, distance: 20.3
click at [568, 199] on div "9 Reasons Women Are Ditching Painkillers and Choosing Chocolate for Their Perio…" at bounding box center [564, 79] width 288 height 315
type input "0"
drag, startPoint x: 564, startPoint y: 219, endPoint x: 564, endPoint y: 194, distance: 24.8
click at [564, 194] on div "9 Reasons Women Are Ditching Painkillers and Choosing Chocolate for Their Perio…" at bounding box center [564, 79] width 288 height 315
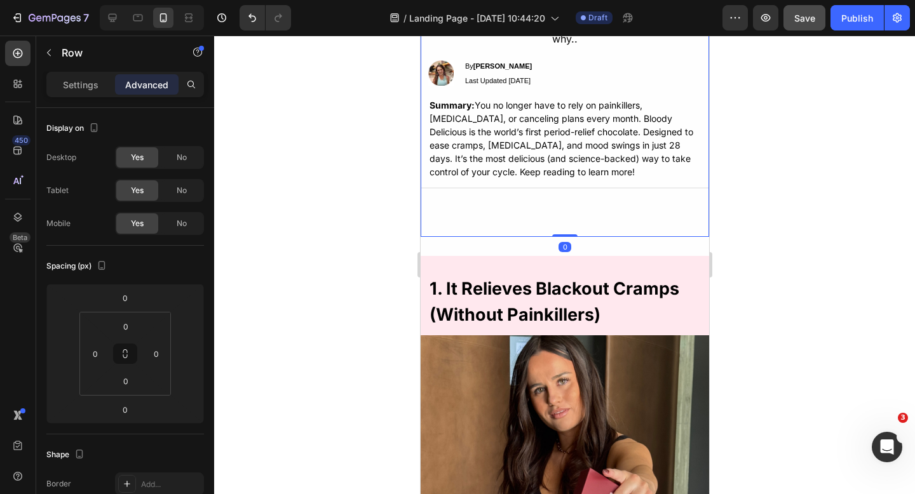
click at [747, 206] on div at bounding box center [564, 265] width 701 height 459
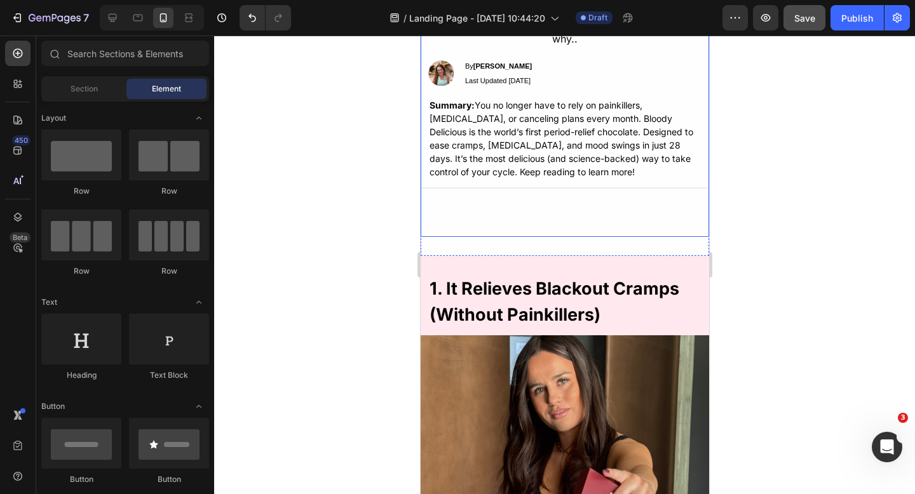
scroll to position [0, 0]
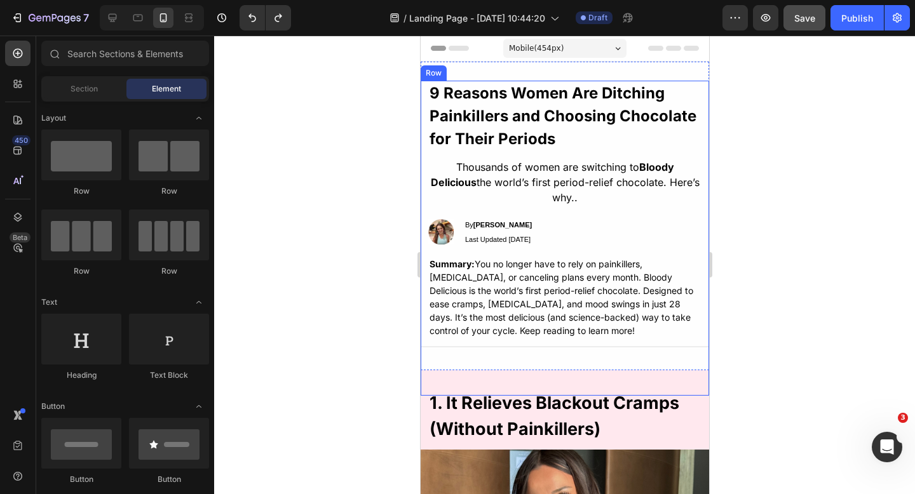
click at [540, 350] on div "9 Reasons Women Are Ditching Painkillers and Choosing Chocolate for Their Perio…" at bounding box center [564, 238] width 288 height 315
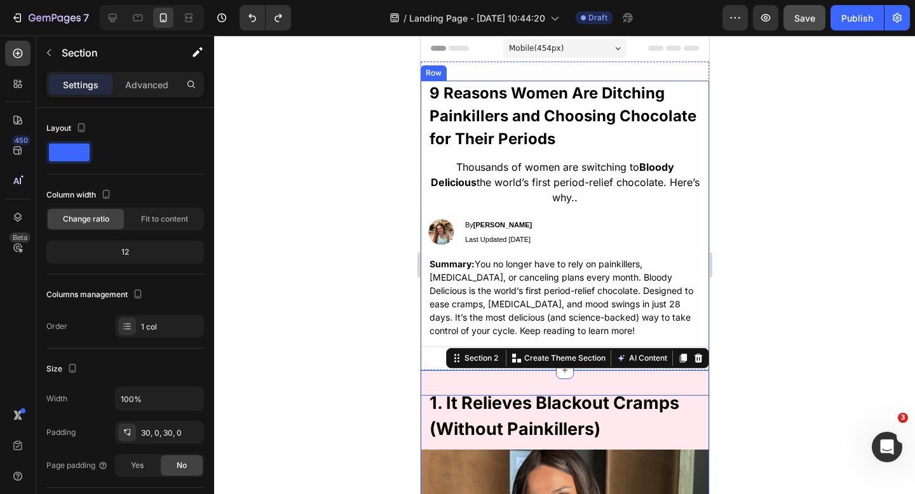
click at [435, 344] on div "9 Reasons Women Are Ditching Painkillers and Choosing Chocolate for Their Perio…" at bounding box center [564, 238] width 288 height 315
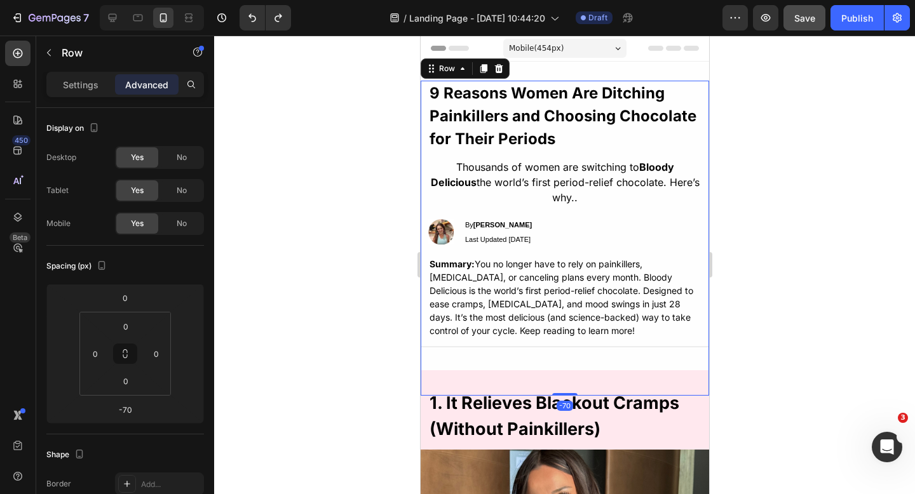
click at [388, 338] on div at bounding box center [564, 265] width 701 height 459
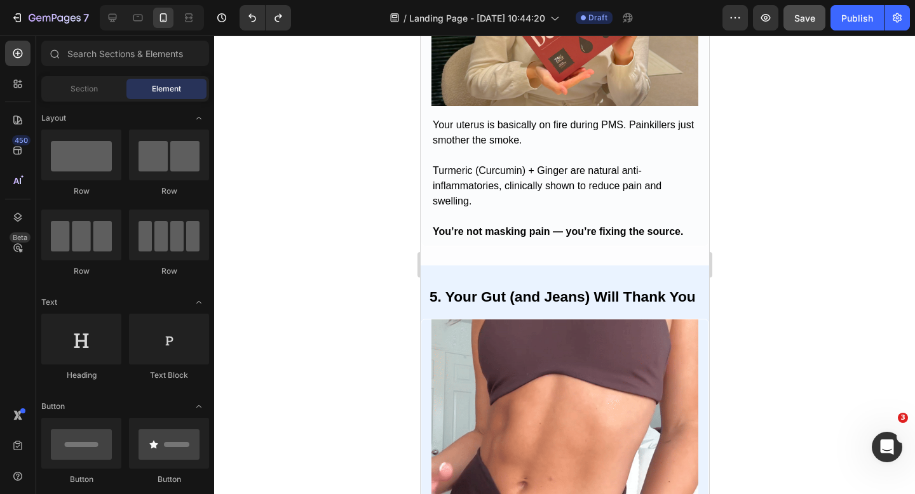
scroll to position [2125, 0]
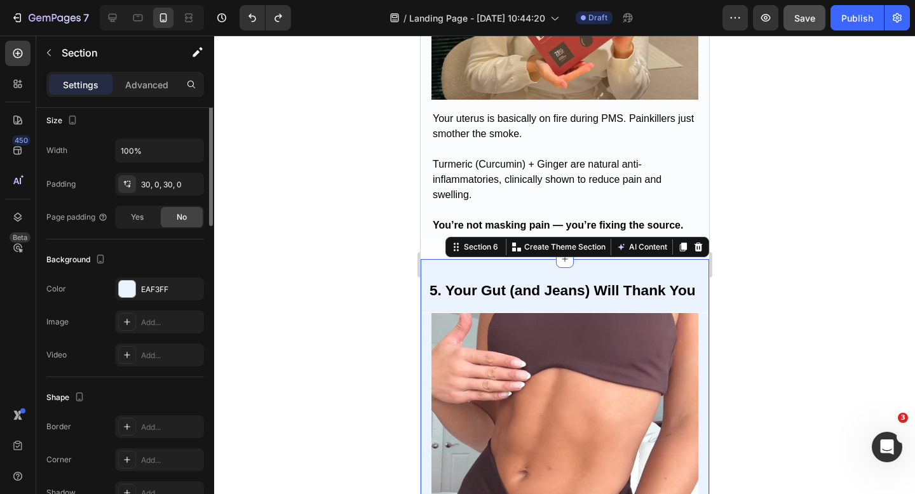
scroll to position [320, 0]
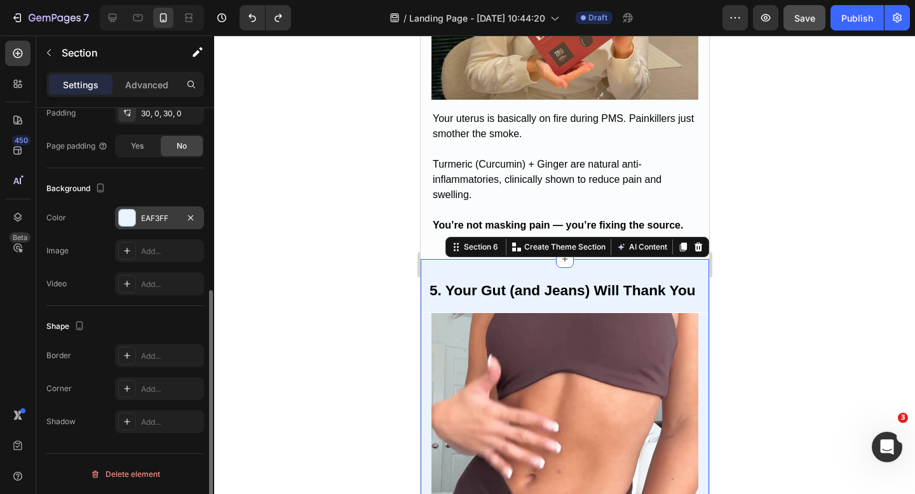
click at [129, 217] on div at bounding box center [127, 218] width 17 height 17
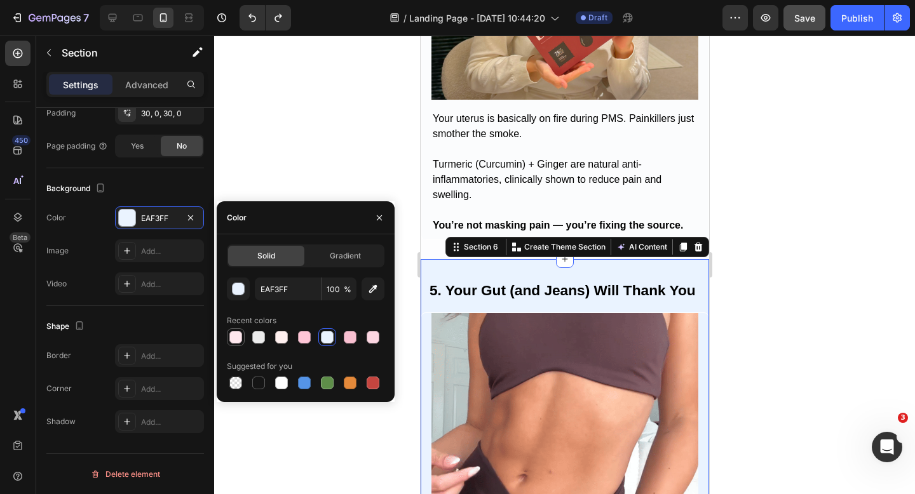
click at [234, 339] on div at bounding box center [235, 337] width 13 height 13
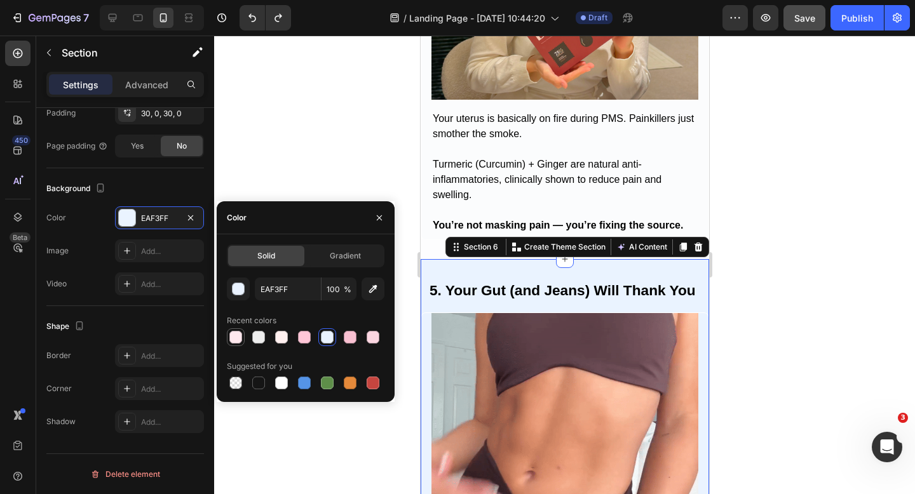
type input "FFE8EE"
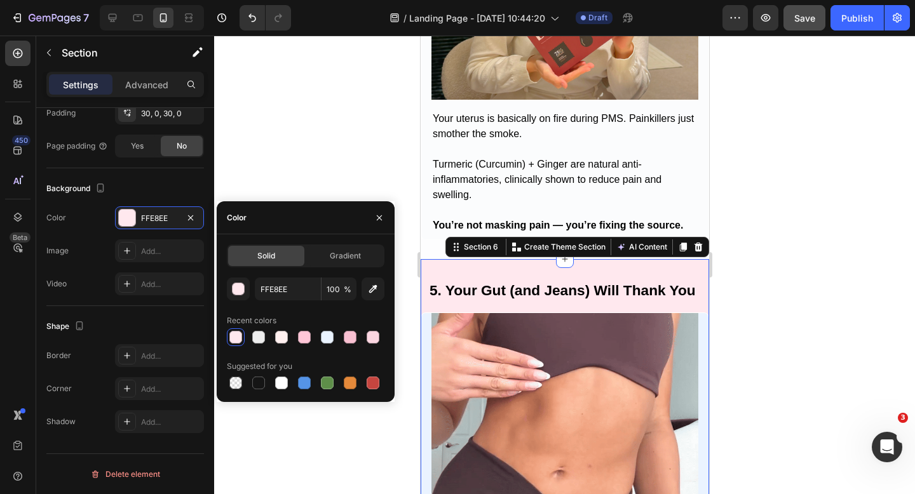
click at [349, 156] on div at bounding box center [564, 265] width 701 height 459
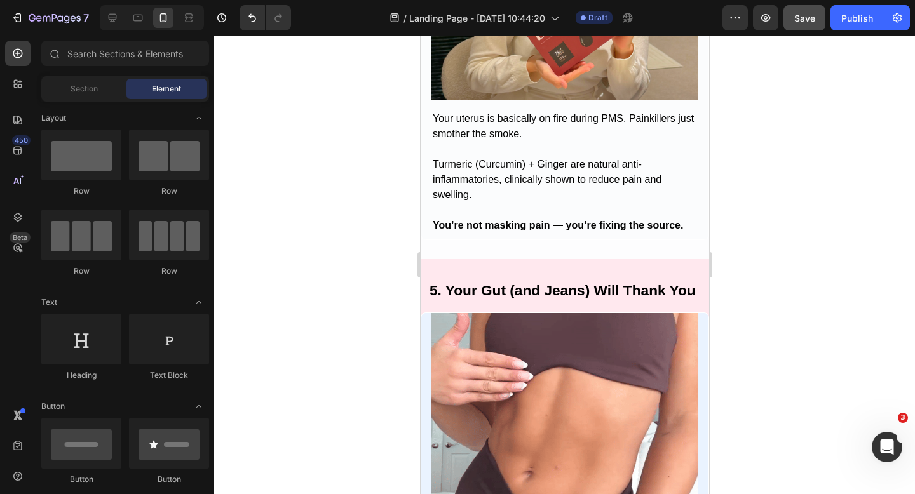
click at [349, 158] on div at bounding box center [564, 265] width 701 height 459
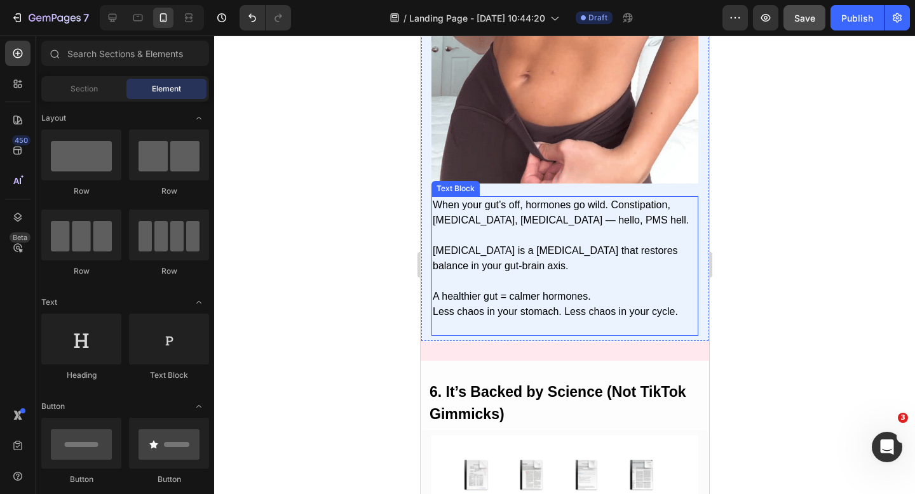
scroll to position [2474, 0]
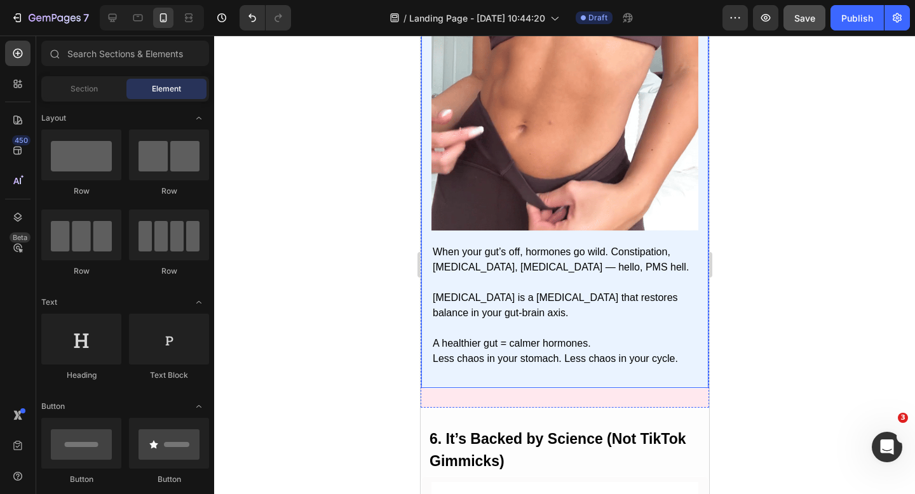
click at [686, 238] on div "Image" at bounding box center [564, 104] width 267 height 280
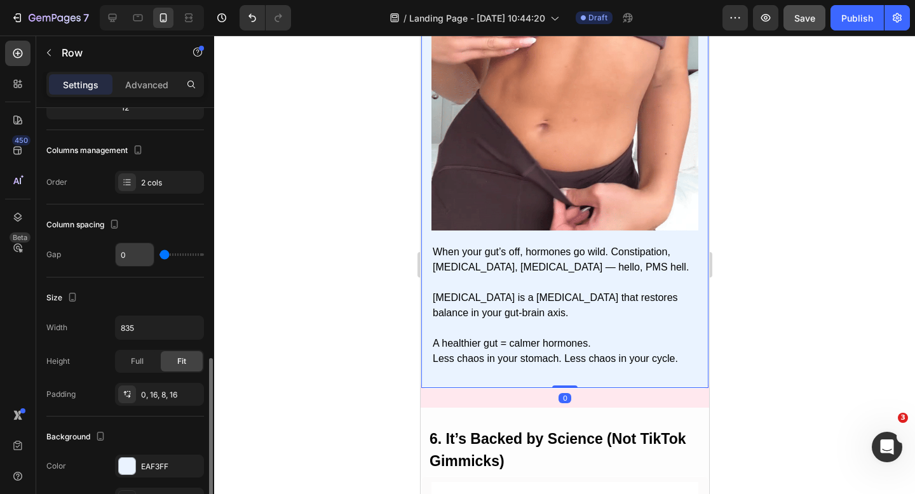
scroll to position [330, 0]
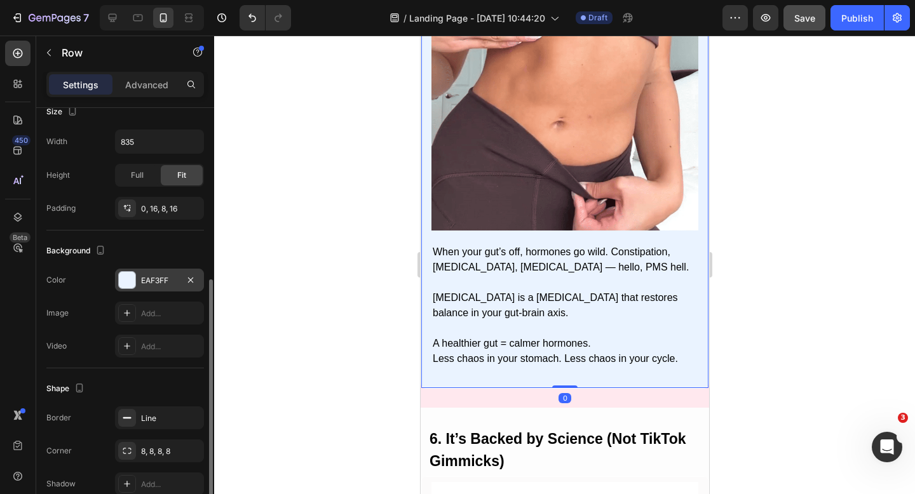
click at [125, 280] on div at bounding box center [127, 280] width 17 height 17
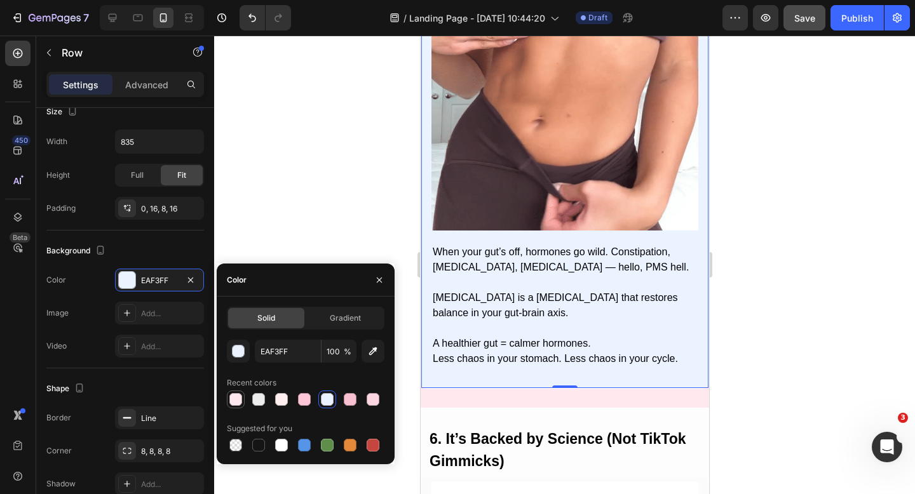
click at [242, 398] on div at bounding box center [235, 399] width 15 height 15
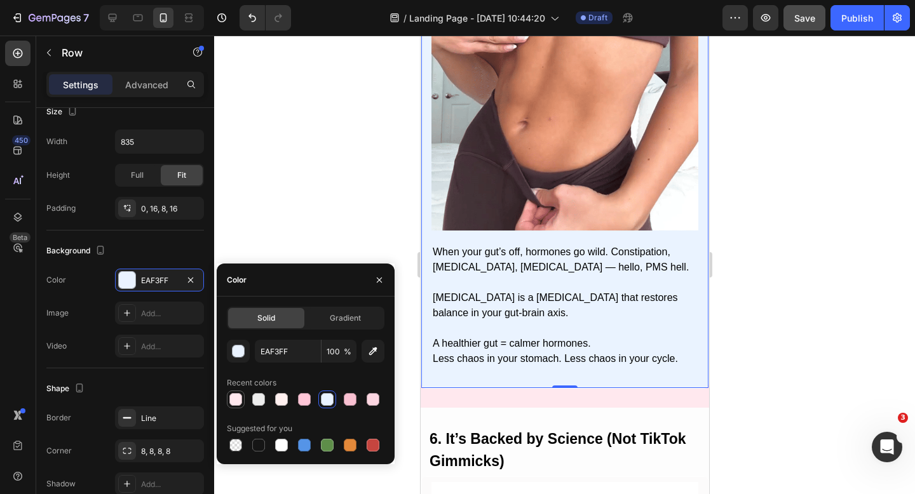
type input "FFE8EE"
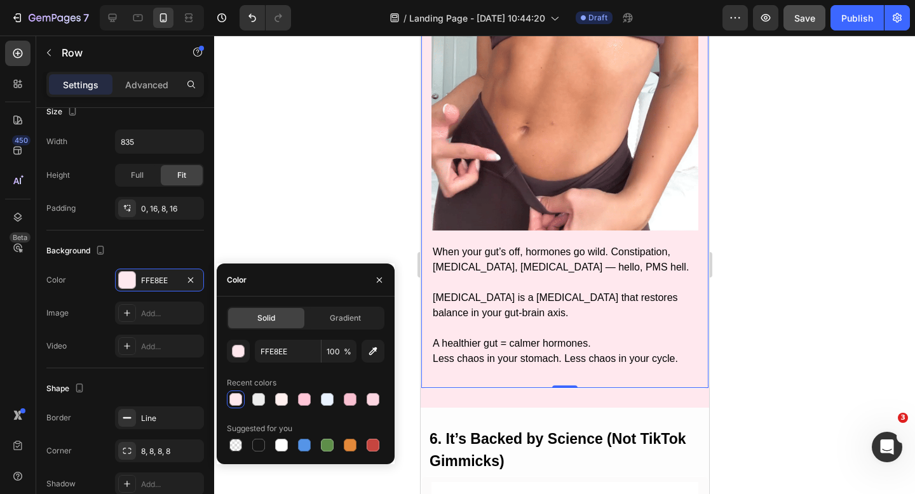
click at [308, 220] on div at bounding box center [564, 265] width 701 height 459
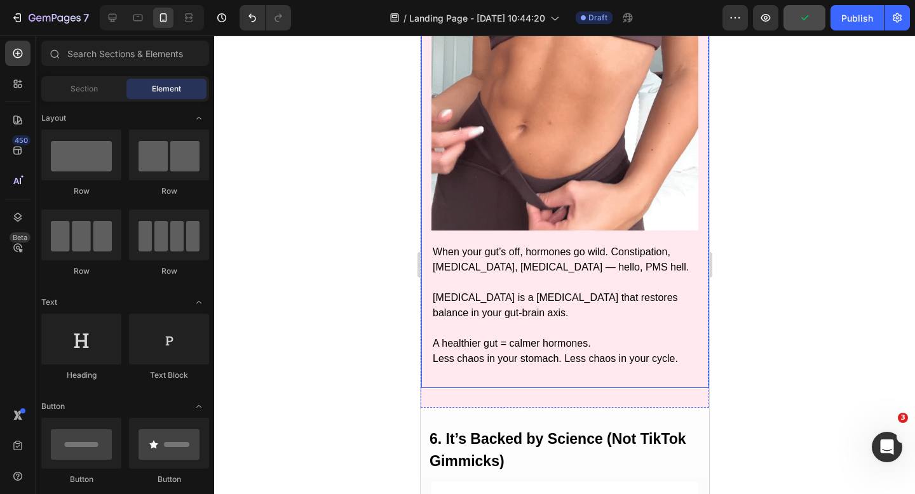
click at [431, 388] on div "Image 5. Your Gut (and Jeans) Will Thank You Heading When your gut’s off, hormo…" at bounding box center [564, 176] width 288 height 426
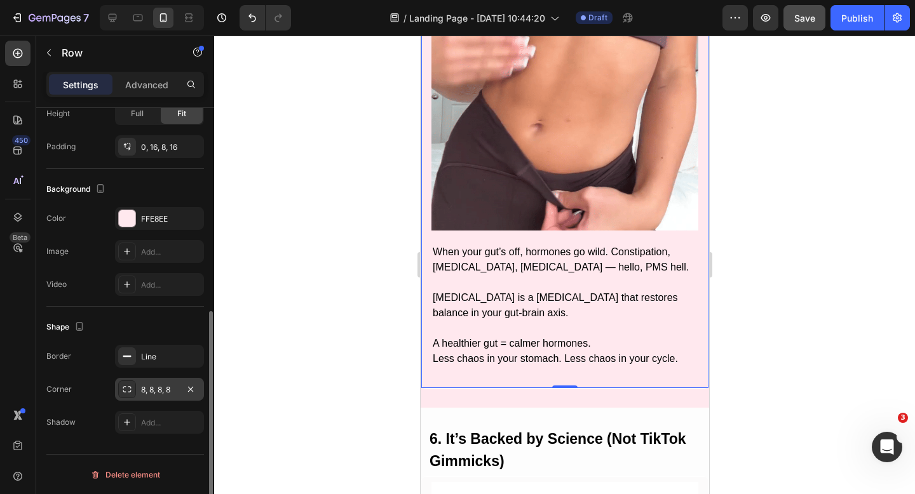
scroll to position [393, 0]
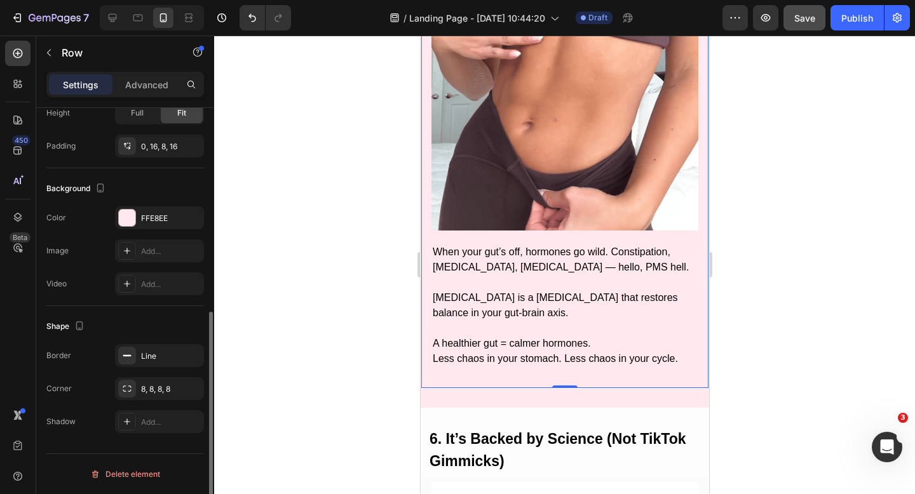
click at [762, 325] on div at bounding box center [564, 265] width 701 height 459
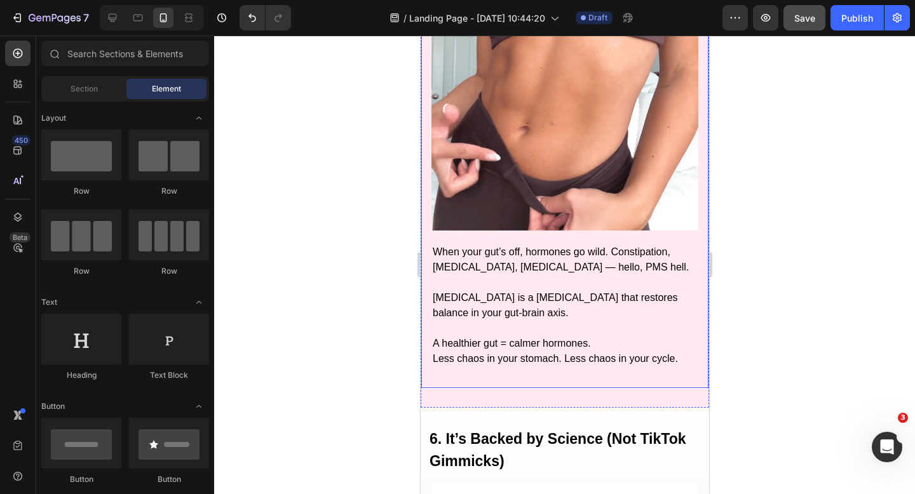
click at [466, 385] on div "Image 5. Your Gut (and Jeans) Will Thank You Heading When your gut’s off, hormo…" at bounding box center [564, 176] width 288 height 426
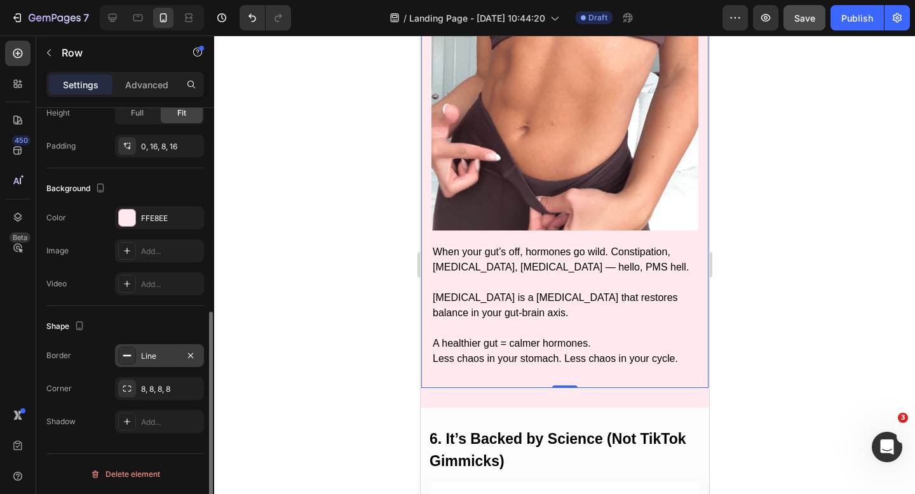
click at [142, 361] on div "Line" at bounding box center [159, 356] width 37 height 11
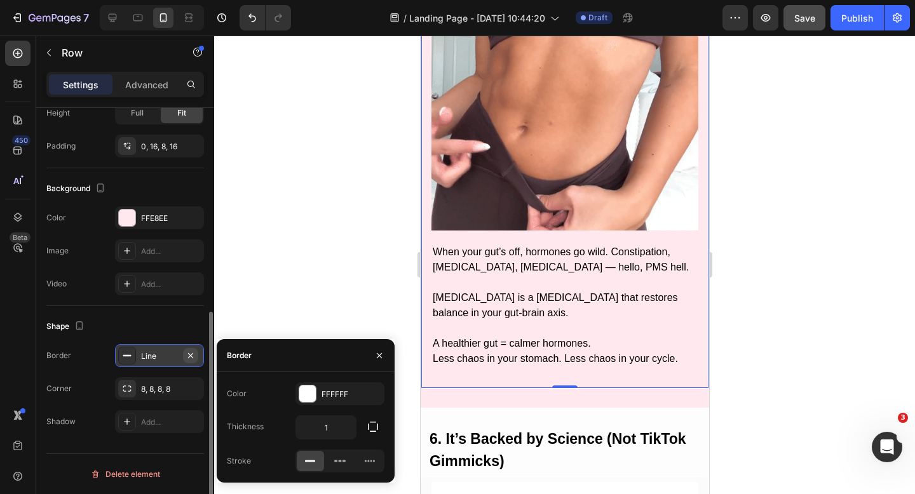
click at [190, 355] on icon "button" at bounding box center [190, 355] width 5 height 5
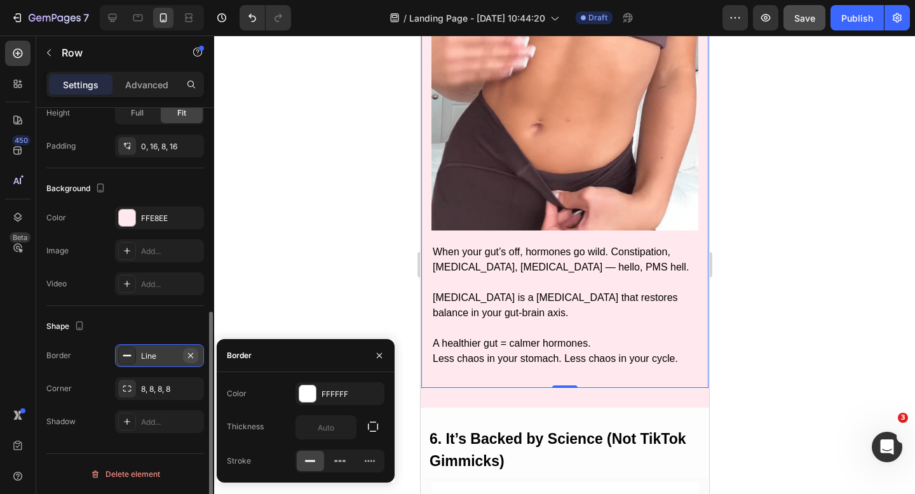
scroll to position [2474, 0]
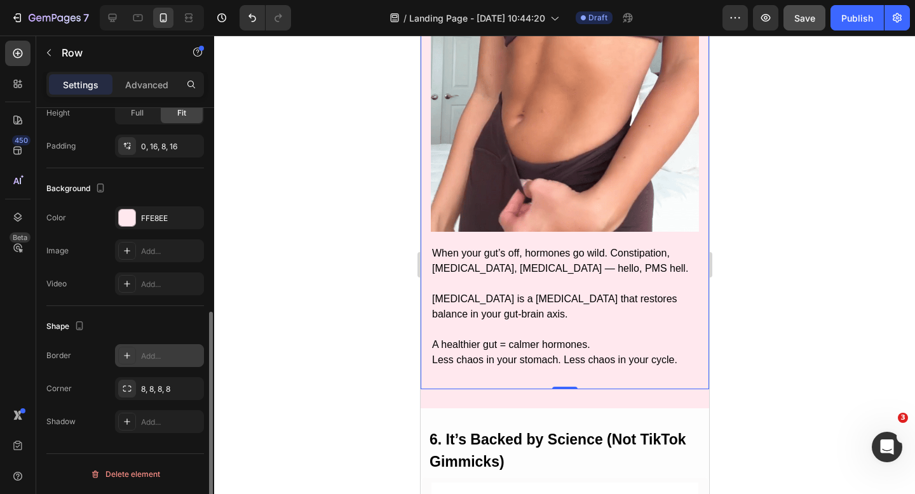
click at [288, 311] on div at bounding box center [564, 265] width 701 height 459
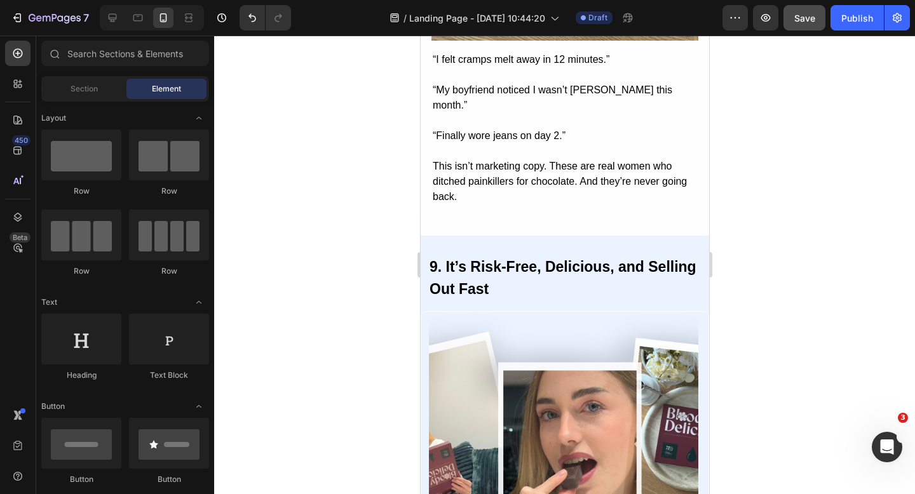
scroll to position [4165, 0]
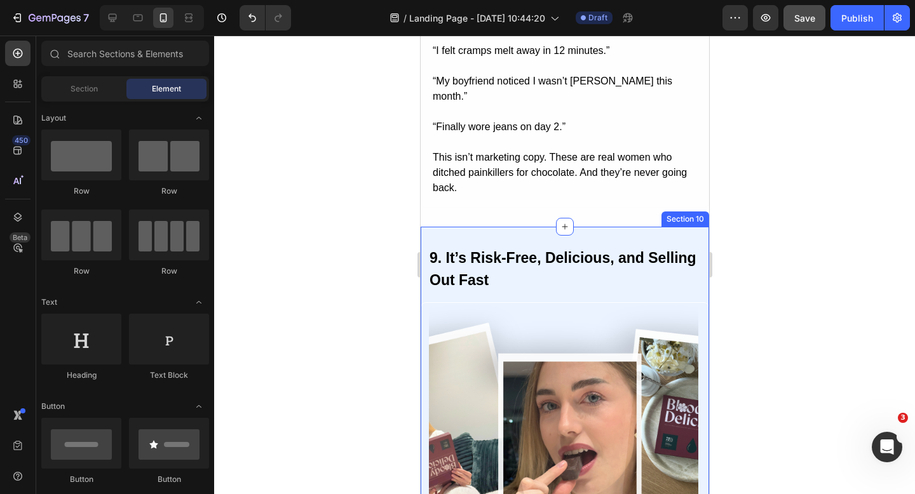
click at [480, 227] on div "9. It’s Risk-Free, Delicious, and Selling Out Fast Heading Image 9. It’s Risk-F…" at bounding box center [564, 473] width 288 height 492
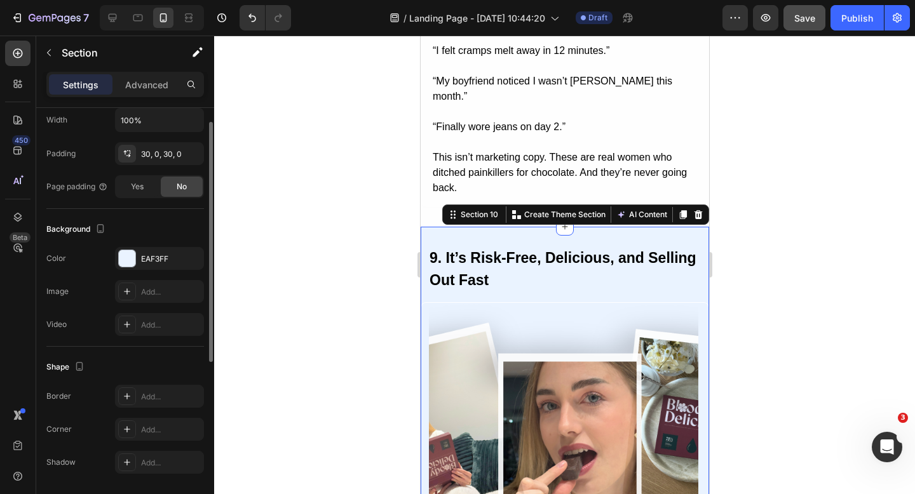
scroll to position [320, 0]
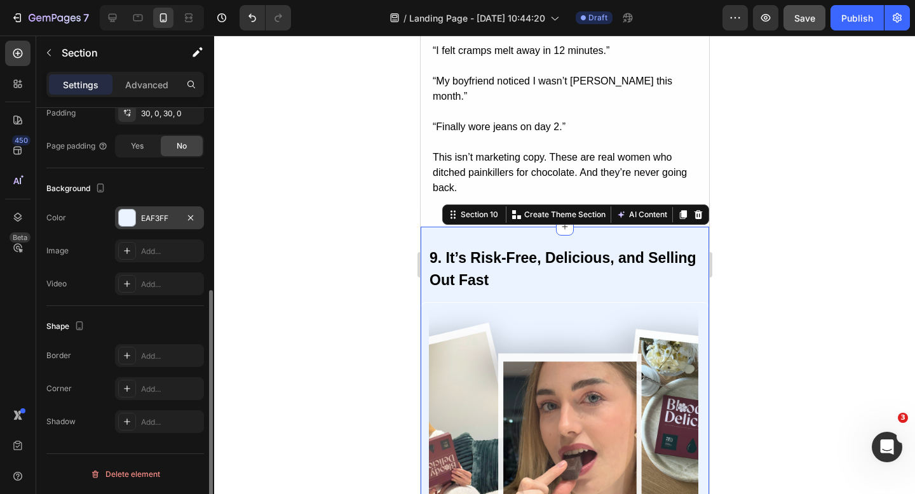
click at [129, 222] on div at bounding box center [127, 218] width 17 height 17
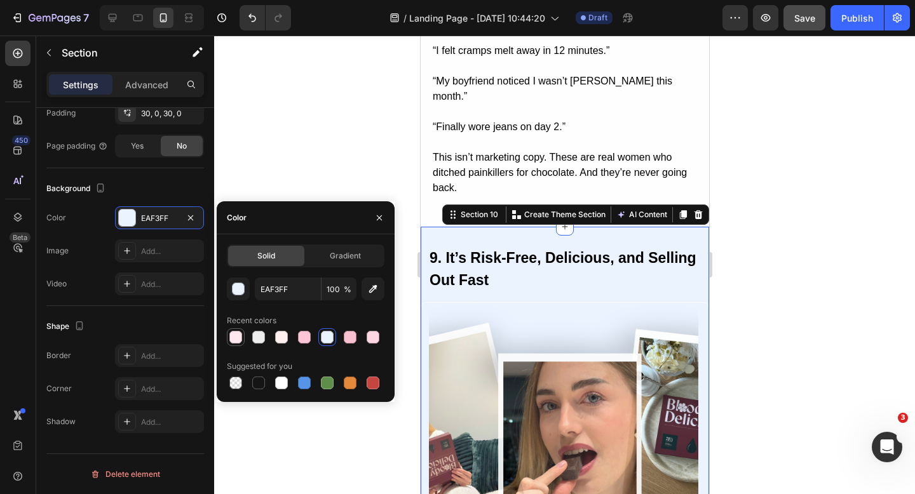
click at [236, 341] on div at bounding box center [235, 337] width 13 height 13
type input "FFE8EE"
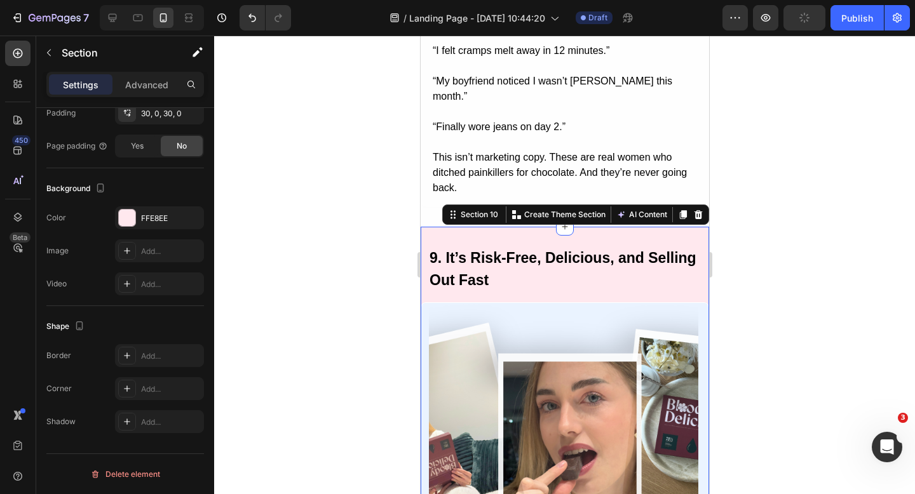
click at [304, 166] on div at bounding box center [564, 265] width 701 height 459
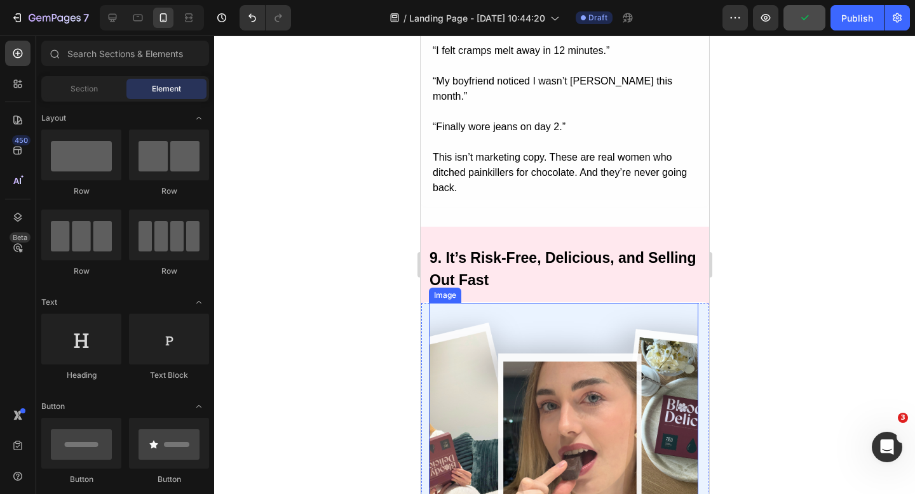
click at [524, 303] on img at bounding box center [562, 437] width 269 height 269
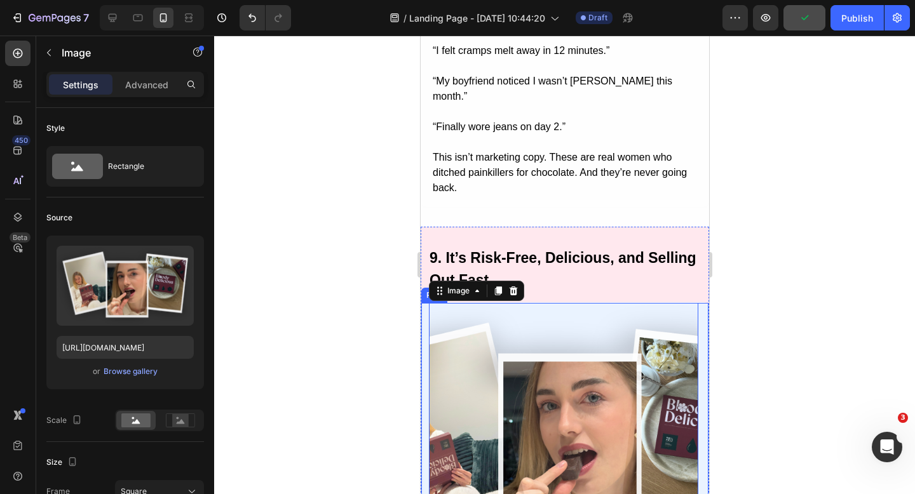
click at [424, 302] on div "Image 0 9. It’s Risk-Free, Delicious, and Selling Out Fast Heading Every bar co…" at bounding box center [564, 501] width 288 height 398
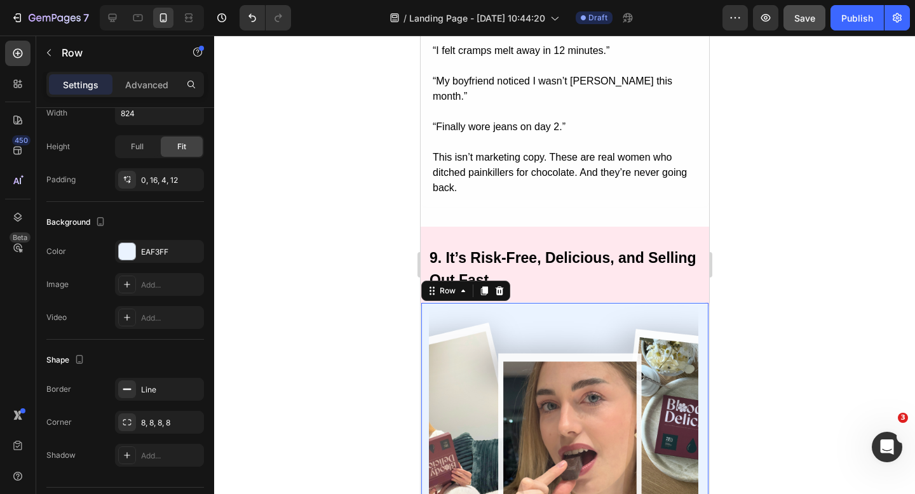
scroll to position [393, 0]
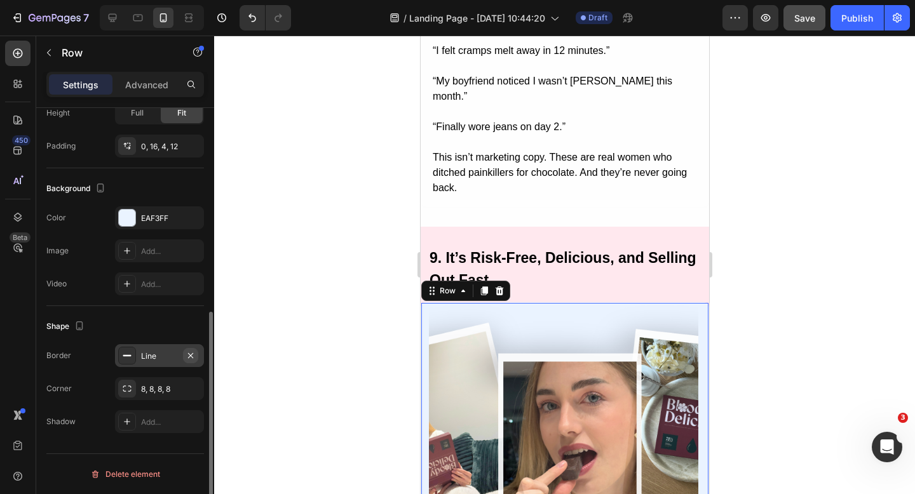
click at [193, 356] on icon "button" at bounding box center [191, 356] width 10 height 10
click at [157, 226] on div "EAF3FF" at bounding box center [159, 217] width 89 height 23
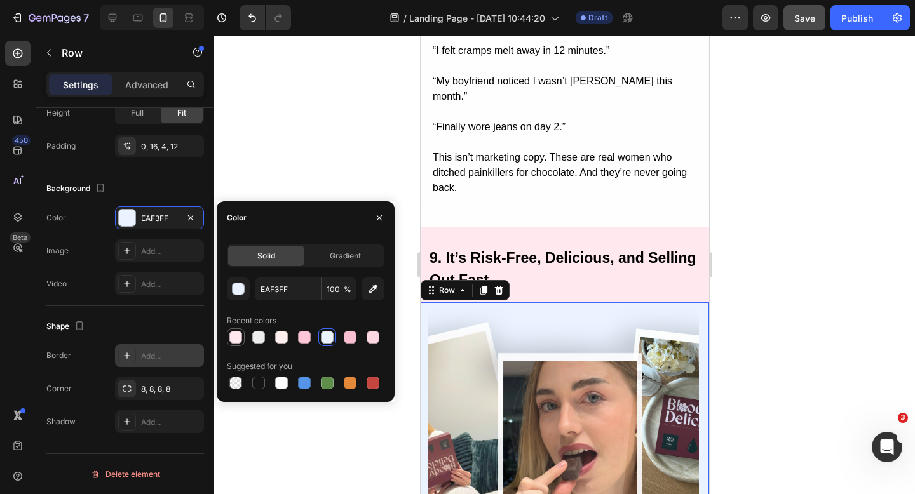
click at [242, 343] on div at bounding box center [235, 337] width 15 height 15
type input "FFE8EE"
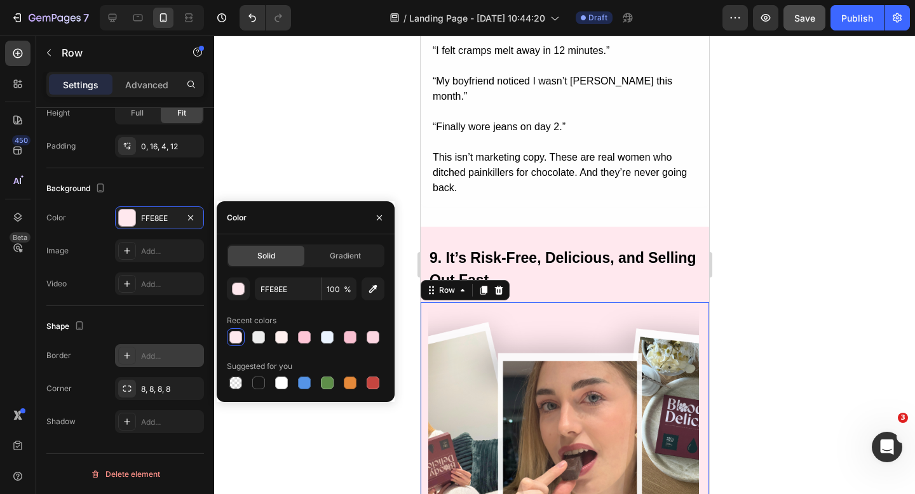
click at [283, 172] on div at bounding box center [564, 265] width 701 height 459
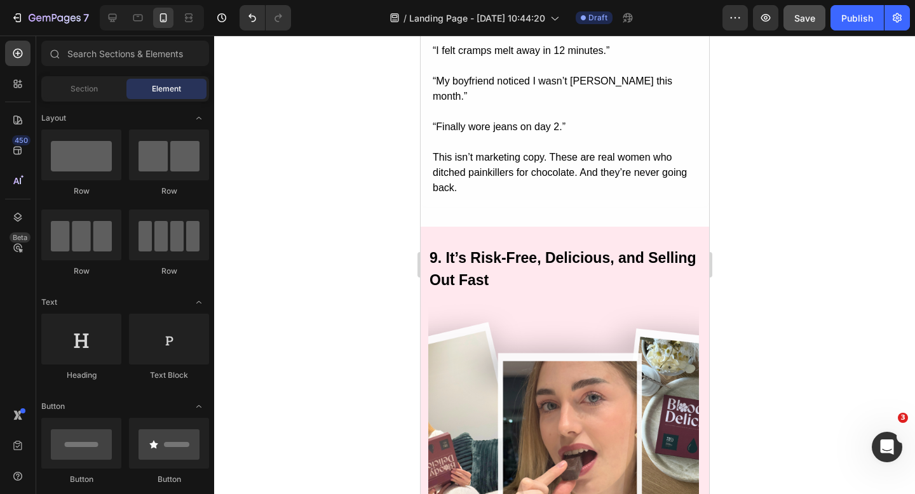
click at [283, 172] on div at bounding box center [564, 265] width 701 height 459
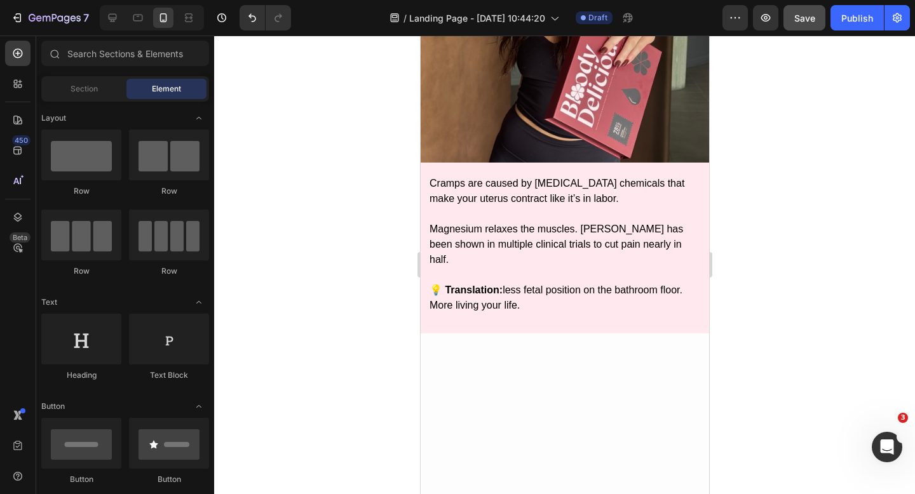
scroll to position [0, 0]
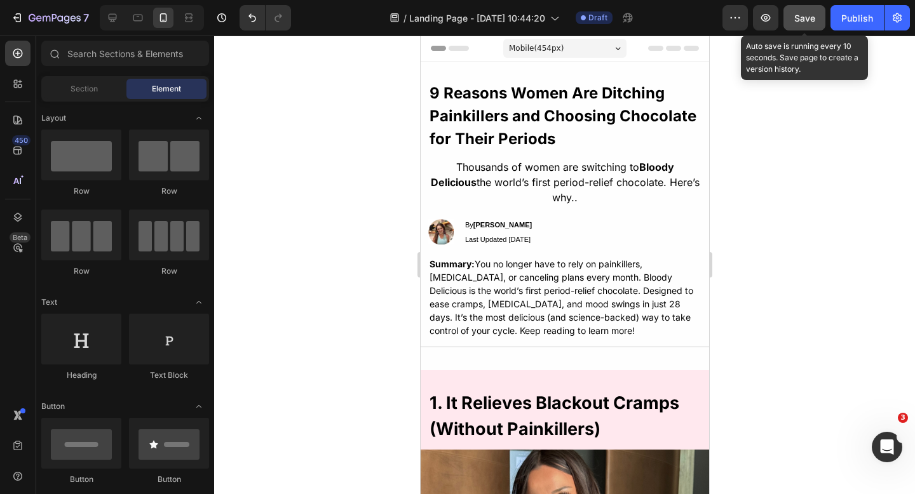
click at [803, 18] on span "Save" at bounding box center [804, 18] width 21 height 11
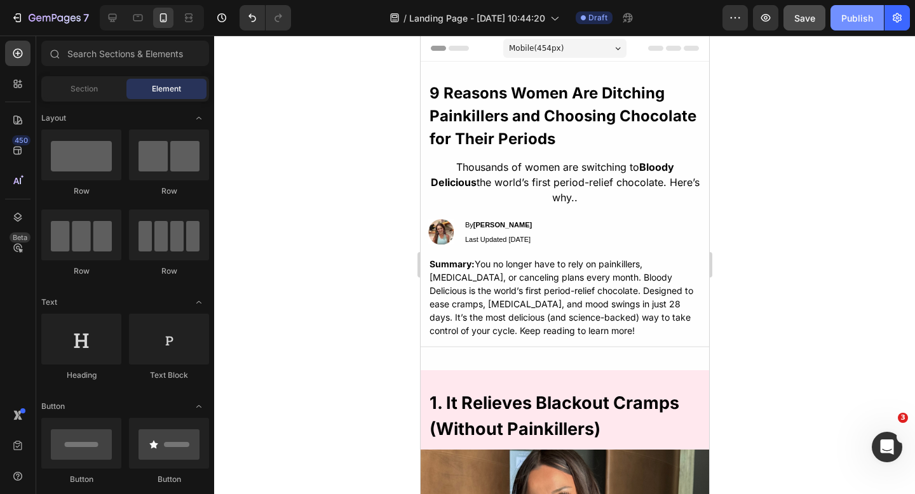
click at [846, 20] on div "Publish" at bounding box center [857, 17] width 32 height 13
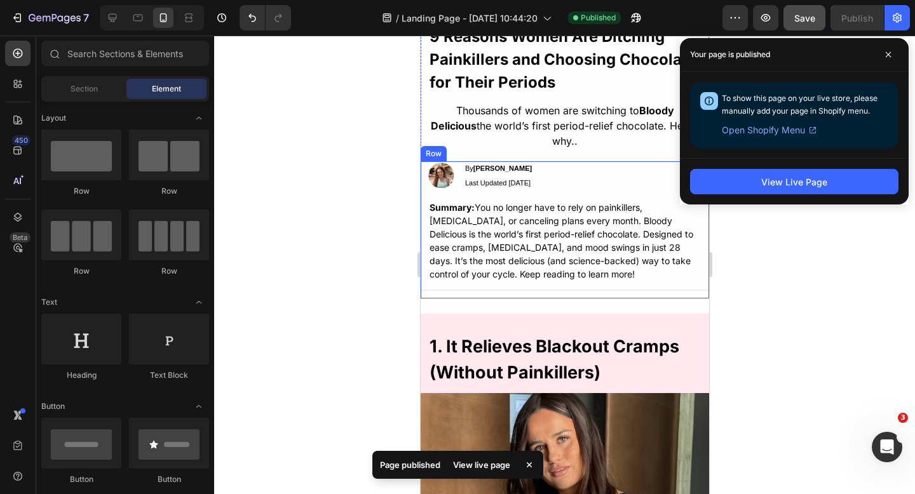
scroll to position [55, 0]
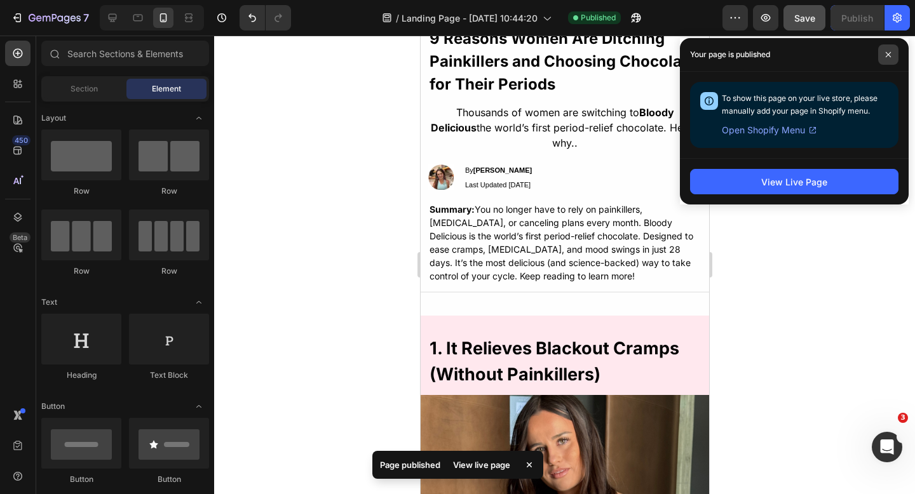
click at [887, 51] on icon at bounding box center [888, 54] width 6 height 6
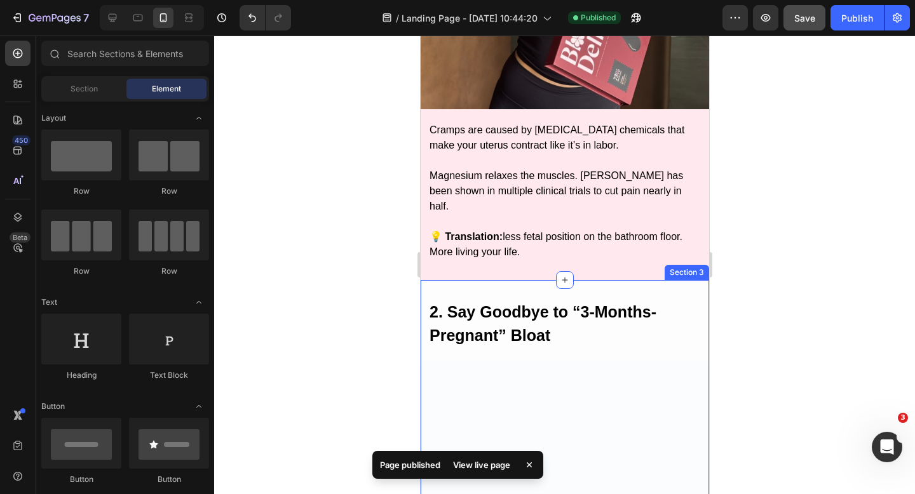
scroll to position [621, 0]
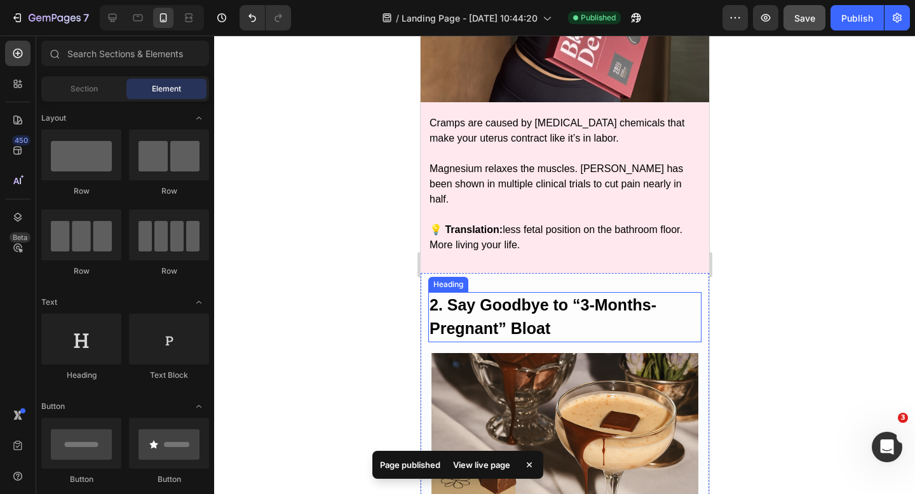
click at [527, 296] on strong "2. Say Goodbye to “3-Months-Pregnant” Bloat" at bounding box center [542, 317] width 227 height 42
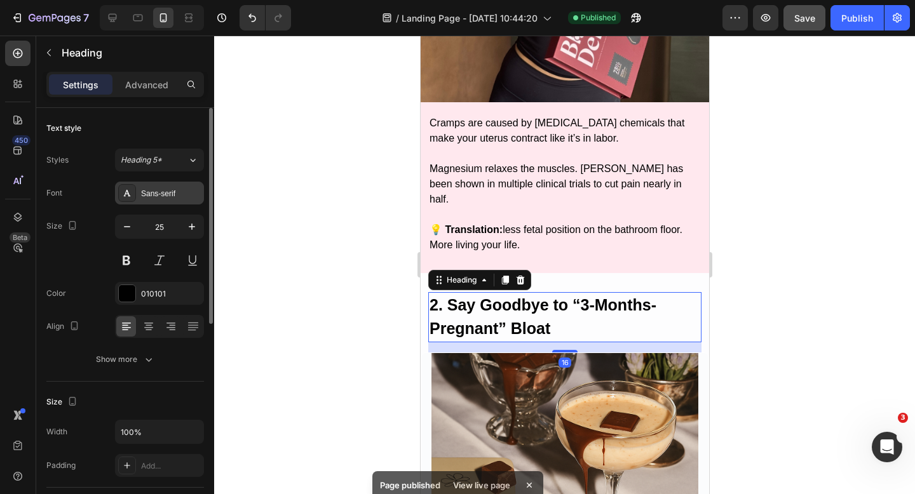
click at [160, 196] on div "Sans-serif" at bounding box center [171, 193] width 60 height 11
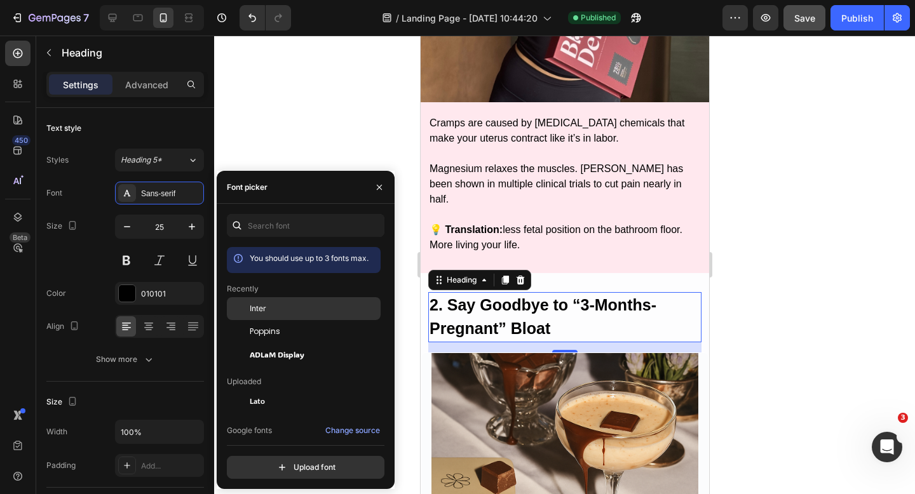
click at [260, 308] on span "Inter" at bounding box center [258, 308] width 17 height 11
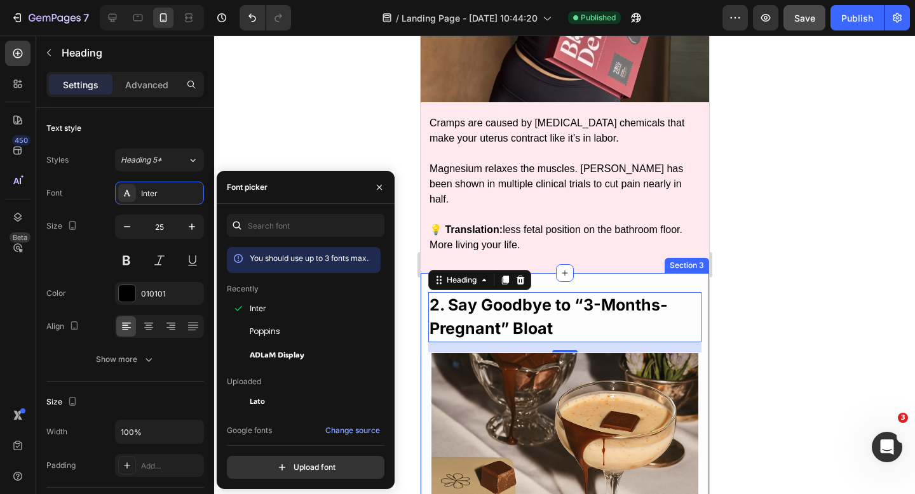
click at [797, 243] on div at bounding box center [564, 265] width 701 height 459
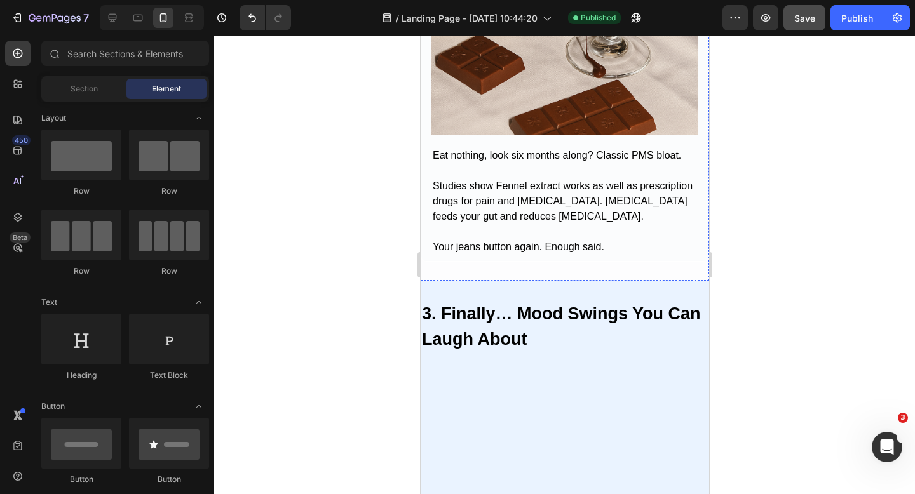
scroll to position [1111, 0]
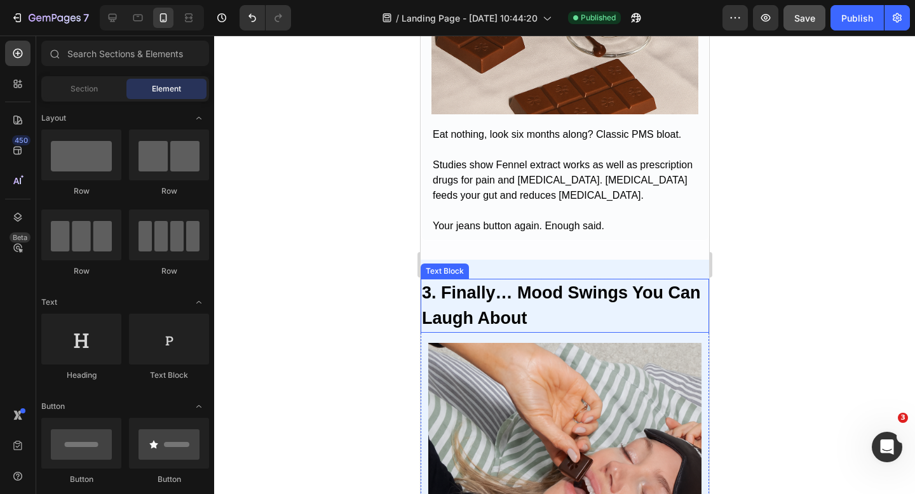
click at [527, 287] on strong "3. Finally… Mood Swings You Can Laugh About" at bounding box center [560, 305] width 279 height 45
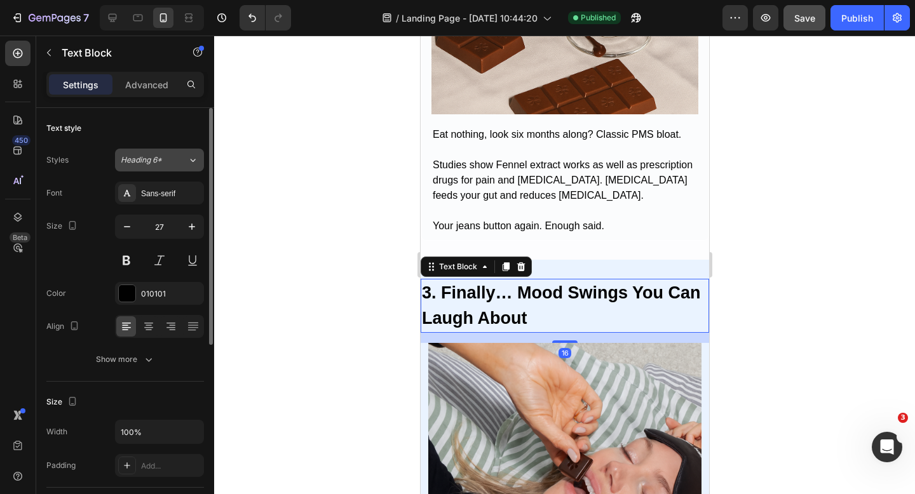
click at [160, 168] on button "Heading 6*" at bounding box center [159, 160] width 89 height 23
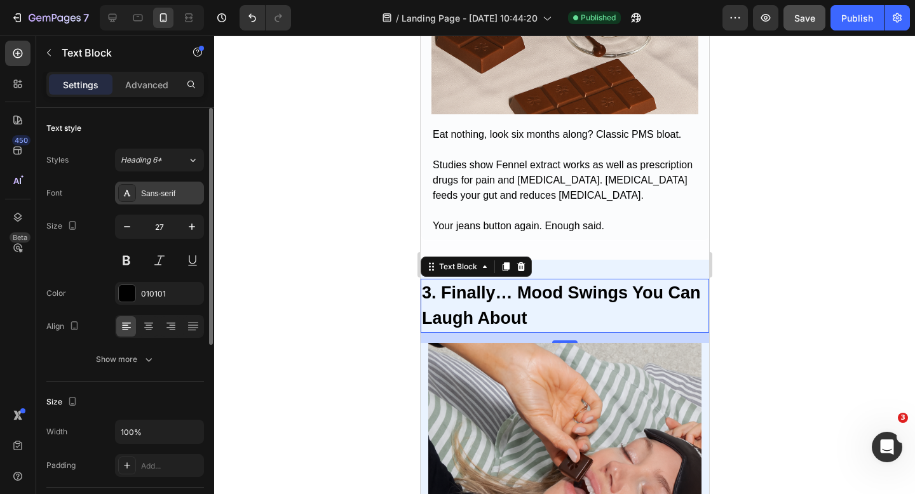
click at [166, 196] on div "Sans-serif" at bounding box center [171, 193] width 60 height 11
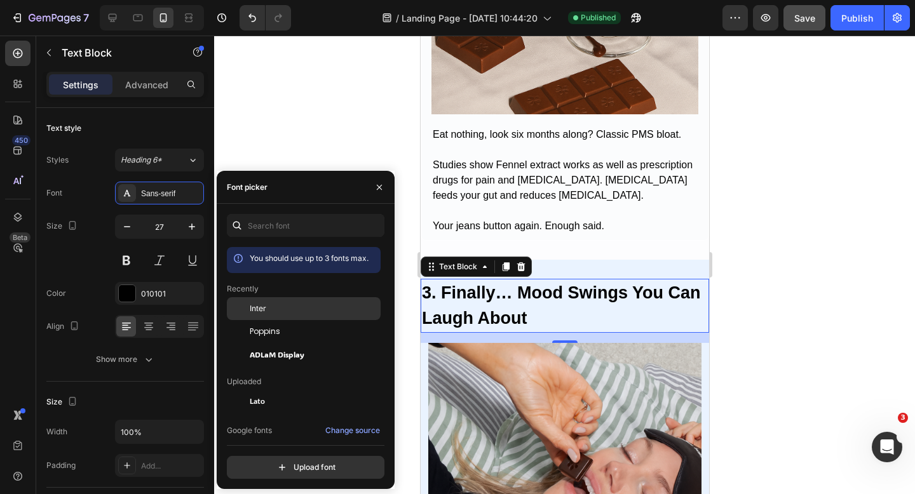
click at [292, 390] on div "Inter" at bounding box center [304, 401] width 154 height 23
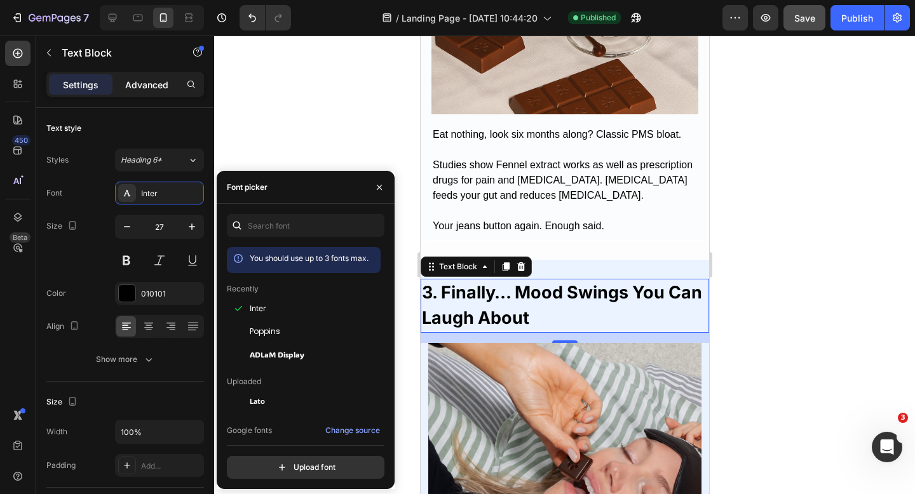
click at [158, 87] on p "Advanced" at bounding box center [146, 84] width 43 height 13
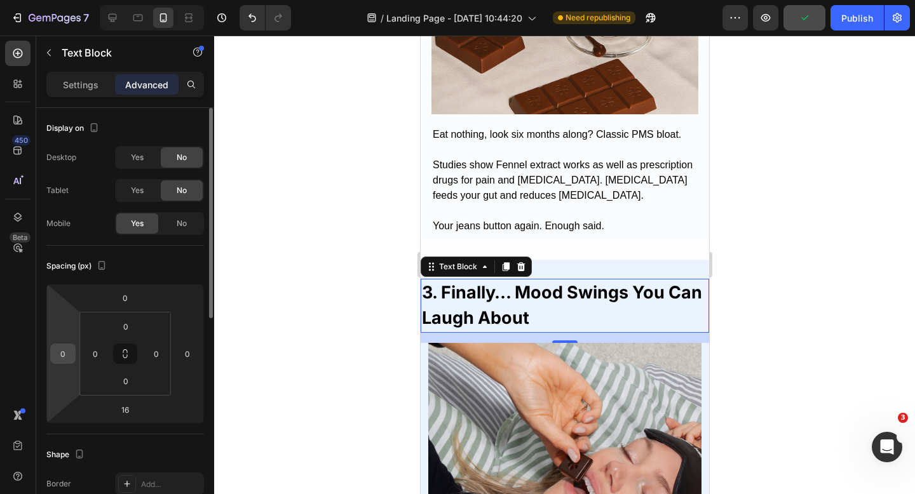
click at [50, 359] on div "0" at bounding box center [62, 354] width 25 height 20
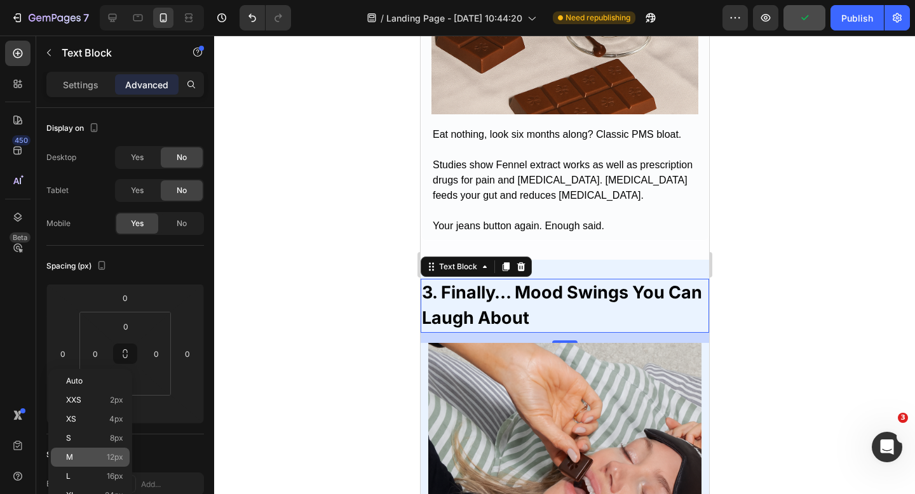
click at [89, 458] on p "M 12px" at bounding box center [94, 457] width 57 height 9
type input "12"
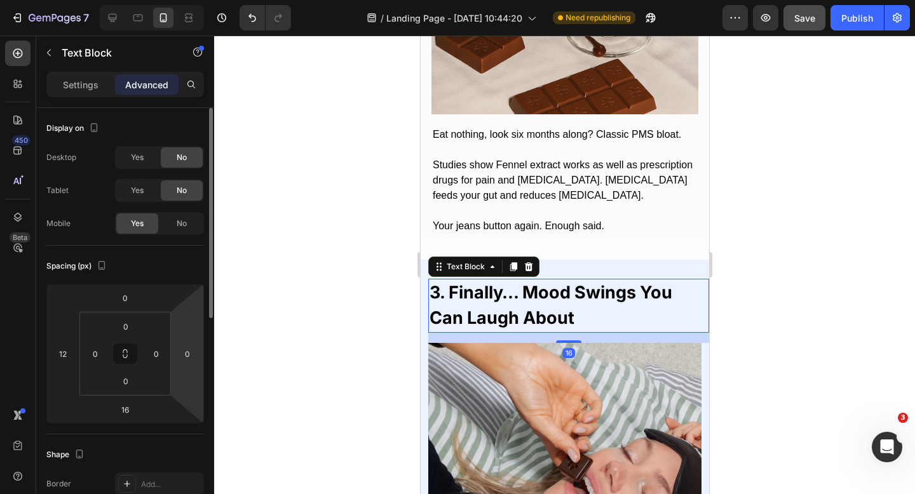
click at [189, 0] on html "7 Version history / Landing Page - [DATE] 10:44:20 Need republishing Preview Sa…" at bounding box center [457, 0] width 915 height 0
click at [189, 354] on input "0" at bounding box center [187, 353] width 19 height 19
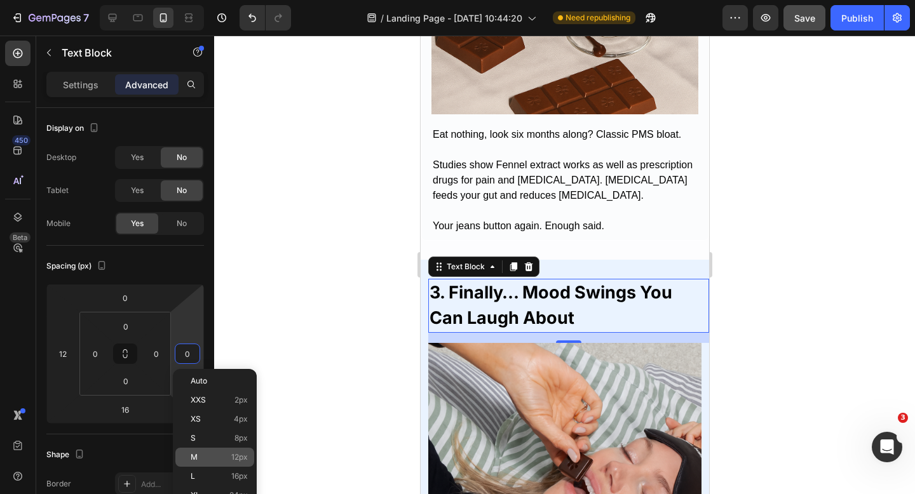
click at [219, 456] on p "M 12px" at bounding box center [219, 457] width 57 height 9
type input "12"
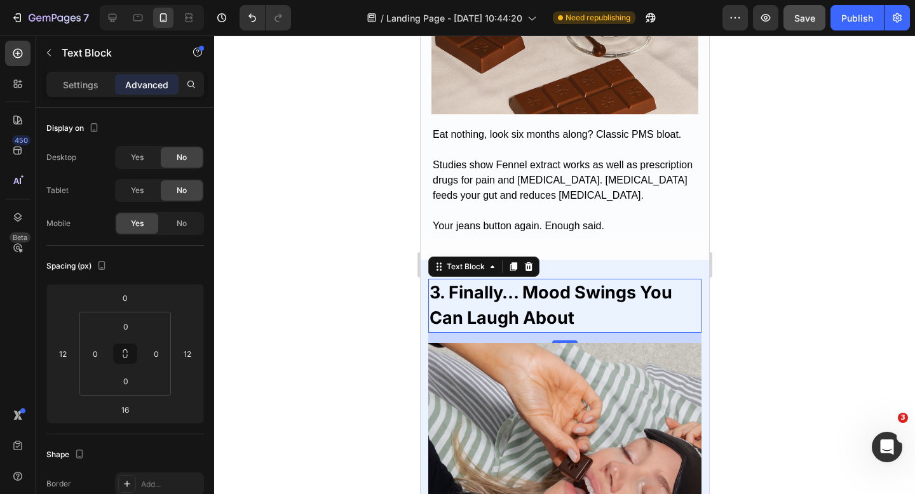
click at [327, 360] on div at bounding box center [564, 265] width 701 height 459
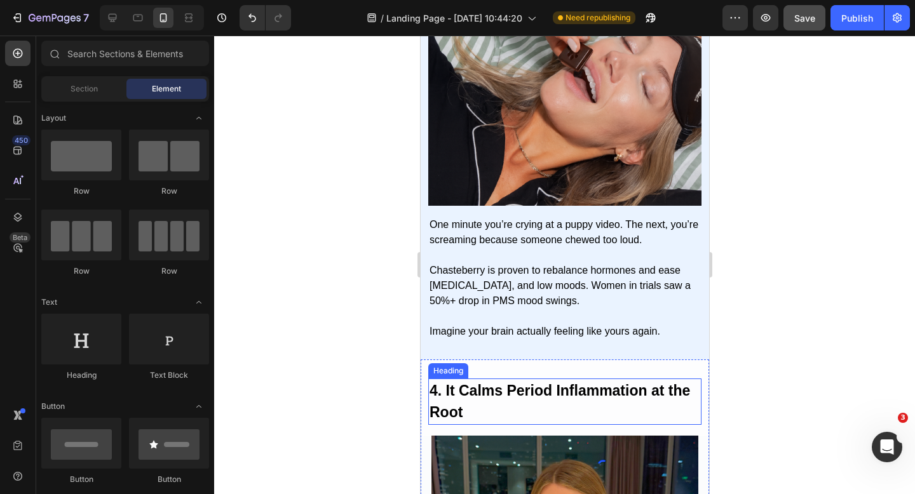
scroll to position [1515, 0]
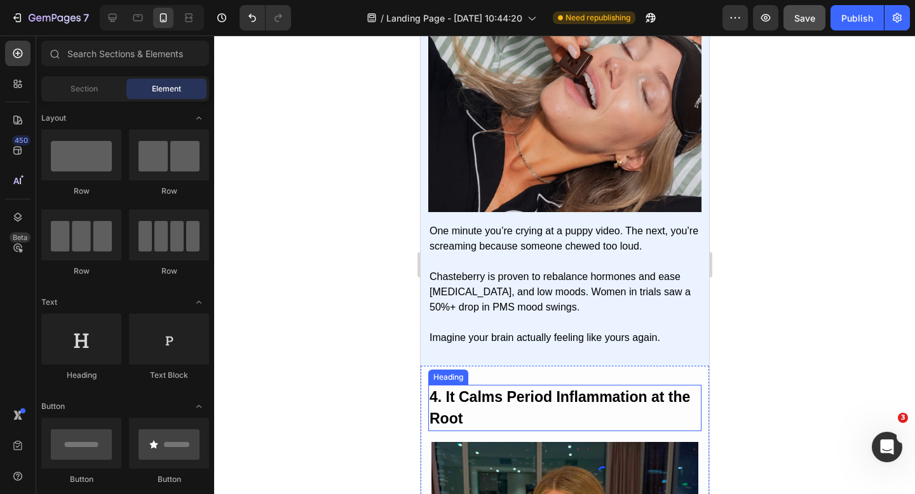
click at [512, 397] on strong "4. It Calms Period Inflammation at the Root" at bounding box center [559, 408] width 261 height 39
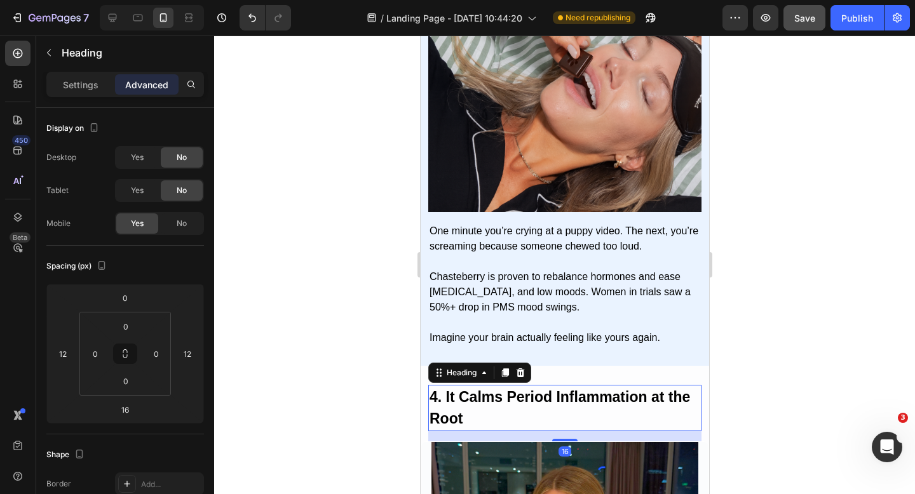
click at [81, 97] on div "Settings Advanced" at bounding box center [125, 84] width 158 height 25
click at [81, 90] on p "Settings" at bounding box center [81, 84] width 36 height 13
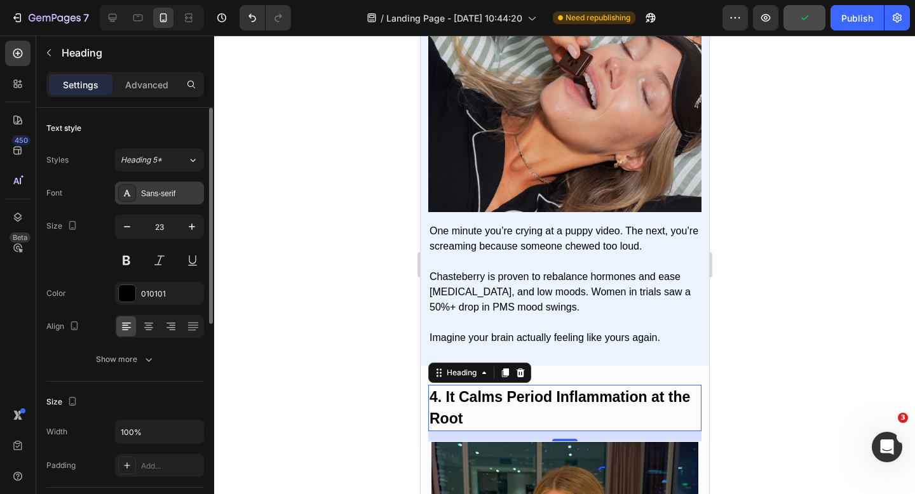
click at [170, 191] on div "Sans-serif" at bounding box center [171, 193] width 60 height 11
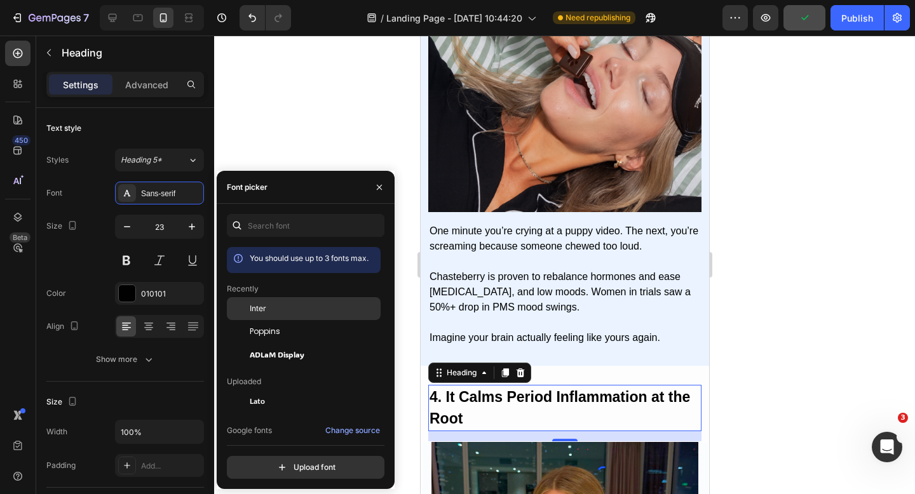
click at [271, 390] on div "Inter" at bounding box center [304, 401] width 154 height 23
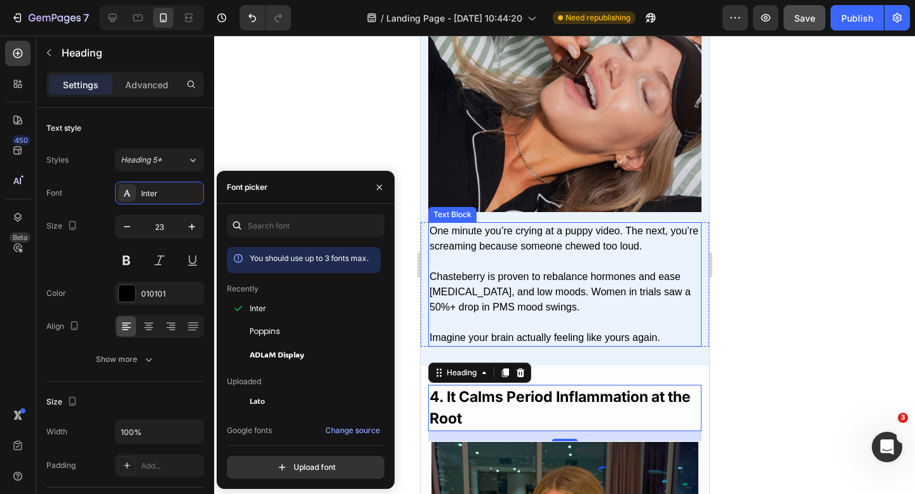
click at [421, 323] on div "3. Finally… Mood Swings You Can Laugh About Text Block One minute you’re crying…" at bounding box center [564, 284] width 288 height 125
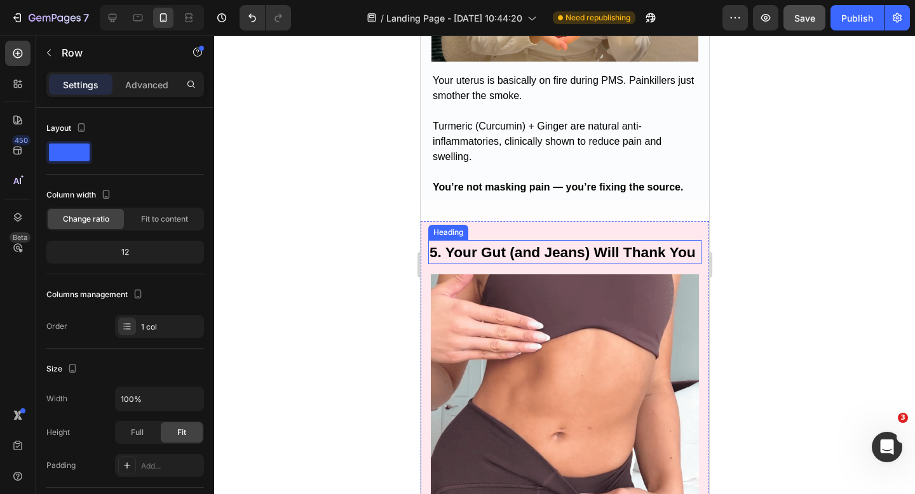
scroll to position [2175, 0]
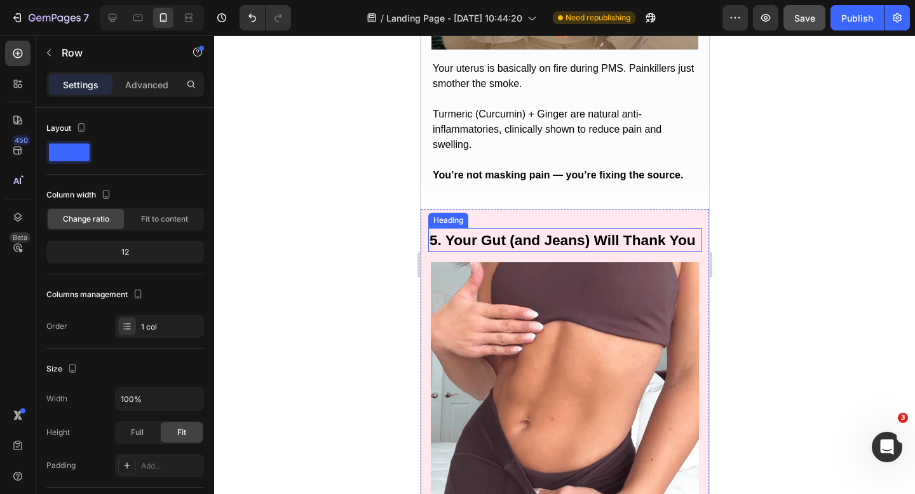
click at [510, 238] on strong "5. Your Gut (and Jeans) Will Thank You" at bounding box center [562, 240] width 266 height 17
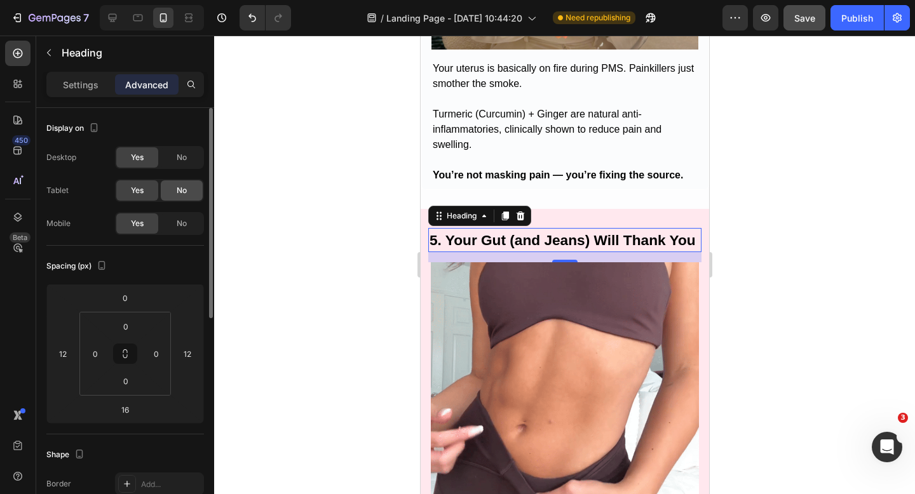
click at [189, 191] on div "No" at bounding box center [182, 190] width 42 height 20
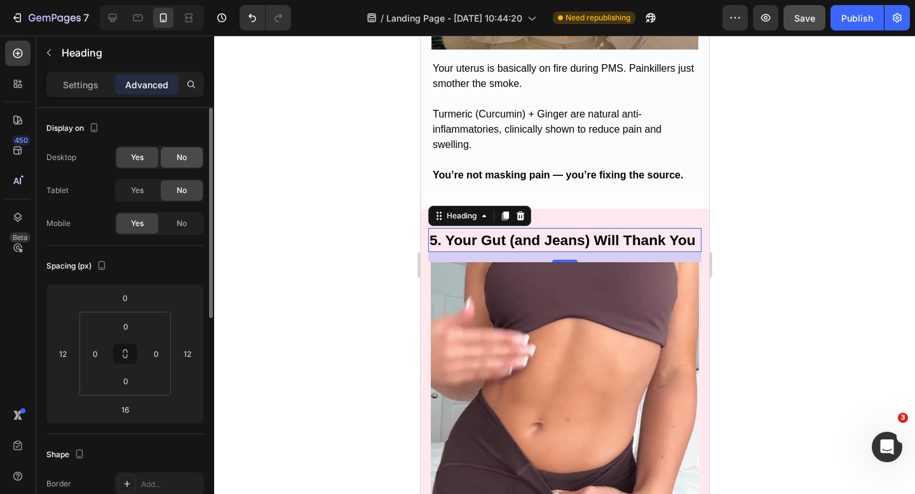
click at [189, 156] on div "No" at bounding box center [182, 157] width 42 height 20
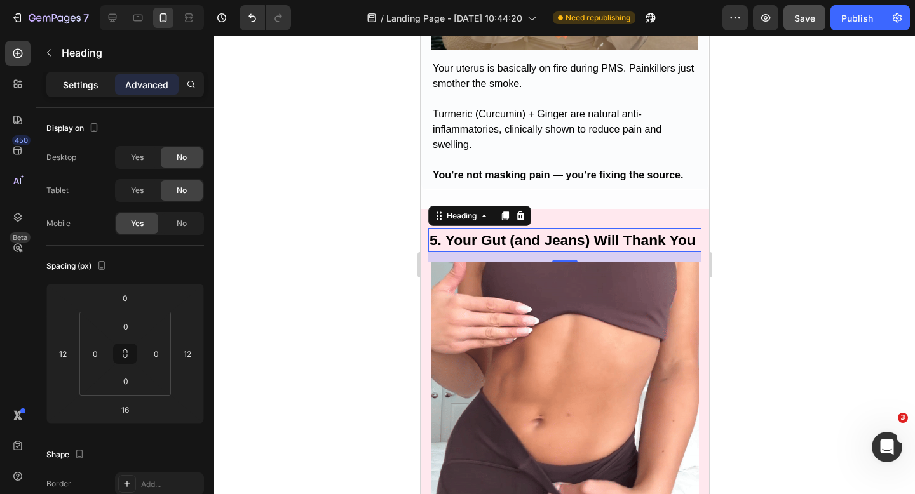
click at [103, 84] on div "Settings" at bounding box center [81, 84] width 64 height 20
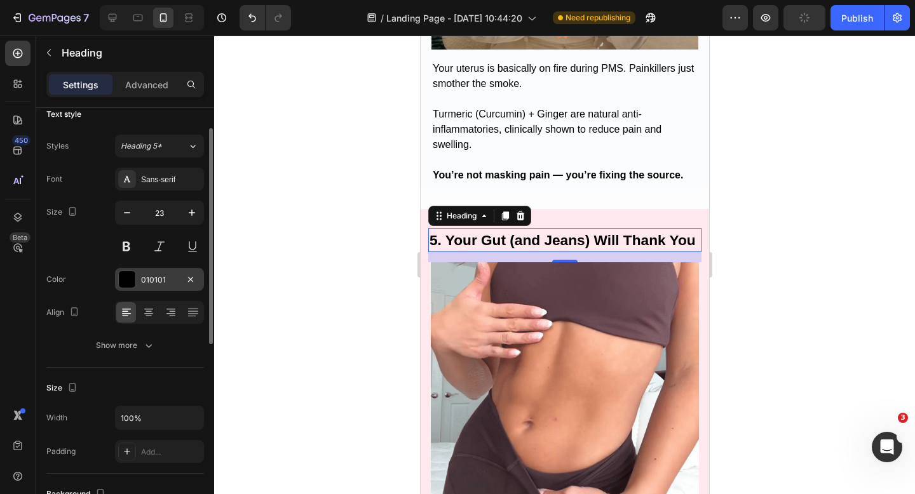
scroll to position [0, 0]
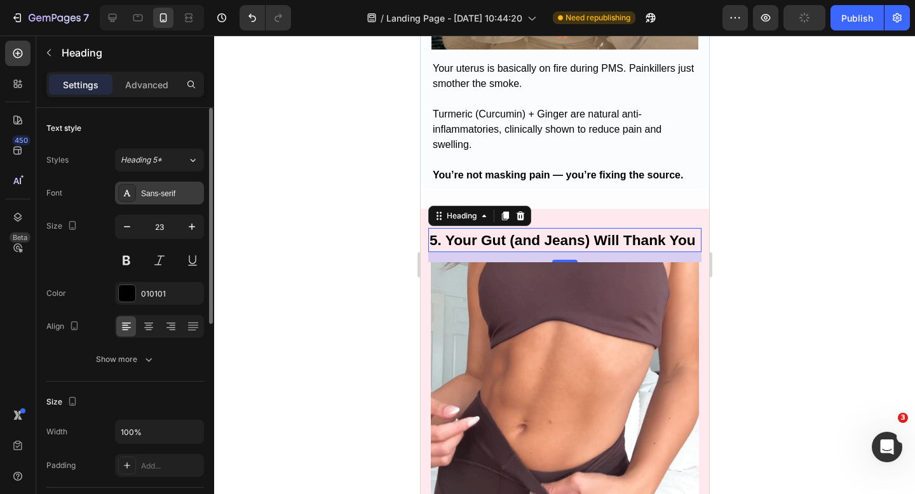
click at [157, 194] on div "Sans-serif" at bounding box center [171, 193] width 60 height 11
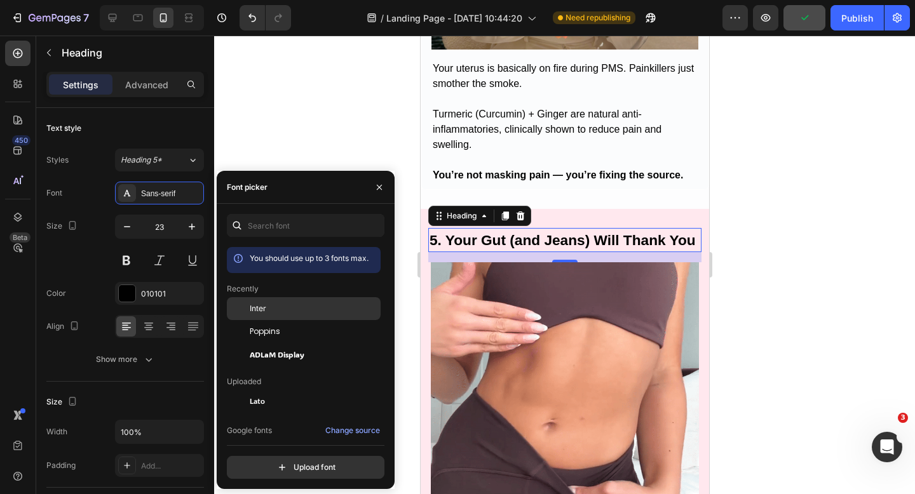
click at [281, 306] on div "Inter" at bounding box center [314, 308] width 128 height 11
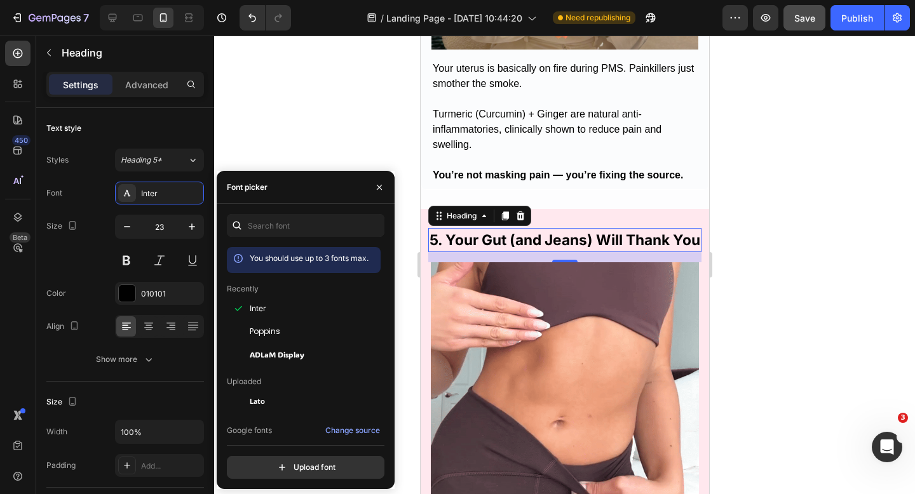
click at [304, 137] on div at bounding box center [564, 265] width 701 height 459
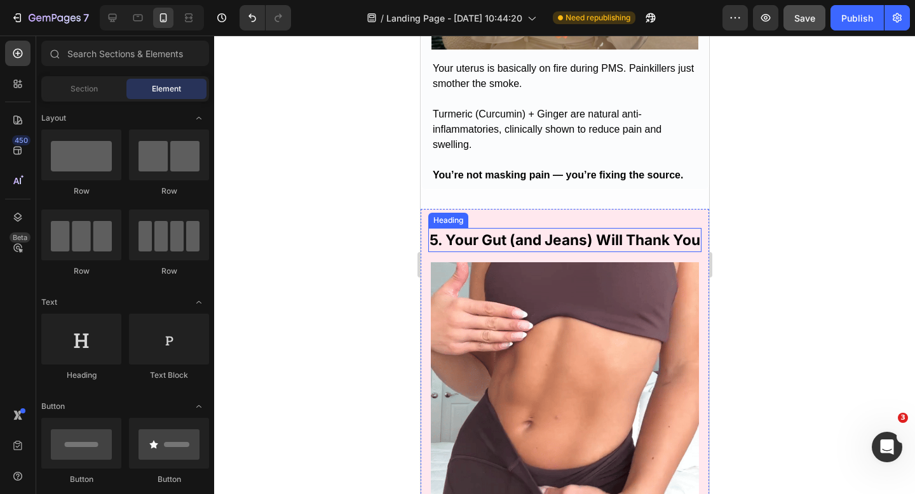
click at [492, 231] on strong "5. Your Gut (and Jeans) Will Thank You" at bounding box center [564, 239] width 271 height 17
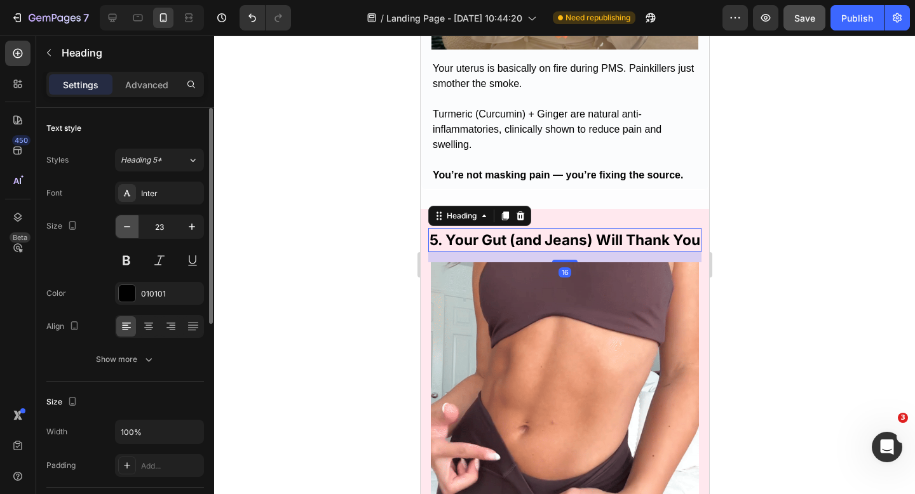
click at [124, 226] on icon "button" at bounding box center [127, 226] width 13 height 13
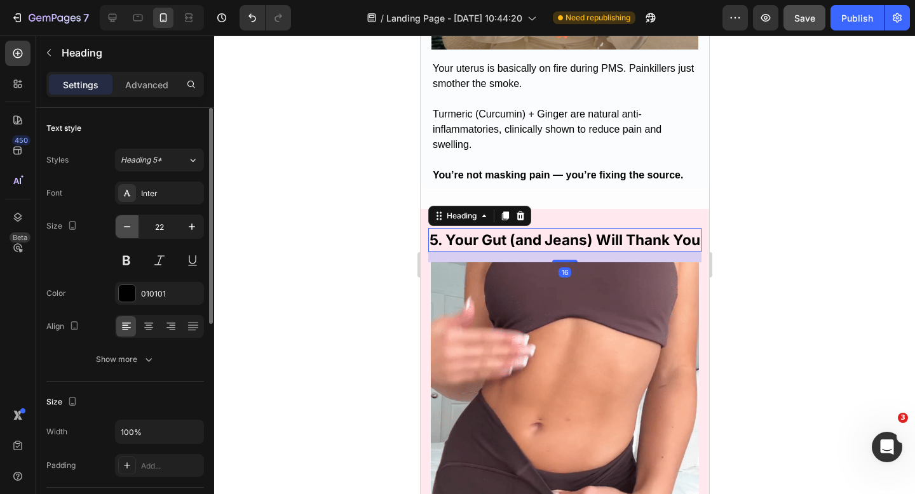
click at [124, 226] on icon "button" at bounding box center [127, 226] width 13 height 13
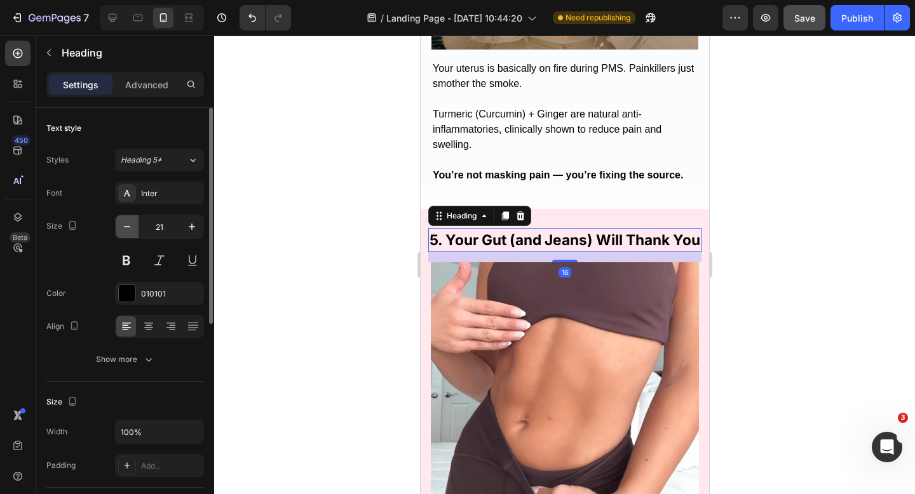
click at [124, 226] on icon "button" at bounding box center [127, 226] width 13 height 13
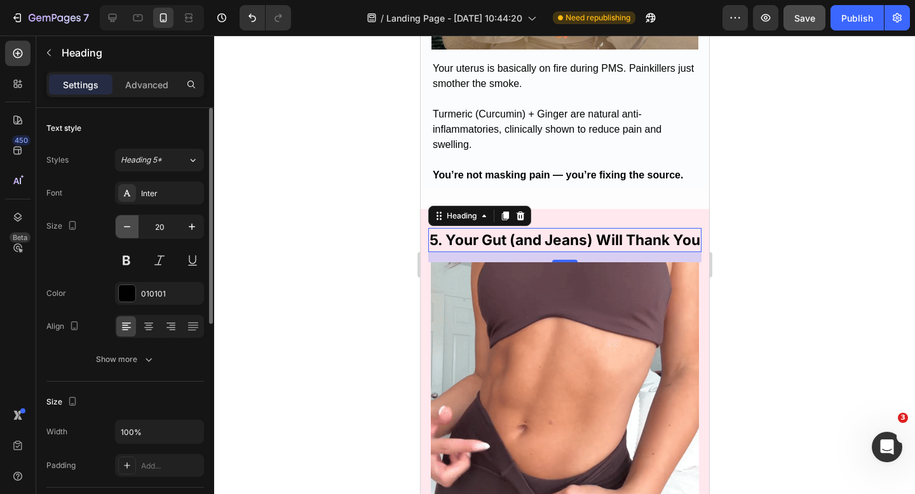
click at [124, 226] on icon "button" at bounding box center [127, 226] width 13 height 13
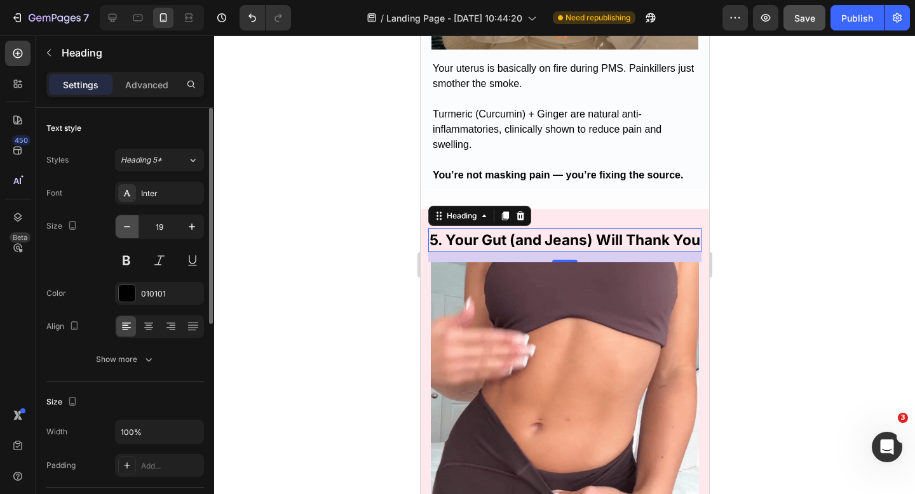
click at [124, 226] on icon "button" at bounding box center [127, 226] width 13 height 13
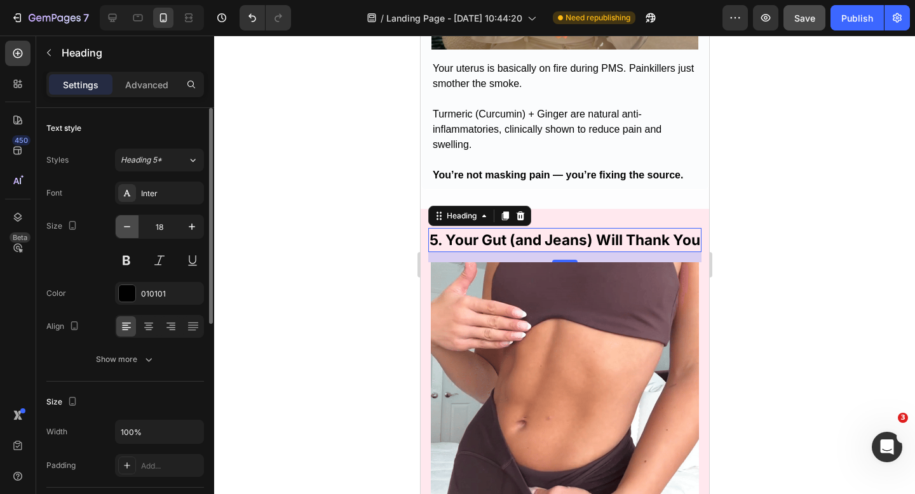
click at [124, 226] on icon "button" at bounding box center [127, 226] width 13 height 13
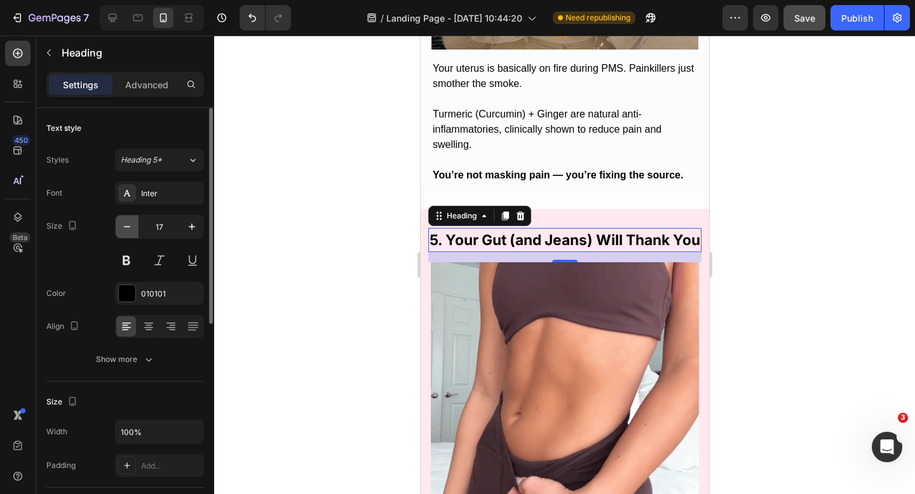
click at [124, 226] on icon "button" at bounding box center [127, 226] width 13 height 13
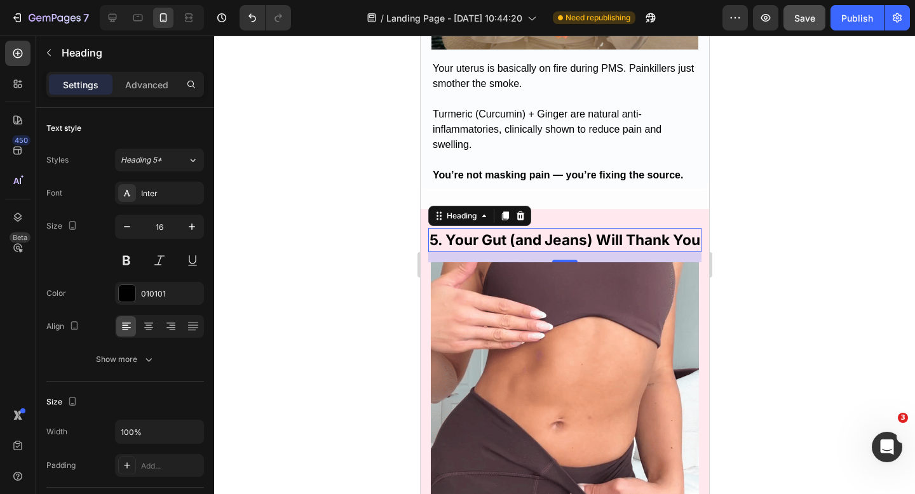
click at [533, 252] on h2 "5. Your Gut (and Jeans) Will Thank You" at bounding box center [564, 240] width 273 height 24
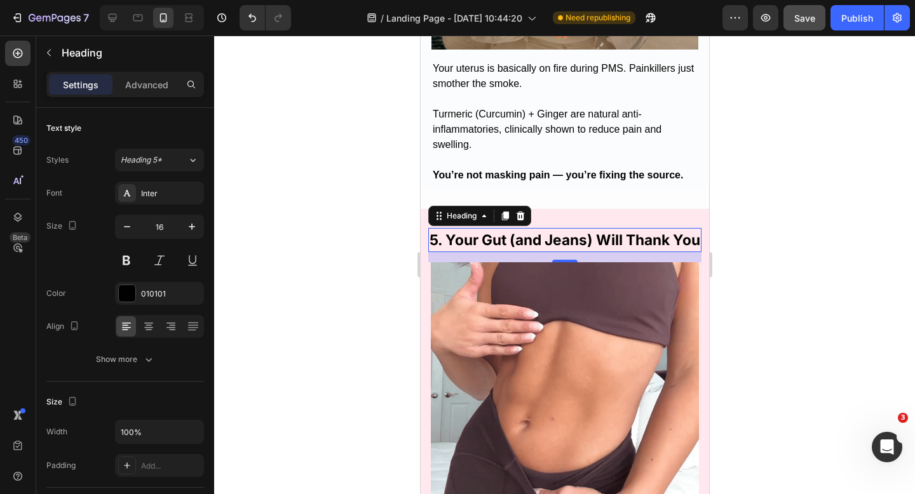
click at [533, 251] on p "5. Your Gut (and Jeans) Will Thank You" at bounding box center [564, 240] width 271 height 22
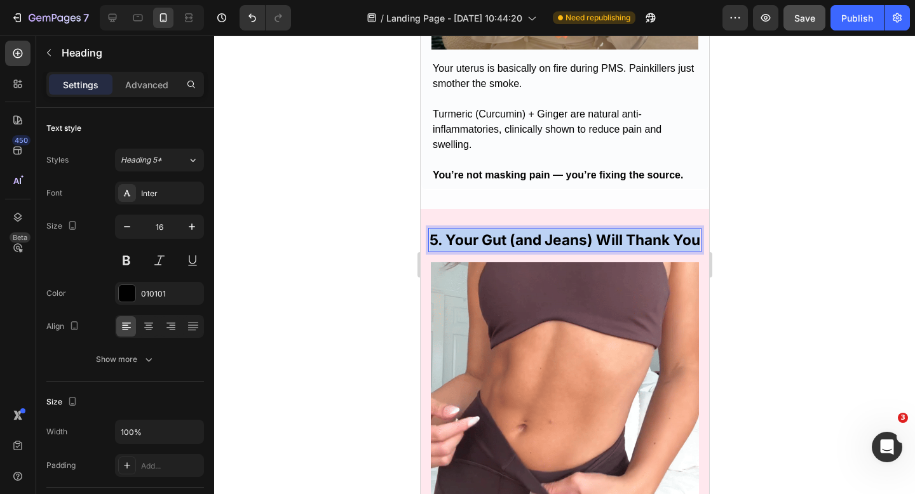
click at [528, 241] on strong "5. Your Gut (and Jeans) Will Thank You" at bounding box center [564, 239] width 271 height 17
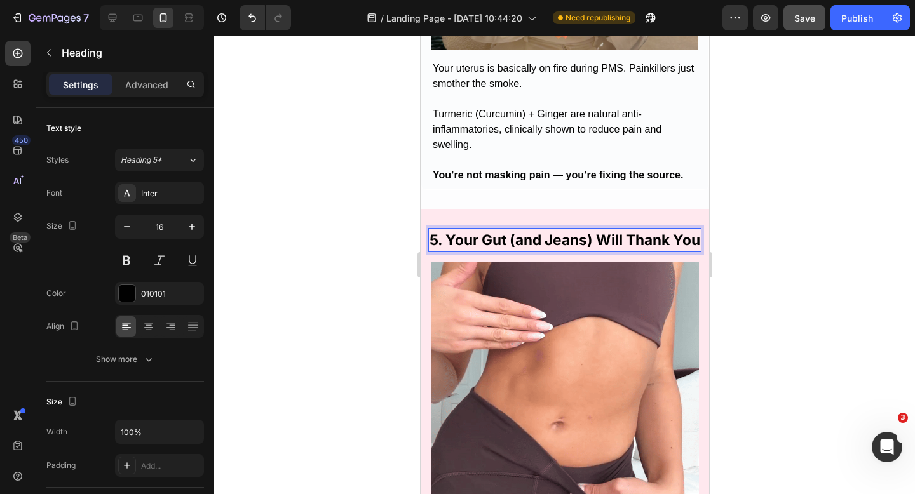
click at [528, 241] on strong "5. Your Gut (and Jeans) Will Thank You" at bounding box center [564, 239] width 271 height 17
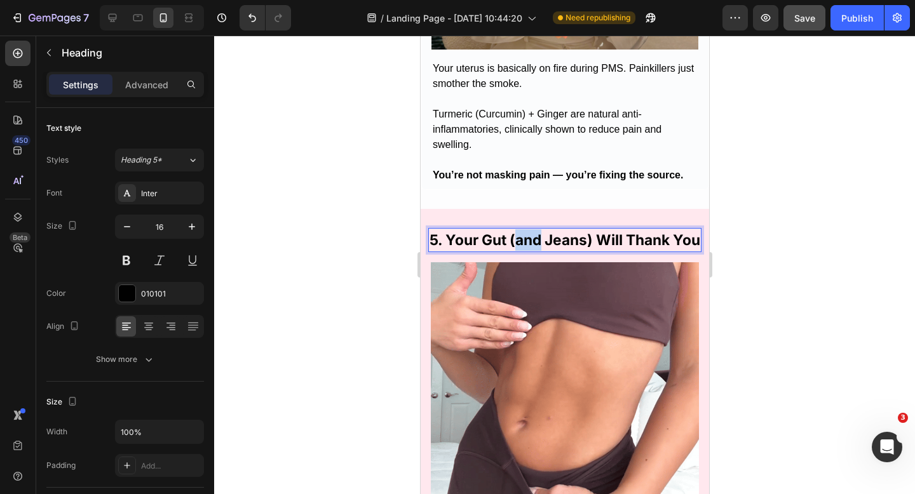
click at [528, 241] on strong "5. Your Gut (and Jeans) Will Thank You" at bounding box center [564, 239] width 271 height 17
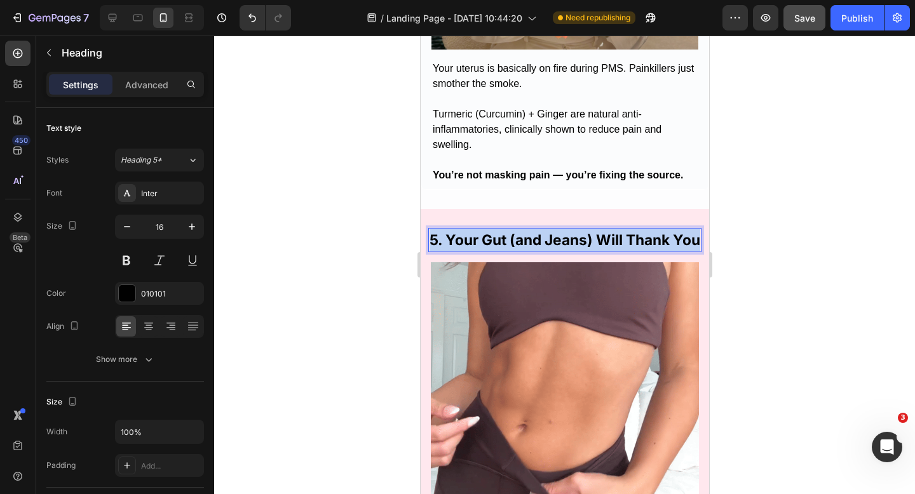
click at [528, 241] on strong "5. Your Gut (and Jeans) Will Thank You" at bounding box center [564, 239] width 271 height 17
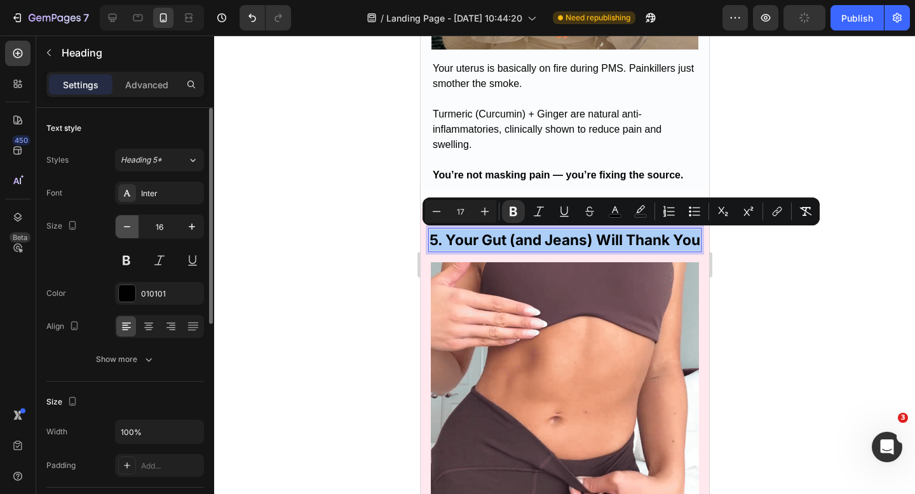
click at [132, 224] on icon "button" at bounding box center [127, 226] width 13 height 13
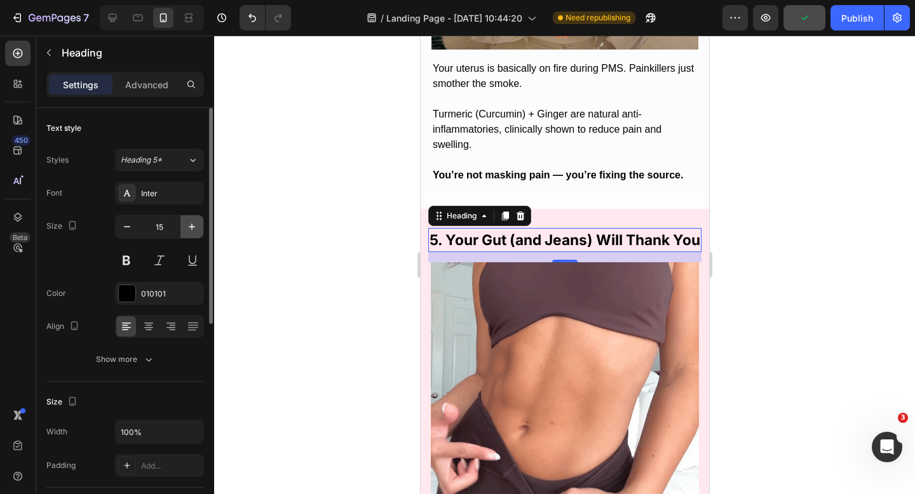
click at [198, 224] on button "button" at bounding box center [191, 226] width 23 height 23
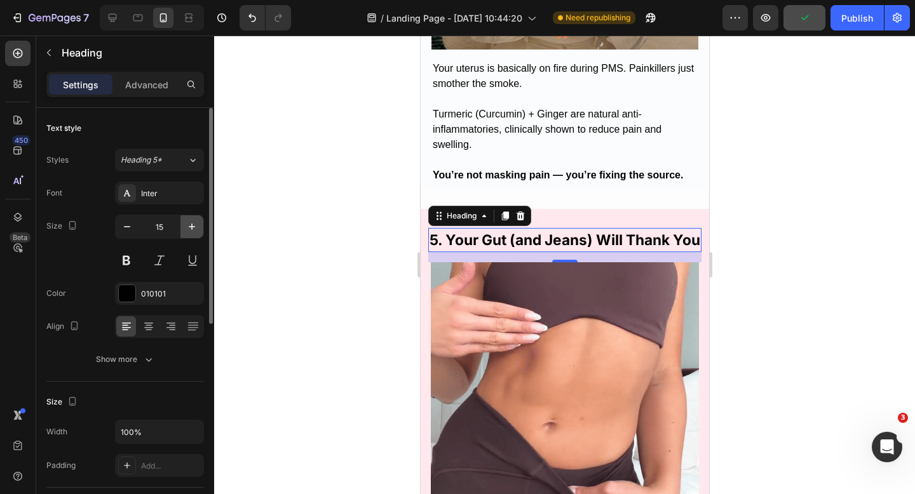
click at [198, 224] on button "button" at bounding box center [191, 226] width 23 height 23
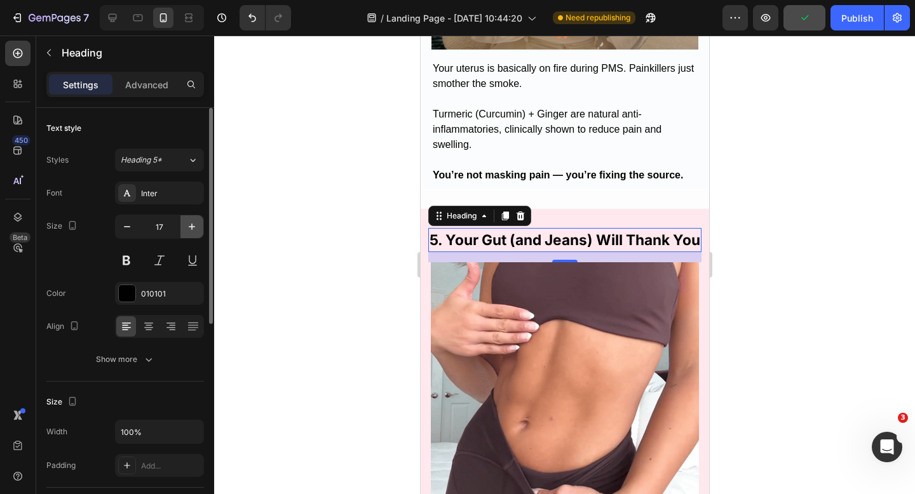
click at [198, 224] on button "button" at bounding box center [191, 226] width 23 height 23
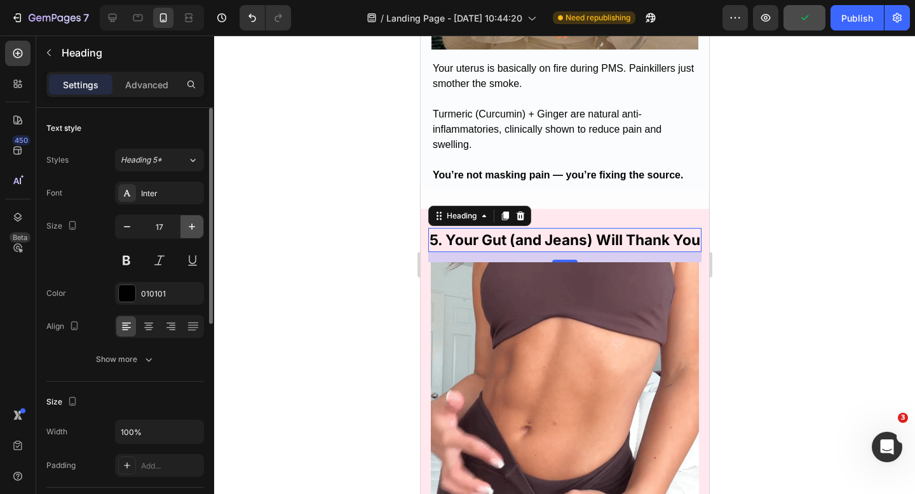
type input "18"
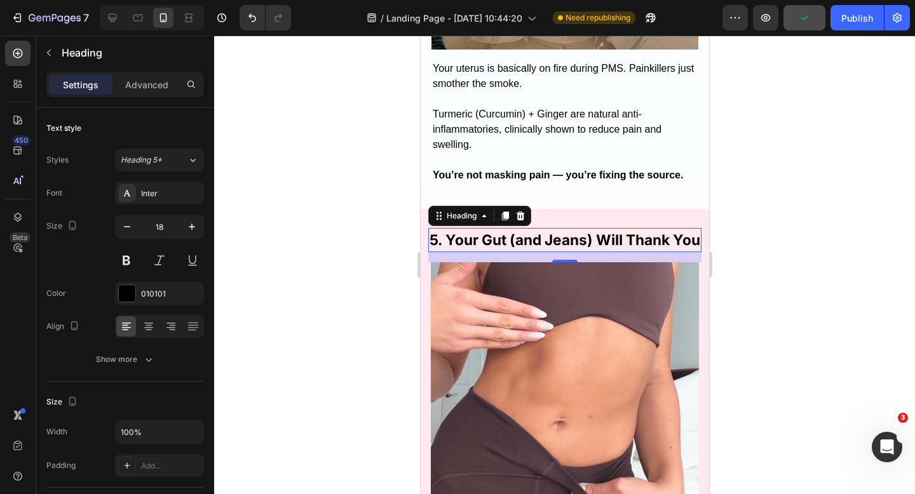
click at [524, 239] on strong "5. Your Gut (and Jeans) Will Thank You" at bounding box center [564, 239] width 271 height 17
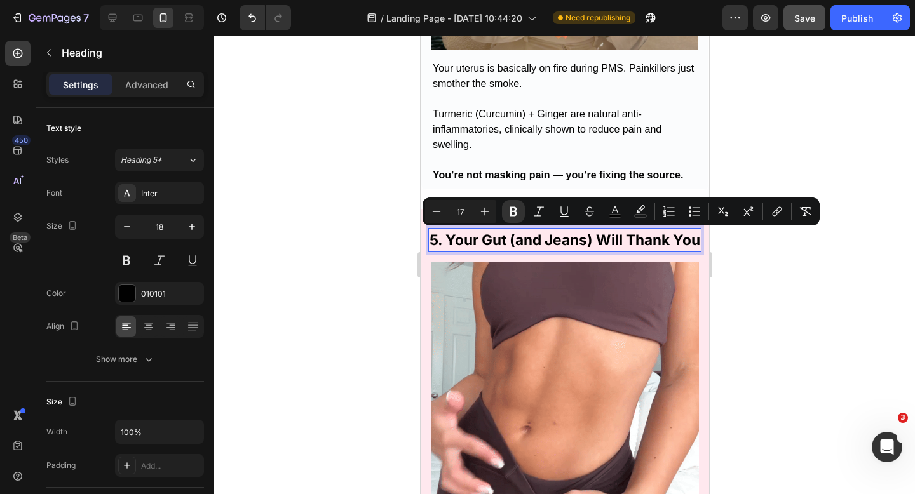
click at [754, 247] on div at bounding box center [564, 265] width 701 height 459
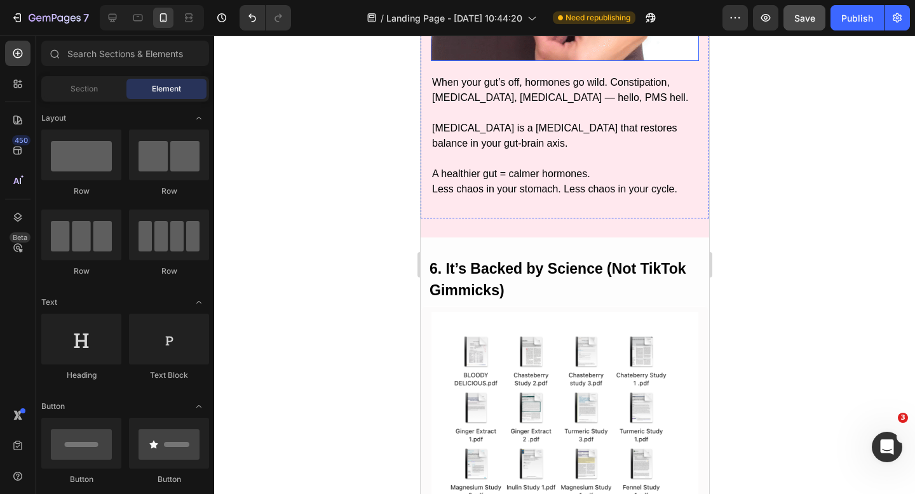
scroll to position [2658, 0]
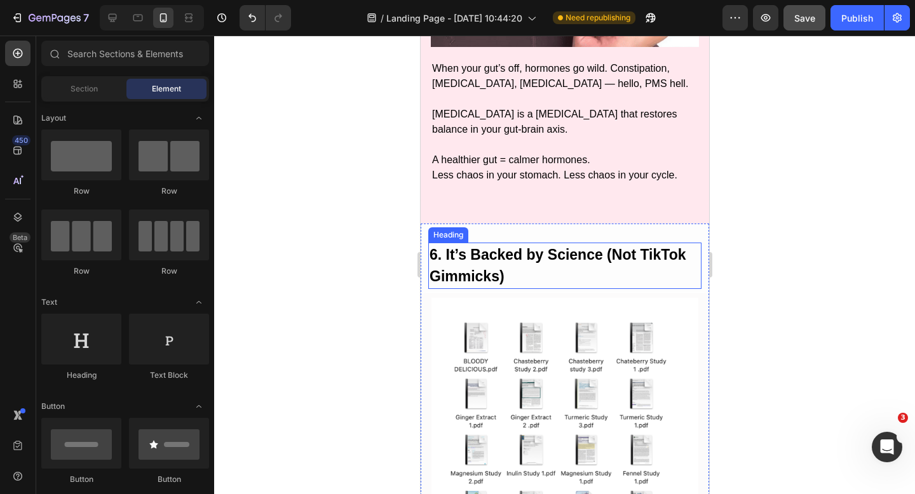
click at [567, 285] on h2 "6. It’s Backed by Science (Not TikTok Gimmicks)" at bounding box center [564, 266] width 273 height 46
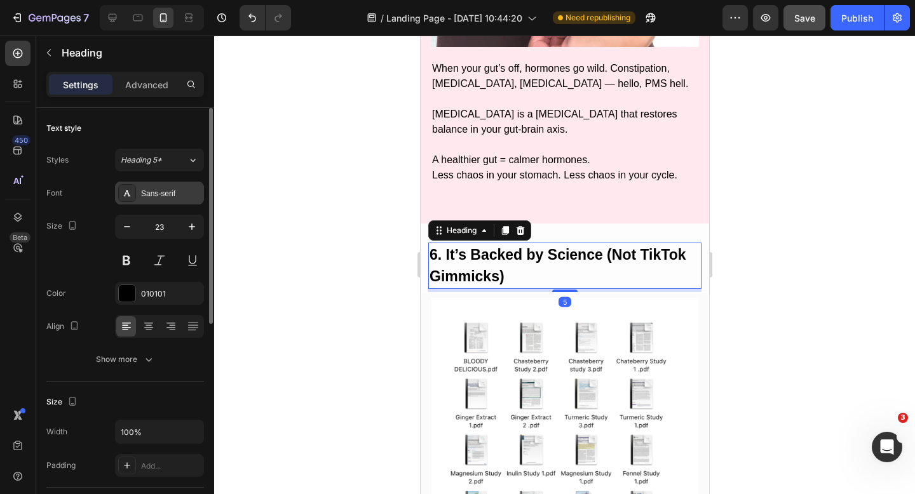
click at [151, 191] on div "Sans-serif" at bounding box center [171, 193] width 60 height 11
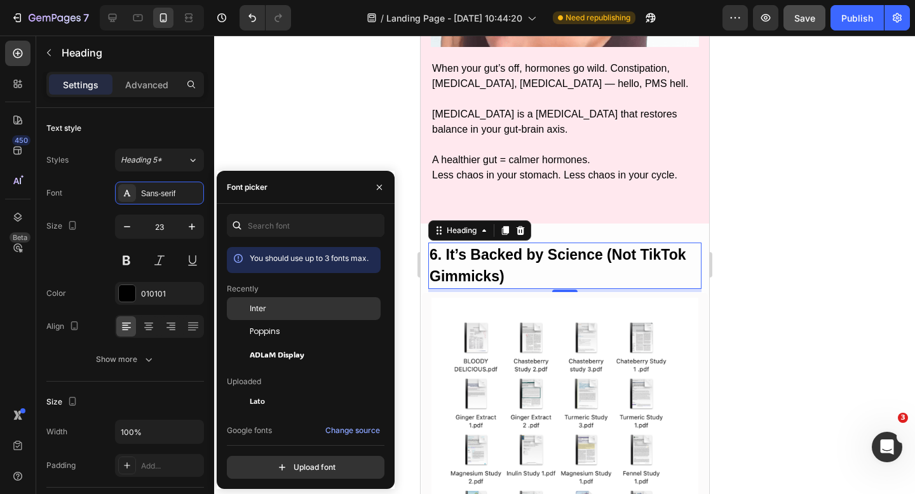
click at [271, 390] on div "Inter" at bounding box center [304, 401] width 154 height 23
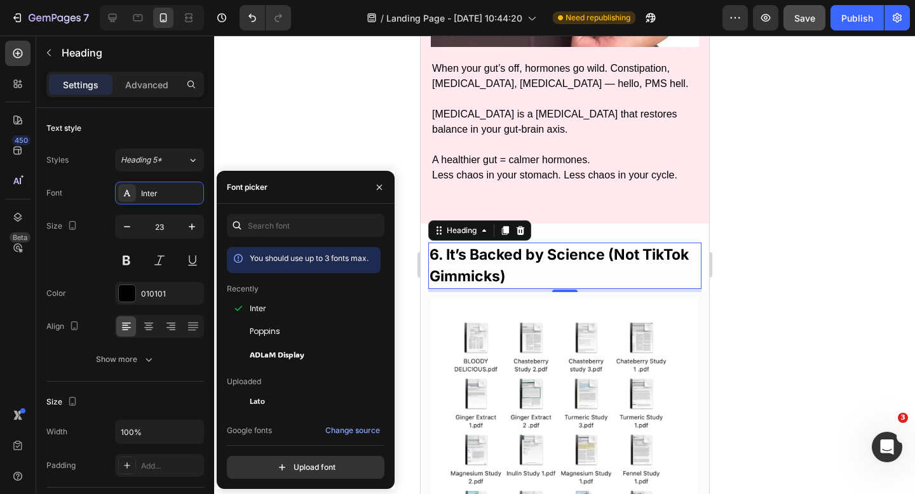
click at [311, 115] on div at bounding box center [564, 265] width 701 height 459
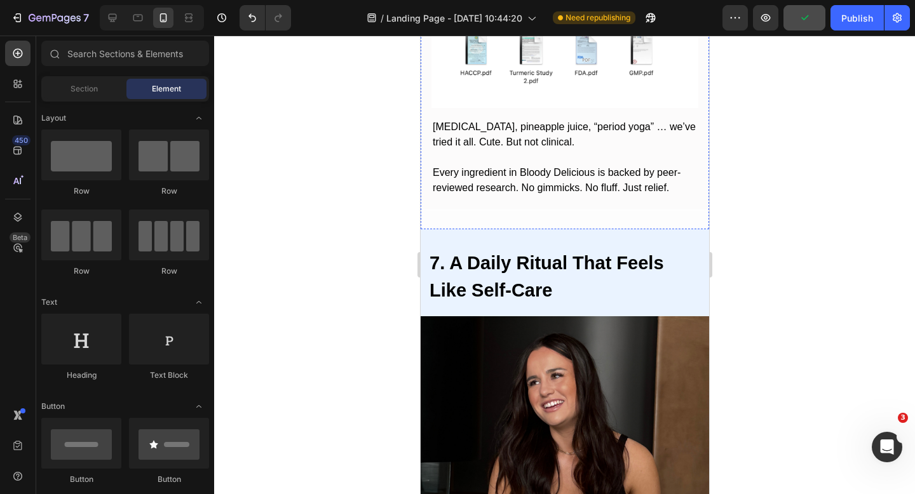
scroll to position [3175, 0]
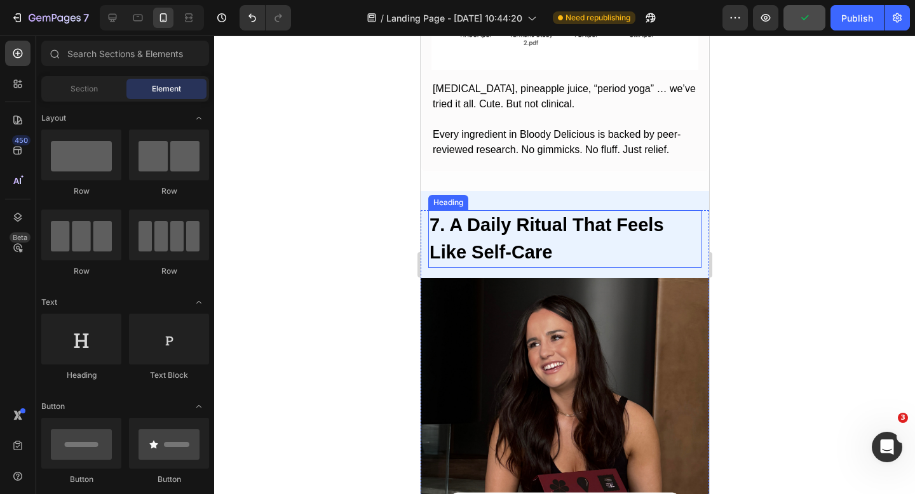
click at [518, 229] on strong "7. A Daily Ritual That Feels Like Self-Care" at bounding box center [546, 239] width 234 height 48
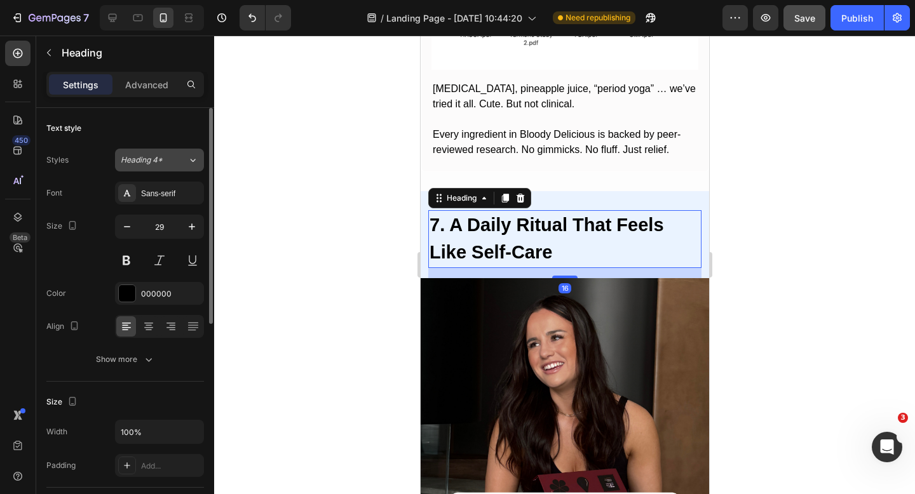
click at [147, 156] on span "Heading 4*" at bounding box center [142, 159] width 42 height 11
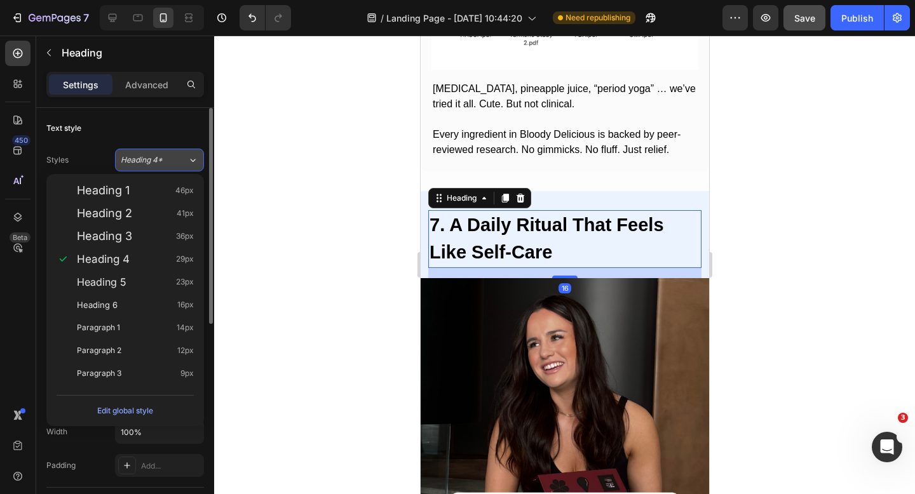
click at [147, 156] on span "Heading 4*" at bounding box center [142, 159] width 42 height 11
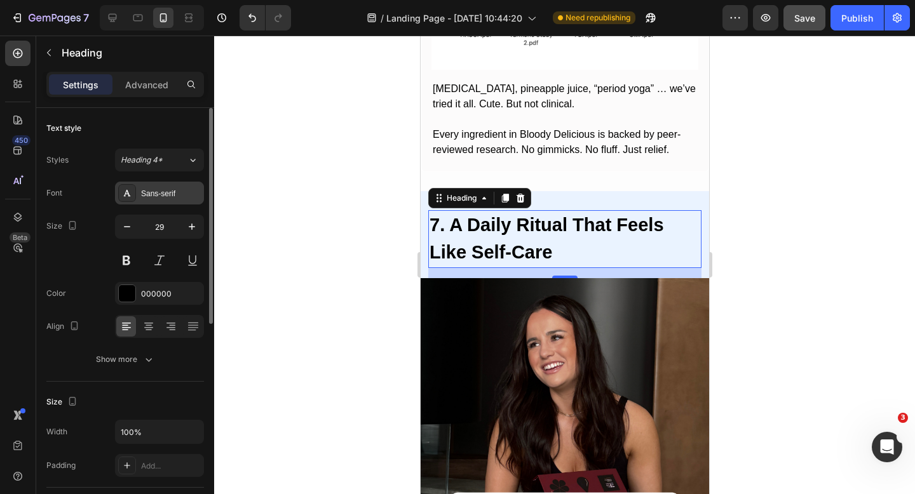
click at [153, 193] on div "Sans-serif" at bounding box center [171, 193] width 60 height 11
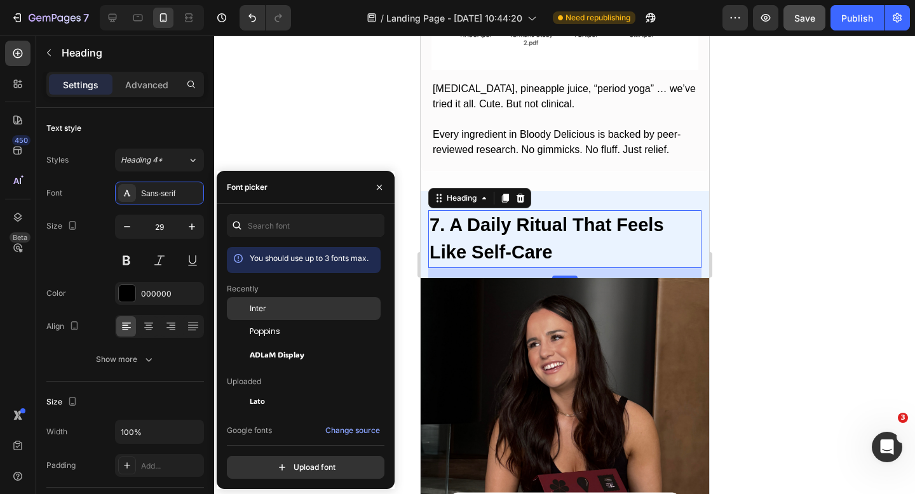
click at [263, 306] on span "Inter" at bounding box center [258, 308] width 17 height 11
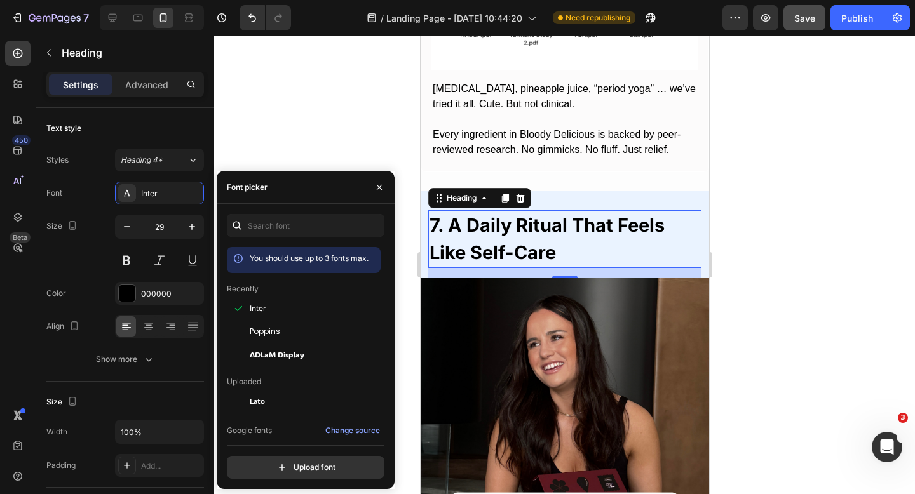
click at [845, 163] on div at bounding box center [564, 265] width 701 height 459
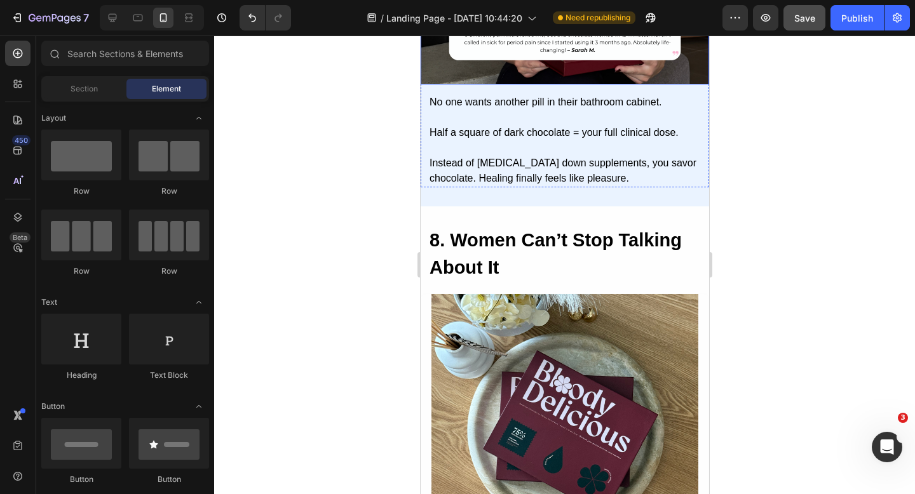
scroll to position [3702, 0]
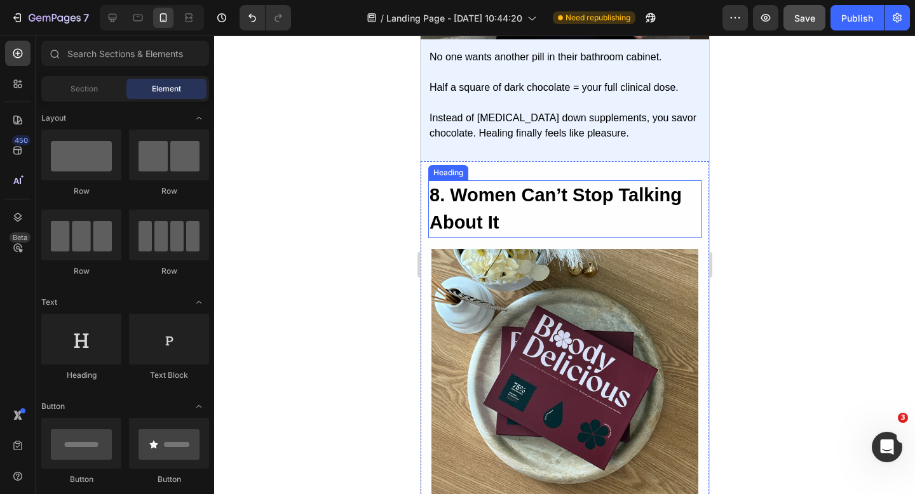
click at [576, 204] on strong "8. Women Can’t Stop Talking About It" at bounding box center [555, 209] width 252 height 48
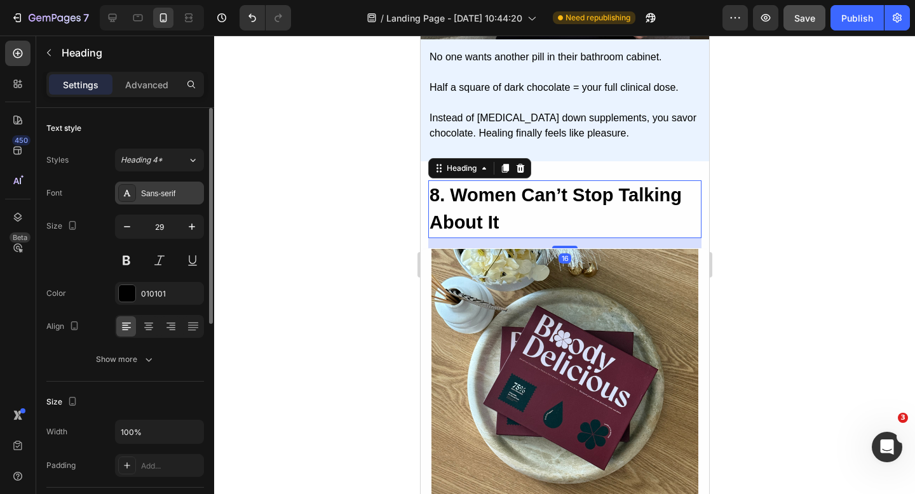
click at [156, 202] on div "Sans-serif" at bounding box center [159, 193] width 89 height 23
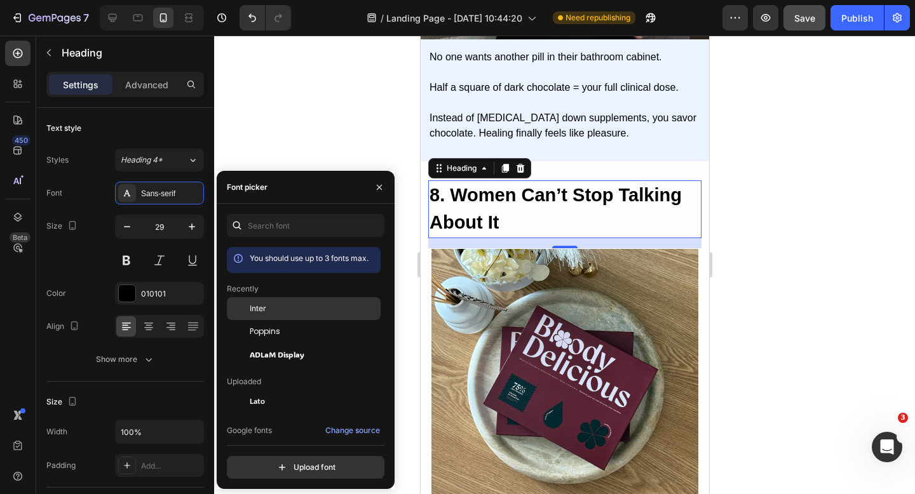
click at [264, 306] on span "Inter" at bounding box center [258, 308] width 17 height 11
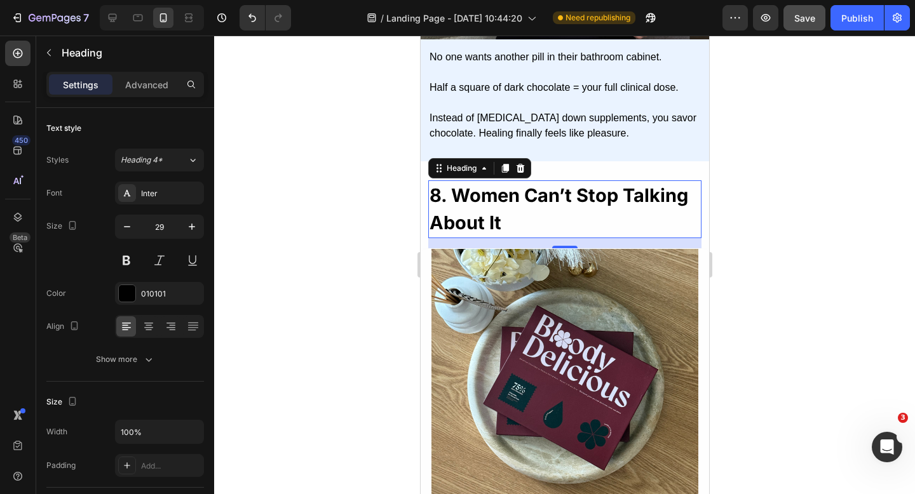
click at [302, 120] on div at bounding box center [564, 265] width 701 height 459
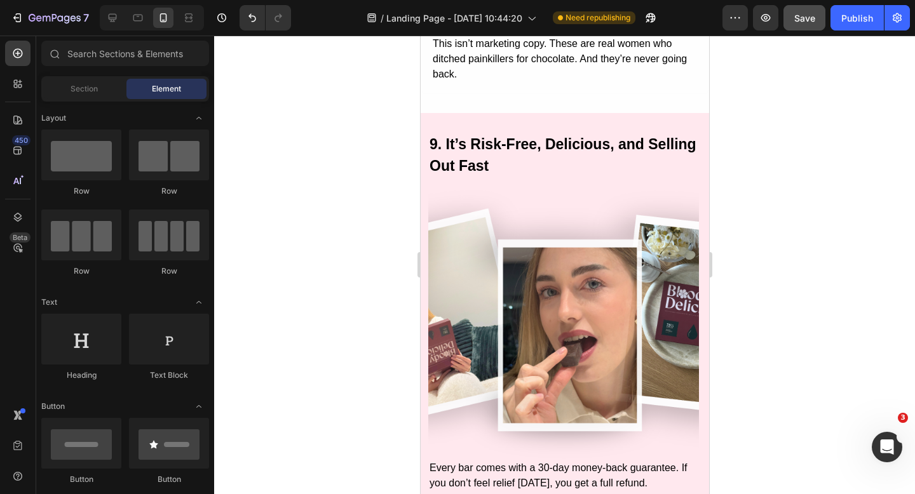
scroll to position [4213, 0]
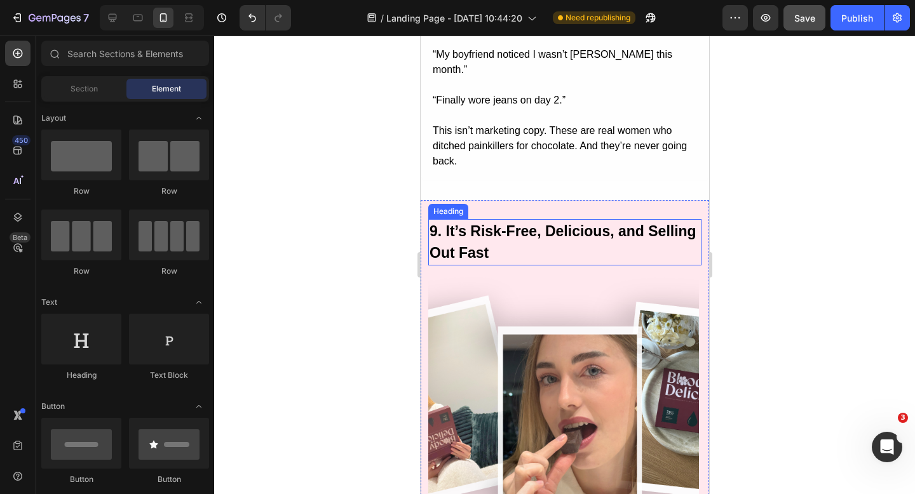
click at [499, 219] on h2 "9. It’s Risk-Free, Delicious, and Selling Out Fast" at bounding box center [564, 242] width 273 height 46
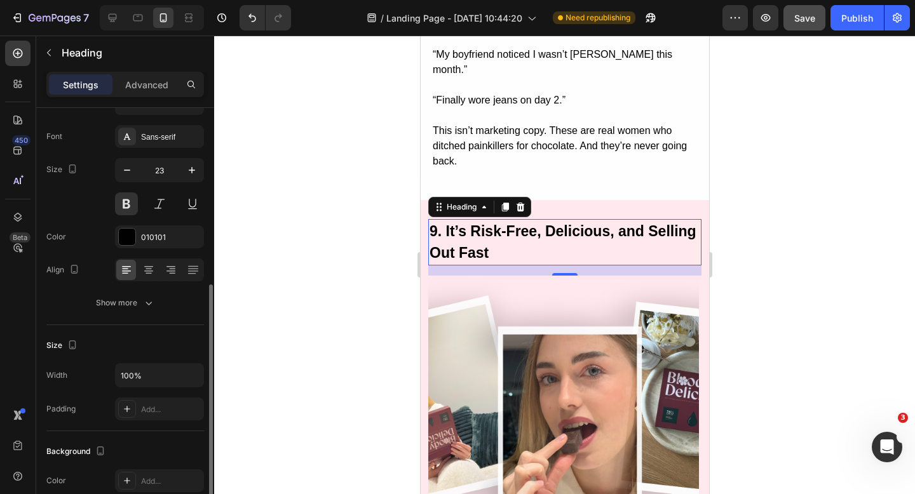
scroll to position [0, 0]
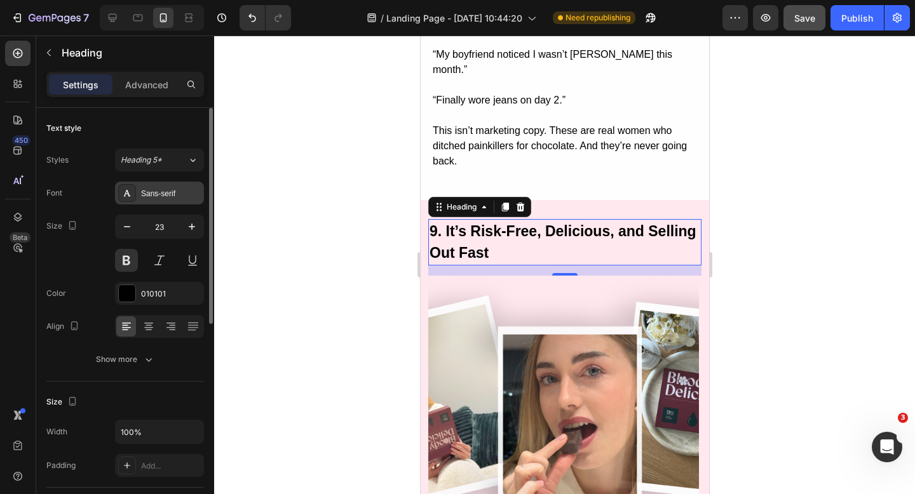
click at [167, 194] on div "Sans-serif" at bounding box center [171, 193] width 60 height 11
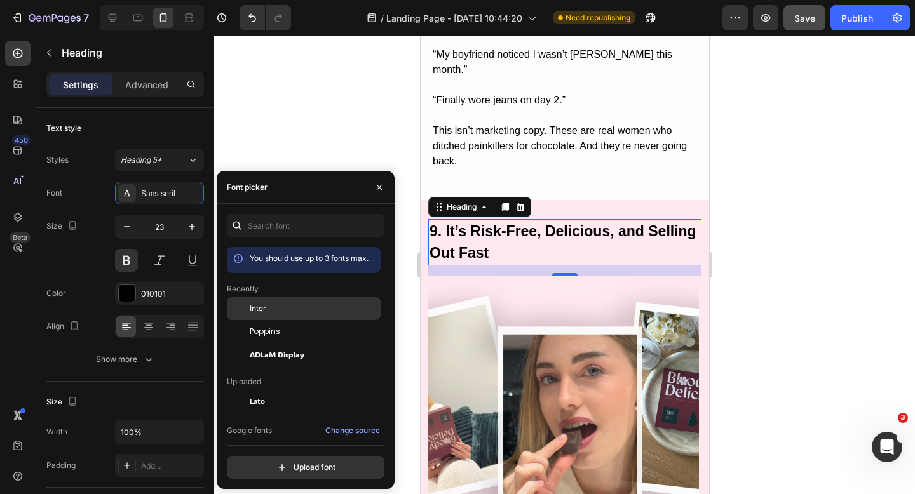
click at [268, 390] on div "Inter" at bounding box center [304, 401] width 154 height 23
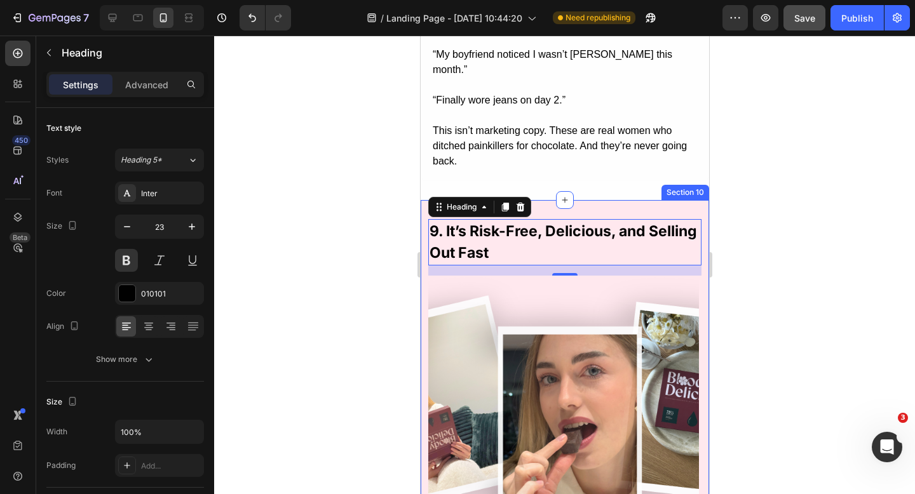
click at [723, 227] on div at bounding box center [564, 265] width 701 height 459
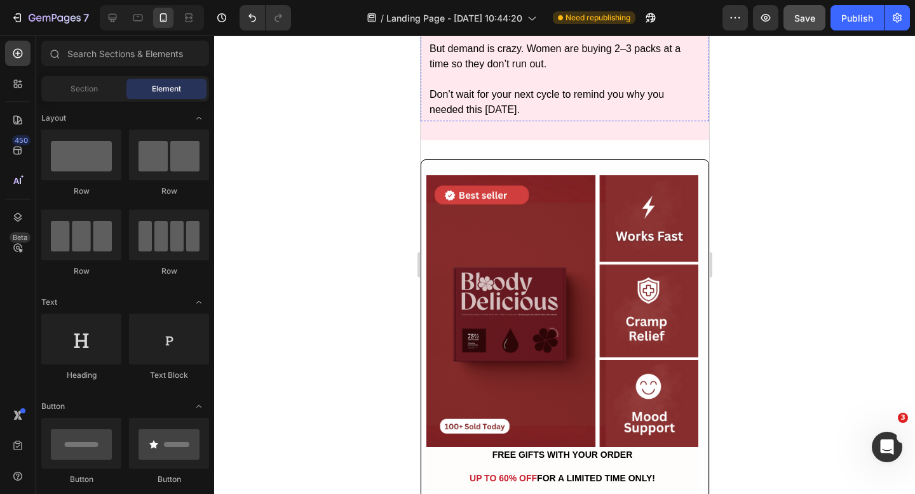
scroll to position [4747, 0]
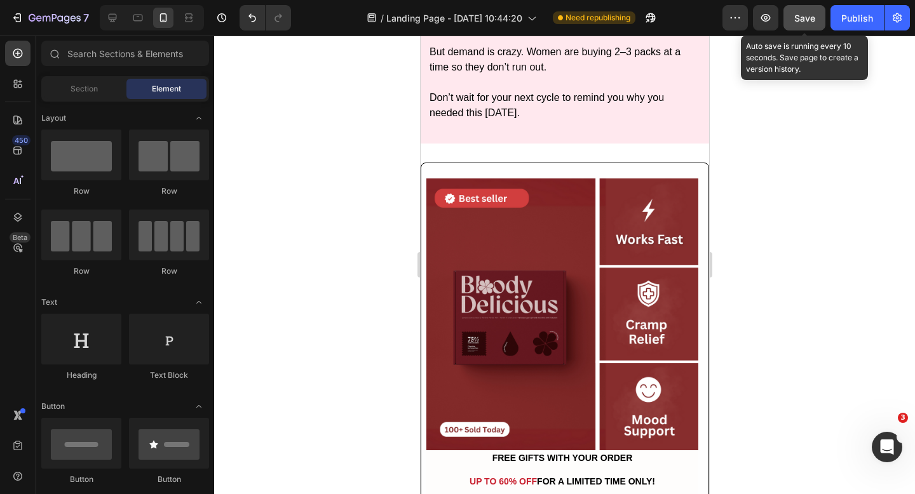
click at [804, 14] on span "Save" at bounding box center [804, 18] width 21 height 11
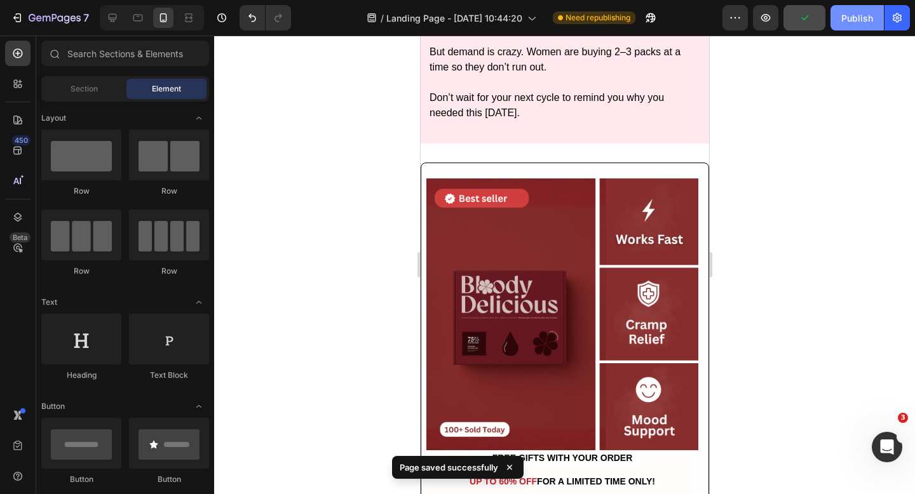
click at [856, 16] on div "Publish" at bounding box center [857, 17] width 32 height 13
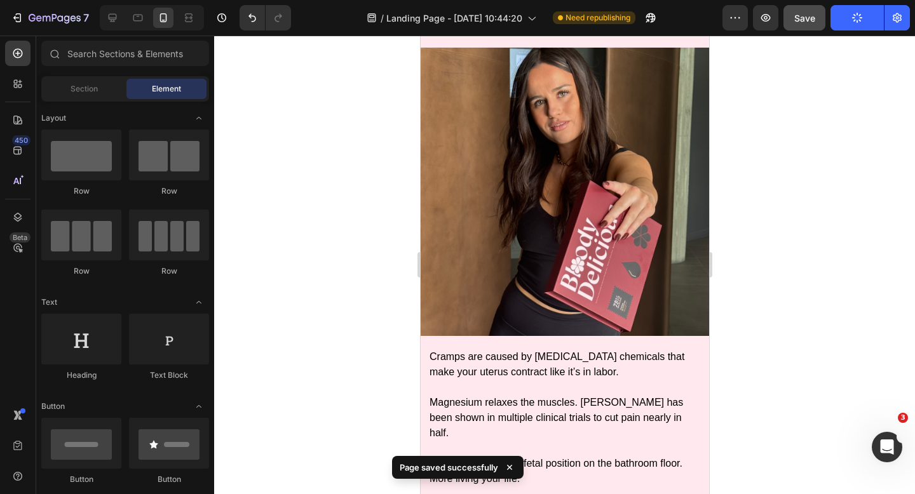
scroll to position [0, 0]
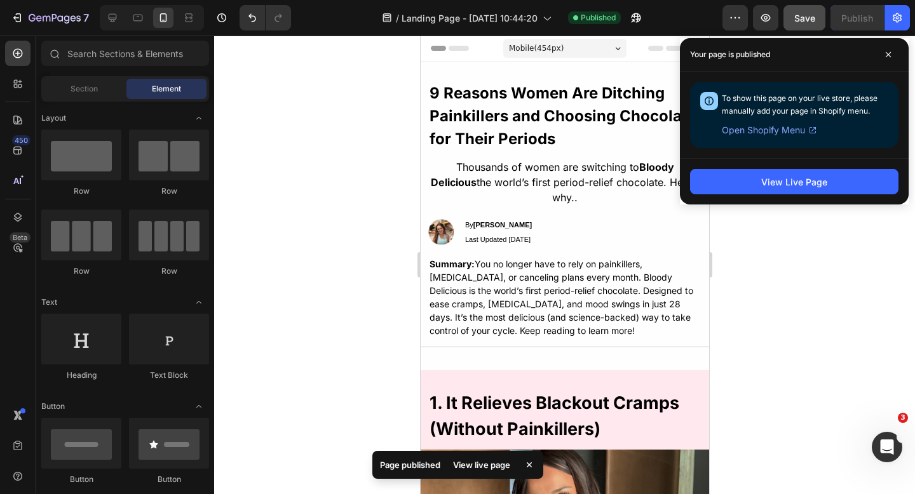
click at [623, 22] on div at bounding box center [635, 17] width 28 height 25
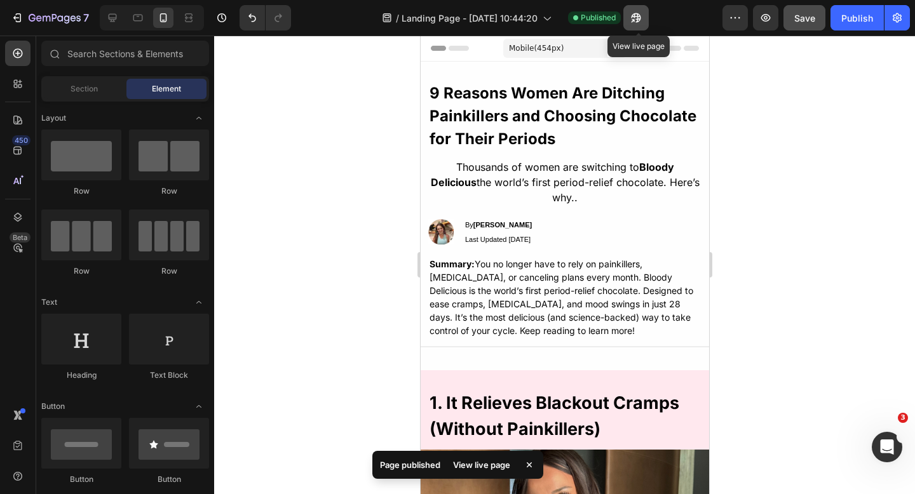
click at [646, 20] on button "button" at bounding box center [635, 17] width 25 height 25
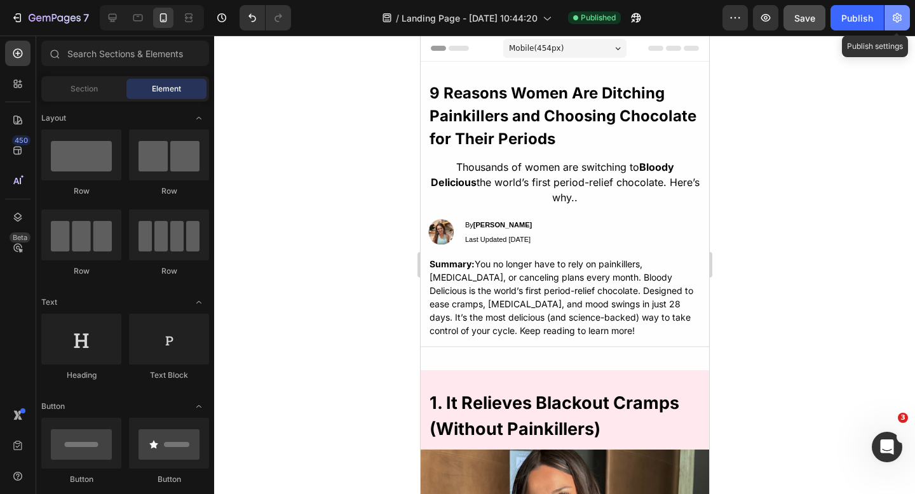
click at [891, 15] on icon "button" at bounding box center [897, 17] width 13 height 13
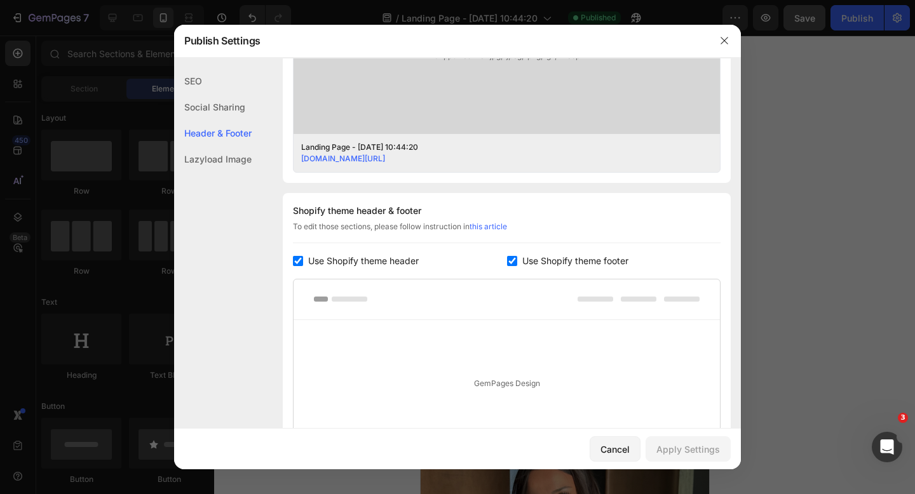
scroll to position [457, 0]
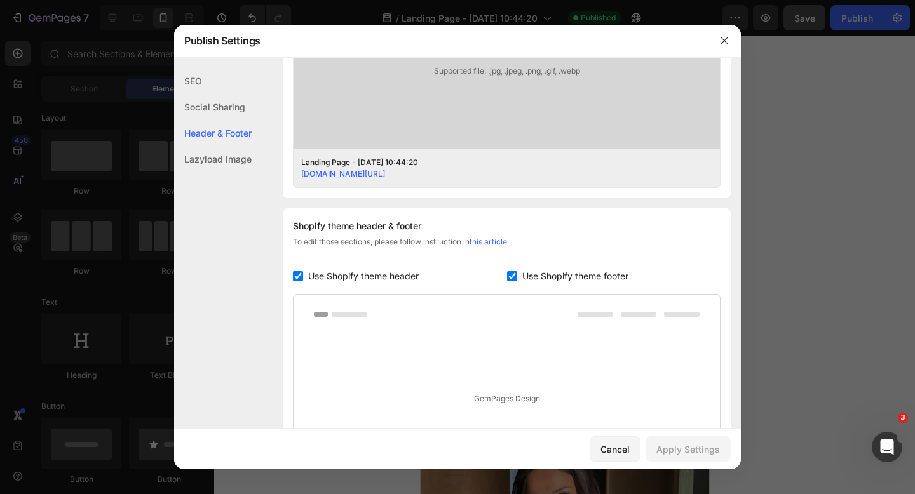
click at [363, 278] on span "Use Shopify theme header" at bounding box center [363, 276] width 111 height 15
checkbox input "false"
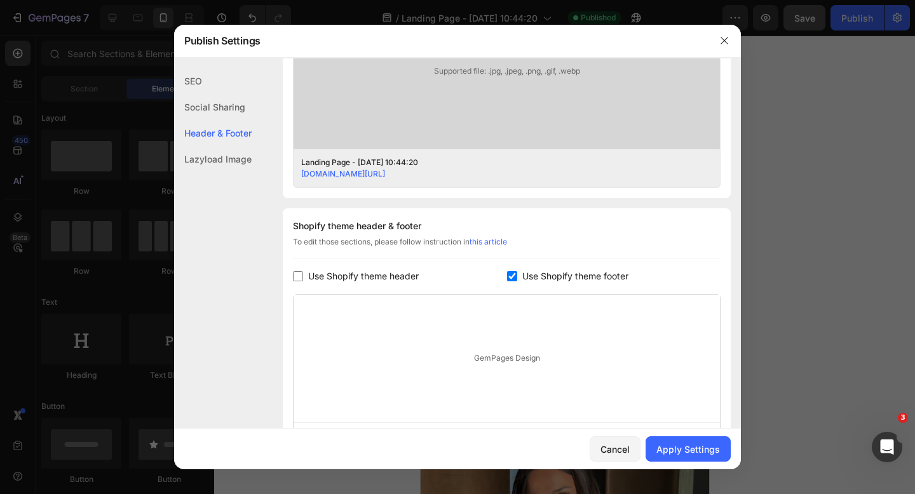
click at [568, 276] on span "Use Shopify theme footer" at bounding box center [575, 276] width 106 height 15
checkbox input "false"
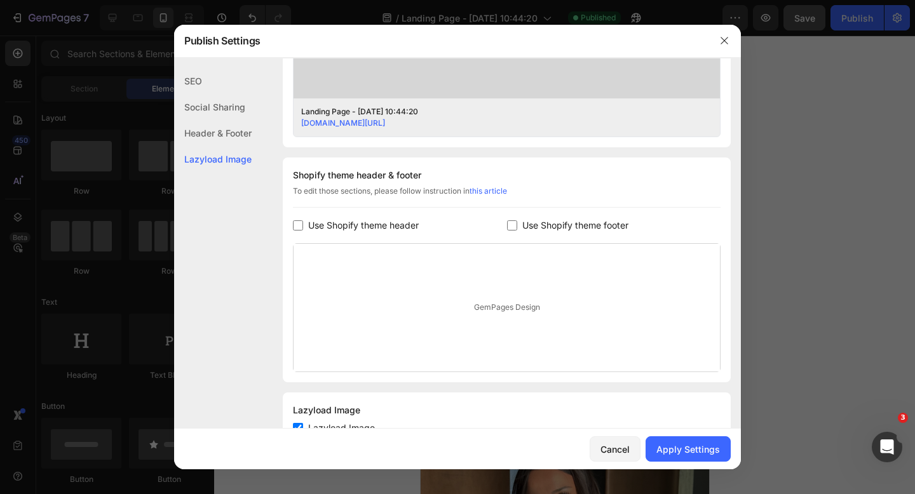
scroll to position [556, 0]
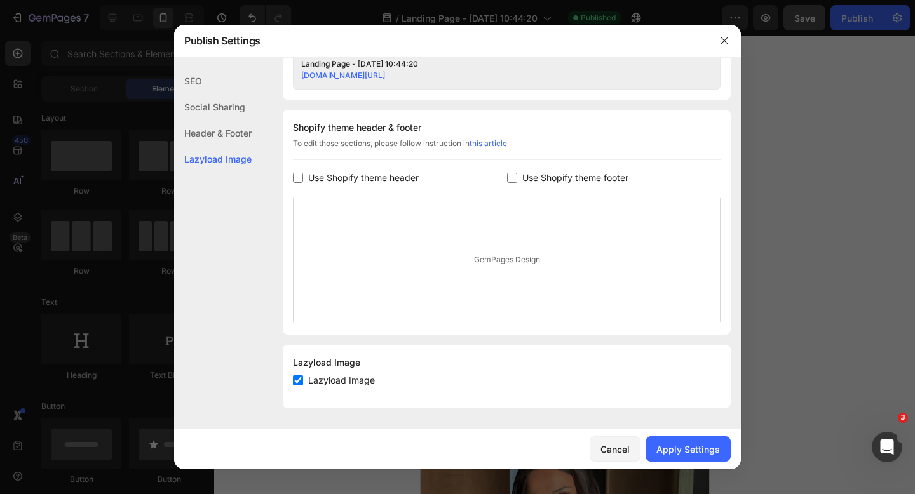
click at [353, 379] on span "Lazyload Image" at bounding box center [341, 380] width 67 height 15
click at [349, 387] on span "Lazyload Image" at bounding box center [341, 380] width 67 height 15
checkbox input "true"
click at [700, 447] on div "Apply Settings" at bounding box center [688, 449] width 64 height 13
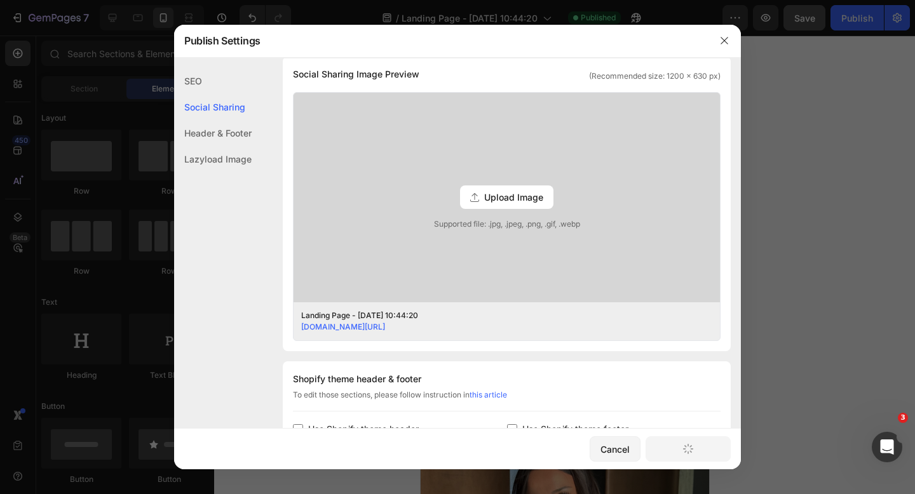
scroll to position [0, 0]
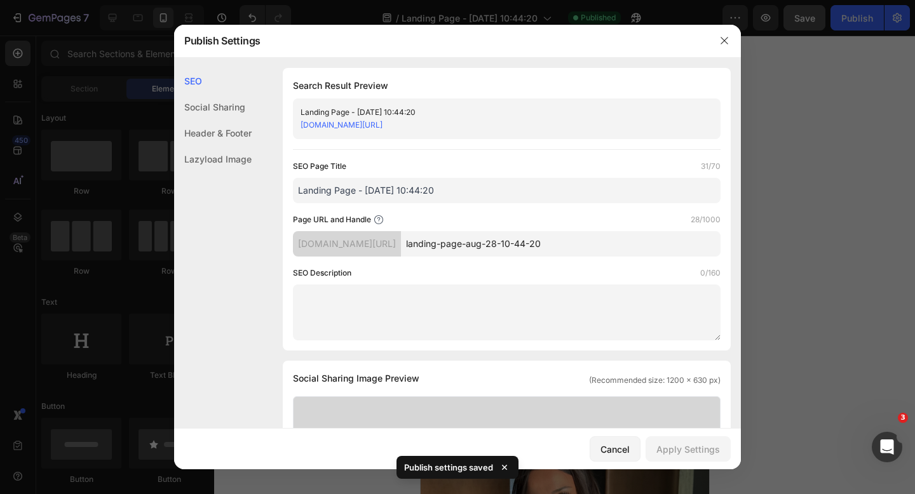
click at [522, 243] on input "landing-page-aug-28-10-44-20" at bounding box center [561, 243] width 320 height 25
click at [388, 182] on input "Landing Page - [DATE] 10:44:20" at bounding box center [507, 190] width 428 height 25
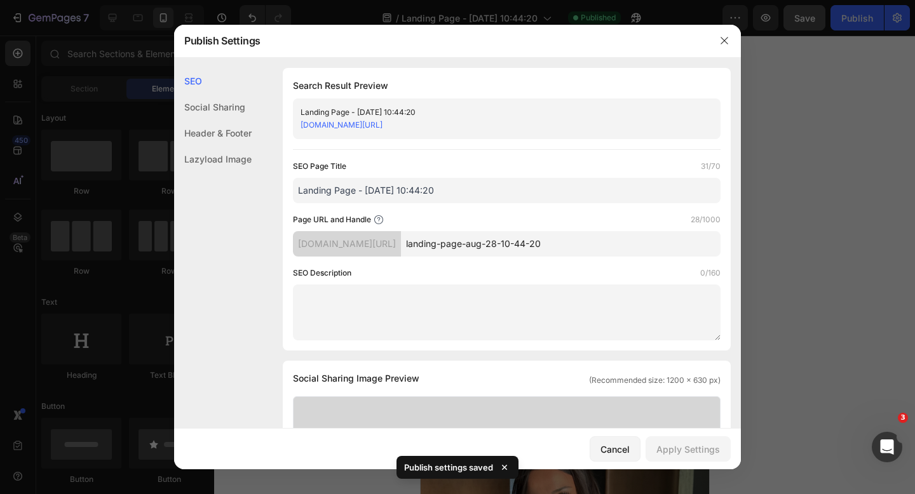
click at [388, 182] on input "Landing Page - [DATE] 10:44:20" at bounding box center [507, 190] width 428 height 25
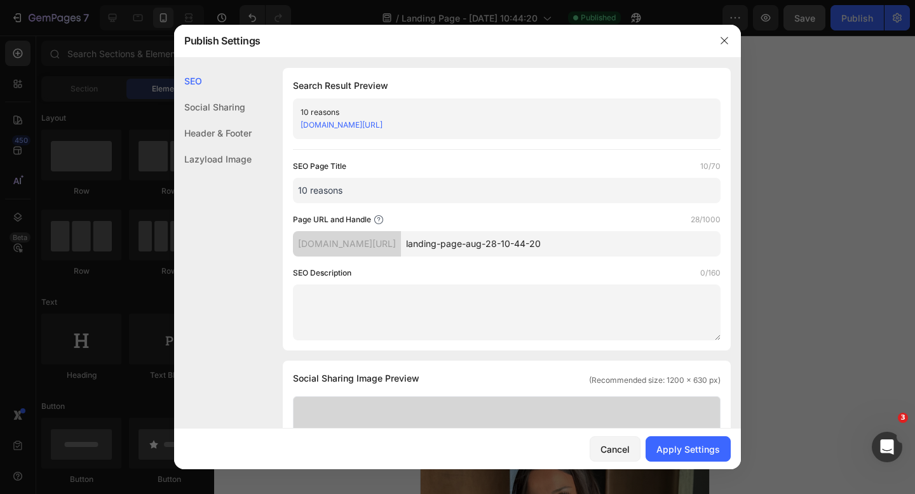
type input "10 reasons"
click at [497, 245] on input "landing-page-aug-28-10-44-20" at bounding box center [561, 243] width 320 height 25
type input "w"
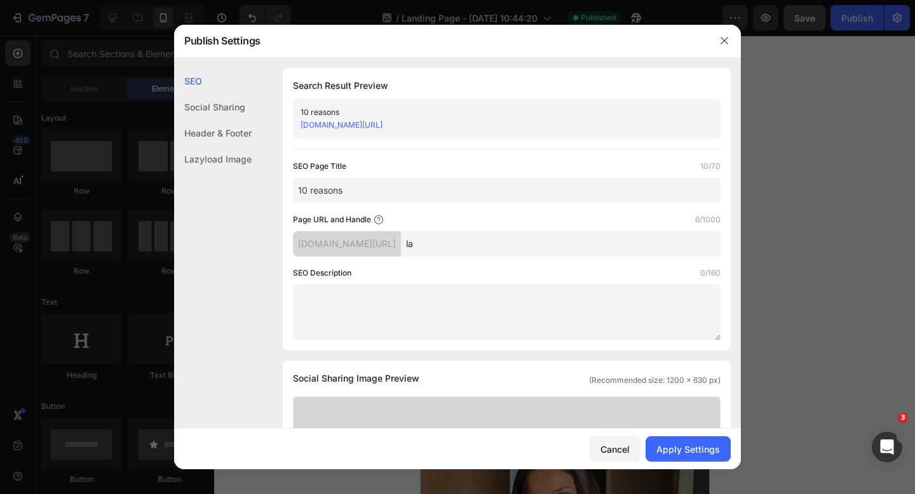
type input "l"
type input "s"
type input "9reasons"
click at [497, 275] on div "SEO Description 0/160" at bounding box center [507, 273] width 428 height 13
click at [697, 444] on div "Apply Settings" at bounding box center [688, 449] width 64 height 13
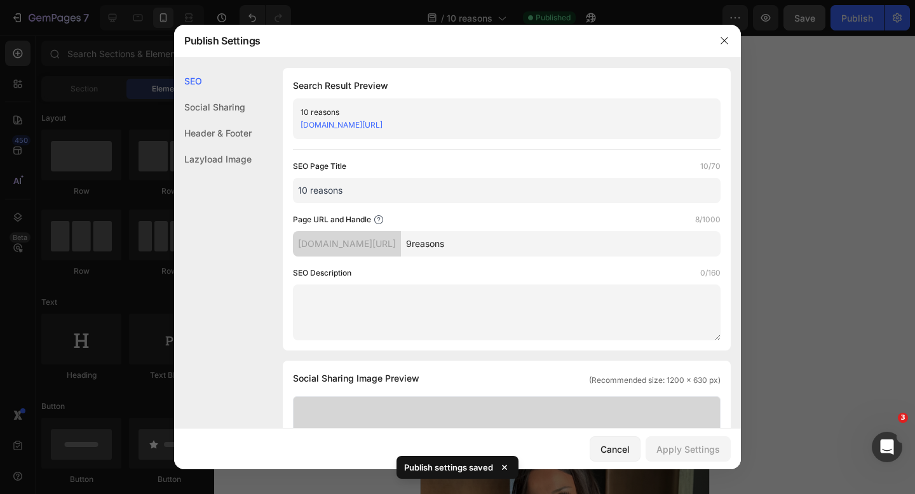
drag, startPoint x: 501, startPoint y: 121, endPoint x: 273, endPoint y: 123, distance: 228.1
copy link "bloody-delicious.myshopify.com/pages/9reasons"
click at [350, 196] on input "10 reasons" at bounding box center [507, 190] width 428 height 25
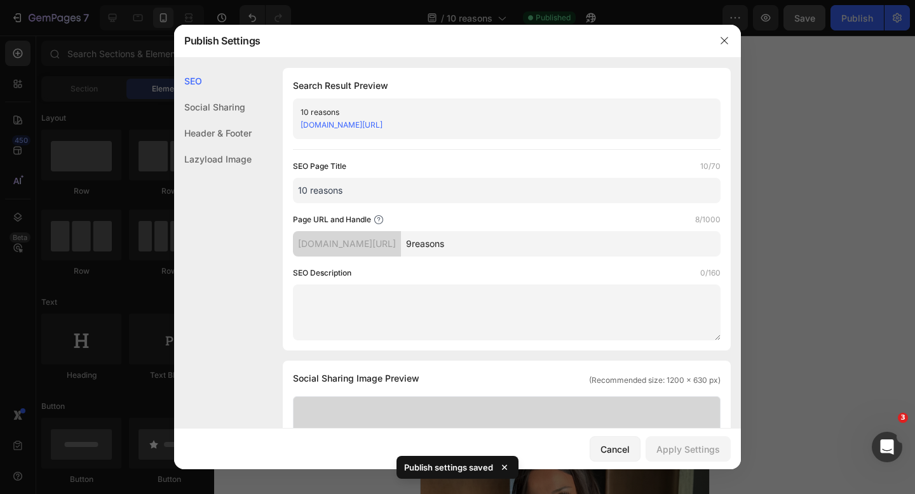
click at [350, 196] on input "10 reasons" at bounding box center [507, 190] width 428 height 25
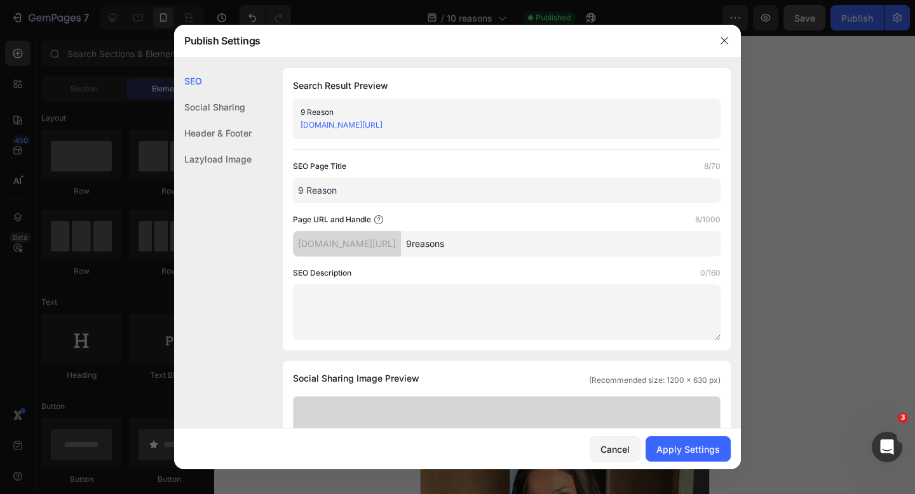
click at [374, 196] on input "9 Reason" at bounding box center [507, 190] width 428 height 25
paste input "s Women Are Ditching Painkillers"
type input "9 Reasons Women Are Ditching Painkillers"
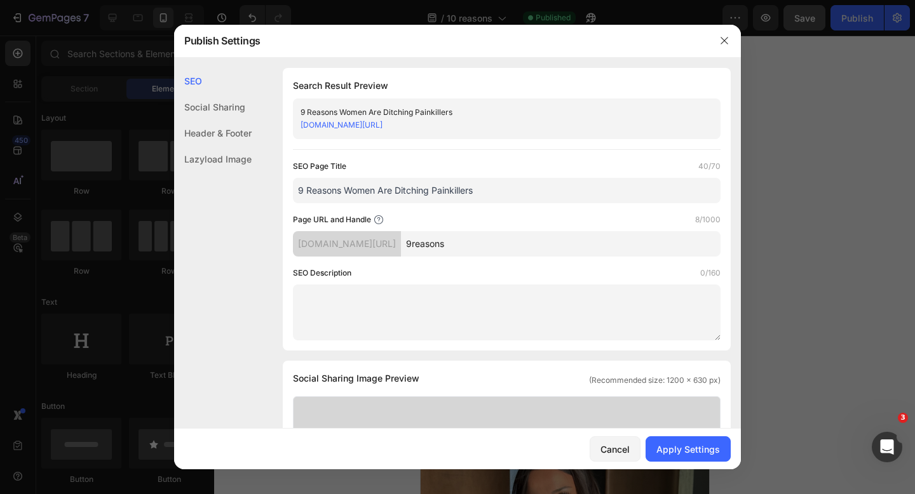
click at [421, 212] on div "SEO Page Title 40/70 9 Reasons Women Are Ditching Painkillers Page URL and Hand…" at bounding box center [507, 250] width 428 height 180
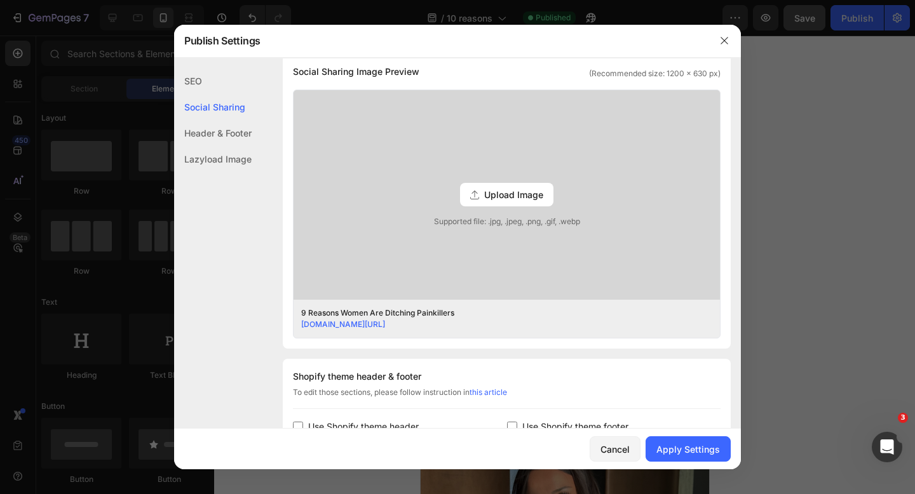
scroll to position [288, 0]
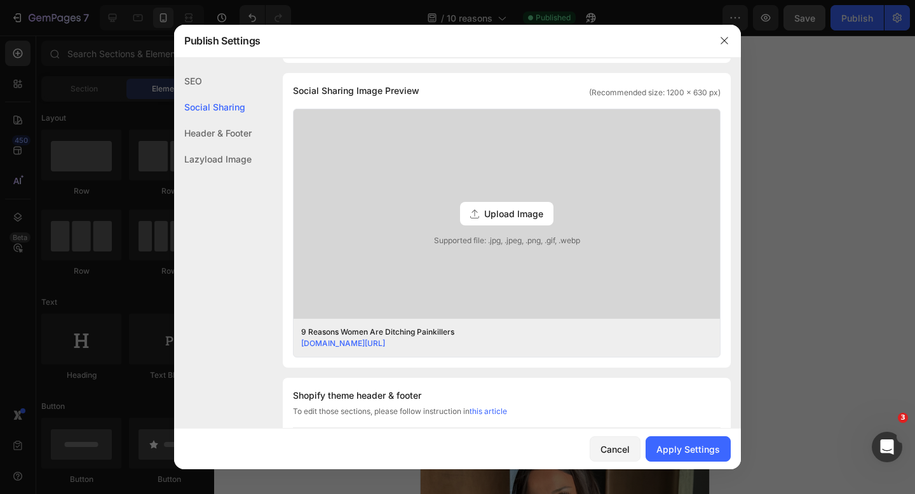
click at [519, 201] on div "Upload Image Supported file: .jpg, .jpeg, .png, .gif, .webp" at bounding box center [507, 214] width 426 height 210
click at [0, 0] on input "Upload Image Supported file: .jpg, .jpeg, .png, .gif, .webp" at bounding box center [0, 0] width 0 height 0
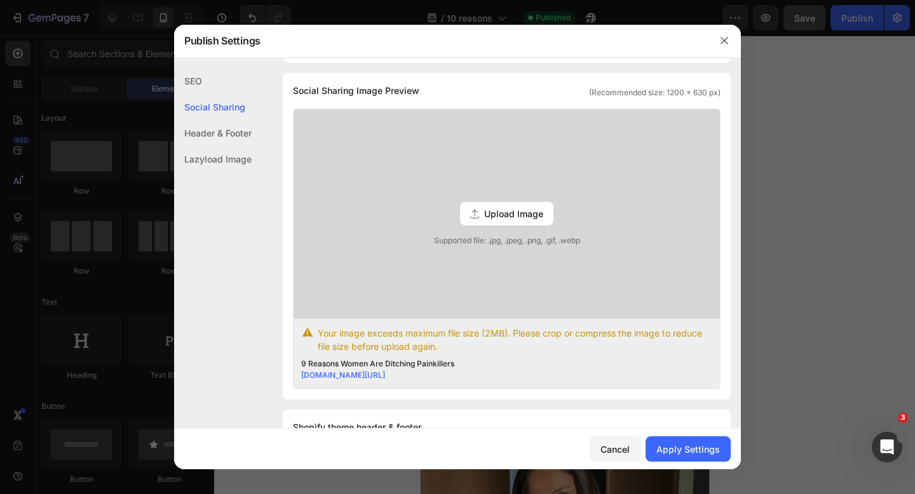
click at [499, 213] on span "Upload Image" at bounding box center [513, 213] width 59 height 13
click at [0, 0] on input "Upload Image Supported file: .jpg, .jpeg, .png, .gif, .webp" at bounding box center [0, 0] width 0 height 0
click at [529, 218] on span "Upload Image" at bounding box center [513, 213] width 59 height 13
click at [0, 0] on input "Upload Image Supported file: .jpg, .jpeg, .png, .gif, .webp" at bounding box center [0, 0] width 0 height 0
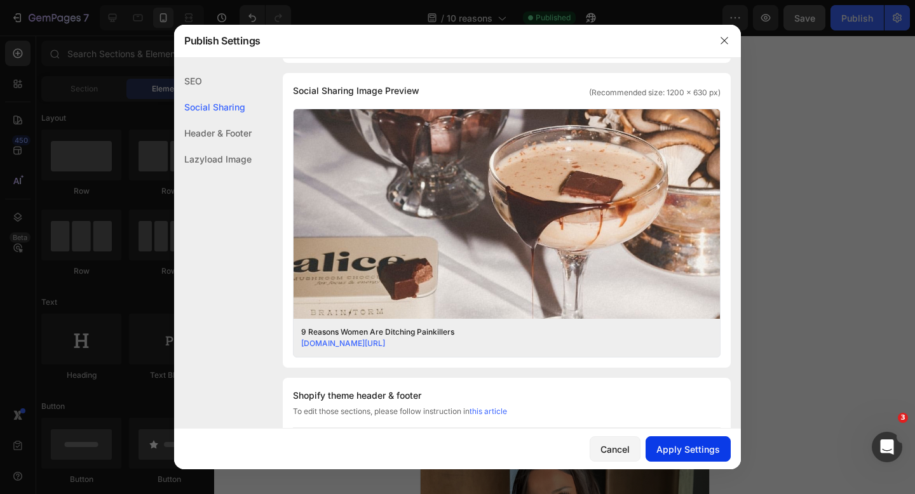
click at [687, 443] on div "Apply Settings" at bounding box center [688, 449] width 64 height 13
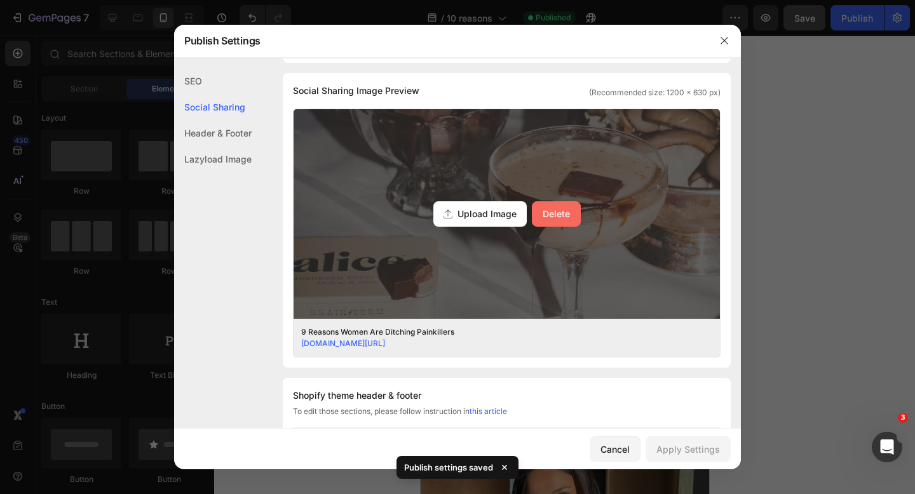
click at [543, 211] on div "Delete" at bounding box center [556, 213] width 27 height 13
click at [0, 0] on input "Upload Image Delete" at bounding box center [0, 0] width 0 height 0
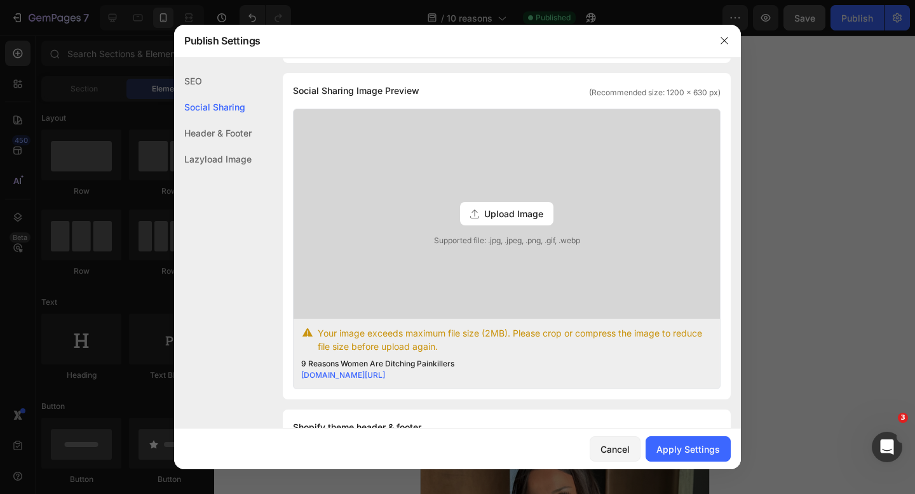
click at [479, 221] on div "Upload Image" at bounding box center [506, 214] width 93 height 24
click at [0, 0] on input "Upload Image Supported file: .jpg, .jpeg, .png, .gif, .webp" at bounding box center [0, 0] width 0 height 0
click at [517, 217] on span "Upload Image" at bounding box center [513, 213] width 59 height 13
click at [0, 0] on input "Upload Image Supported file: .jpg, .jpeg, .png, .gif, .webp" at bounding box center [0, 0] width 0 height 0
click at [517, 213] on span "Upload Image" at bounding box center [513, 213] width 59 height 13
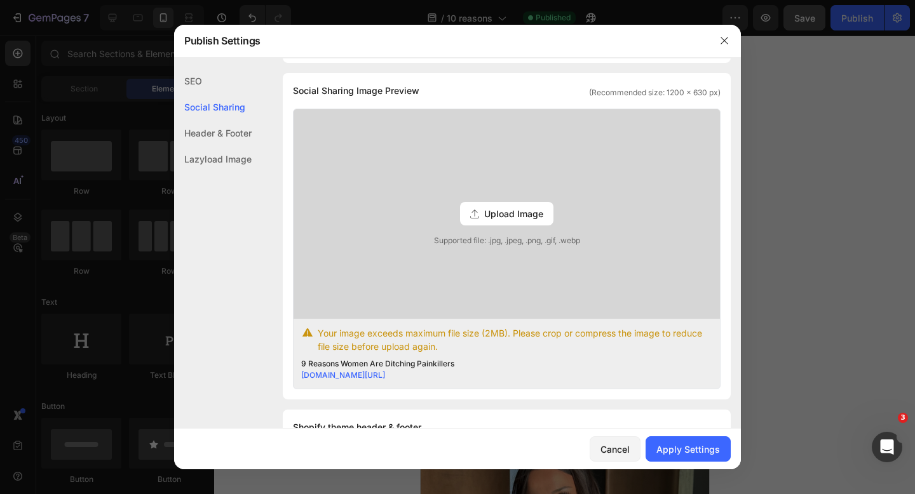
click at [0, 0] on input "Upload Image Supported file: .jpg, .jpeg, .png, .gif, .webp" at bounding box center [0, 0] width 0 height 0
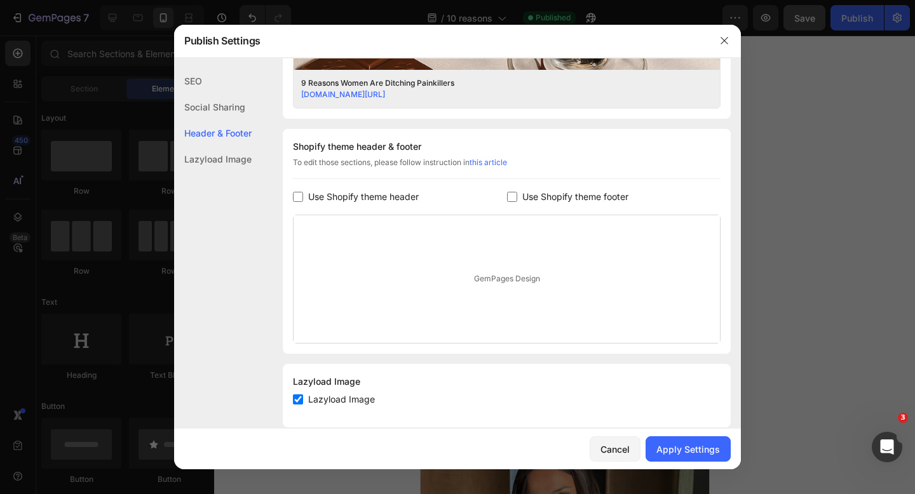
scroll to position [556, 0]
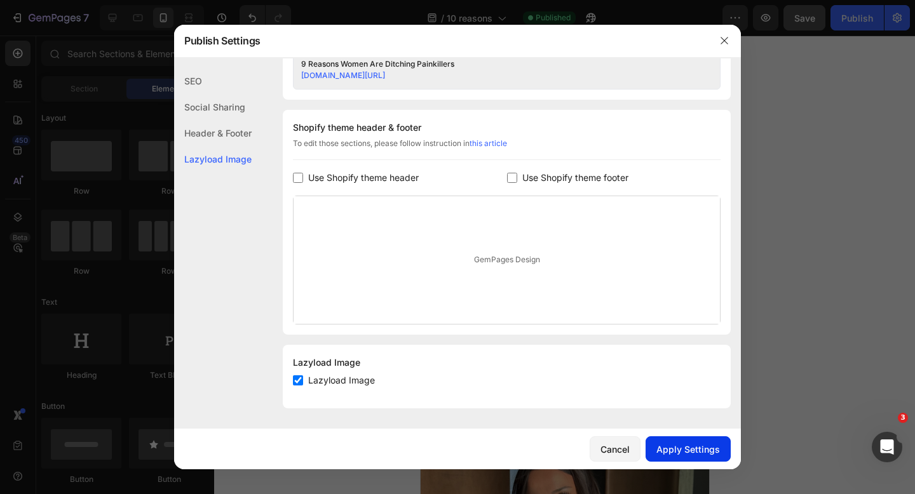
click at [698, 445] on div "Apply Settings" at bounding box center [688, 449] width 64 height 13
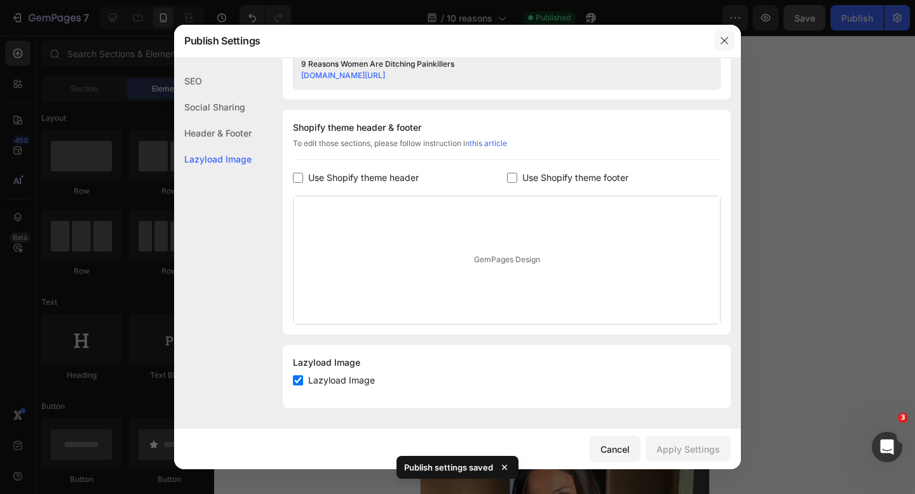
click at [723, 49] on button "button" at bounding box center [724, 40] width 20 height 20
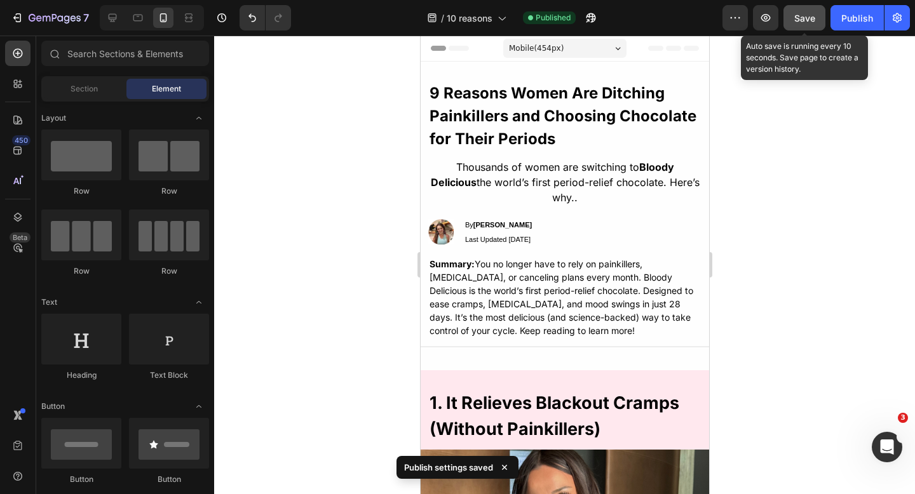
click at [806, 24] on div "Save" at bounding box center [804, 17] width 21 height 13
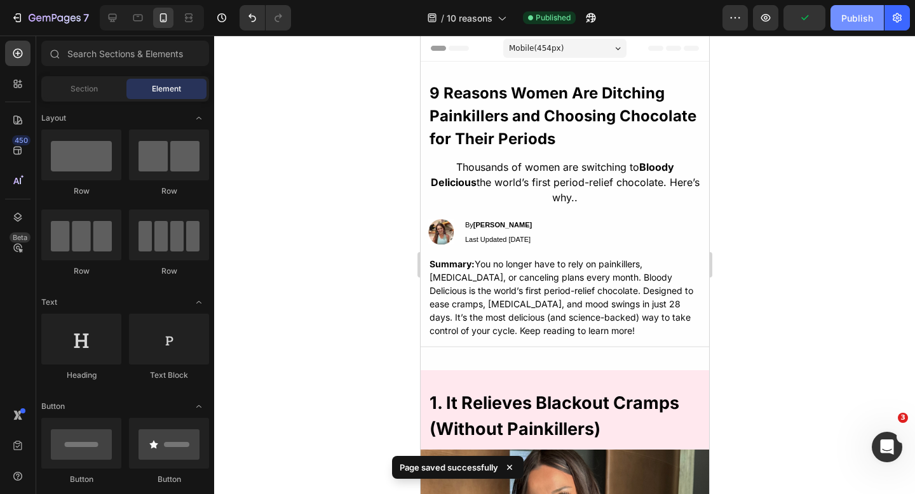
click at [846, 24] on button "Publish" at bounding box center [856, 17] width 53 height 25
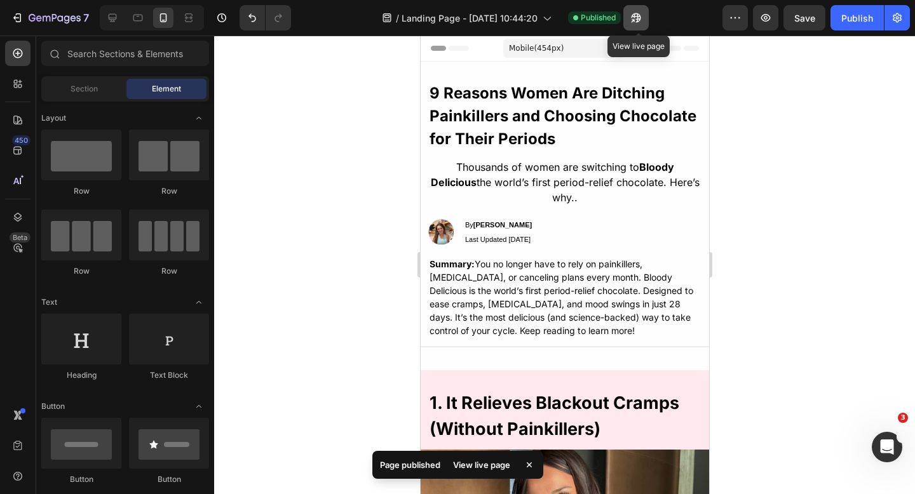
click at [634, 19] on icon "button" at bounding box center [632, 20] width 3 height 3
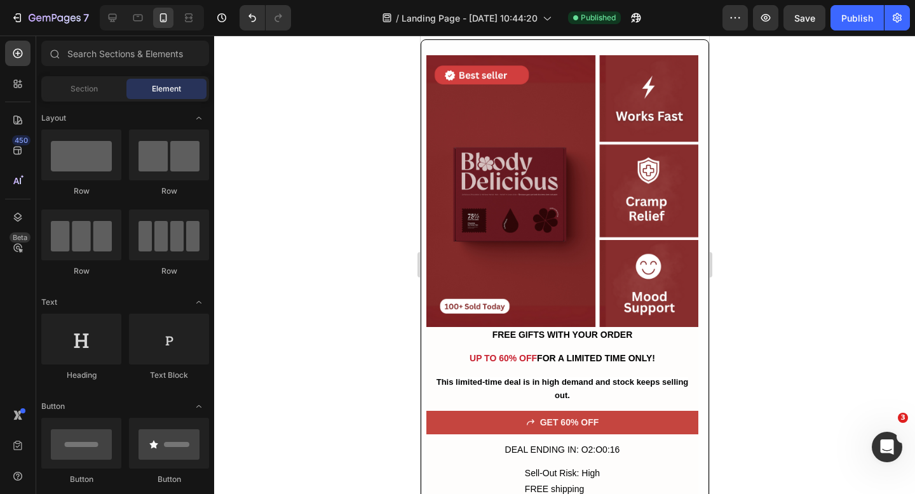
scroll to position [4706, 0]
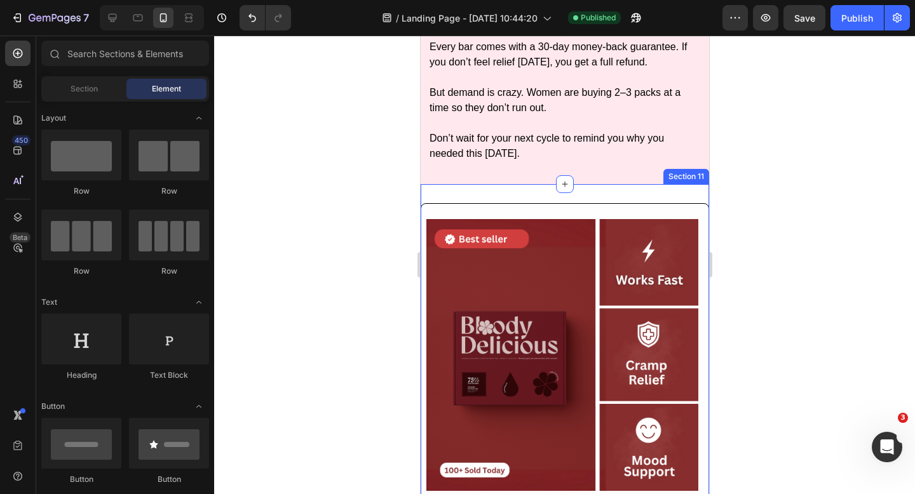
click at [493, 205] on div "Image FREE GIFTS WITH YOUR ORDER Text Block UP TO 60% OFF FOR A LIMITED TIME ON…" at bounding box center [564, 453] width 288 height 500
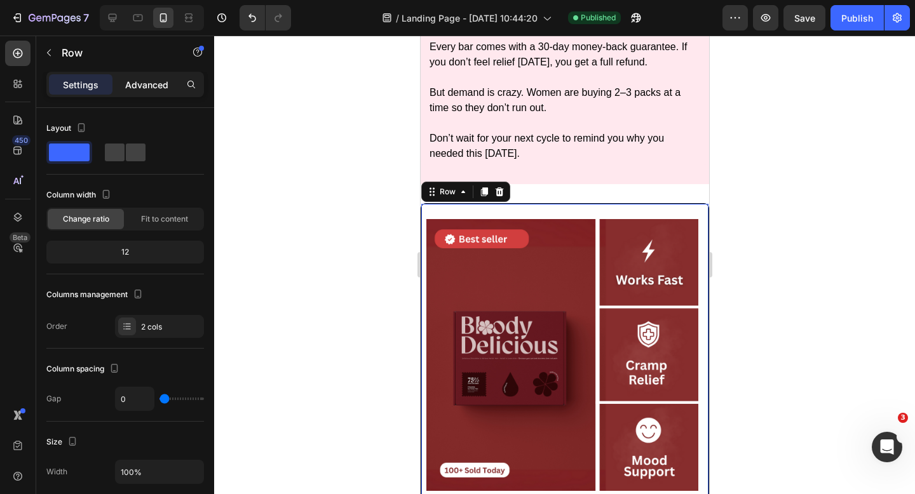
click at [139, 92] on div "Advanced" at bounding box center [147, 84] width 64 height 20
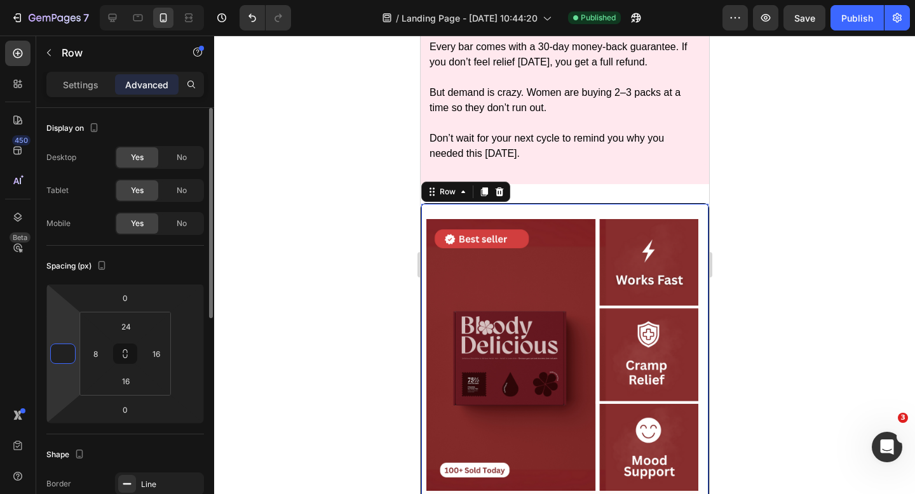
click at [71, 353] on input "number" at bounding box center [62, 353] width 19 height 19
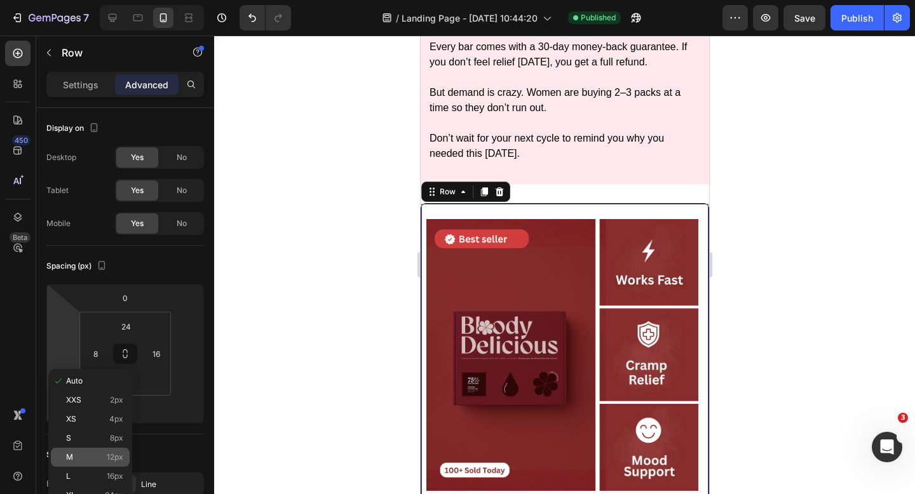
click at [80, 456] on p "M 12px" at bounding box center [94, 457] width 57 height 9
type input "12"
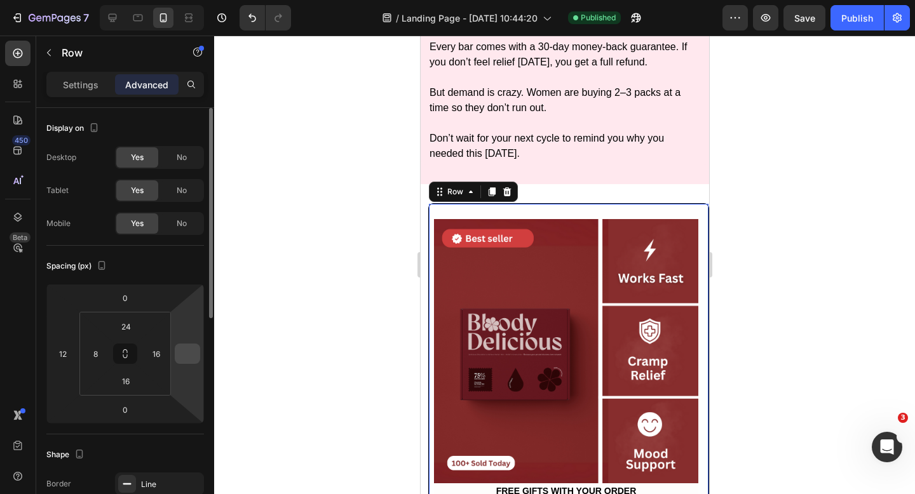
click at [182, 349] on input "number" at bounding box center [187, 353] width 19 height 19
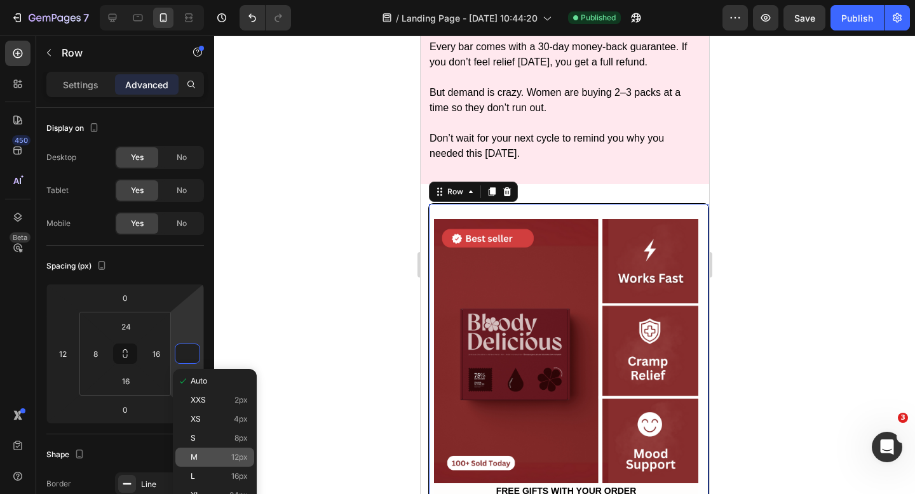
click at [194, 455] on span "M" at bounding box center [194, 457] width 7 height 9
type input "12"
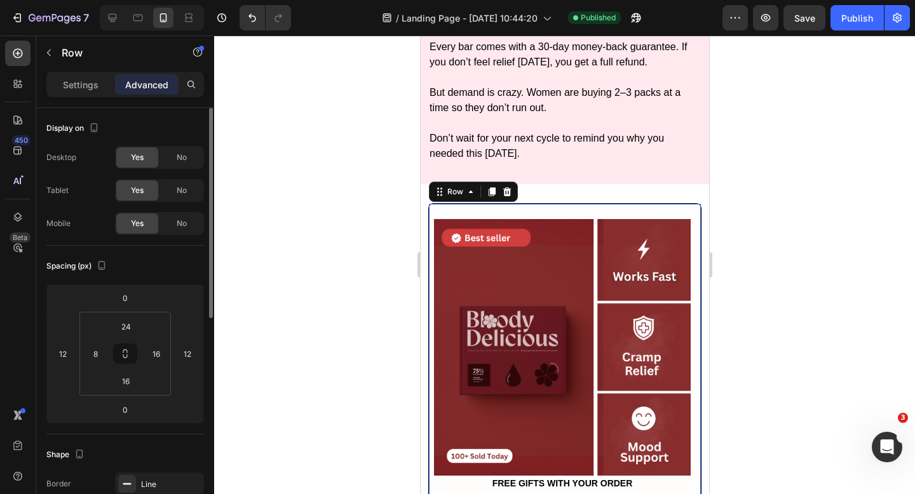
click at [163, 266] on div "Spacing (px)" at bounding box center [125, 266] width 158 height 20
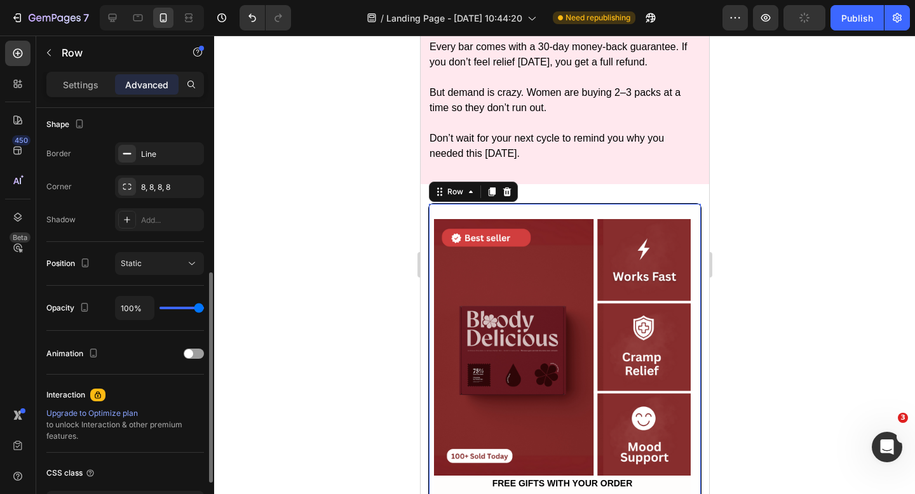
scroll to position [217, 0]
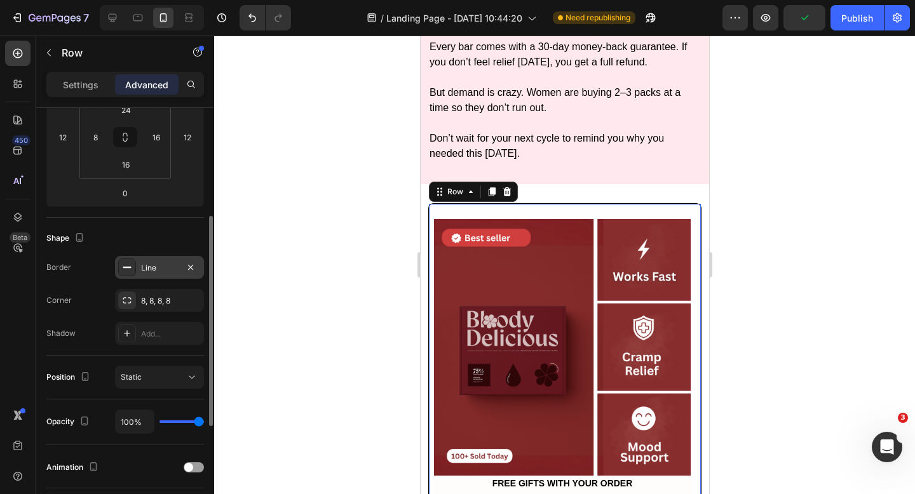
click at [158, 262] on div "Line" at bounding box center [159, 267] width 37 height 11
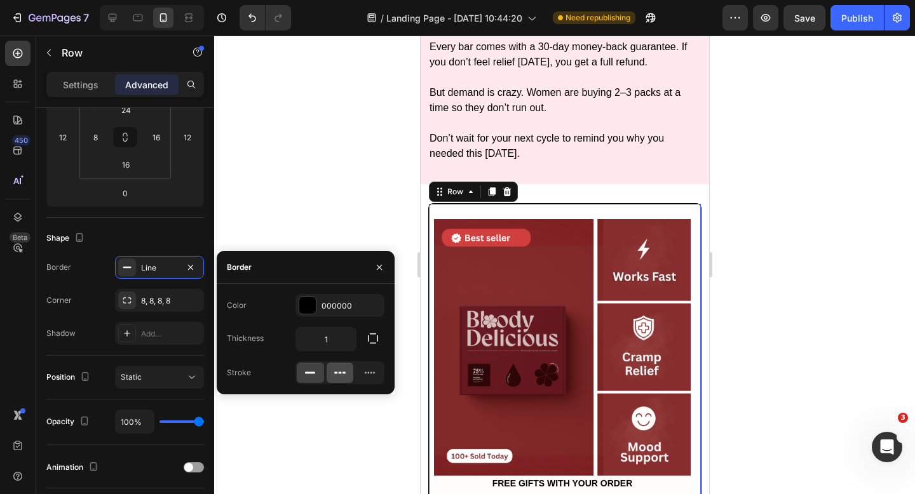
click at [346, 376] on div at bounding box center [340, 373] width 27 height 20
click at [376, 376] on icon at bounding box center [369, 373] width 13 height 13
click at [344, 377] on icon at bounding box center [340, 373] width 13 height 13
click at [304, 177] on div at bounding box center [564, 265] width 701 height 459
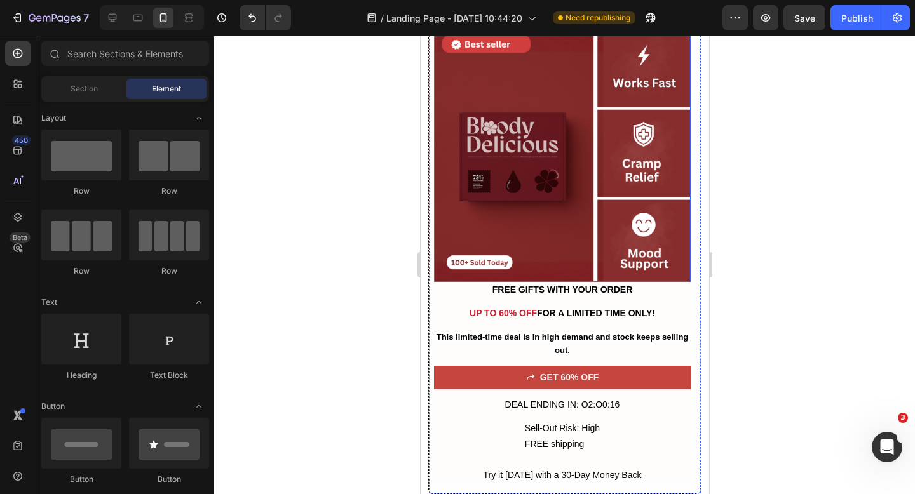
scroll to position [4918, 0]
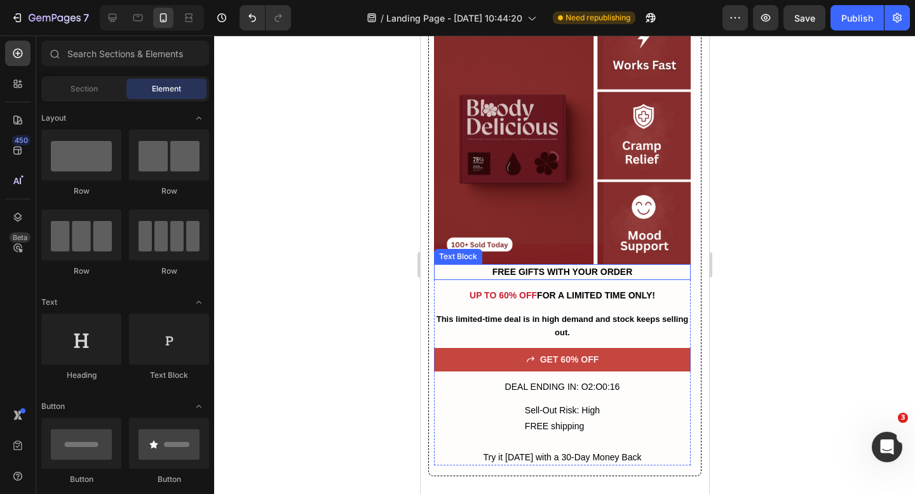
click at [522, 274] on strong "FREE GIFTS WITH YOUR ORDER" at bounding box center [562, 272] width 140 height 10
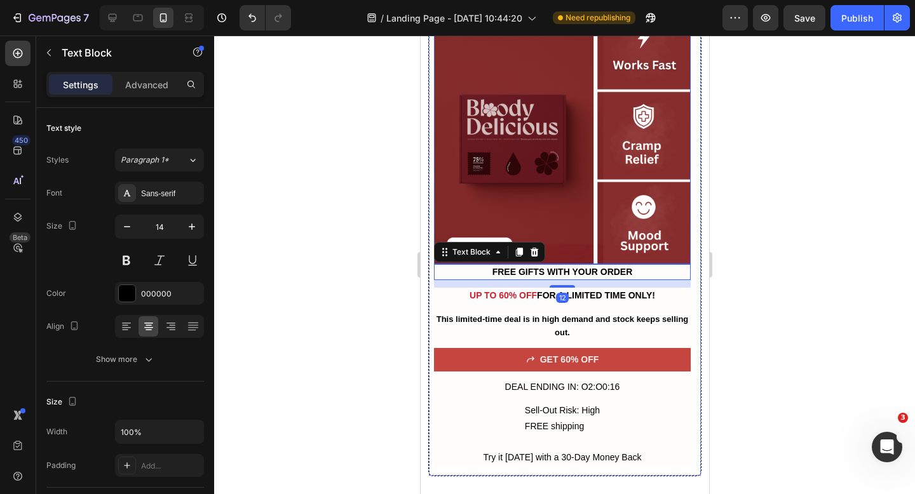
click at [567, 232] on img at bounding box center [561, 136] width 257 height 257
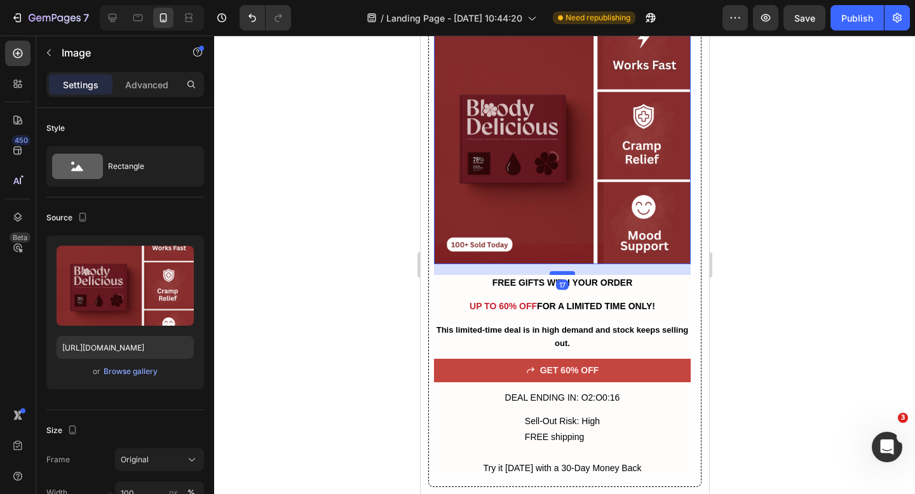
drag, startPoint x: 562, startPoint y: 262, endPoint x: 563, endPoint y: 271, distance: 9.6
click at [563, 271] on div at bounding box center [561, 273] width 25 height 4
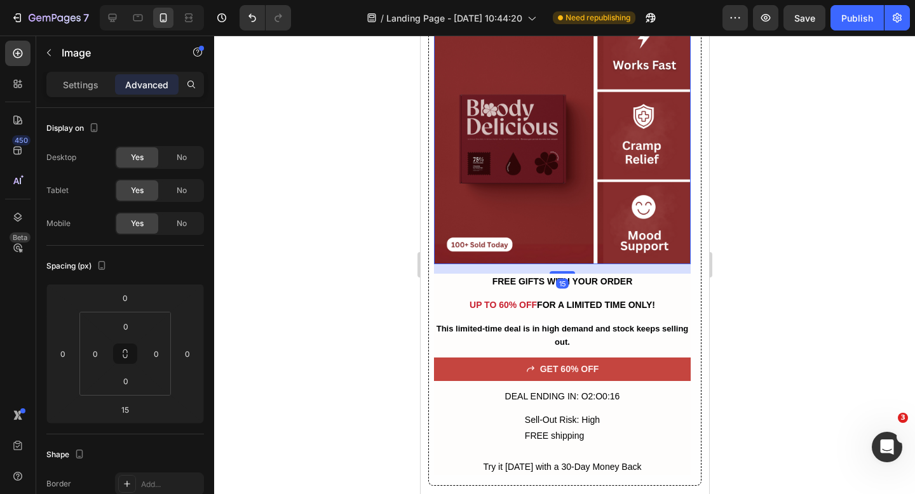
click at [788, 147] on div at bounding box center [564, 265] width 701 height 459
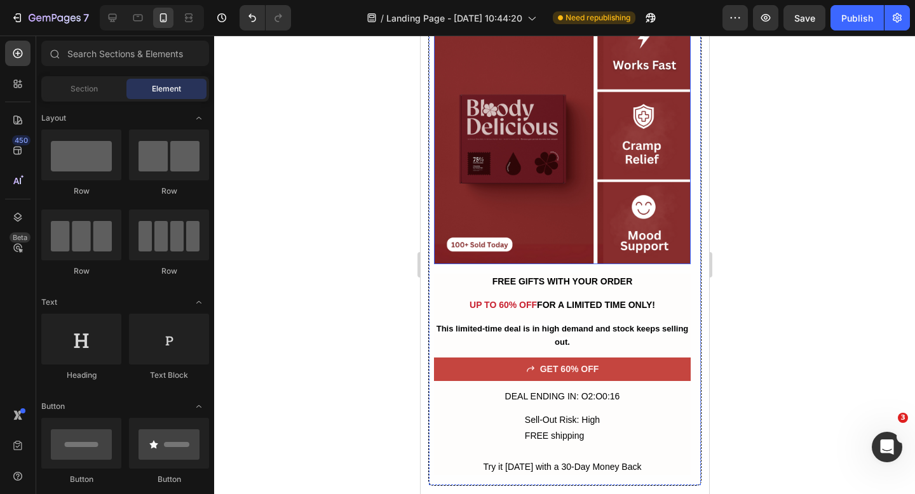
click at [522, 174] on img at bounding box center [561, 136] width 257 height 257
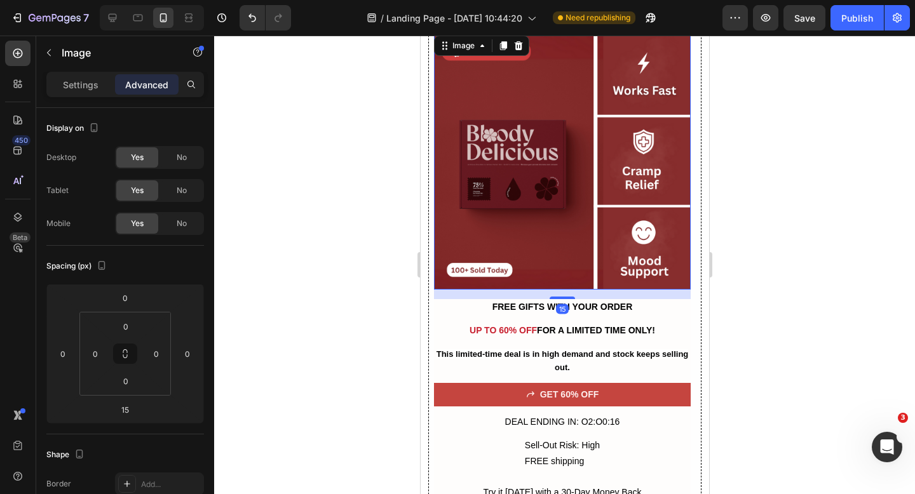
scroll to position [4897, 0]
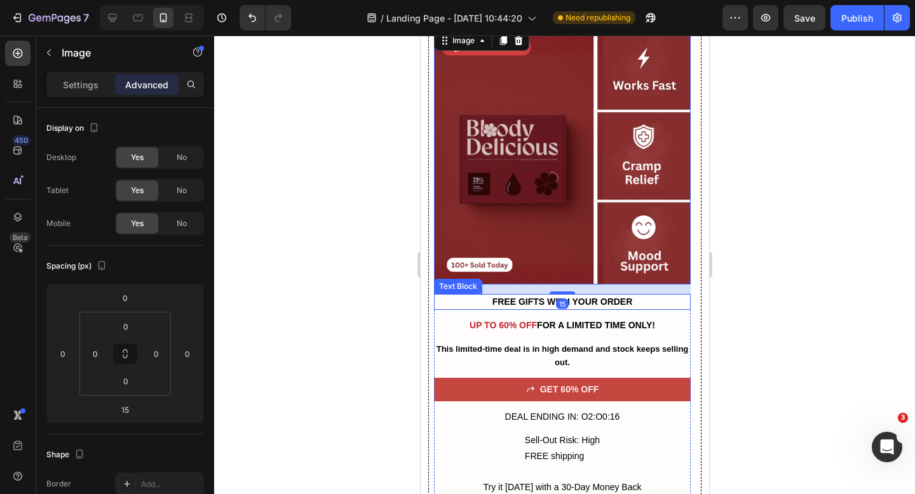
click at [581, 303] on strong "FREE GIFTS WITH YOUR ORDER" at bounding box center [562, 302] width 140 height 10
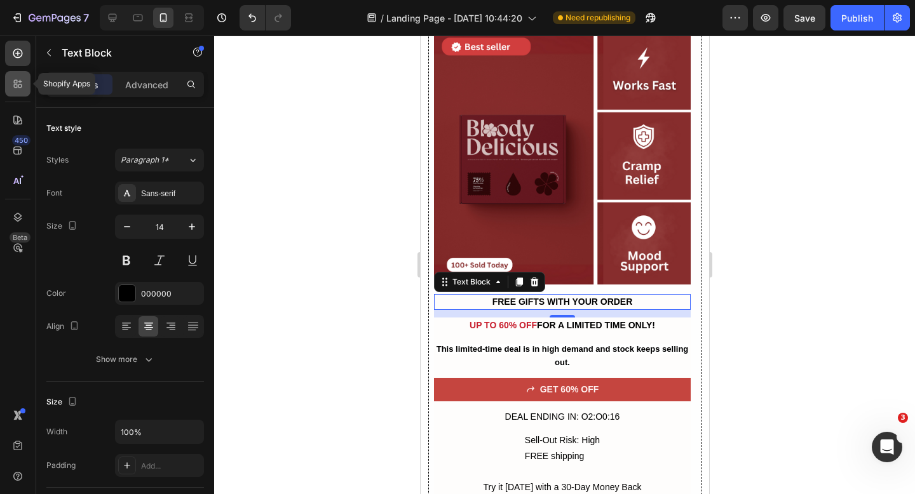
click at [16, 86] on icon at bounding box center [17, 84] width 13 height 13
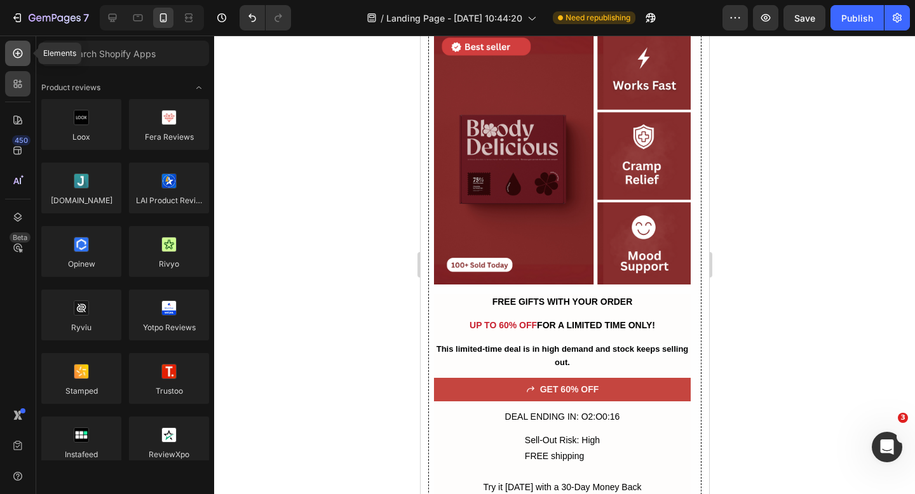
click at [15, 53] on icon at bounding box center [17, 53] width 5 height 5
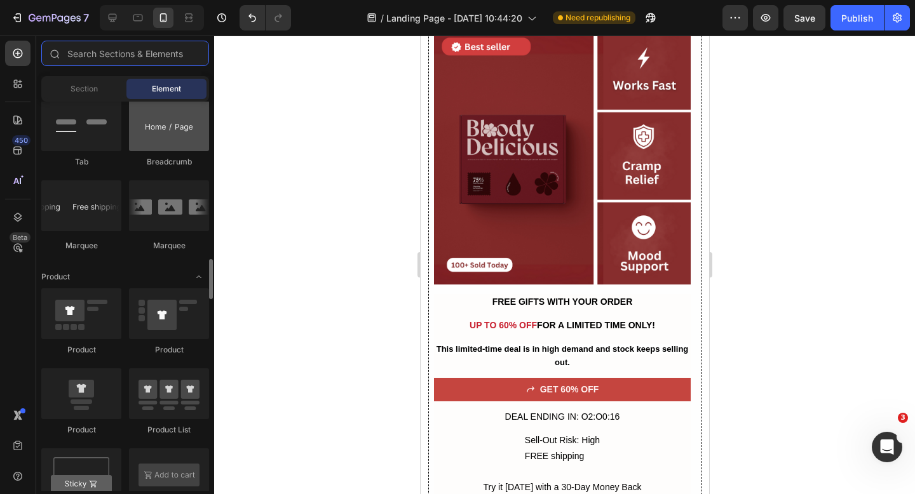
scroll to position [1465, 0]
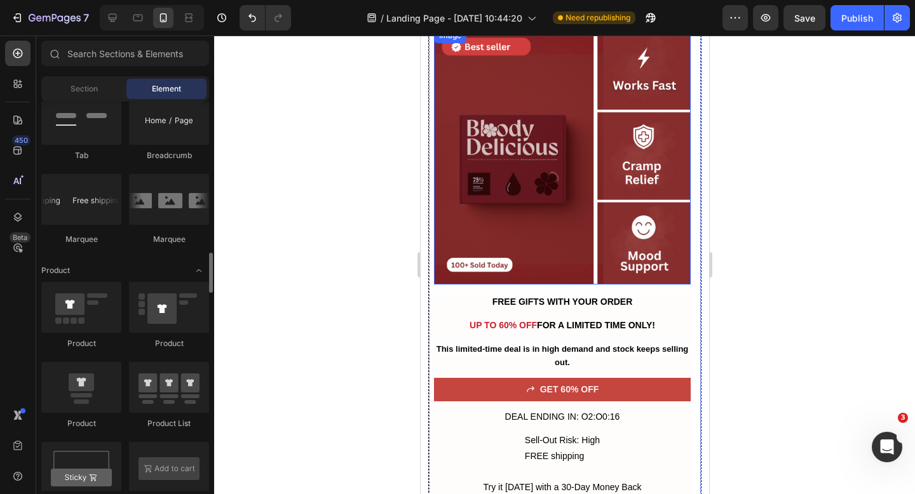
click at [572, 267] on img at bounding box center [561, 156] width 257 height 257
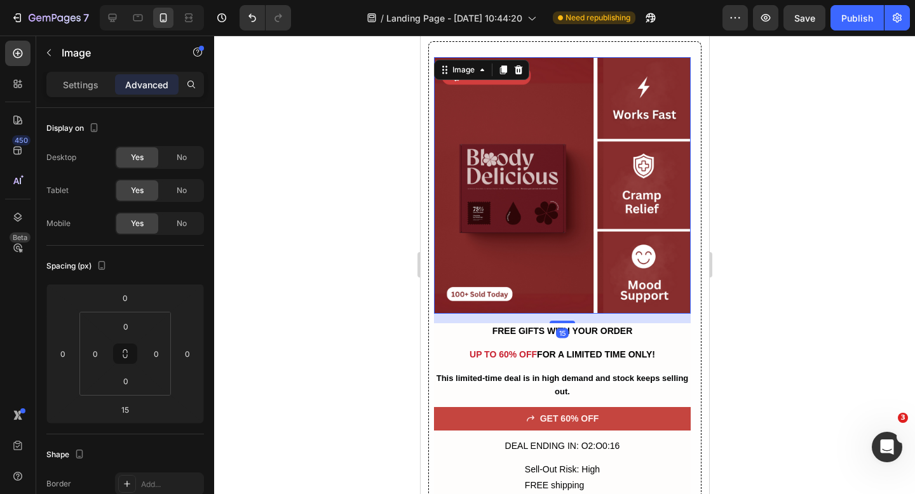
scroll to position [4813, 0]
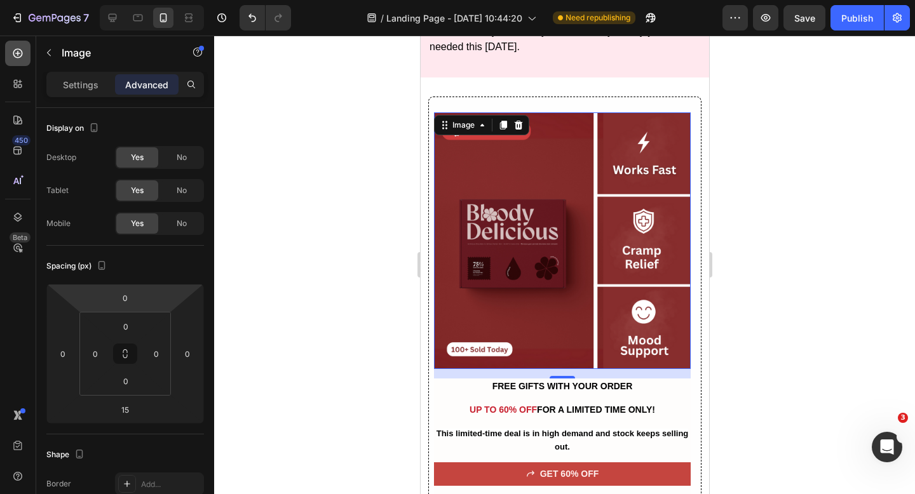
click at [22, 57] on icon at bounding box center [17, 53] width 13 height 13
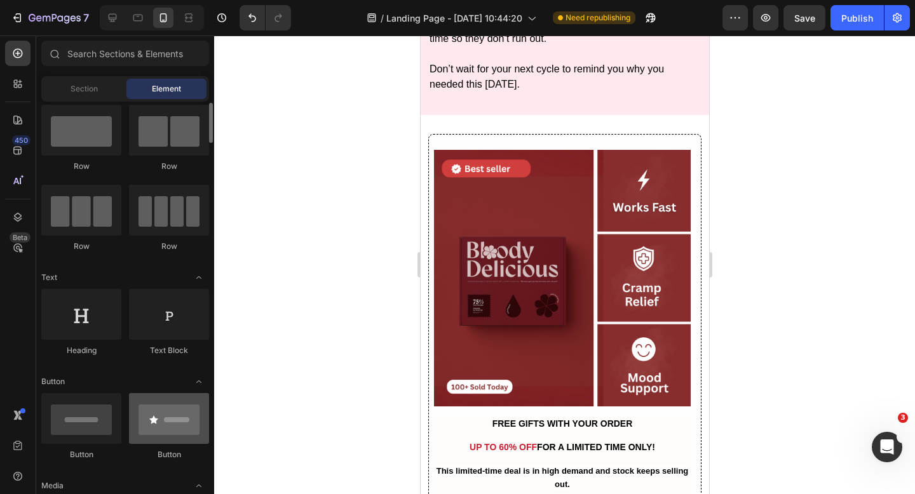
scroll to position [24, 0]
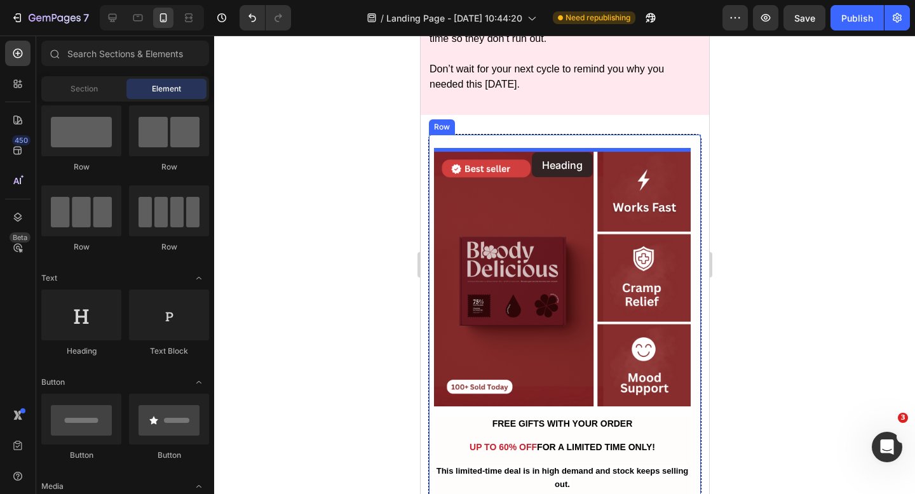
drag, startPoint x: 513, startPoint y: 375, endPoint x: 532, endPoint y: 151, distance: 225.0
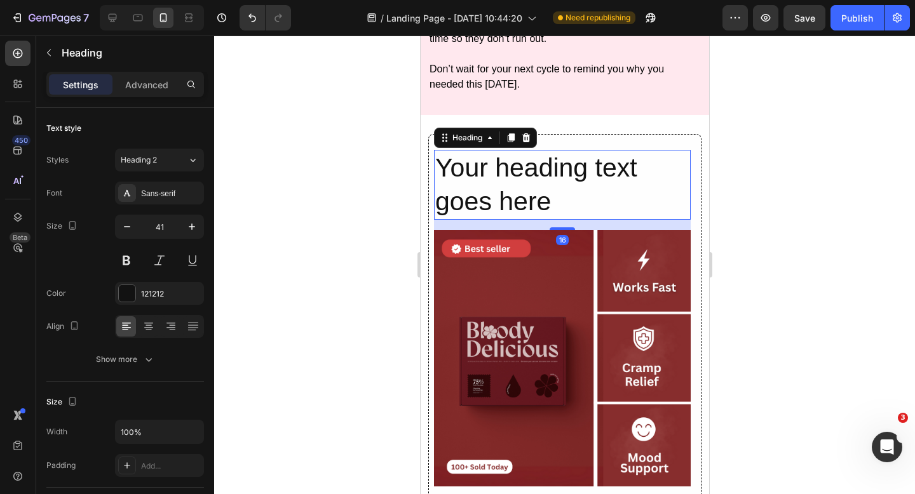
click at [531, 178] on h2 "Your heading text goes here" at bounding box center [561, 185] width 257 height 71
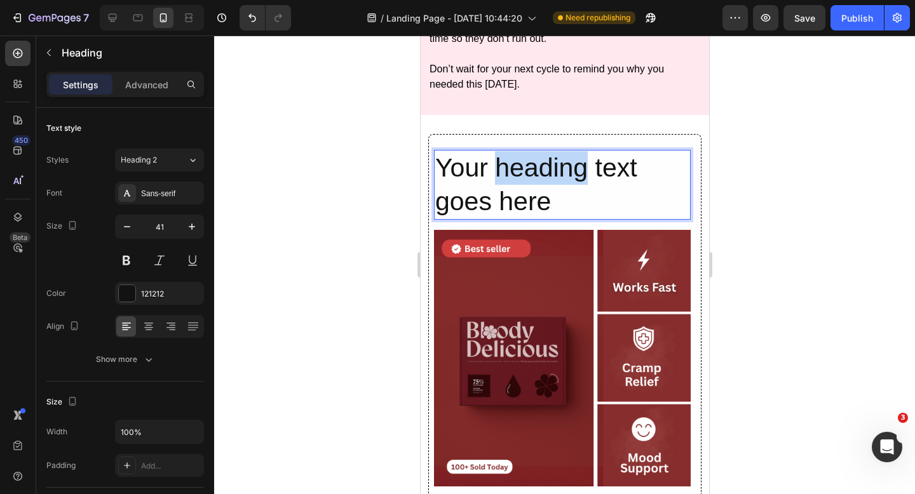
click at [531, 178] on p "Your heading text goes here" at bounding box center [562, 185] width 254 height 68
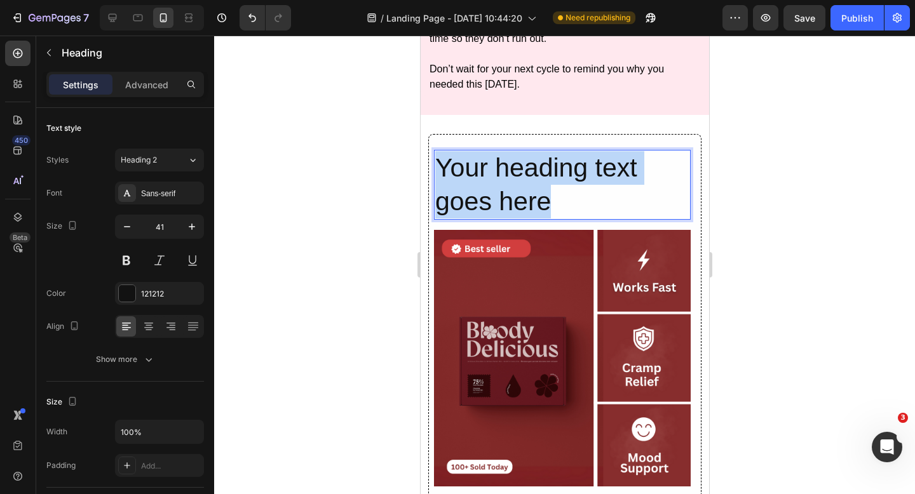
click at [531, 178] on p "Your heading text goes here" at bounding box center [562, 185] width 254 height 68
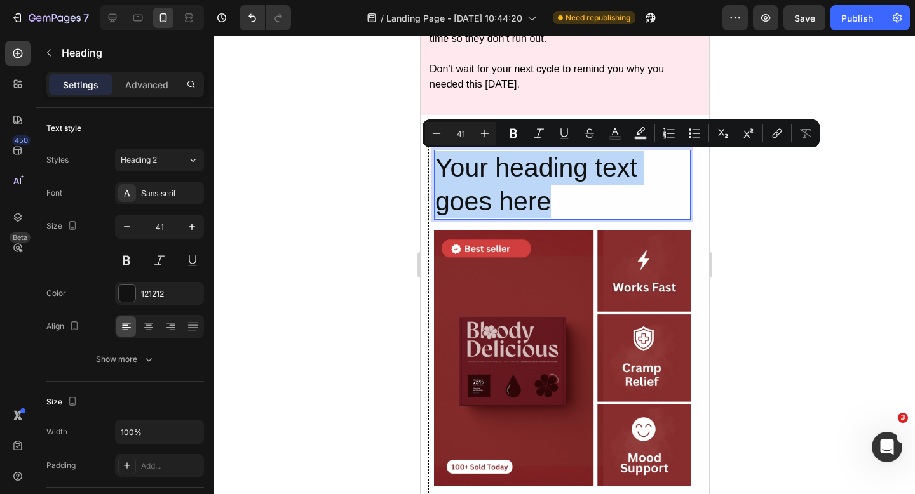
scroll to position [4775, 0]
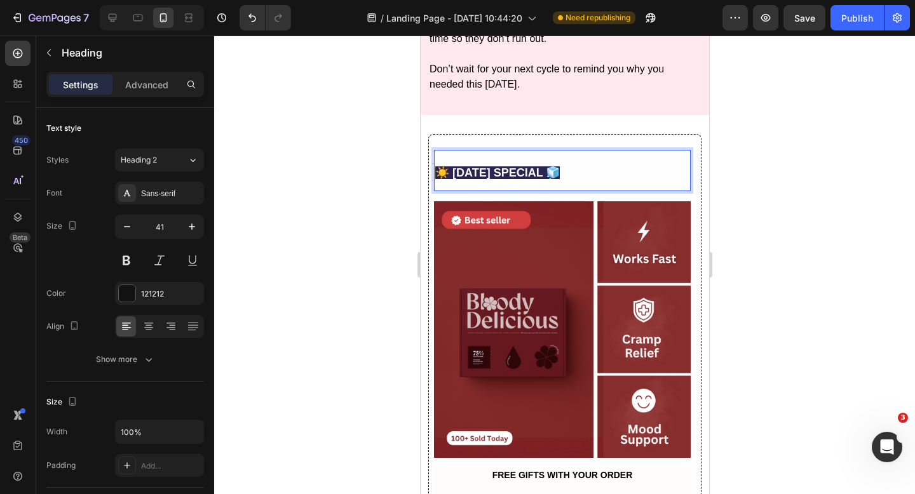
click at [491, 170] on strong "☀️ [DATE] SPECIAL 🧊" at bounding box center [497, 172] width 125 height 13
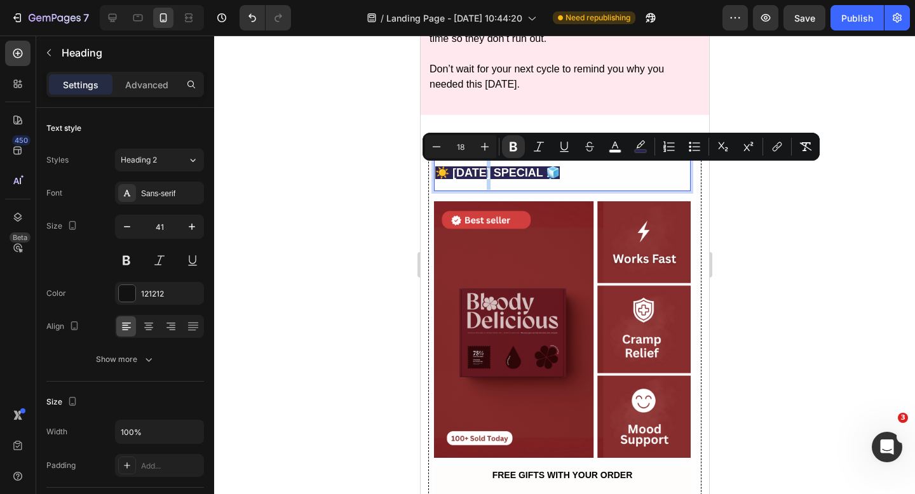
click at [491, 170] on strong "☀️ [DATE] SPECIAL 🧊" at bounding box center [497, 172] width 125 height 13
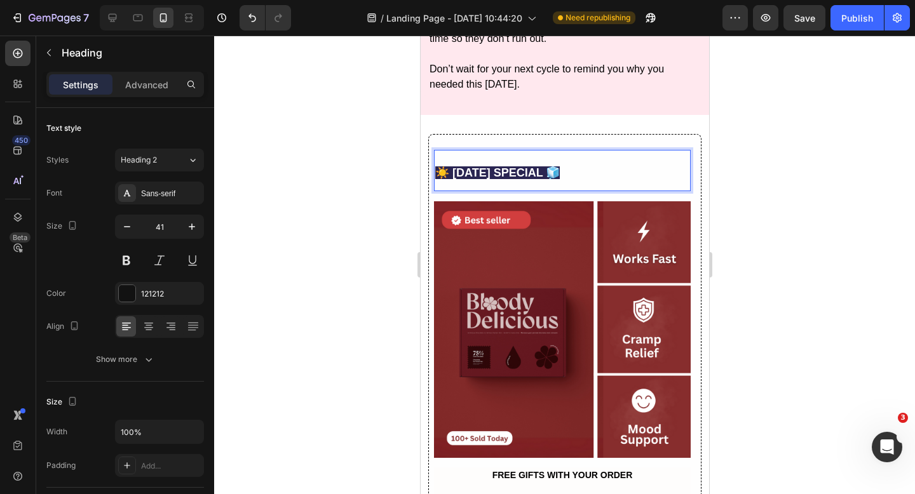
click at [529, 170] on strong "☀️ [DATE] SPECIAL 🧊" at bounding box center [497, 172] width 125 height 13
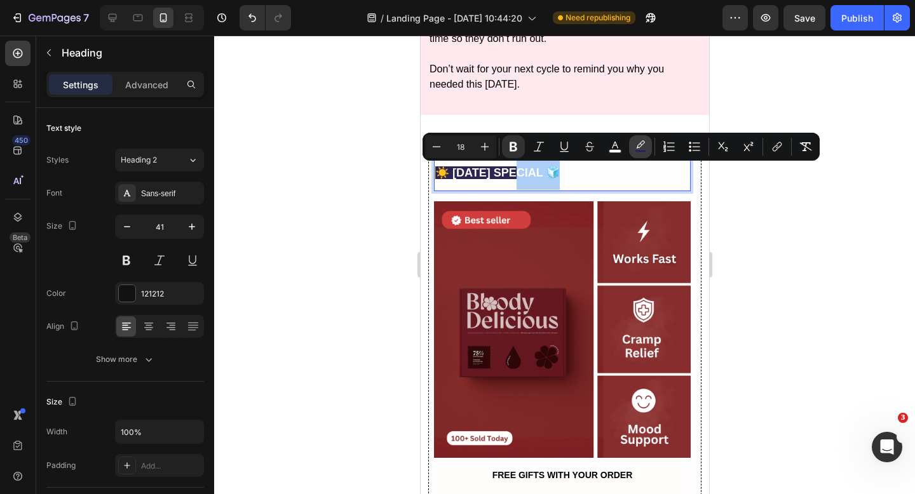
click at [637, 152] on rect "Editor contextual toolbar" at bounding box center [641, 151] width 12 height 3
type input "2A2552"
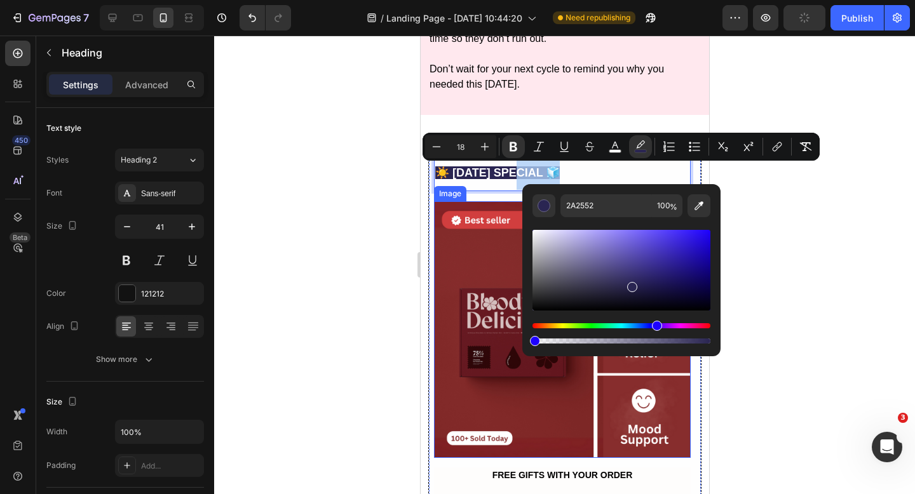
drag, startPoint x: 969, startPoint y: 376, endPoint x: 514, endPoint y: 341, distance: 456.3
type input "0"
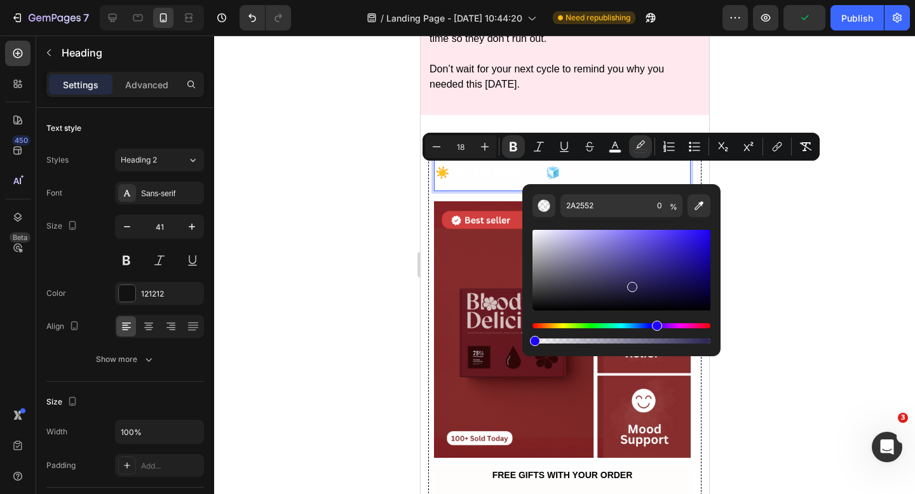
click at [476, 175] on strong "☀️ [DATE] SPECIAL 🧊" at bounding box center [497, 172] width 125 height 13
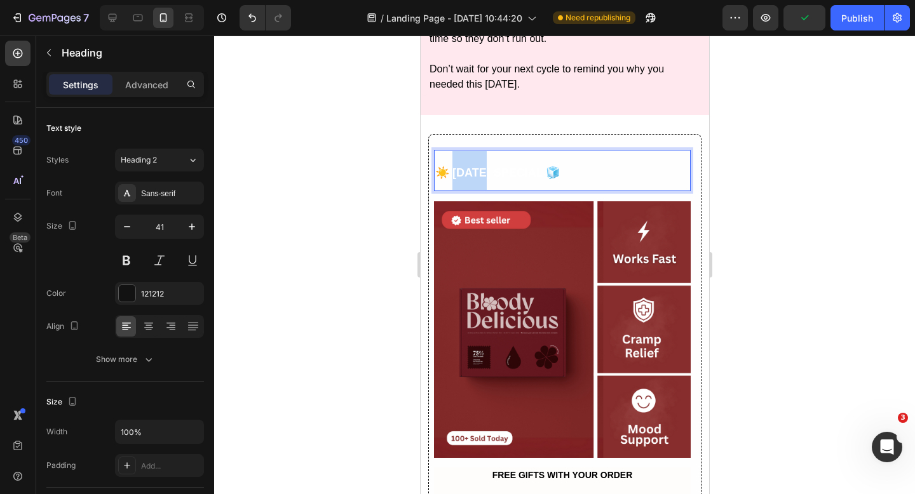
click at [476, 175] on strong "☀️ [DATE] SPECIAL 🧊" at bounding box center [497, 172] width 125 height 13
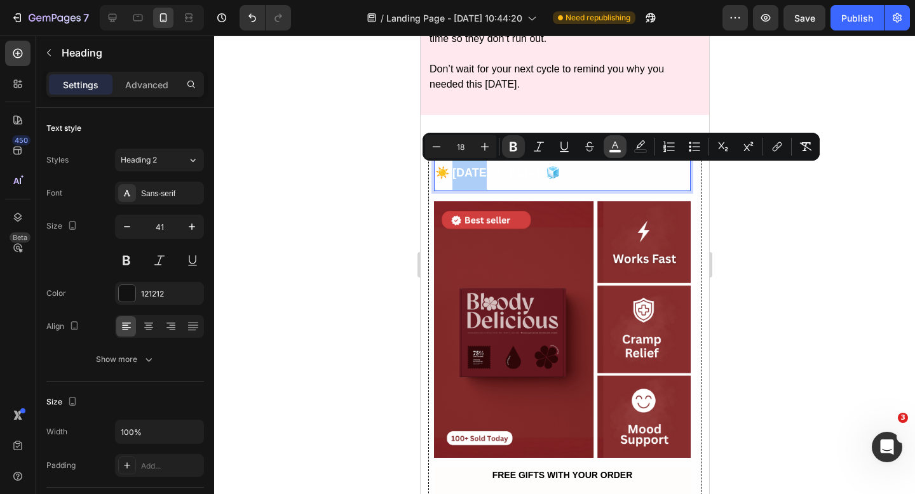
click at [613, 144] on icon "Editor contextual toolbar" at bounding box center [615, 146] width 13 height 13
type input "FFFFFF"
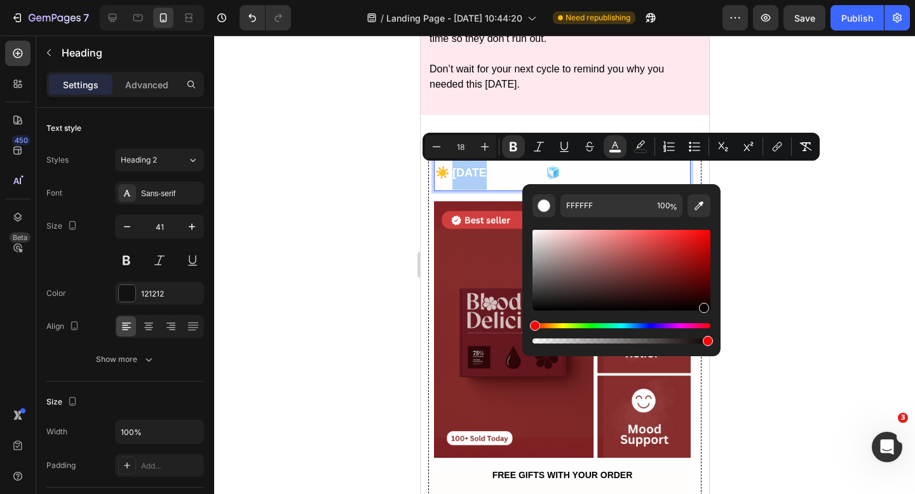
drag, startPoint x: 703, startPoint y: 302, endPoint x: 703, endPoint y: 309, distance: 6.4
click at [703, 309] on div "Editor contextual toolbar" at bounding box center [621, 270] width 178 height 81
type input "020000"
click at [762, 271] on div at bounding box center [564, 265] width 701 height 459
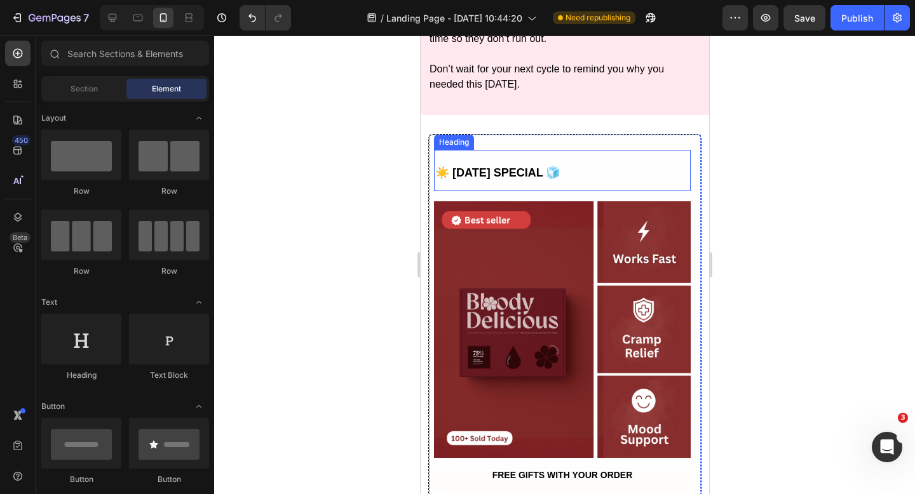
click at [547, 166] on strong "☀️ [DATE] SPECIAL 🧊" at bounding box center [497, 172] width 125 height 13
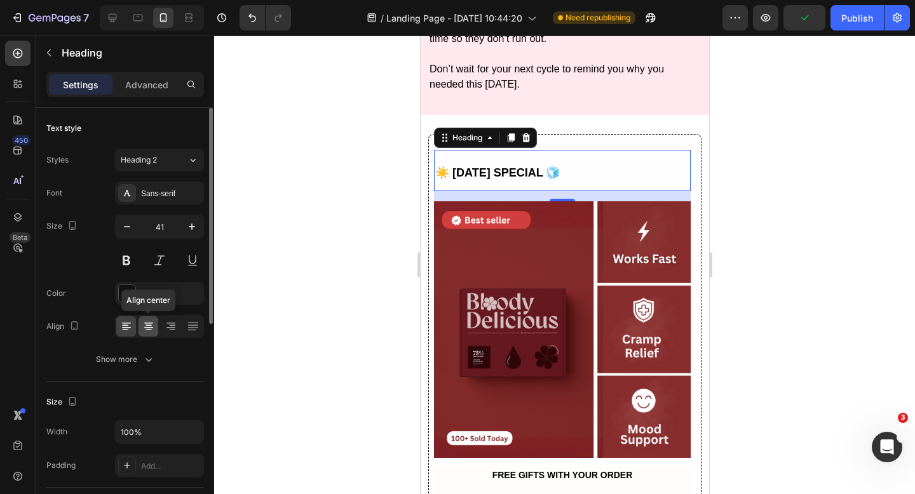
click at [151, 330] on icon at bounding box center [148, 326] width 13 height 13
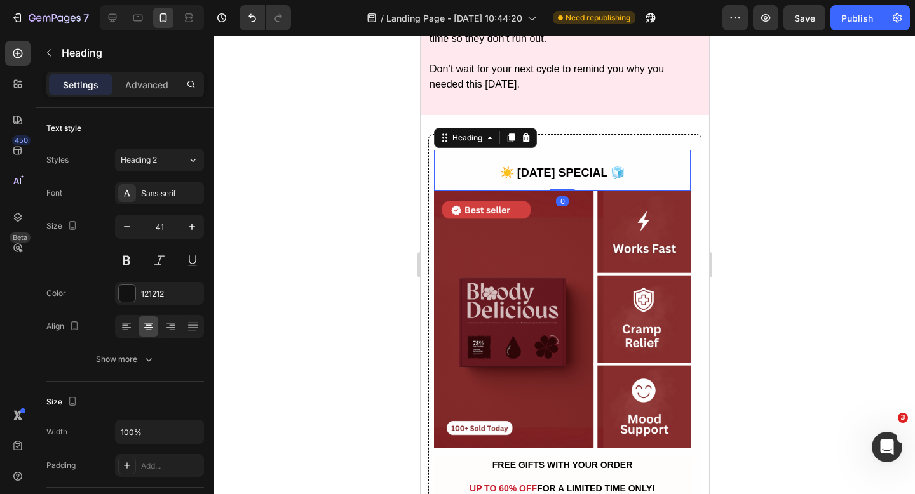
drag, startPoint x: 561, startPoint y: 197, endPoint x: 562, endPoint y: 157, distance: 40.0
click at [562, 157] on div "⁠⁠⁠⁠⁠⁠⁠ ☀️ [DATE] SPECIAL 🧊 Heading 0" at bounding box center [561, 170] width 257 height 41
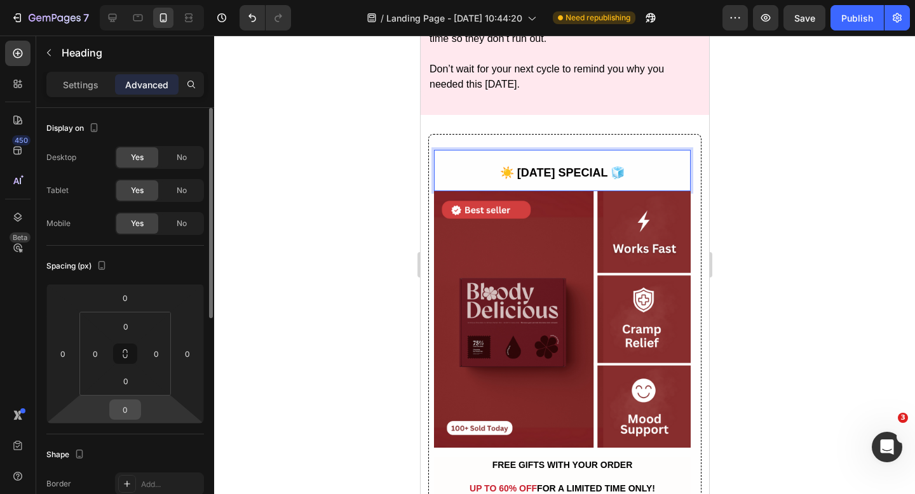
click at [133, 410] on input "0" at bounding box center [124, 409] width 25 height 19
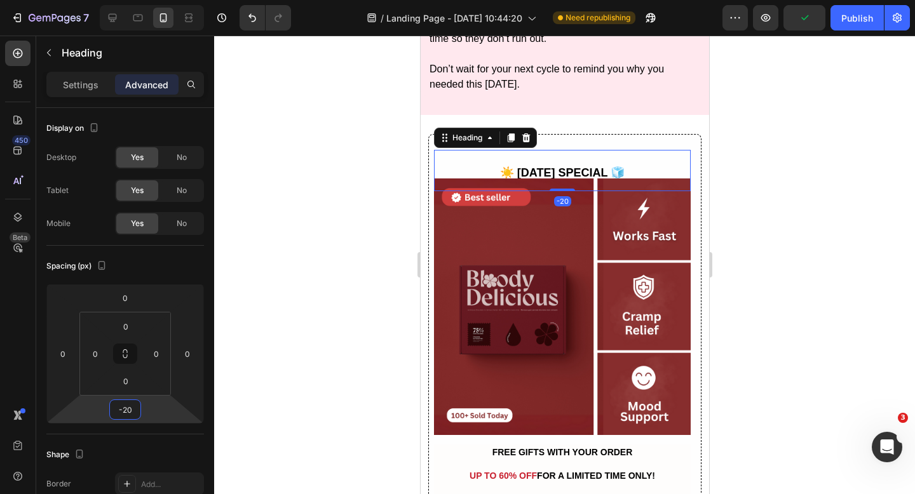
type input "-2"
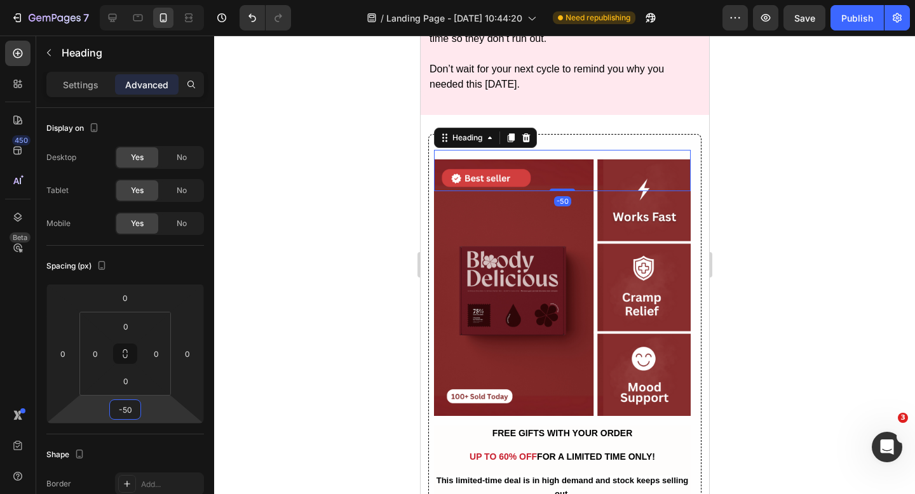
type input "-5"
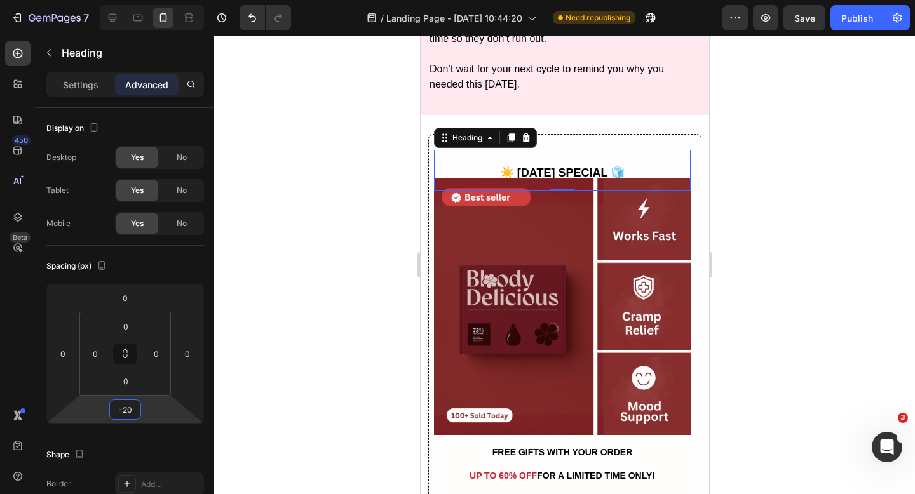
type input "-2"
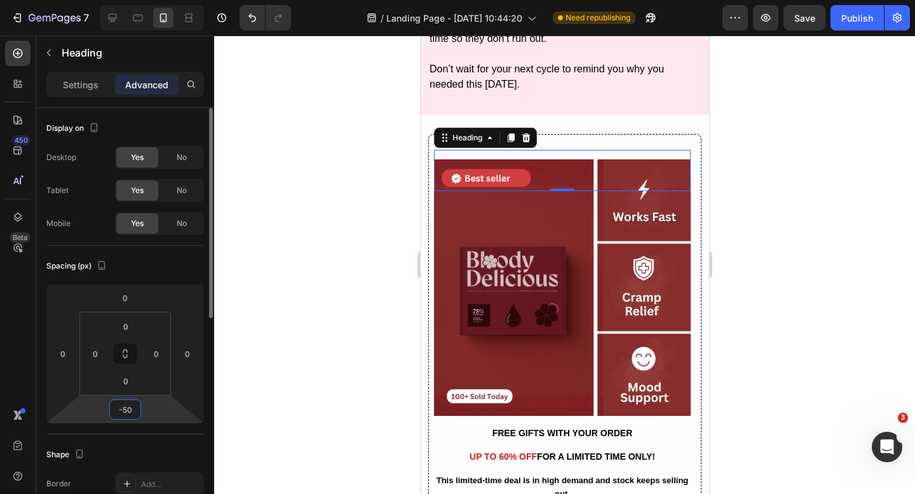
type input "-50"
click at [113, 462] on div "Shape" at bounding box center [125, 455] width 158 height 20
click at [116, 456] on div "Shape" at bounding box center [125, 455] width 158 height 20
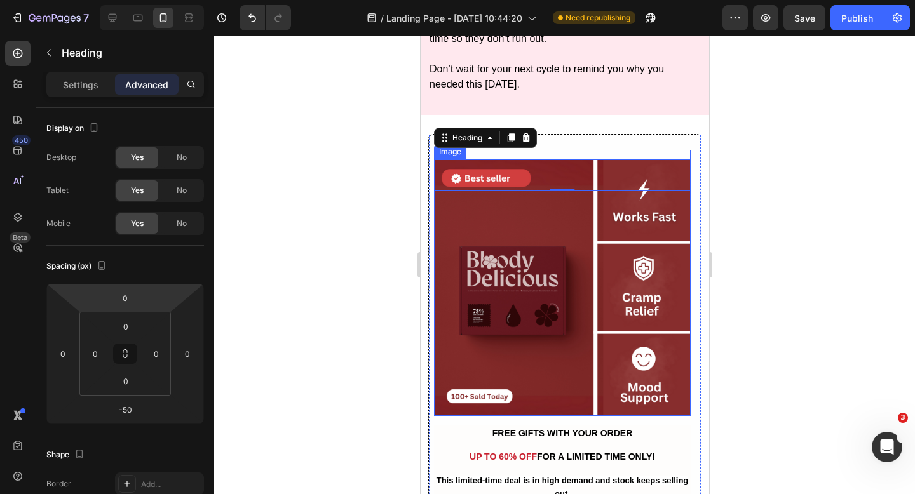
click at [539, 182] on img at bounding box center [561, 287] width 257 height 257
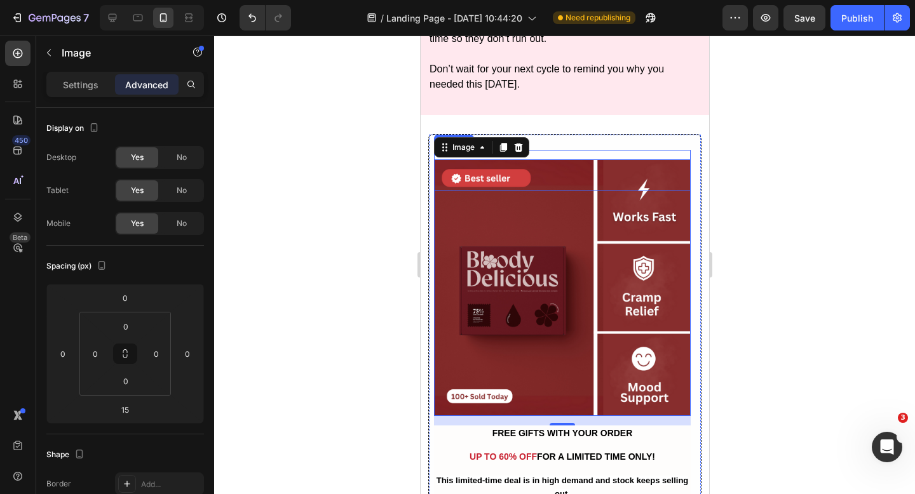
click at [563, 154] on p "⁠⁠⁠⁠⁠⁠⁠ ☀️ [DATE] SPECIAL 🧊" at bounding box center [562, 170] width 254 height 39
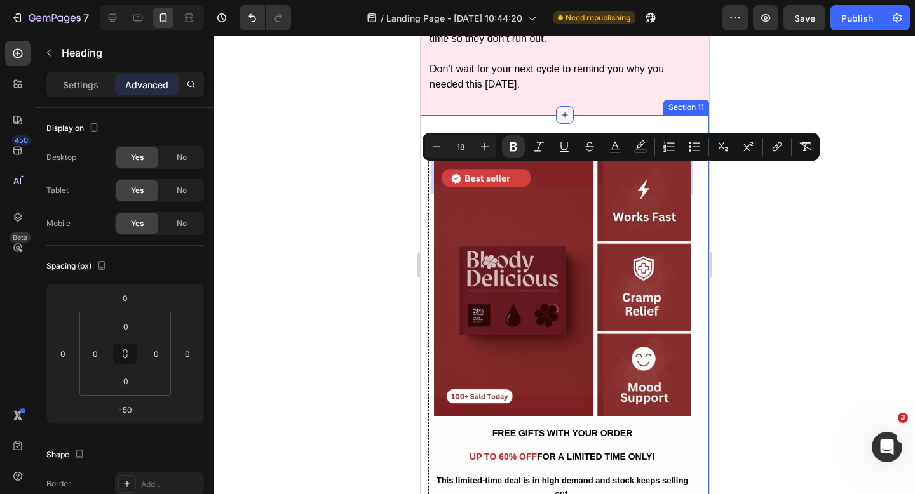
drag, startPoint x: 561, startPoint y: 153, endPoint x: 562, endPoint y: 123, distance: 29.9
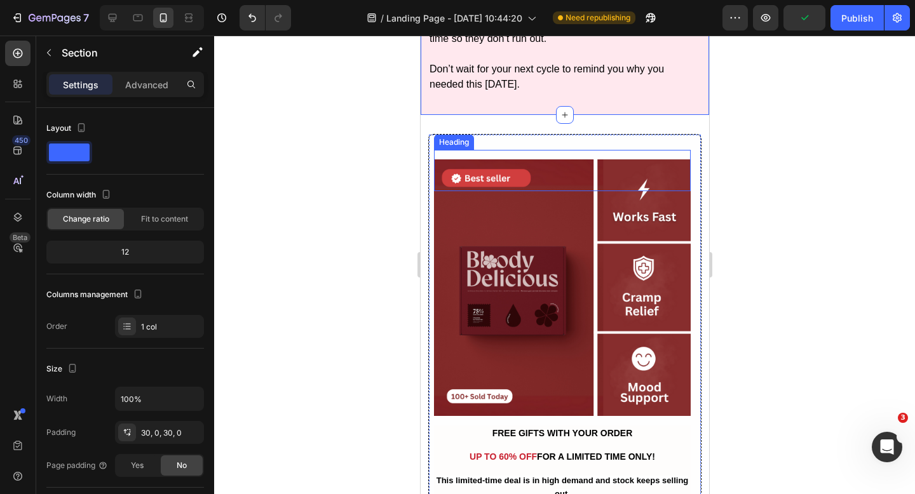
click at [557, 154] on p "⁠⁠⁠⁠⁠⁠⁠ ☀️ [DATE] SPECIAL 🧊" at bounding box center [562, 170] width 254 height 39
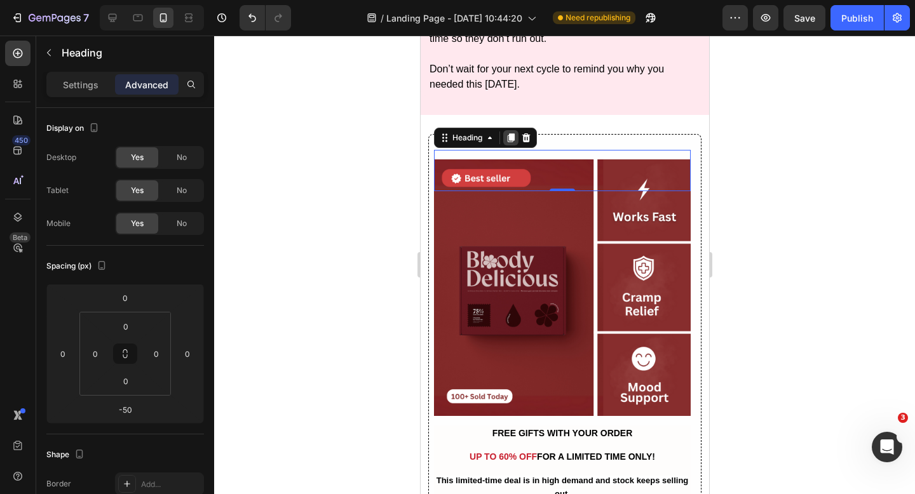
click at [510, 136] on icon at bounding box center [510, 137] width 7 height 9
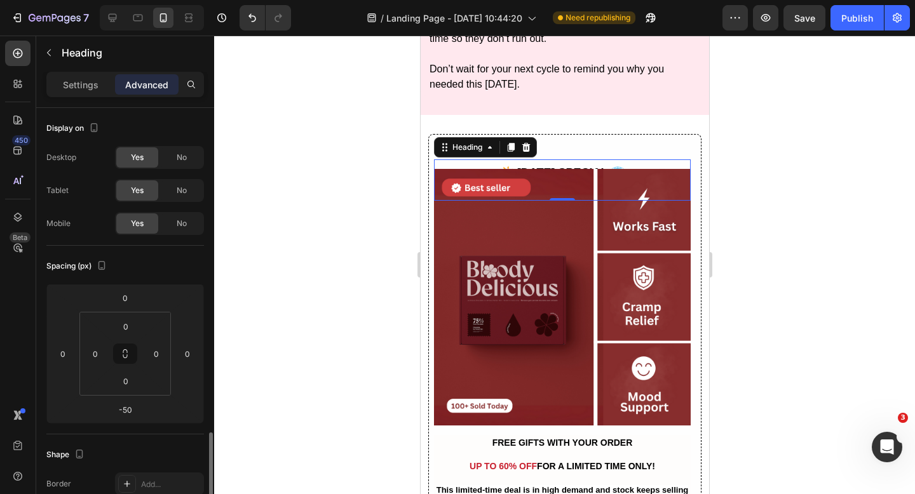
scroll to position [217, 0]
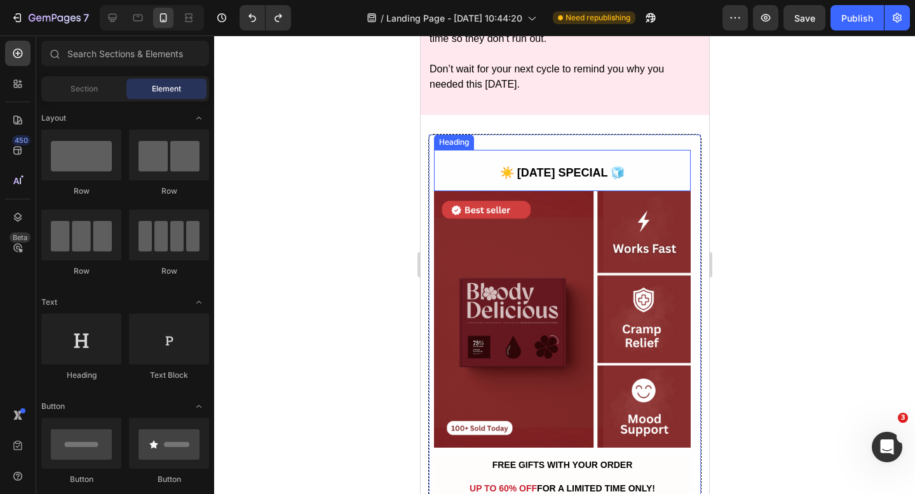
click at [567, 178] on strong "☀️ [DATE] SPECIAL 🧊" at bounding box center [561, 172] width 125 height 13
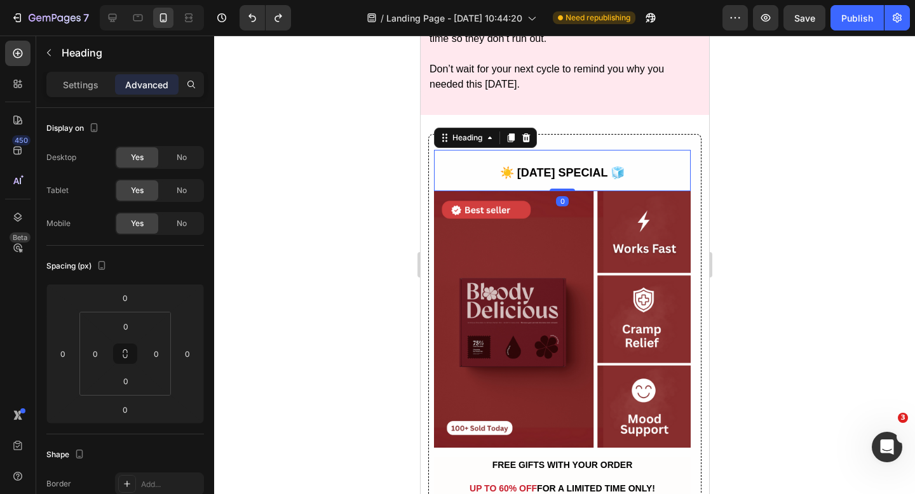
drag, startPoint x: 559, startPoint y: 190, endPoint x: 560, endPoint y: 174, distance: 15.9
click at [560, 174] on div "☀️ [DATE] SPECIAL 🧊 Heading 0" at bounding box center [561, 170] width 257 height 41
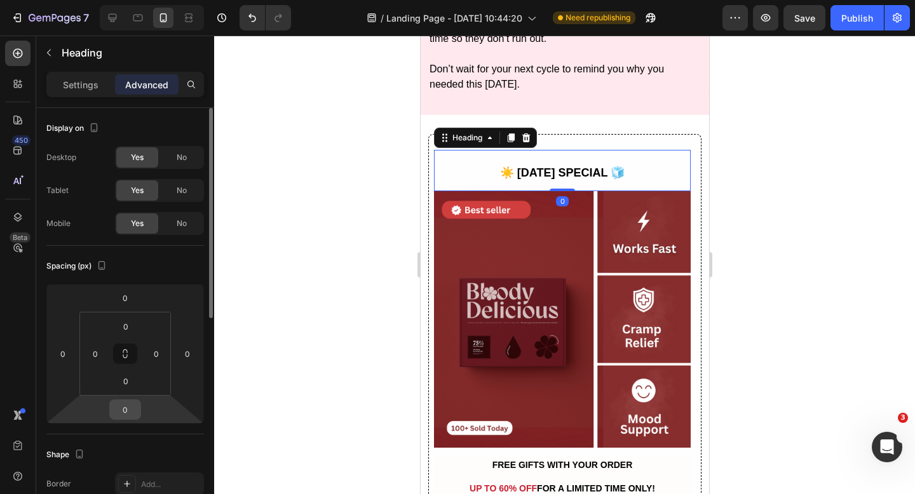
click at [132, 415] on input "0" at bounding box center [124, 409] width 25 height 19
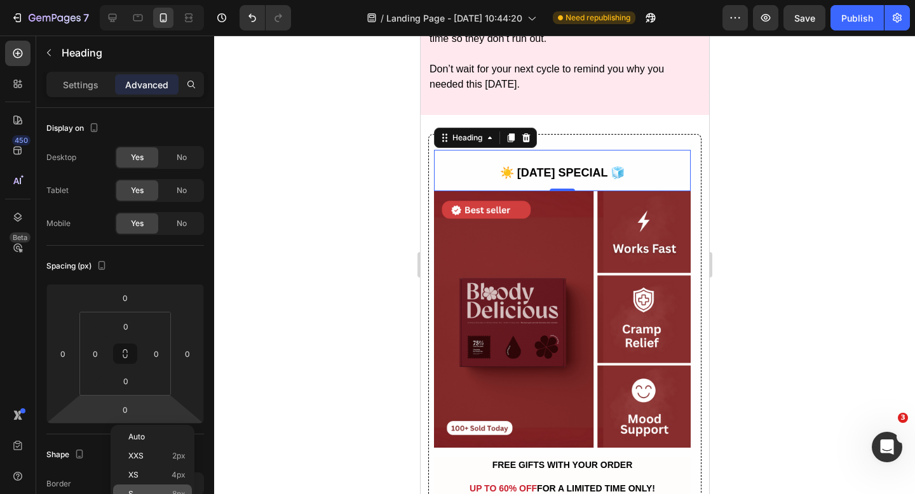
click at [138, 485] on div "S 8px" at bounding box center [152, 494] width 79 height 19
type input "8"
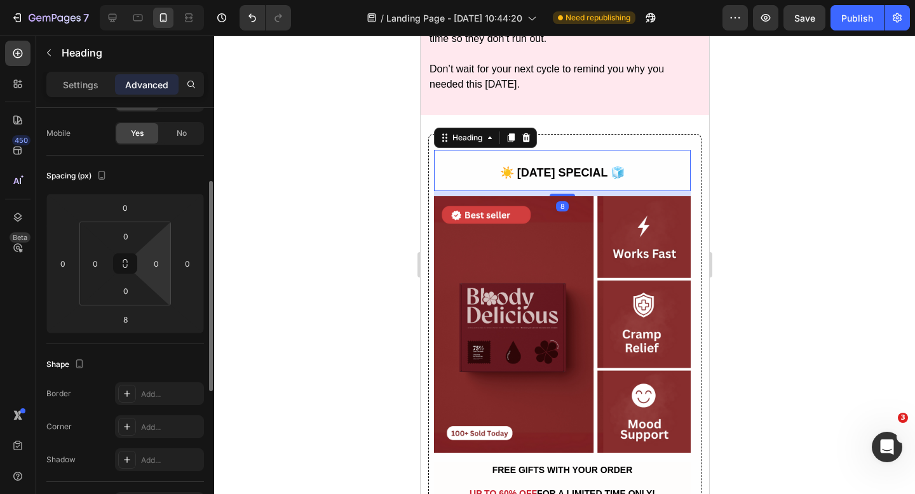
scroll to position [109, 0]
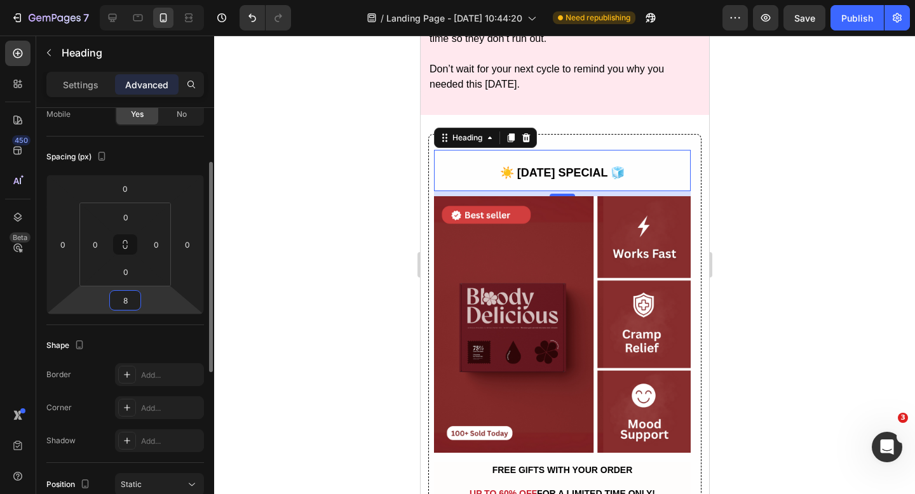
click at [125, 292] on input "8" at bounding box center [124, 300] width 25 height 19
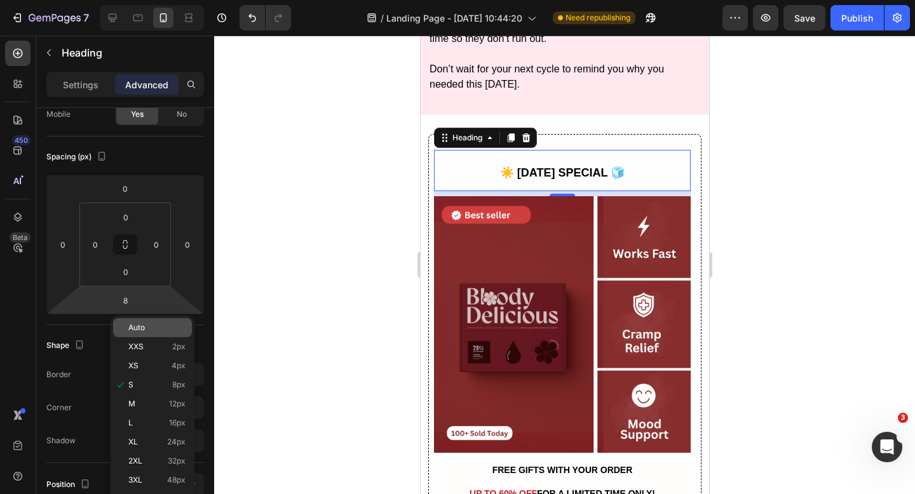
click at [150, 323] on p "Auto" at bounding box center [156, 327] width 57 height 9
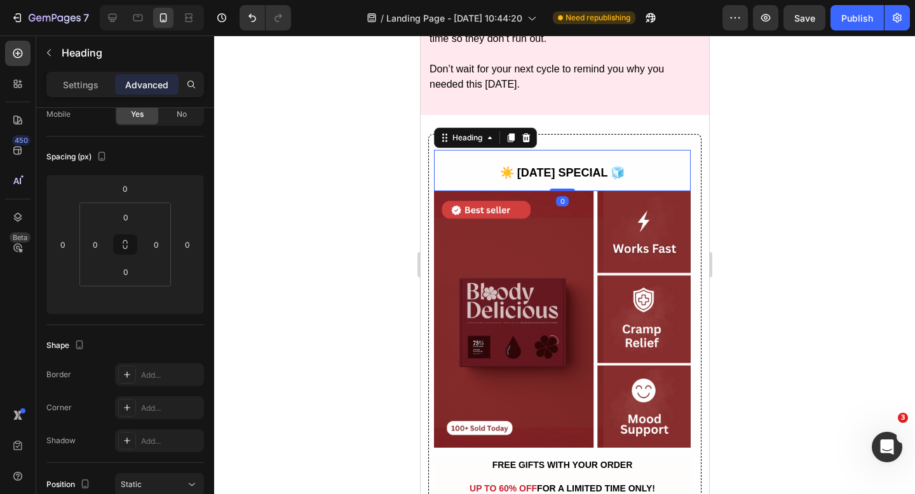
drag, startPoint x: 565, startPoint y: 189, endPoint x: 565, endPoint y: 174, distance: 14.6
click at [565, 174] on div "☀️ [DATE] SPECIAL 🧊 Heading 0" at bounding box center [561, 170] width 257 height 41
type input "0"
click at [565, 157] on h2 "☀️ [DATE] SPECIAL 🧊" at bounding box center [561, 170] width 257 height 41
click at [565, 157] on p "☀️ [DATE] SPECIAL 🧊" at bounding box center [562, 170] width 254 height 39
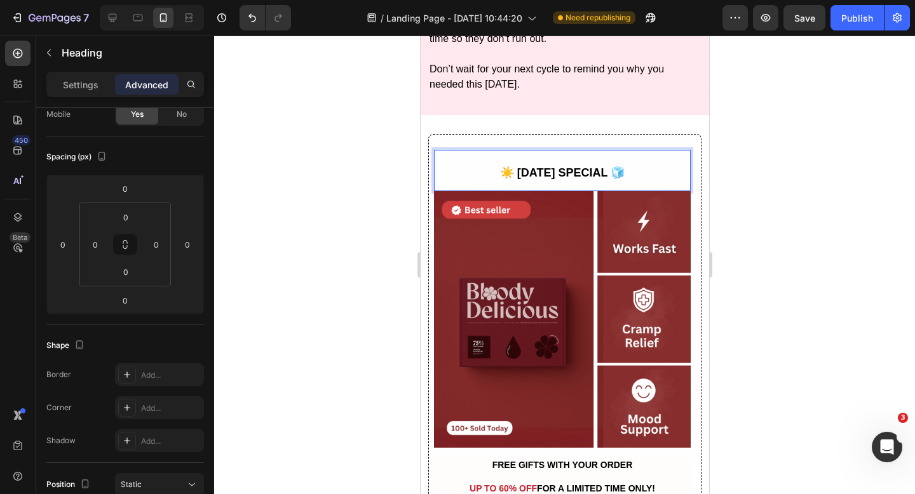
click at [565, 166] on strong "☀️ [DATE] SPECIAL 🧊" at bounding box center [561, 172] width 125 height 13
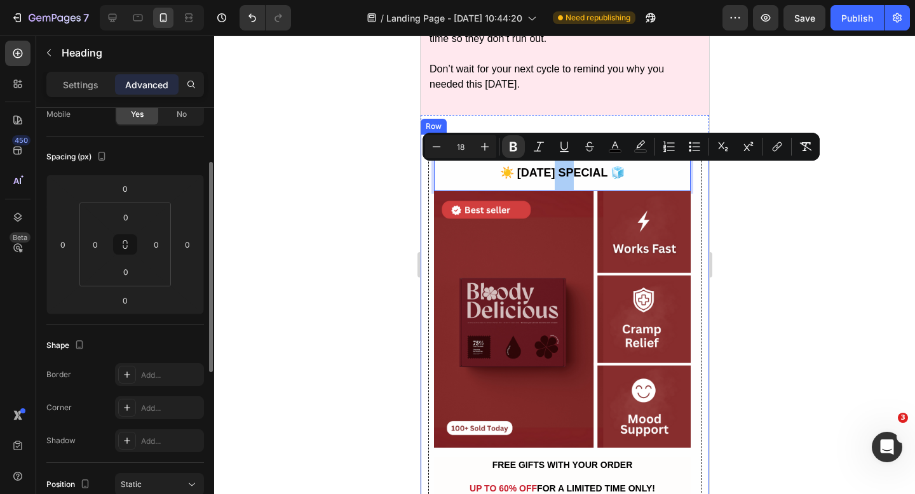
click at [165, 156] on div "Spacing (px)" at bounding box center [125, 157] width 158 height 20
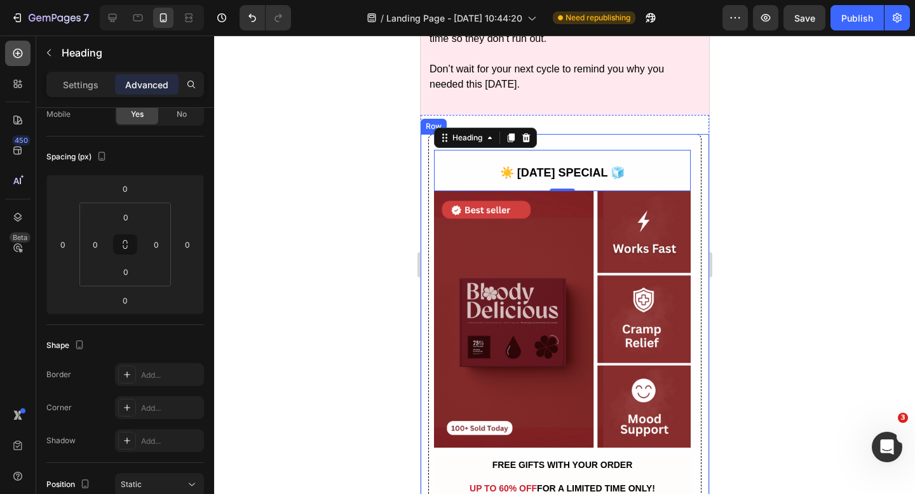
click at [15, 48] on icon at bounding box center [17, 53] width 13 height 13
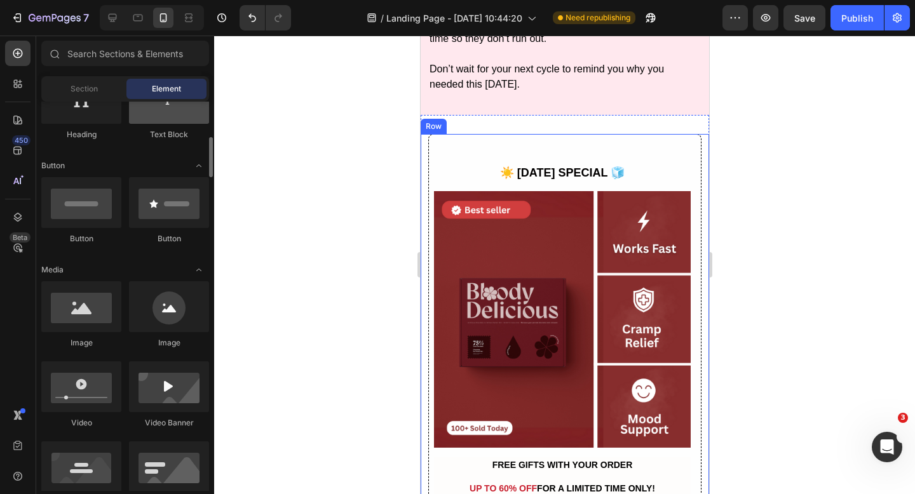
scroll to position [251, 0]
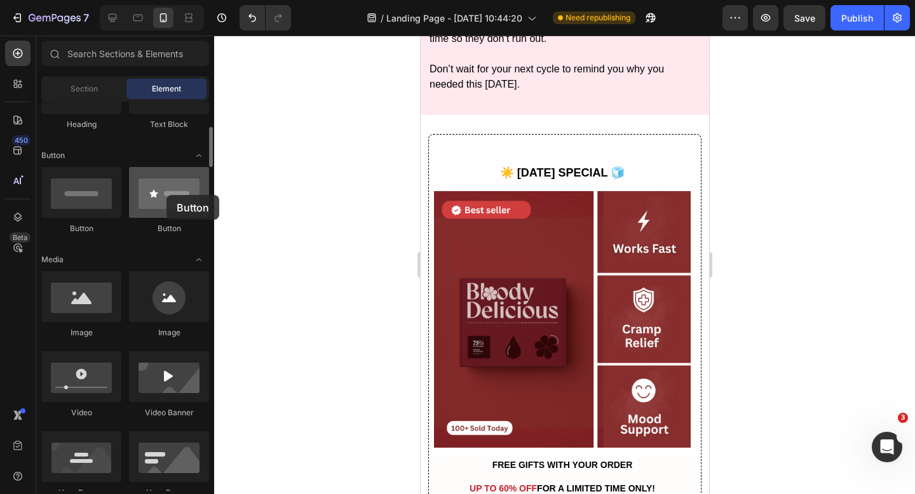
click at [166, 195] on div at bounding box center [169, 192] width 80 height 51
drag, startPoint x: 171, startPoint y: 195, endPoint x: 150, endPoint y: 194, distance: 21.0
click at [150, 194] on div at bounding box center [169, 192] width 80 height 51
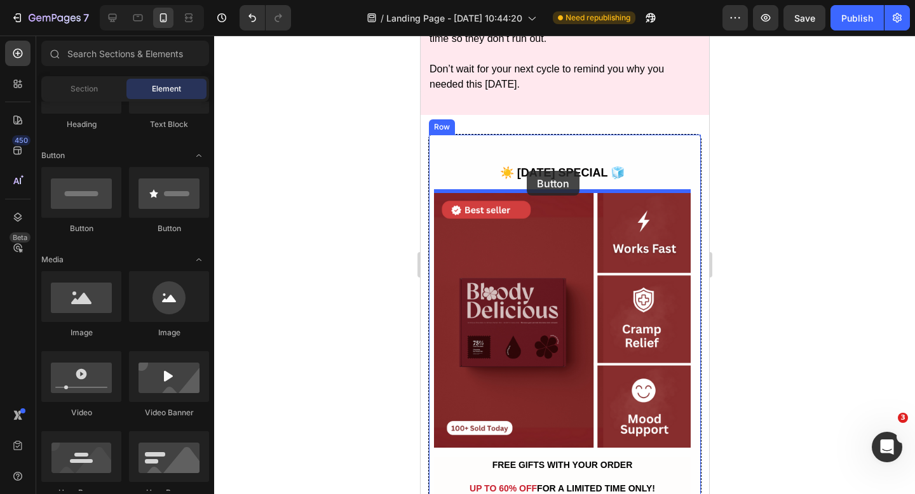
drag, startPoint x: 517, startPoint y: 235, endPoint x: 525, endPoint y: 172, distance: 64.1
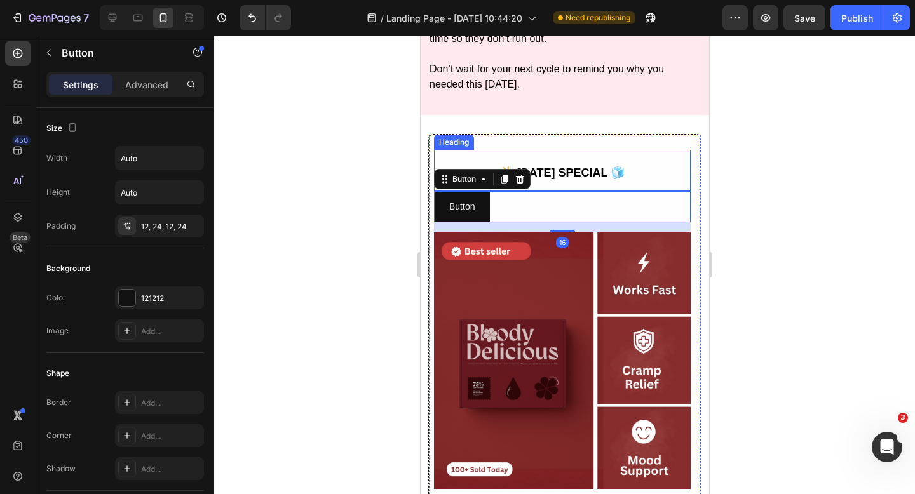
click at [560, 170] on strong "☀️ [DATE] SPECIAL 🧊" at bounding box center [561, 172] width 125 height 13
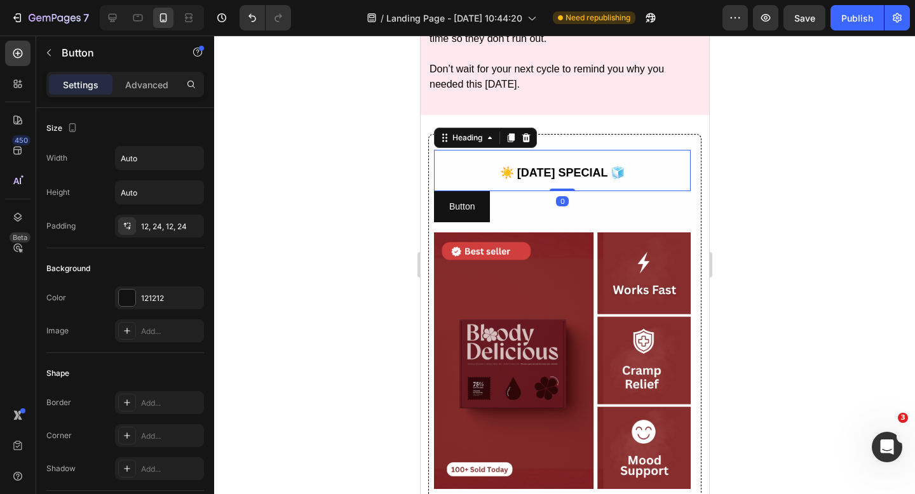
click at [560, 170] on strong "☀️ [DATE] SPECIAL 🧊" at bounding box center [561, 172] width 125 height 13
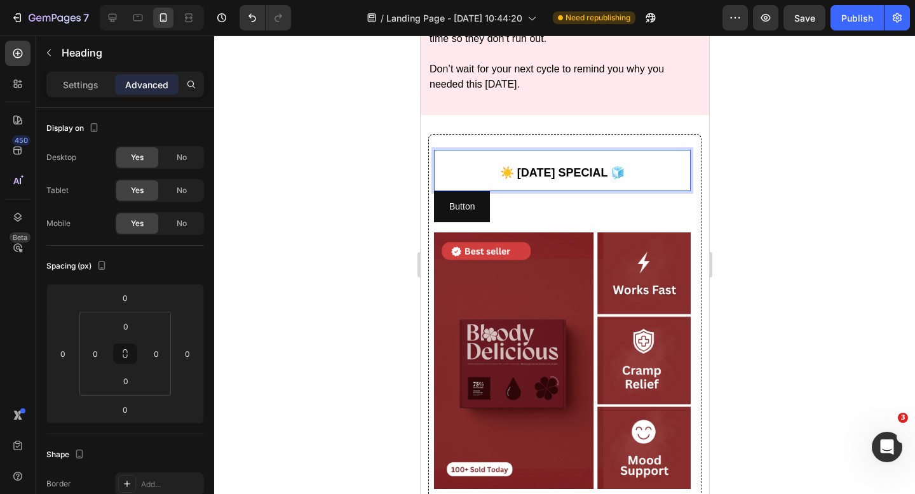
click at [560, 170] on strong "☀️ [DATE] SPECIAL 🧊" at bounding box center [561, 172] width 125 height 13
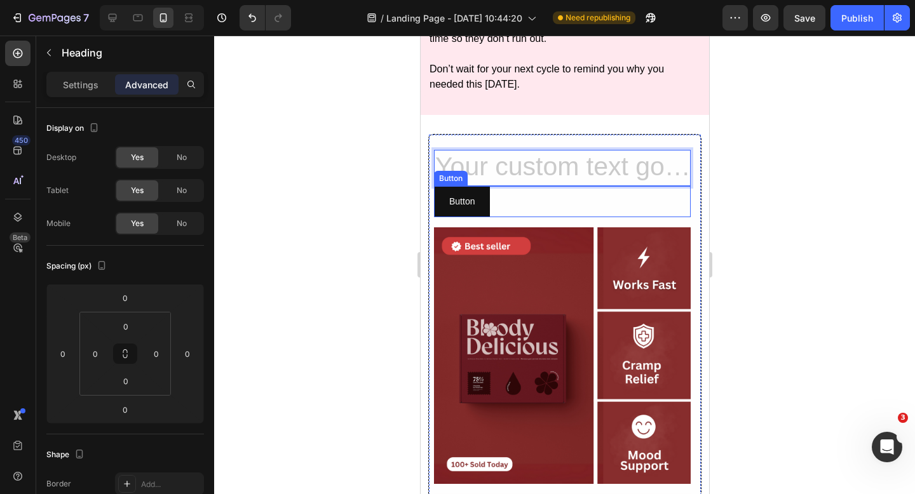
click at [609, 191] on div "Button Button" at bounding box center [561, 201] width 257 height 31
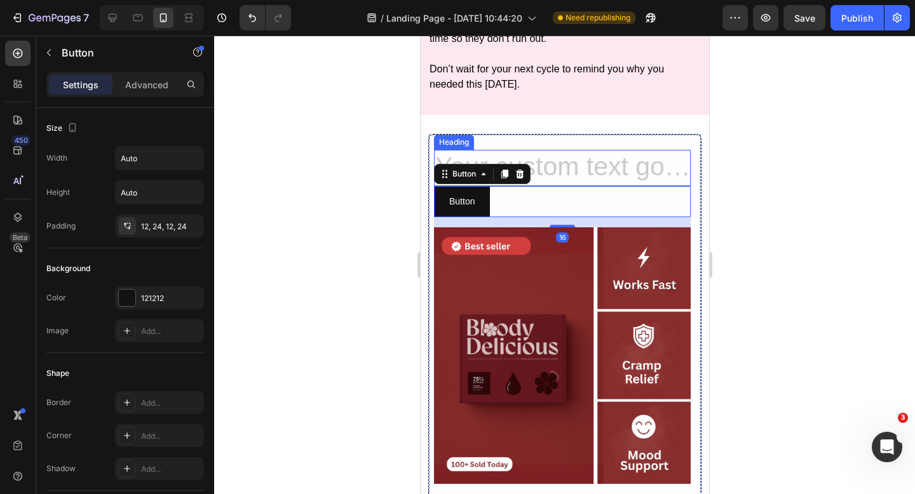
click at [623, 159] on h2 "Rich Text Editor. Editing area: main" at bounding box center [561, 168] width 257 height 36
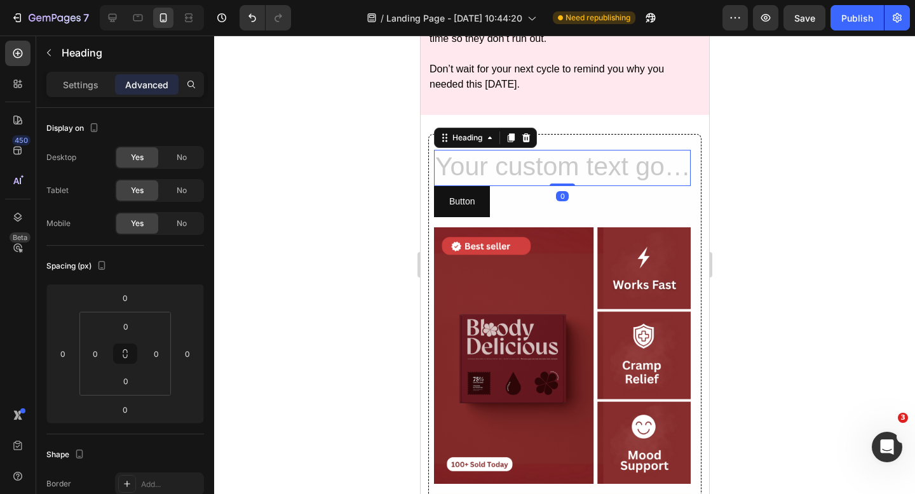
click at [535, 140] on div "Heading" at bounding box center [484, 138] width 103 height 20
click at [532, 136] on div at bounding box center [525, 137] width 15 height 15
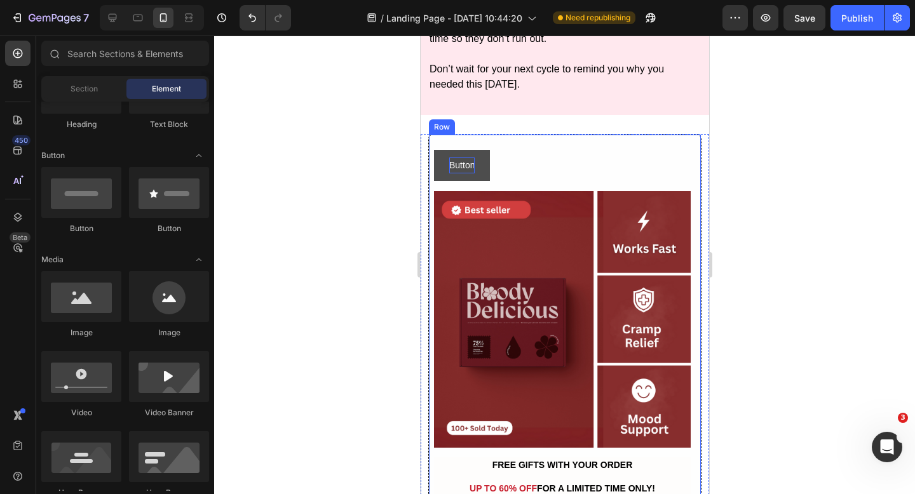
click at [471, 171] on p "Button" at bounding box center [461, 166] width 25 height 16
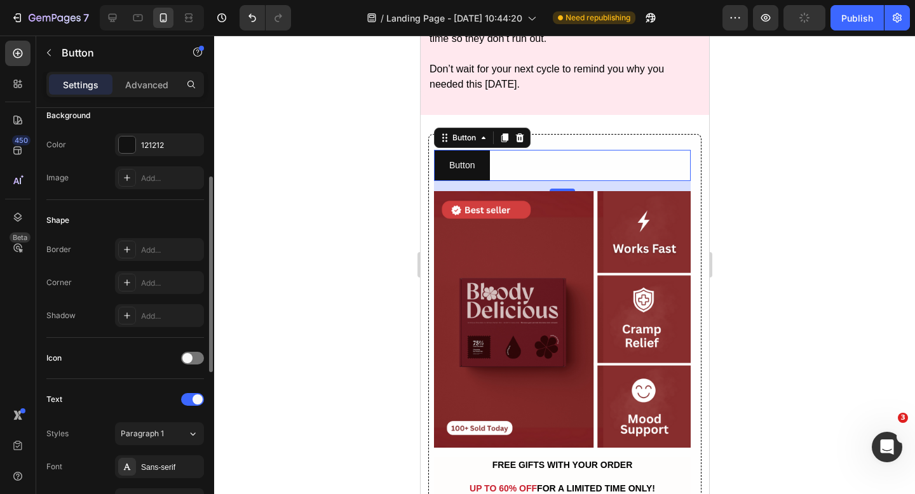
scroll to position [43, 0]
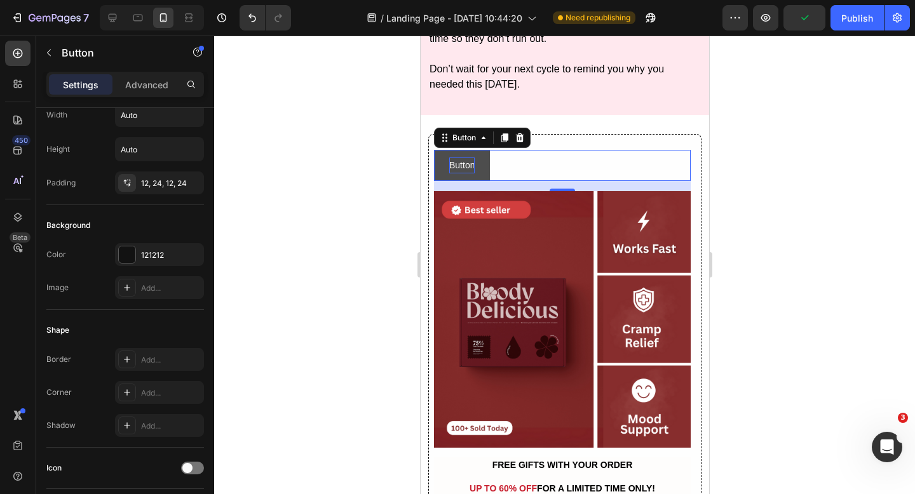
click at [466, 162] on p "Button" at bounding box center [461, 166] width 25 height 16
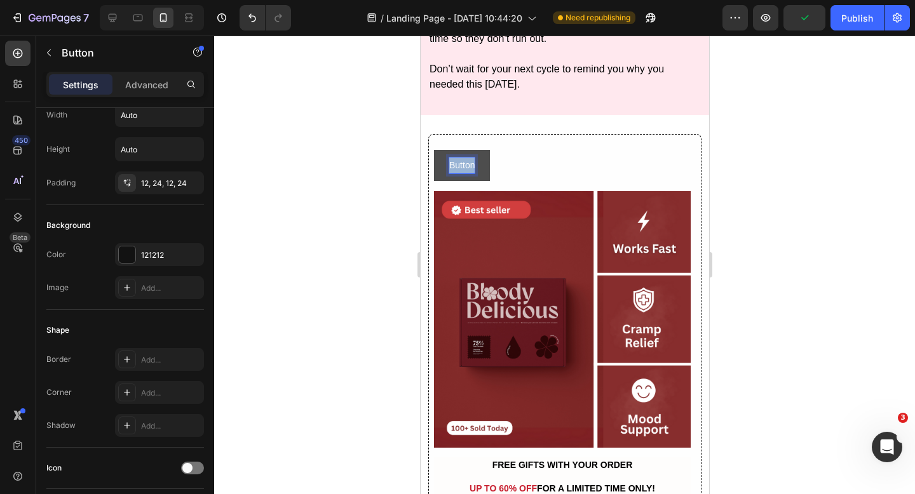
click at [466, 162] on p "Button" at bounding box center [461, 166] width 25 height 16
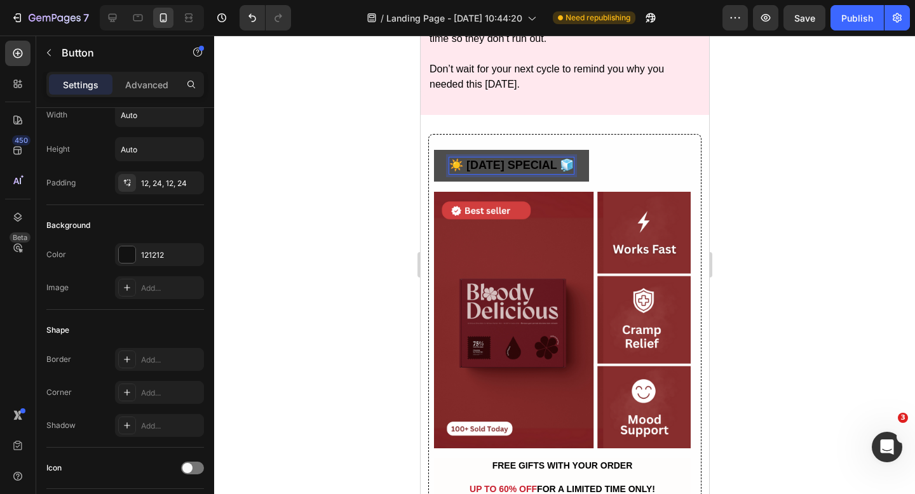
click at [551, 152] on button "☀️ [DATE] SPECIAL 🧊" at bounding box center [510, 166] width 155 height 32
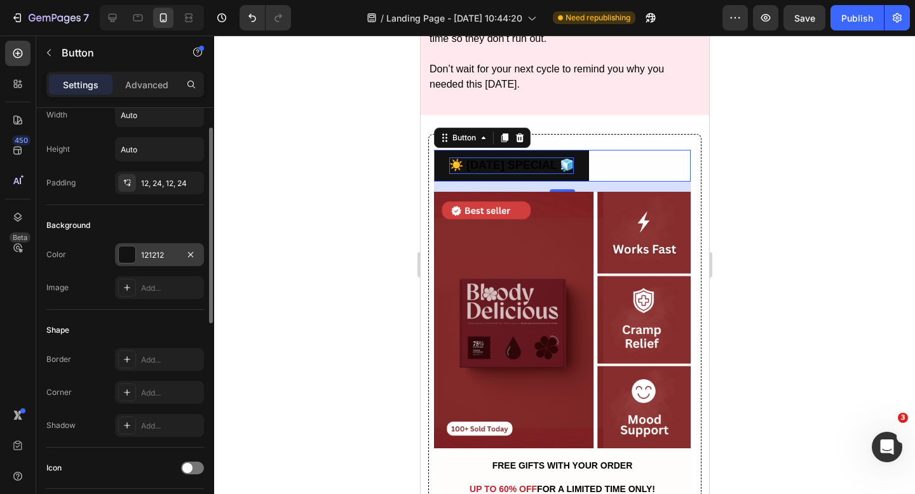
click at [117, 250] on div "121212" at bounding box center [159, 254] width 89 height 23
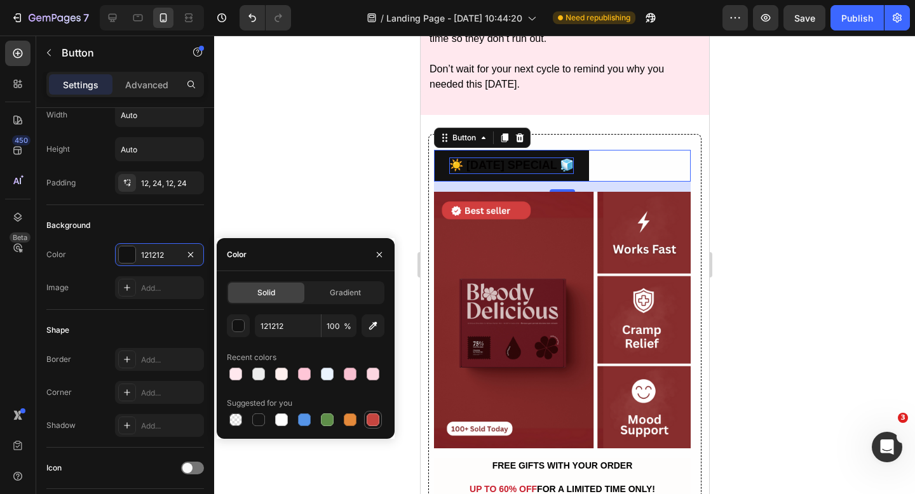
click at [375, 421] on div at bounding box center [373, 420] width 13 height 13
type input "C5453F"
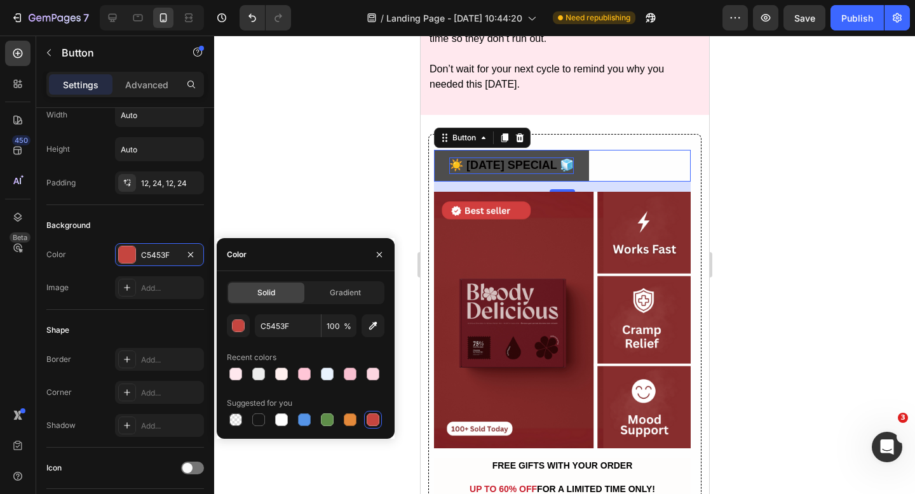
click at [522, 153] on button "☀️ [DATE] SPECIAL 🧊" at bounding box center [510, 166] width 155 height 32
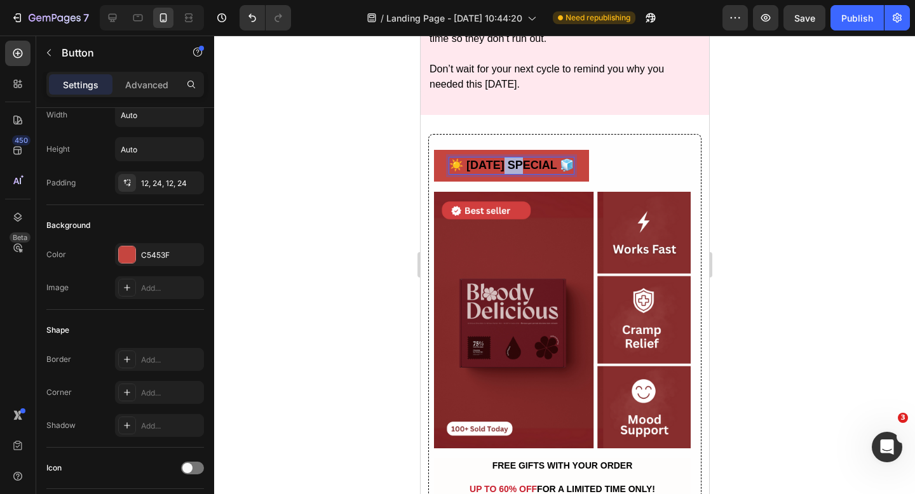
click at [520, 162] on strong "☀️ [DATE] SPECIAL 🧊" at bounding box center [511, 165] width 125 height 13
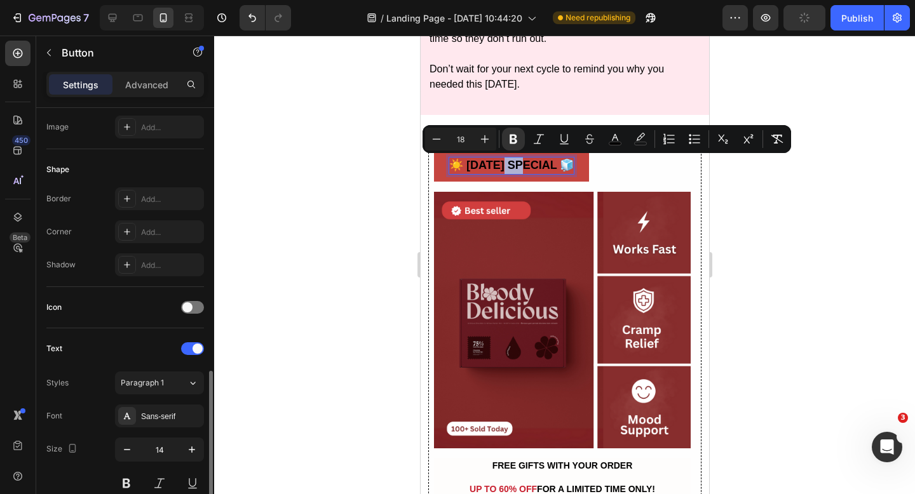
scroll to position [319, 0]
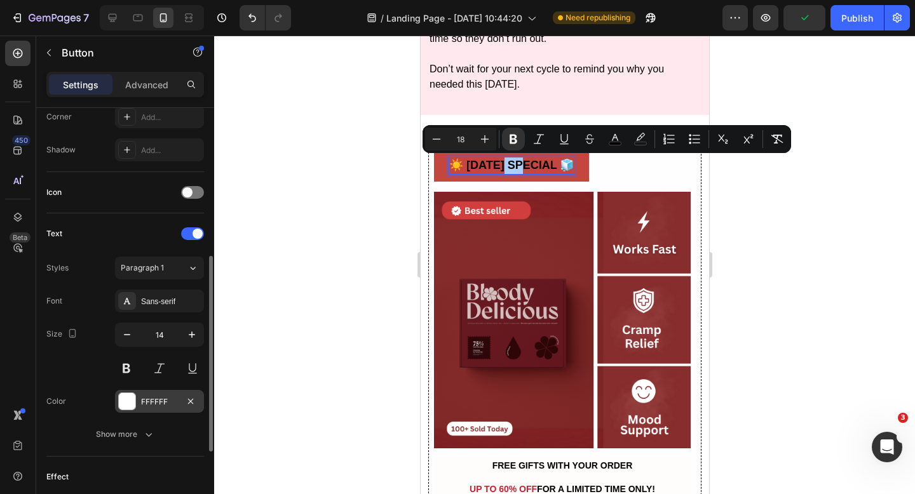
click at [126, 407] on div at bounding box center [127, 401] width 17 height 17
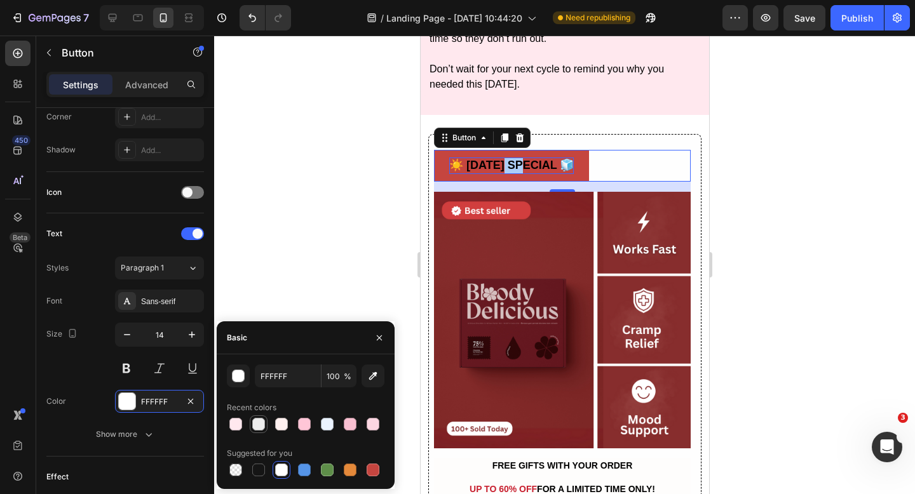
click at [261, 428] on div at bounding box center [258, 424] width 13 height 13
type input "EDEDED"
click at [323, 241] on div at bounding box center [564, 265] width 701 height 459
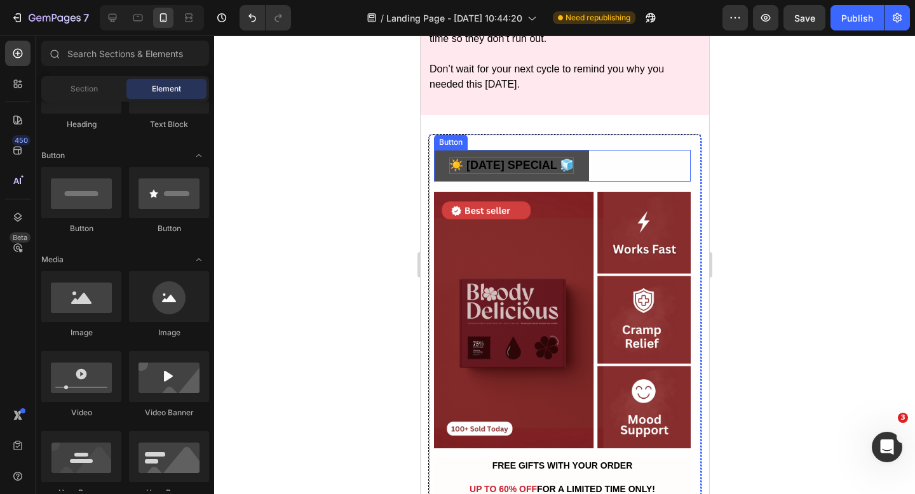
click at [525, 152] on button "☀️ [DATE] SPECIAL 🧊" at bounding box center [510, 166] width 155 height 32
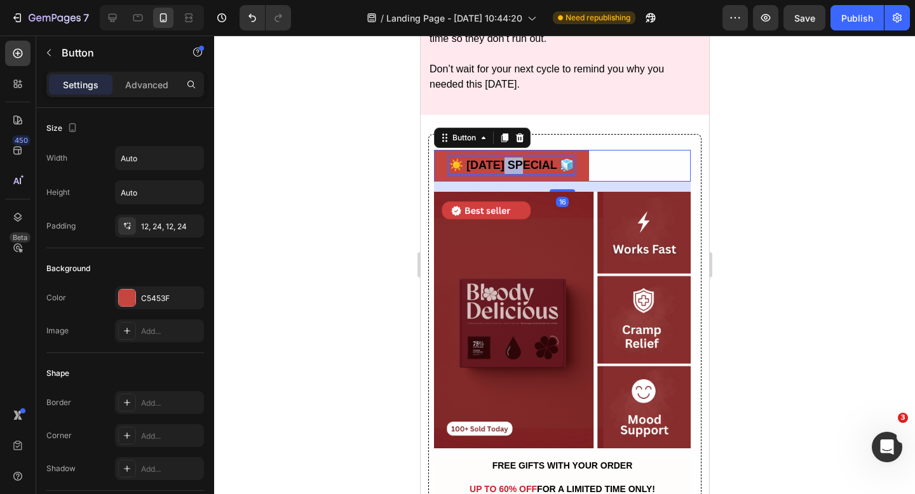
click at [519, 161] on strong "☀️ [DATE] SPECIAL 🧊" at bounding box center [511, 165] width 125 height 13
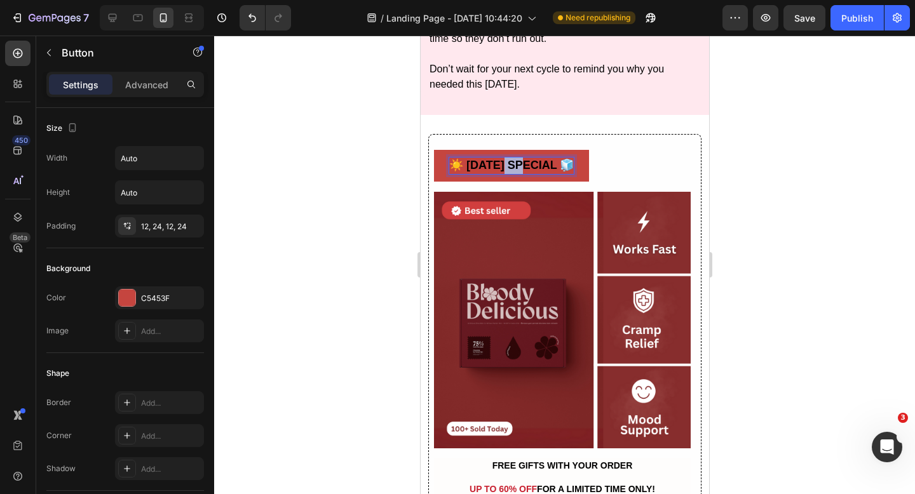
click at [519, 161] on strong "☀️ [DATE] SPECIAL 🧊" at bounding box center [511, 165] width 125 height 13
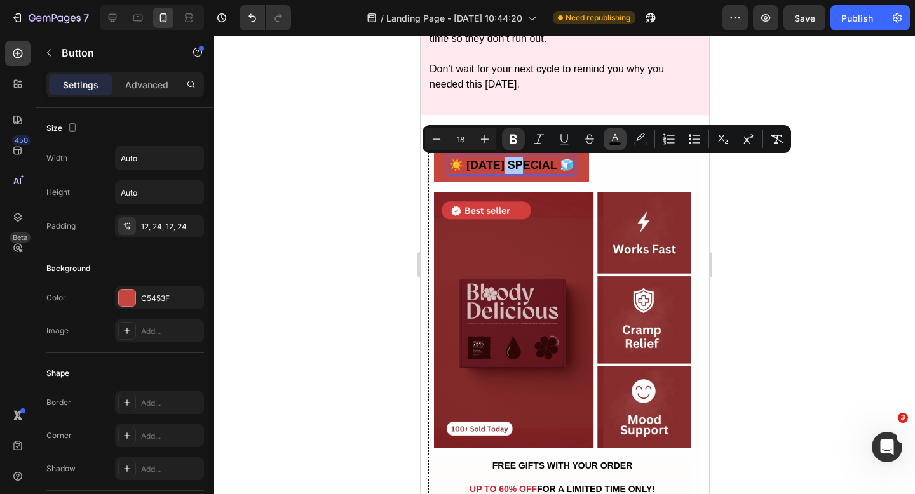
click at [613, 139] on icon "Editor contextual toolbar" at bounding box center [615, 137] width 6 height 7
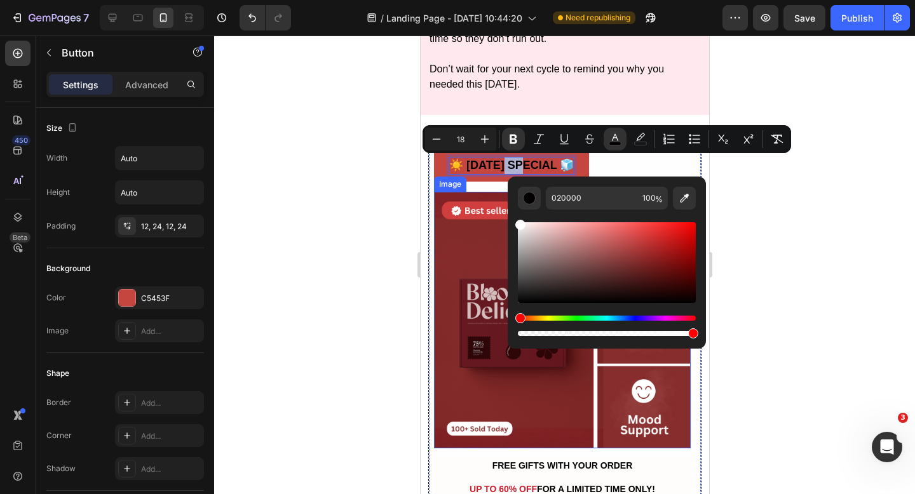
drag, startPoint x: 945, startPoint y: 271, endPoint x: 507, endPoint y: 213, distance: 442.1
type input "FFFFFF"
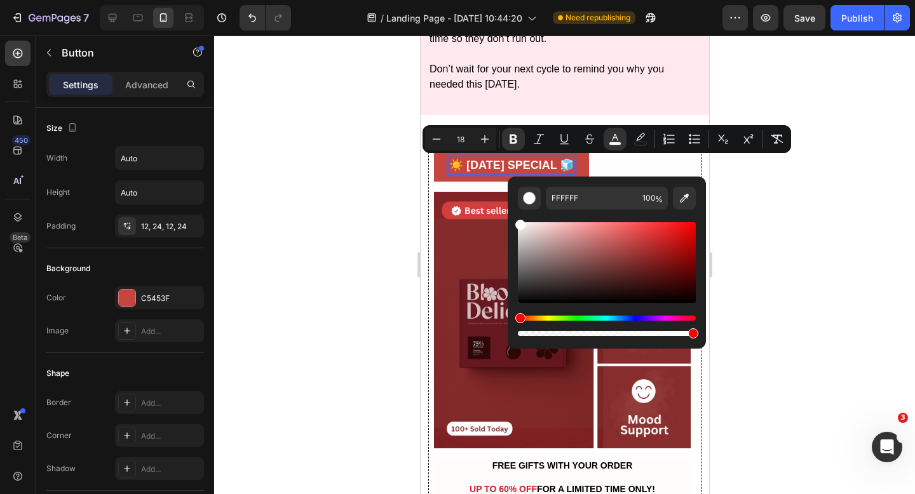
click at [362, 202] on div at bounding box center [564, 265] width 701 height 459
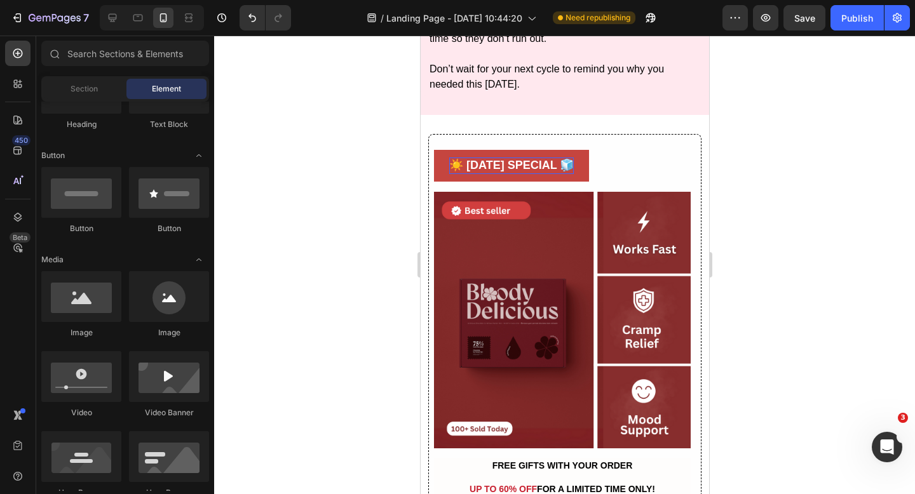
click at [362, 202] on div at bounding box center [564, 265] width 701 height 459
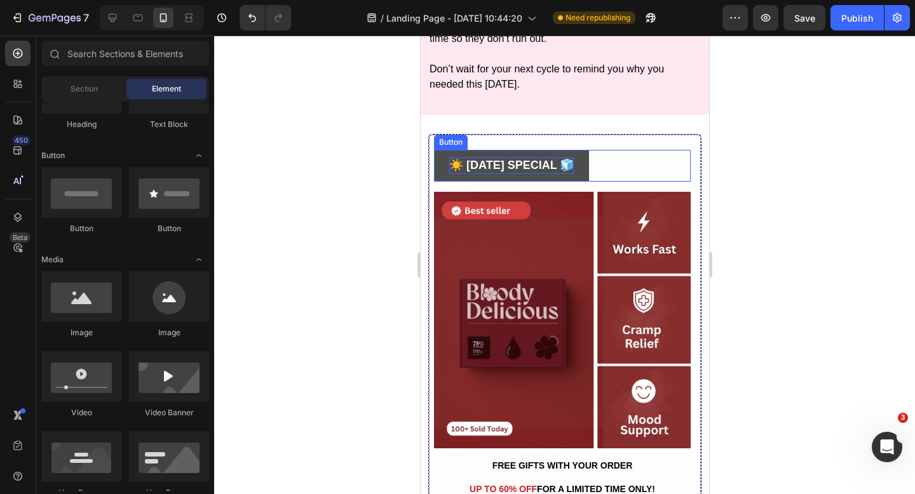
click at [508, 152] on button "☀️ [DATE] SPECIAL 🧊" at bounding box center [510, 166] width 155 height 32
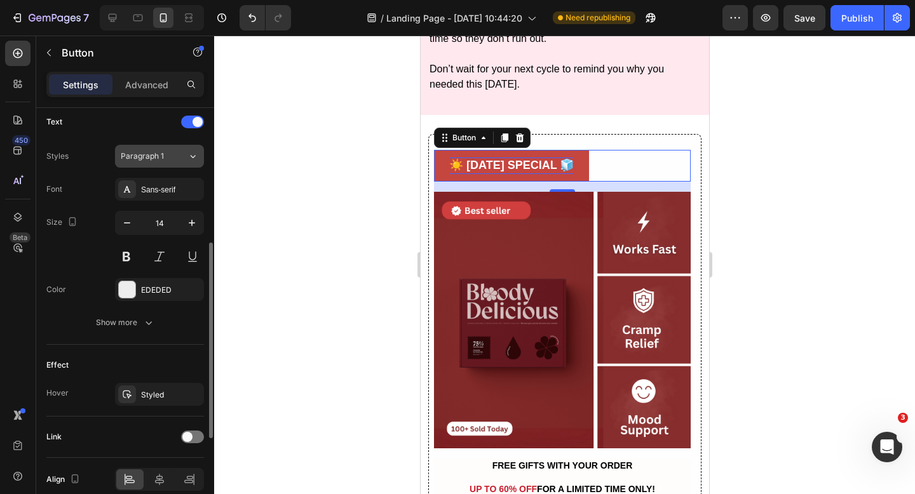
scroll to position [489, 0]
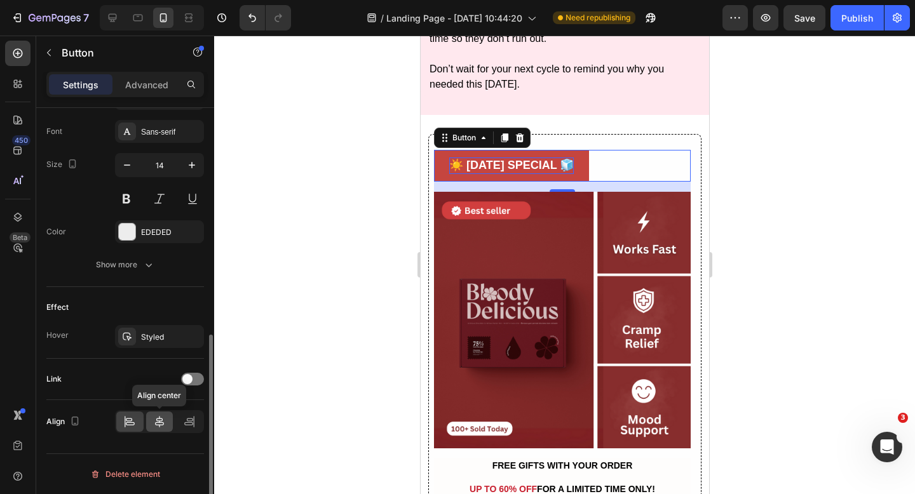
click at [159, 428] on icon at bounding box center [159, 422] width 13 height 13
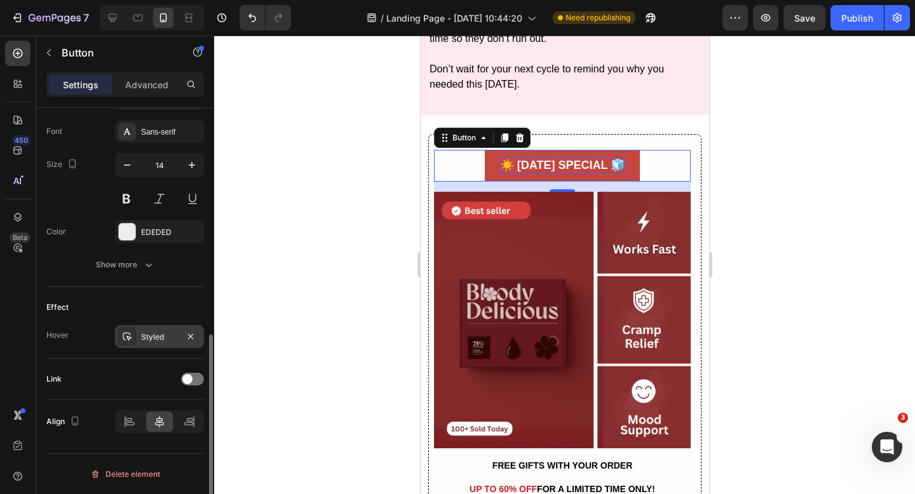
click at [161, 335] on div "Styled" at bounding box center [159, 337] width 37 height 11
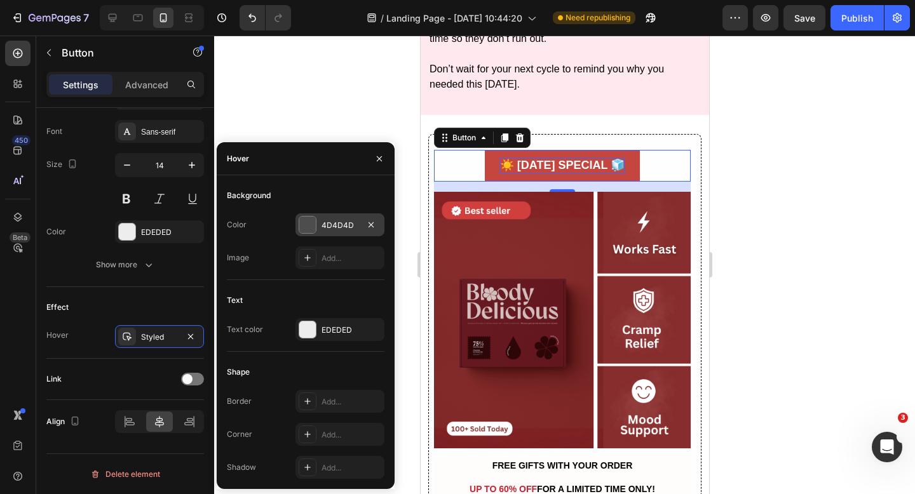
click at [304, 229] on div at bounding box center [307, 225] width 17 height 17
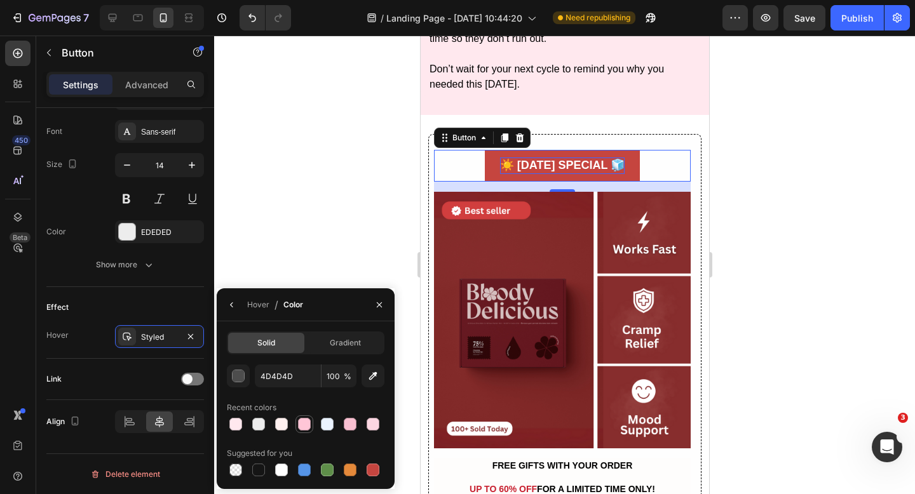
click at [301, 423] on div at bounding box center [304, 424] width 13 height 13
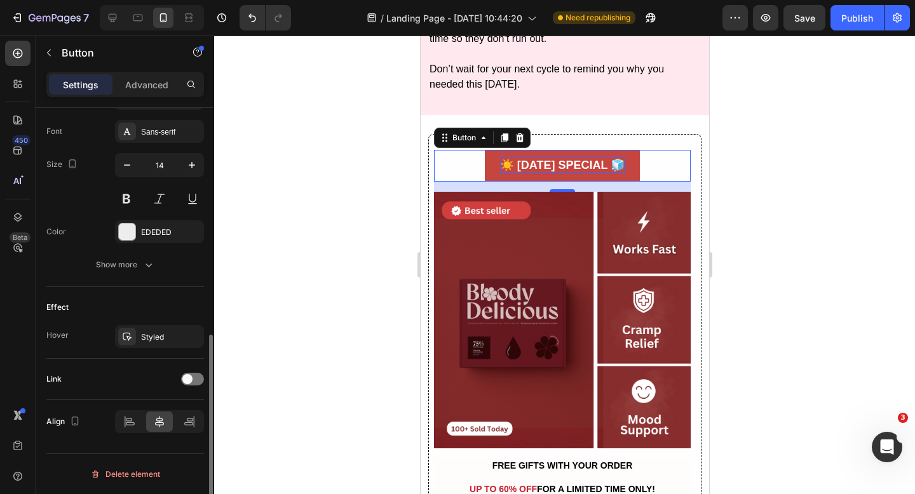
click at [128, 371] on div "Link" at bounding box center [125, 379] width 158 height 20
click at [154, 346] on div "Styled" at bounding box center [159, 336] width 89 height 23
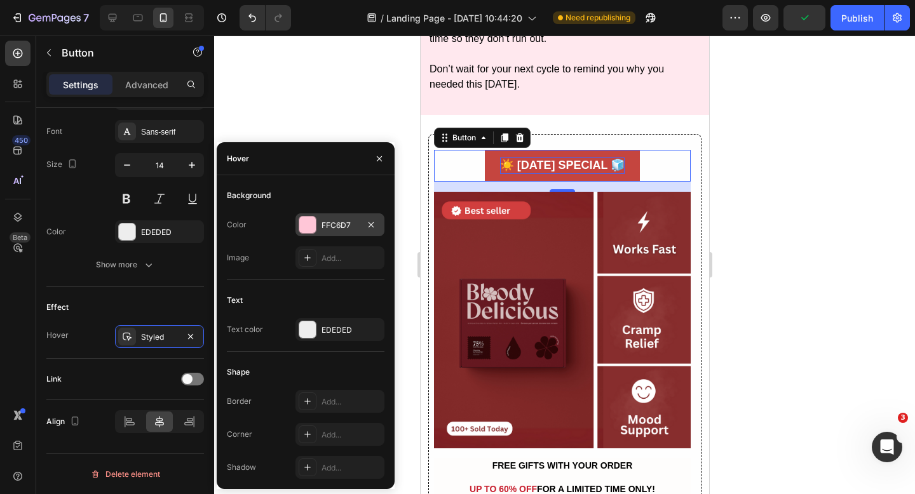
click at [326, 224] on div "FFC6D7" at bounding box center [339, 225] width 37 height 11
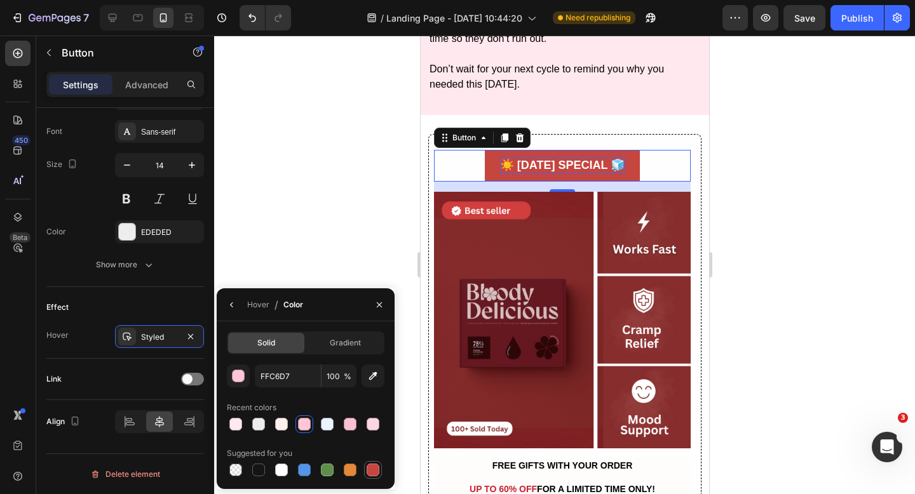
click at [374, 470] on div at bounding box center [373, 470] width 13 height 13
type input "C5453F"
click at [94, 355] on div "Effect Hover Styled" at bounding box center [125, 323] width 158 height 72
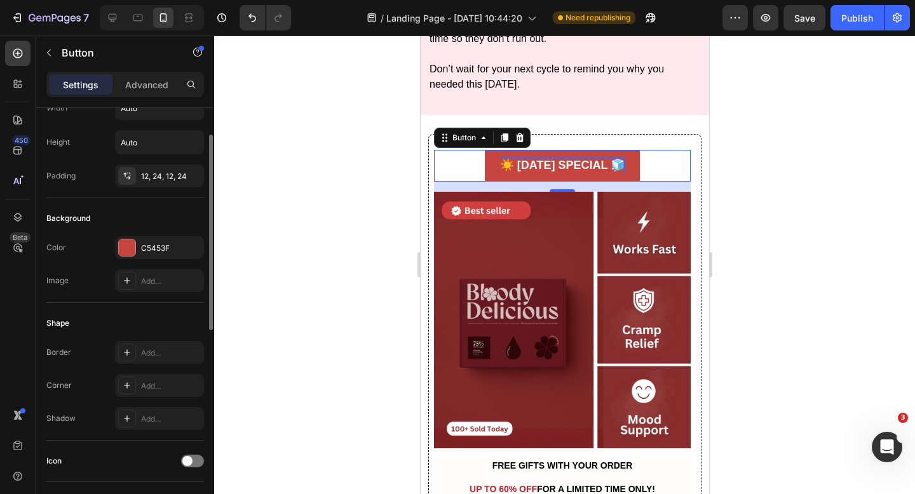
scroll to position [0, 0]
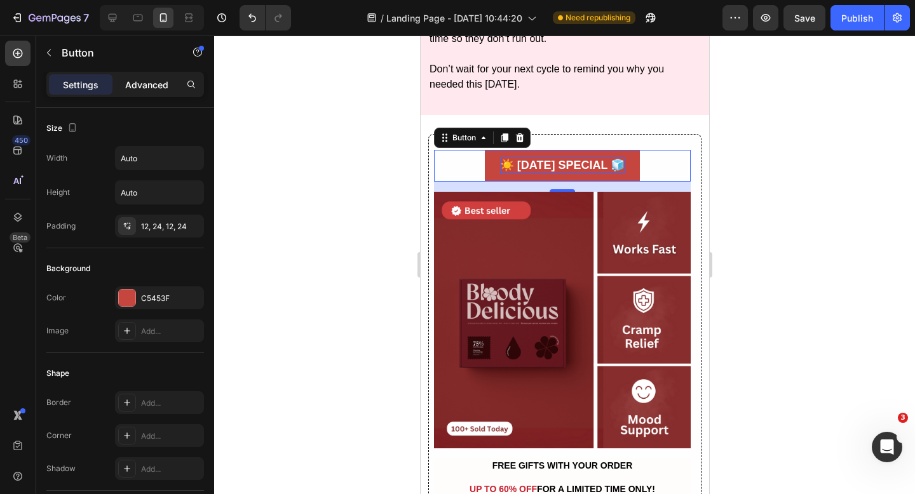
click at [158, 87] on p "Advanced" at bounding box center [146, 84] width 43 height 13
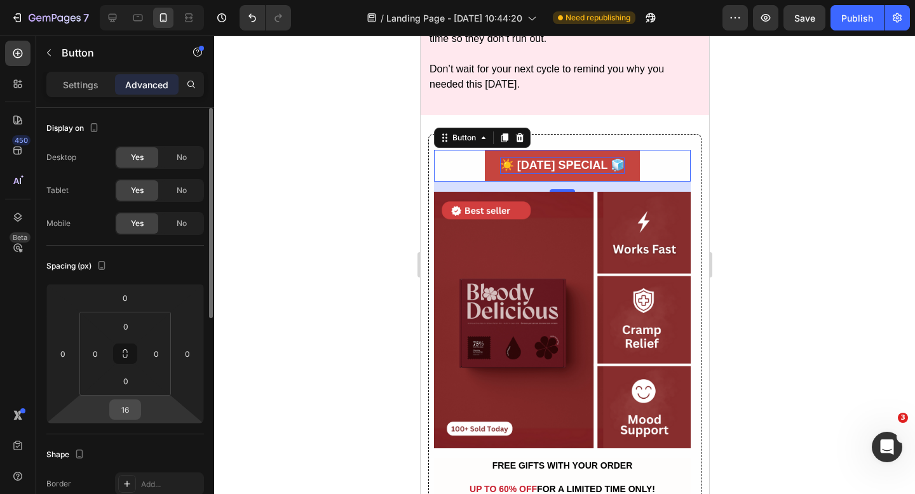
click at [130, 419] on input "16" at bounding box center [124, 409] width 25 height 19
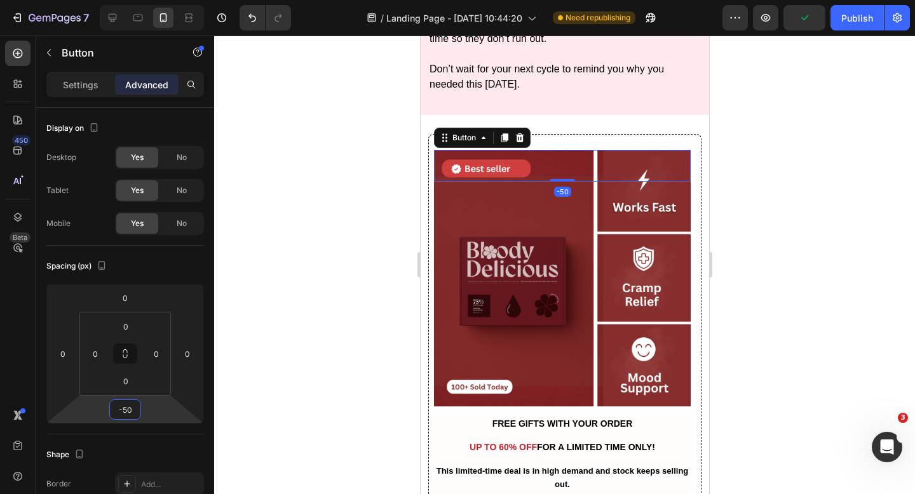
type input "-5"
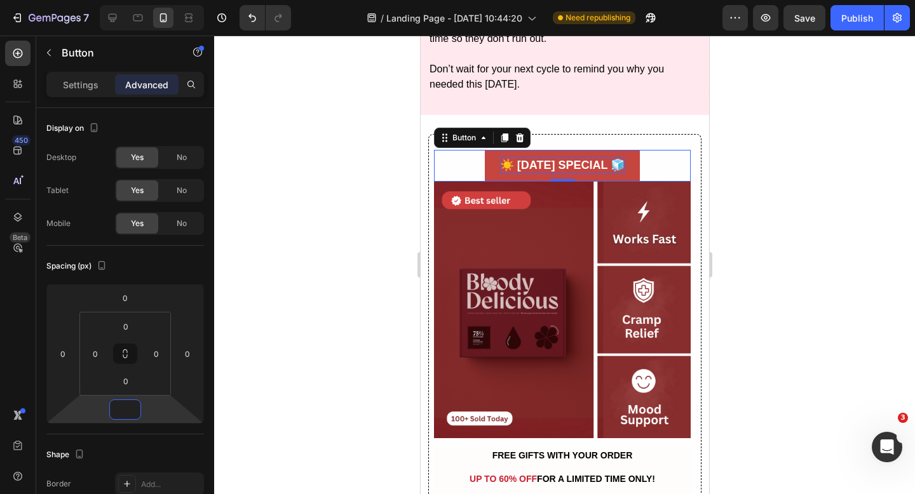
type input "-0"
click at [241, 306] on div at bounding box center [564, 265] width 701 height 459
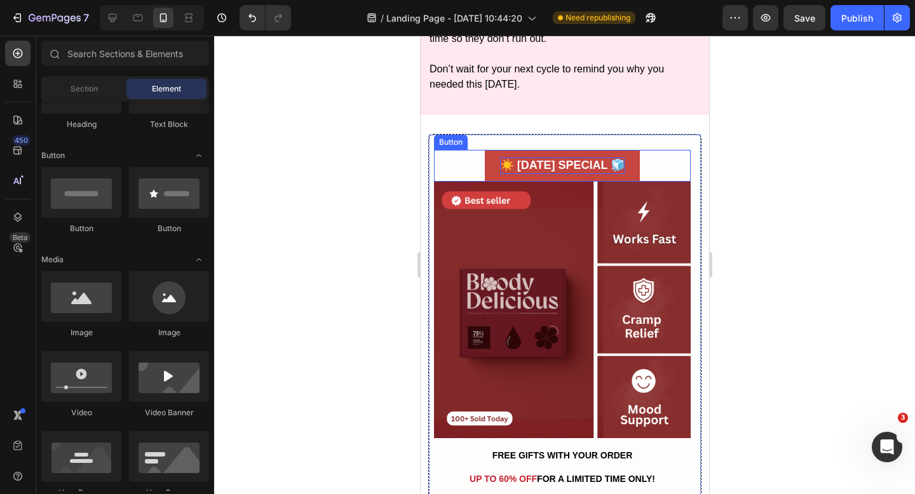
click at [574, 150] on button "☀️ [DATE] SPECIAL 🧊" at bounding box center [561, 166] width 155 height 32
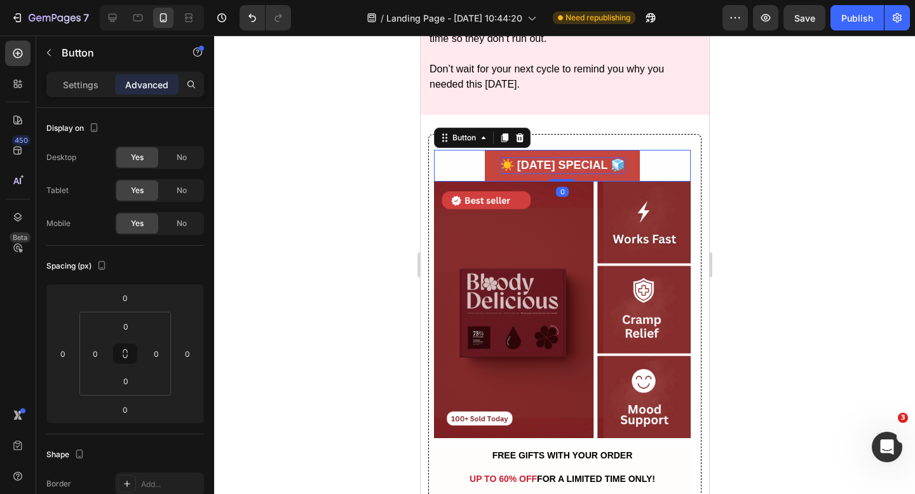
click at [727, 148] on div at bounding box center [564, 265] width 701 height 459
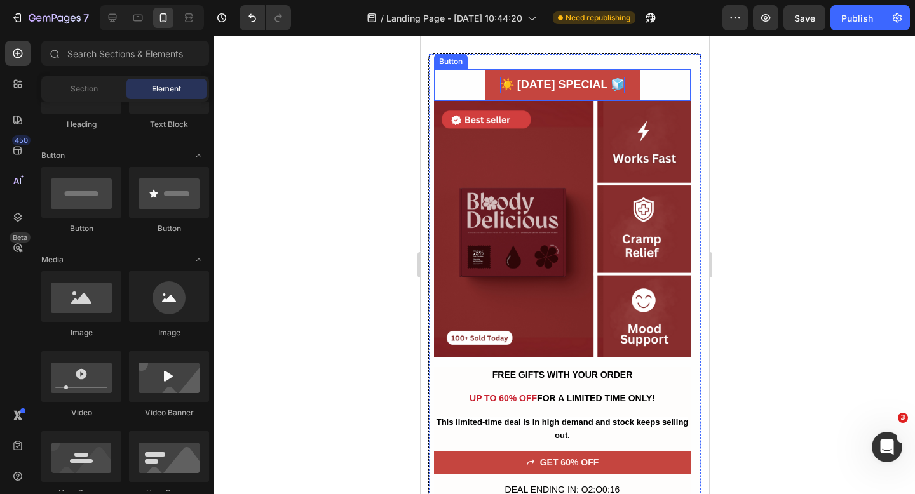
scroll to position [4864, 0]
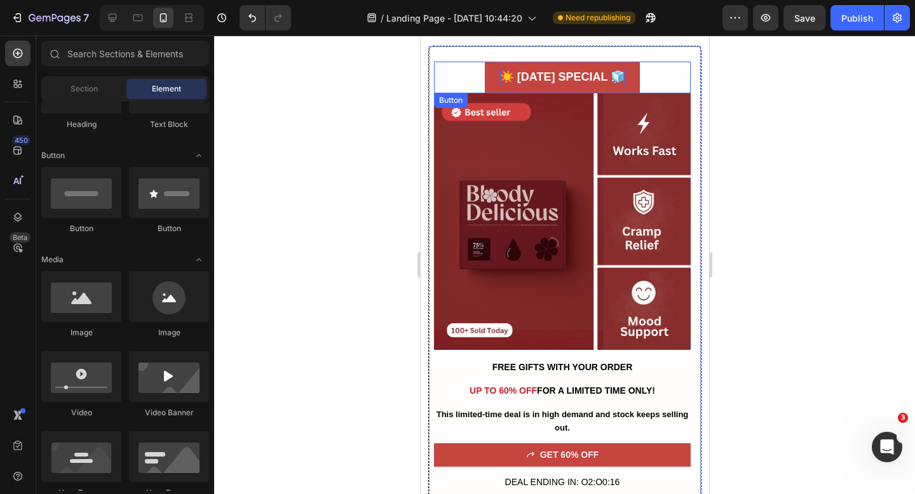
click at [639, 72] on button "☀️ [DATE] SPECIAL 🧊" at bounding box center [561, 78] width 155 height 32
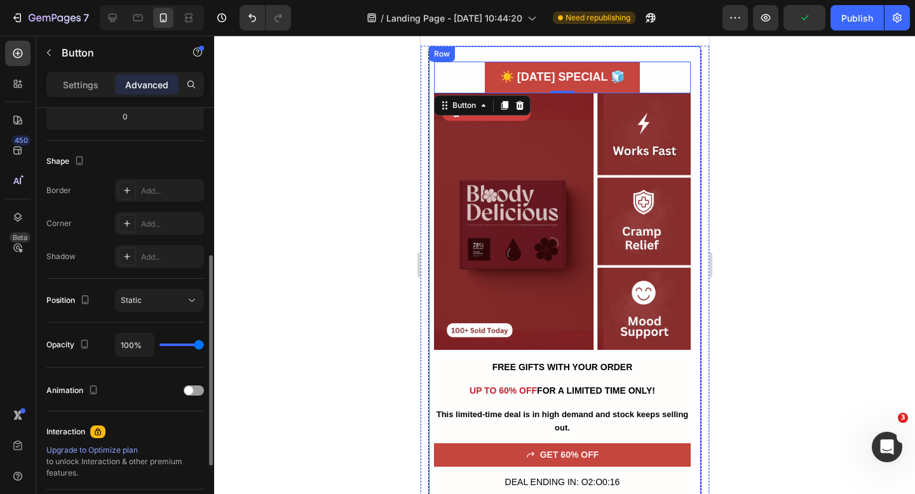
scroll to position [294, 0]
click at [126, 226] on icon at bounding box center [127, 223] width 10 height 10
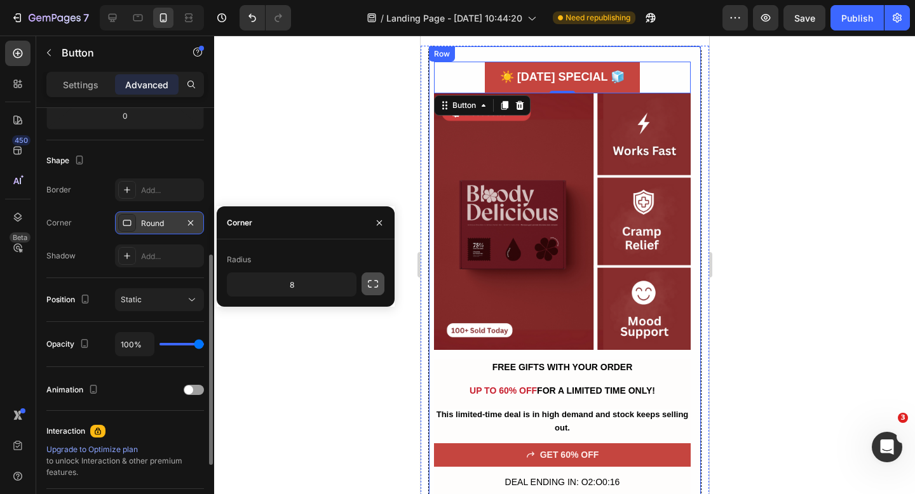
click at [376, 285] on icon "button" at bounding box center [373, 284] width 13 height 13
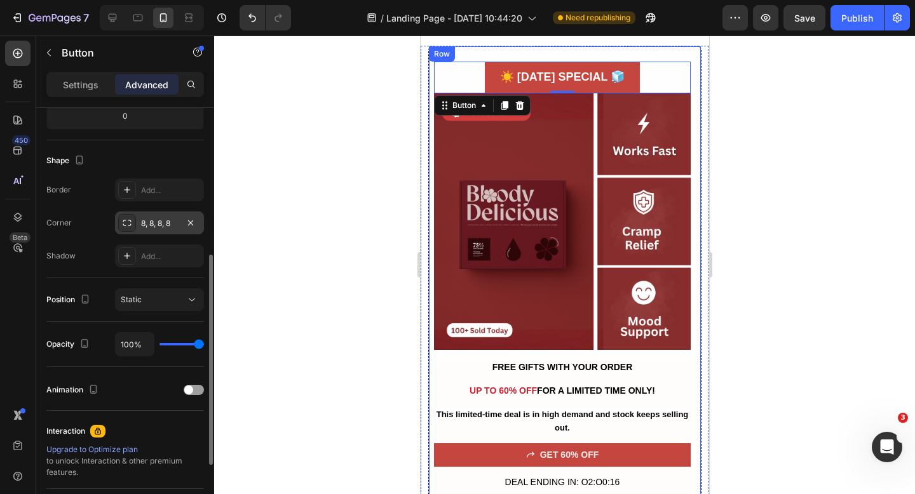
click at [297, 156] on div at bounding box center [564, 265] width 701 height 459
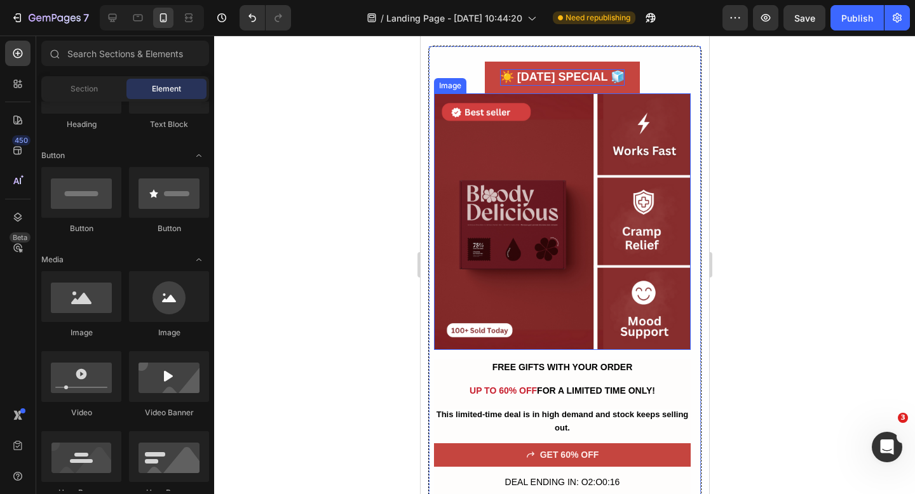
click at [559, 79] on strong "☀️ [DATE] SPECIAL 🧊" at bounding box center [561, 77] width 125 height 13
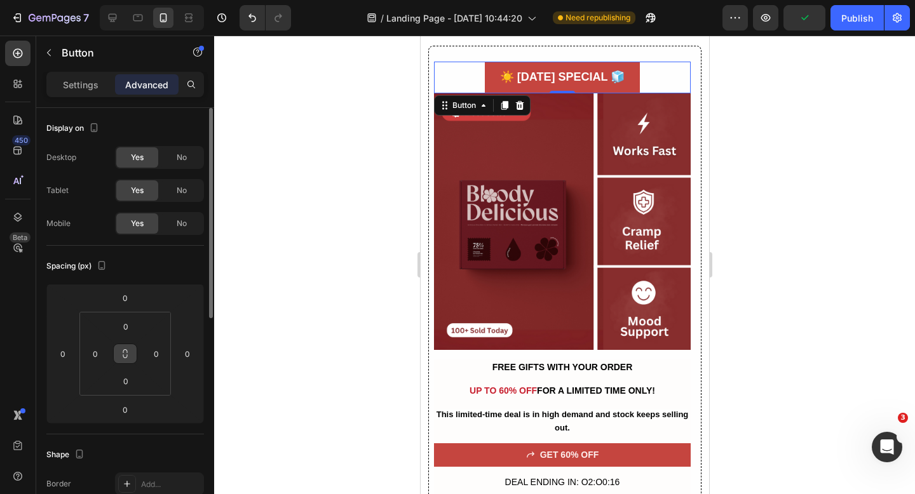
click at [130, 358] on button at bounding box center [125, 354] width 24 height 20
click at [128, 355] on icon at bounding box center [125, 354] width 10 height 10
click at [125, 351] on icon at bounding box center [125, 354] width 10 height 10
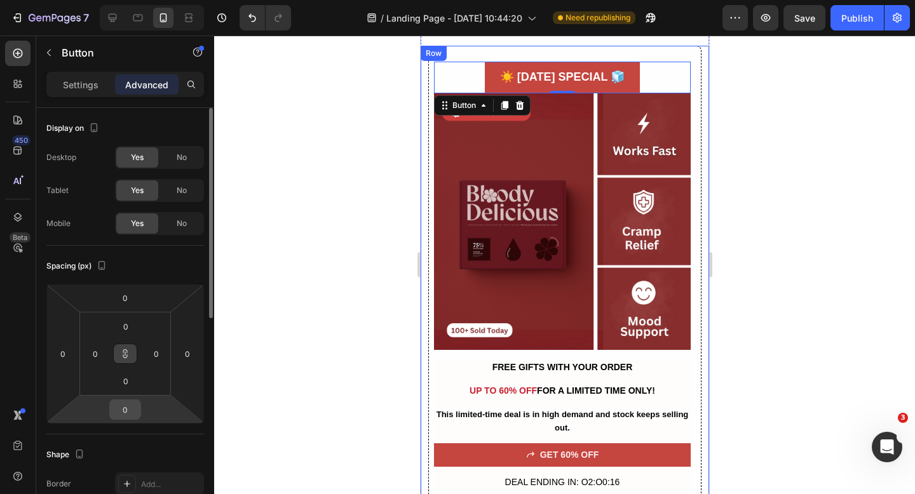
click at [128, 407] on input "0" at bounding box center [124, 409] width 25 height 19
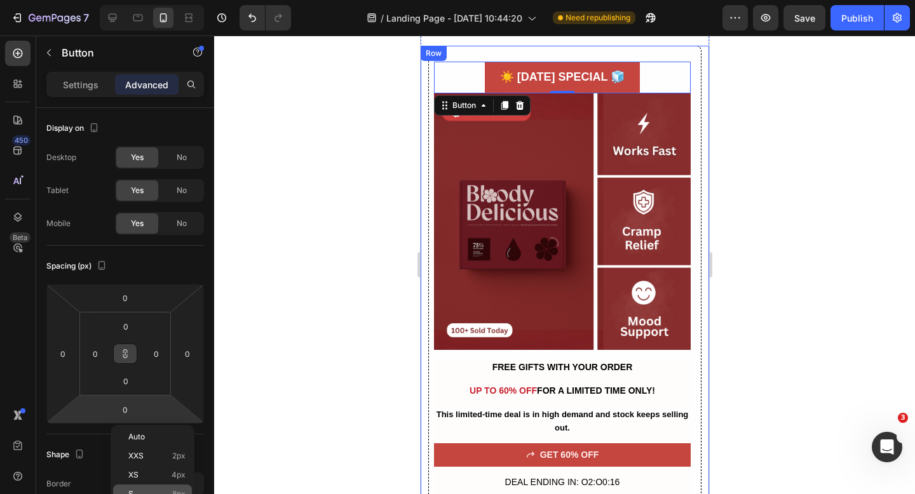
click at [145, 493] on p "S 8px" at bounding box center [156, 494] width 57 height 9
type input "8"
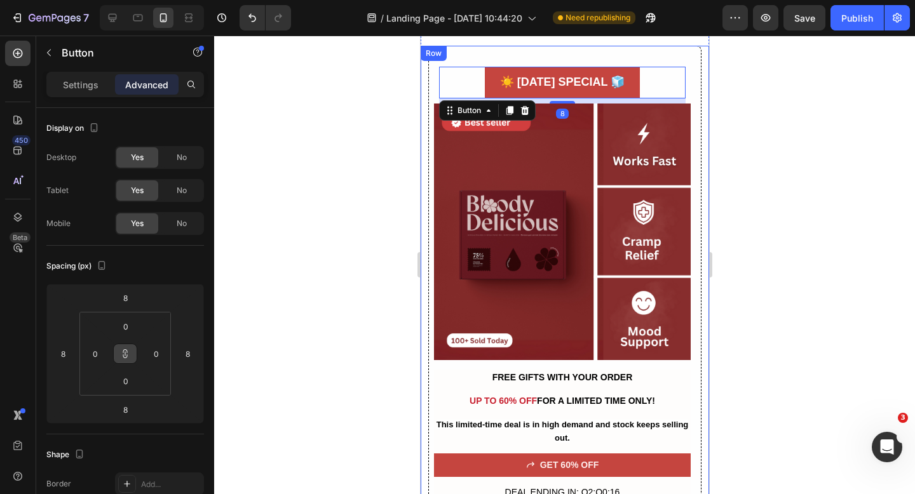
click at [265, 296] on div at bounding box center [564, 265] width 701 height 459
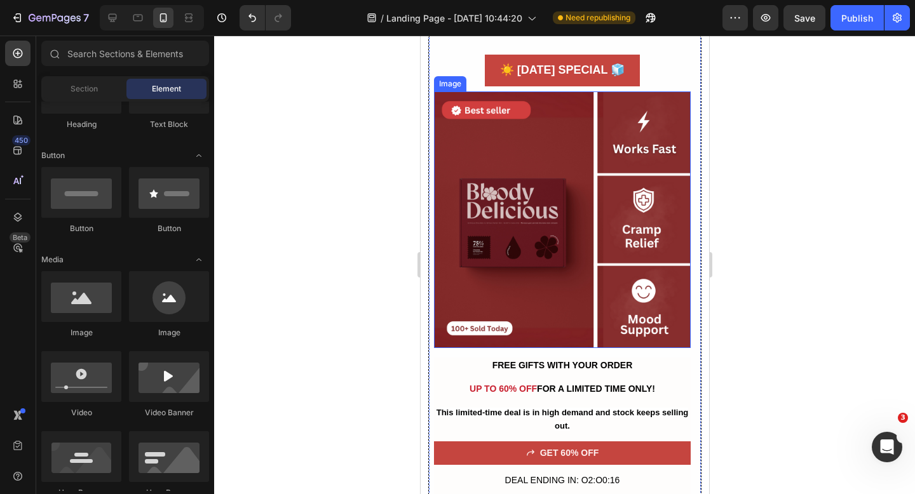
scroll to position [4877, 0]
